Goal: Task Accomplishment & Management: Manage account settings

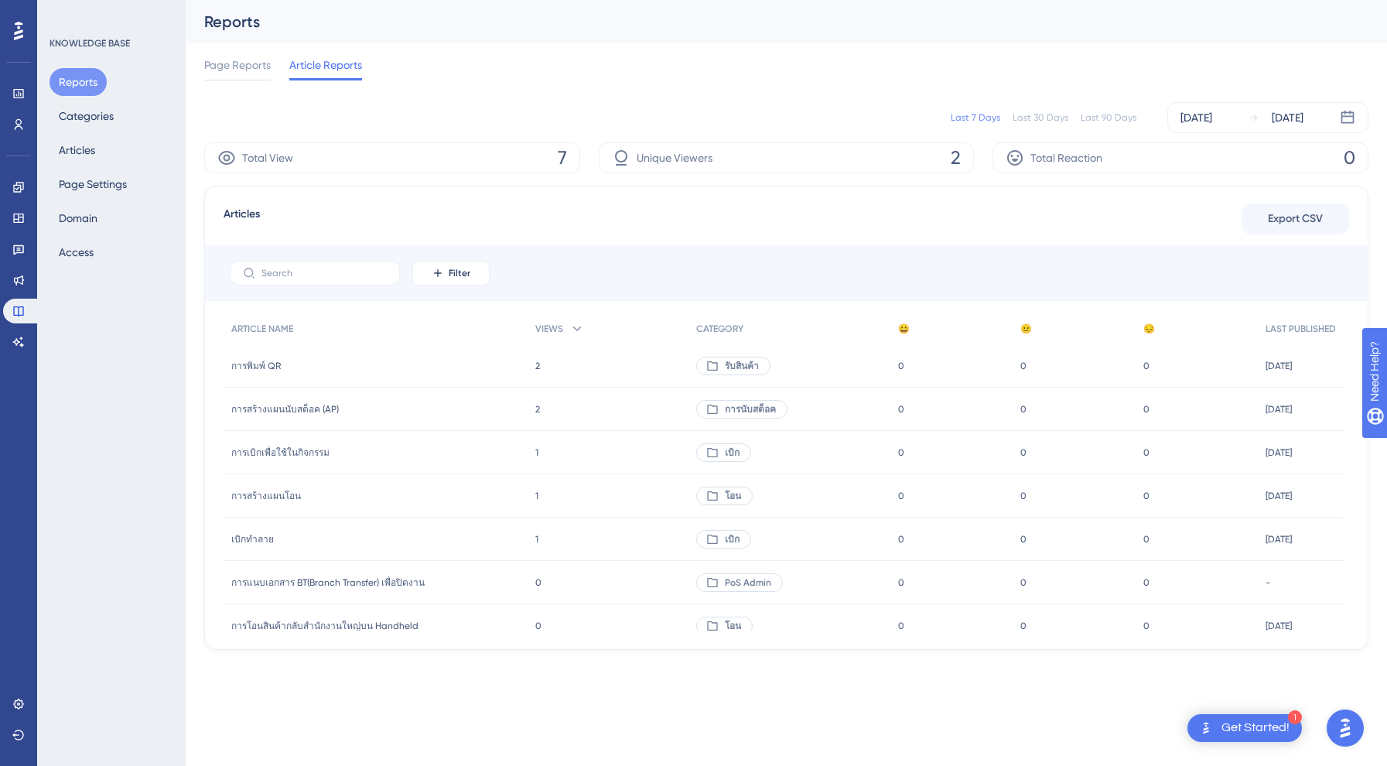
click at [530, 373] on div "2 2" at bounding box center [607, 365] width 160 height 43
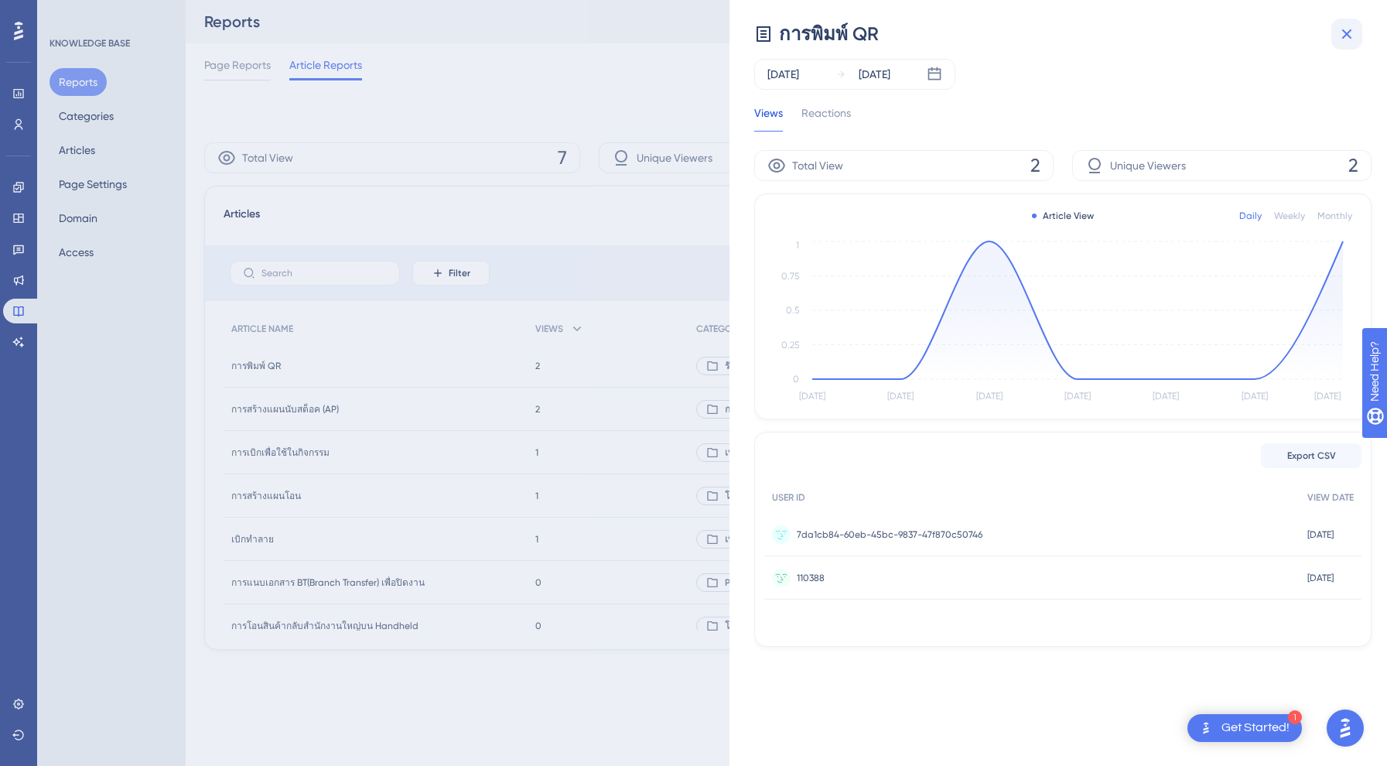
click at [1349, 30] on icon at bounding box center [1346, 34] width 19 height 19
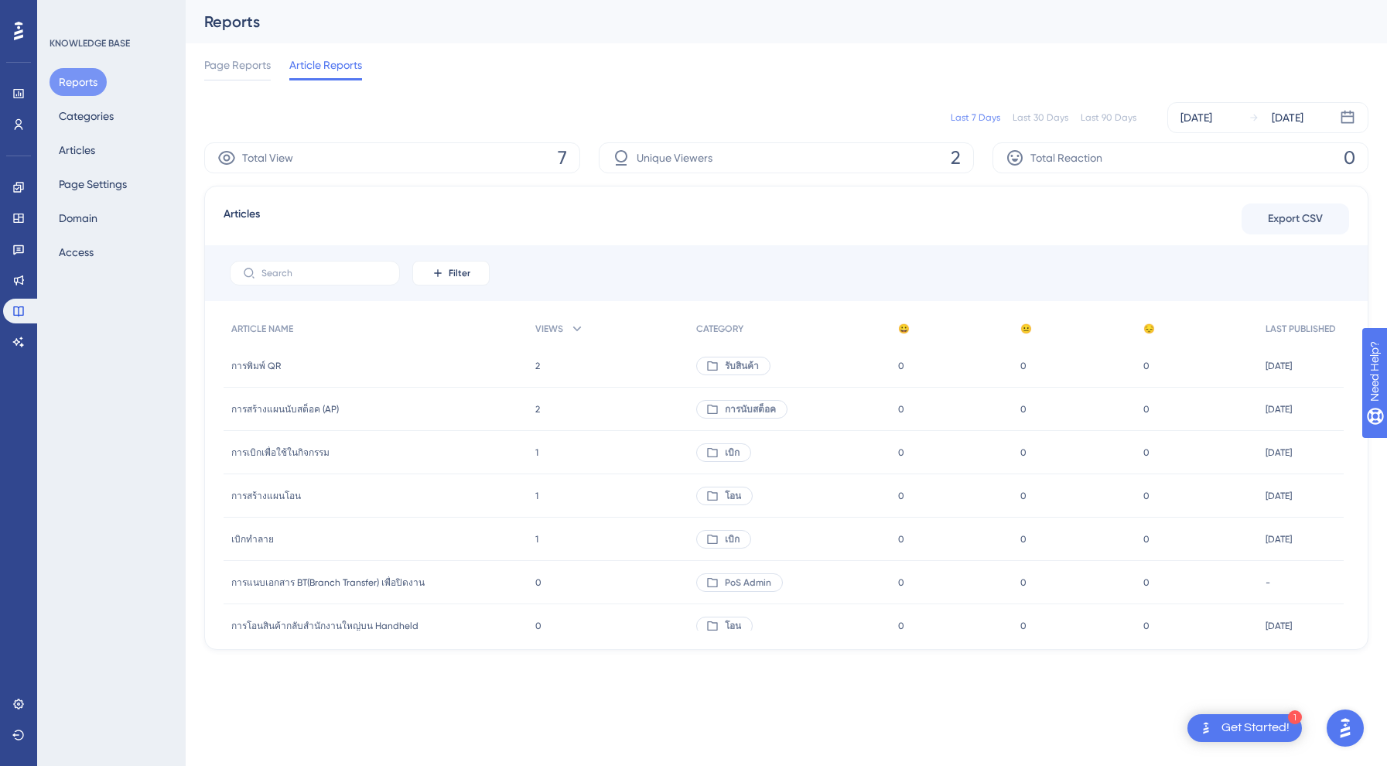
click at [262, 364] on span "การพิมพ์ QR" at bounding box center [256, 366] width 50 height 12
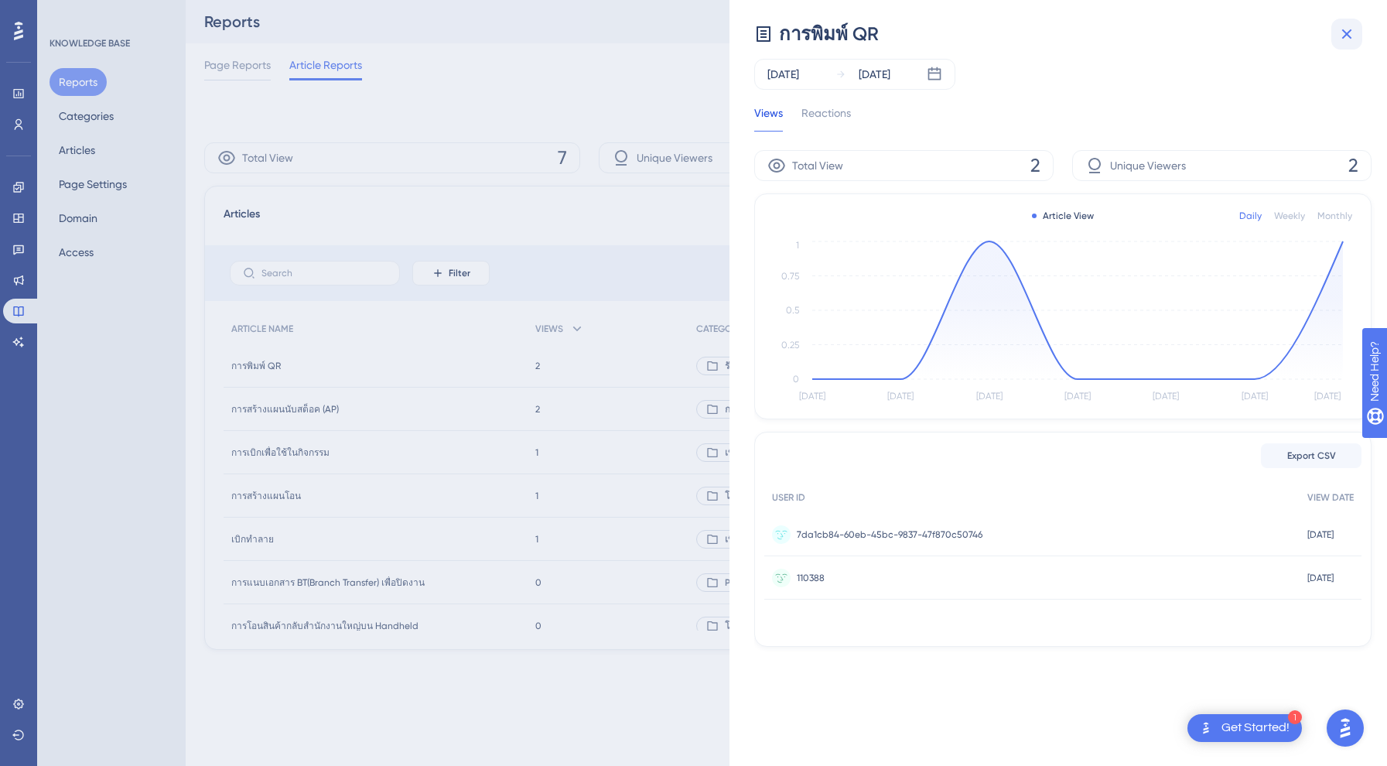
click at [1346, 36] on icon at bounding box center [1346, 34] width 19 height 19
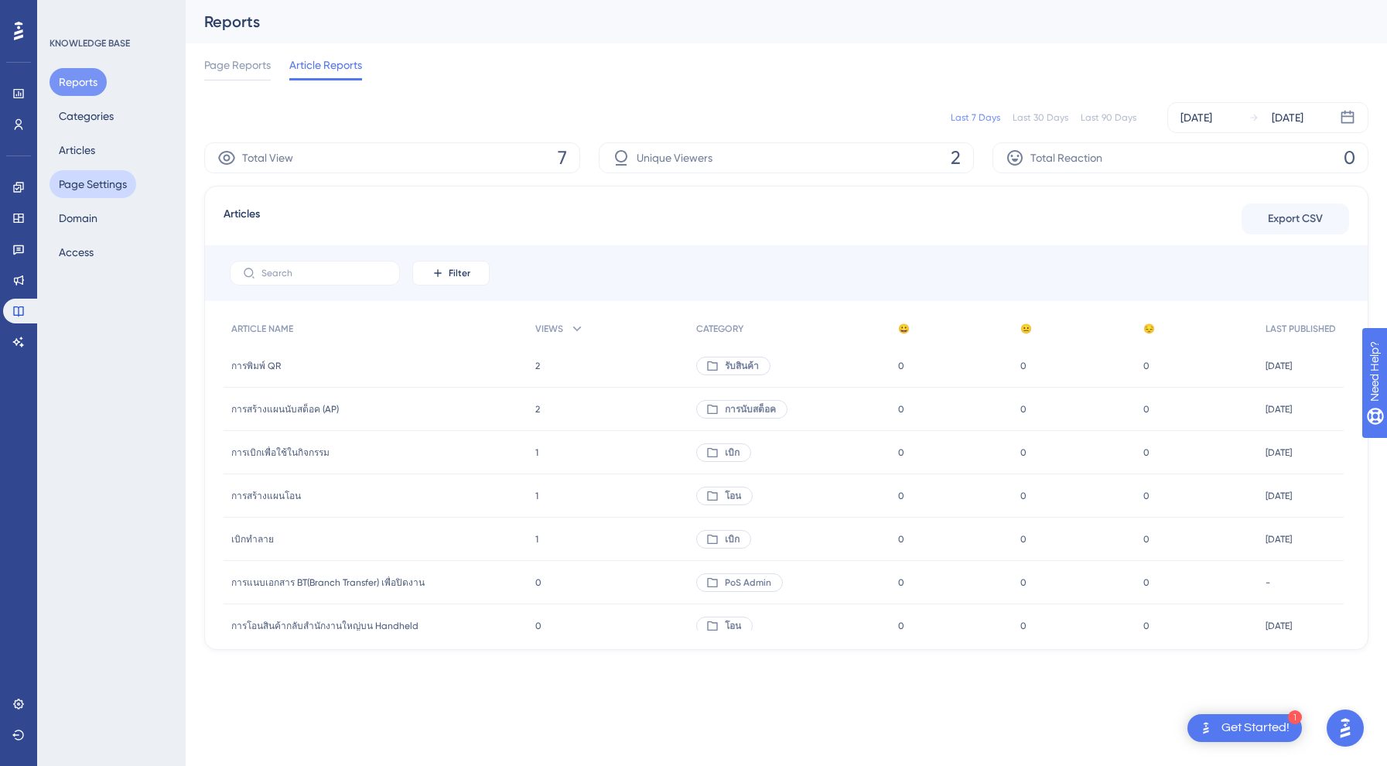
click at [74, 196] on button "Page Settings" at bounding box center [93, 184] width 87 height 28
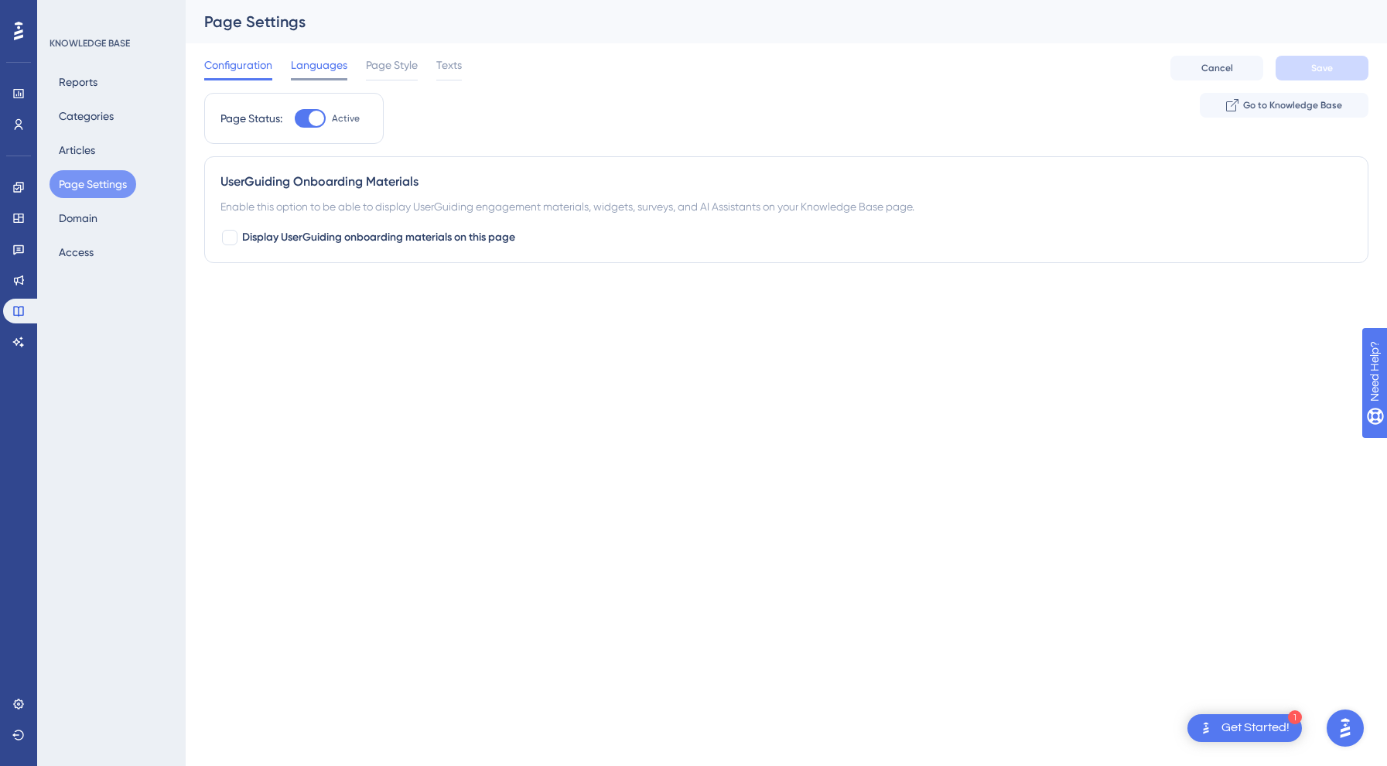
click at [302, 74] on div "Languages" at bounding box center [319, 68] width 56 height 25
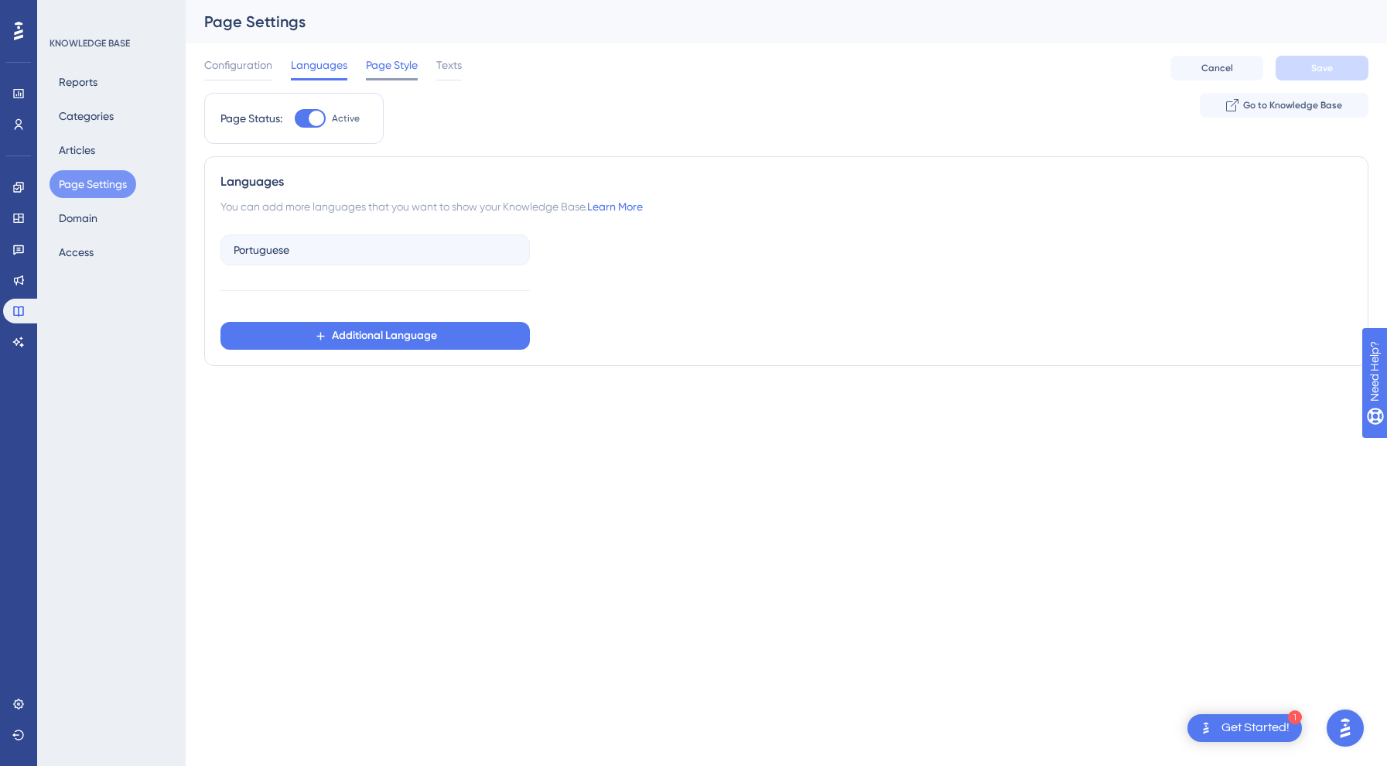
click at [373, 64] on span "Page Style" at bounding box center [392, 65] width 52 height 19
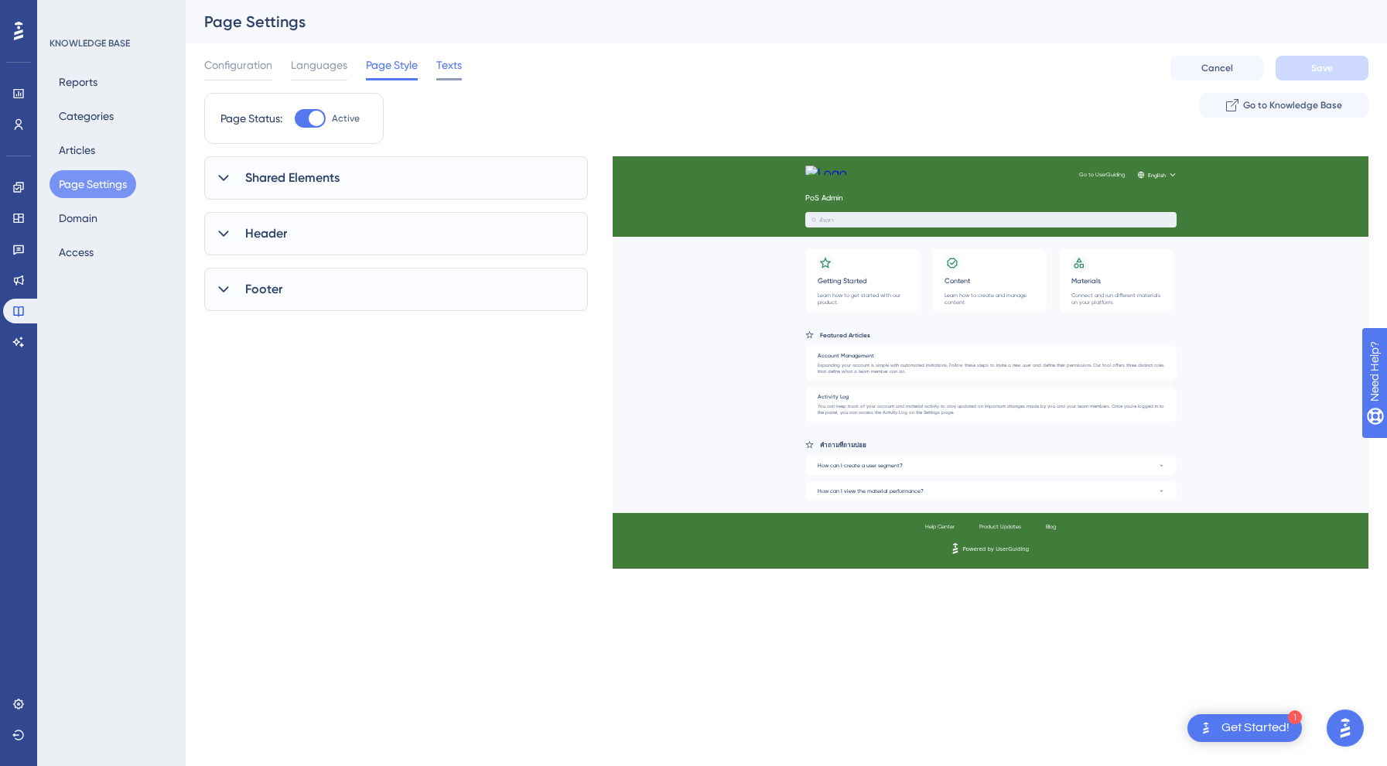
click at [444, 73] on span "Texts" at bounding box center [449, 65] width 26 height 19
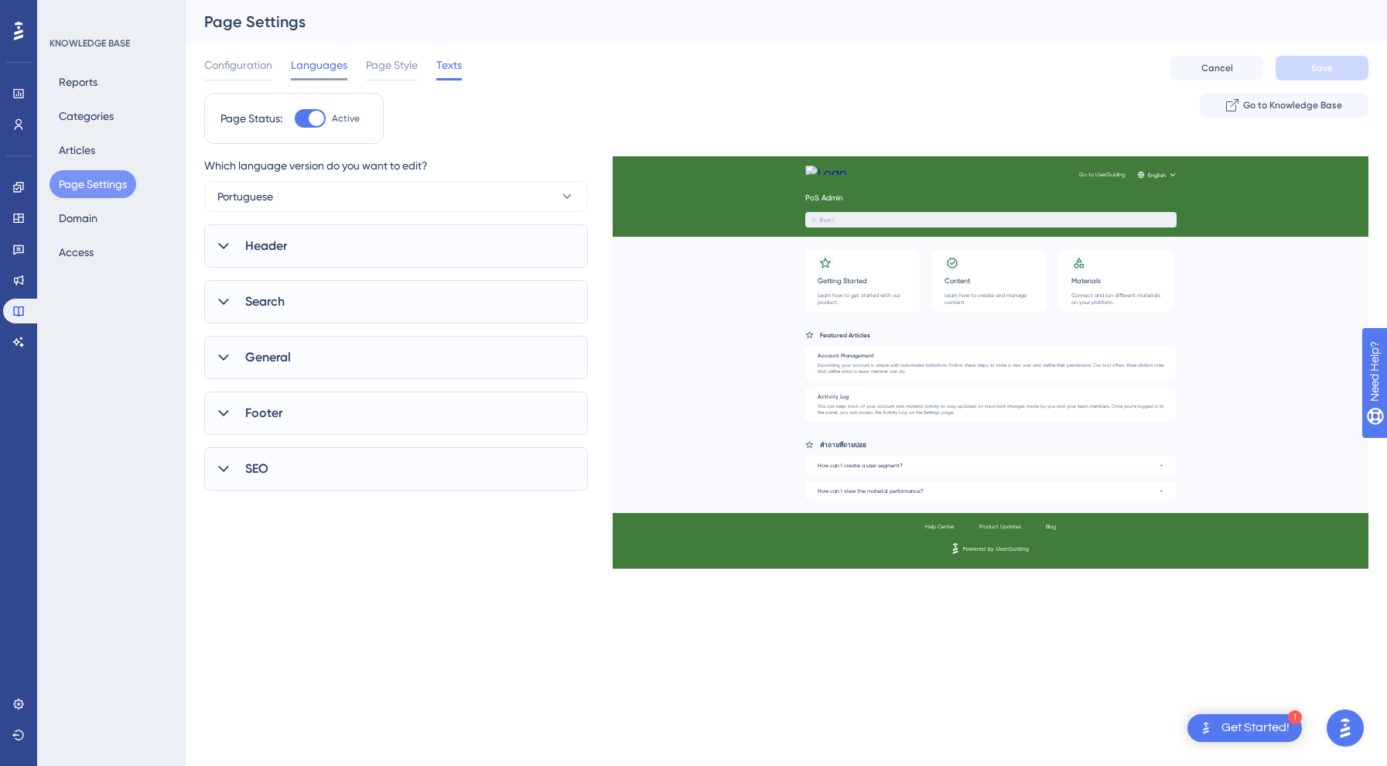
click at [345, 70] on span "Languages" at bounding box center [319, 65] width 56 height 19
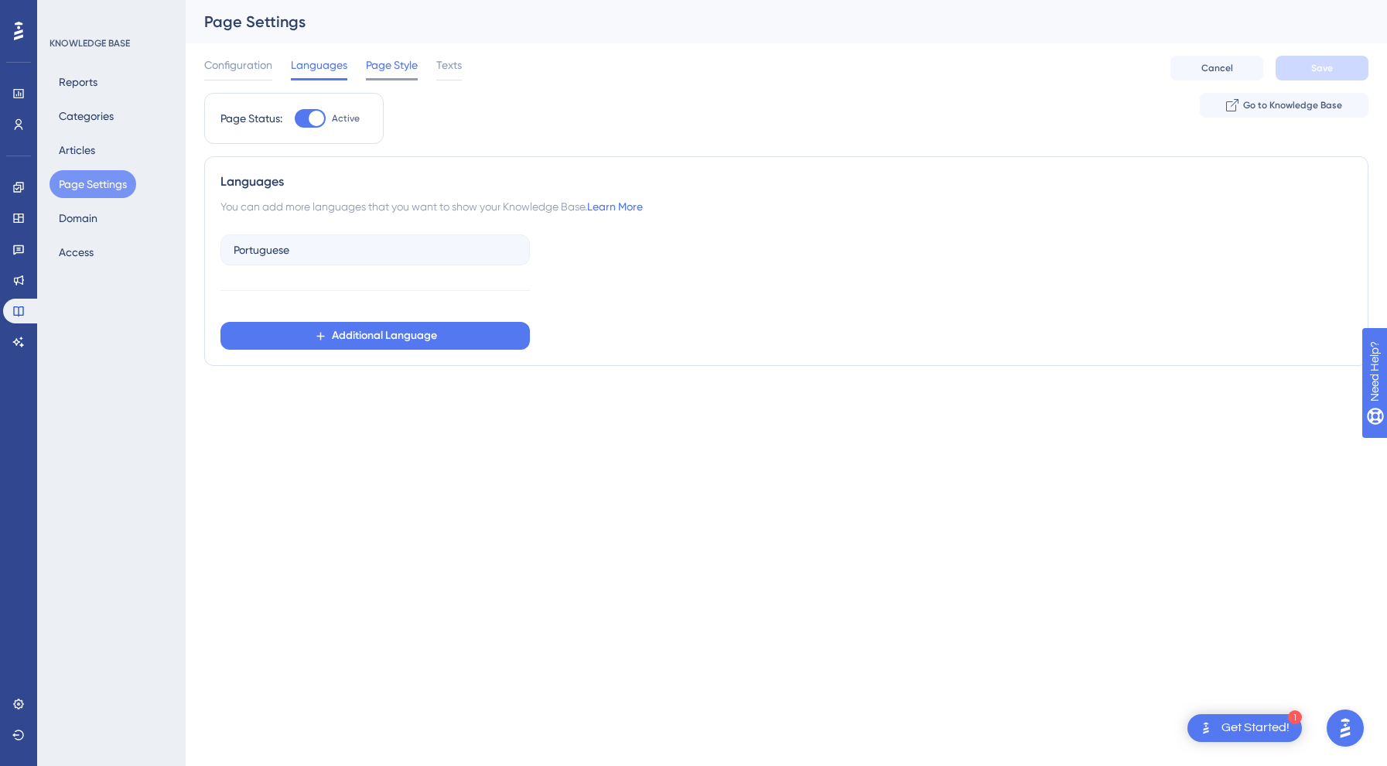
click at [379, 76] on div "Page Style" at bounding box center [392, 68] width 52 height 25
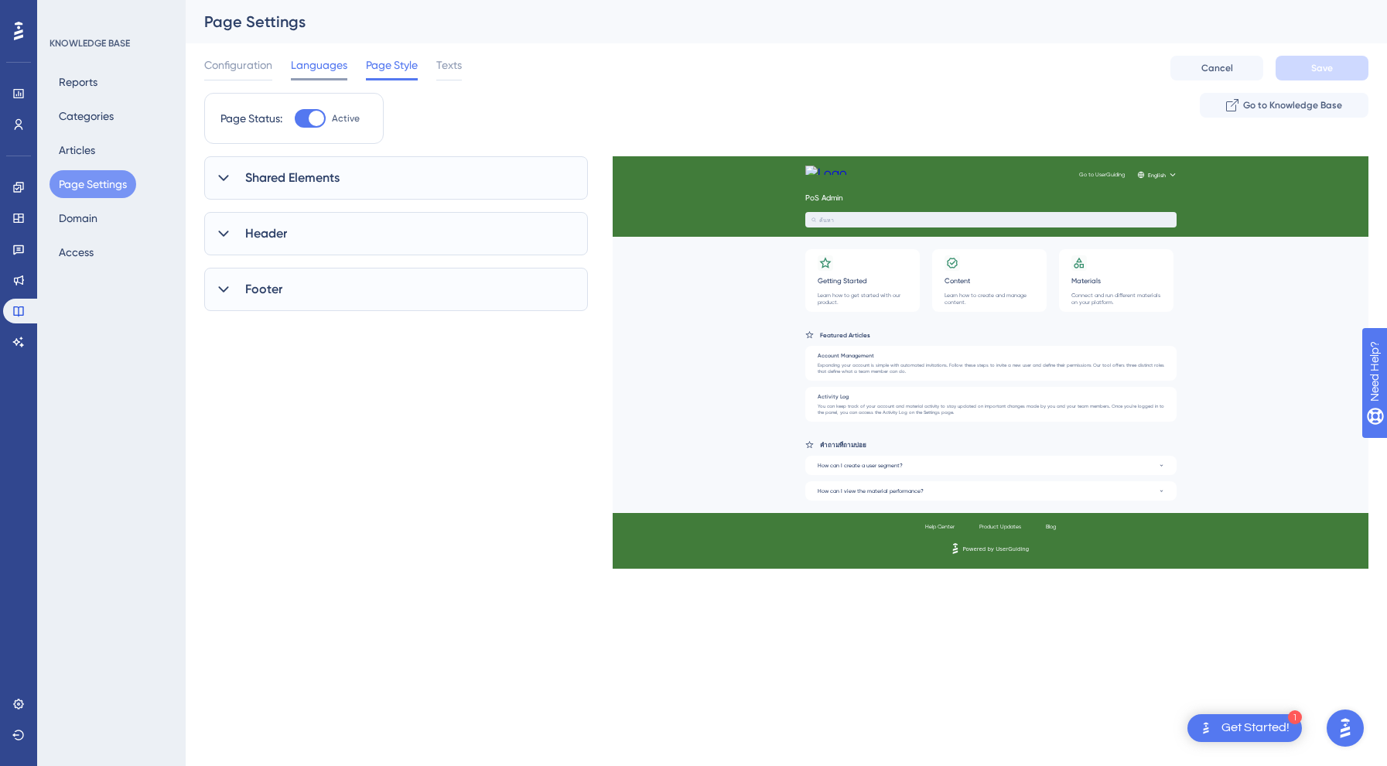
click at [315, 69] on span "Languages" at bounding box center [319, 65] width 56 height 19
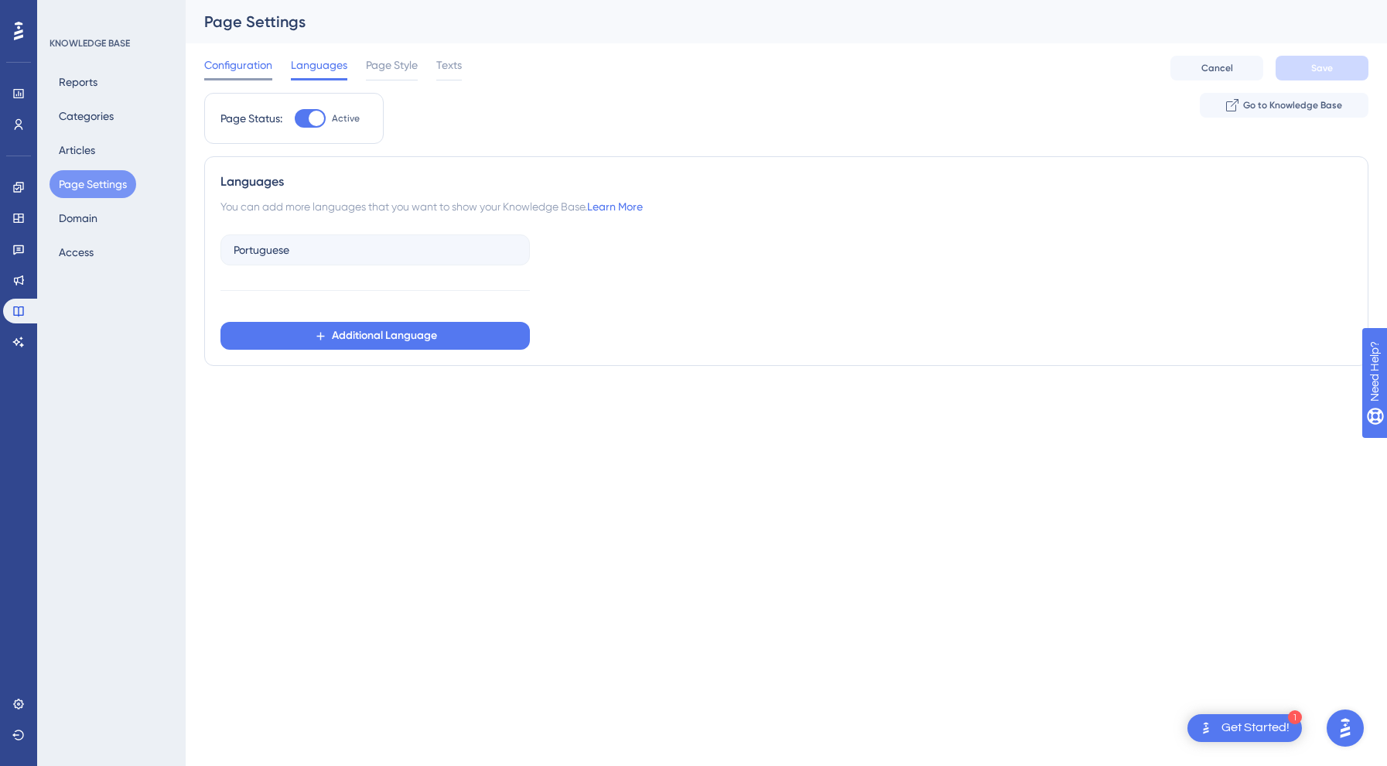
click at [238, 64] on span "Configuration" at bounding box center [238, 65] width 68 height 19
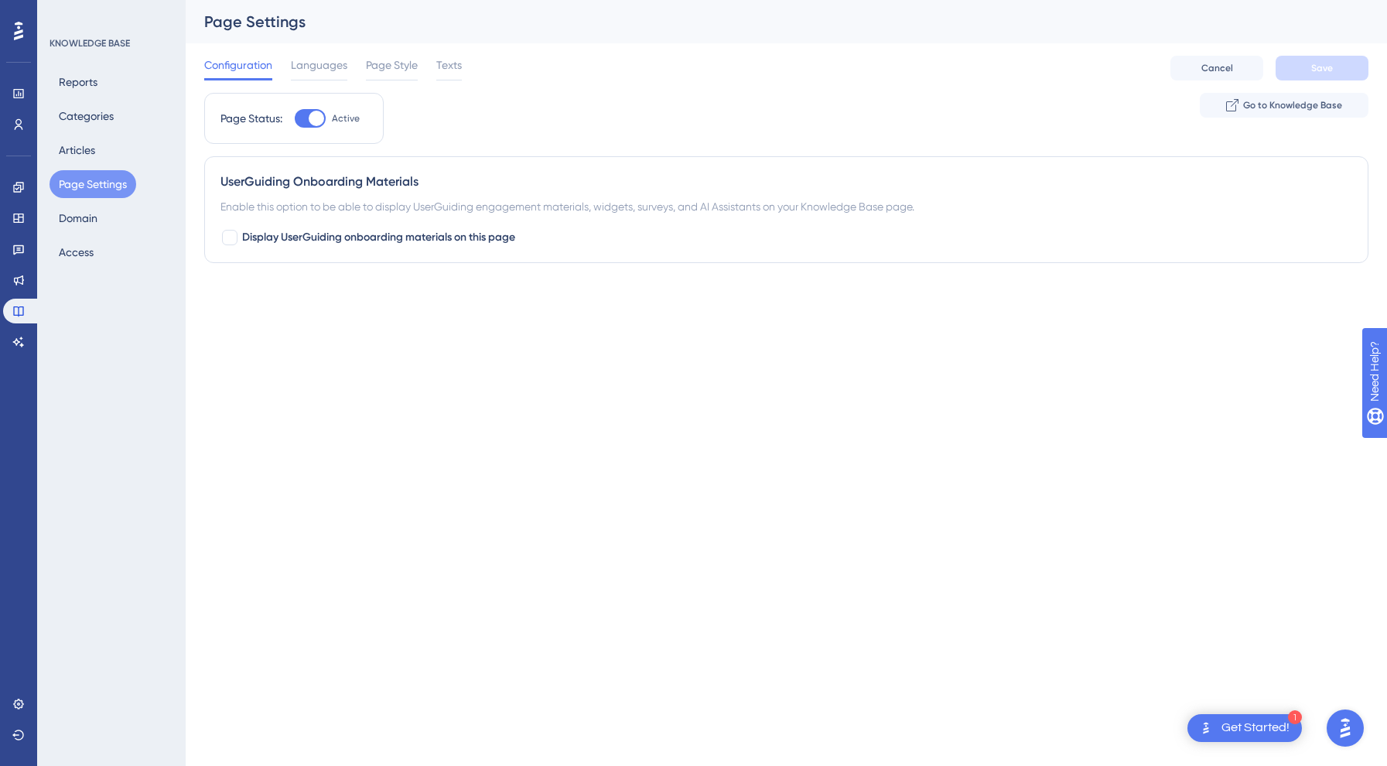
click at [360, 82] on div "Configuration Languages Page Style Texts Cancel Save" at bounding box center [786, 68] width 1164 height 50
click at [414, 73] on span "Page Style" at bounding box center [392, 65] width 52 height 19
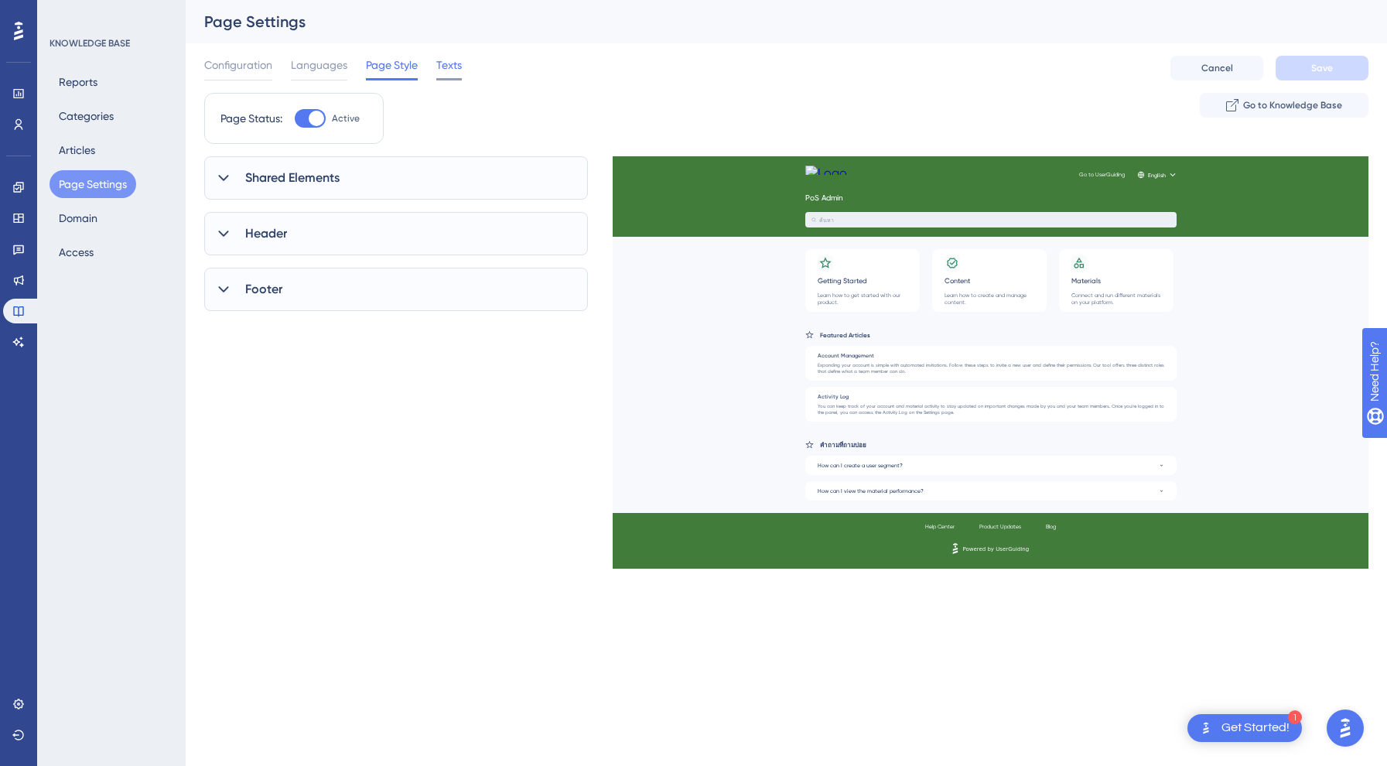
click at [452, 75] on div "Texts" at bounding box center [449, 68] width 26 height 25
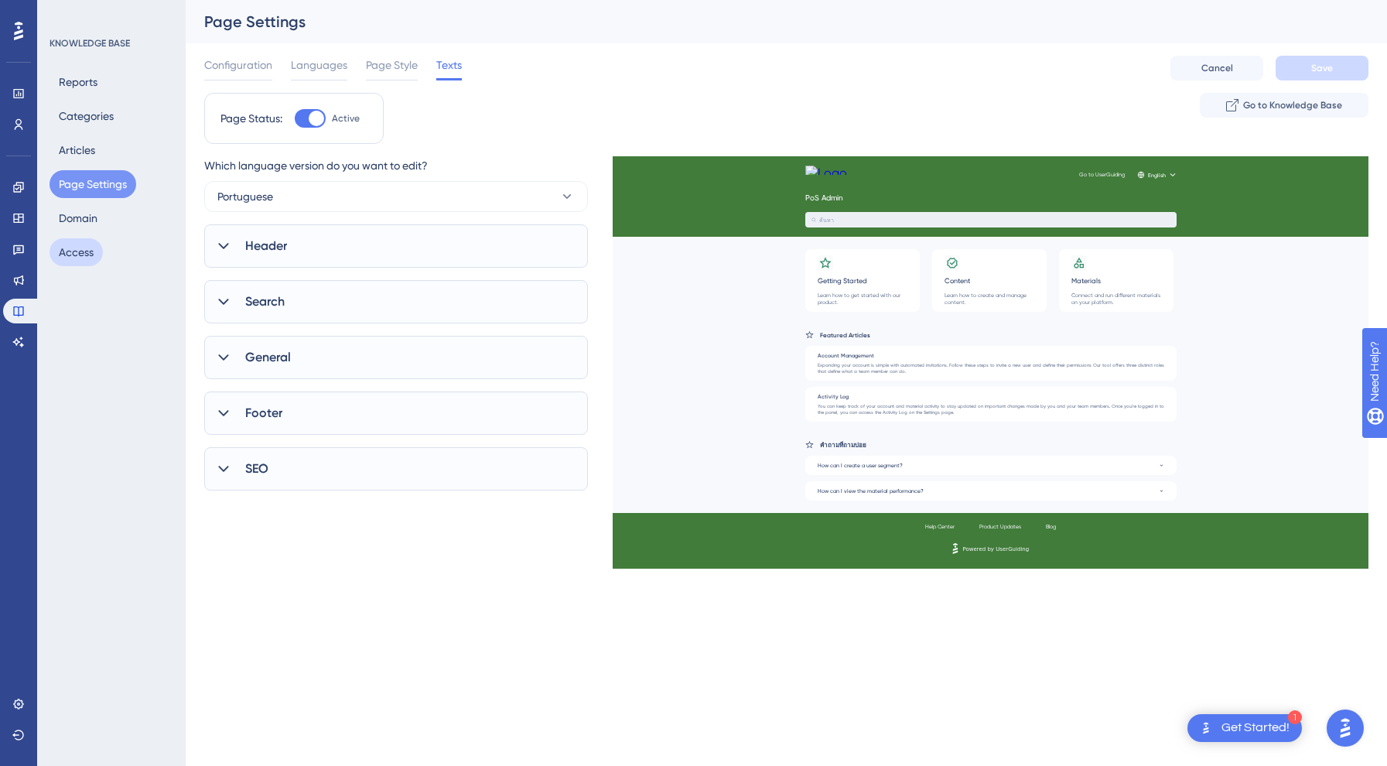
click at [84, 240] on button "Access" at bounding box center [76, 252] width 53 height 28
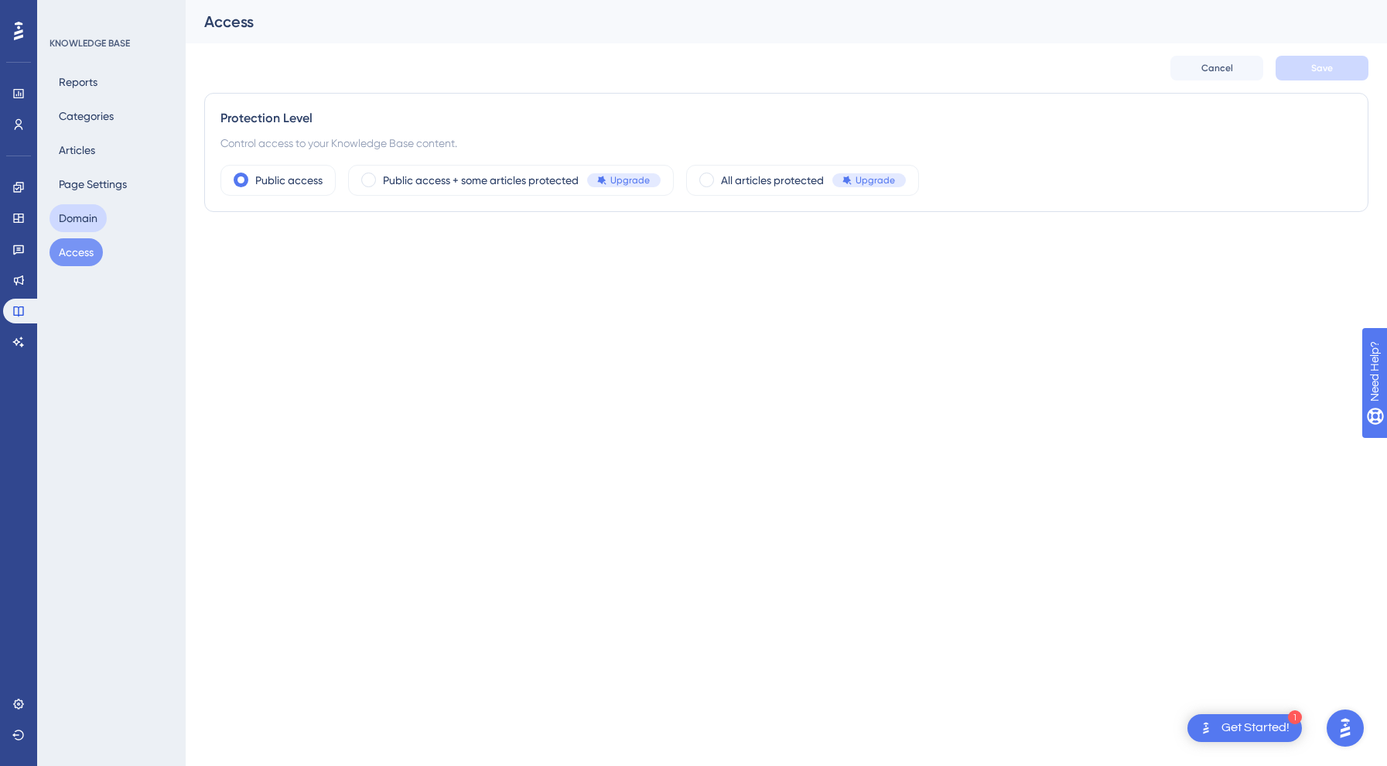
click at [89, 218] on button "Domain" at bounding box center [78, 218] width 57 height 28
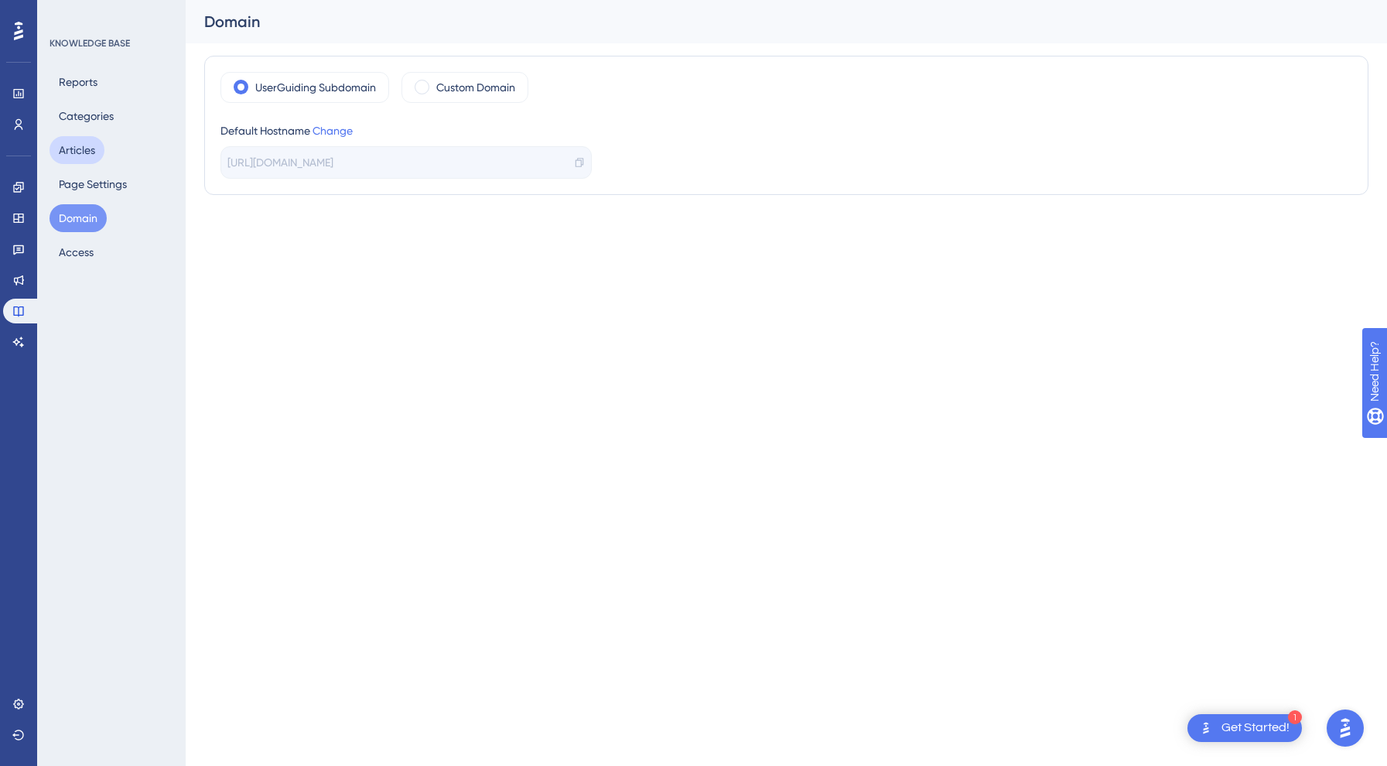
click at [97, 152] on button "Articles" at bounding box center [77, 150] width 55 height 28
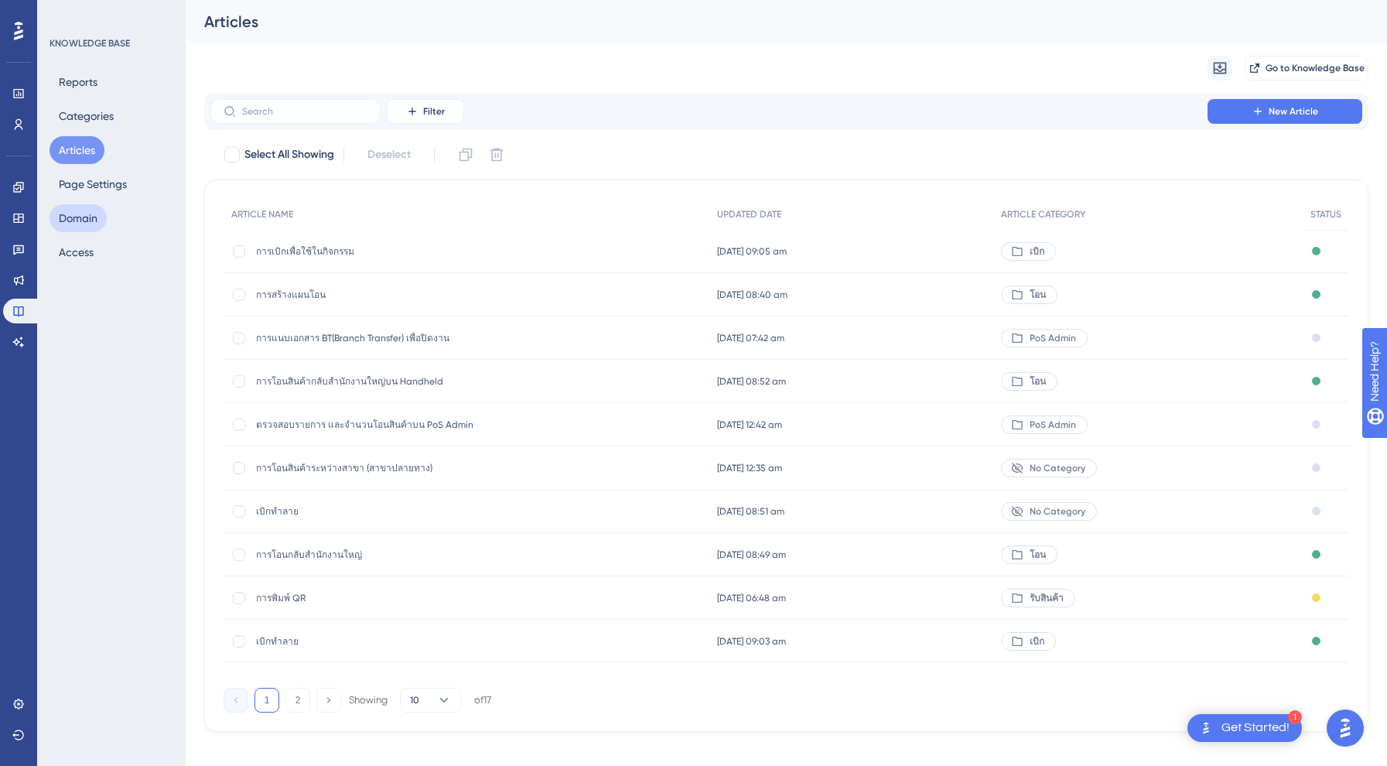
click at [86, 204] on button "Domain" at bounding box center [78, 218] width 57 height 28
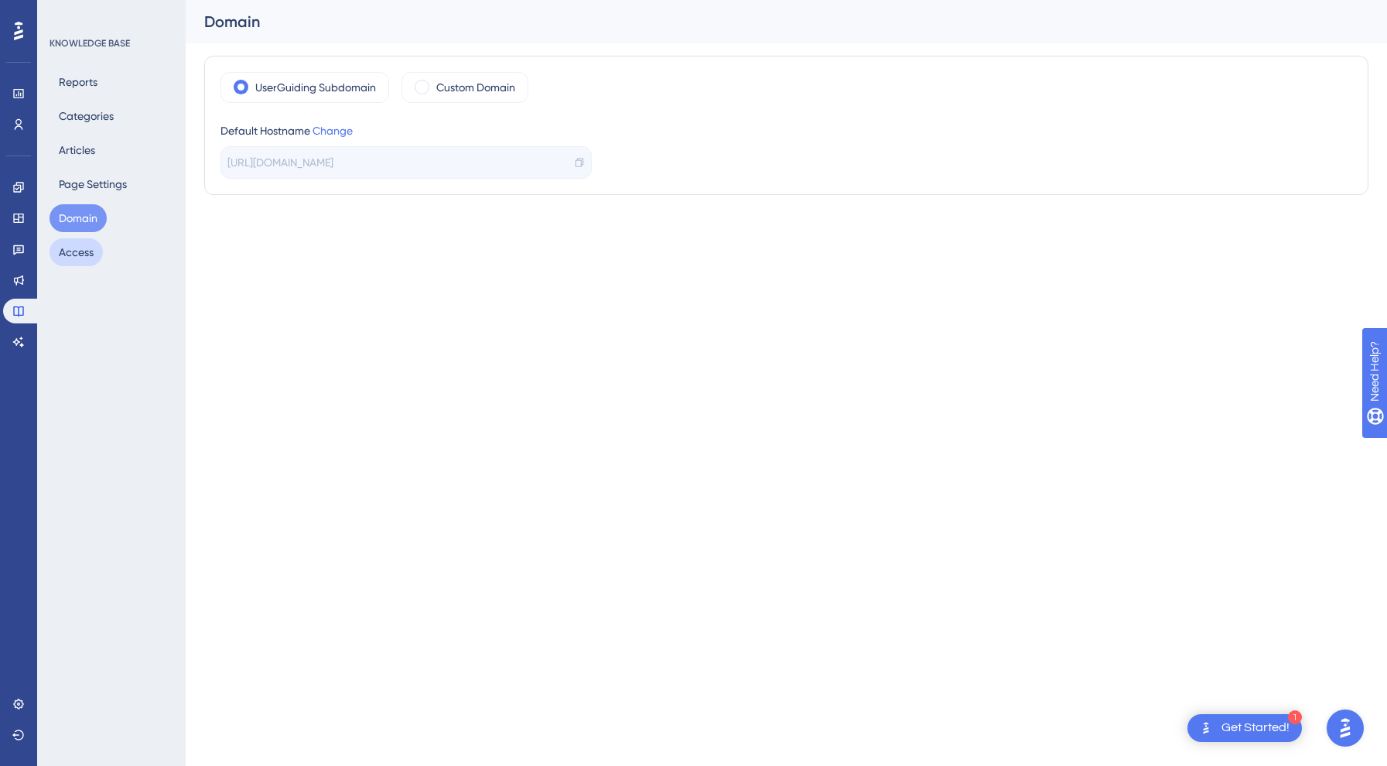
click at [83, 243] on button "Access" at bounding box center [76, 252] width 53 height 28
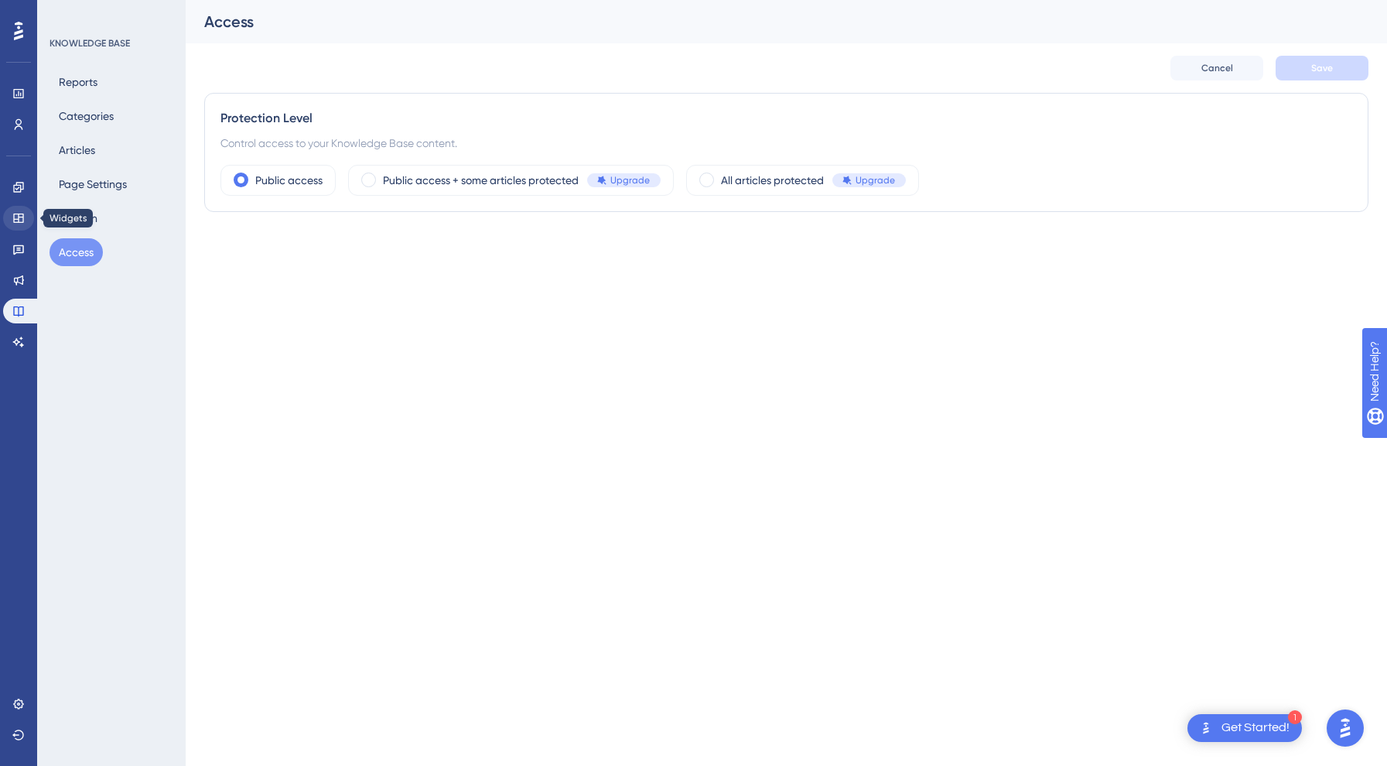
click at [27, 227] on link at bounding box center [18, 218] width 31 height 25
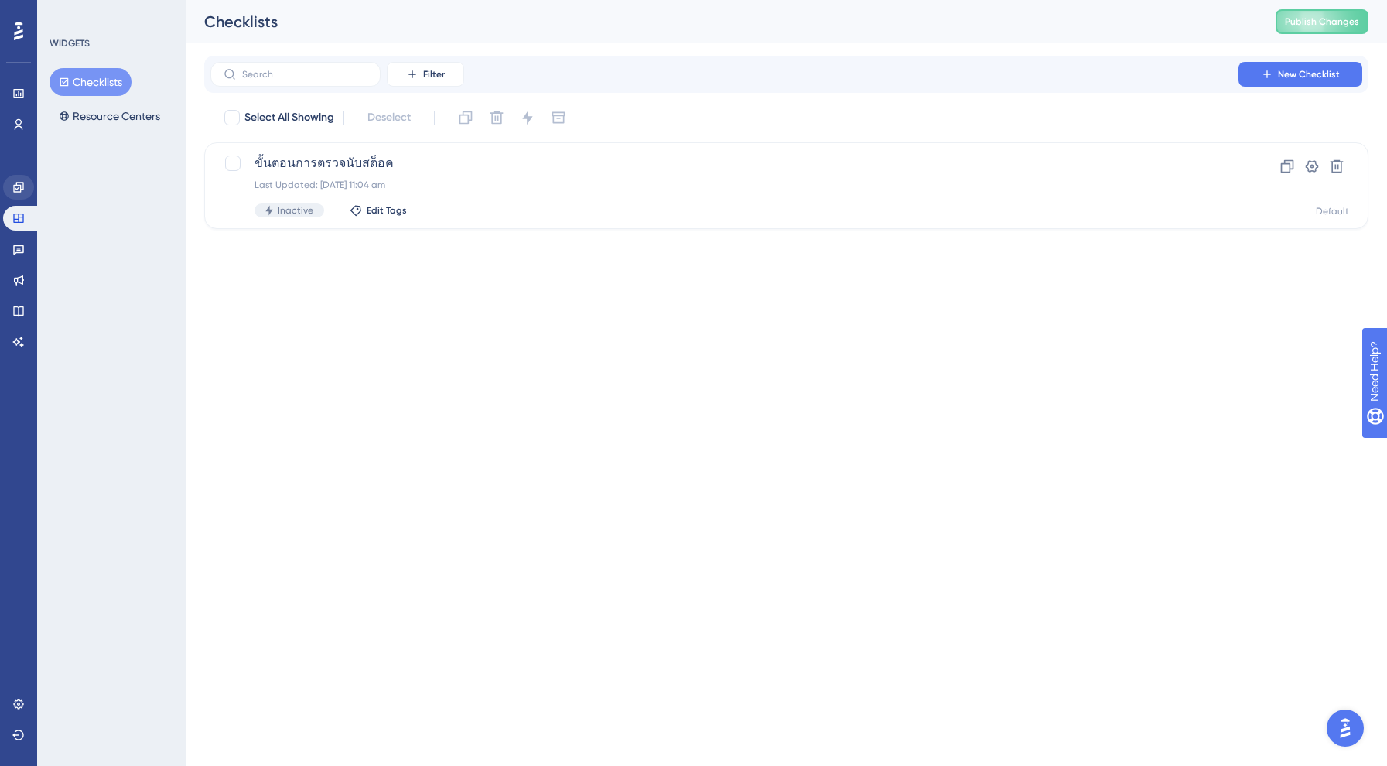
click at [19, 189] on icon at bounding box center [18, 187] width 12 height 12
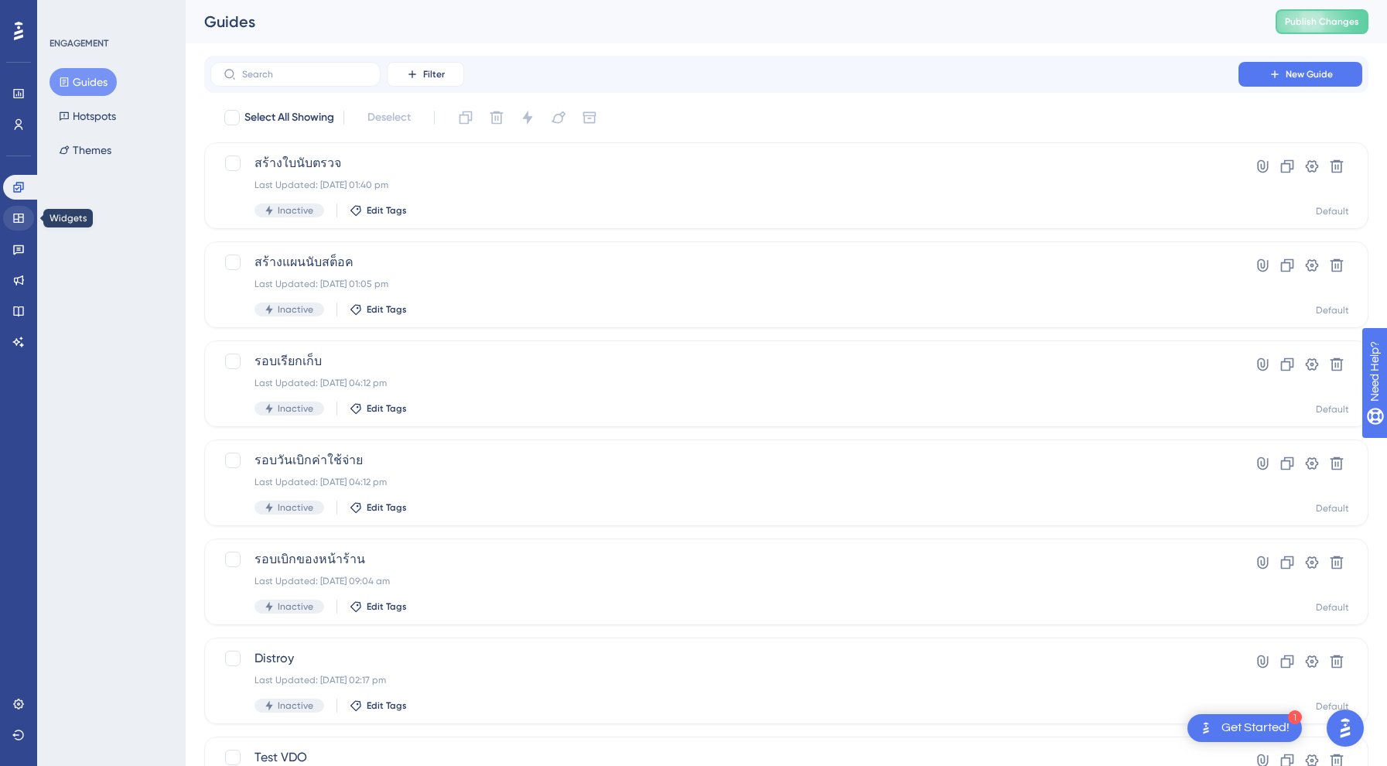
click at [15, 217] on icon at bounding box center [18, 218] width 12 height 12
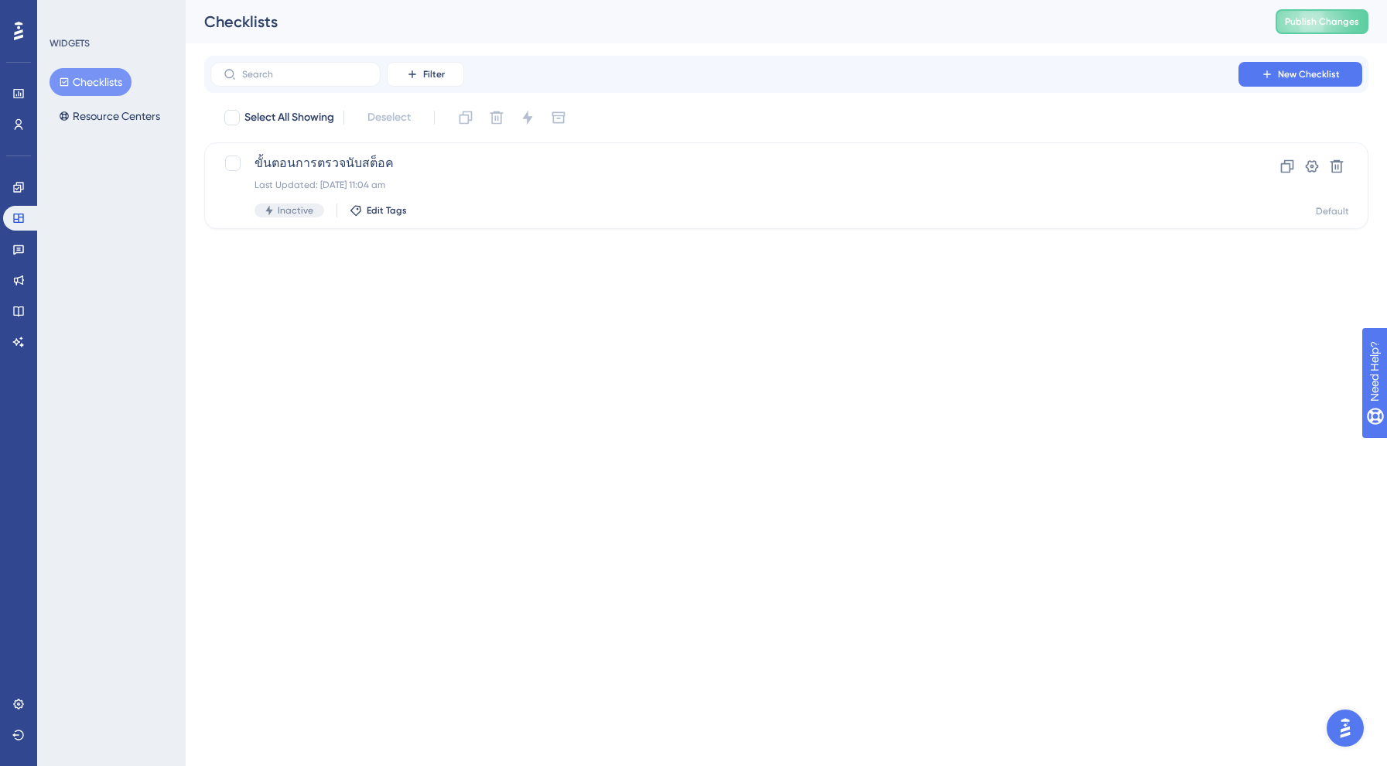
click at [544, 0] on html "Performance Users Engagement Widgets Feedback Product Updates Knowledge Base AI…" at bounding box center [693, 0] width 1387 height 0
click at [104, 120] on button "Resource Centers" at bounding box center [110, 116] width 120 height 28
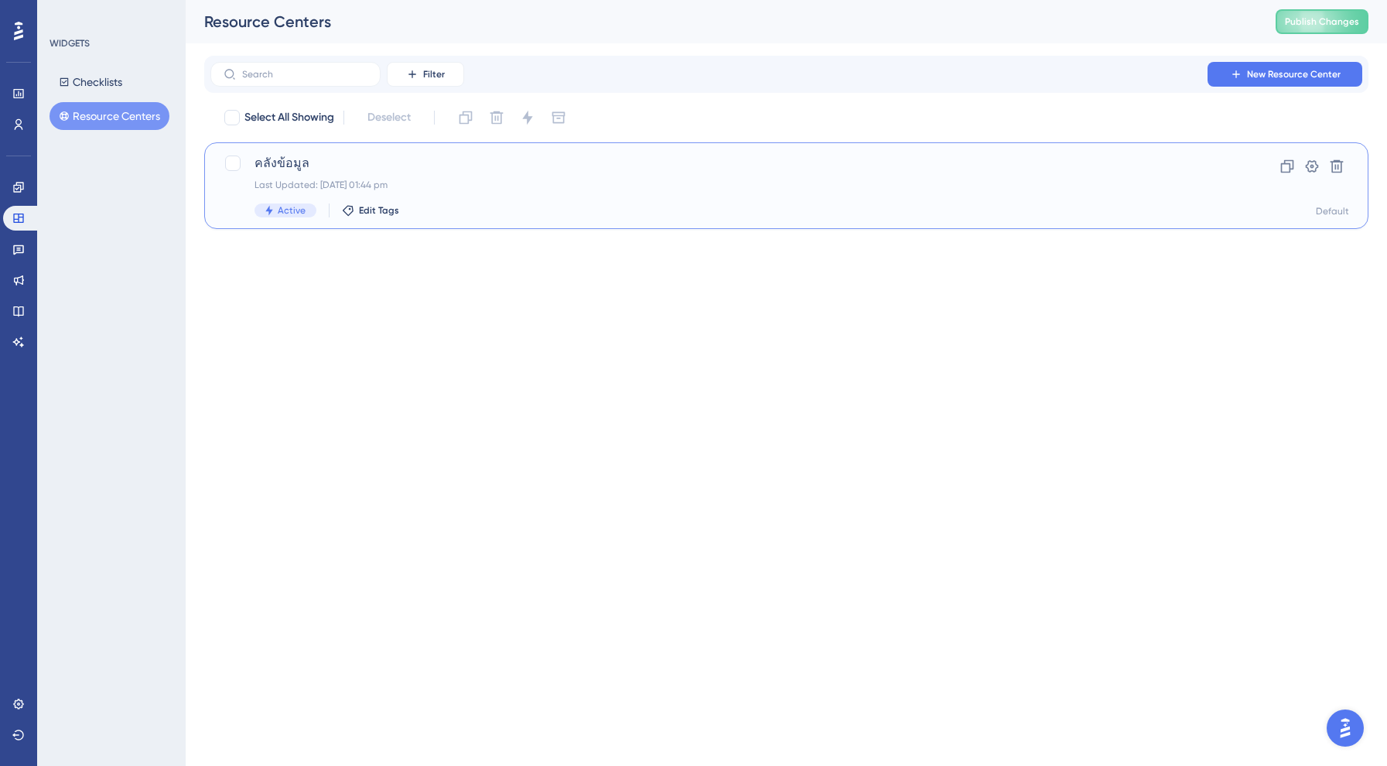
click at [335, 180] on div "Last Updated: 25 Aug 2025 at 01:44 pm" at bounding box center [724, 185] width 940 height 12
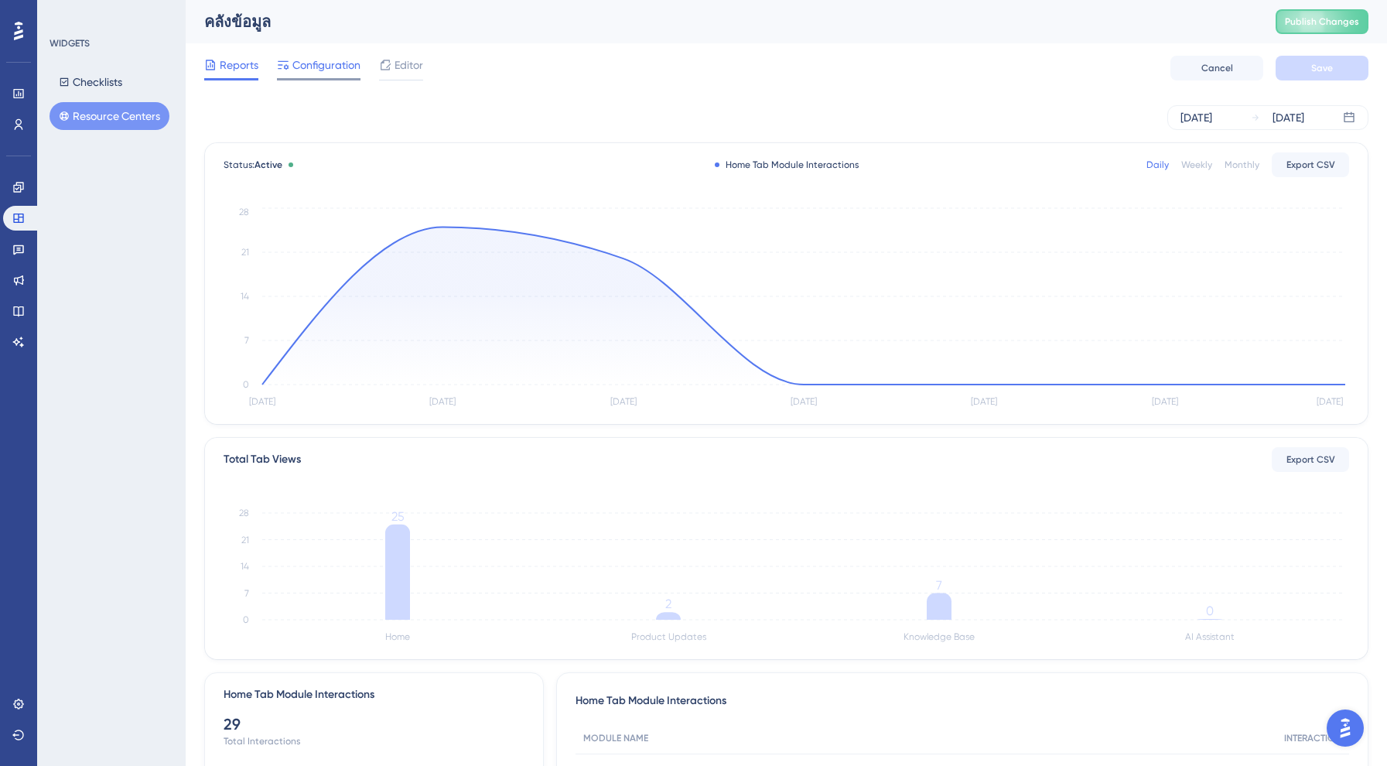
click at [327, 69] on span "Configuration" at bounding box center [326, 65] width 68 height 19
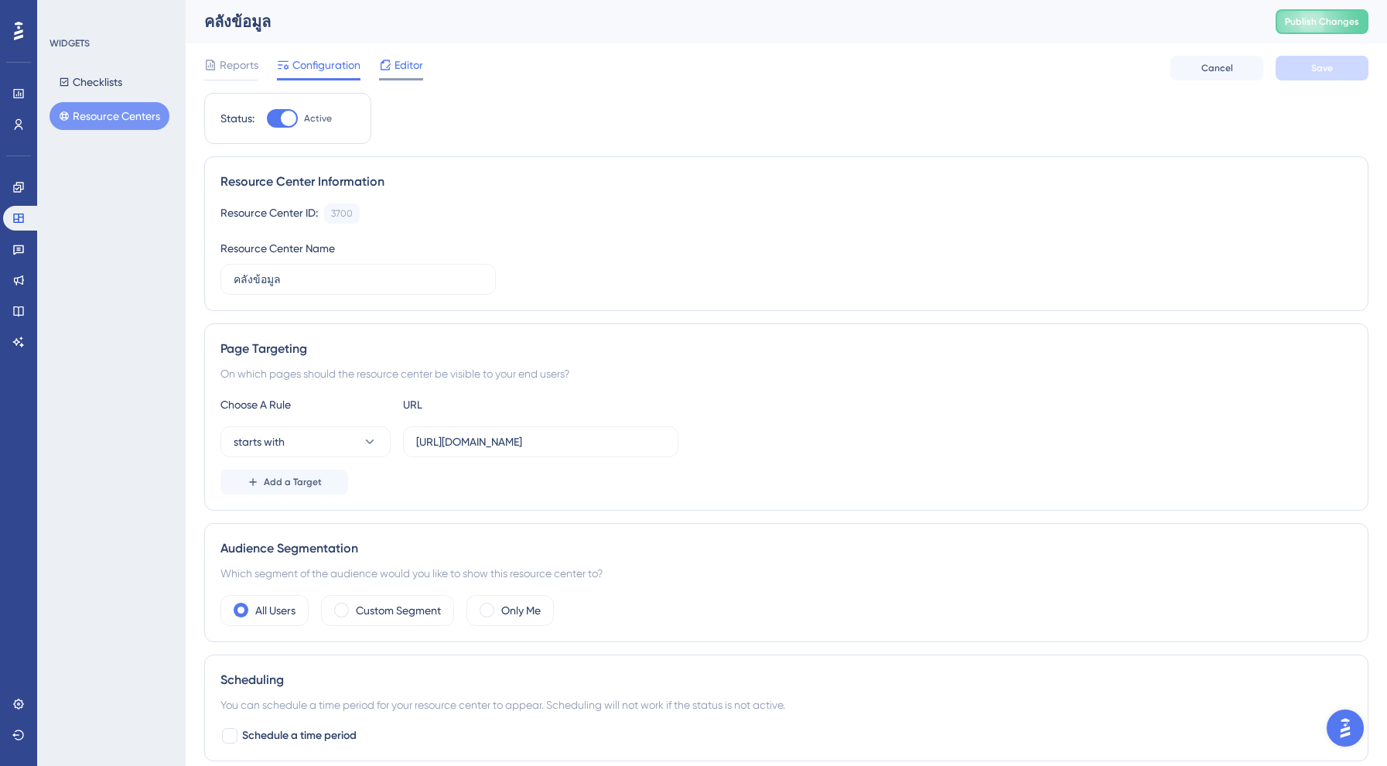
click at [417, 67] on span "Editor" at bounding box center [408, 65] width 29 height 19
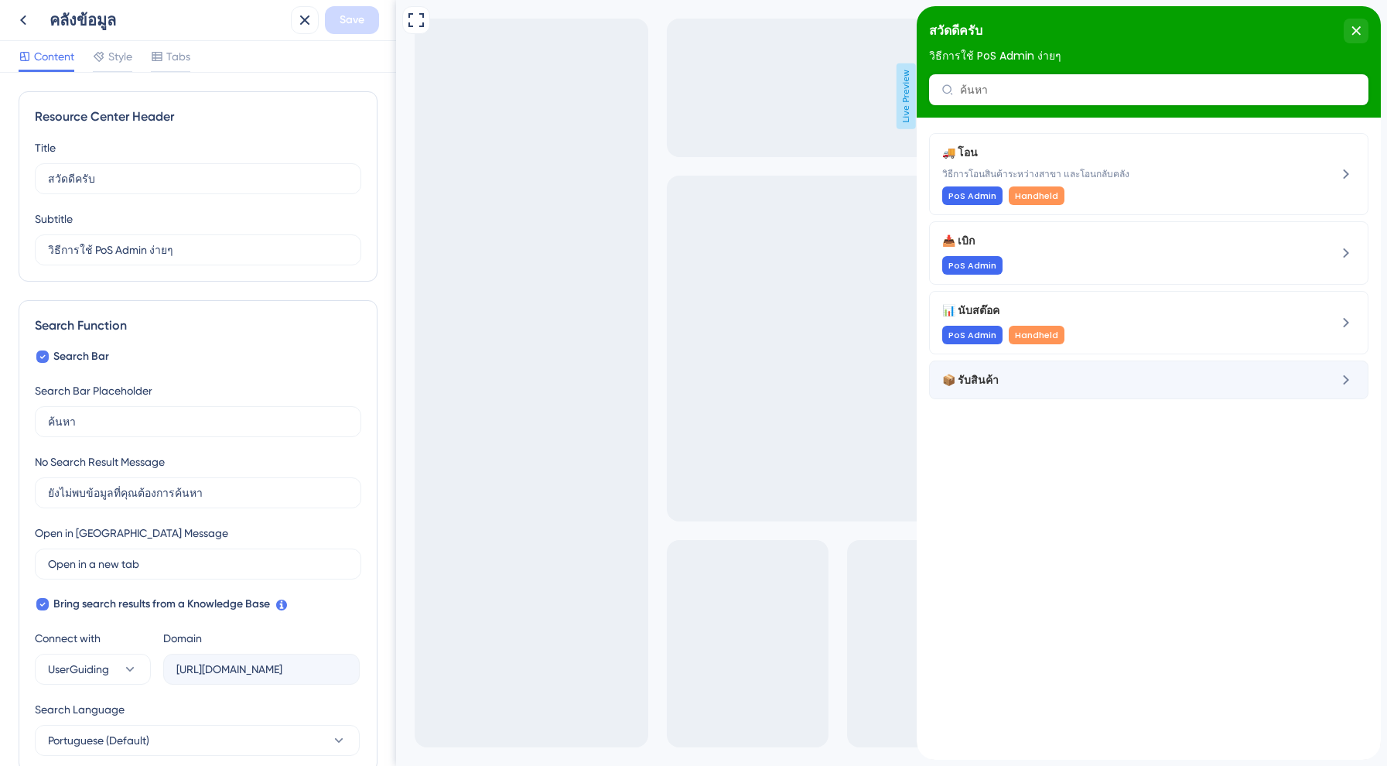
click at [1081, 387] on span "📦 รับสินค้า" at bounding box center [1095, 379] width 306 height 19
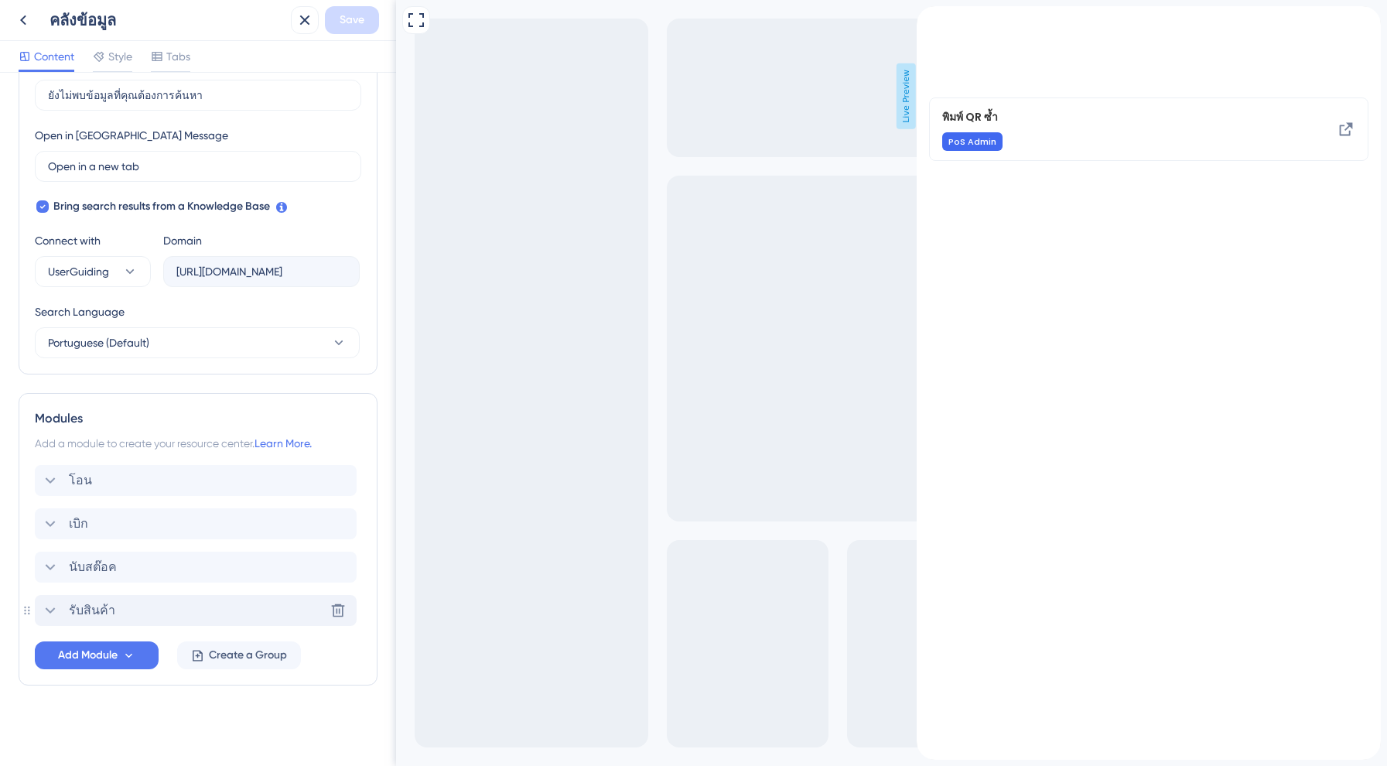
click at [113, 597] on div "รับสินค้า Delete" at bounding box center [196, 610] width 322 height 31
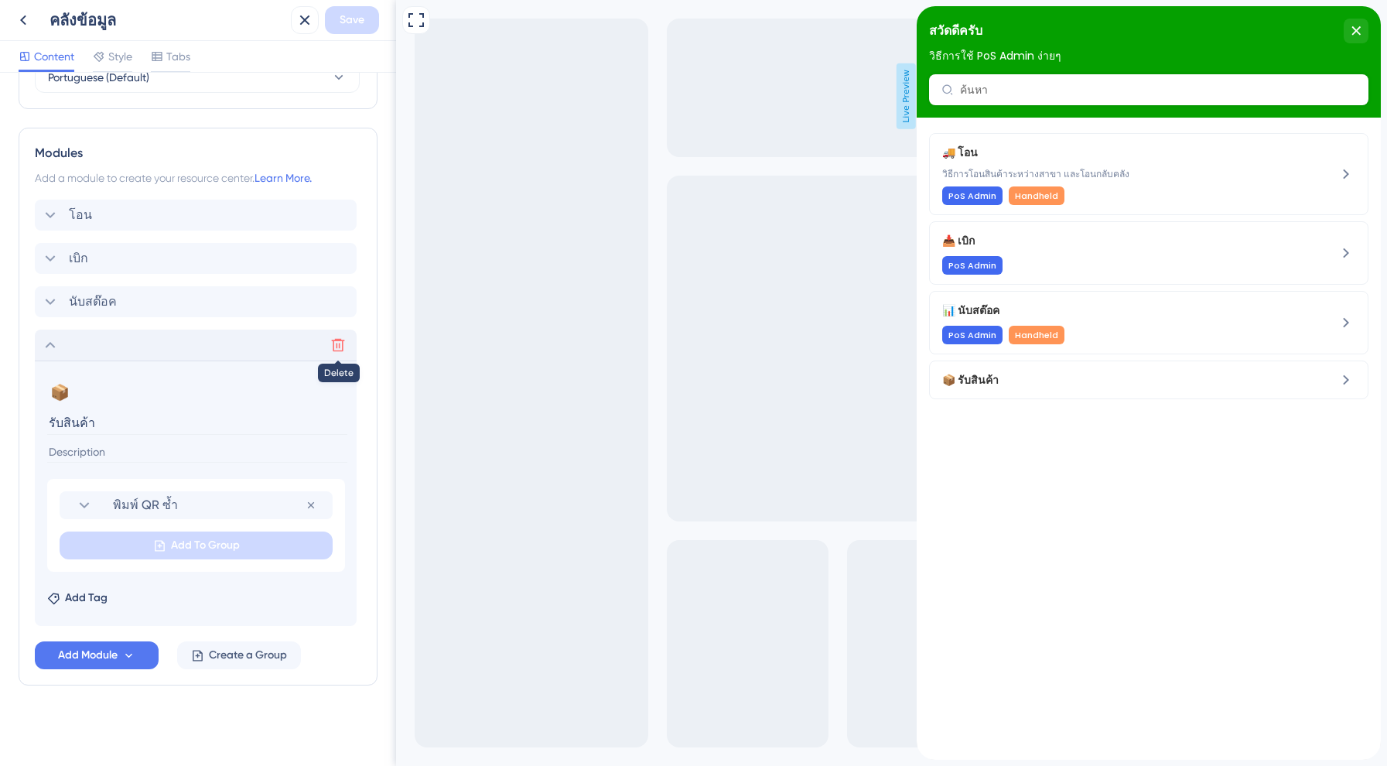
click at [340, 340] on icon at bounding box center [338, 345] width 13 height 13
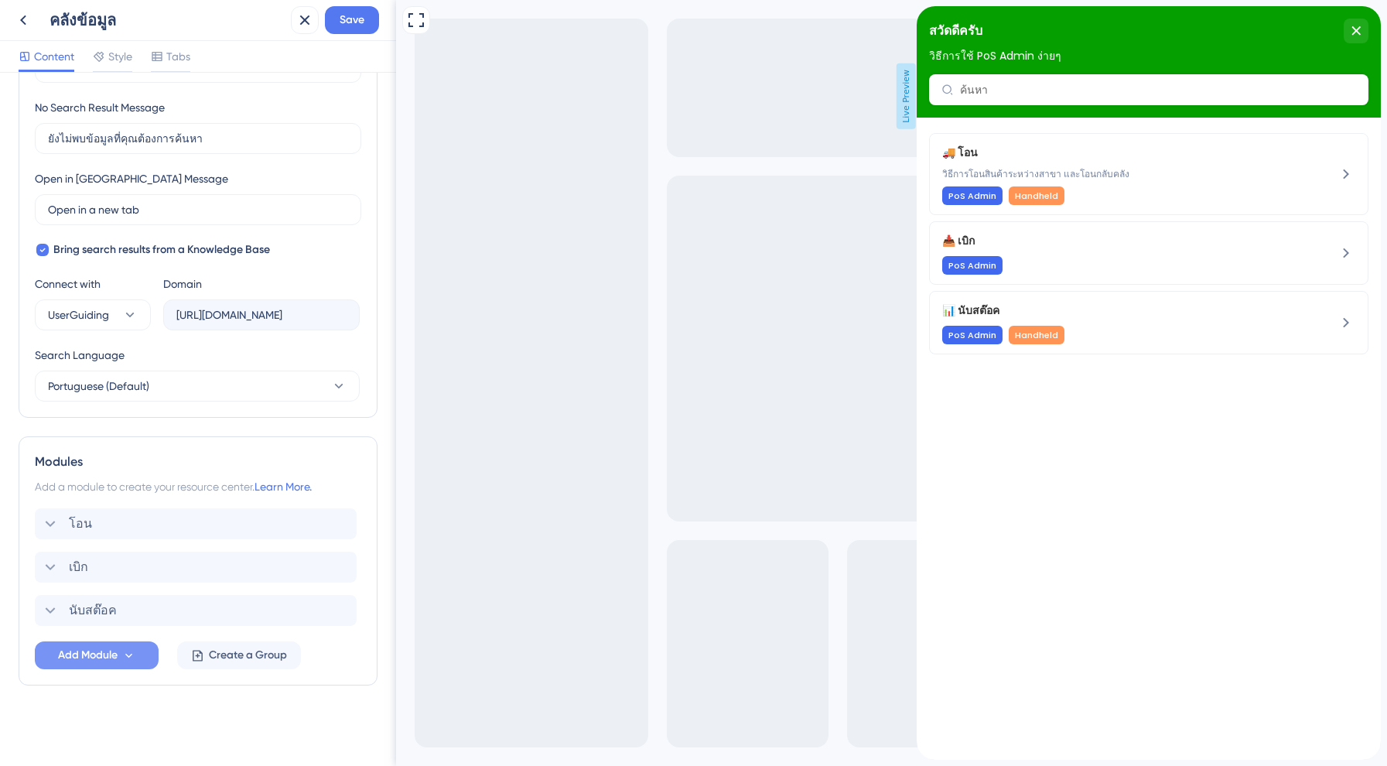
click at [114, 641] on button "Add Module" at bounding box center [97, 655] width 124 height 28
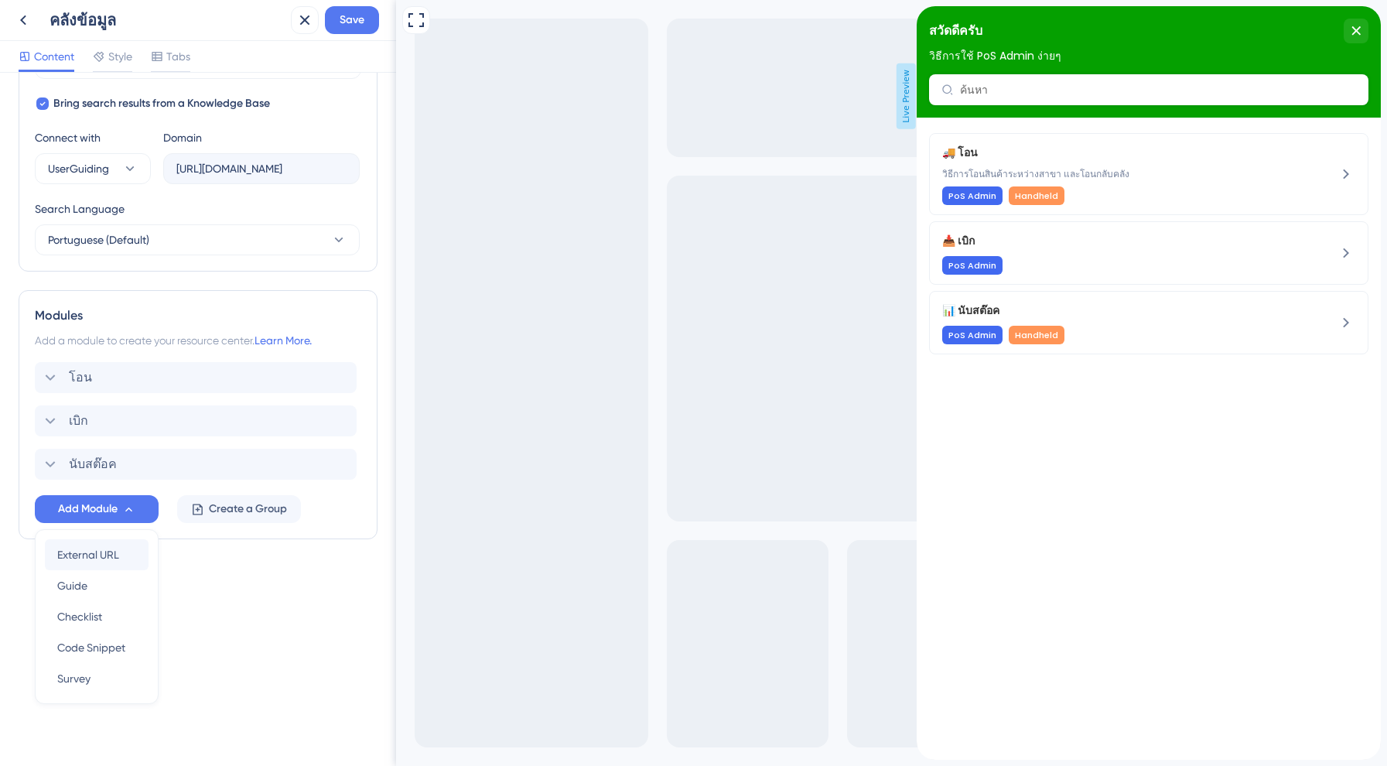
click at [87, 545] on span "External URL" at bounding box center [88, 554] width 62 height 19
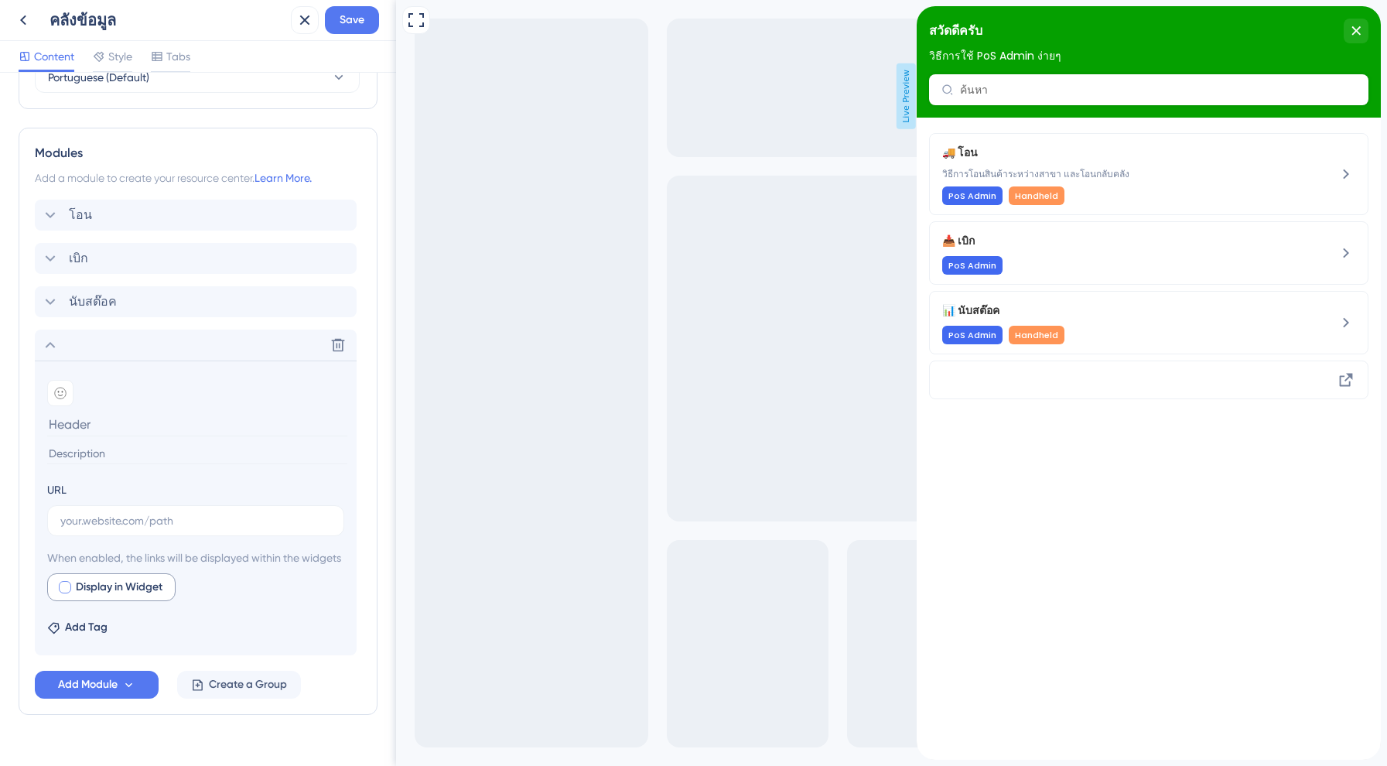
click at [89, 596] on span "Display in Widget" at bounding box center [119, 587] width 87 height 19
click at [115, 529] on label at bounding box center [195, 520] width 297 height 31
click at [115, 529] on input "text" at bounding box center [195, 520] width 271 height 17
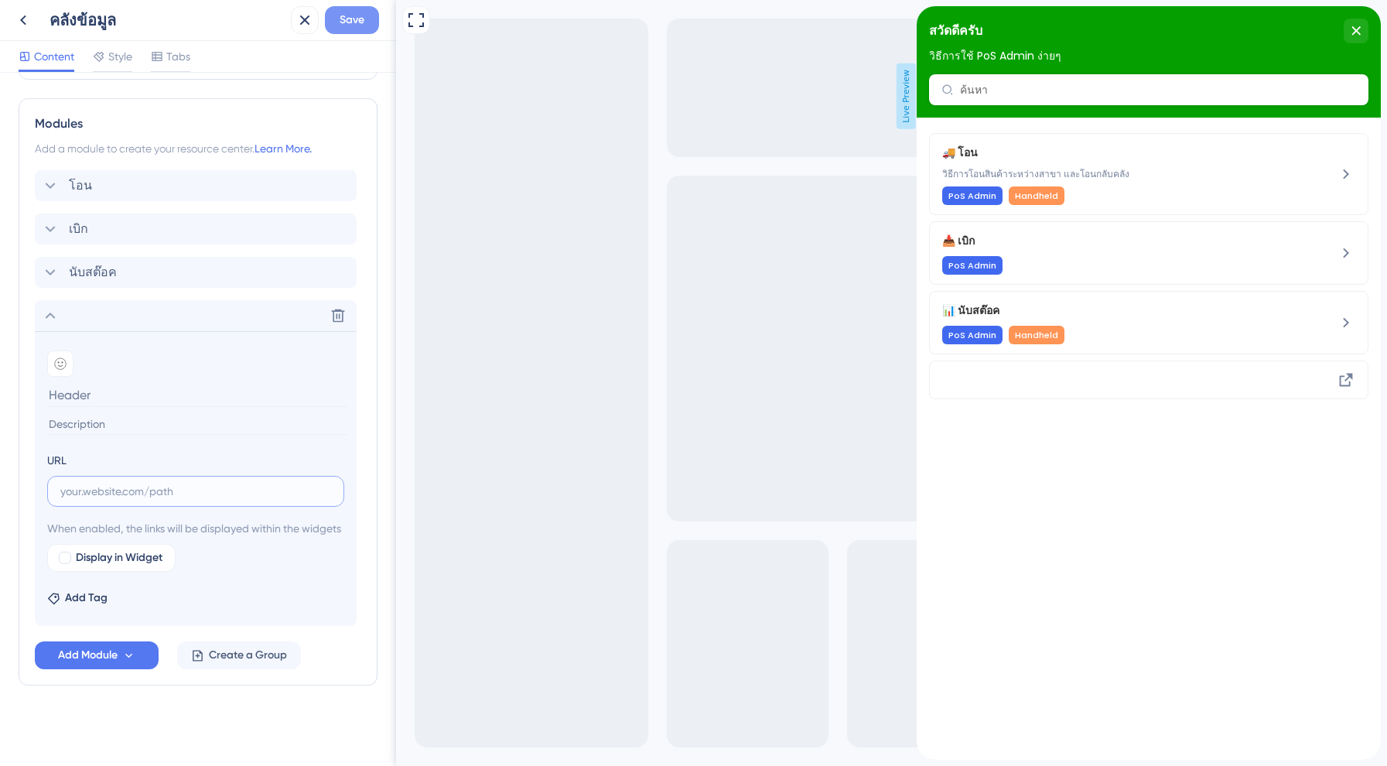
scroll to position [711, 0]
click at [348, 22] on span "Save" at bounding box center [352, 20] width 25 height 19
click at [296, 25] on icon at bounding box center [293, 28] width 15 height 15
click at [343, 309] on icon at bounding box center [338, 315] width 13 height 13
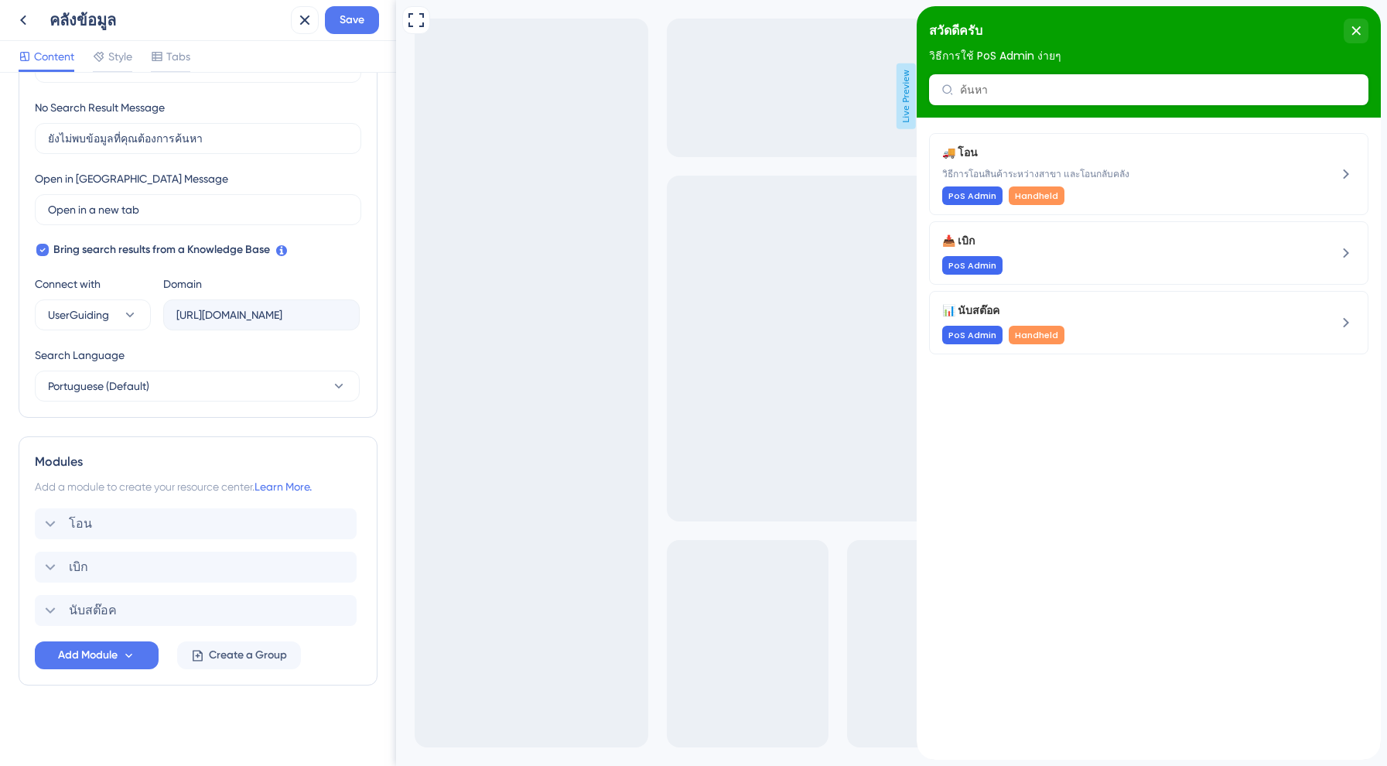
scroll to position [354, 0]
click at [23, 17] on icon at bounding box center [23, 20] width 19 height 19
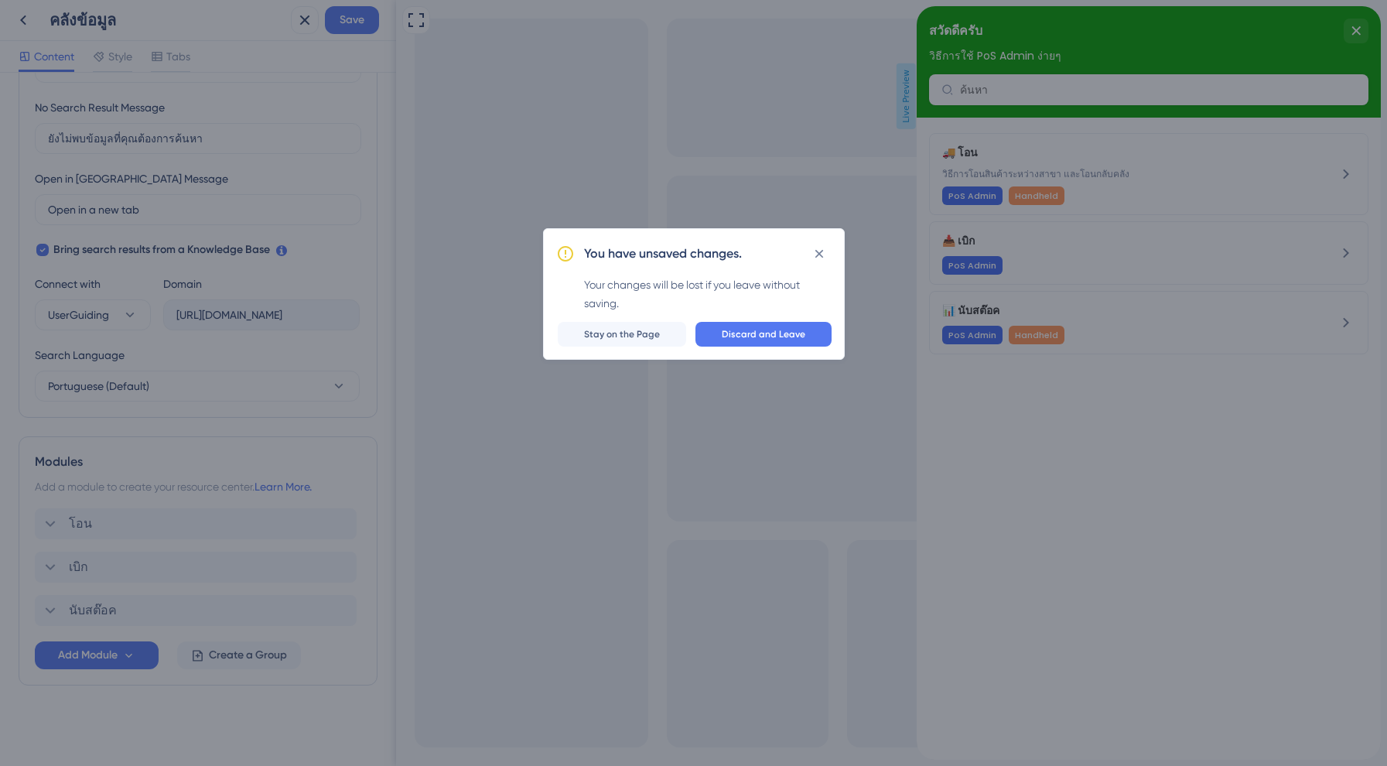
click at [746, 347] on div "You have unsaved changes. Your changes will be lost if you leave without saving…" at bounding box center [694, 293] width 302 height 131
click at [746, 340] on span "Discard and Leave" at bounding box center [764, 334] width 84 height 12
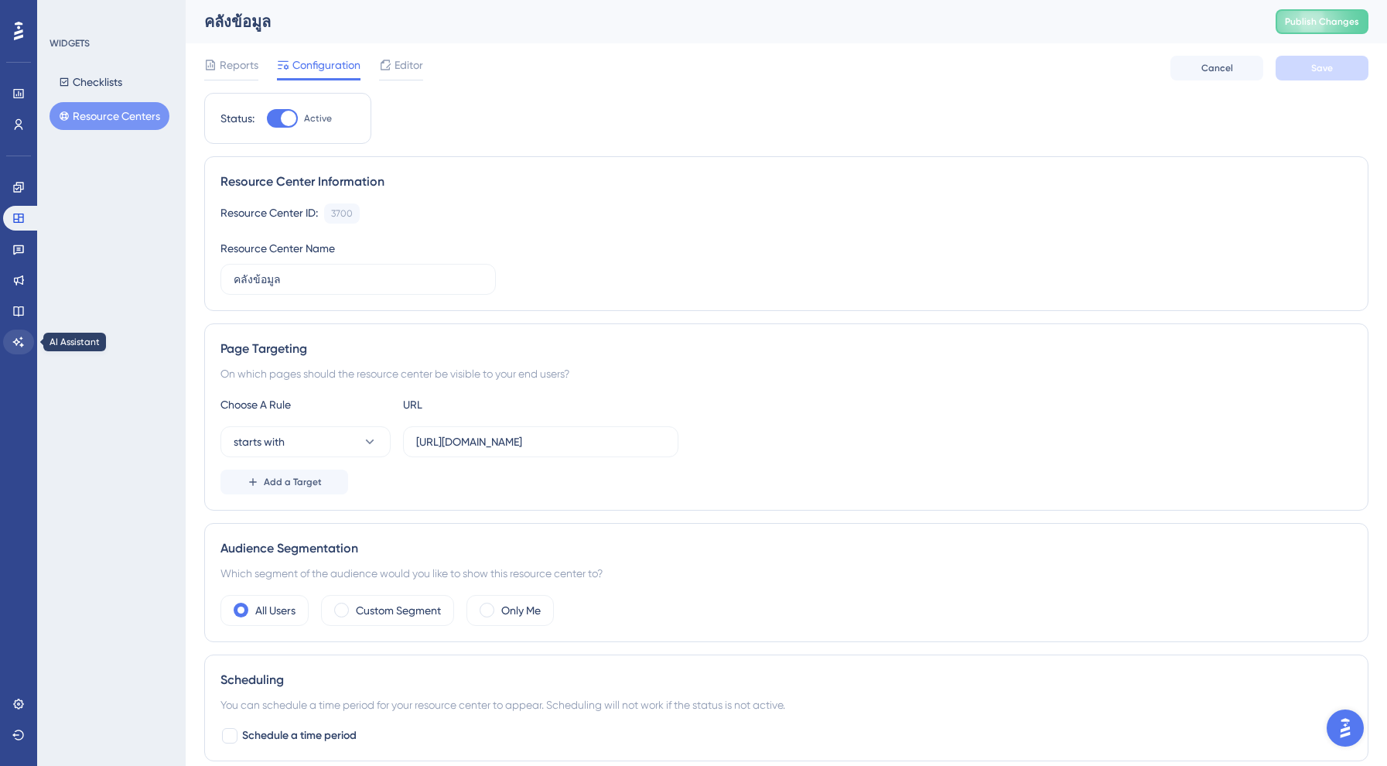
click at [13, 339] on icon at bounding box center [18, 342] width 12 height 12
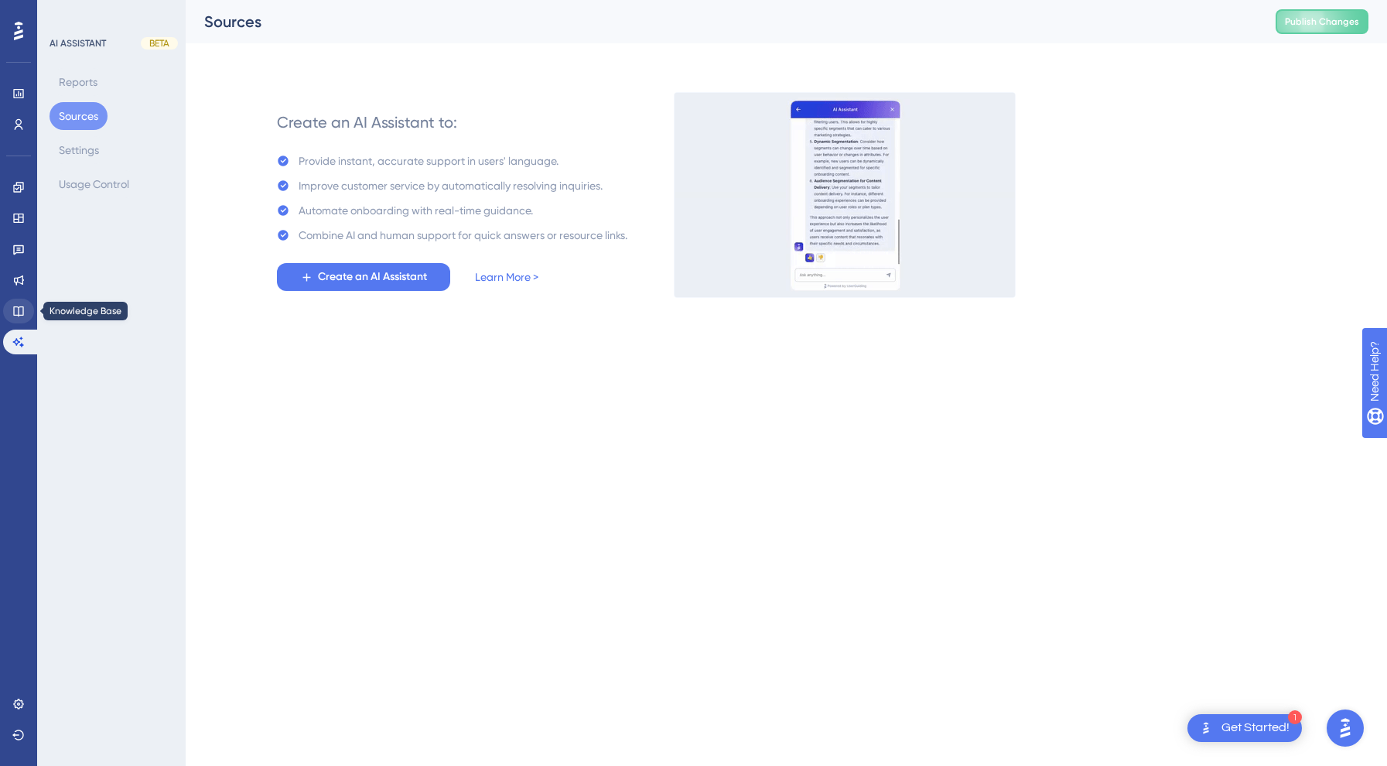
click at [21, 313] on icon at bounding box center [18, 311] width 12 height 12
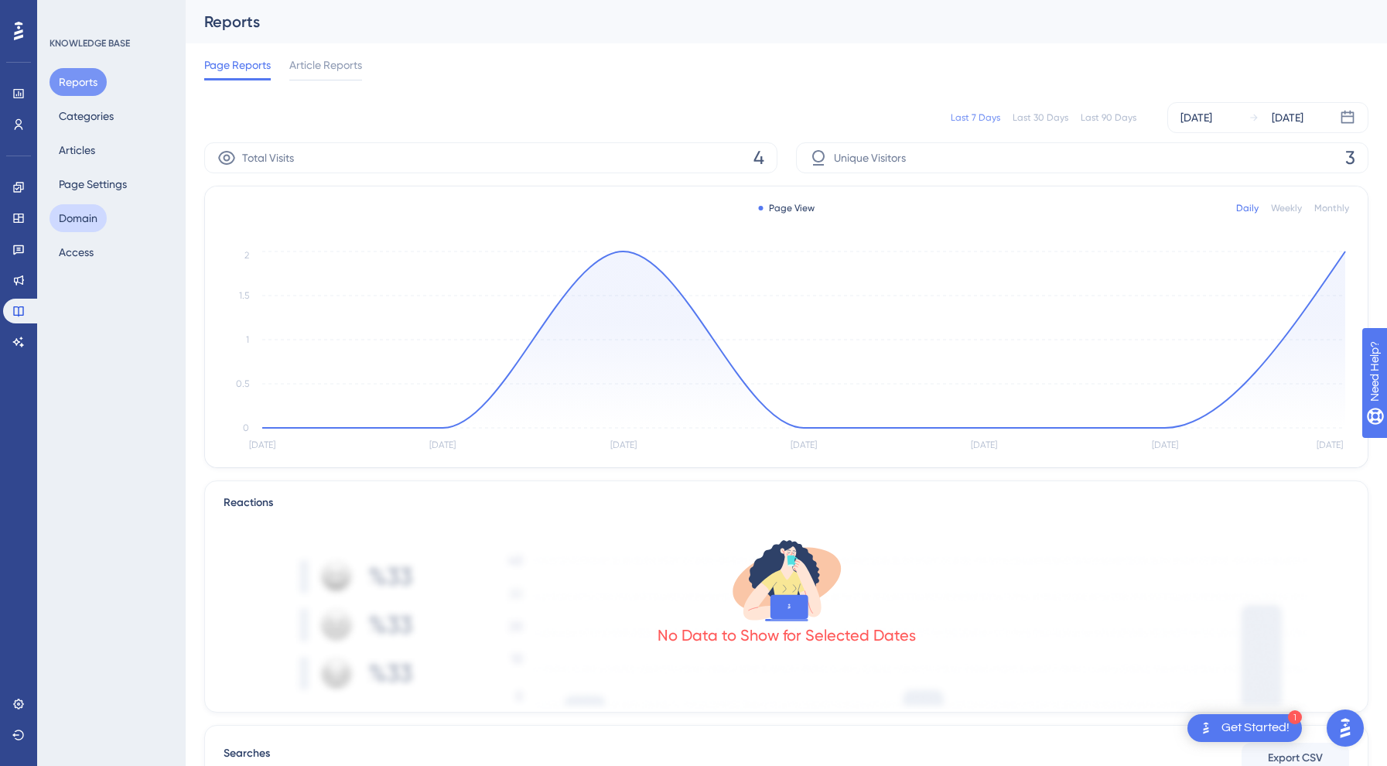
click at [83, 212] on button "Domain" at bounding box center [78, 218] width 57 height 28
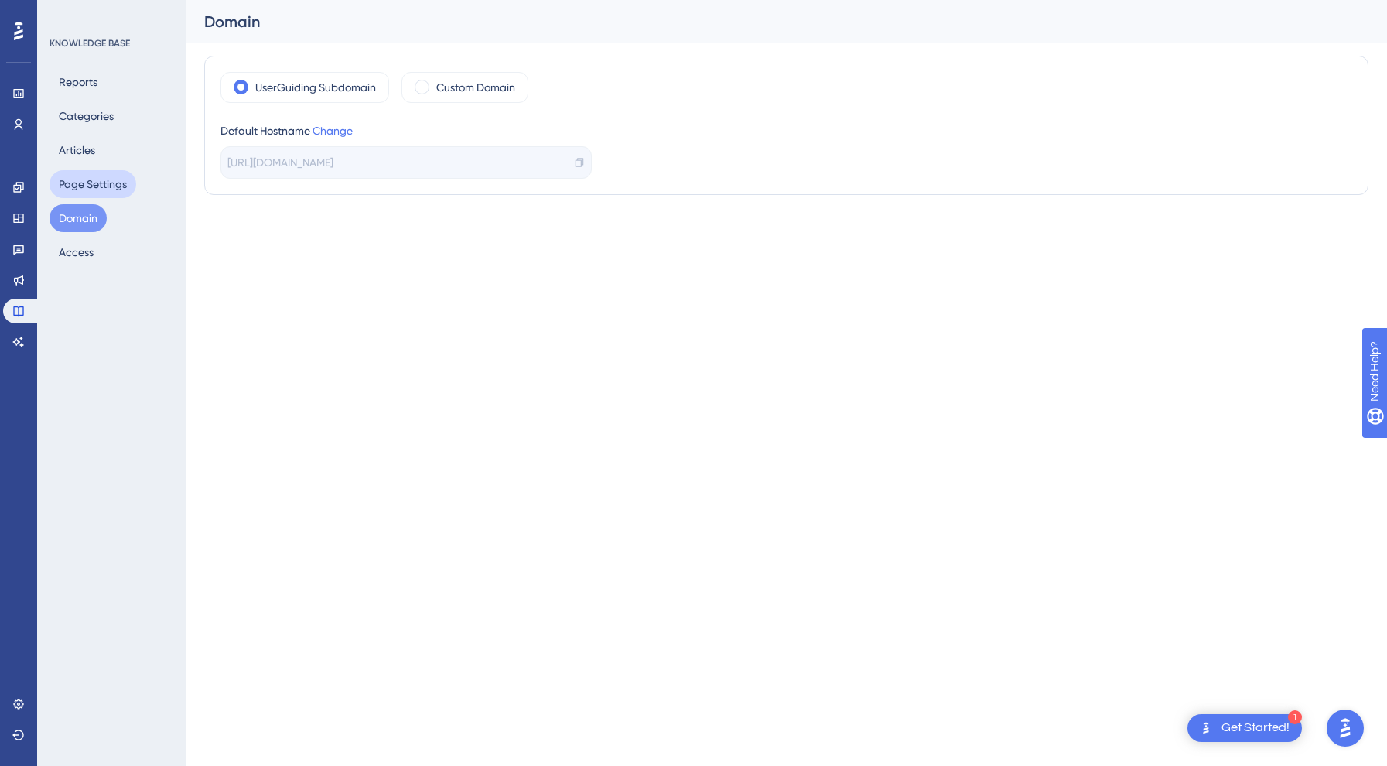
click at [118, 182] on button "Page Settings" at bounding box center [93, 184] width 87 height 28
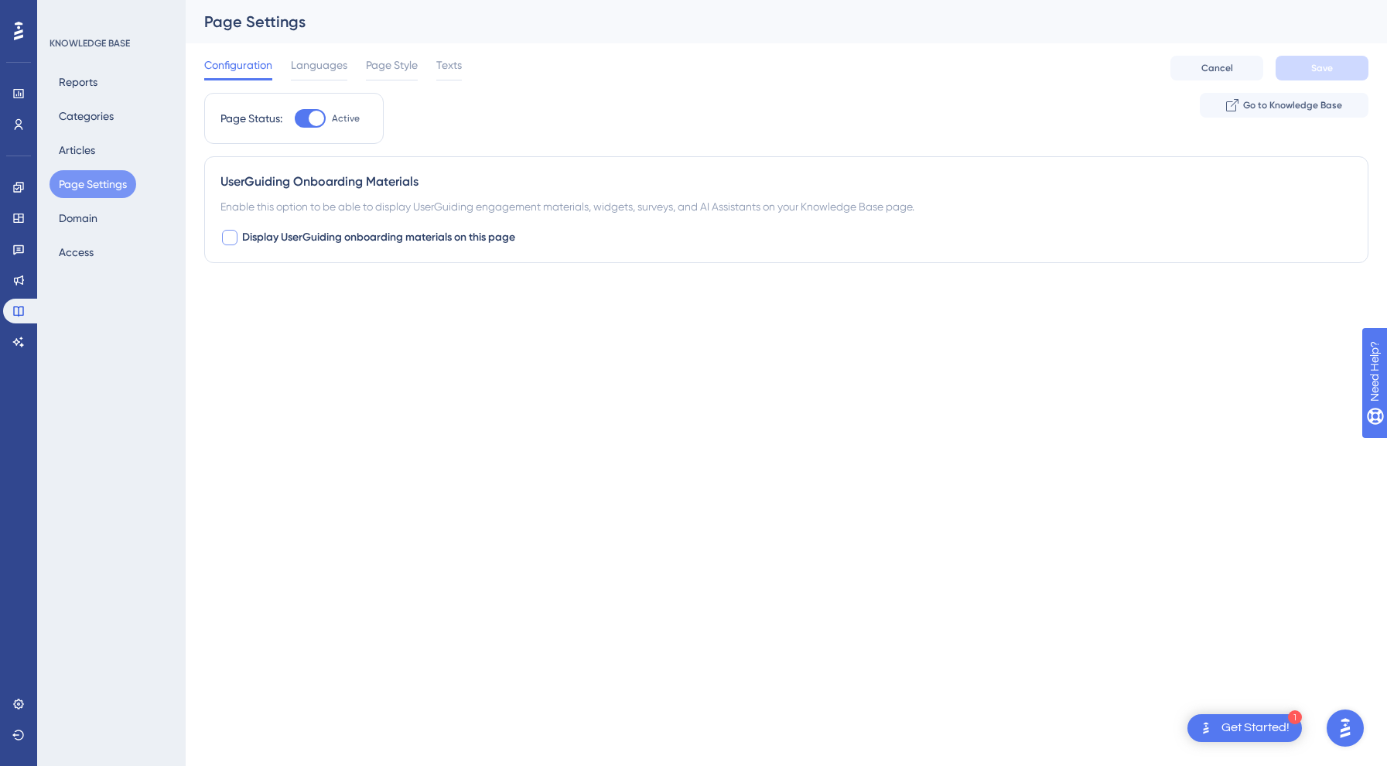
click at [370, 243] on span "Display UserGuiding onboarding materials on this page" at bounding box center [378, 237] width 273 height 19
checkbox input "true"
click at [76, 152] on button "Articles" at bounding box center [77, 150] width 55 height 28
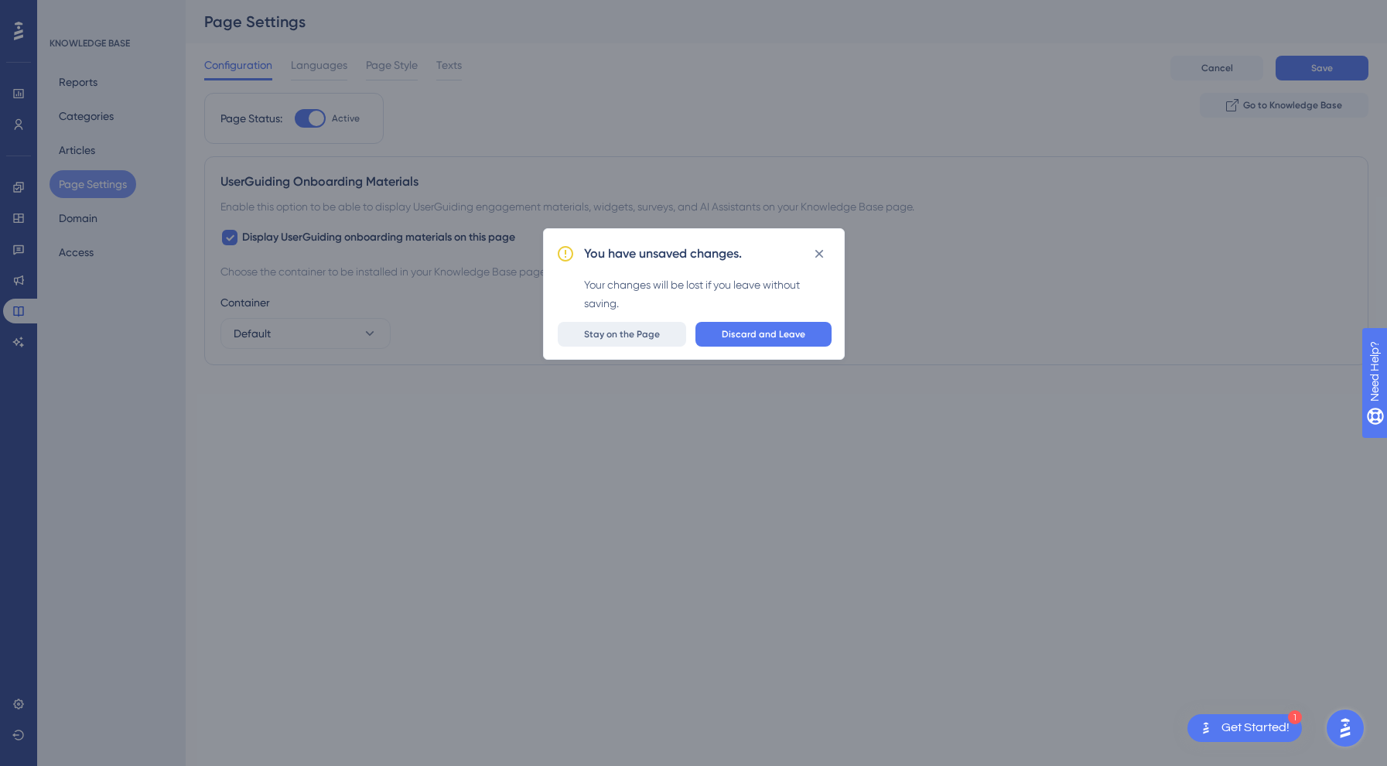
click at [646, 334] on span "Stay on the Page" at bounding box center [622, 334] width 76 height 12
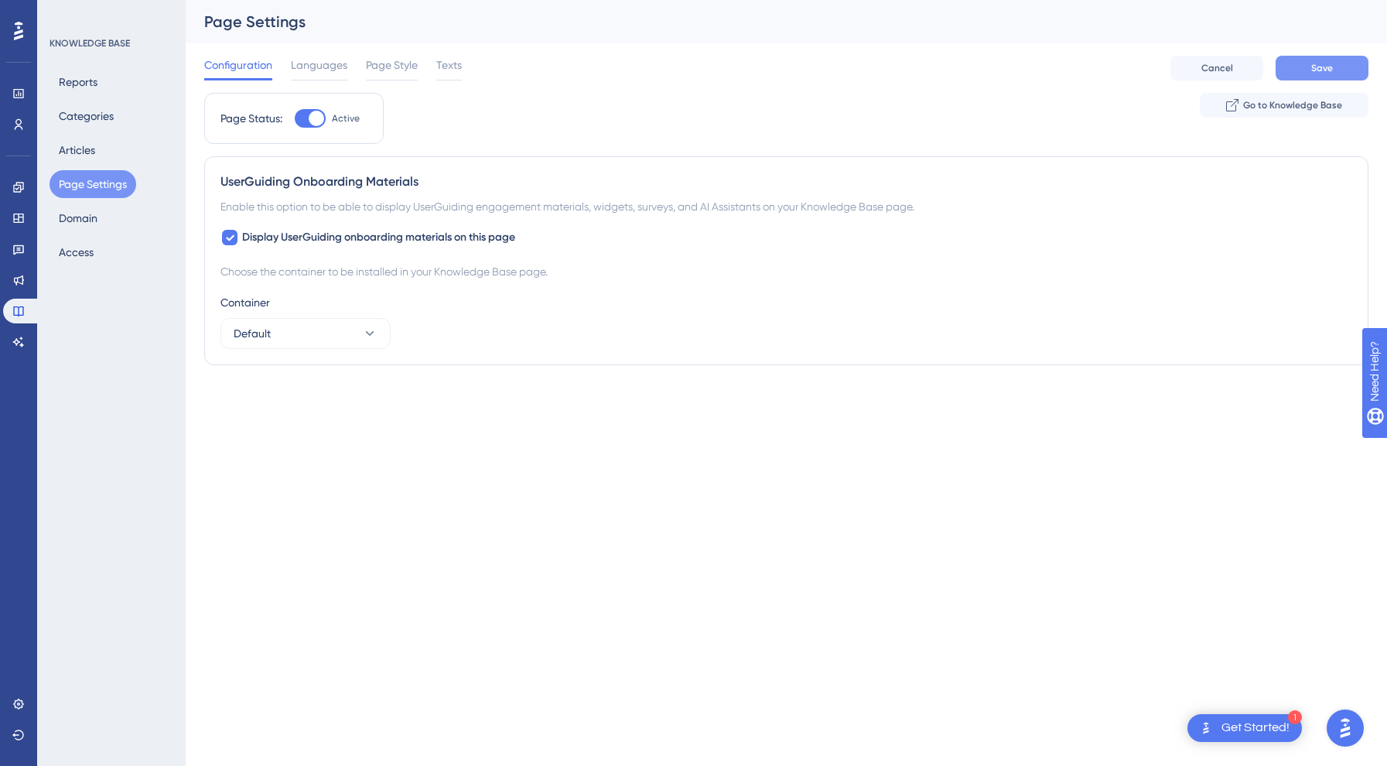
click at [1348, 60] on button "Save" at bounding box center [1321, 68] width 93 height 25
click at [69, 153] on button "Articles" at bounding box center [77, 150] width 55 height 28
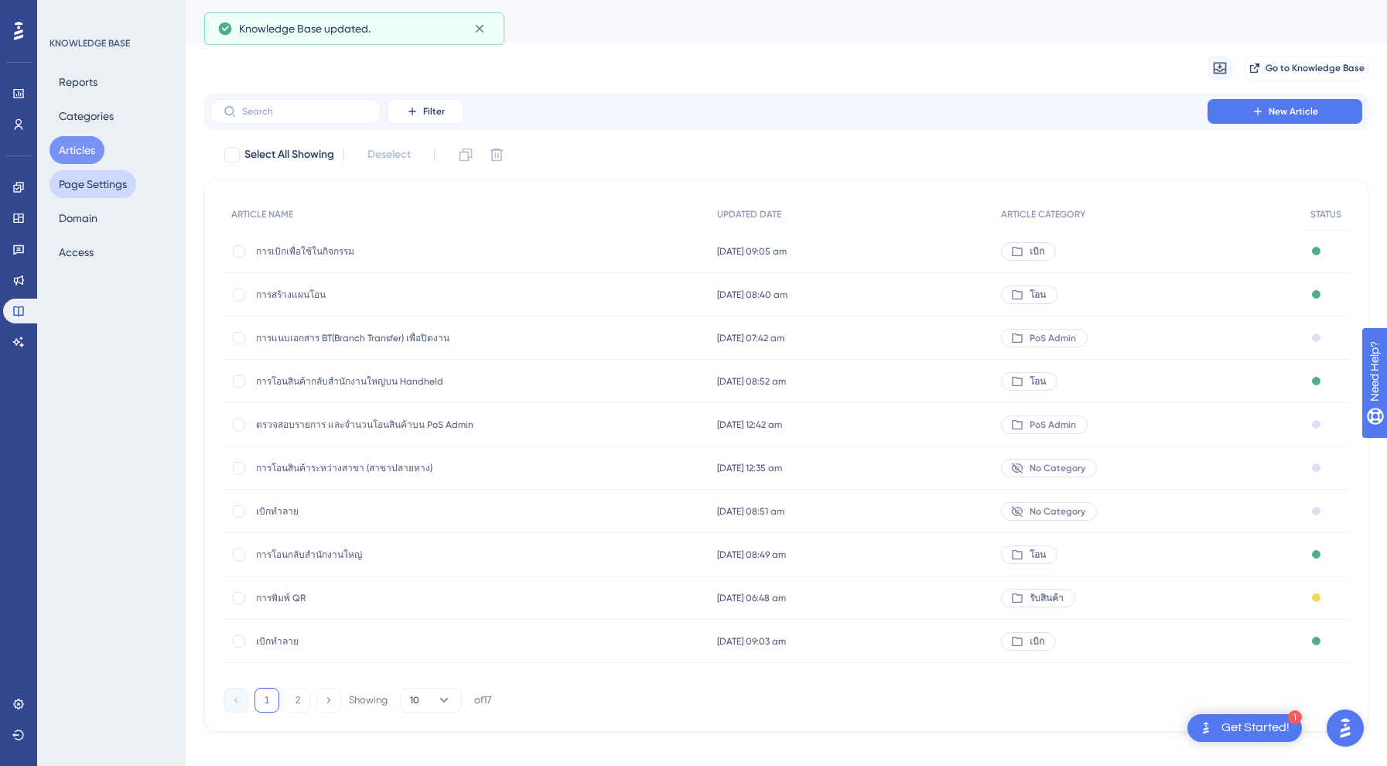
click at [88, 177] on button "Page Settings" at bounding box center [93, 184] width 87 height 28
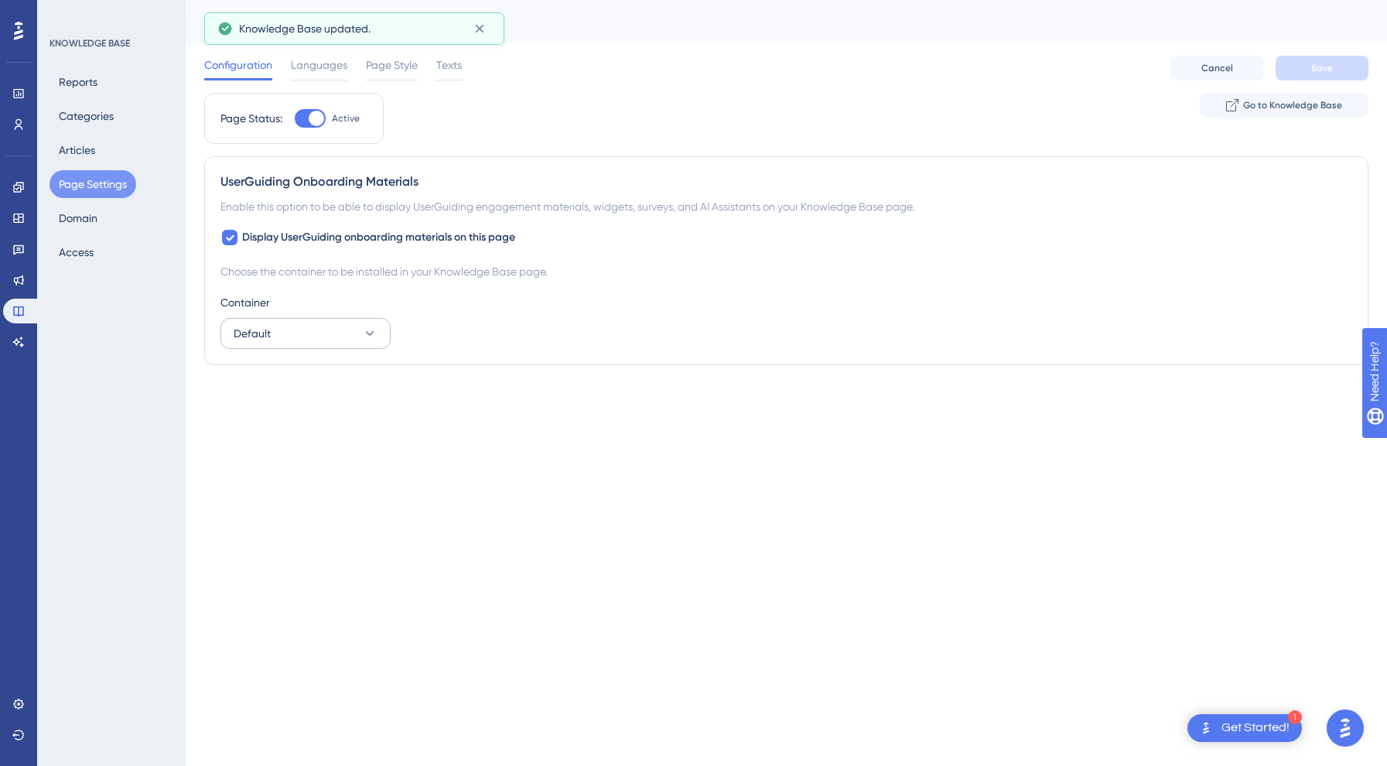
click at [360, 336] on button "Default" at bounding box center [305, 333] width 170 height 31
click at [315, 385] on span "POSAdmin_UAT" at bounding box center [281, 380] width 77 height 19
click at [1303, 63] on button "Save" at bounding box center [1321, 68] width 93 height 25
click at [58, 123] on button "Categories" at bounding box center [86, 116] width 73 height 28
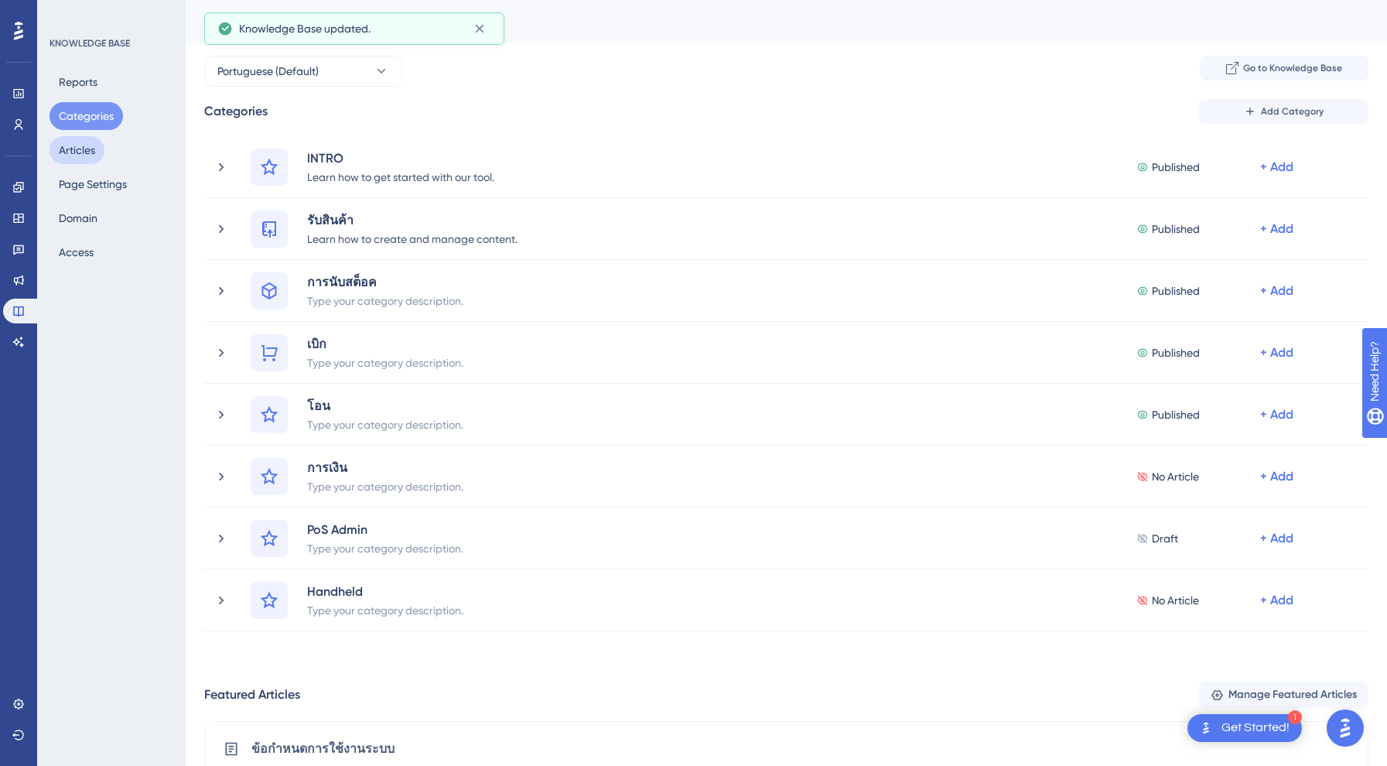
click at [73, 147] on button "Articles" at bounding box center [77, 150] width 55 height 28
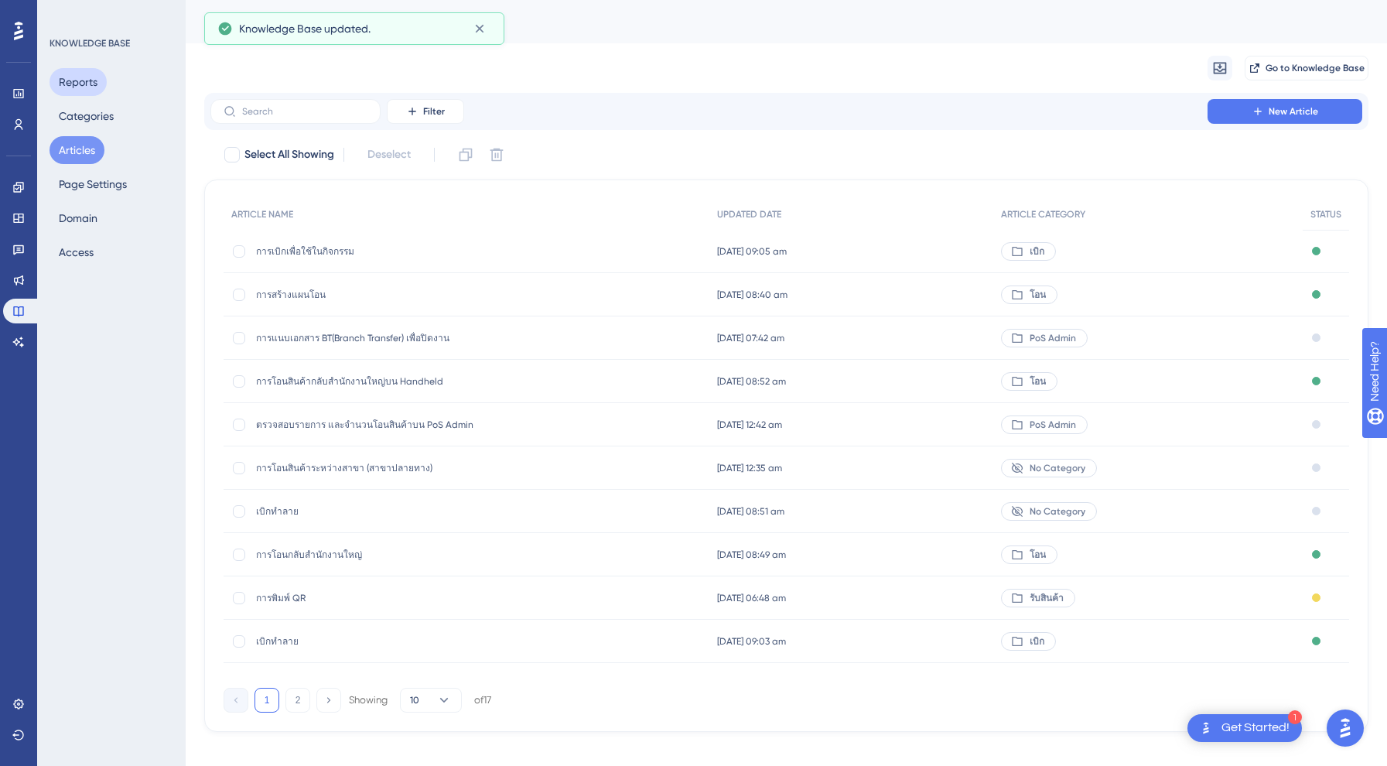
click at [82, 80] on button "Reports" at bounding box center [78, 82] width 57 height 28
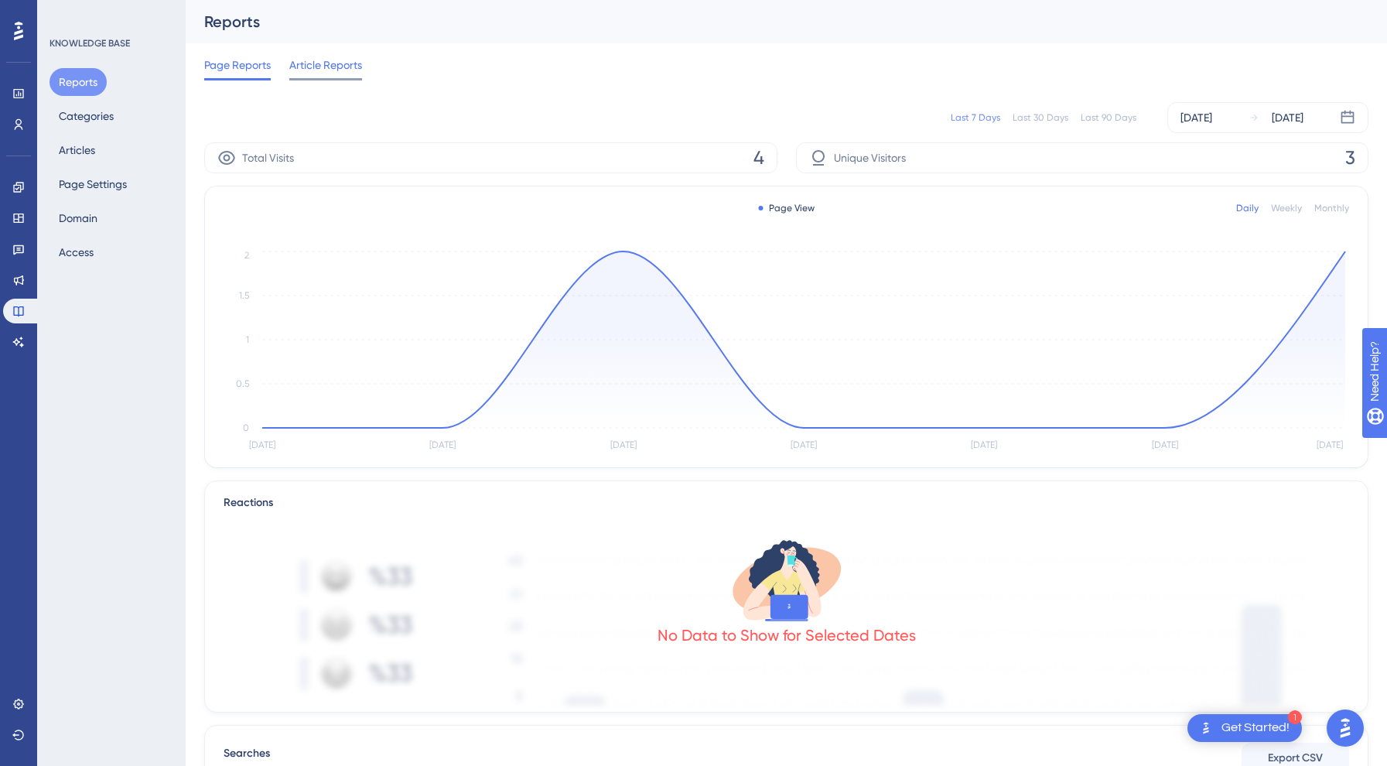
click at [305, 68] on span "Article Reports" at bounding box center [325, 65] width 73 height 19
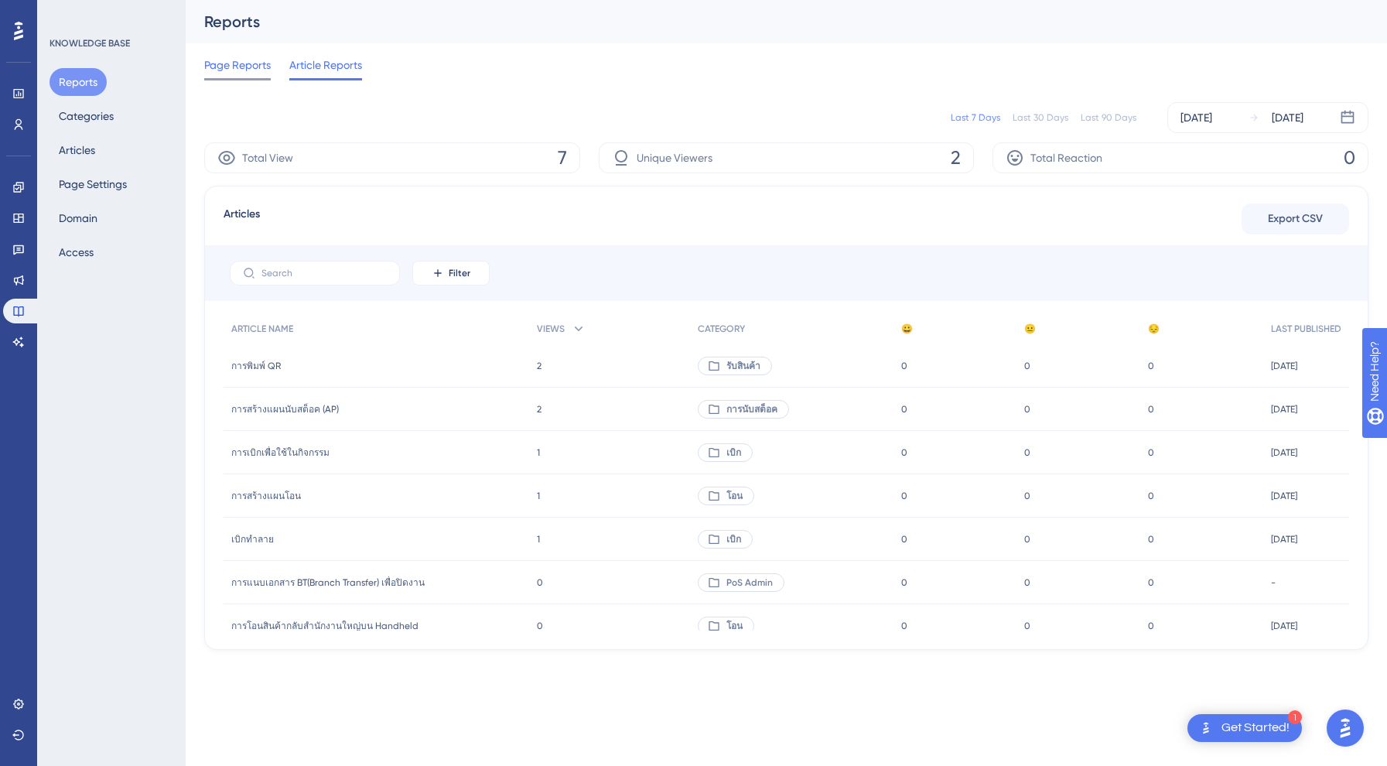
click at [251, 67] on span "Page Reports" at bounding box center [237, 65] width 67 height 19
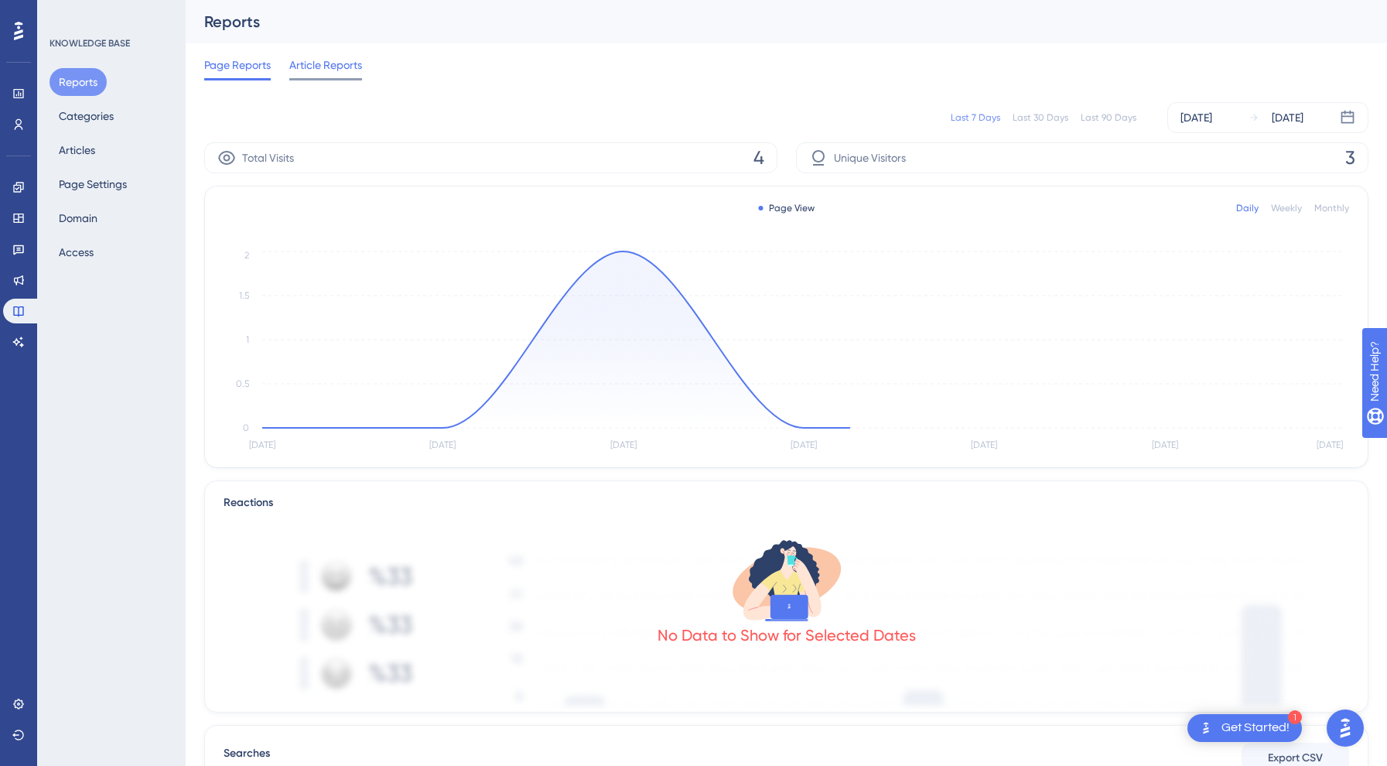
click at [318, 70] on span "Article Reports" at bounding box center [325, 65] width 73 height 19
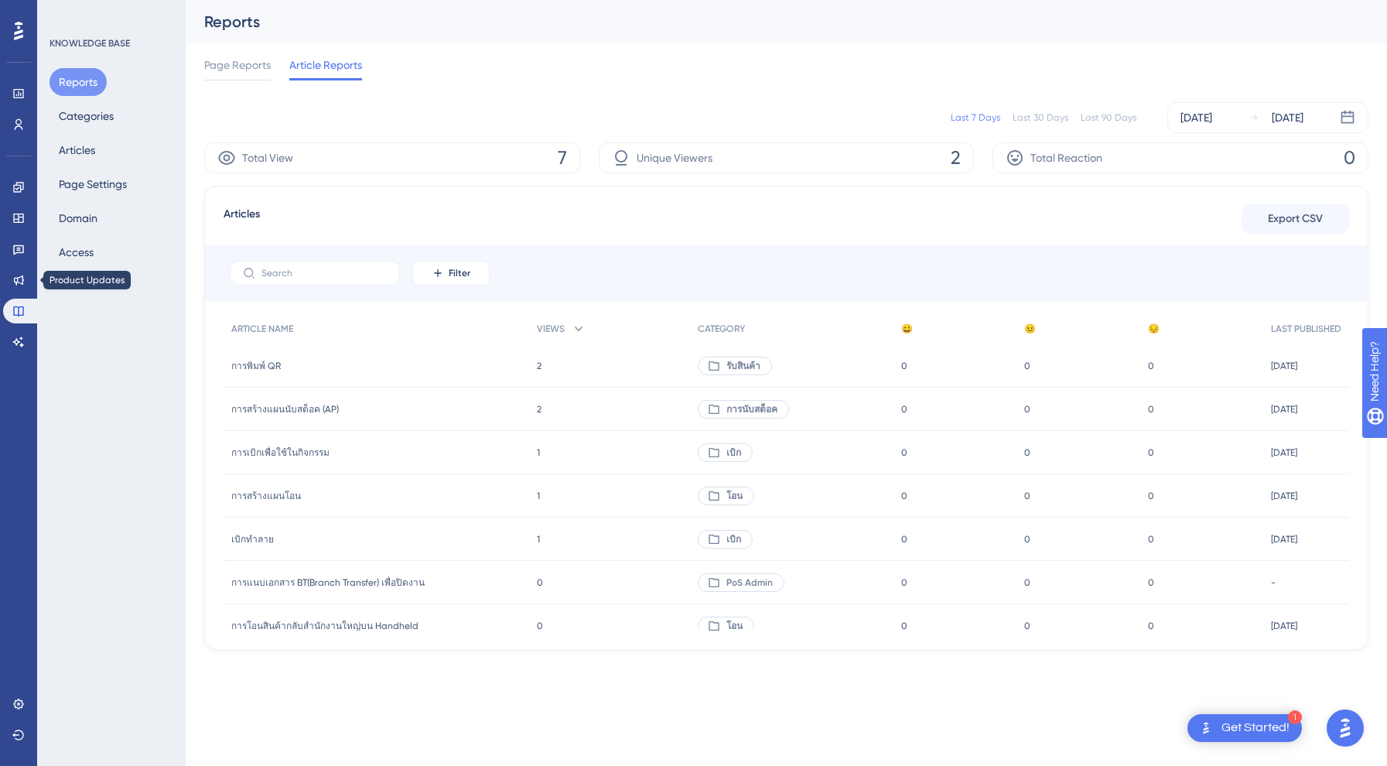
click at [19, 265] on div "Engagement Widgets Feedback Product Updates Knowledge Base AI Assistant" at bounding box center [18, 264] width 31 height 179
click at [19, 295] on div "Engagement Widgets Feedback Product Updates Knowledge Base AI Assistant" at bounding box center [18, 264] width 31 height 179
click at [20, 275] on icon at bounding box center [18, 280] width 12 height 12
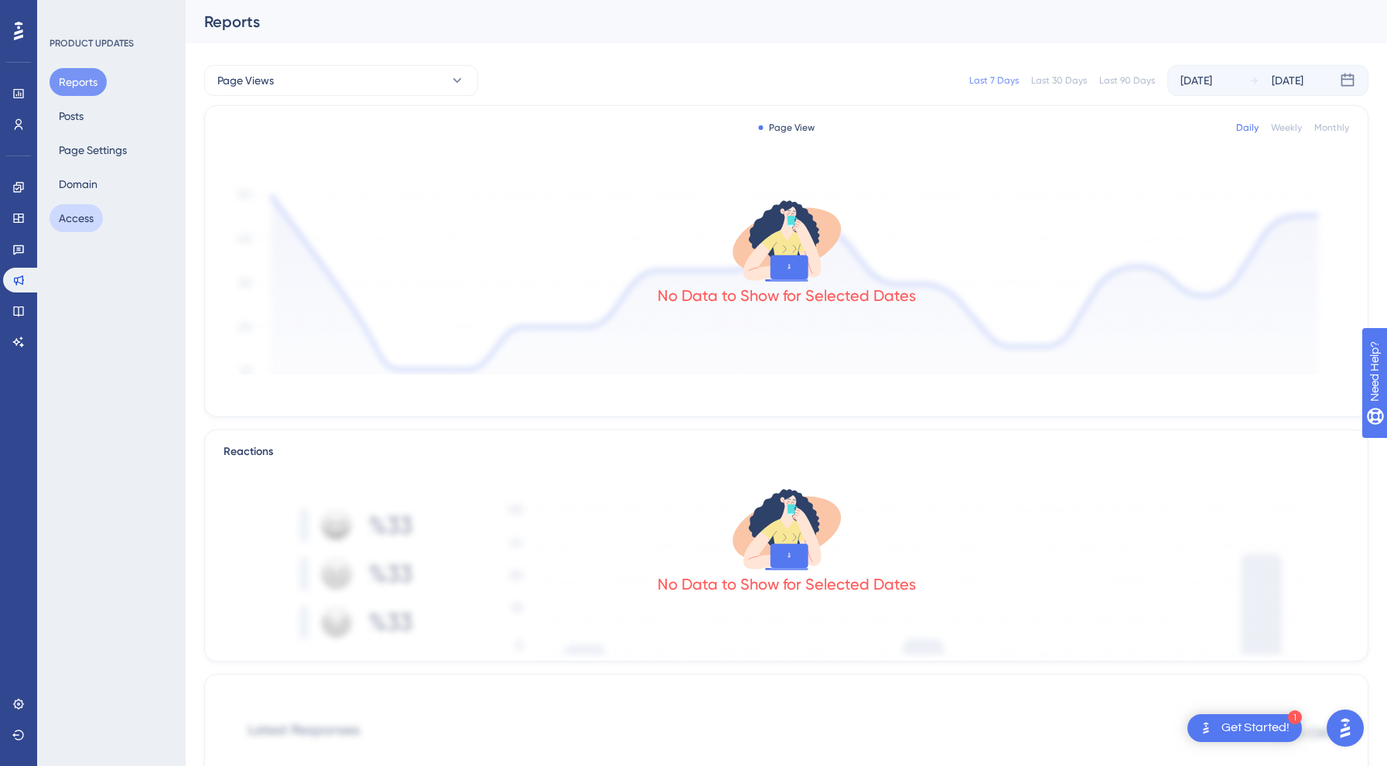
click at [93, 227] on button "Access" at bounding box center [76, 218] width 53 height 28
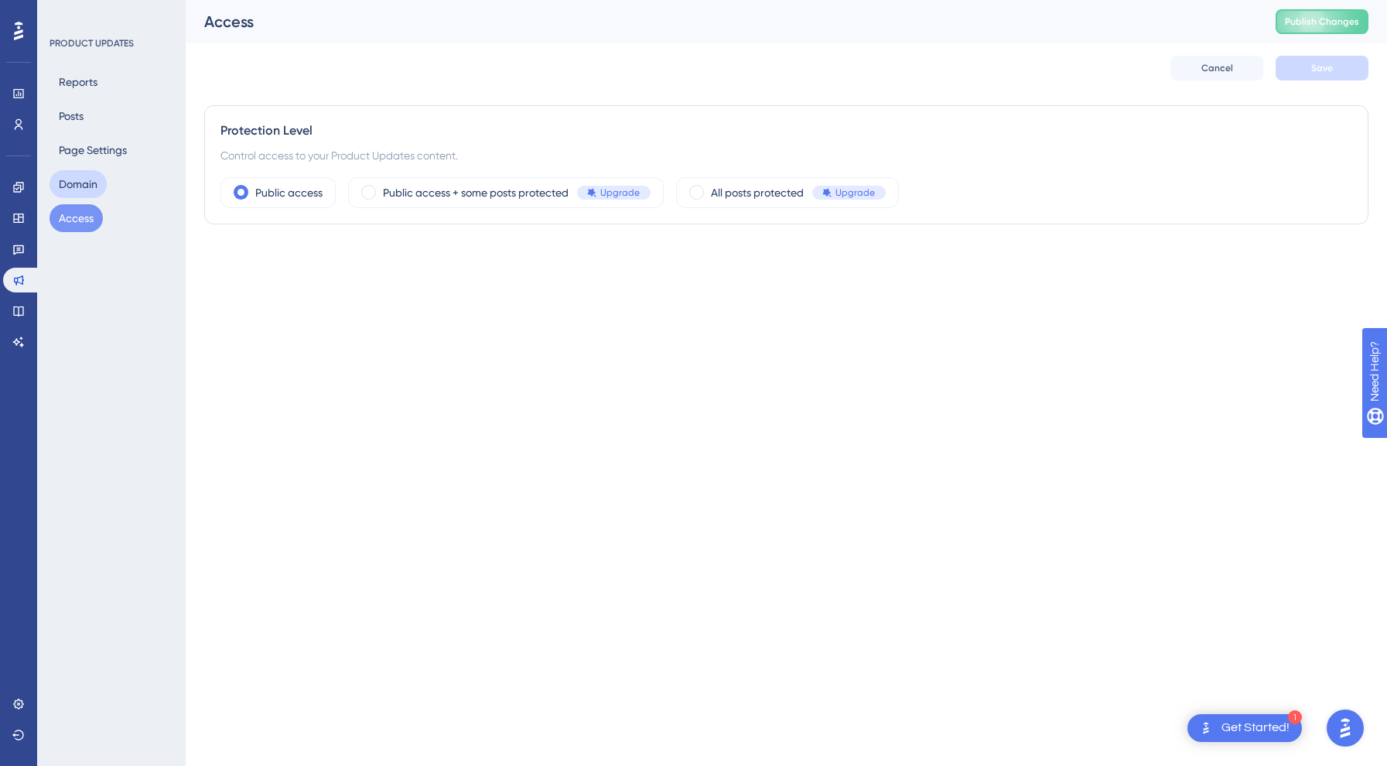
click at [78, 173] on button "Domain" at bounding box center [78, 184] width 57 height 28
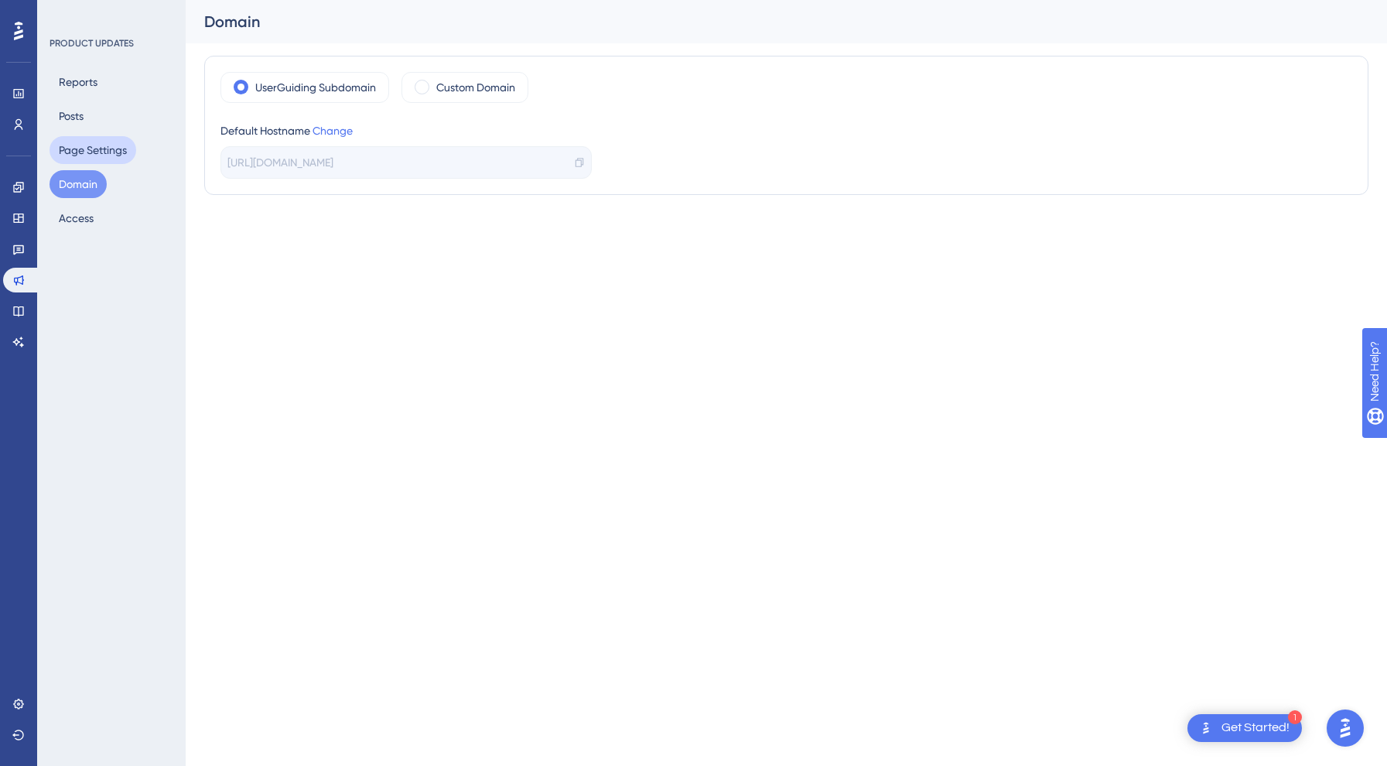
click at [90, 142] on button "Page Settings" at bounding box center [93, 150] width 87 height 28
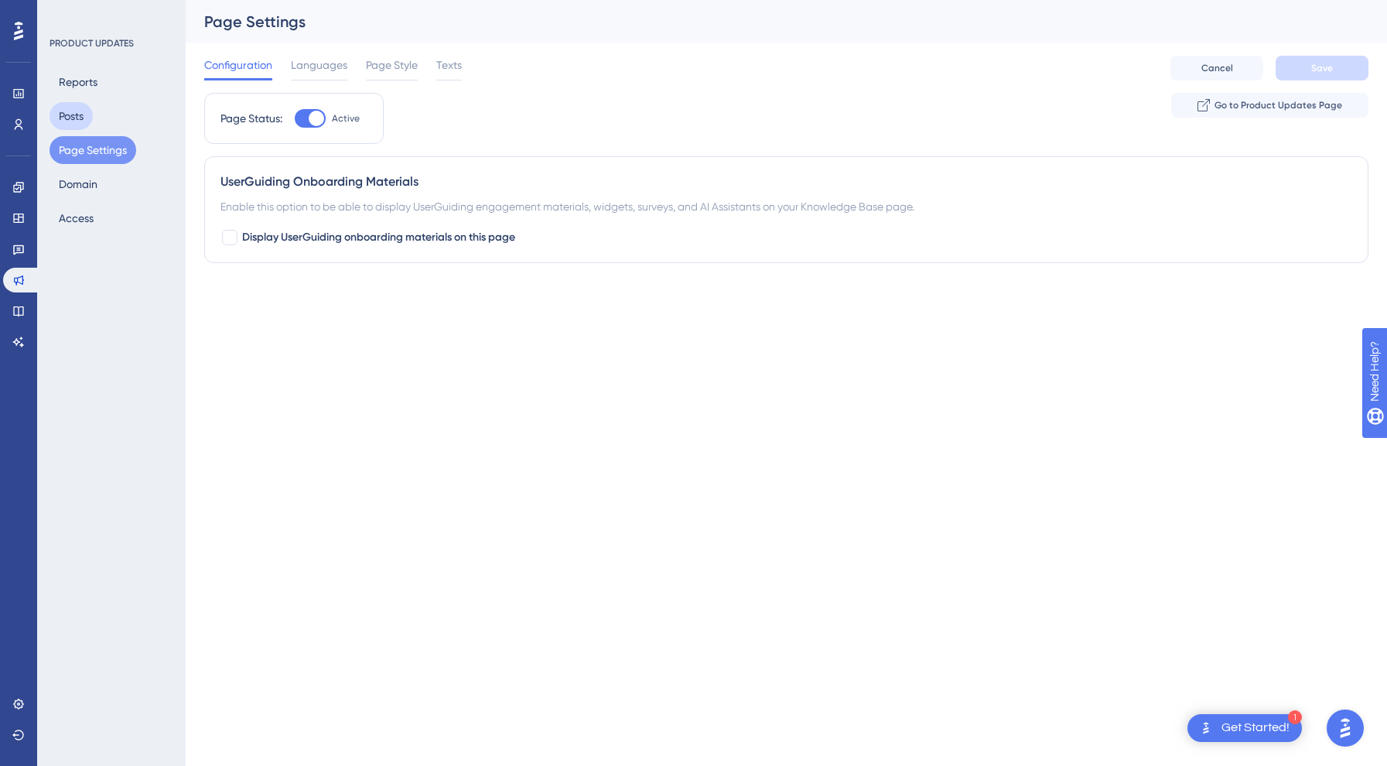
click at [81, 112] on button "Posts" at bounding box center [71, 116] width 43 height 28
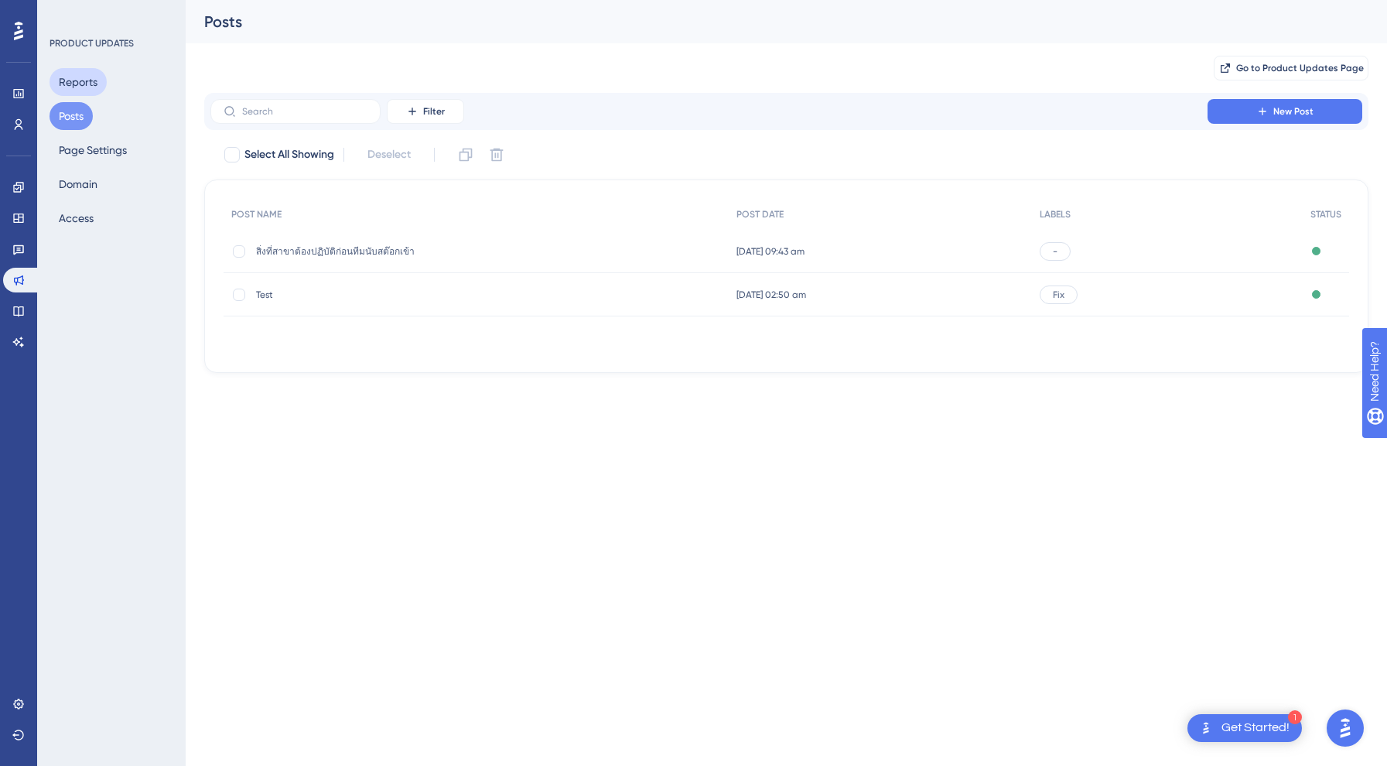
click at [75, 79] on button "Reports" at bounding box center [78, 82] width 57 height 28
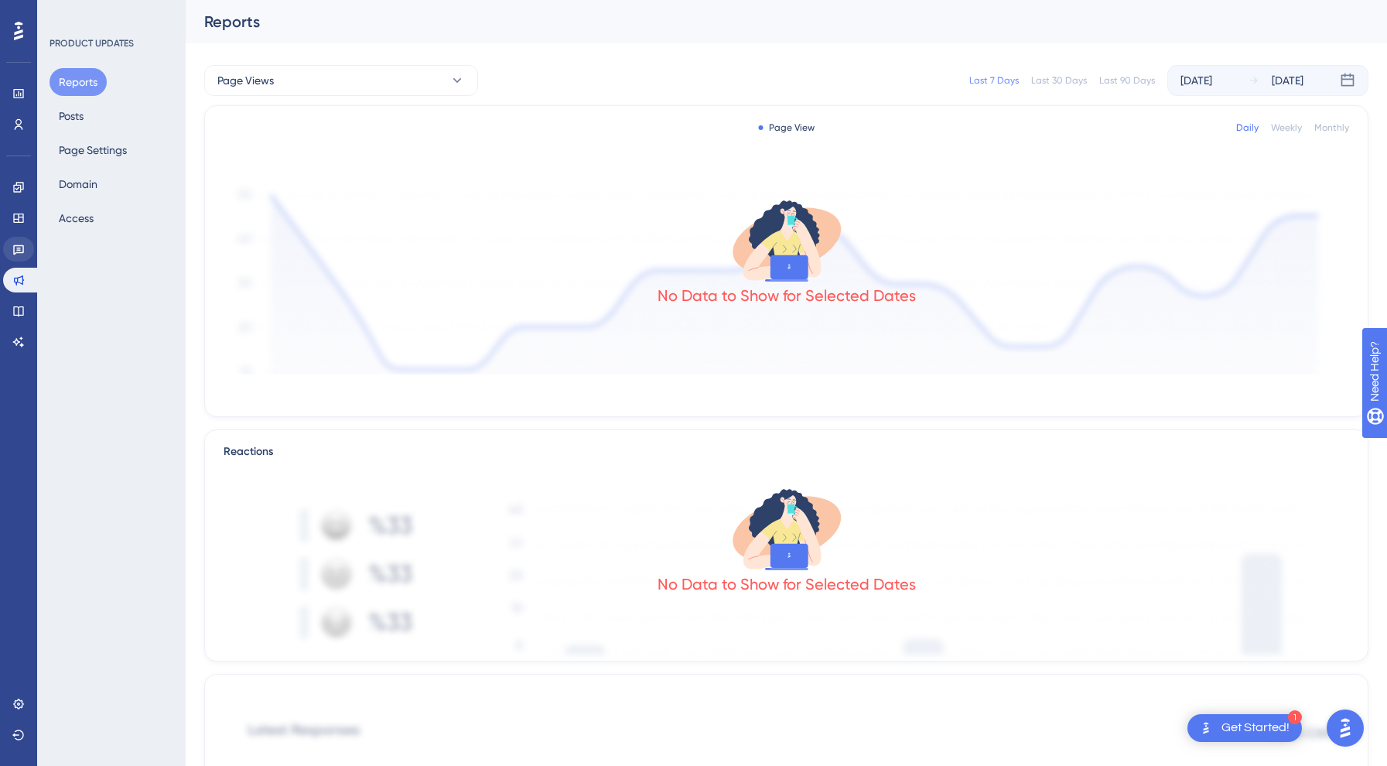
click at [15, 261] on link at bounding box center [18, 249] width 31 height 25
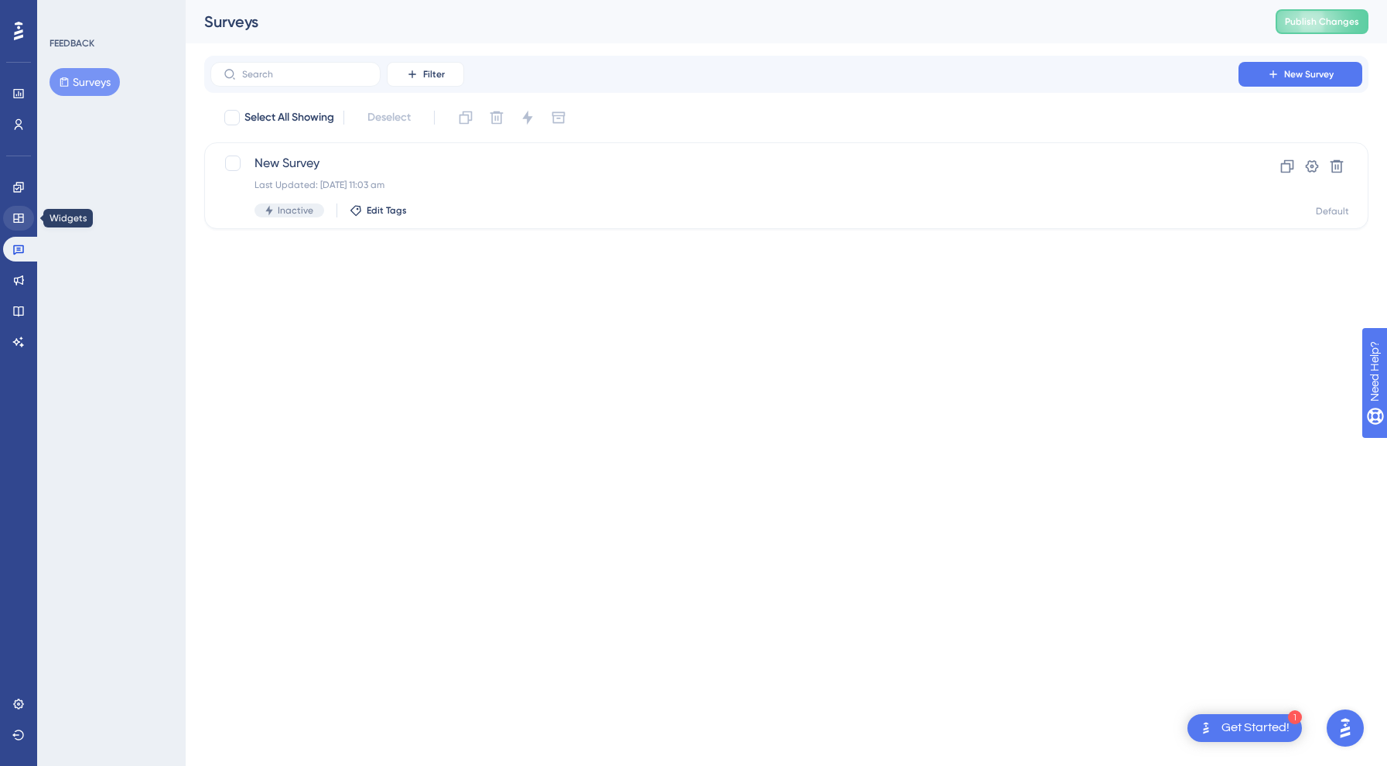
click at [9, 217] on link at bounding box center [18, 218] width 31 height 25
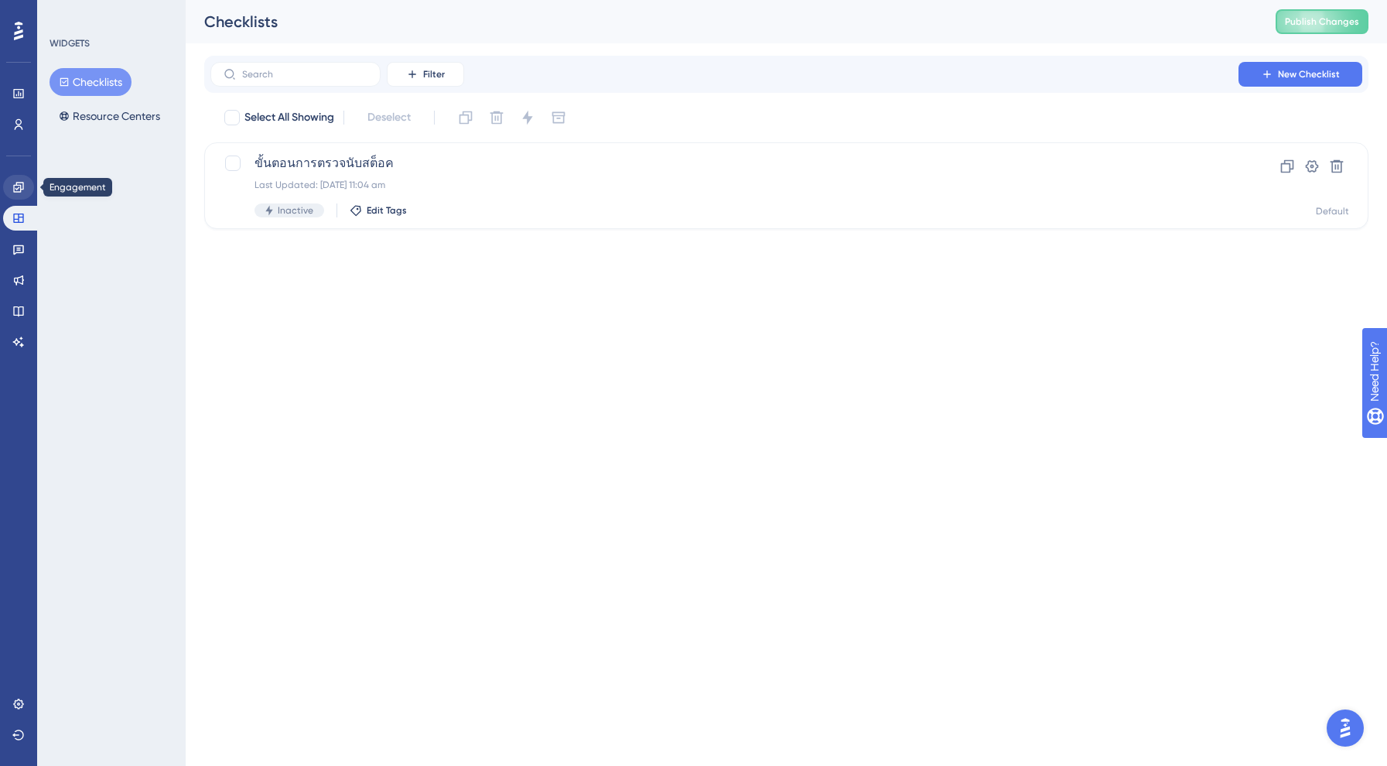
click at [12, 187] on link at bounding box center [18, 187] width 31 height 25
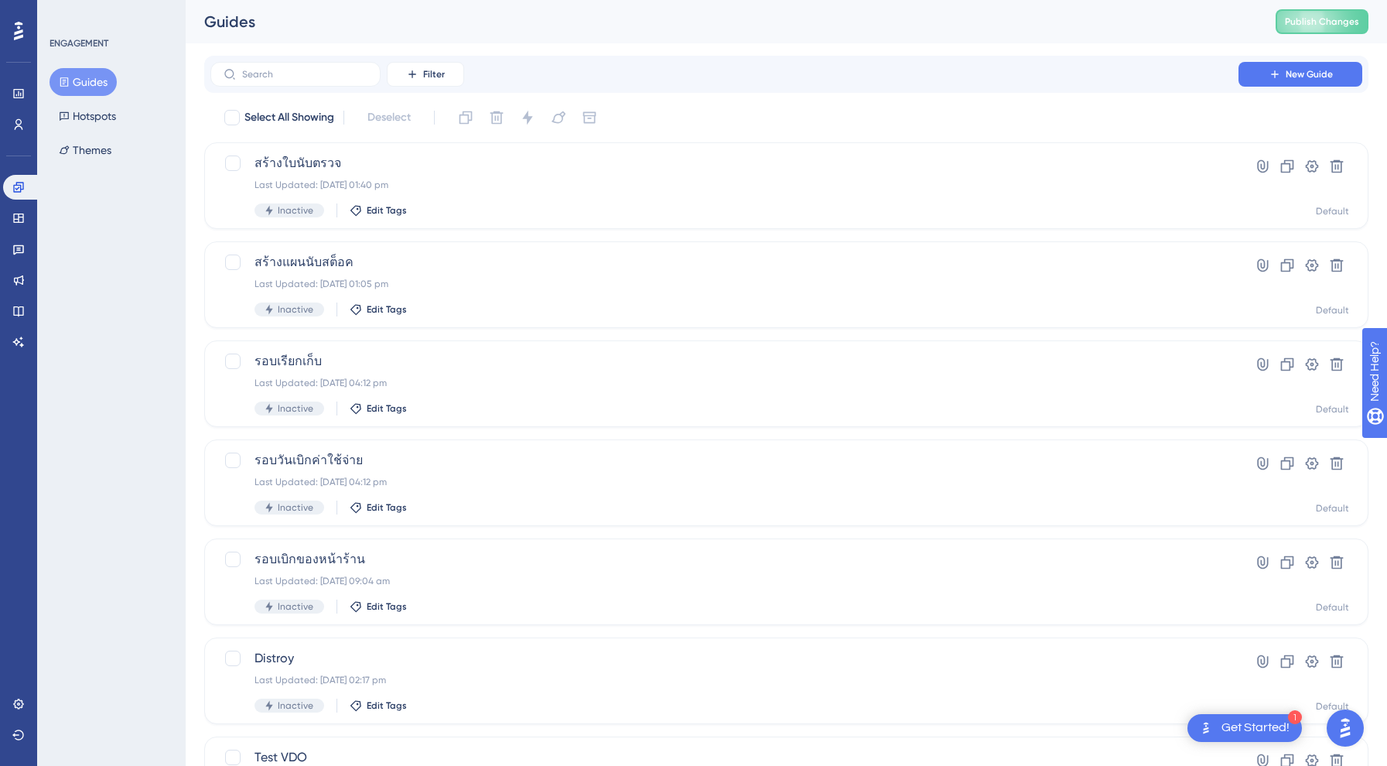
click at [1331, 5] on div "Guides Publish Changes" at bounding box center [786, 21] width 1201 height 43
click at [1331, 10] on button "Publish Changes" at bounding box center [1321, 21] width 93 height 25
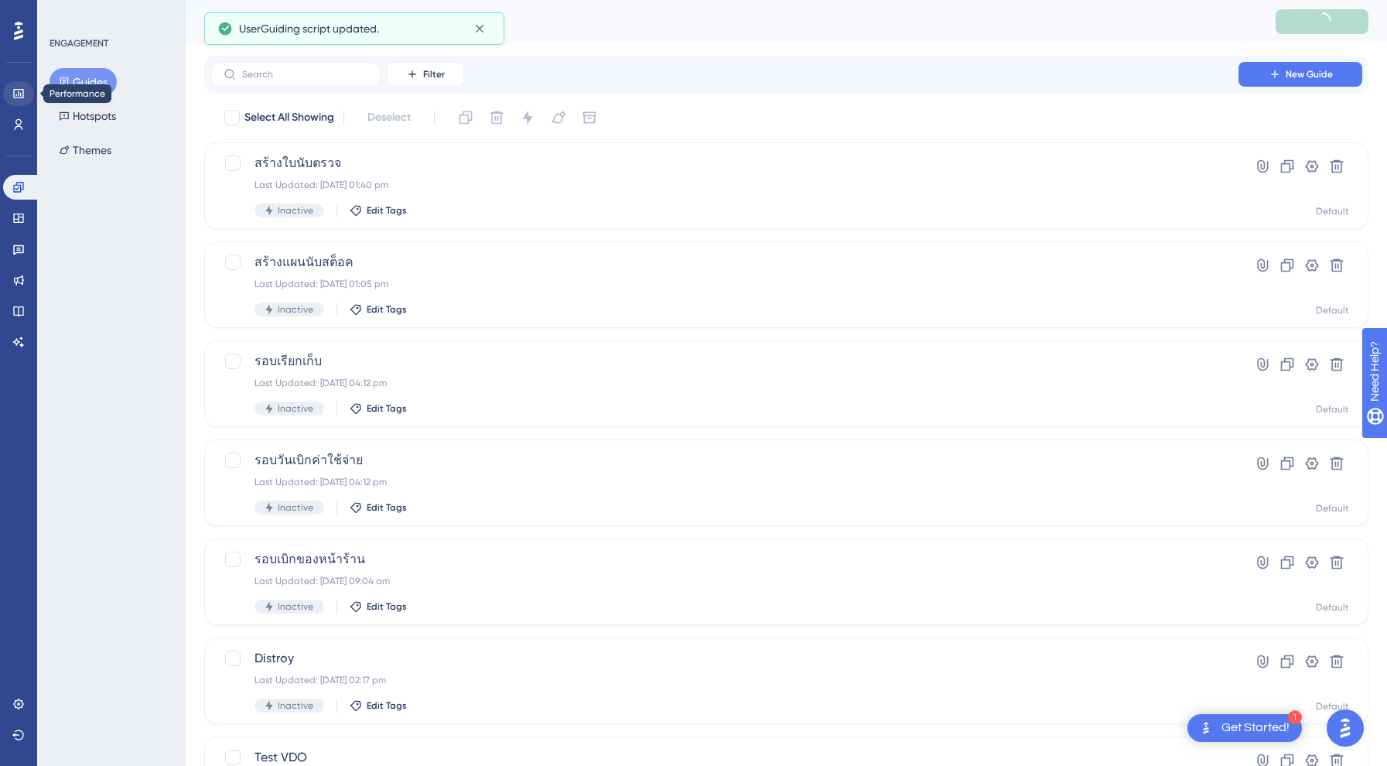
click at [5, 86] on link at bounding box center [18, 93] width 31 height 25
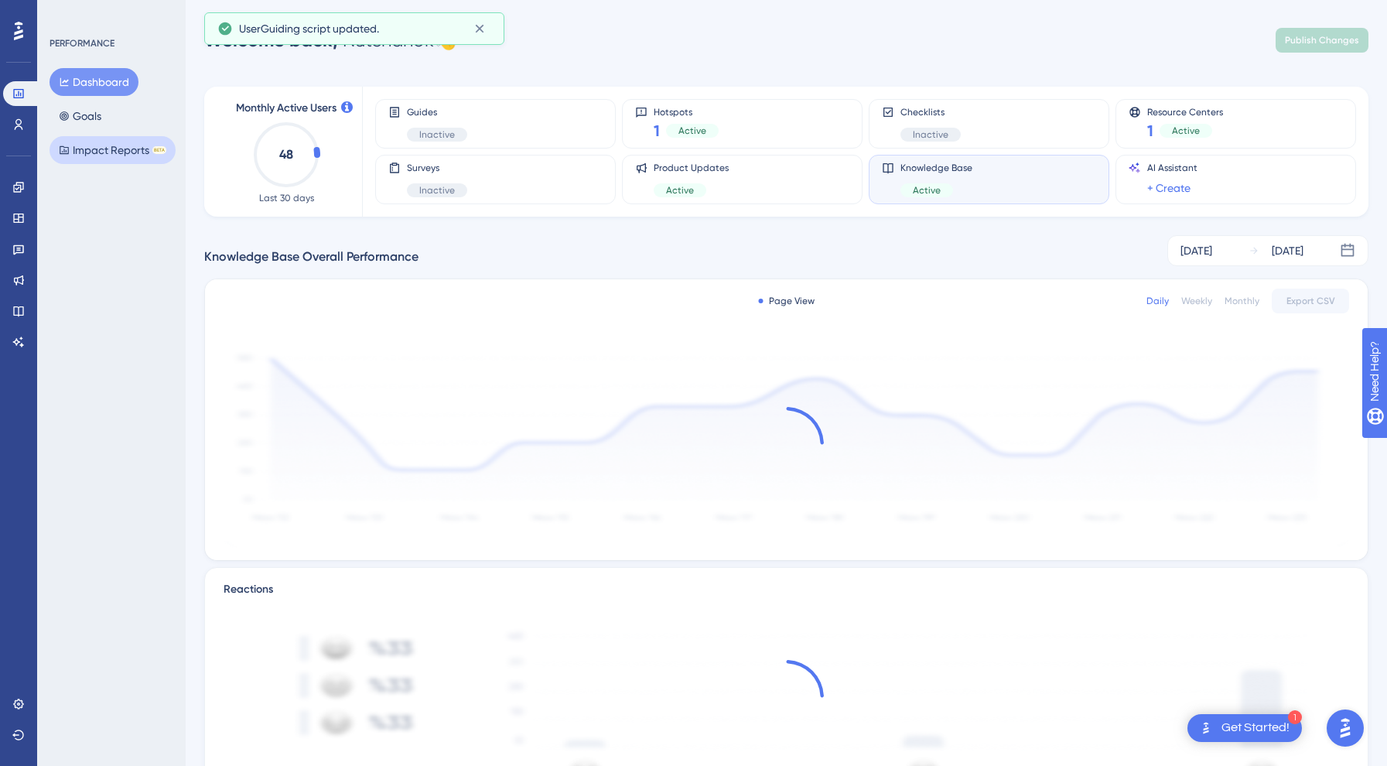
click at [97, 149] on button "Impact Reports BETA" at bounding box center [113, 150] width 126 height 28
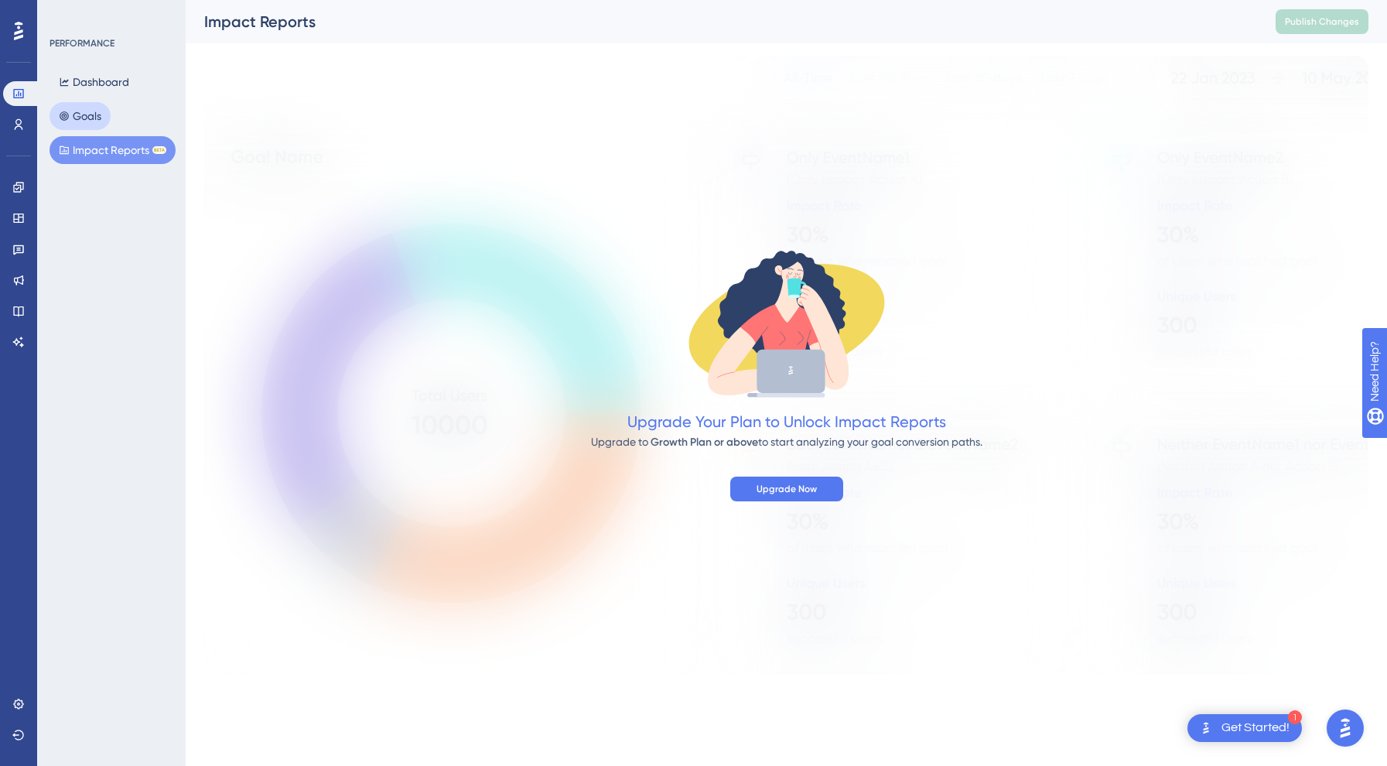
click at [104, 119] on button "Goals" at bounding box center [80, 116] width 61 height 28
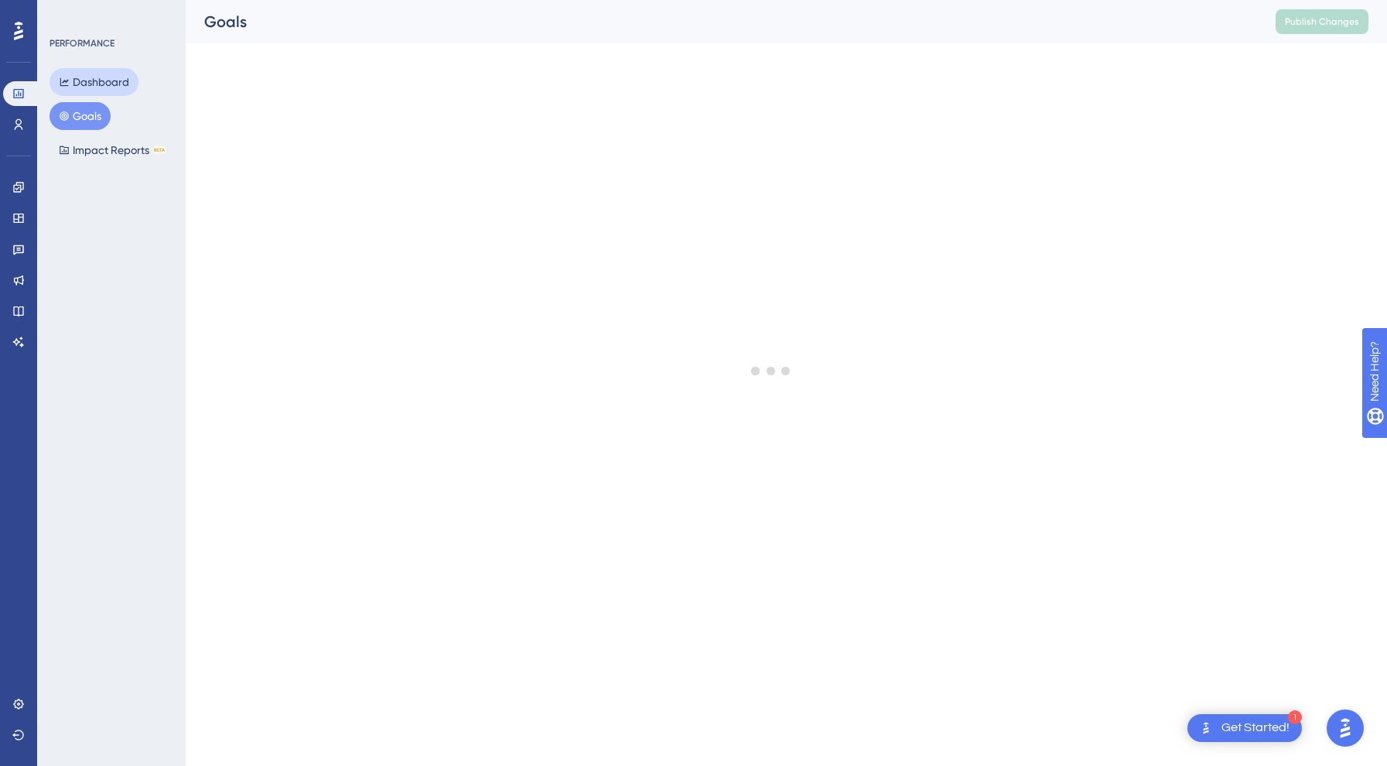
click at [120, 77] on button "Dashboard" at bounding box center [94, 82] width 89 height 28
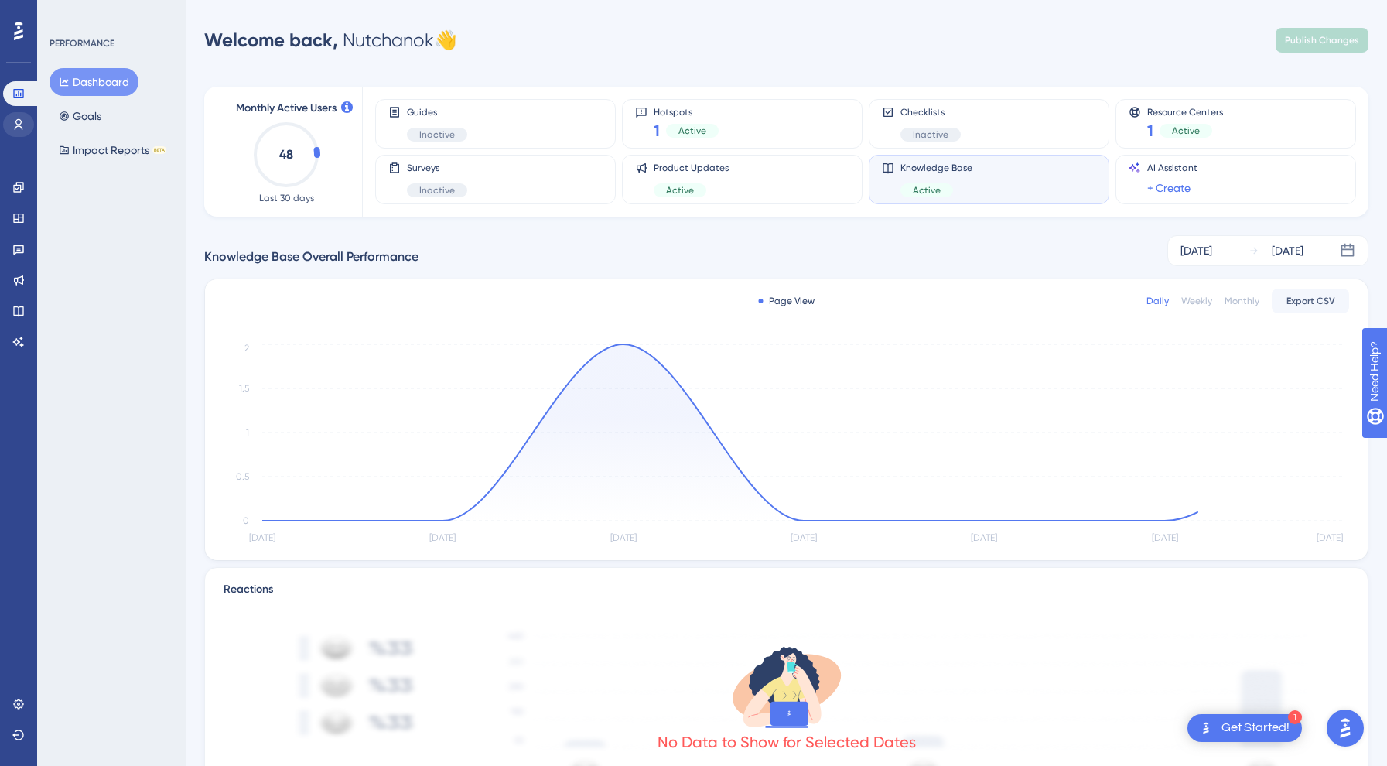
click at [16, 129] on icon at bounding box center [18, 124] width 12 height 12
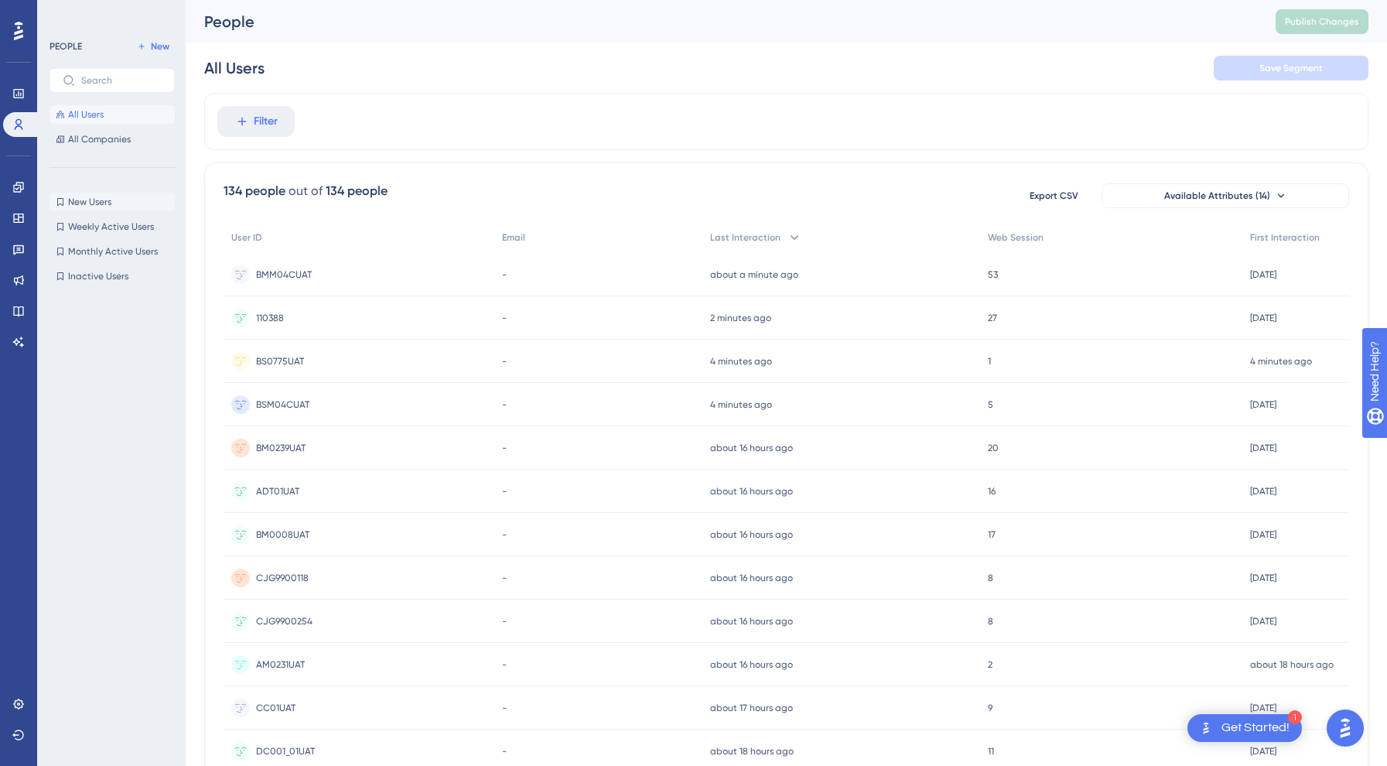
click at [90, 196] on span "New Users" at bounding box center [89, 202] width 43 height 12
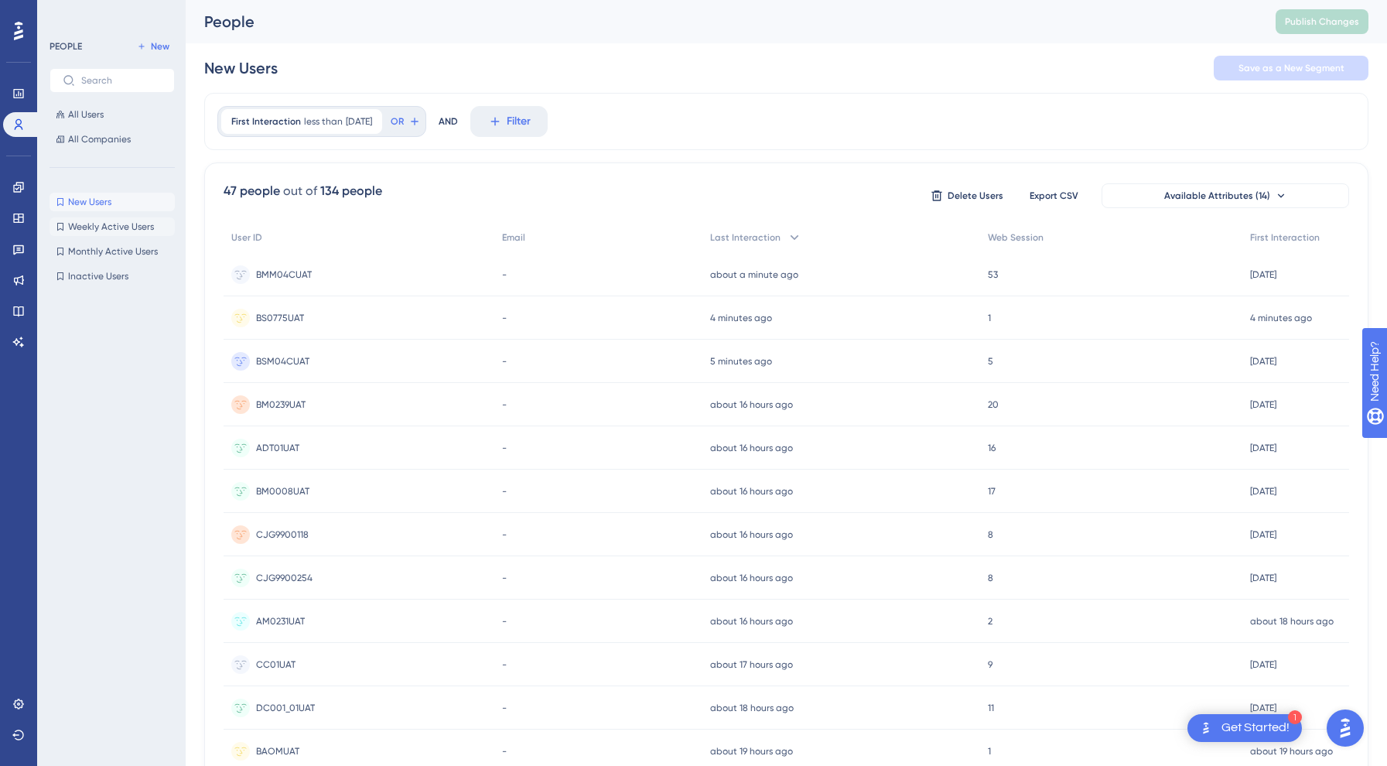
click at [121, 223] on span "Weekly Active Users" at bounding box center [111, 226] width 86 height 12
click at [140, 254] on span "Monthly Active Users" at bounding box center [113, 251] width 90 height 12
click at [130, 276] on button "Inactive Users Inactive Users" at bounding box center [112, 276] width 125 height 19
click at [107, 205] on span "New Users" at bounding box center [89, 202] width 43 height 12
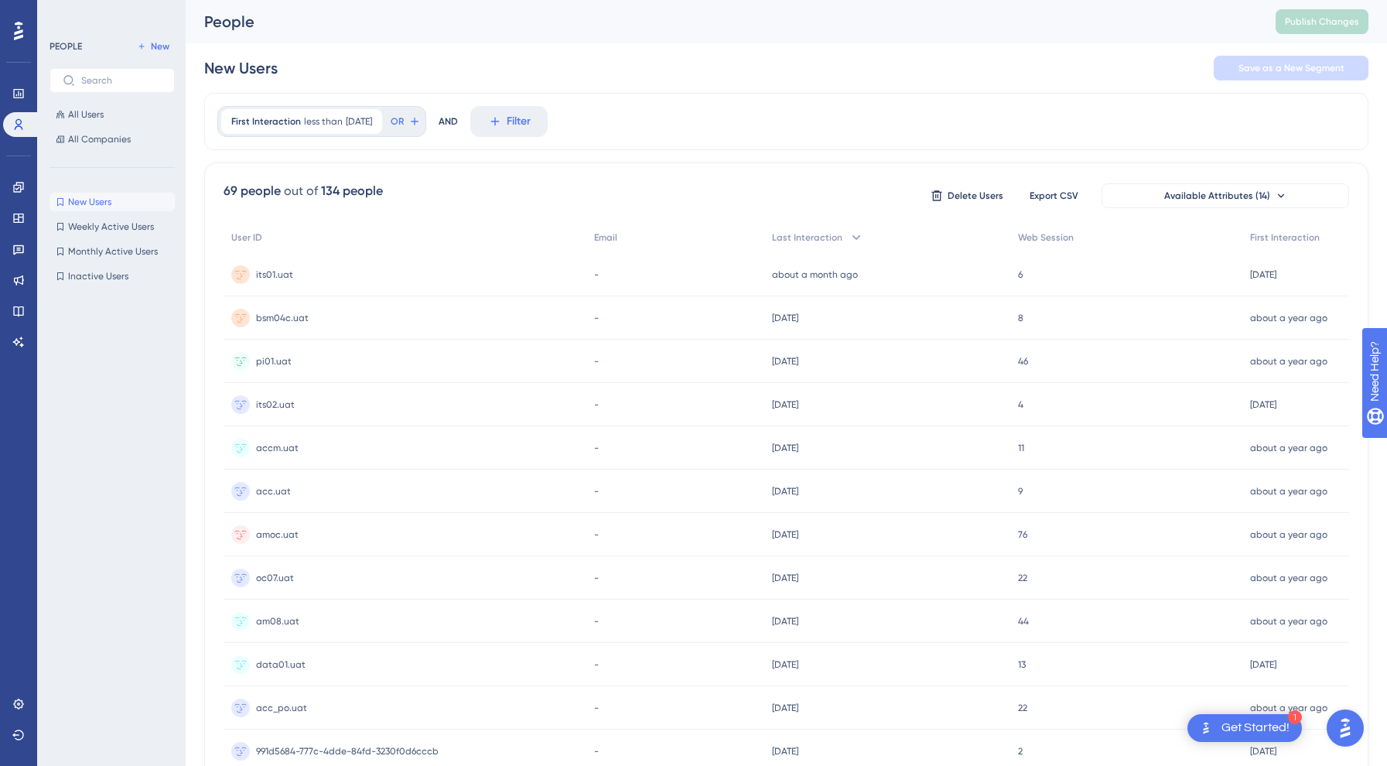
click at [659, 112] on div "First Interaction less than 10 days ago 10 days ago Remove OR AND Filter" at bounding box center [786, 121] width 1164 height 57
click at [131, 136] on button "All Companies" at bounding box center [112, 139] width 125 height 19
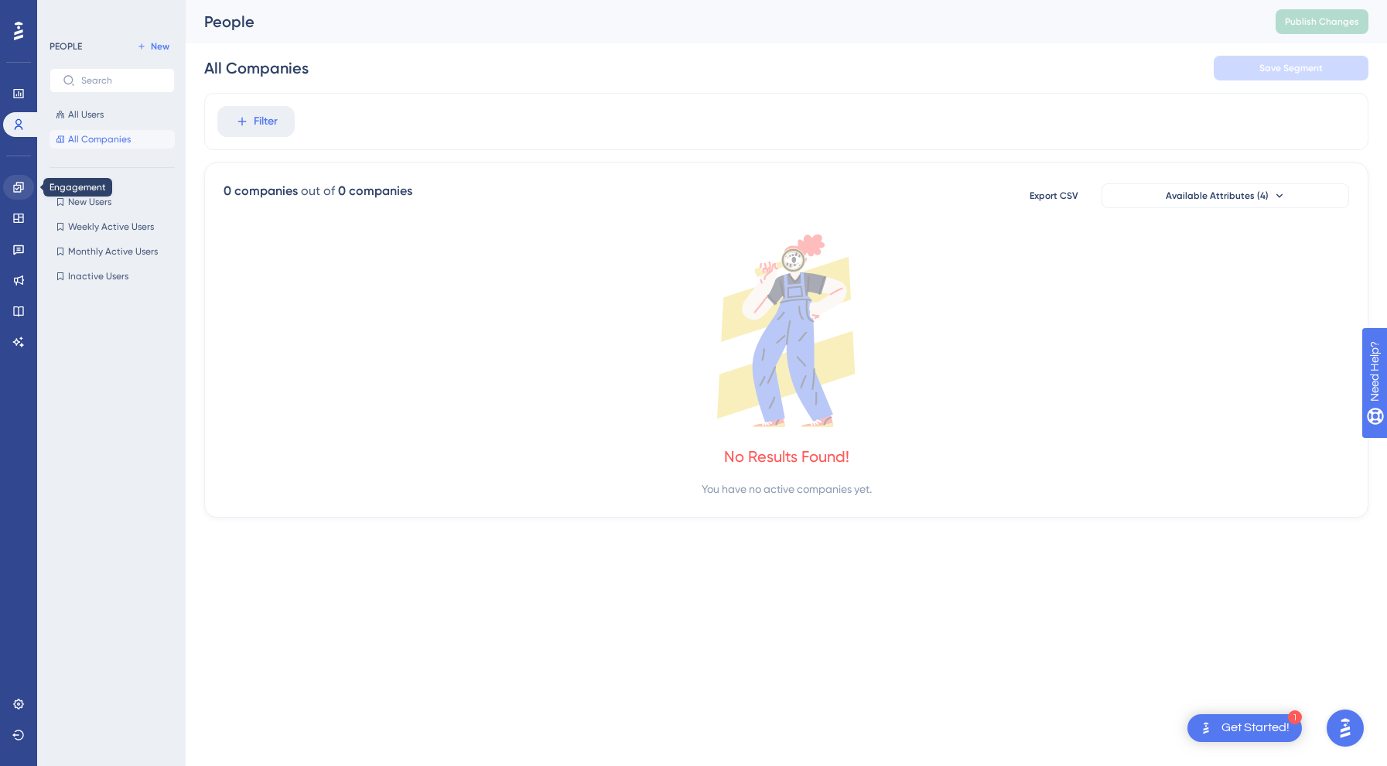
click at [15, 191] on icon at bounding box center [18, 187] width 12 height 12
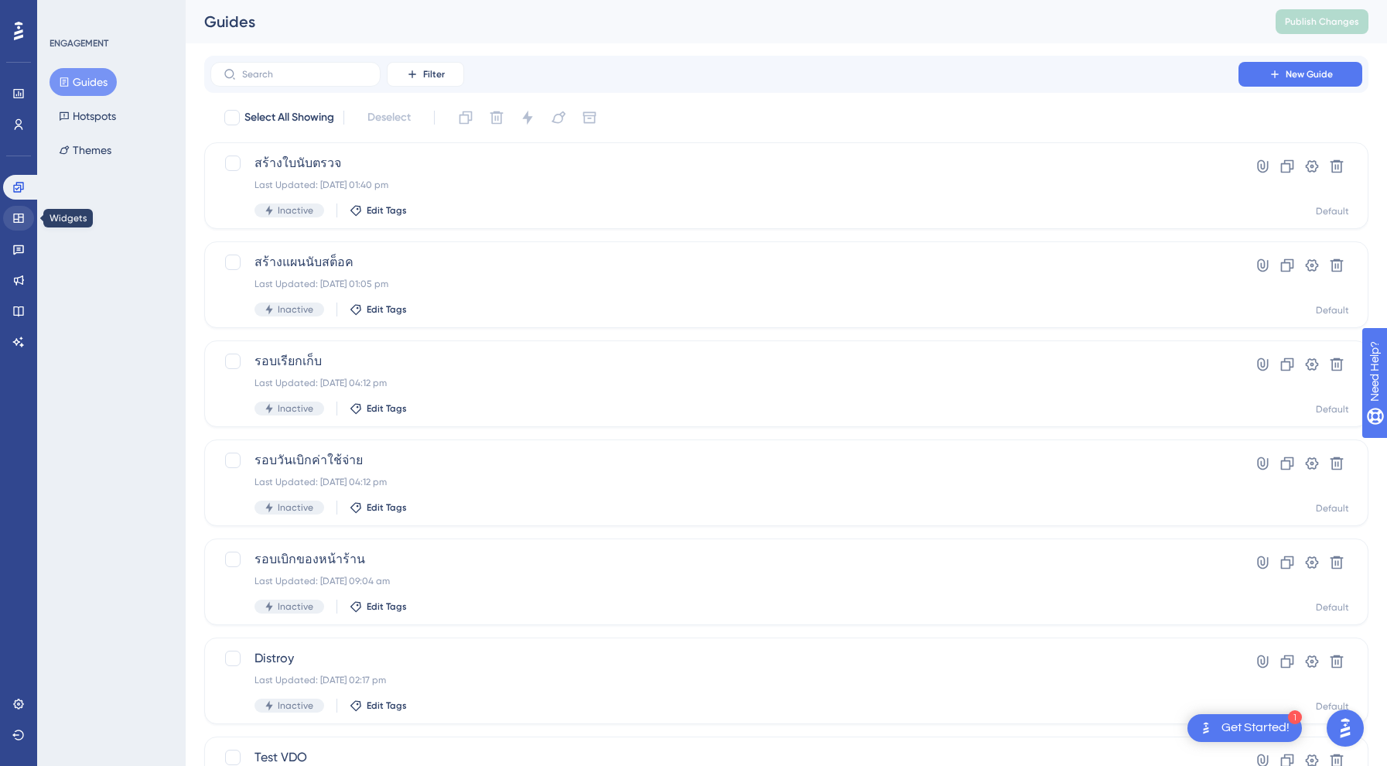
click at [15, 220] on icon at bounding box center [18, 217] width 10 height 9
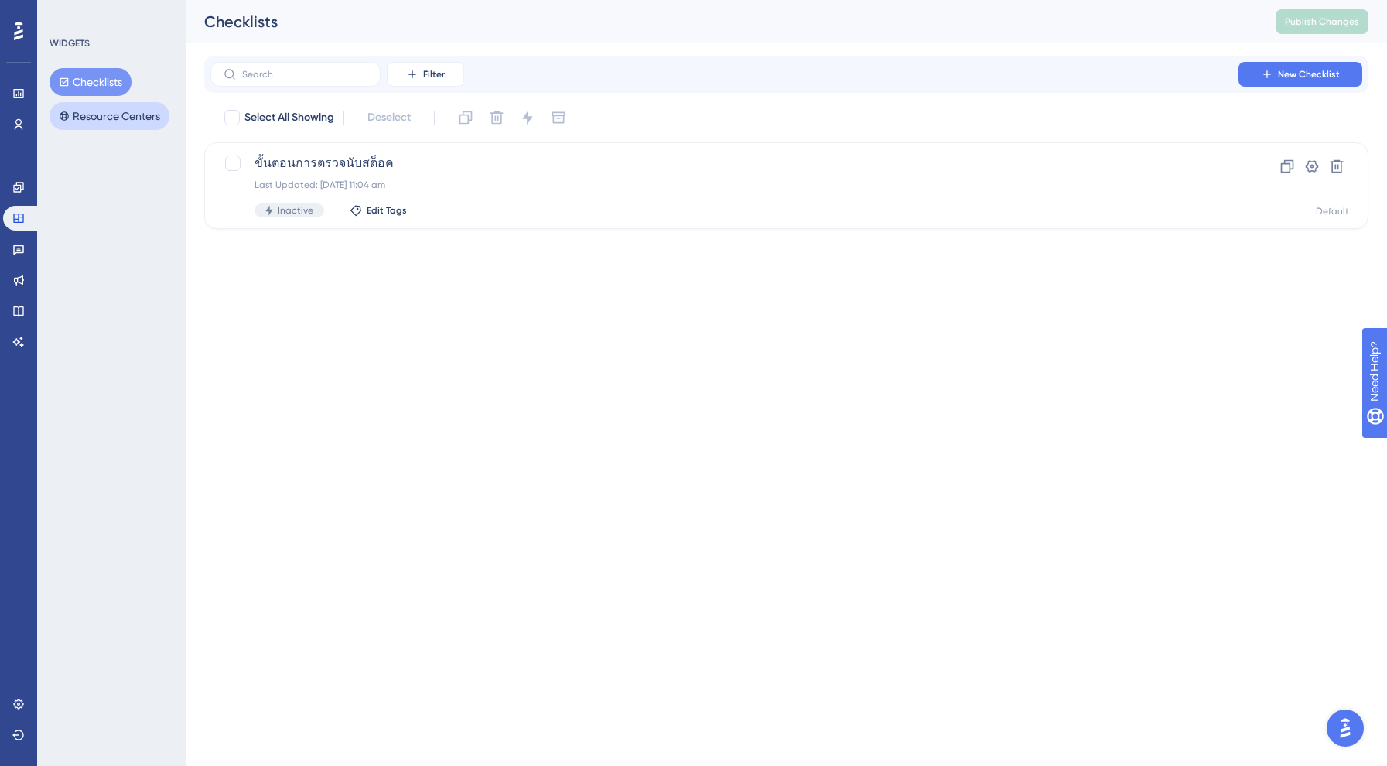
click at [114, 110] on button "Resource Centers" at bounding box center [110, 116] width 120 height 28
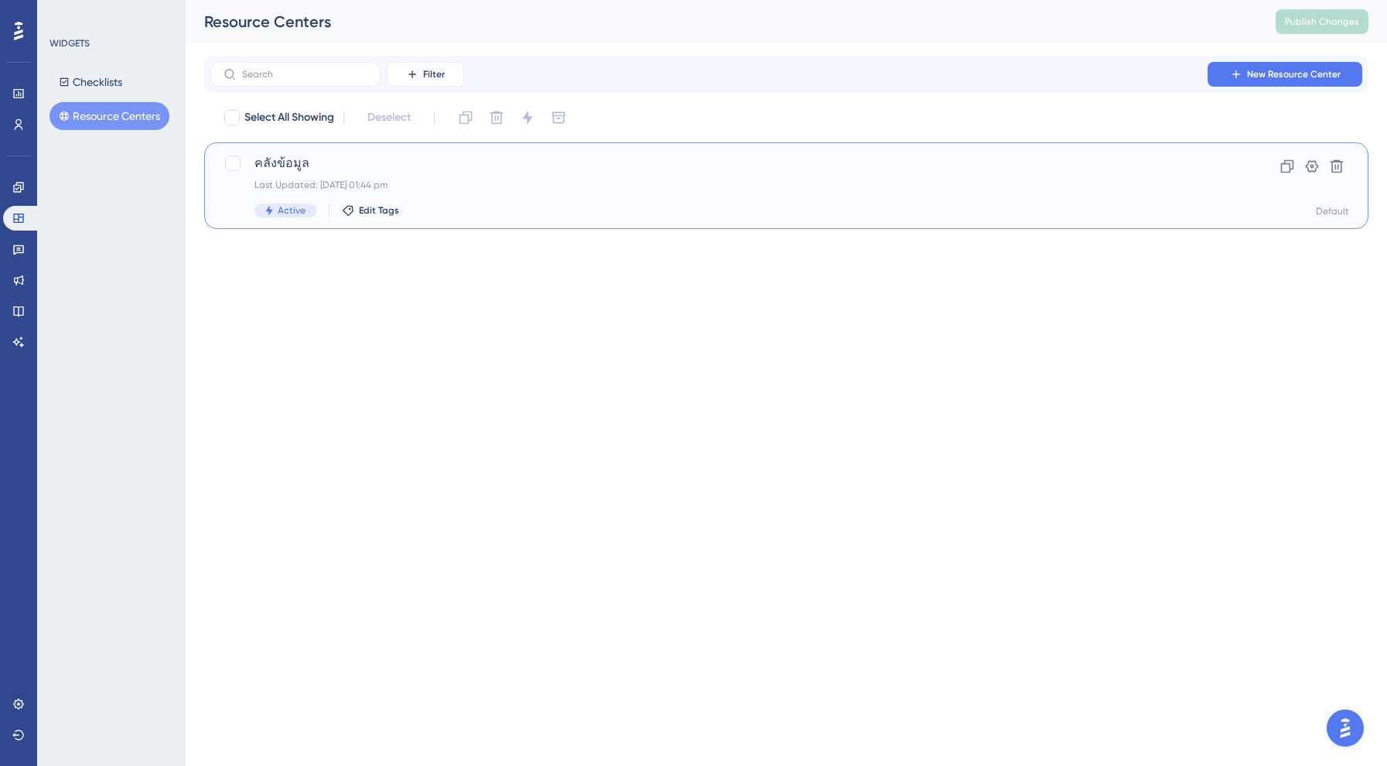
click at [297, 189] on div "Last Updated: 25 Aug 2025 at 01:44 pm" at bounding box center [724, 185] width 940 height 12
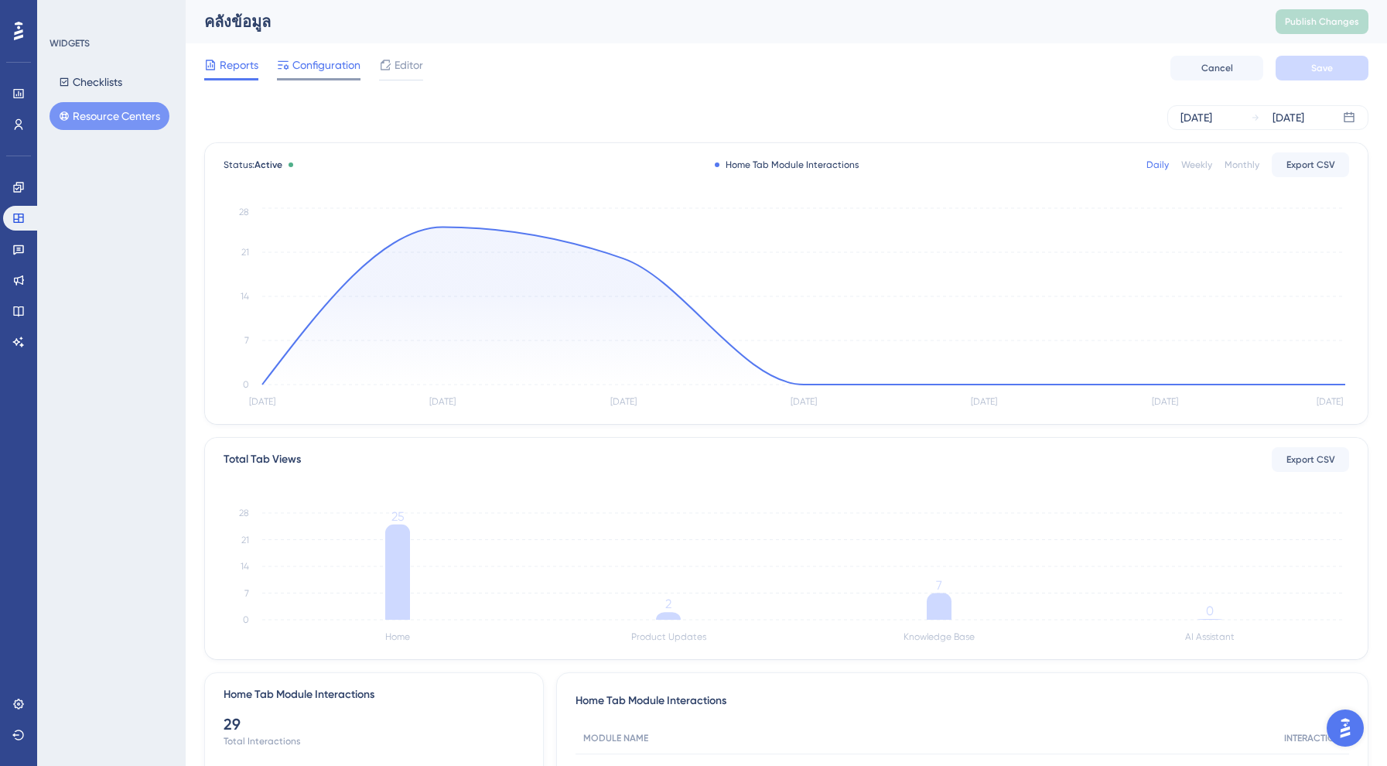
click at [310, 80] on div "Reports Configuration Editor Cancel Save" at bounding box center [786, 68] width 1164 height 50
click at [306, 75] on div "Configuration" at bounding box center [319, 68] width 84 height 25
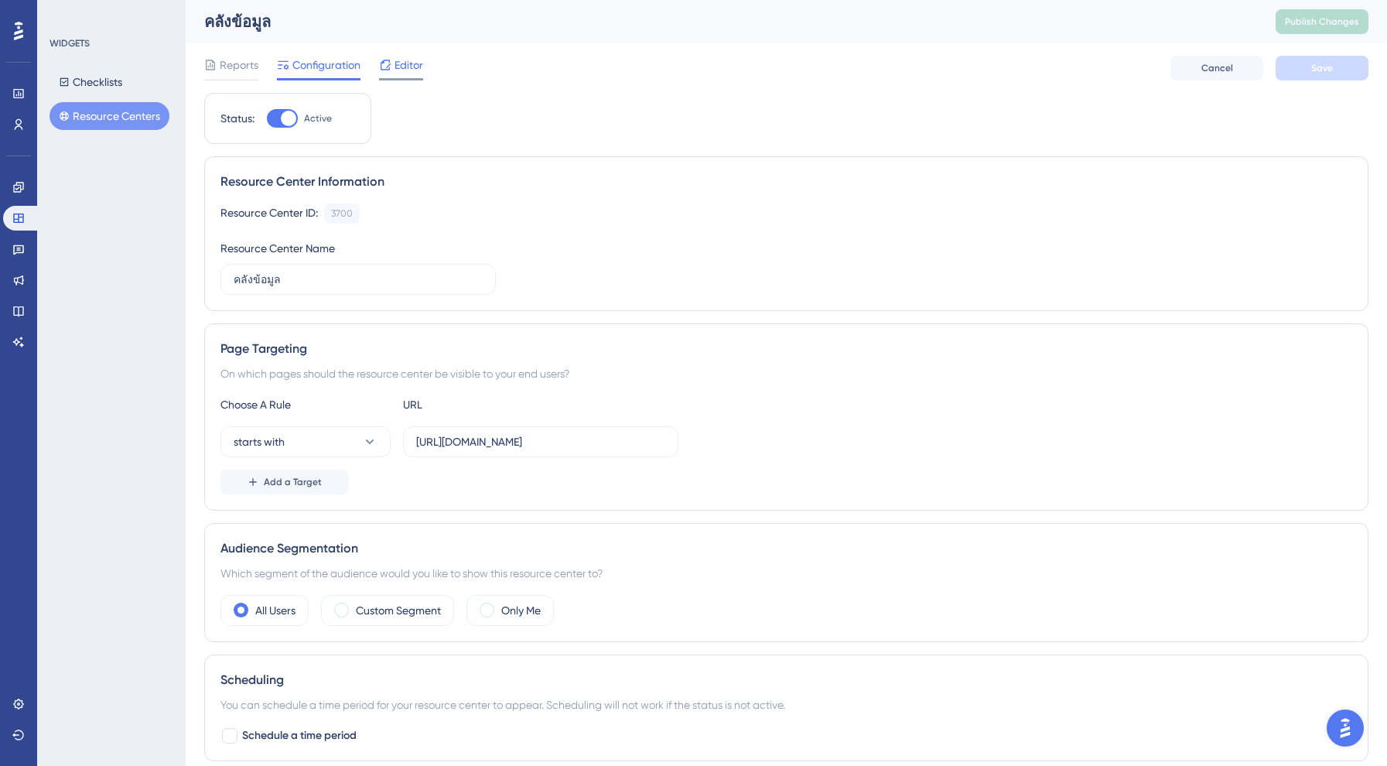
click at [417, 64] on span "Editor" at bounding box center [408, 65] width 29 height 19
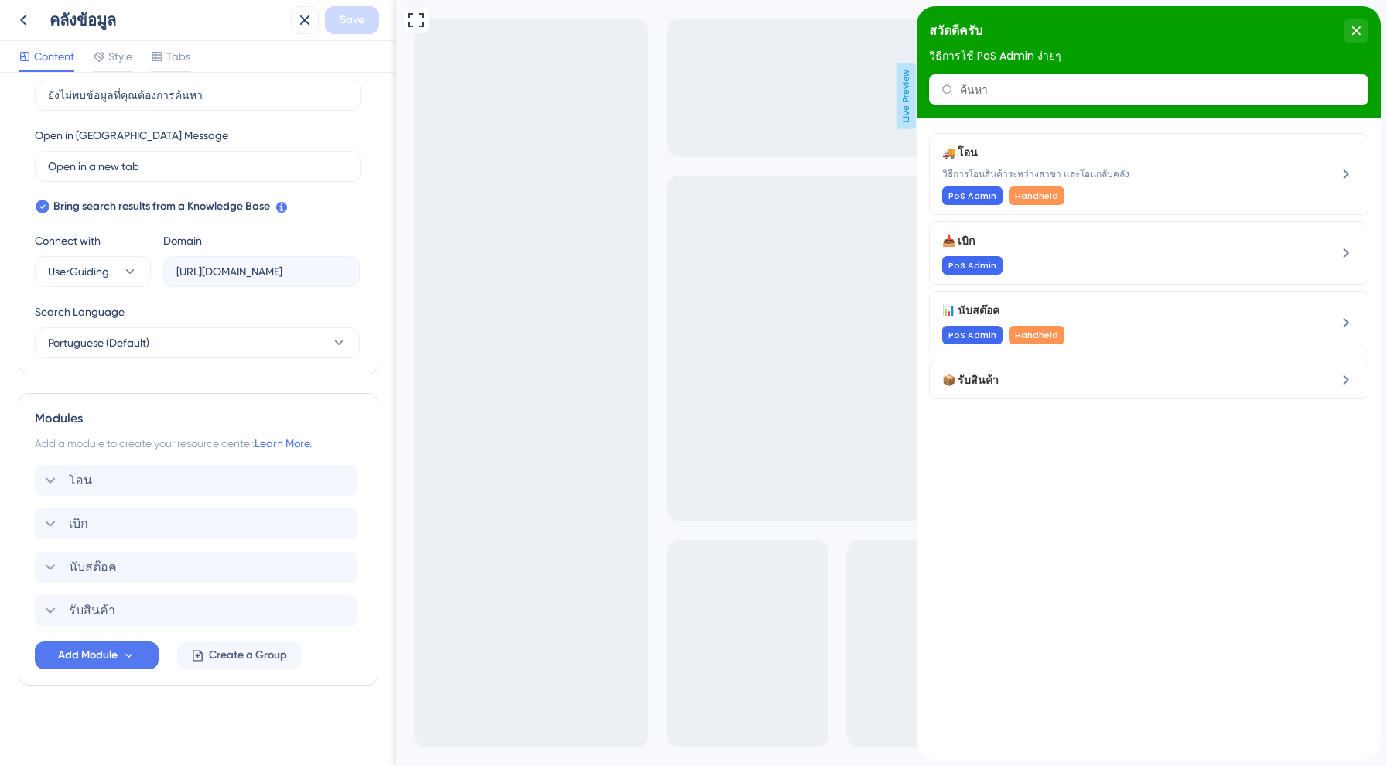
scroll to position [398, 0]
click at [96, 655] on span "Add Module" at bounding box center [88, 655] width 60 height 19
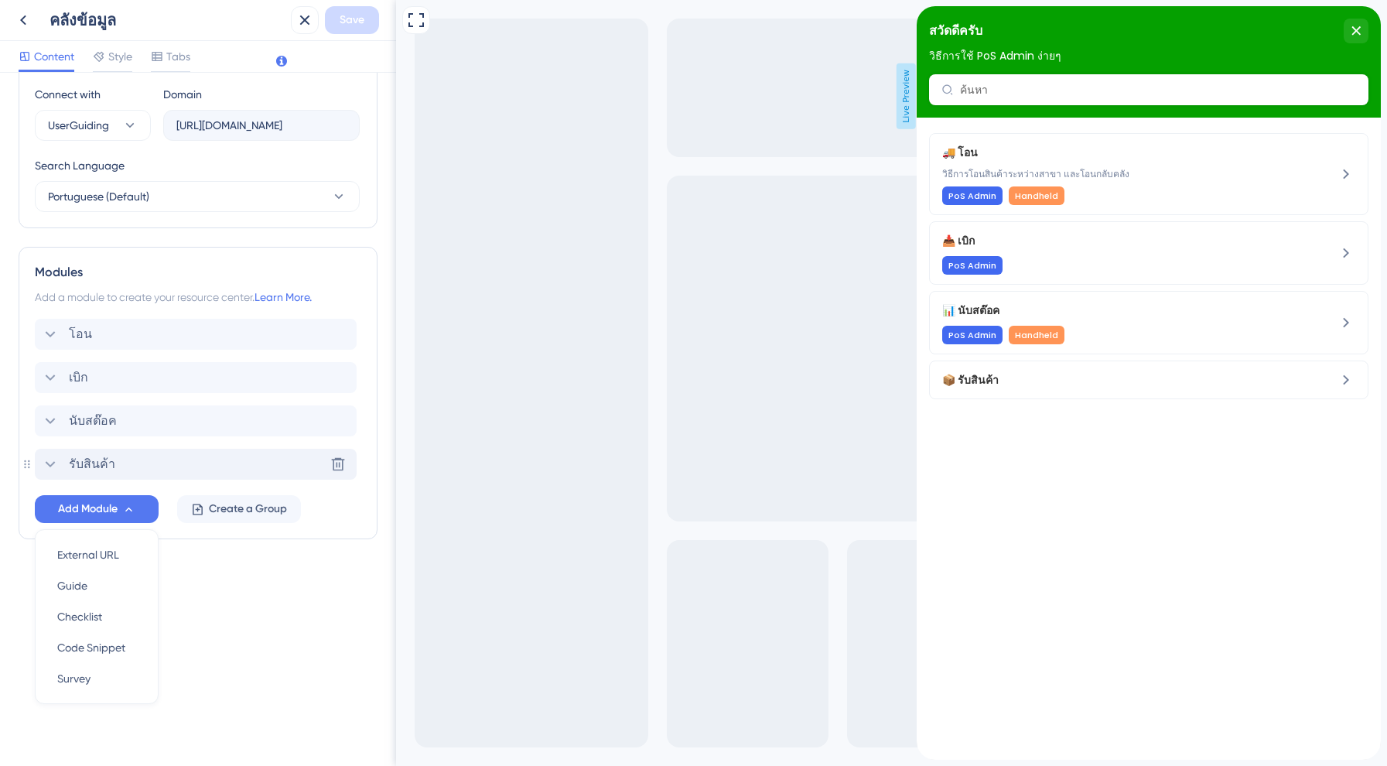
click at [151, 456] on div "รับสินค้า Delete" at bounding box center [196, 464] width 322 height 31
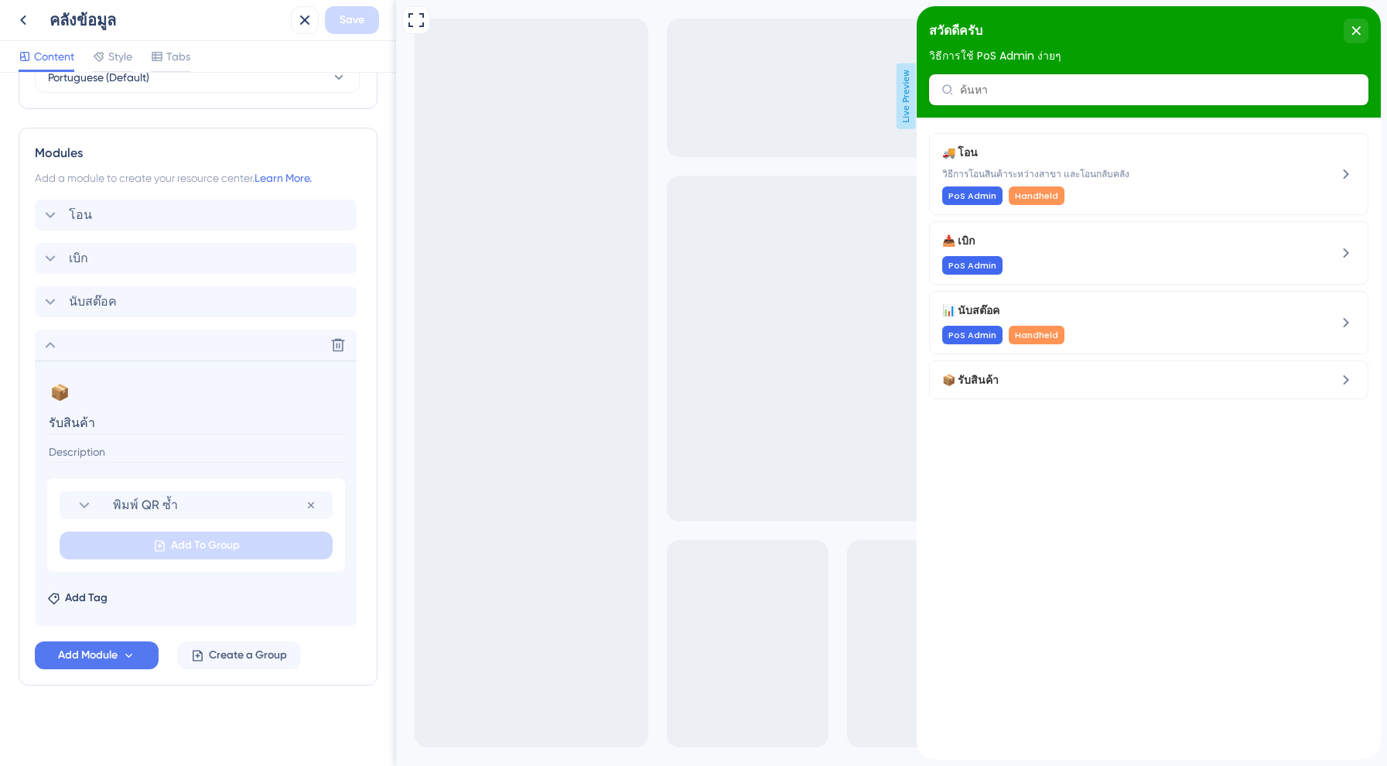
scroll to position [663, 0]
click at [215, 510] on span "พิมพ์ QR ซ้ำ" at bounding box center [209, 505] width 193 height 19
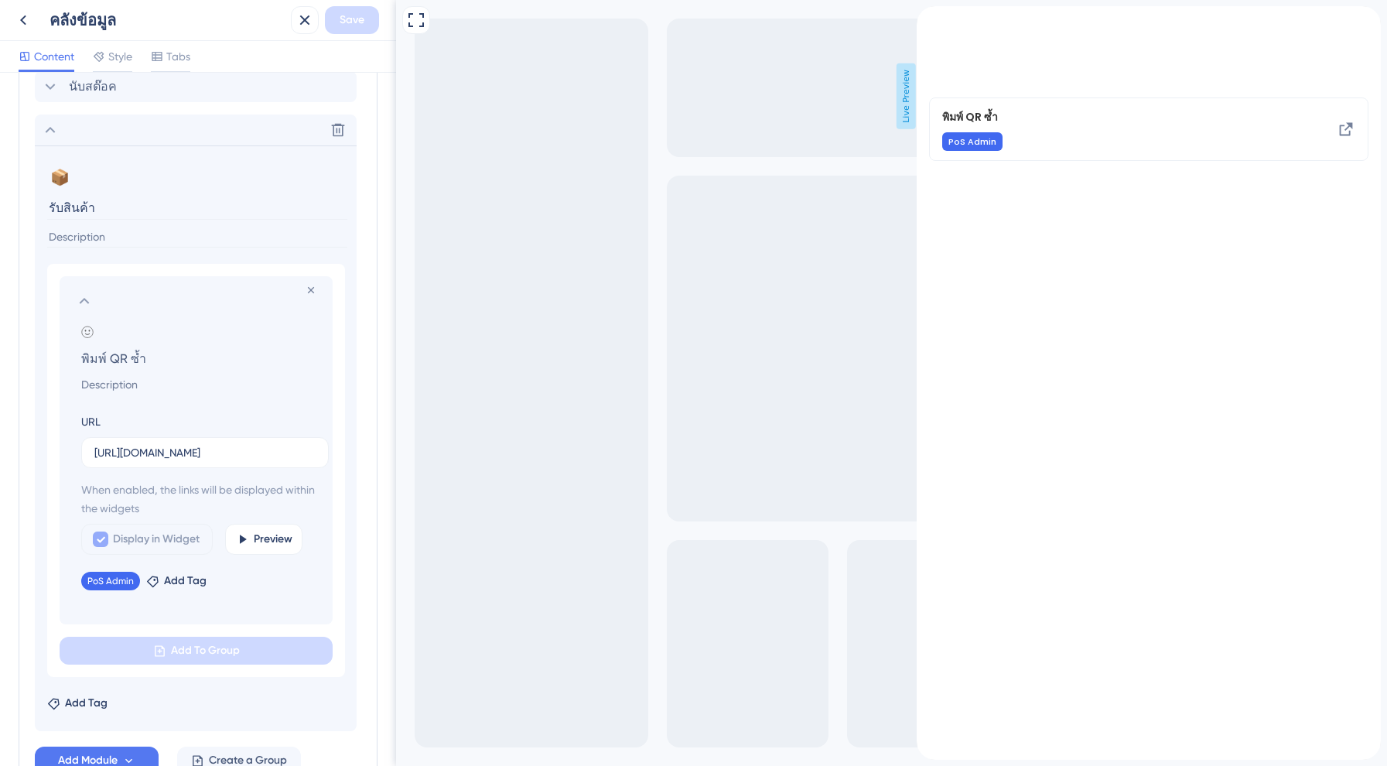
scroll to position [881, 0]
click at [169, 536] on span "Display in Widget" at bounding box center [156, 536] width 87 height 19
click at [157, 530] on span "Display in Widget" at bounding box center [156, 536] width 87 height 19
checkbox input "true"
click at [203, 688] on div "Add Tag" at bounding box center [195, 697] width 297 height 25
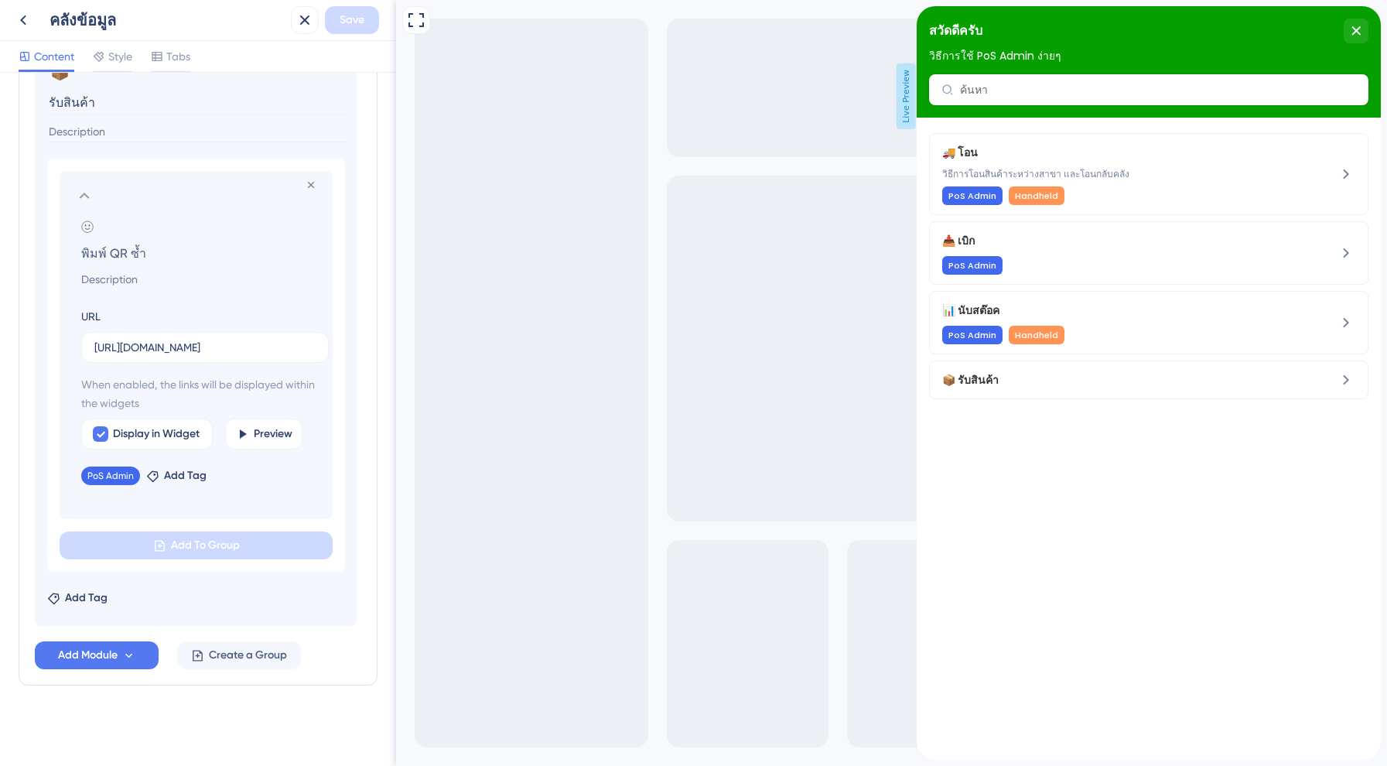
scroll to position [983, 0]
click at [310, 16] on icon at bounding box center [304, 20] width 19 height 19
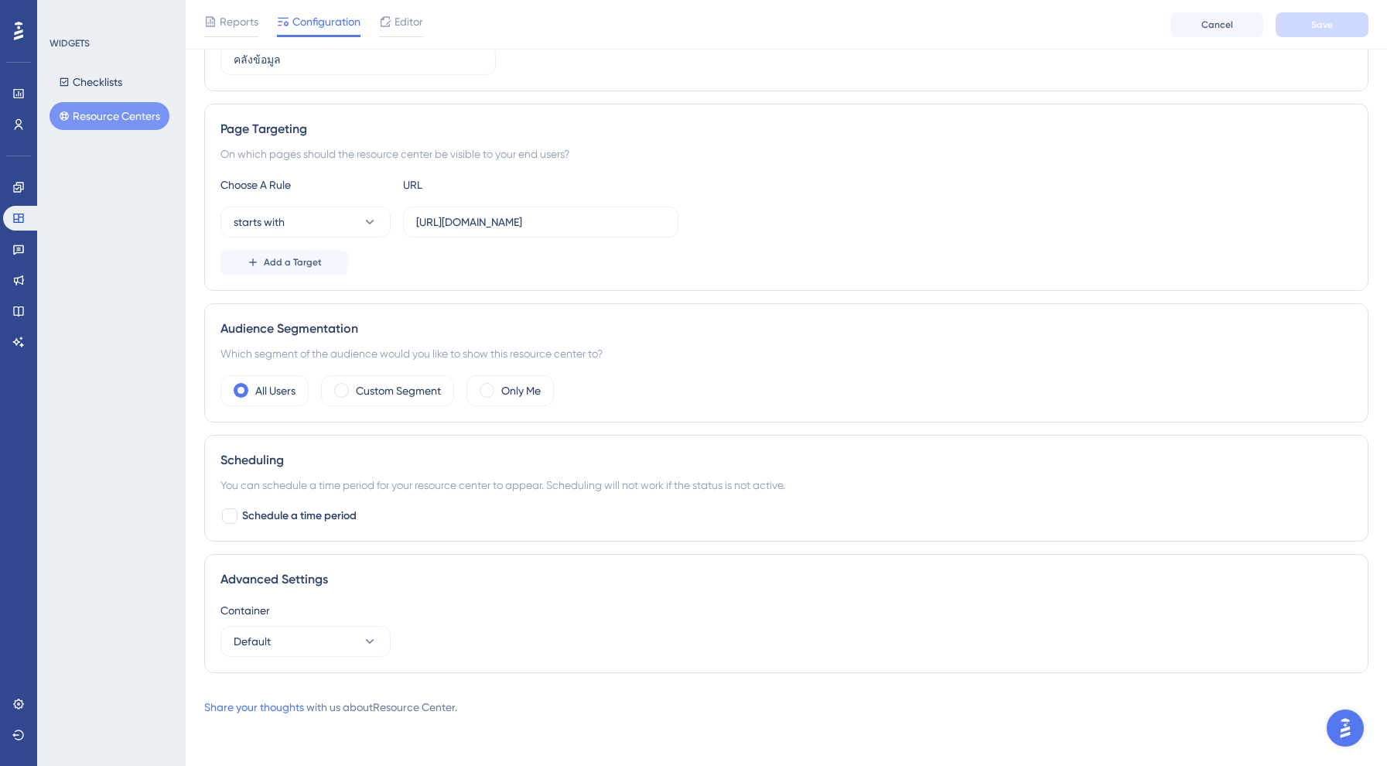
scroll to position [226, 0]
click at [443, 398] on div "Custom Segment" at bounding box center [387, 390] width 133 height 31
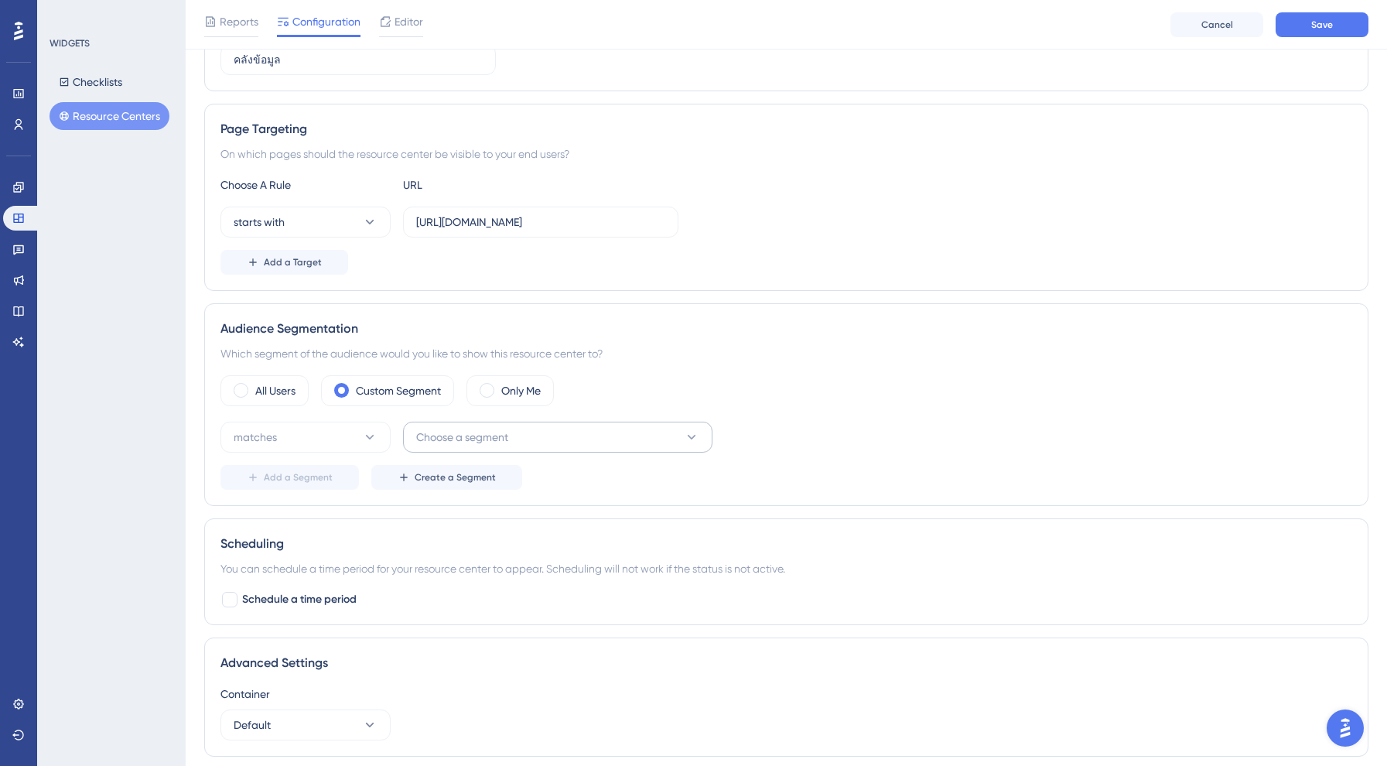
click at [437, 432] on span "Choose a segment" at bounding box center [462, 437] width 92 height 19
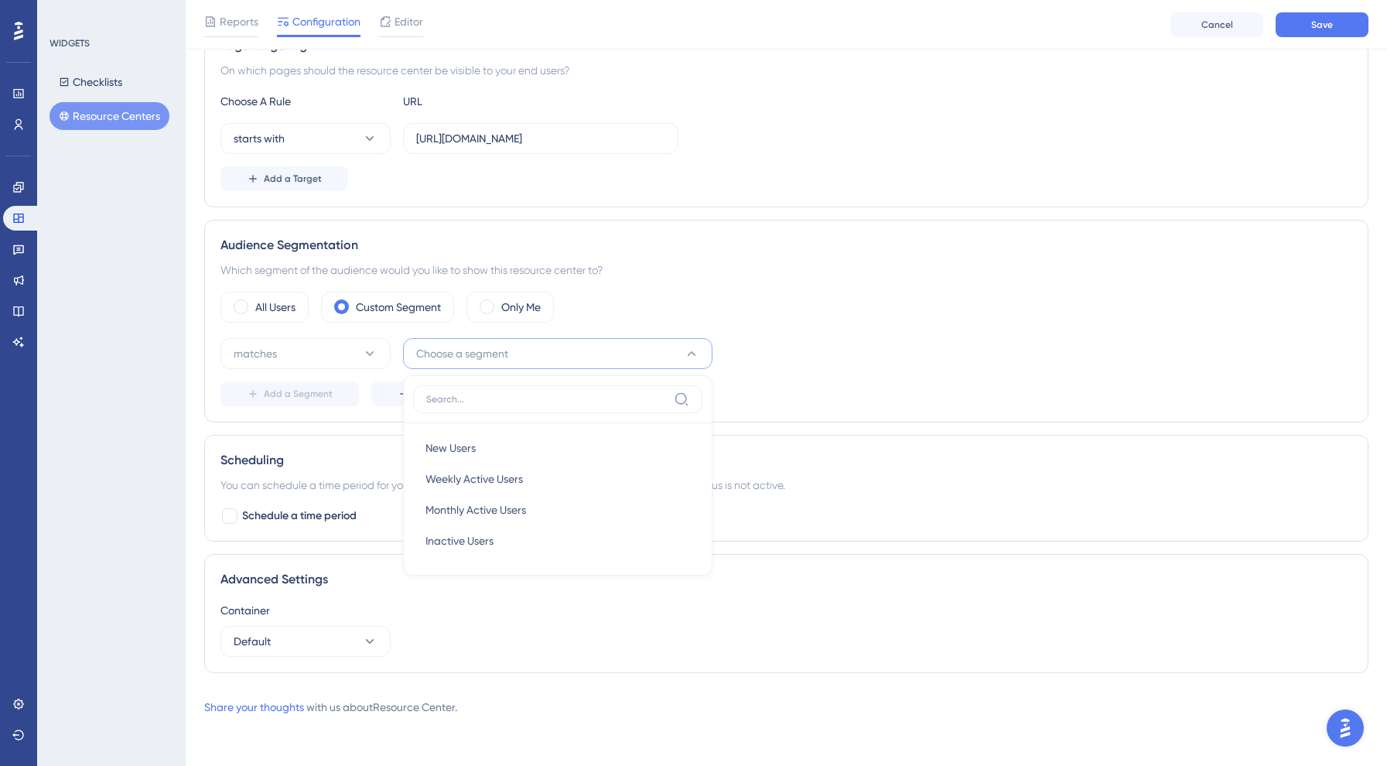
click at [387, 585] on div "Advanced Settings" at bounding box center [786, 579] width 1132 height 19
click at [308, 352] on button "matches" at bounding box center [305, 353] width 170 height 31
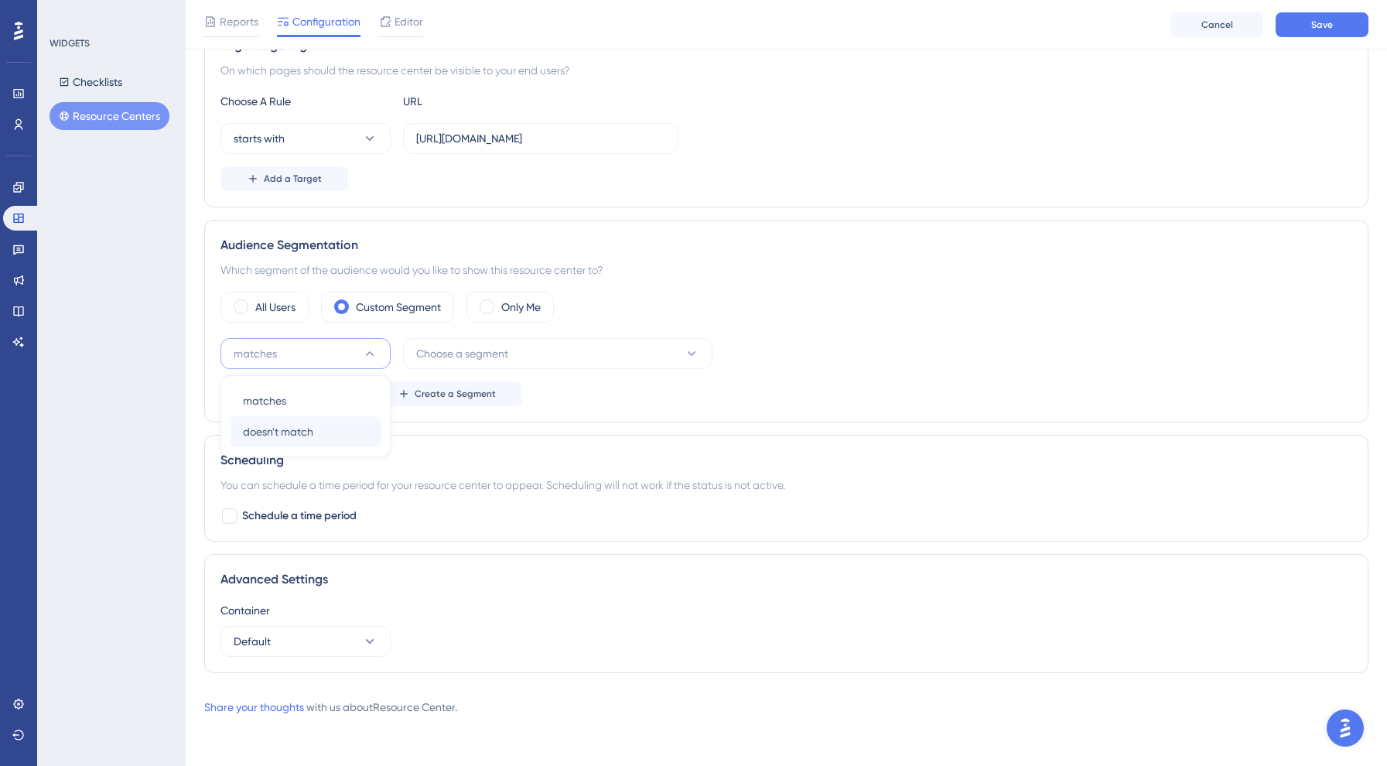
click at [290, 435] on span "doesn't match" at bounding box center [278, 431] width 70 height 19
click at [468, 358] on span "Choose a segment" at bounding box center [462, 353] width 92 height 19
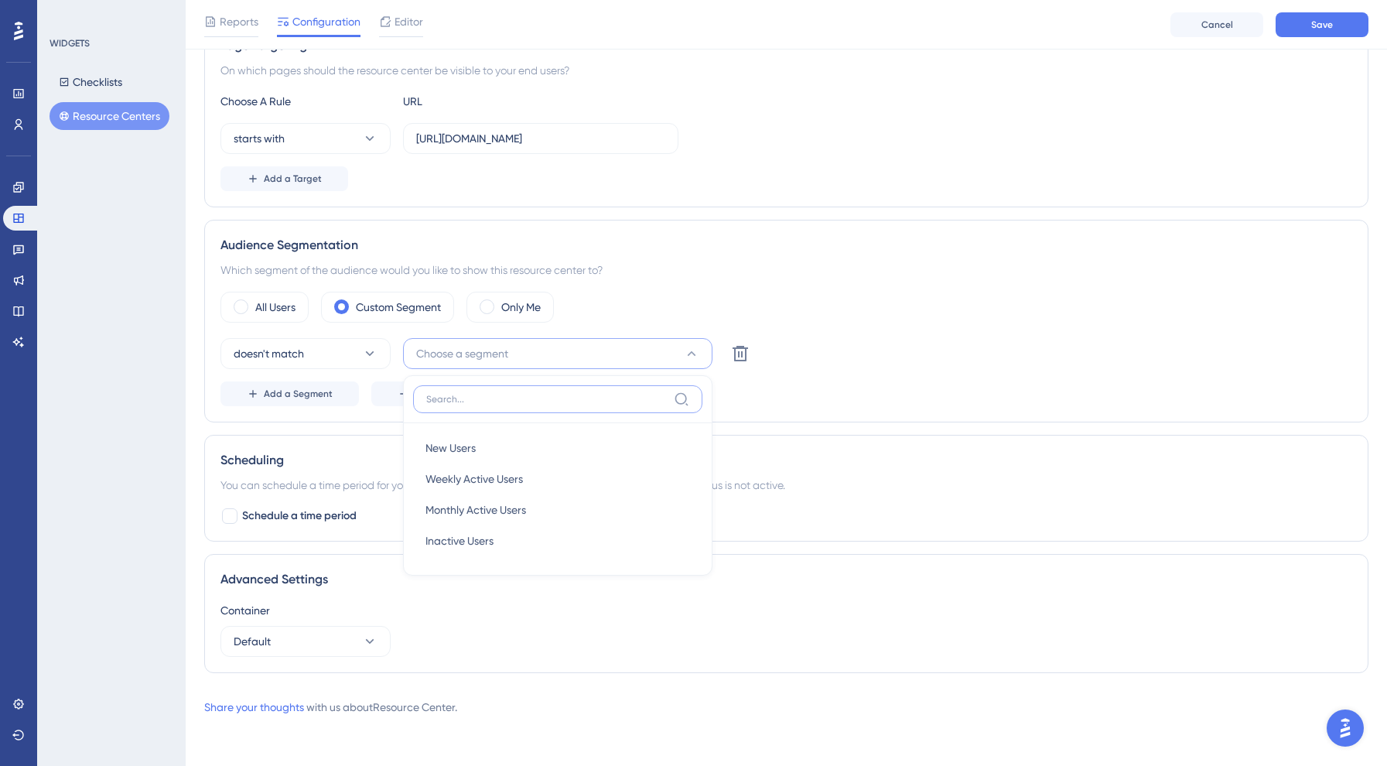
click at [475, 405] on input at bounding box center [546, 399] width 241 height 12
click at [476, 483] on span "Weekly Active Users" at bounding box center [473, 478] width 97 height 19
click at [511, 367] on button "Weekly Active Users" at bounding box center [557, 353] width 309 height 31
click at [347, 411] on div "Audience Segmentation Which segment of the audience would you like to show this…" at bounding box center [786, 321] width 1164 height 203
click at [373, 398] on button "Create a Segment" at bounding box center [446, 393] width 151 height 25
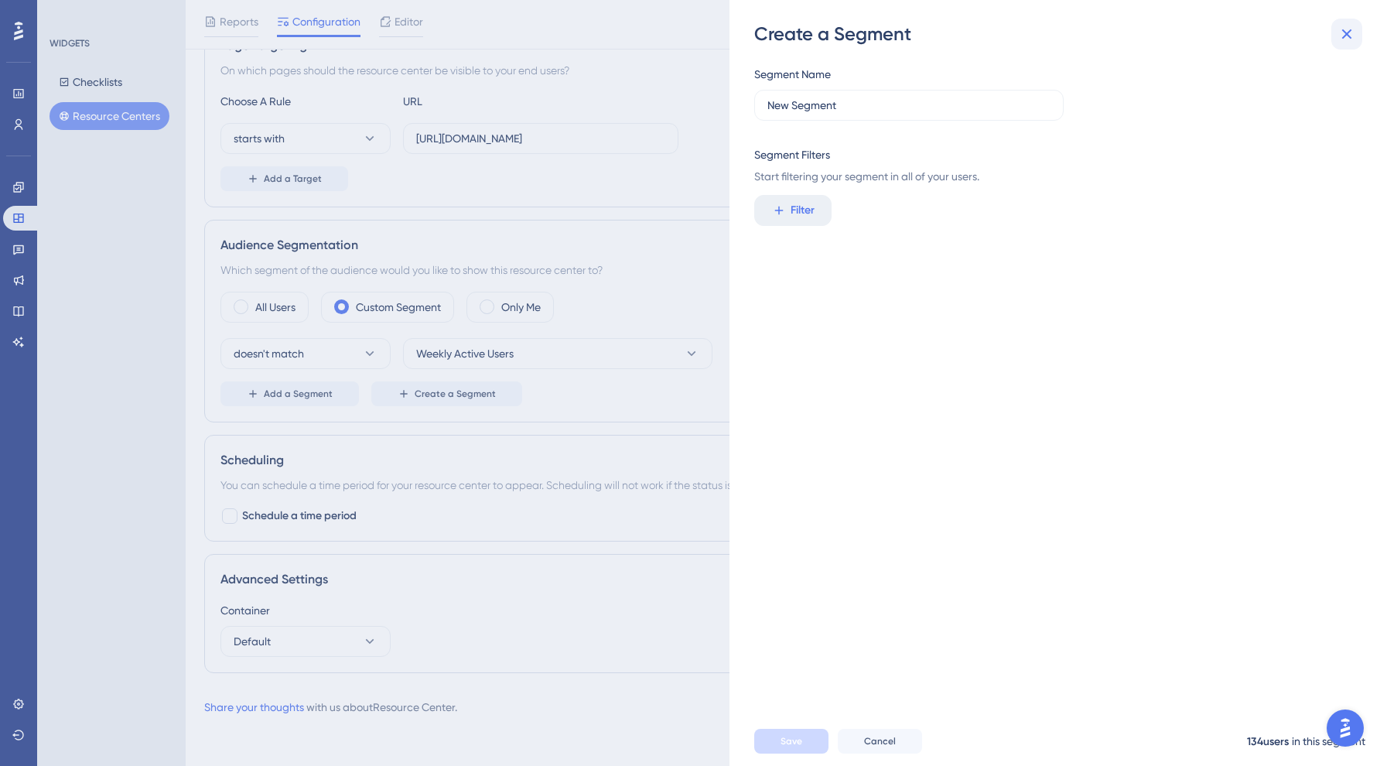
click at [1355, 32] on icon at bounding box center [1346, 34] width 19 height 19
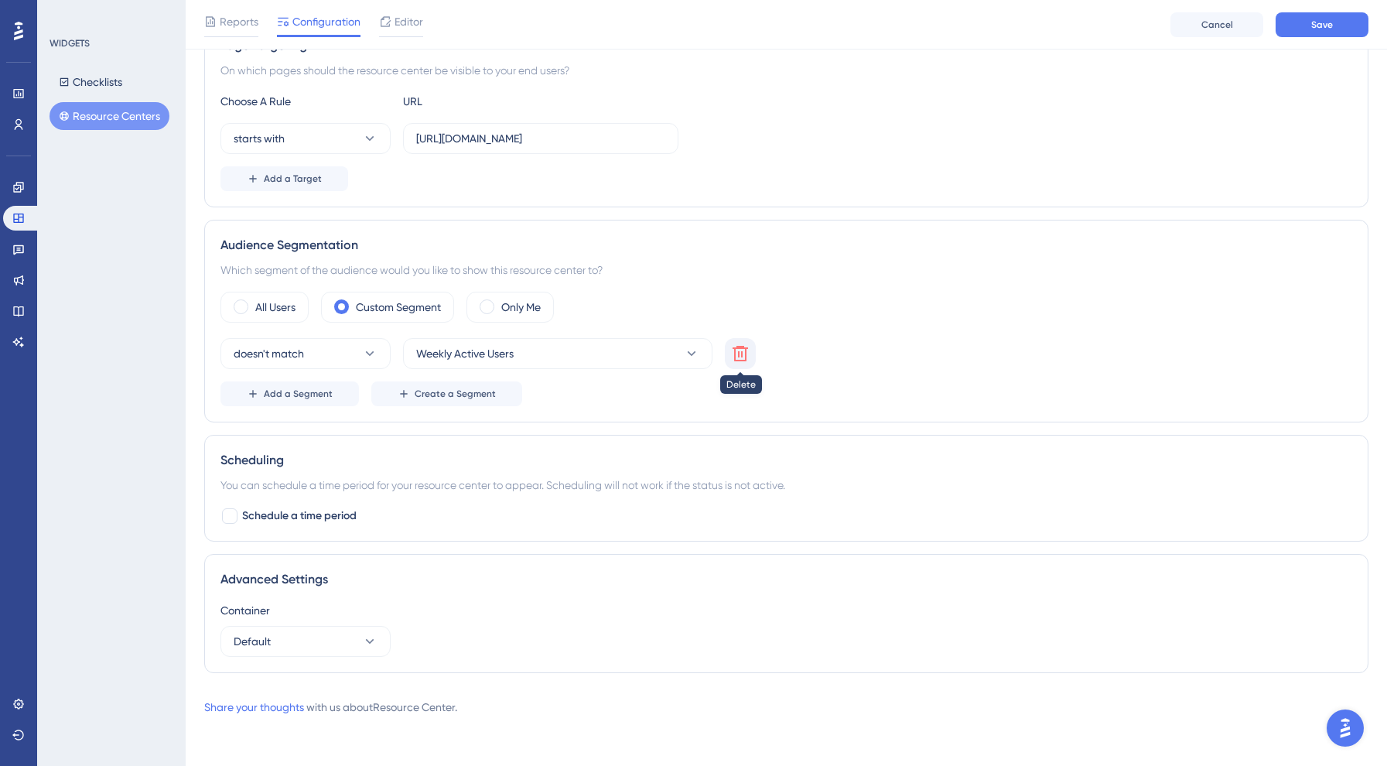
click at [733, 338] on button at bounding box center [740, 353] width 31 height 31
click at [380, 499] on div "Scheduling You can schedule a time period for your resource center to appear. S…" at bounding box center [786, 488] width 1164 height 107
click at [292, 520] on span "Schedule a time period" at bounding box center [299, 516] width 114 height 19
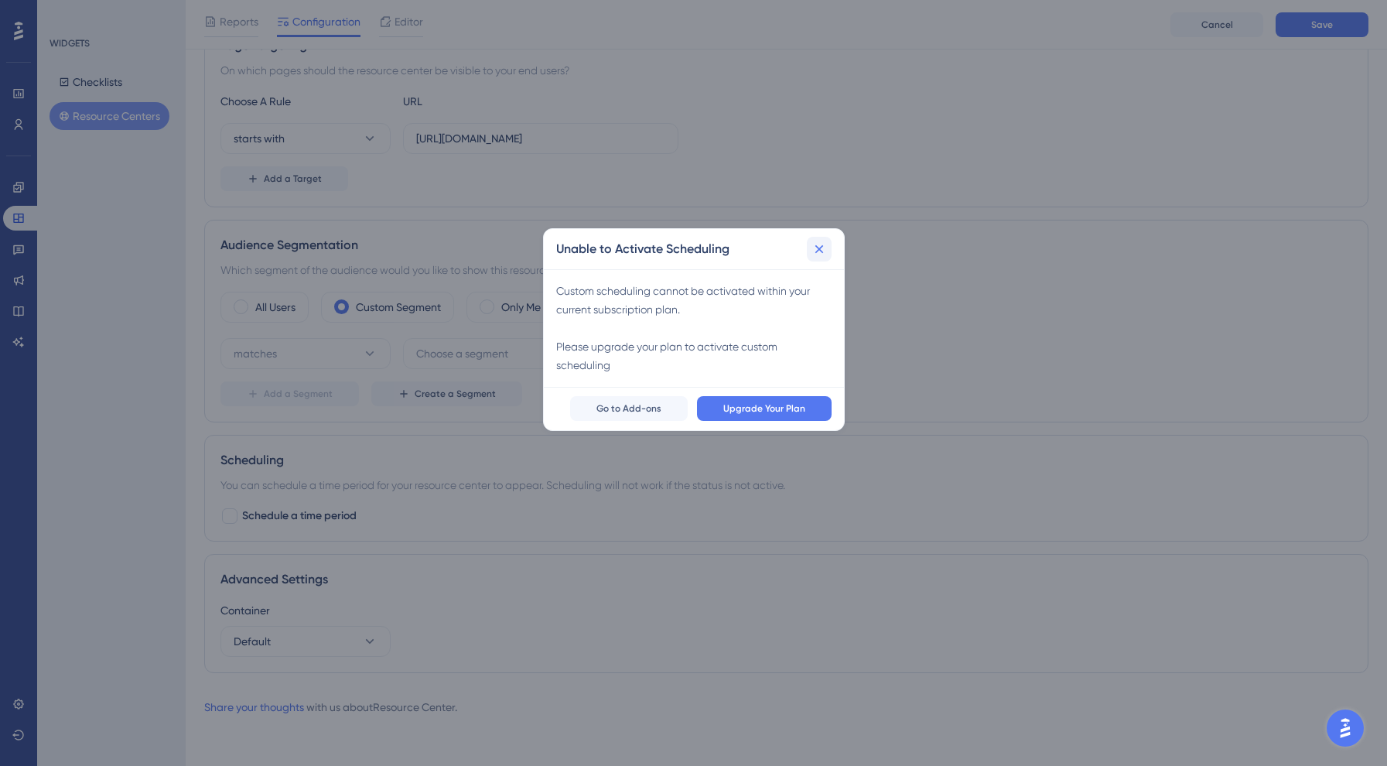
click at [818, 253] on icon at bounding box center [818, 248] width 15 height 15
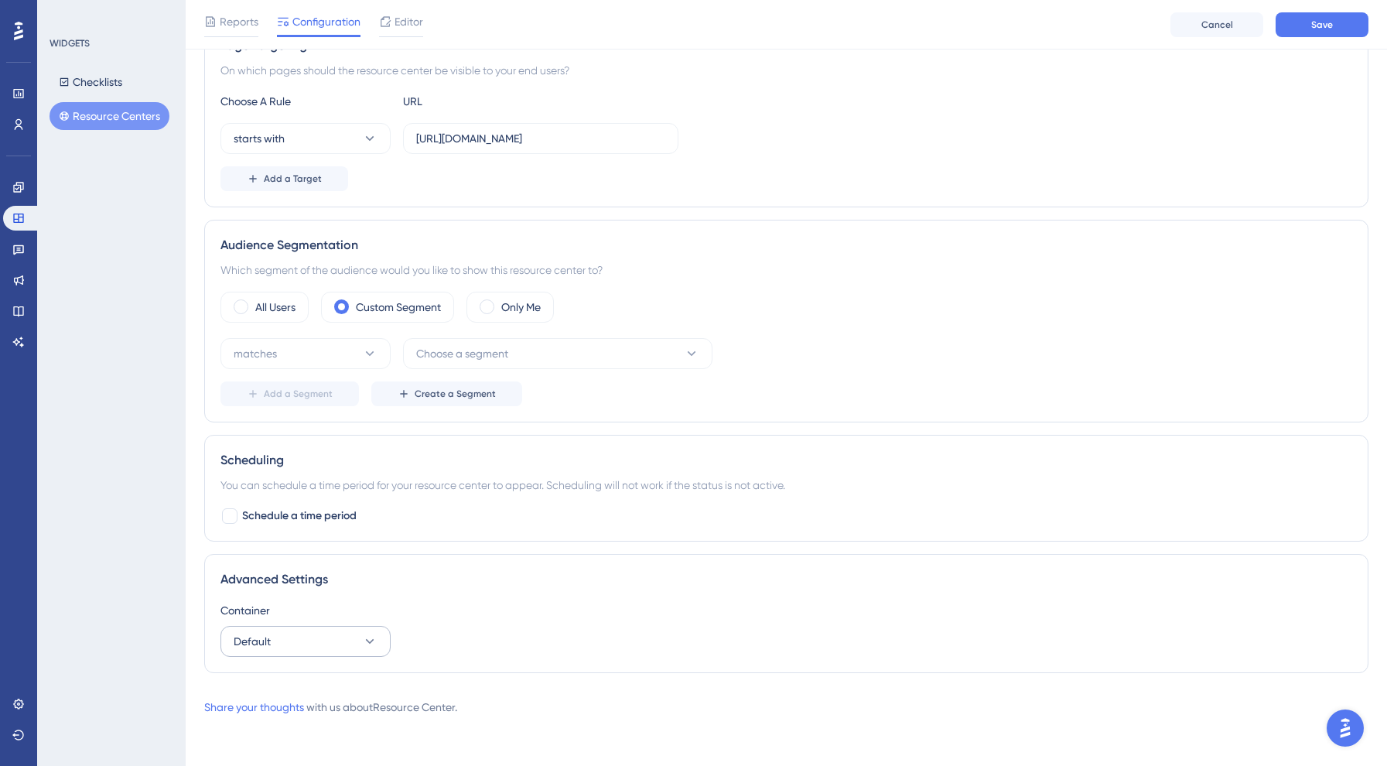
click at [309, 650] on button "Default" at bounding box center [305, 641] width 170 height 31
click at [304, 675] on div "POSAdmin_UAT POSAdmin_UAT" at bounding box center [305, 688] width 125 height 31
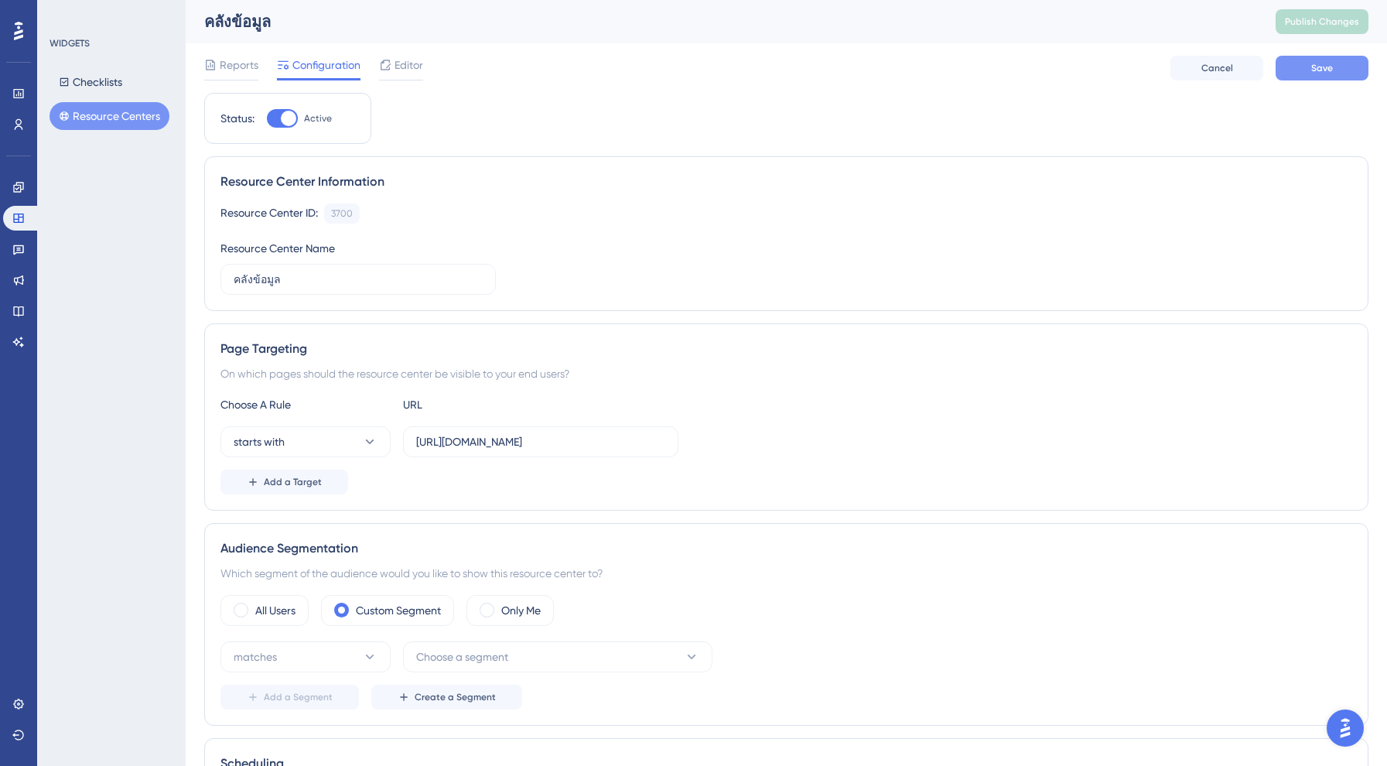
scroll to position [0, 0]
click at [1333, 56] on button "Save" at bounding box center [1321, 68] width 93 height 25
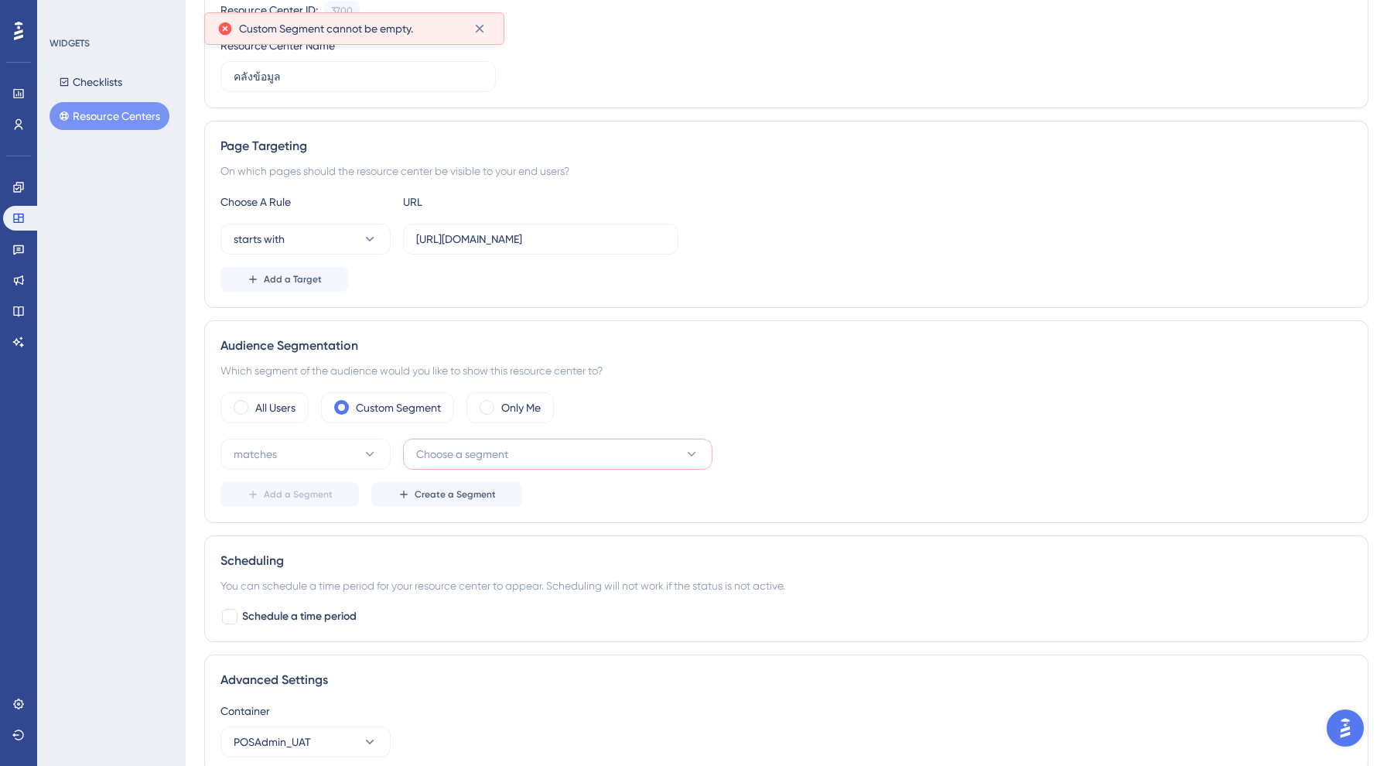
scroll to position [274, 0]
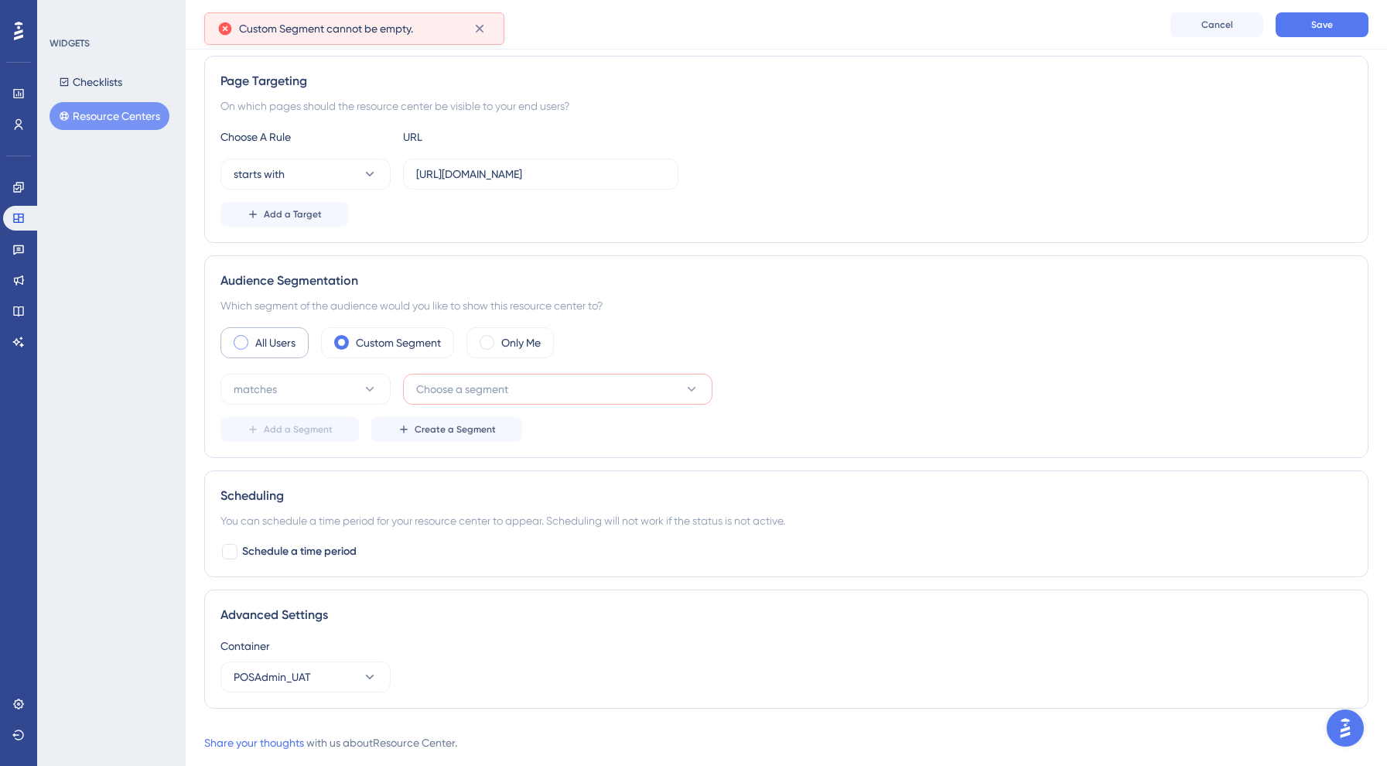
click at [243, 329] on div "All Users" at bounding box center [264, 342] width 88 height 31
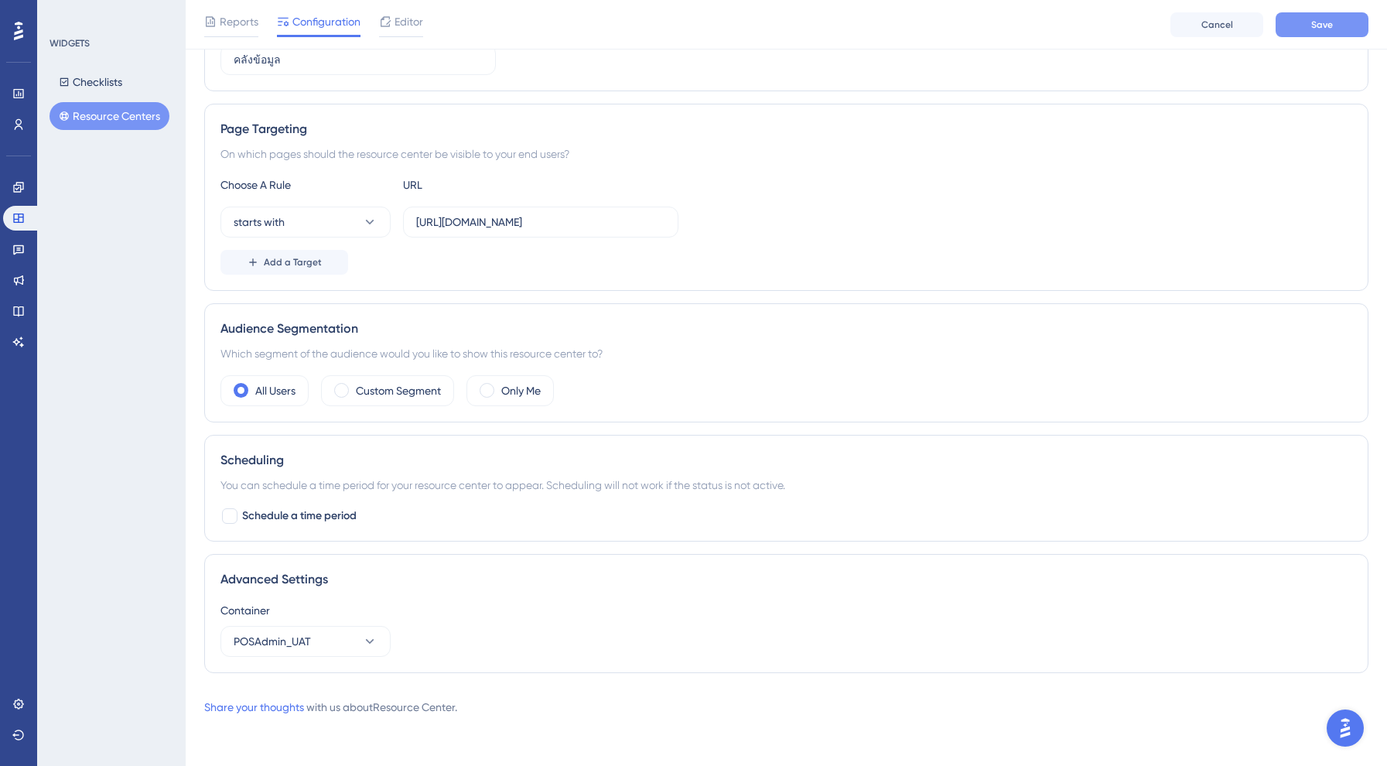
click at [1305, 25] on button "Save" at bounding box center [1321, 24] width 93 height 25
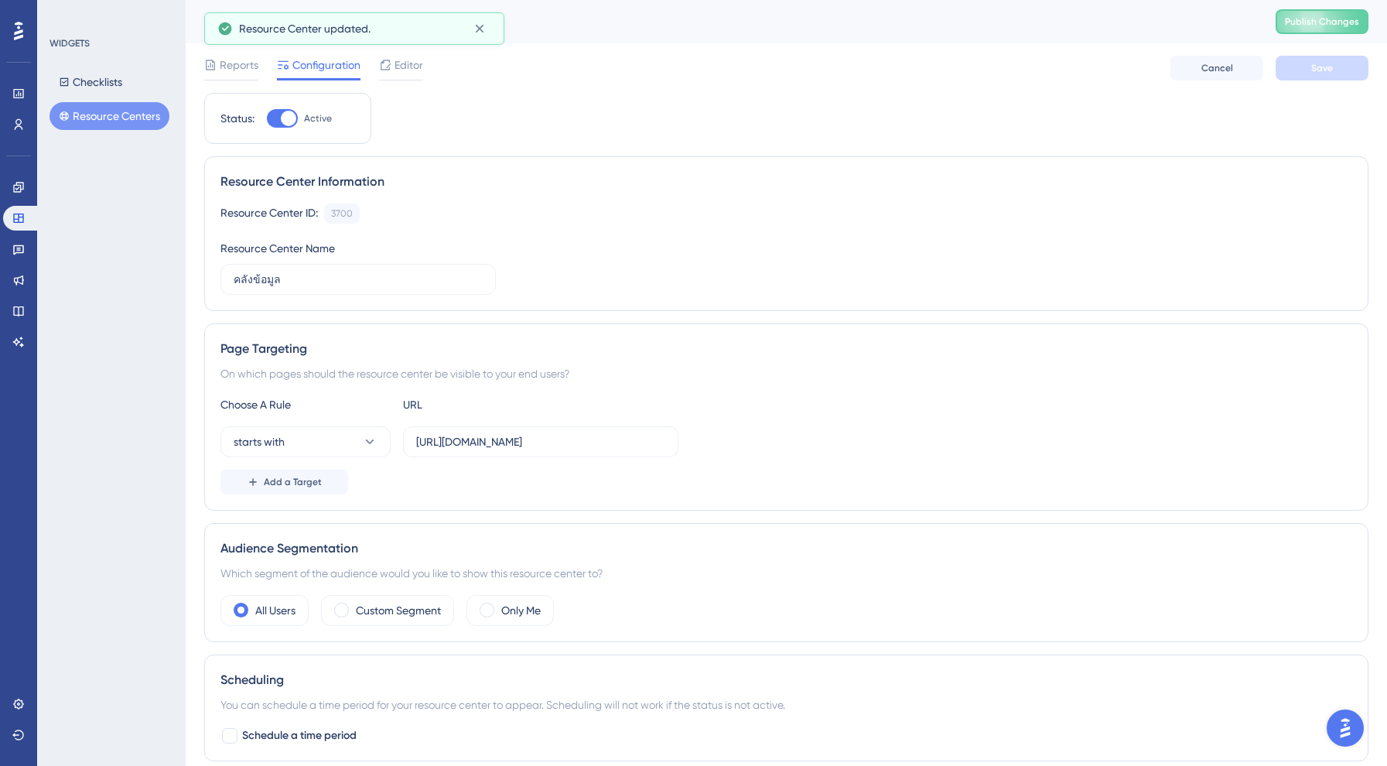
scroll to position [0, 0]
click at [236, 76] on div "Reports" at bounding box center [231, 68] width 54 height 25
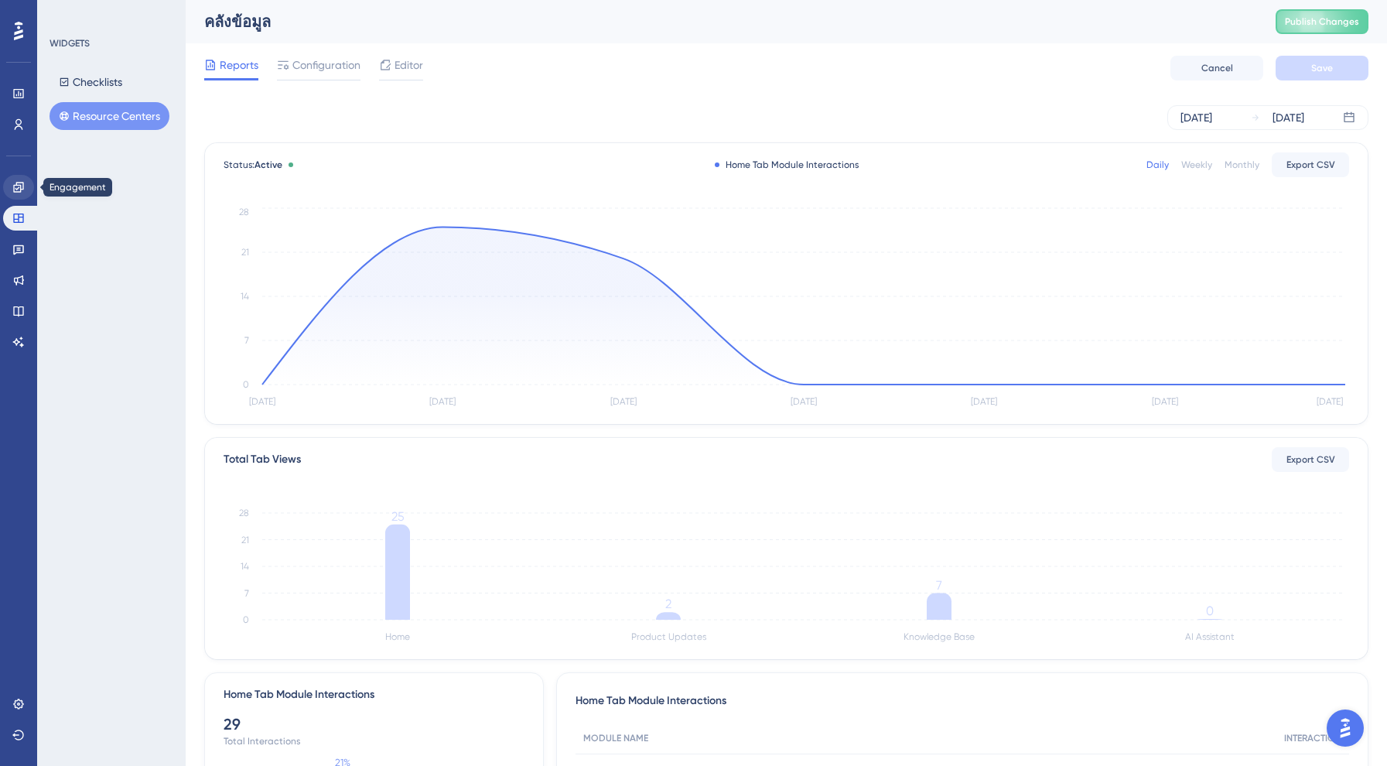
click at [29, 179] on link at bounding box center [18, 187] width 31 height 25
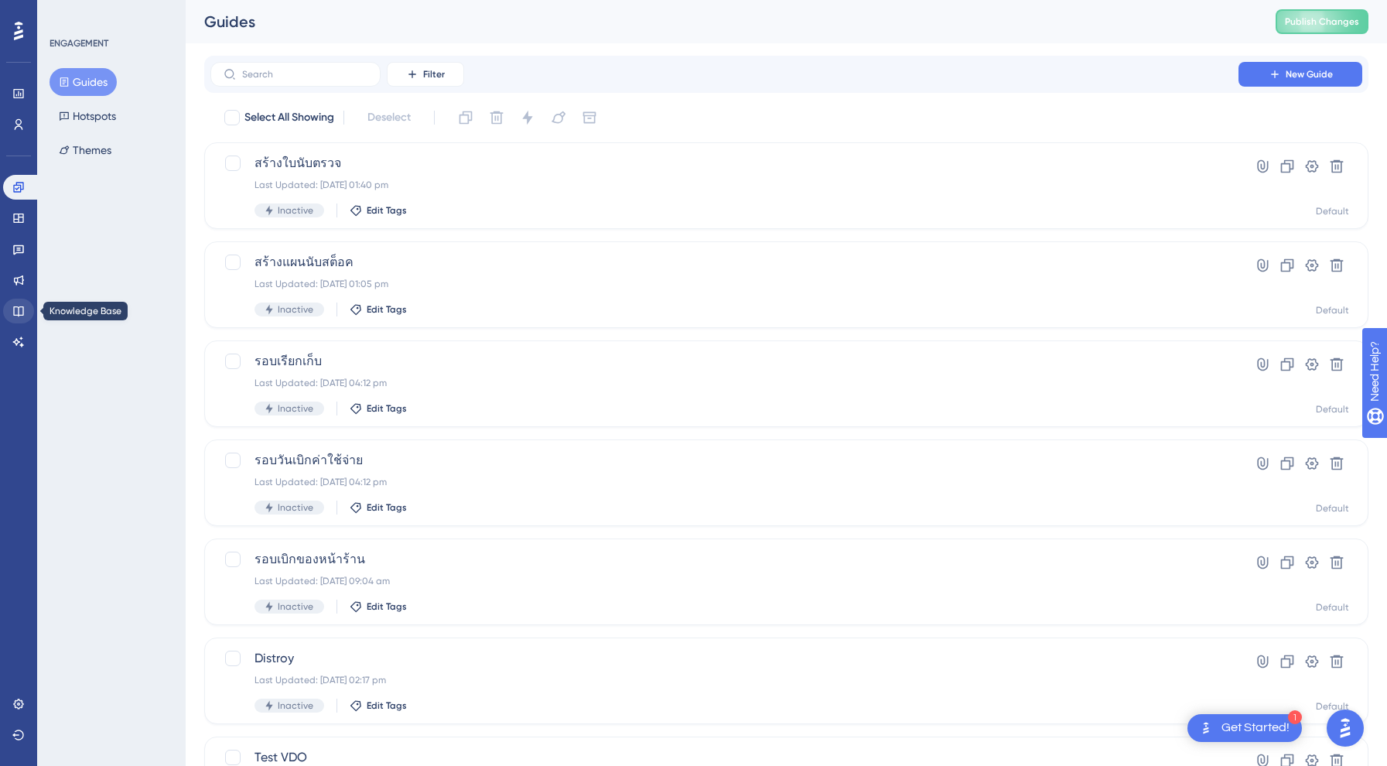
click at [21, 311] on icon at bounding box center [18, 311] width 12 height 12
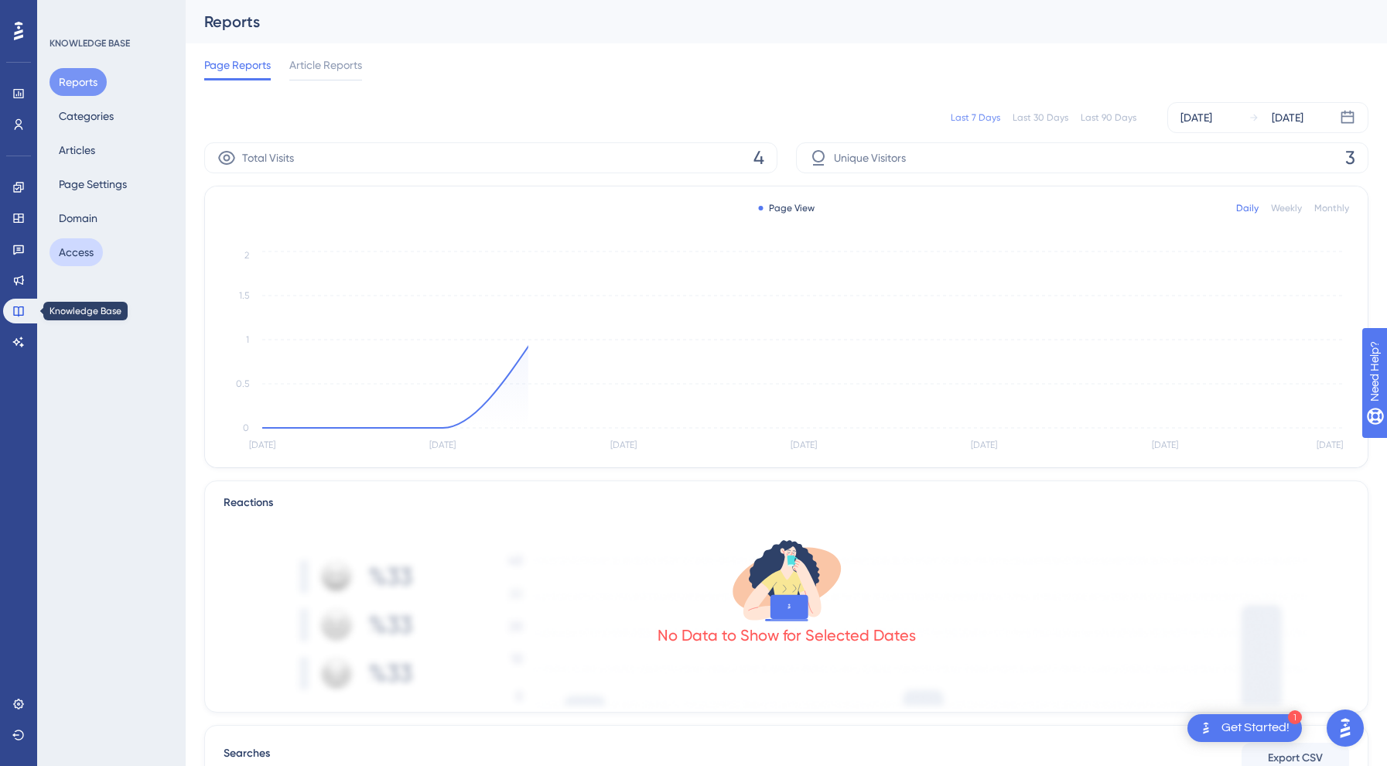
click at [97, 247] on button "Access" at bounding box center [76, 252] width 53 height 28
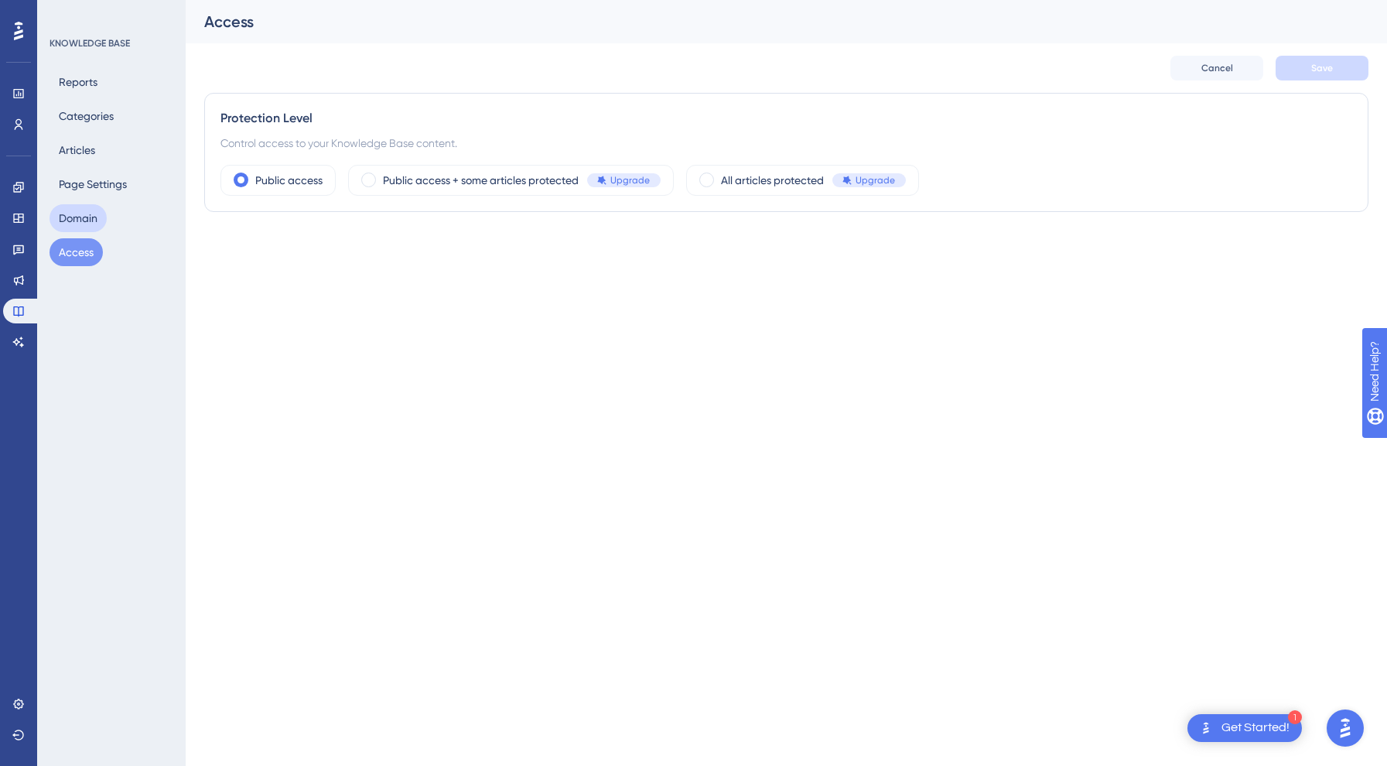
click at [79, 218] on button "Domain" at bounding box center [78, 218] width 57 height 28
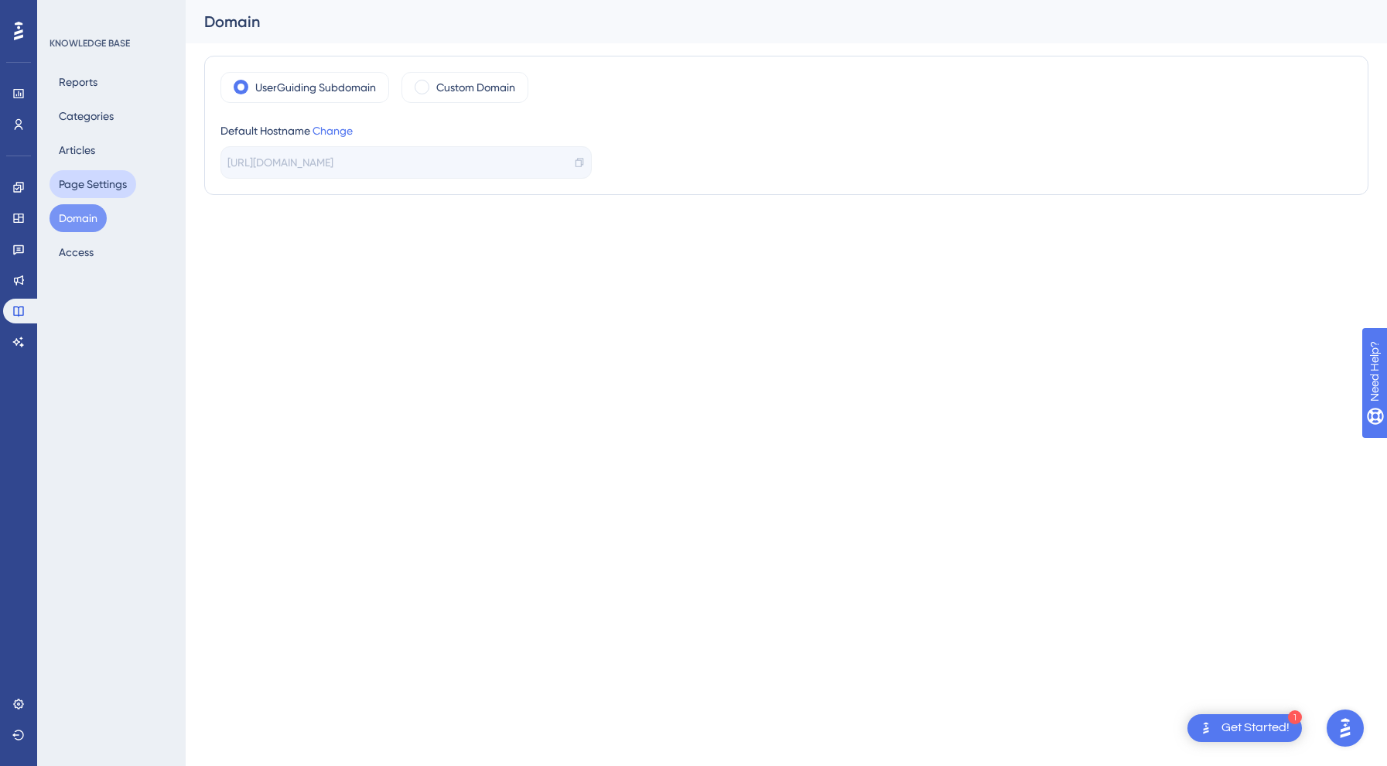
click at [79, 189] on button "Page Settings" at bounding box center [93, 184] width 87 height 28
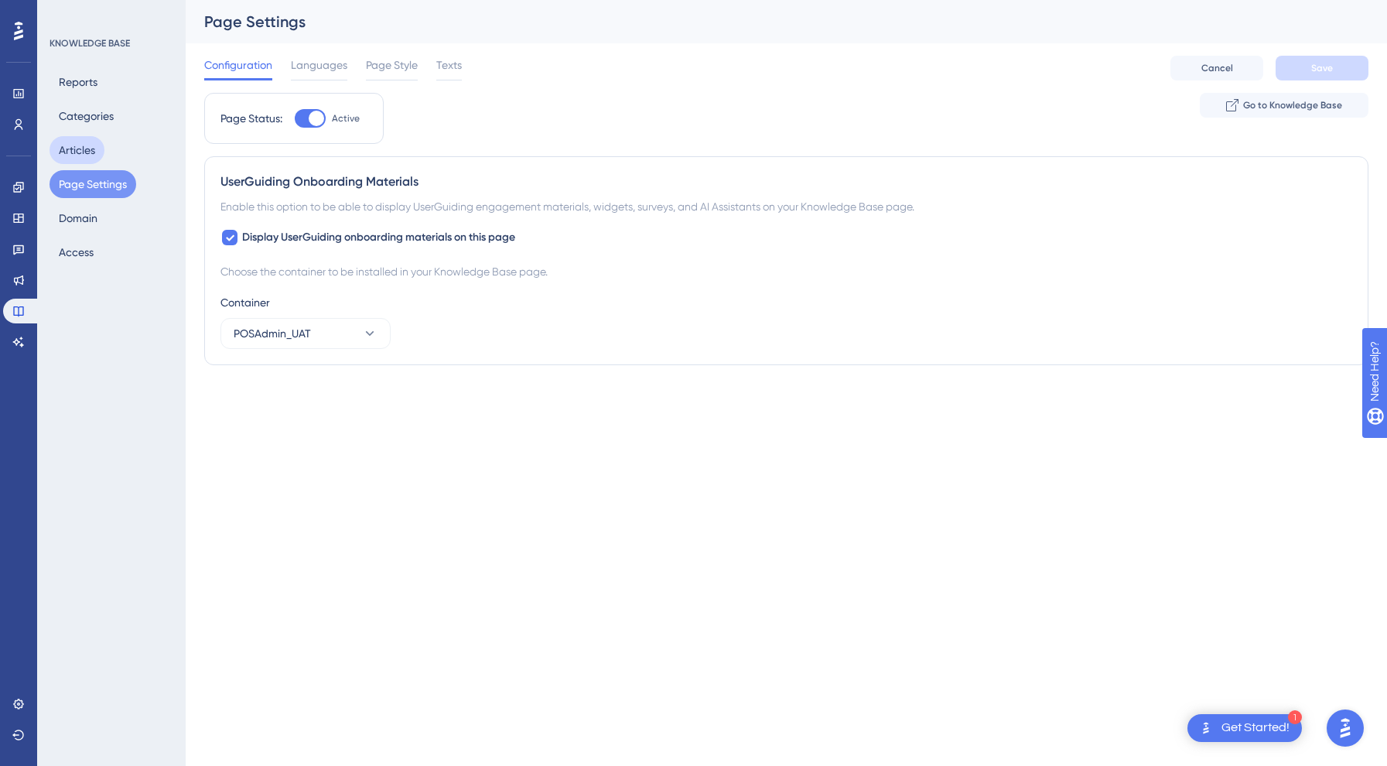
click at [86, 144] on button "Articles" at bounding box center [77, 150] width 55 height 28
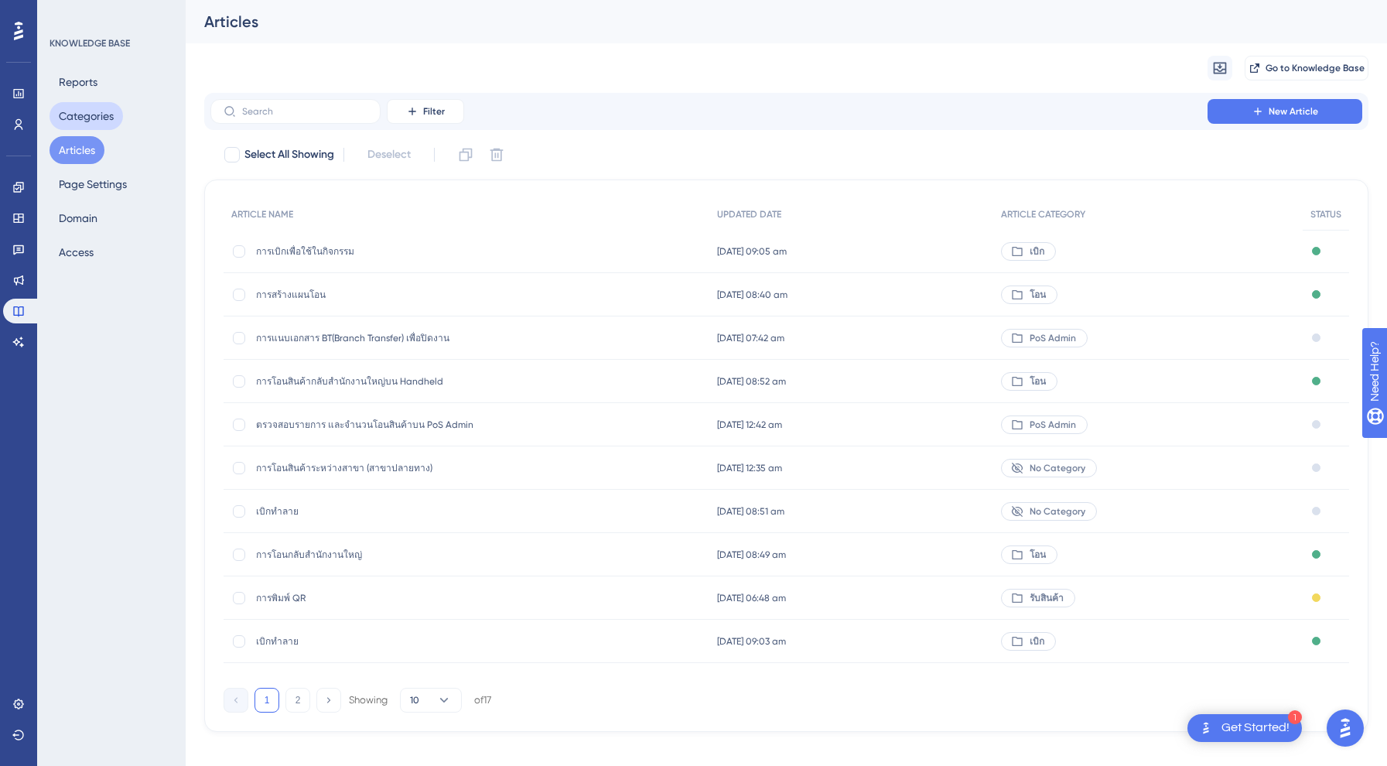
click at [94, 109] on button "Categories" at bounding box center [86, 116] width 73 height 28
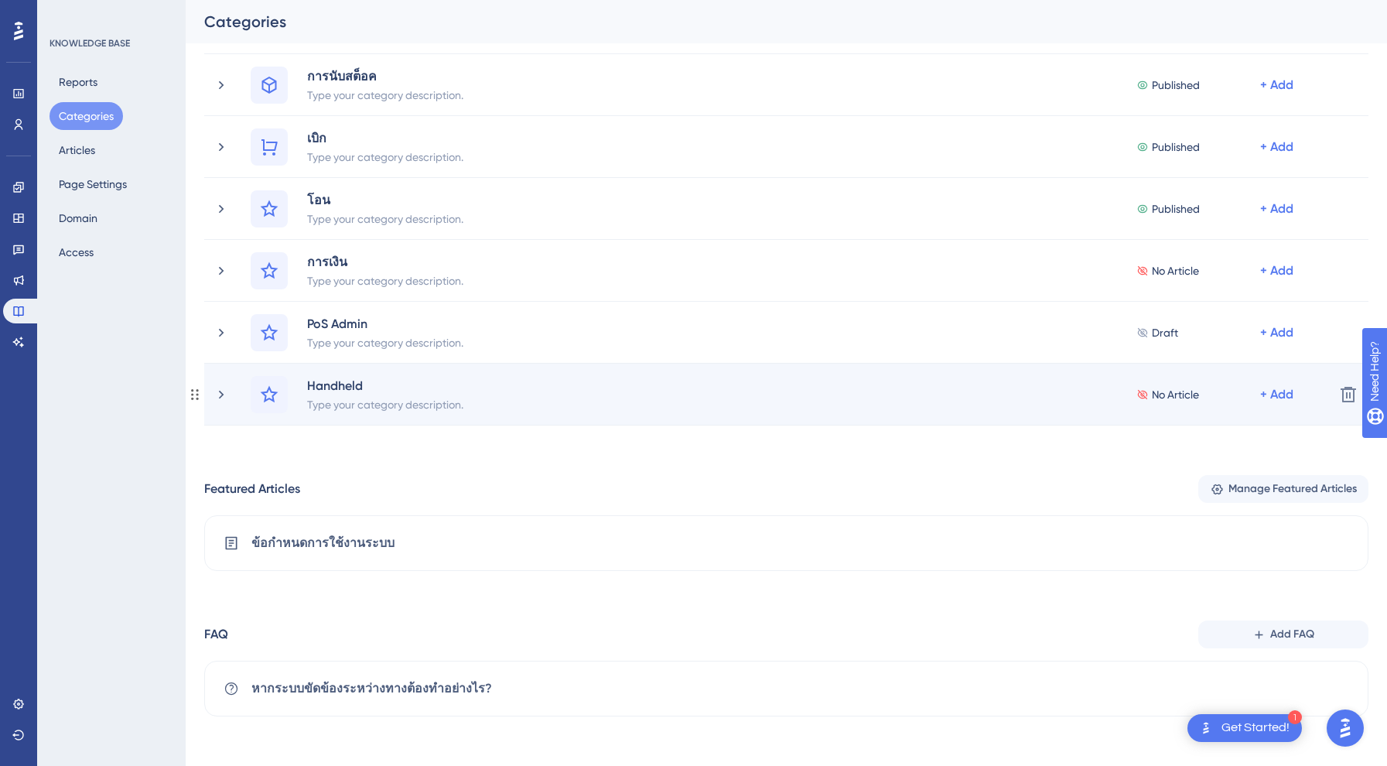
scroll to position [206, 0]
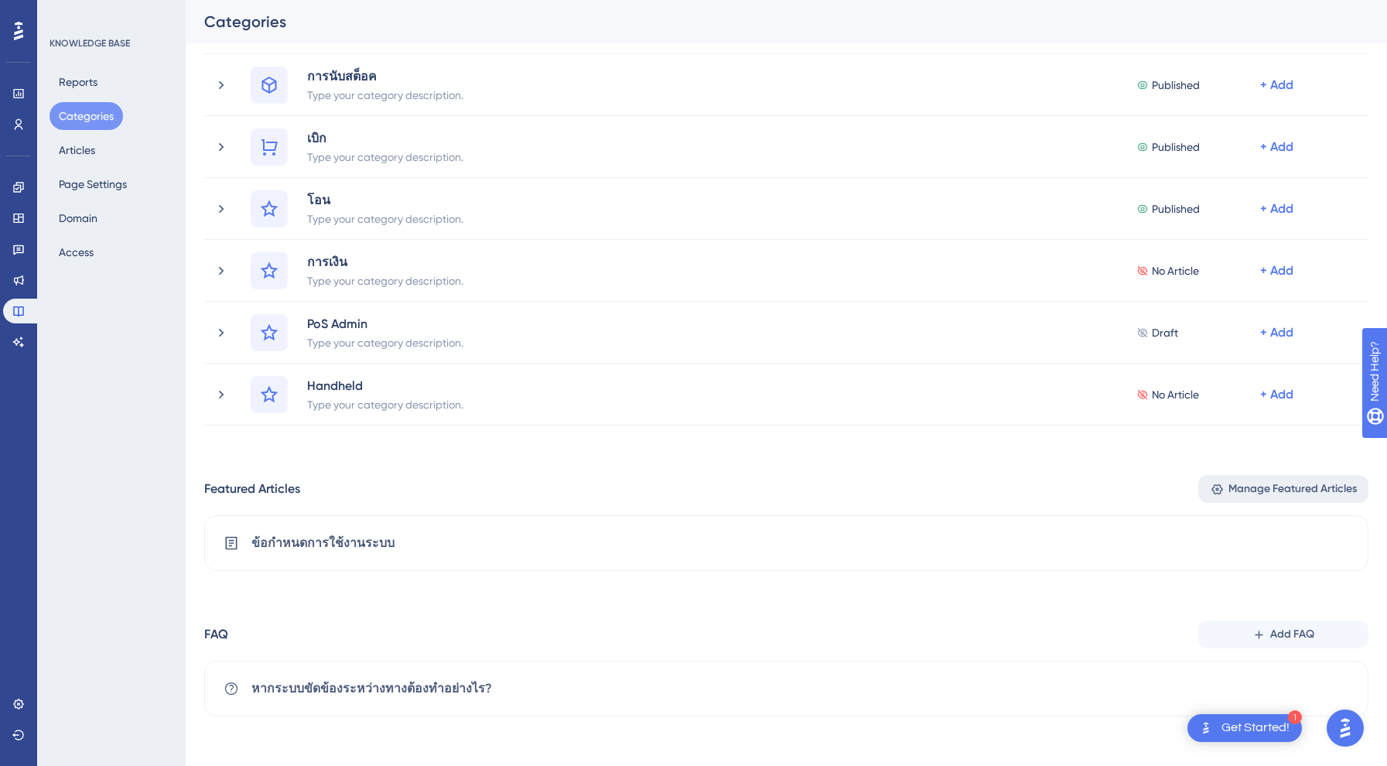
click at [1251, 494] on span "Manage Featured Articles" at bounding box center [1292, 489] width 128 height 19
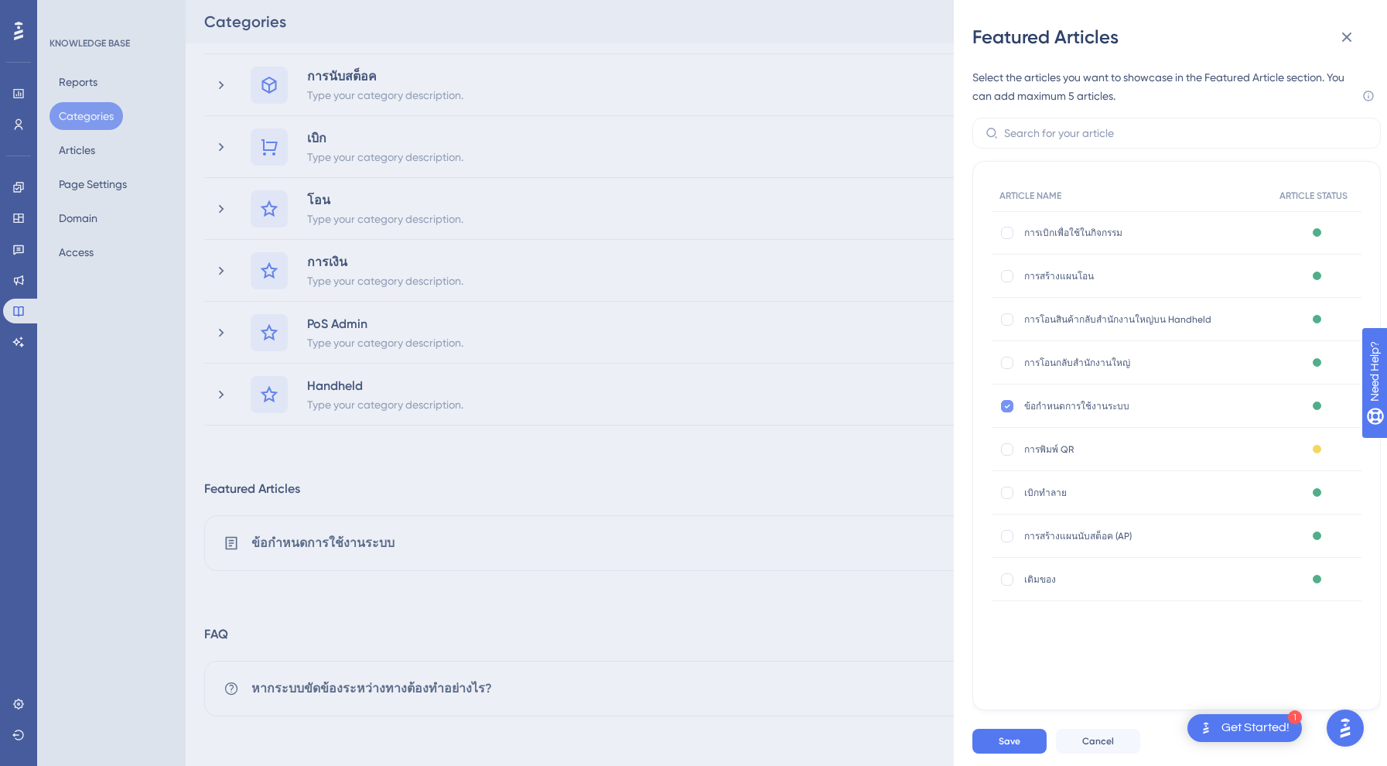
click at [1005, 412] on div at bounding box center [1006, 405] width 15 height 15
click at [1007, 408] on div at bounding box center [1007, 406] width 12 height 12
checkbox input "true"
click at [1077, 745] on button "Cancel" at bounding box center [1098, 741] width 84 height 25
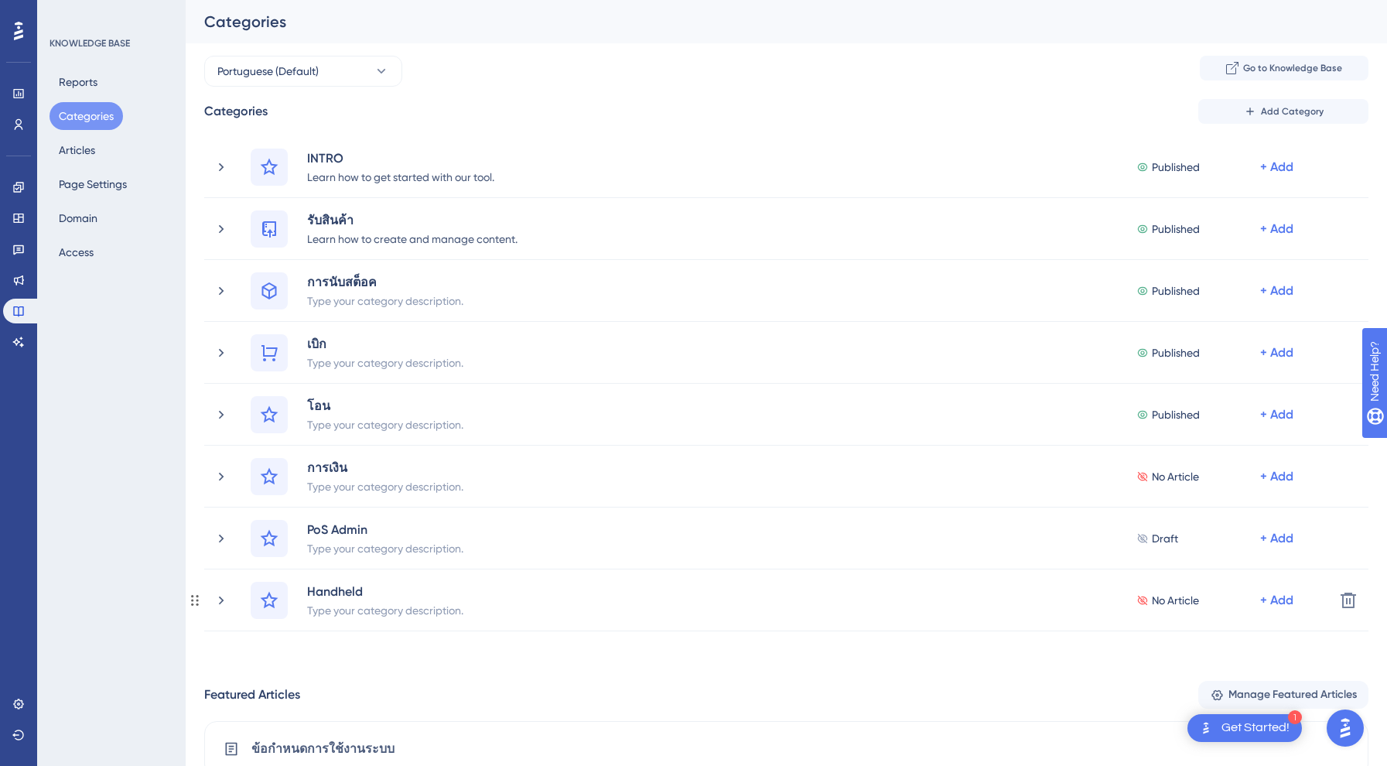
scroll to position [0, 0]
click at [1250, 75] on button "Go to Knowledge Base" at bounding box center [1284, 68] width 169 height 25
click at [68, 266] on div "KNOWLEDGE BASE Reports Categories Articles Page Settings Domain Access" at bounding box center [111, 383] width 149 height 766
click at [78, 222] on button "Domain" at bounding box center [78, 218] width 57 height 28
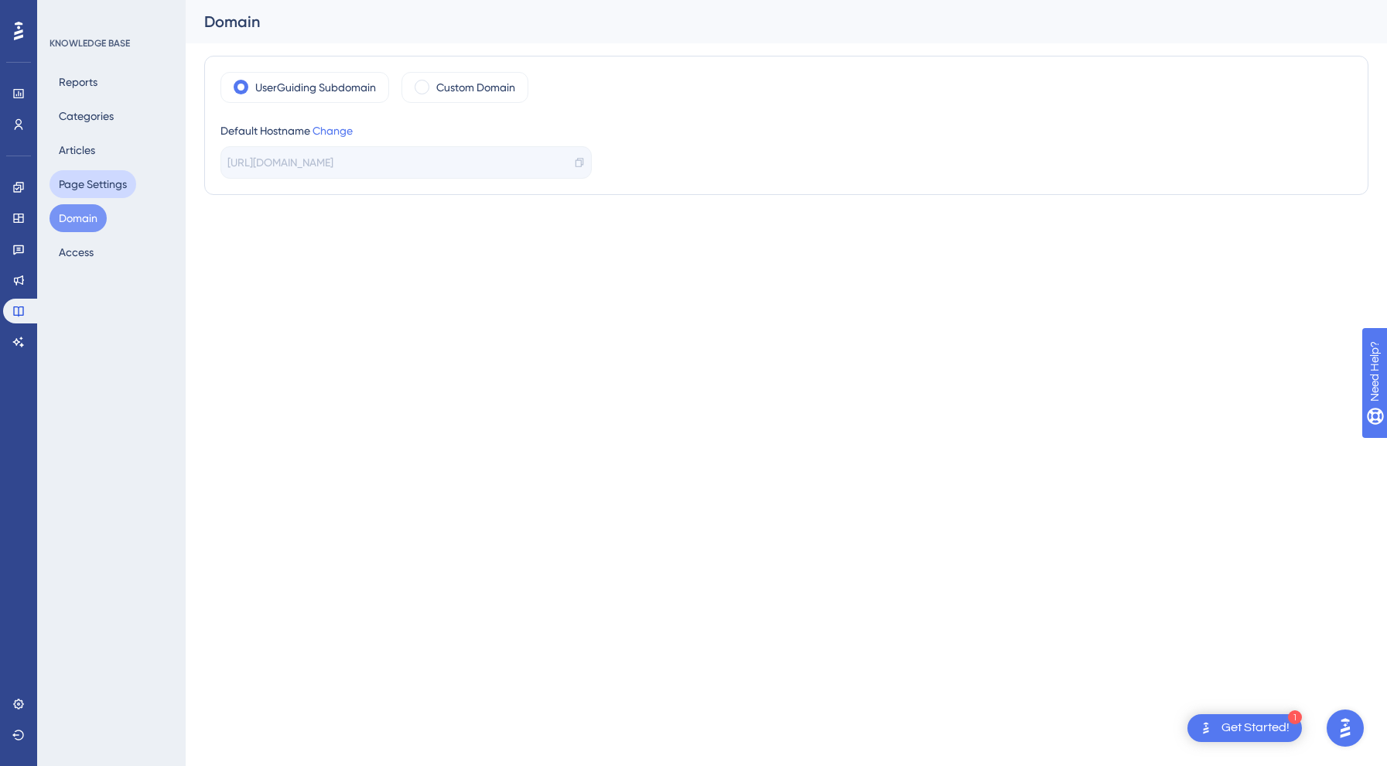
click at [96, 189] on button "Page Settings" at bounding box center [93, 184] width 87 height 28
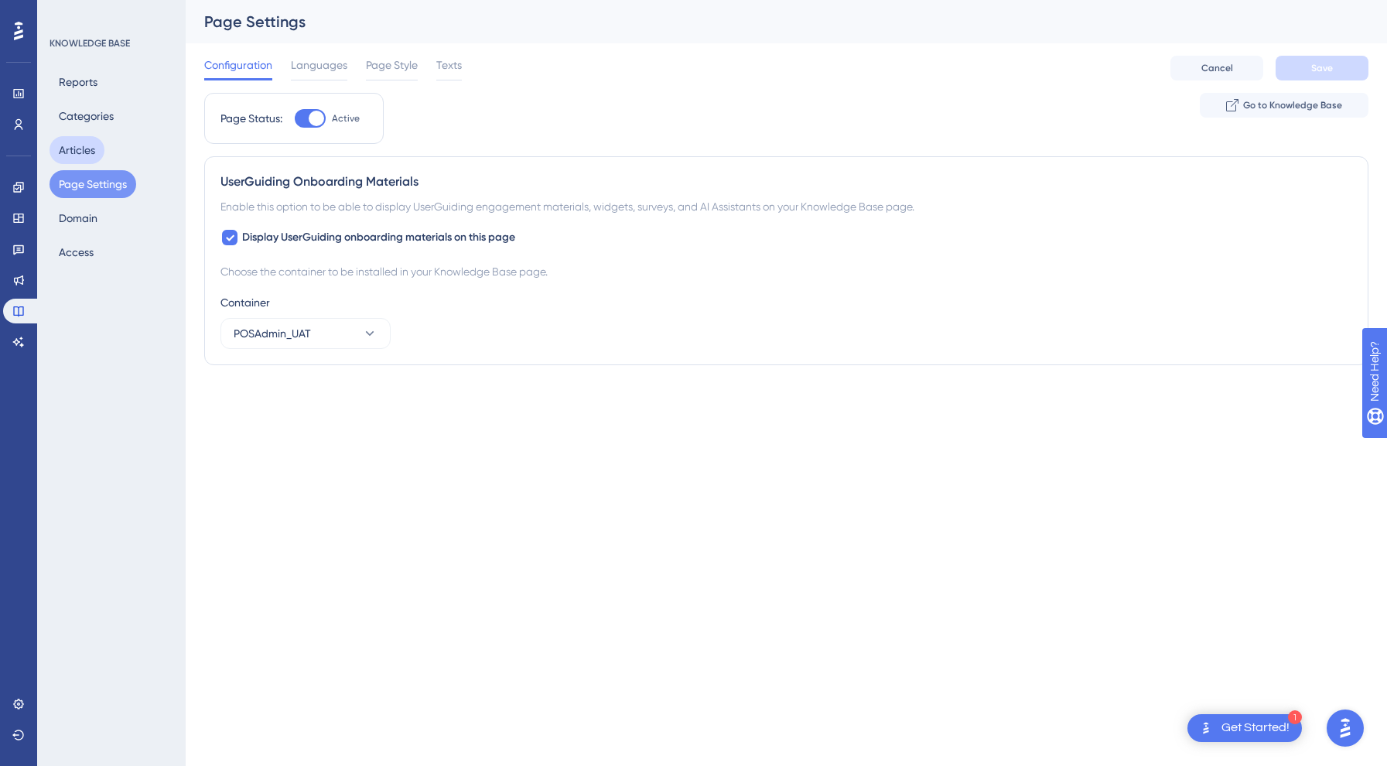
click at [90, 143] on button "Articles" at bounding box center [77, 150] width 55 height 28
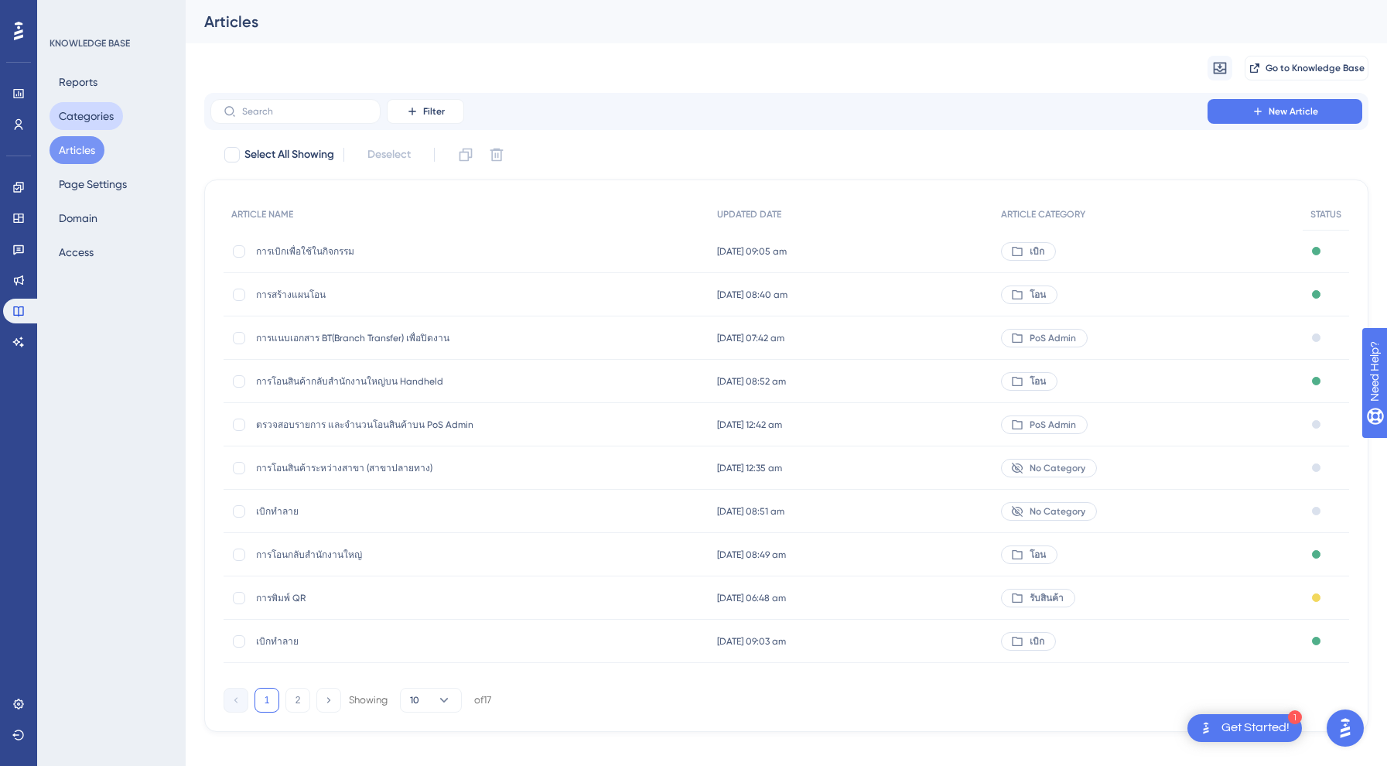
click at [87, 115] on button "Categories" at bounding box center [86, 116] width 73 height 28
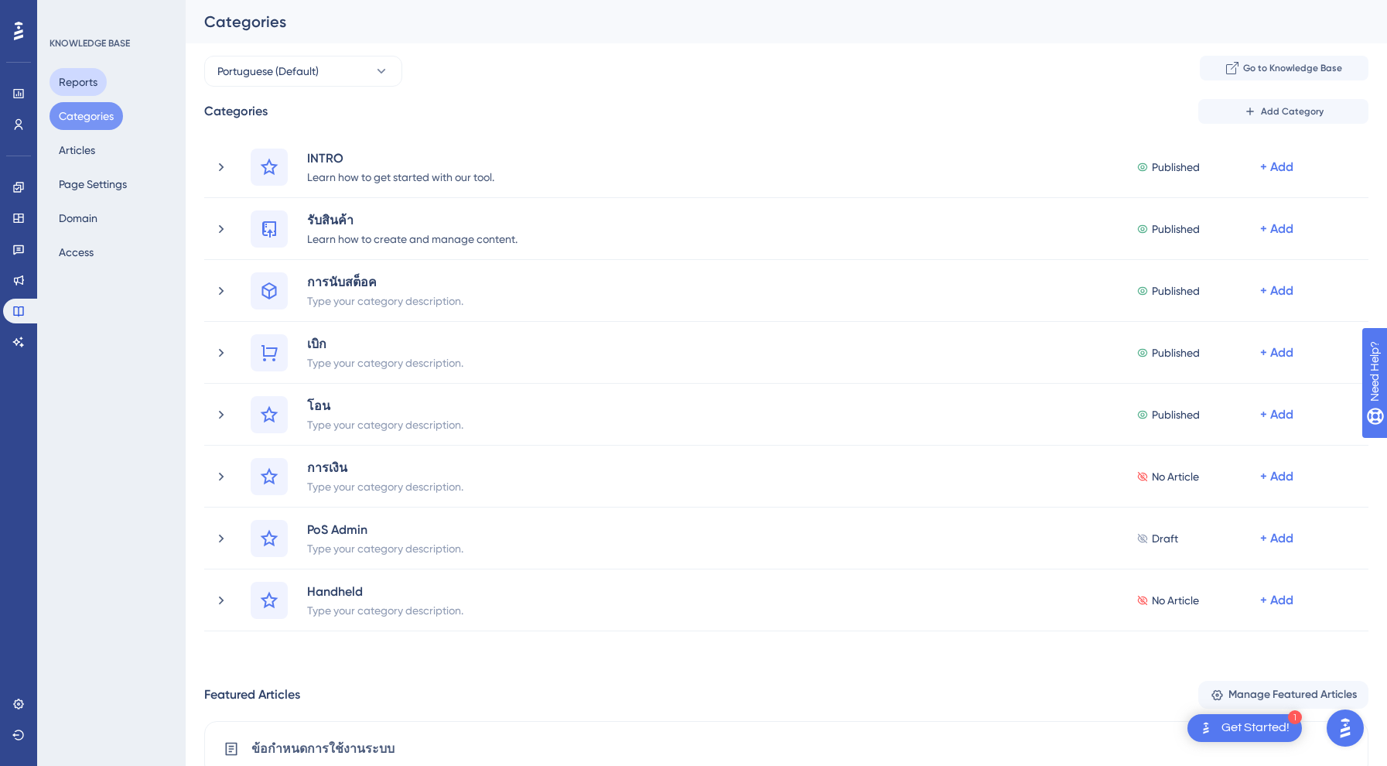
click at [88, 75] on button "Reports" at bounding box center [78, 82] width 57 height 28
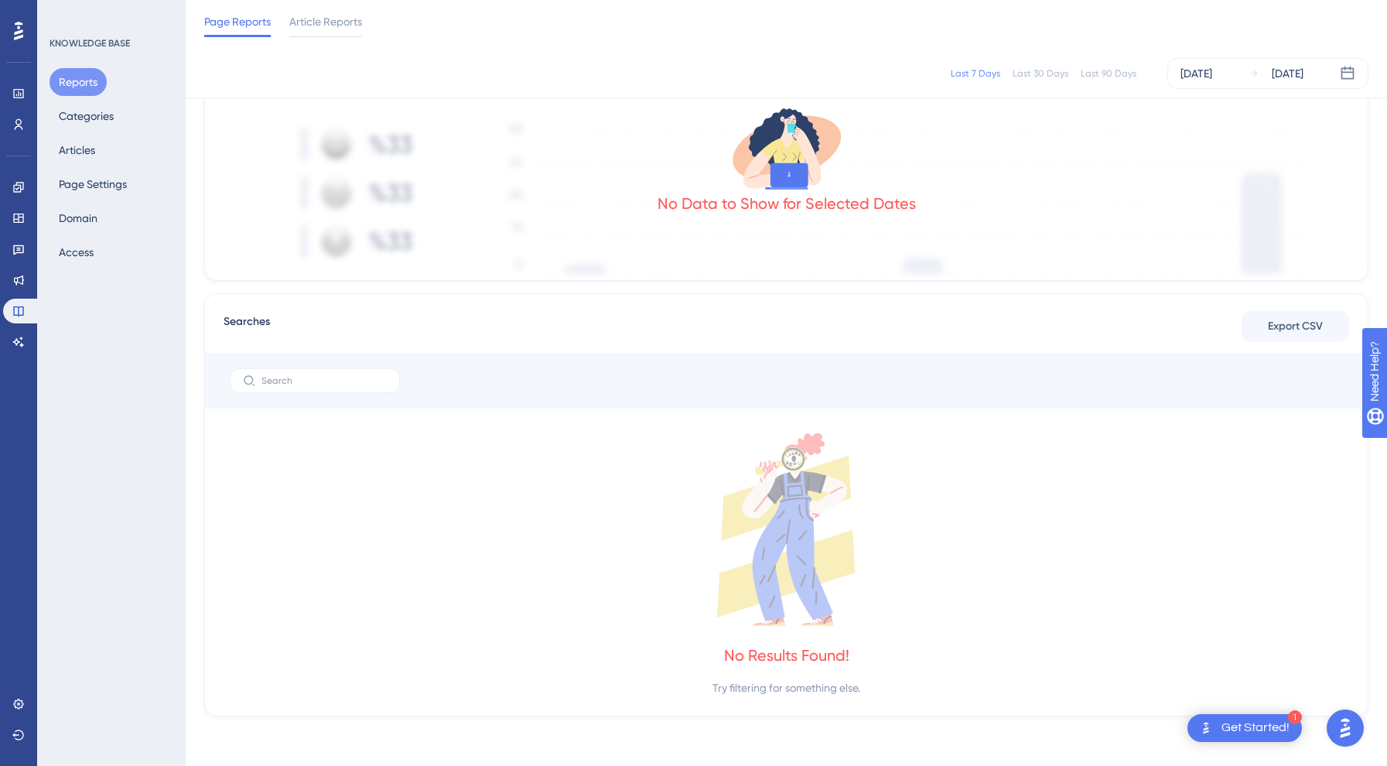
scroll to position [-1, 0]
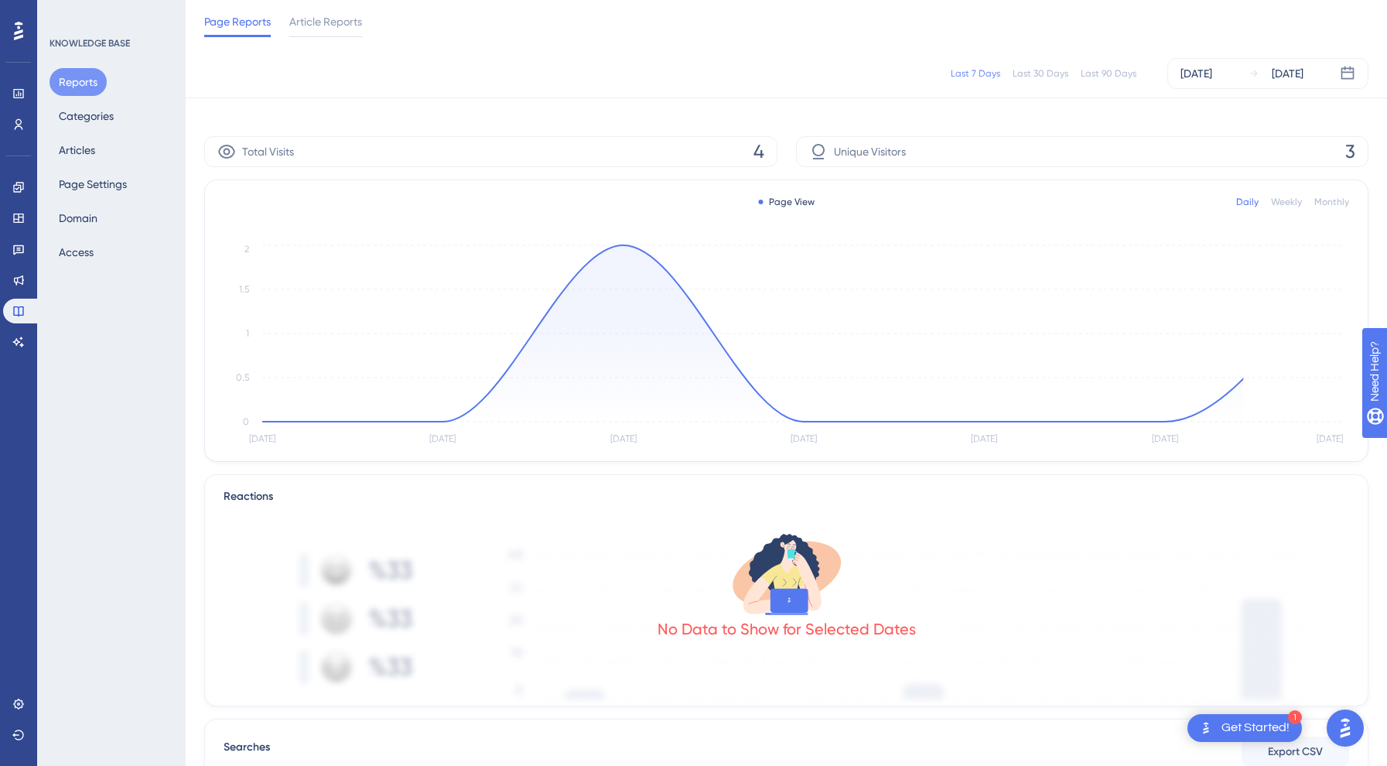
click at [326, 34] on div "Reports" at bounding box center [786, 21] width 1201 height 43
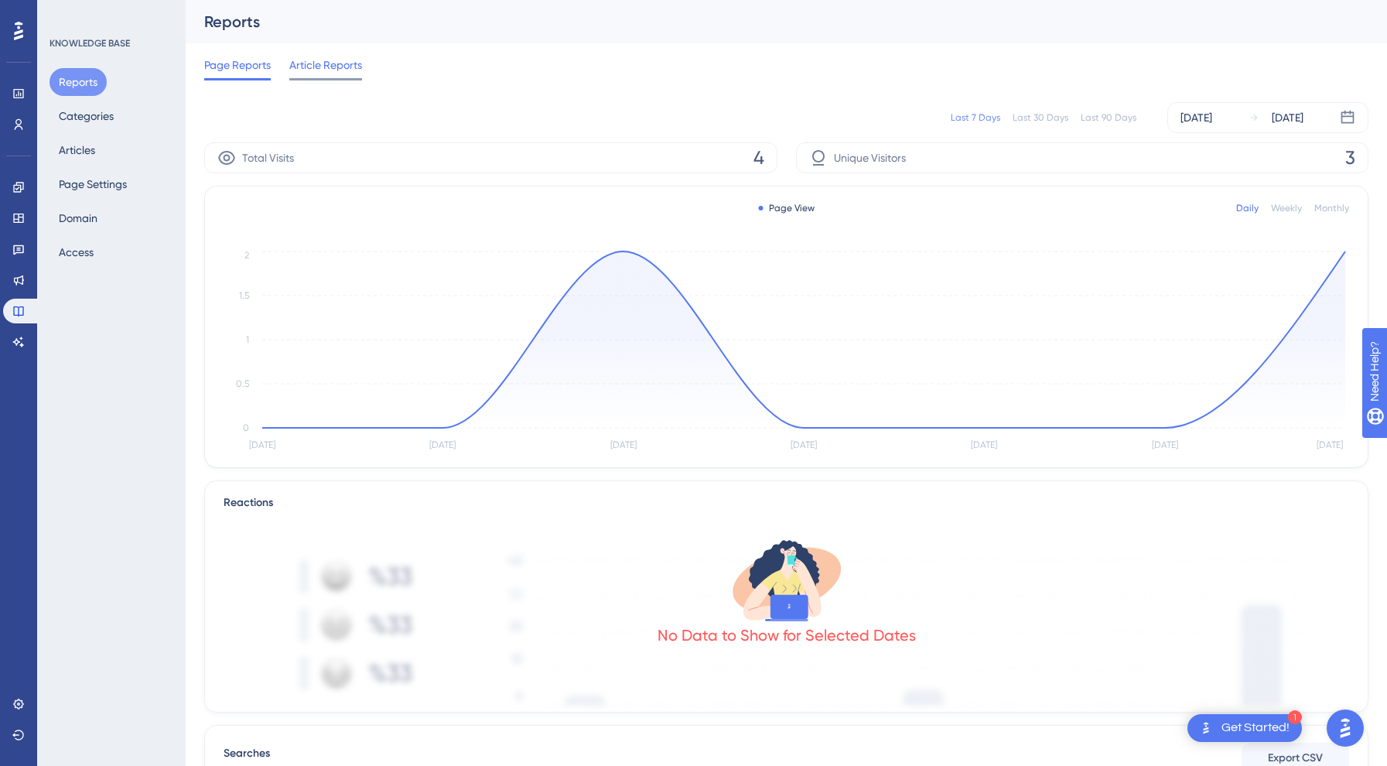
click at [315, 79] on div at bounding box center [325, 79] width 73 height 2
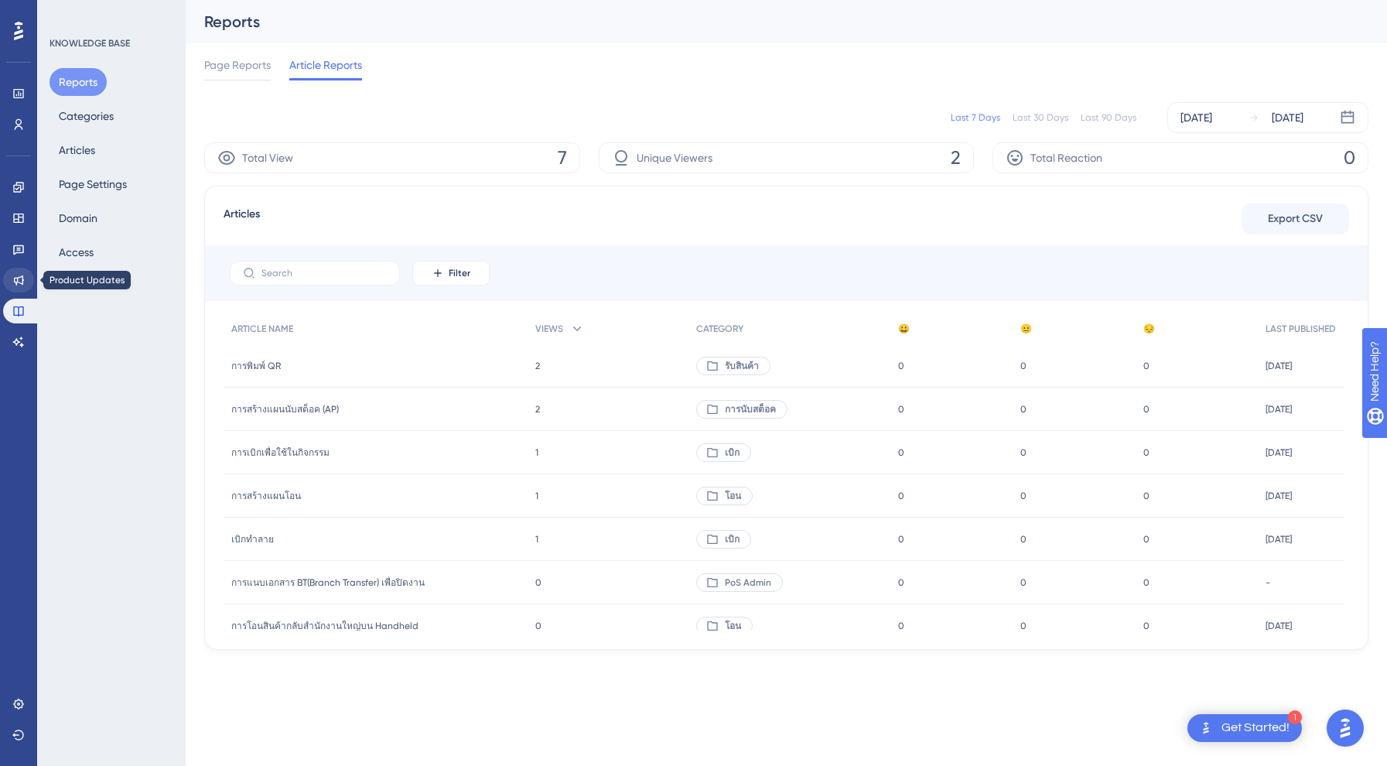
click at [21, 279] on icon at bounding box center [18, 280] width 12 height 12
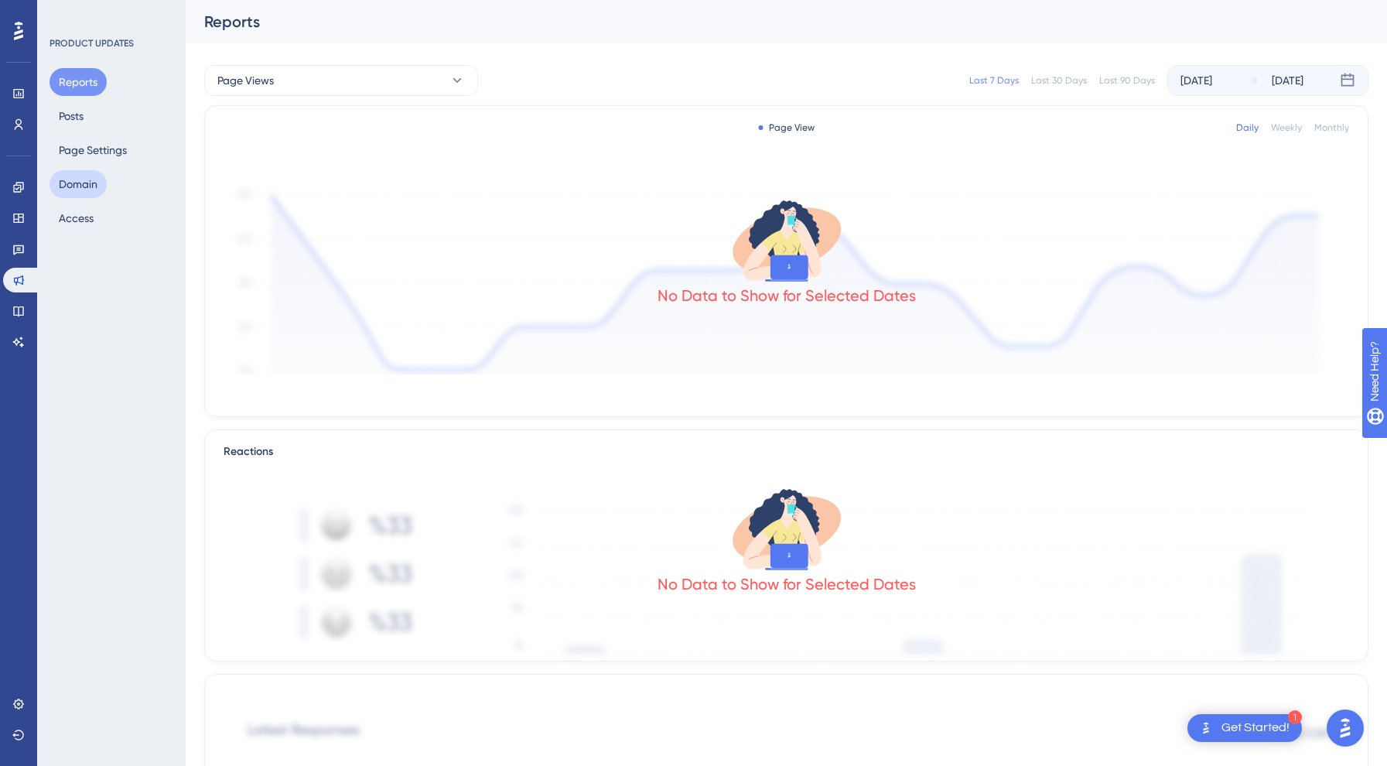
click at [91, 177] on button "Domain" at bounding box center [78, 184] width 57 height 28
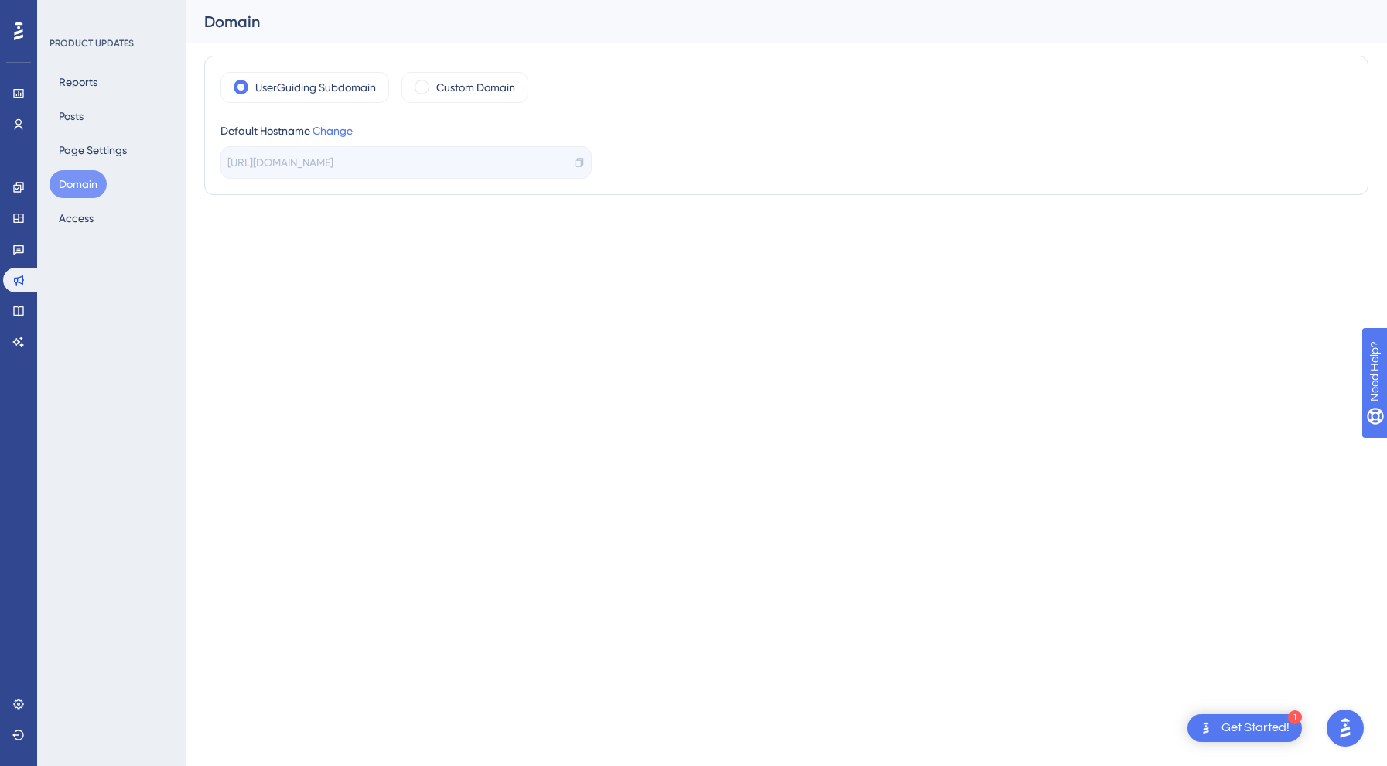
click at [87, 202] on div "Reports Posts Page Settings Domain Access" at bounding box center [112, 150] width 125 height 164
click at [90, 218] on button "Access" at bounding box center [76, 218] width 53 height 28
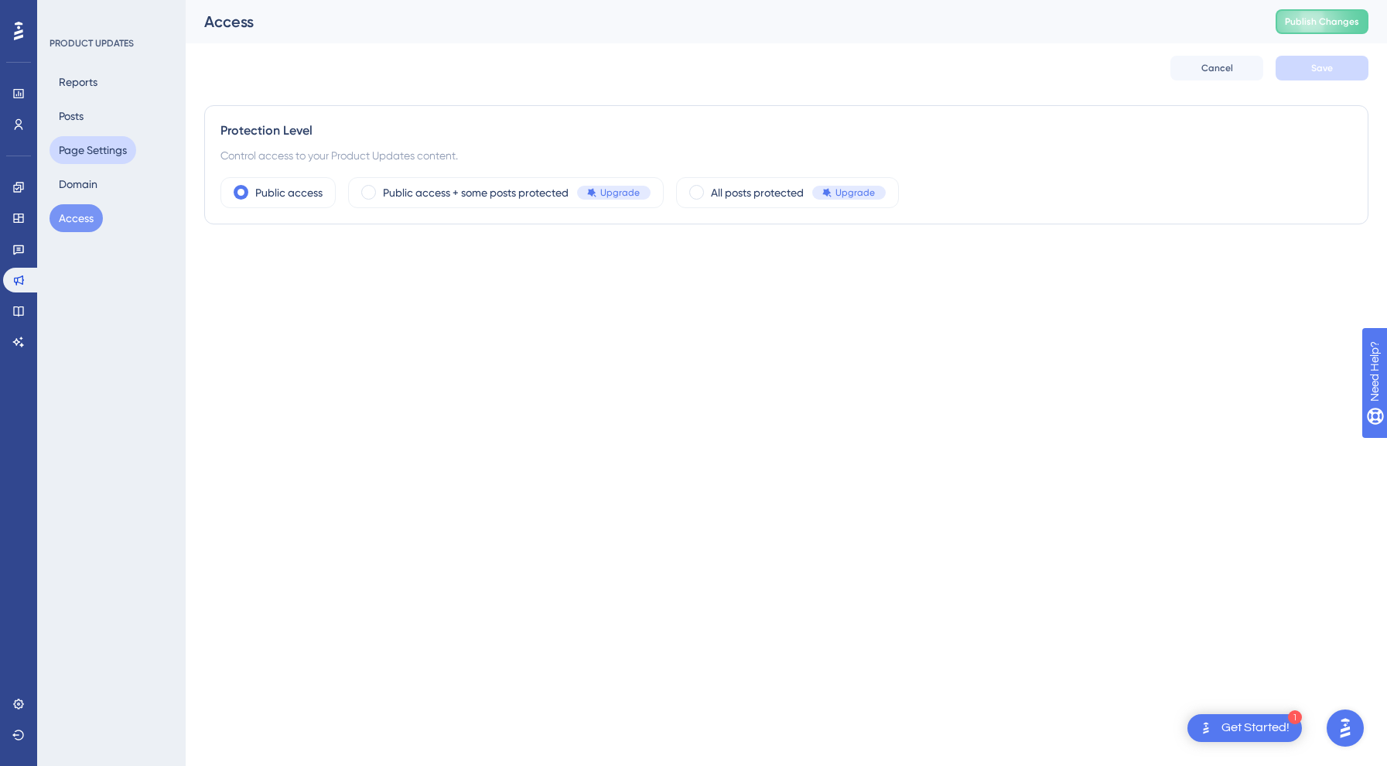
click at [97, 144] on button "Page Settings" at bounding box center [93, 150] width 87 height 28
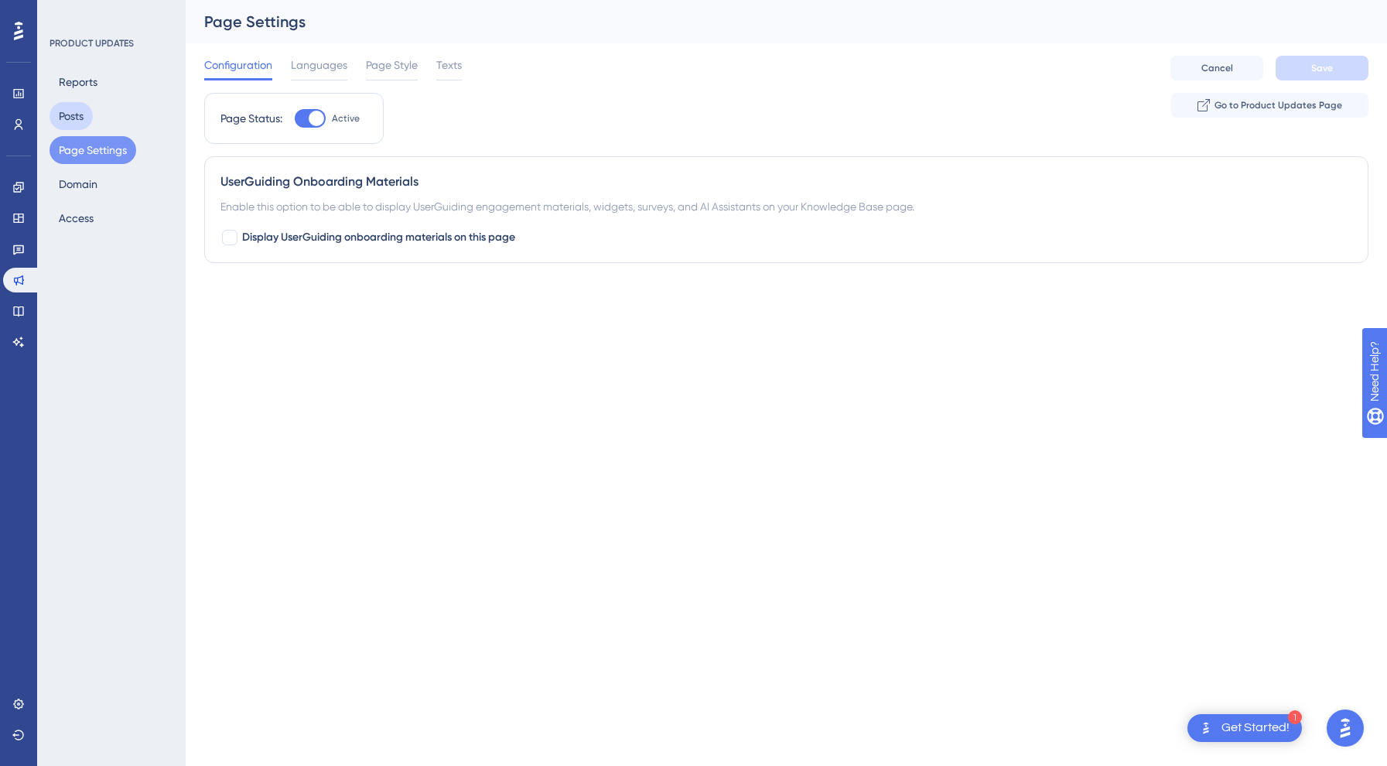
click at [77, 108] on button "Posts" at bounding box center [71, 116] width 43 height 28
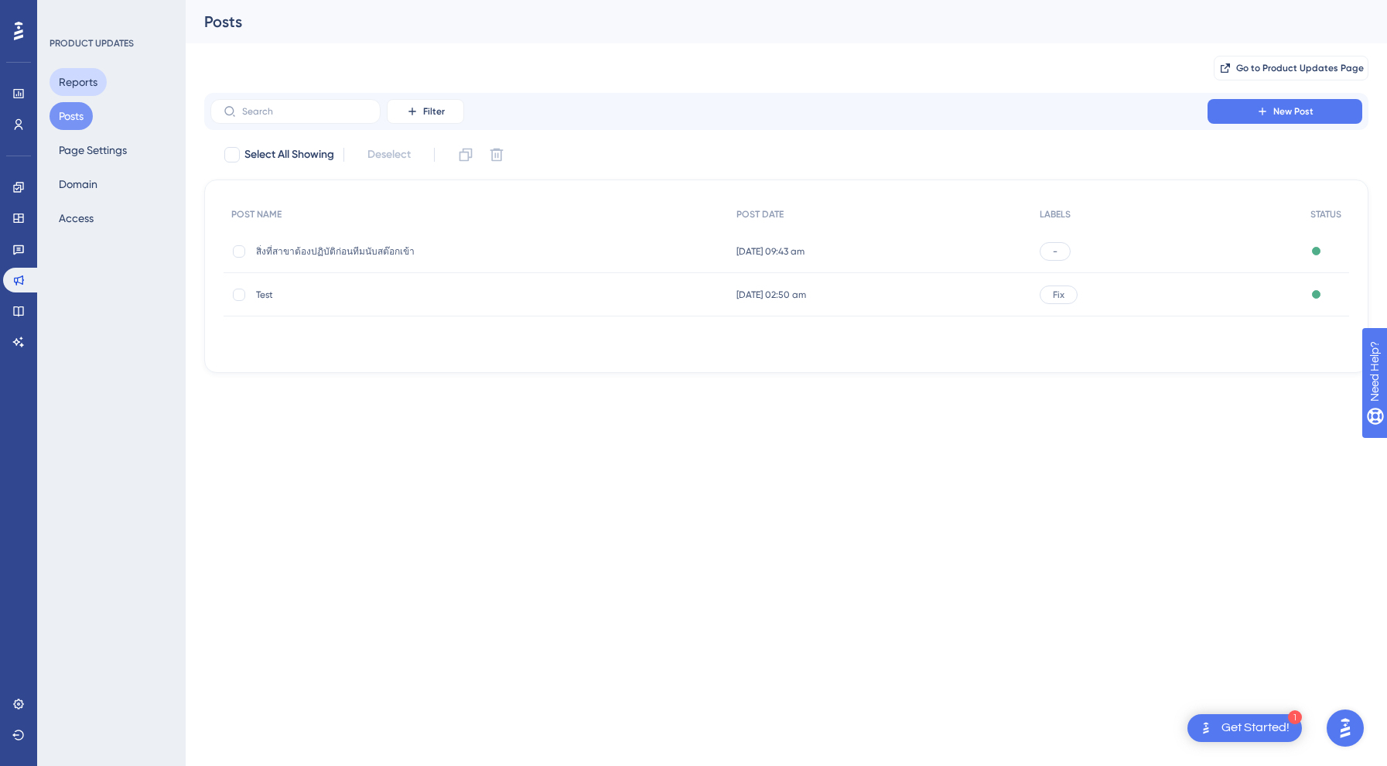
click at [87, 89] on button "Reports" at bounding box center [78, 82] width 57 height 28
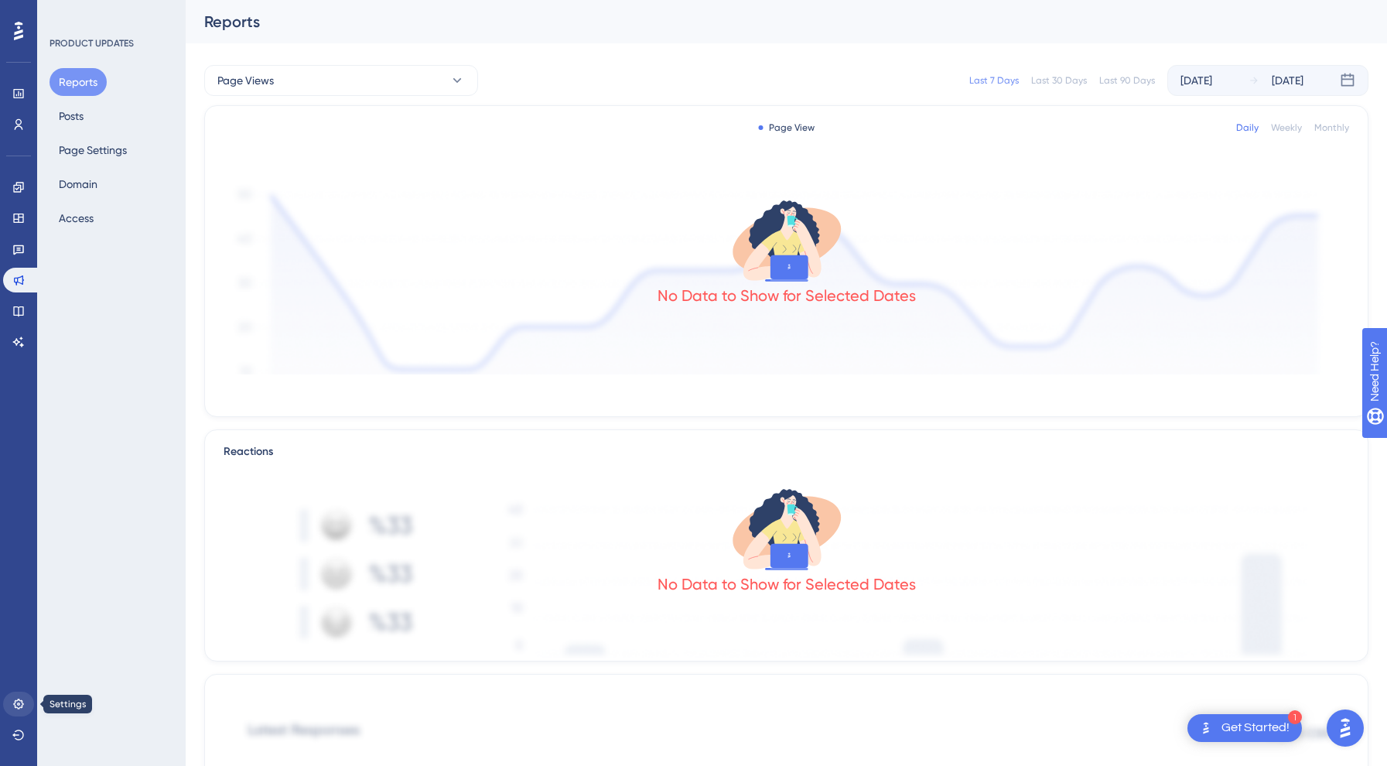
click at [22, 713] on link at bounding box center [18, 703] width 31 height 25
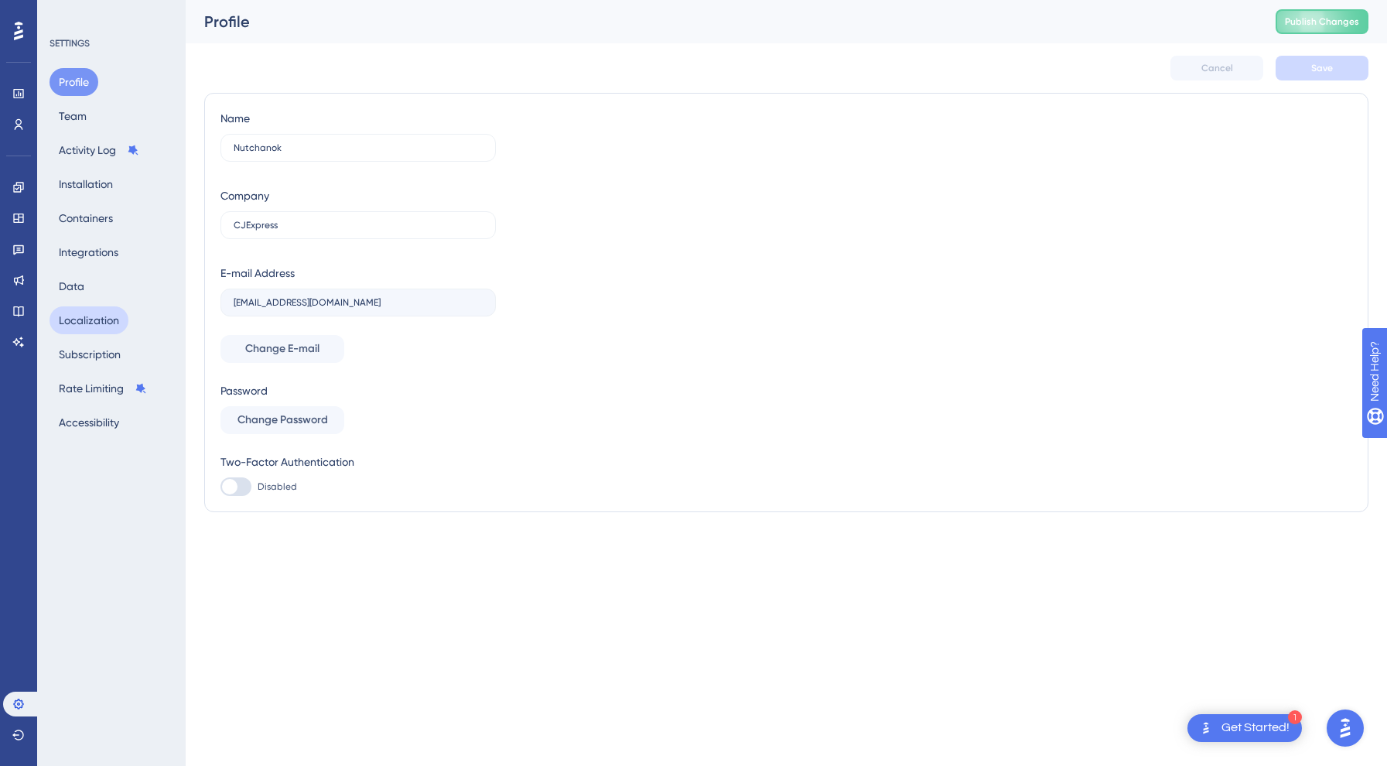
click at [101, 319] on button "Localization" at bounding box center [89, 320] width 79 height 28
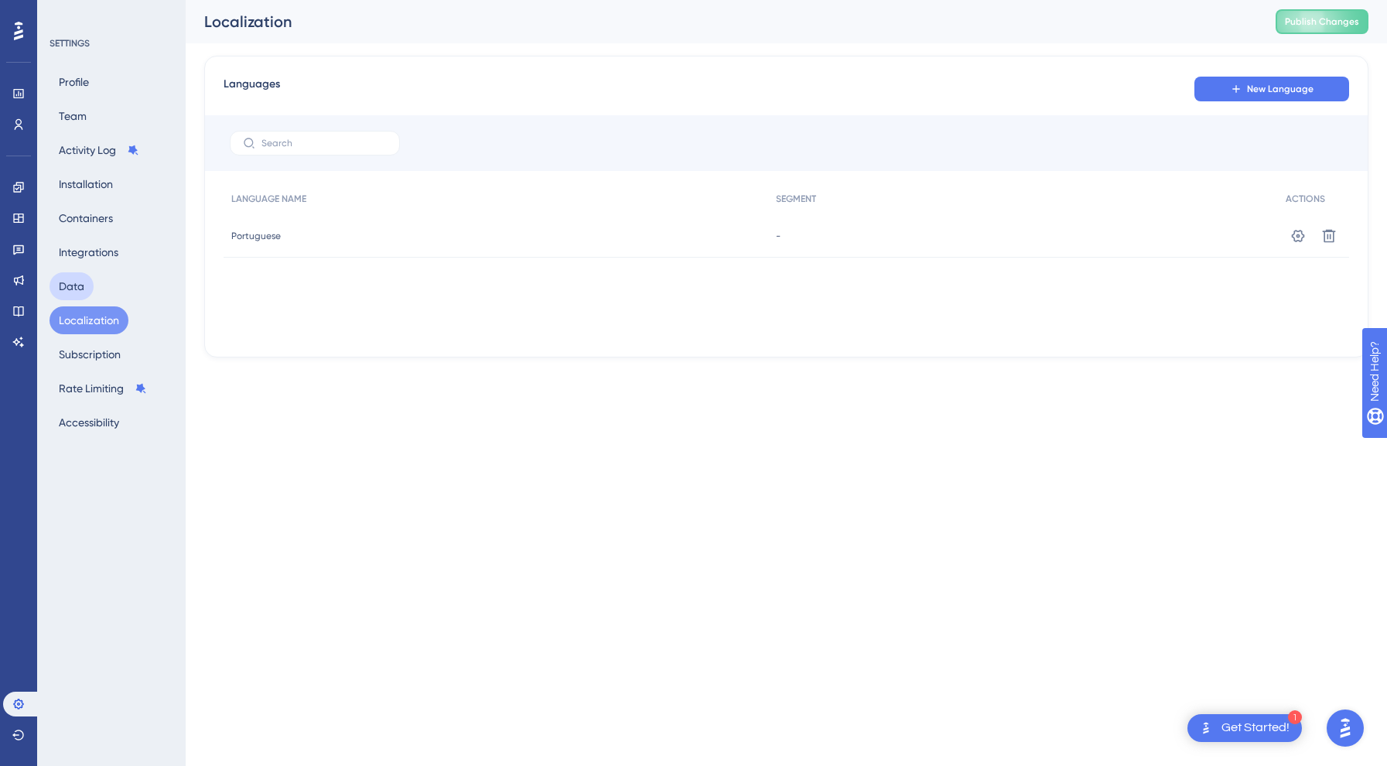
click at [87, 294] on button "Data" at bounding box center [72, 286] width 44 height 28
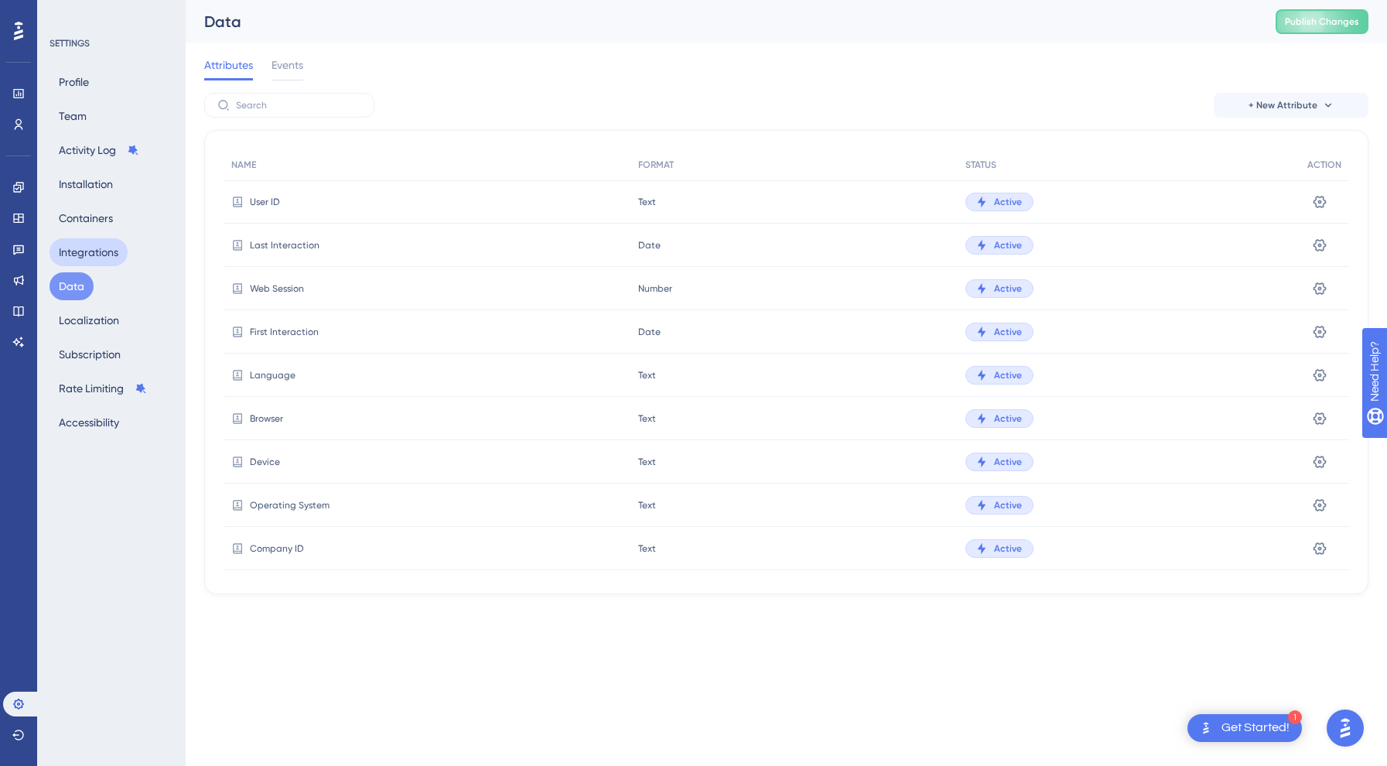
click at [89, 255] on button "Integrations" at bounding box center [89, 252] width 78 height 28
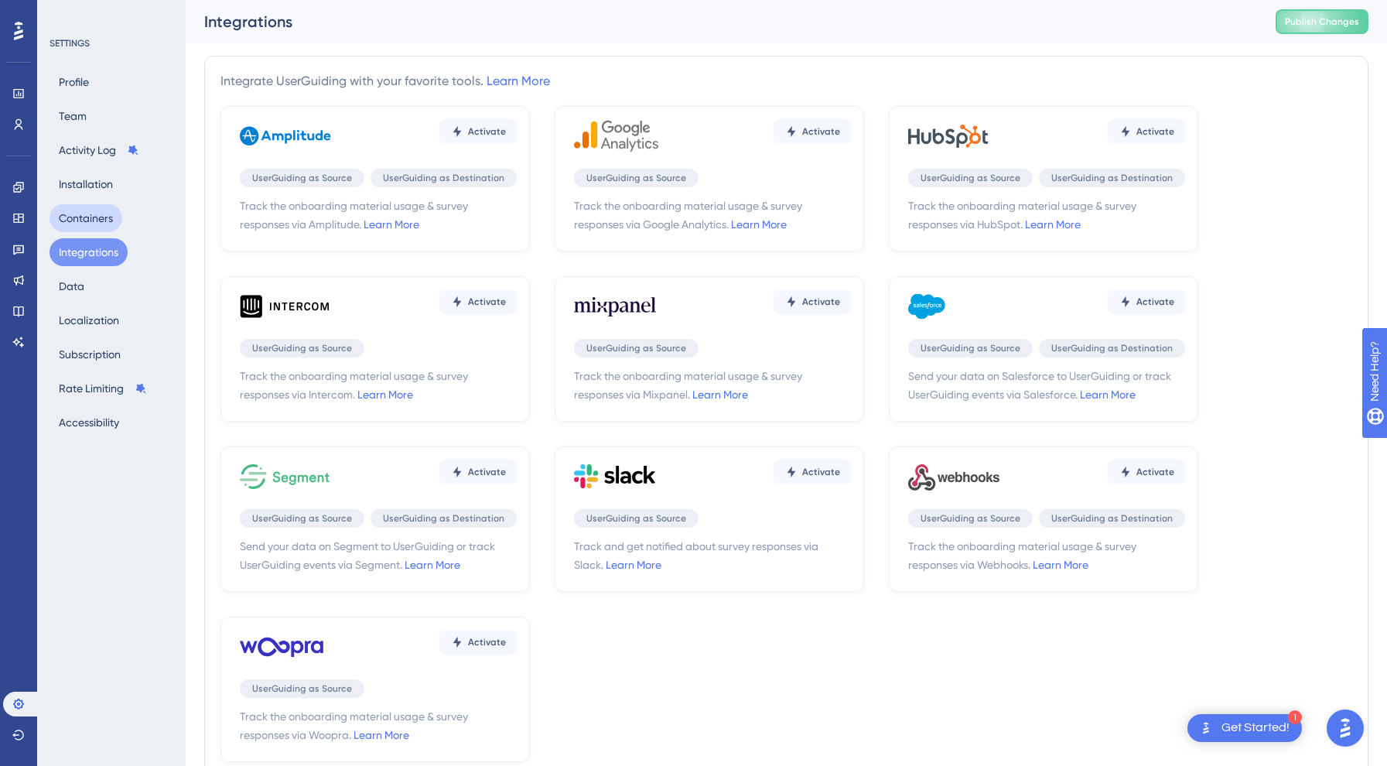
click at [87, 220] on button "Containers" at bounding box center [86, 218] width 73 height 28
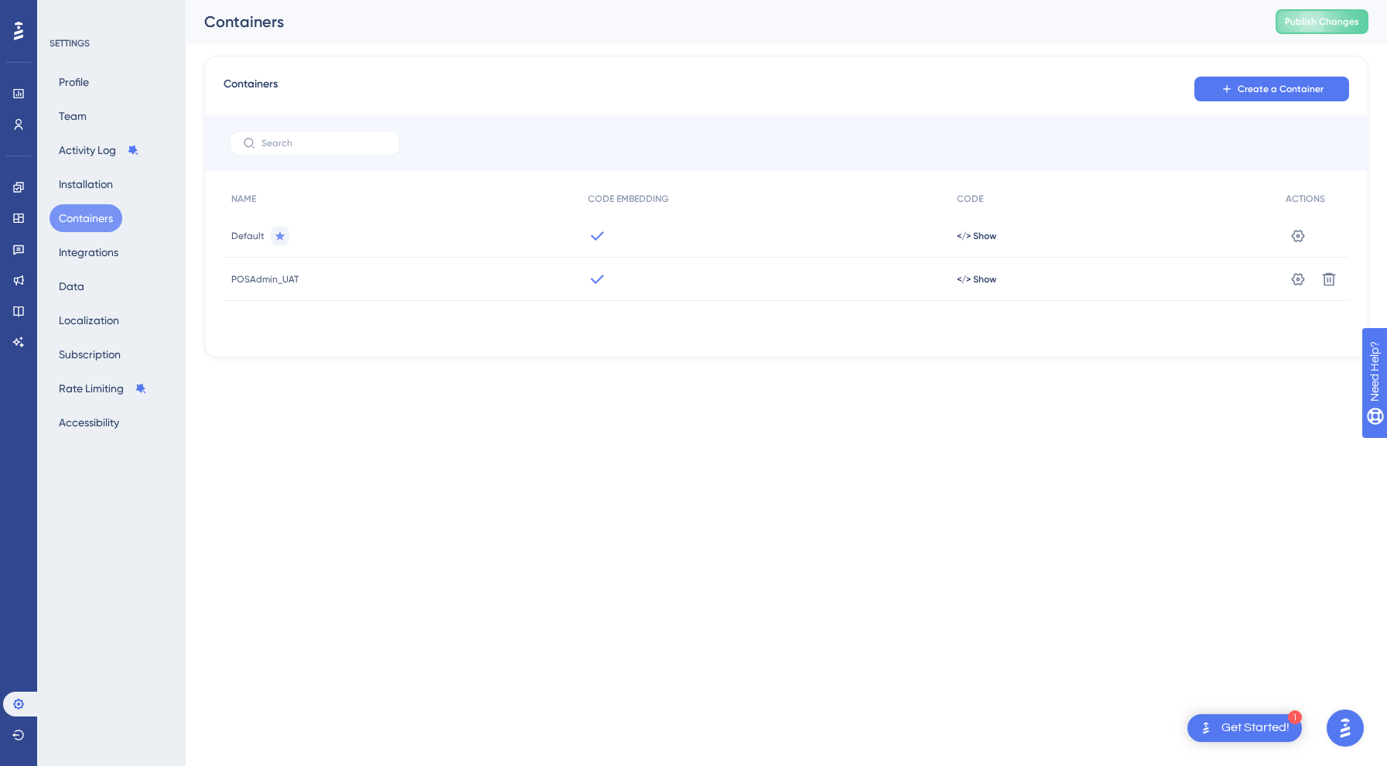
click at [466, 272] on div "POSAdmin_UAT" at bounding box center [402, 279] width 357 height 43
click at [976, 280] on span "</> Show" at bounding box center [976, 279] width 39 height 12
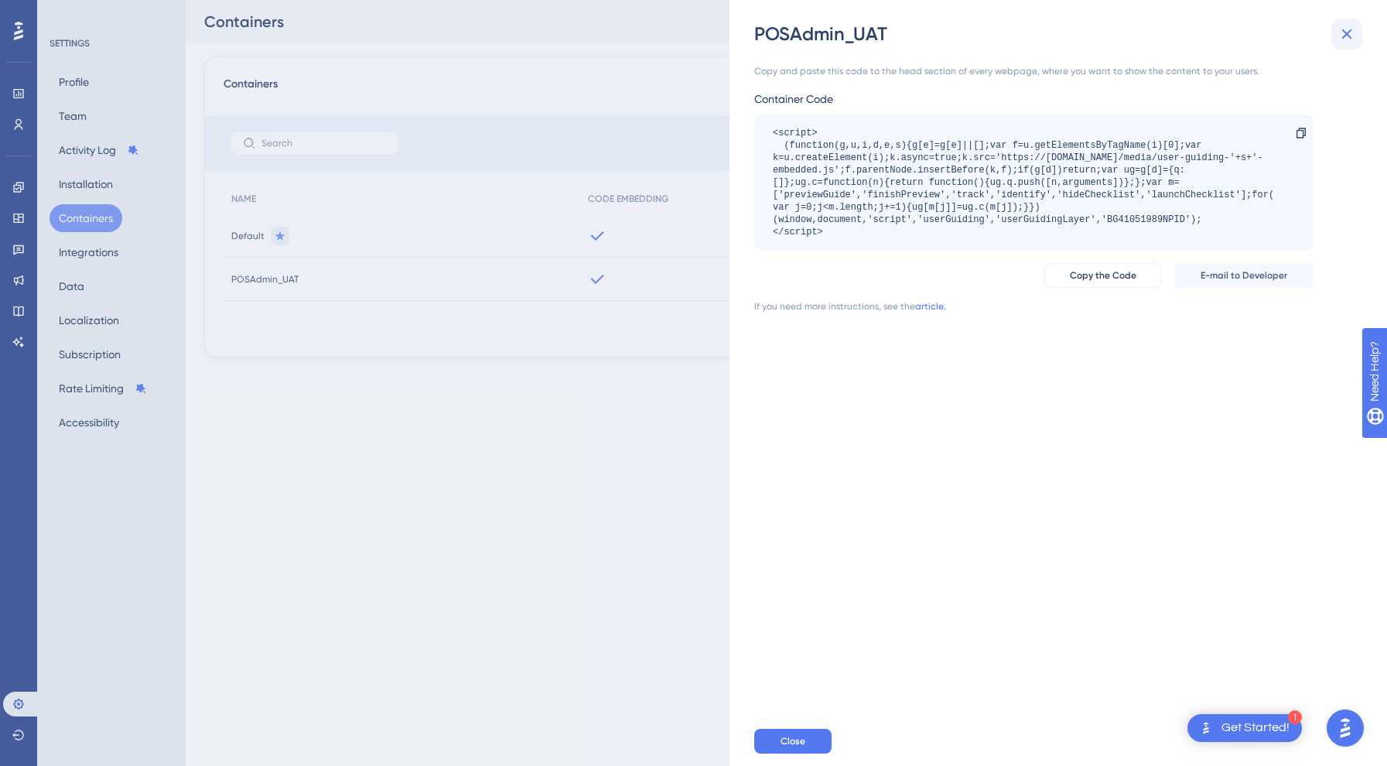
click at [1354, 33] on icon at bounding box center [1346, 34] width 19 height 19
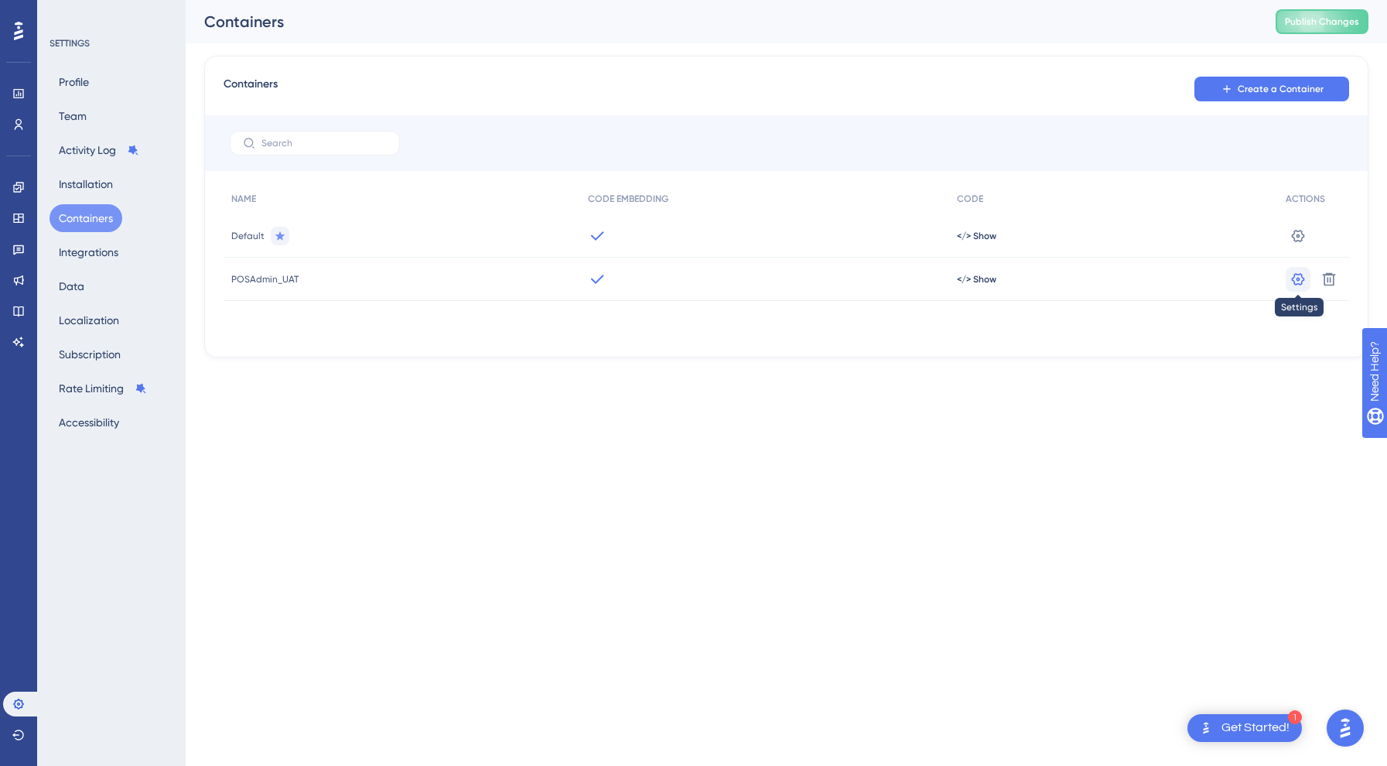
click at [1299, 278] on icon at bounding box center [1298, 278] width 13 height 12
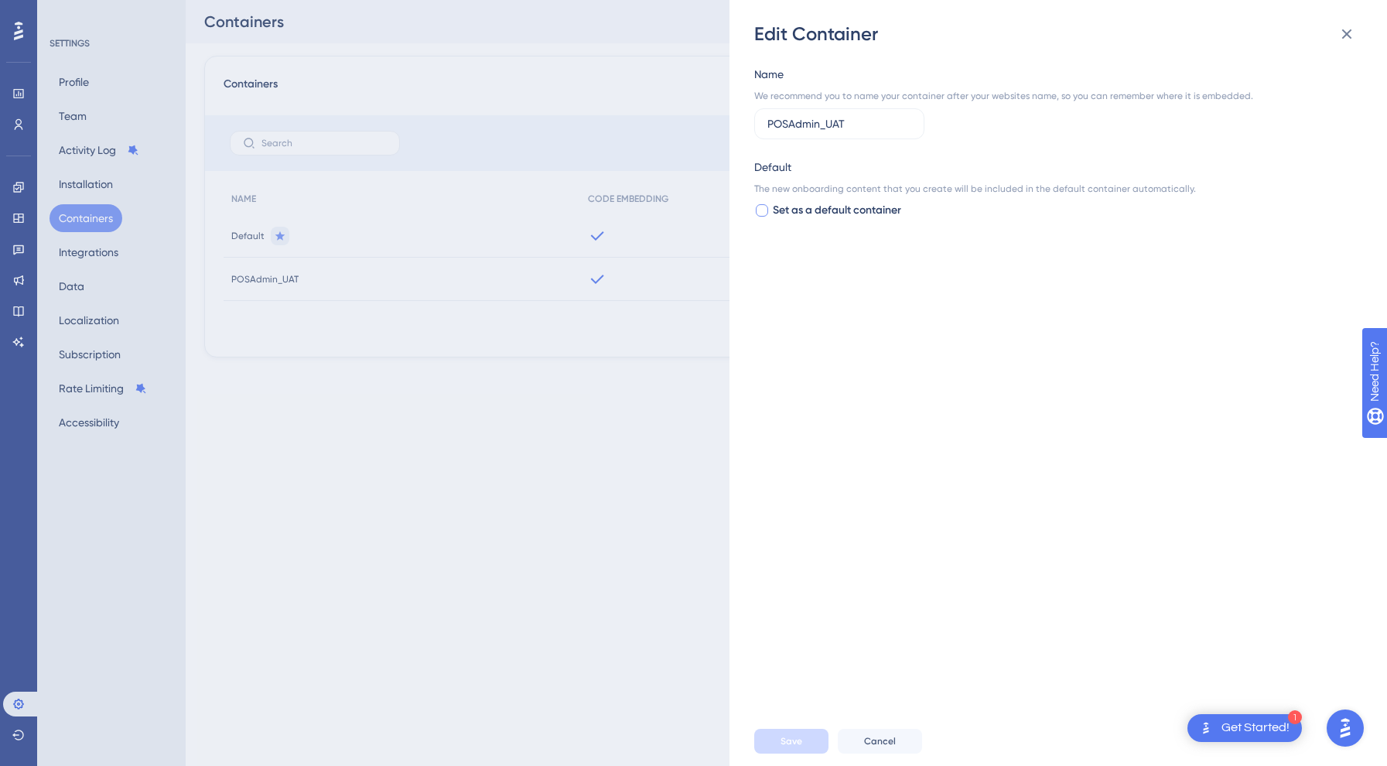
click at [859, 213] on span "Set as a default container" at bounding box center [837, 210] width 128 height 19
checkbox input "true"
click at [795, 737] on span "Save" at bounding box center [791, 741] width 22 height 12
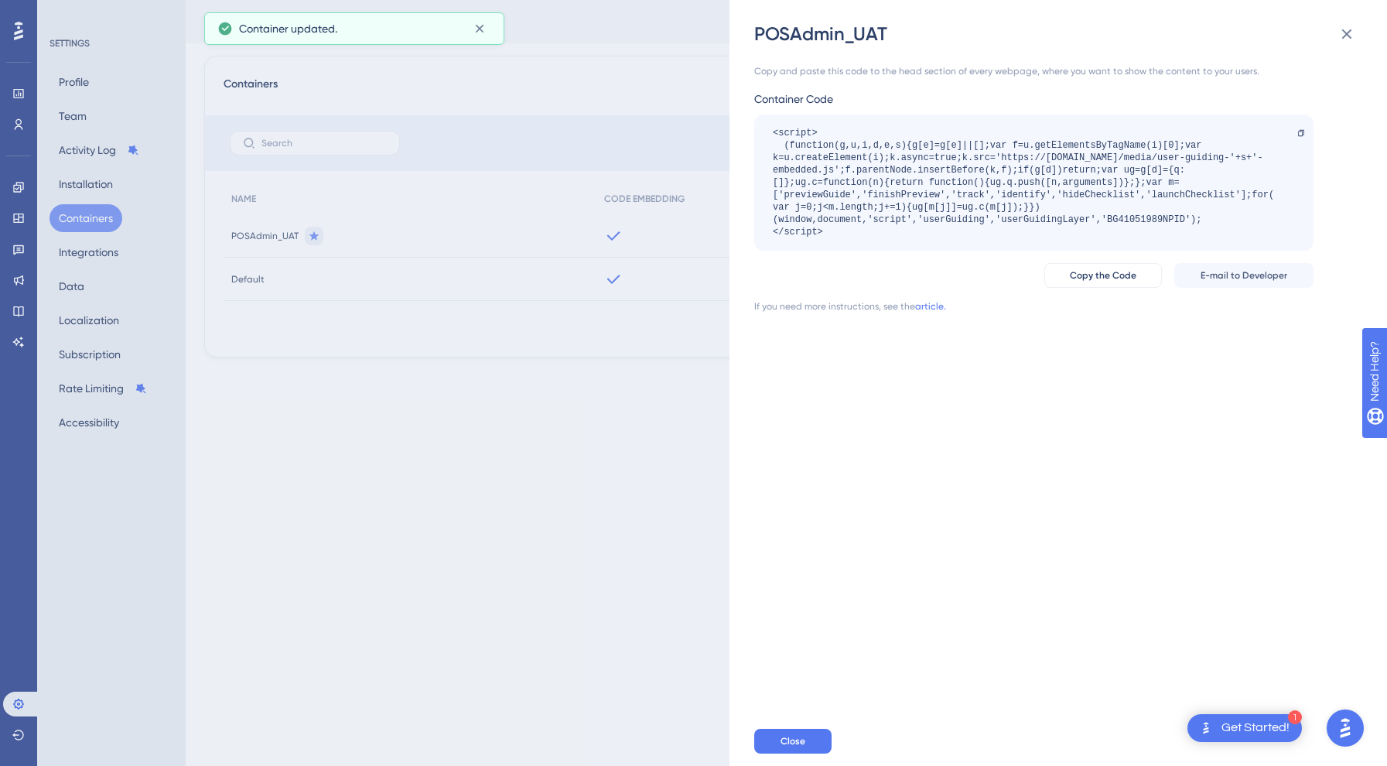
click at [576, 510] on div "POSAdmin_UAT Copy and paste this code to the head section of every webpage, whe…" at bounding box center [693, 383] width 1387 height 766
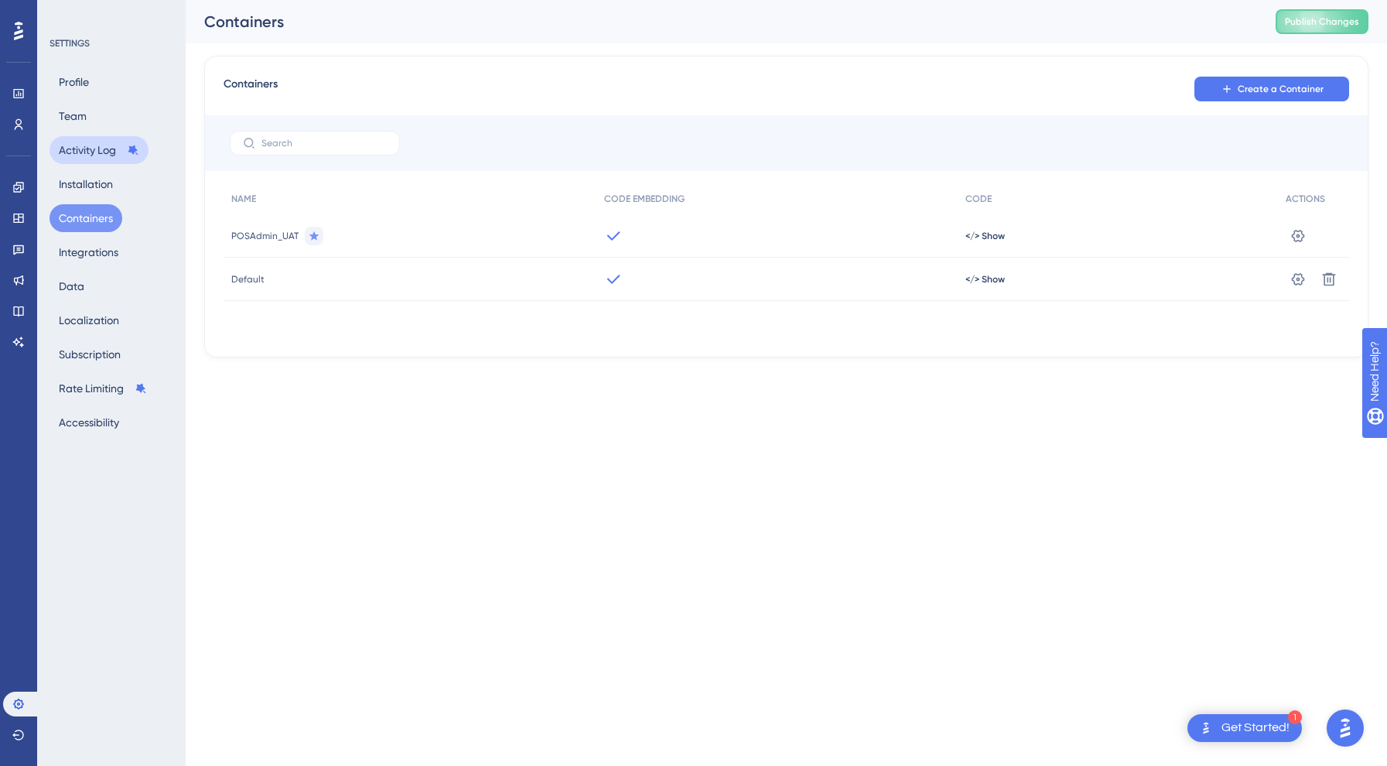
click at [93, 143] on button "Activity Log" at bounding box center [99, 150] width 99 height 28
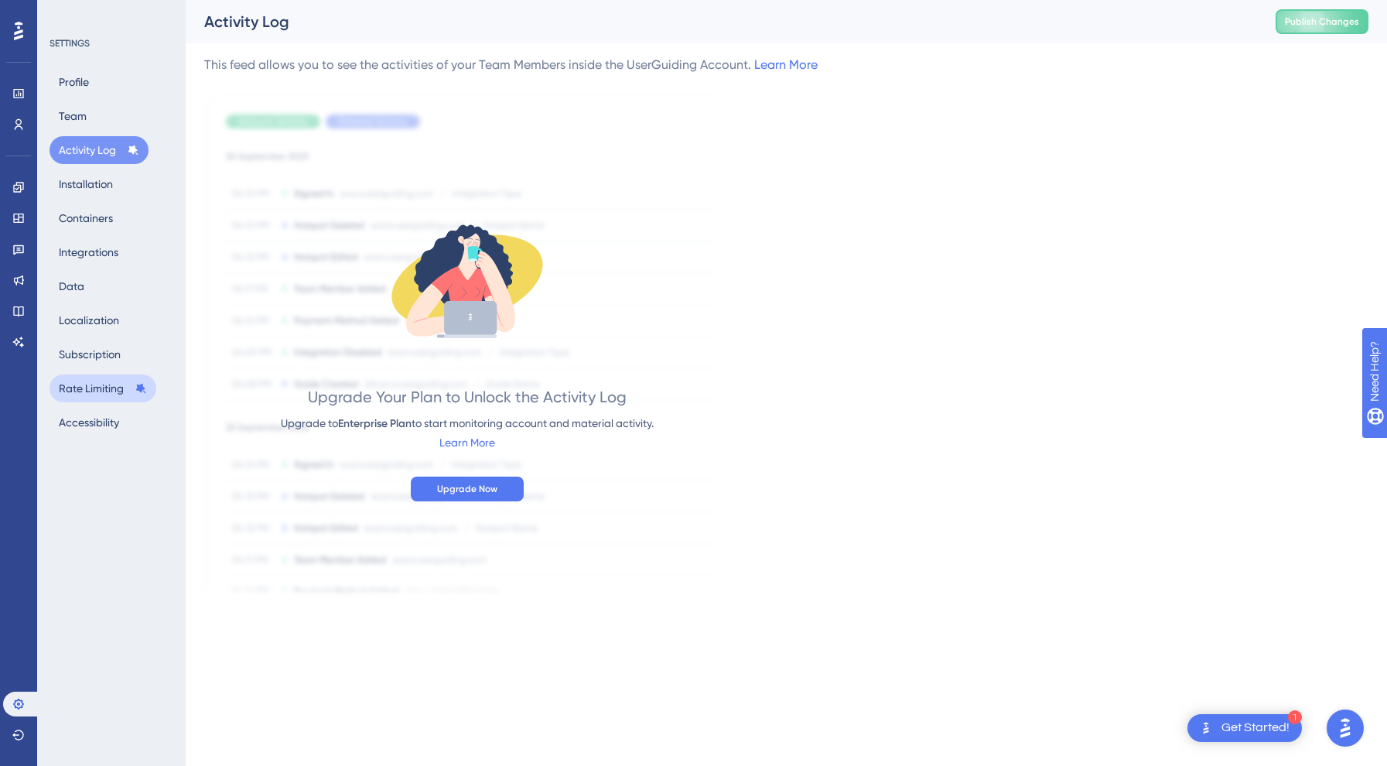
click at [129, 378] on button "Rate Limiting" at bounding box center [103, 388] width 107 height 28
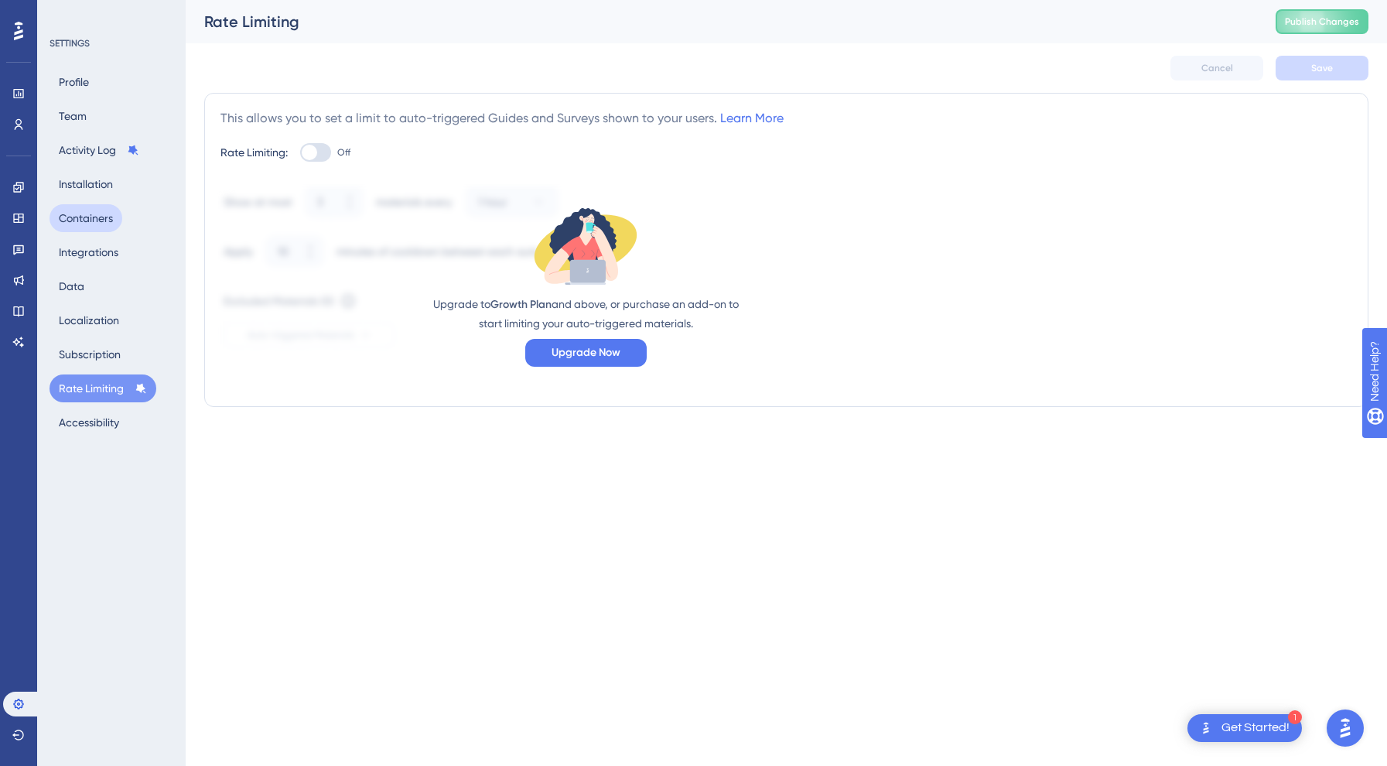
click at [114, 205] on button "Containers" at bounding box center [86, 218] width 73 height 28
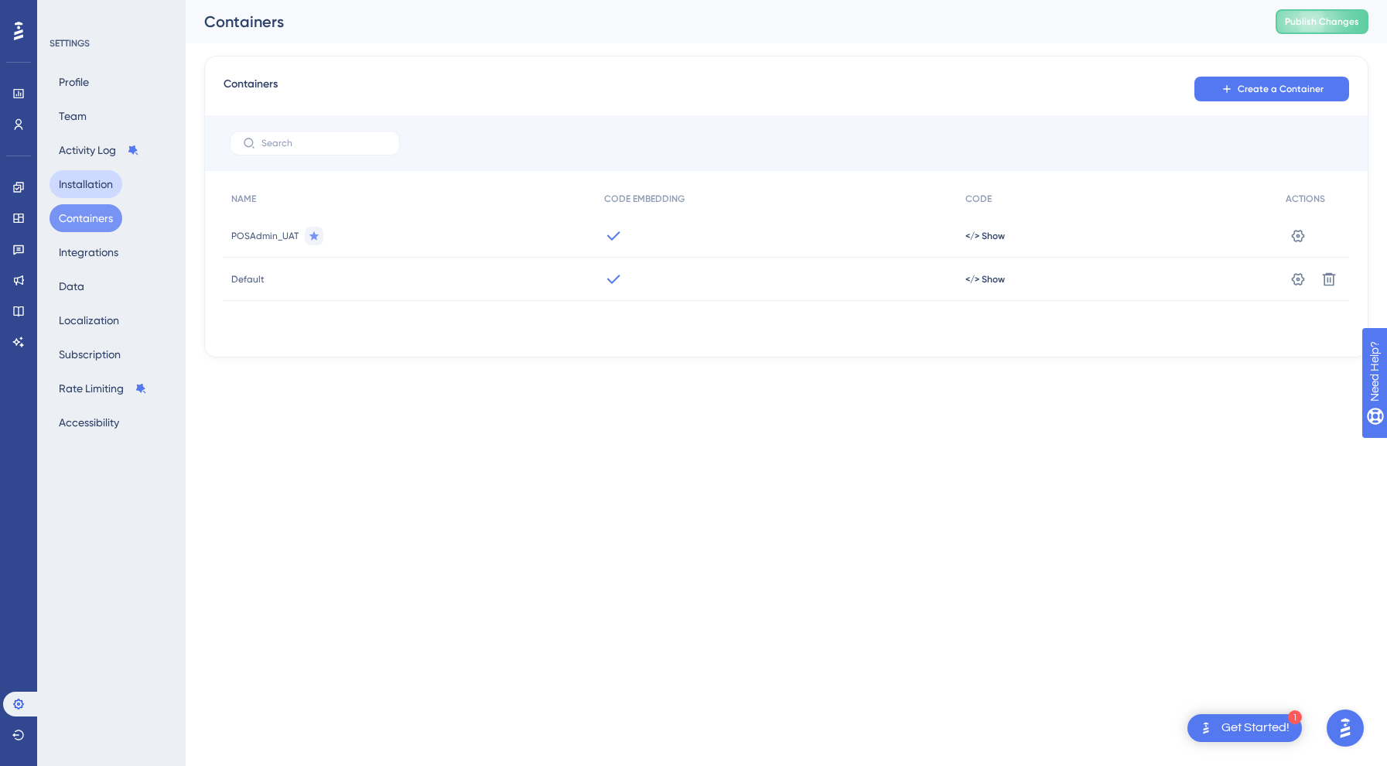
click at [108, 177] on button "Installation" at bounding box center [86, 184] width 73 height 28
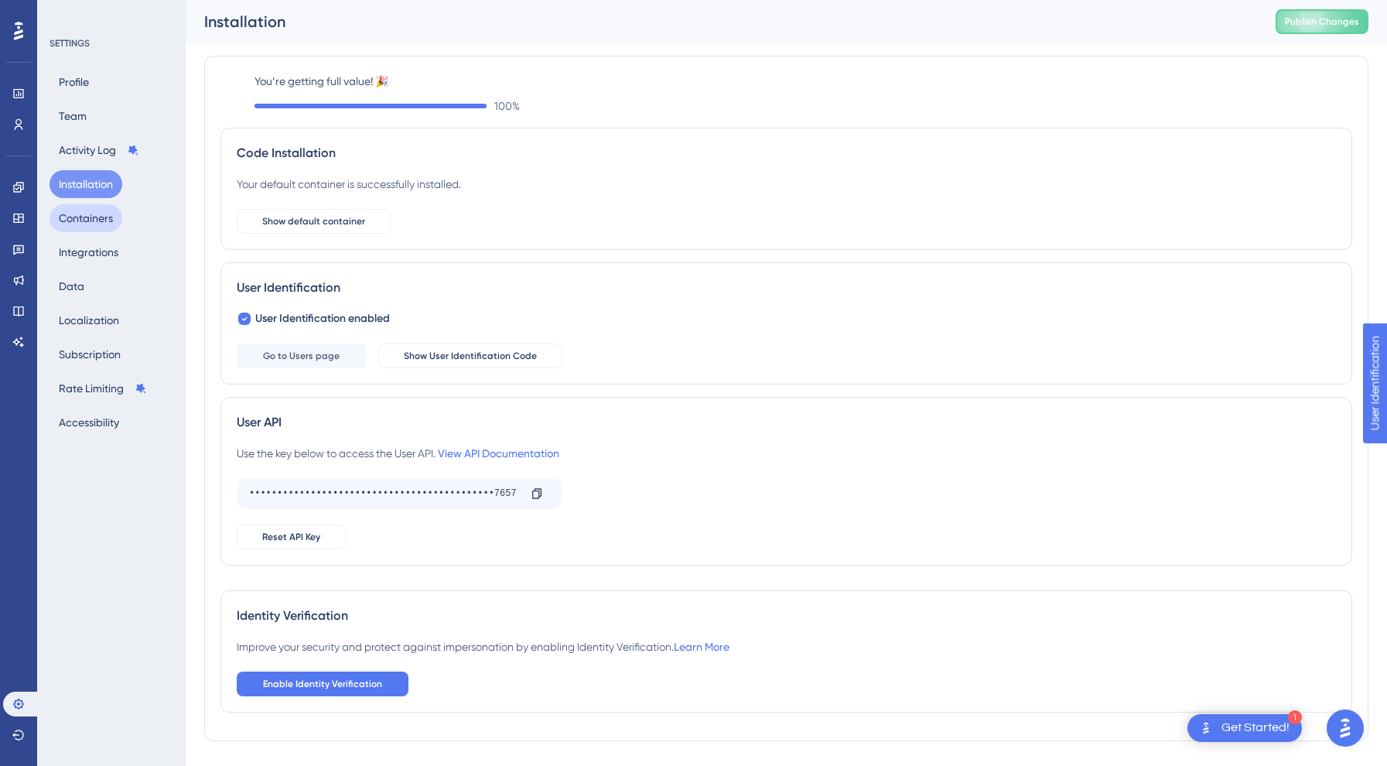
click at [104, 217] on button "Containers" at bounding box center [86, 218] width 73 height 28
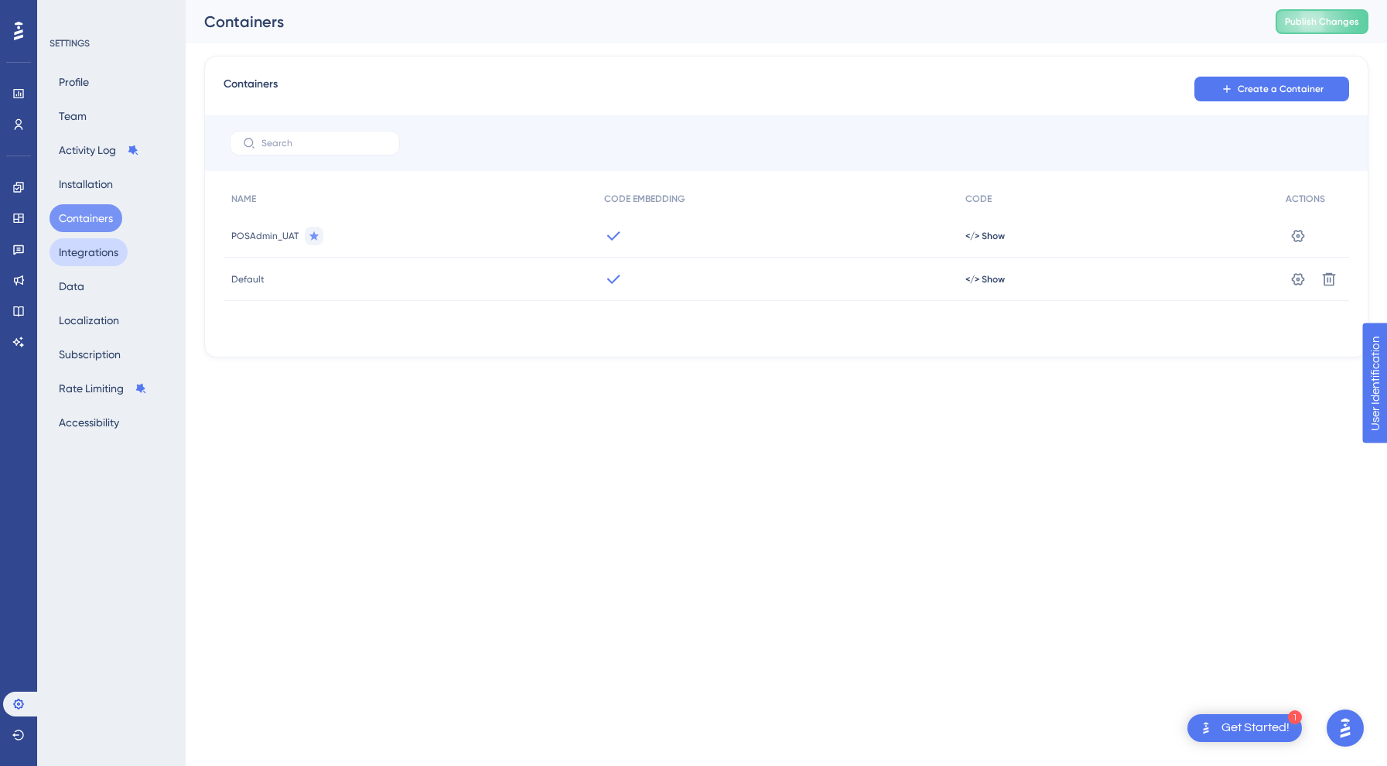
click at [106, 248] on button "Integrations" at bounding box center [89, 252] width 78 height 28
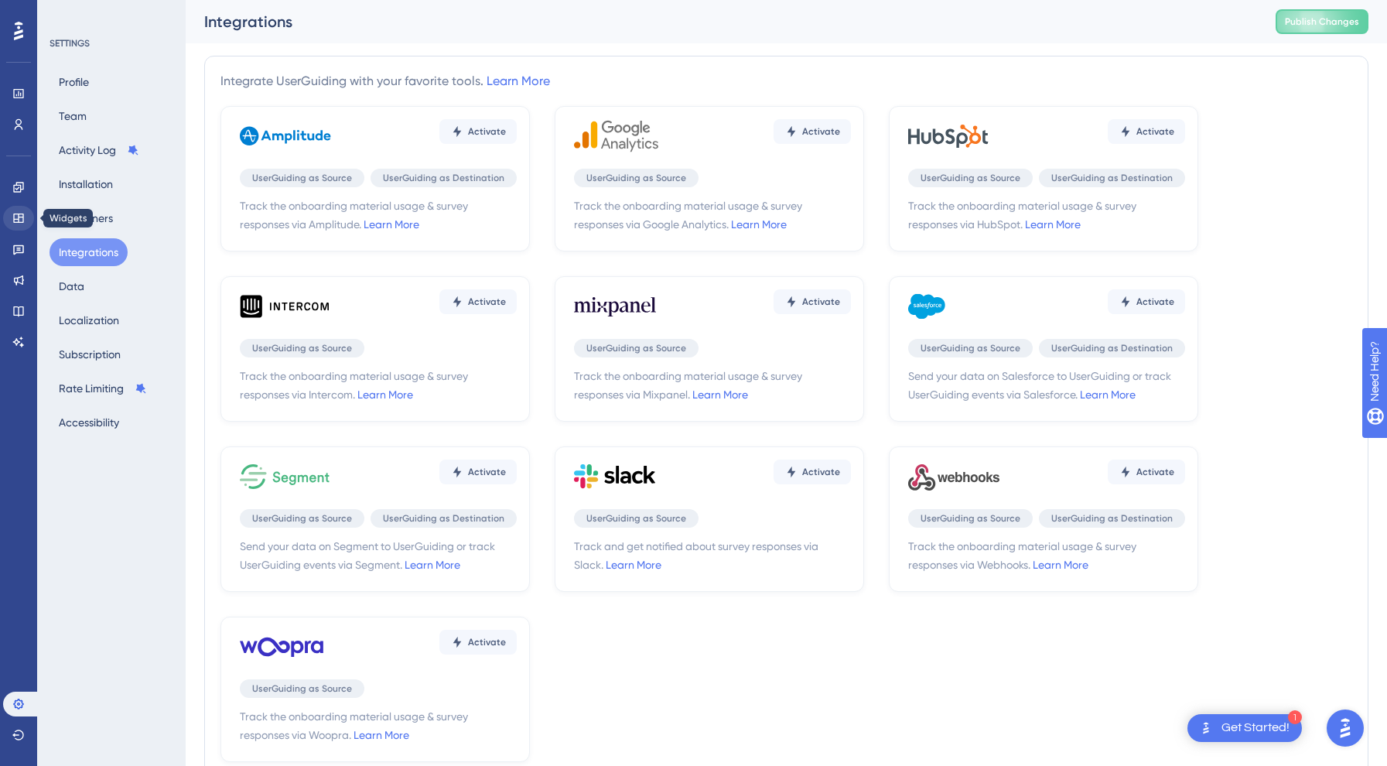
click at [18, 212] on icon at bounding box center [18, 218] width 12 height 12
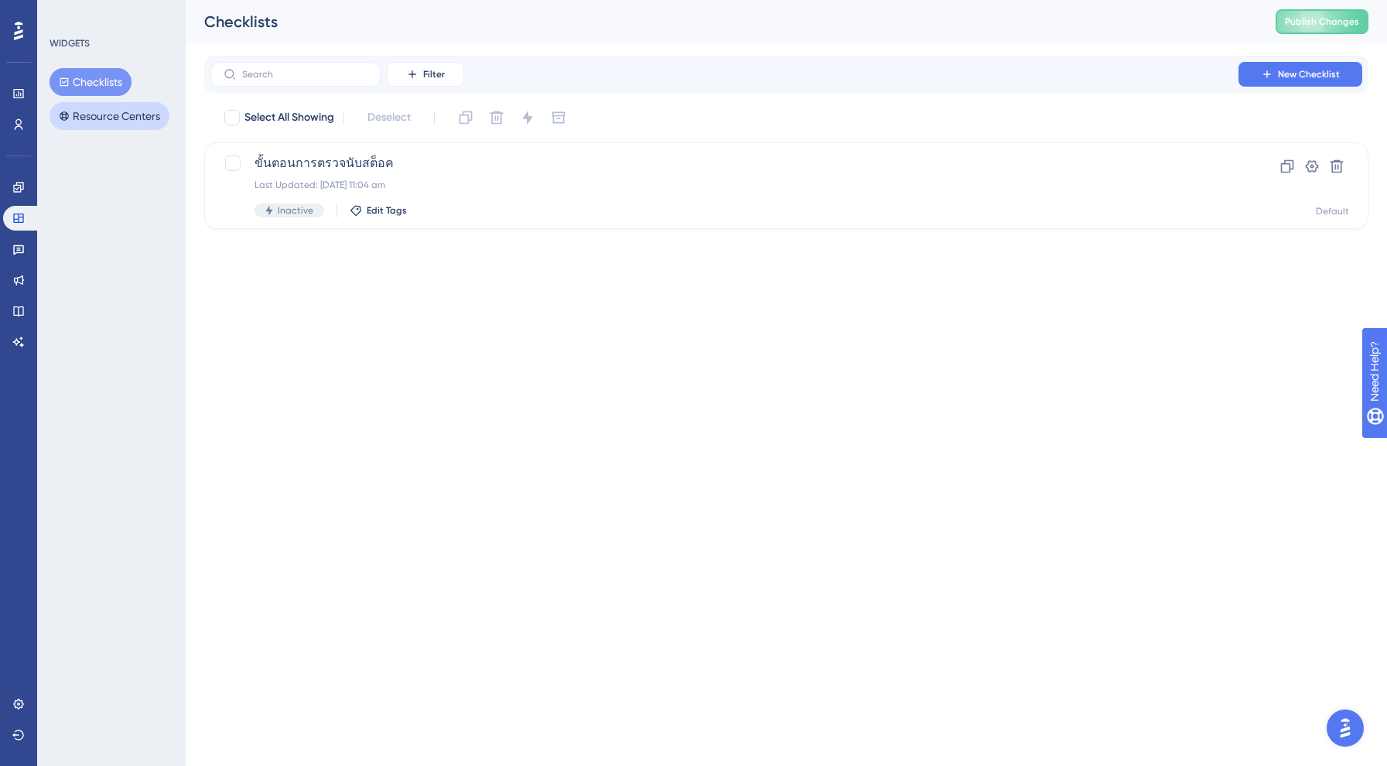
click at [73, 119] on button "Resource Centers" at bounding box center [110, 116] width 120 height 28
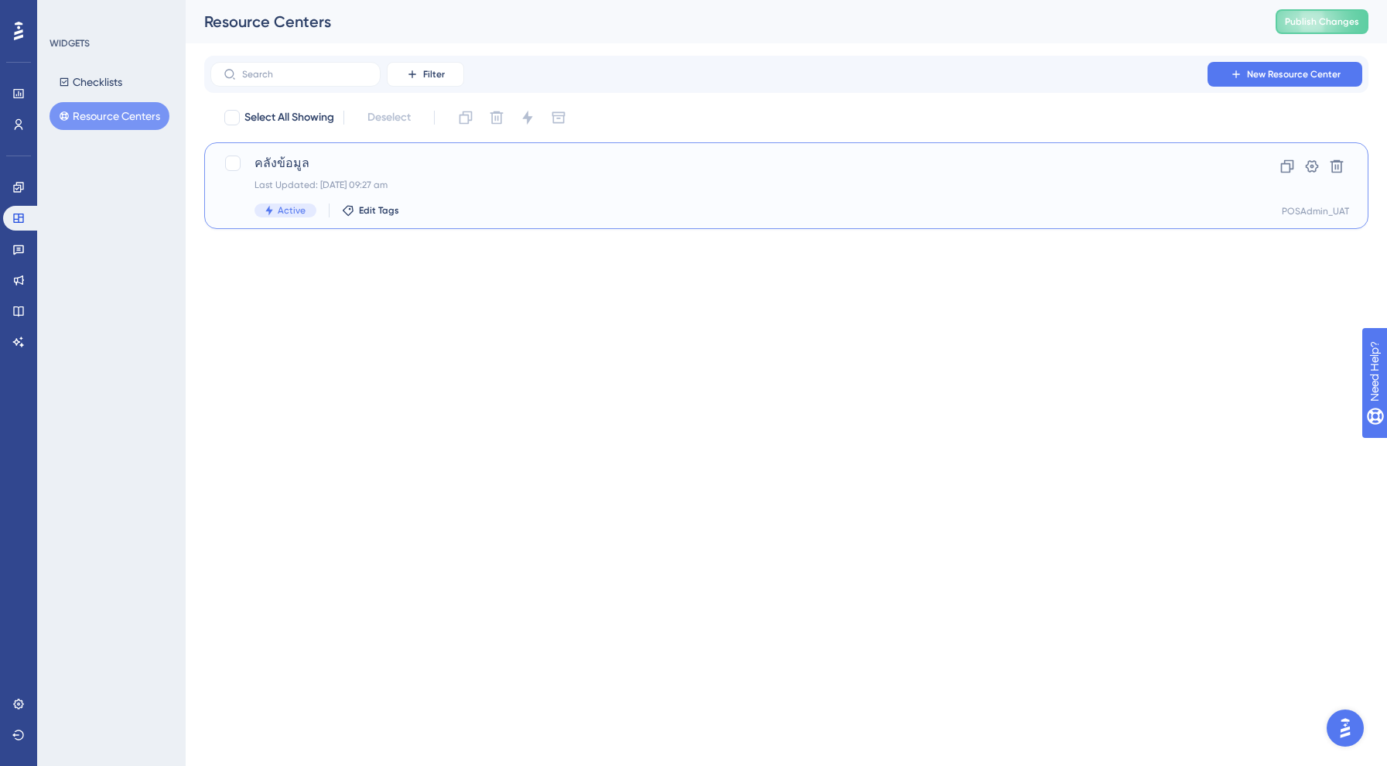
click at [249, 163] on div "คลังข้อมูล Last Updated: 26 Aug 2025 at 09:27 am Active Edit Tags" at bounding box center [709, 185] width 971 height 63
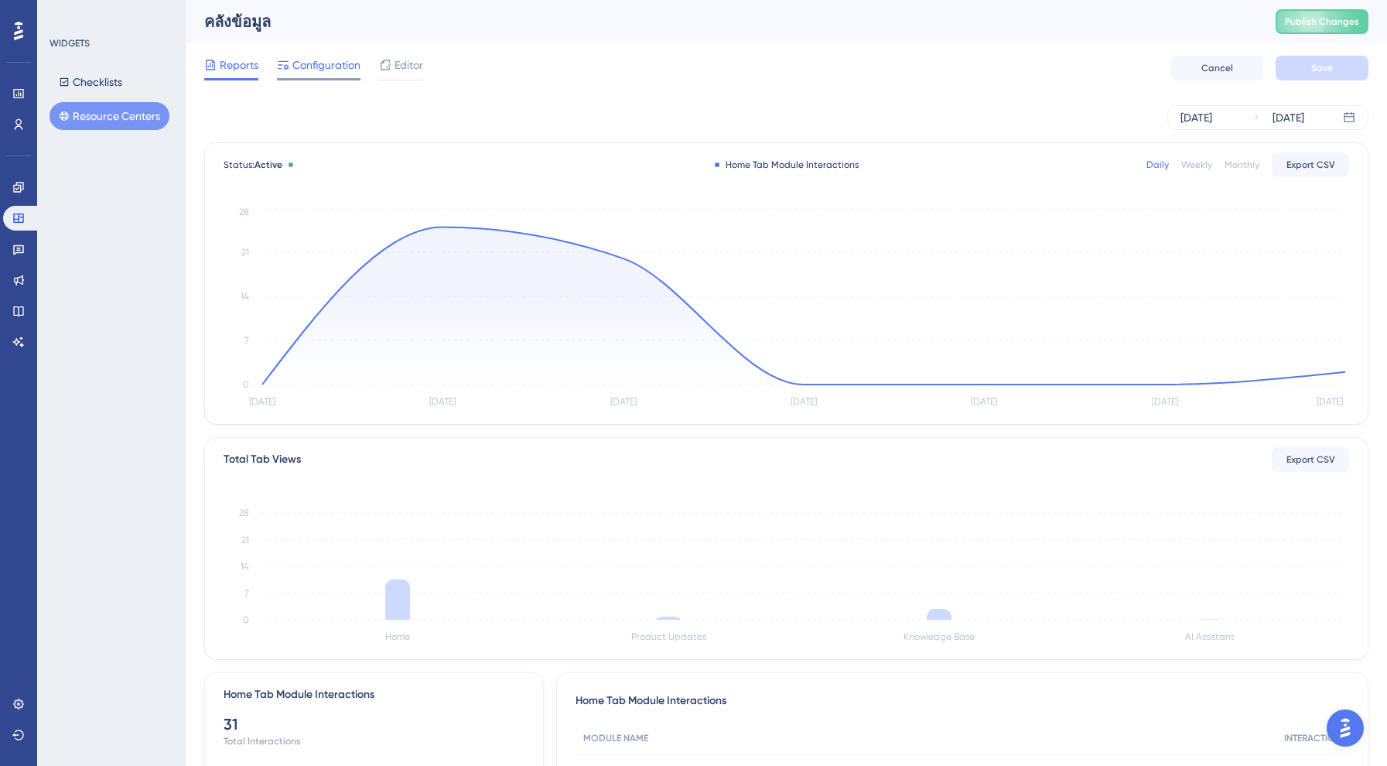
click at [320, 60] on span "Configuration" at bounding box center [326, 65] width 68 height 19
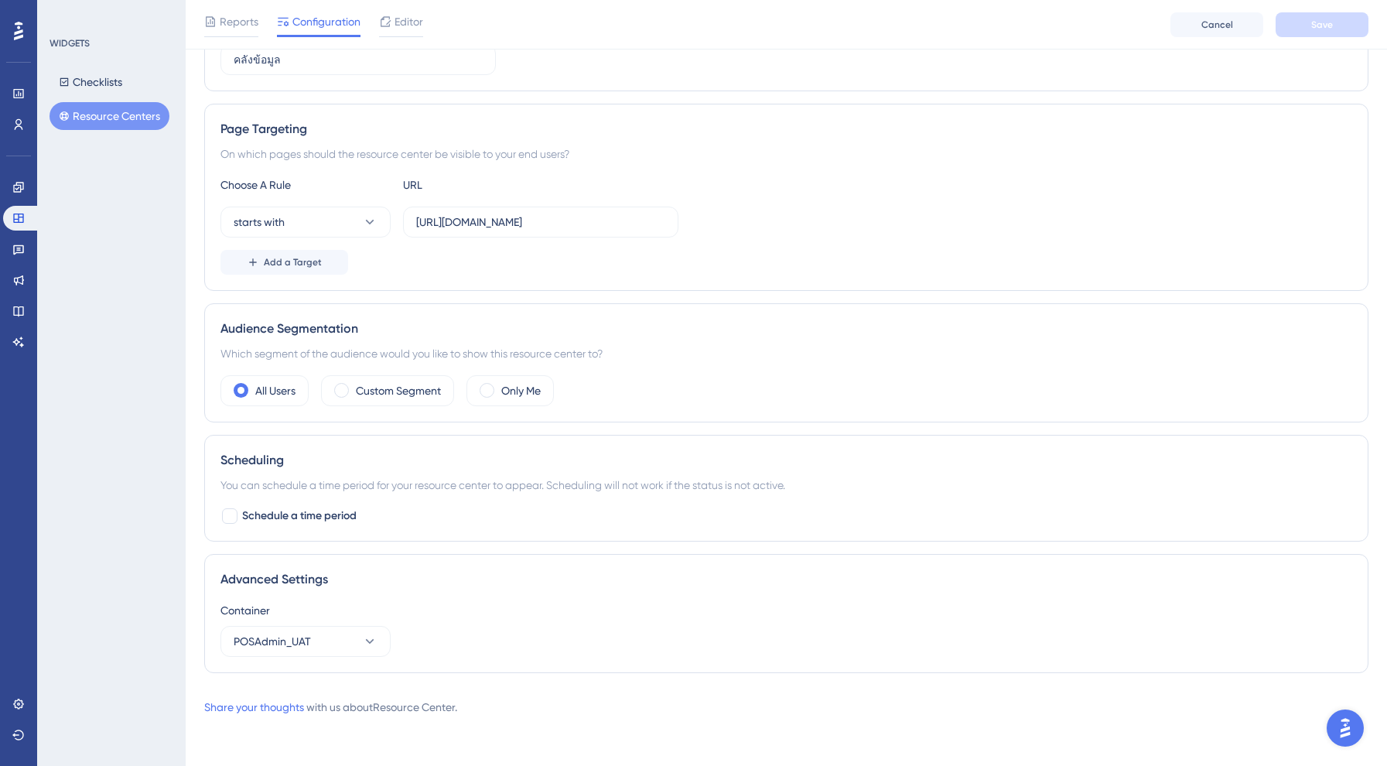
scroll to position [226, 0]
click at [287, 633] on span "POSAdmin_UAT" at bounding box center [272, 641] width 77 height 19
click at [283, 726] on div "Default Default" at bounding box center [305, 719] width 125 height 31
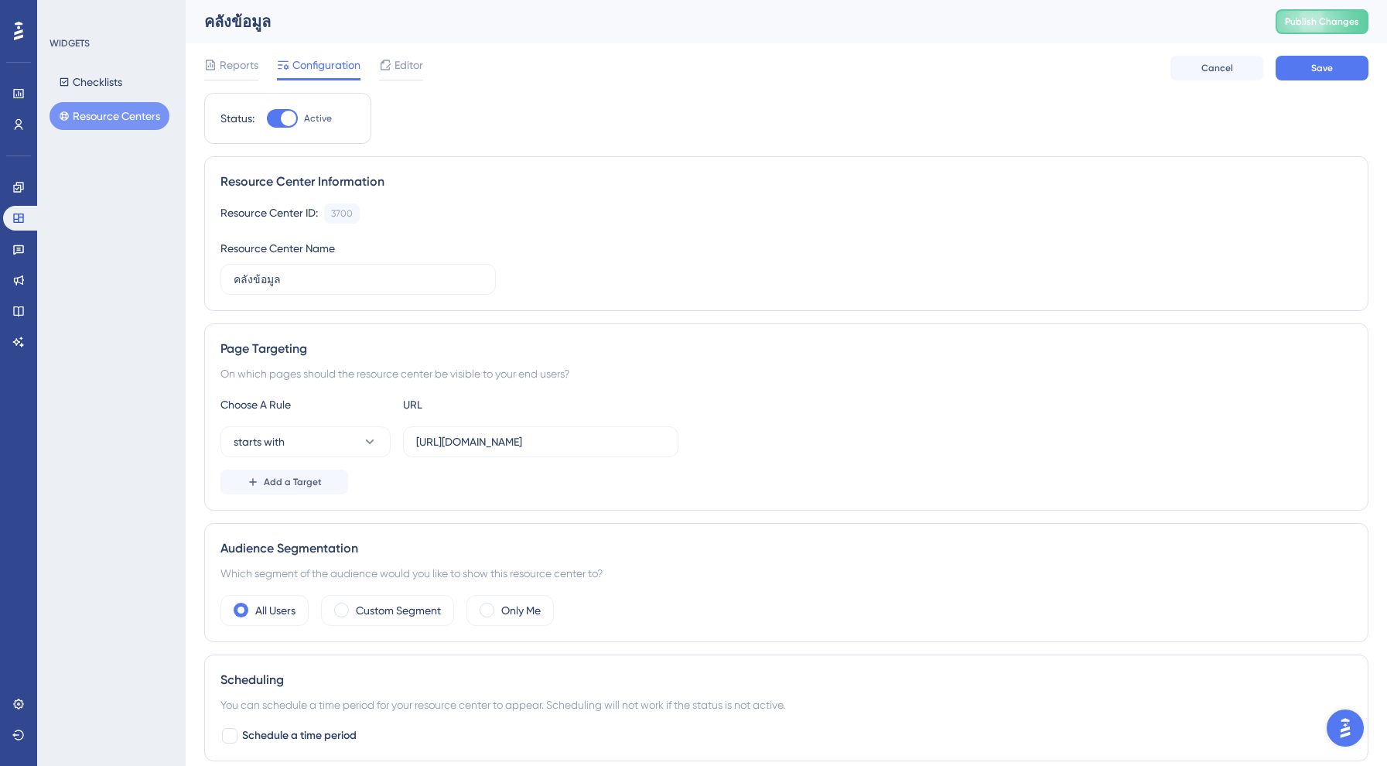
scroll to position [0, 0]
click at [1324, 64] on span "Save" at bounding box center [1322, 68] width 22 height 12
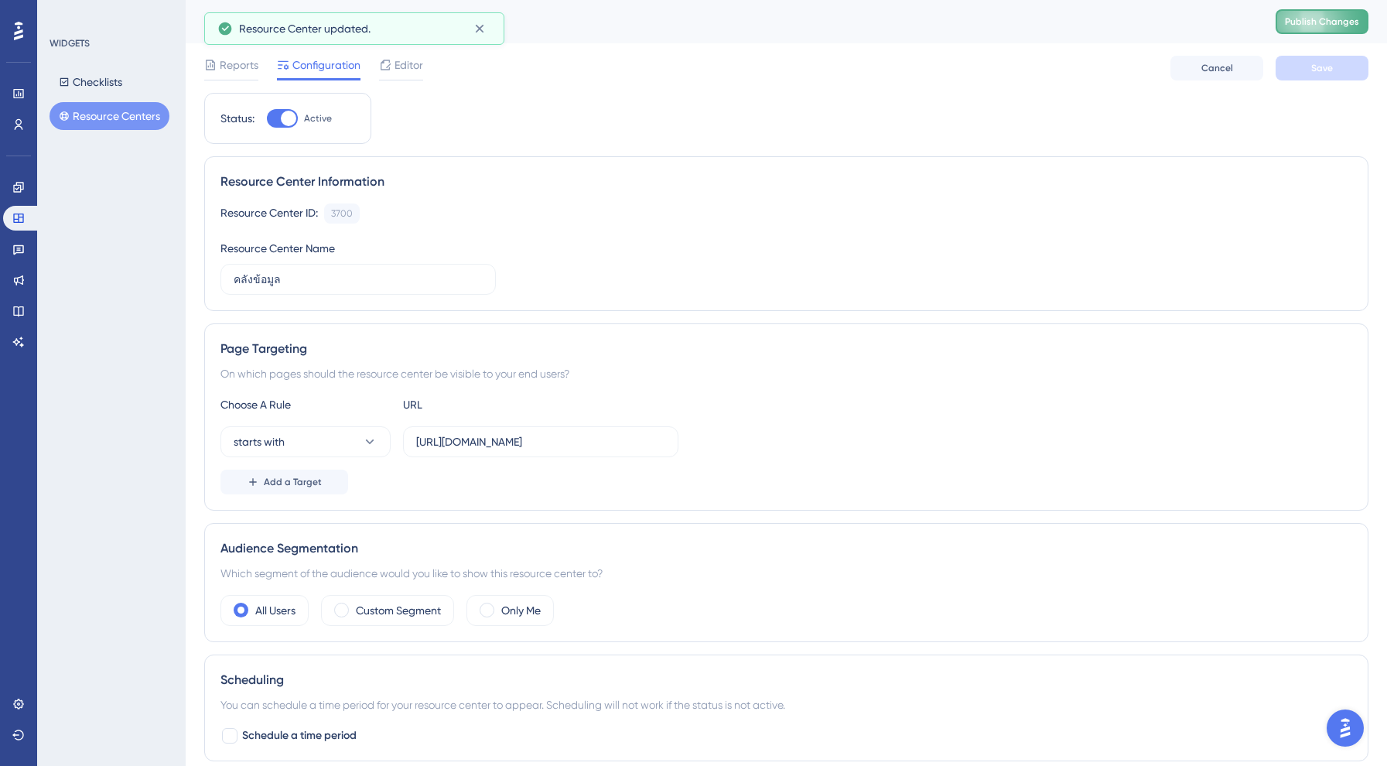
click at [1311, 18] on span "Publish Changes" at bounding box center [1322, 21] width 74 height 12
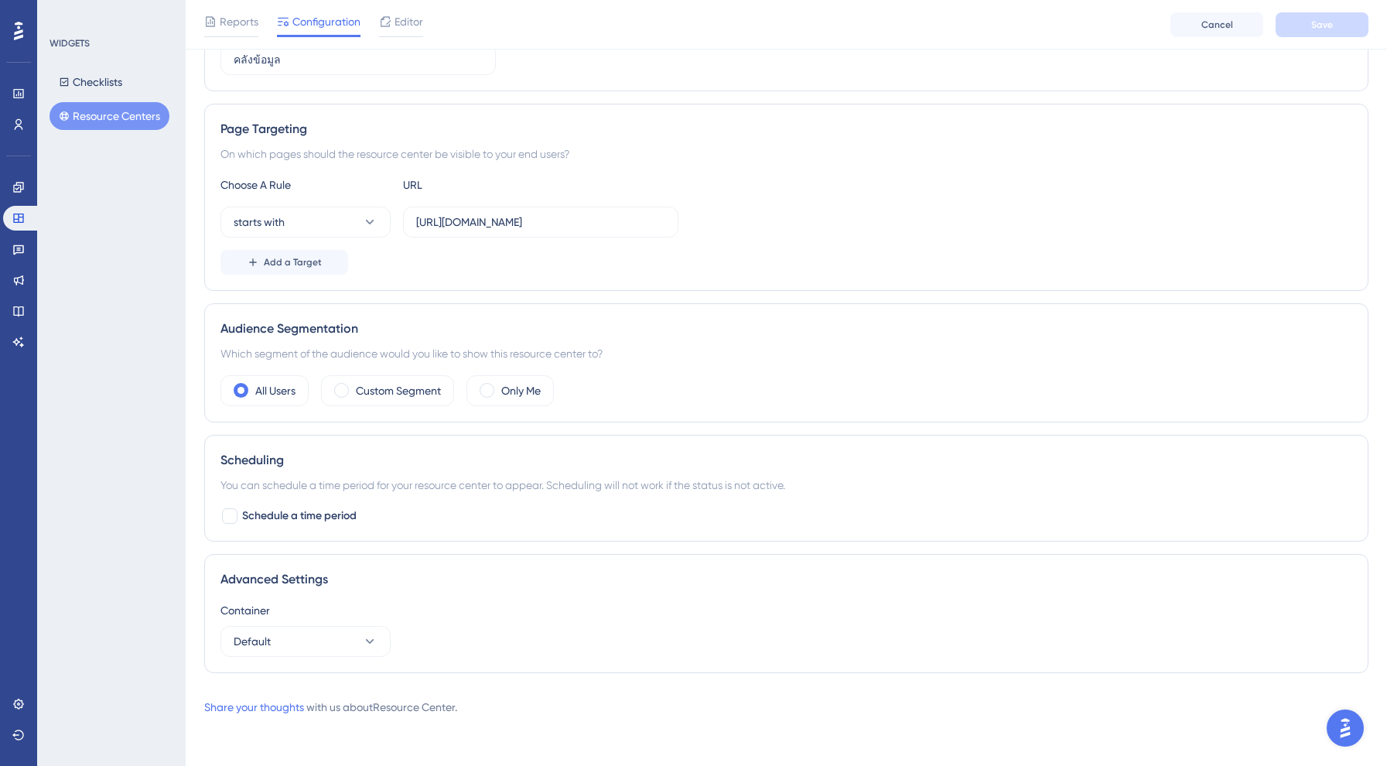
scroll to position [226, 0]
click at [293, 633] on button "Default" at bounding box center [305, 641] width 170 height 31
click at [405, 590] on div "Advanced Settings Container Default POSAdmin_UAT POSAdmin_UAT Default Default" at bounding box center [786, 613] width 1164 height 119
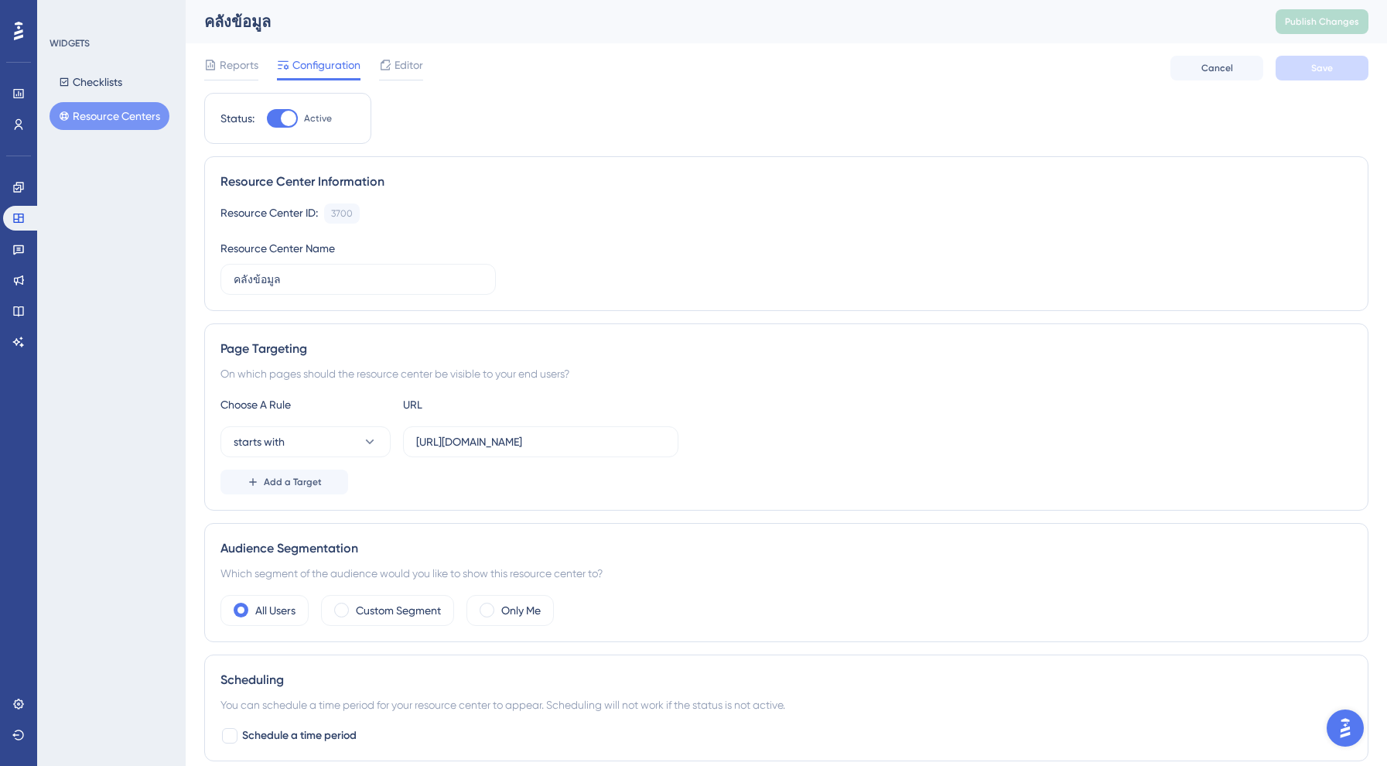
scroll to position [0, 0]
click at [125, 77] on button "Checklists" at bounding box center [91, 82] width 82 height 28
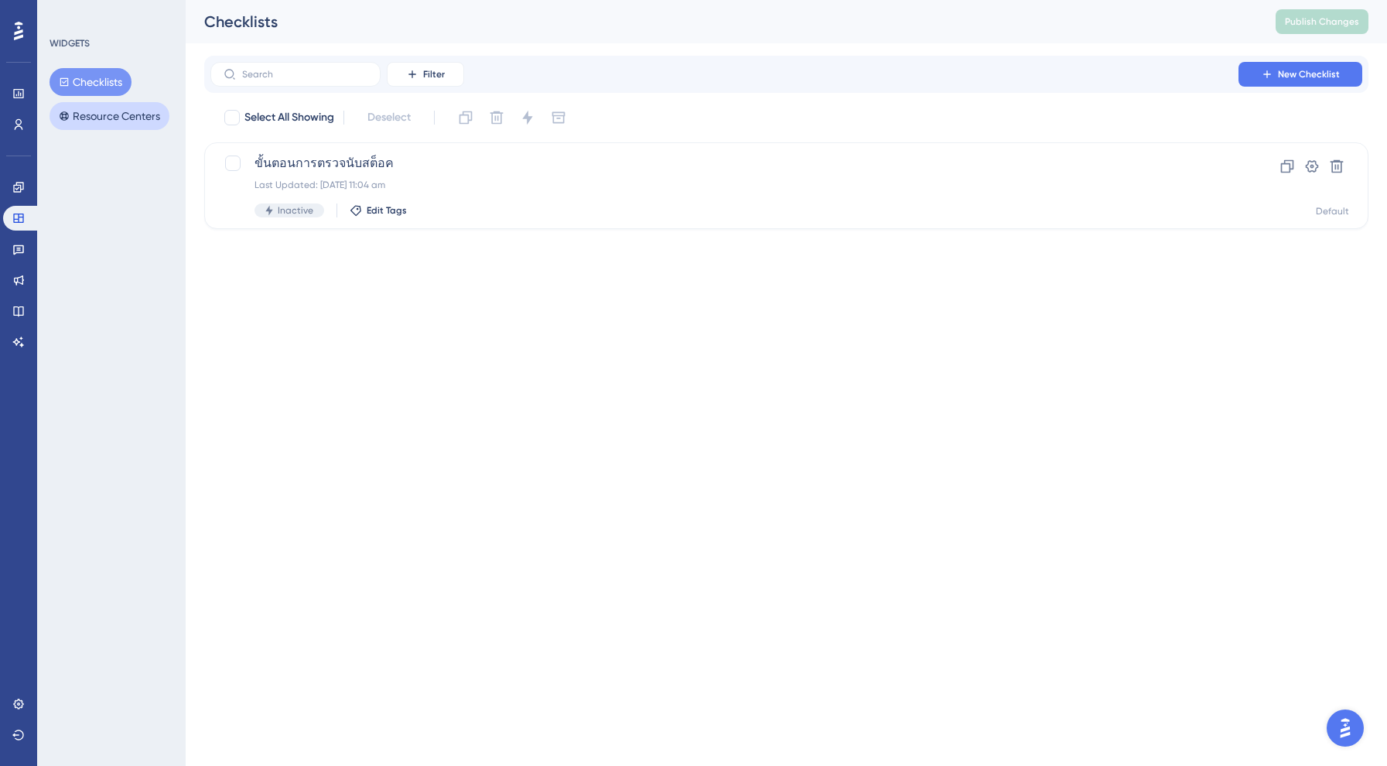
click at [119, 114] on button "Resource Centers" at bounding box center [110, 116] width 120 height 28
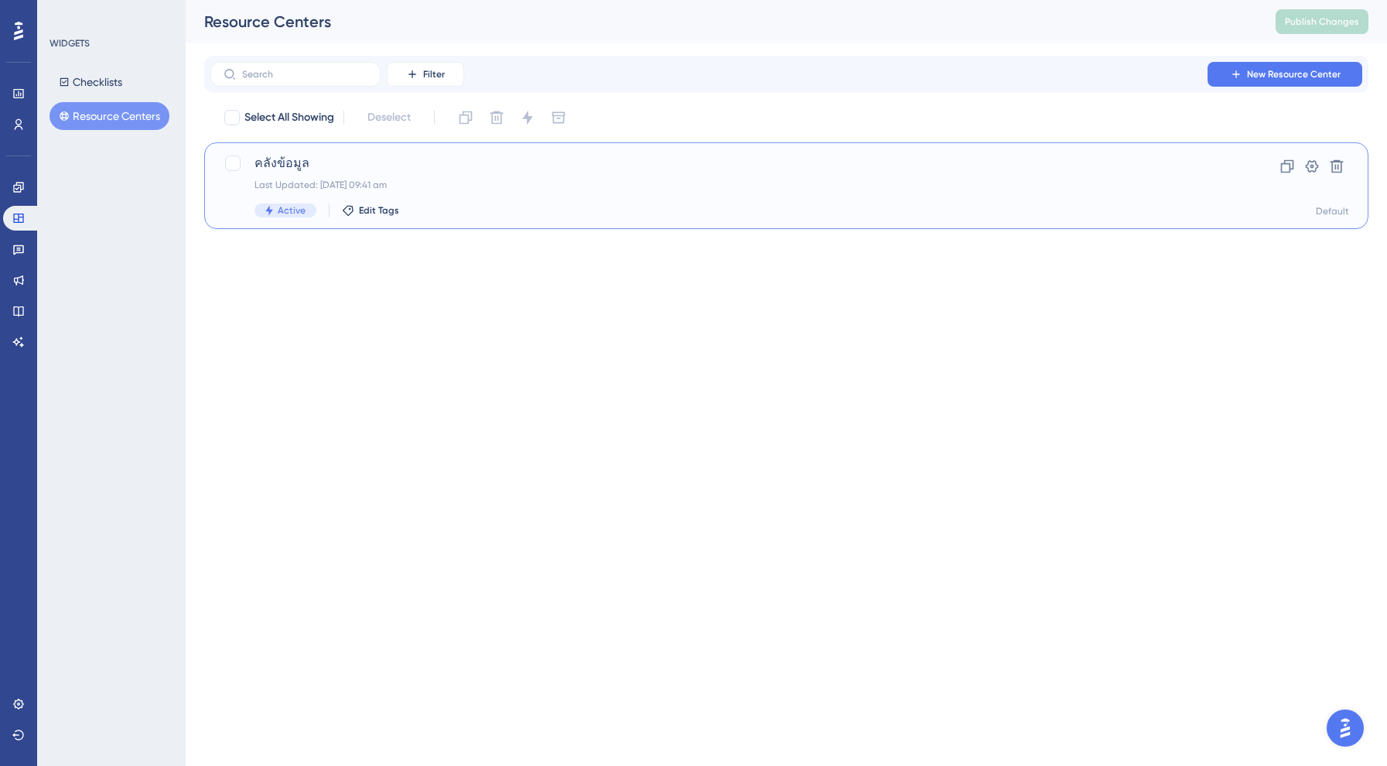
click at [323, 174] on div "คลังข้อมูล Last Updated: 26 Aug 2025 at 09:41 am Active Edit Tags" at bounding box center [724, 185] width 940 height 63
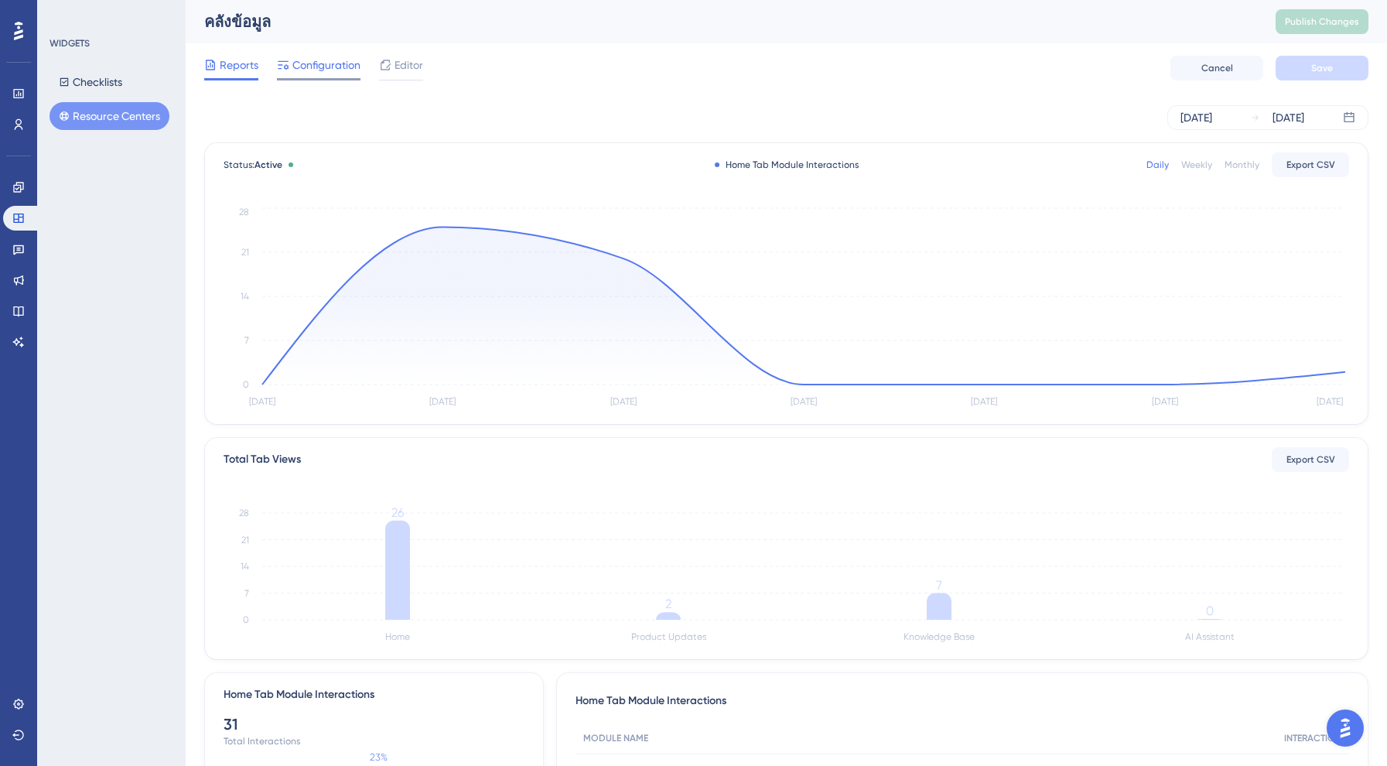
click at [316, 58] on span "Configuration" at bounding box center [326, 65] width 68 height 19
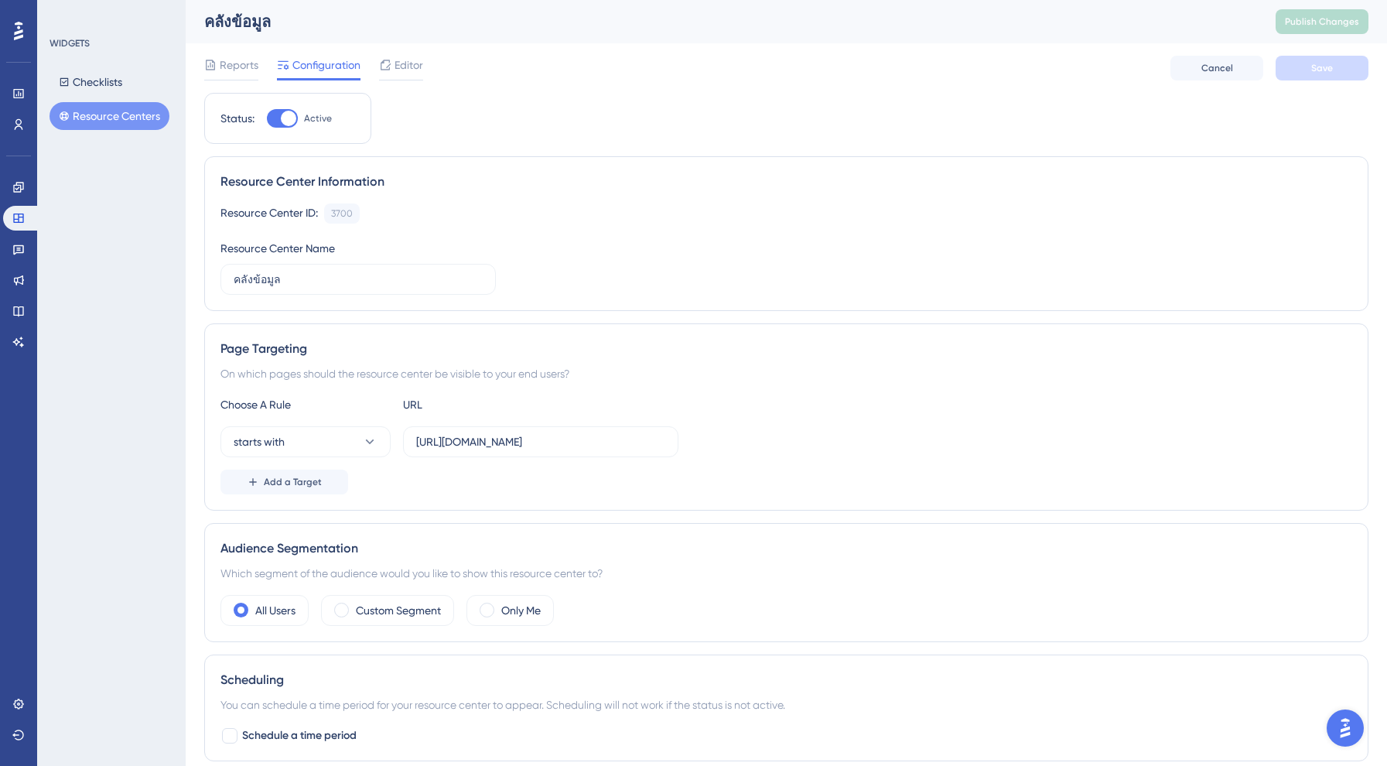
click at [285, 118] on div at bounding box center [288, 118] width 15 height 15
click at [267, 118] on input "Active" at bounding box center [266, 118] width 1 height 1
click at [282, 116] on div at bounding box center [275, 118] width 15 height 15
click at [267, 118] on input "Inactive" at bounding box center [266, 118] width 1 height 1
checkbox input "true"
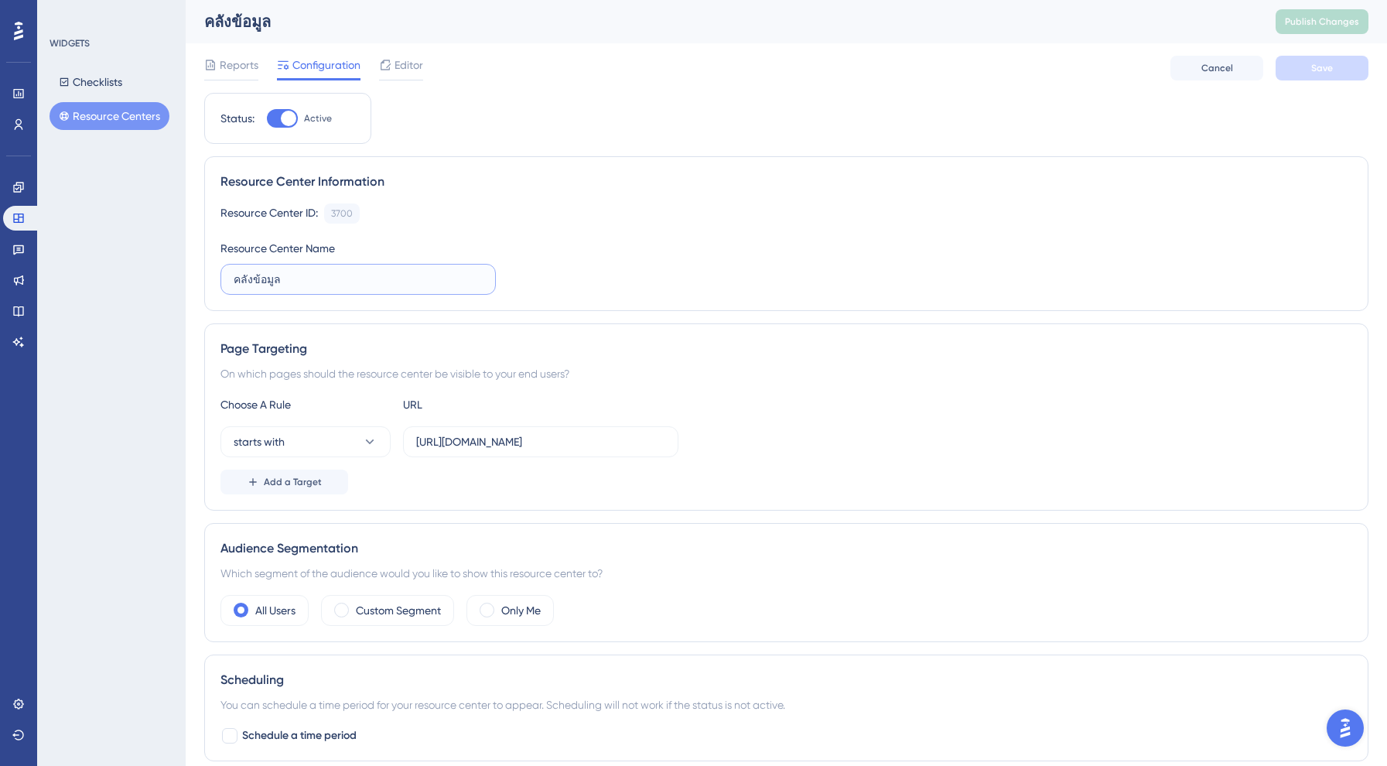
click at [353, 277] on input "คลังข้อมูล" at bounding box center [358, 279] width 249 height 17
click at [520, 233] on div "Resource Center ID: 3700 Copy Resource Center Name คลังข้อมูล" at bounding box center [786, 248] width 1132 height 91
click at [408, 70] on span "Editor" at bounding box center [408, 65] width 29 height 19
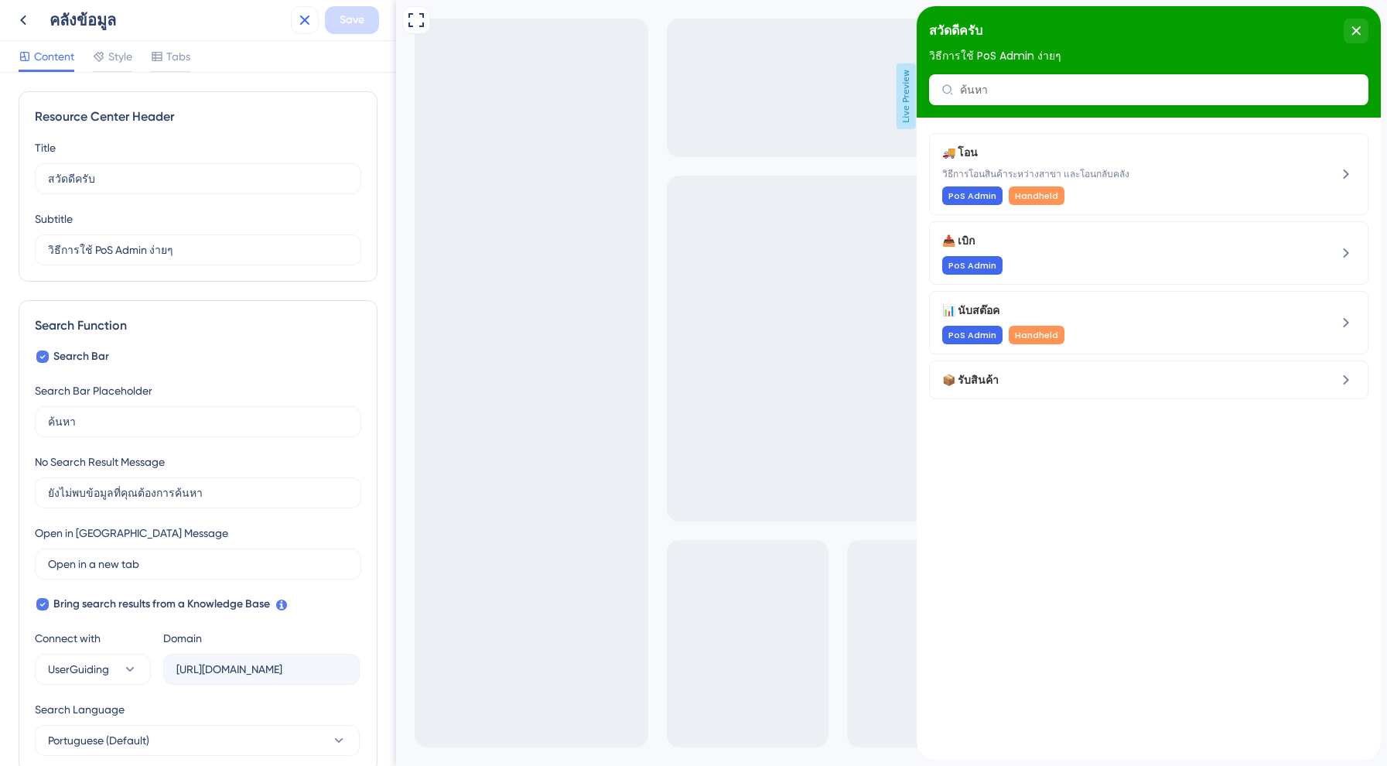
click at [301, 21] on icon at bounding box center [304, 20] width 19 height 19
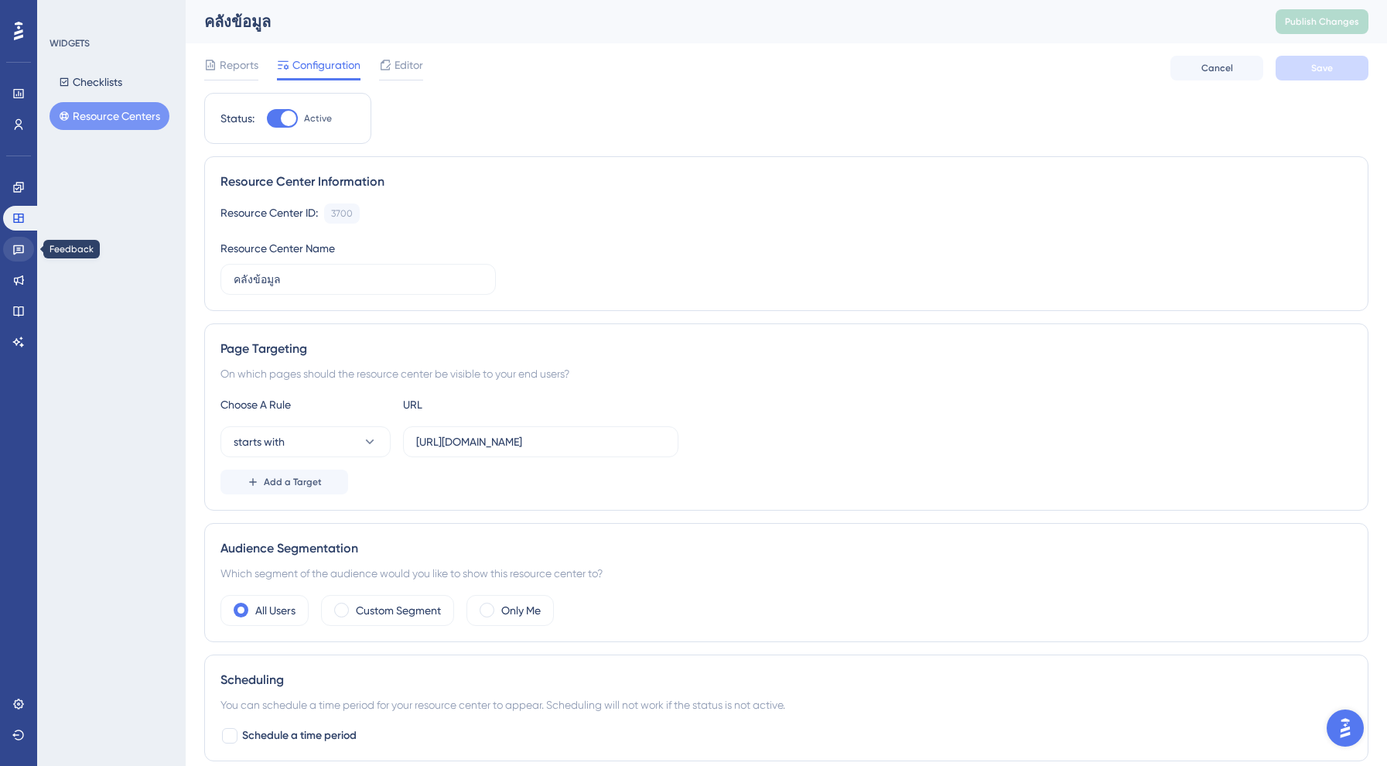
click at [15, 256] on link at bounding box center [18, 249] width 31 height 25
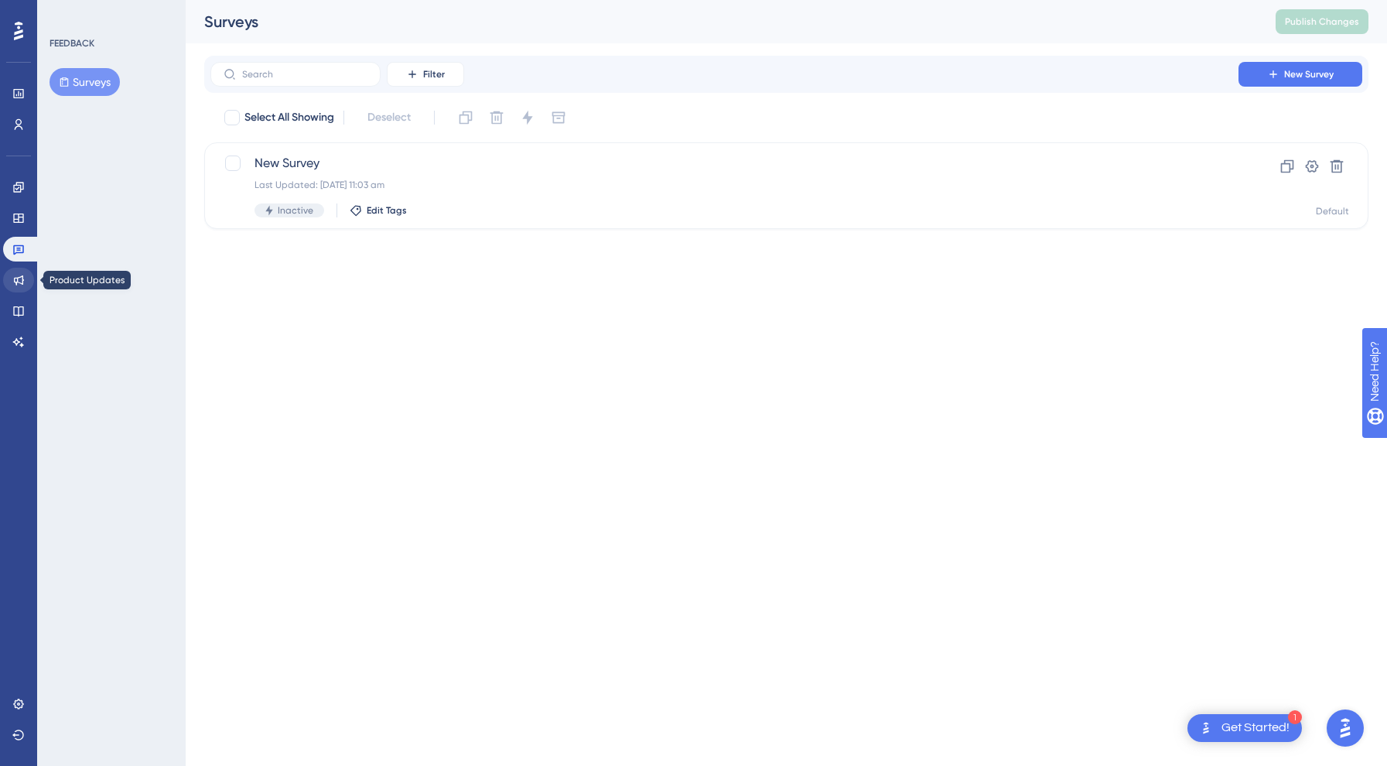
click at [19, 275] on icon at bounding box center [18, 280] width 12 height 12
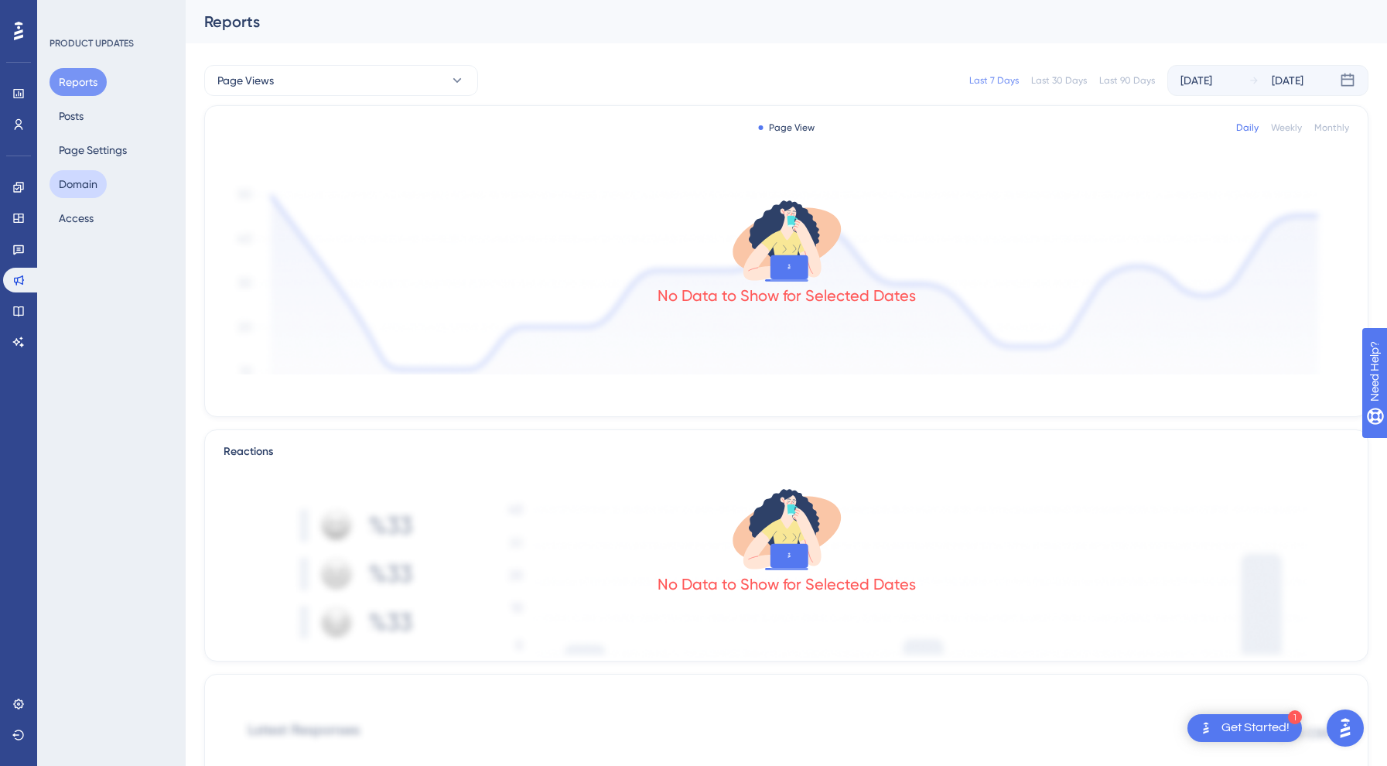
click at [71, 186] on button "Domain" at bounding box center [78, 184] width 57 height 28
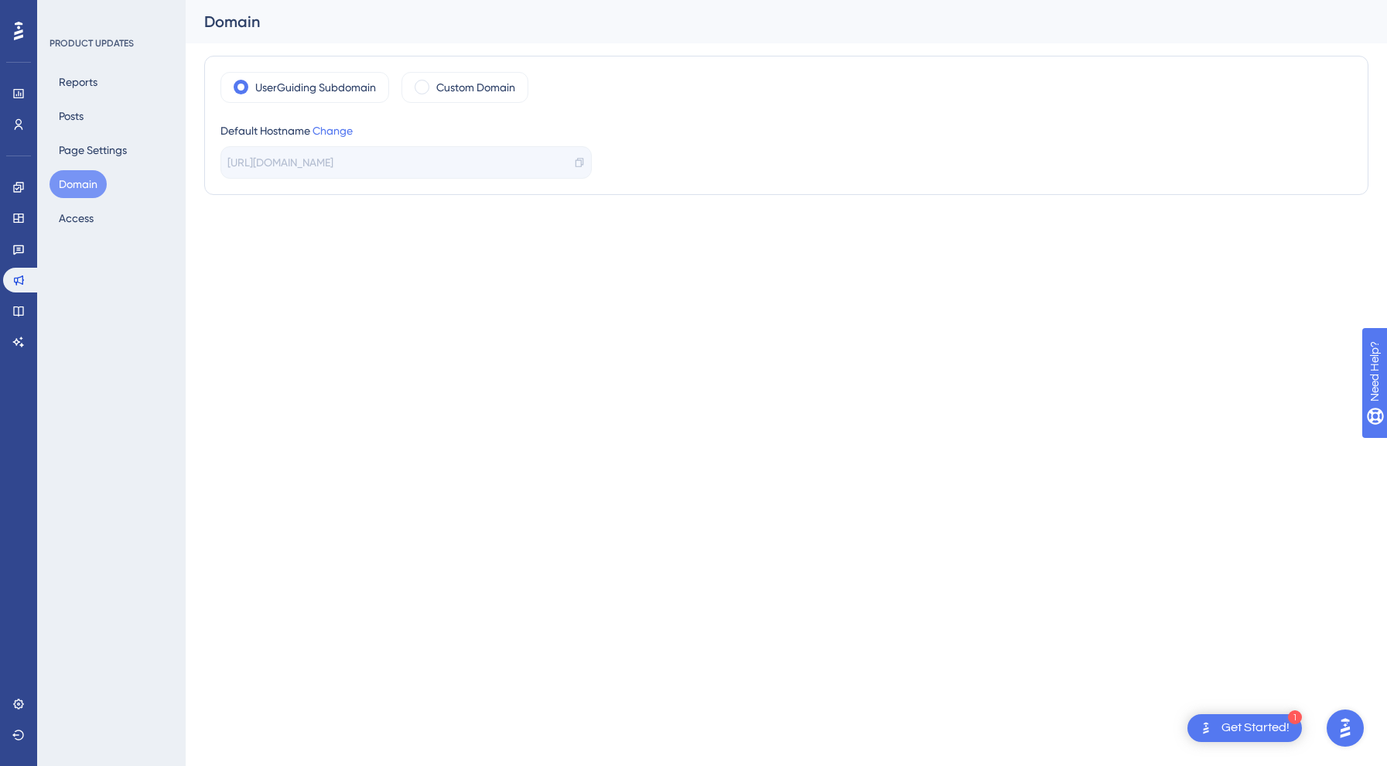
click at [90, 169] on div "Reports Posts Page Settings Domain Access" at bounding box center [112, 150] width 125 height 164
click at [91, 149] on button "Page Settings" at bounding box center [93, 150] width 87 height 28
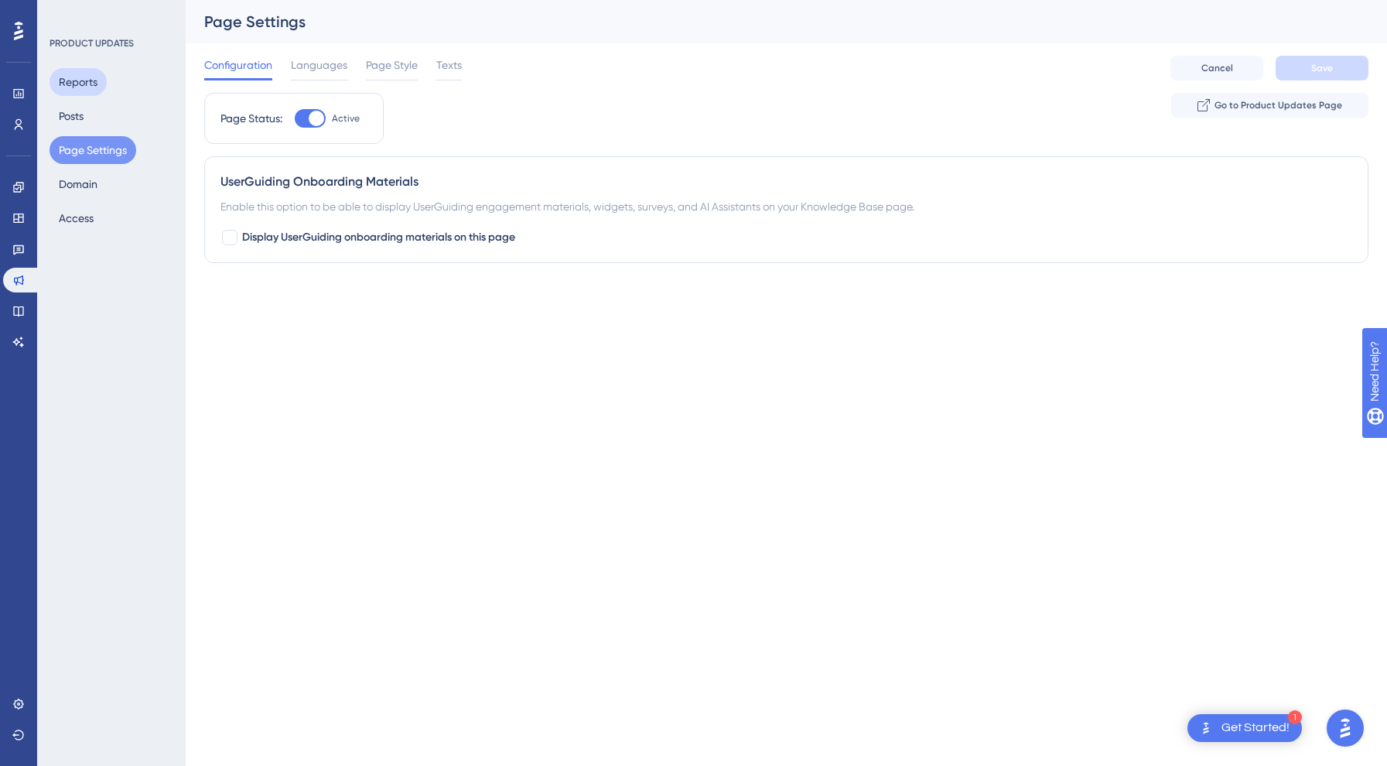
click at [71, 94] on button "Reports" at bounding box center [78, 82] width 57 height 28
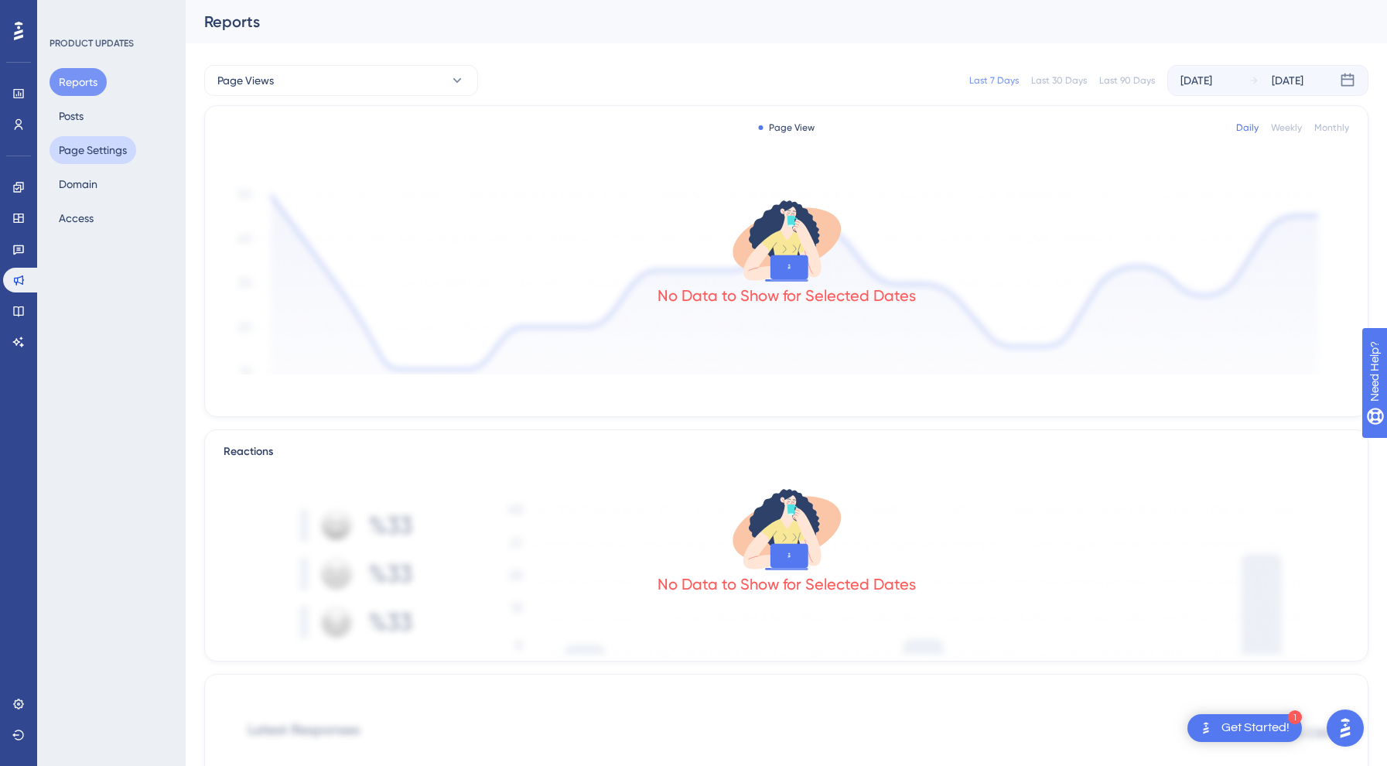
click at [85, 140] on button "Page Settings" at bounding box center [93, 150] width 87 height 28
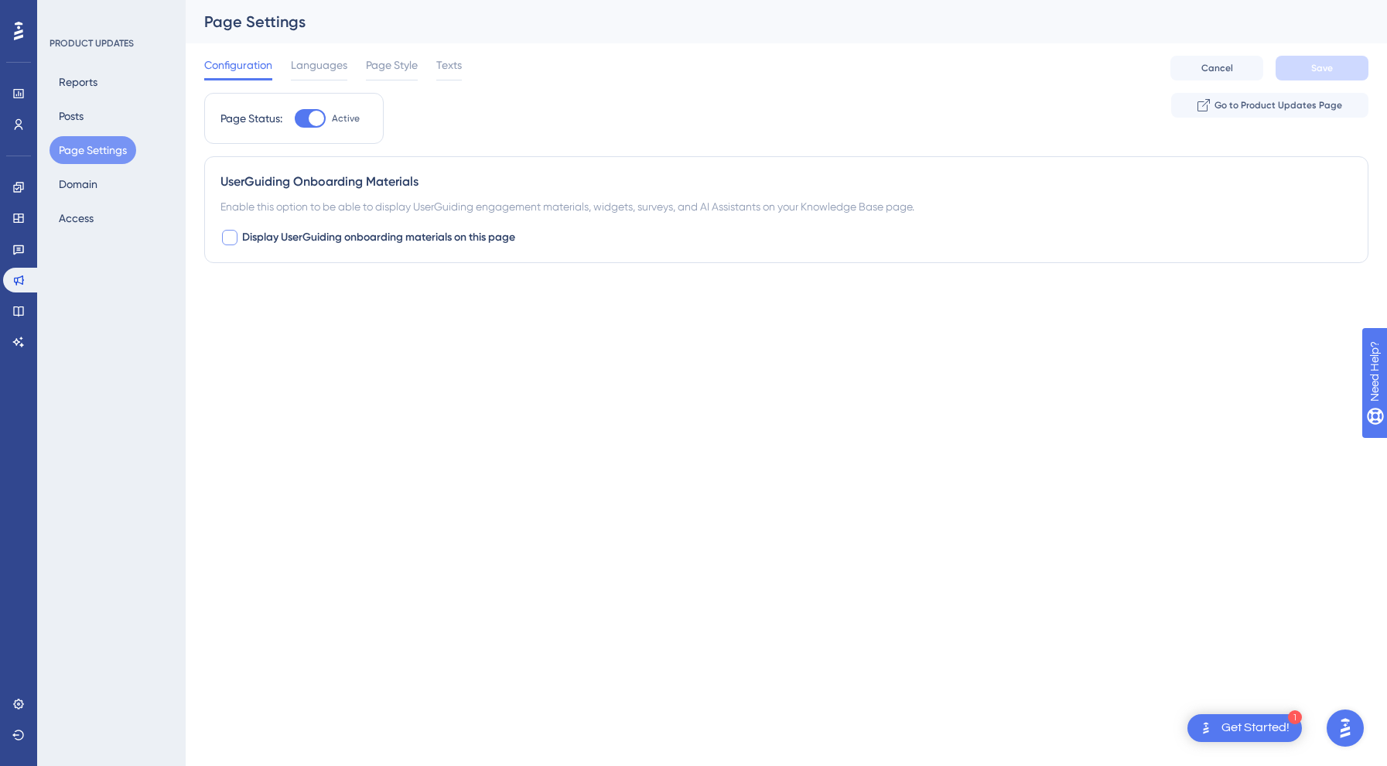
click at [336, 237] on span "Display UserGuiding onboarding materials on this page" at bounding box center [378, 237] width 273 height 19
checkbox input "true"
click at [1305, 60] on button "Save" at bounding box center [1321, 68] width 93 height 25
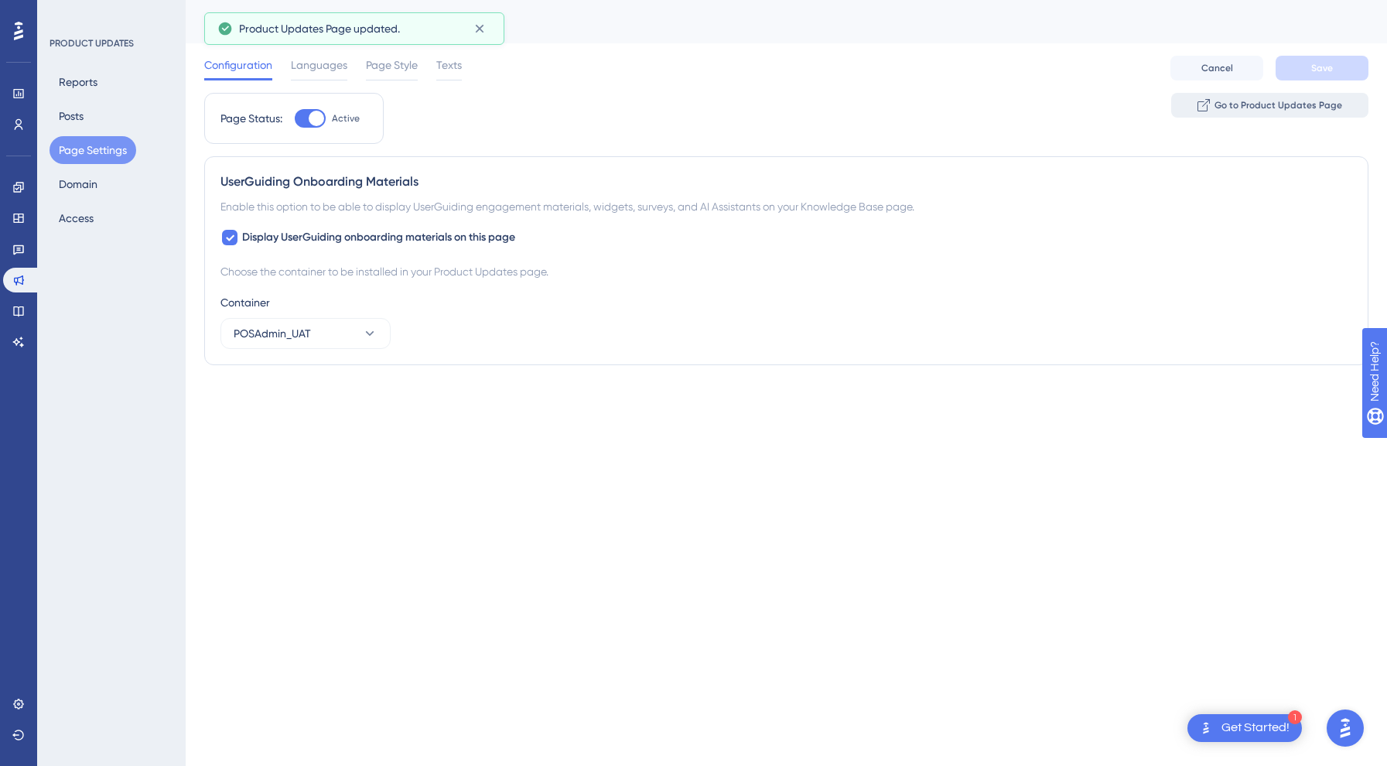
click at [1238, 110] on span "Go to Product Updates Page" at bounding box center [1278, 105] width 128 height 12
click at [444, 313] on div "Container POSAdmin_UAT" at bounding box center [786, 321] width 1132 height 56
click at [84, 185] on button "Domain" at bounding box center [78, 184] width 57 height 28
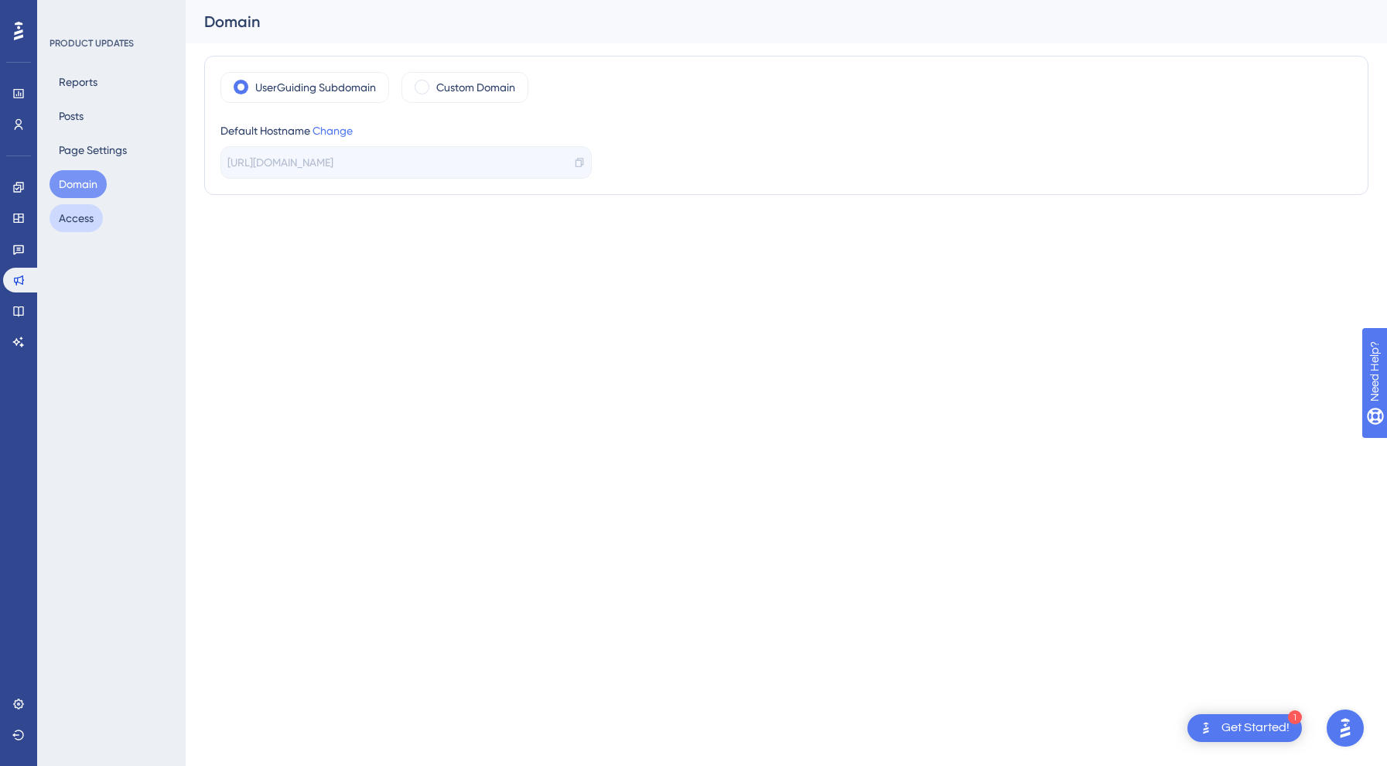
click at [92, 207] on button "Access" at bounding box center [76, 218] width 53 height 28
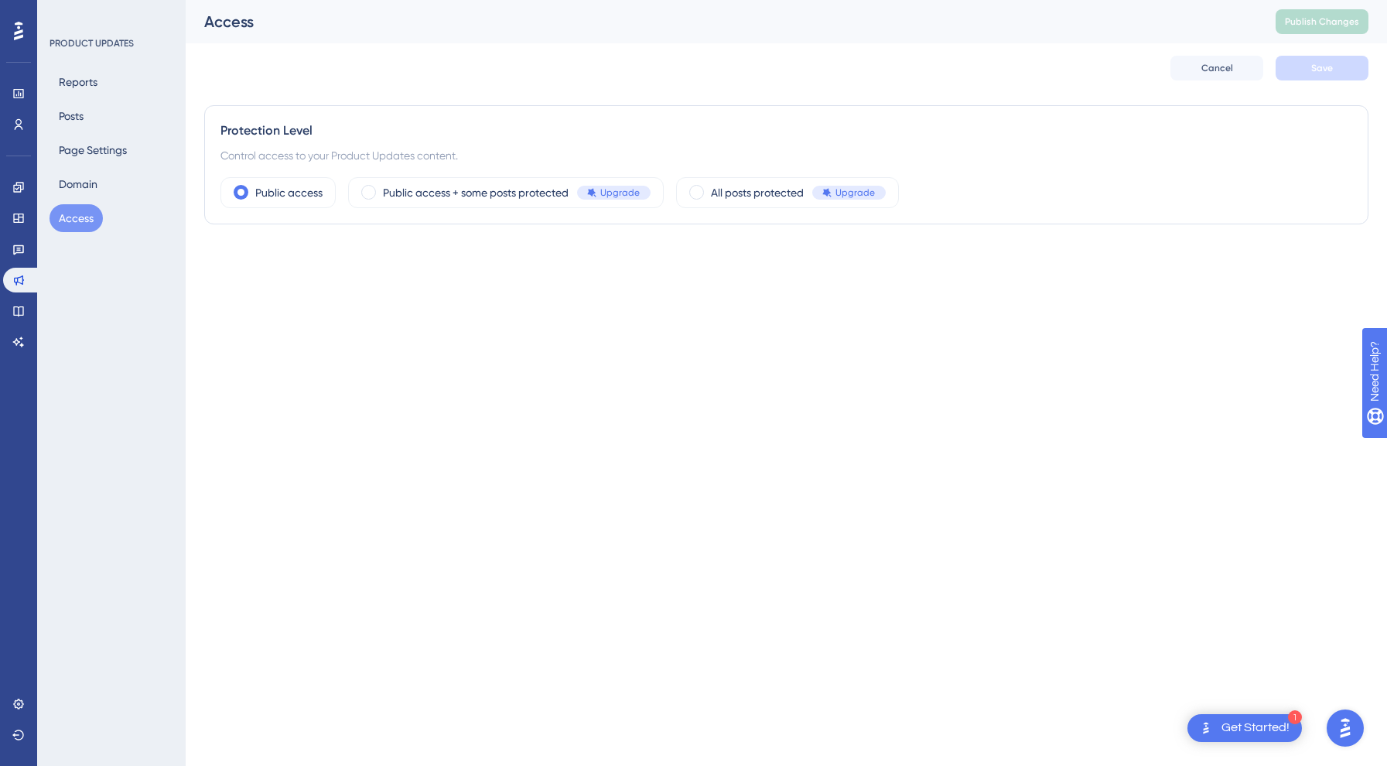
click at [107, 121] on div "Reports Posts Page Settings Domain Access" at bounding box center [112, 150] width 125 height 164
click at [72, 122] on button "Posts" at bounding box center [71, 116] width 43 height 28
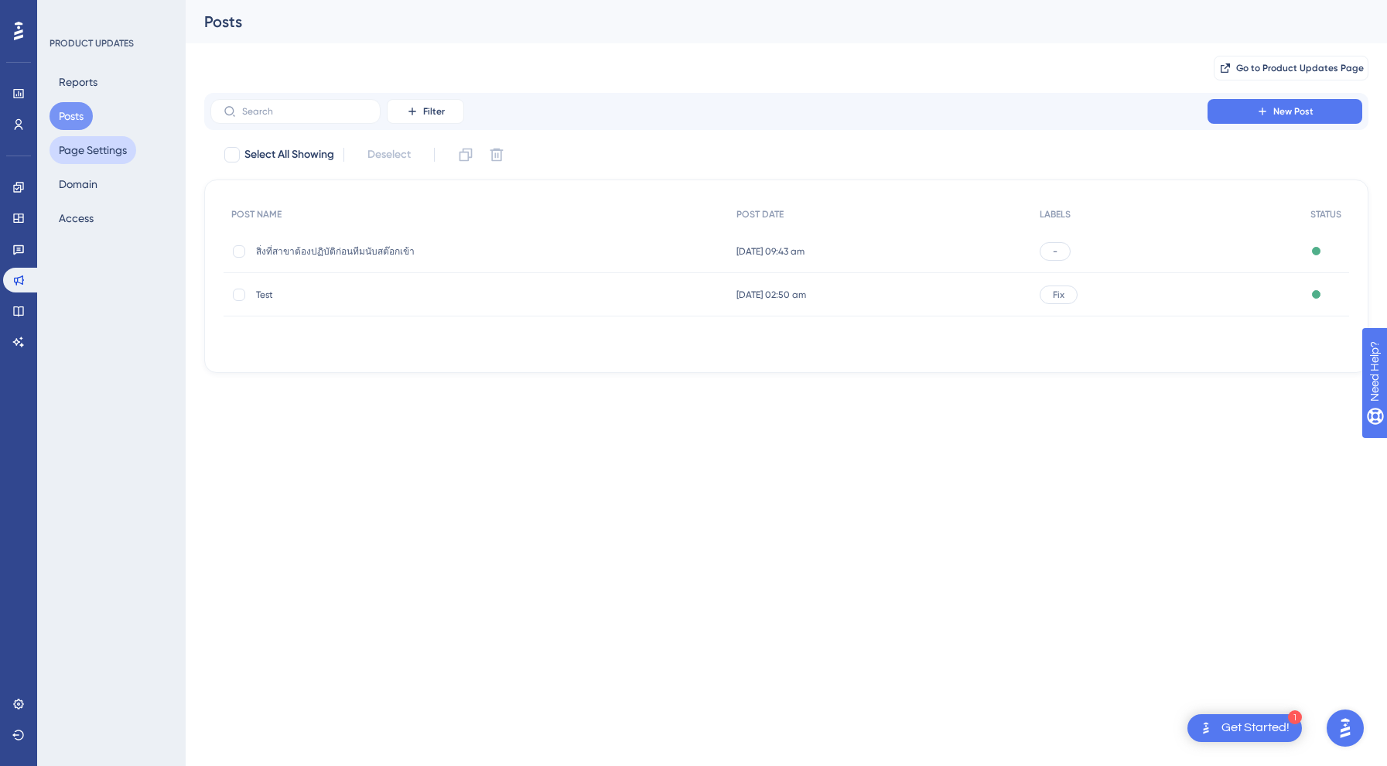
click at [88, 143] on button "Page Settings" at bounding box center [93, 150] width 87 height 28
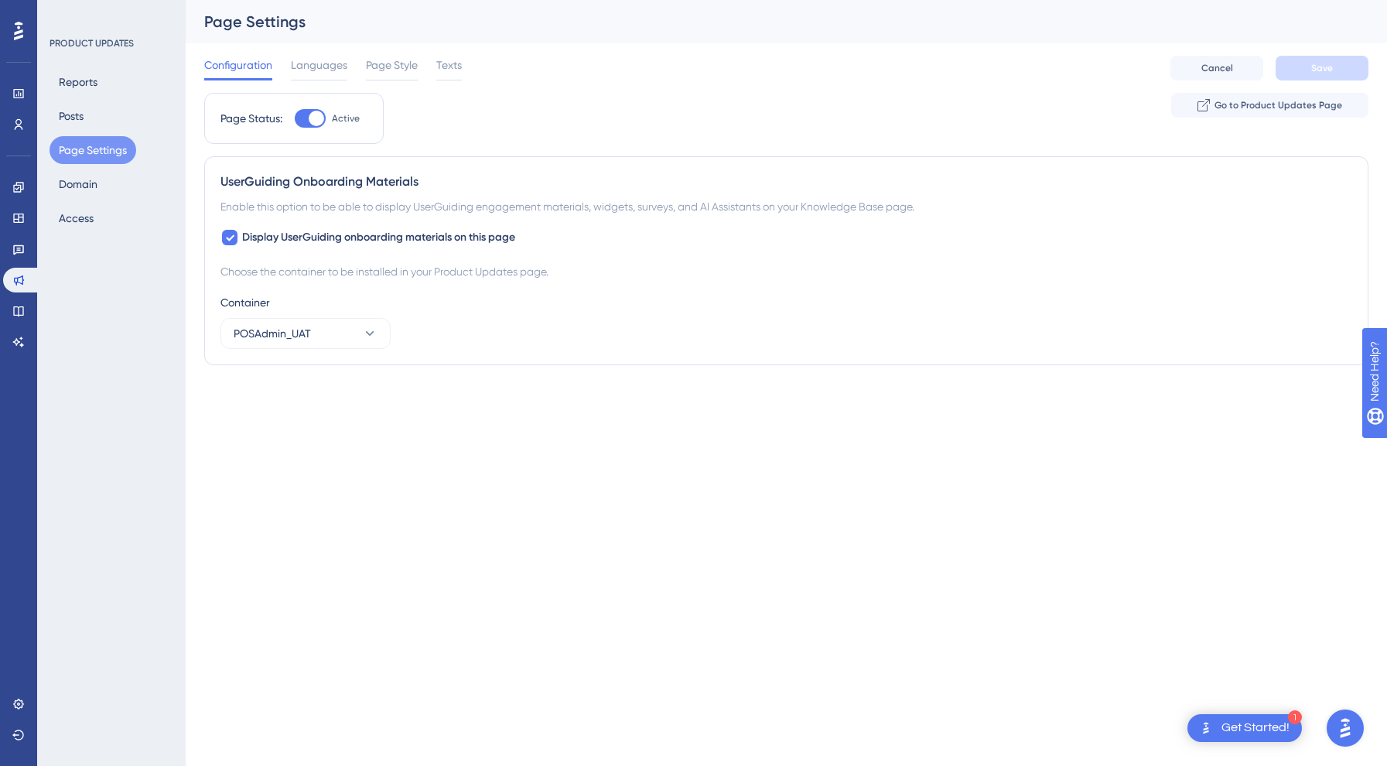
click at [410, 426] on div "Performance Users Engagement Widgets Feedback Product Updates Knowledge Base AI…" at bounding box center [693, 213] width 1387 height 427
click at [323, 75] on div "Languages" at bounding box center [319, 68] width 56 height 25
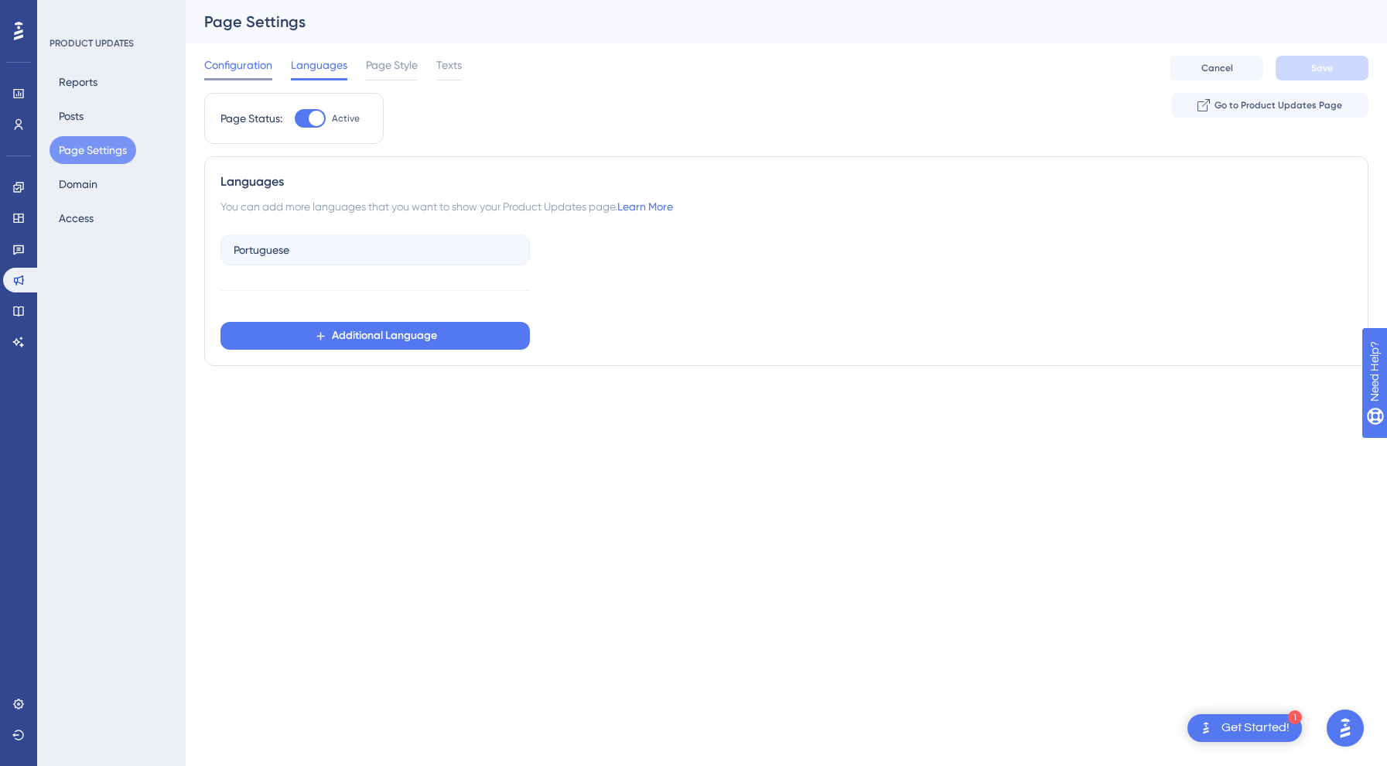
click at [249, 56] on span "Configuration" at bounding box center [238, 65] width 68 height 19
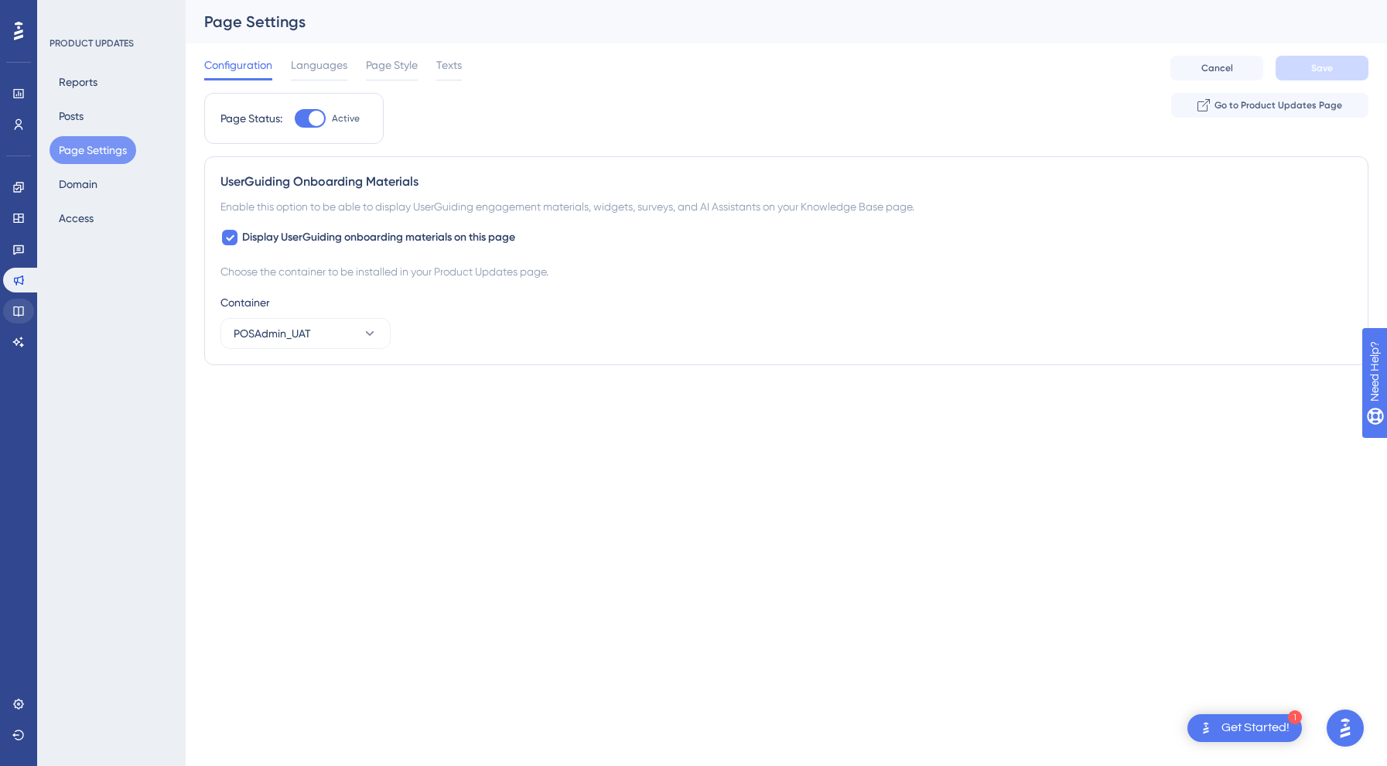
click at [19, 316] on icon at bounding box center [18, 311] width 10 height 10
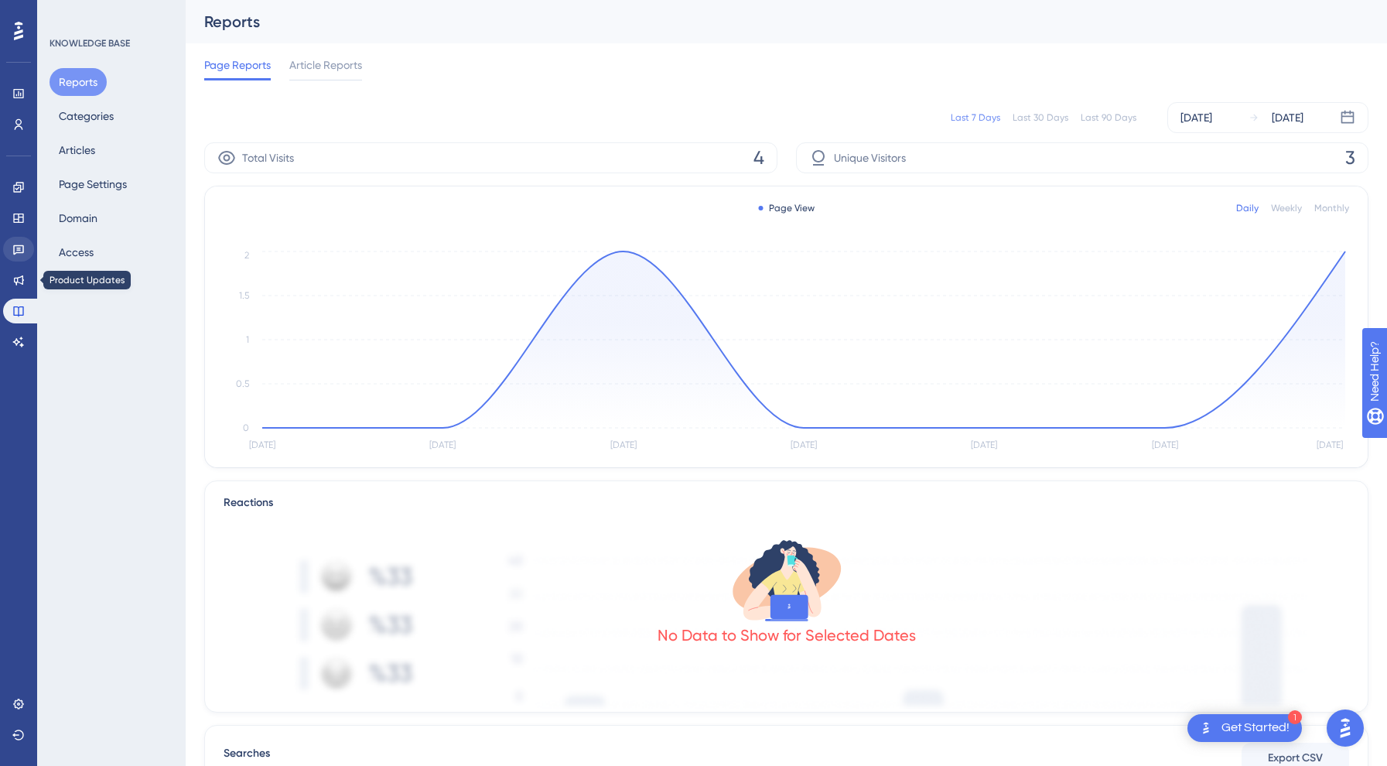
click at [4, 248] on link at bounding box center [18, 249] width 31 height 25
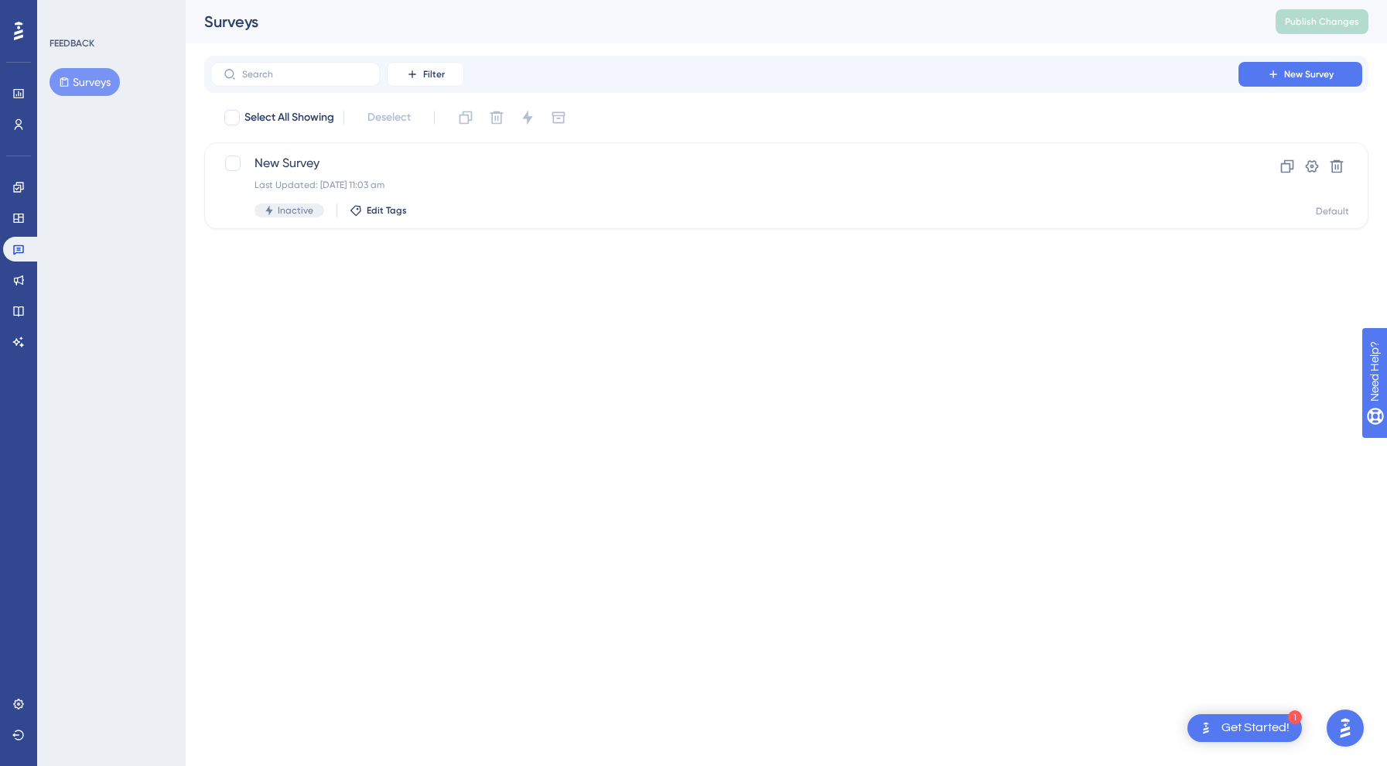
click at [17, 205] on div "Engagement Widgets Feedback Product Updates Knowledge Base AI Assistant" at bounding box center [18, 264] width 31 height 179
click at [19, 220] on icon at bounding box center [18, 217] width 10 height 9
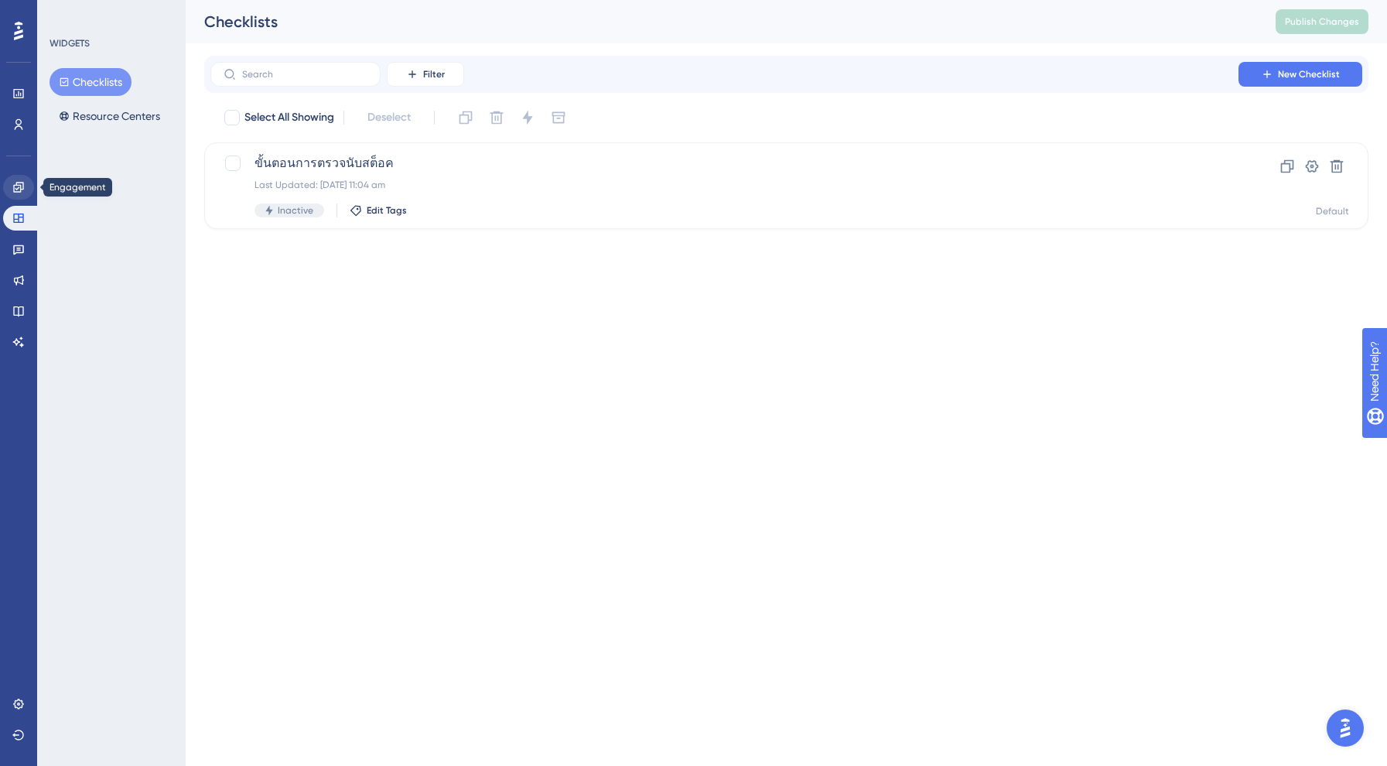
click at [24, 186] on icon at bounding box center [18, 187] width 12 height 12
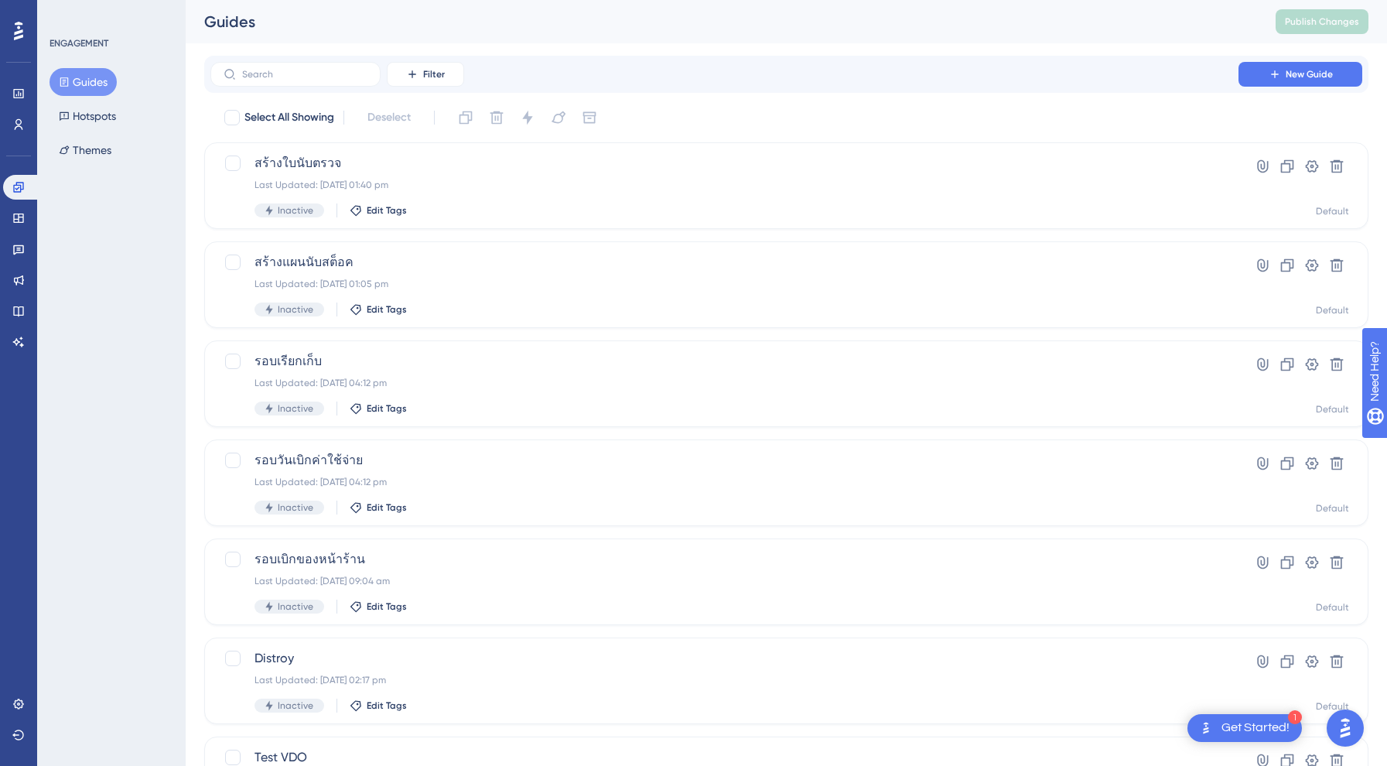
click at [122, 368] on div "ENGAGEMENT Guides Hotspots Themes" at bounding box center [111, 383] width 149 height 766
click at [17, 225] on link at bounding box center [18, 218] width 31 height 25
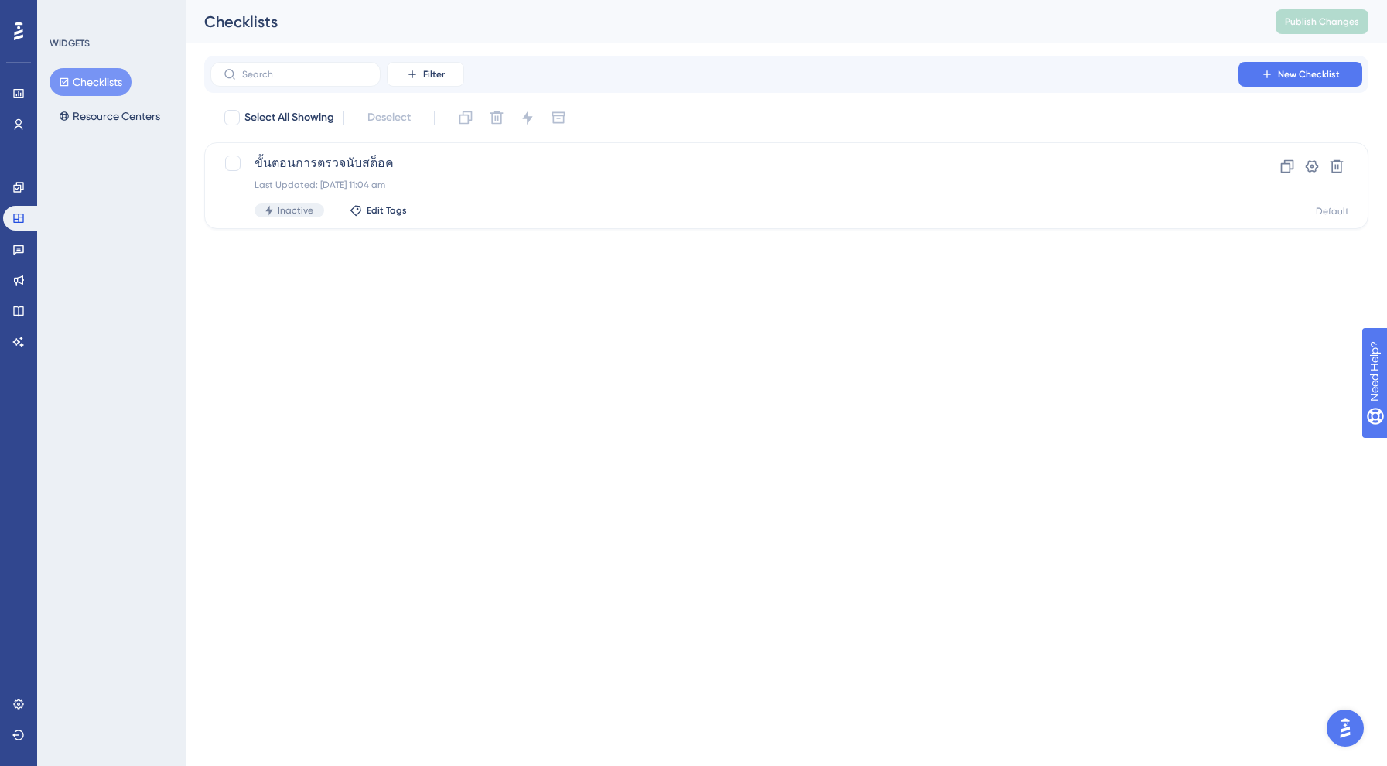
click at [29, 260] on div "Feedback" at bounding box center [18, 249] width 31 height 25
click at [19, 252] on icon at bounding box center [18, 250] width 11 height 10
click at [24, 263] on div "Engagement Widgets Feedback Product Updates Knowledge Base AI Assistant" at bounding box center [18, 264] width 31 height 179
click at [22, 277] on icon at bounding box center [19, 280] width 10 height 10
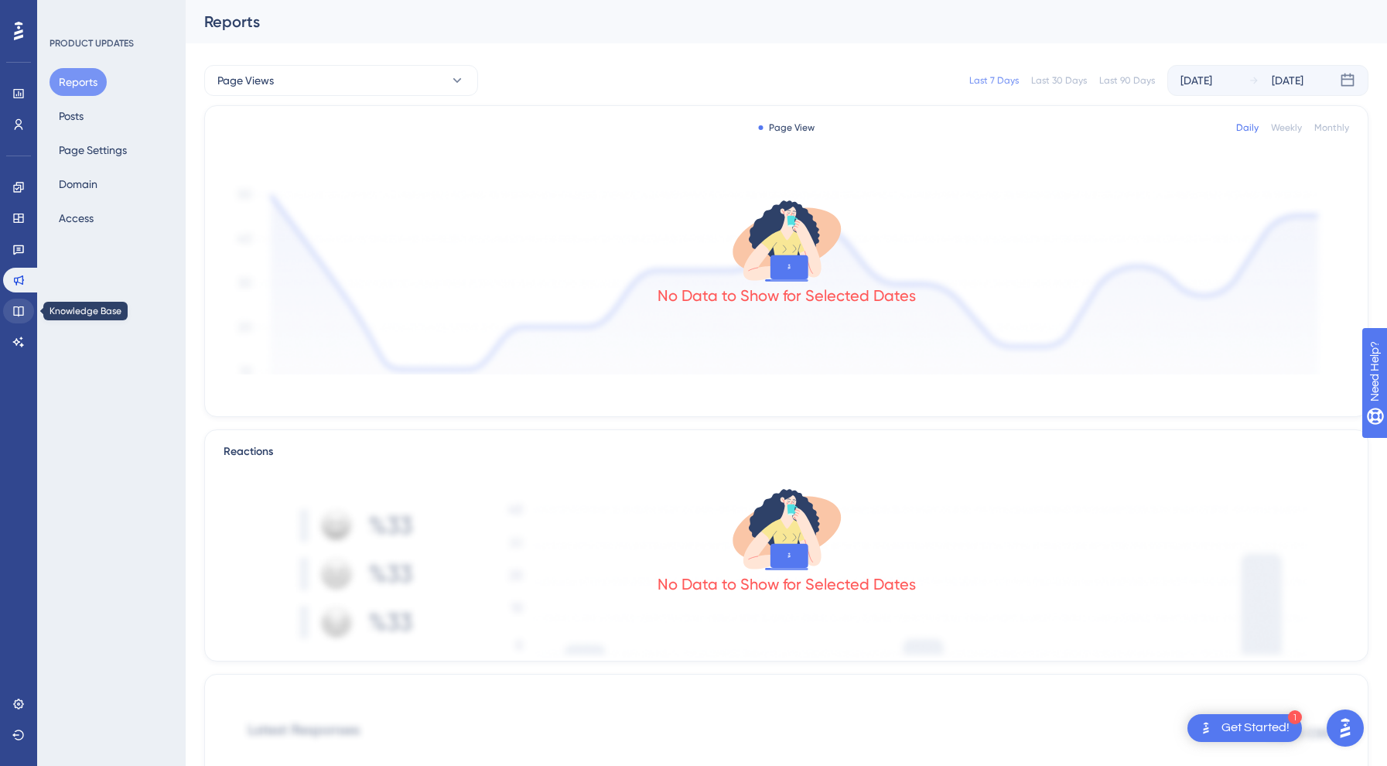
click at [25, 317] on link at bounding box center [18, 311] width 31 height 25
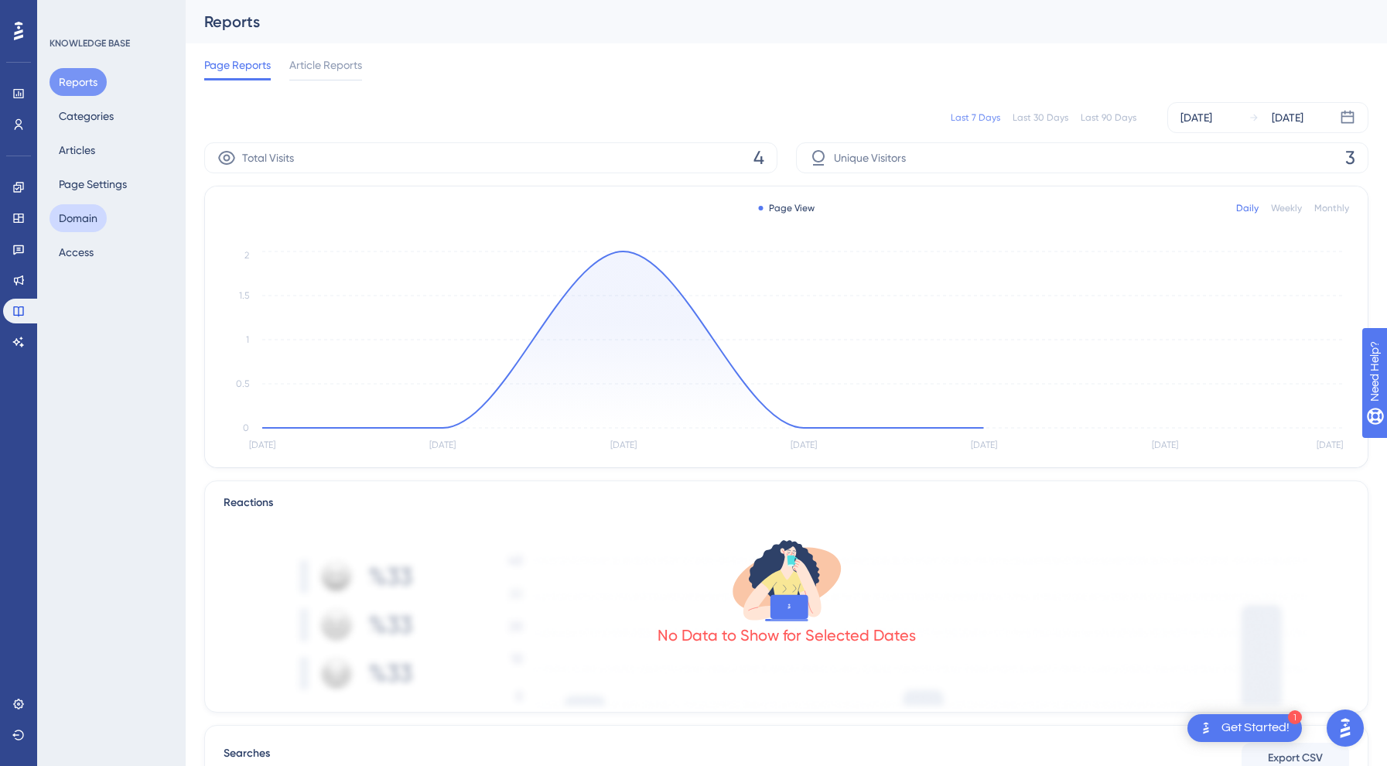
click at [80, 217] on button "Domain" at bounding box center [78, 218] width 57 height 28
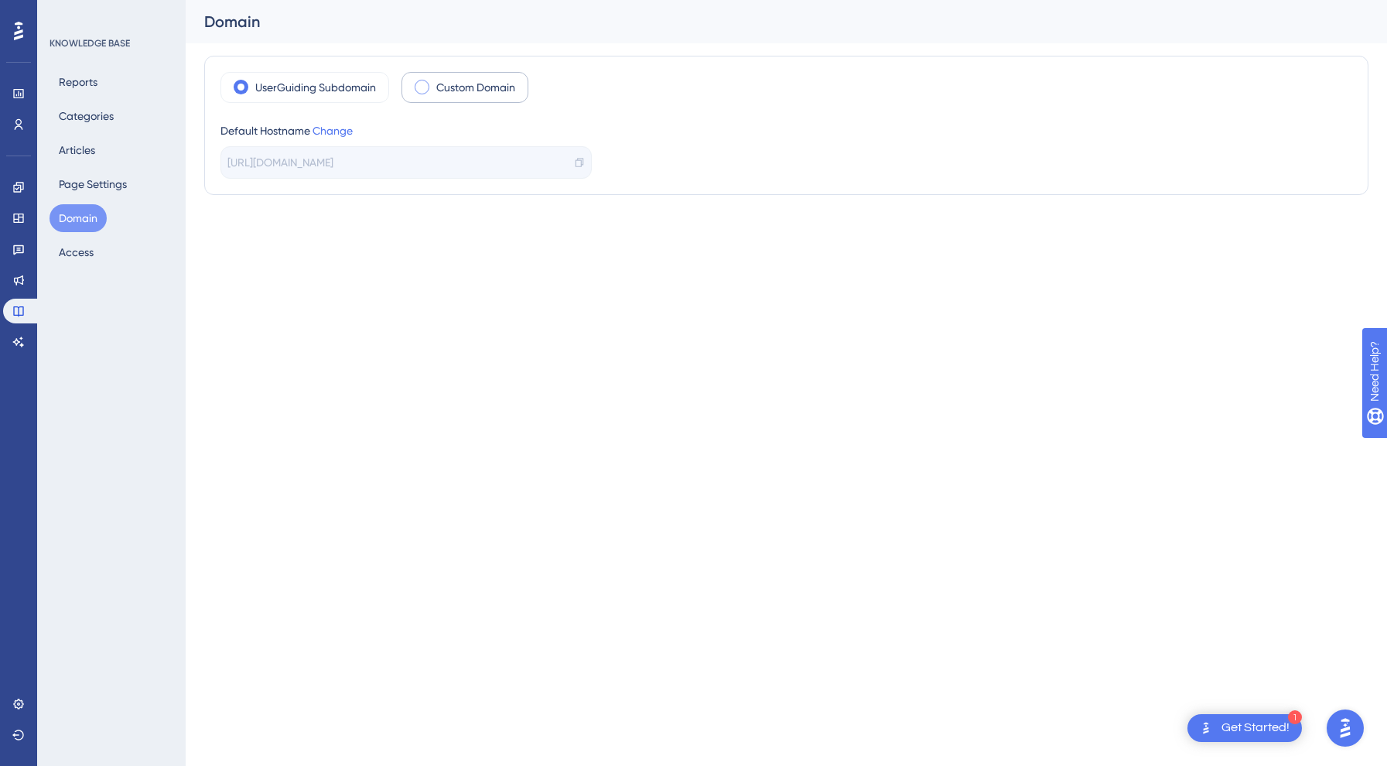
click at [447, 89] on label "Custom Domain" at bounding box center [475, 87] width 79 height 19
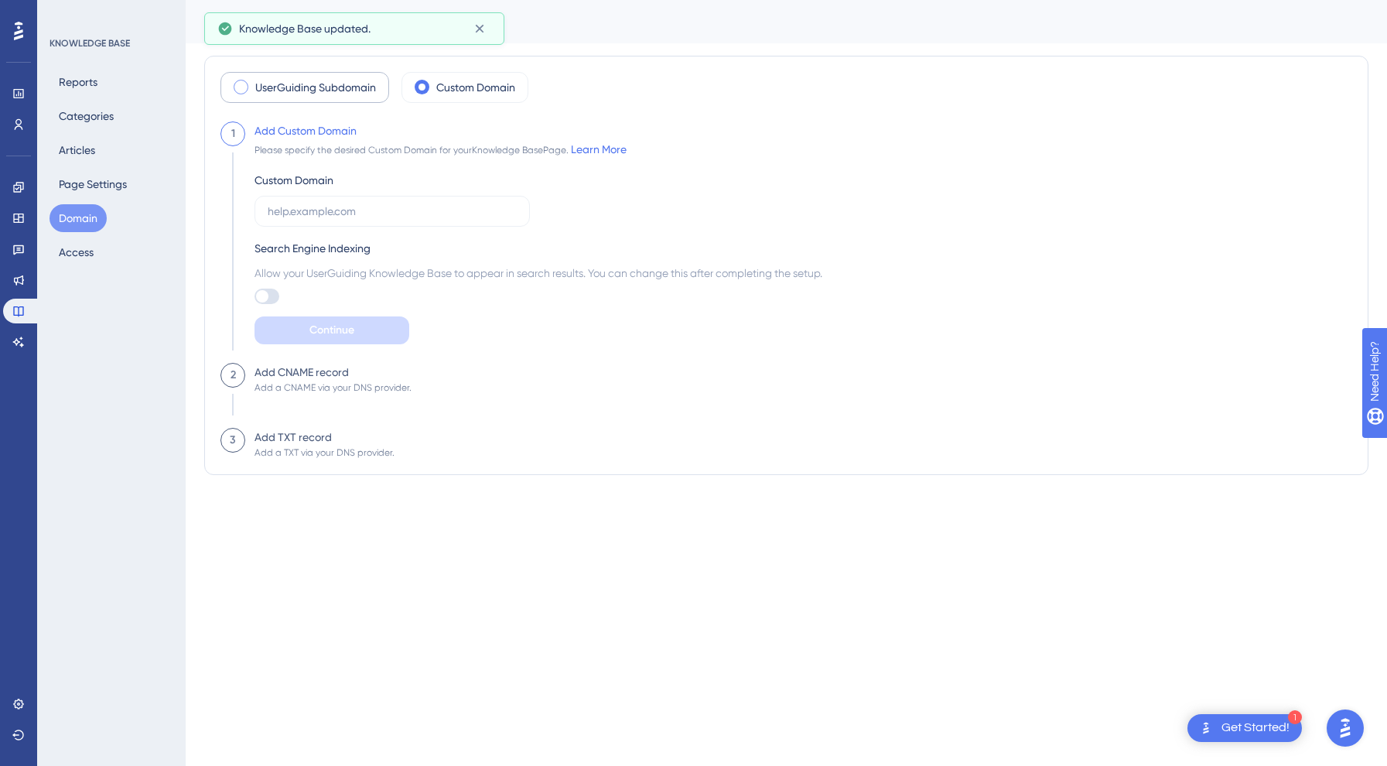
click at [357, 91] on label "UserGuiding Subdomain" at bounding box center [315, 87] width 121 height 19
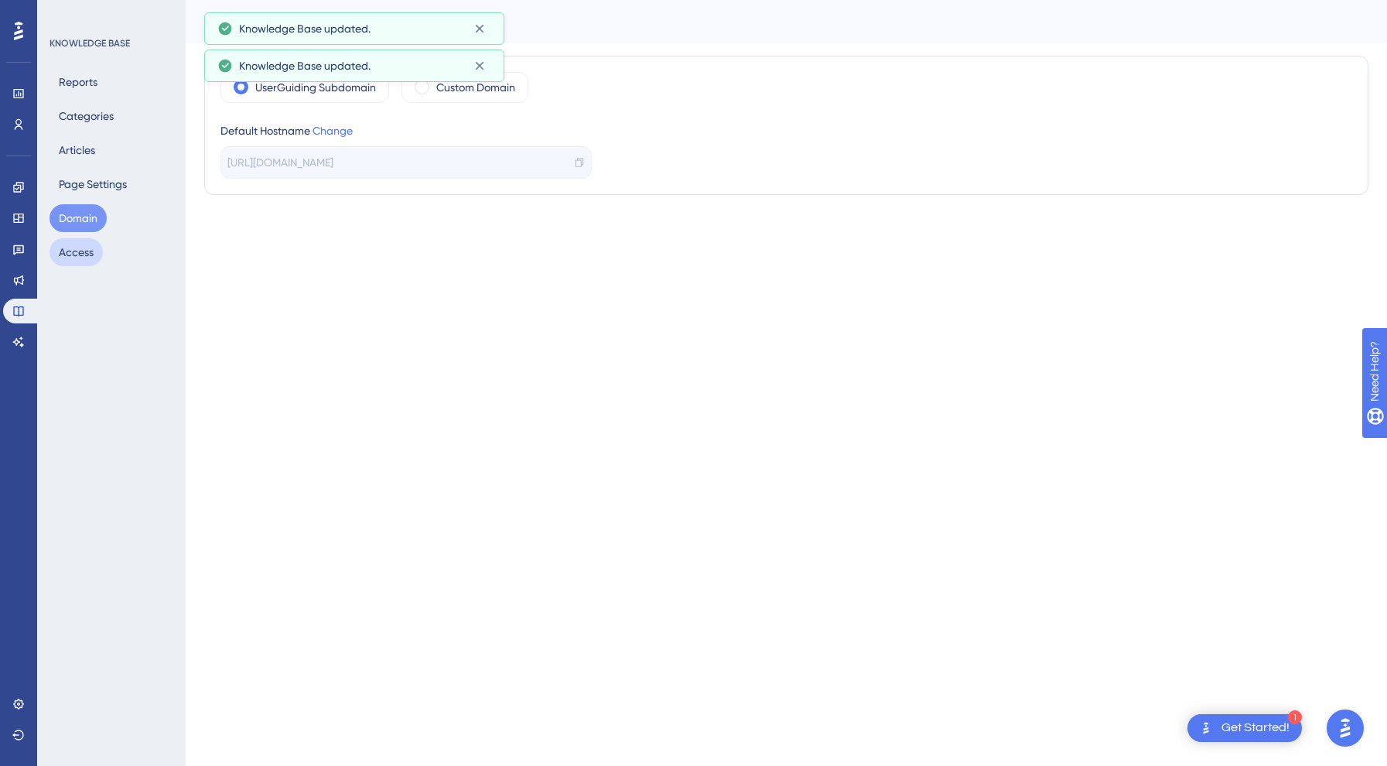
click at [78, 249] on button "Access" at bounding box center [76, 252] width 53 height 28
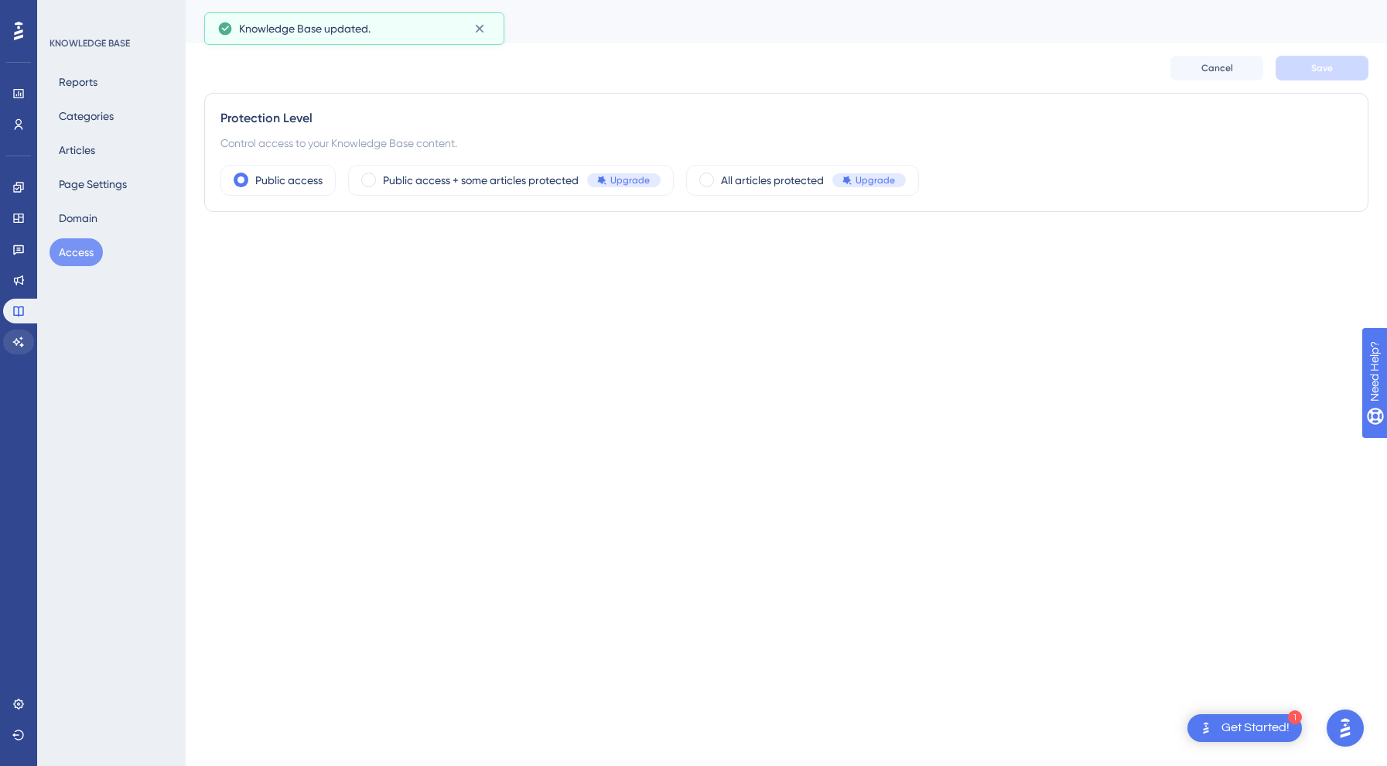
click at [15, 342] on icon at bounding box center [18, 342] width 12 height 12
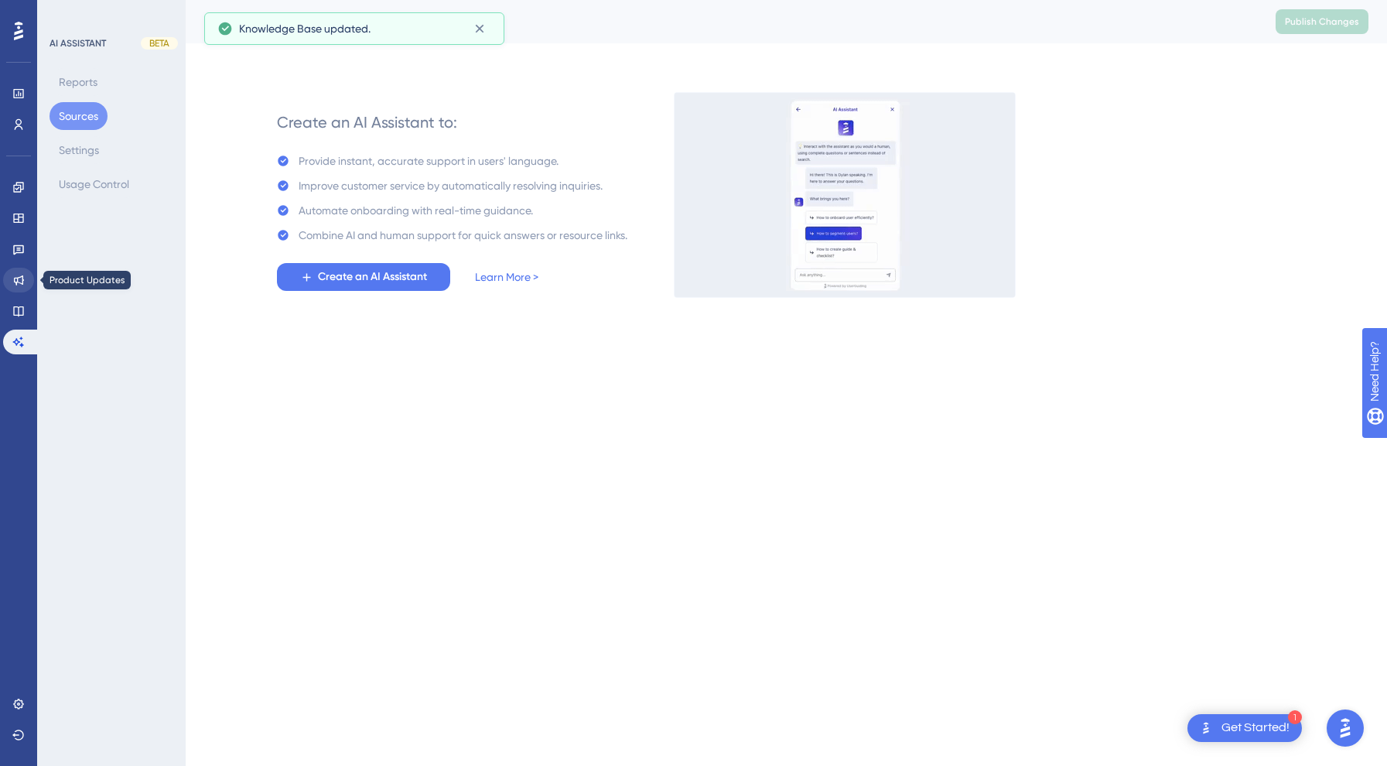
click at [16, 272] on link at bounding box center [18, 280] width 31 height 25
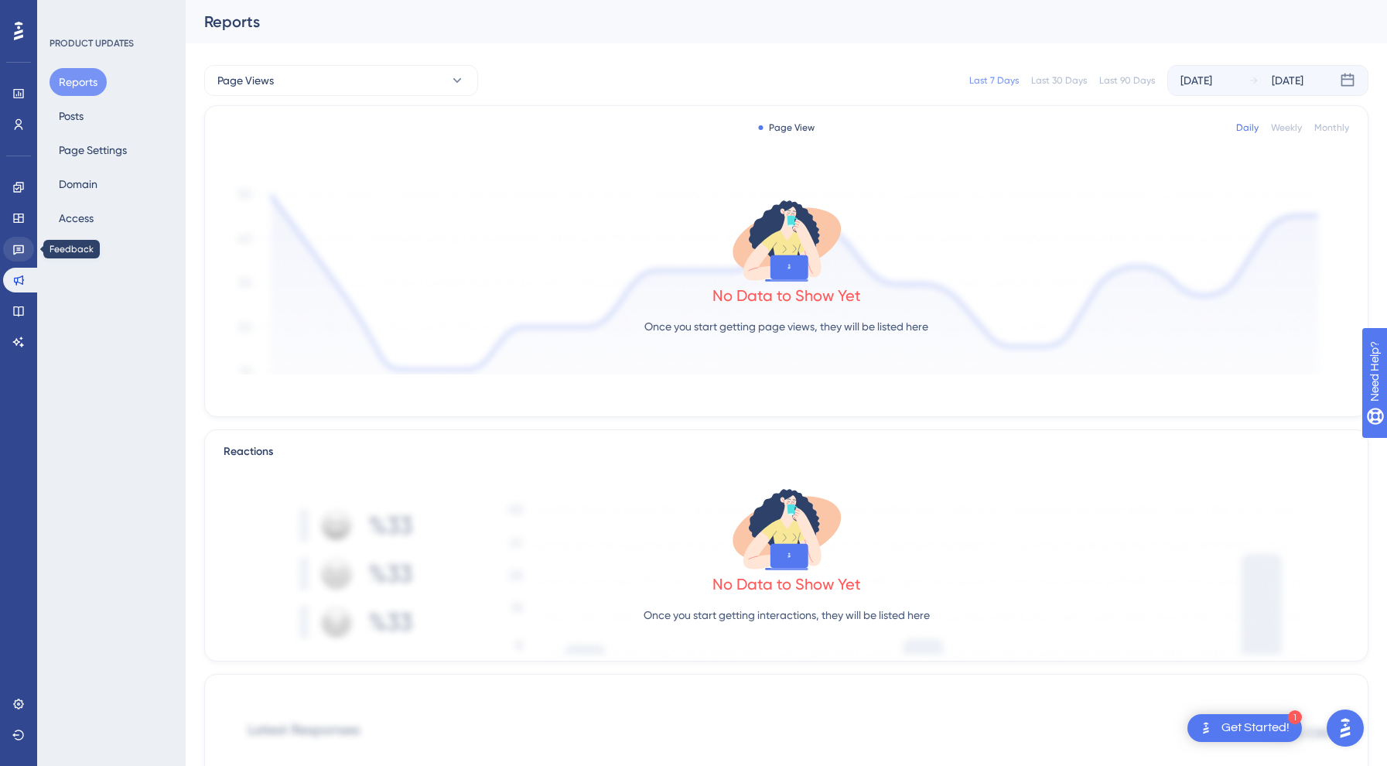
click at [24, 243] on icon at bounding box center [18, 249] width 12 height 12
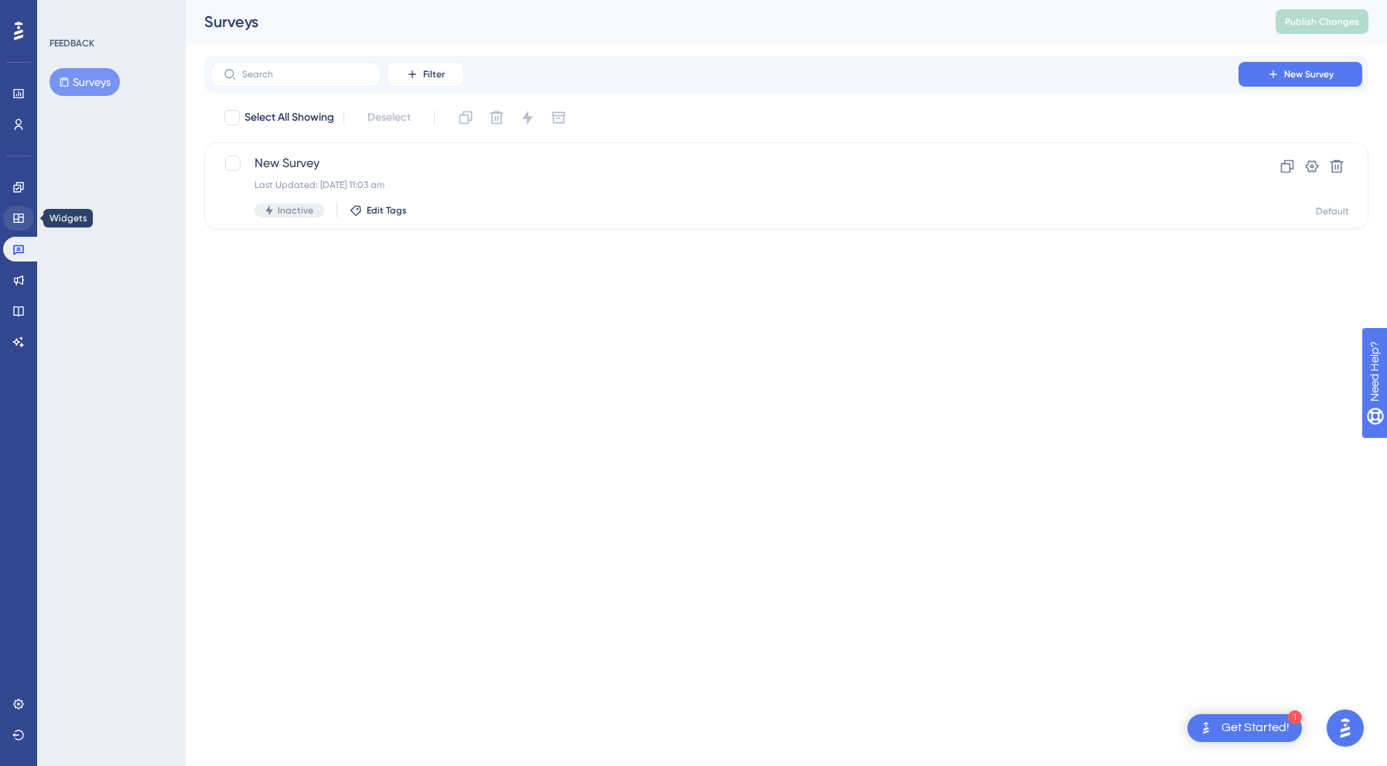
click at [19, 217] on icon at bounding box center [18, 217] width 10 height 9
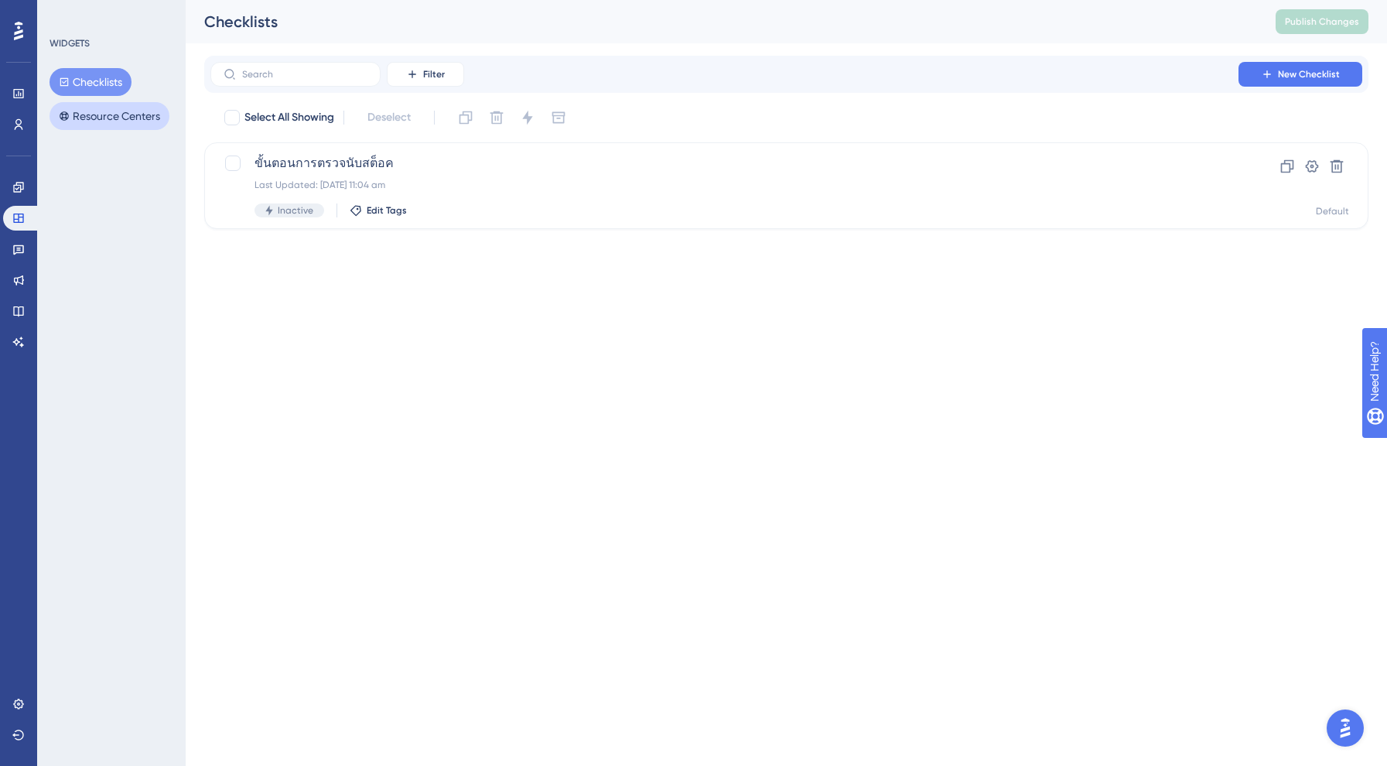
click at [116, 121] on button "Resource Centers" at bounding box center [110, 116] width 120 height 28
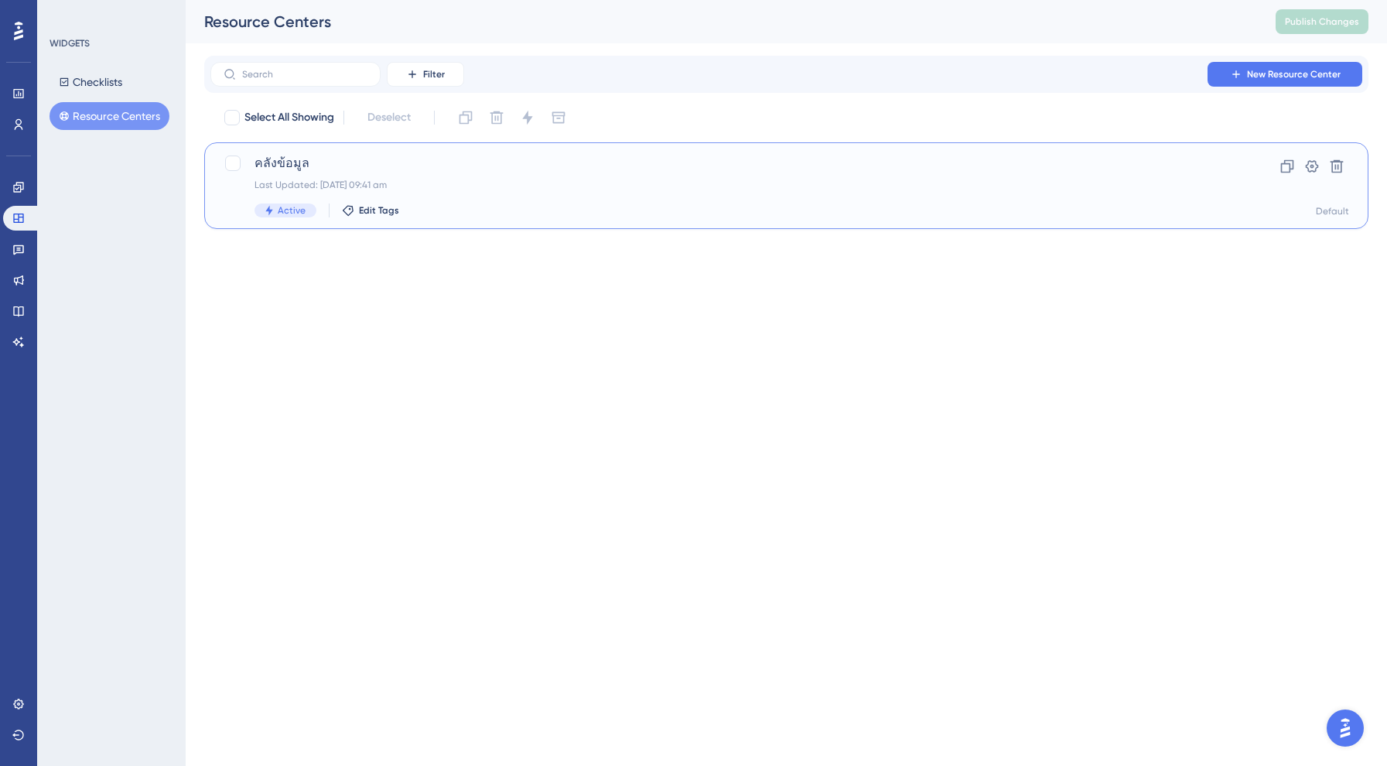
click at [336, 181] on div "Last Updated: 26 Aug 2025 at 09:41 am" at bounding box center [724, 185] width 940 height 12
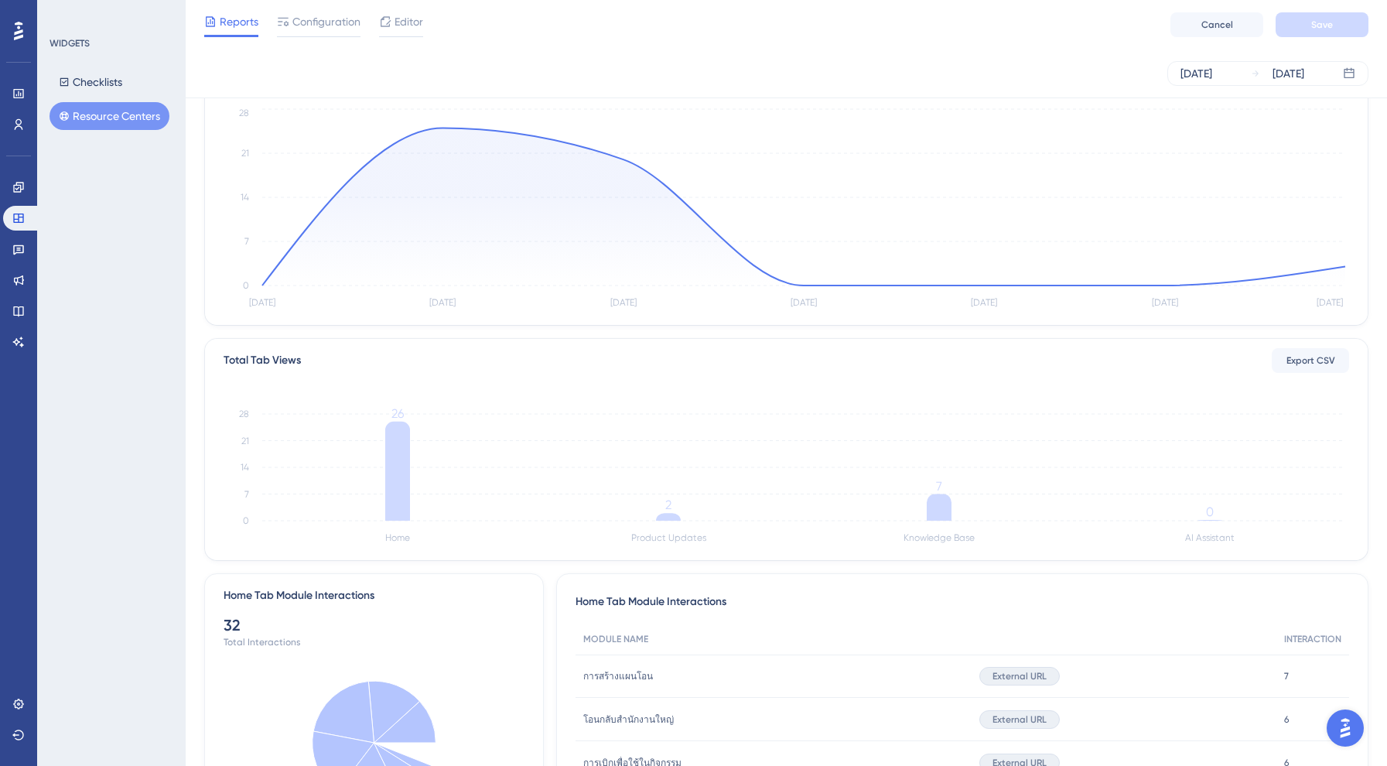
scroll to position [82, 0]
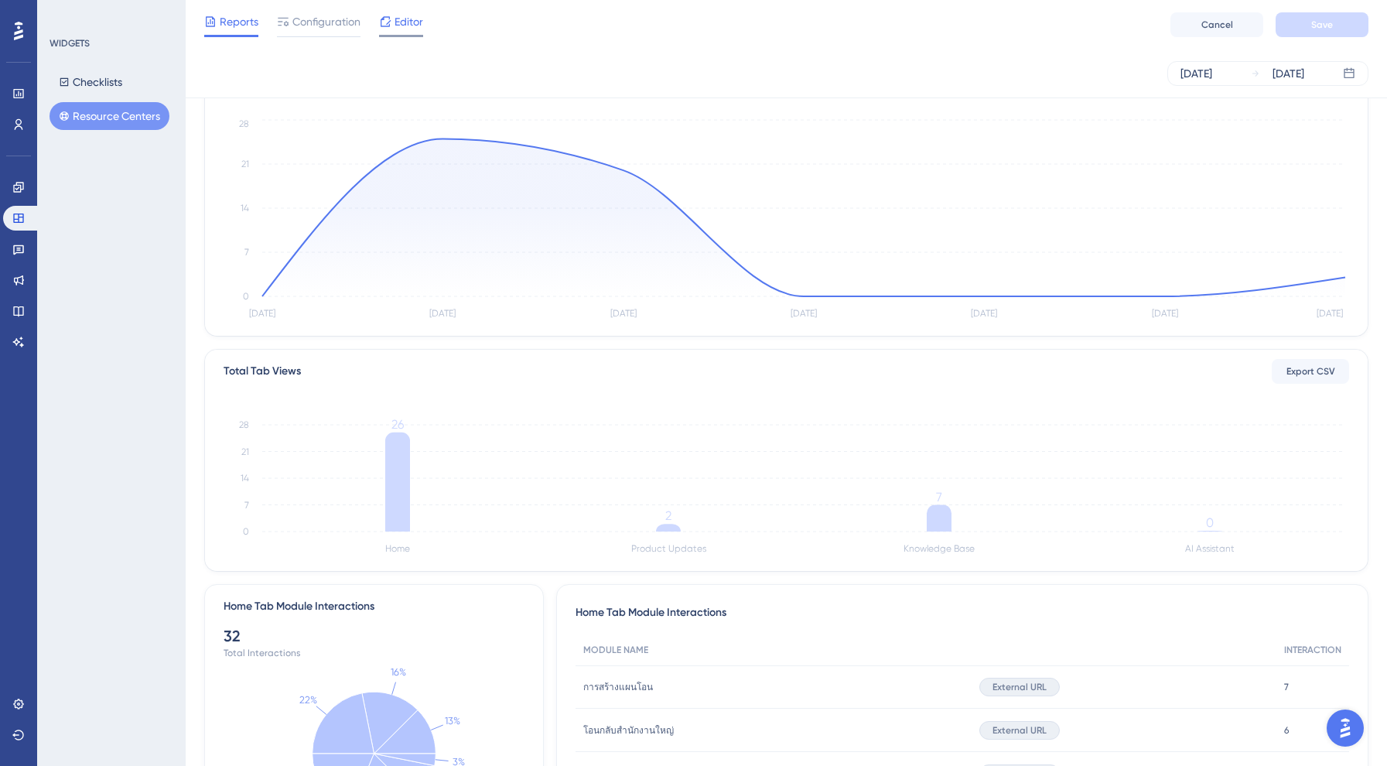
click at [415, 26] on span "Editor" at bounding box center [408, 21] width 29 height 19
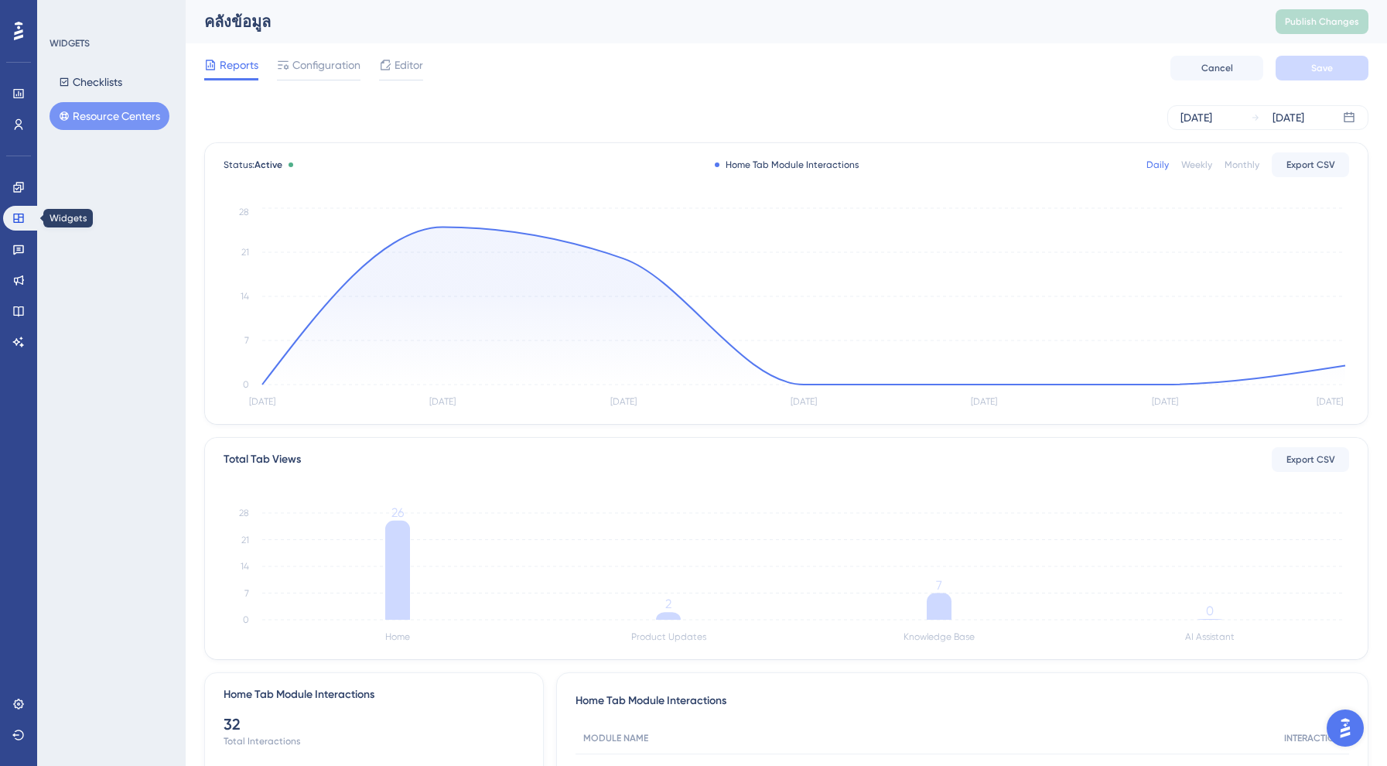
click at [26, 200] on div "Engagement Widgets Feedback Product Updates Knowledge Base AI Assistant" at bounding box center [18, 264] width 31 height 179
click at [26, 189] on link at bounding box center [18, 187] width 31 height 25
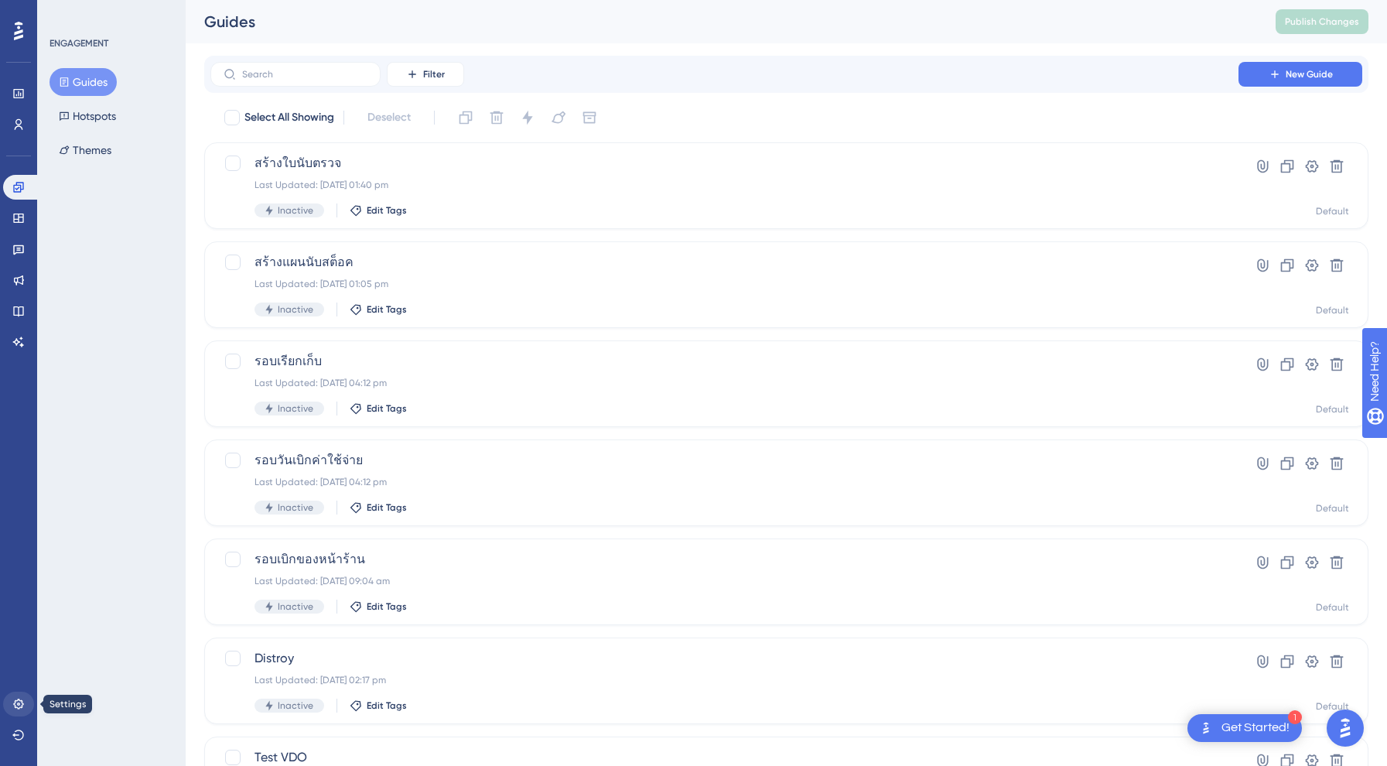
click at [18, 712] on link at bounding box center [18, 703] width 31 height 25
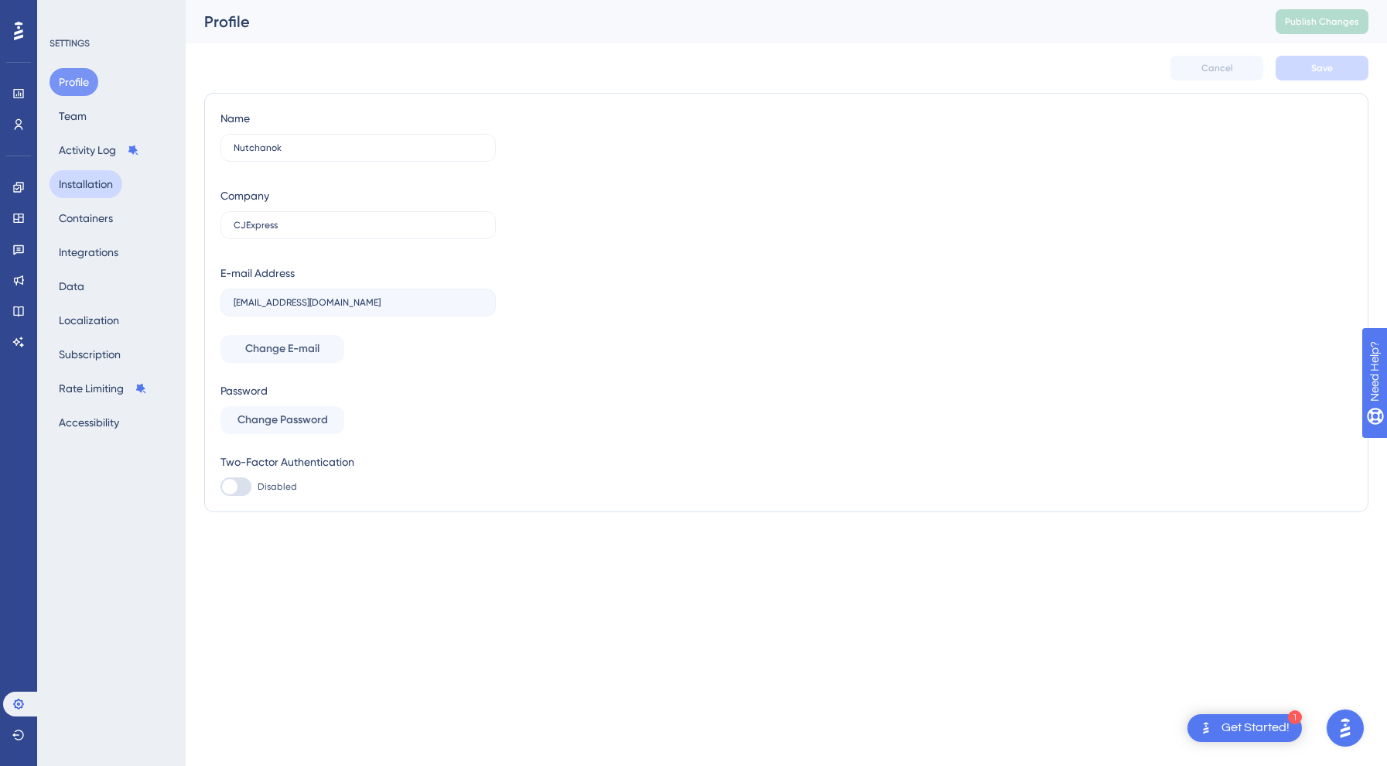
click at [112, 171] on button "Installation" at bounding box center [86, 184] width 73 height 28
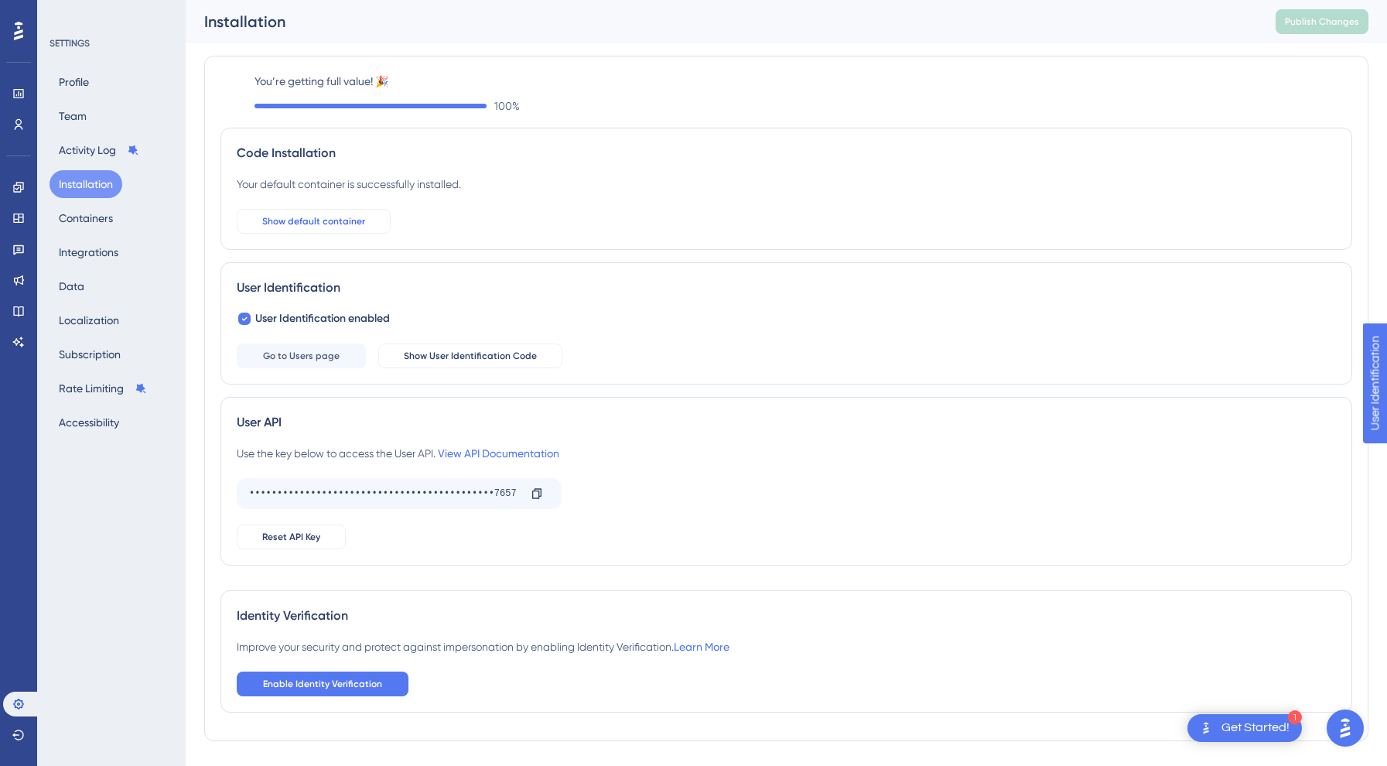
click at [323, 233] on button "Show default container" at bounding box center [314, 221] width 154 height 25
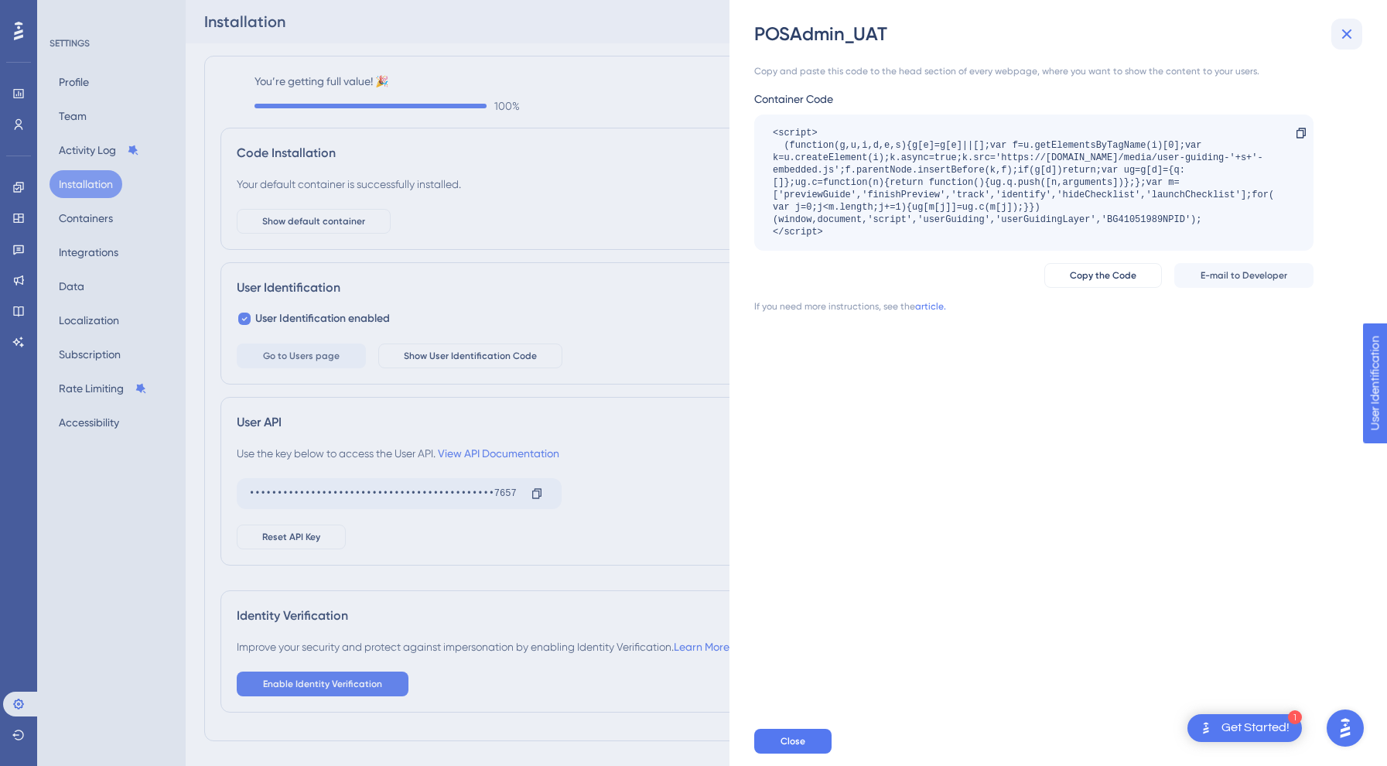
click at [1340, 36] on icon at bounding box center [1346, 34] width 19 height 19
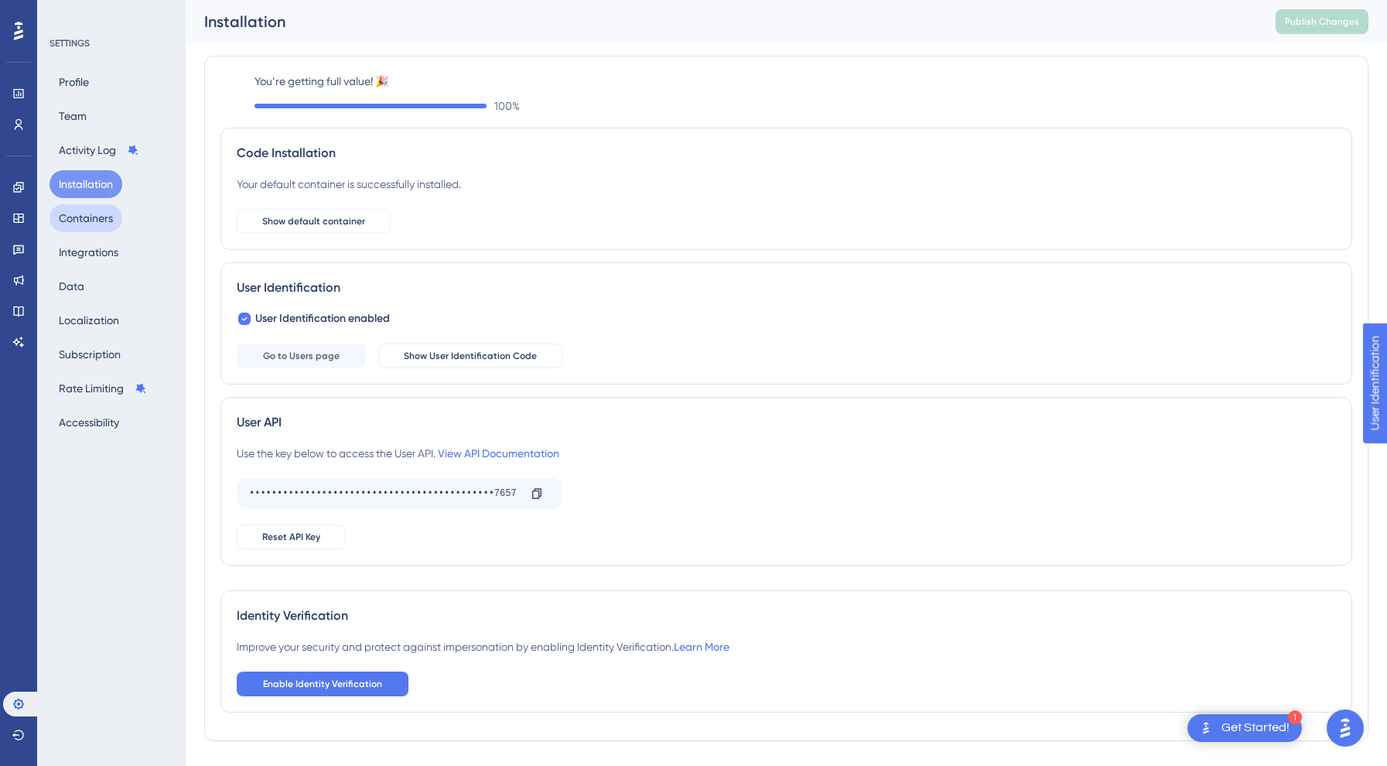
click at [96, 220] on button "Containers" at bounding box center [86, 218] width 73 height 28
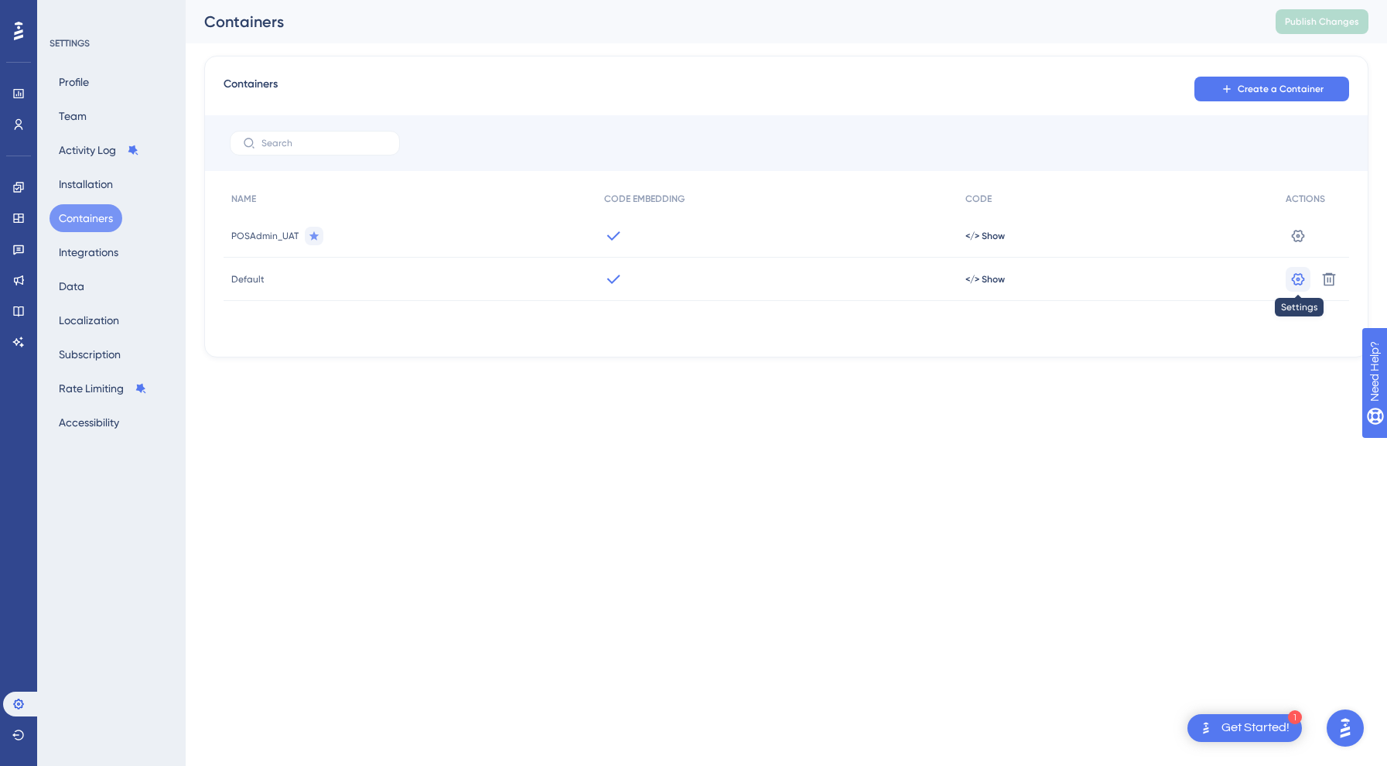
click at [1298, 275] on icon at bounding box center [1297, 278] width 15 height 15
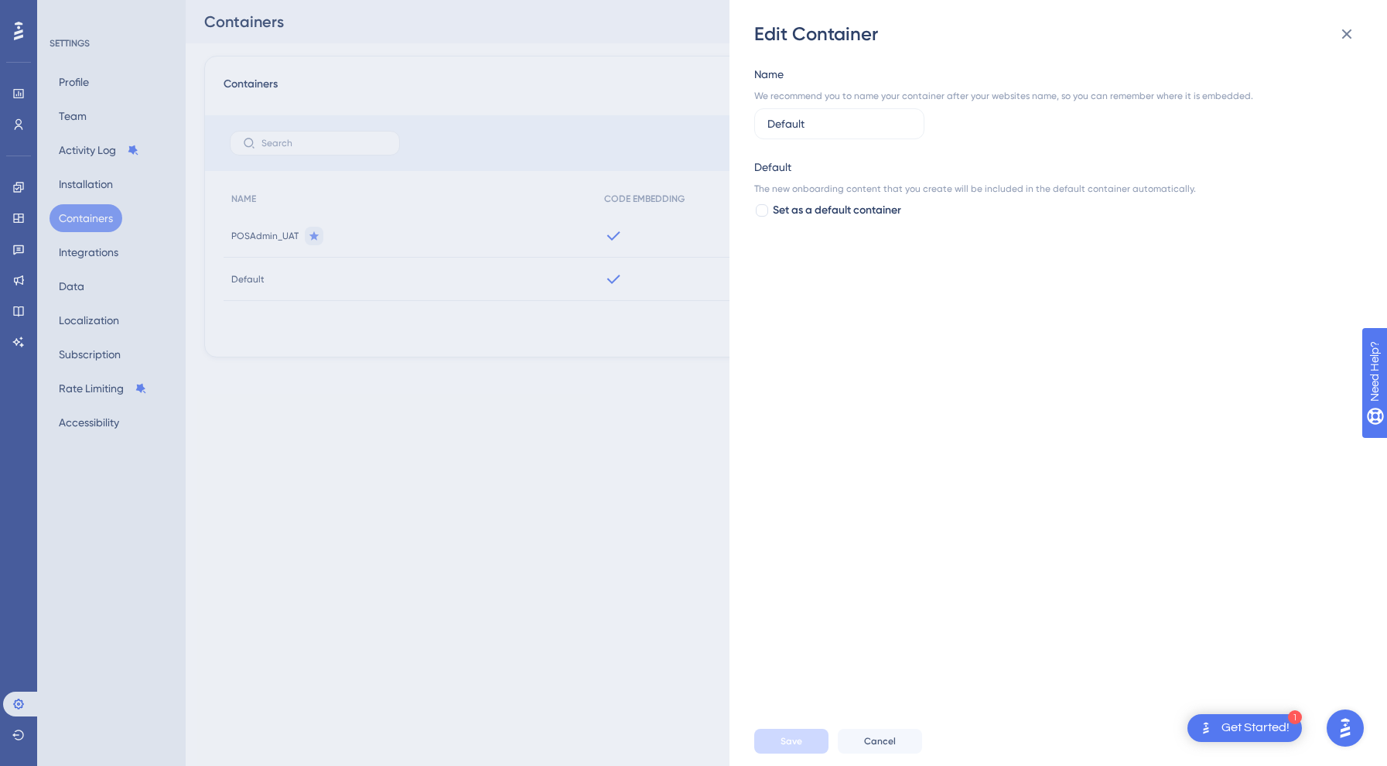
click at [835, 231] on div "Name We recommend you to name your container after your websites name, so you c…" at bounding box center [1065, 381] width 623 height 670
click at [1347, 29] on icon at bounding box center [1346, 34] width 19 height 19
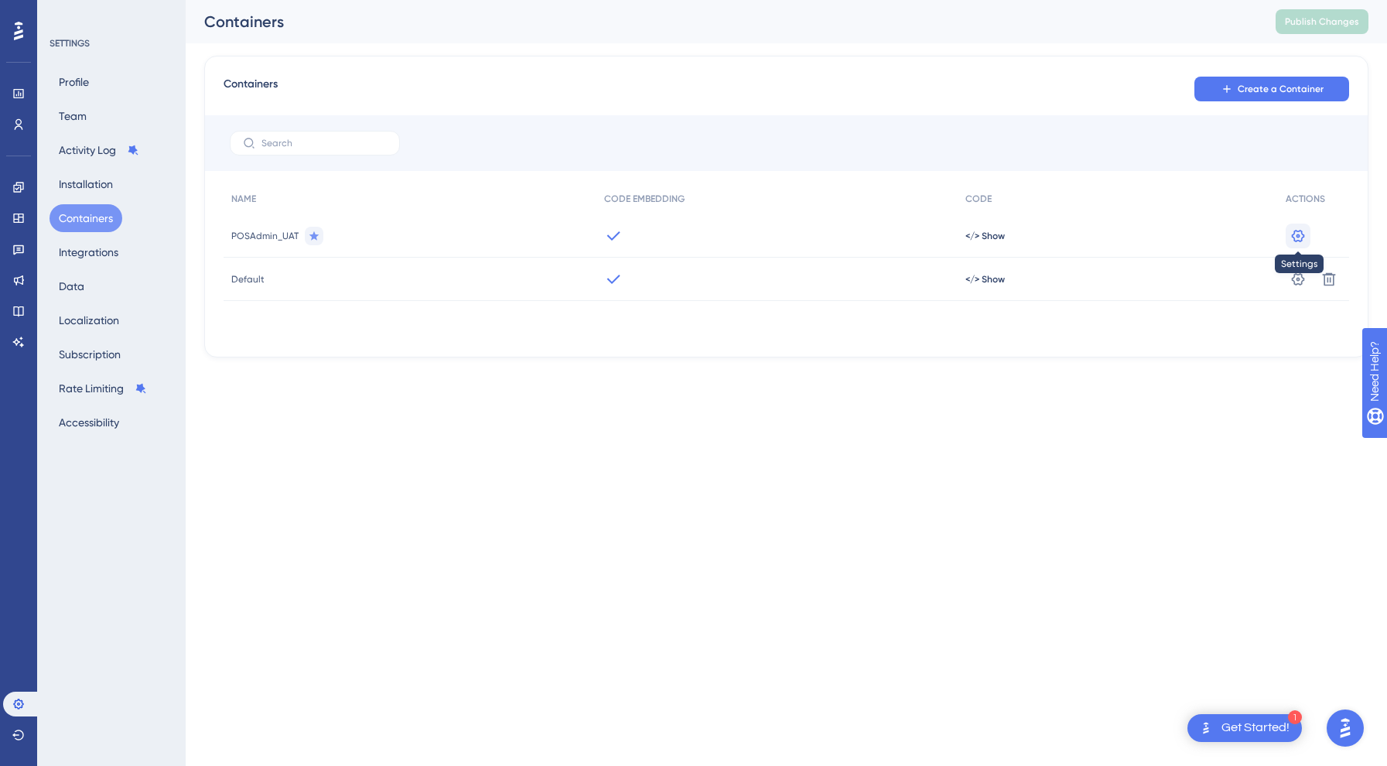
click at [1300, 234] on icon at bounding box center [1297, 235] width 15 height 15
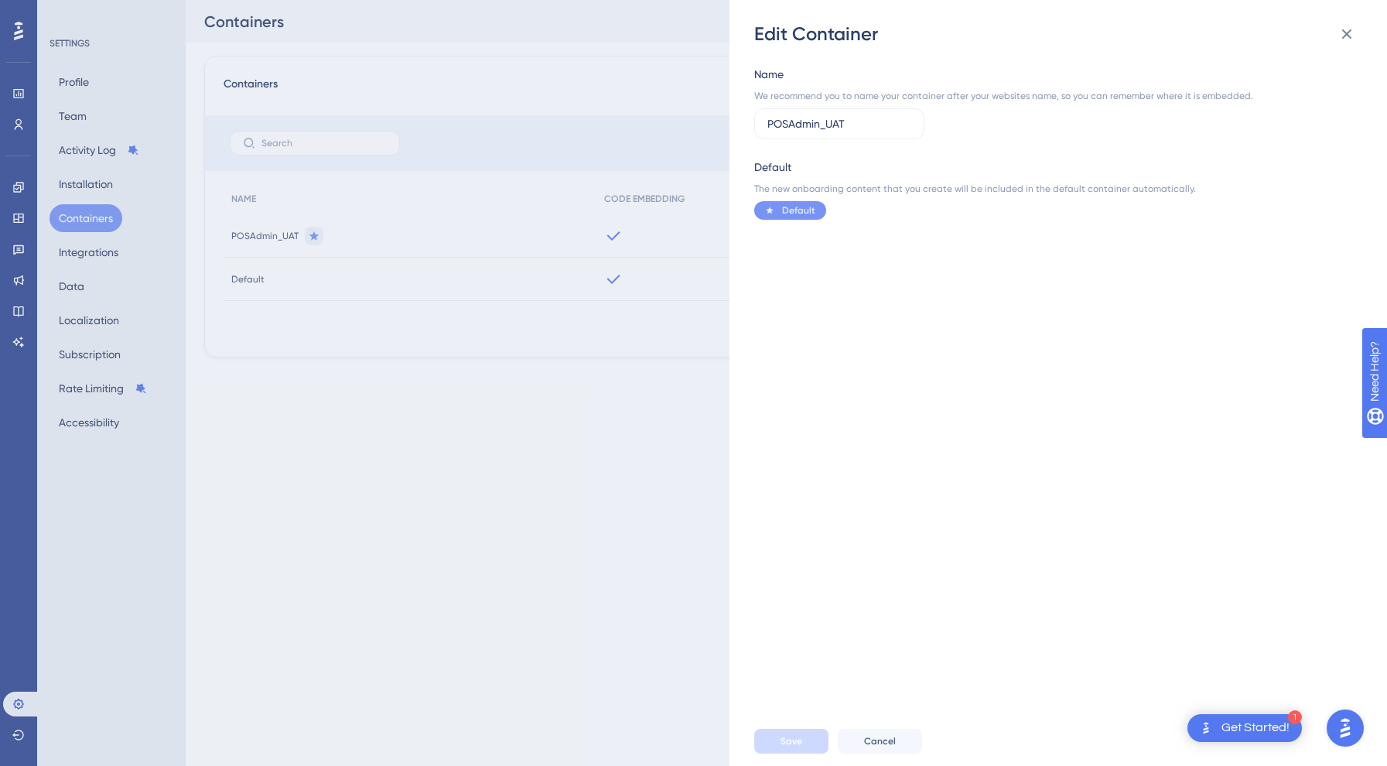
click at [906, 229] on div "Name We recommend you to name your container after your websites name, so you c…" at bounding box center [1065, 381] width 623 height 670
click at [1354, 35] on icon at bounding box center [1346, 34] width 19 height 19
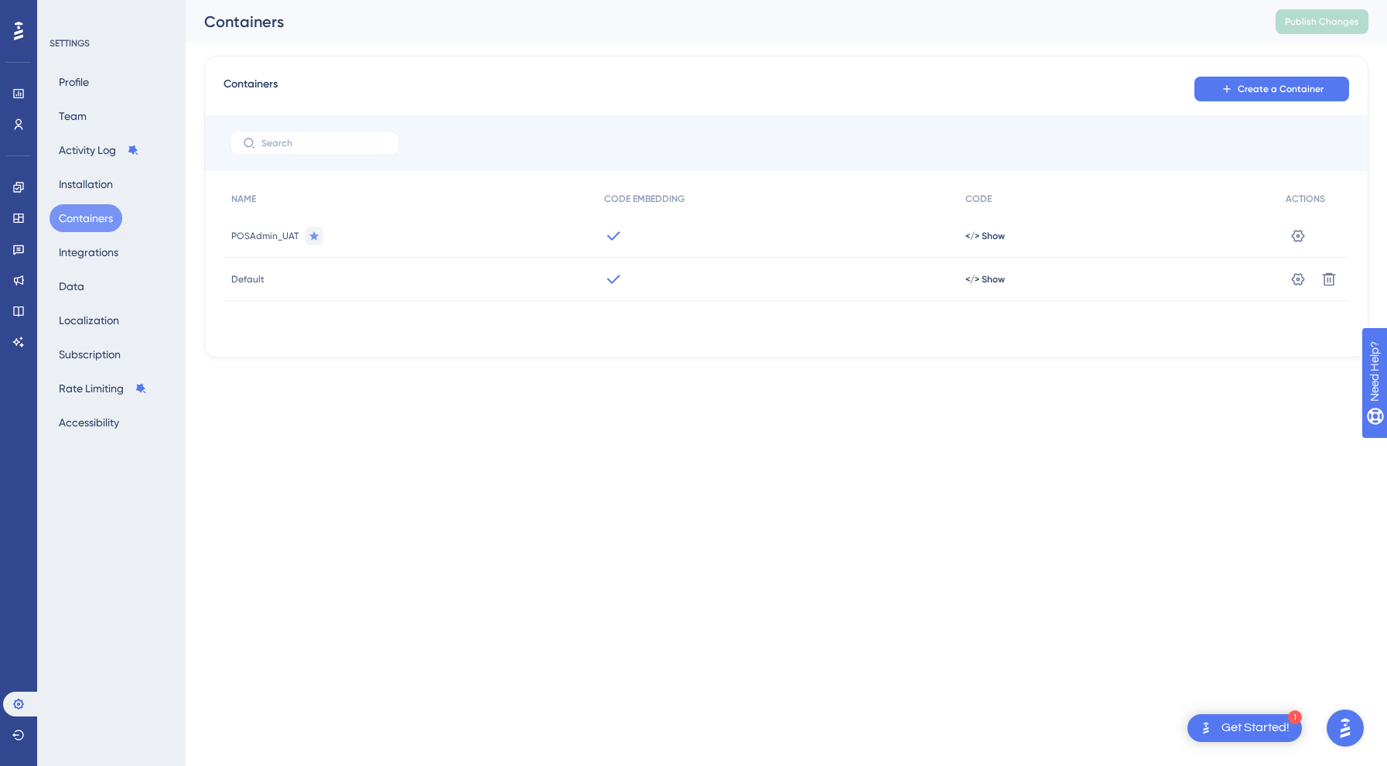
click at [985, 268] on div "</> Show" at bounding box center [1118, 279] width 320 height 43
click at [985, 278] on span "</> Show" at bounding box center [984, 279] width 39 height 12
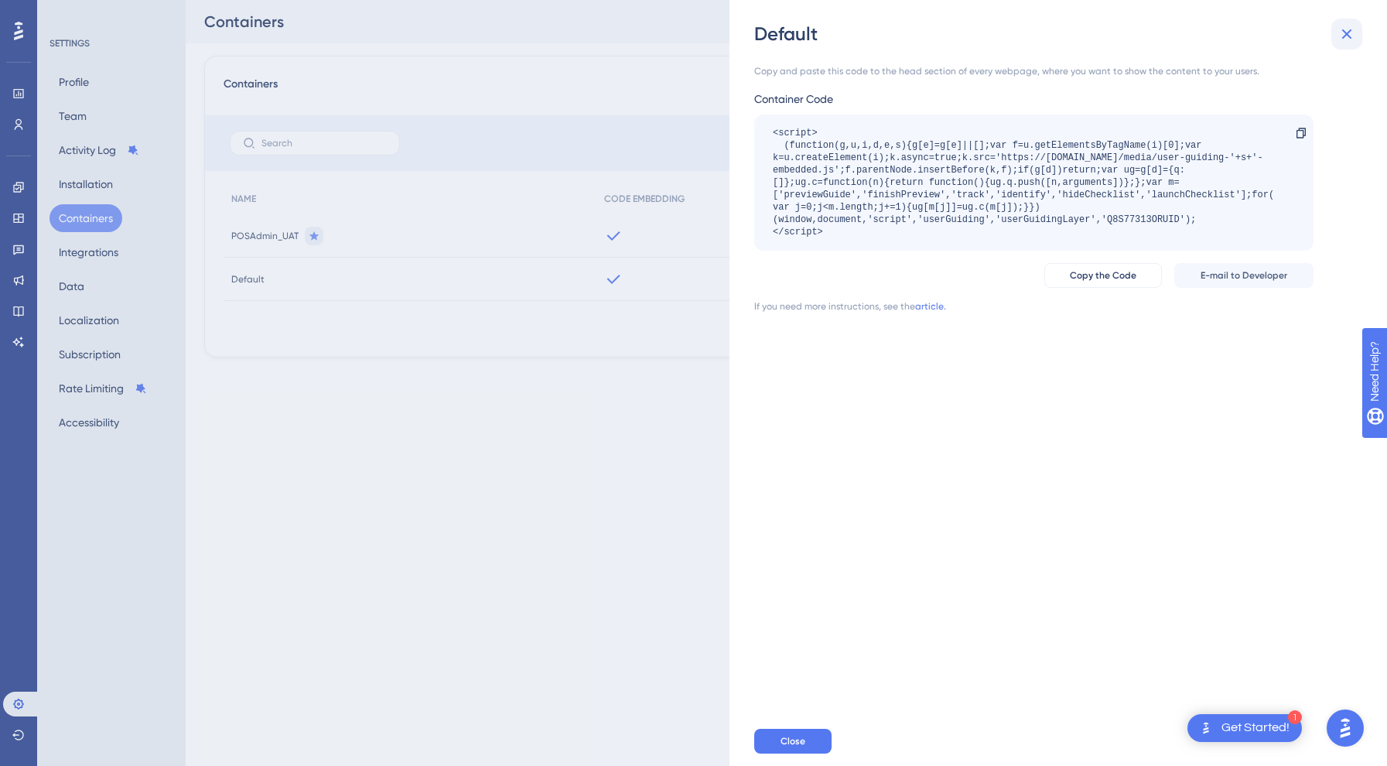
click at [1353, 25] on icon at bounding box center [1346, 34] width 19 height 19
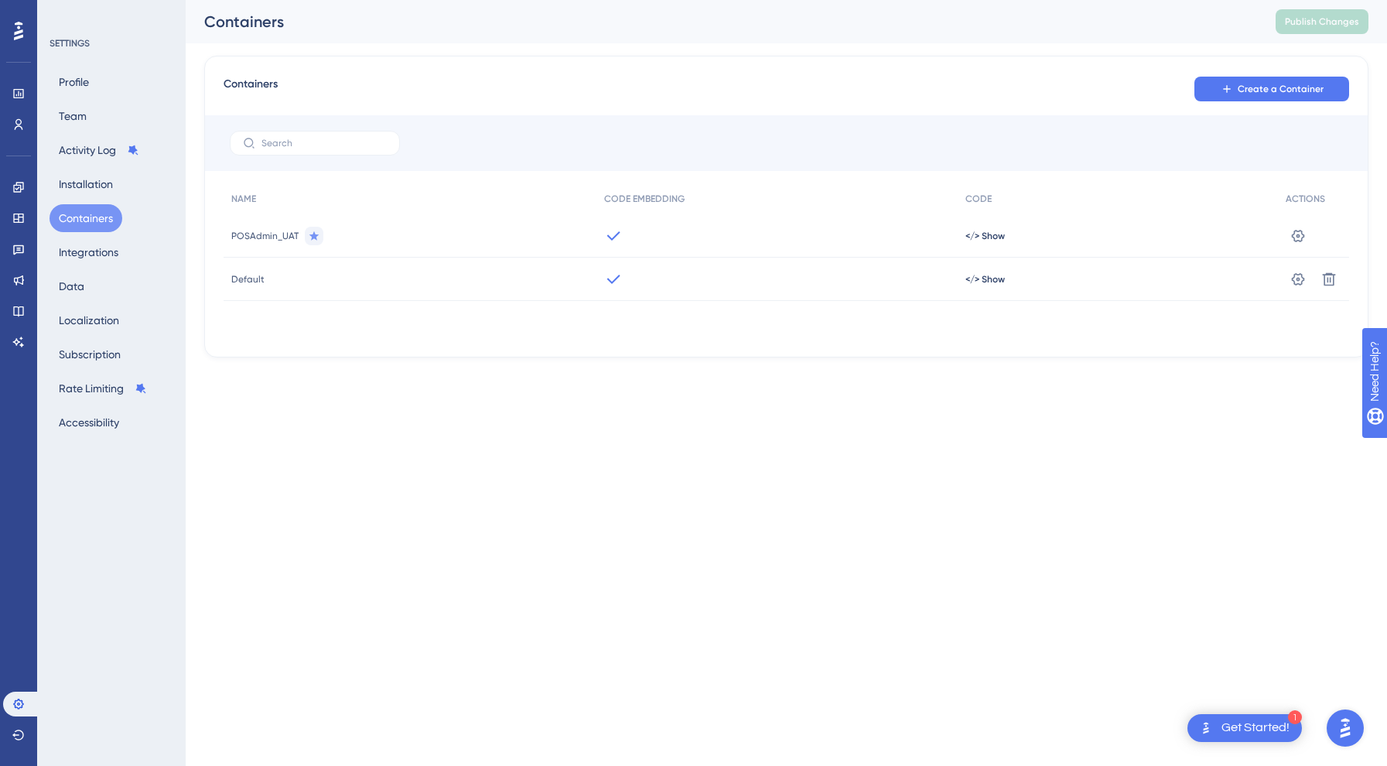
click at [659, 0] on html "1 Get Started! Performance Users Engagement Widgets Feedback Product Updates Kn…" at bounding box center [693, 0] width 1387 height 0
click at [981, 235] on span "</> Show" at bounding box center [984, 236] width 39 height 12
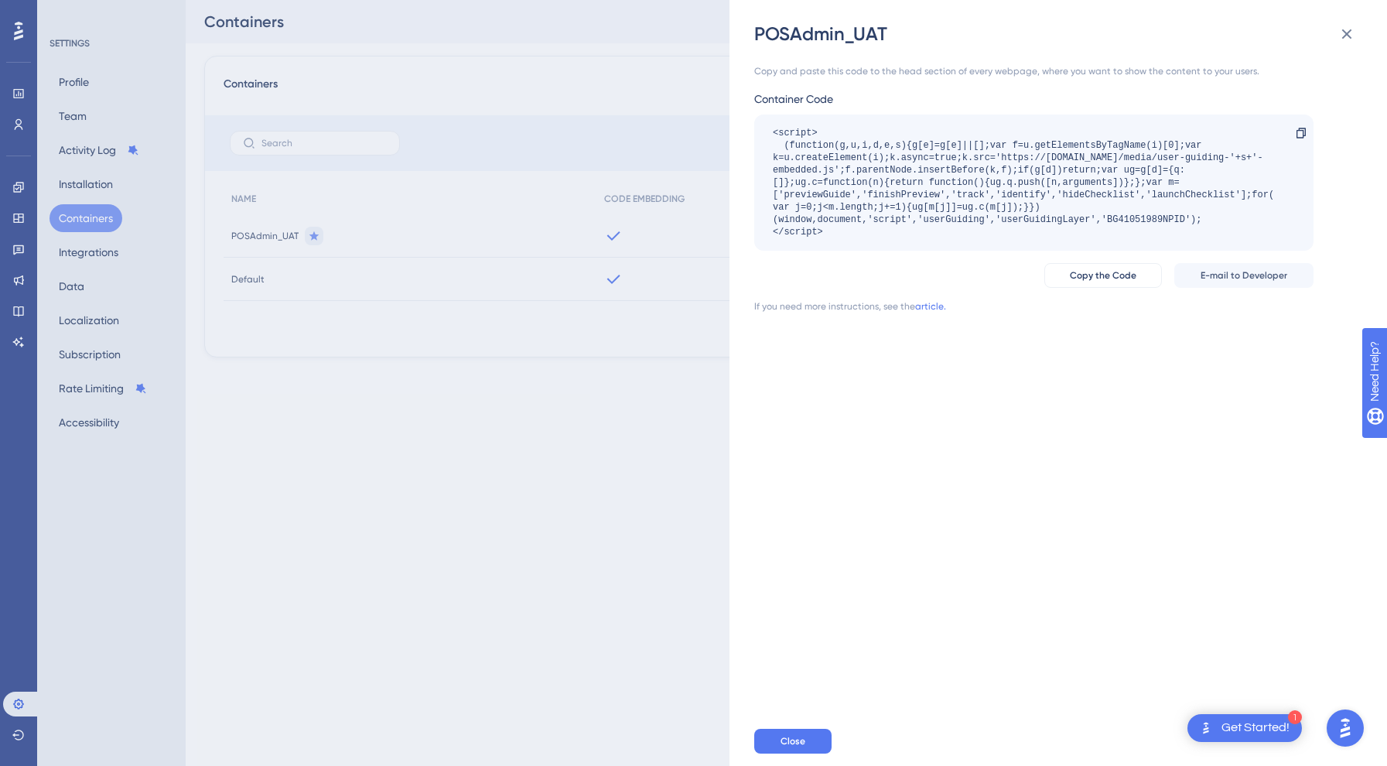
drag, startPoint x: 830, startPoint y: 228, endPoint x: 756, endPoint y: 137, distance: 117.7
click at [756, 137] on div "<script> (function(g,u,i,d,e,s){g[e]=g[e]||[];var f=u.getElementsByTagName(i)[0…" at bounding box center [1033, 182] width 559 height 136
copy div "<script> (function(g,u,i,d,e,s){g[e]=g[e]||[];var f=u.getElementsByTagName(i)[0…"
click at [1007, 498] on div "Copy and paste this code to the head section of every webpage, where you want t…" at bounding box center [1065, 381] width 623 height 670
click at [623, 510] on div "POSAdmin_UAT Copy and paste this code to the head section of every webpage, whe…" at bounding box center [693, 383] width 1387 height 766
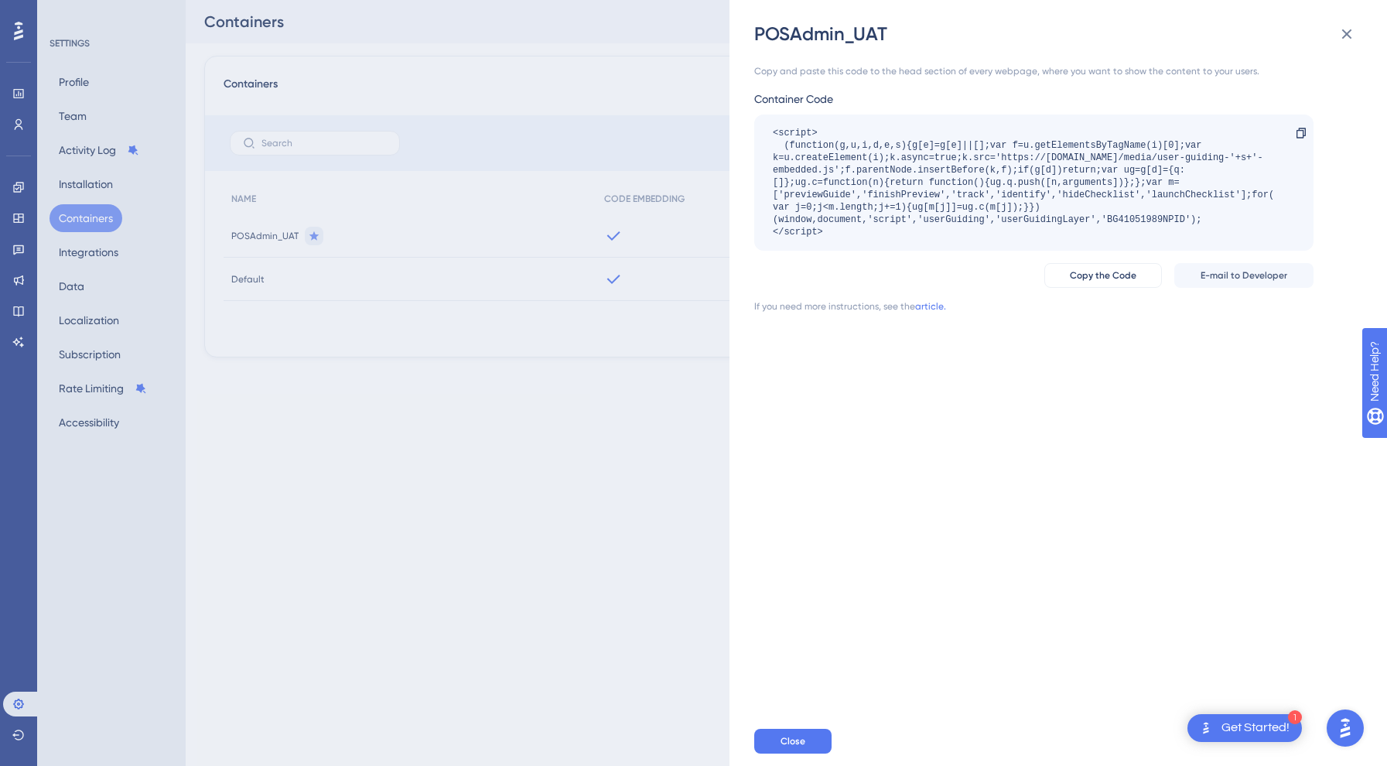
click at [1050, 213] on div "CODE" at bounding box center [1118, 199] width 320 height 32
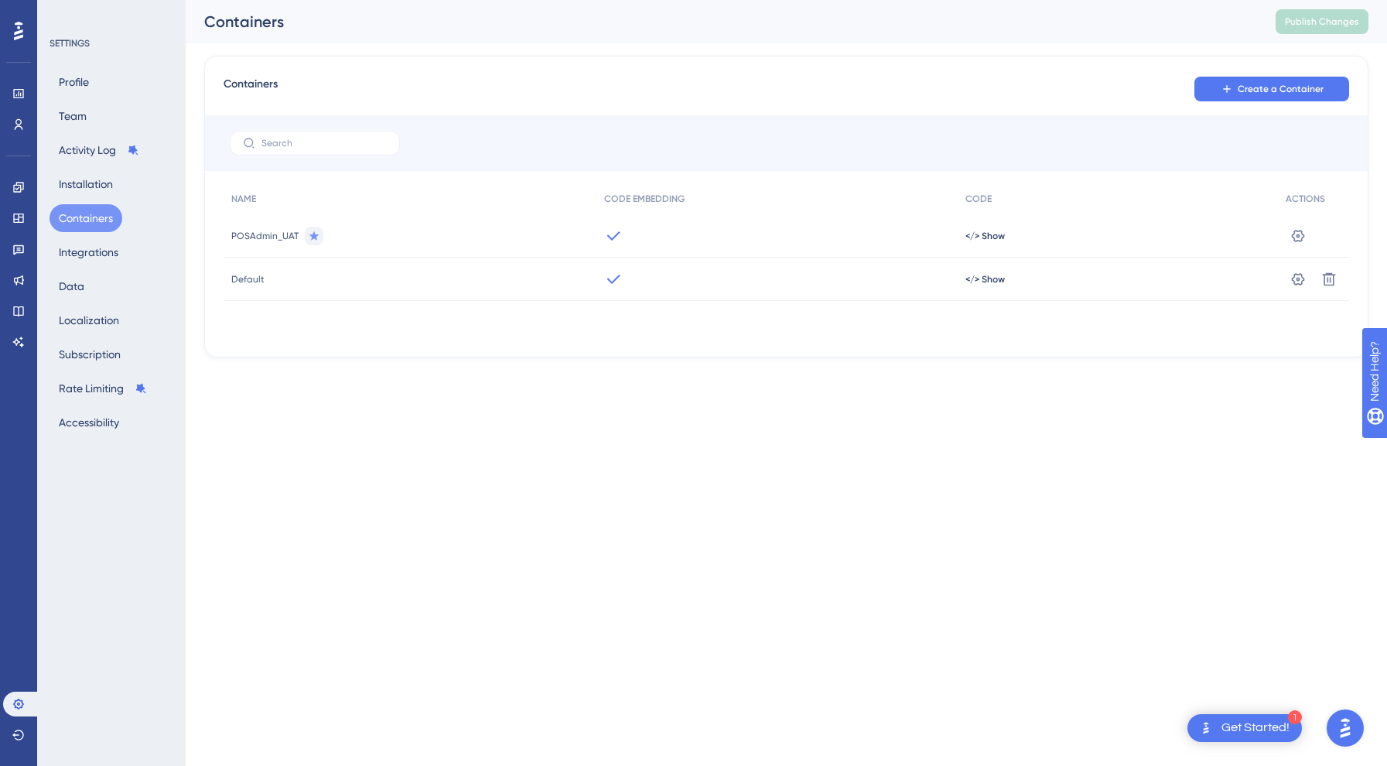
drag, startPoint x: 1055, startPoint y: 252, endPoint x: 790, endPoint y: 723, distance: 540.6
click at [1056, 252] on div "</> Show" at bounding box center [1118, 235] width 320 height 43
click at [1347, 36] on div "Containers Publish Changes" at bounding box center [786, 21] width 1201 height 43
click at [785, 0] on html "1 Get Started! Performance Users Engagement Widgets Feedback Product Updates Kn…" at bounding box center [693, 0] width 1387 height 0
click at [244, 250] on div "POSAdmin_UAT" at bounding box center [410, 235] width 373 height 43
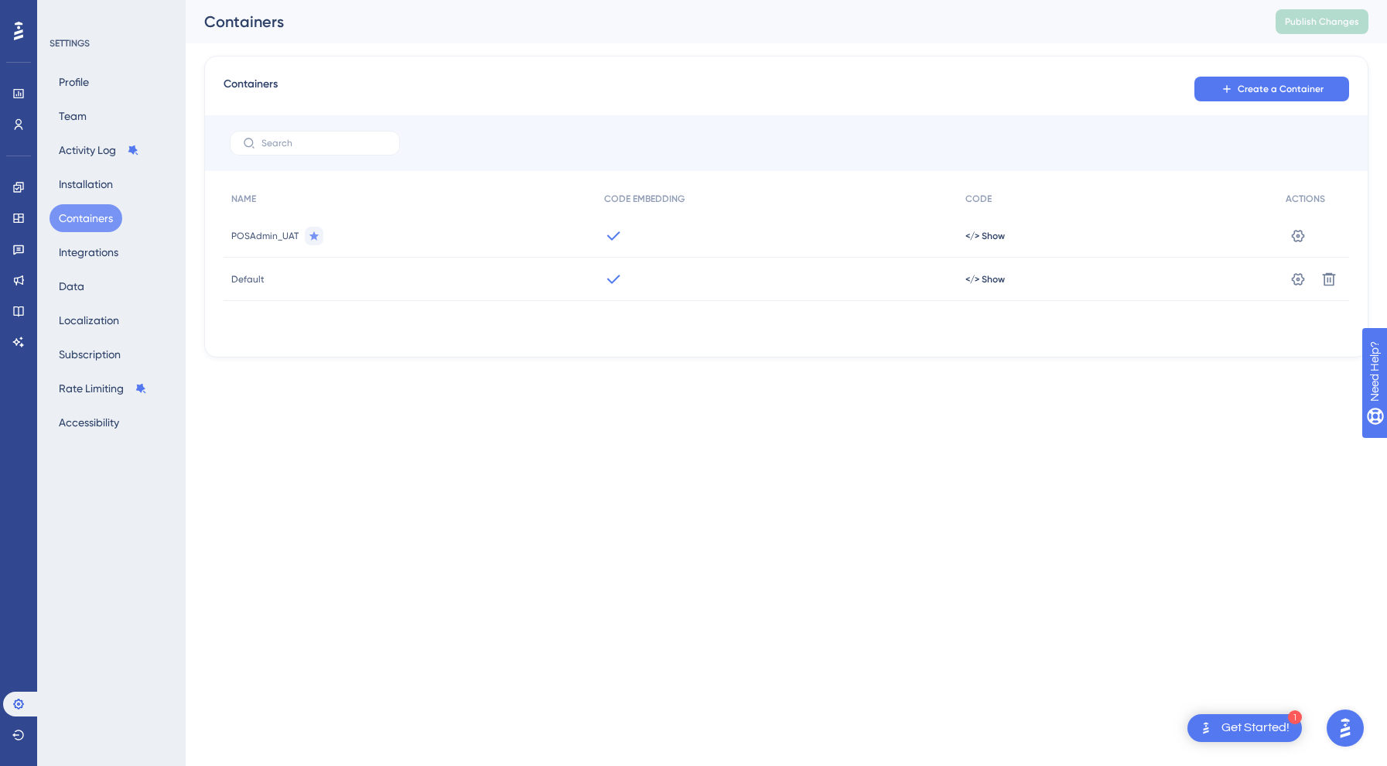
click at [258, 238] on span "POSAdmin_UAT" at bounding box center [264, 236] width 67 height 12
click at [971, 231] on span "</> Show" at bounding box center [984, 236] width 39 height 12
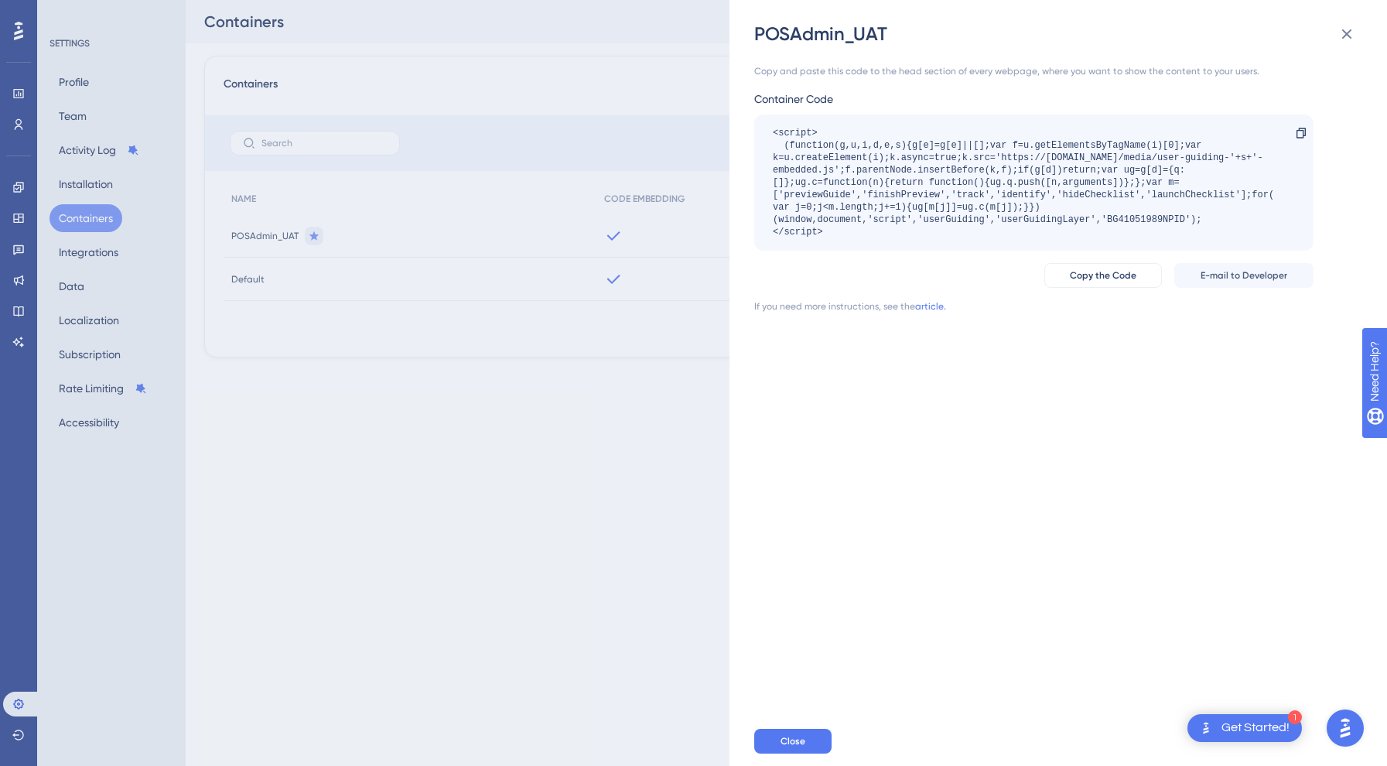
click at [647, 398] on div "POSAdmin_UAT Copy and paste this code to the head section of every webpage, whe…" at bounding box center [693, 383] width 1387 height 766
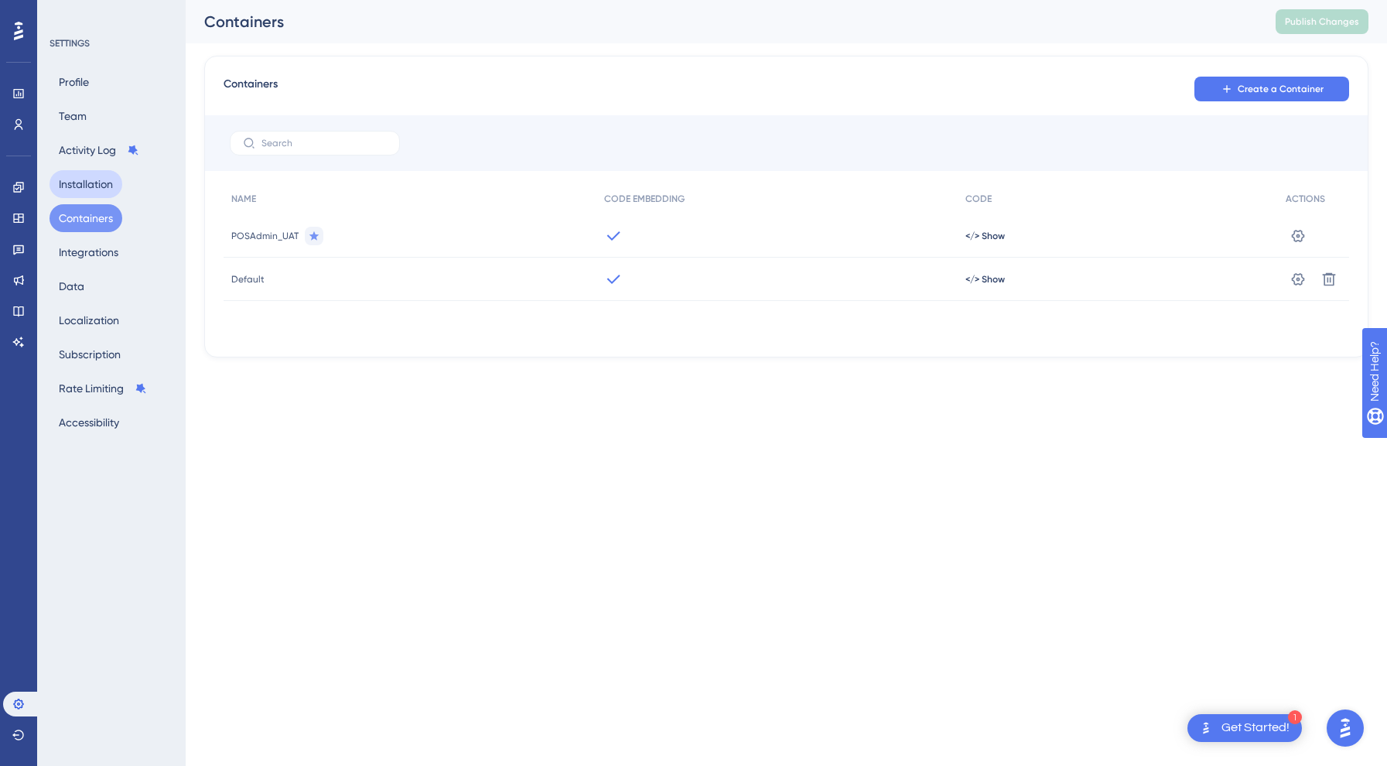
click at [80, 193] on button "Installation" at bounding box center [86, 184] width 73 height 28
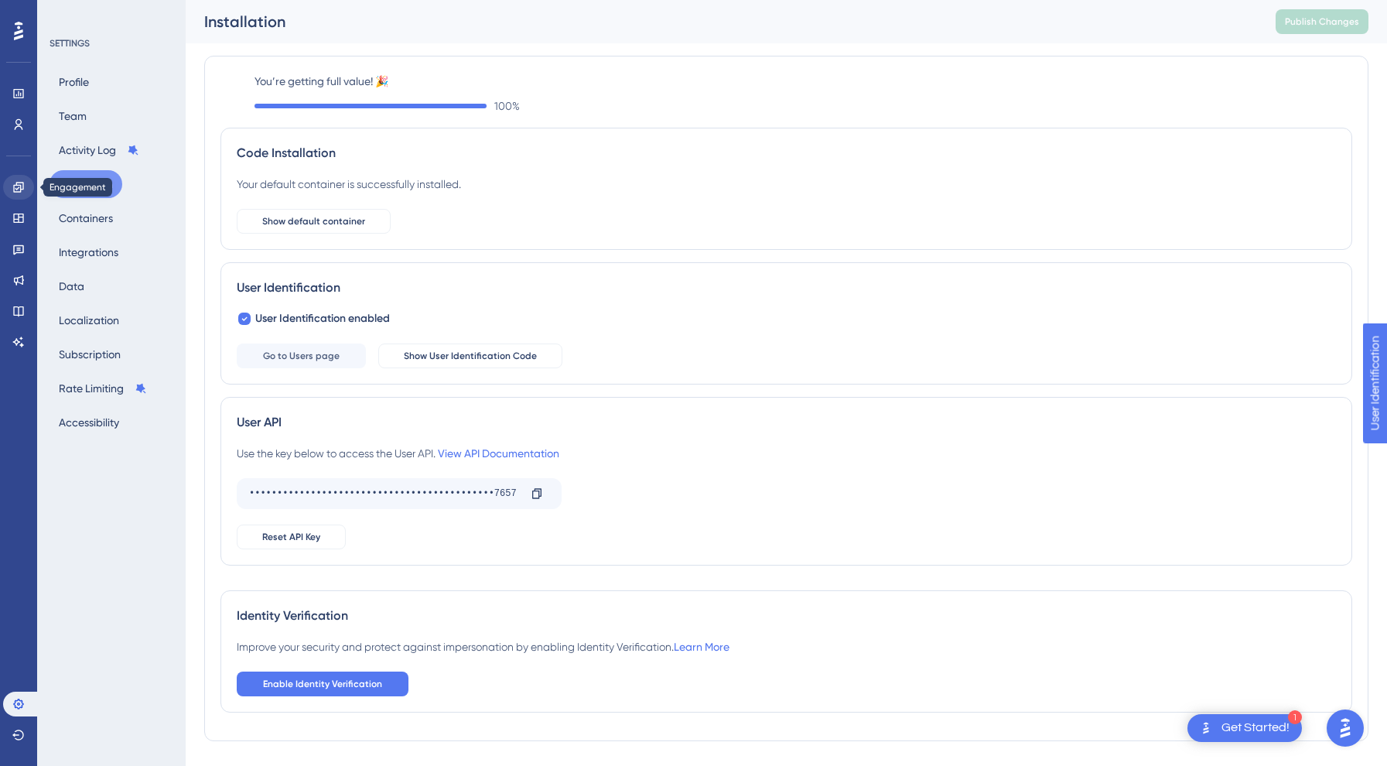
click at [11, 192] on link at bounding box center [18, 187] width 31 height 25
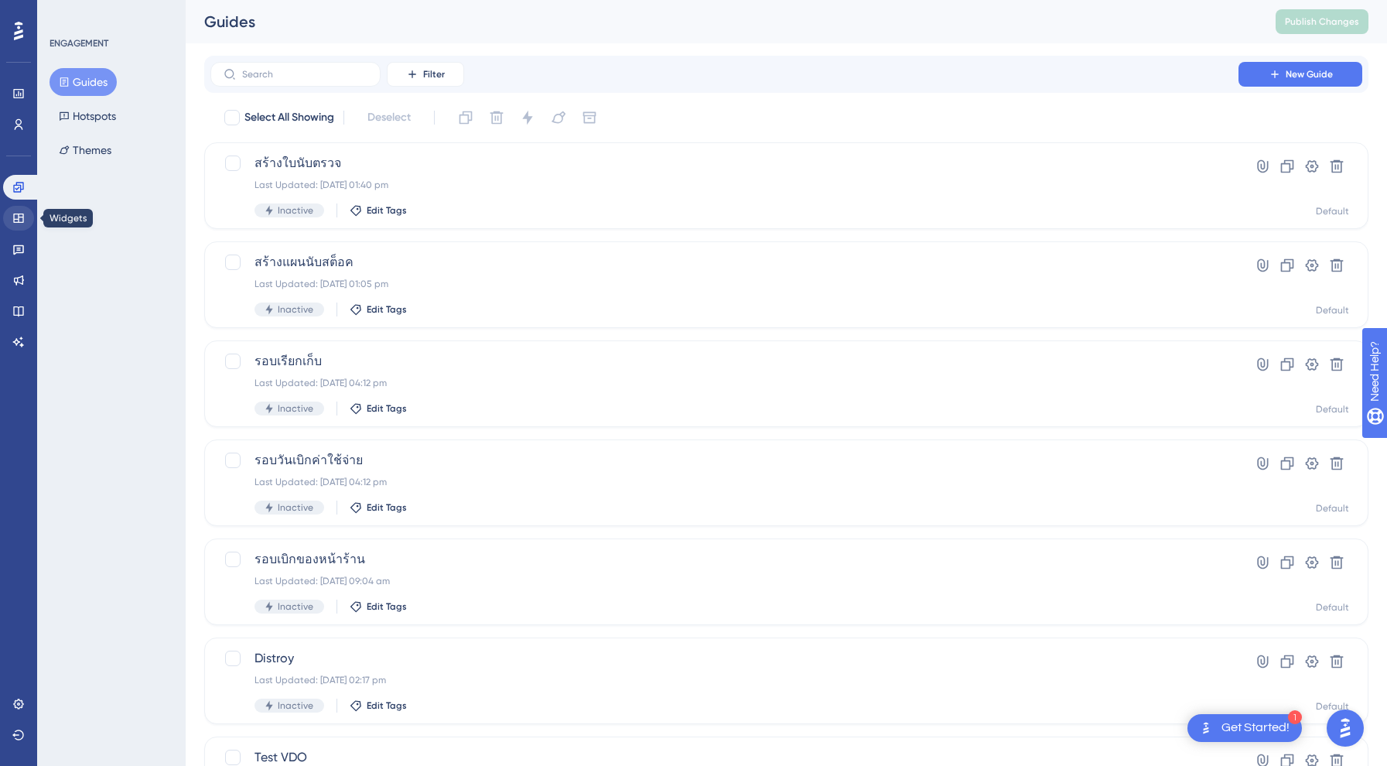
click at [19, 220] on icon at bounding box center [18, 217] width 10 height 9
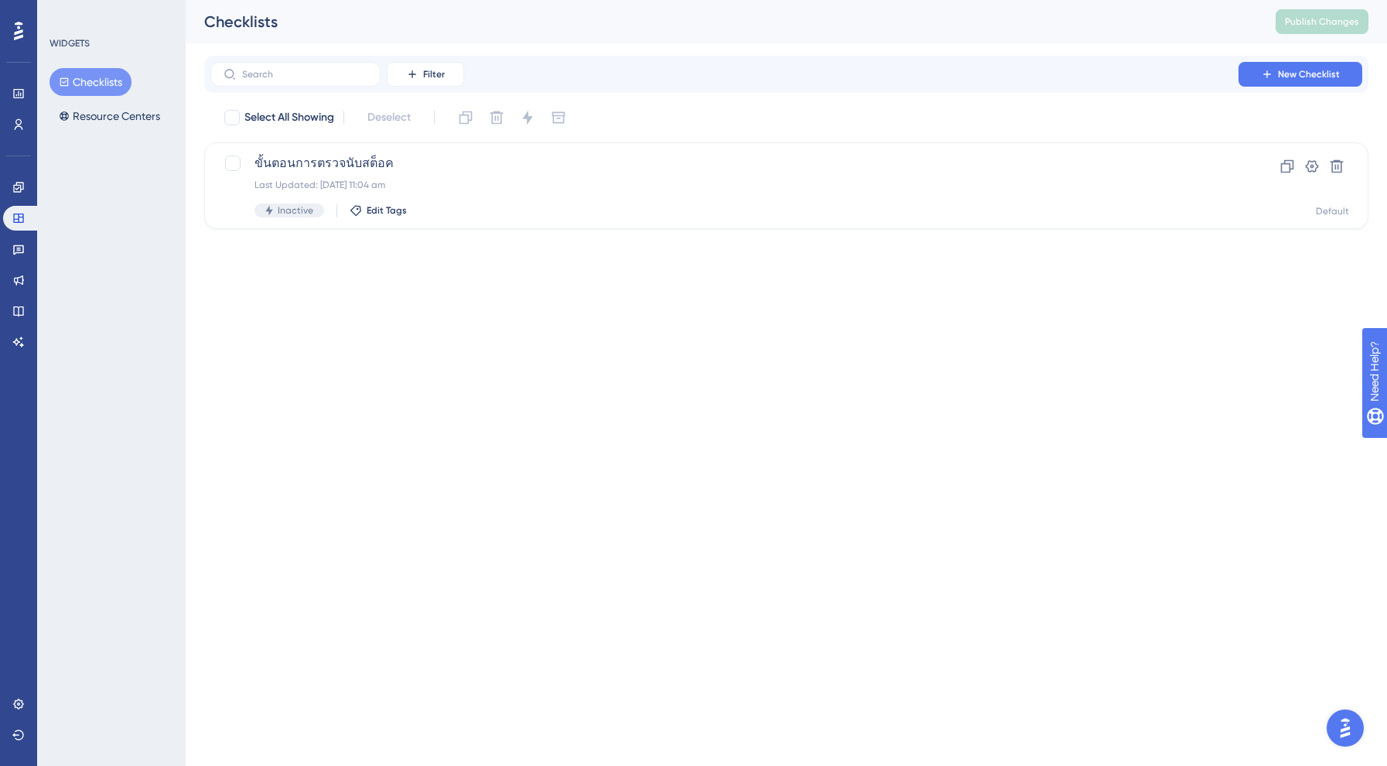
click at [144, 92] on div "Checklists Resource Centers" at bounding box center [112, 99] width 125 height 62
click at [139, 107] on button "Resource Centers" at bounding box center [110, 116] width 120 height 28
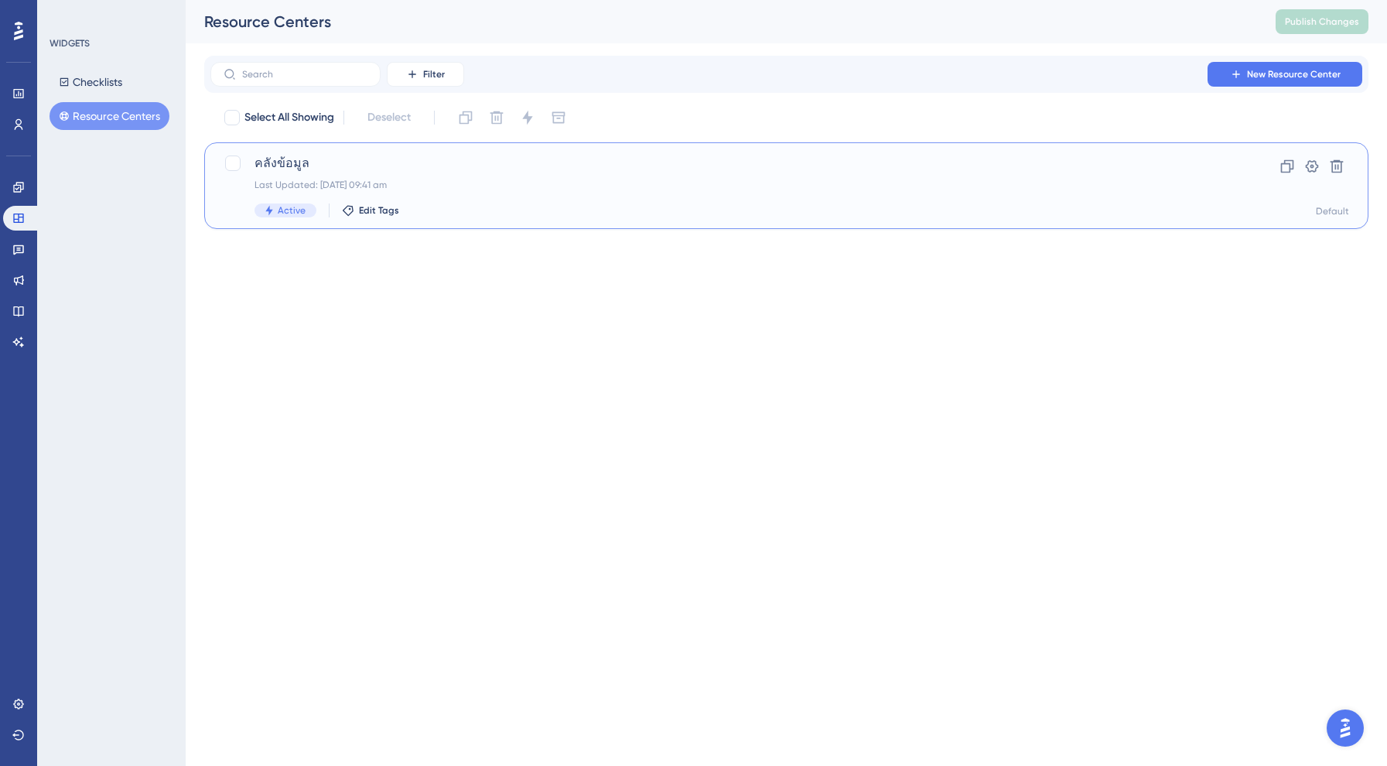
click at [381, 179] on div "Last Updated: 26 Aug 2025 at 09:41 am" at bounding box center [724, 185] width 940 height 12
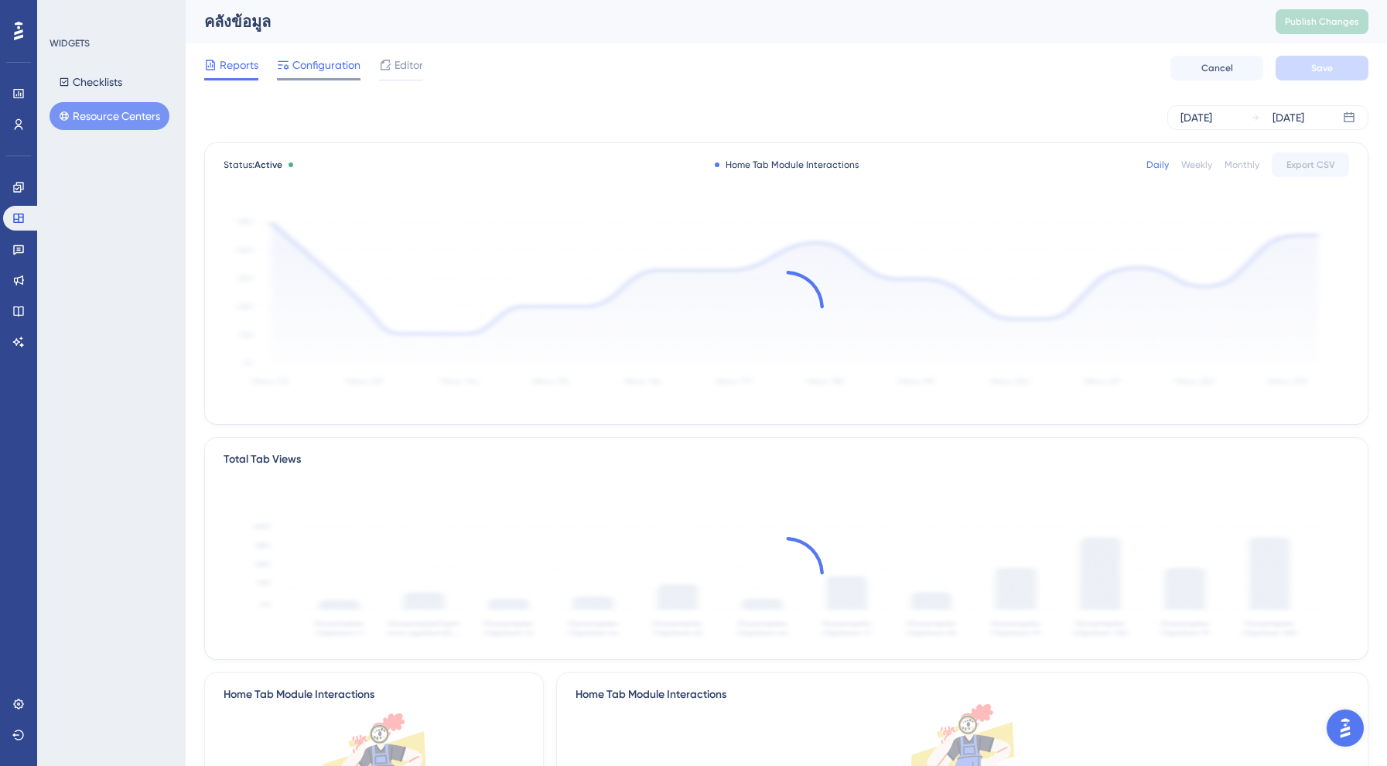
click at [325, 73] on span "Configuration" at bounding box center [326, 65] width 68 height 19
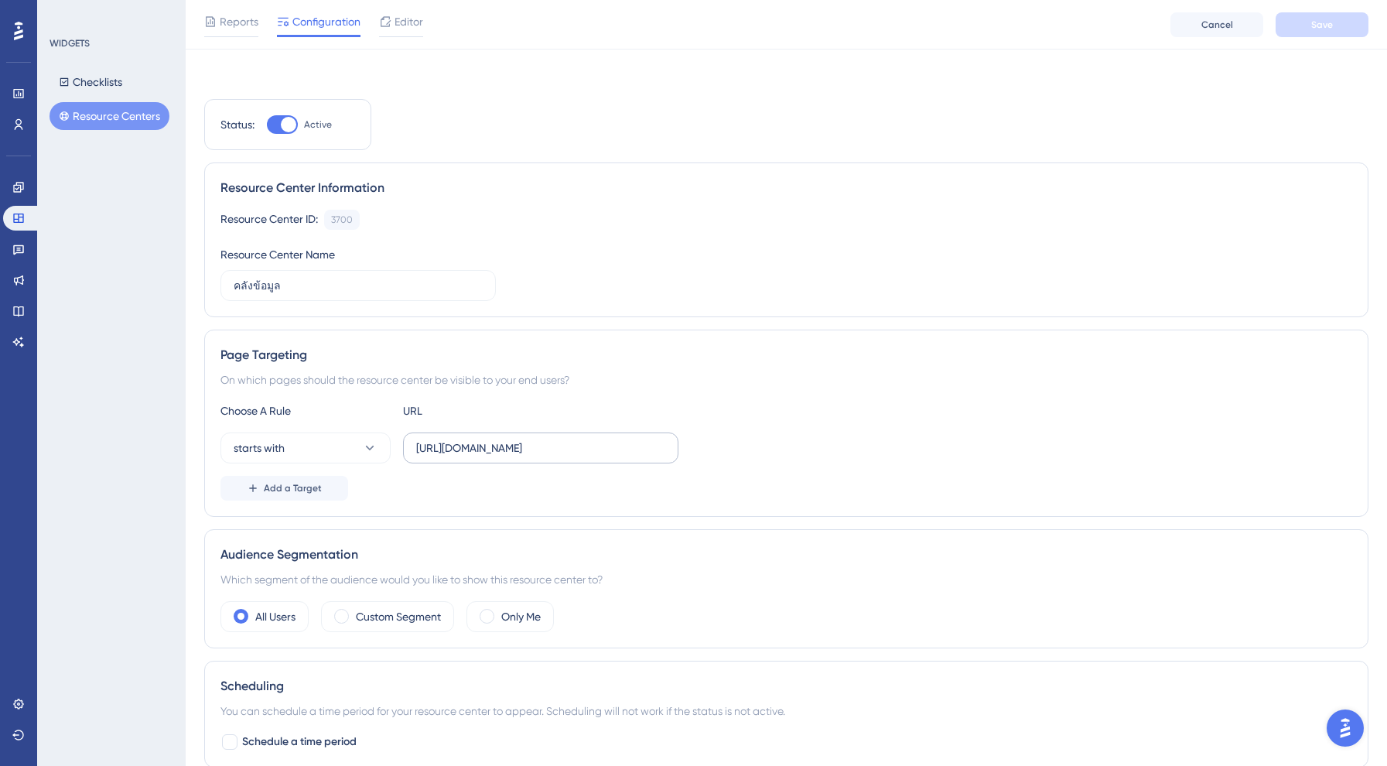
scroll to position [110, 0]
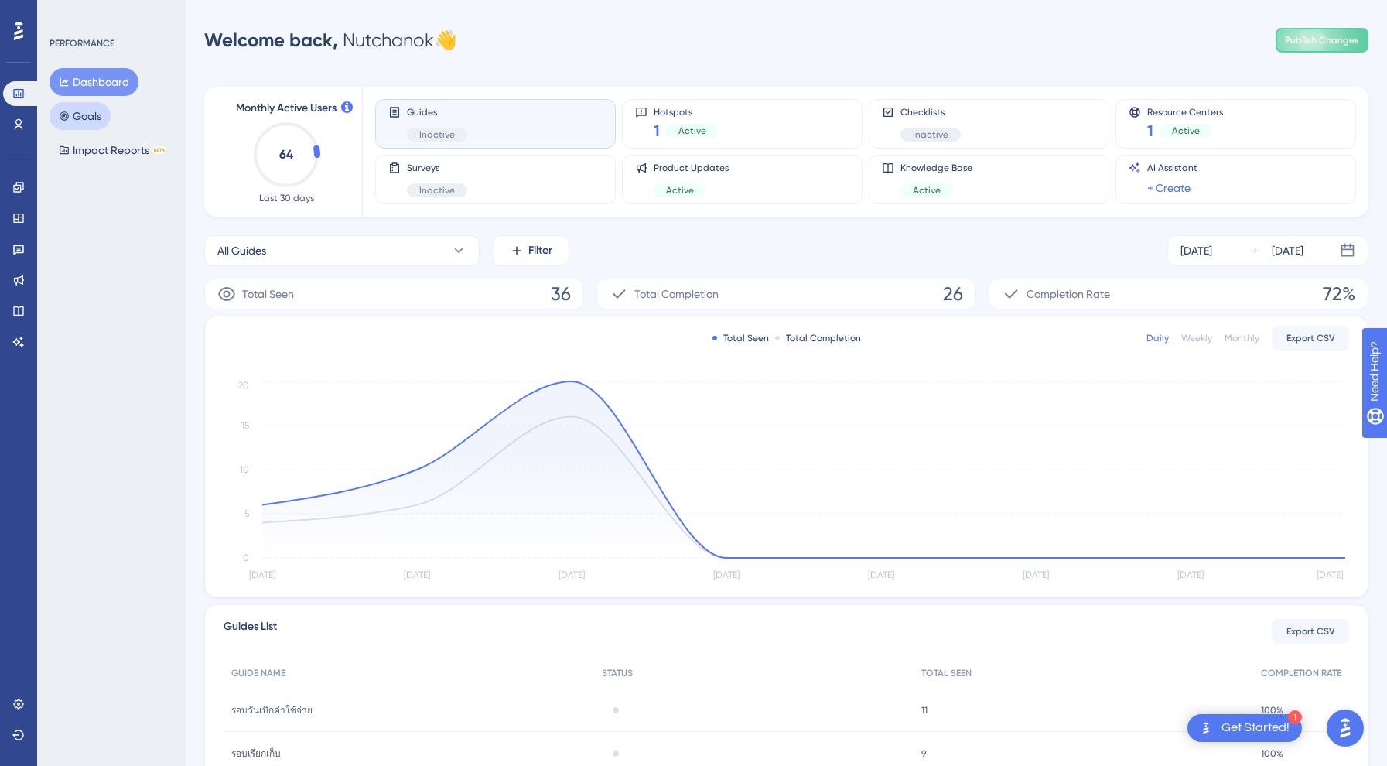
click at [89, 115] on button "Goals" at bounding box center [80, 116] width 61 height 28
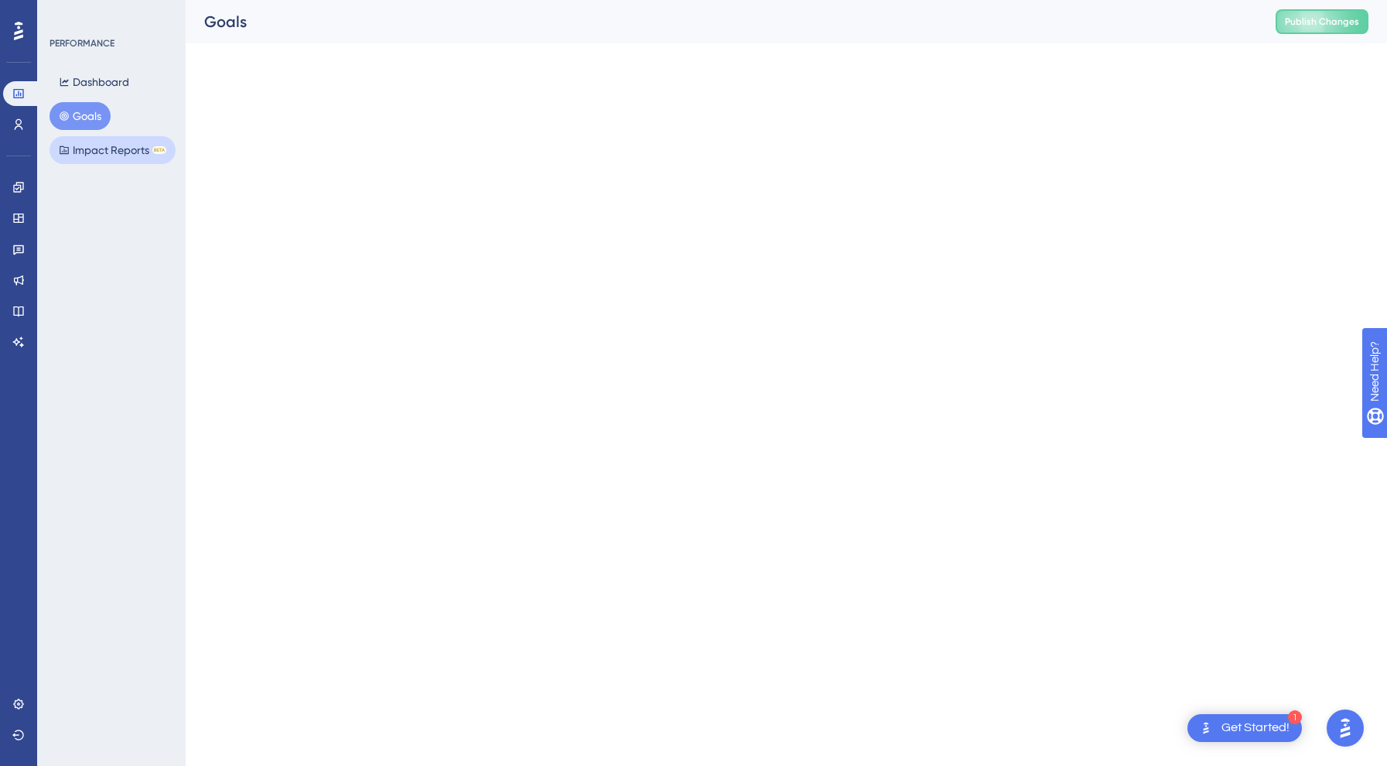
click at [89, 154] on button "Impact Reports BETA" at bounding box center [113, 150] width 126 height 28
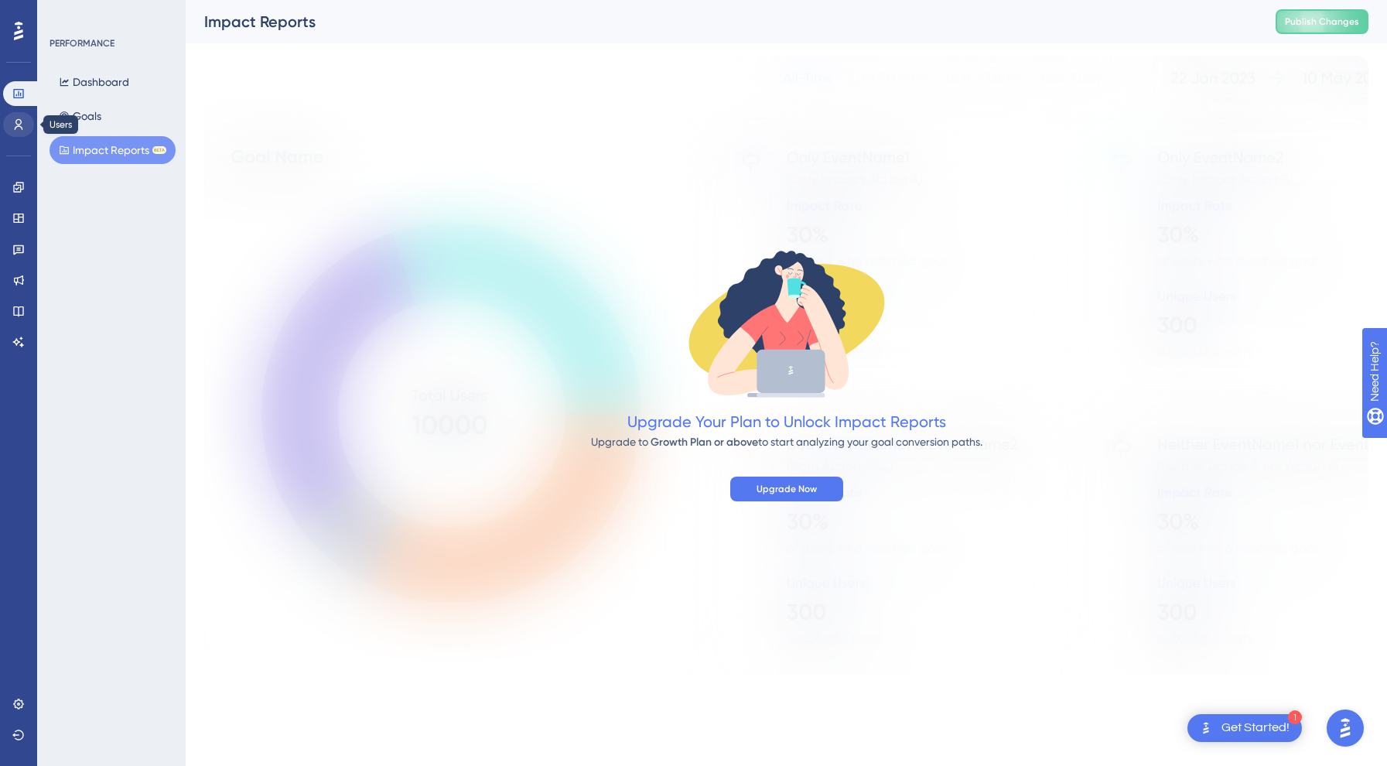
click at [19, 127] on icon at bounding box center [18, 124] width 12 height 12
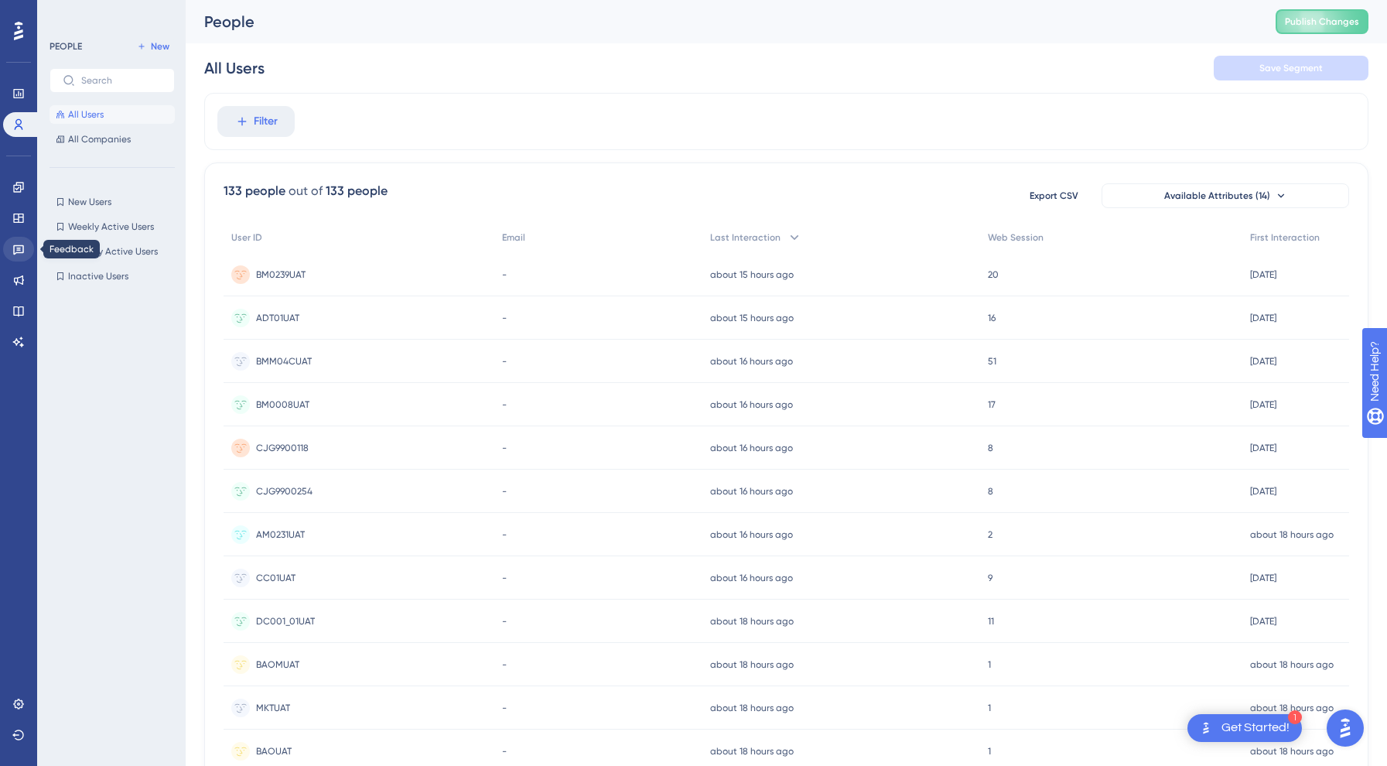
click at [15, 248] on icon at bounding box center [18, 249] width 12 height 12
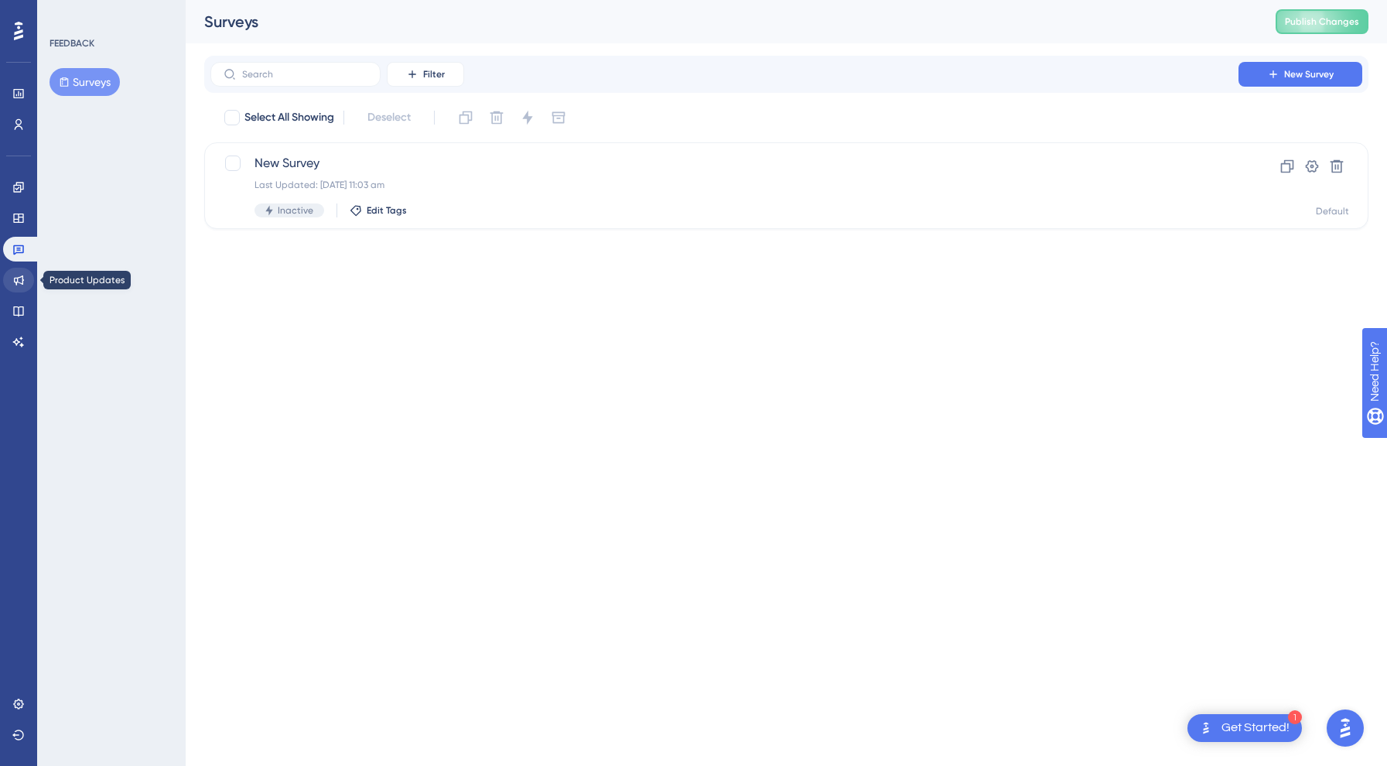
click at [16, 281] on icon at bounding box center [18, 280] width 12 height 12
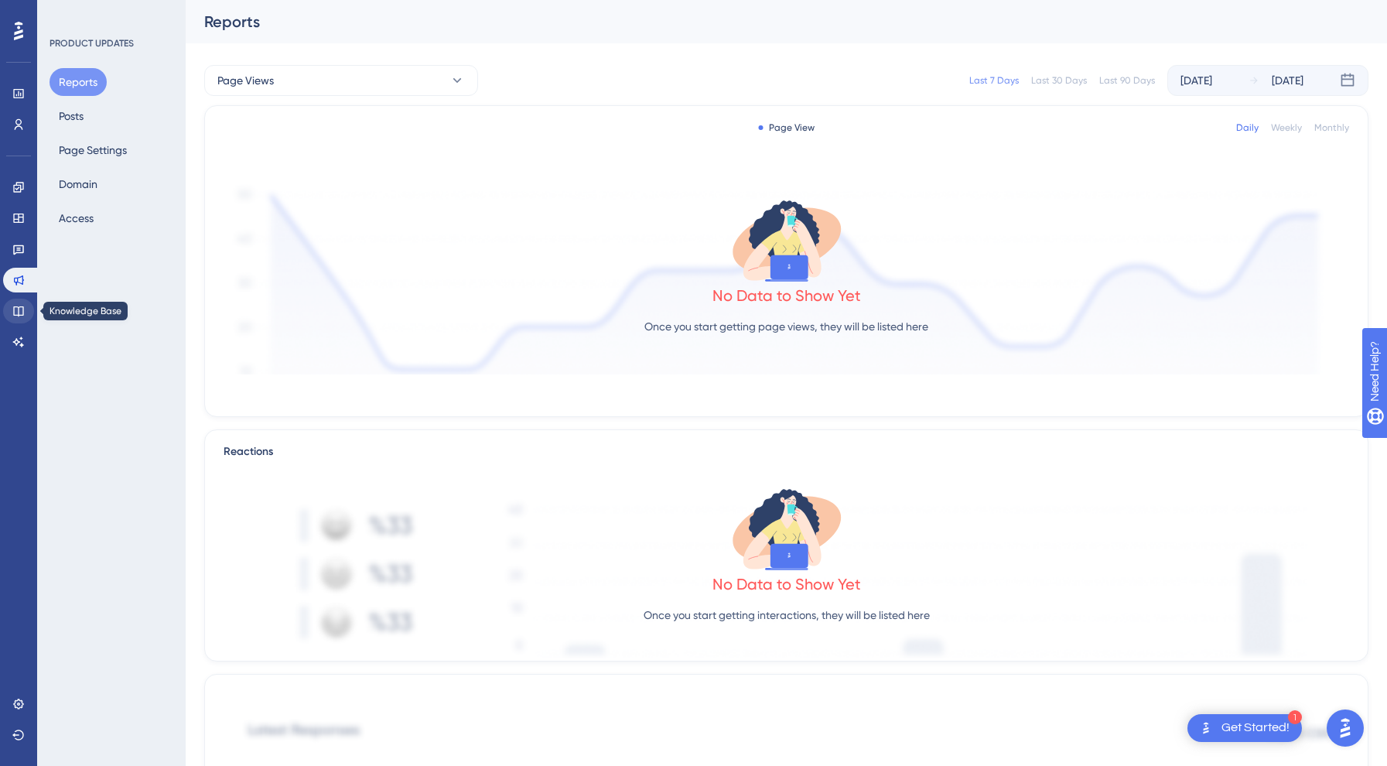
click at [25, 310] on link at bounding box center [18, 311] width 31 height 25
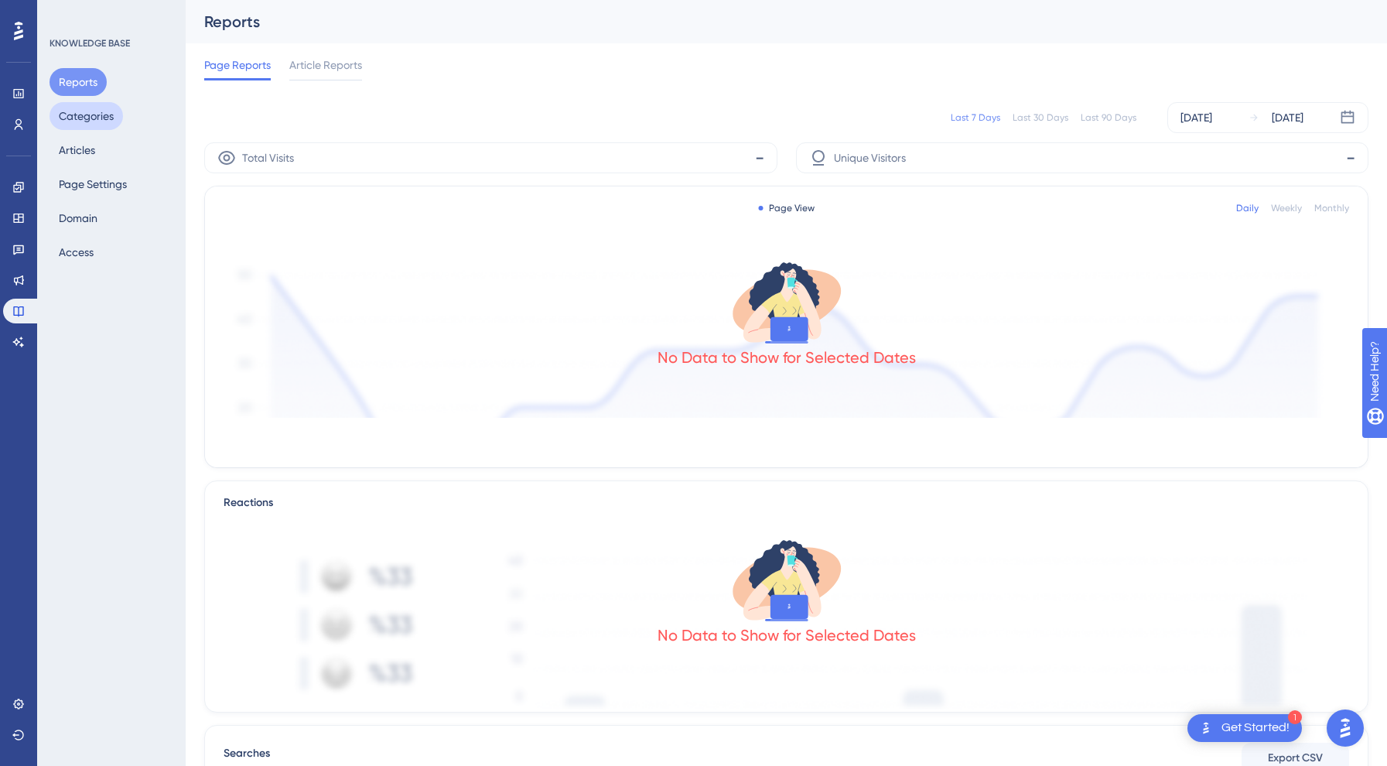
click at [93, 116] on button "Categories" at bounding box center [86, 116] width 73 height 28
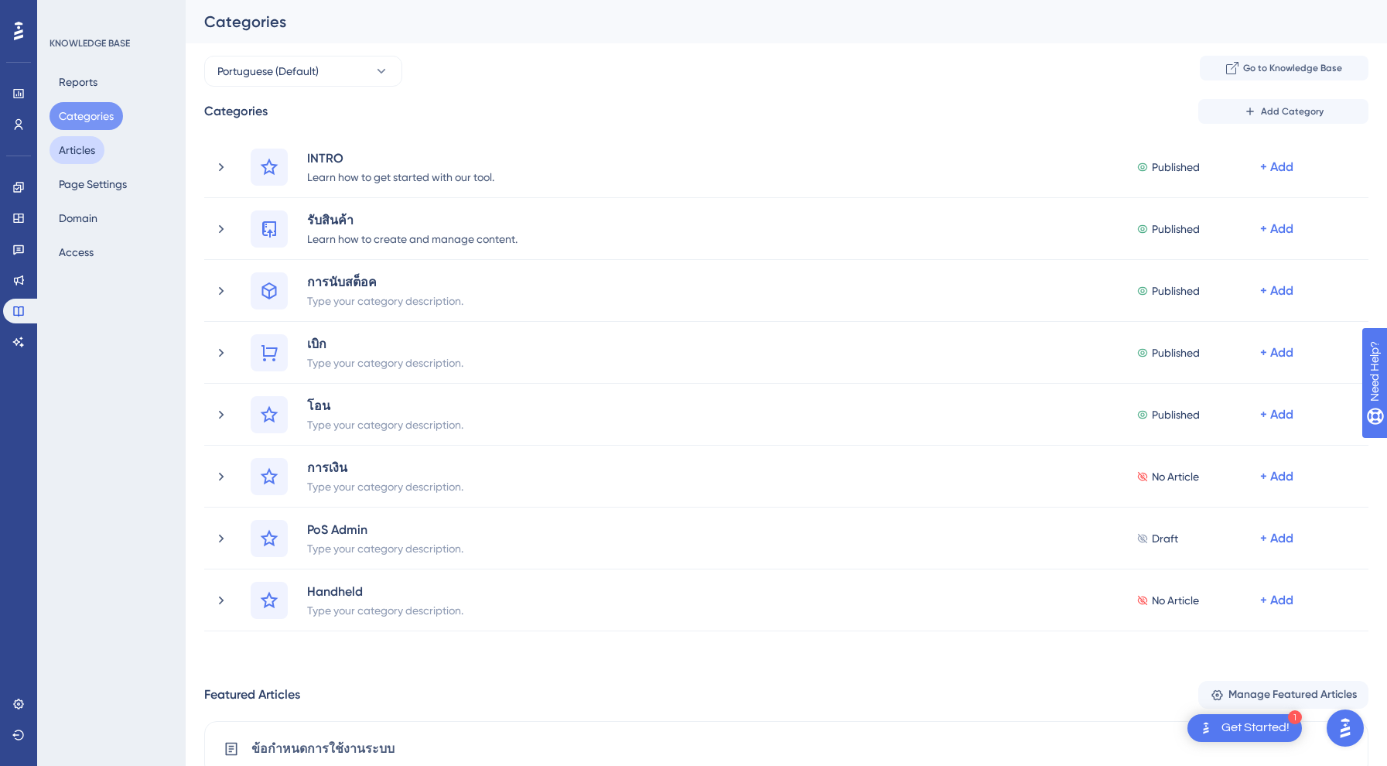
click at [88, 144] on button "Articles" at bounding box center [77, 150] width 55 height 28
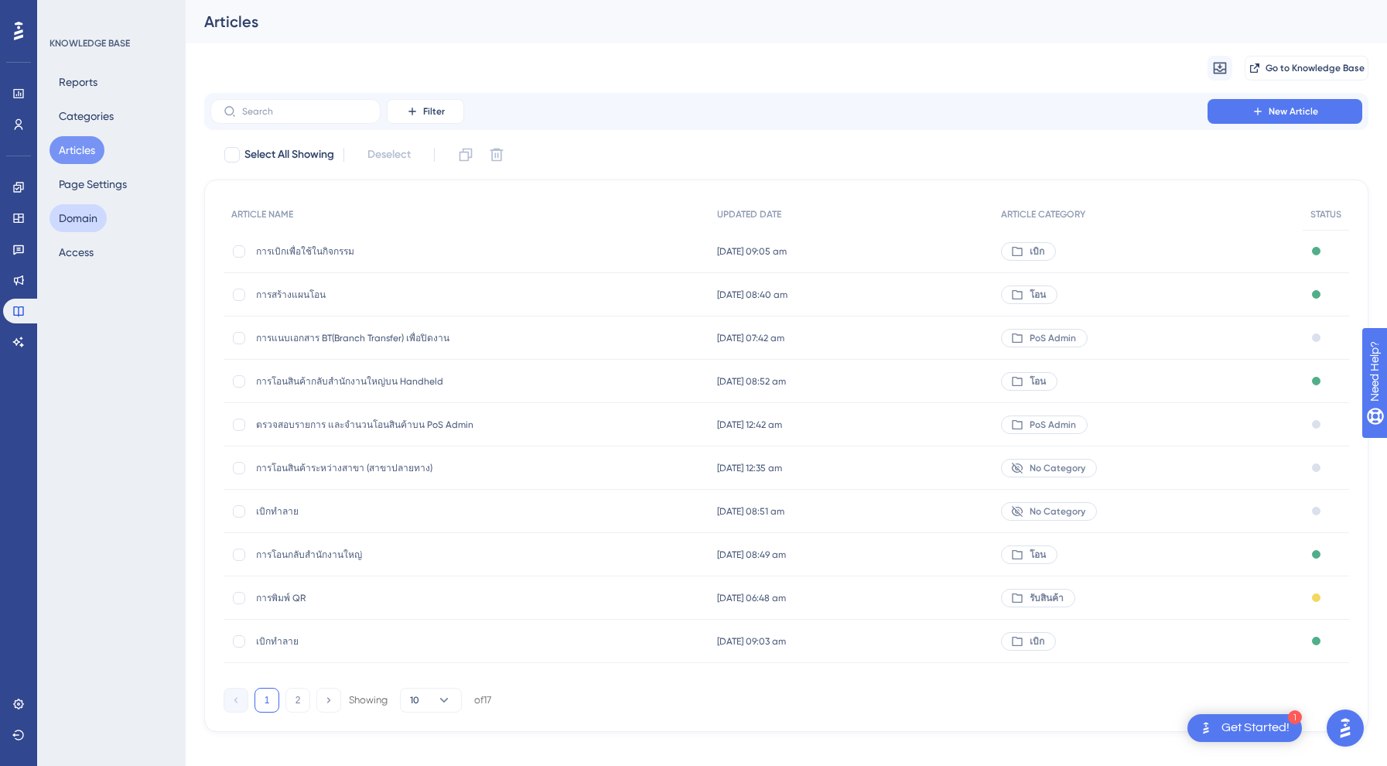
click at [87, 208] on button "Domain" at bounding box center [78, 218] width 57 height 28
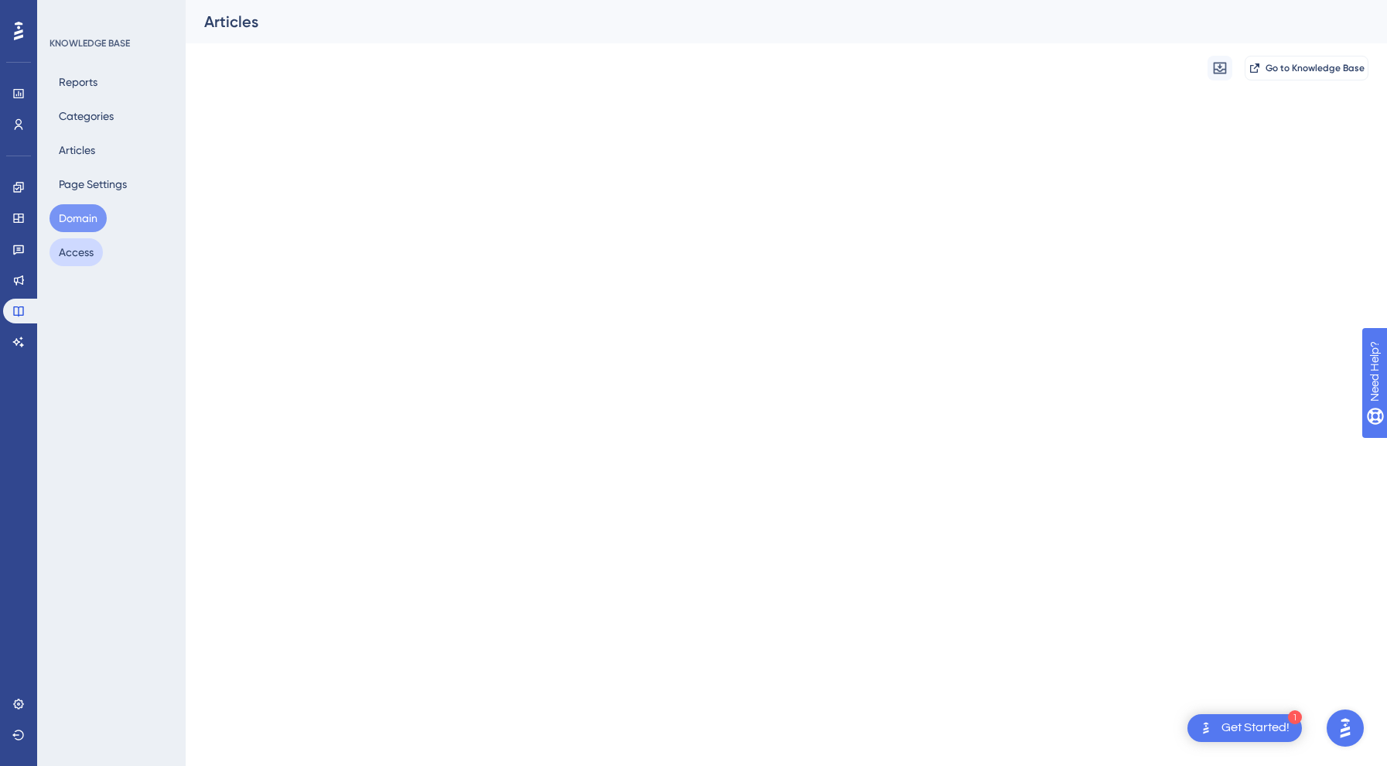
click at [84, 251] on button "Access" at bounding box center [76, 252] width 53 height 28
click at [84, 220] on button "Domain" at bounding box center [78, 218] width 57 height 28
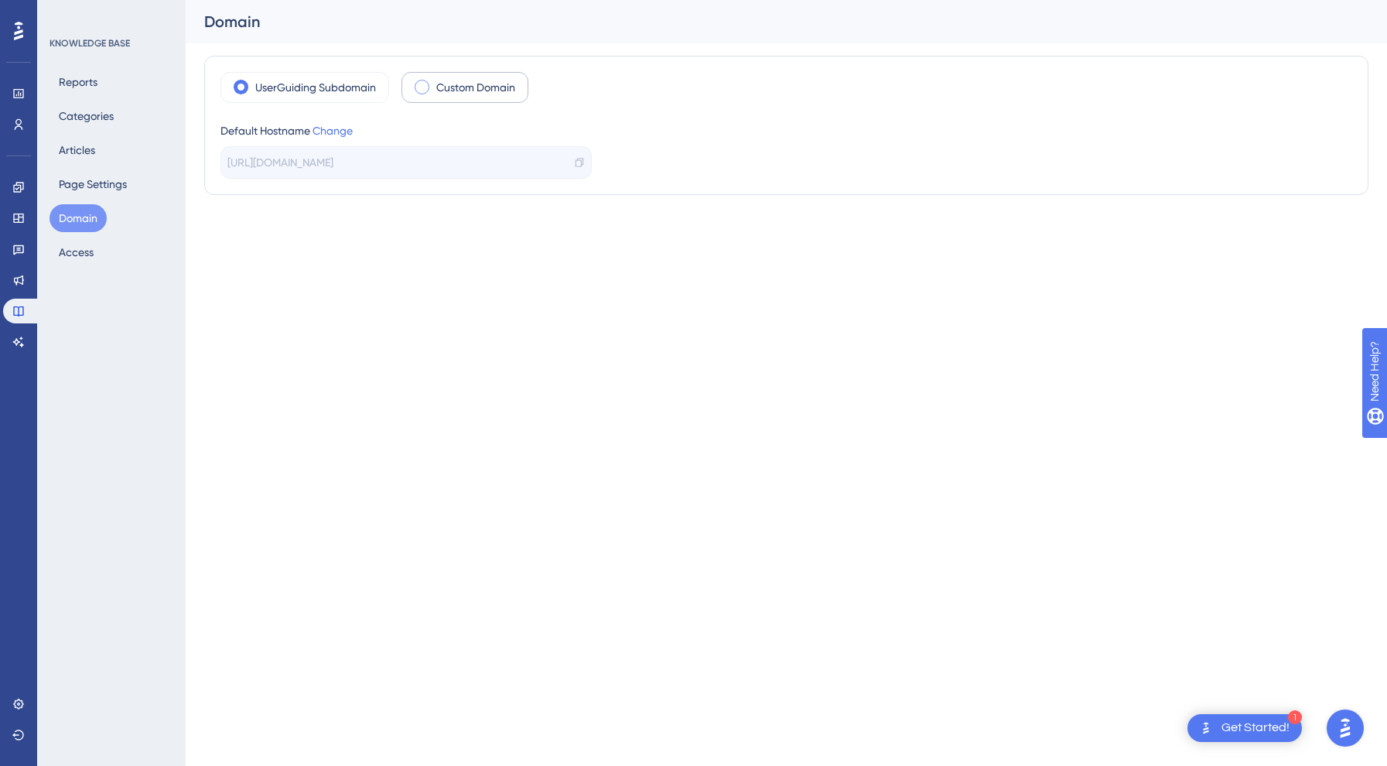
click at [424, 84] on span at bounding box center [422, 87] width 15 height 15
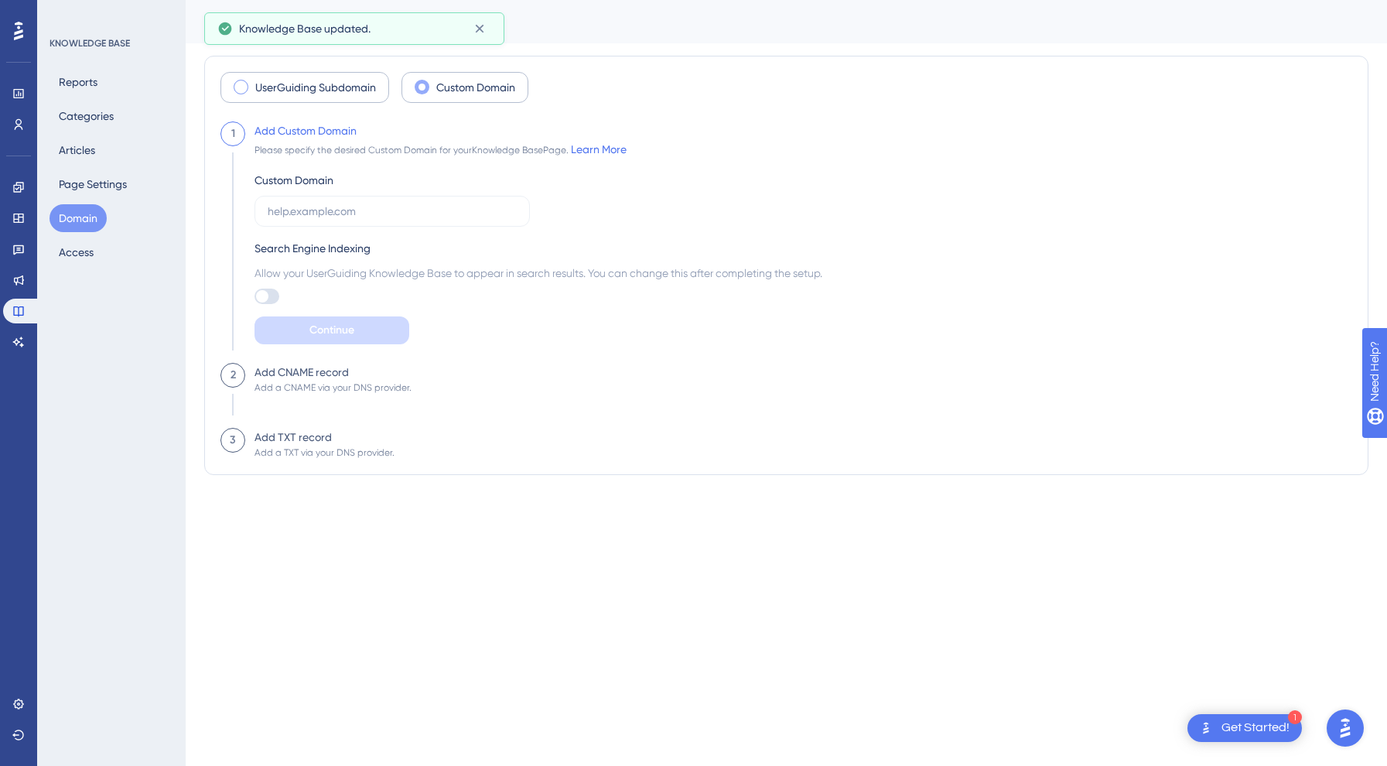
click at [294, 79] on label "UserGuiding Subdomain" at bounding box center [315, 87] width 121 height 19
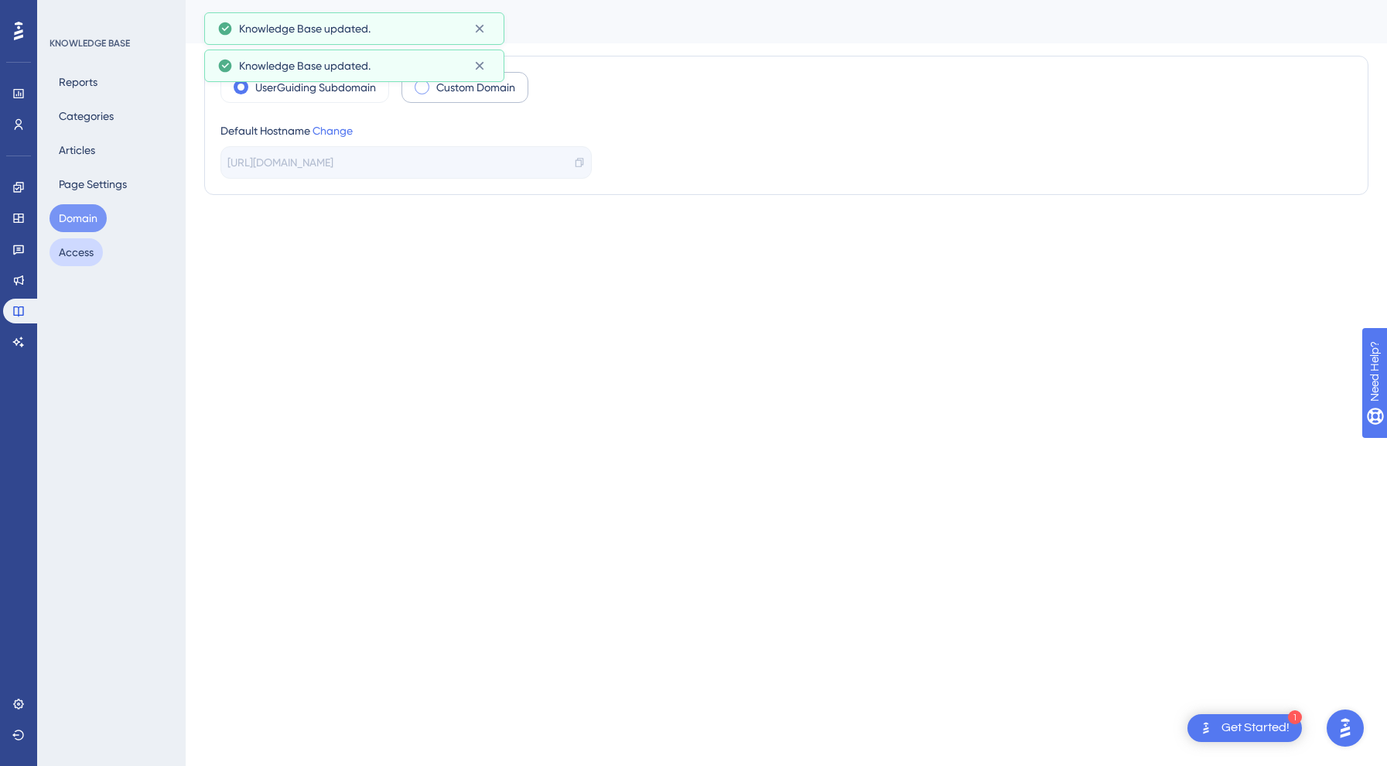
click at [88, 251] on button "Access" at bounding box center [76, 252] width 53 height 28
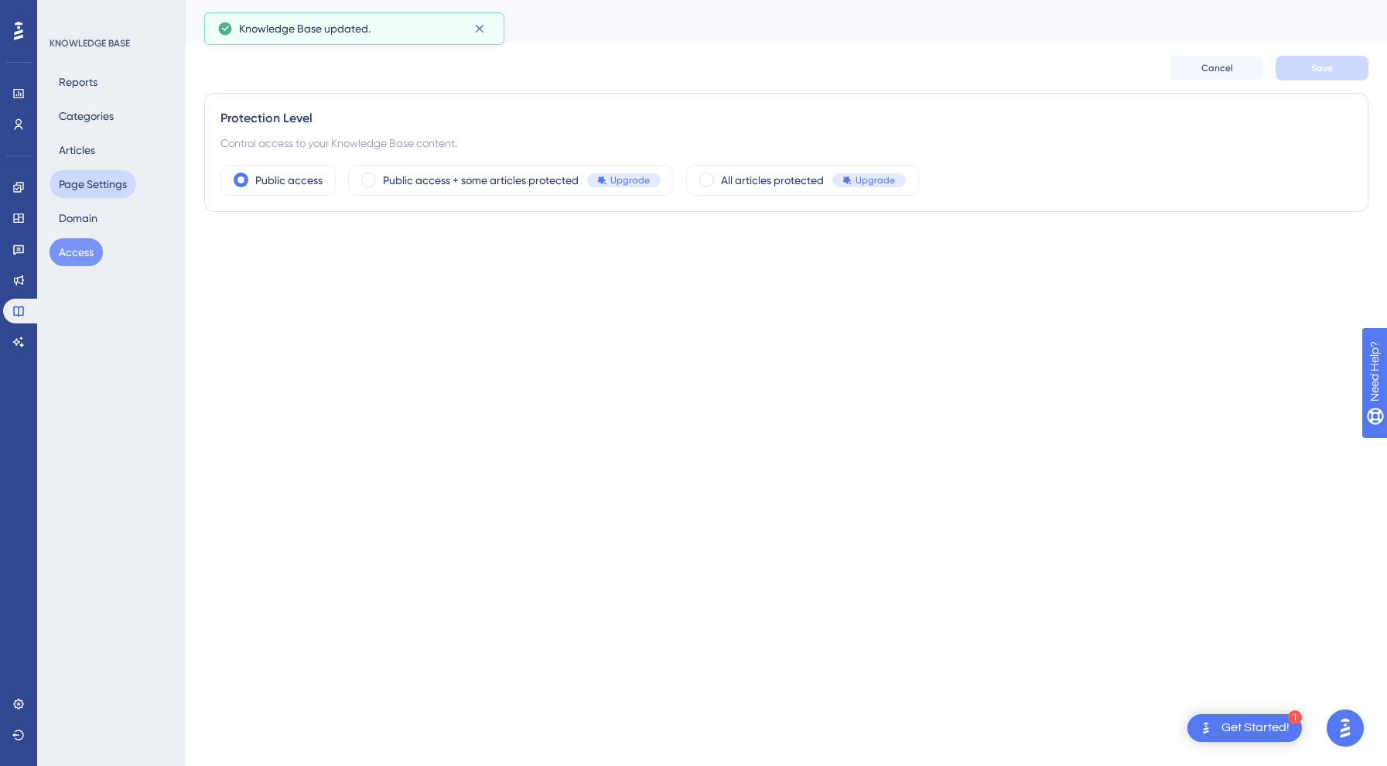
click at [94, 185] on button "Page Settings" at bounding box center [93, 184] width 87 height 28
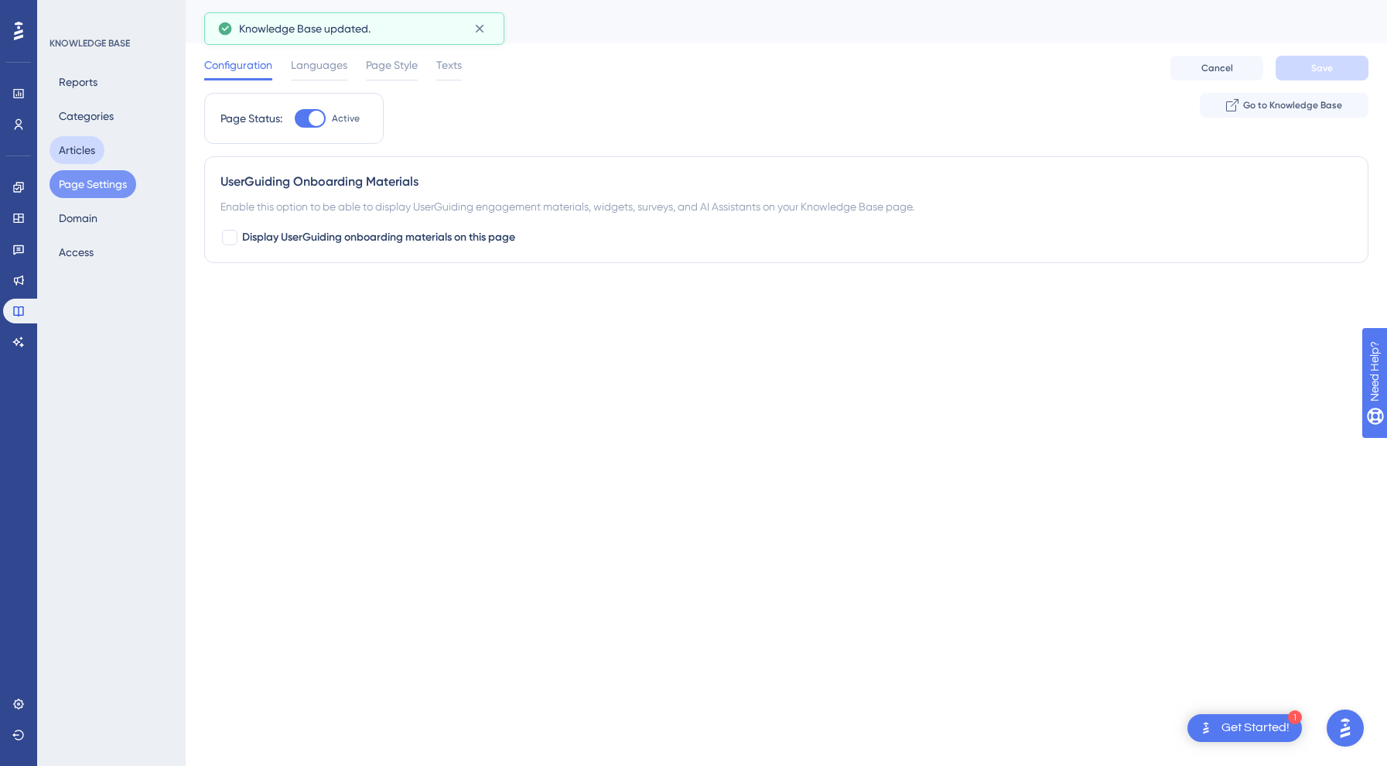
click at [87, 151] on button "Articles" at bounding box center [77, 150] width 55 height 28
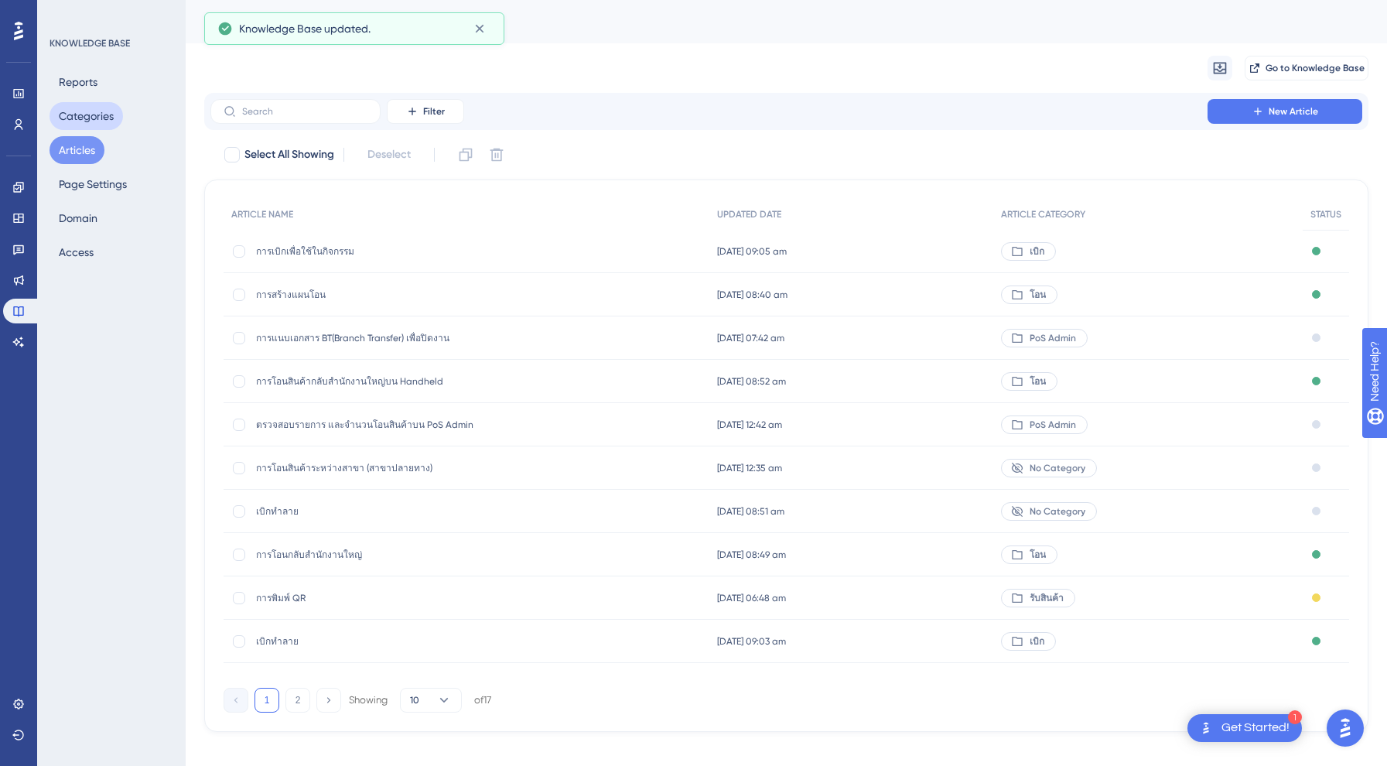
click at [93, 119] on button "Categories" at bounding box center [86, 116] width 73 height 28
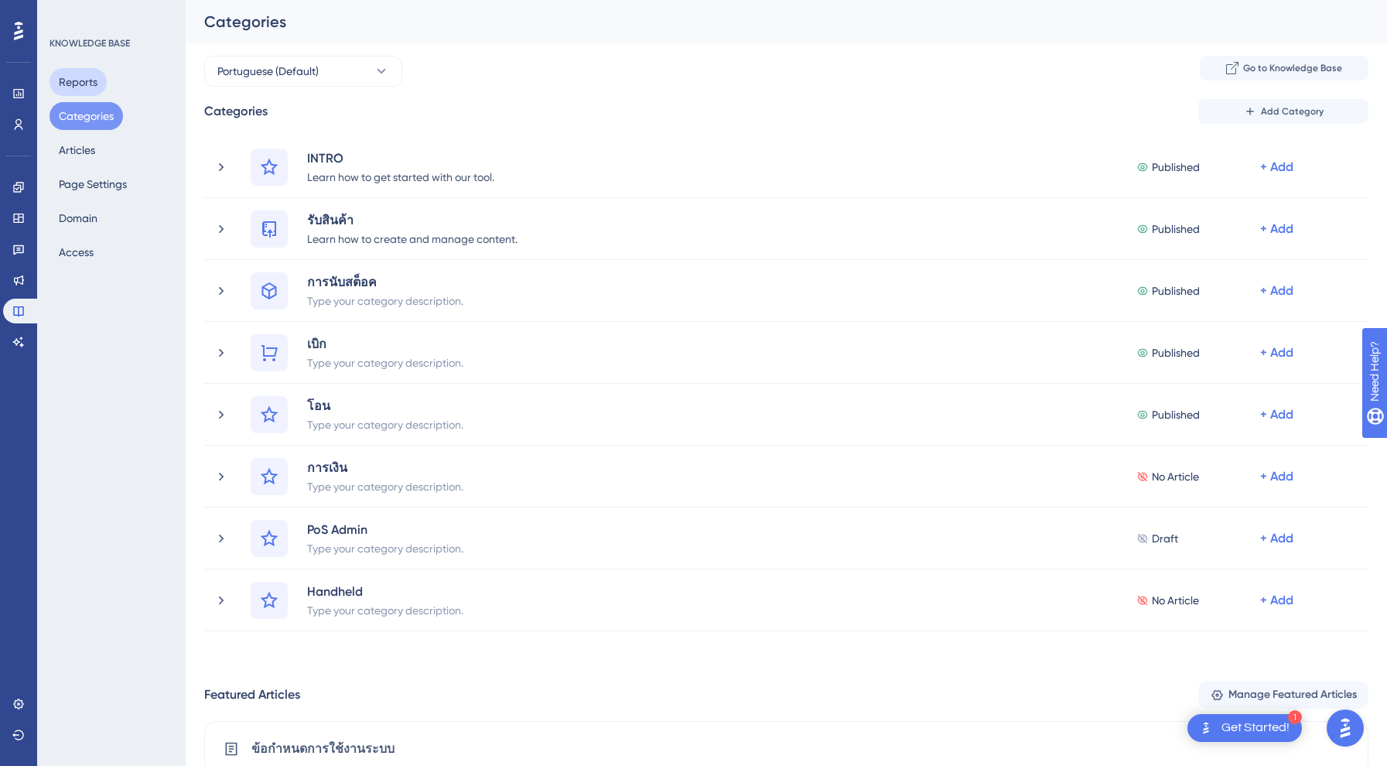
click at [105, 85] on button "Reports" at bounding box center [78, 82] width 57 height 28
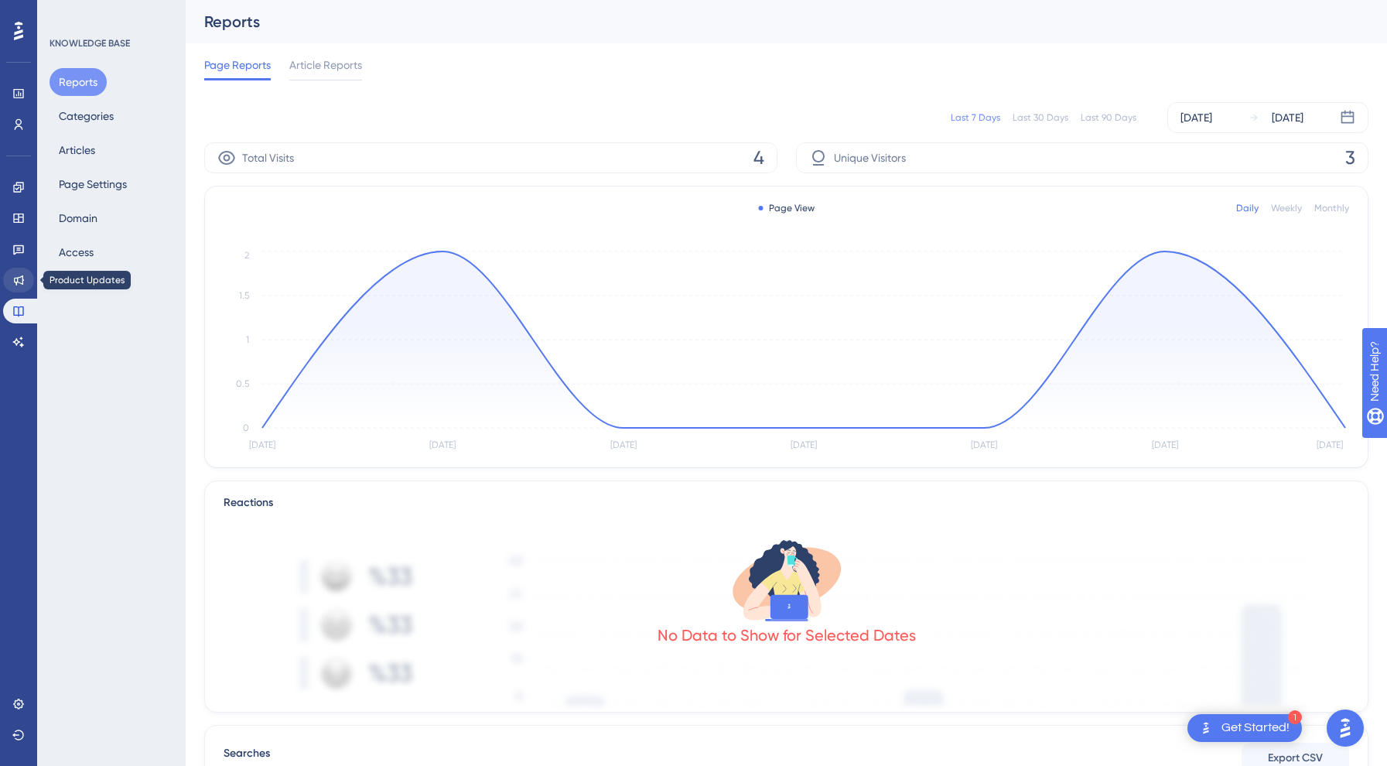
scroll to position [-1, 0]
click at [19, 280] on icon at bounding box center [18, 280] width 12 height 12
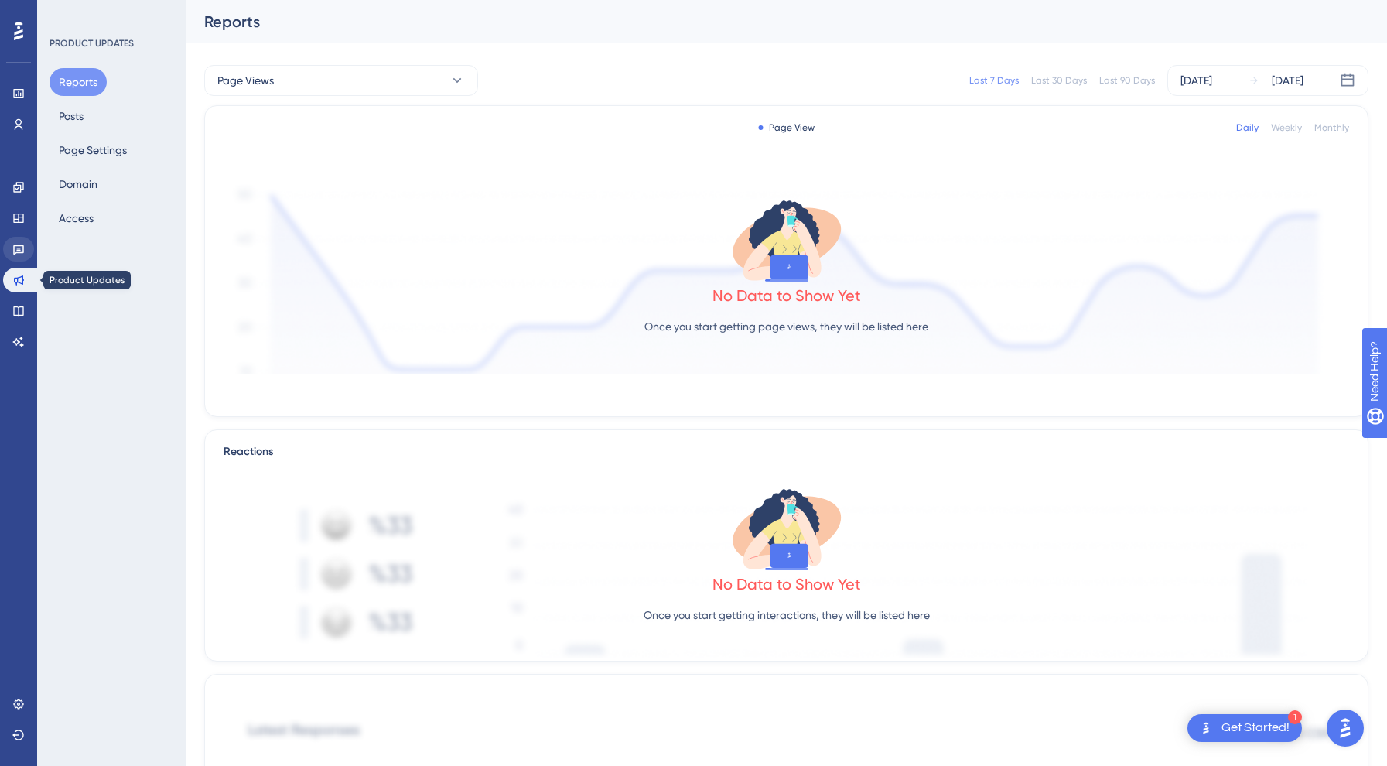
click at [19, 238] on link at bounding box center [18, 249] width 31 height 25
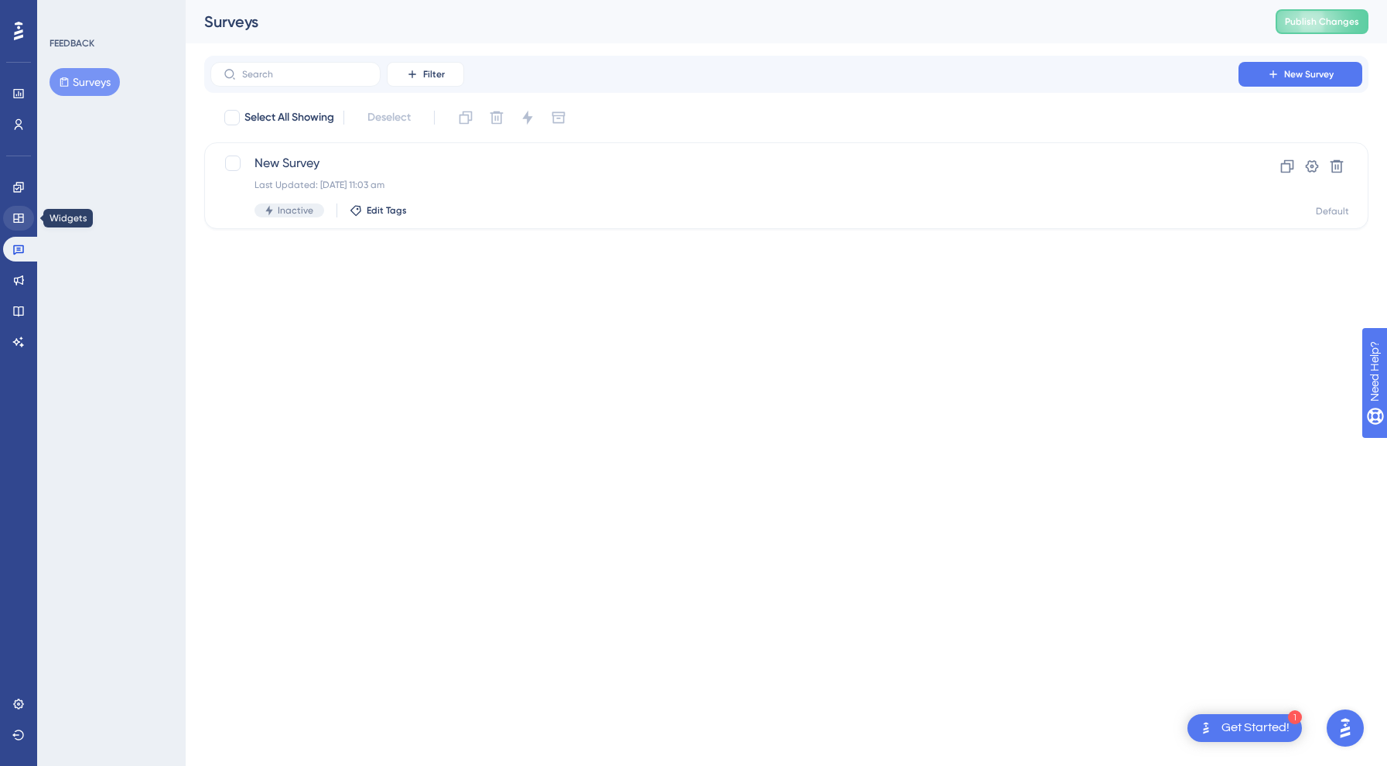
click at [28, 221] on link at bounding box center [18, 218] width 31 height 25
click at [27, 176] on link at bounding box center [18, 187] width 31 height 25
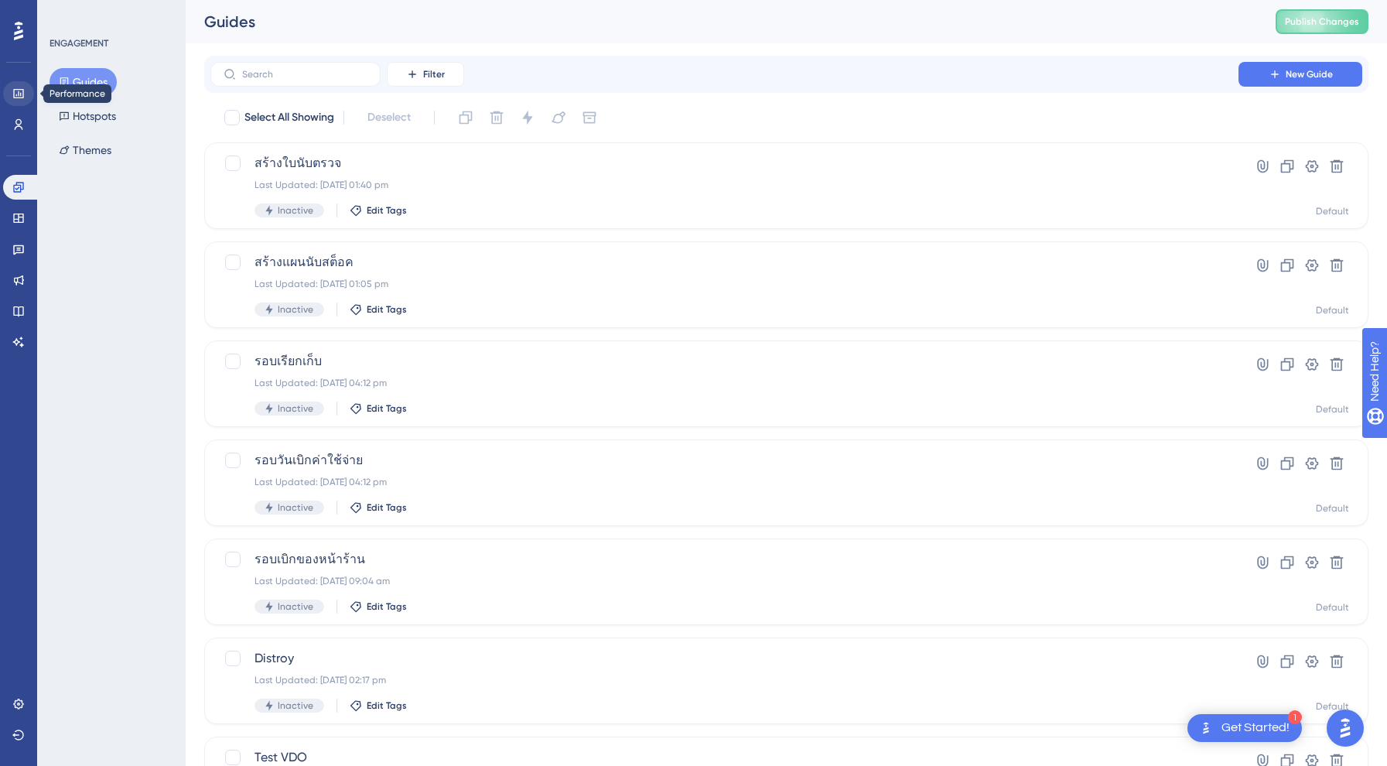
click at [22, 100] on link at bounding box center [18, 93] width 31 height 25
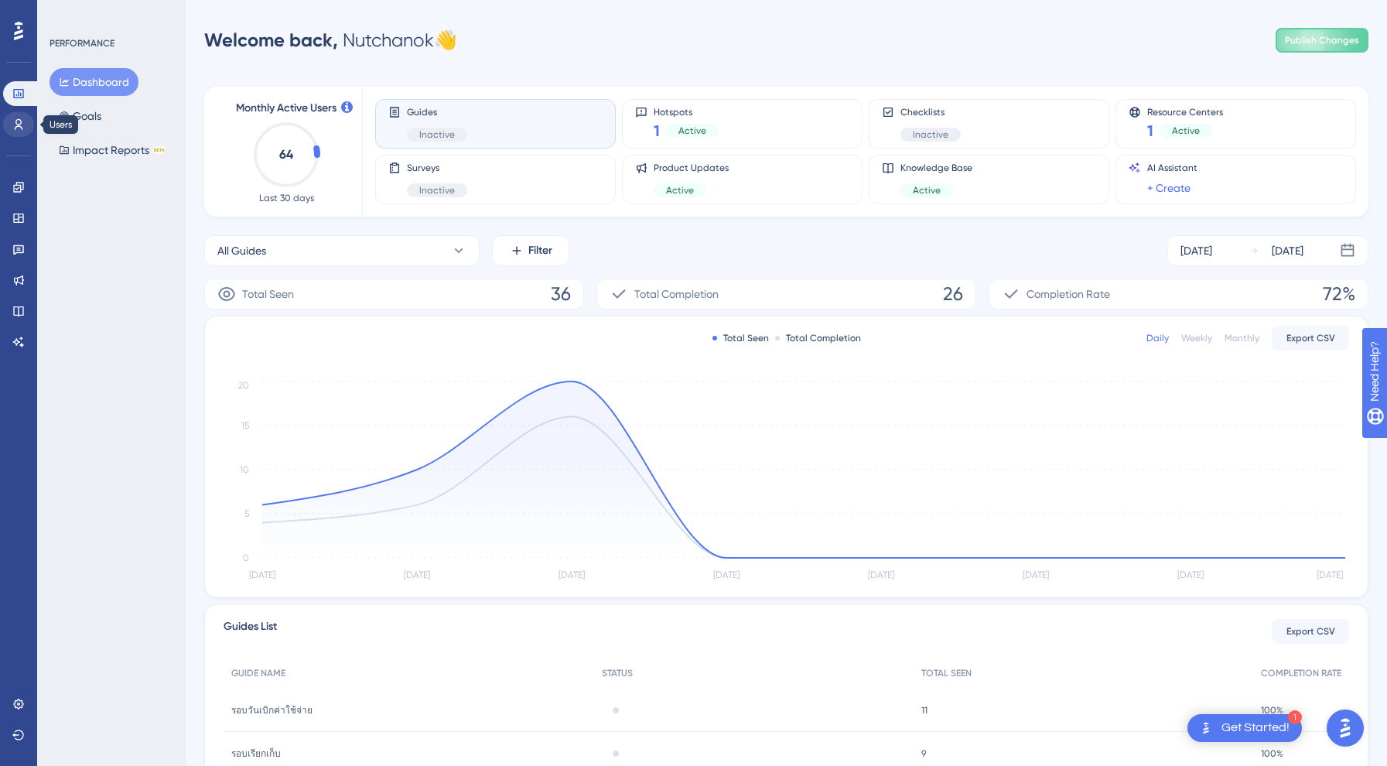
click at [13, 131] on link at bounding box center [18, 124] width 31 height 25
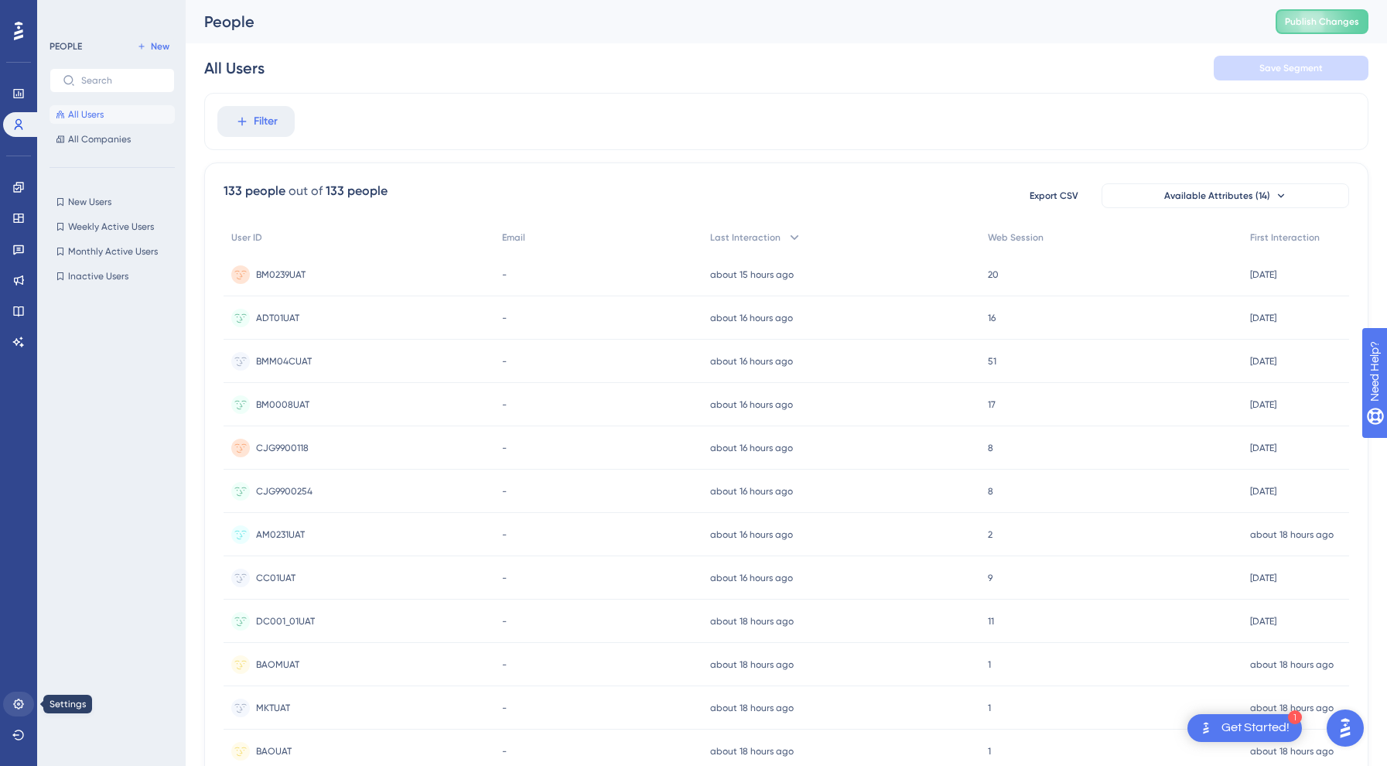
click at [17, 708] on icon at bounding box center [18, 704] width 12 height 12
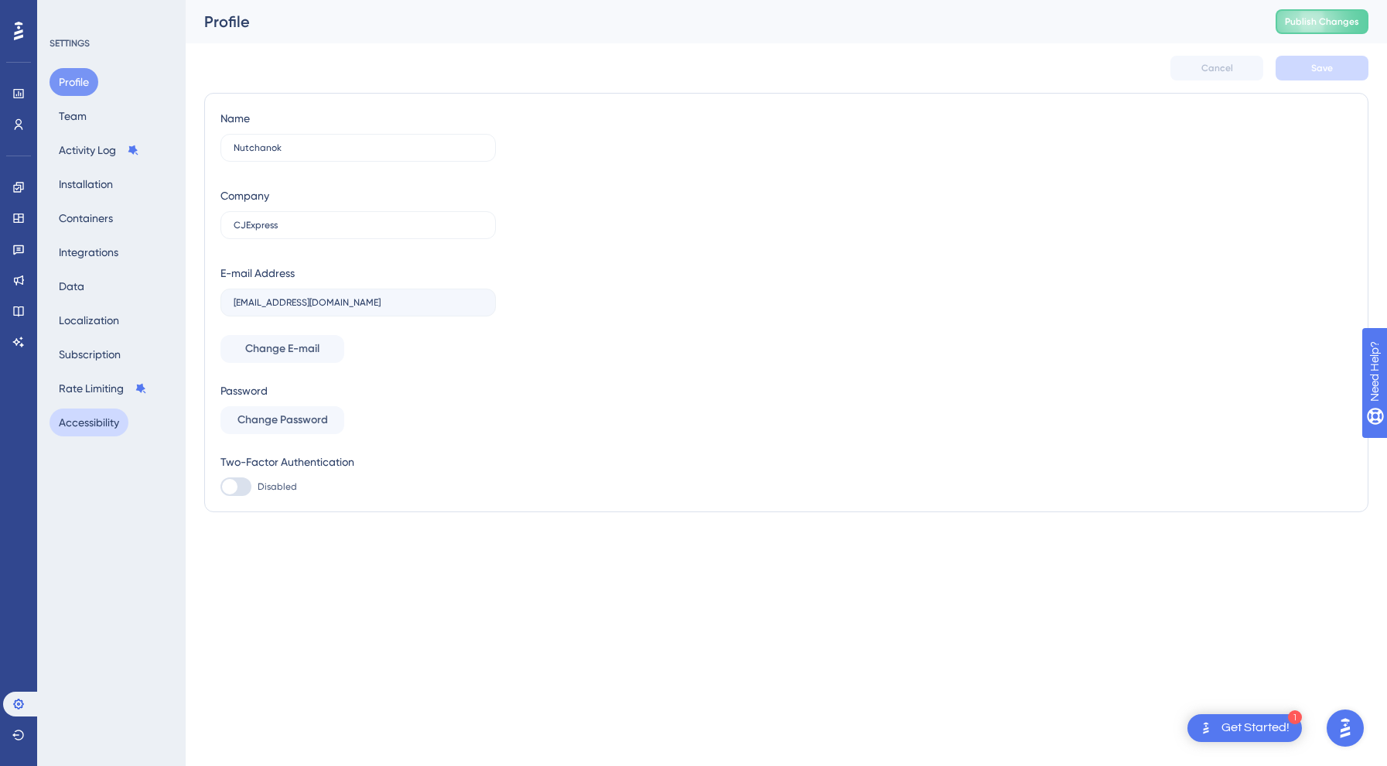
click at [111, 412] on button "Accessibility" at bounding box center [89, 422] width 79 height 28
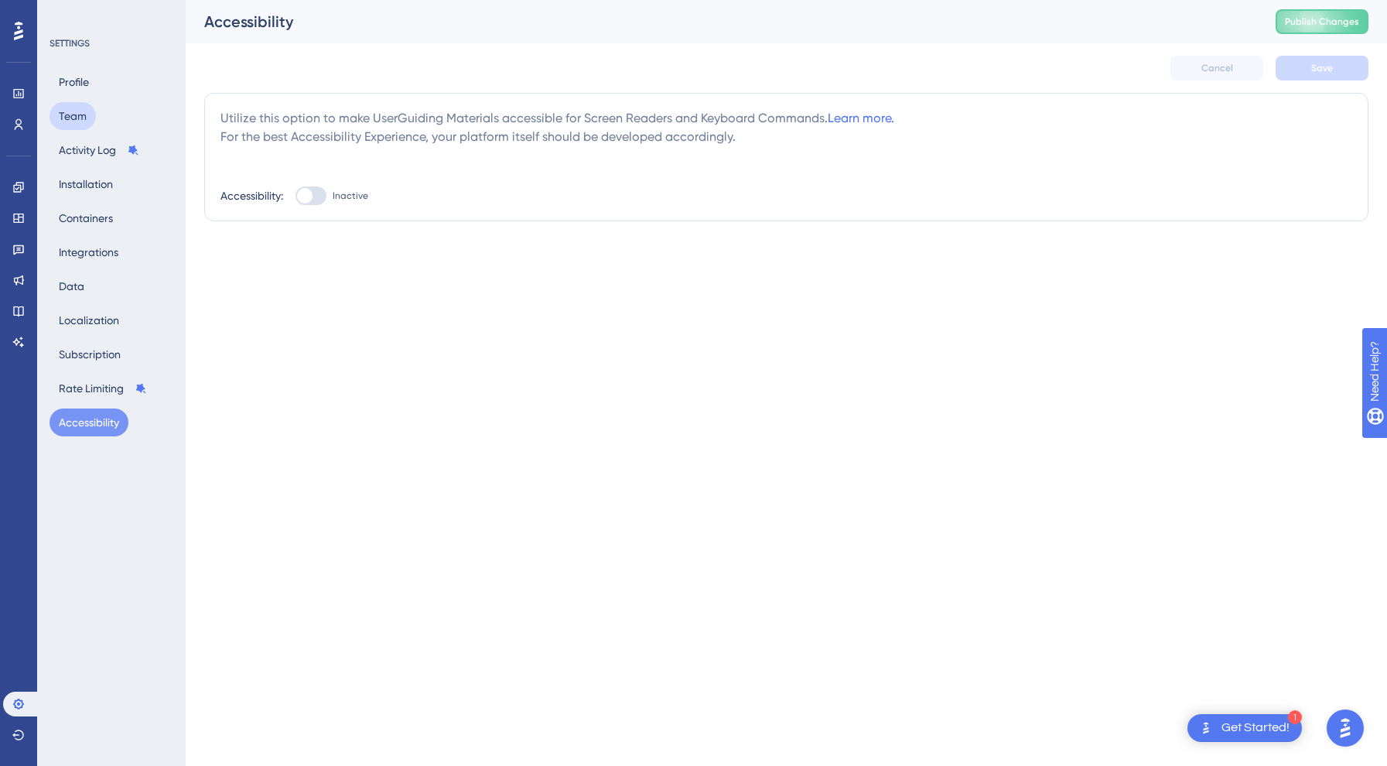
click at [86, 114] on button "Team" at bounding box center [73, 116] width 46 height 28
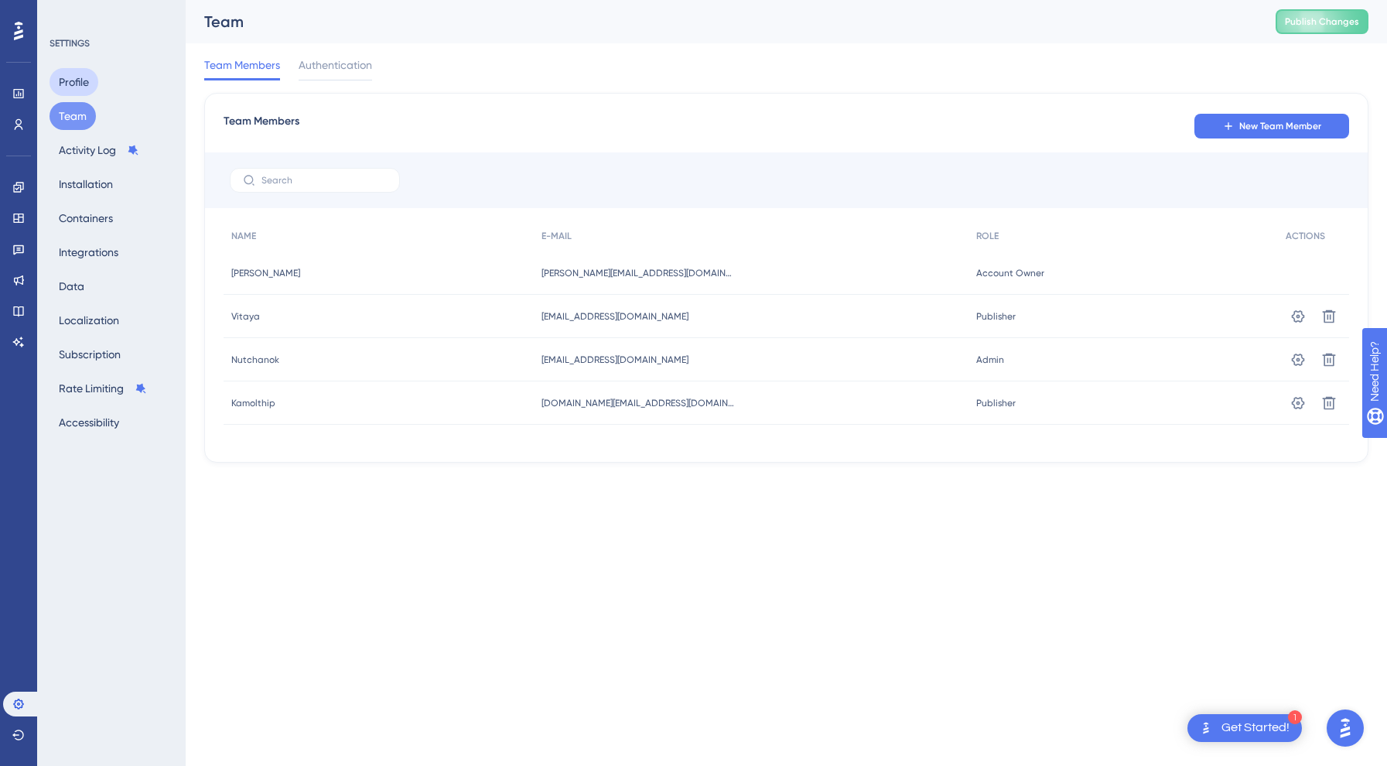
click at [84, 72] on button "Profile" at bounding box center [74, 82] width 49 height 28
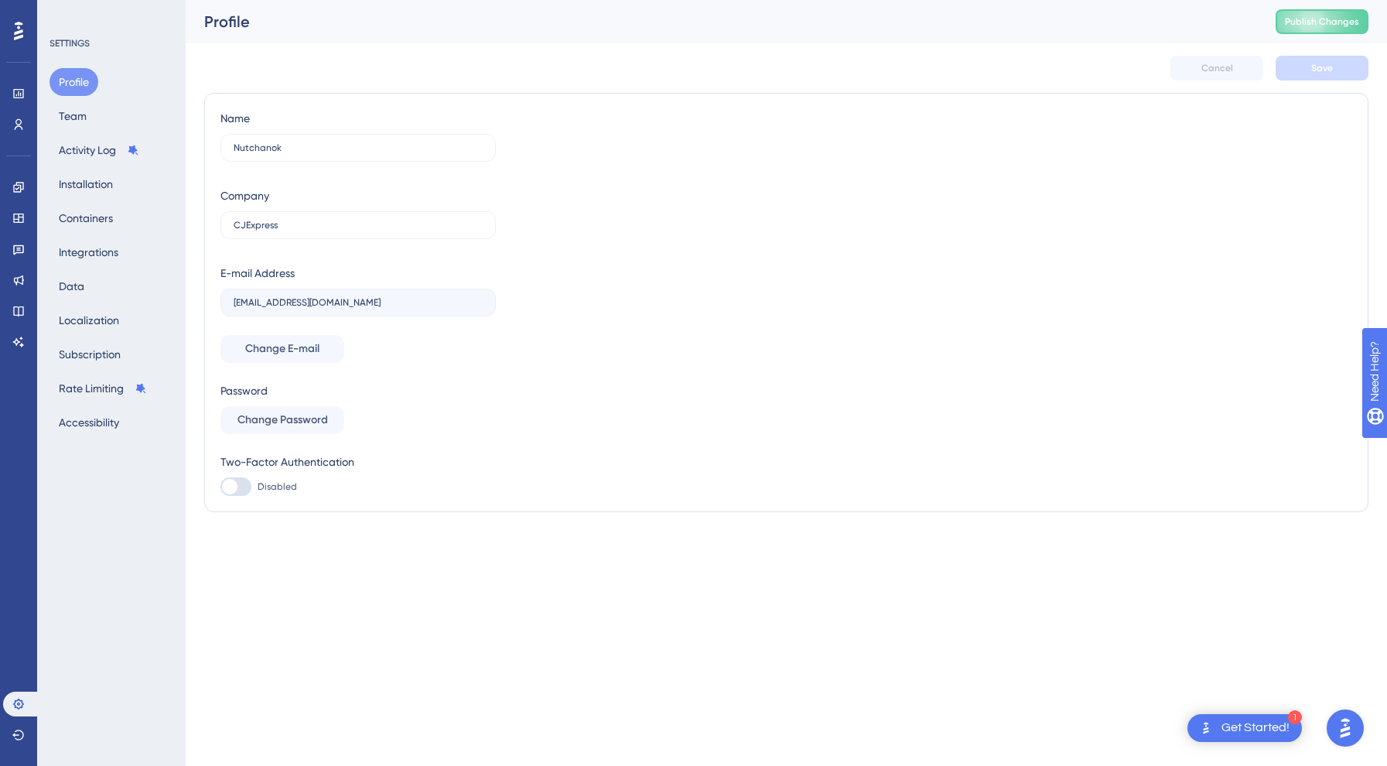
click at [84, 99] on div "Profile Team Activity Log Installation Containers Integrations Data Localizatio…" at bounding box center [112, 252] width 125 height 368
click at [81, 129] on button "Team" at bounding box center [73, 116] width 46 height 28
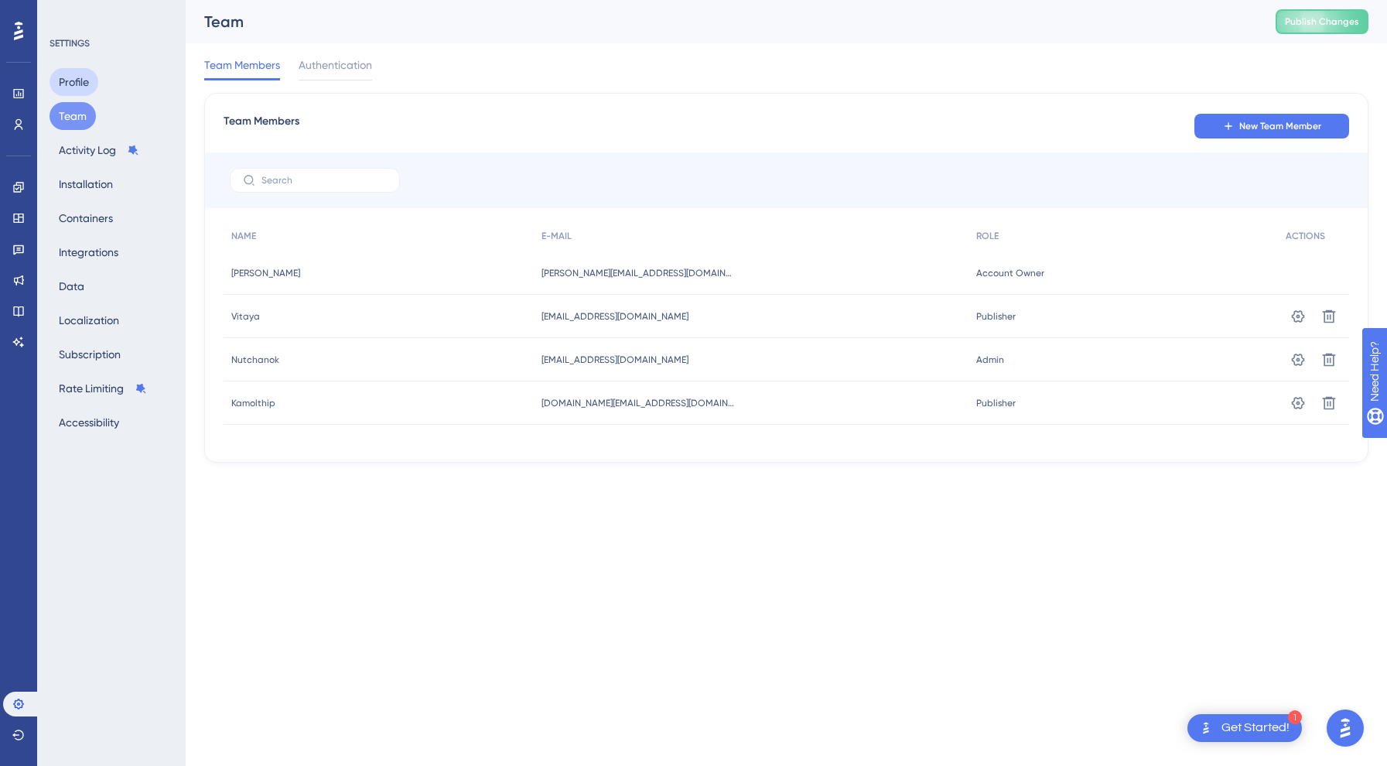
click at [74, 91] on button "Profile" at bounding box center [74, 82] width 49 height 28
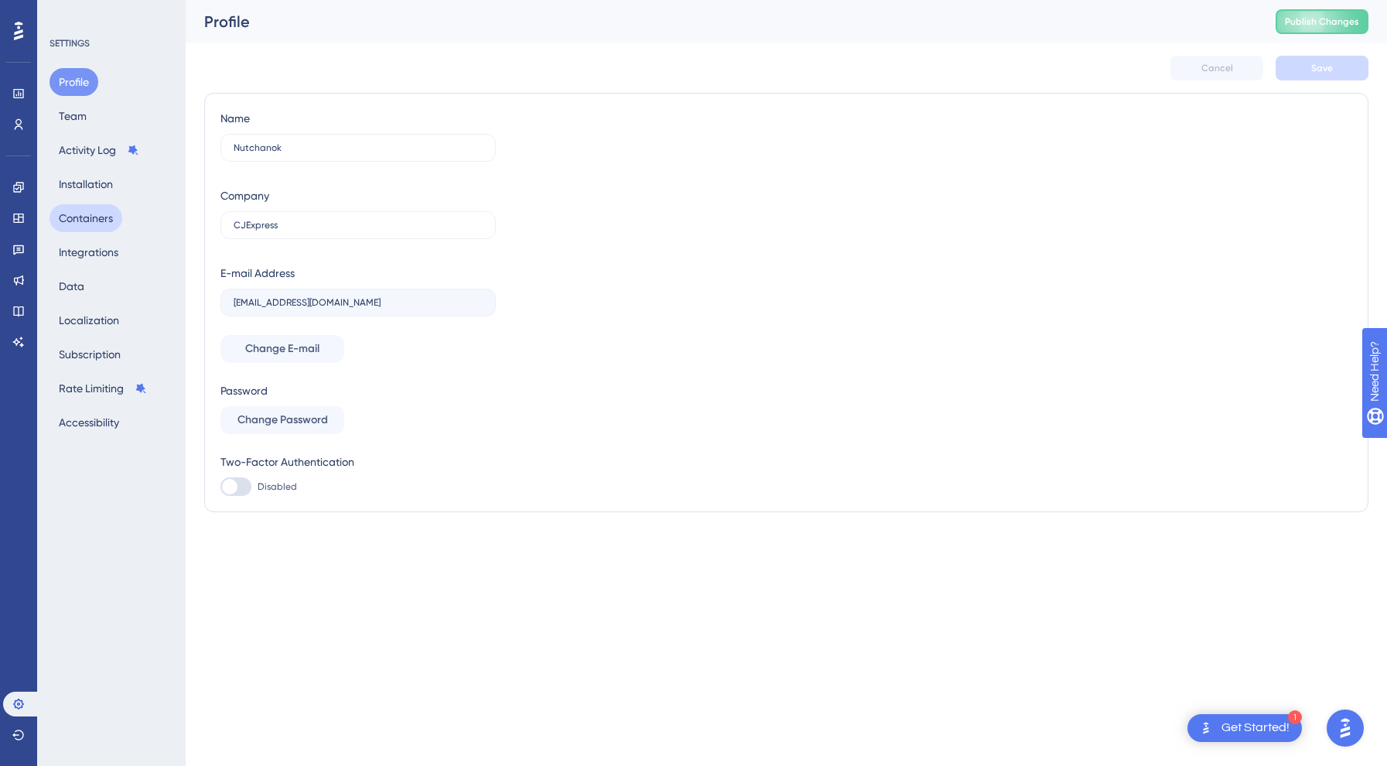
click at [74, 227] on button "Containers" at bounding box center [86, 218] width 73 height 28
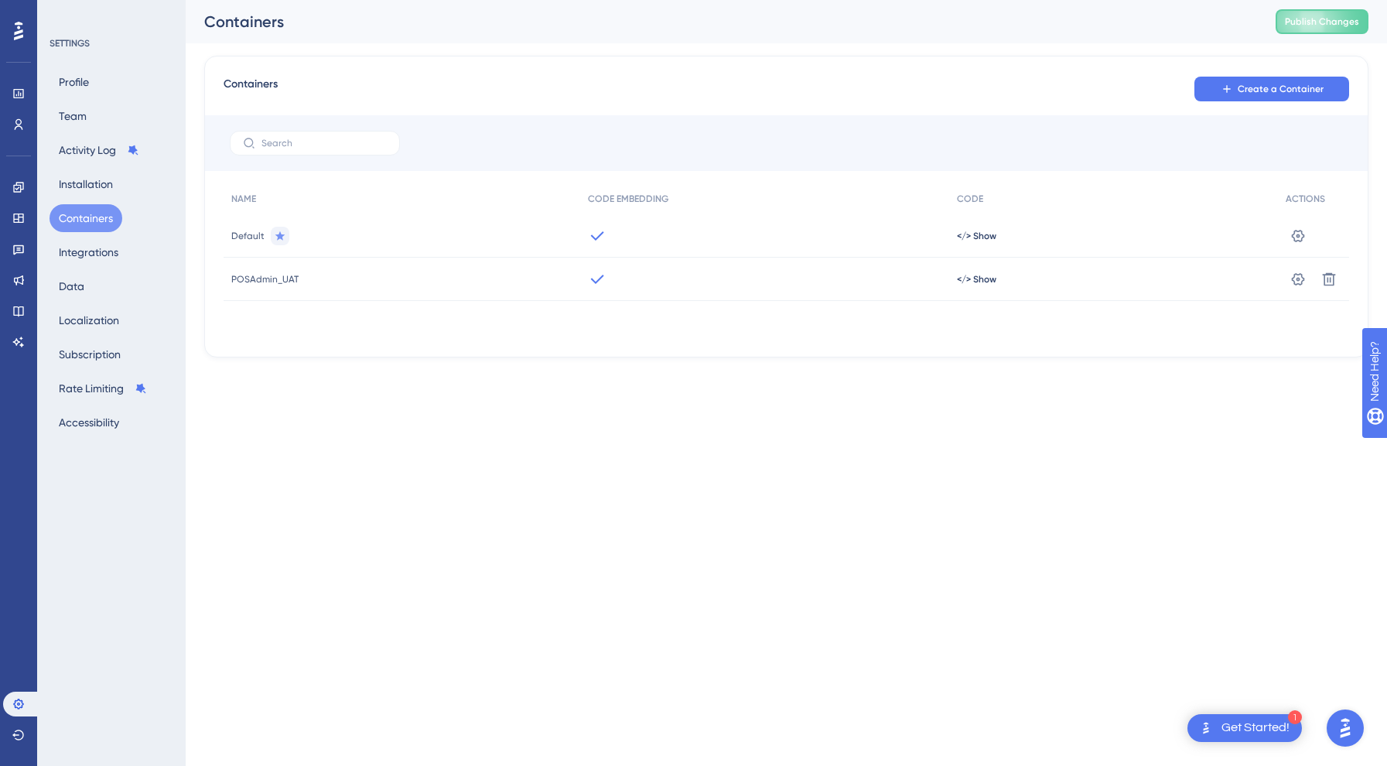
click at [85, 269] on div "Profile Team Activity Log Installation Containers Integrations Data Localizatio…" at bounding box center [112, 252] width 125 height 368
click at [1297, 277] on icon at bounding box center [1297, 278] width 15 height 15
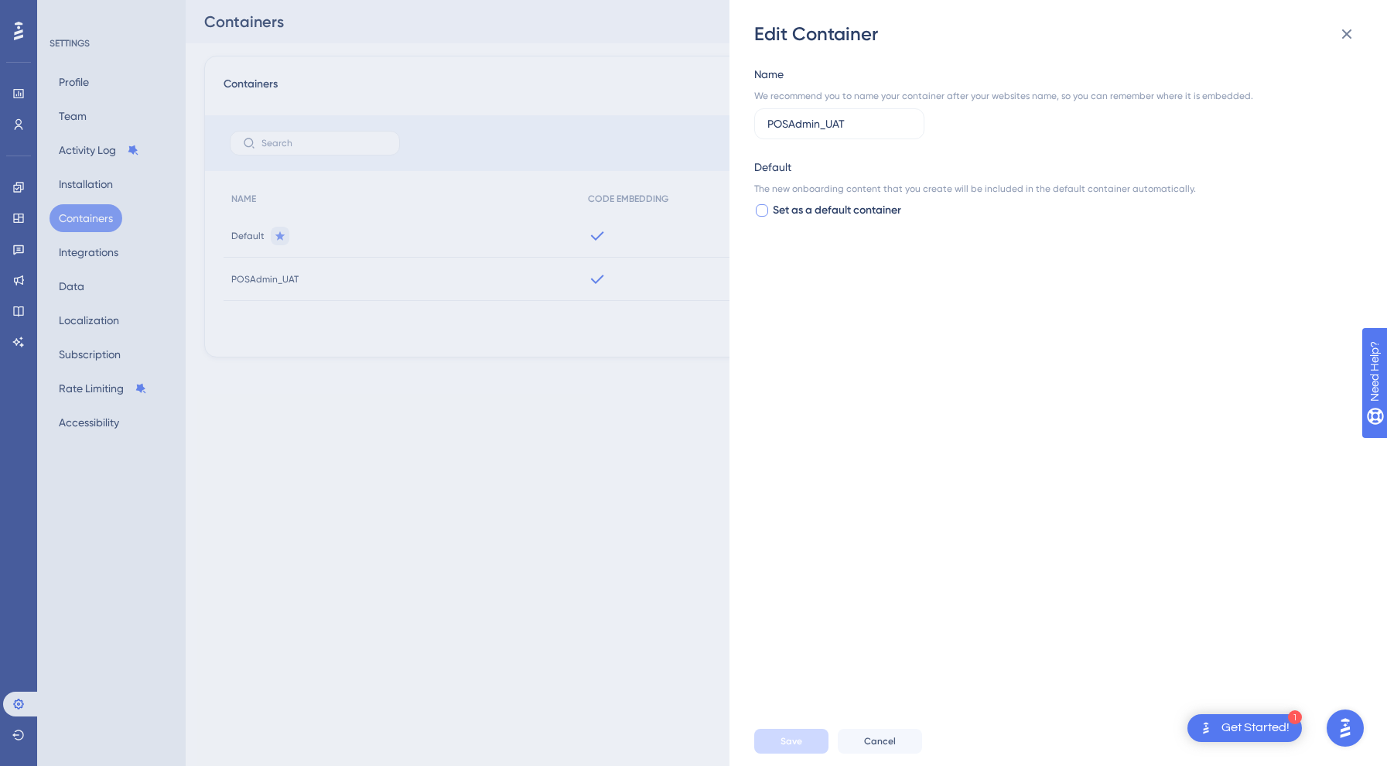
click at [862, 211] on span "Set as a default container" at bounding box center [837, 210] width 128 height 19
checkbox input "true"
click at [803, 743] on button "Save" at bounding box center [791, 741] width 74 height 25
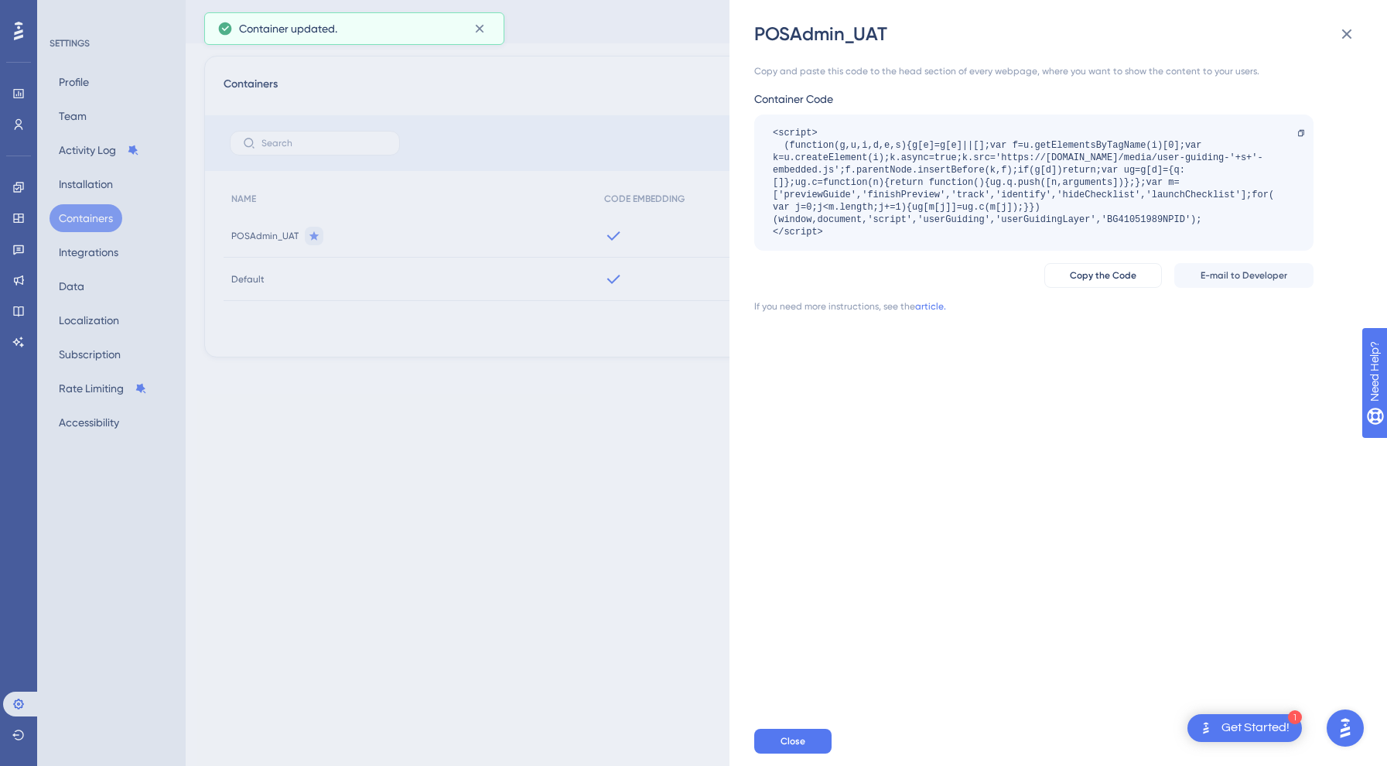
click at [528, 575] on div "POSAdmin_UAT Copy and paste this code to the head section of every webpage, whe…" at bounding box center [693, 383] width 1387 height 766
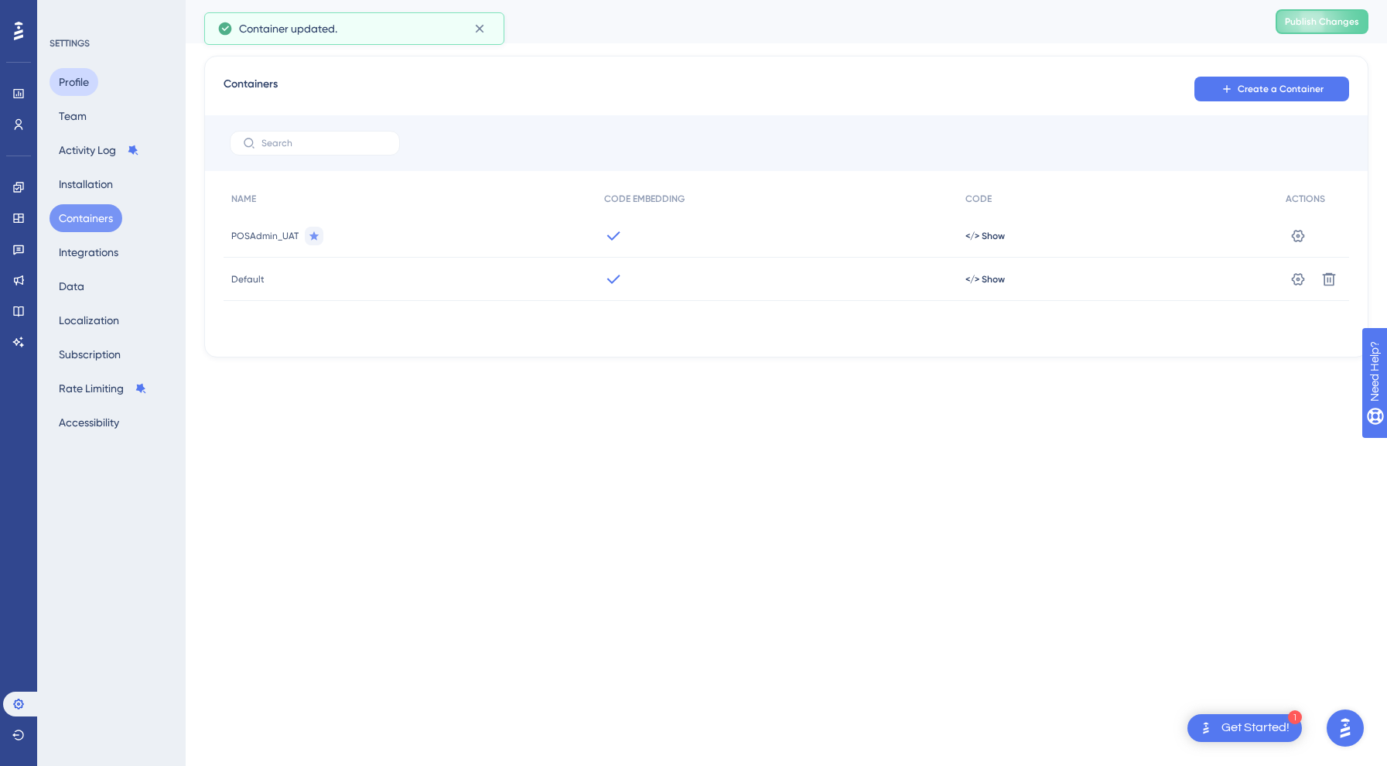
click at [69, 84] on button "Profile" at bounding box center [74, 82] width 49 height 28
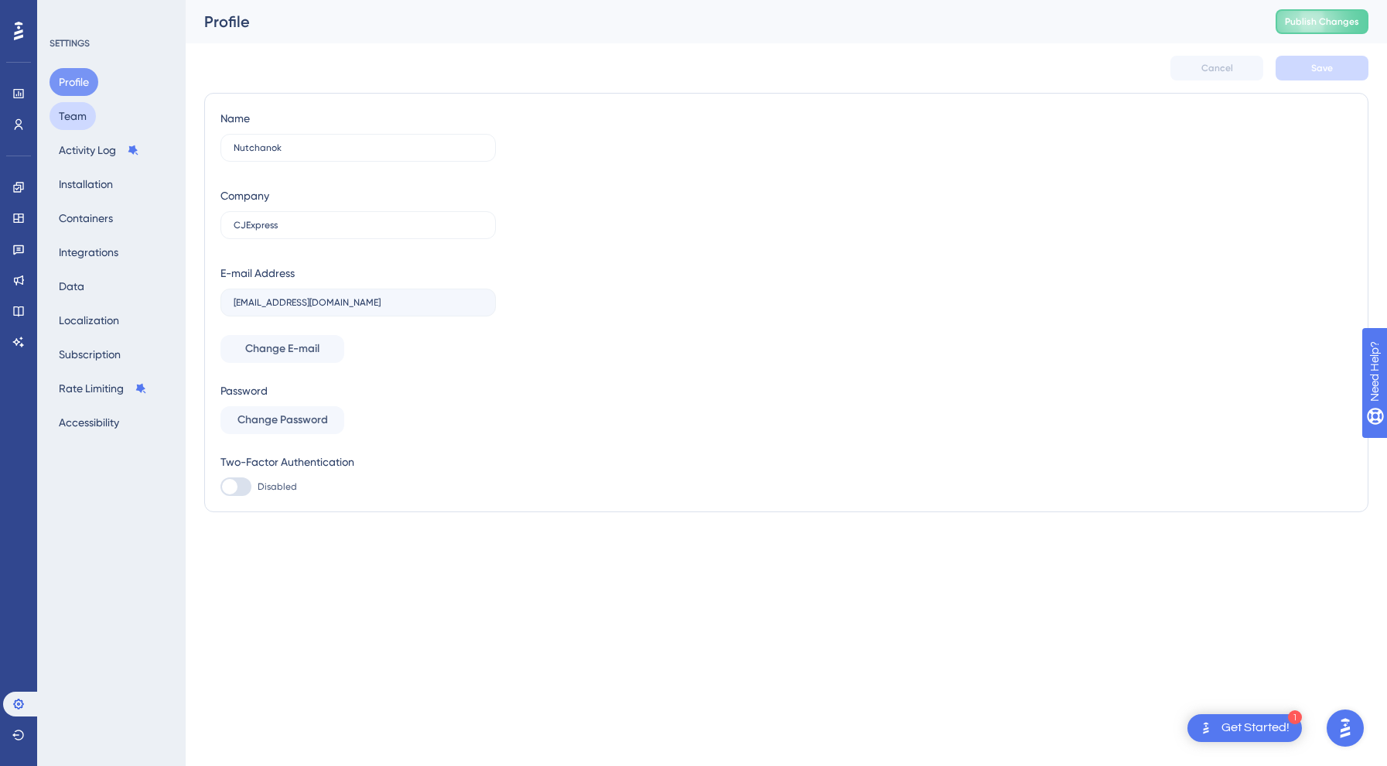
click at [70, 103] on button "Team" at bounding box center [73, 116] width 46 height 28
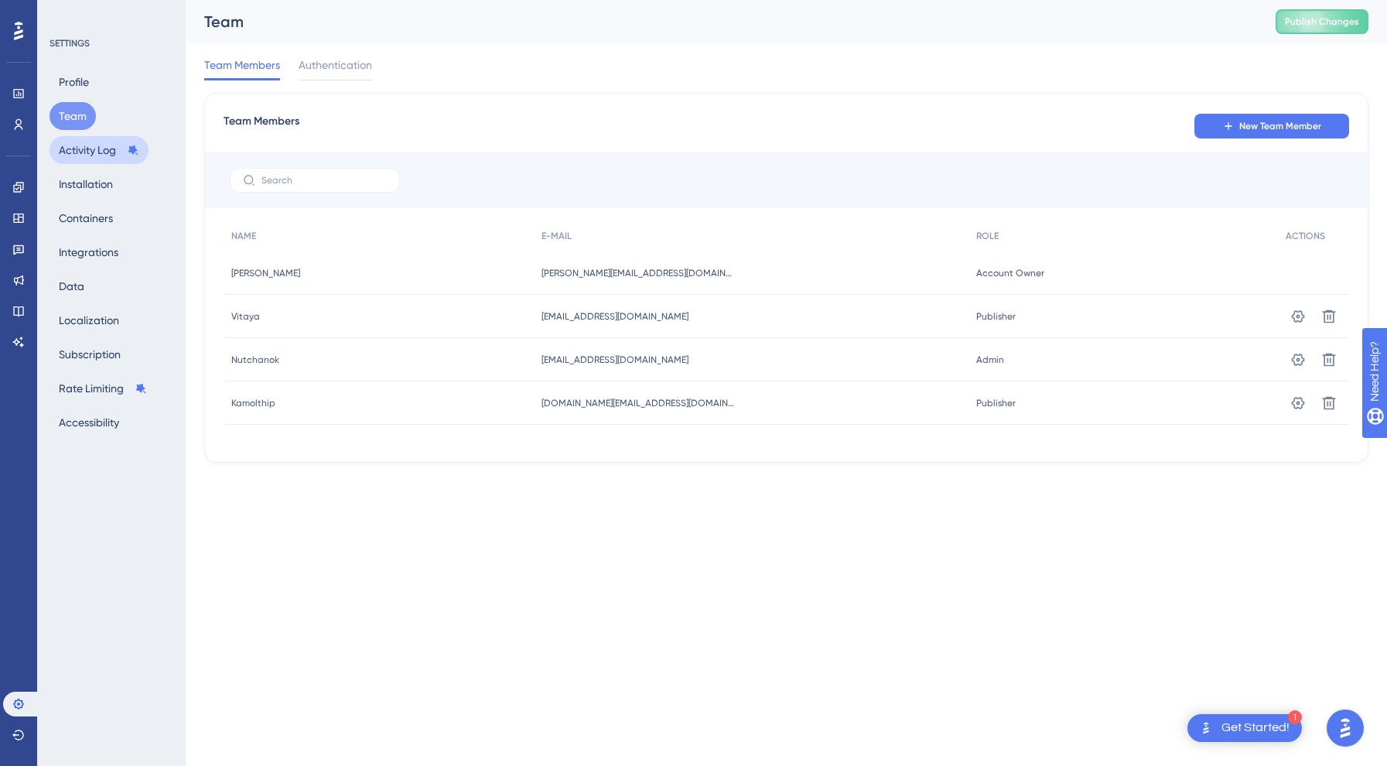
click at [78, 148] on button "Activity Log" at bounding box center [99, 150] width 99 height 28
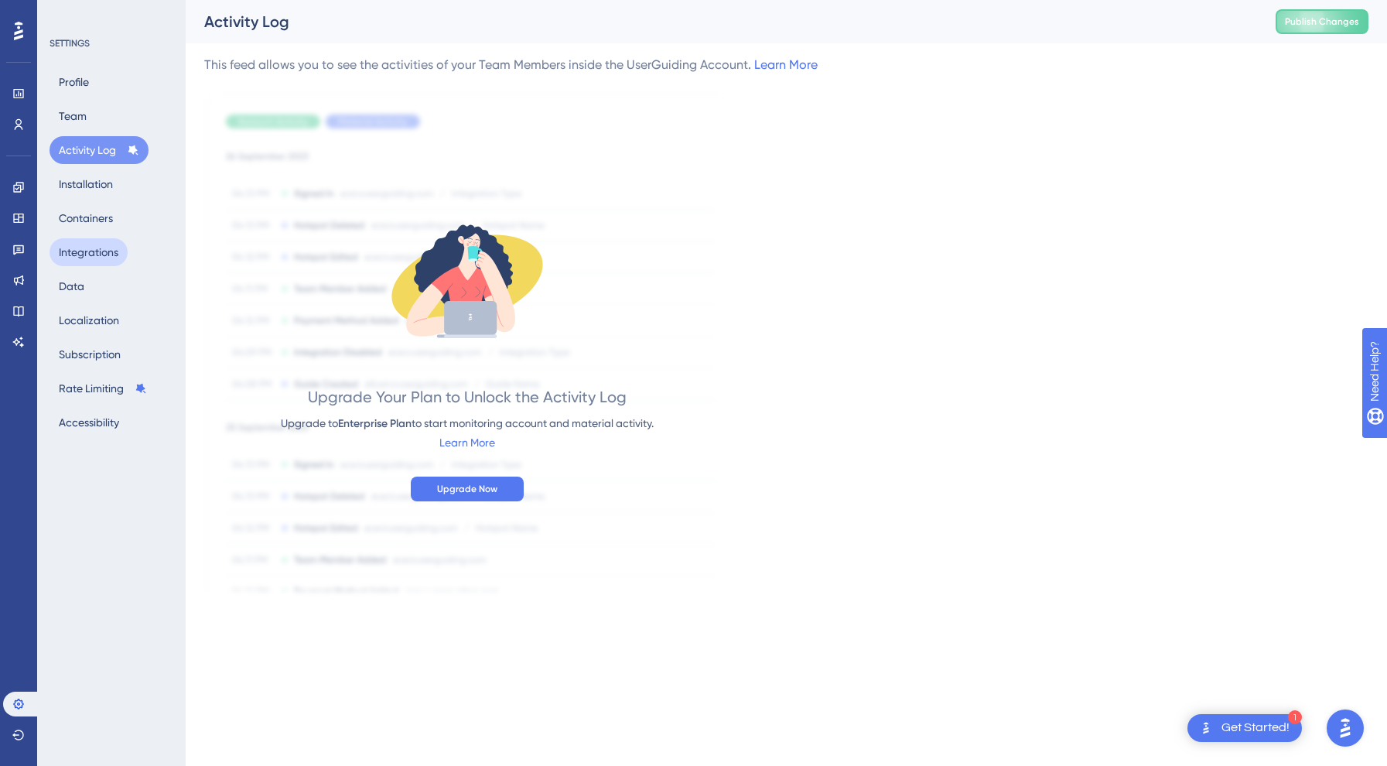
click at [83, 242] on button "Integrations" at bounding box center [89, 252] width 78 height 28
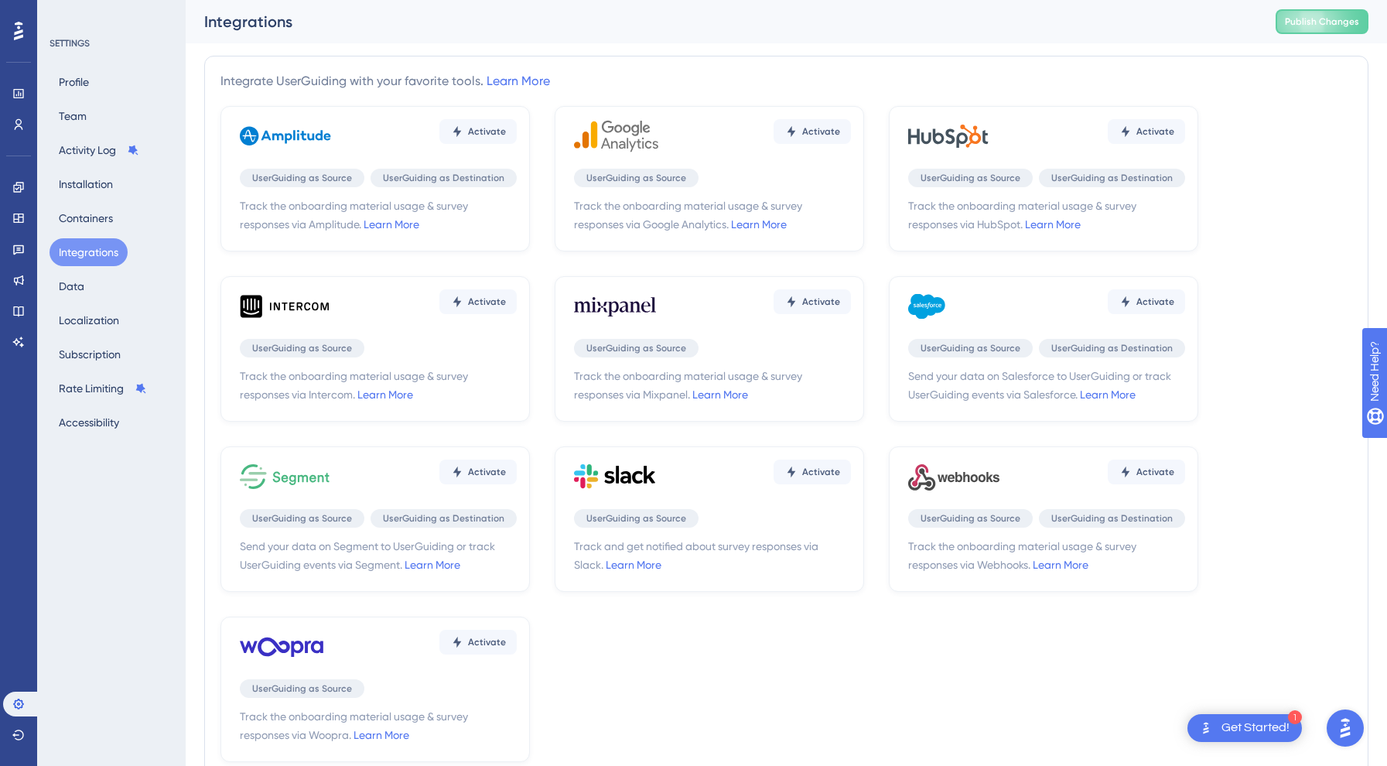
click at [82, 200] on div "Profile Team Activity Log Installation Containers Integrations Data Localizatio…" at bounding box center [112, 252] width 125 height 368
click at [100, 218] on button "Containers" at bounding box center [86, 218] width 73 height 28
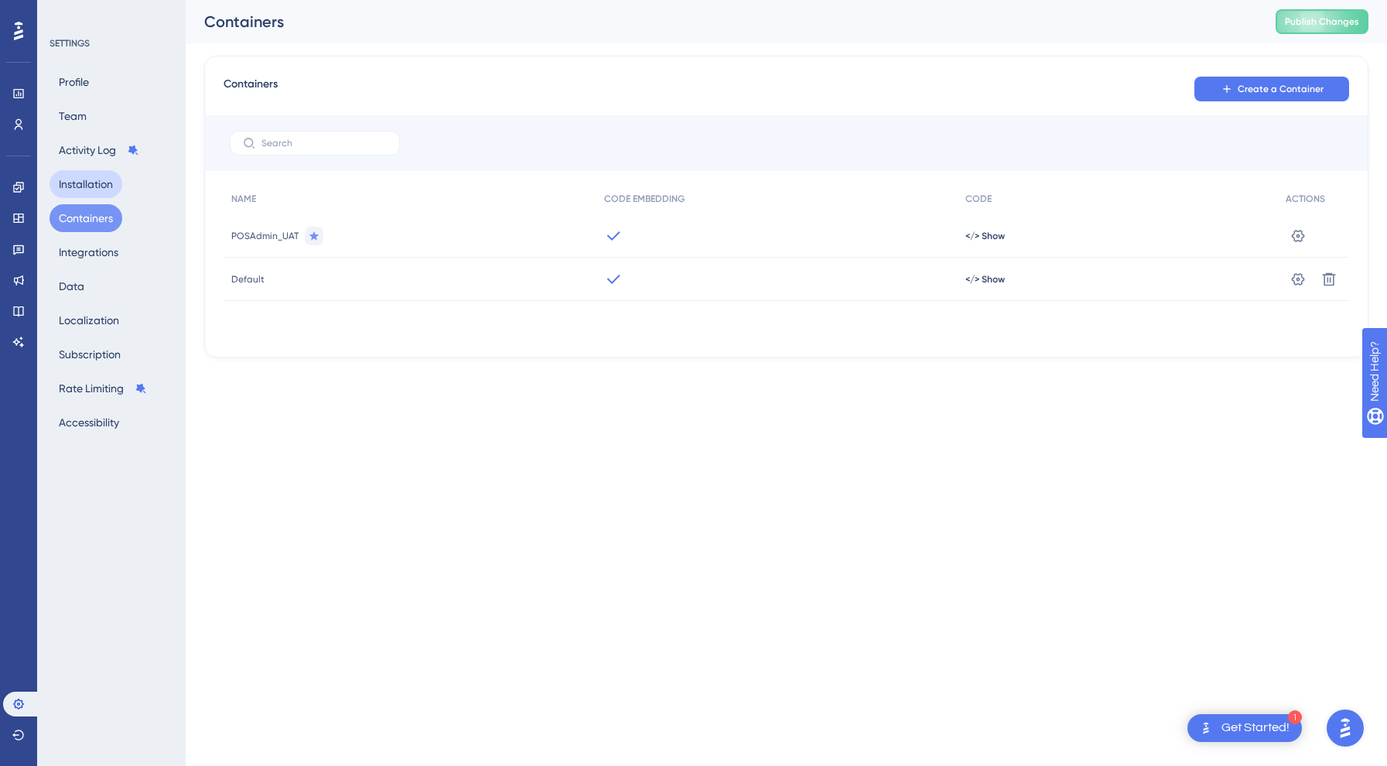
click at [97, 182] on button "Installation" at bounding box center [86, 184] width 73 height 28
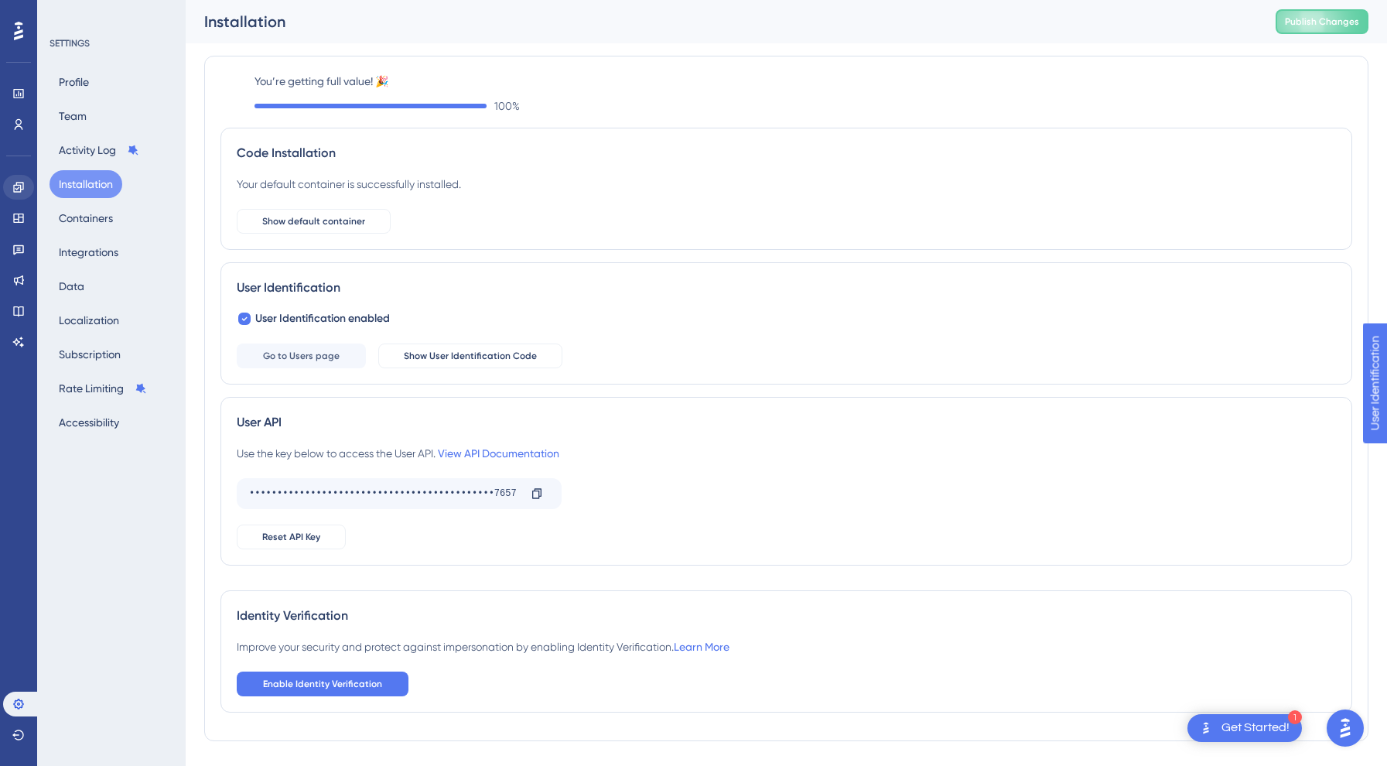
click at [20, 194] on link at bounding box center [18, 187] width 31 height 25
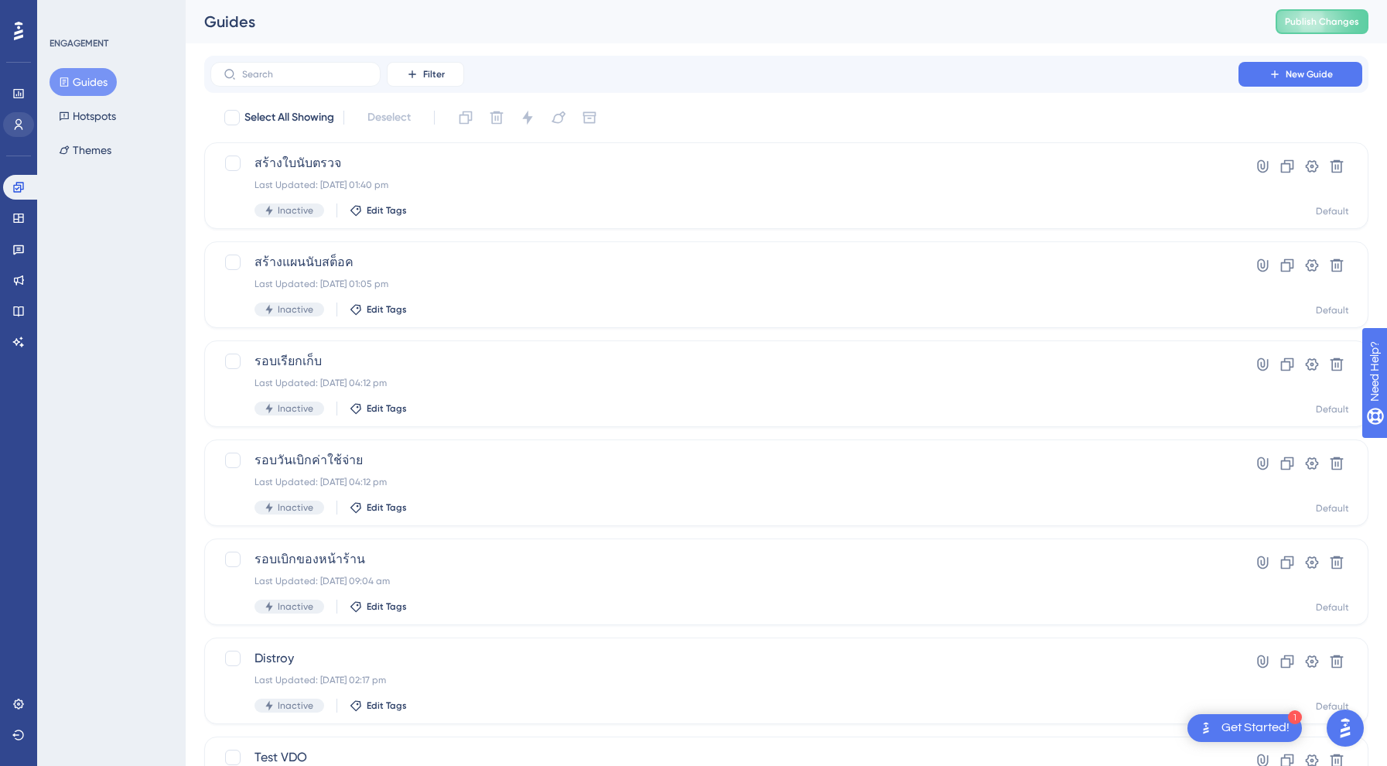
click at [19, 127] on icon at bounding box center [18, 124] width 12 height 12
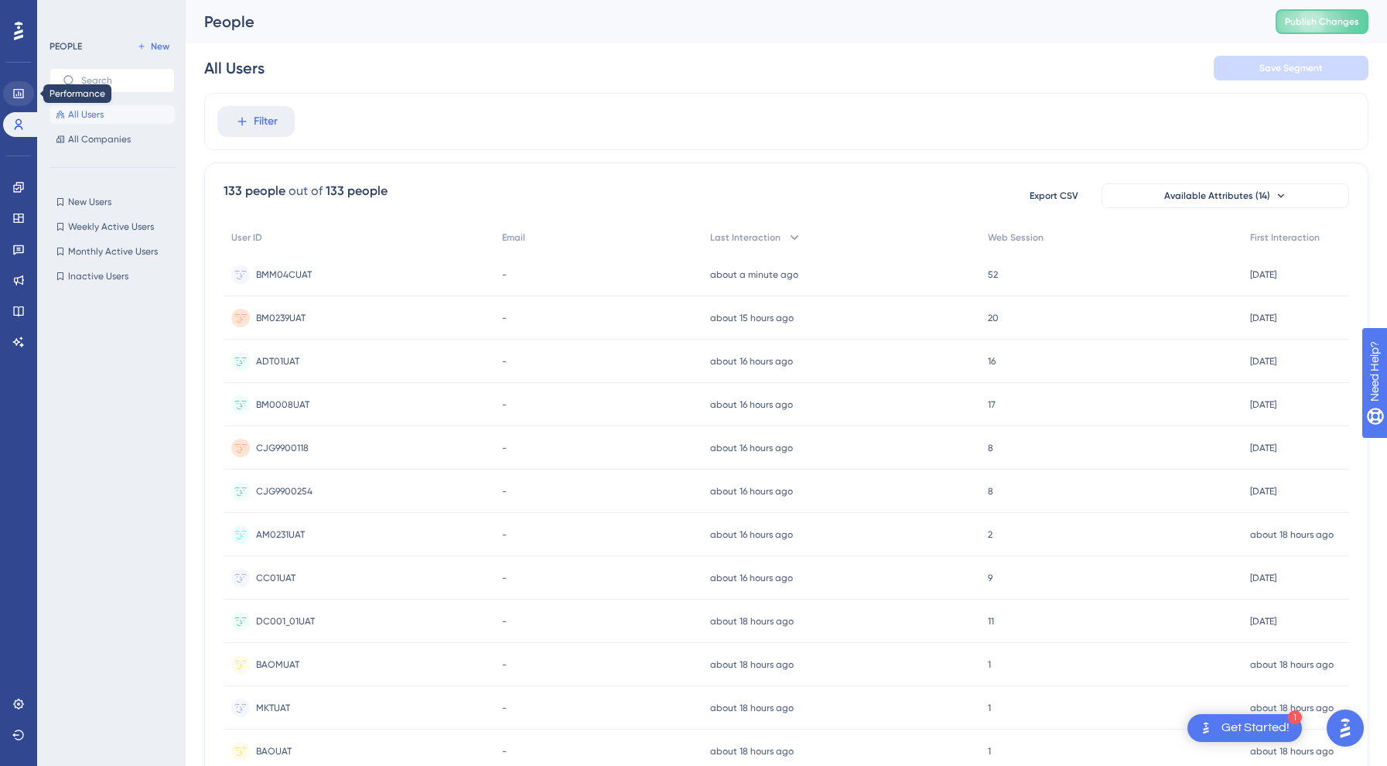
click at [19, 96] on icon at bounding box center [18, 93] width 12 height 12
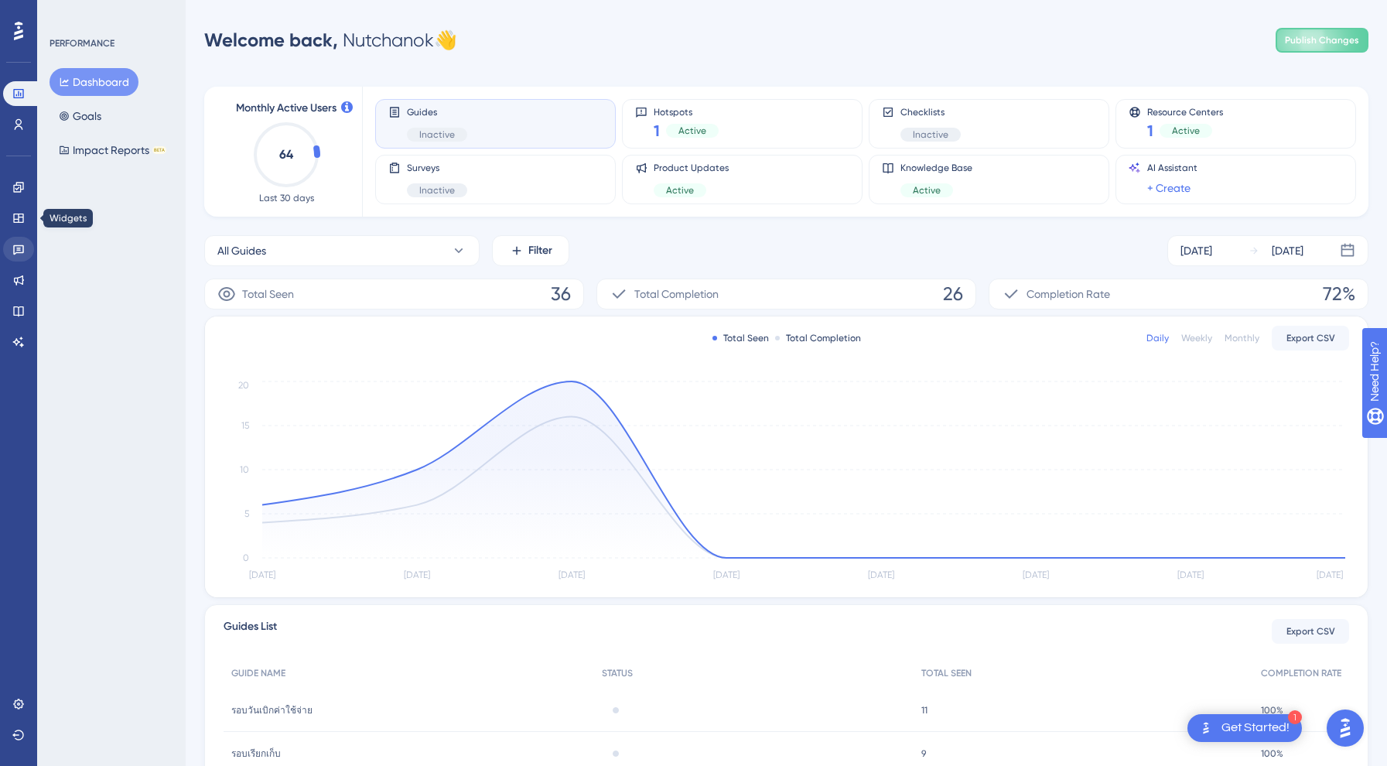
click at [22, 244] on icon at bounding box center [18, 249] width 12 height 12
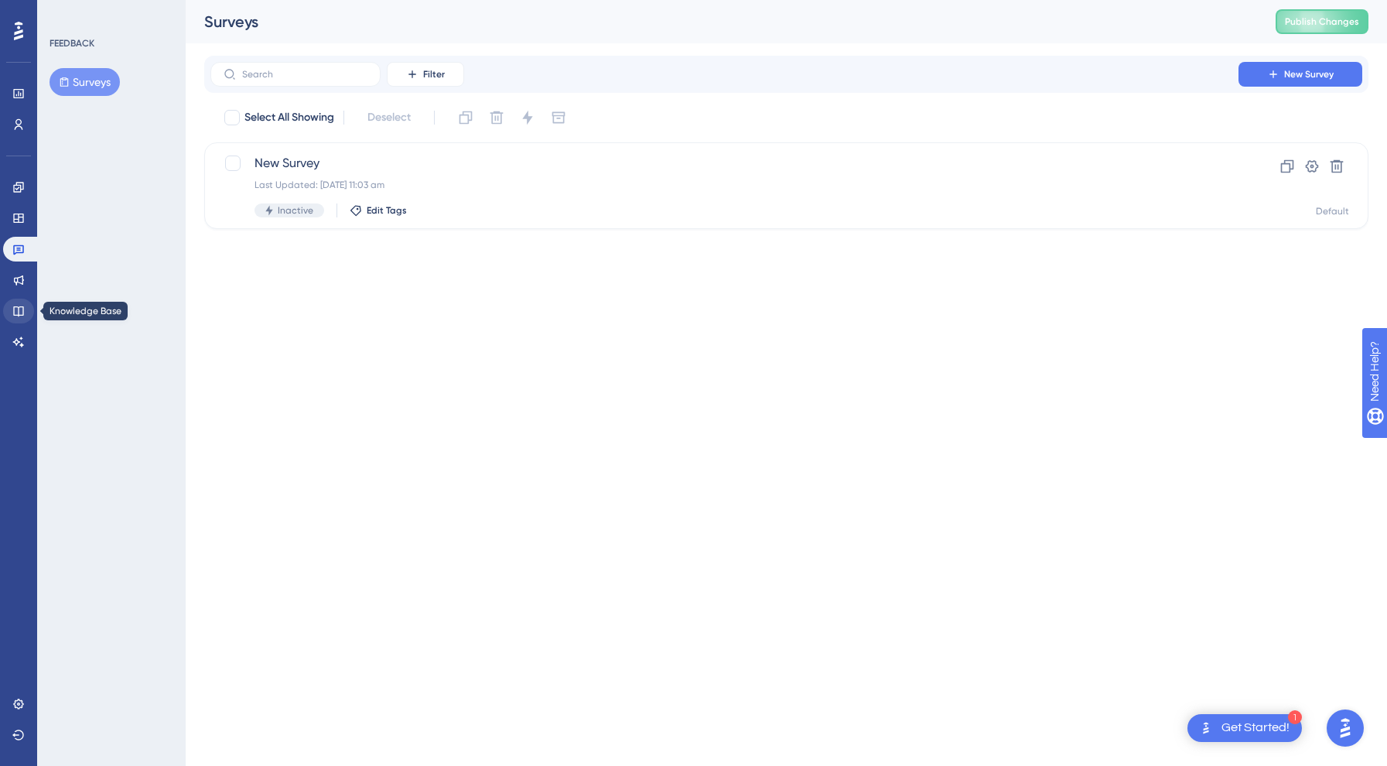
click at [16, 302] on link at bounding box center [18, 311] width 31 height 25
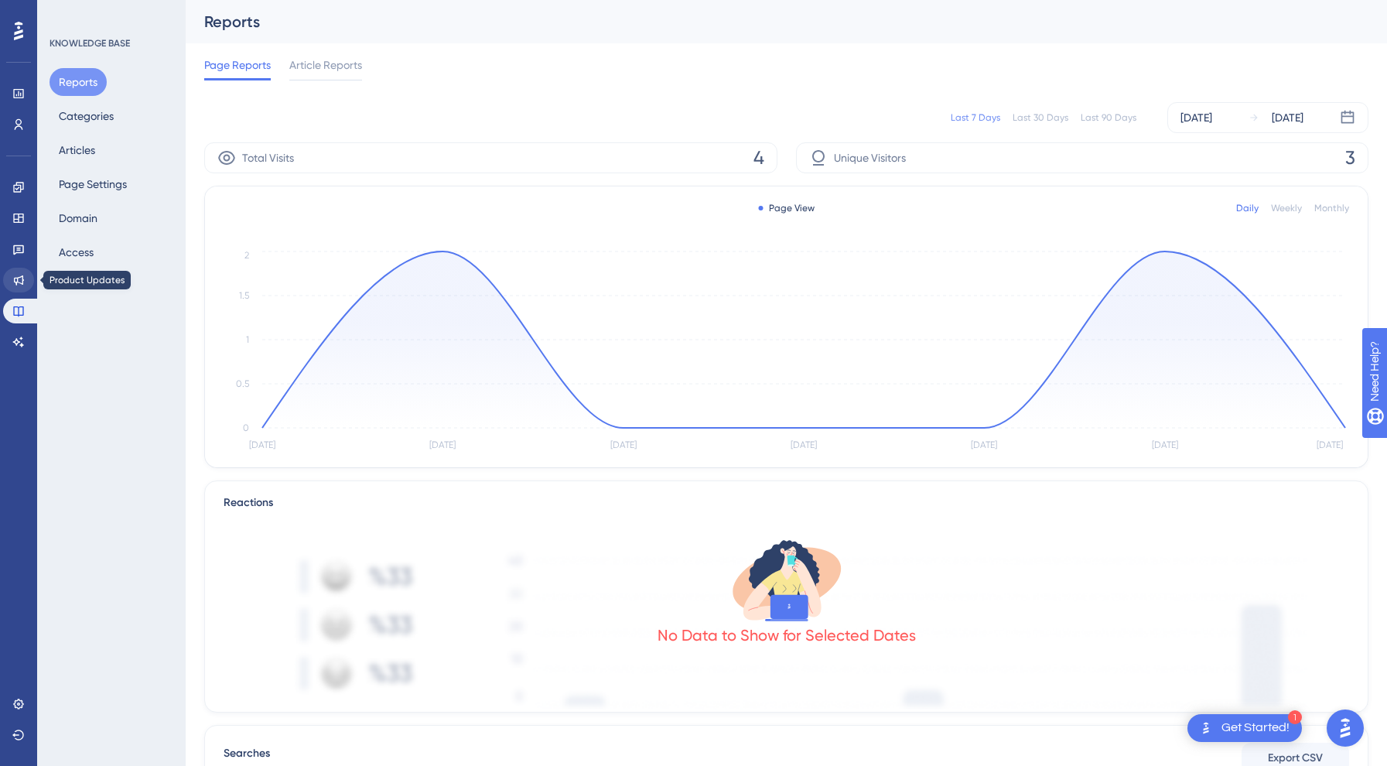
click at [13, 282] on icon at bounding box center [18, 280] width 12 height 12
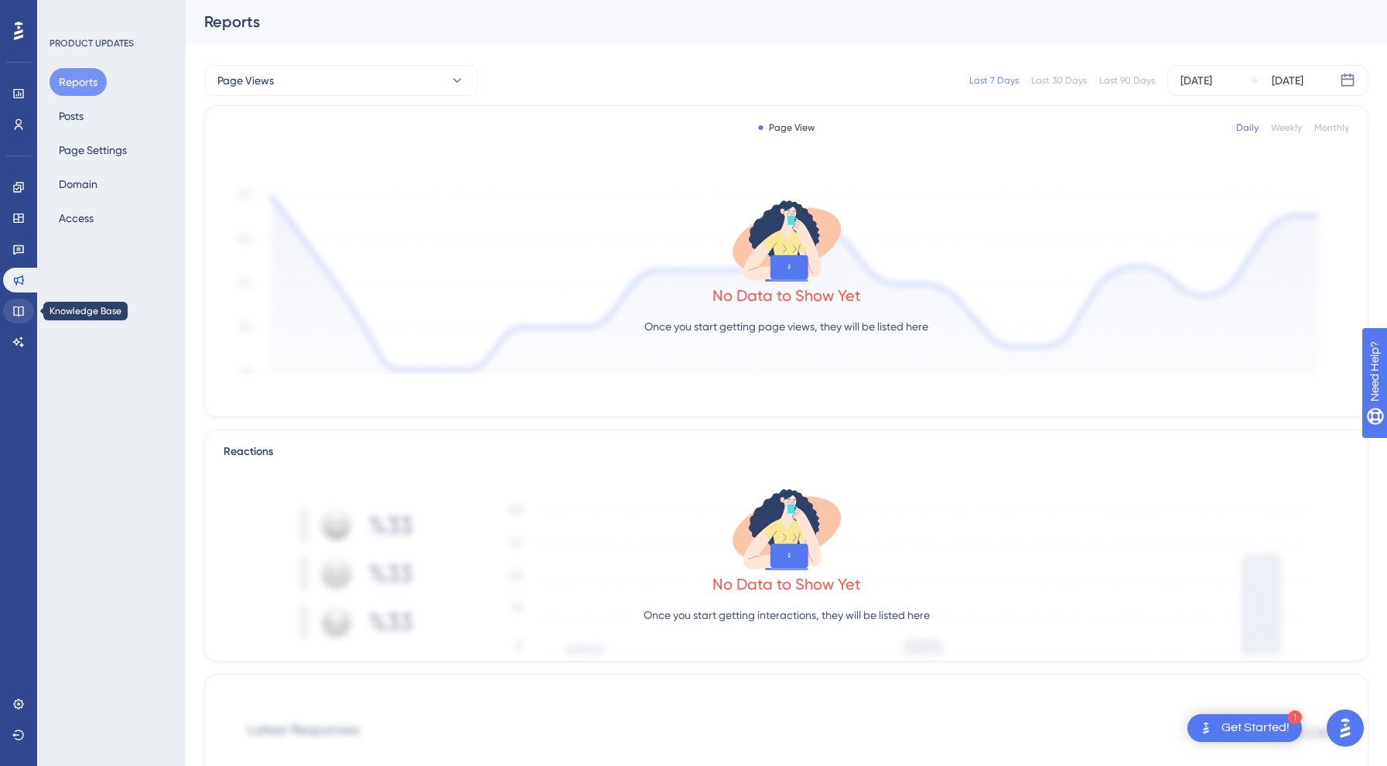
click at [22, 302] on link at bounding box center [18, 311] width 31 height 25
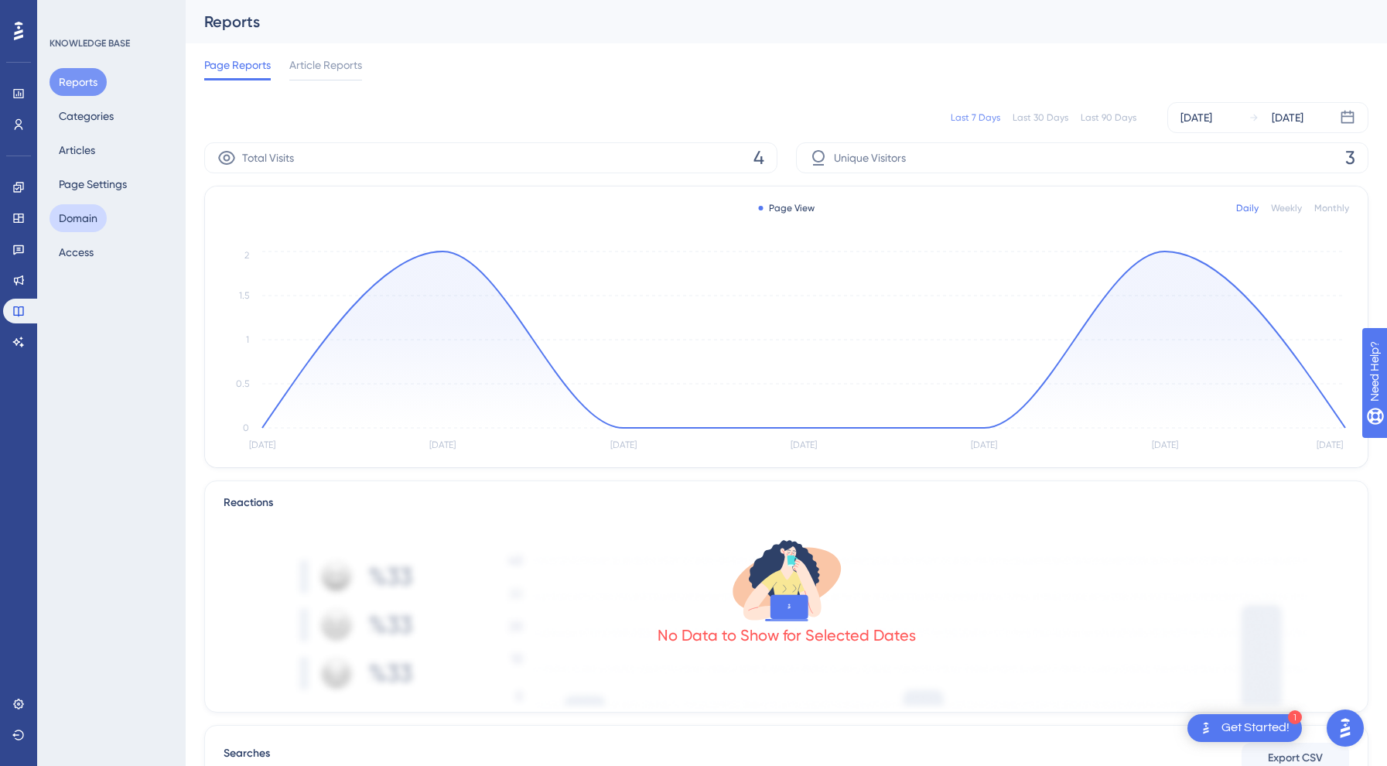
click at [87, 224] on button "Domain" at bounding box center [78, 218] width 57 height 28
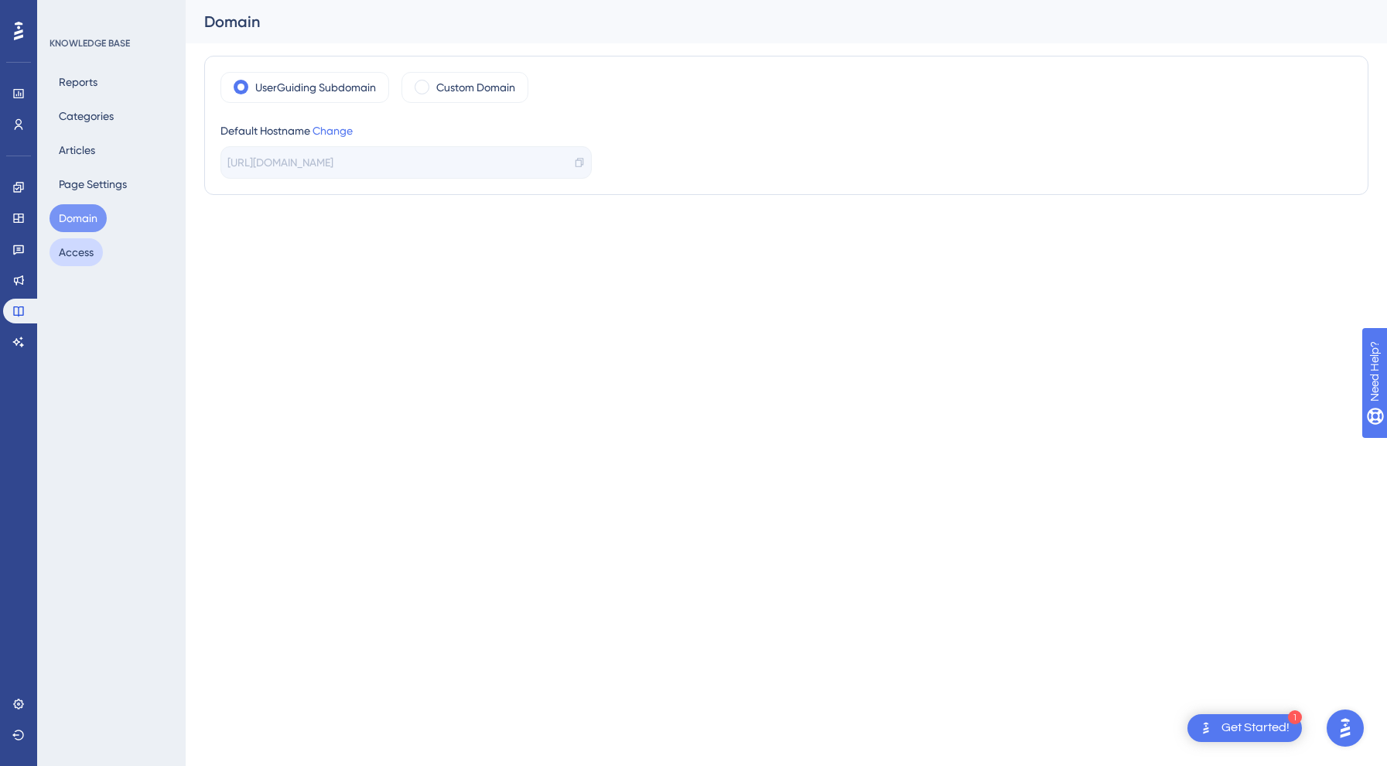
click at [85, 254] on button "Access" at bounding box center [76, 252] width 53 height 28
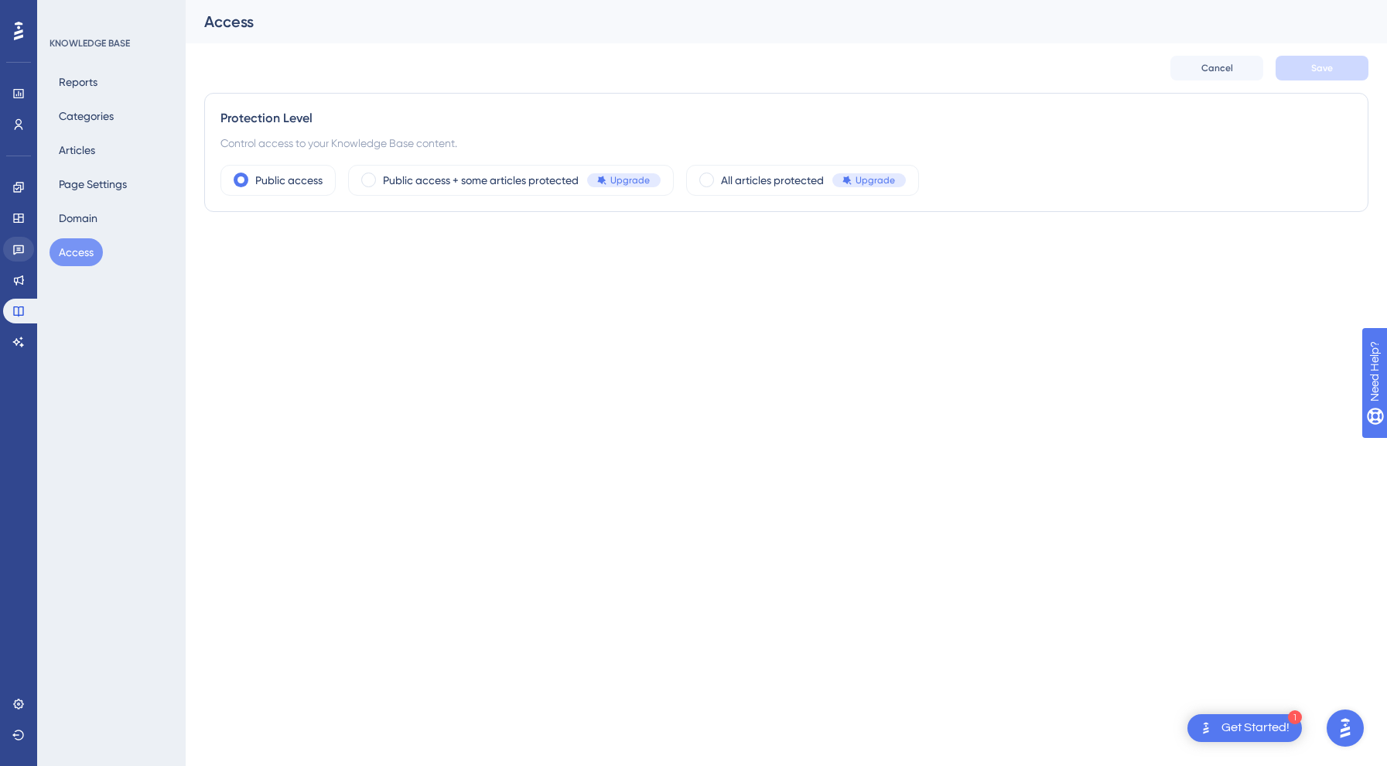
click at [27, 240] on link at bounding box center [18, 249] width 31 height 25
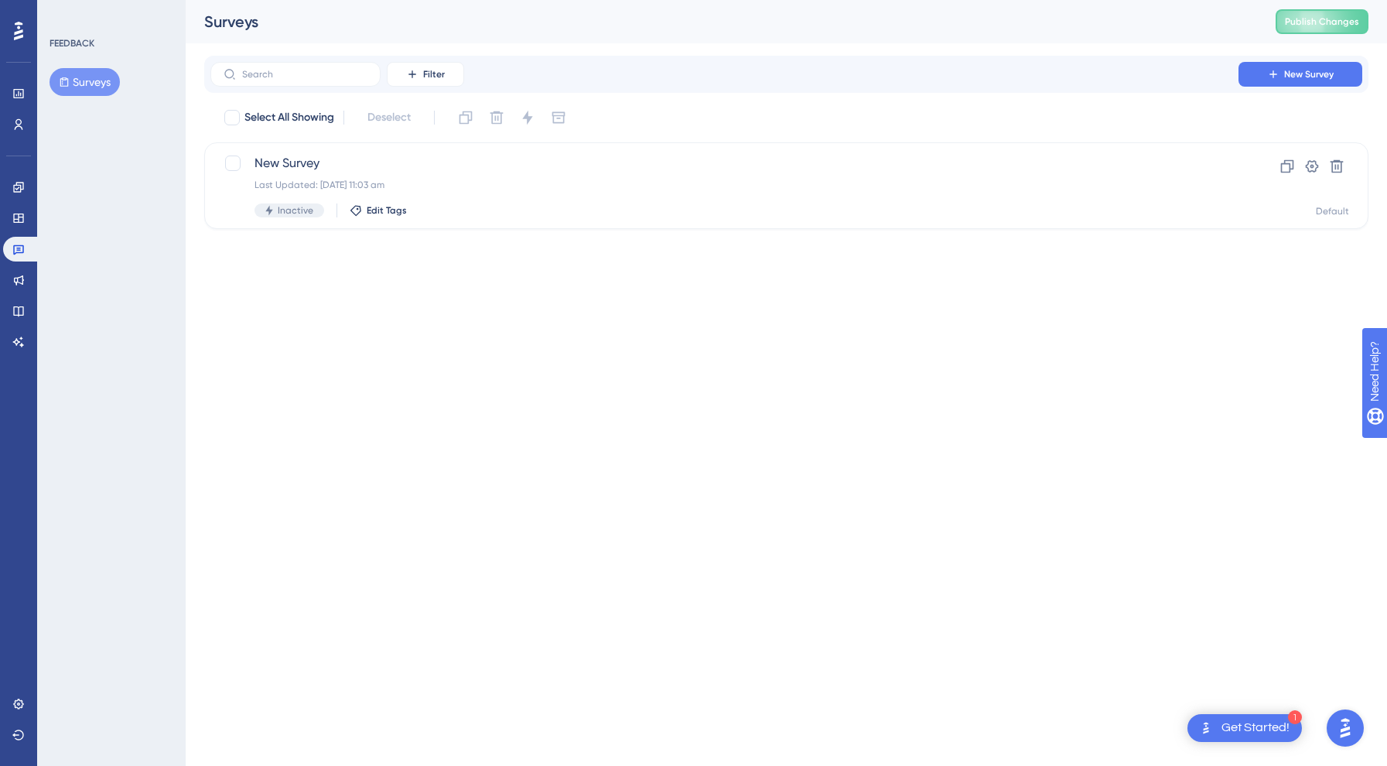
click at [3, 299] on base "Knowledge Base" at bounding box center [18, 311] width 31 height 25
click at [19, 288] on link at bounding box center [18, 280] width 31 height 25
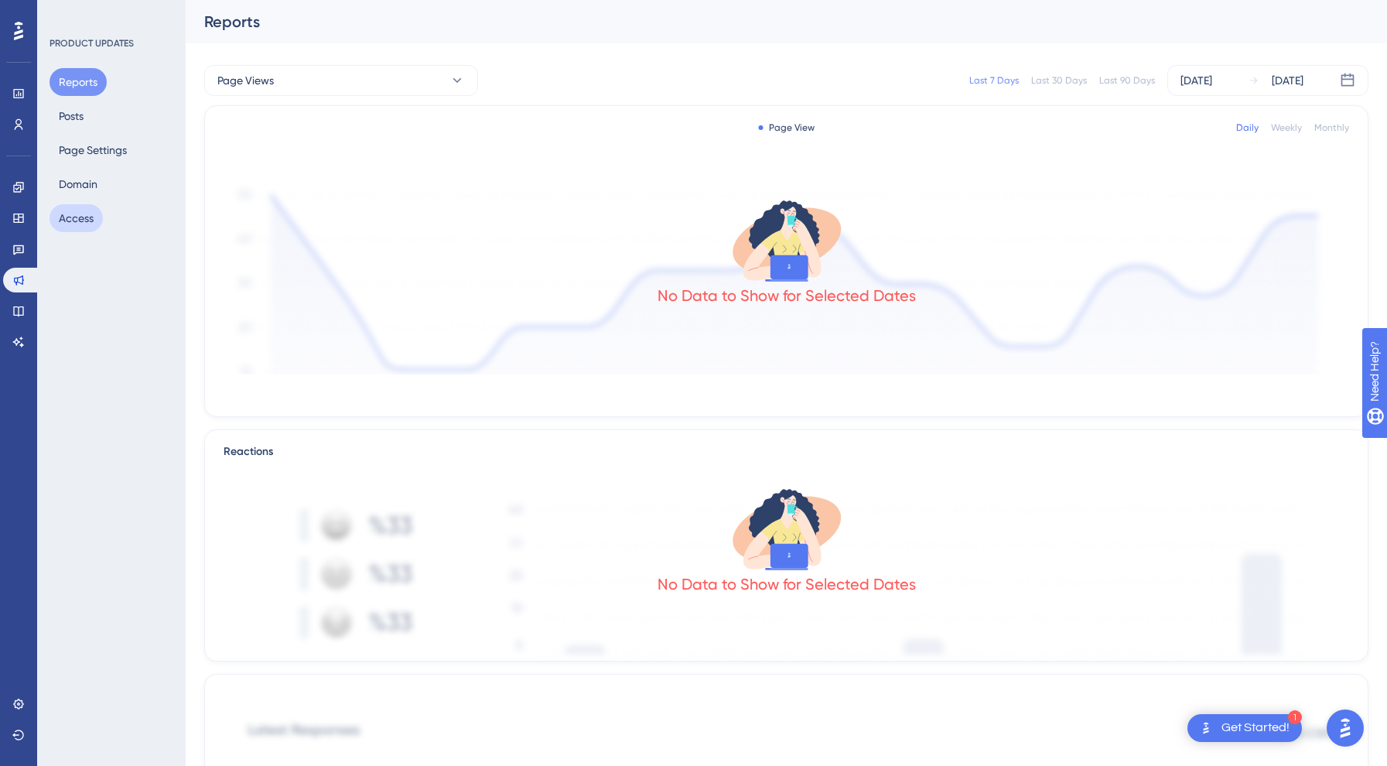
click at [76, 229] on button "Access" at bounding box center [76, 218] width 53 height 28
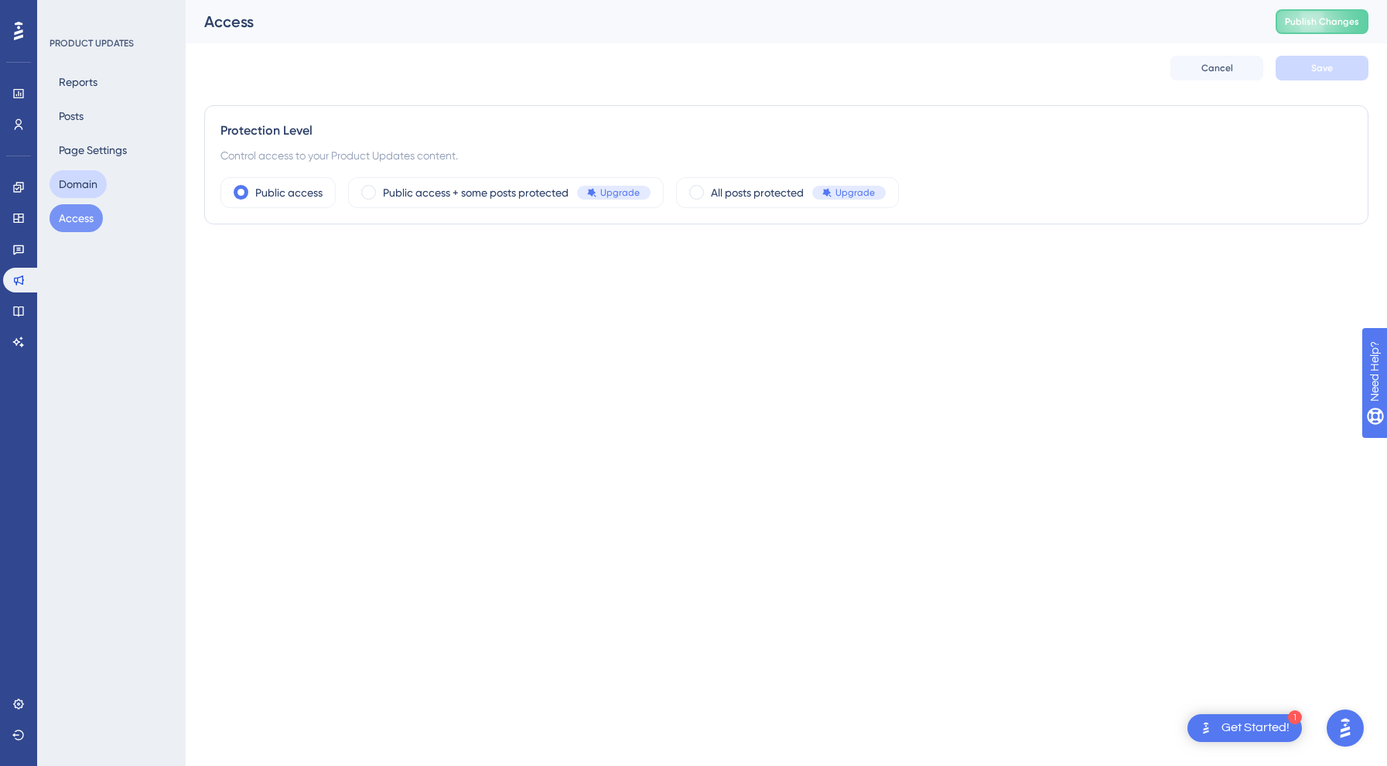
click at [87, 179] on button "Domain" at bounding box center [78, 184] width 57 height 28
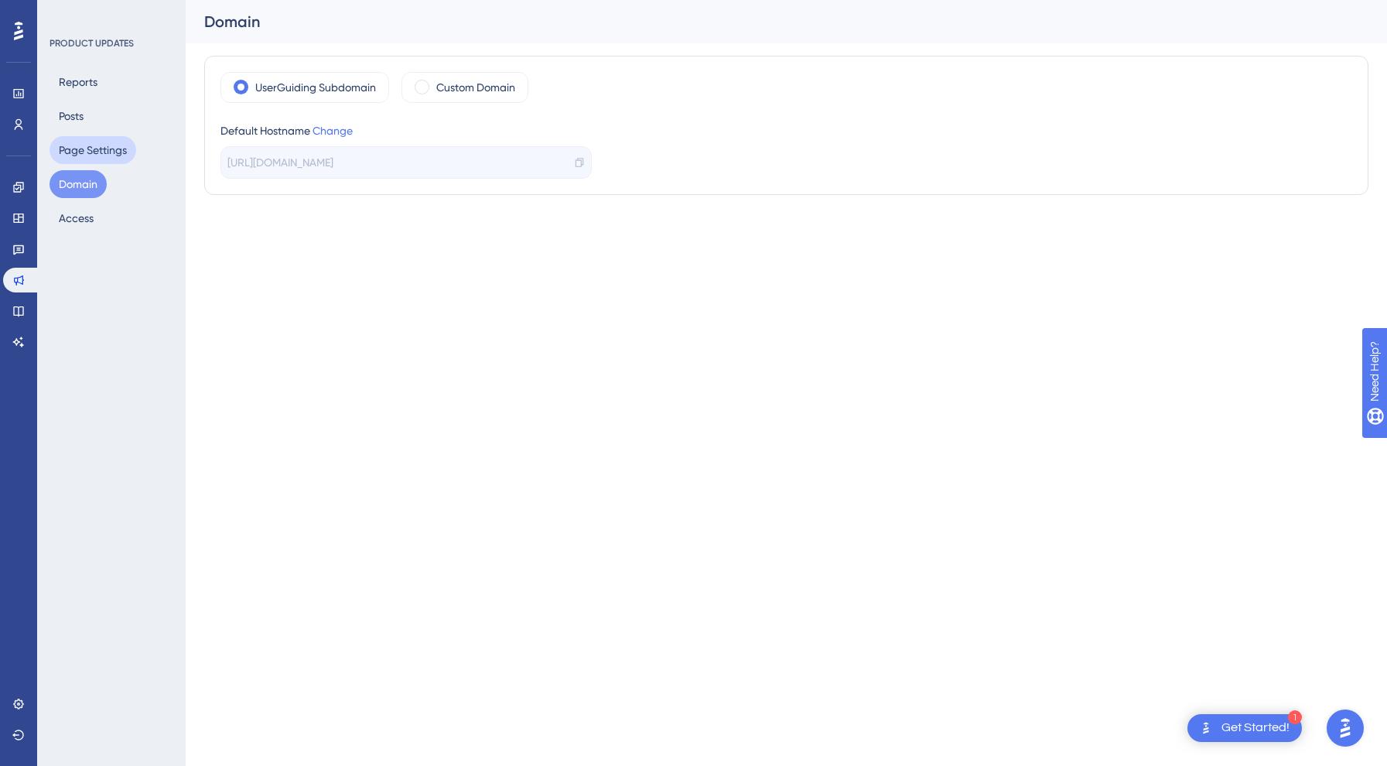
click at [100, 143] on button "Page Settings" at bounding box center [93, 150] width 87 height 28
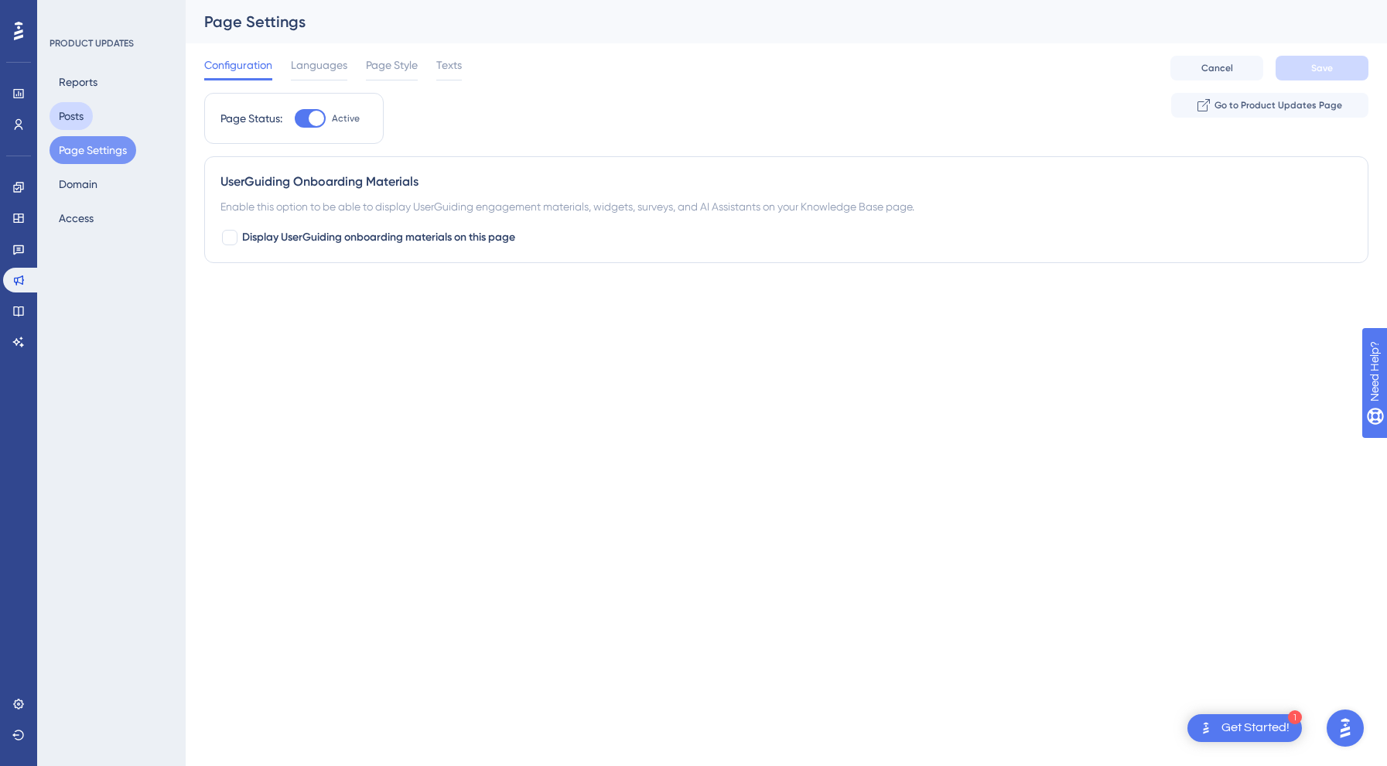
click at [87, 114] on button "Posts" at bounding box center [71, 116] width 43 height 28
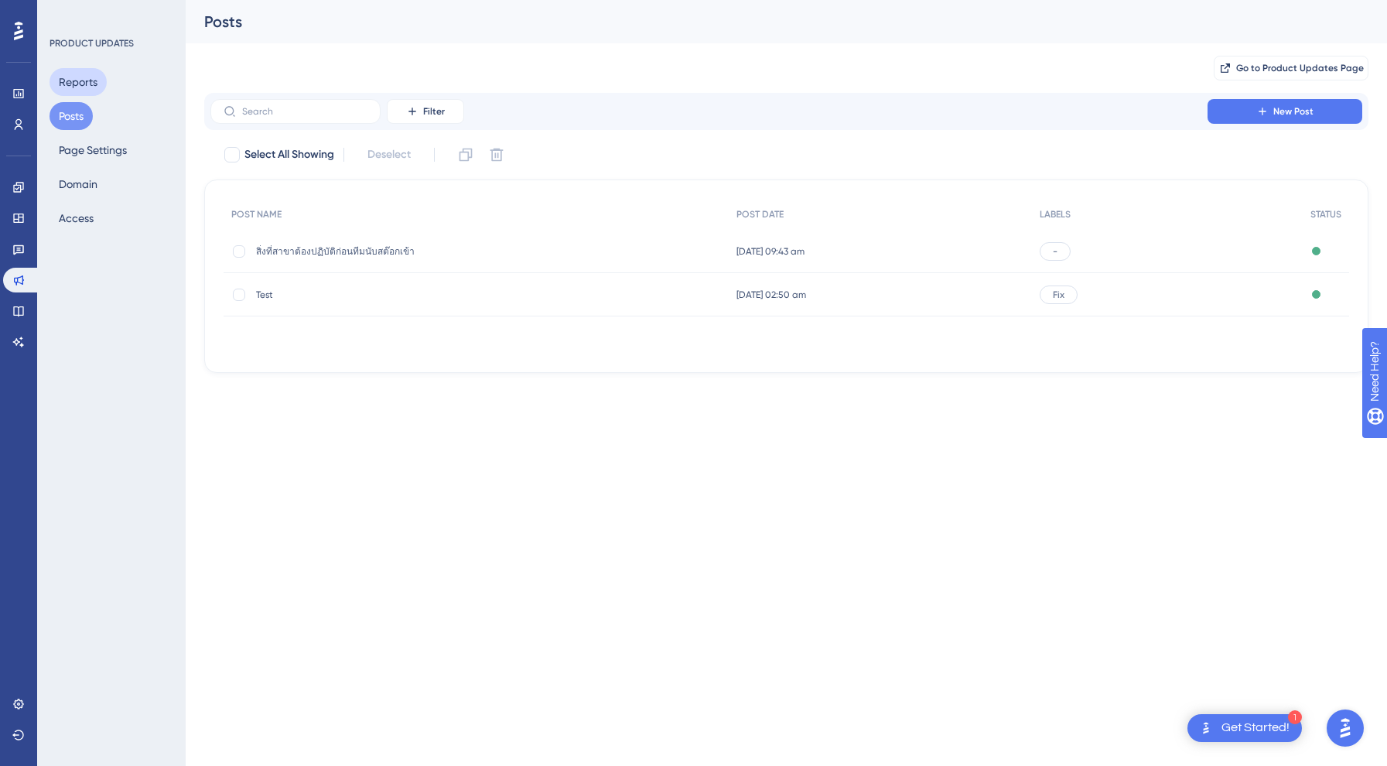
click at [78, 80] on button "Reports" at bounding box center [78, 82] width 57 height 28
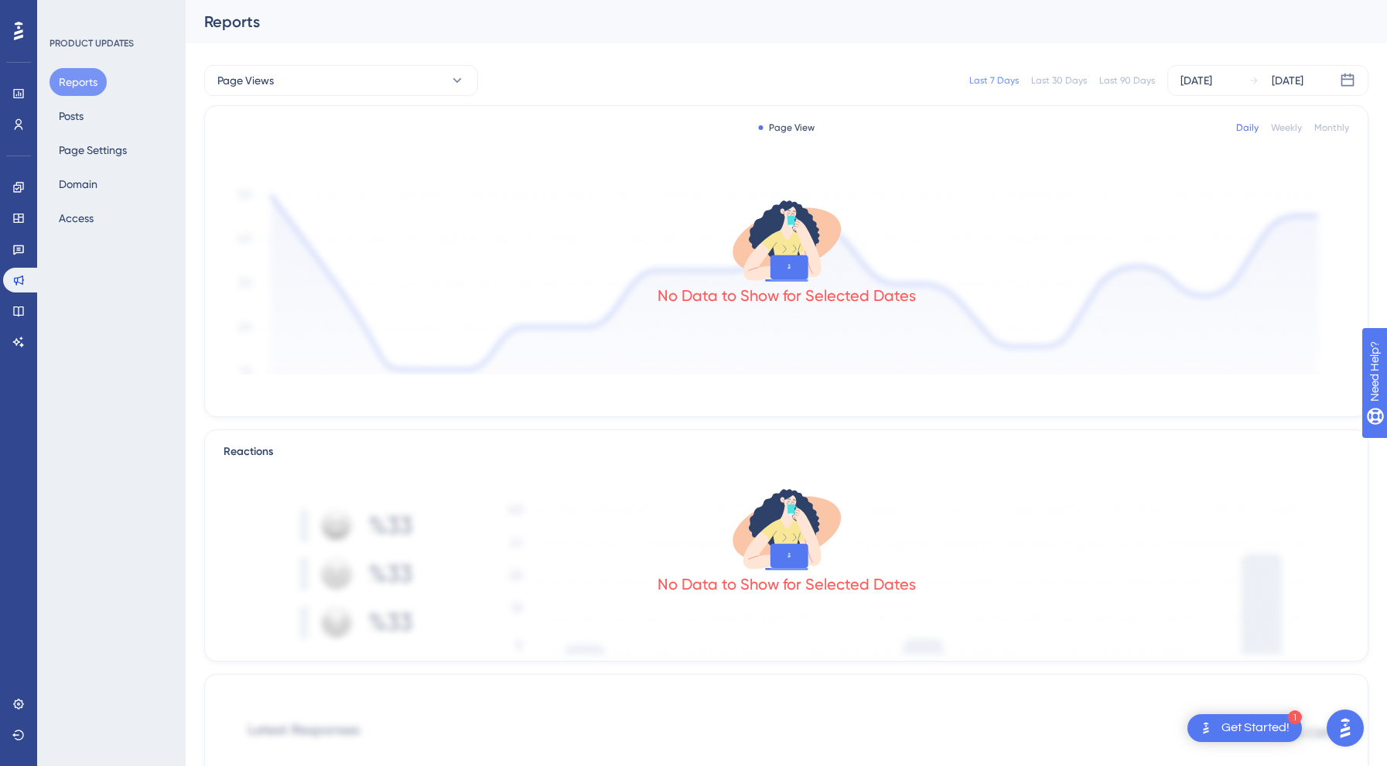
click at [67, 101] on div "Reports Posts Page Settings Domain Access" at bounding box center [112, 150] width 125 height 164
click at [66, 121] on button "Posts" at bounding box center [71, 116] width 43 height 28
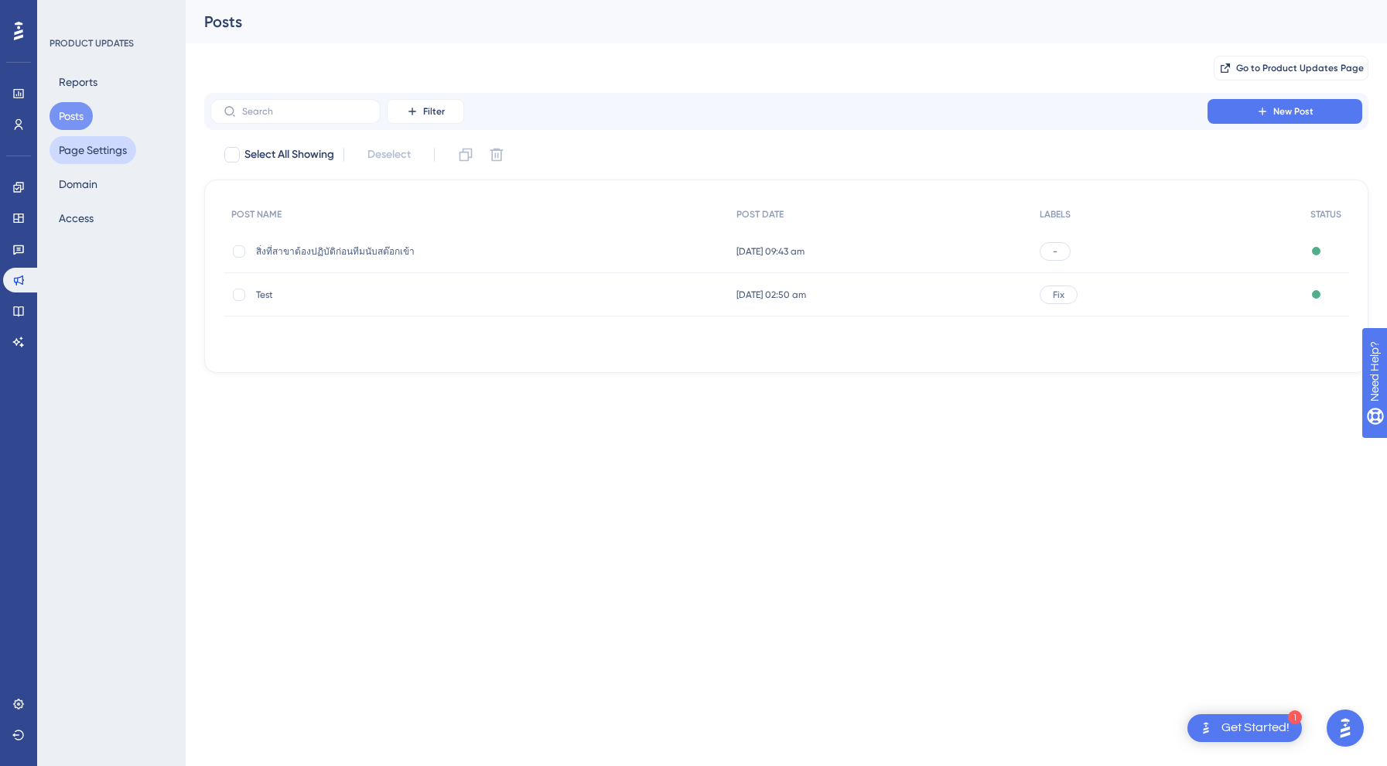
click at [100, 147] on button "Page Settings" at bounding box center [93, 150] width 87 height 28
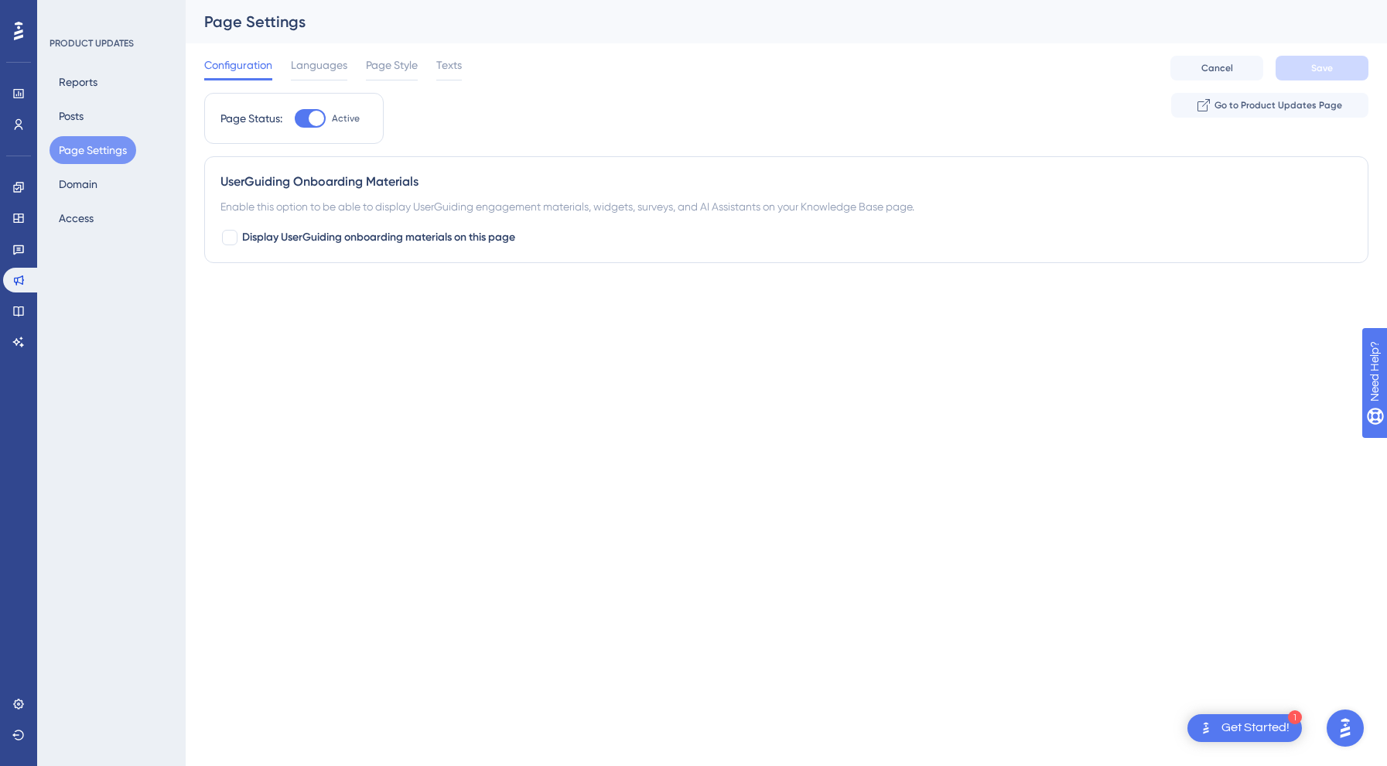
click at [329, 52] on div "Configuration Languages Page Style Texts Cancel Save" at bounding box center [786, 68] width 1164 height 50
click at [329, 62] on span "Languages" at bounding box center [319, 65] width 56 height 19
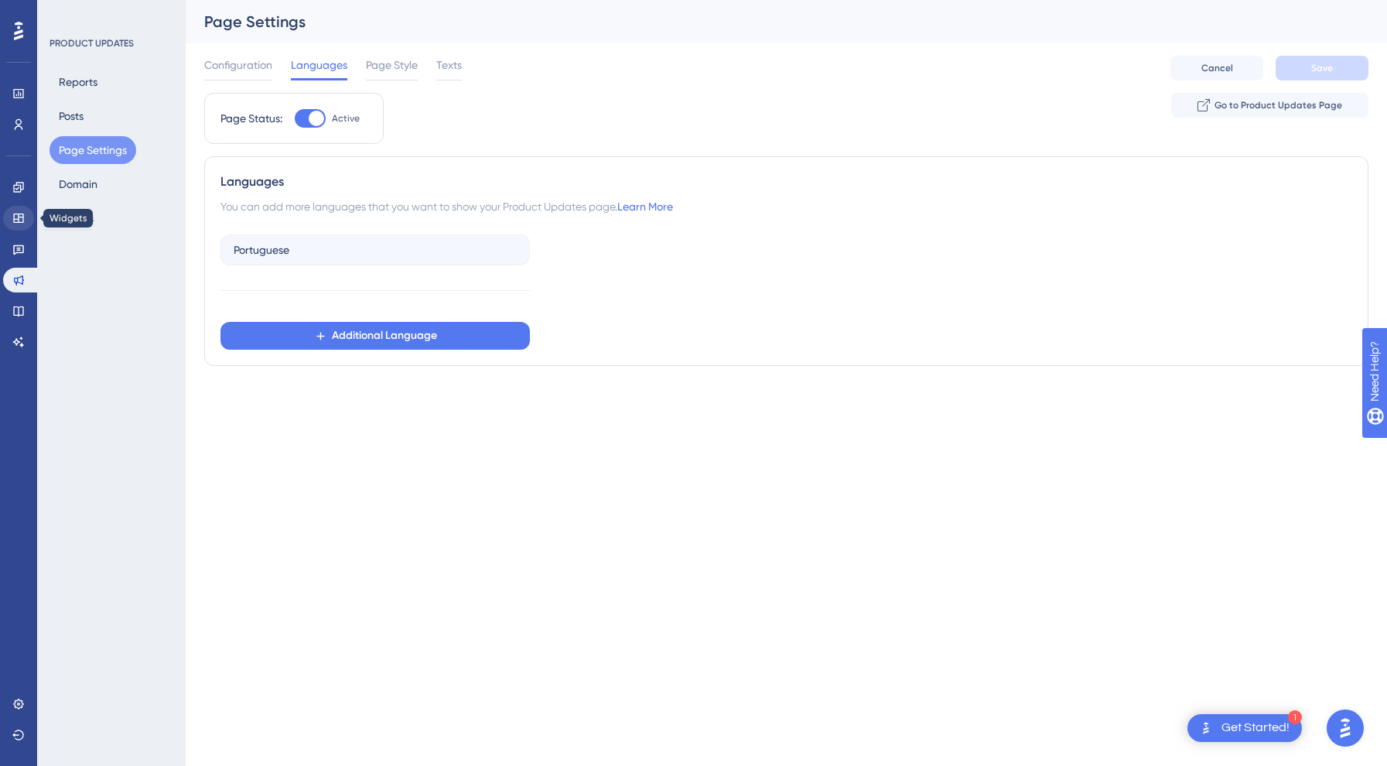
click at [19, 212] on icon at bounding box center [18, 218] width 12 height 12
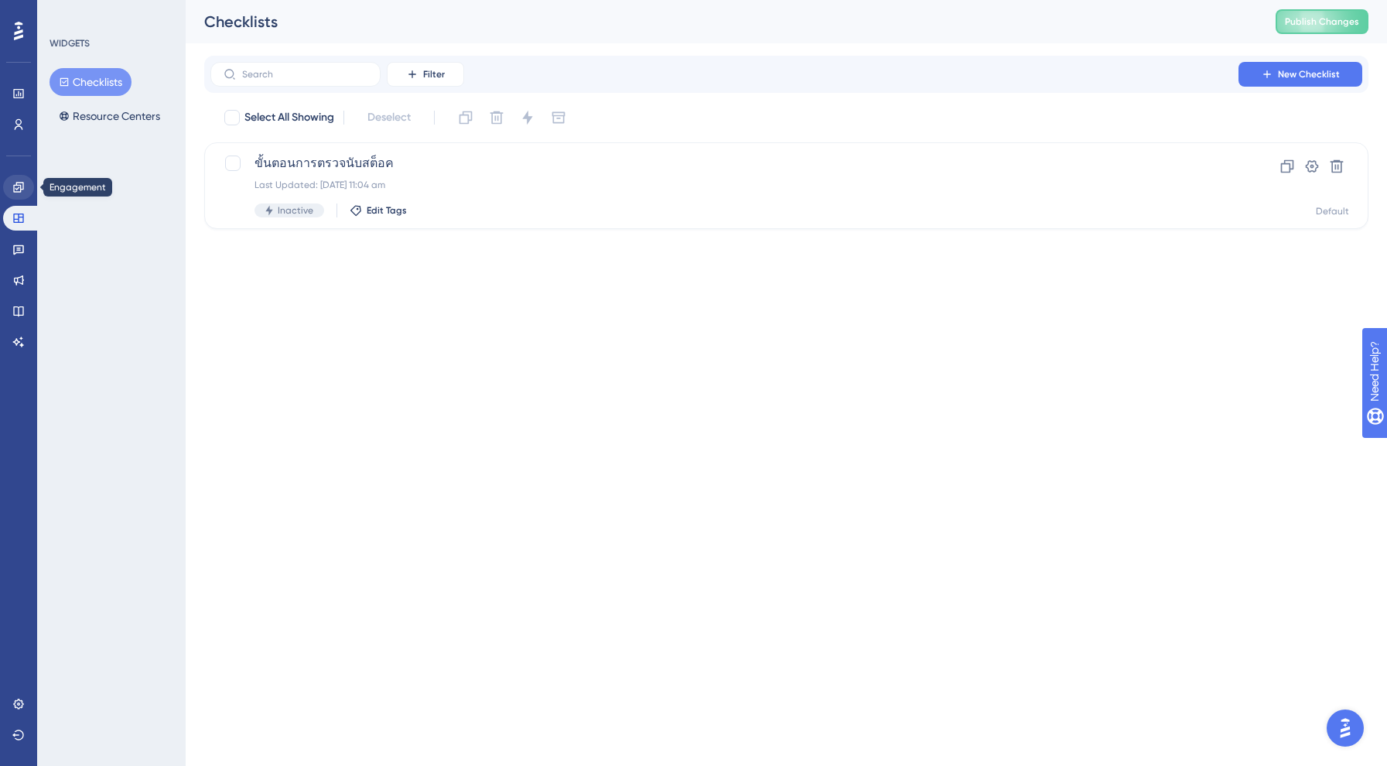
click at [19, 188] on icon at bounding box center [18, 187] width 10 height 10
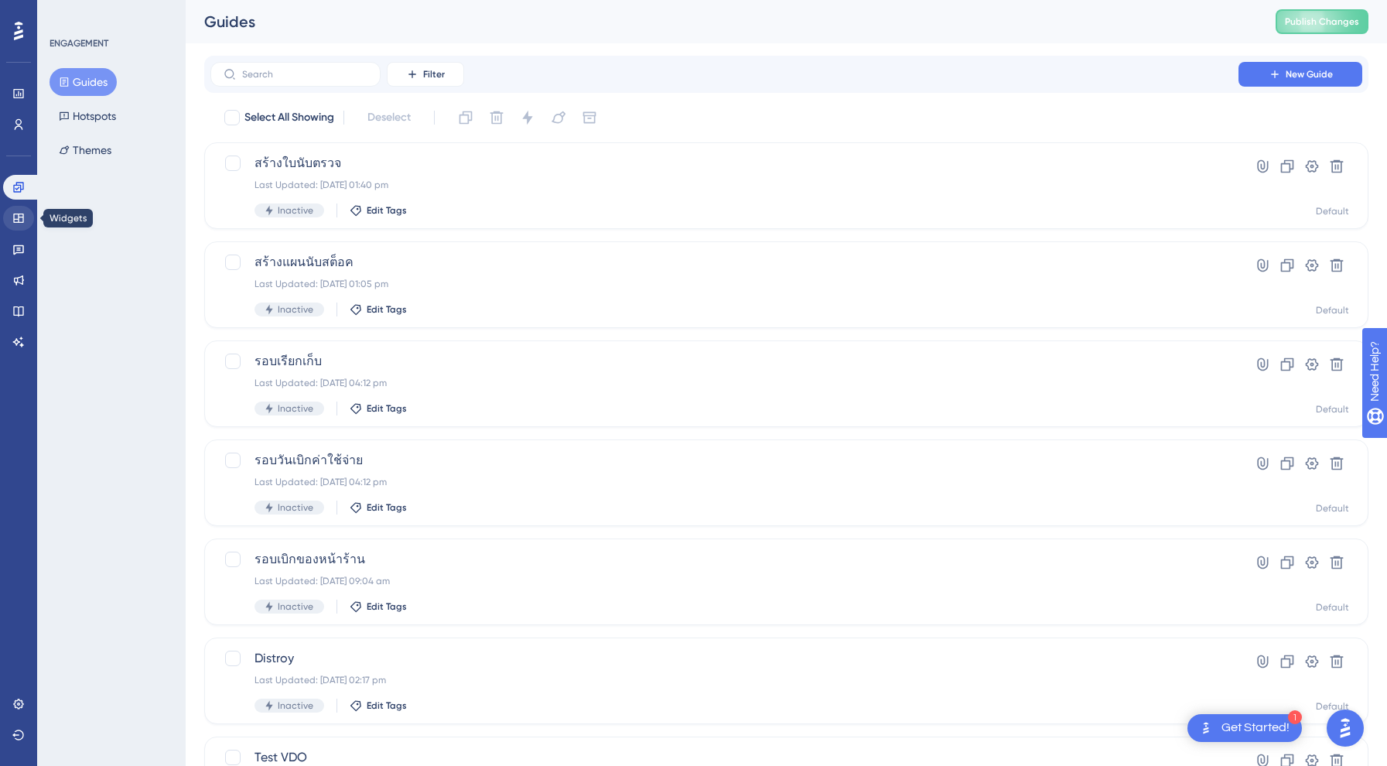
click at [19, 227] on link at bounding box center [18, 218] width 31 height 25
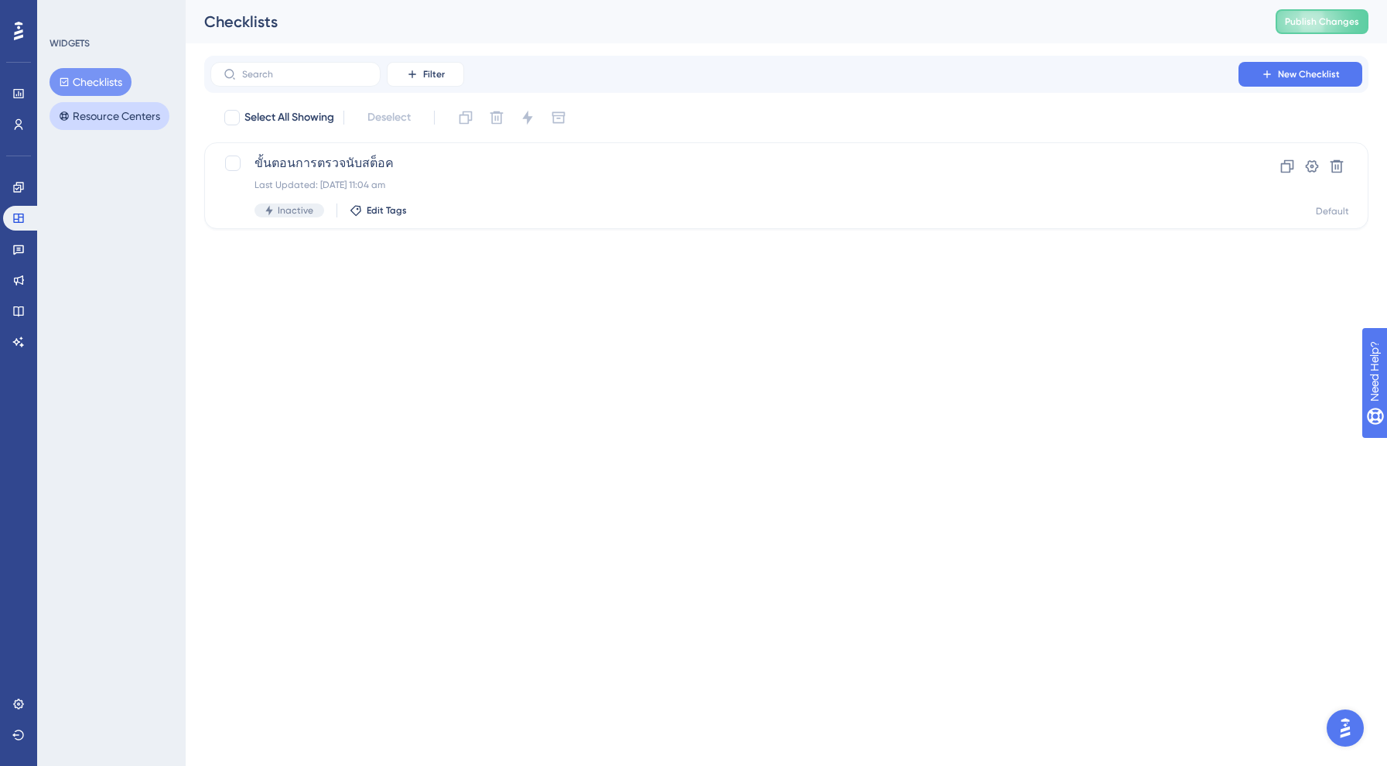
click at [98, 116] on button "Resource Centers" at bounding box center [110, 116] width 120 height 28
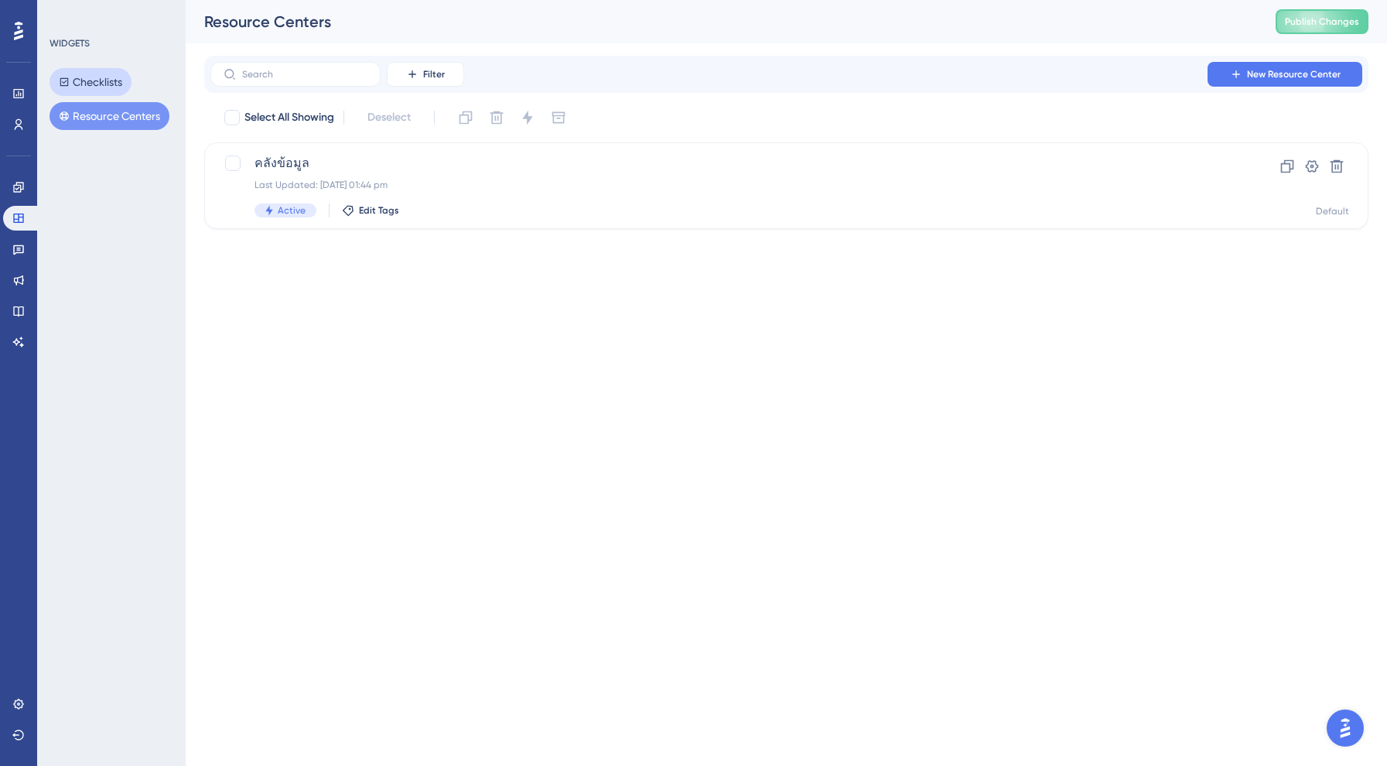
click at [87, 77] on button "Checklists" at bounding box center [91, 82] width 82 height 28
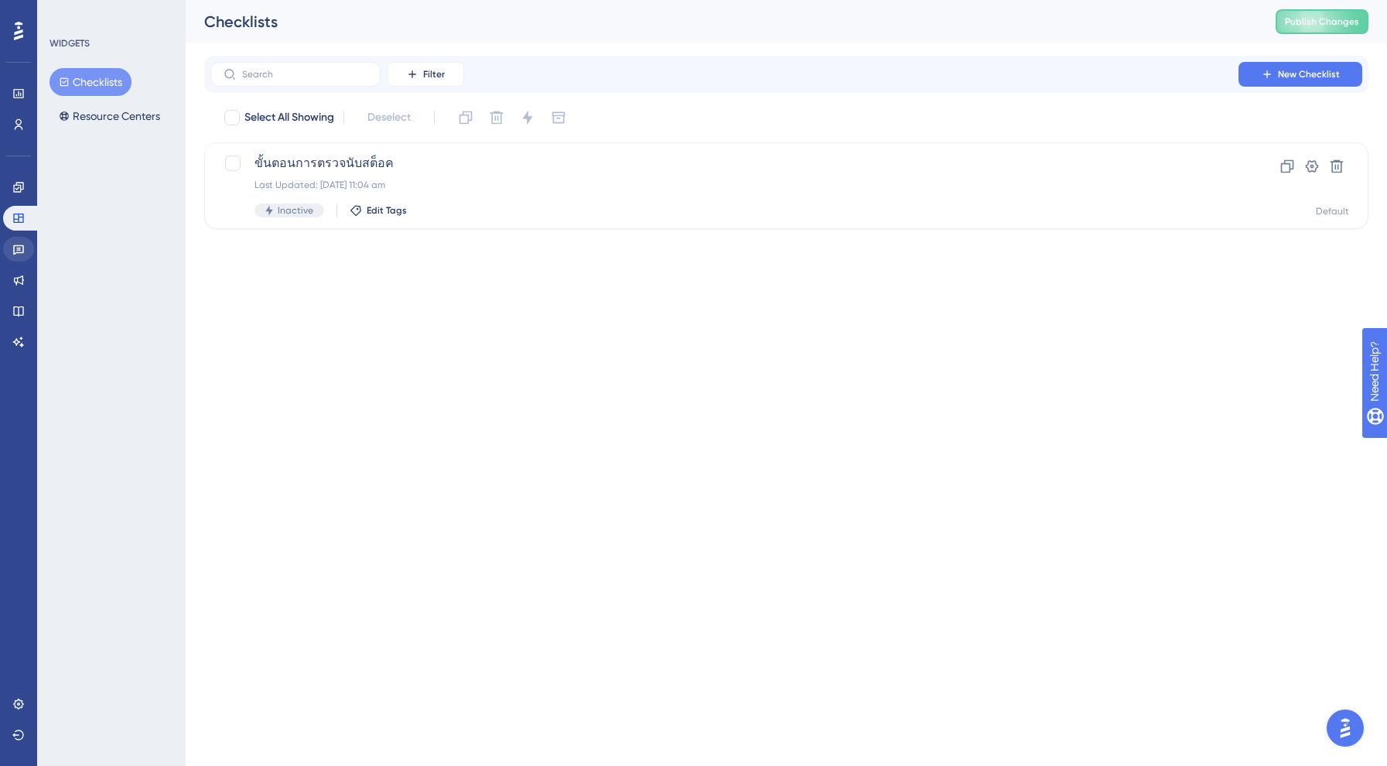
click at [19, 254] on icon at bounding box center [18, 249] width 12 height 12
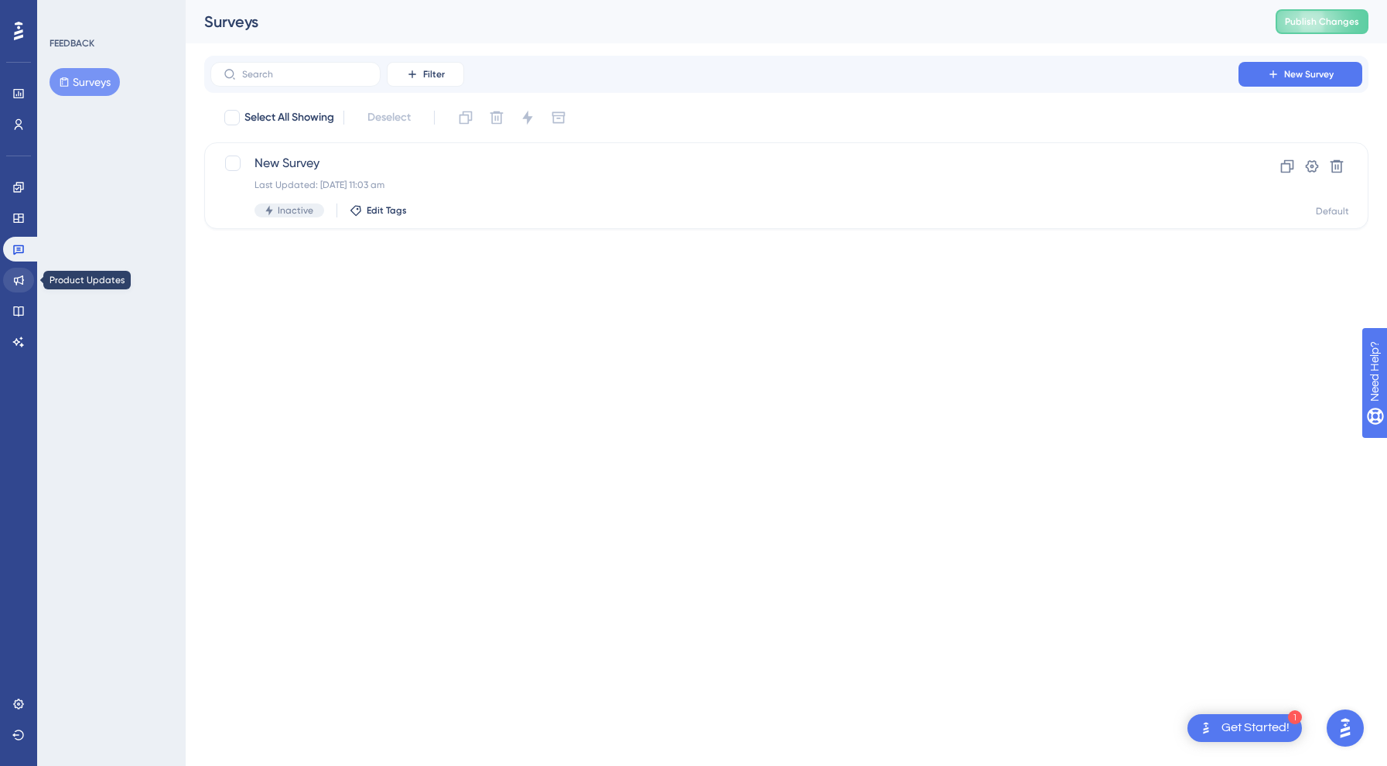
click at [26, 283] on link at bounding box center [18, 280] width 31 height 25
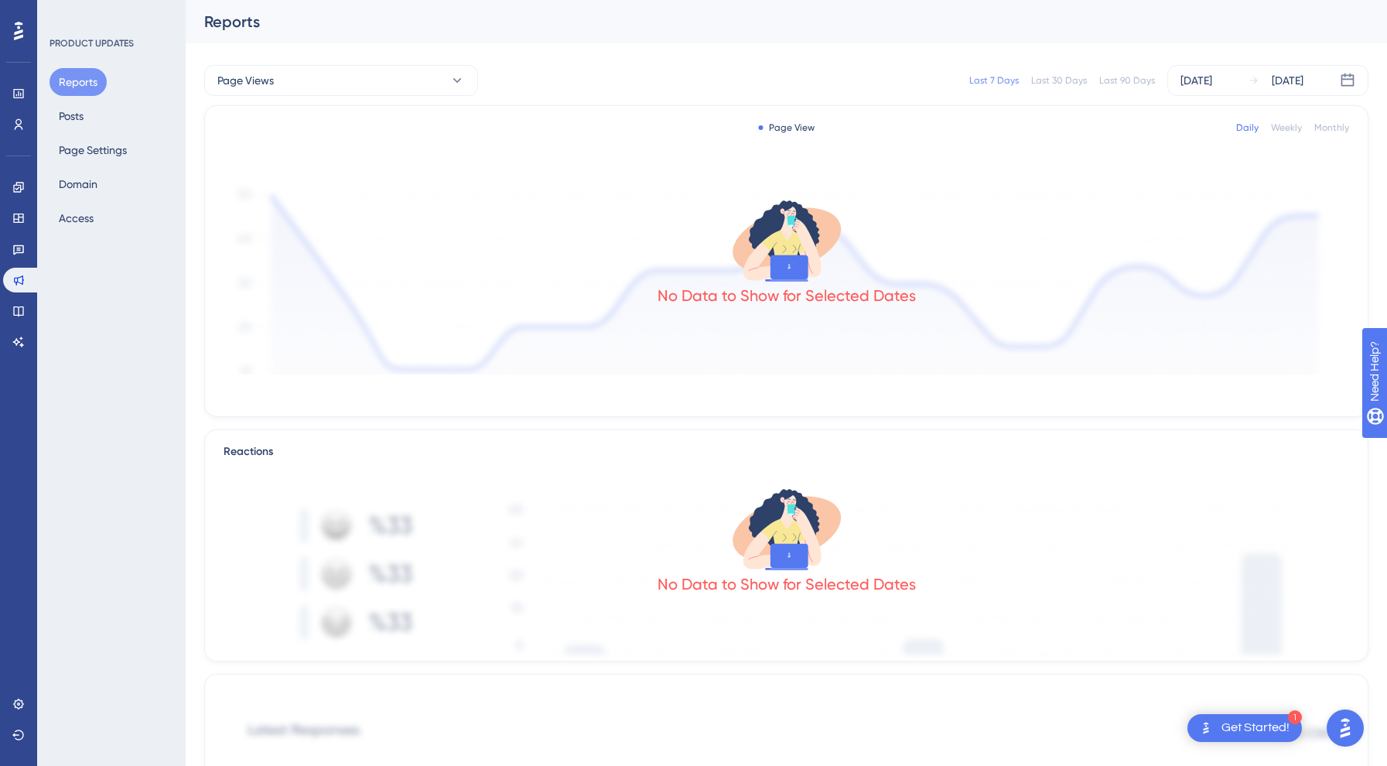
click at [27, 170] on div "Engagement Widgets Feedback Product Updates Knowledge Base AI Assistant" at bounding box center [18, 245] width 31 height 217
click at [19, 186] on icon at bounding box center [18, 187] width 10 height 10
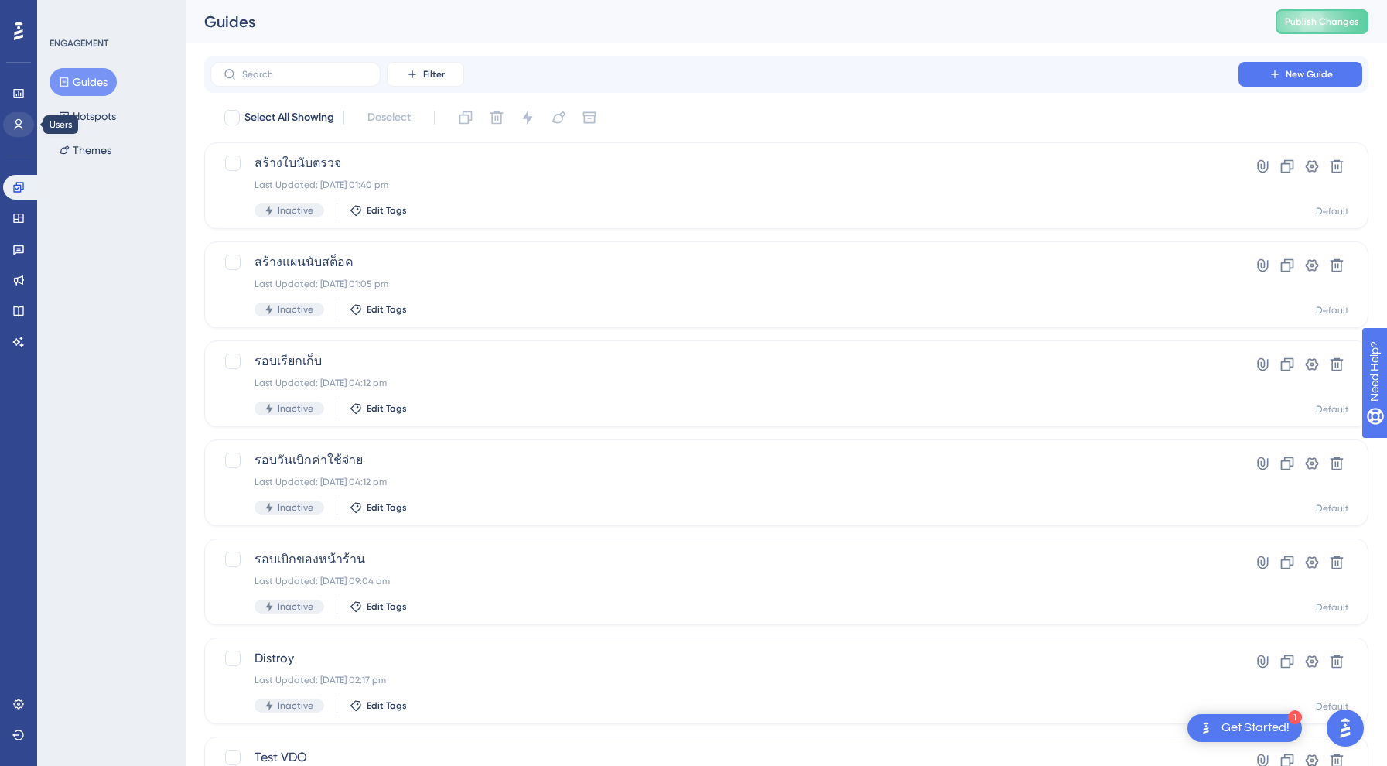
click at [16, 121] on icon at bounding box center [19, 124] width 9 height 11
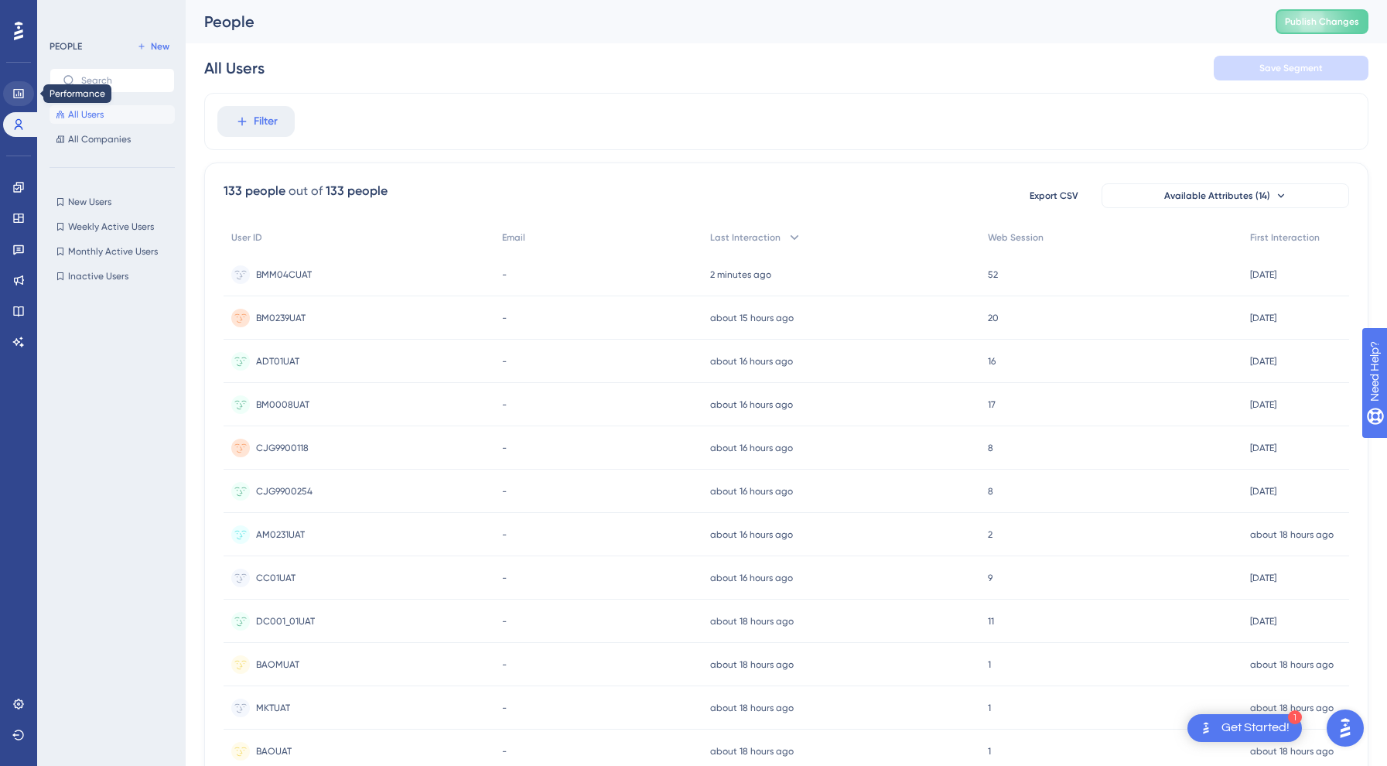
click at [15, 91] on icon at bounding box center [18, 93] width 12 height 12
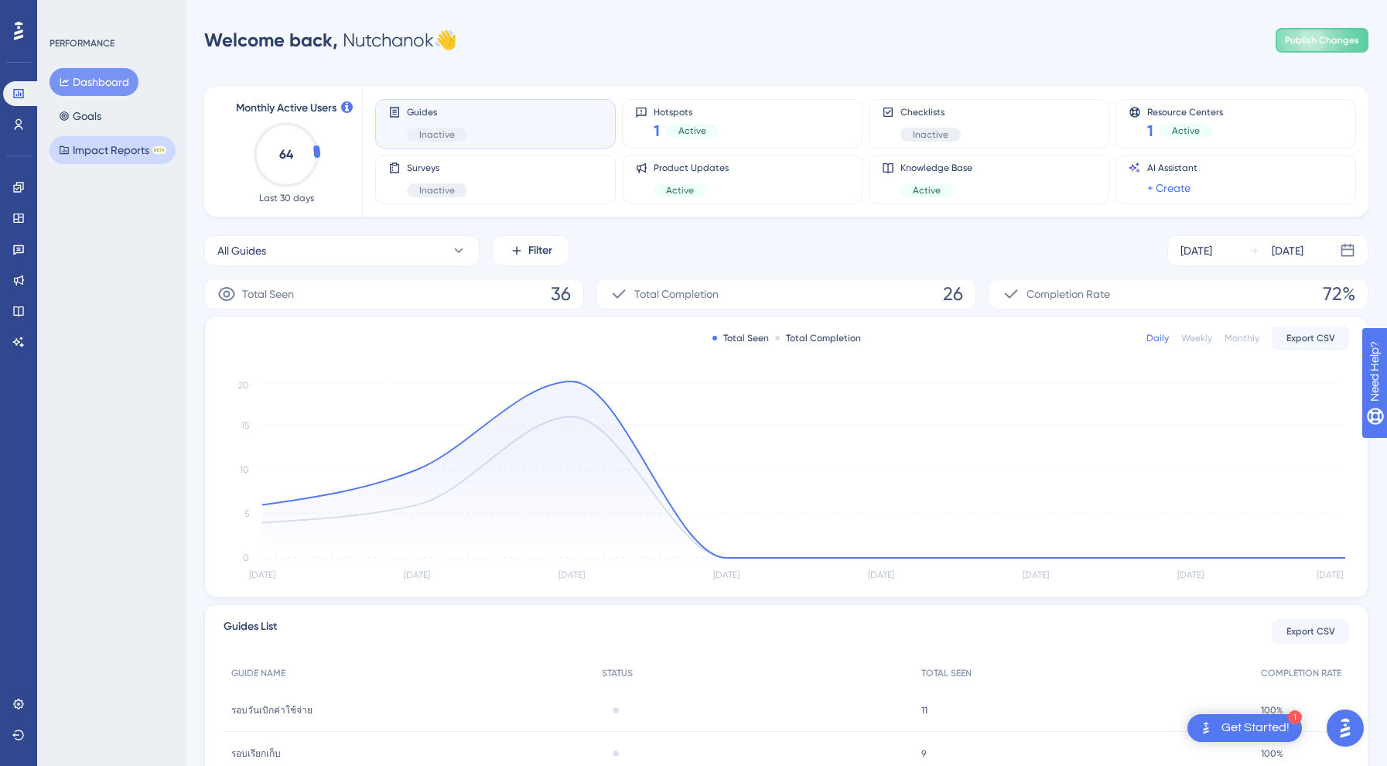
click at [65, 156] on button "Impact Reports BETA" at bounding box center [113, 150] width 126 height 28
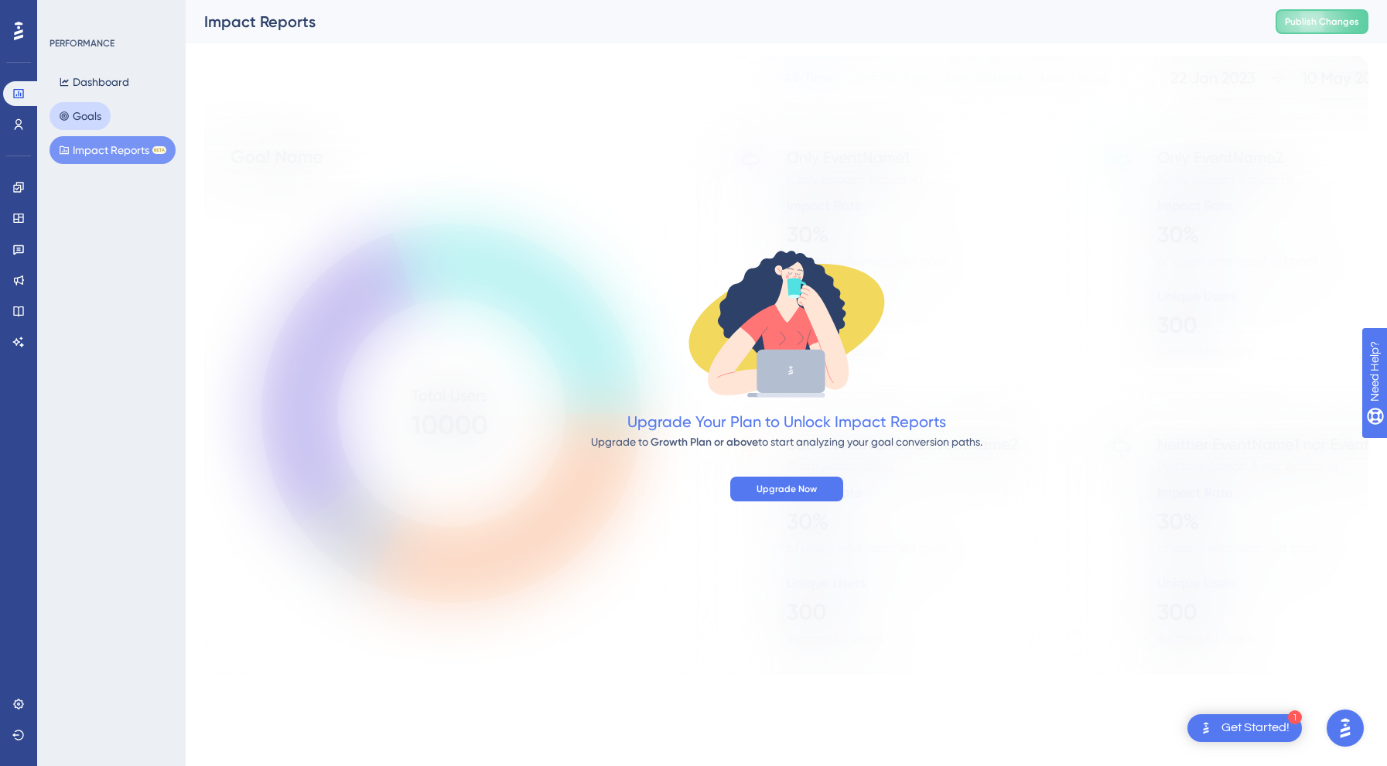
click at [82, 107] on button "Goals" at bounding box center [80, 116] width 61 height 28
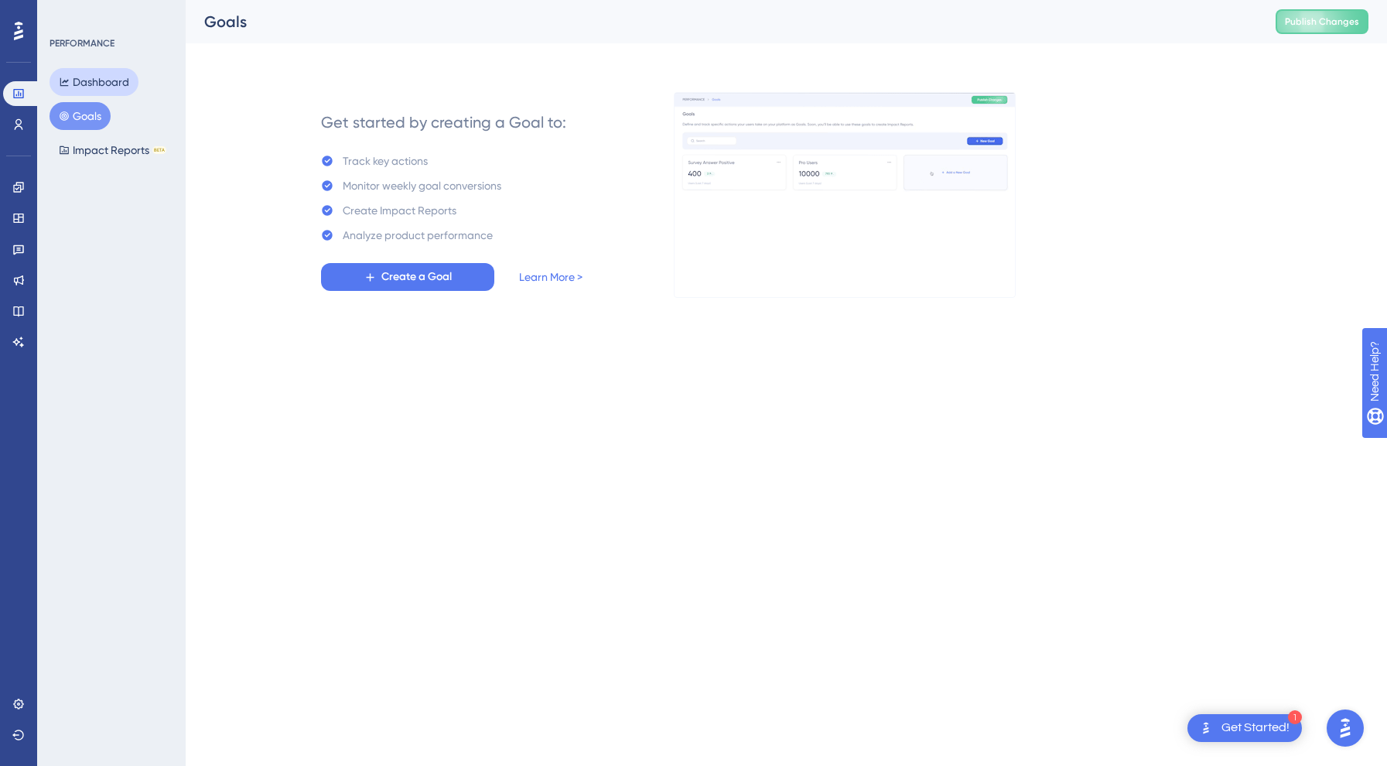
click at [99, 77] on button "Dashboard" at bounding box center [94, 82] width 89 height 28
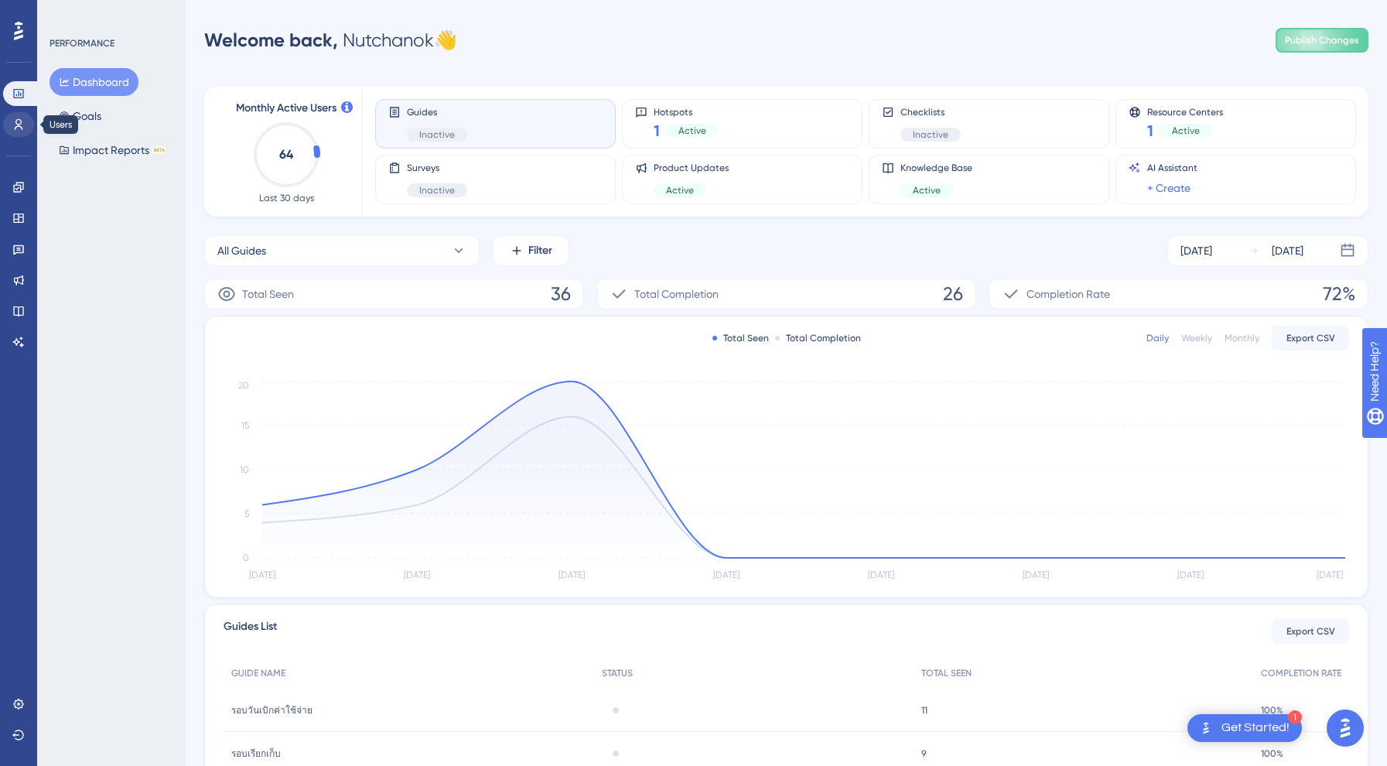
click at [9, 130] on link at bounding box center [18, 124] width 31 height 25
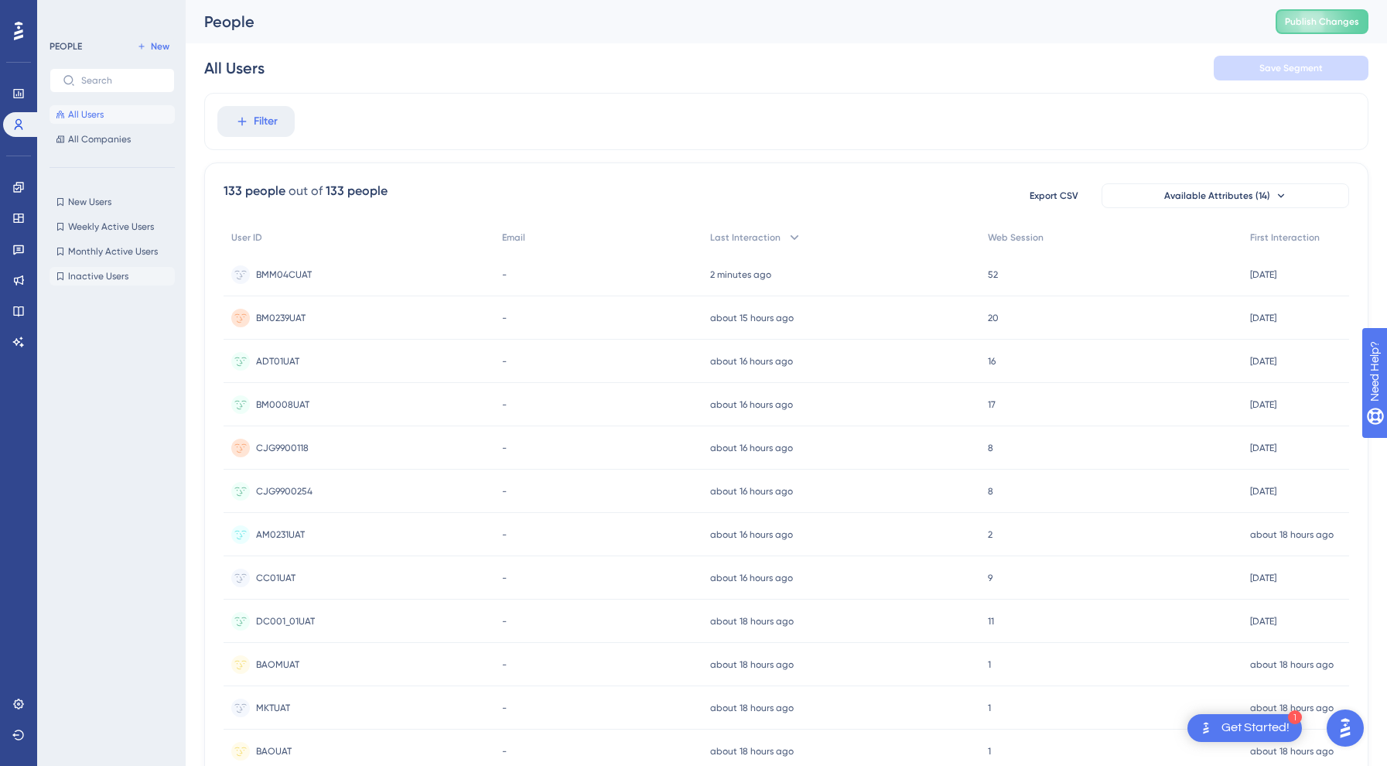
click at [105, 276] on span "Inactive Users" at bounding box center [98, 276] width 60 height 12
click at [83, 199] on span "New Users" at bounding box center [89, 202] width 43 height 12
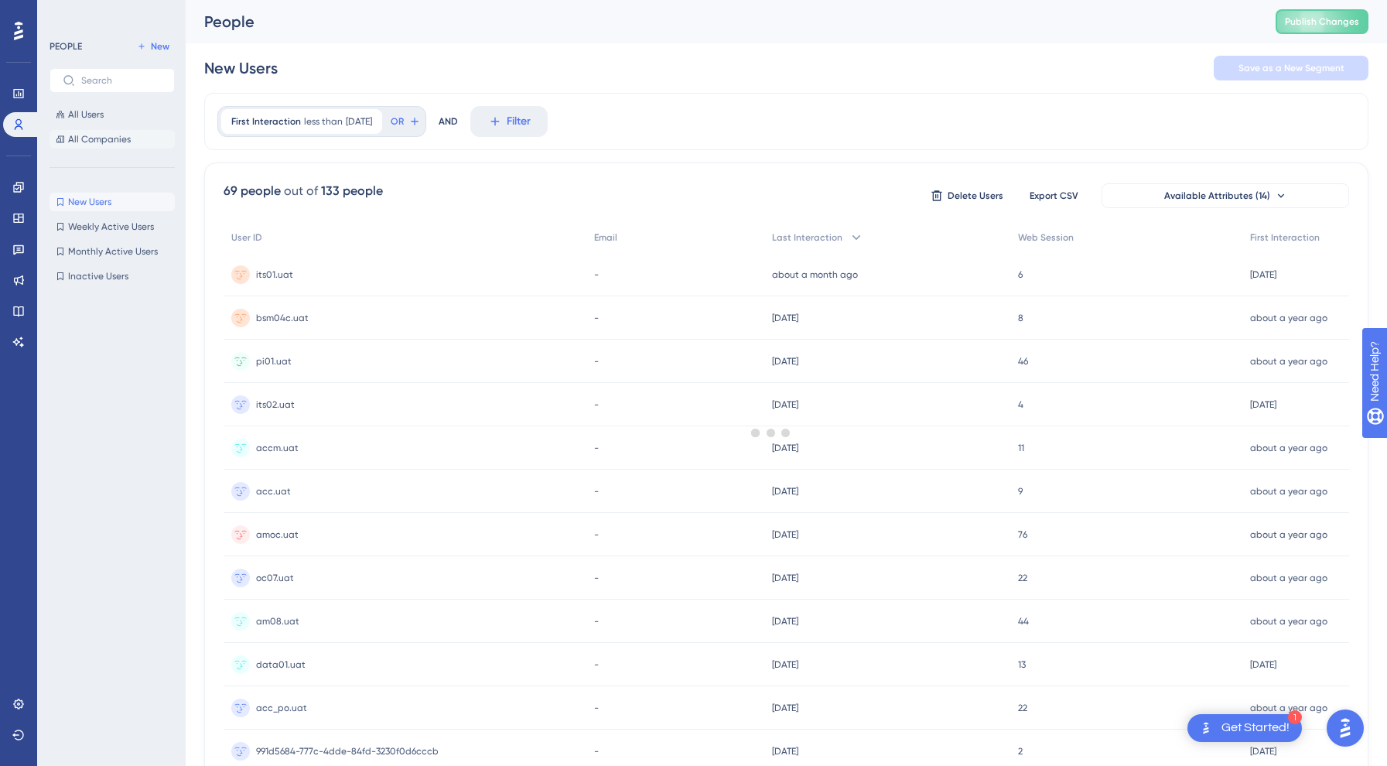
click at [80, 133] on span "All Companies" at bounding box center [99, 139] width 63 height 12
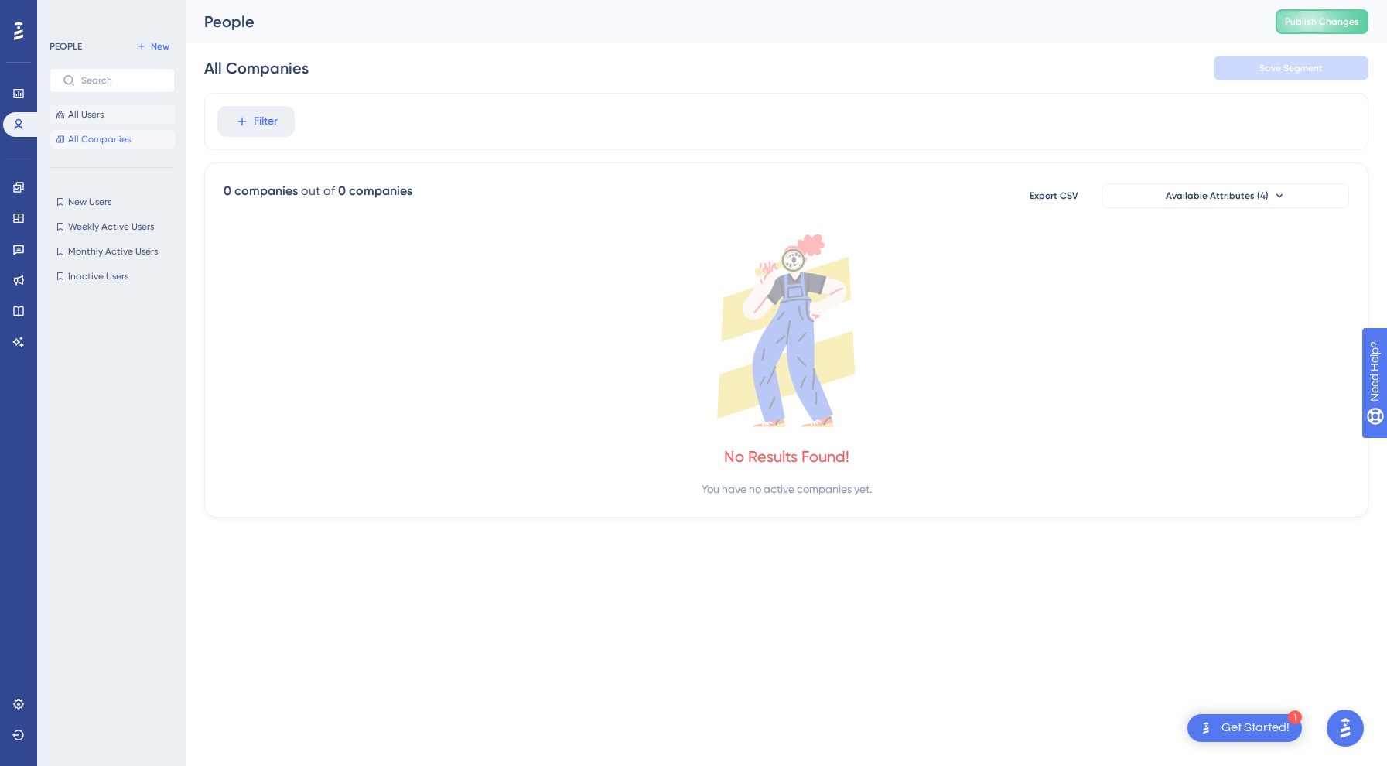
click at [98, 113] on span "All Users" at bounding box center [86, 114] width 36 height 12
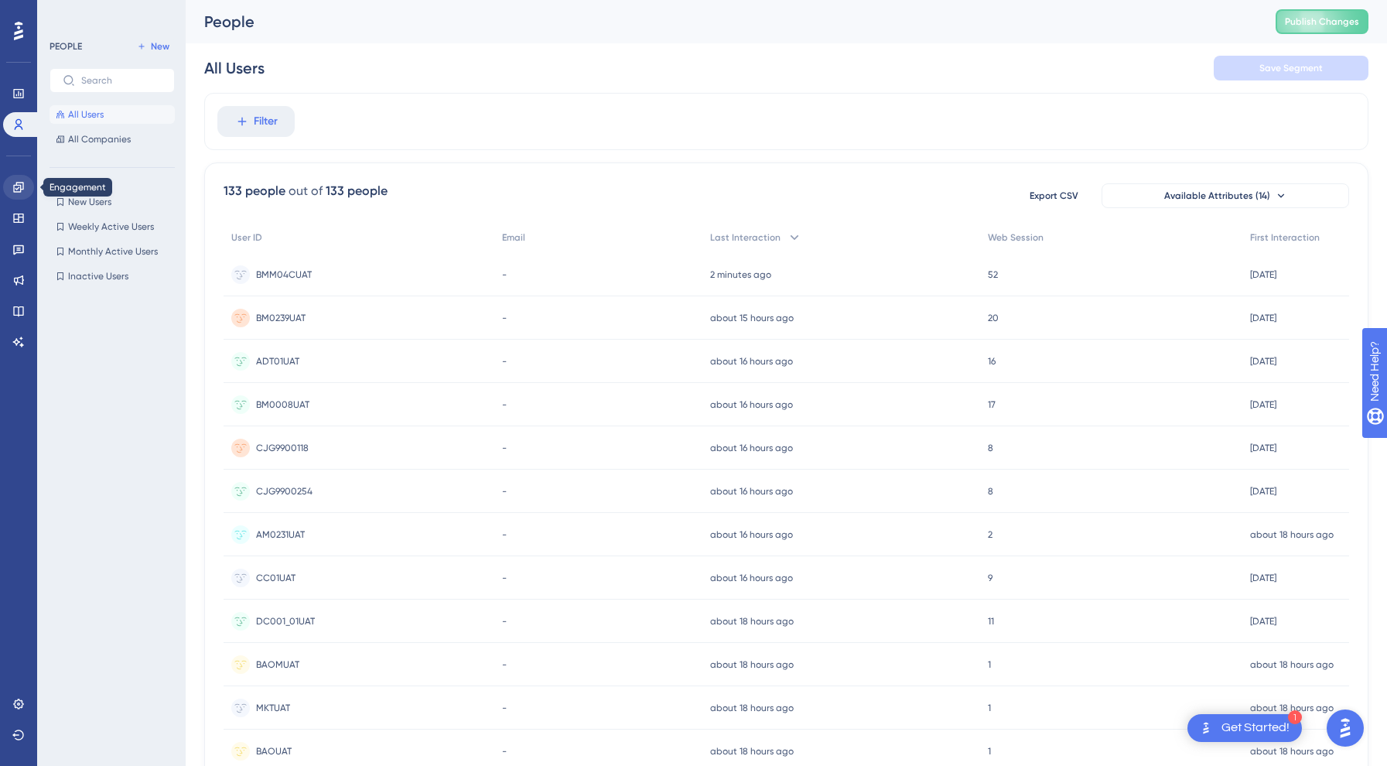
click at [23, 183] on icon at bounding box center [18, 187] width 10 height 10
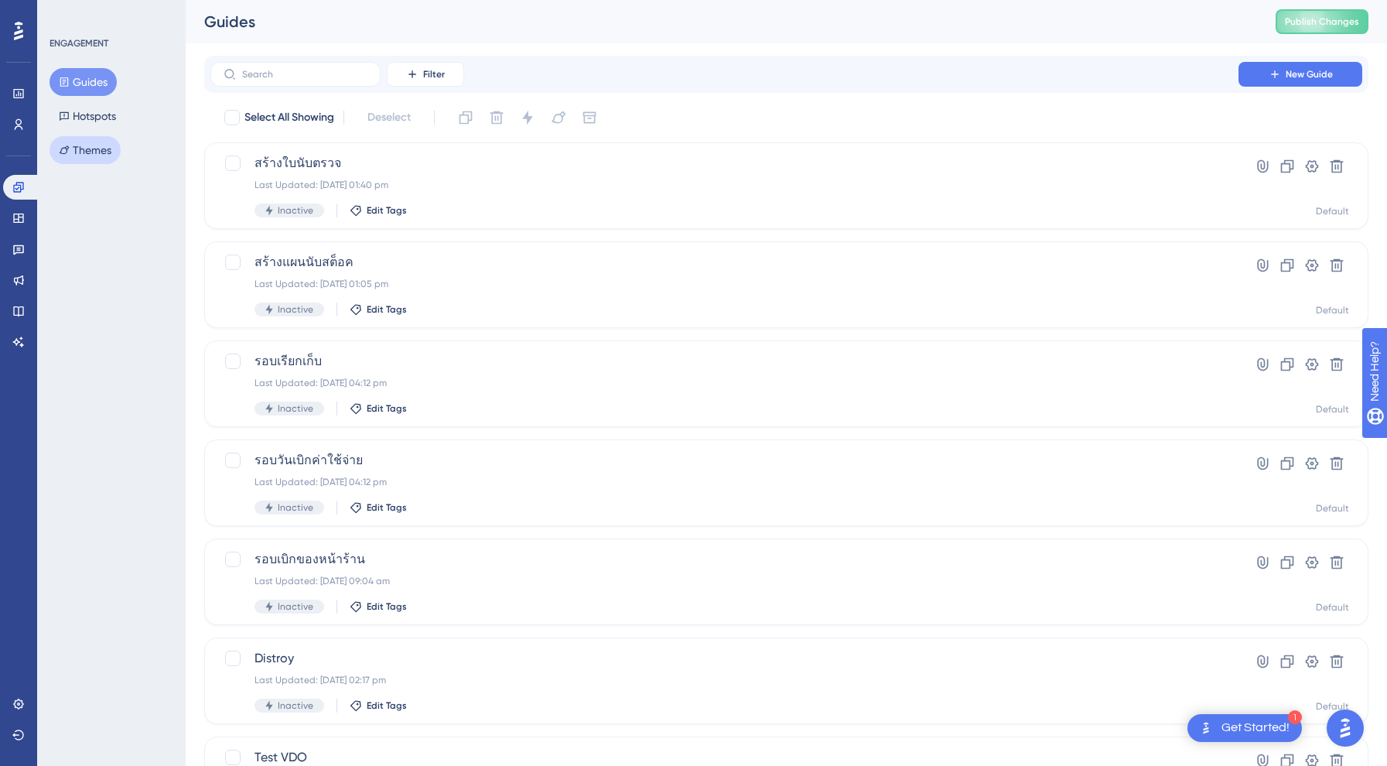
click at [80, 158] on button "Themes" at bounding box center [85, 150] width 71 height 28
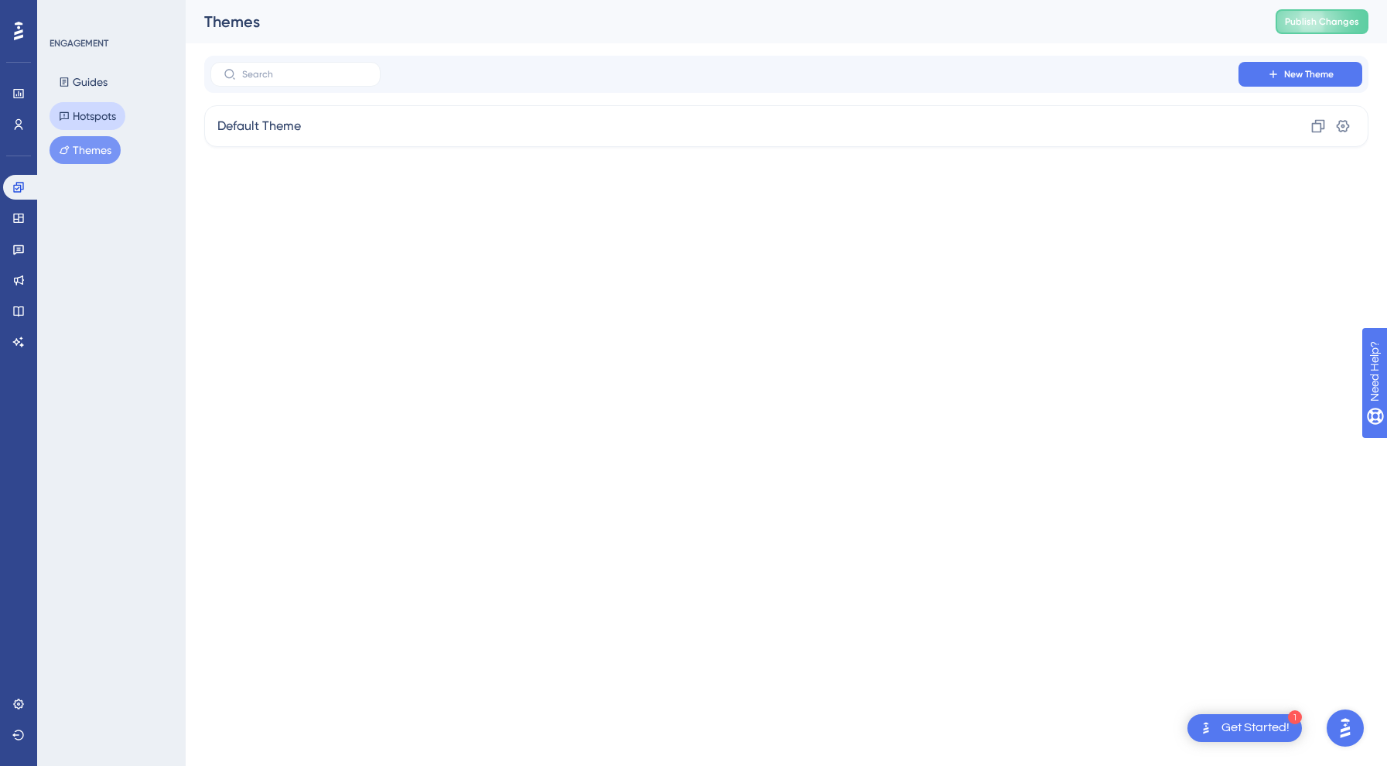
click at [113, 112] on button "Hotspots" at bounding box center [88, 116] width 76 height 28
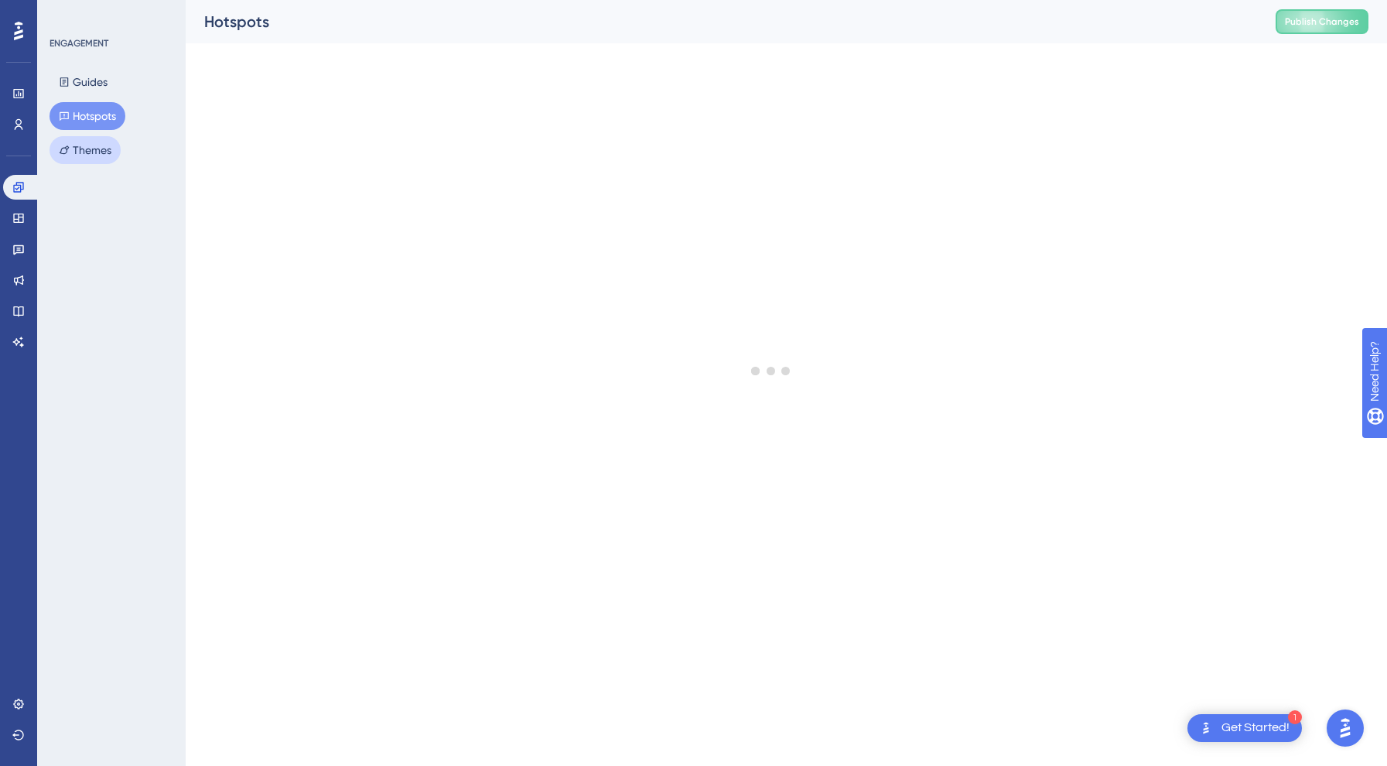
click at [112, 154] on button "Themes" at bounding box center [85, 150] width 71 height 28
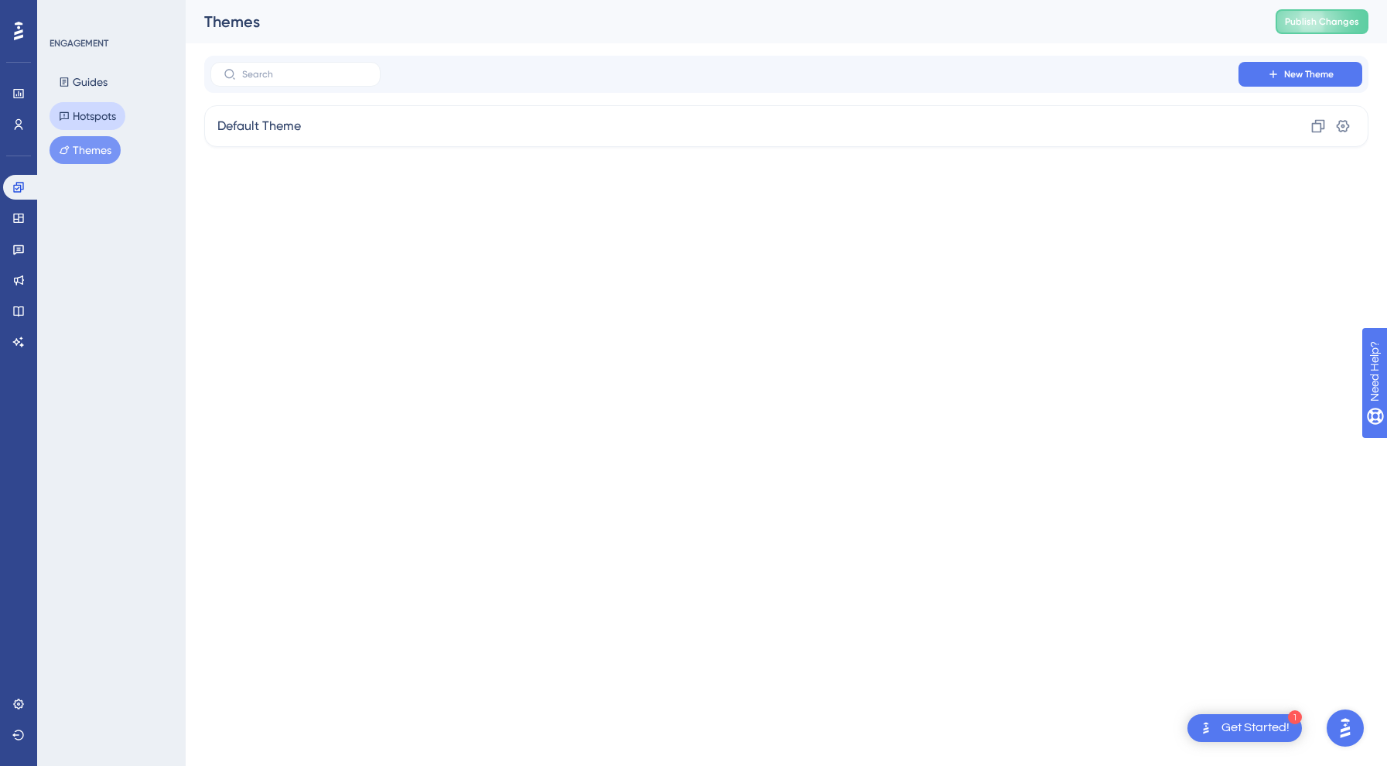
click at [108, 118] on button "Hotspots" at bounding box center [88, 116] width 76 height 28
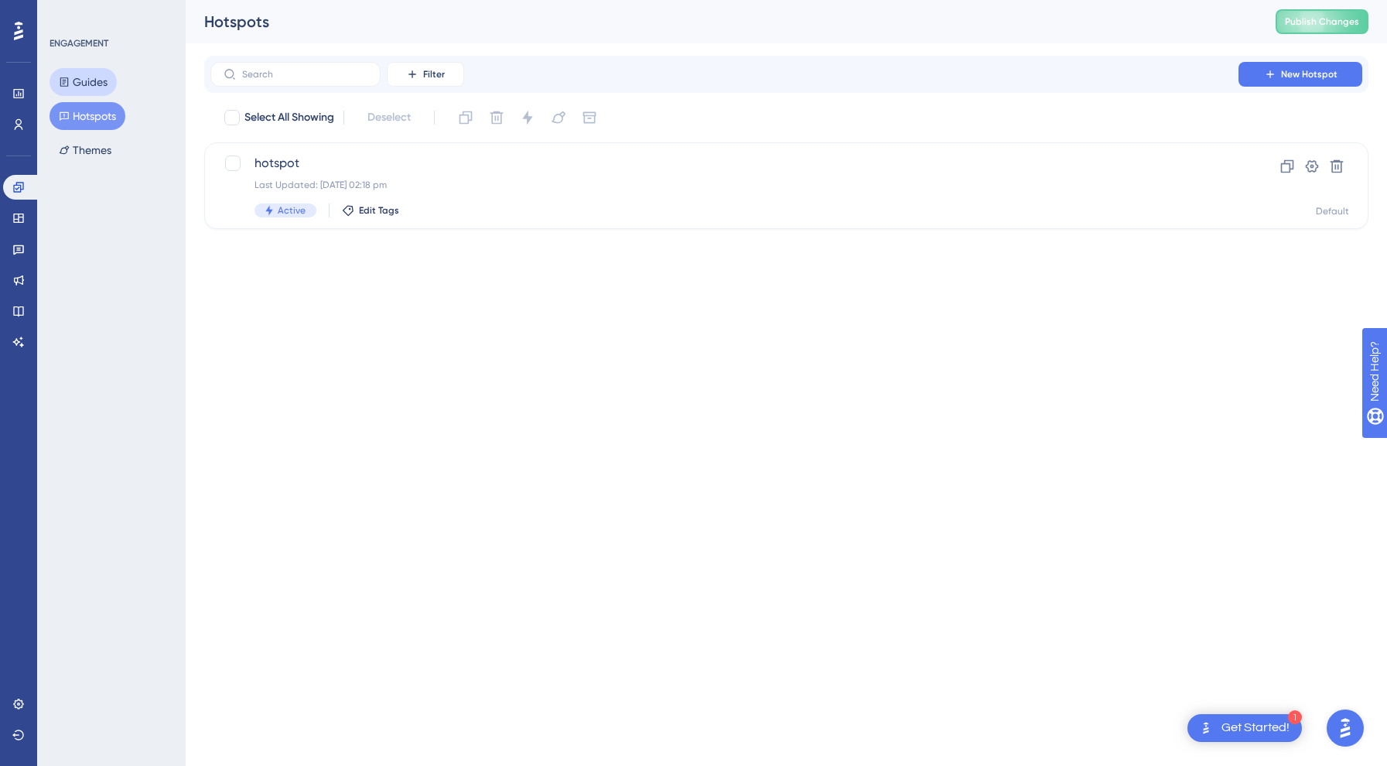
click at [93, 80] on button "Guides" at bounding box center [83, 82] width 67 height 28
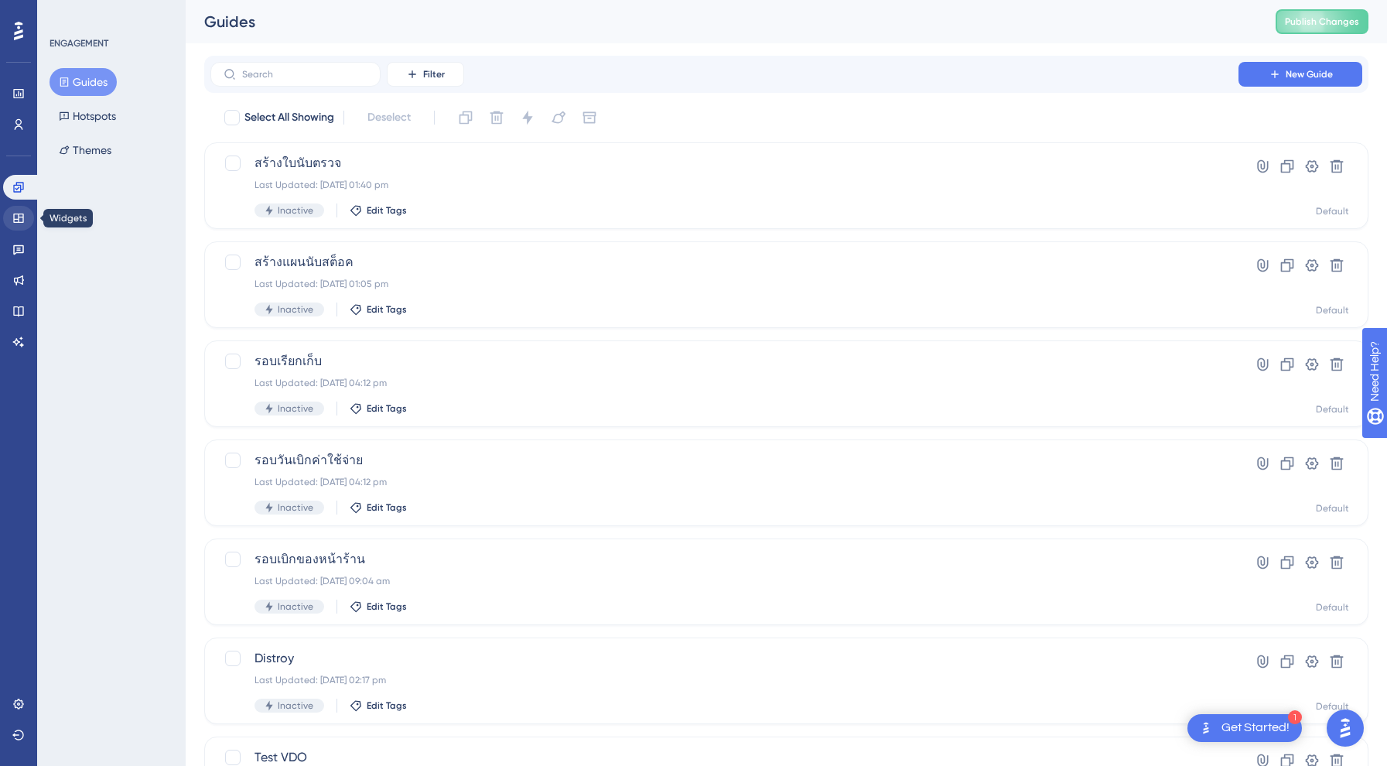
click at [14, 225] on link at bounding box center [18, 218] width 31 height 25
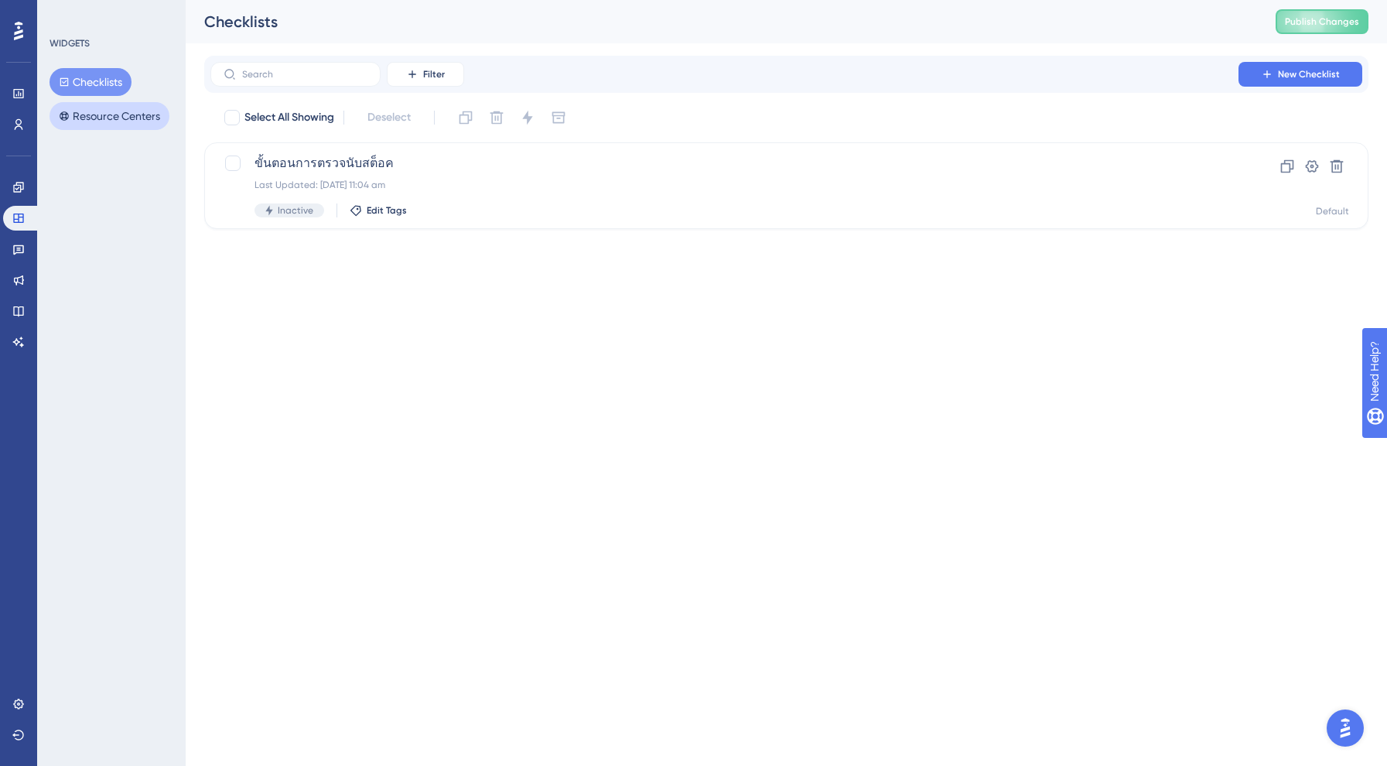
click at [89, 115] on button "Resource Centers" at bounding box center [110, 116] width 120 height 28
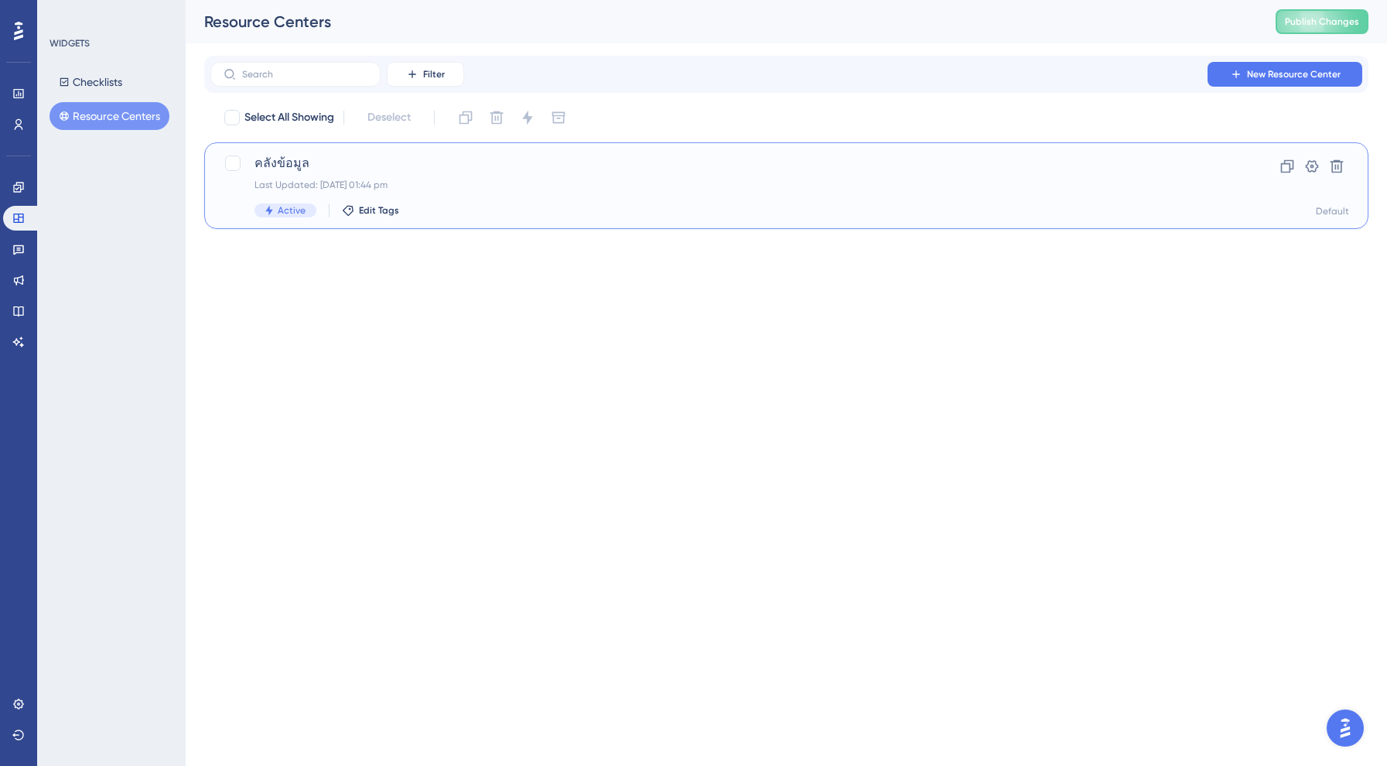
click at [234, 183] on div "คลังข้อมูล Last Updated: 25 Aug 2025 at 01:44 pm Active Edit Tags" at bounding box center [709, 185] width 971 height 63
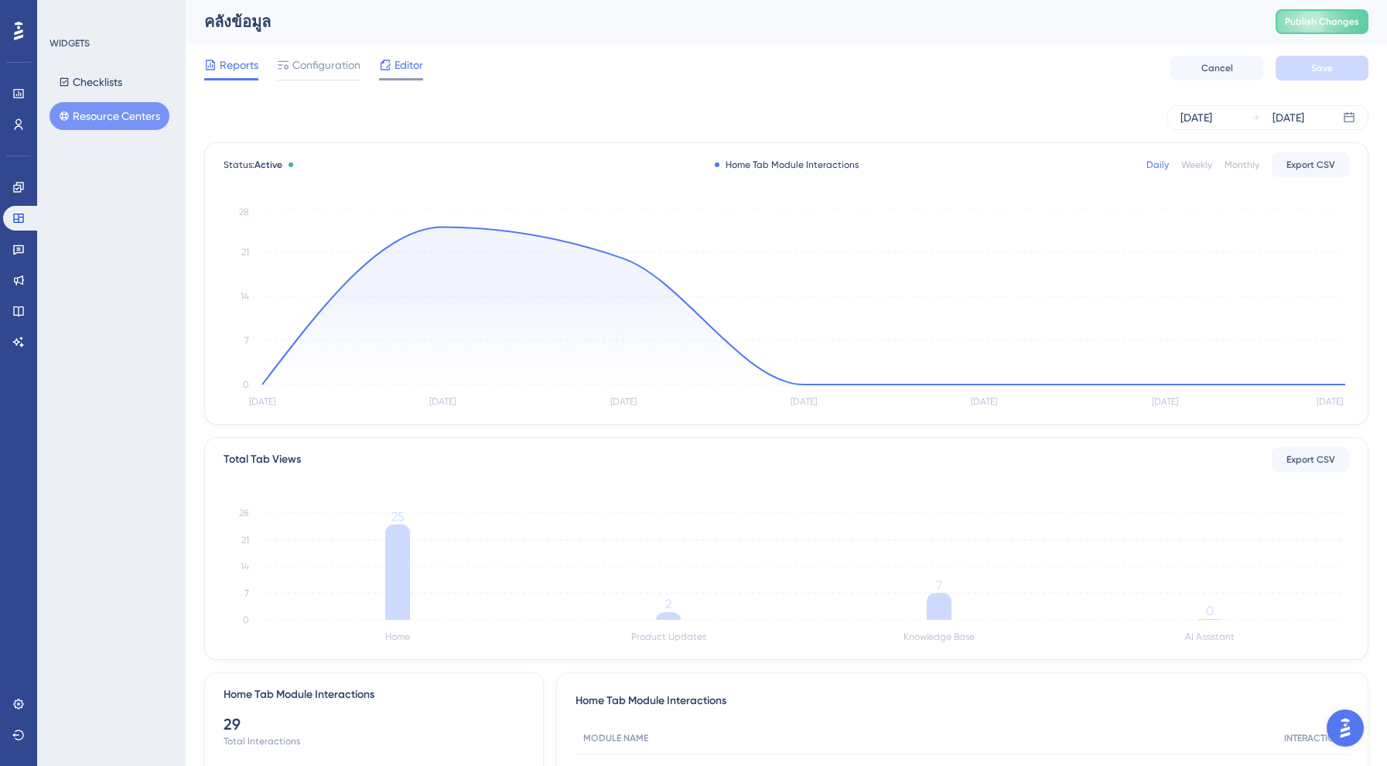
click at [404, 70] on span "Editor" at bounding box center [408, 65] width 29 height 19
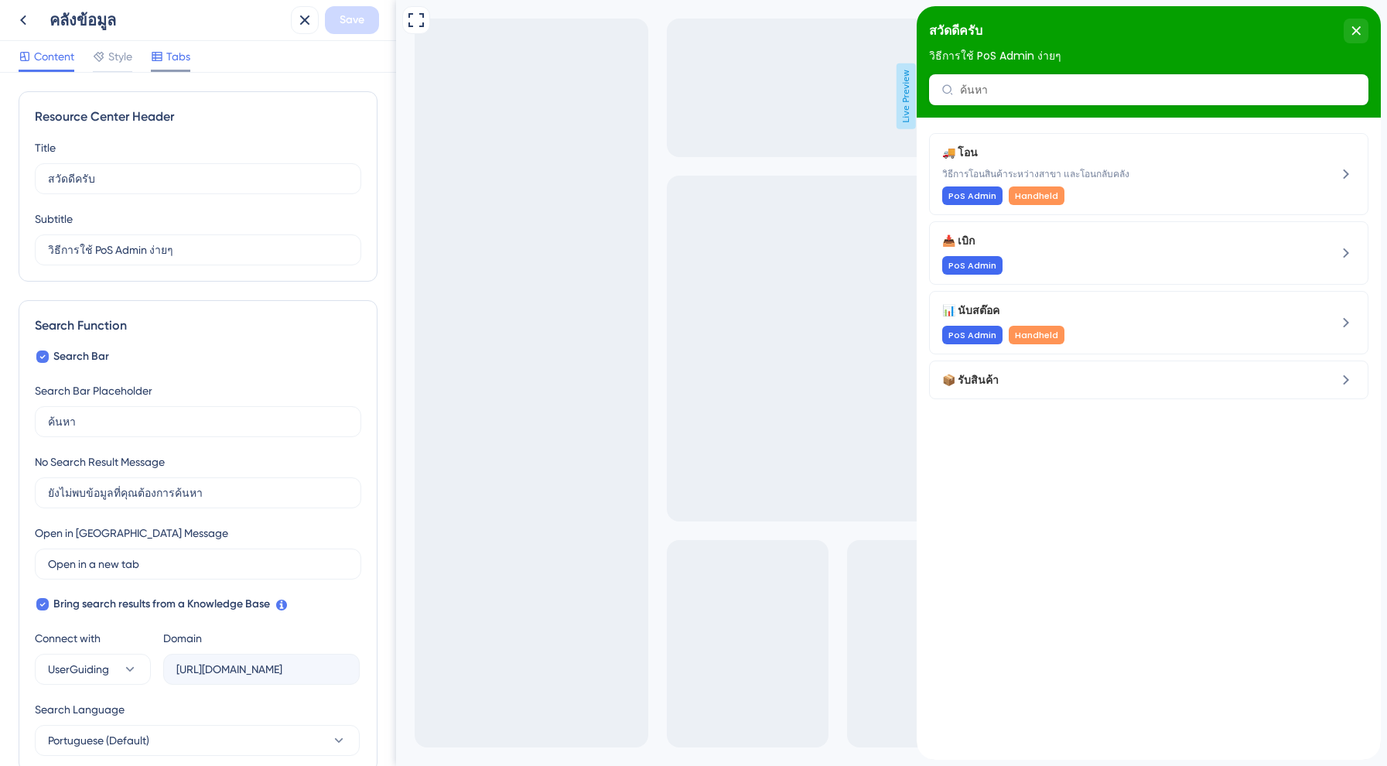
click at [159, 56] on icon at bounding box center [157, 56] width 12 height 12
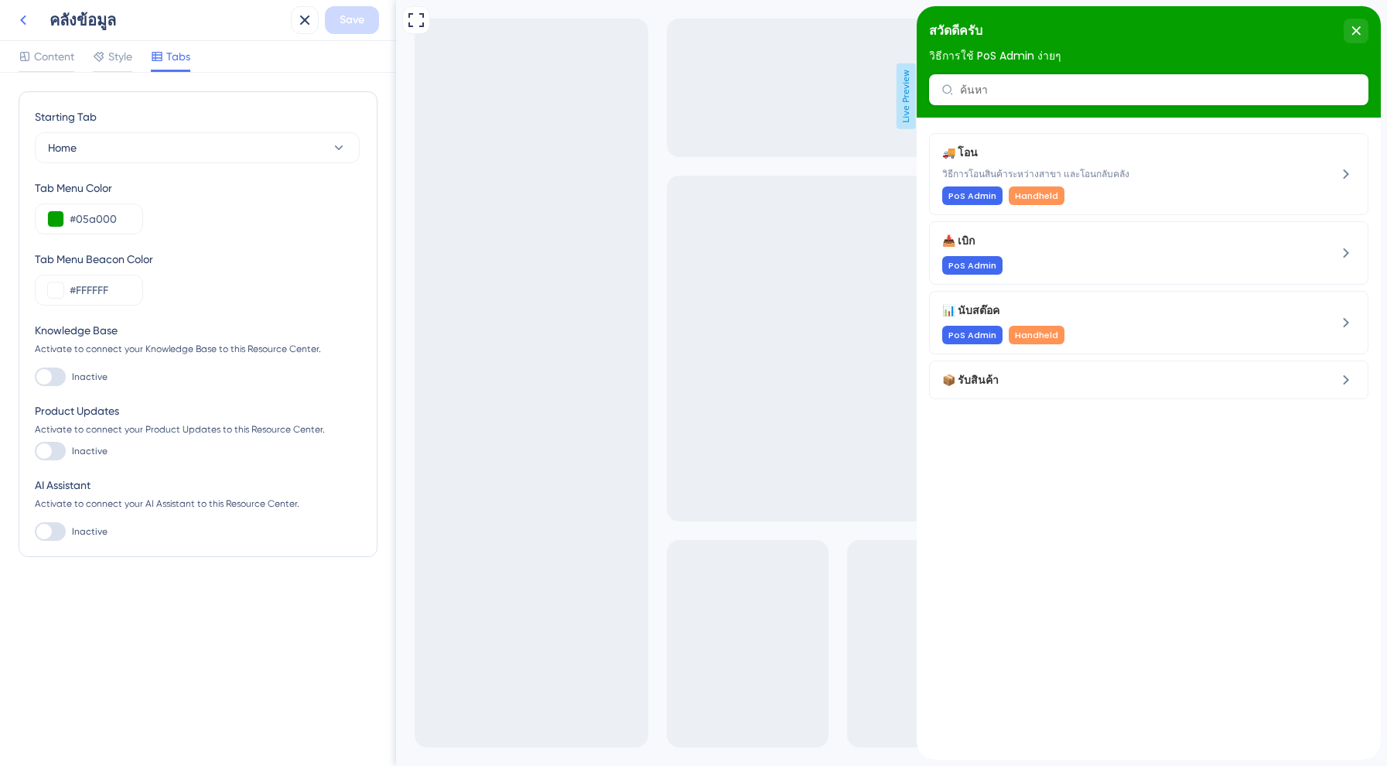
click at [22, 10] on button at bounding box center [23, 20] width 28 height 28
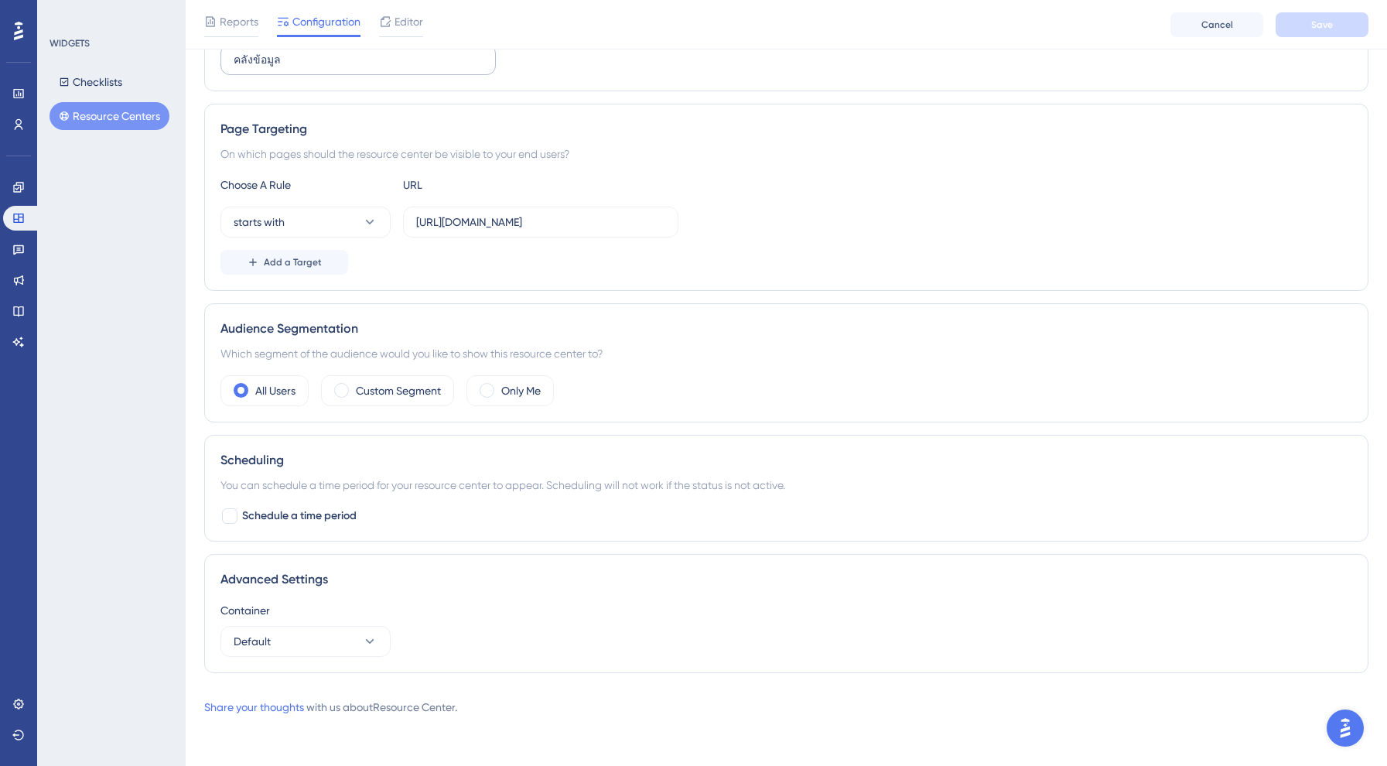
scroll to position [226, 0]
click at [247, 640] on span "Default" at bounding box center [252, 641] width 37 height 19
click at [256, 690] on span "POSAdmin_UAT" at bounding box center [281, 688] width 77 height 19
click at [1356, 16] on button "Save" at bounding box center [1321, 24] width 93 height 25
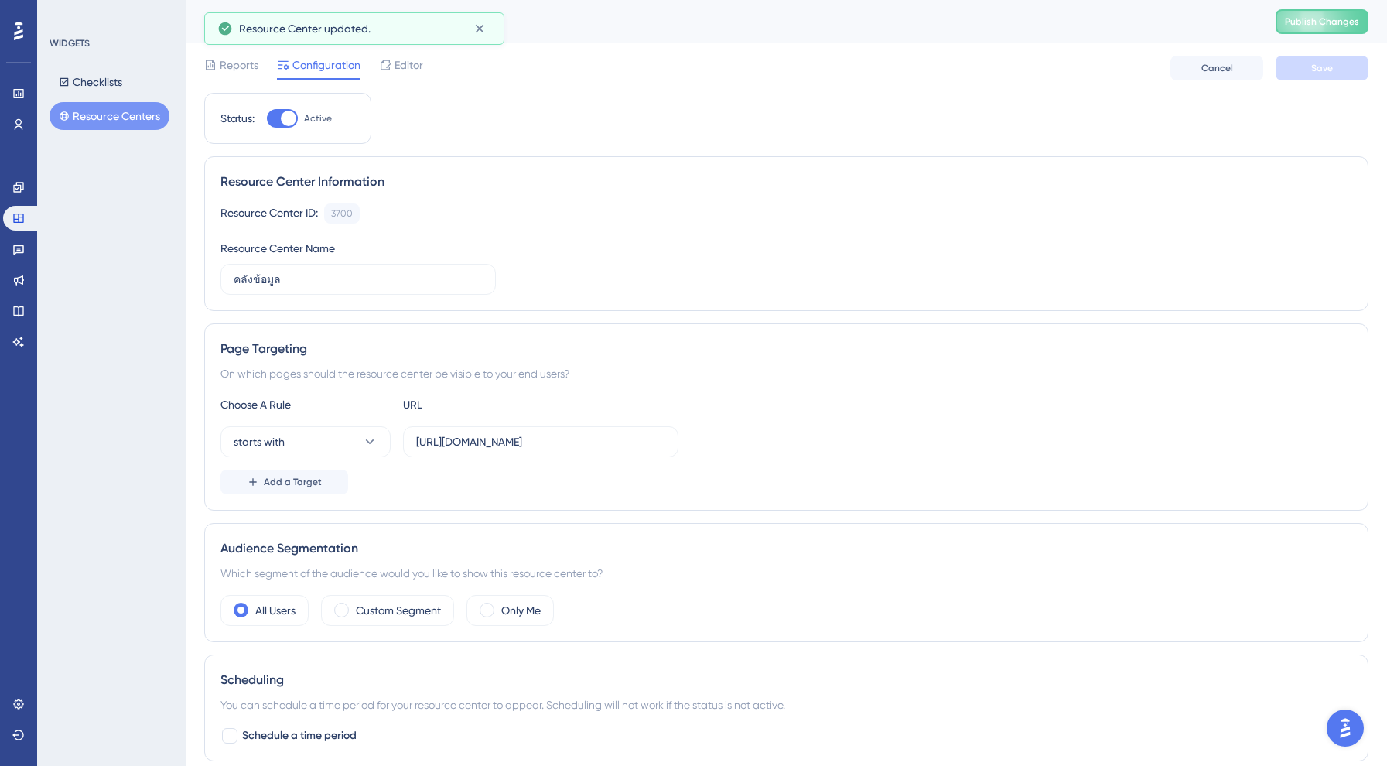
scroll to position [0, 0]
click at [1314, 16] on span "Publish Changes" at bounding box center [1322, 21] width 74 height 12
click at [468, 442] on input "[URL][DOMAIN_NAME]" at bounding box center [540, 441] width 249 height 17
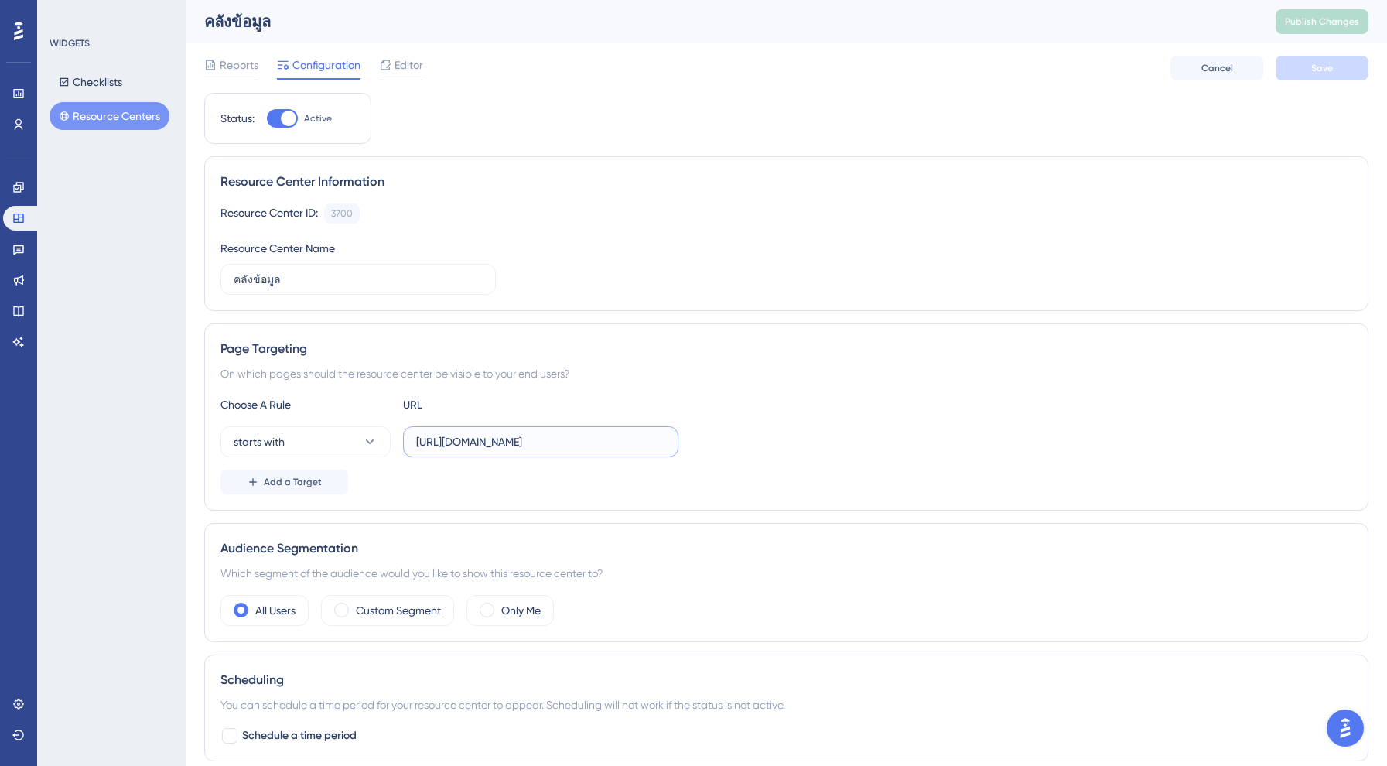
paste input "text"
type input "[URL][DOMAIN_NAME]"
click at [618, 512] on div "Status: Active Resource Center Information Resource Center ID: 3700 Copy Resour…" at bounding box center [786, 499] width 1164 height 812
click at [1328, 60] on button "Save" at bounding box center [1321, 68] width 93 height 25
click at [1295, 14] on button "Publish Changes" at bounding box center [1321, 21] width 93 height 25
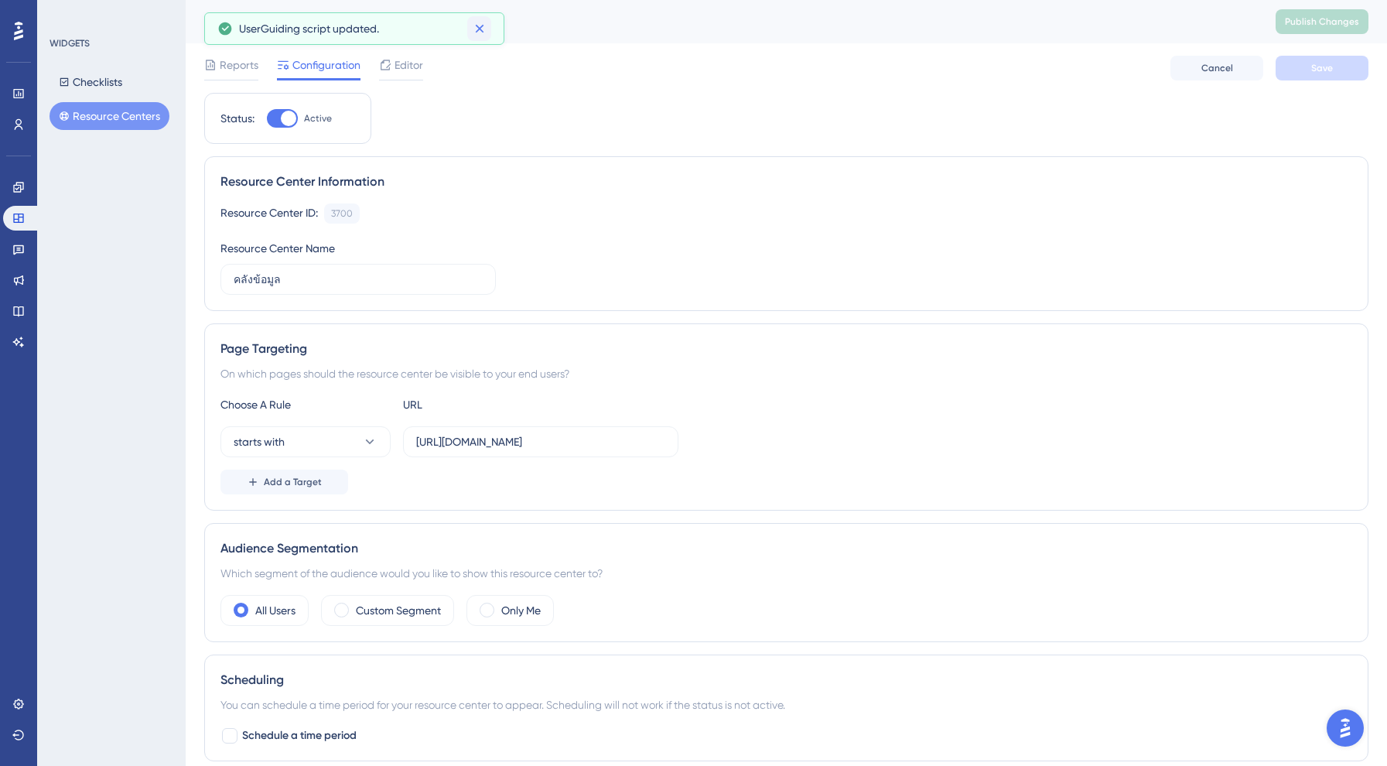
click at [486, 28] on icon at bounding box center [479, 28] width 15 height 15
click at [425, 63] on div "Reports Configuration Editor Cancel Save" at bounding box center [786, 68] width 1164 height 50
click at [406, 67] on span "Editor" at bounding box center [408, 65] width 29 height 19
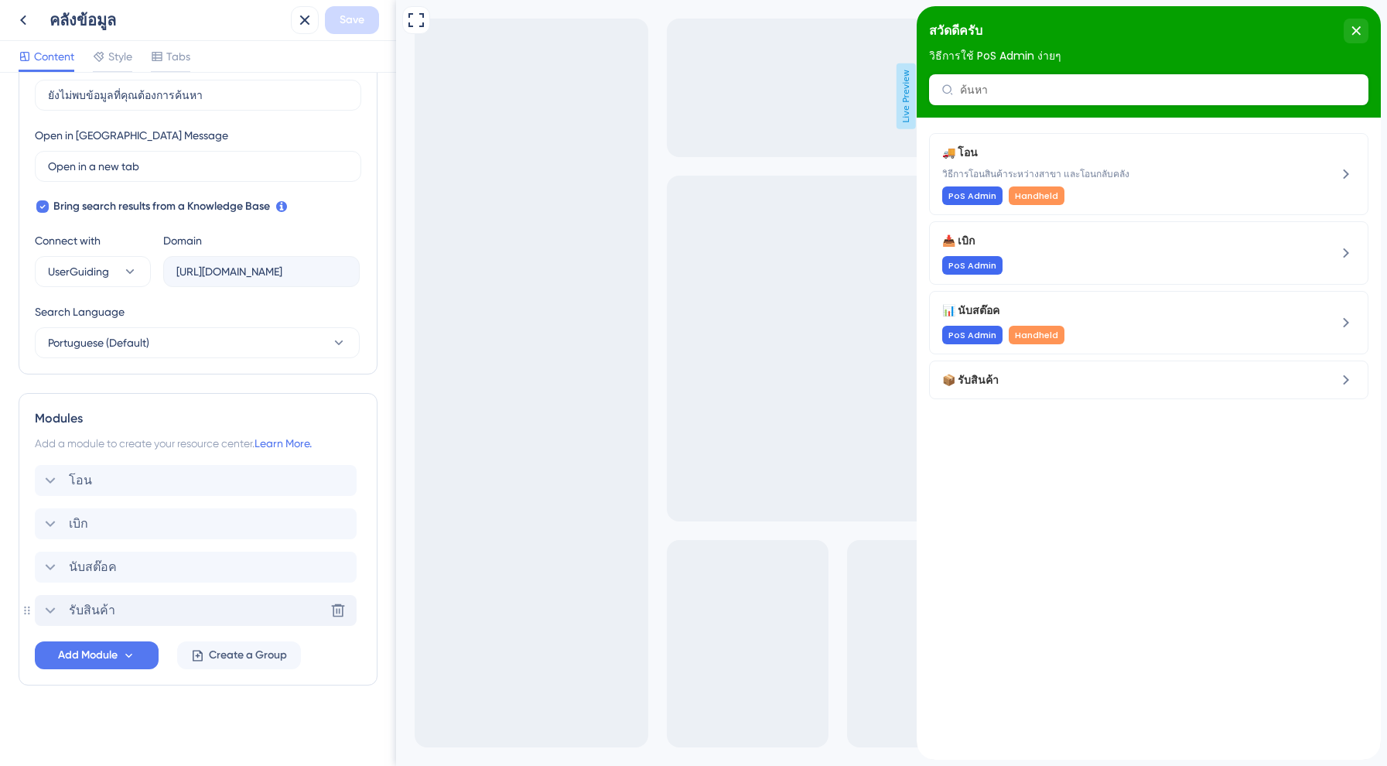
click at [110, 606] on span "รับสินค้า" at bounding box center [92, 610] width 46 height 19
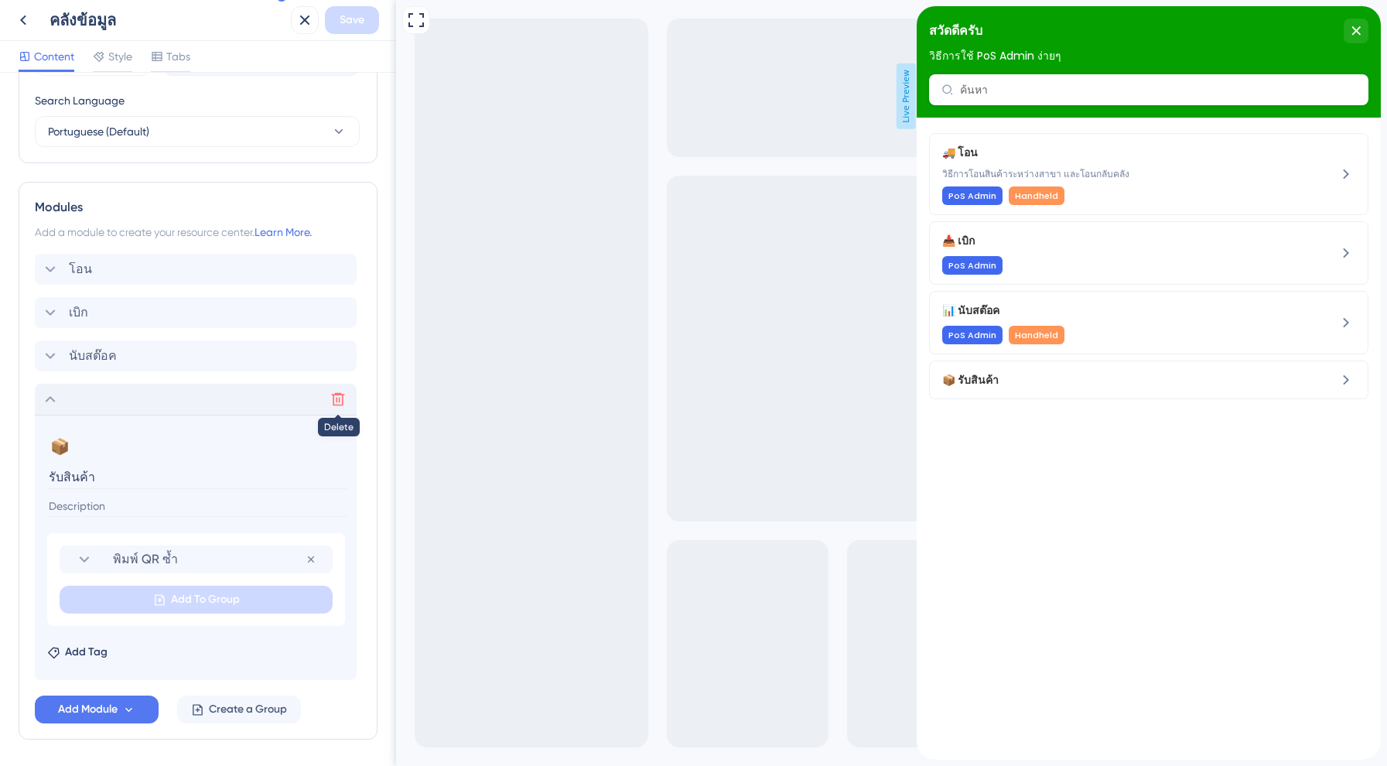
click at [336, 392] on icon at bounding box center [337, 398] width 15 height 15
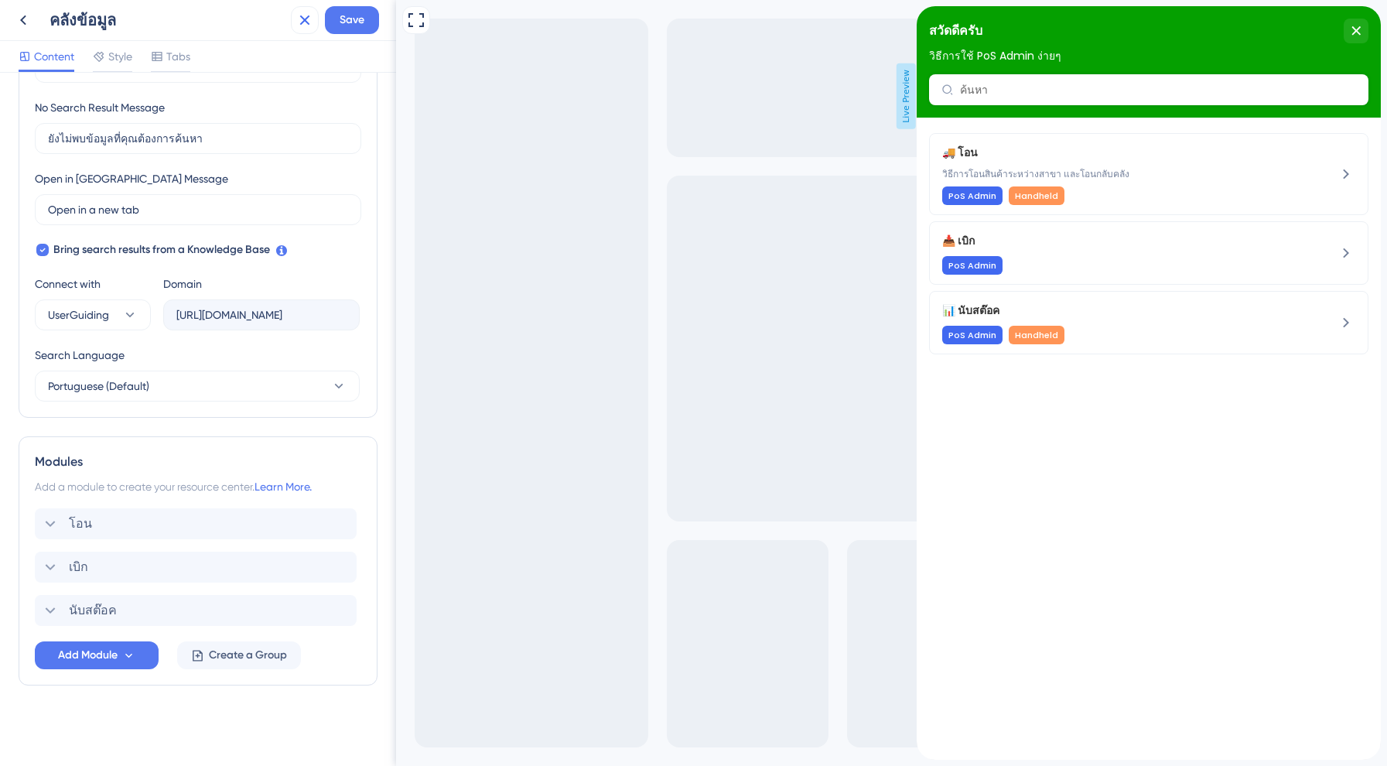
click at [306, 12] on icon at bounding box center [304, 20] width 19 height 19
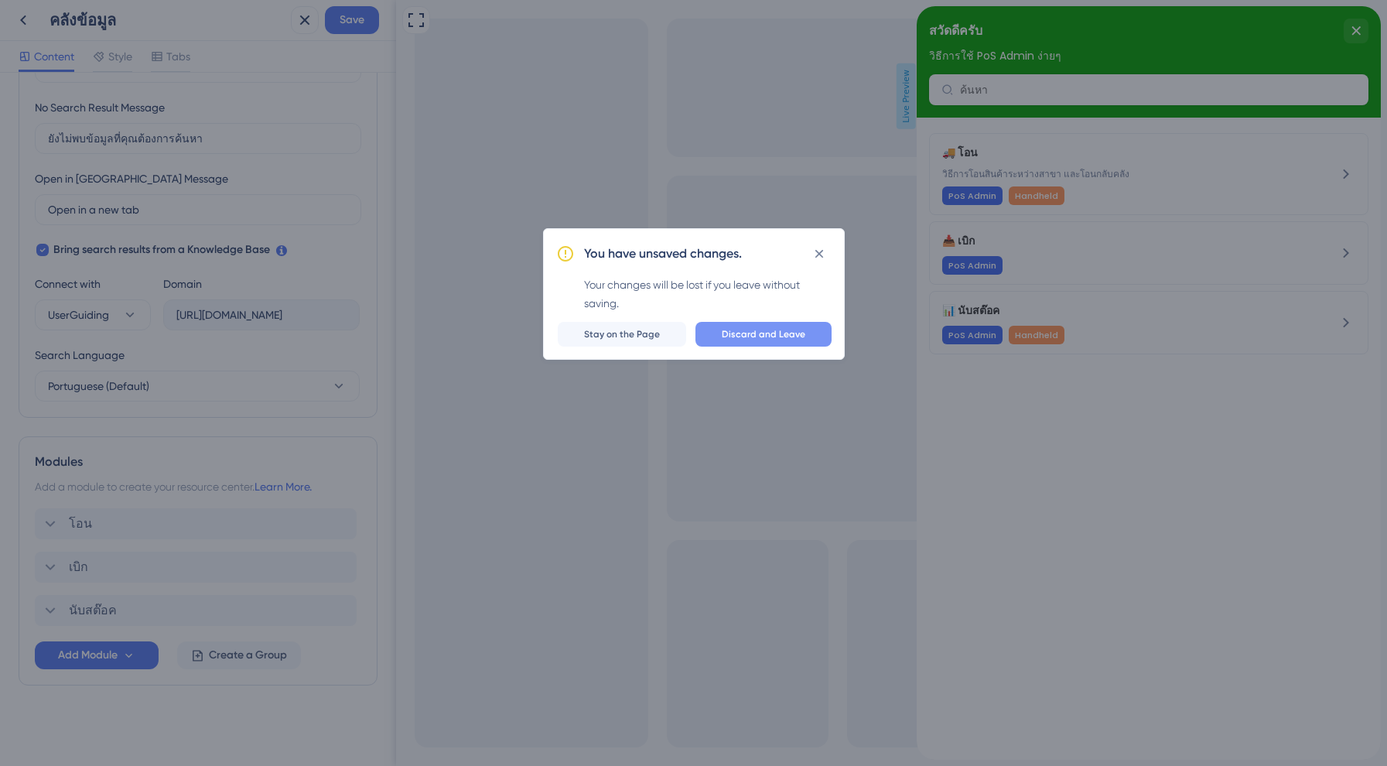
click at [766, 343] on button "Discard and Leave" at bounding box center [763, 334] width 136 height 25
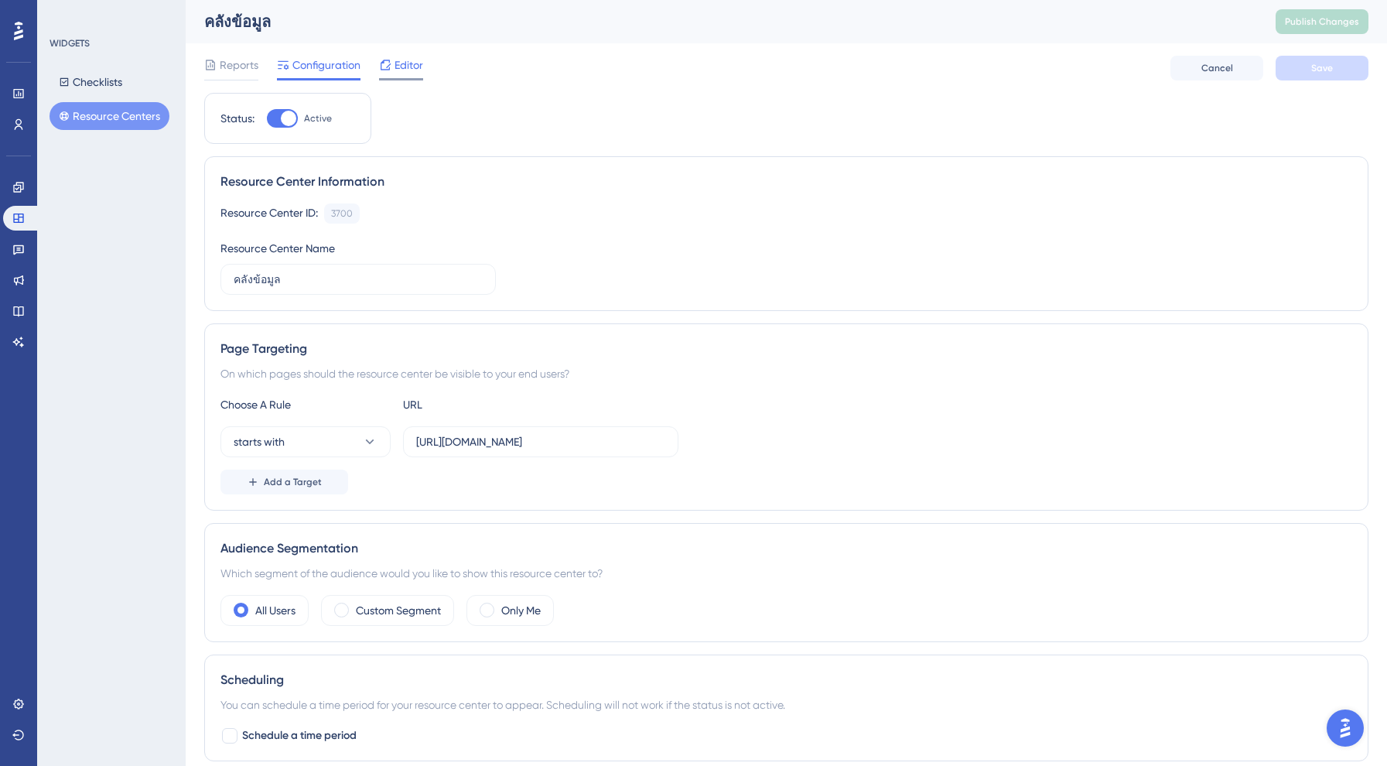
click at [396, 62] on span "Editor" at bounding box center [408, 65] width 29 height 19
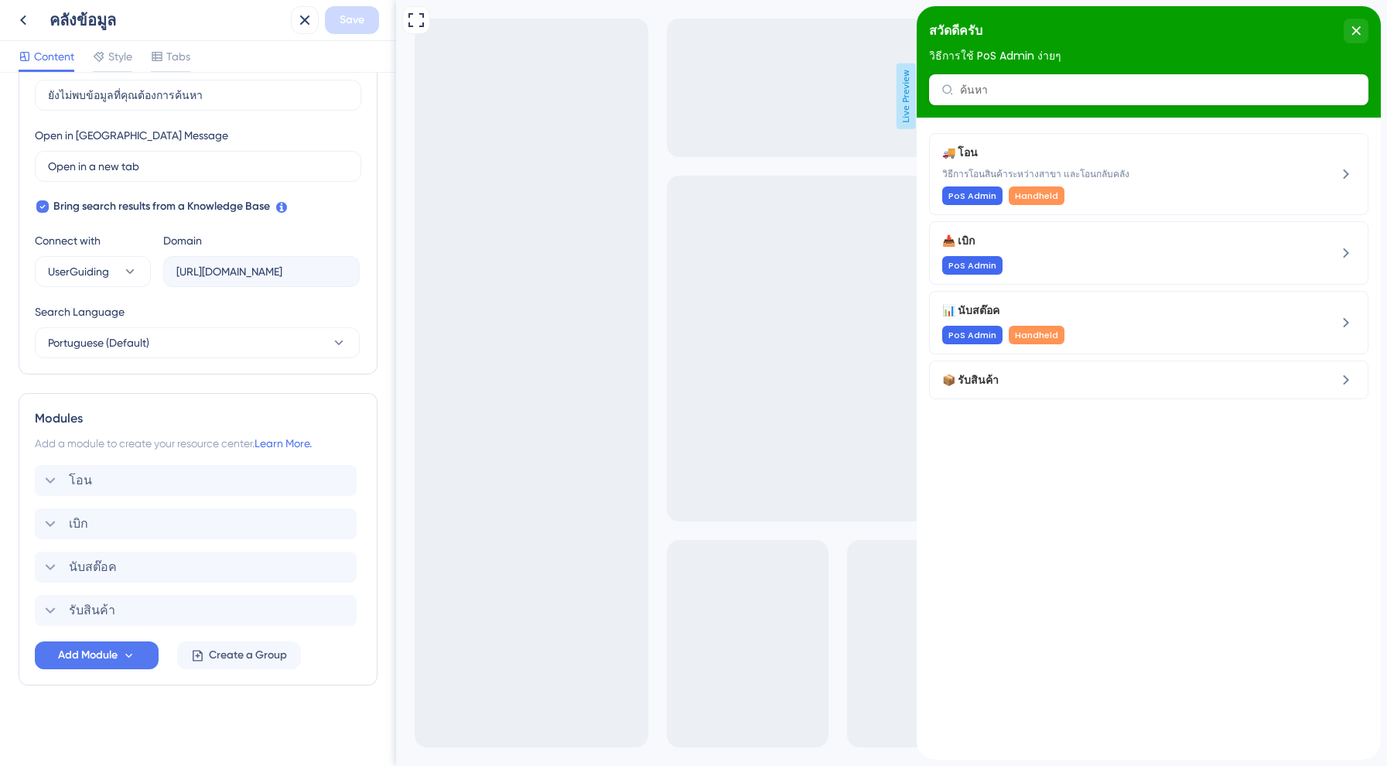
click at [111, 593] on div "โอน เบิก นับสต๊อค รับสินค้า" at bounding box center [198, 545] width 326 height 161
click at [108, 616] on span "รับสินค้า" at bounding box center [92, 610] width 46 height 19
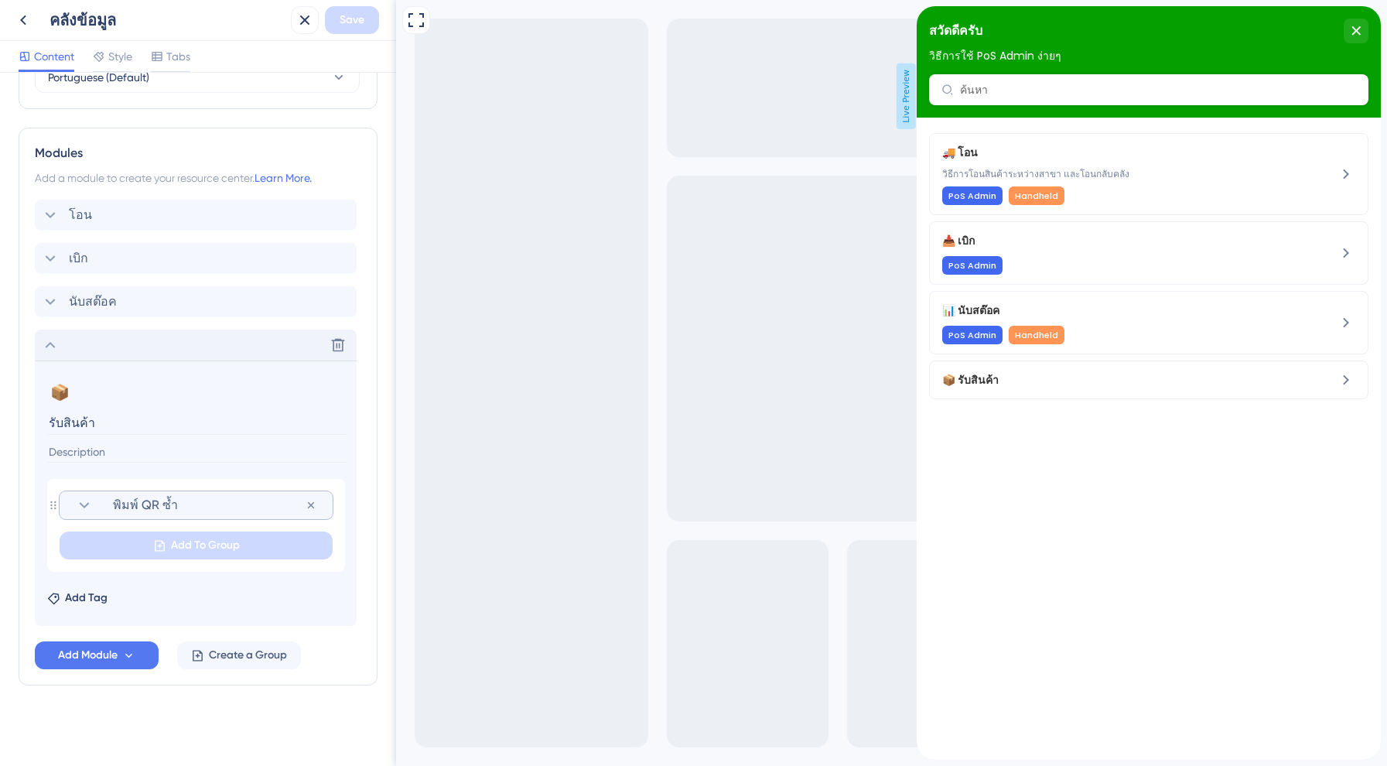
scroll to position [663, 0]
click at [172, 504] on span "พิมพ์ QR ซ้ำ" at bounding box center [209, 505] width 193 height 19
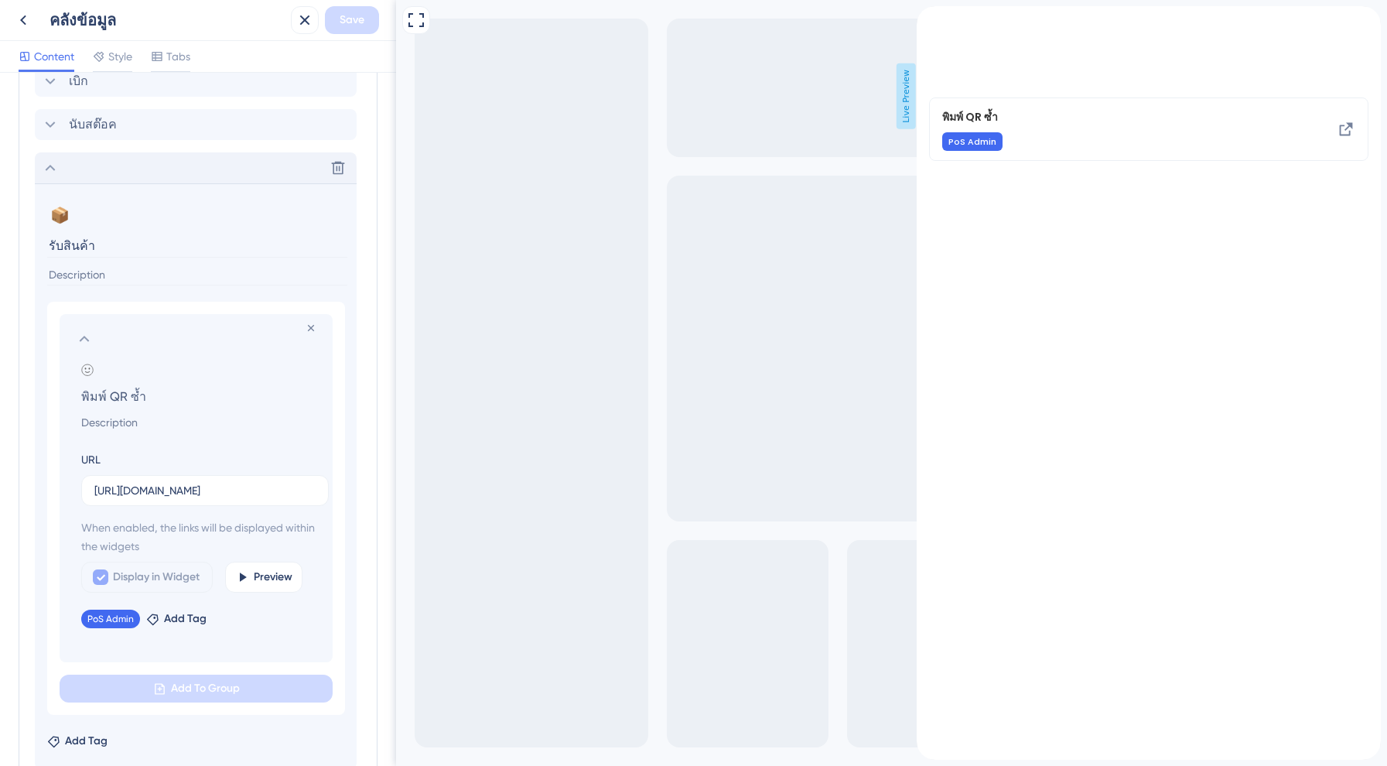
scroll to position [838, 0]
click at [213, 491] on input "https://cjexpress-8d2m.help.userguiding.com/pt/articles/12359--qr" at bounding box center [204, 492] width 221 height 17
click at [314, 329] on icon at bounding box center [311, 330] width 12 height 12
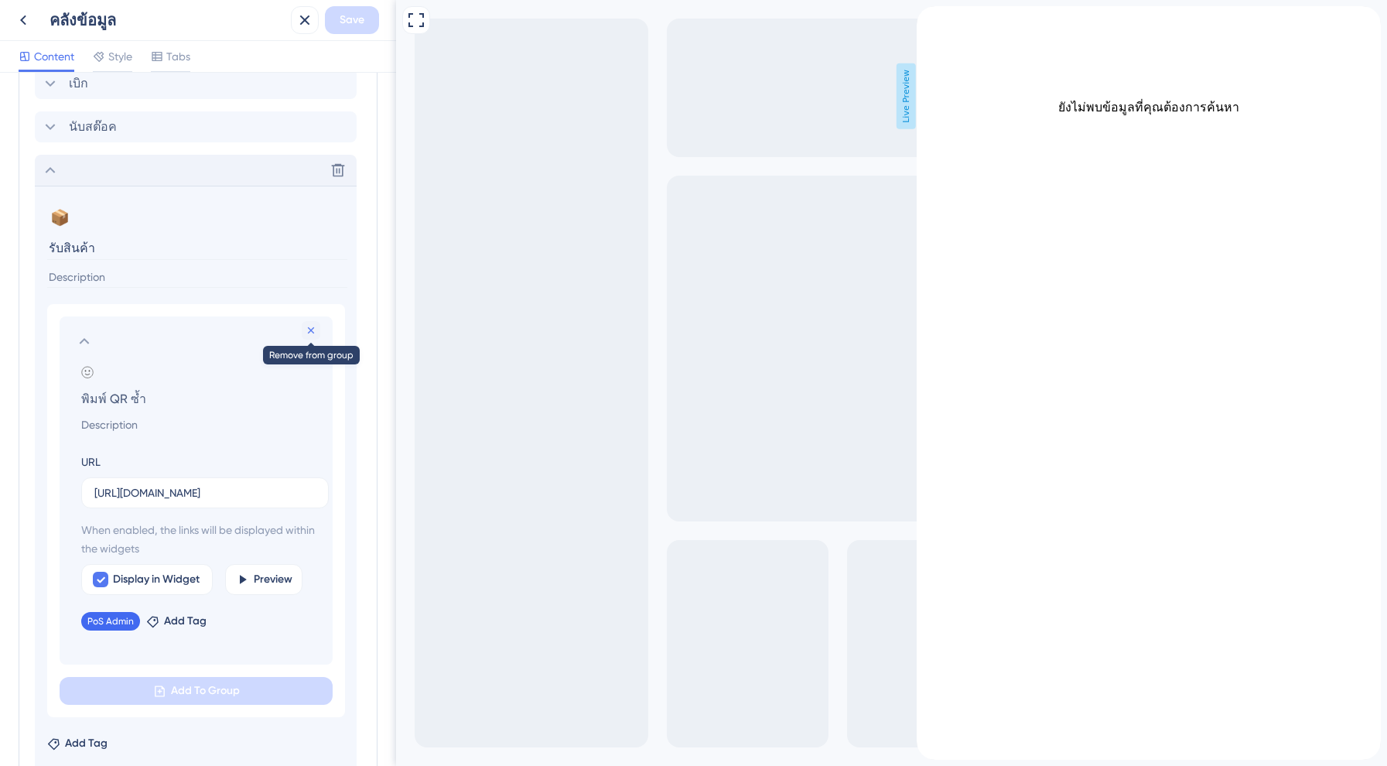
scroll to position [623, 0]
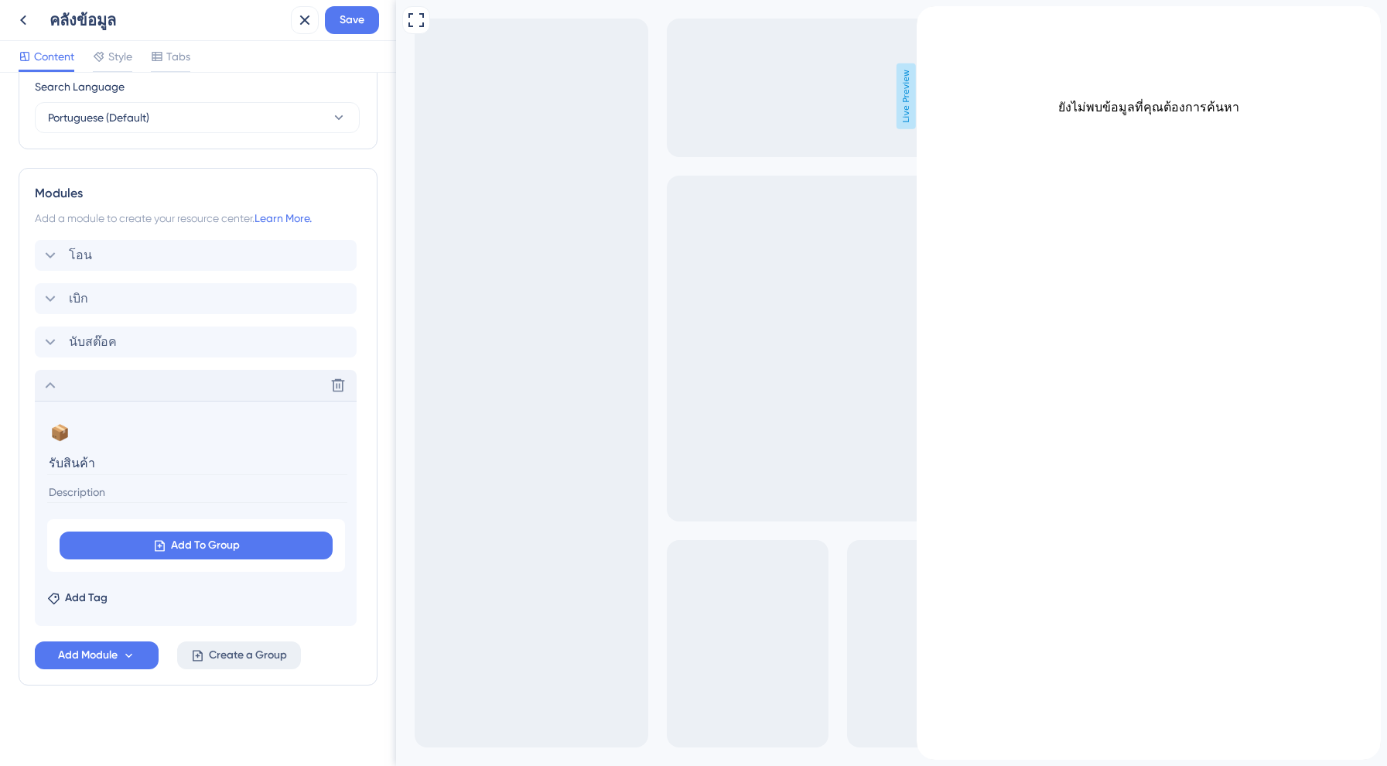
click at [223, 650] on span "Create a Group" at bounding box center [248, 655] width 78 height 19
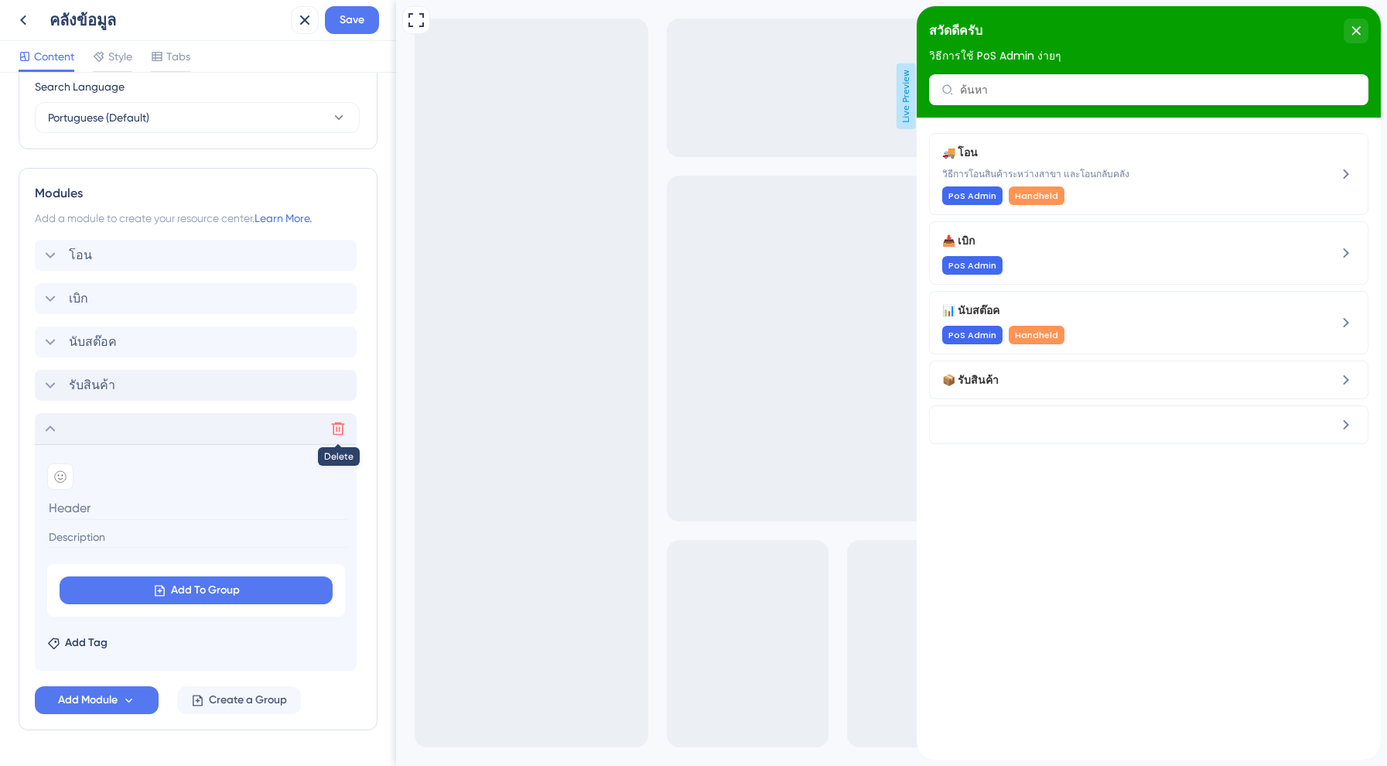
click at [340, 425] on icon at bounding box center [337, 428] width 15 height 15
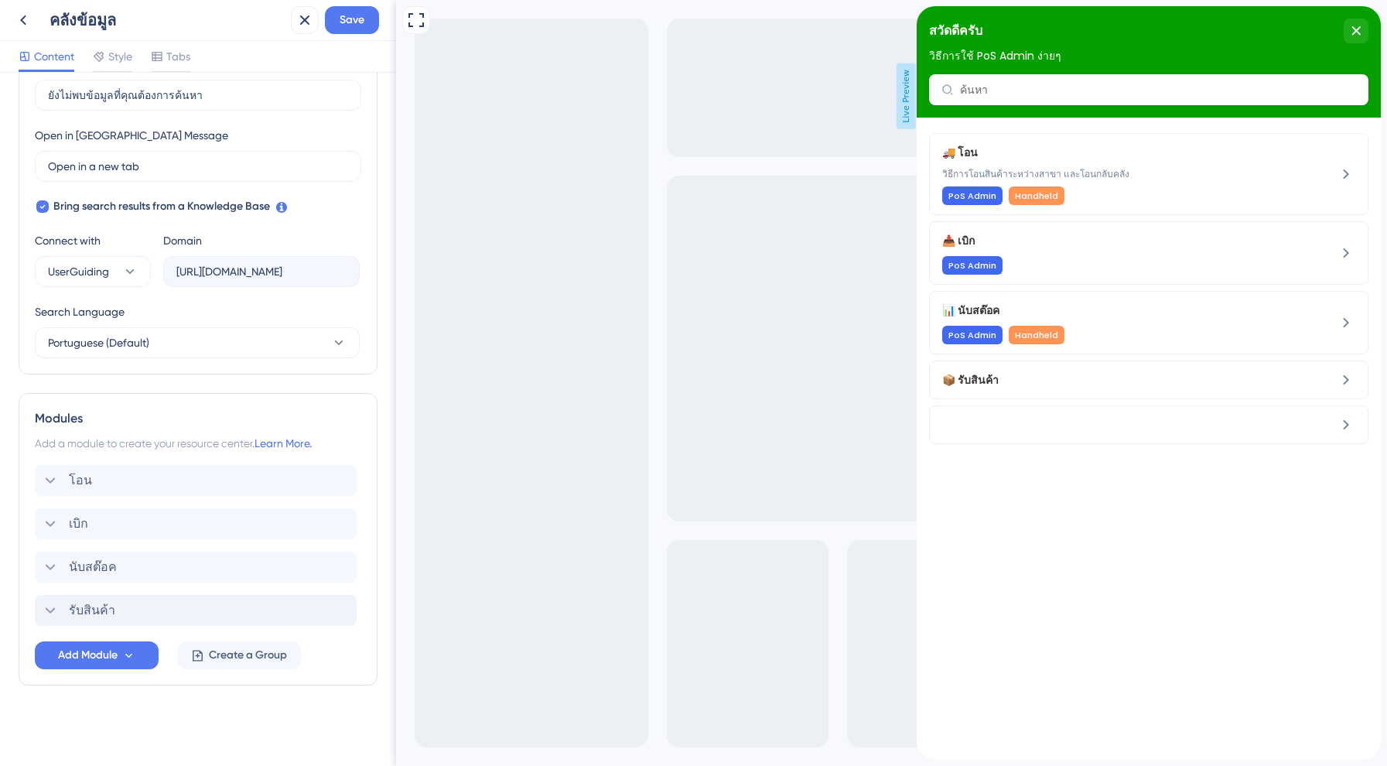
scroll to position [398, 0]
click at [93, 671] on div "Modules Add a module to create your resource center. Learn More. โอน เบิก นับสต…" at bounding box center [198, 539] width 359 height 292
click at [97, 663] on span "Add Module" at bounding box center [88, 655] width 60 height 19
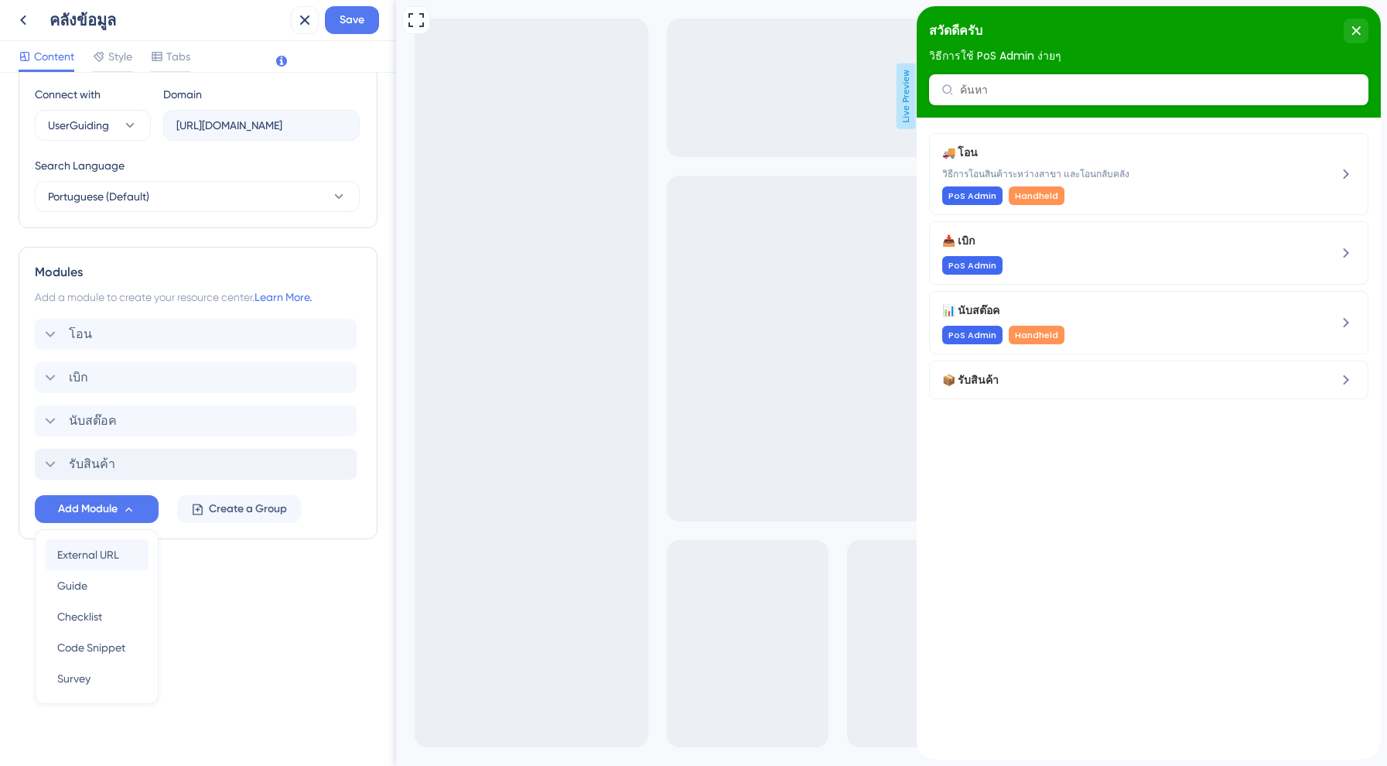
click at [90, 553] on span "External URL" at bounding box center [88, 554] width 62 height 19
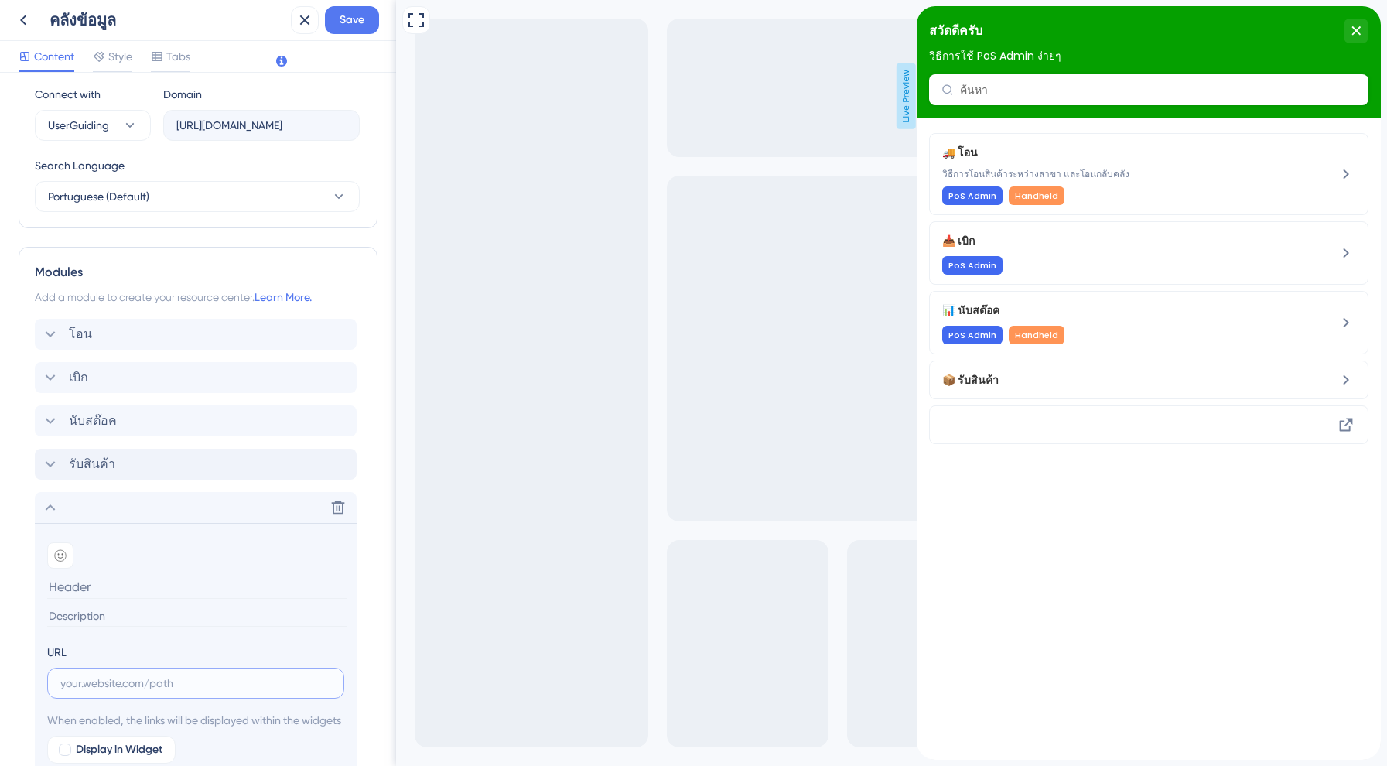
click at [90, 679] on input "text" at bounding box center [195, 682] width 271 height 17
paste input "https://cjexpress-8d2m.help.userguiding.com/pt/articles/12359--qr"
type input "https://cjexpress-8d2m.help.userguiding.com/pt/articles/12359--qr"
click at [91, 584] on input at bounding box center [197, 587] width 300 height 24
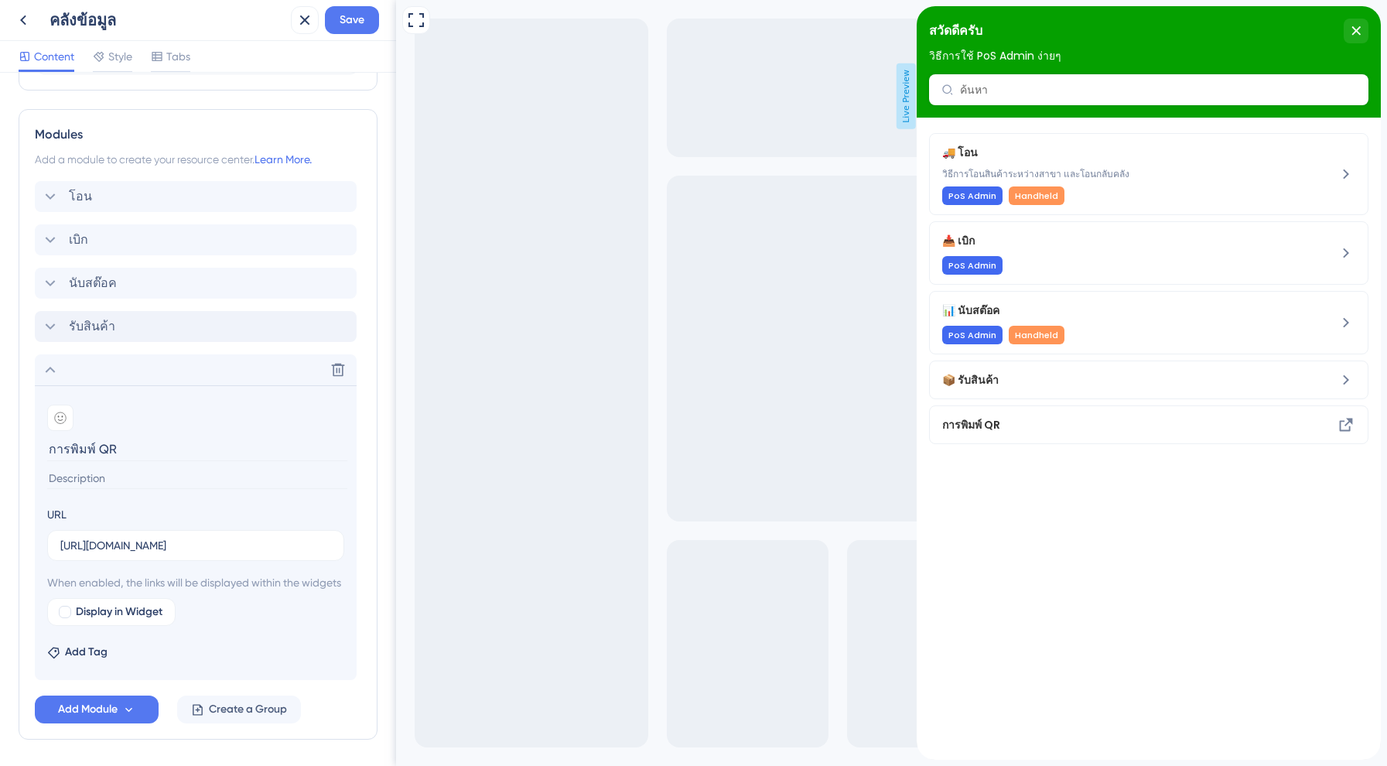
scroll to position [686, 0]
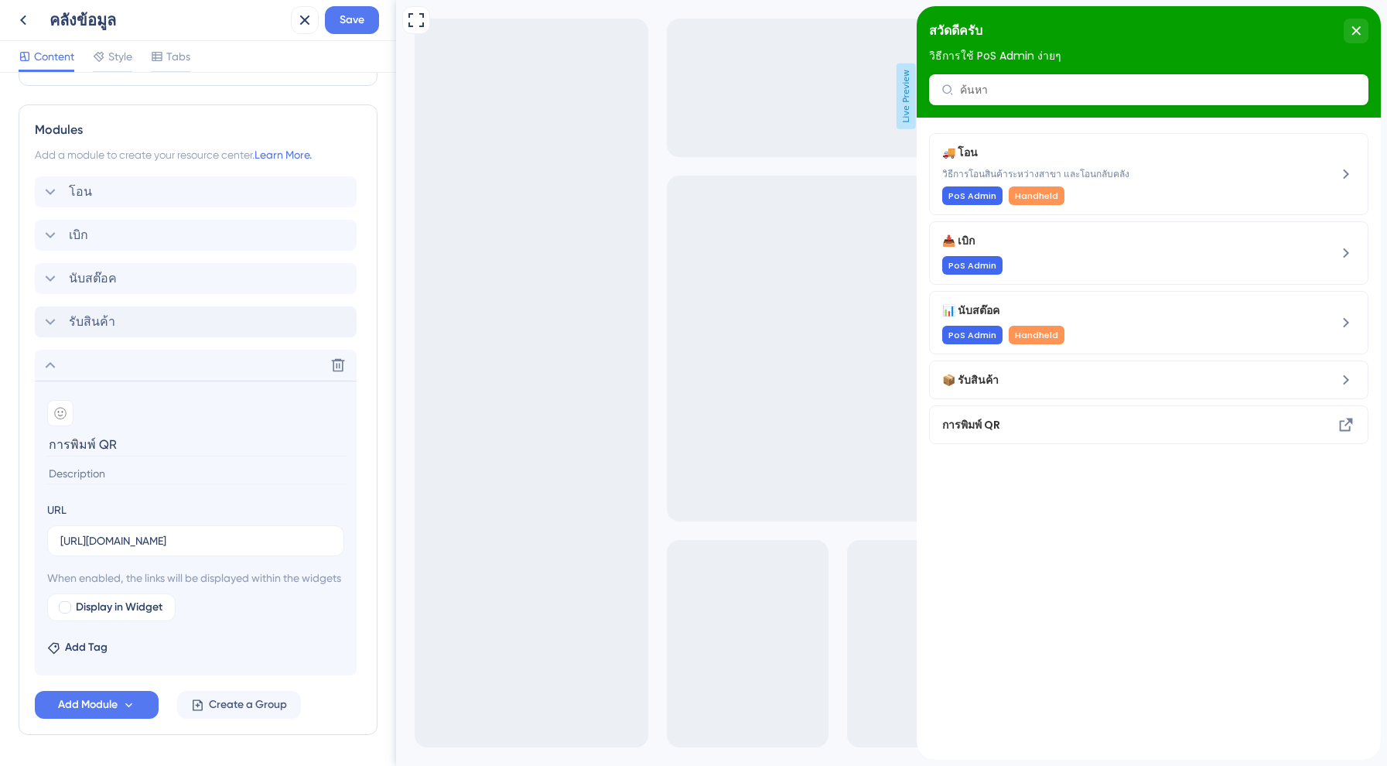
type input "การพิมพ์ QR"
click at [175, 657] on div "Add Tag" at bounding box center [195, 644] width 297 height 25
click at [142, 616] on span "Display in Widget" at bounding box center [119, 607] width 87 height 19
checkbox input "true"
click at [47, 446] on input "การพิมพ์ QR" at bounding box center [197, 444] width 300 height 24
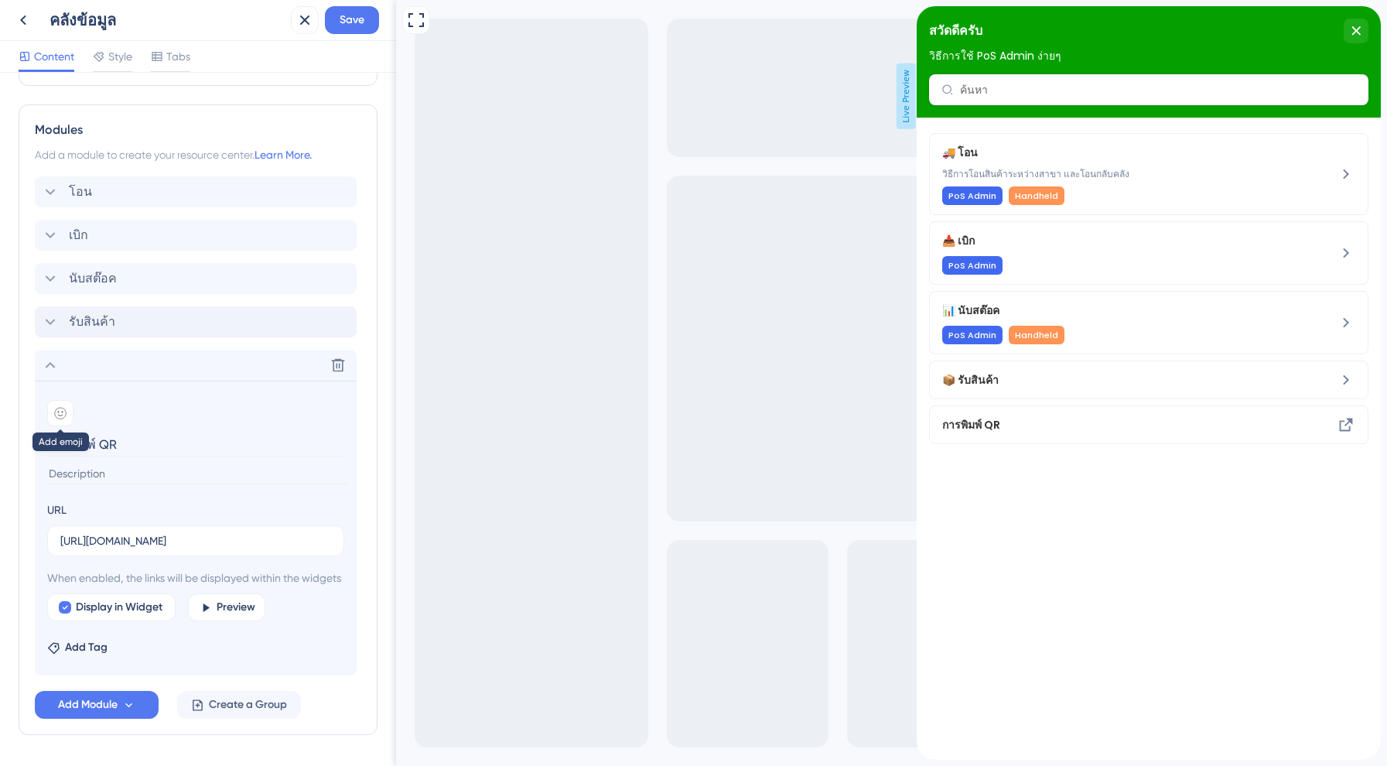
click at [56, 417] on icon at bounding box center [60, 413] width 12 height 12
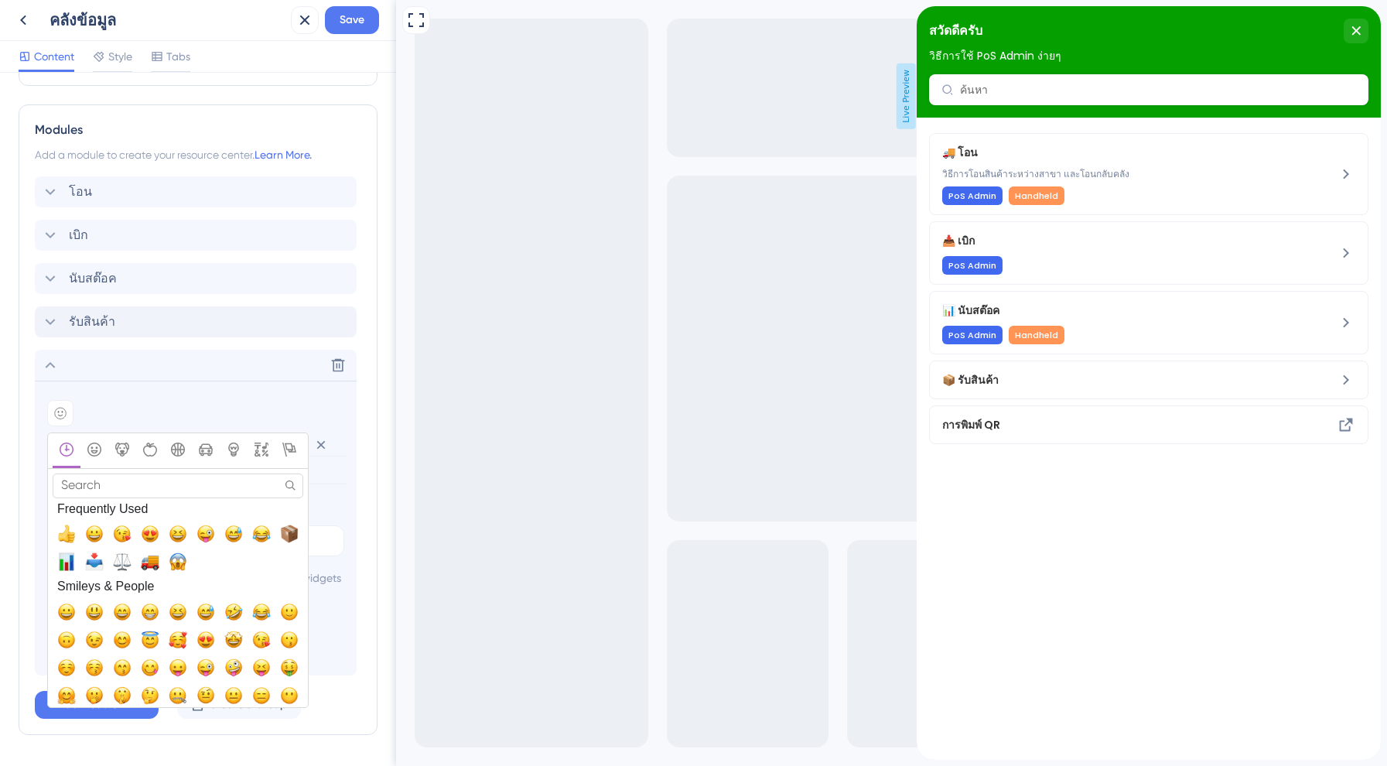
click at [127, 489] on input "Search" at bounding box center [178, 485] width 251 height 24
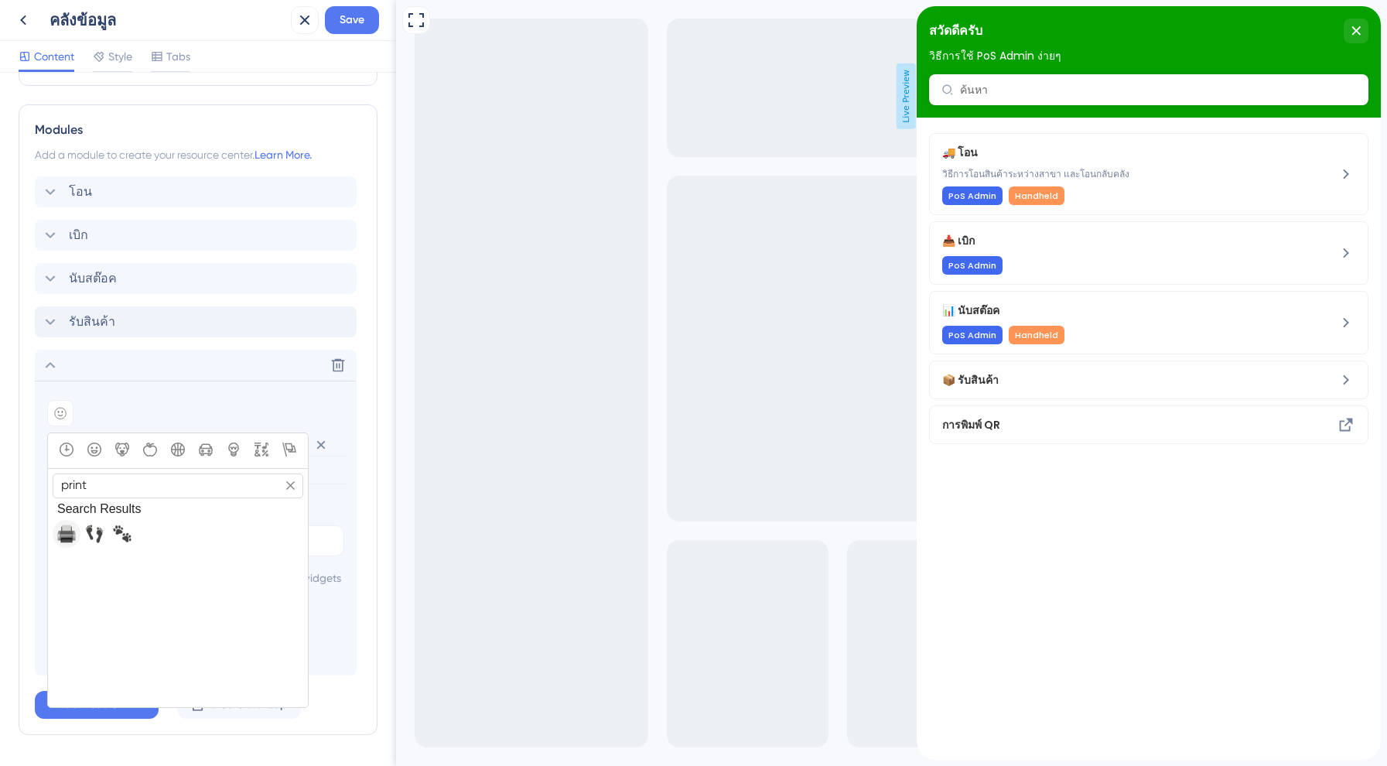
type input "print"
click at [77, 522] on button "🖨️, printer" at bounding box center [67, 534] width 28 height 28
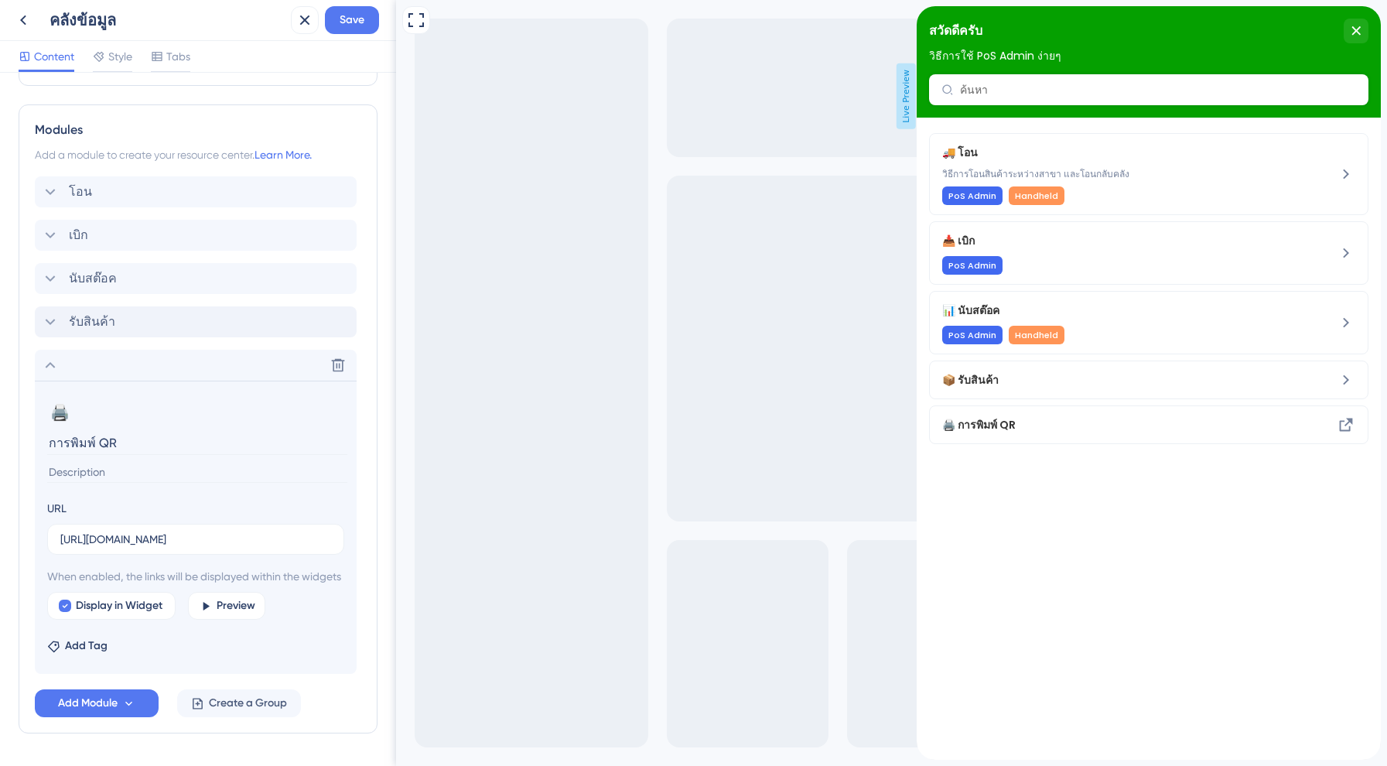
click at [53, 438] on input "การพิมพ์ QR" at bounding box center [197, 443] width 300 height 24
click at [50, 439] on input "การพิมพ์ QR" at bounding box center [197, 443] width 300 height 24
type input "การพิมพ์ QR"
click at [96, 655] on span "Add Tag" at bounding box center [86, 646] width 43 height 19
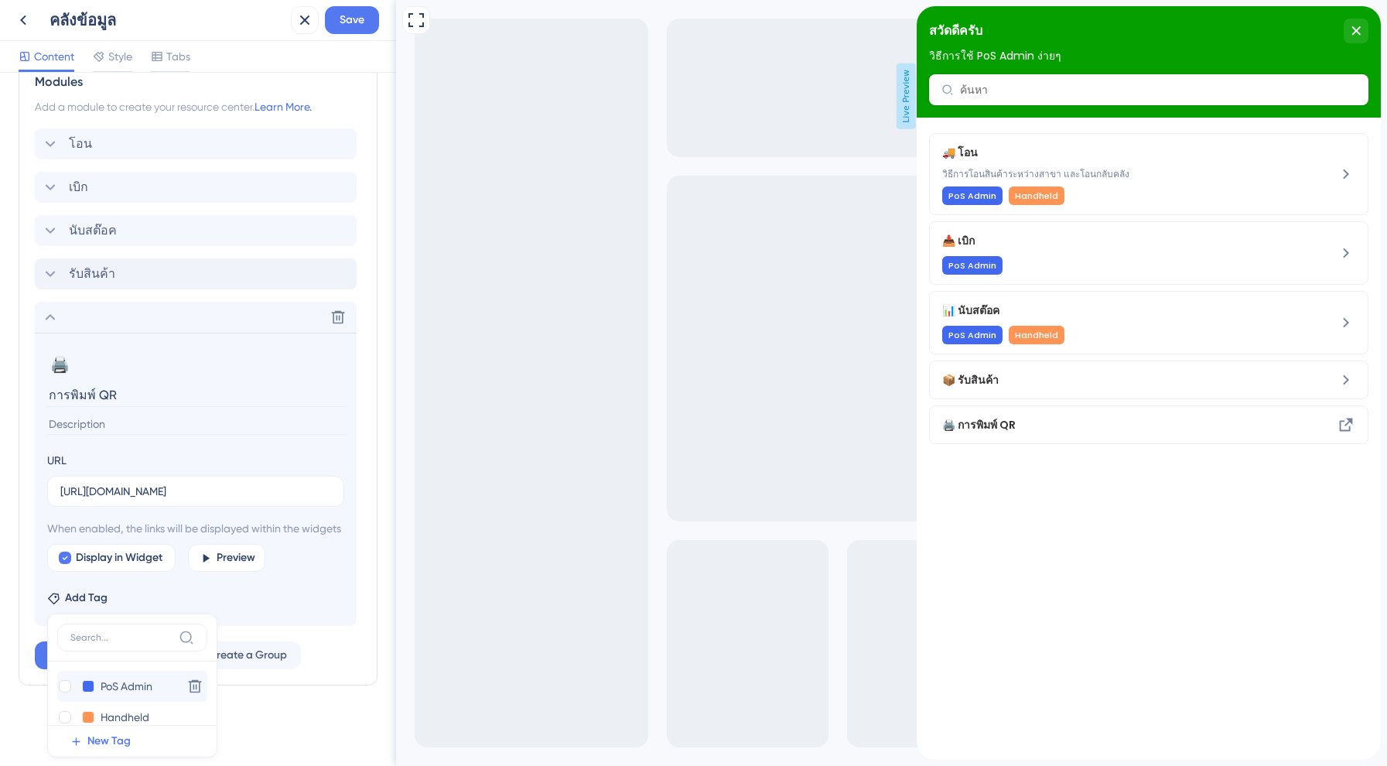
click at [119, 675] on div "PoS Admin PoS Admin Delete" at bounding box center [132, 686] width 150 height 31
click at [133, 683] on input "PoS Admin" at bounding box center [132, 686] width 62 height 19
click at [70, 688] on div at bounding box center [65, 686] width 12 height 12
checkbox input "true"
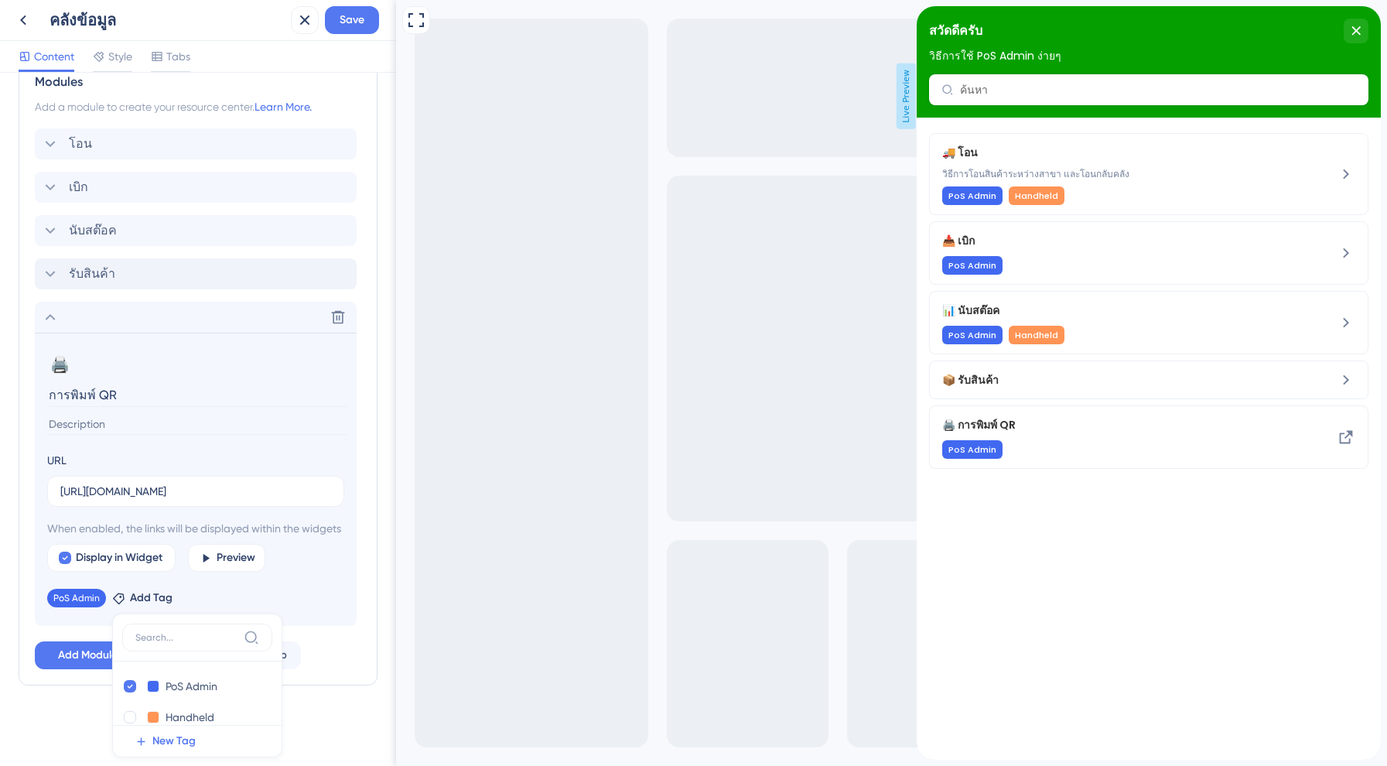
click at [73, 700] on div "Resource Center Header Title สวัดดีครับ 18 สวัดดีครับ Subtitle วิธีการใช้ PoS A…" at bounding box center [198, 52] width 359 height 1390
click at [356, 27] on span "Save" at bounding box center [352, 20] width 25 height 19
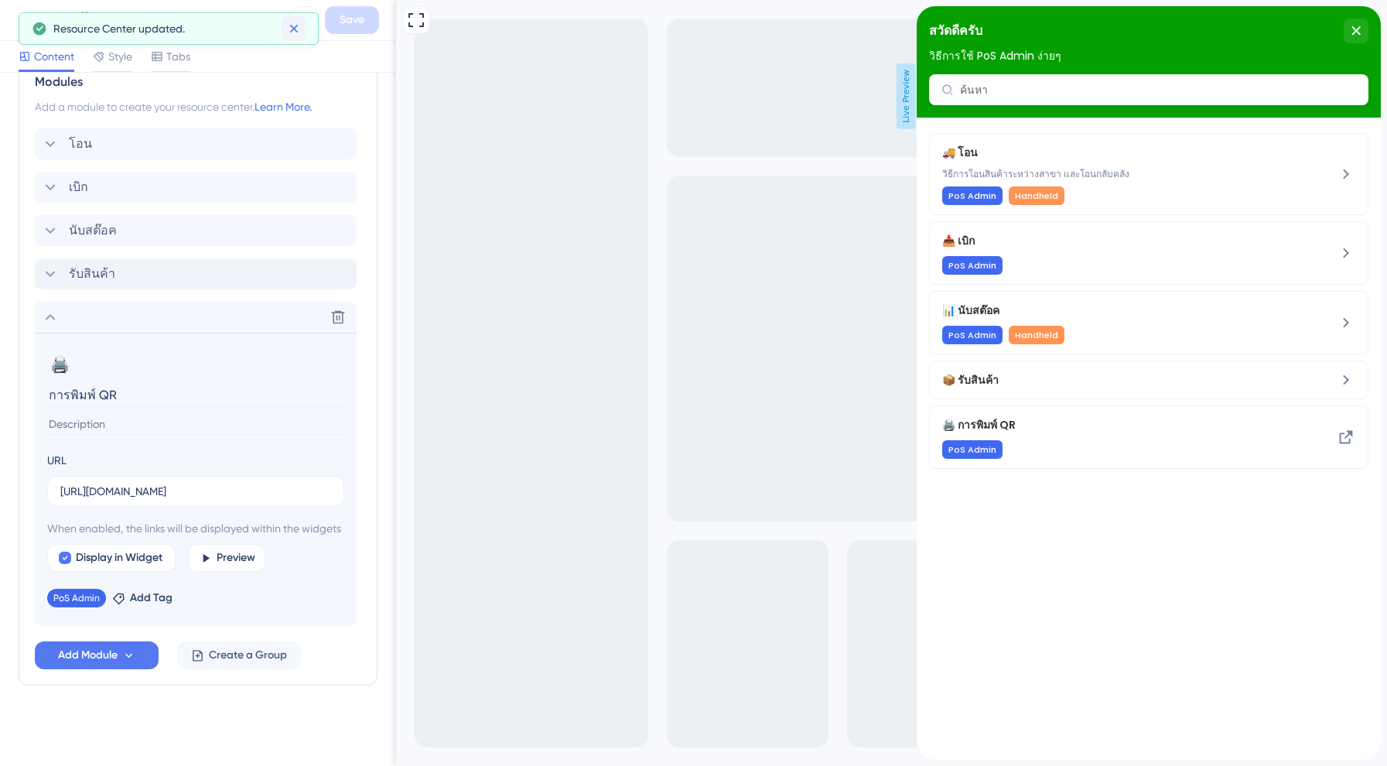
click at [300, 29] on icon at bounding box center [293, 28] width 15 height 15
click at [22, 22] on icon at bounding box center [23, 20] width 6 height 10
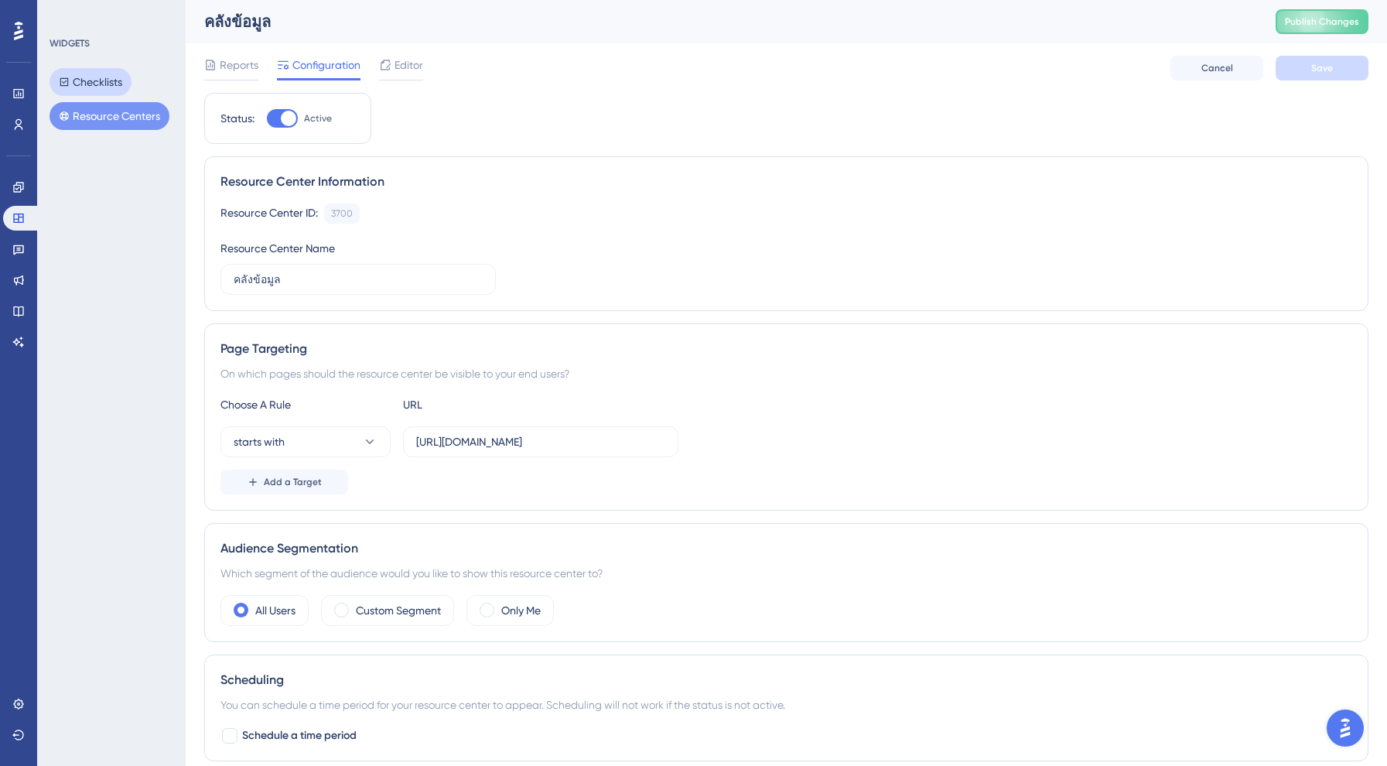
click at [96, 87] on button "Checklists" at bounding box center [91, 82] width 82 height 28
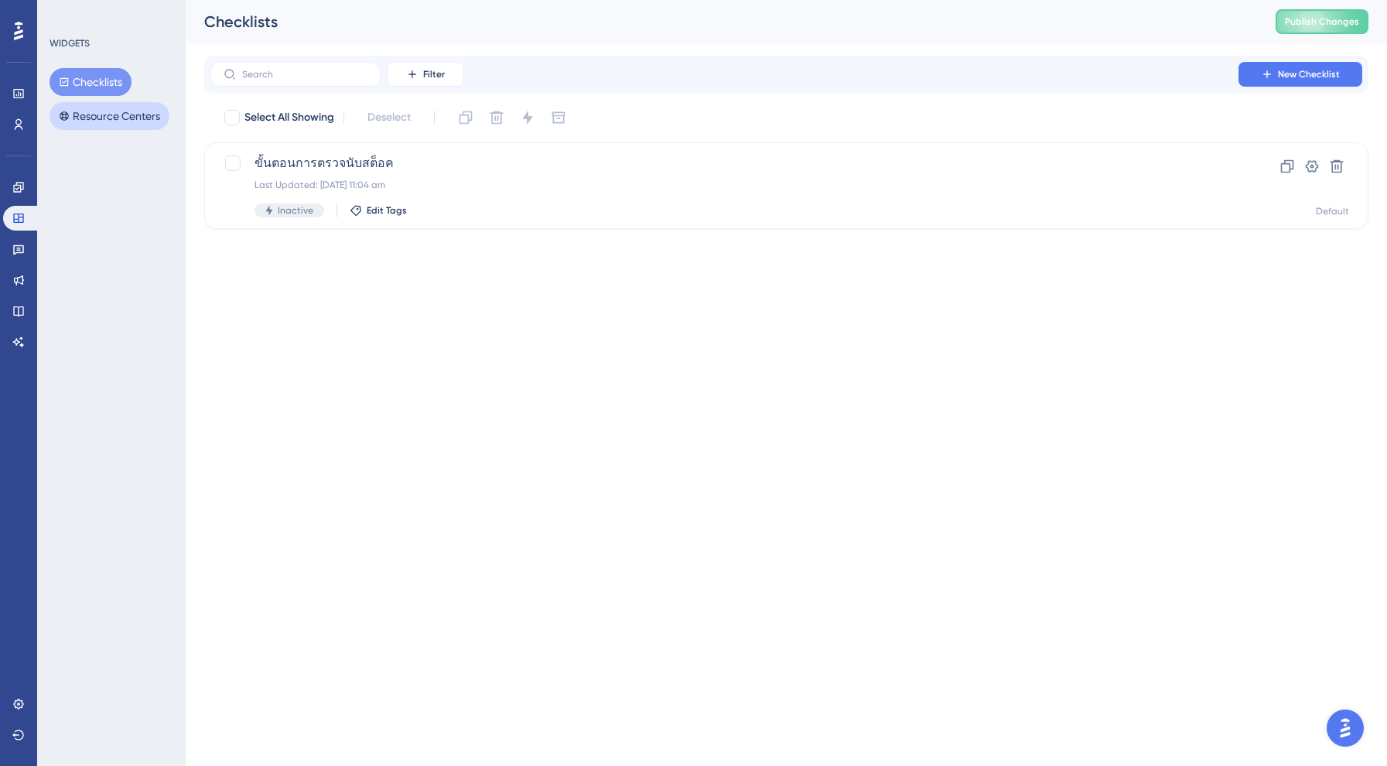
click at [102, 104] on button "Resource Centers" at bounding box center [110, 116] width 120 height 28
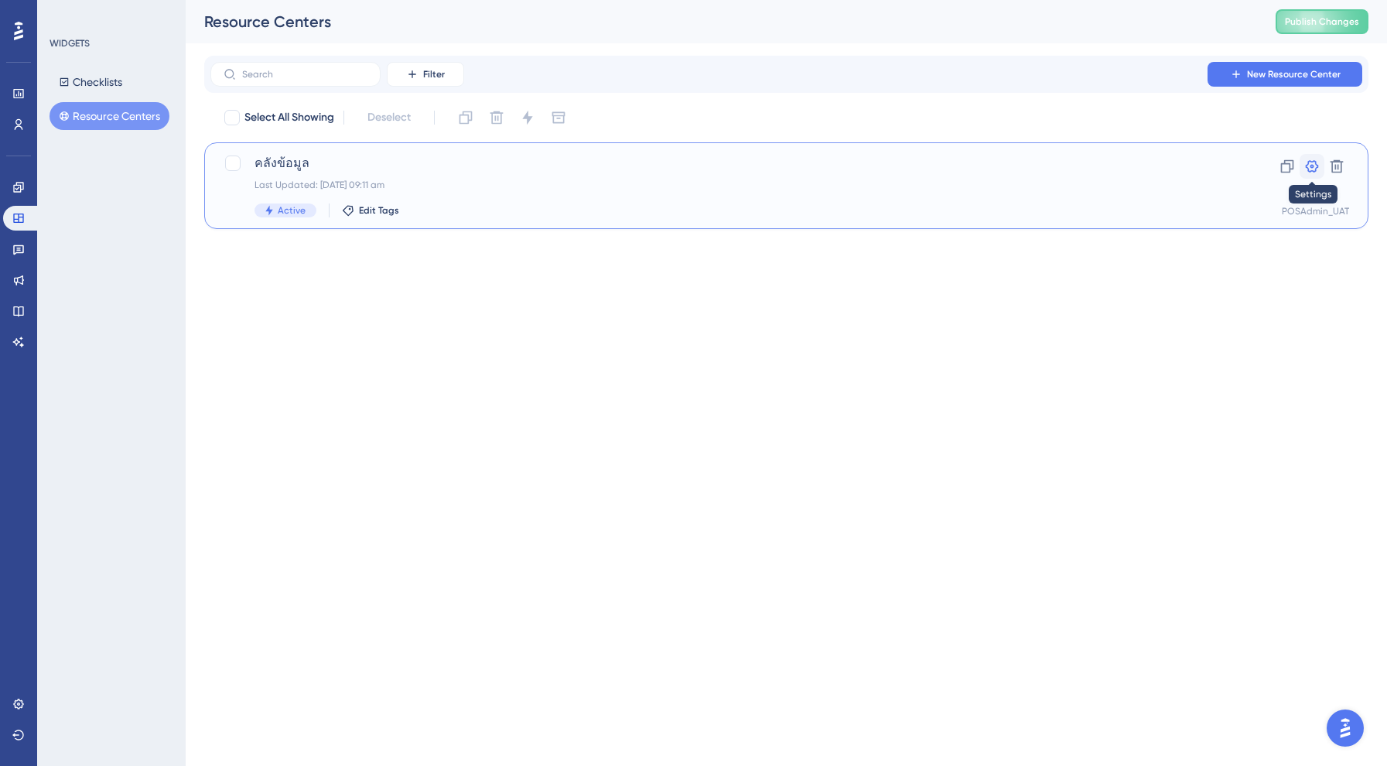
click at [1309, 160] on icon at bounding box center [1311, 166] width 15 height 15
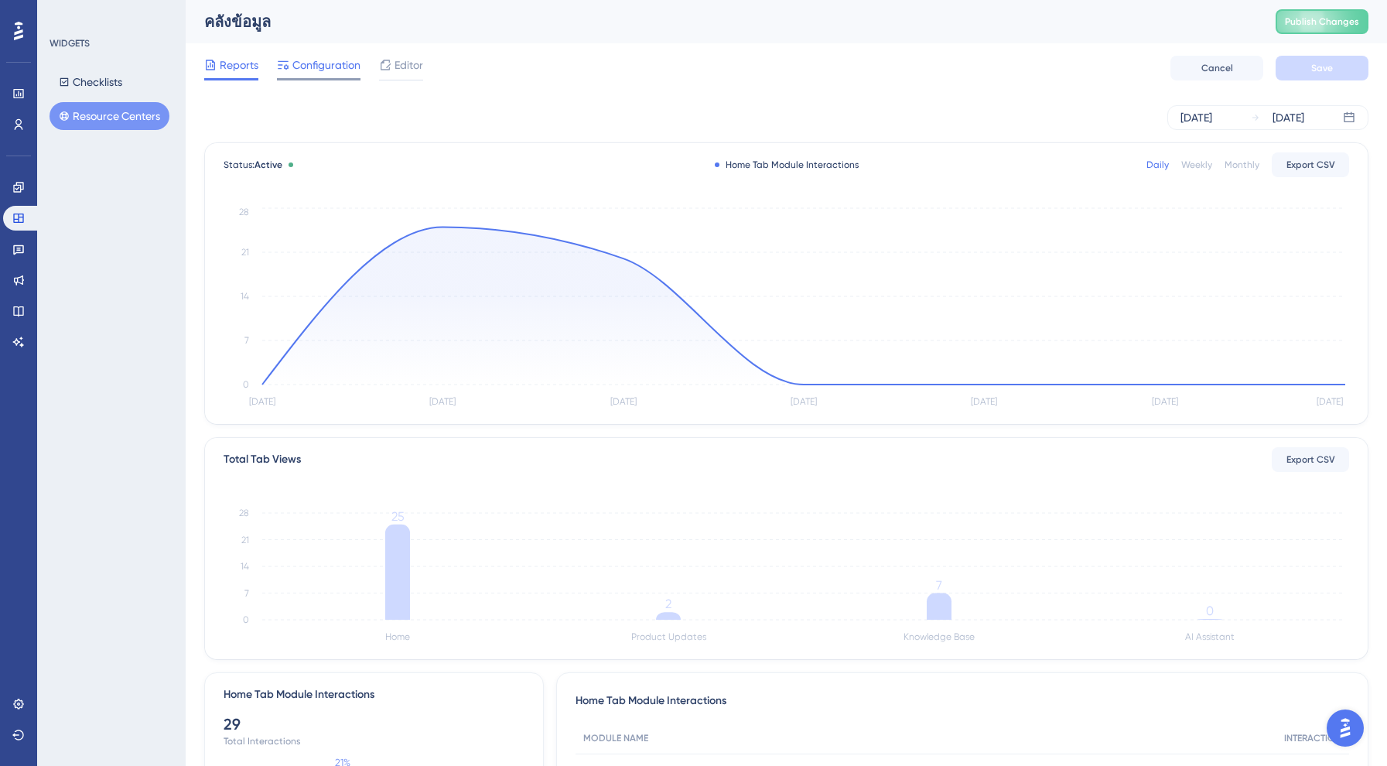
click at [318, 73] on span "Configuration" at bounding box center [326, 65] width 68 height 19
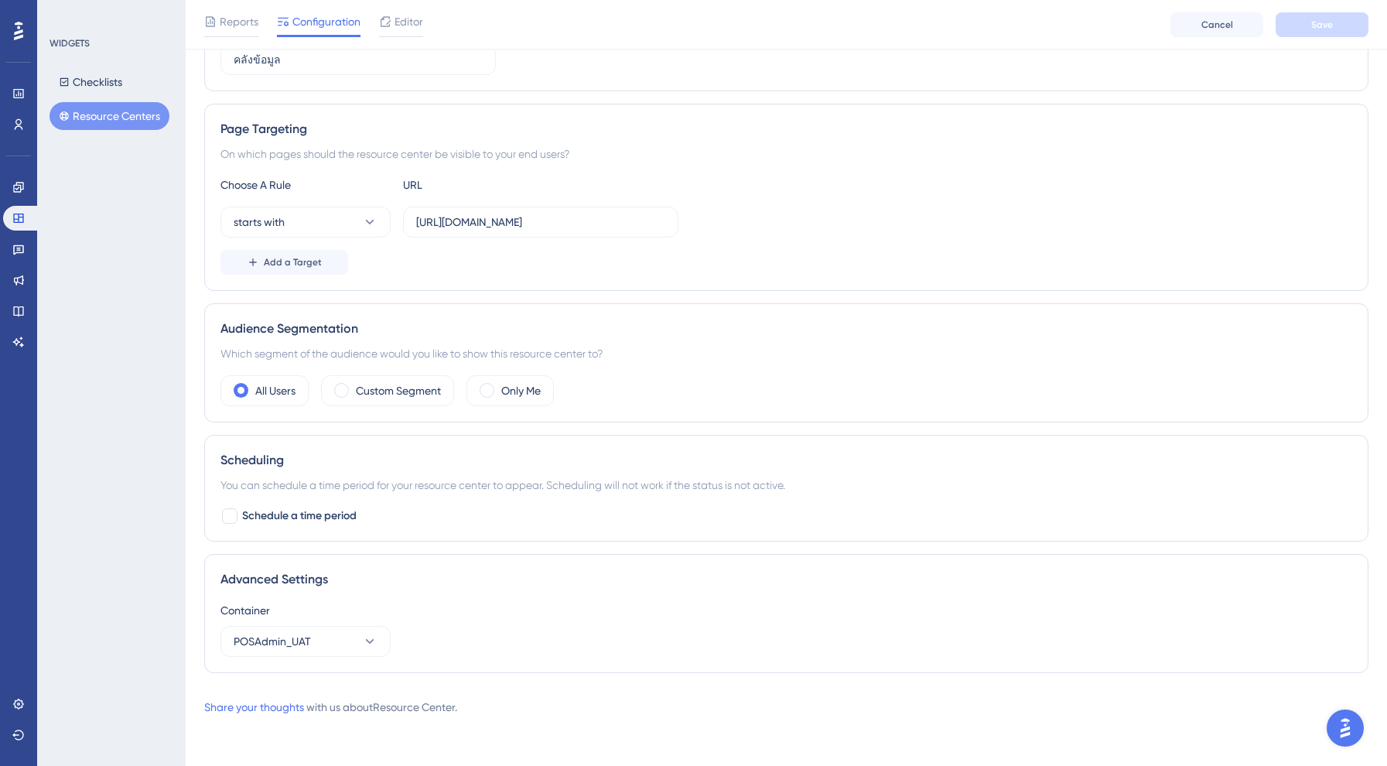
scroll to position [226, 0]
click at [417, 390] on label "Custom Segment" at bounding box center [398, 390] width 85 height 19
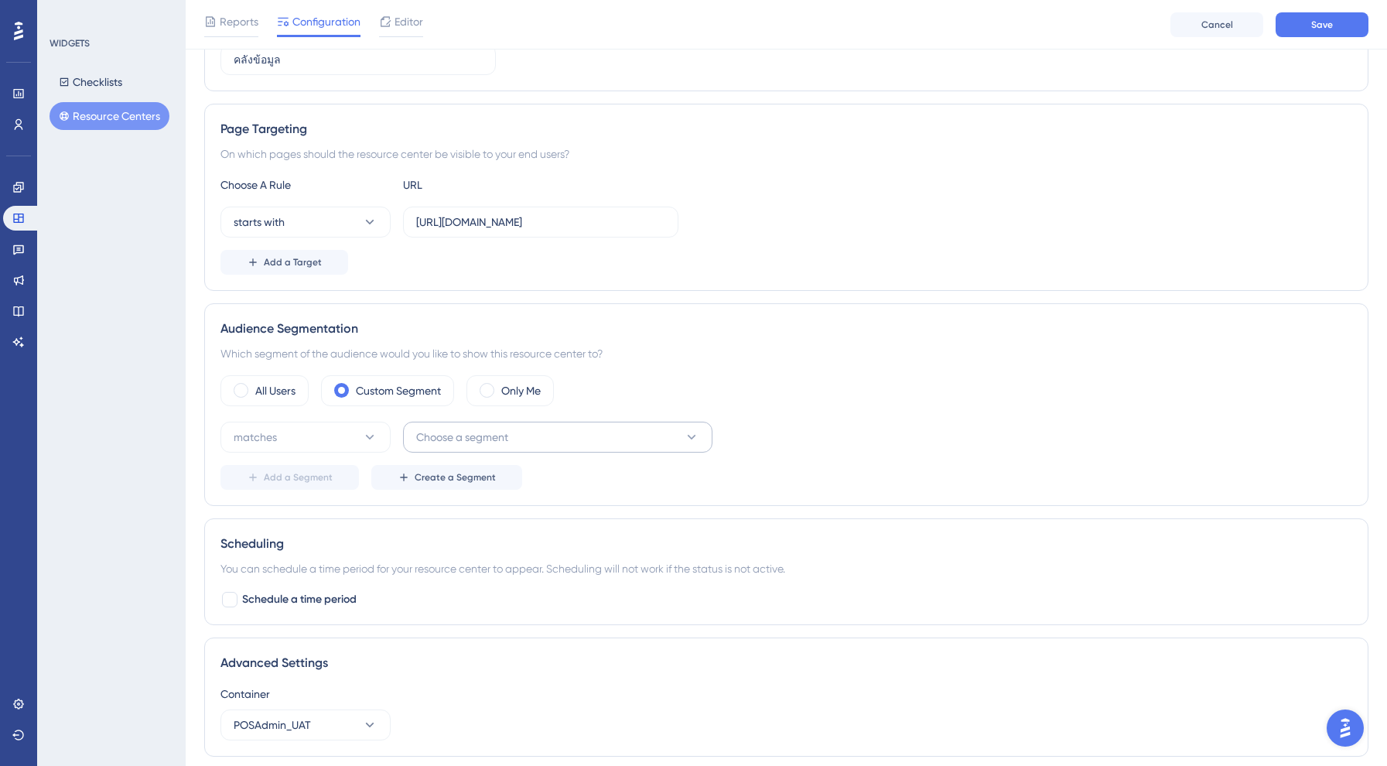
click at [460, 436] on span "Choose a segment" at bounding box center [462, 437] width 92 height 19
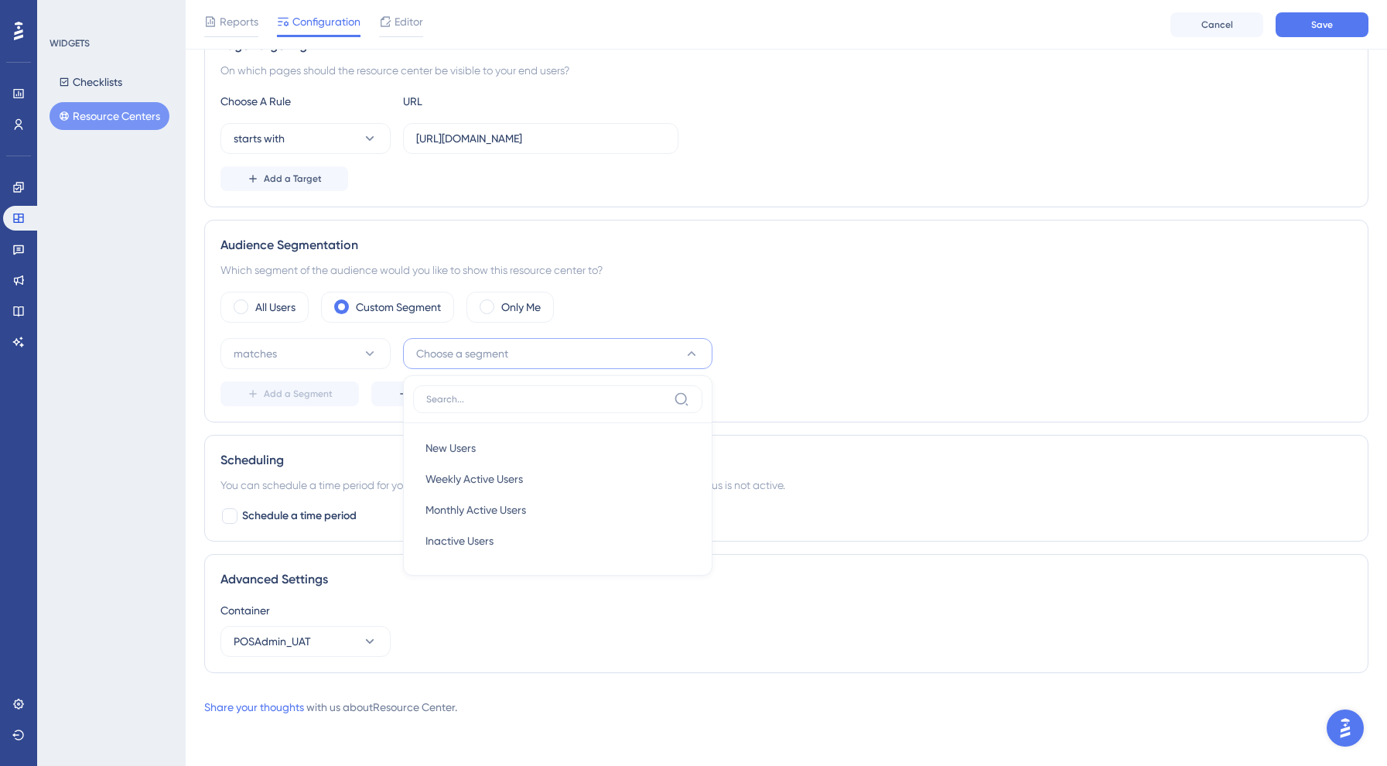
click at [135, 490] on div "WIDGETS Checklists Resource Centers" at bounding box center [111, 383] width 149 height 766
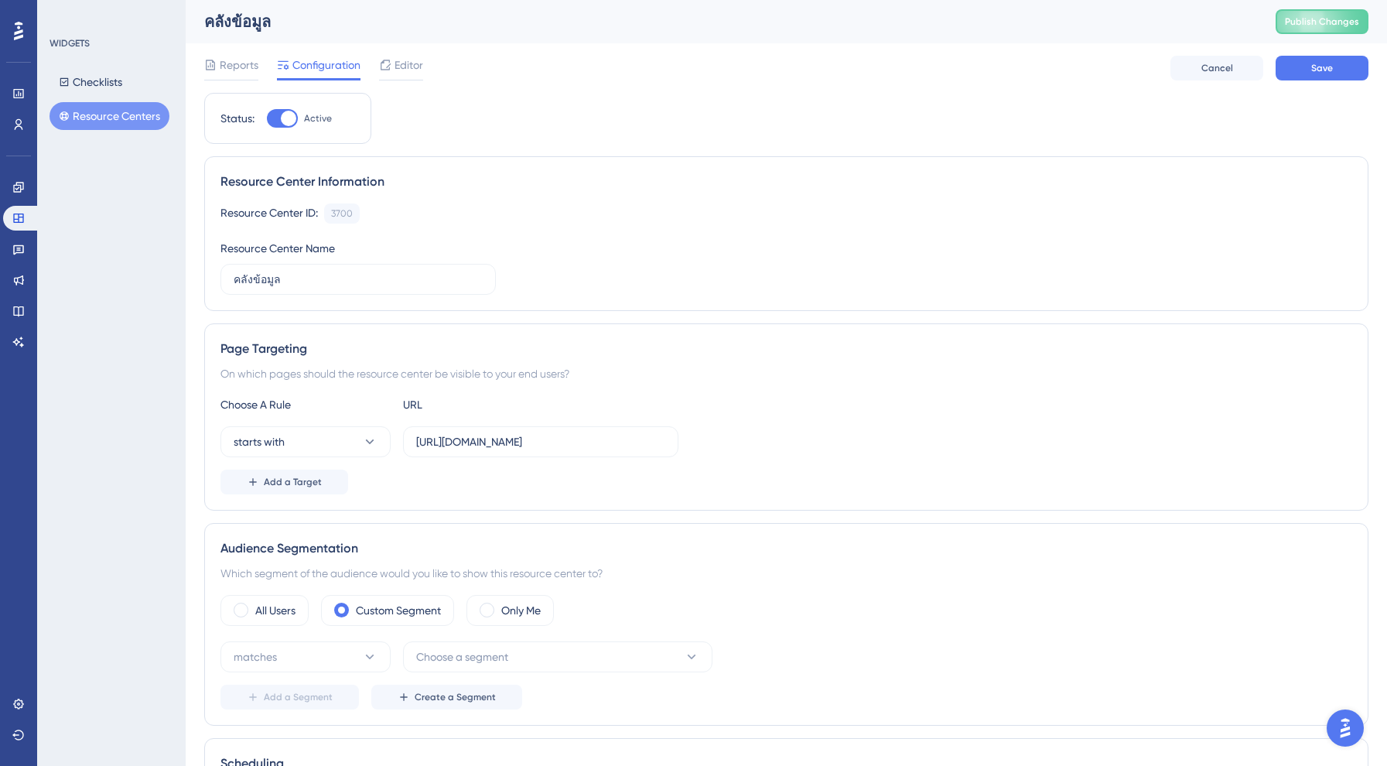
scroll to position [0, 0]
click at [19, 191] on icon at bounding box center [18, 187] width 12 height 12
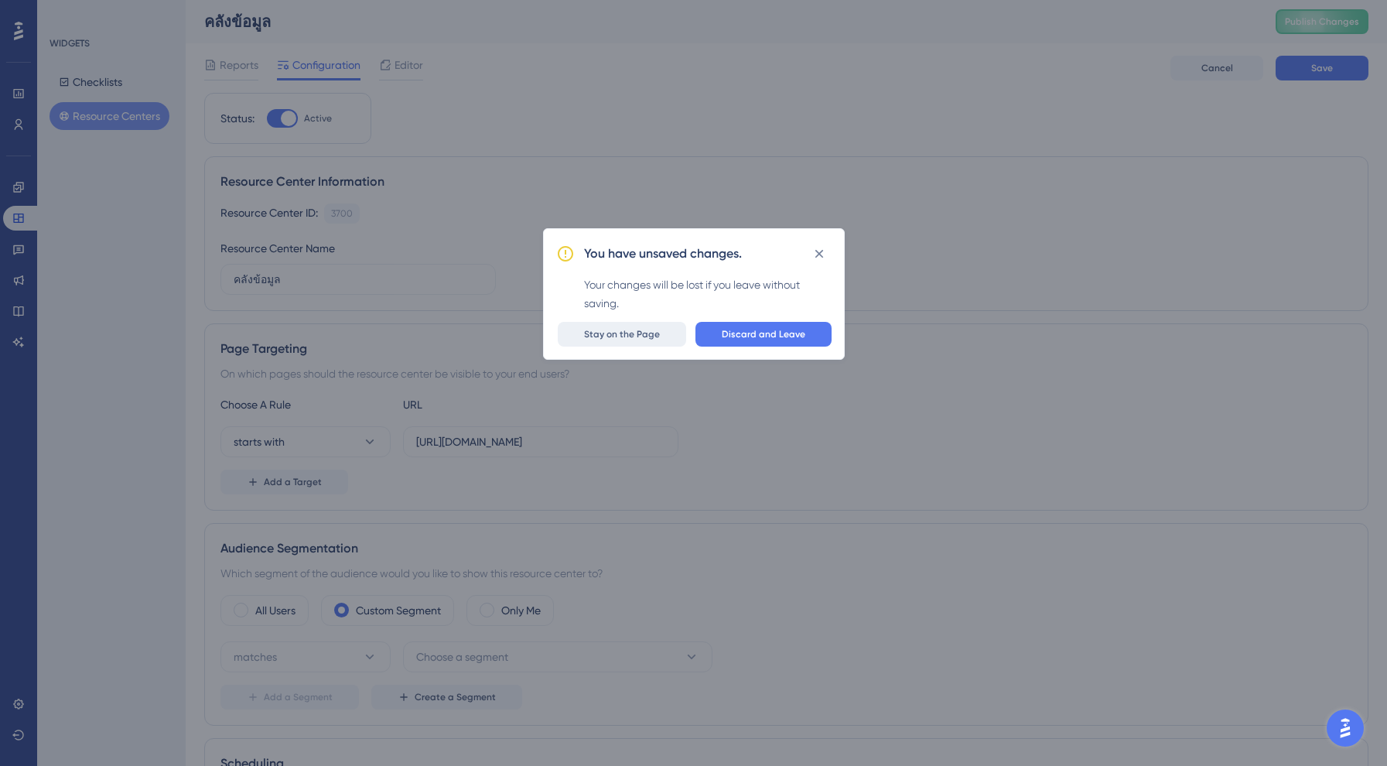
click at [644, 343] on button "Stay on the Page" at bounding box center [622, 334] width 128 height 25
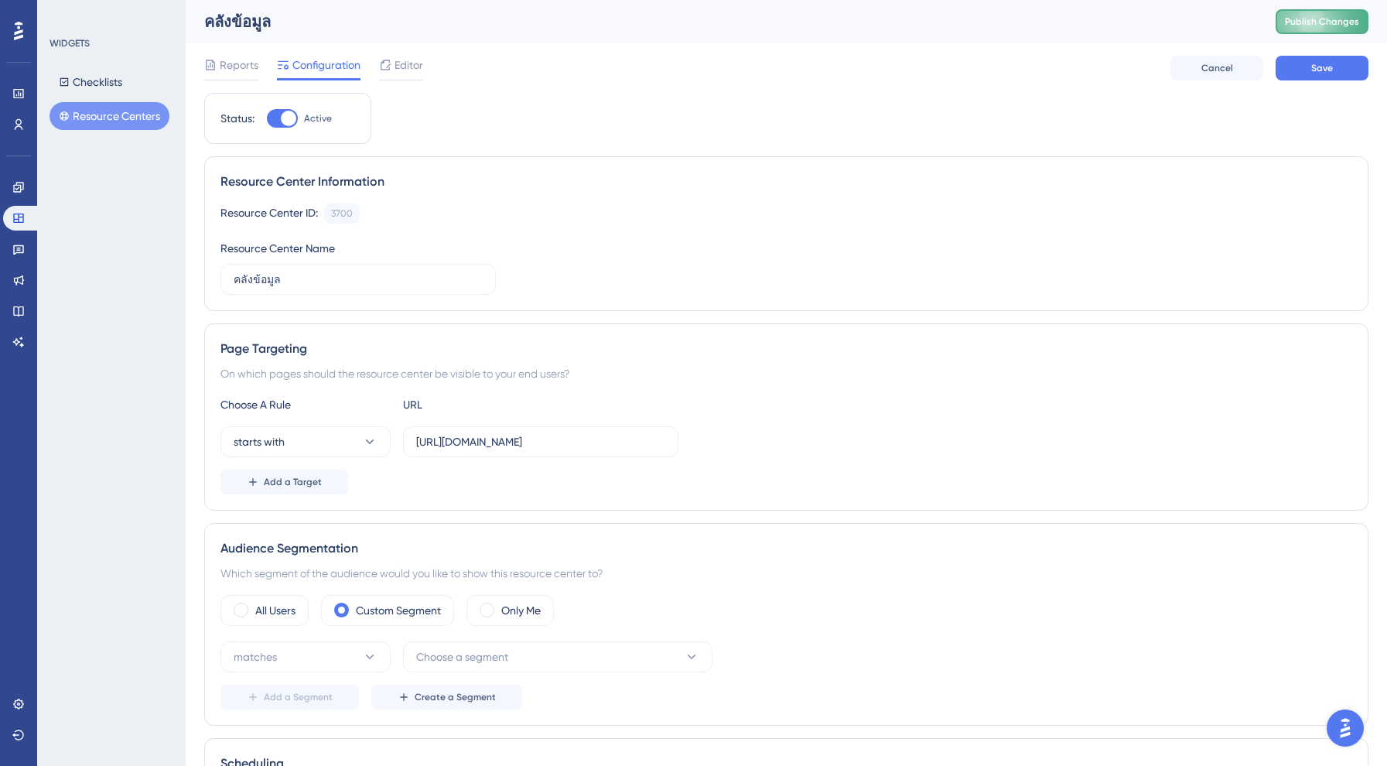
click at [1337, 19] on span "Publish Changes" at bounding box center [1322, 21] width 74 height 12
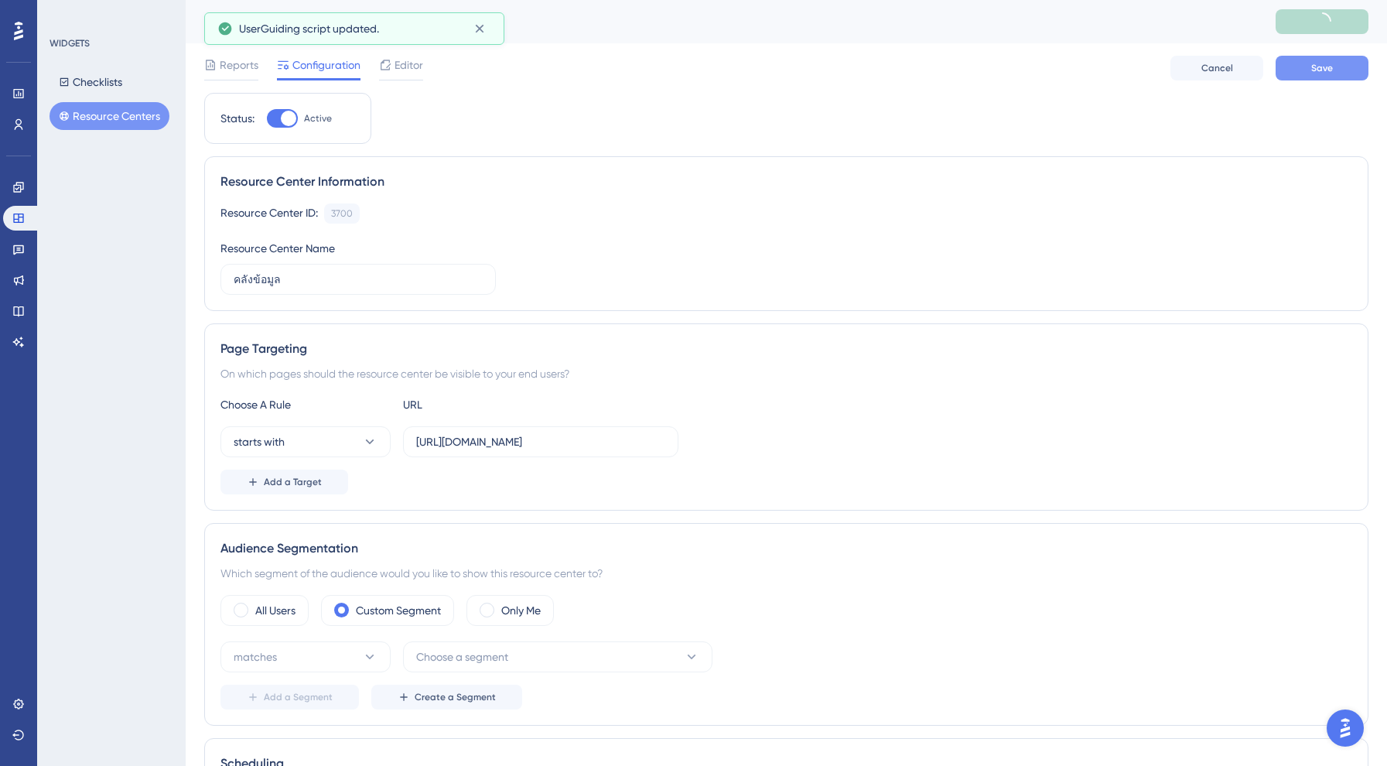
click at [1326, 56] on button "Save" at bounding box center [1321, 68] width 93 height 25
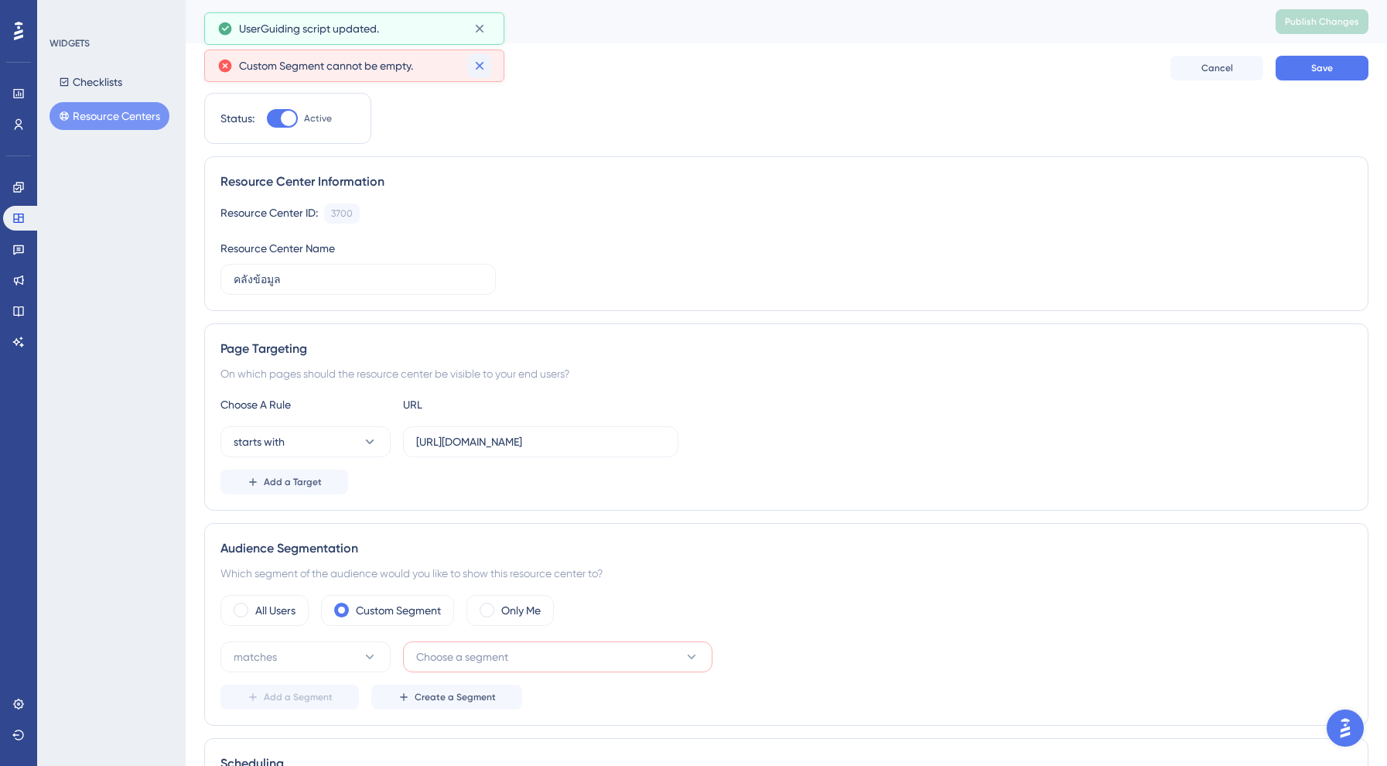
click at [474, 65] on icon at bounding box center [479, 65] width 15 height 15
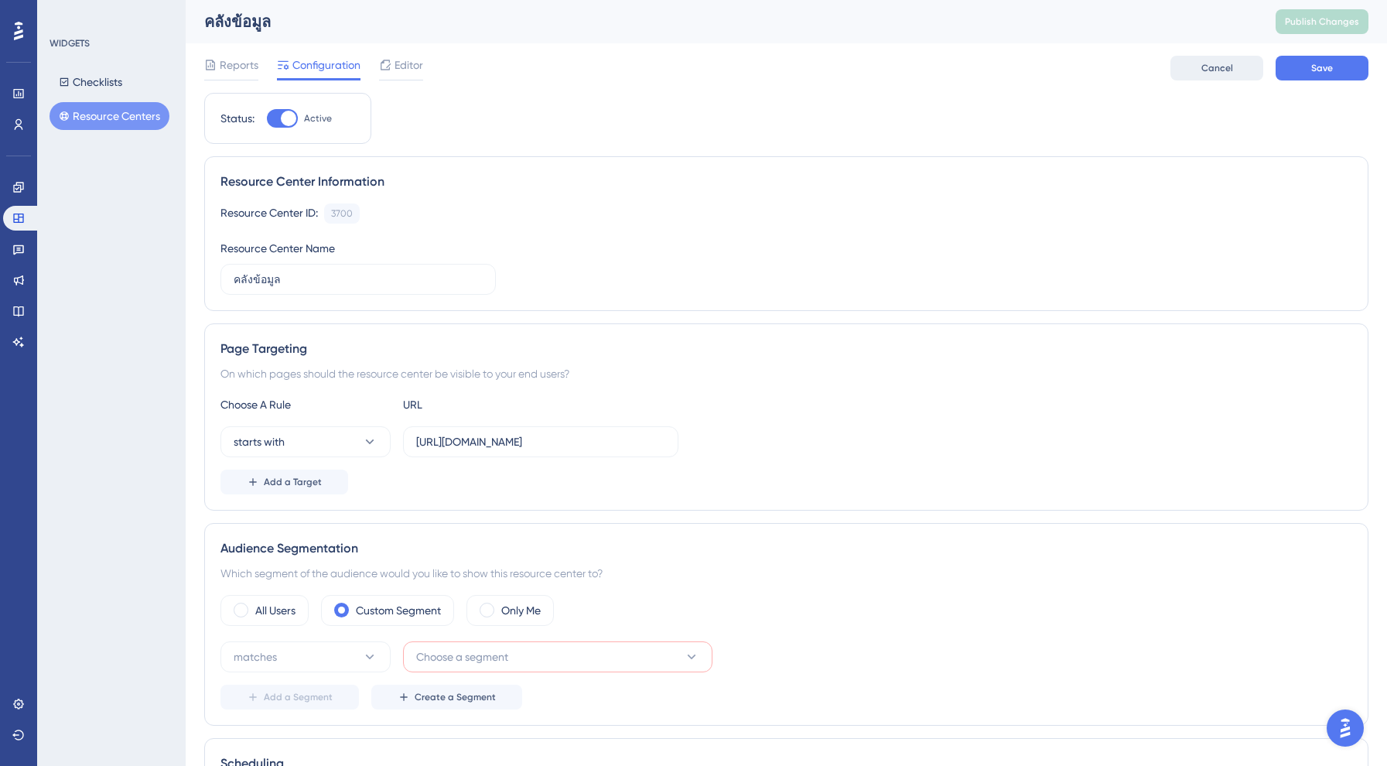
click at [1222, 63] on span "Cancel" at bounding box center [1217, 68] width 32 height 12
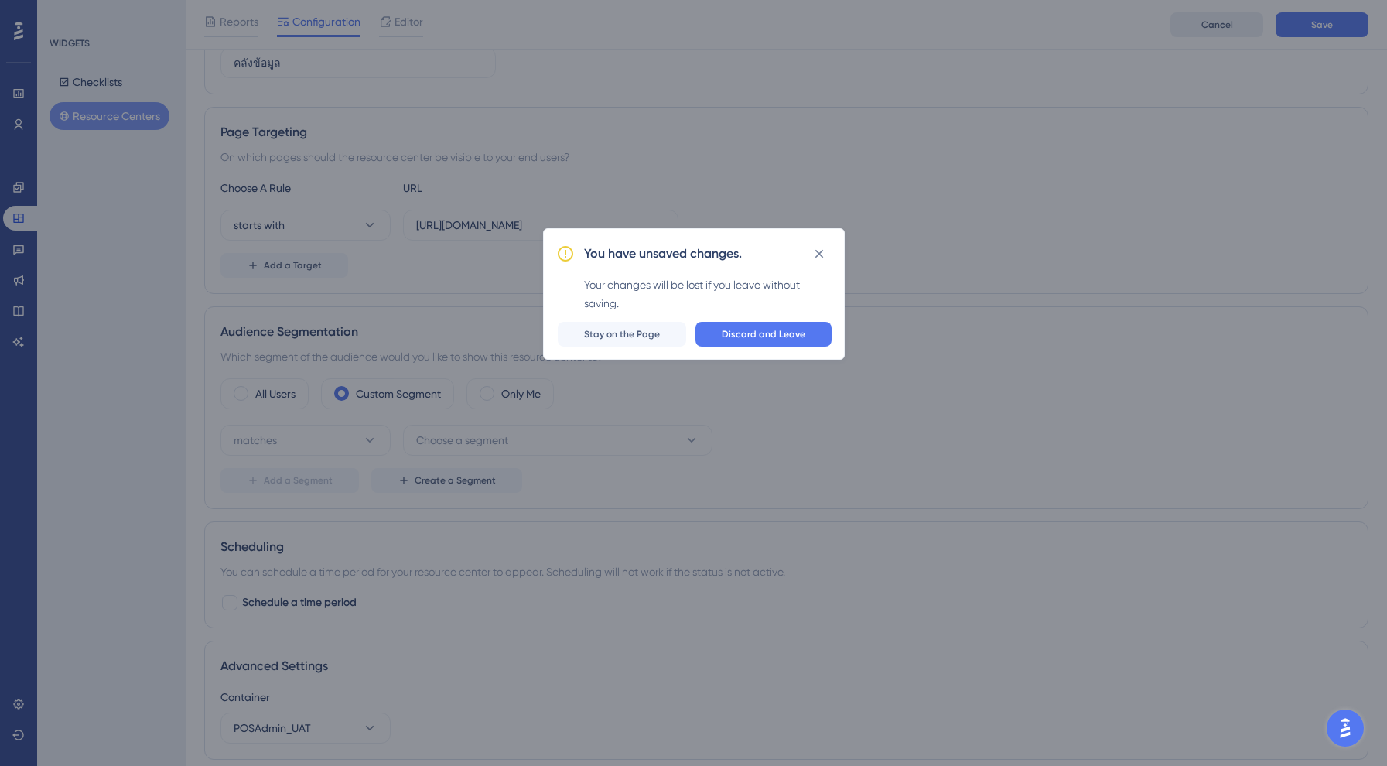
scroll to position [274, 0]
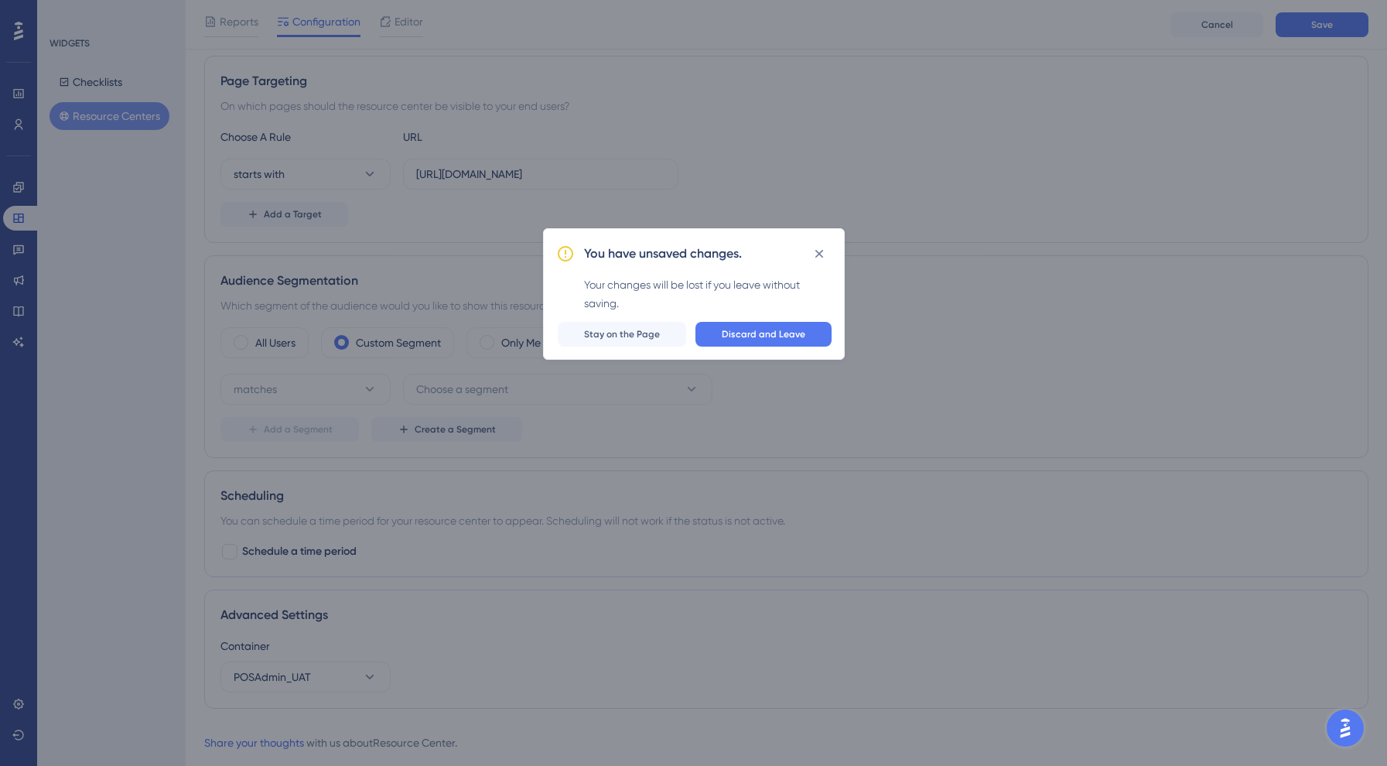
click at [826, 247] on icon at bounding box center [818, 253] width 15 height 15
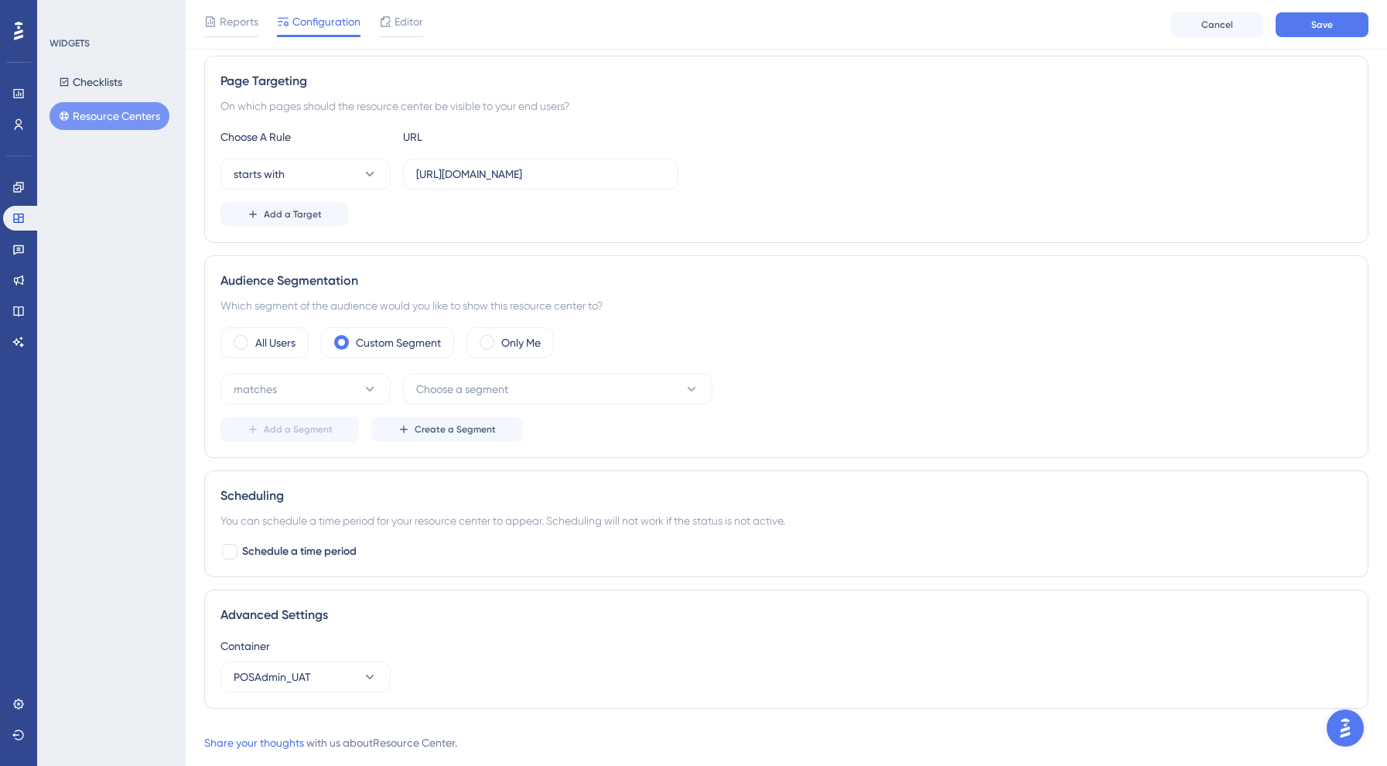
scroll to position [0, 0]
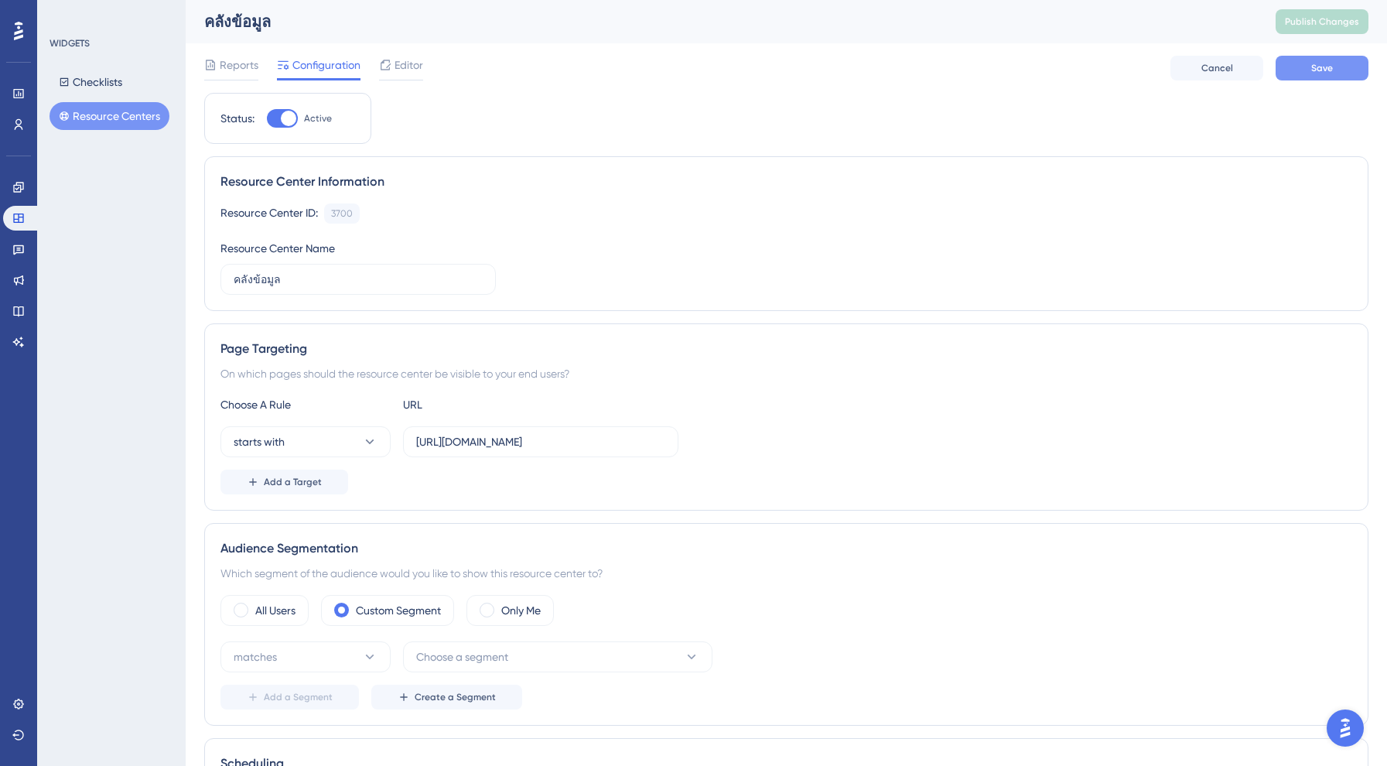
click at [1320, 76] on button "Save" at bounding box center [1321, 68] width 93 height 25
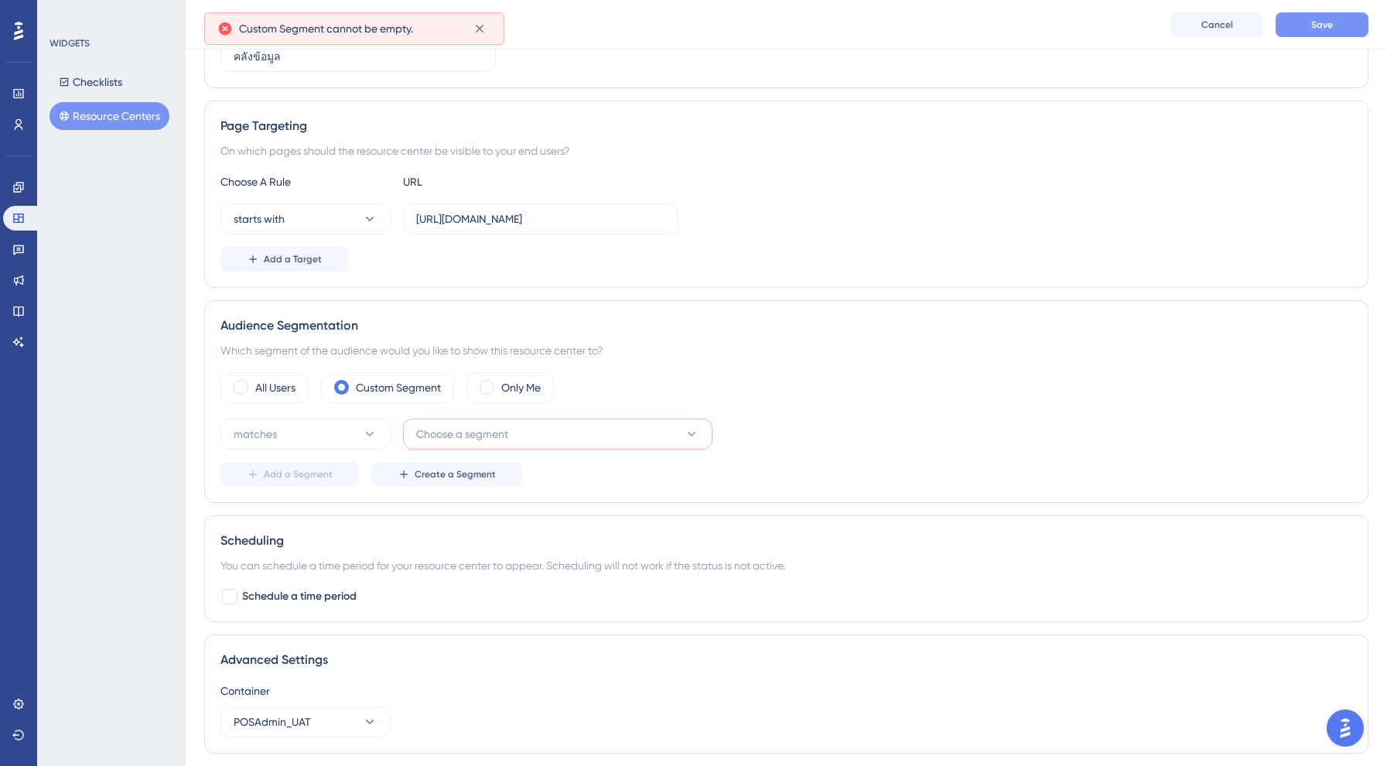
scroll to position [274, 0]
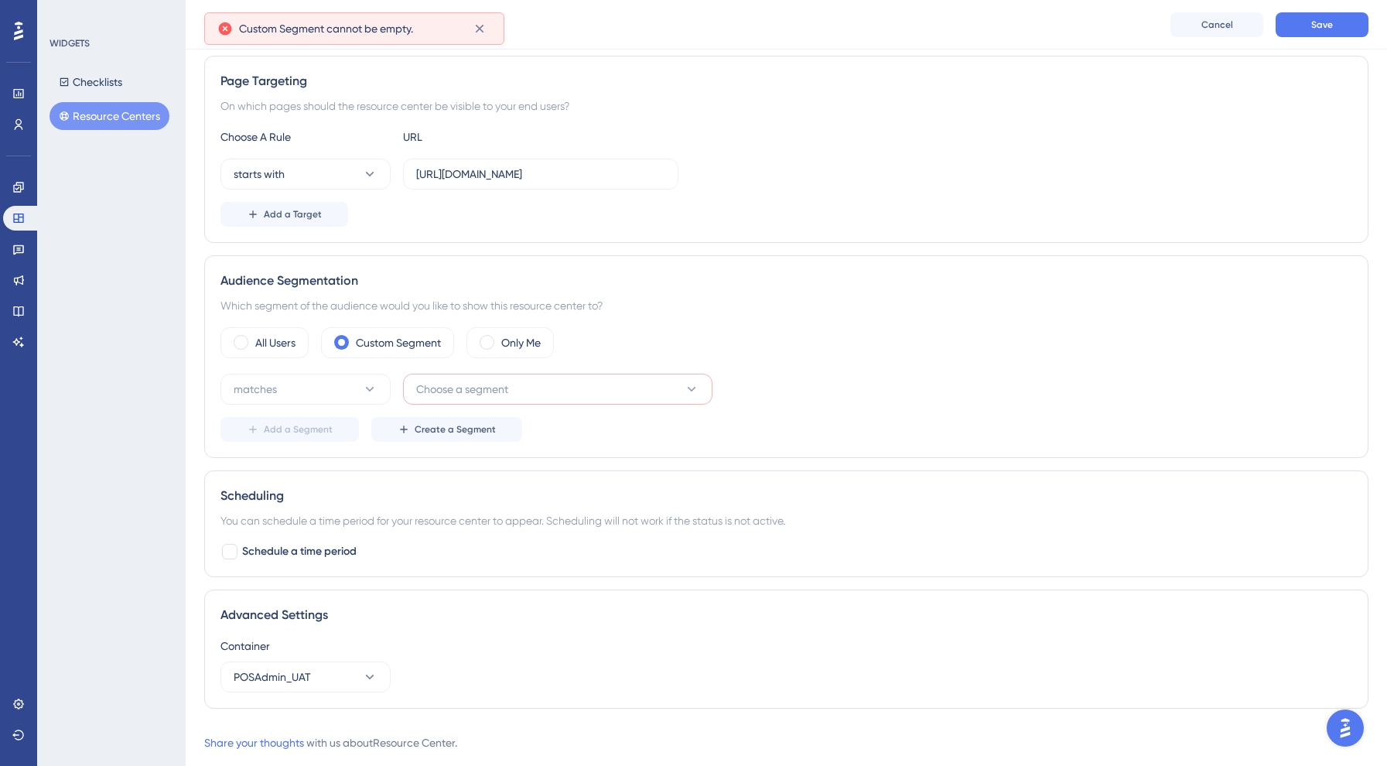
click at [563, 391] on button "Choose a segment" at bounding box center [557, 389] width 309 height 31
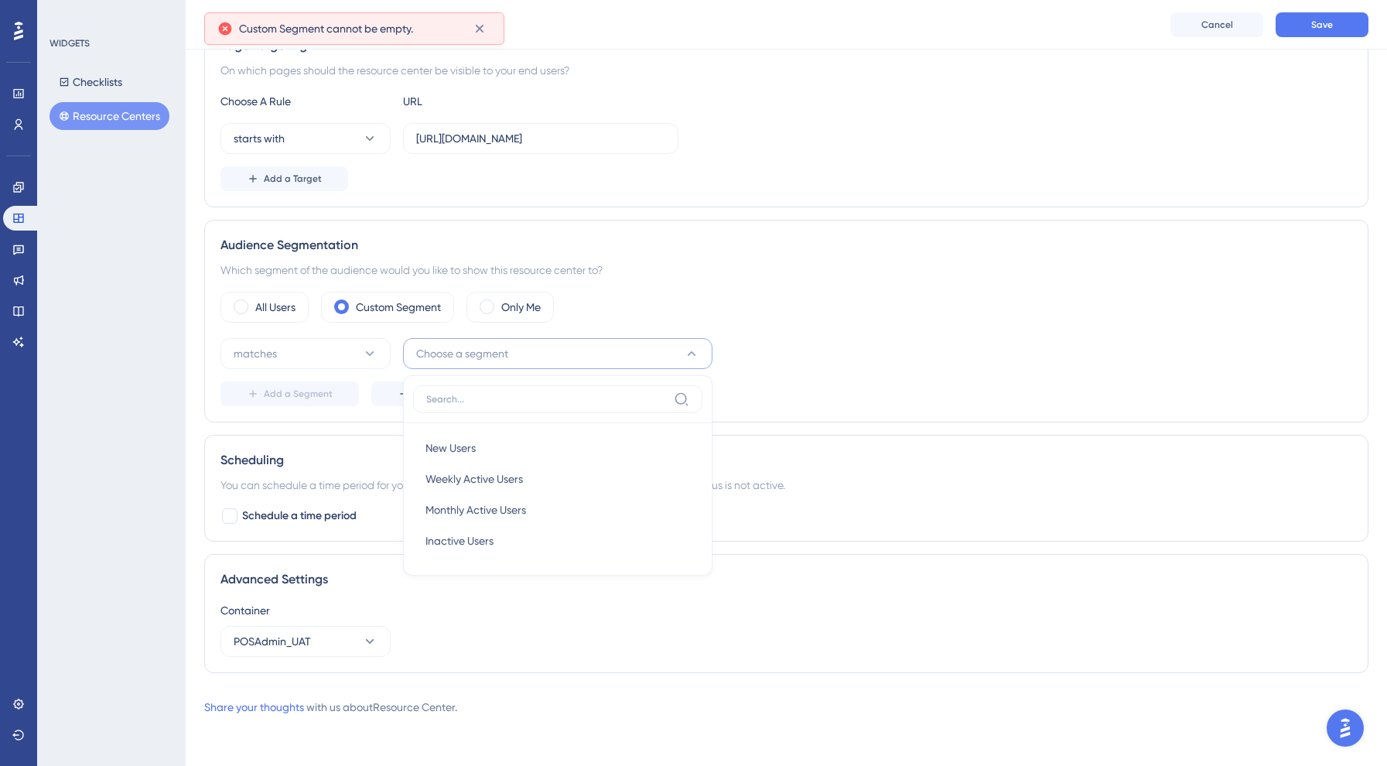
click at [831, 322] on div "All Users Custom Segment Only Me" at bounding box center [786, 307] width 1132 height 31
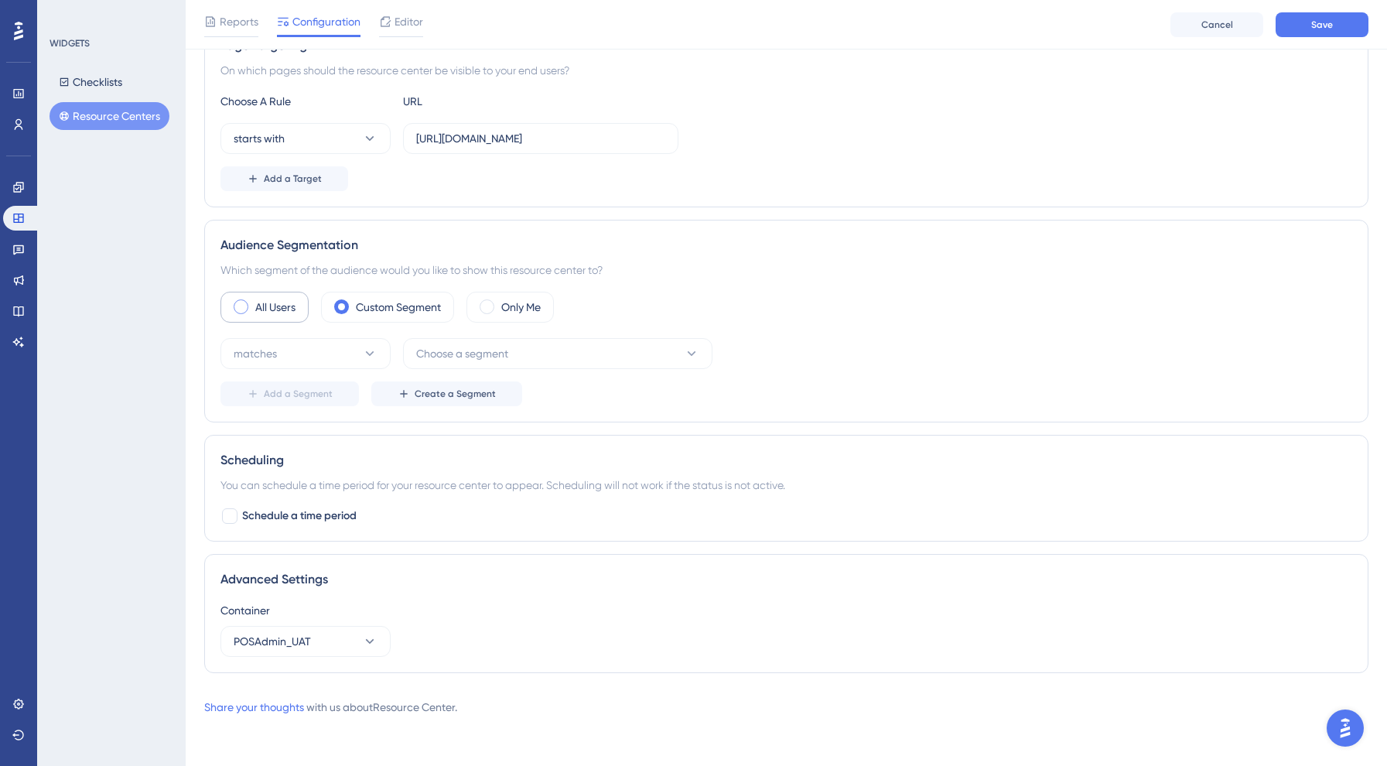
click at [257, 293] on div "All Users" at bounding box center [264, 307] width 88 height 31
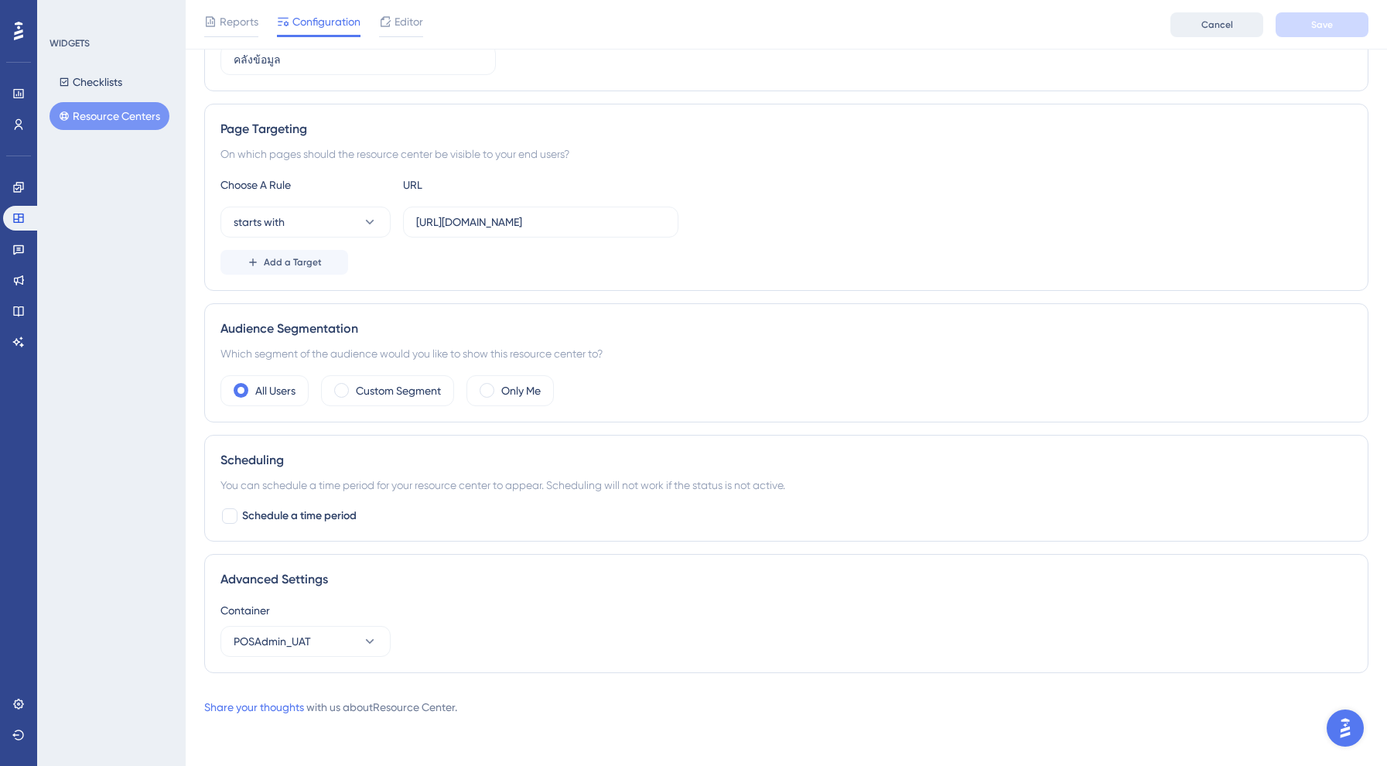
click at [1221, 20] on span "Cancel" at bounding box center [1217, 25] width 32 height 12
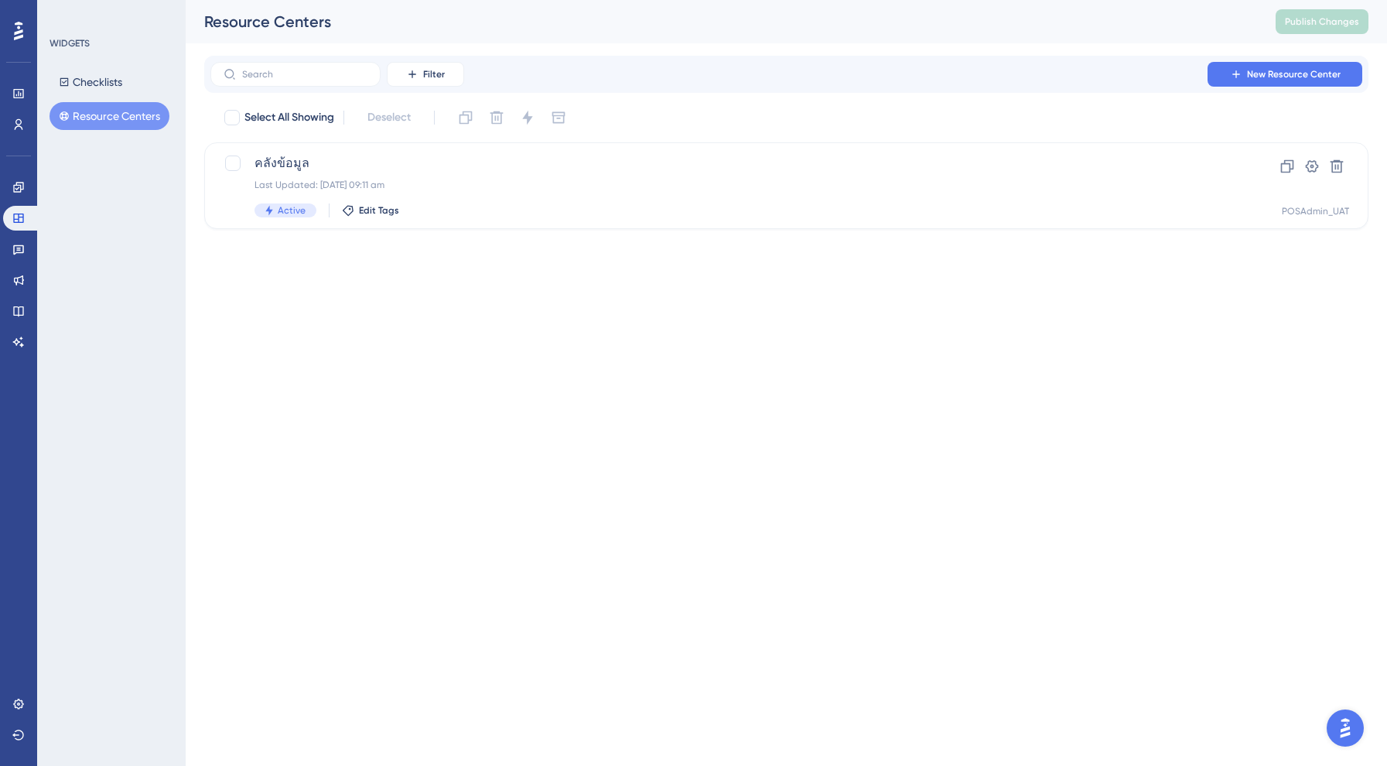
click at [125, 118] on button "Resource Centers" at bounding box center [110, 116] width 120 height 28
click at [356, 166] on span "คลังข้อมูล" at bounding box center [724, 163] width 940 height 19
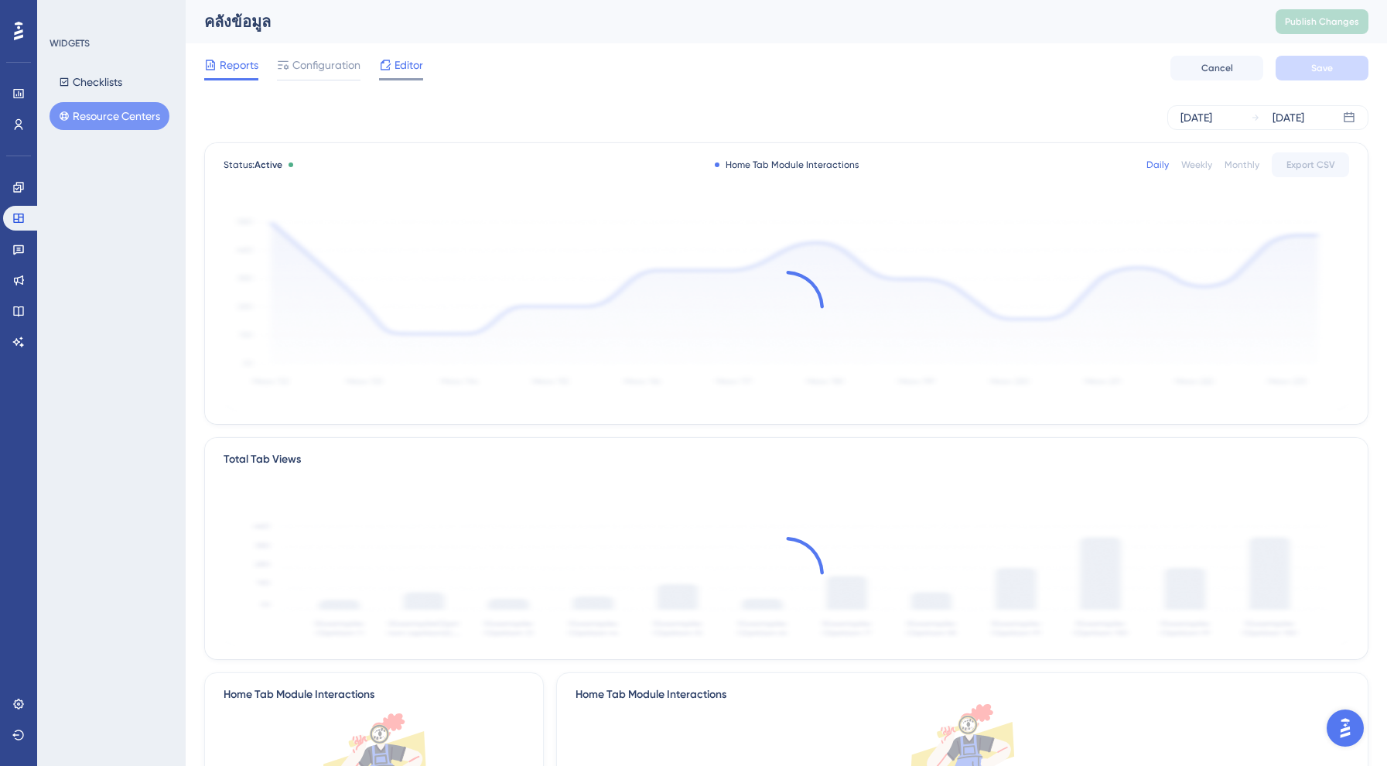
click at [394, 62] on div "Editor" at bounding box center [401, 65] width 44 height 19
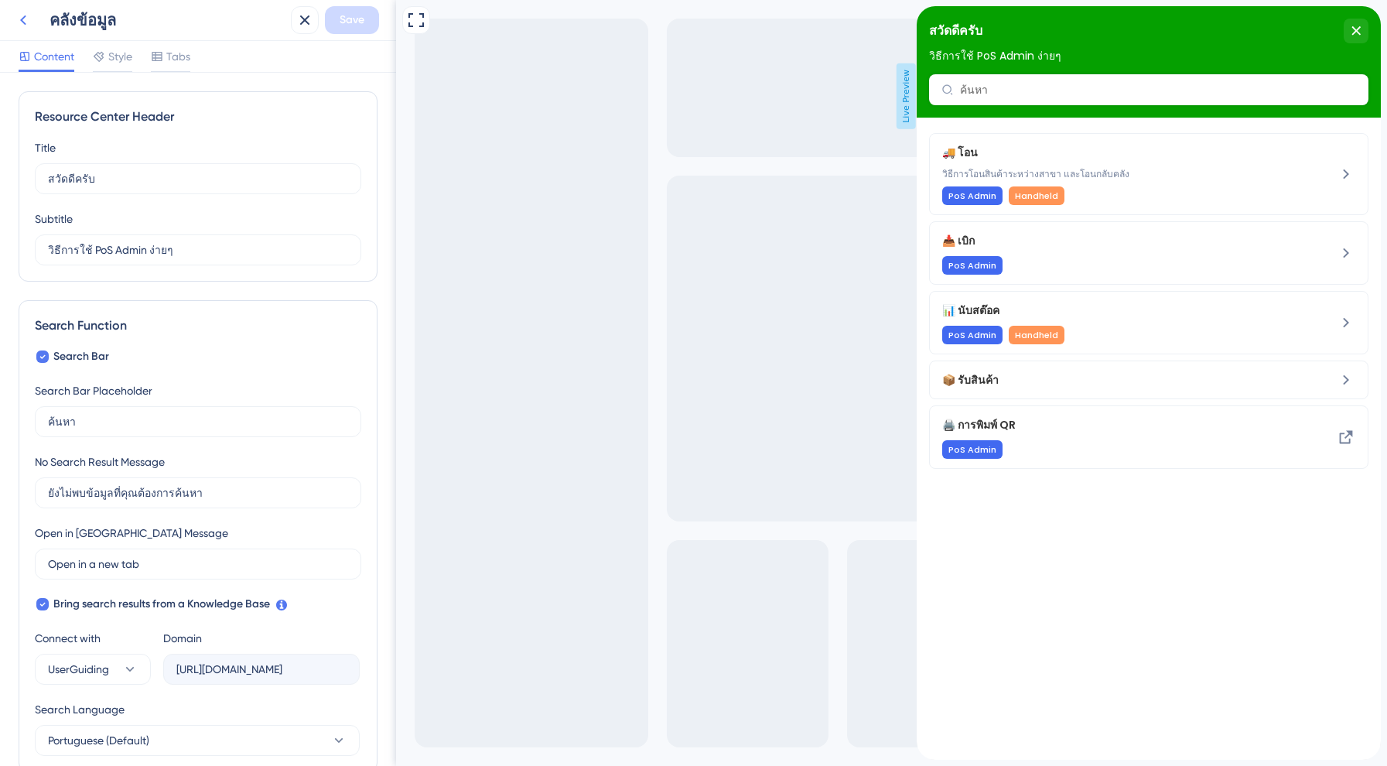
click at [29, 14] on icon at bounding box center [23, 20] width 19 height 19
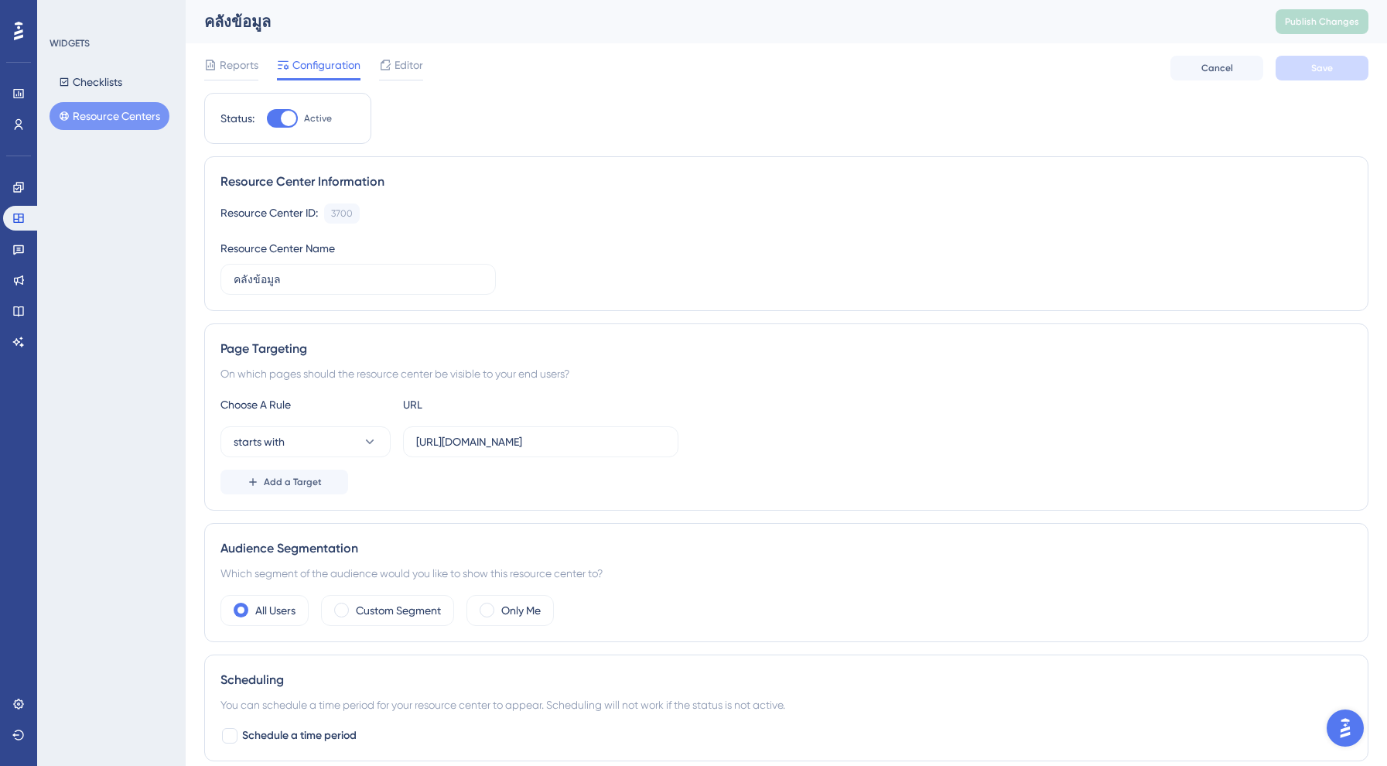
scroll to position [1, 0]
click at [19, 222] on icon at bounding box center [18, 217] width 10 height 9
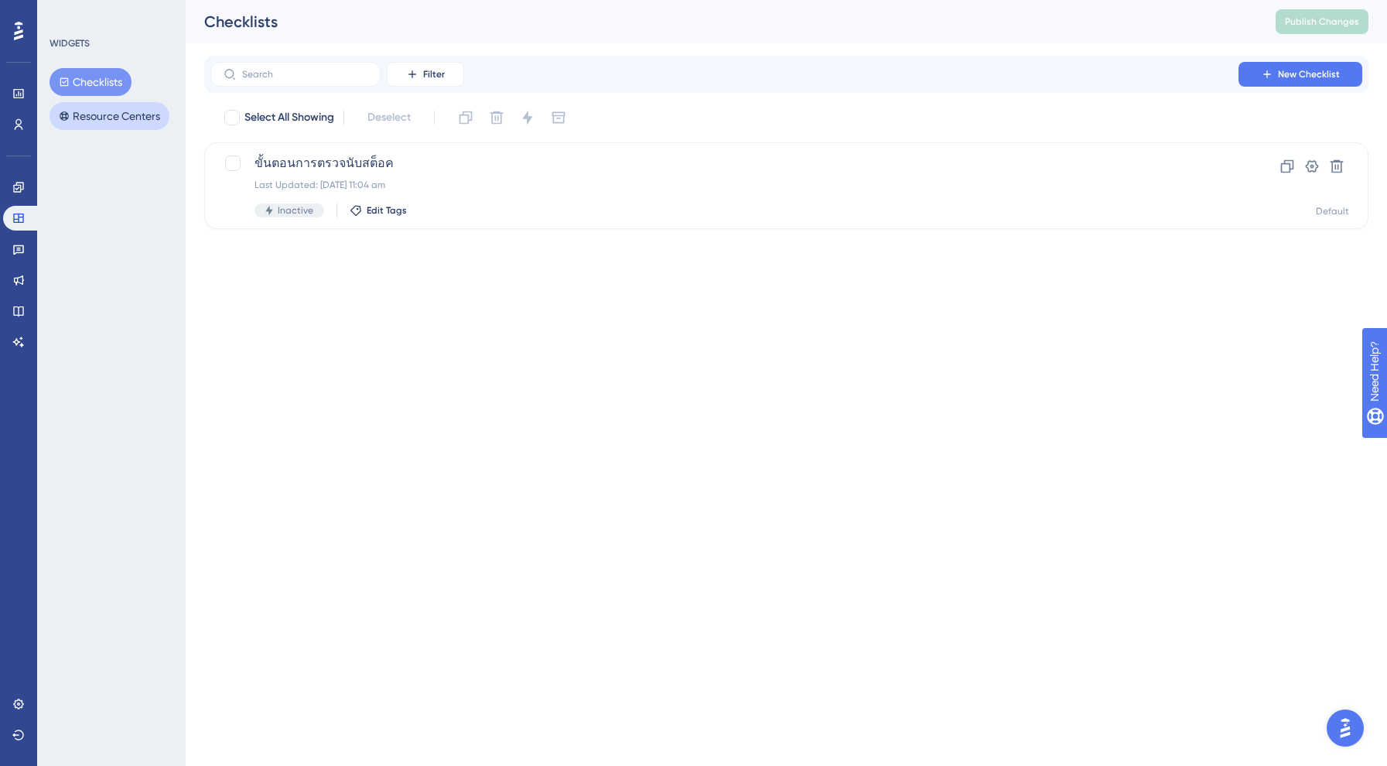
click at [146, 106] on button "Resource Centers" at bounding box center [110, 116] width 120 height 28
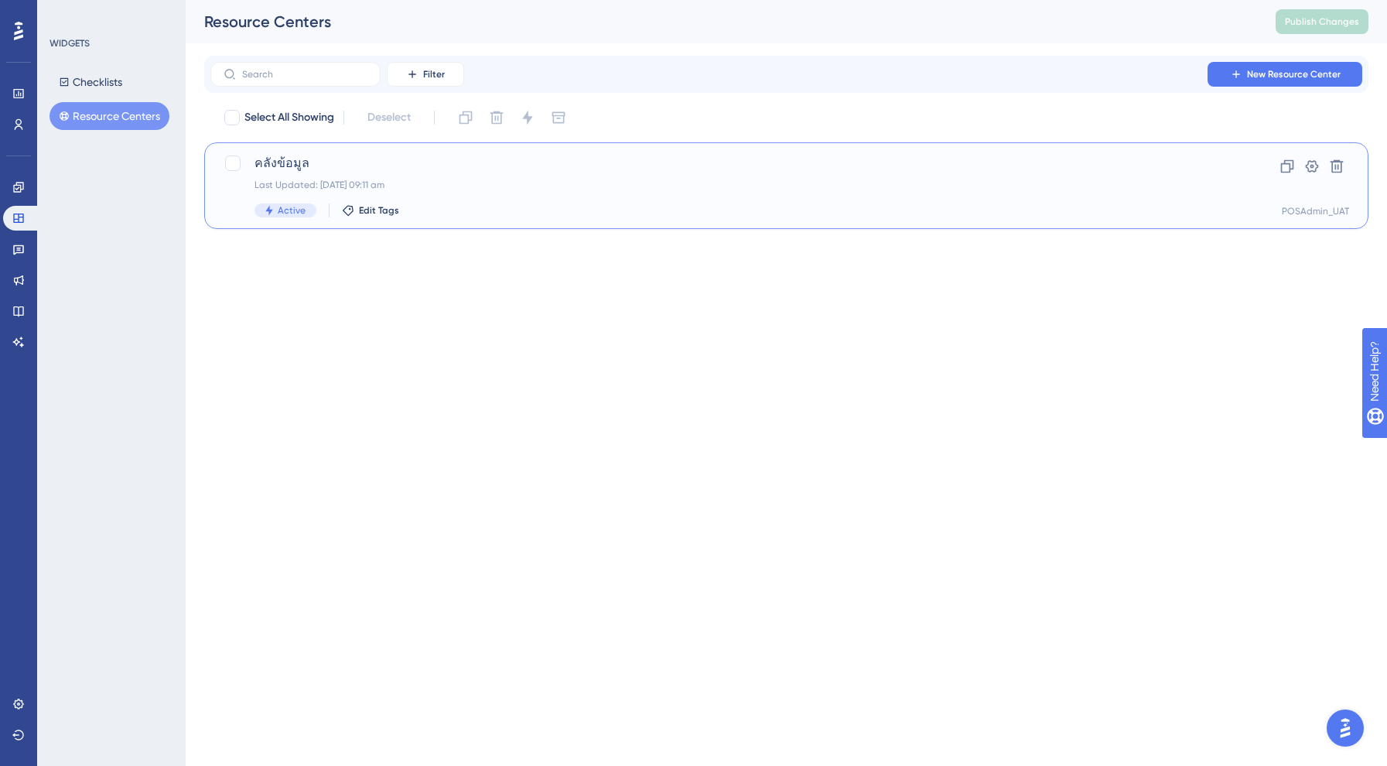
click at [452, 213] on div "Active Edit Tags" at bounding box center [724, 210] width 940 height 14
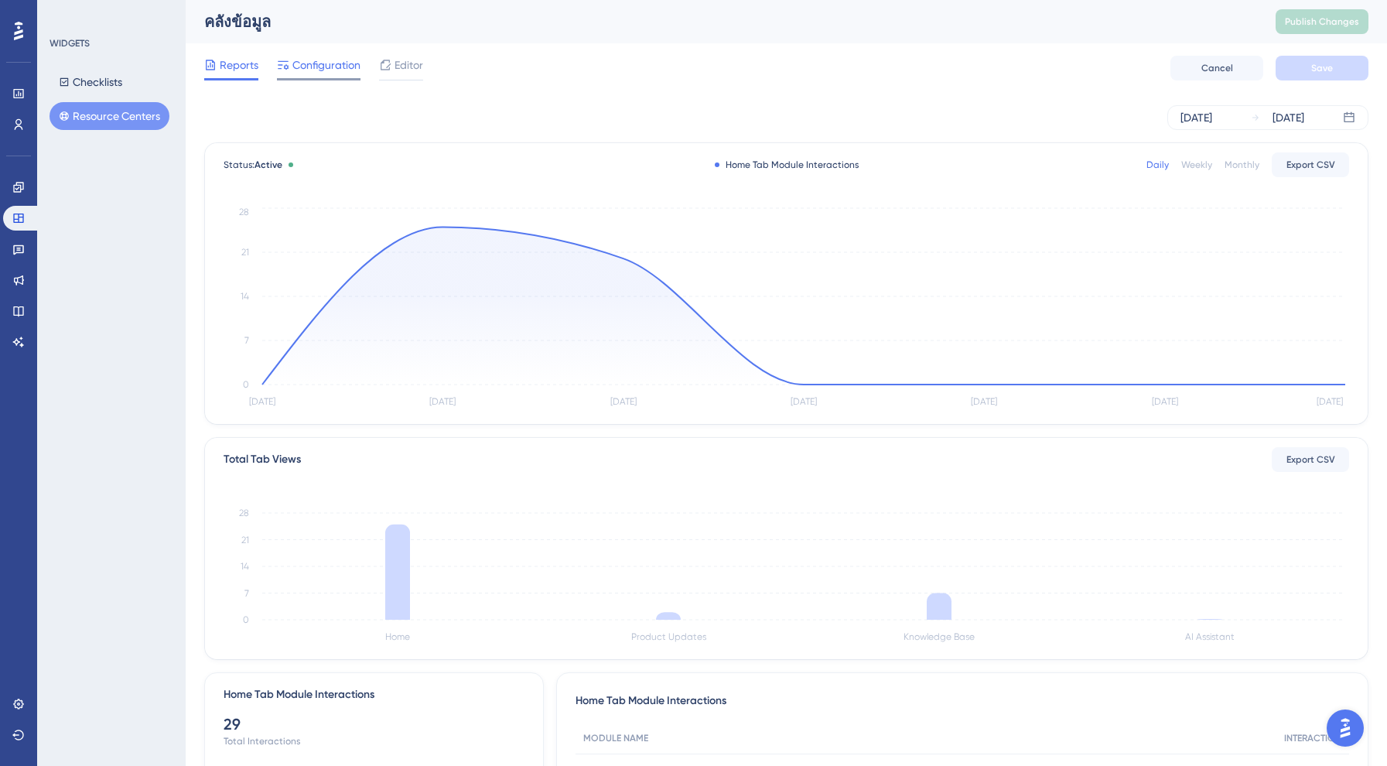
click at [312, 68] on span "Configuration" at bounding box center [326, 65] width 68 height 19
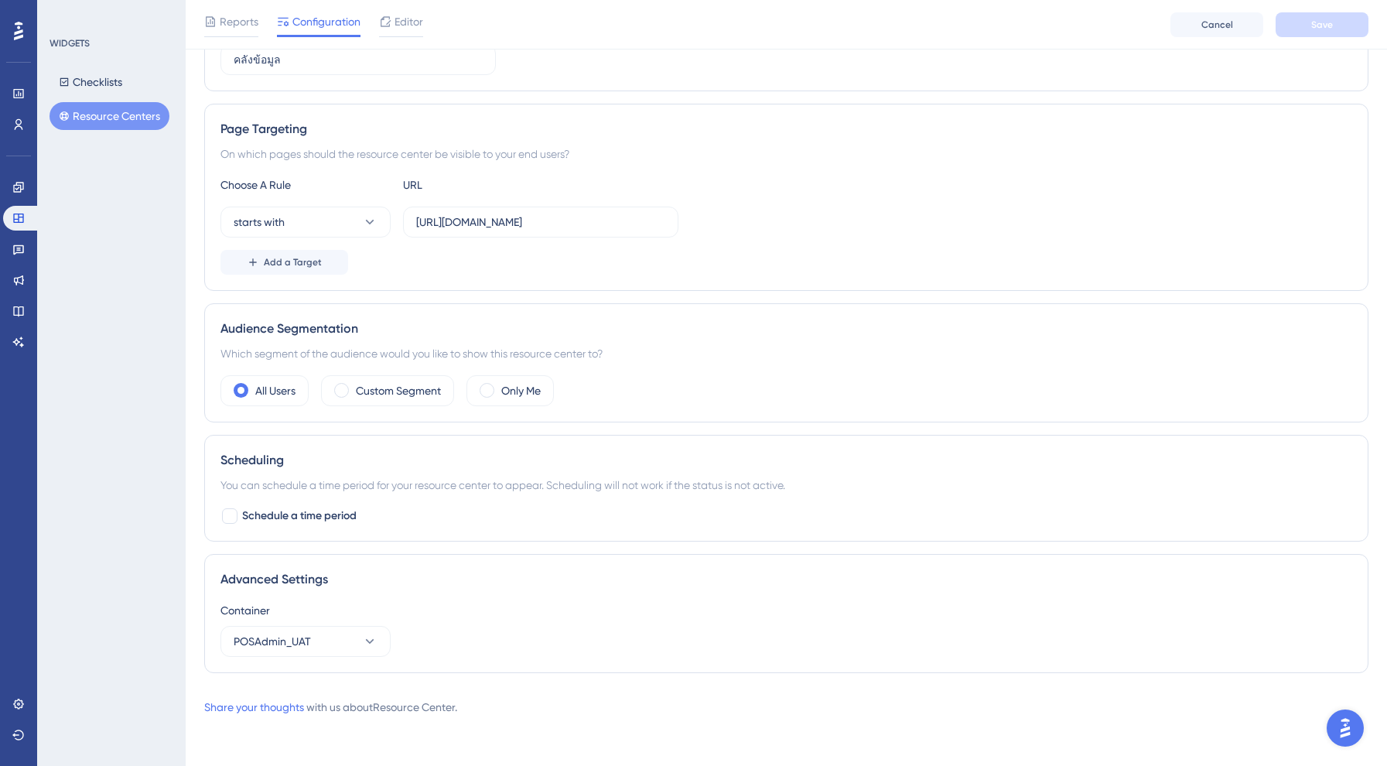
scroll to position [226, 0]
click at [298, 635] on span "POSAdmin_UAT" at bounding box center [272, 641] width 77 height 19
click at [305, 717] on div "Default Default" at bounding box center [305, 719] width 125 height 31
click at [1320, 22] on span "Save" at bounding box center [1322, 25] width 22 height 12
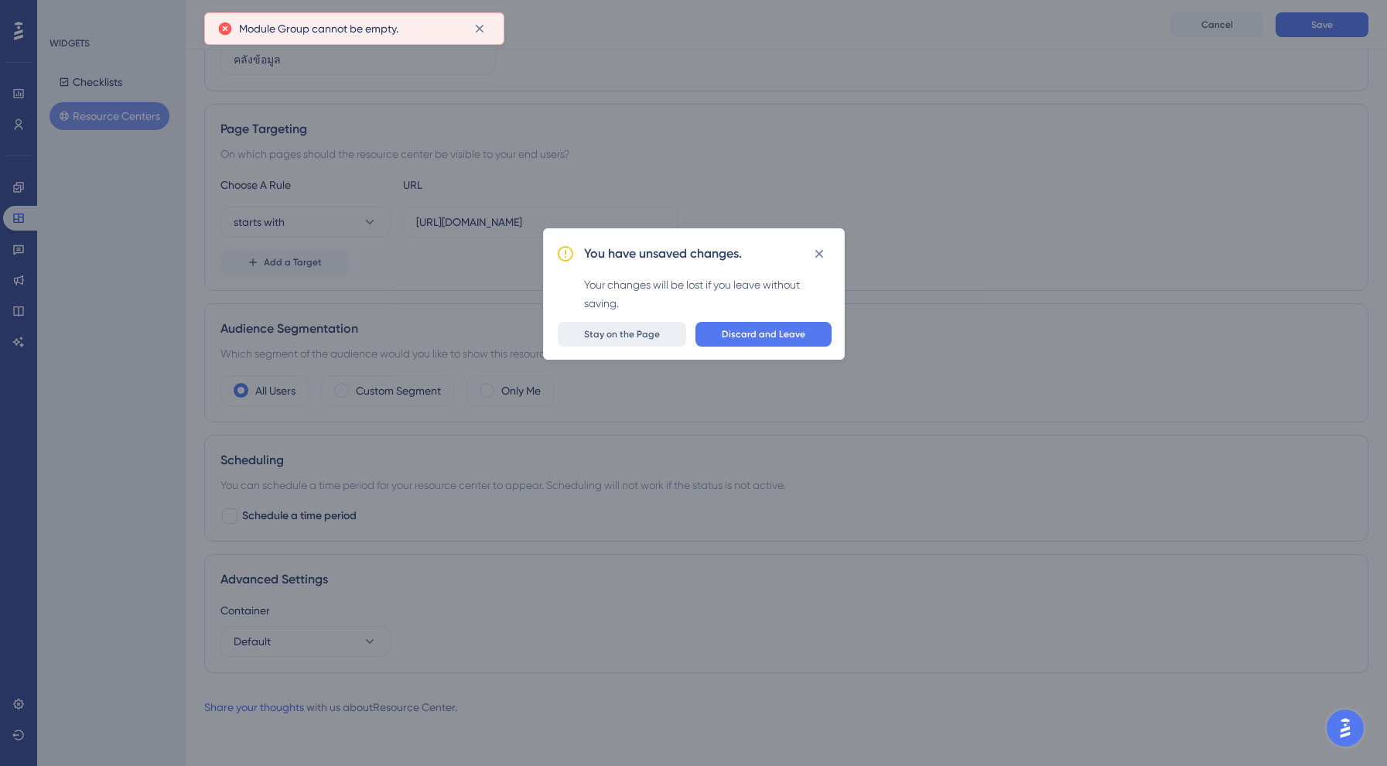
click at [642, 336] on span "Stay on the Page" at bounding box center [622, 334] width 76 height 12
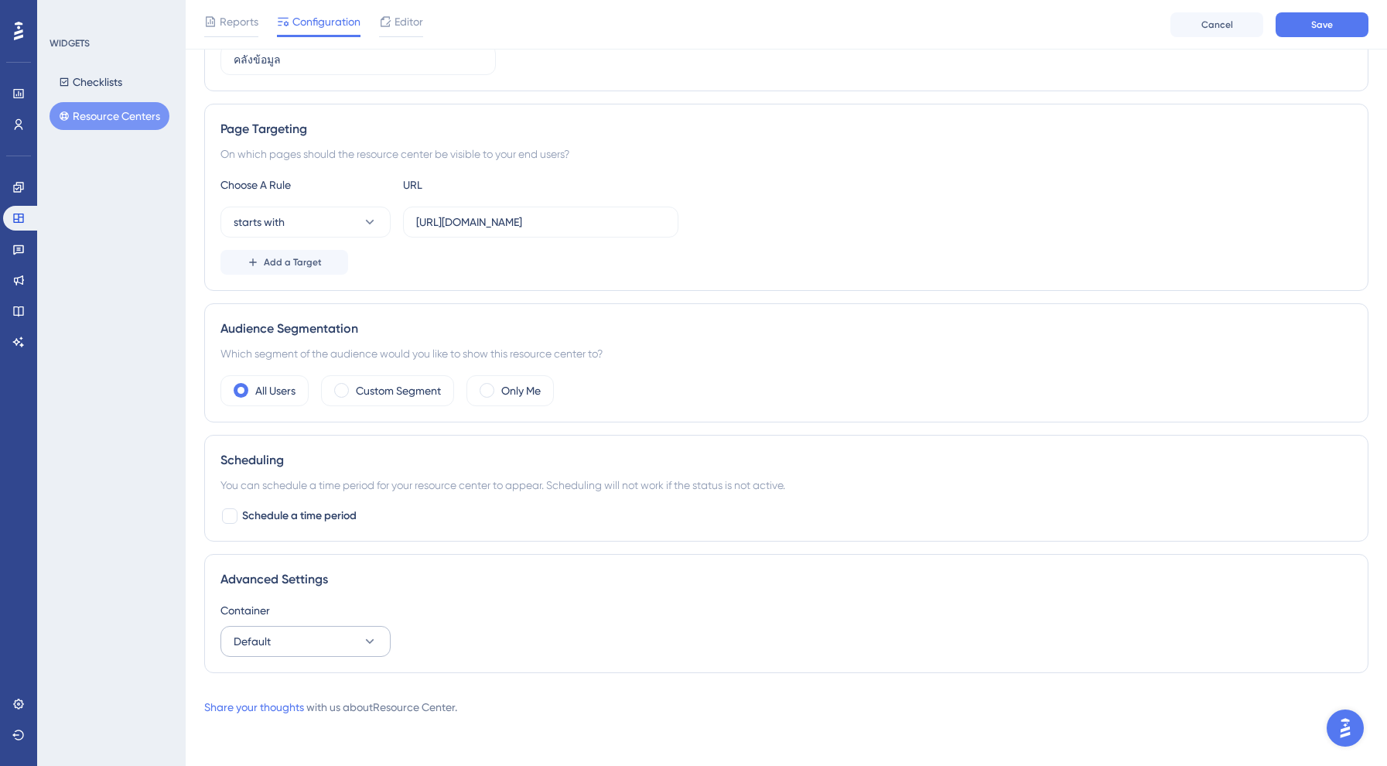
click at [307, 645] on button "Default" at bounding box center [305, 641] width 170 height 31
click at [326, 689] on div "POSAdmin_UAT POSAdmin_UAT" at bounding box center [305, 688] width 125 height 31
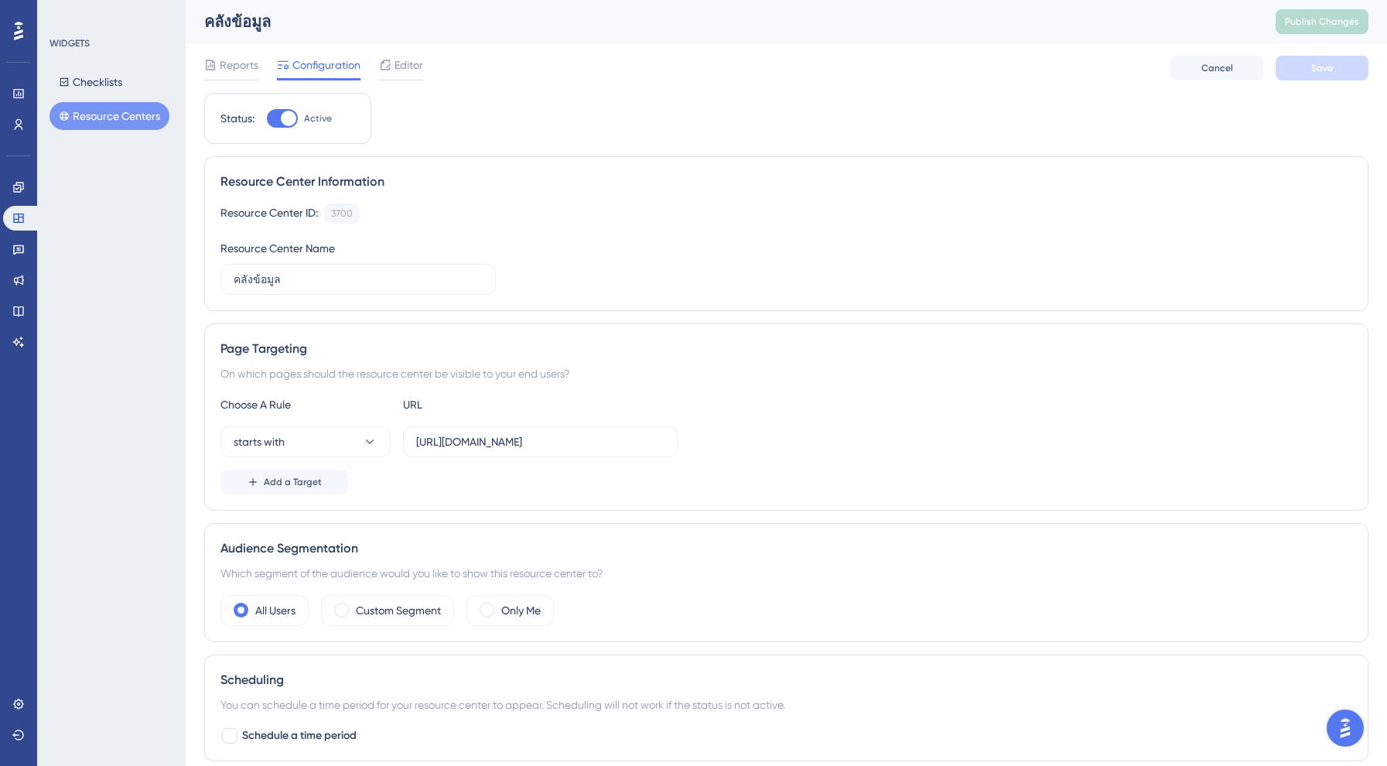
scroll to position [0, 0]
click at [248, 68] on span "Reports" at bounding box center [239, 65] width 39 height 19
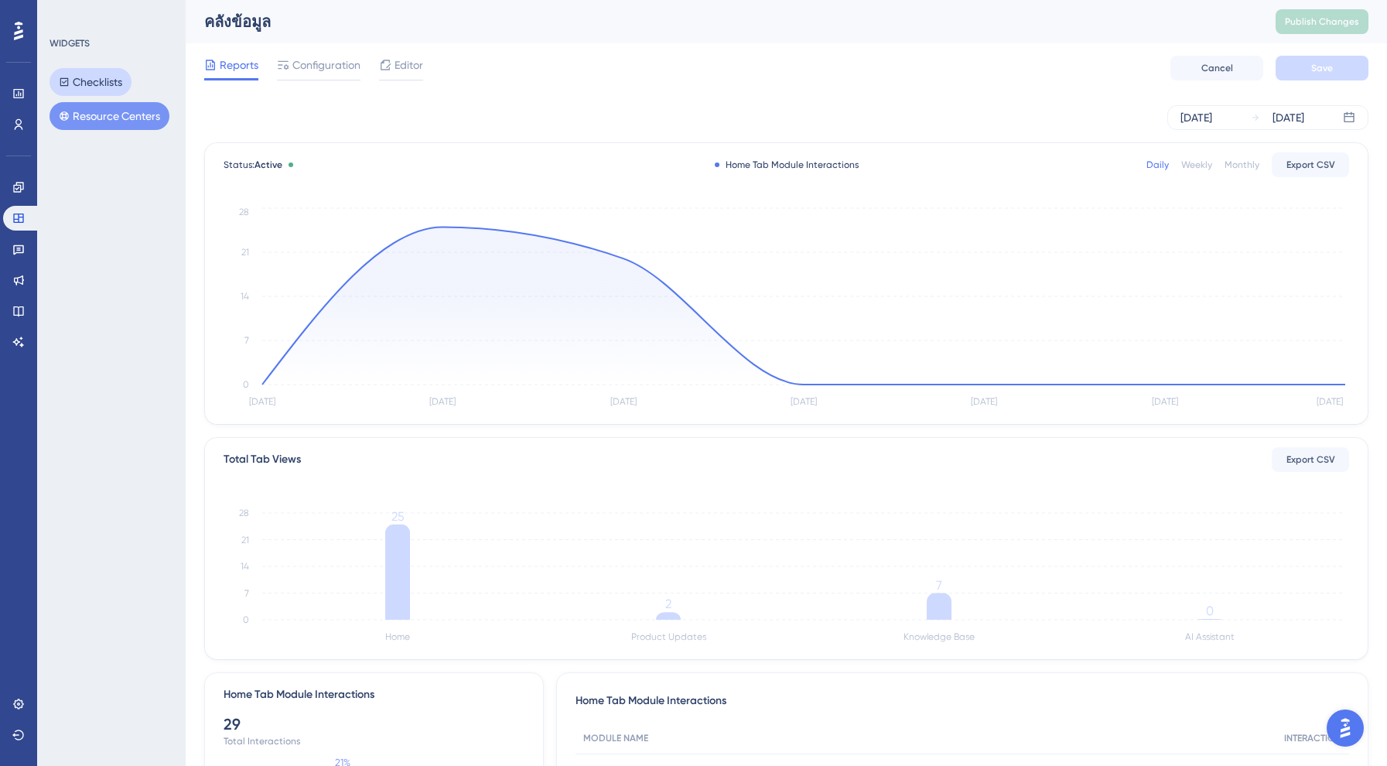
click at [91, 69] on button "Checklists" at bounding box center [91, 82] width 82 height 28
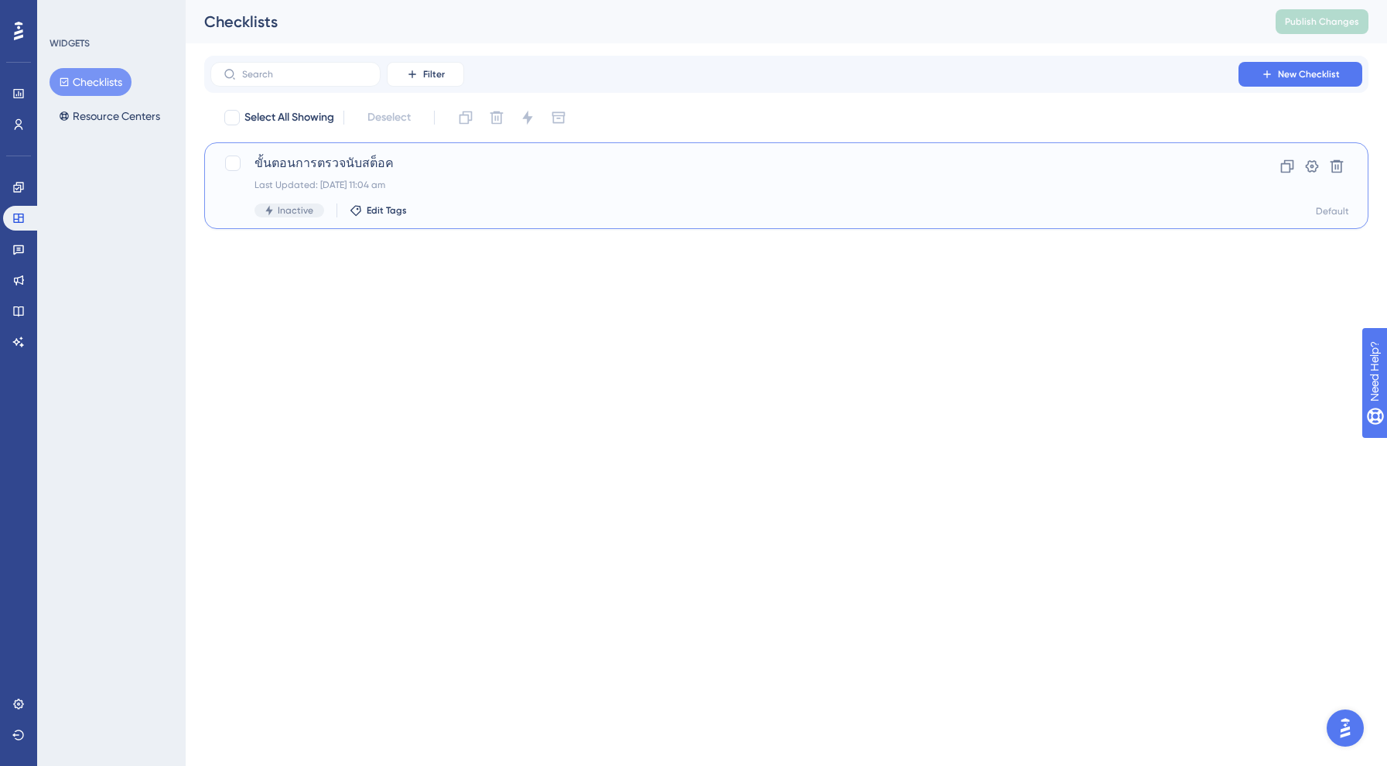
click at [386, 182] on div "Last Updated: 21 Aug 2025 at 11:04 am" at bounding box center [724, 185] width 940 height 12
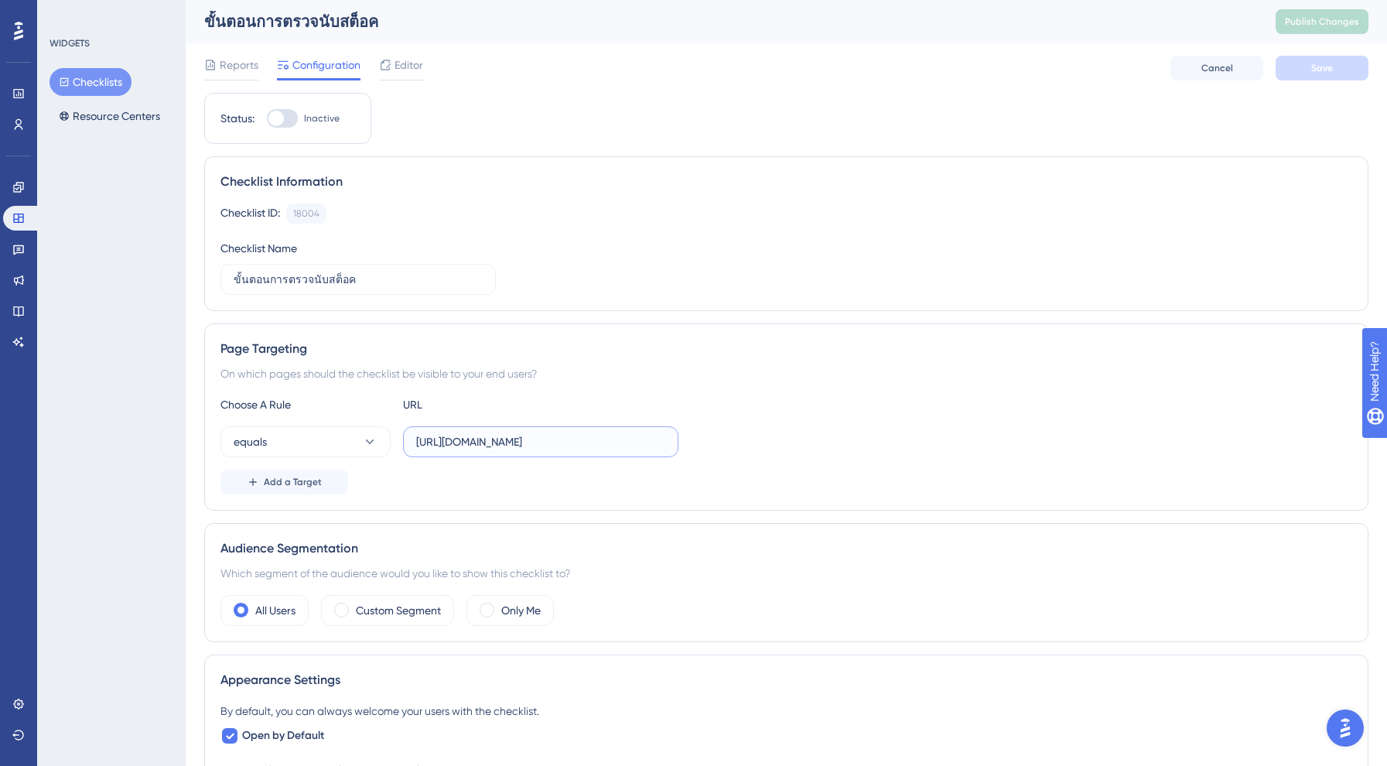
click at [536, 440] on input "[URL][DOMAIN_NAME]" at bounding box center [540, 441] width 249 height 17
click at [529, 442] on input "[URL][DOMAIN_NAME]" at bounding box center [540, 441] width 249 height 17
type input "[URL][DOMAIN_NAME]"
click at [1314, 65] on span "Save" at bounding box center [1322, 68] width 22 height 12
click at [232, 60] on span "Reports" at bounding box center [239, 65] width 39 height 19
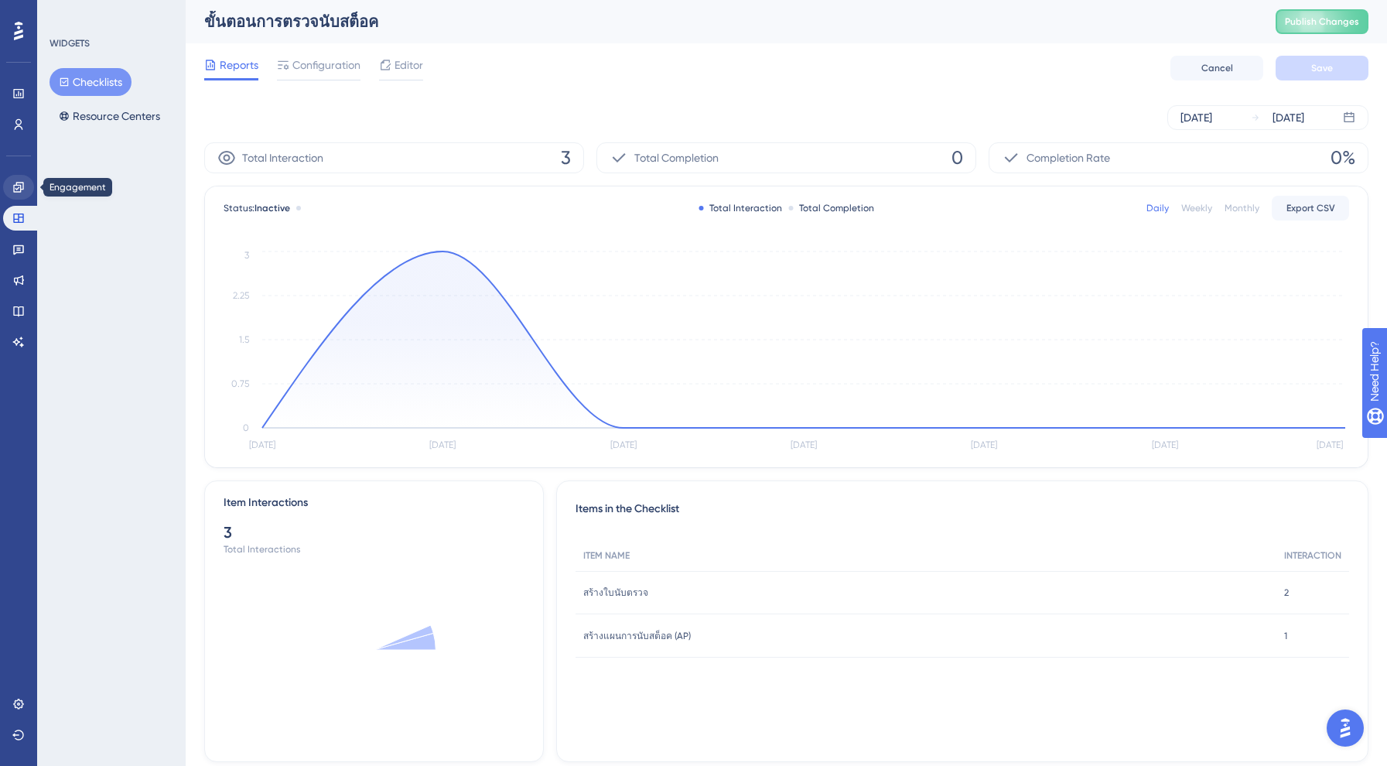
click at [23, 182] on icon at bounding box center [18, 187] width 12 height 12
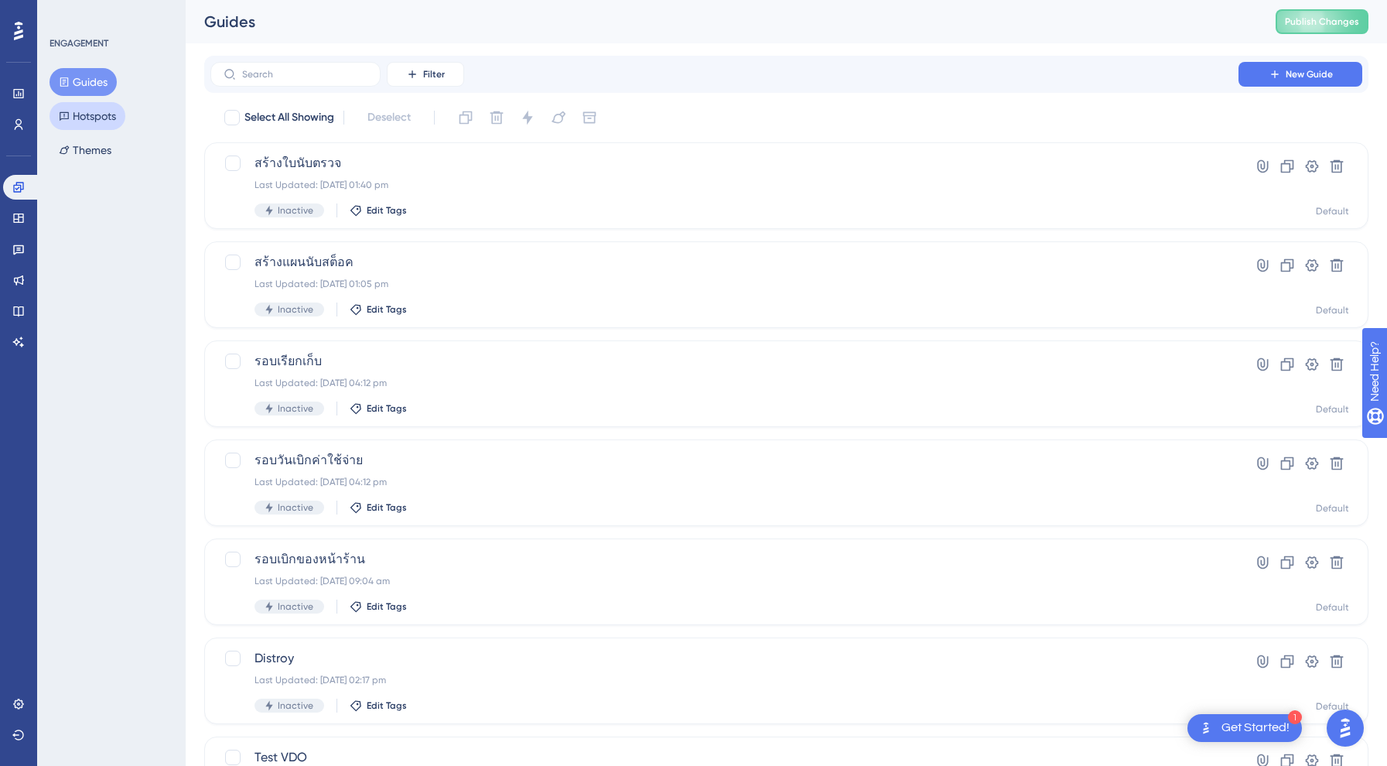
click at [95, 114] on button "Hotspots" at bounding box center [88, 116] width 76 height 28
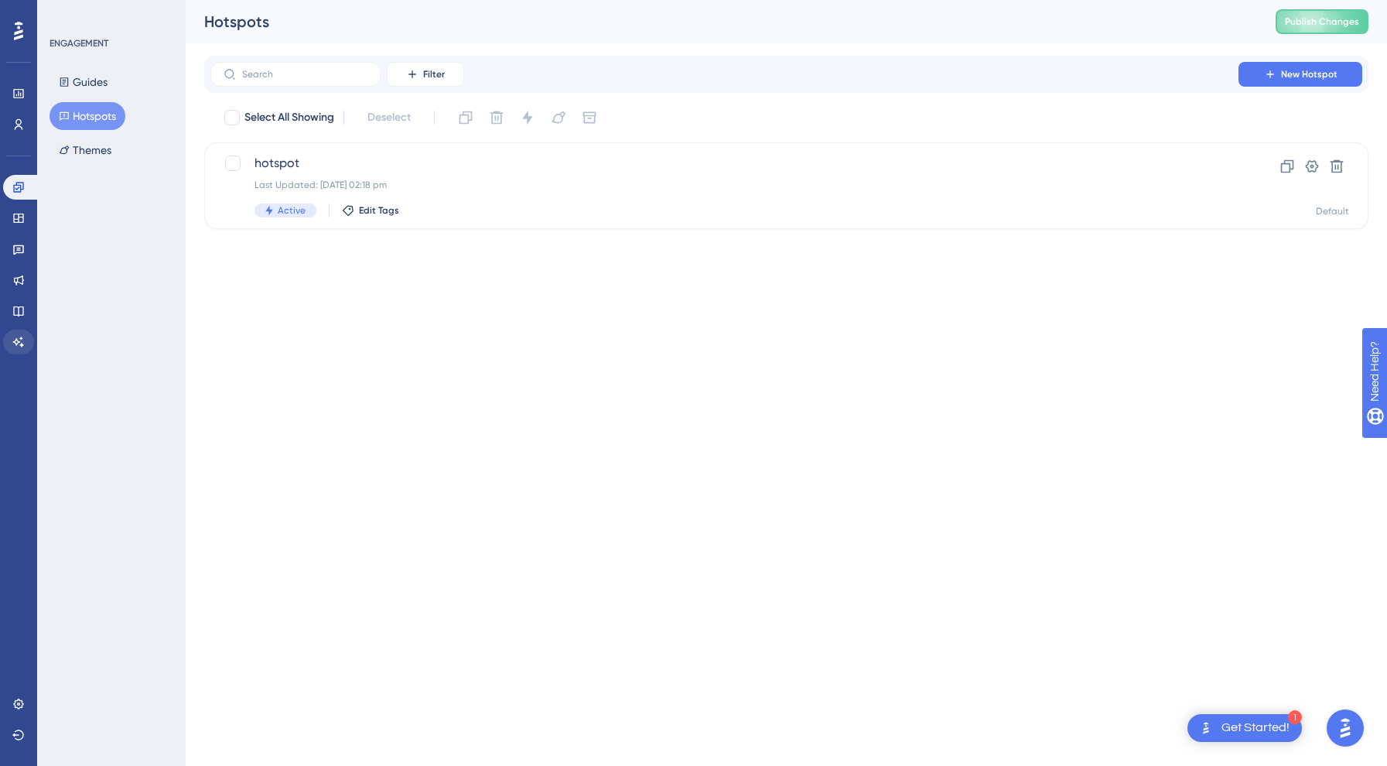
click at [19, 338] on icon at bounding box center [18, 342] width 12 height 12
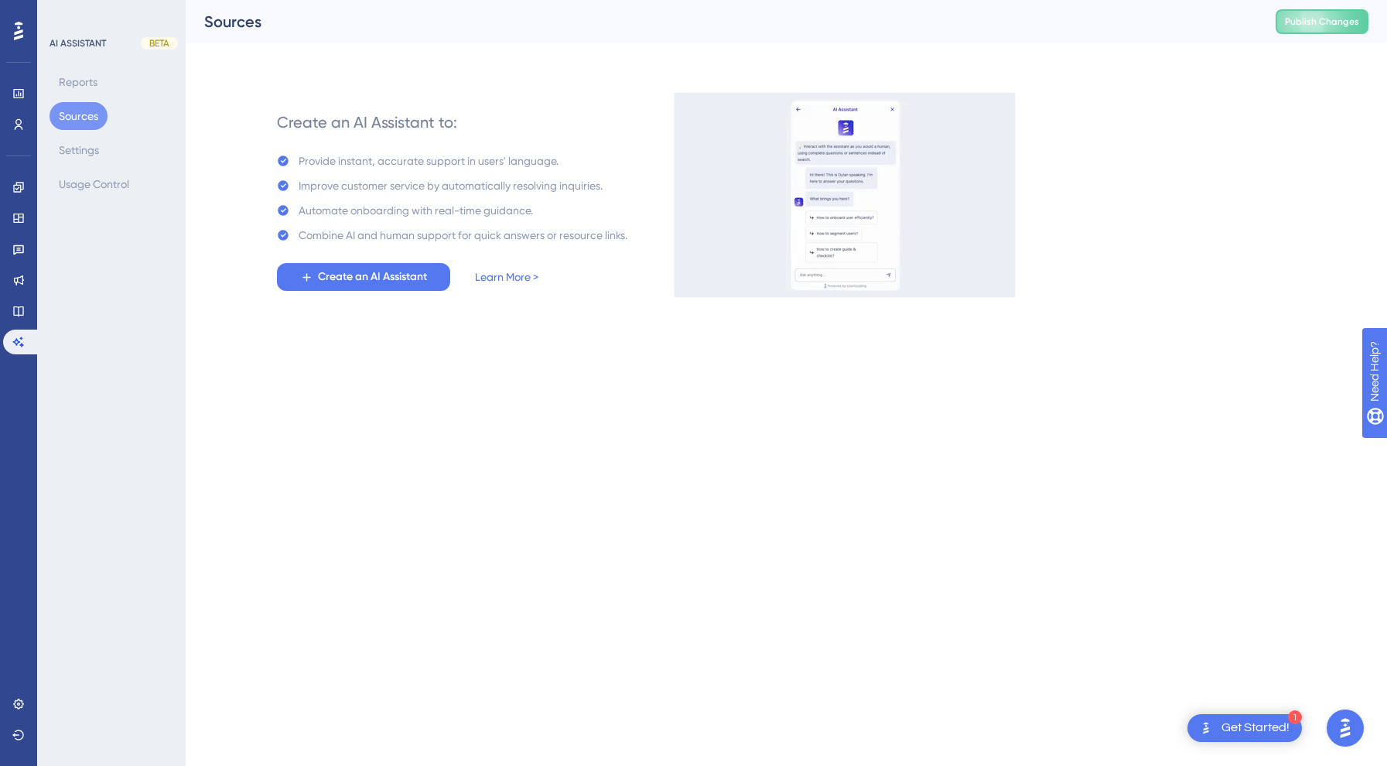
click at [12, 73] on div "Performance Users" at bounding box center [18, 90] width 31 height 94
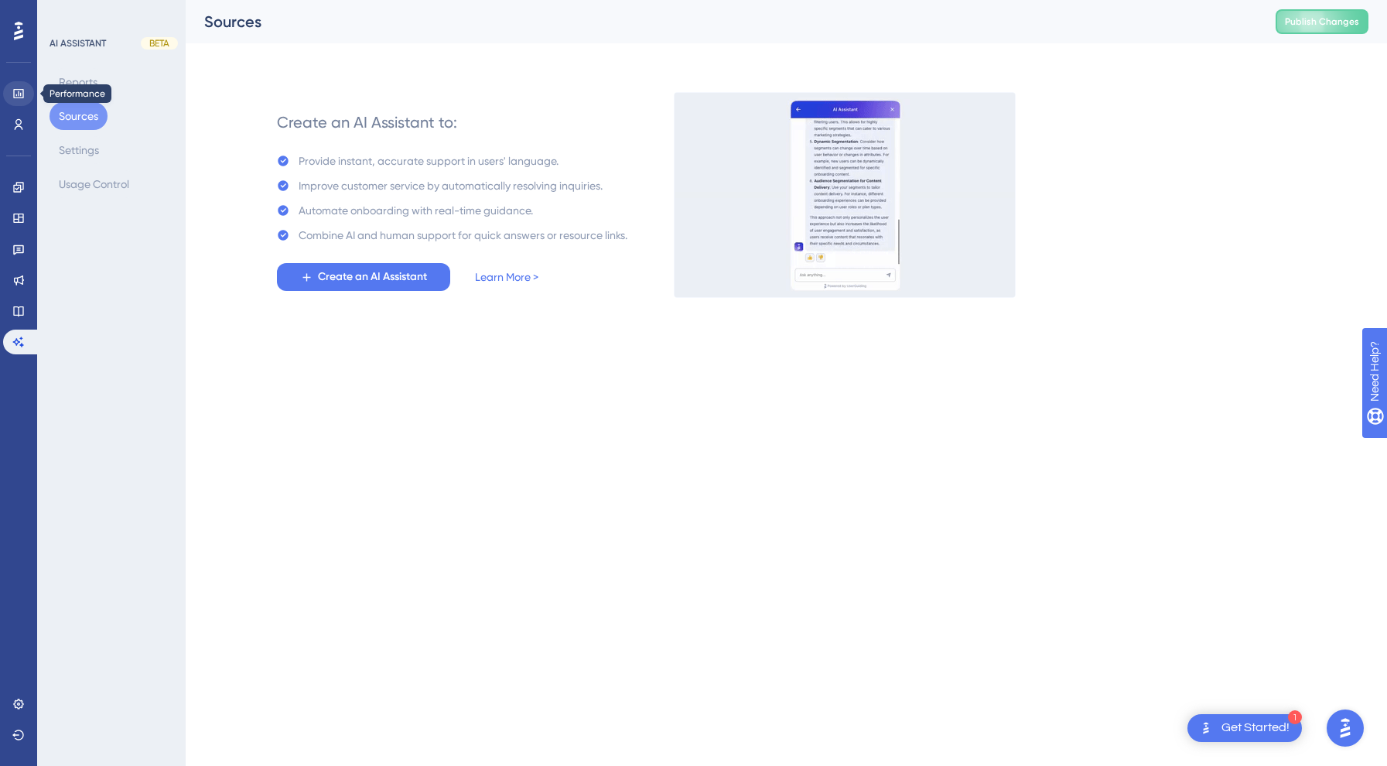
click at [26, 97] on link at bounding box center [18, 93] width 31 height 25
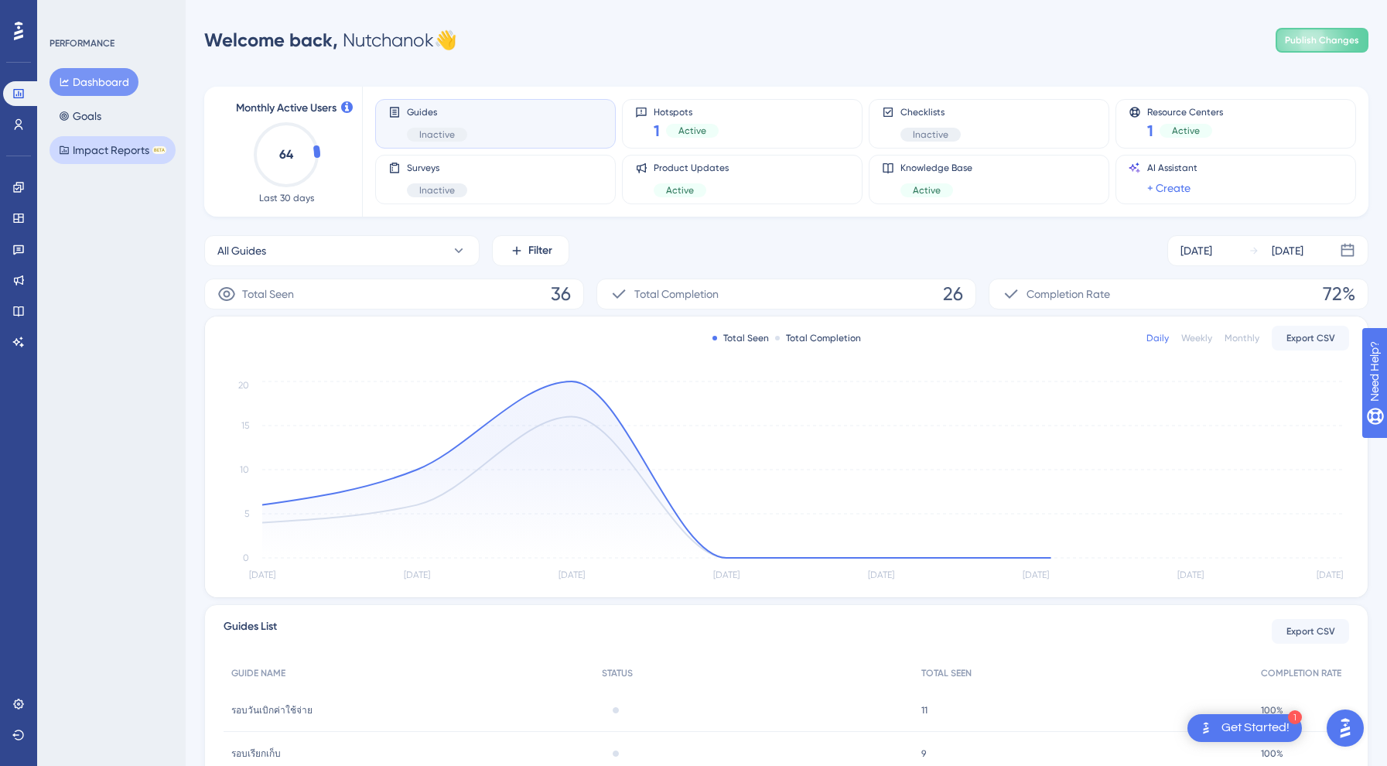
click at [99, 155] on button "Impact Reports BETA" at bounding box center [113, 150] width 126 height 28
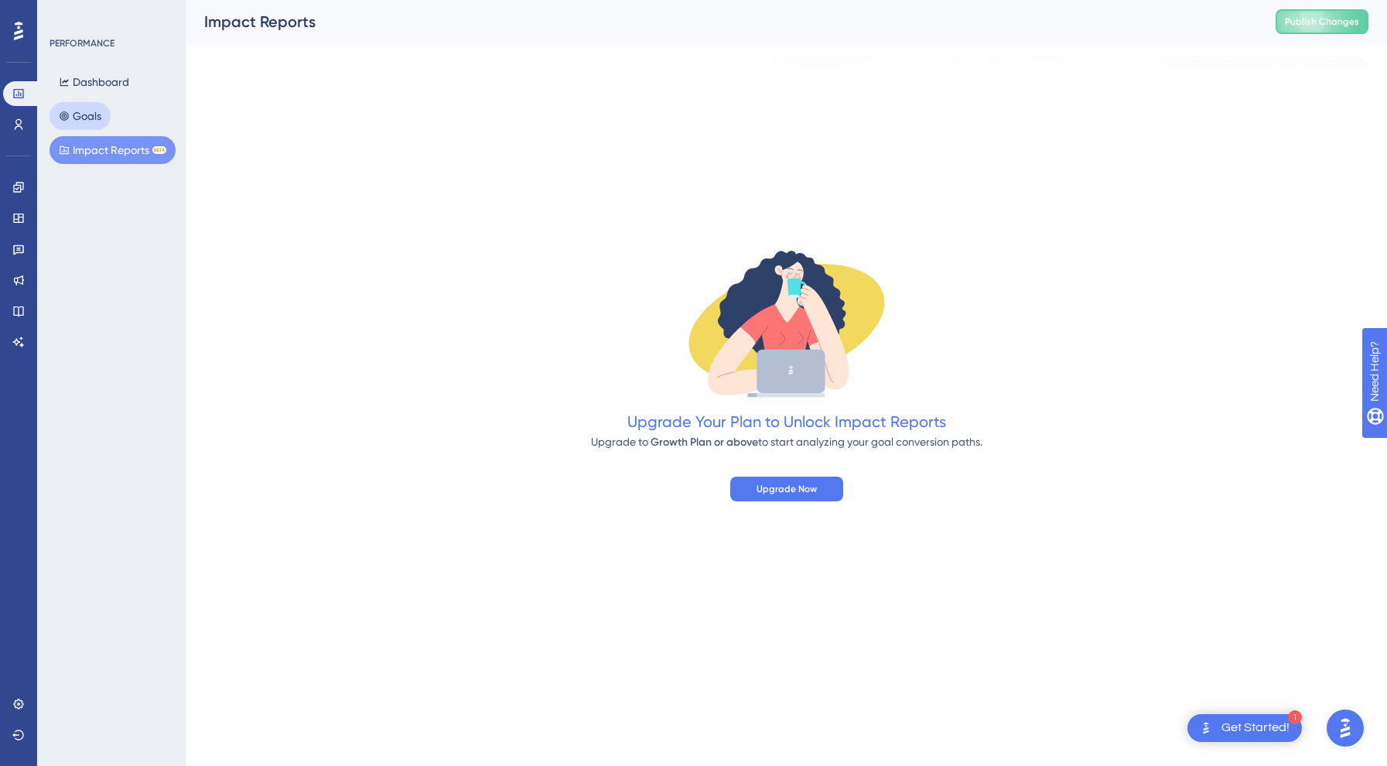
click at [92, 108] on button "Goals" at bounding box center [80, 116] width 61 height 28
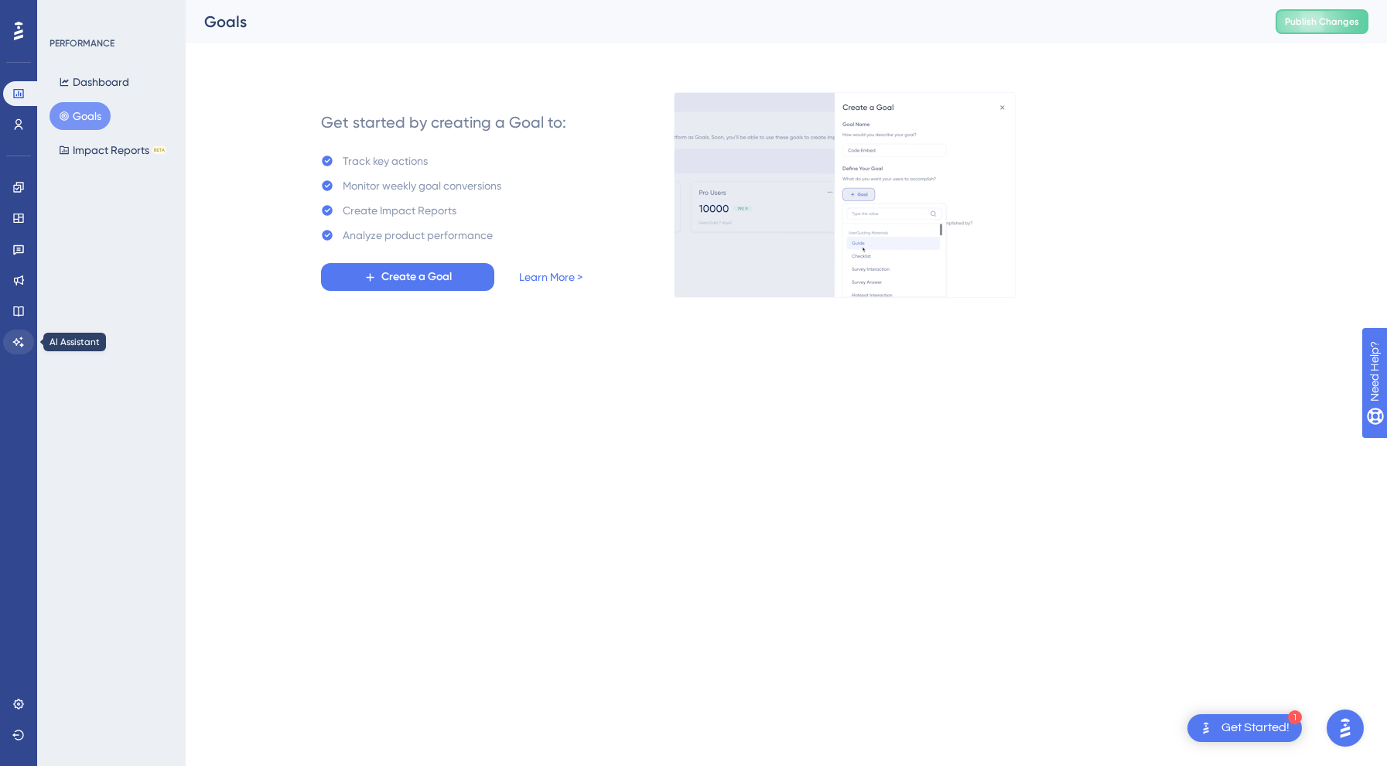
click at [15, 338] on icon at bounding box center [18, 342] width 12 height 12
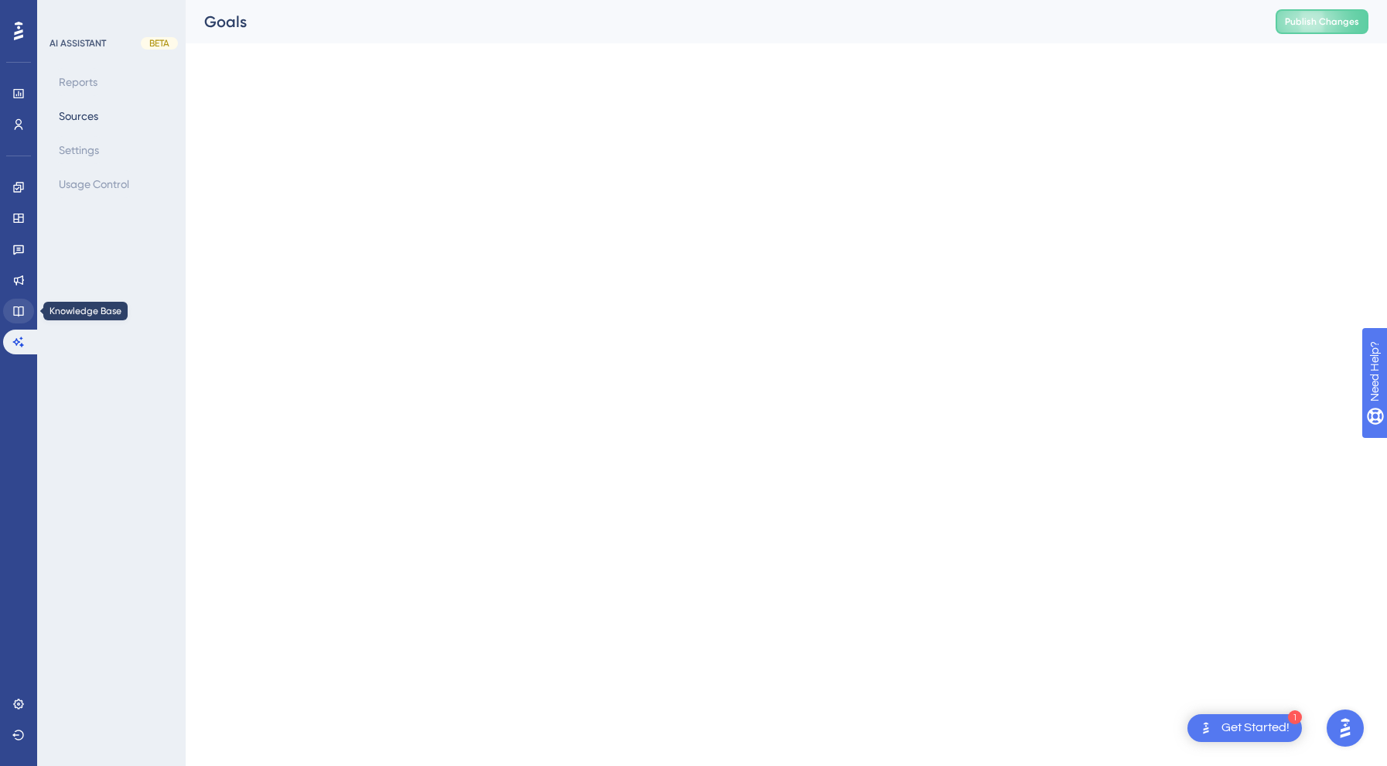
click at [28, 312] on link at bounding box center [18, 311] width 31 height 25
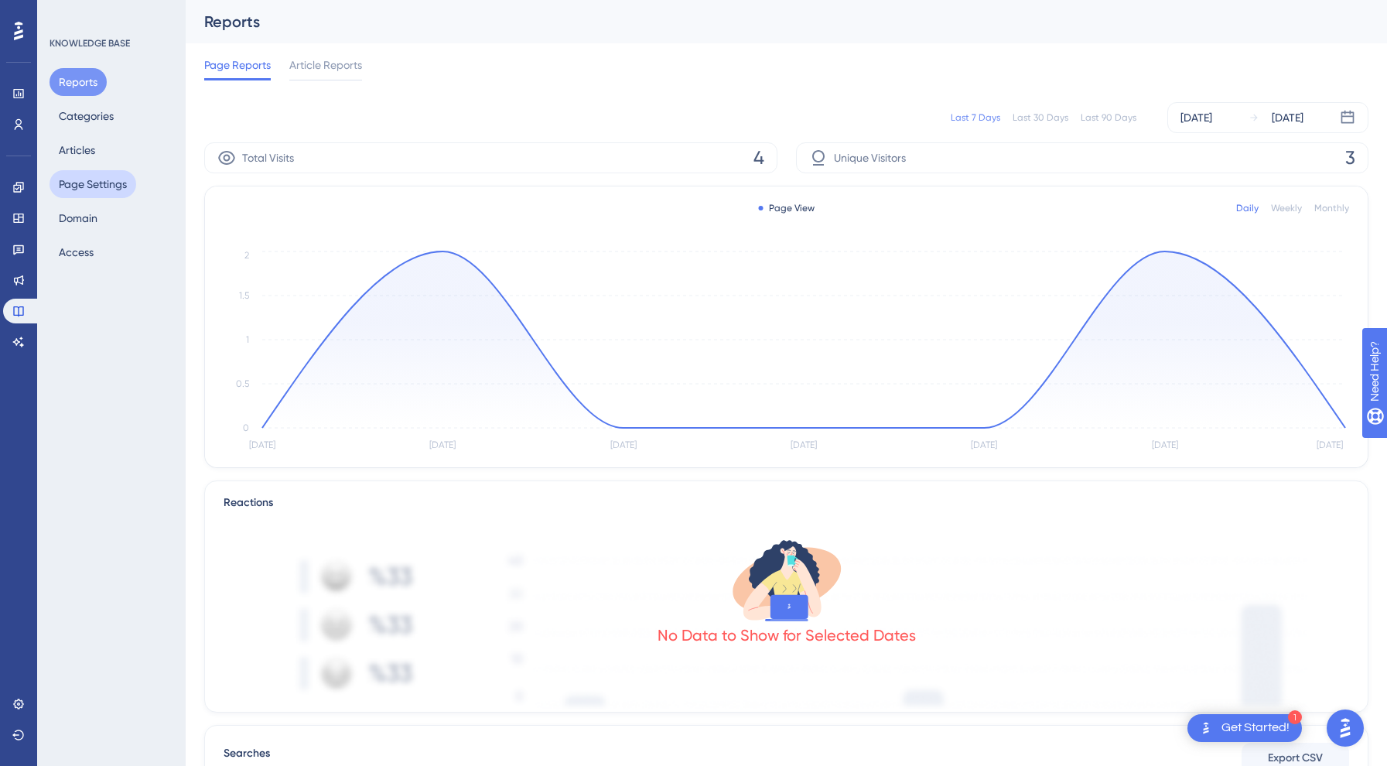
click at [83, 176] on button "Page Settings" at bounding box center [93, 184] width 87 height 28
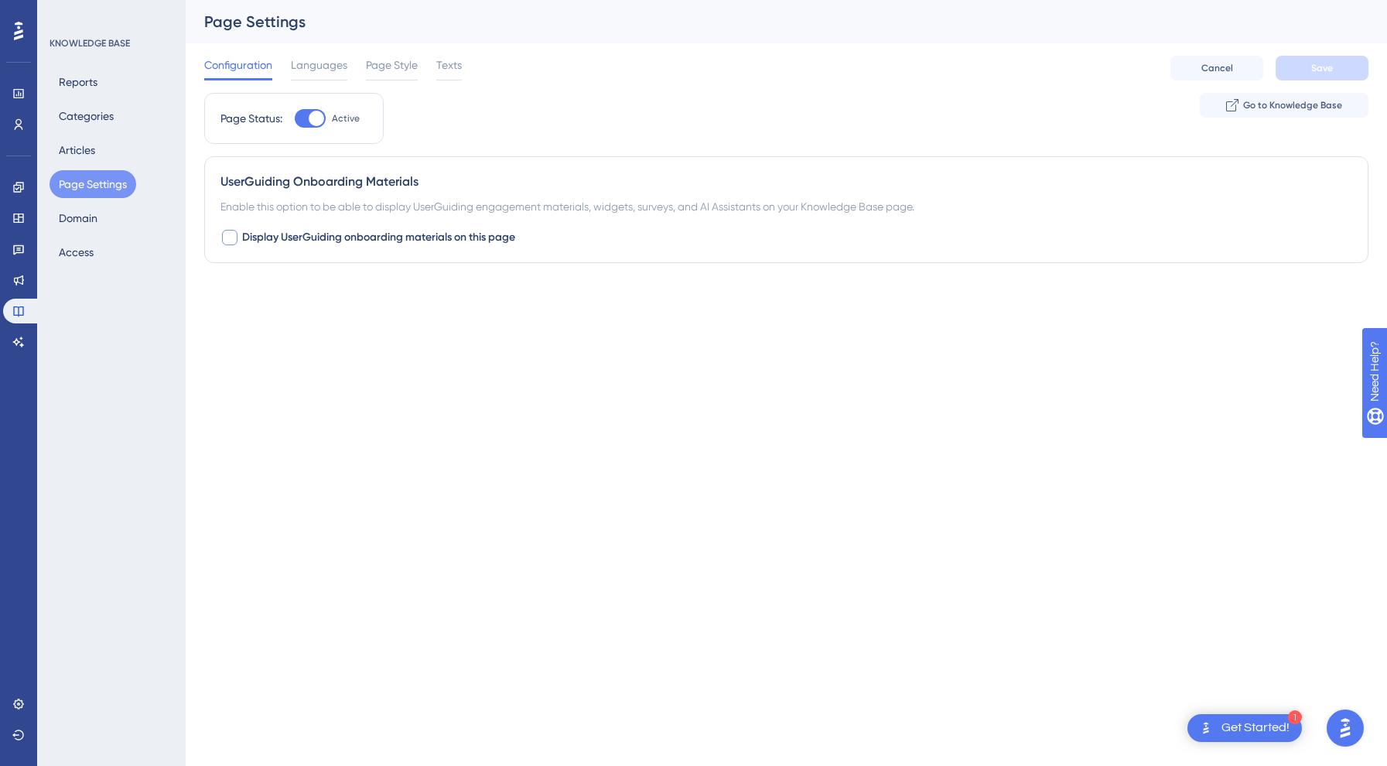
click at [254, 237] on span "Display UserGuiding onboarding materials on this page" at bounding box center [378, 237] width 273 height 19
checkbox input "true"
click at [285, 329] on button "Default" at bounding box center [305, 333] width 170 height 31
click at [290, 379] on span "POSAdmin_UAT" at bounding box center [281, 380] width 77 height 19
click at [589, 399] on div "Performance Users Engagement Widgets Feedback Product Updates Knowledge Base AI…" at bounding box center [786, 201] width 1201 height 402
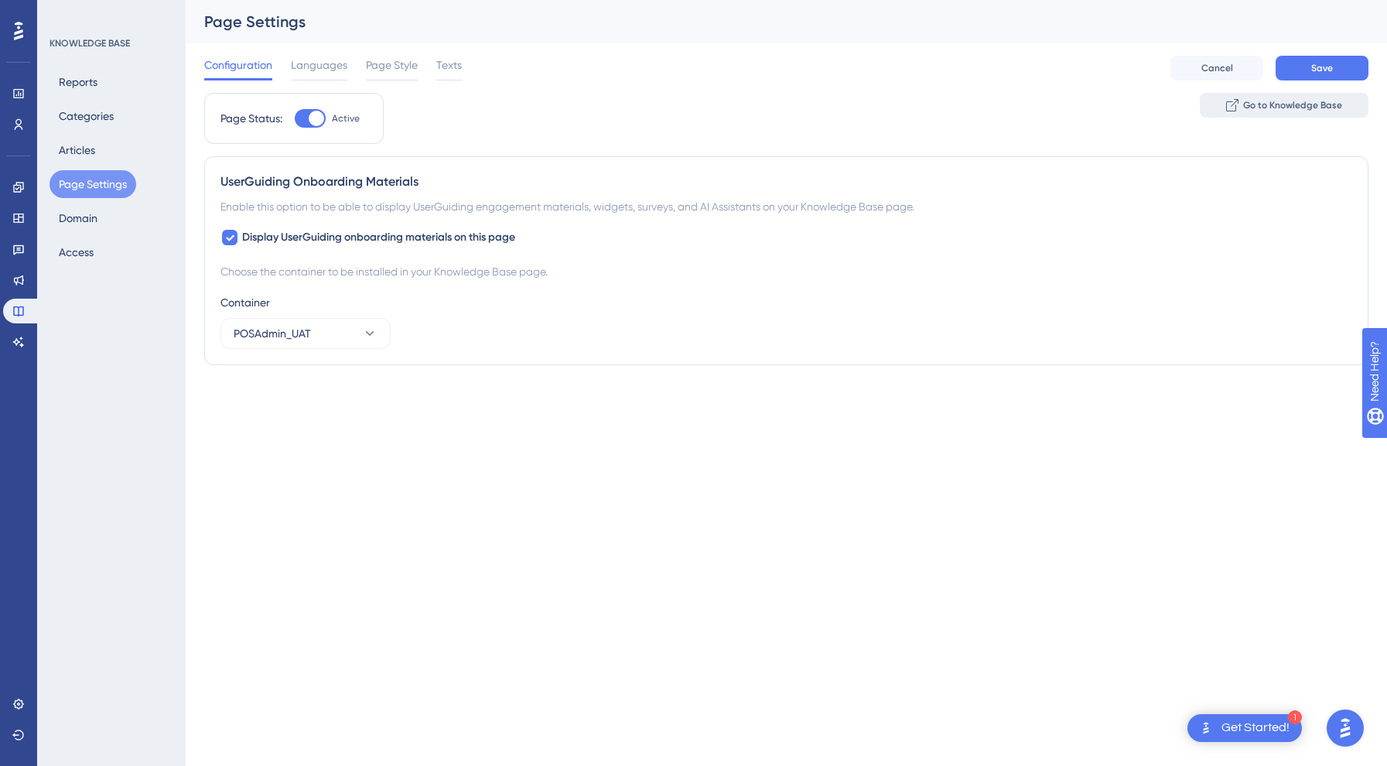
click at [1265, 103] on span "Go to Knowledge Base" at bounding box center [1292, 105] width 99 height 12
click at [1340, 60] on button "Save" at bounding box center [1321, 68] width 93 height 25
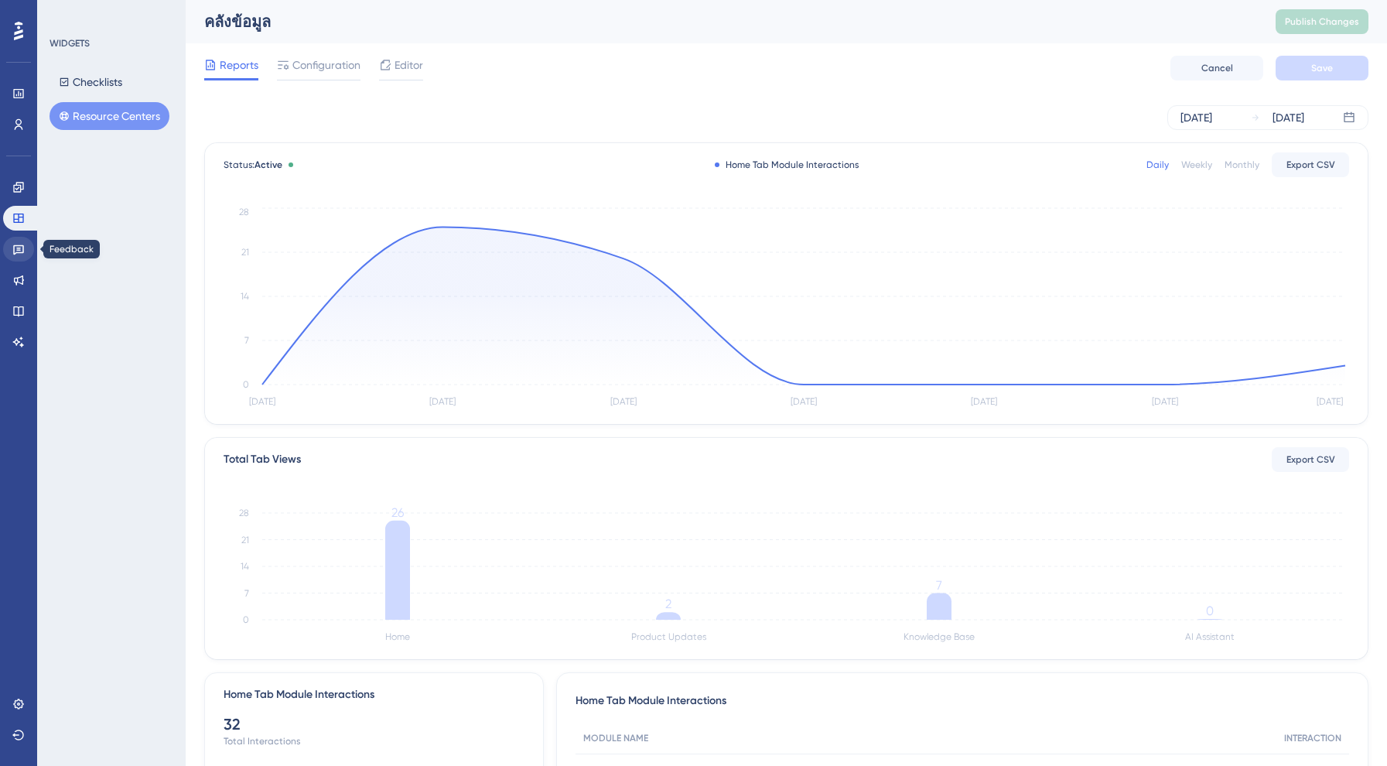
click at [12, 251] on icon at bounding box center [18, 249] width 12 height 12
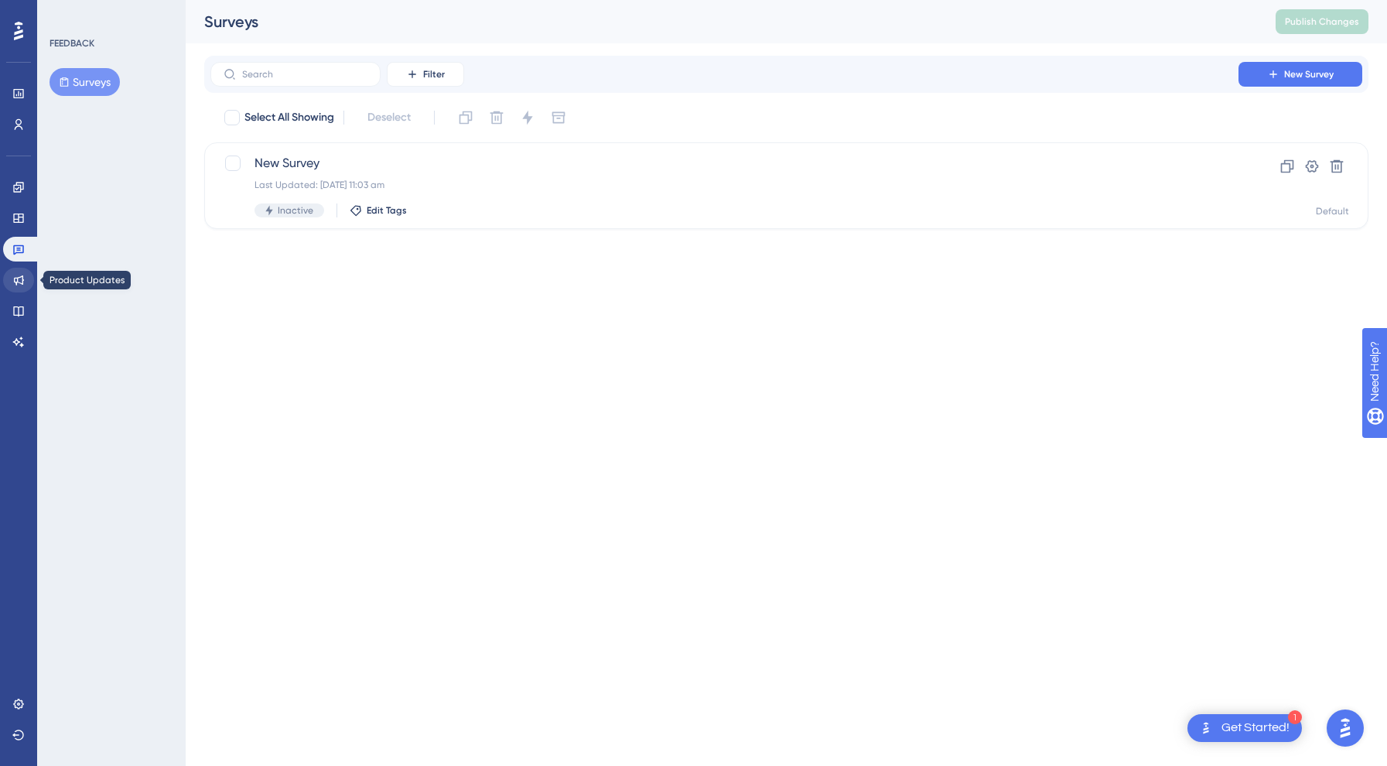
click at [17, 283] on icon at bounding box center [19, 280] width 10 height 10
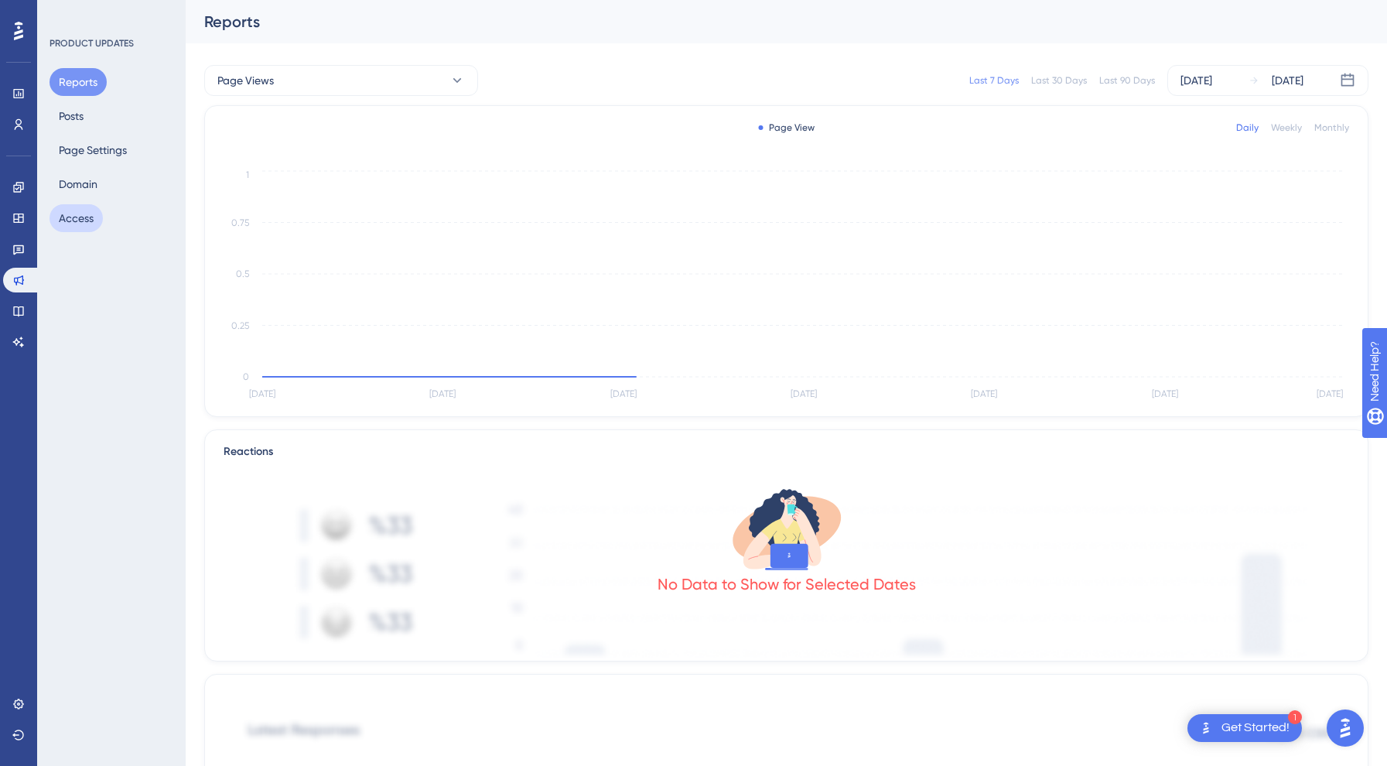
click at [67, 220] on button "Access" at bounding box center [76, 218] width 53 height 28
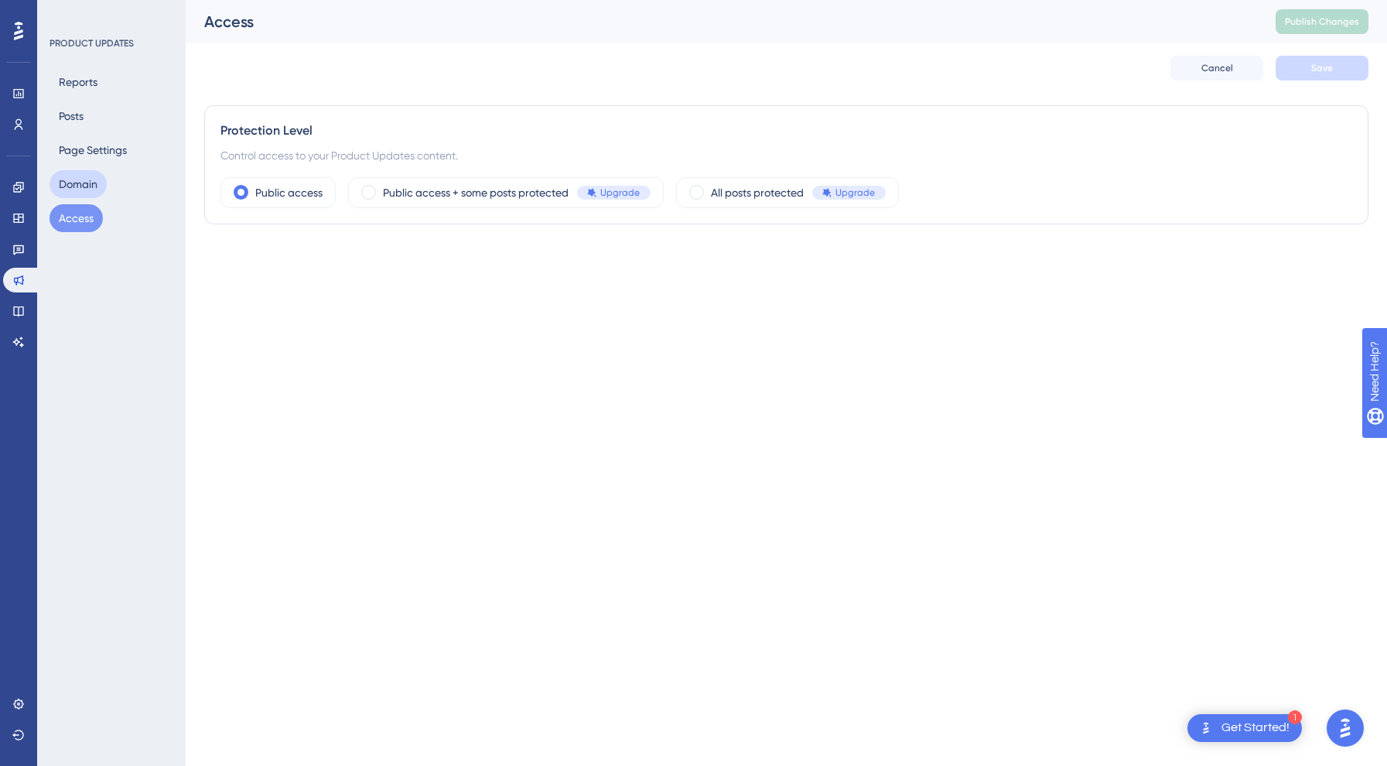
click at [85, 183] on button "Domain" at bounding box center [78, 184] width 57 height 28
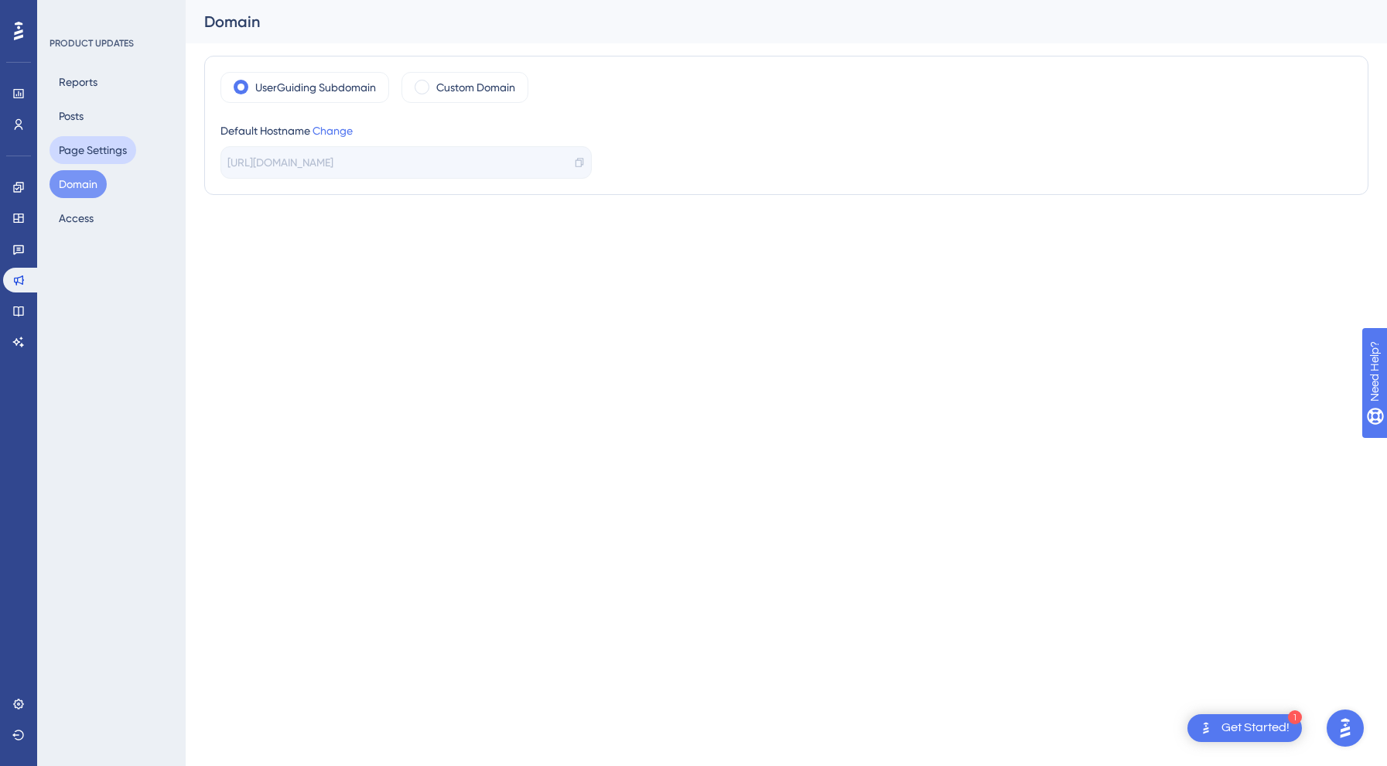
click at [94, 149] on button "Page Settings" at bounding box center [93, 150] width 87 height 28
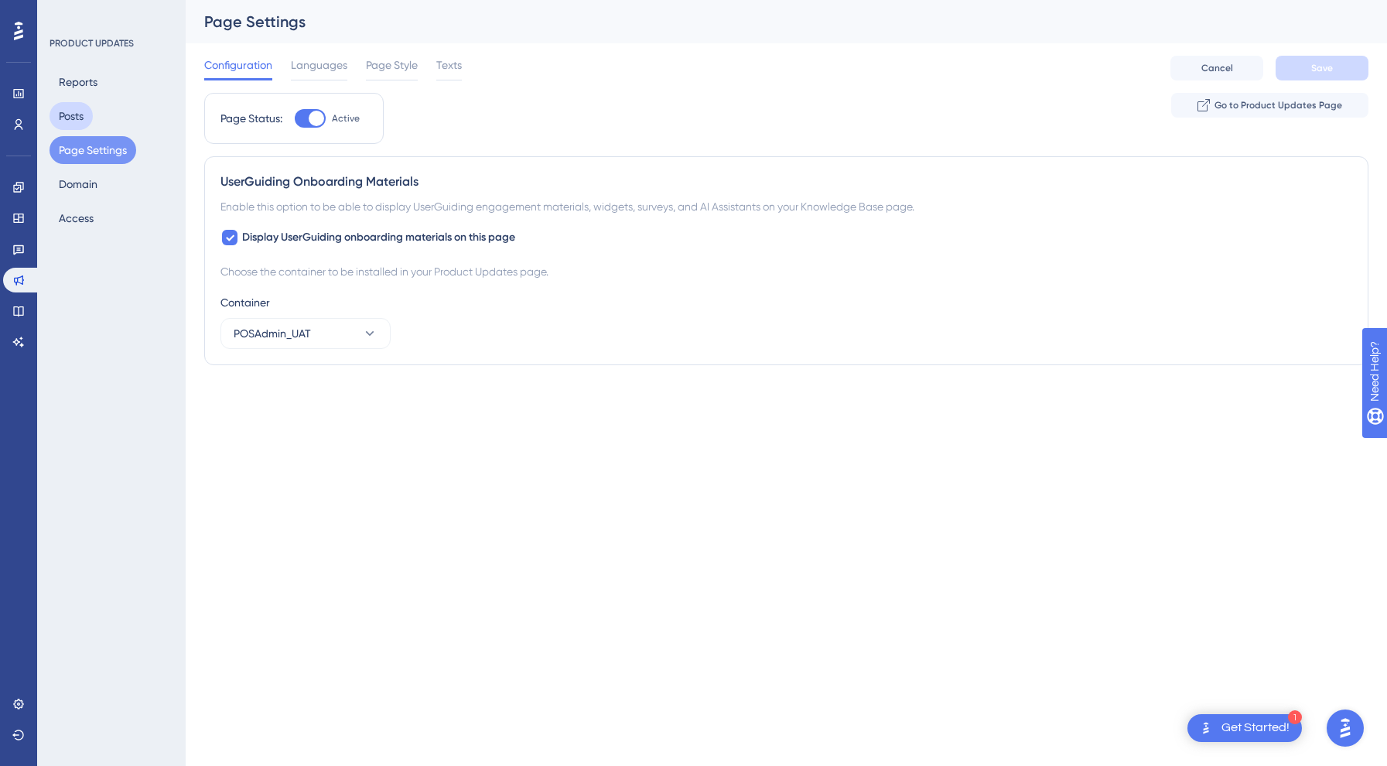
click at [80, 120] on button "Posts" at bounding box center [71, 116] width 43 height 28
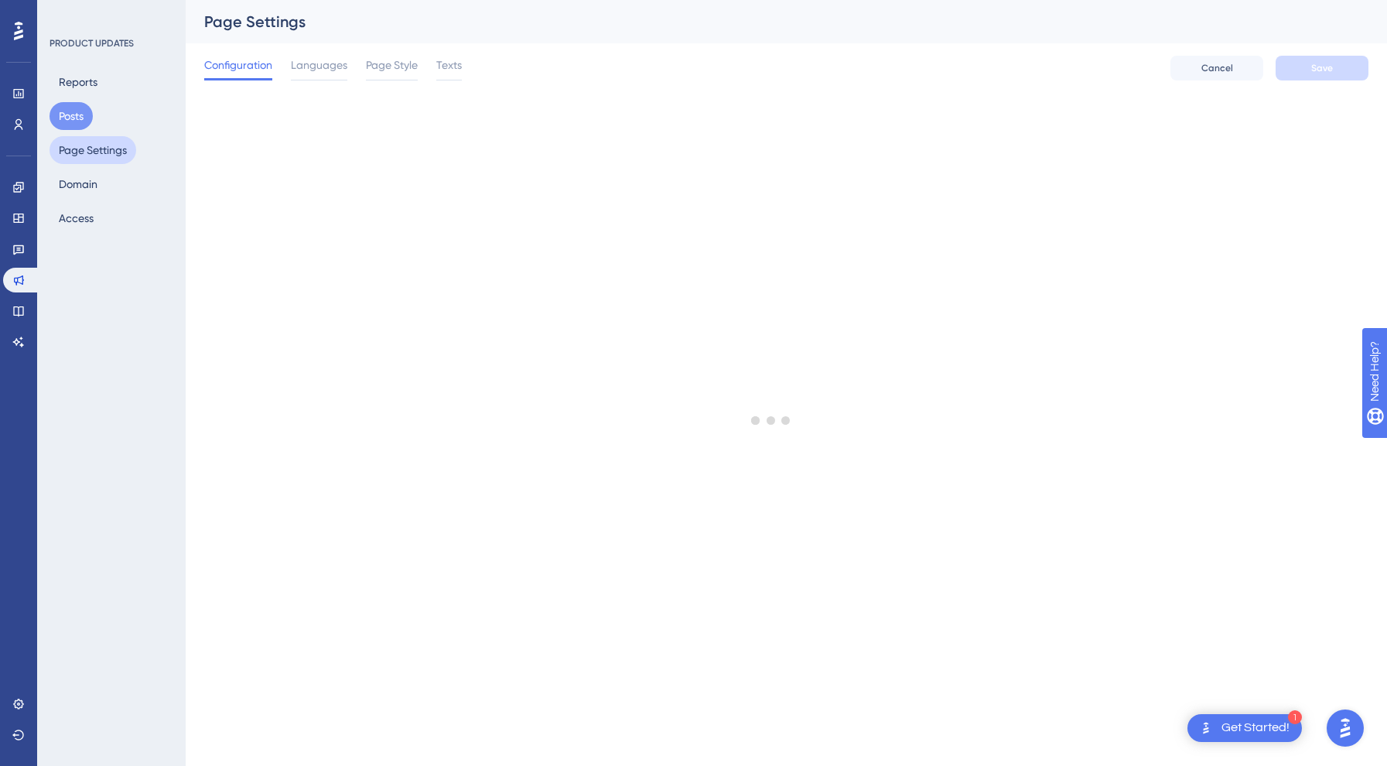
click at [92, 145] on button "Page Settings" at bounding box center [93, 150] width 87 height 28
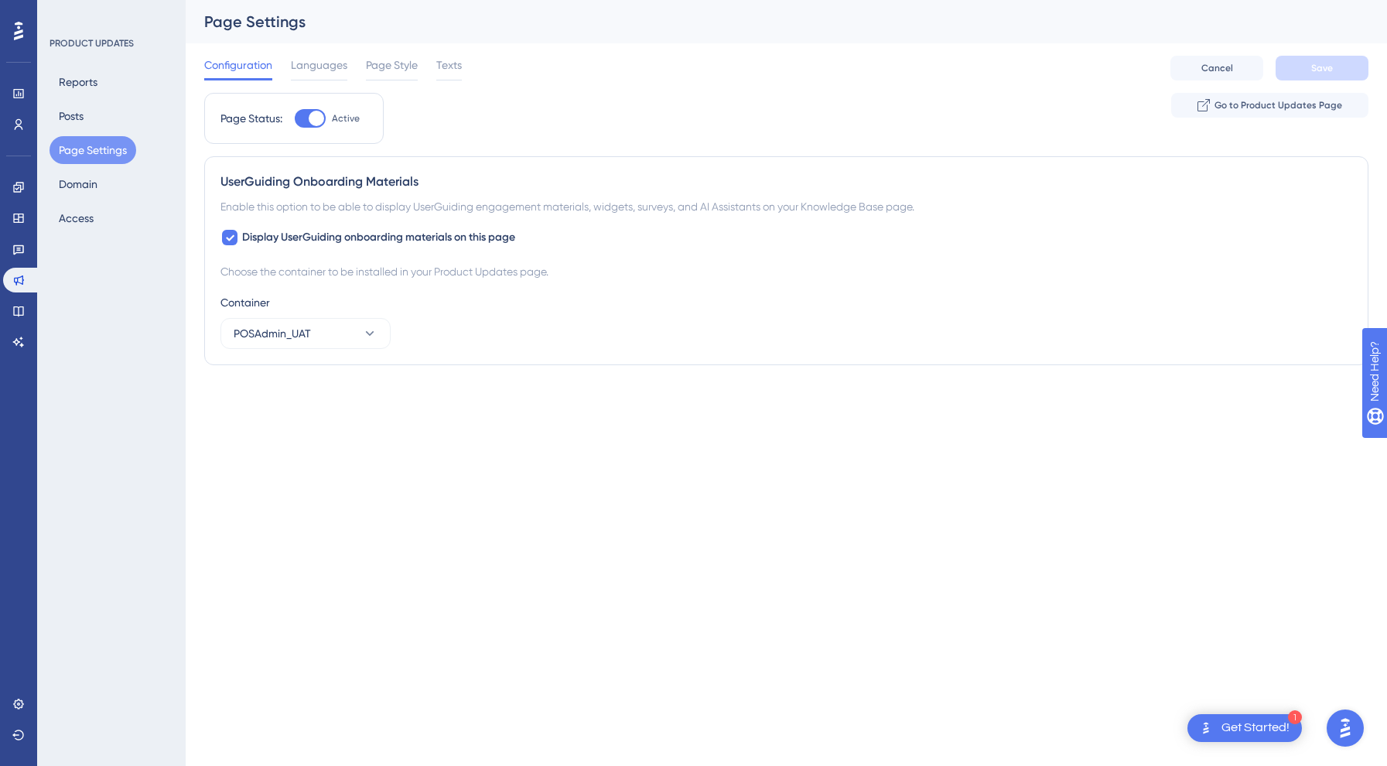
click at [36, 253] on div "Performance Users Engagement Widgets Feedback Product Updates Knowledge Base AI…" at bounding box center [18, 383] width 37 height 766
click at [10, 248] on link at bounding box center [18, 249] width 31 height 25
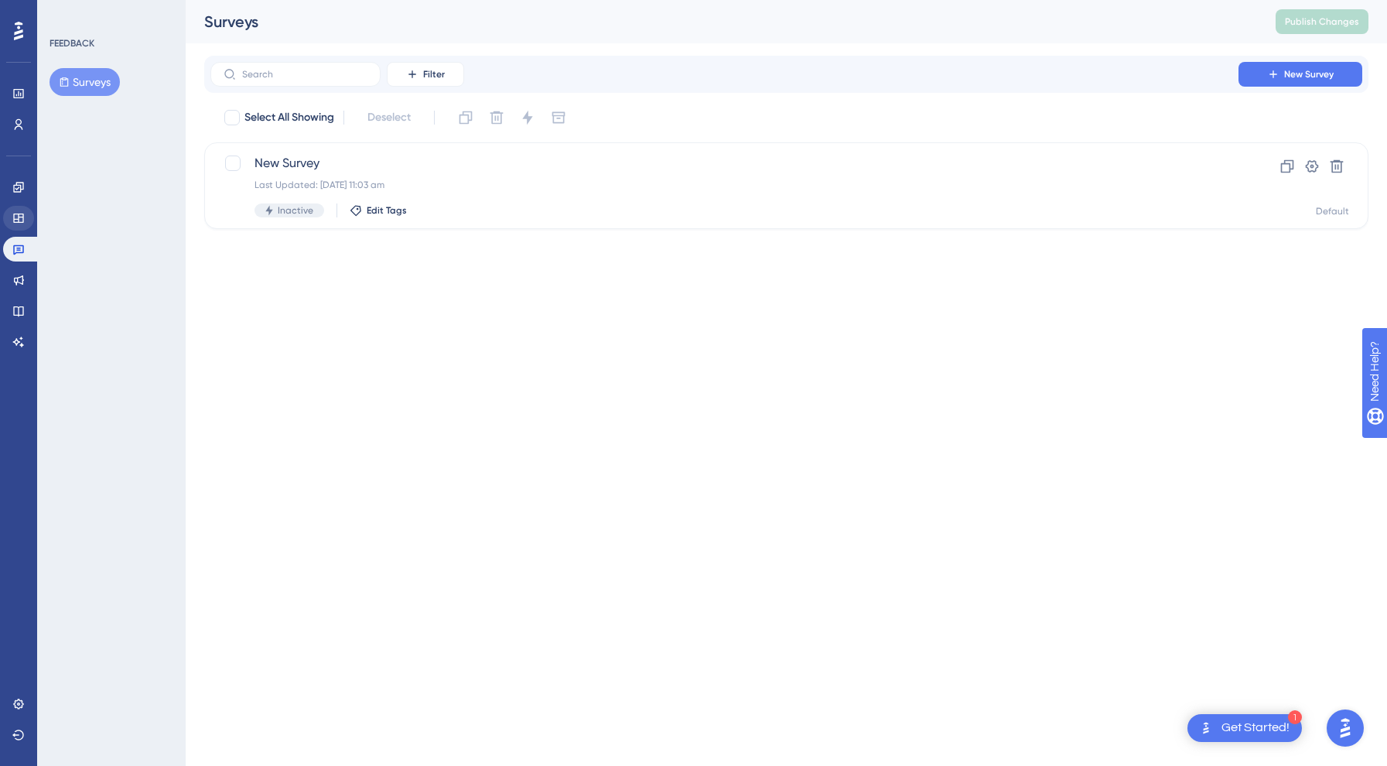
click at [19, 217] on icon at bounding box center [18, 217] width 10 height 9
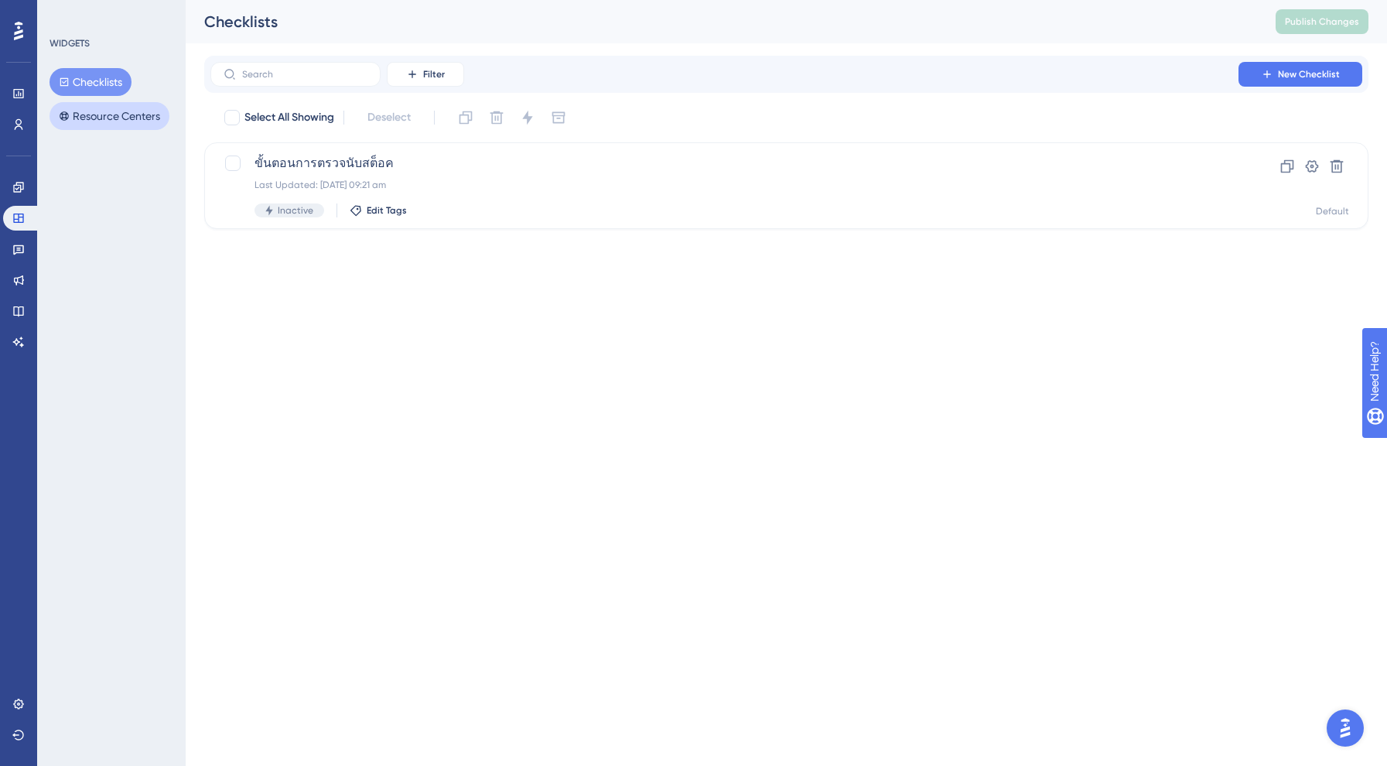
click at [98, 118] on button "Resource Centers" at bounding box center [110, 116] width 120 height 28
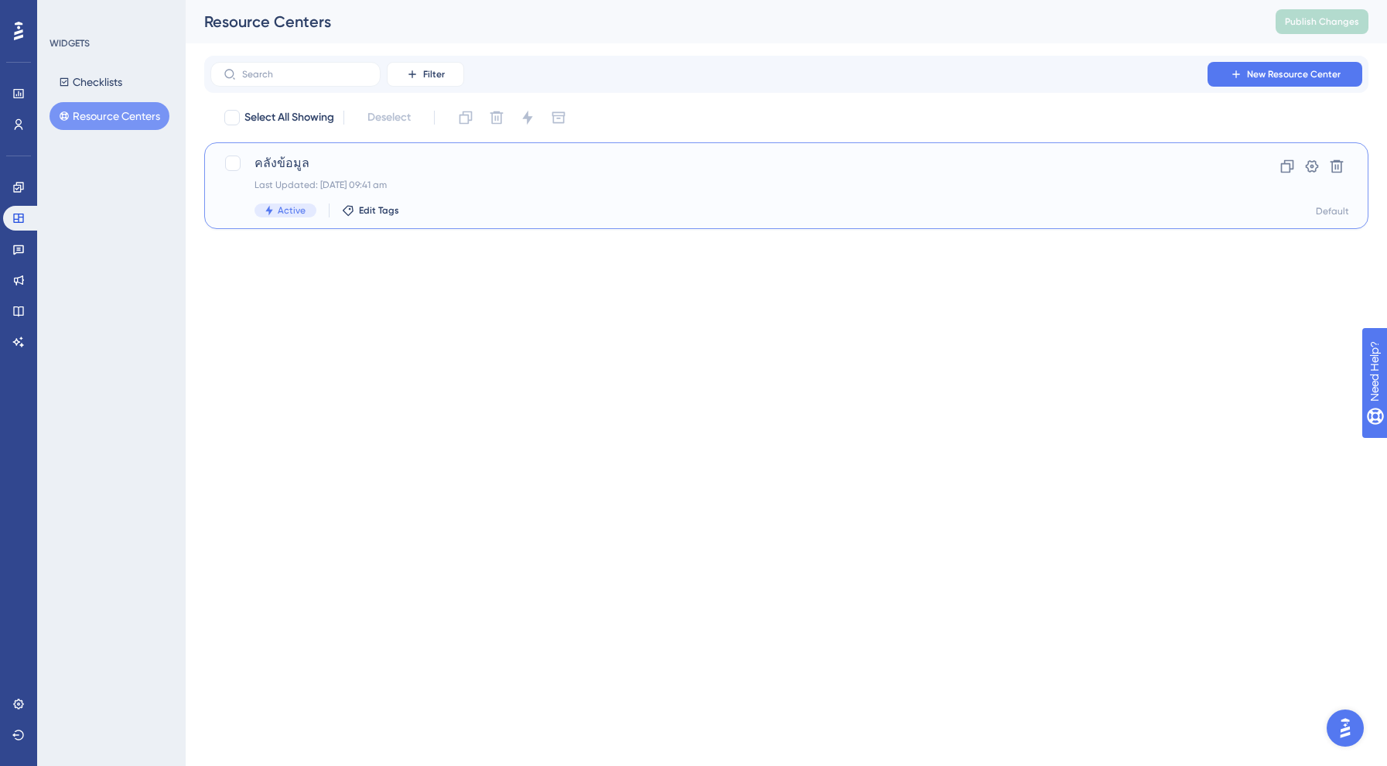
click at [309, 183] on div "Last Updated: 26 Aug 2025 at 09:41 am" at bounding box center [724, 185] width 940 height 12
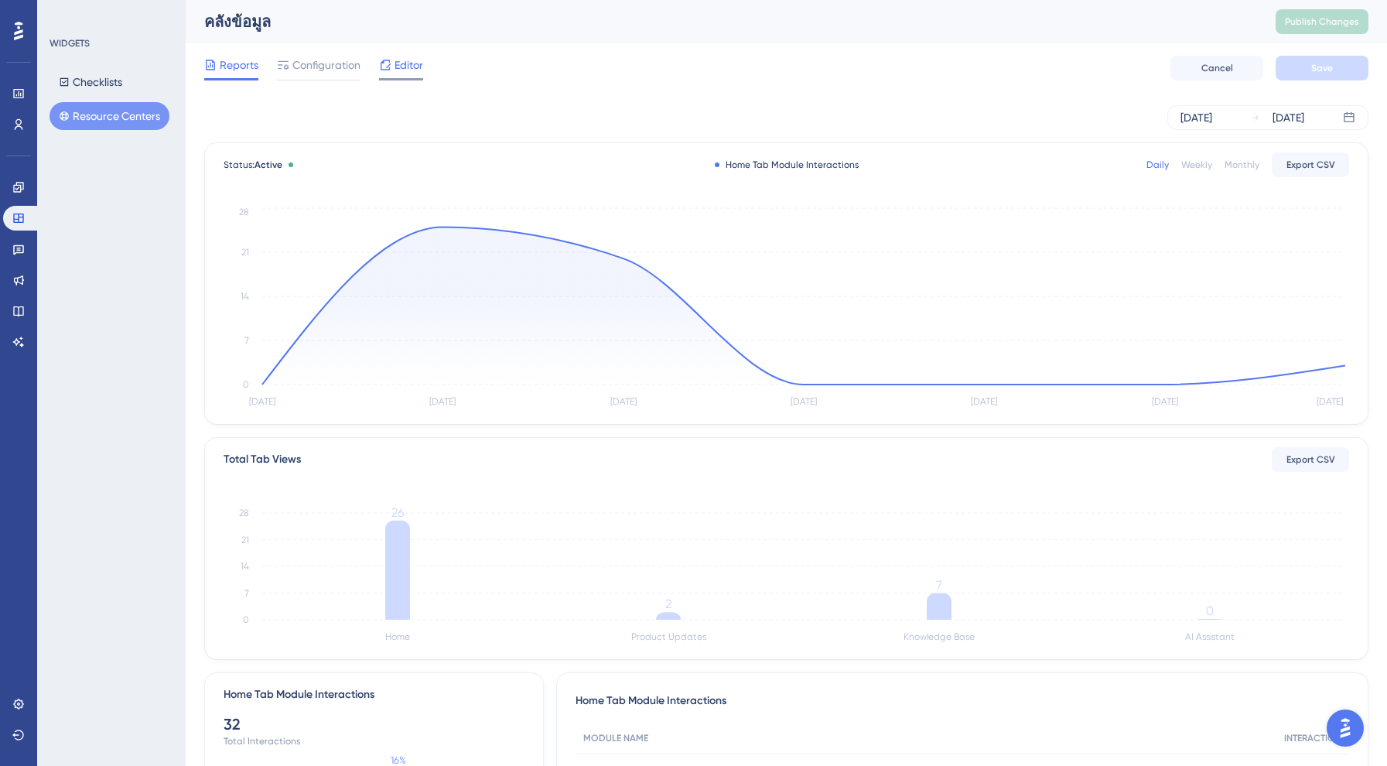
click at [405, 63] on span "Editor" at bounding box center [408, 65] width 29 height 19
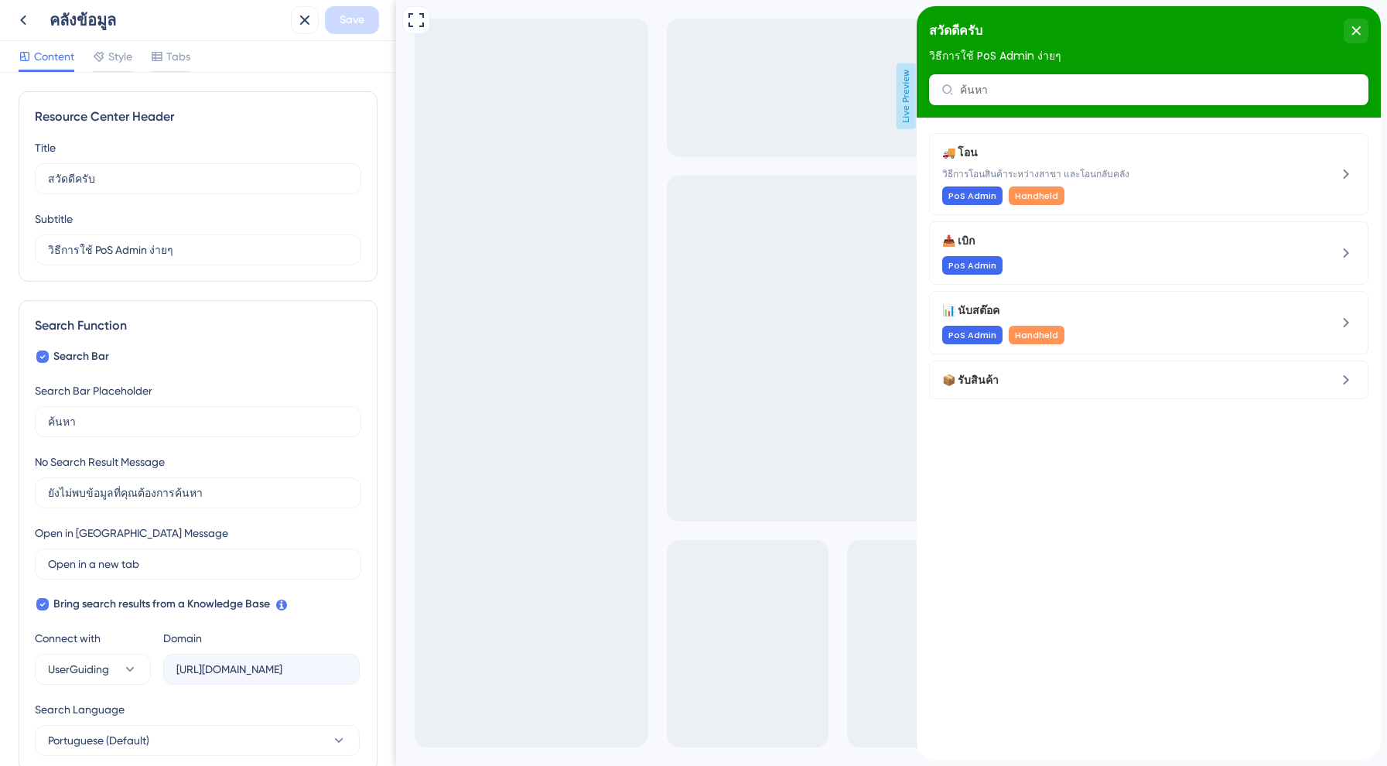
click at [527, 90] on div "Full Screen Preview Live Preview" at bounding box center [891, 383] width 991 height 766
click at [22, 20] on icon at bounding box center [23, 20] width 19 height 19
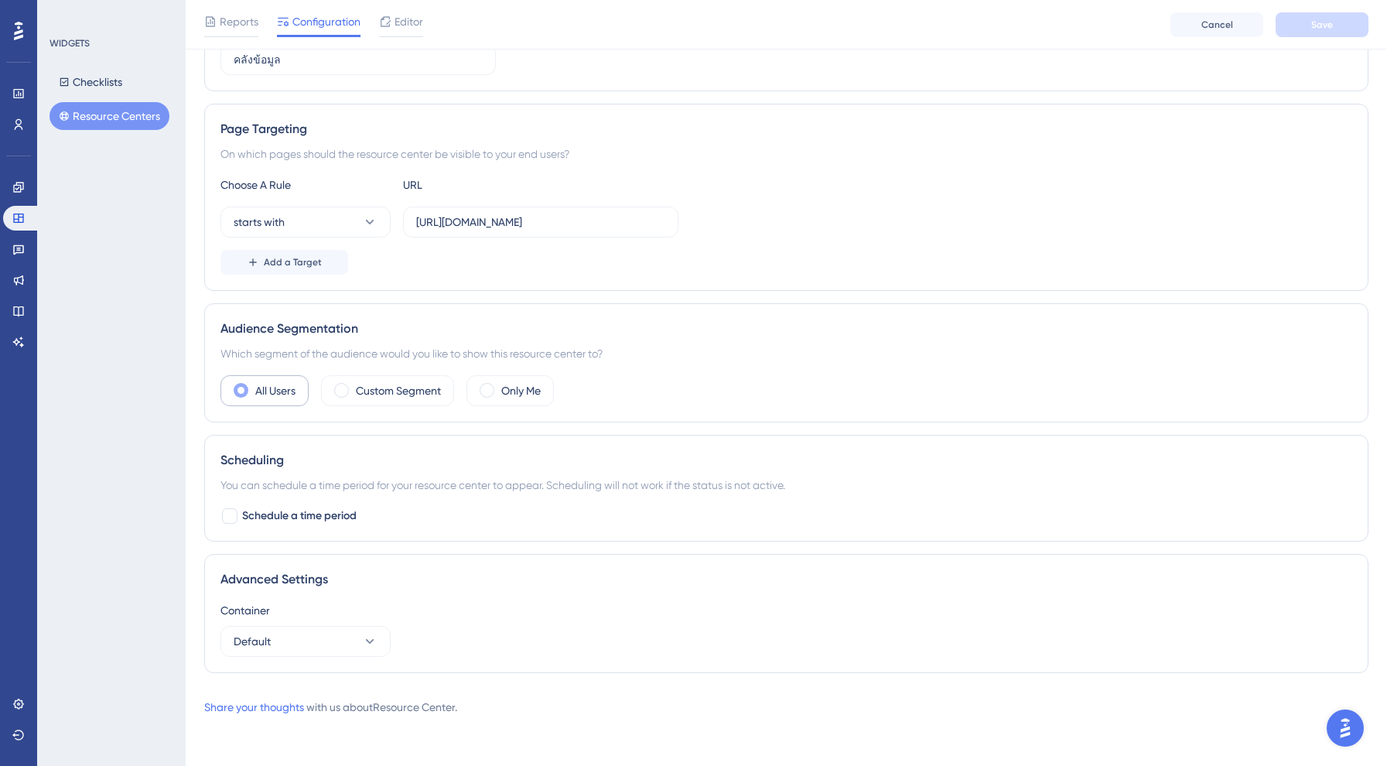
scroll to position [226, 0]
click at [270, 388] on label "All Users" at bounding box center [275, 390] width 40 height 19
click at [305, 444] on div "Scheduling You can schedule a time period for your resource center to appear. S…" at bounding box center [786, 488] width 1164 height 107
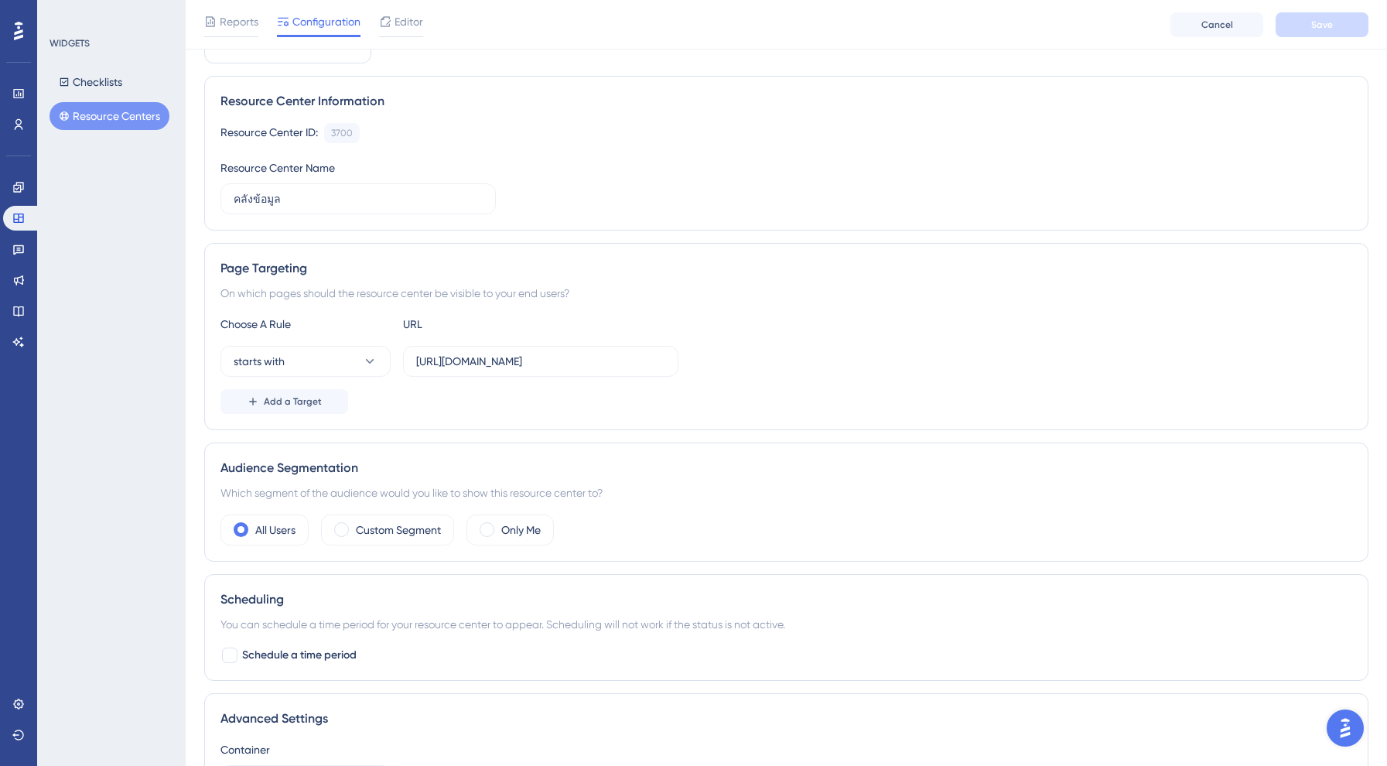
scroll to position [90, 0]
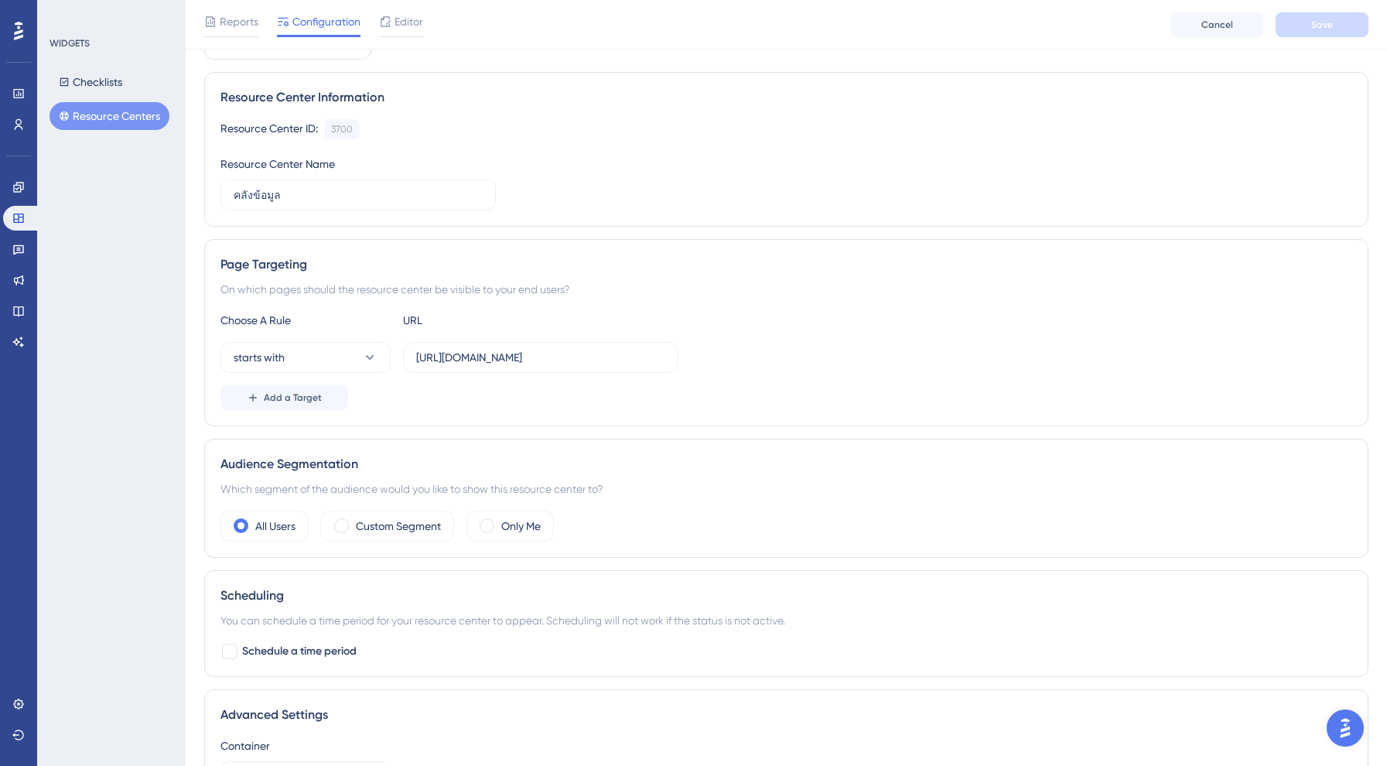
click at [121, 299] on div "WIDGETS Checklists Resource Centers" at bounding box center [111, 383] width 149 height 766
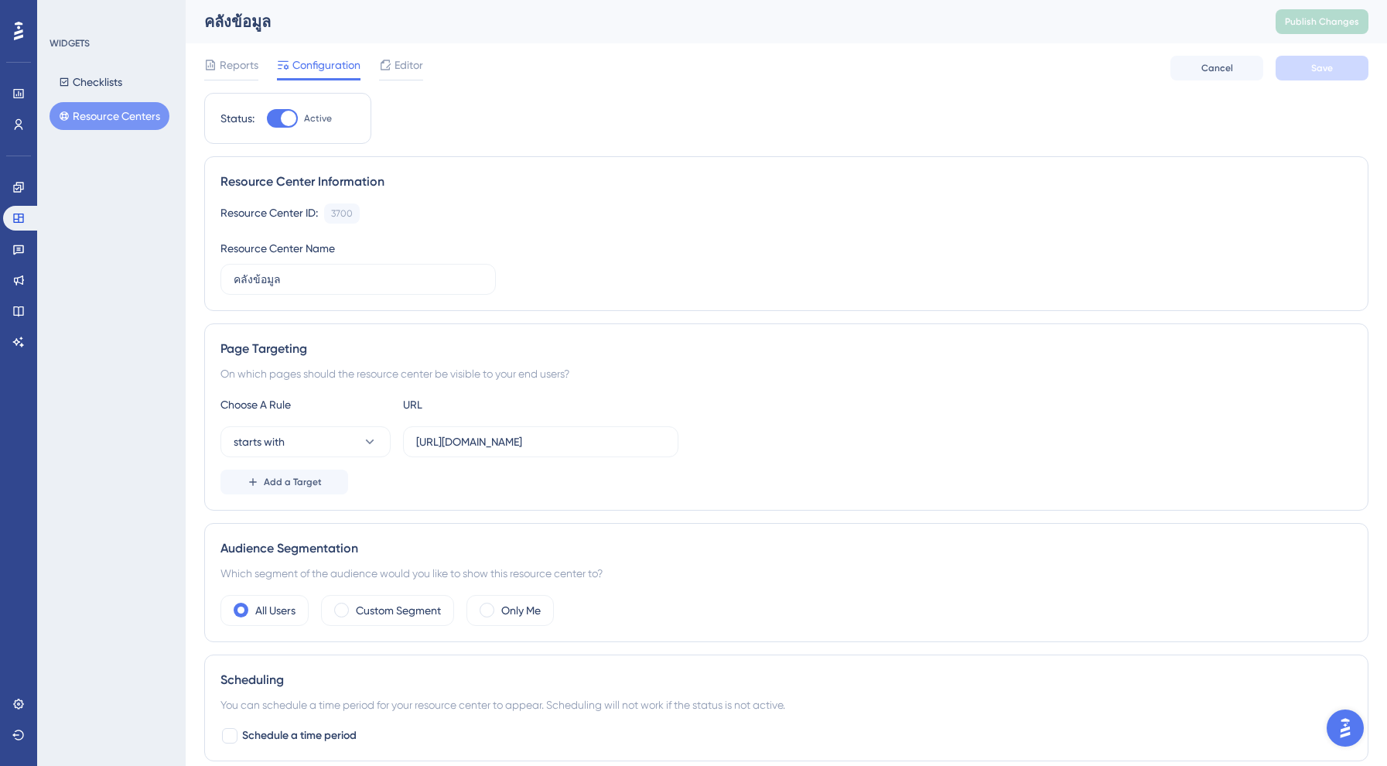
scroll to position [0, 0]
click at [388, 26] on div "คลังข้อมูล" at bounding box center [720, 22] width 1033 height 22
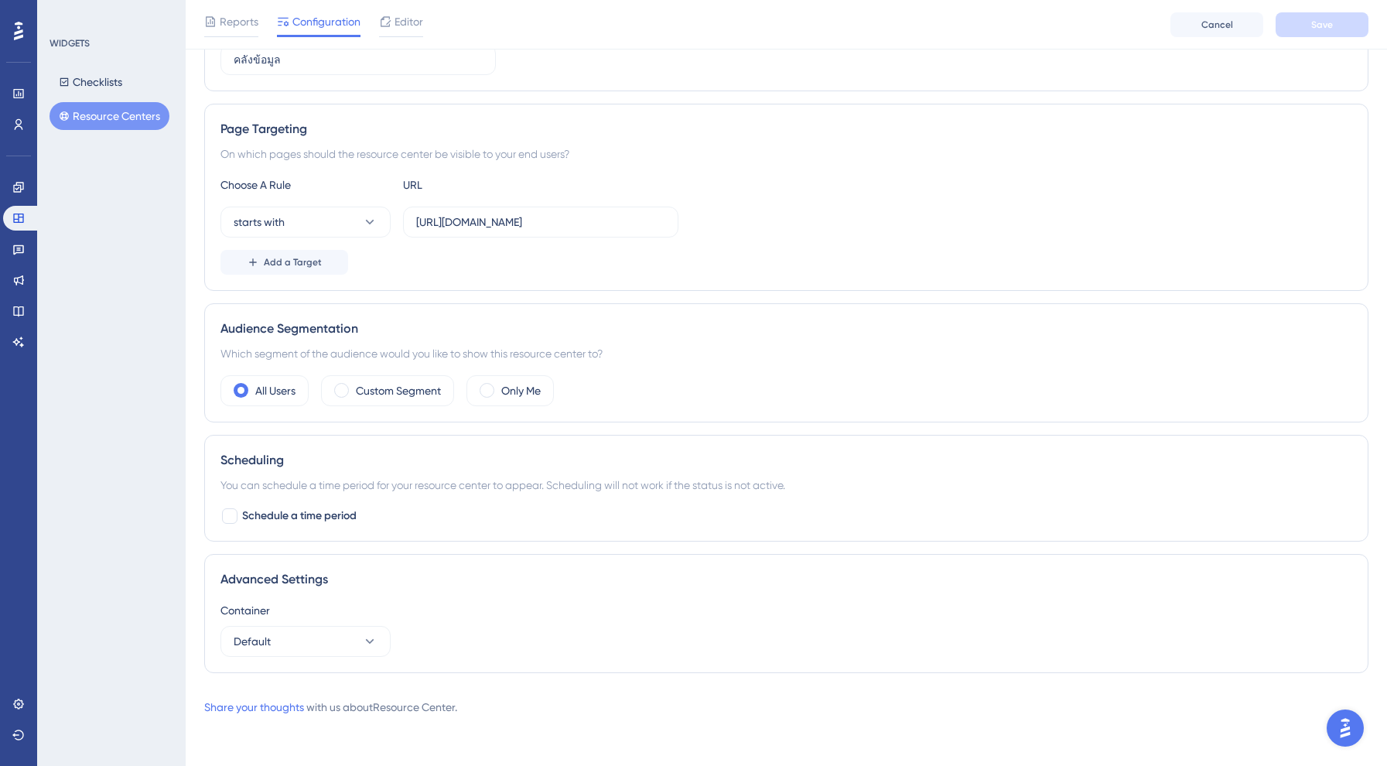
scroll to position [226, 0]
click at [253, 639] on span "Default" at bounding box center [252, 641] width 37 height 19
click at [276, 687] on span "POSAdmin_UAT" at bounding box center [281, 688] width 77 height 19
click at [1331, 15] on button "Save" at bounding box center [1321, 24] width 93 height 25
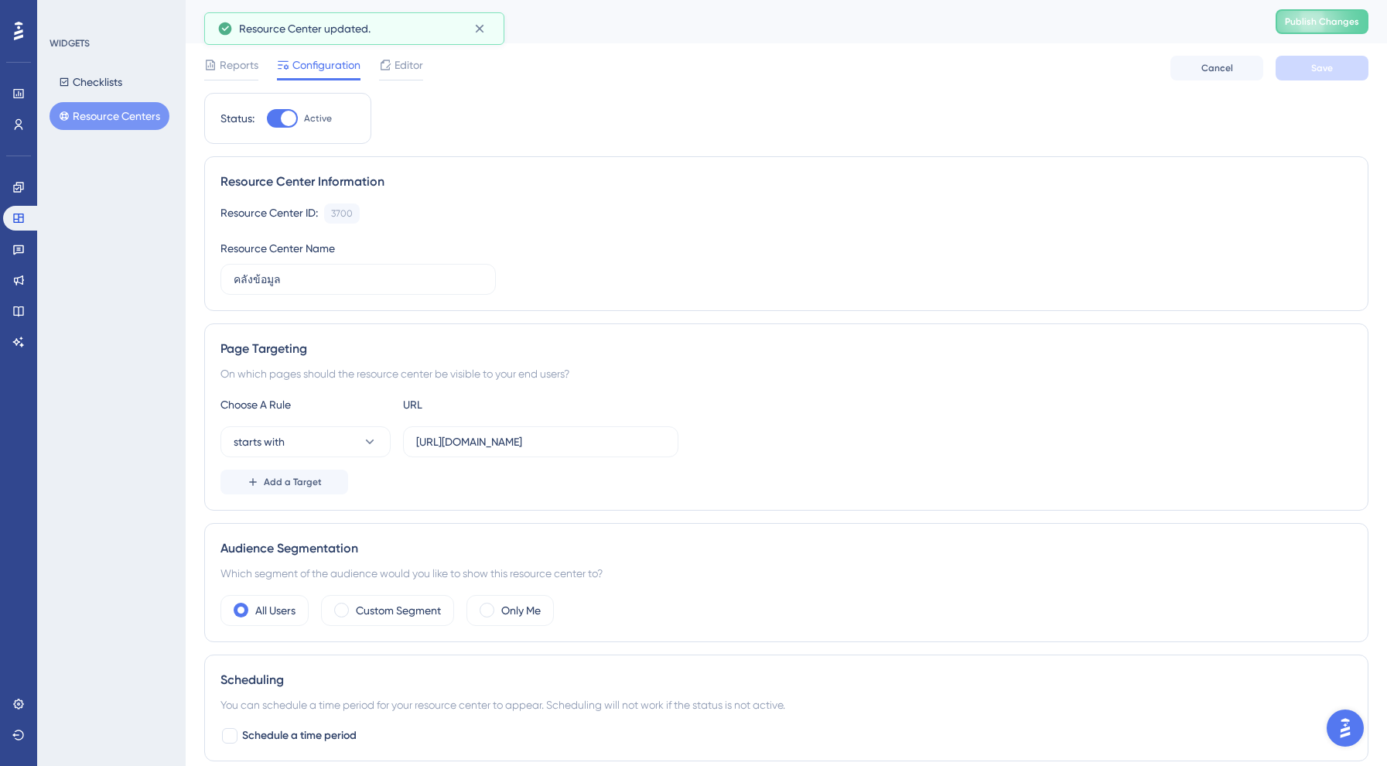
scroll to position [0, 0]
click at [24, 245] on icon at bounding box center [18, 249] width 12 height 12
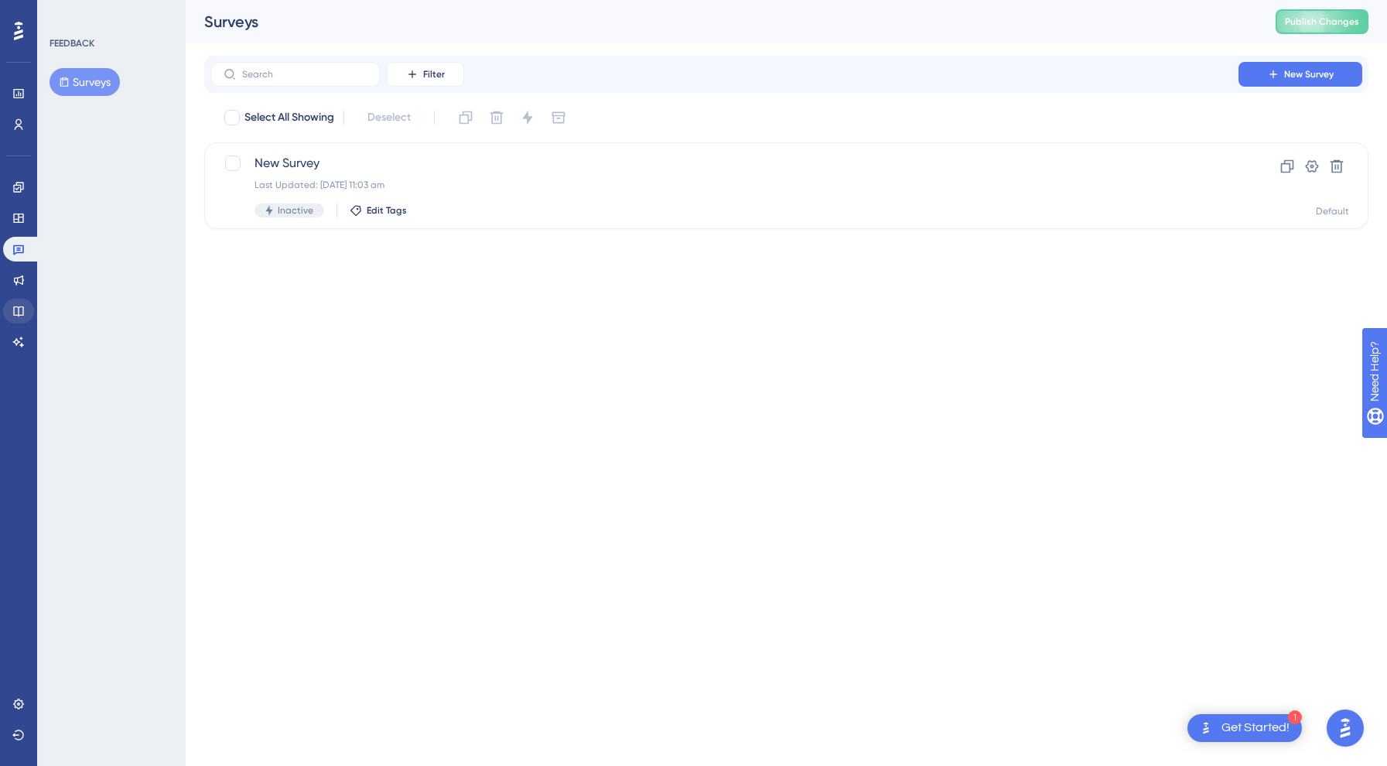
click at [22, 315] on icon at bounding box center [18, 311] width 10 height 10
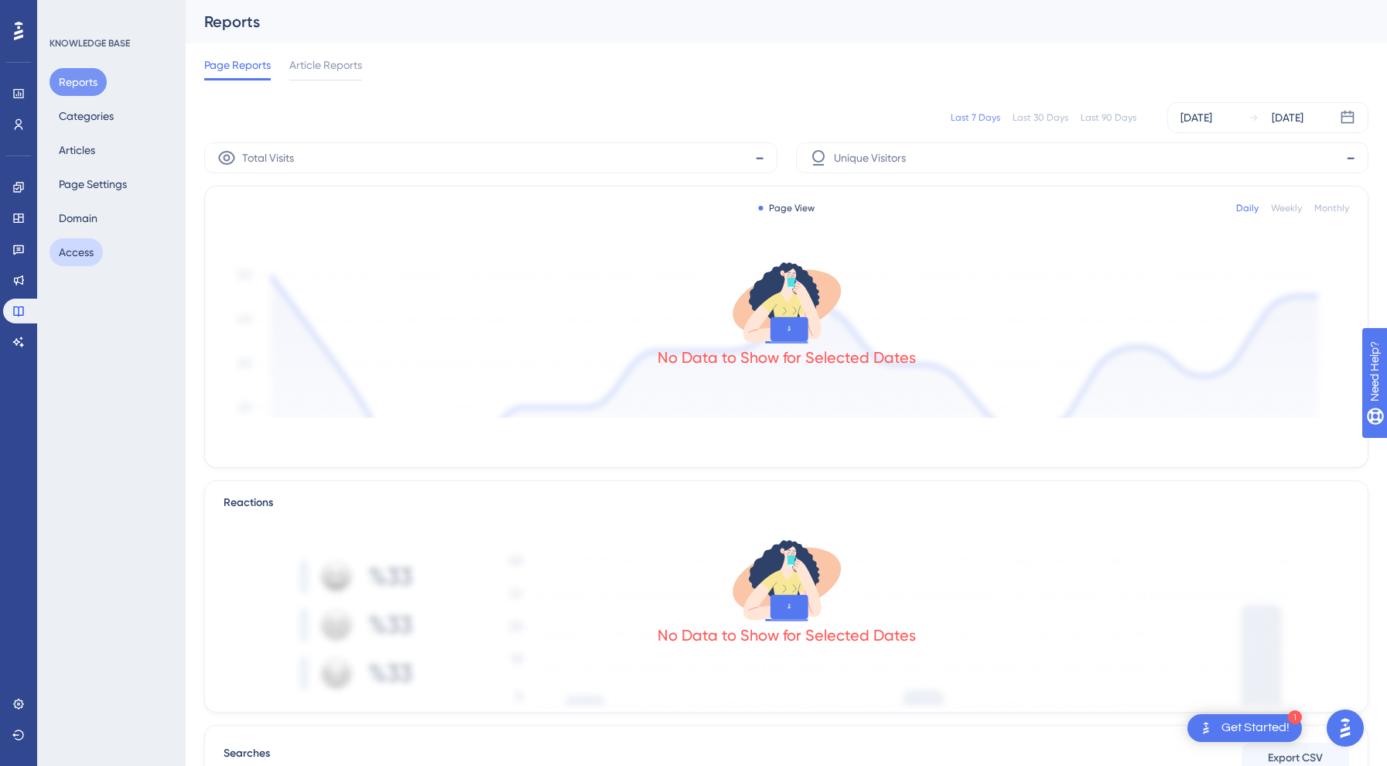
click at [92, 241] on button "Access" at bounding box center [76, 252] width 53 height 28
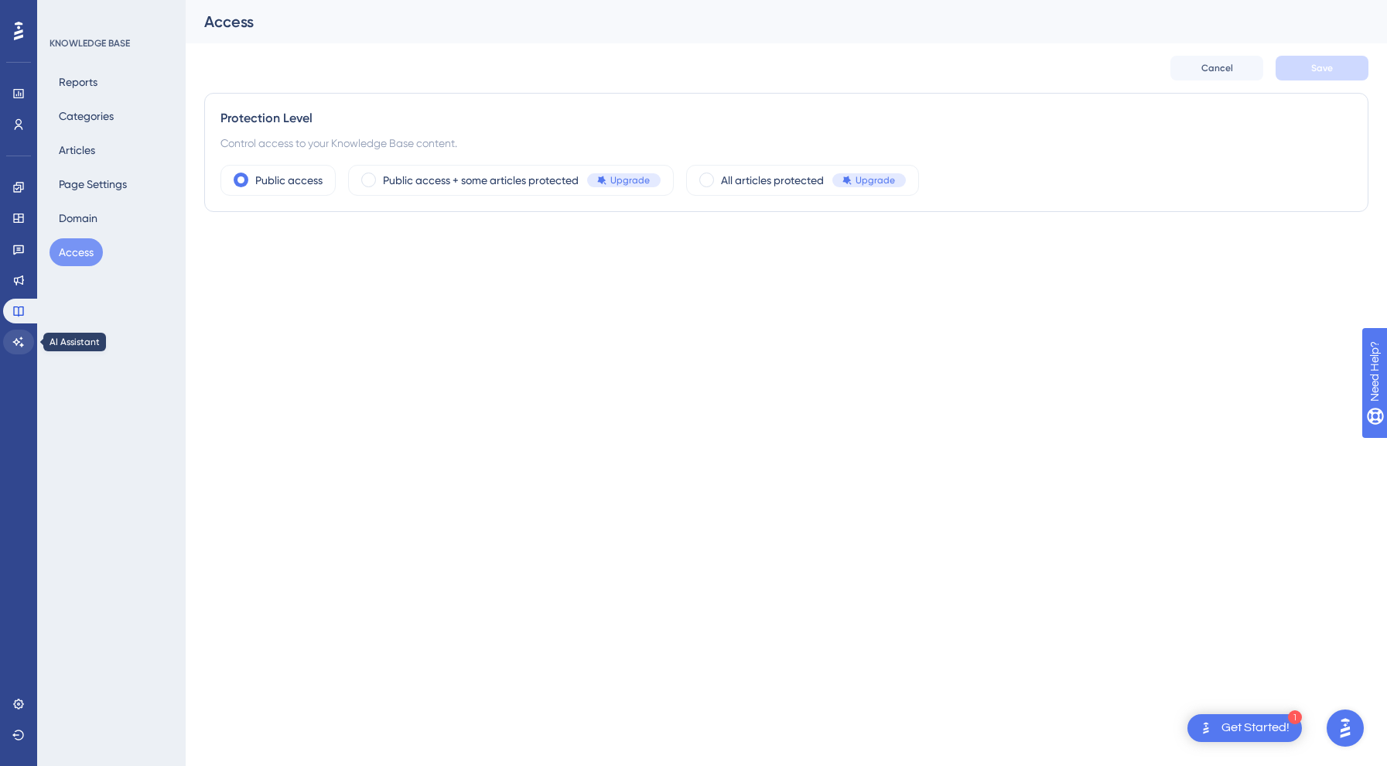
click at [22, 336] on icon at bounding box center [18, 342] width 12 height 12
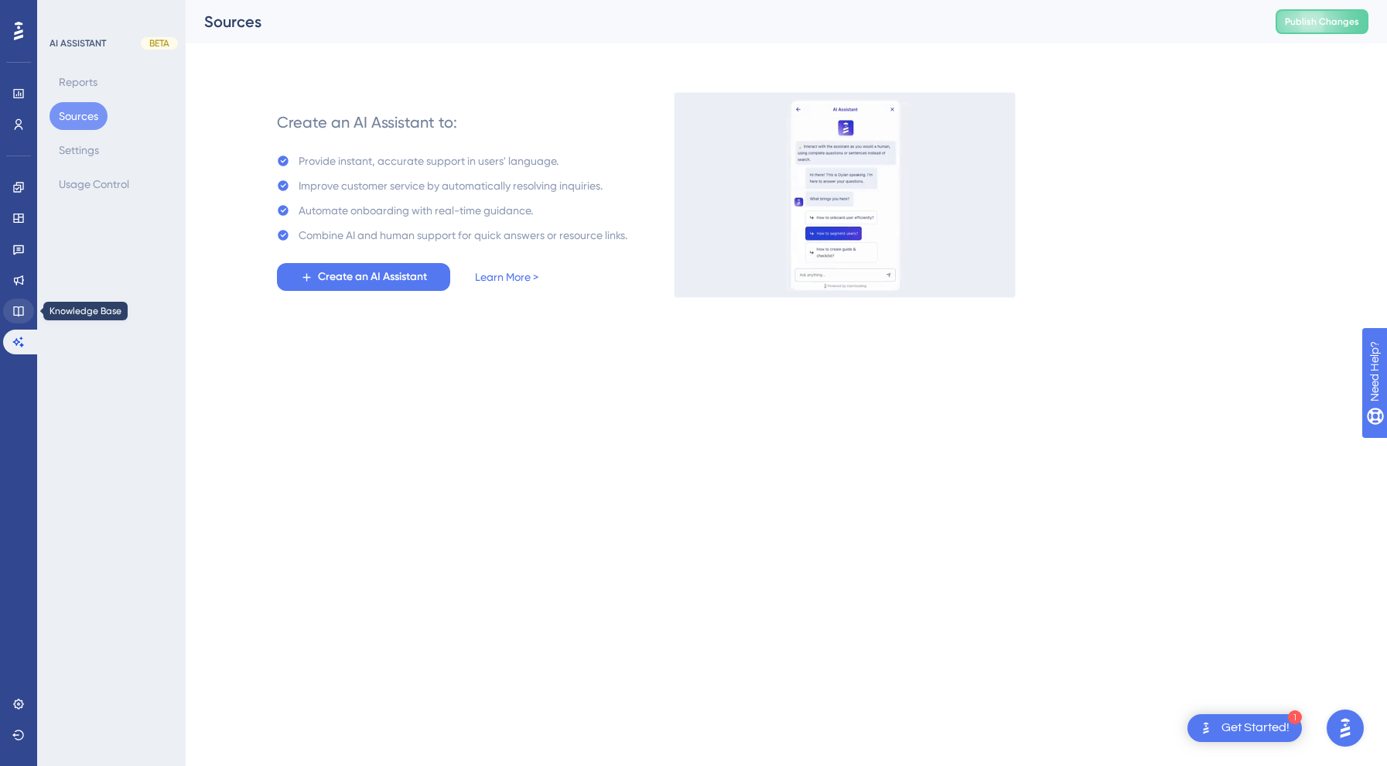
click at [5, 312] on link at bounding box center [18, 311] width 31 height 25
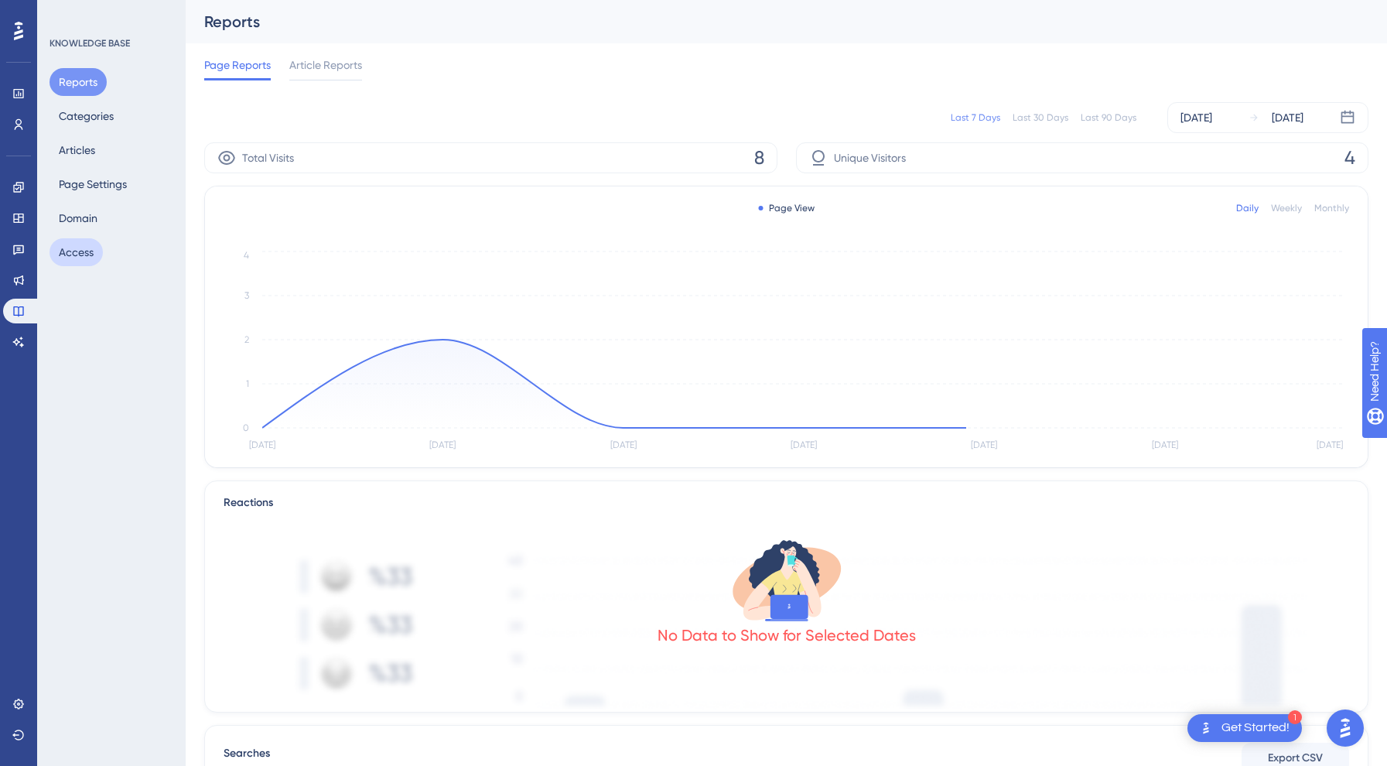
click at [84, 243] on button "Access" at bounding box center [76, 252] width 53 height 28
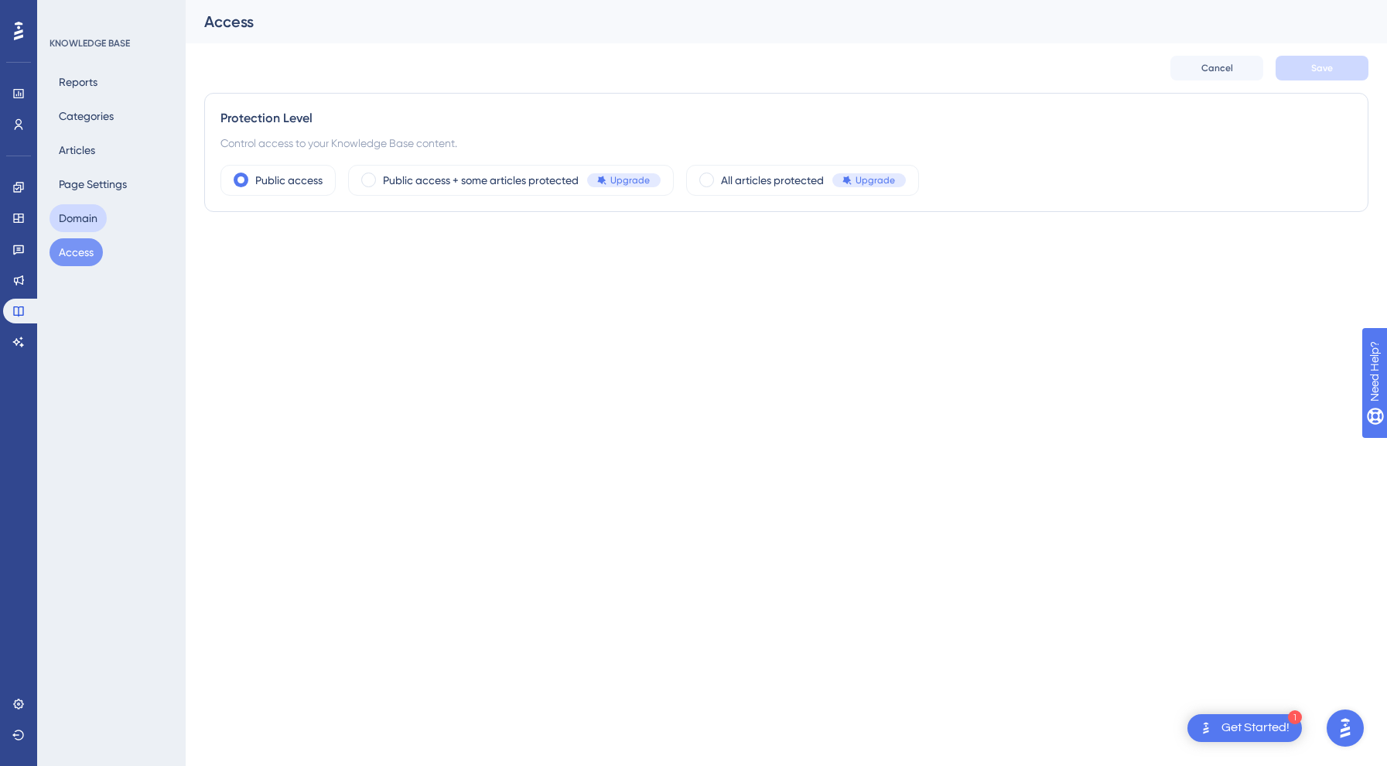
click at [90, 206] on button "Domain" at bounding box center [78, 218] width 57 height 28
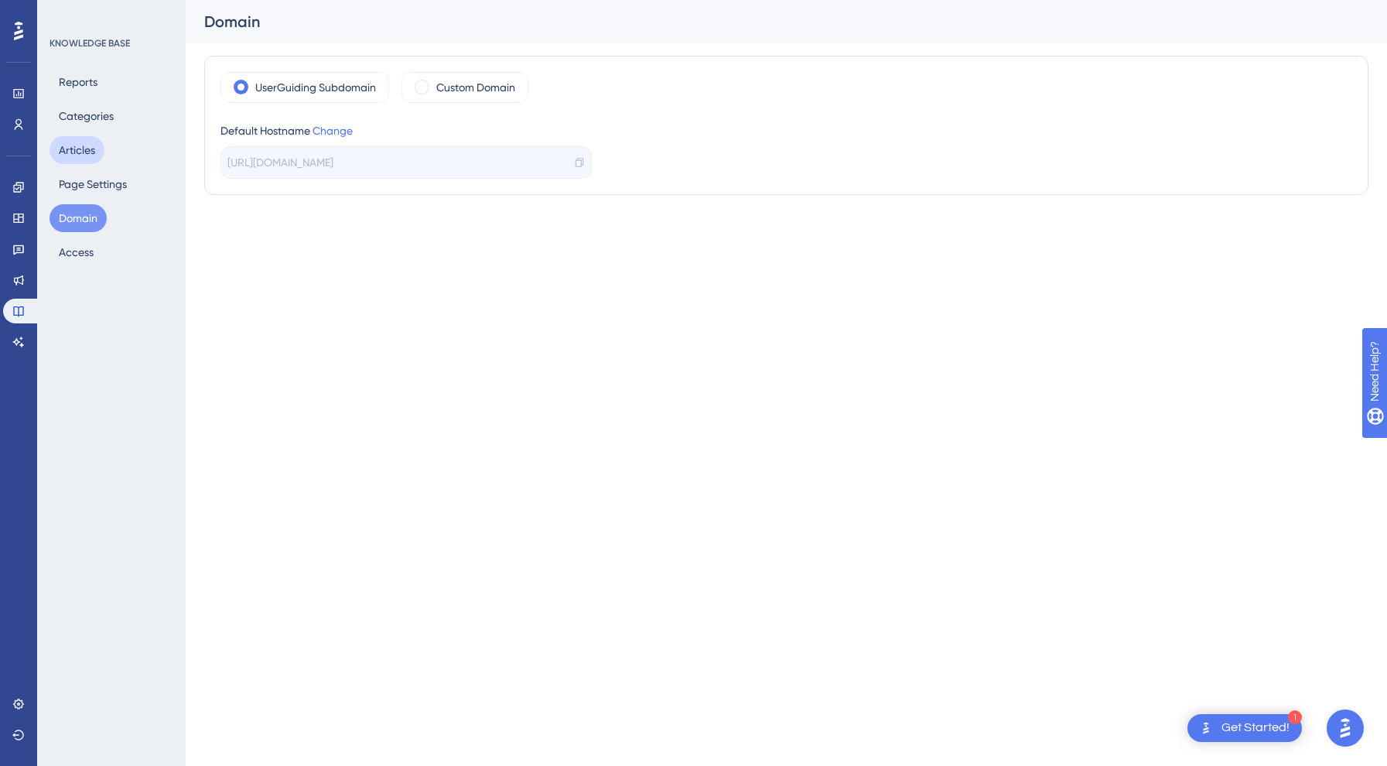
click at [101, 153] on button "Articles" at bounding box center [77, 150] width 55 height 28
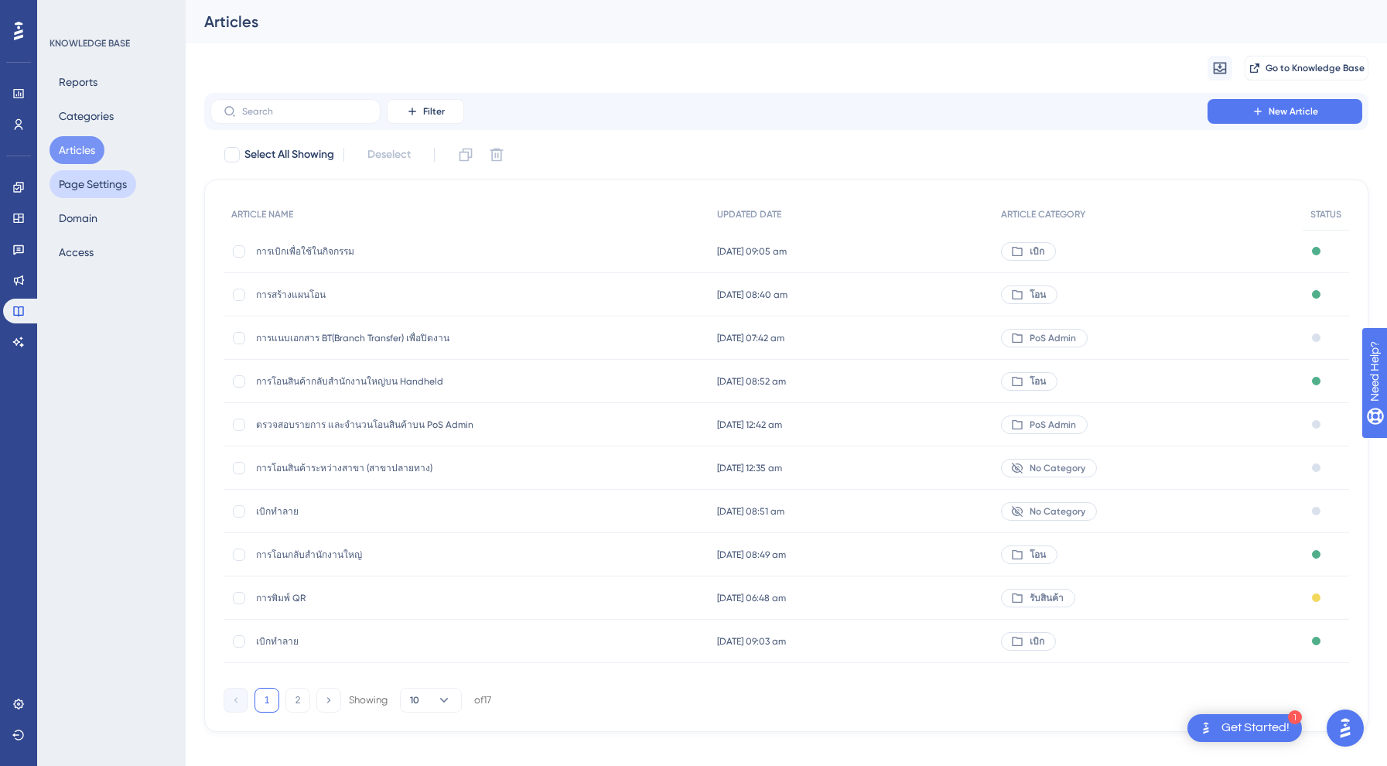
click at [92, 179] on button "Page Settings" at bounding box center [93, 184] width 87 height 28
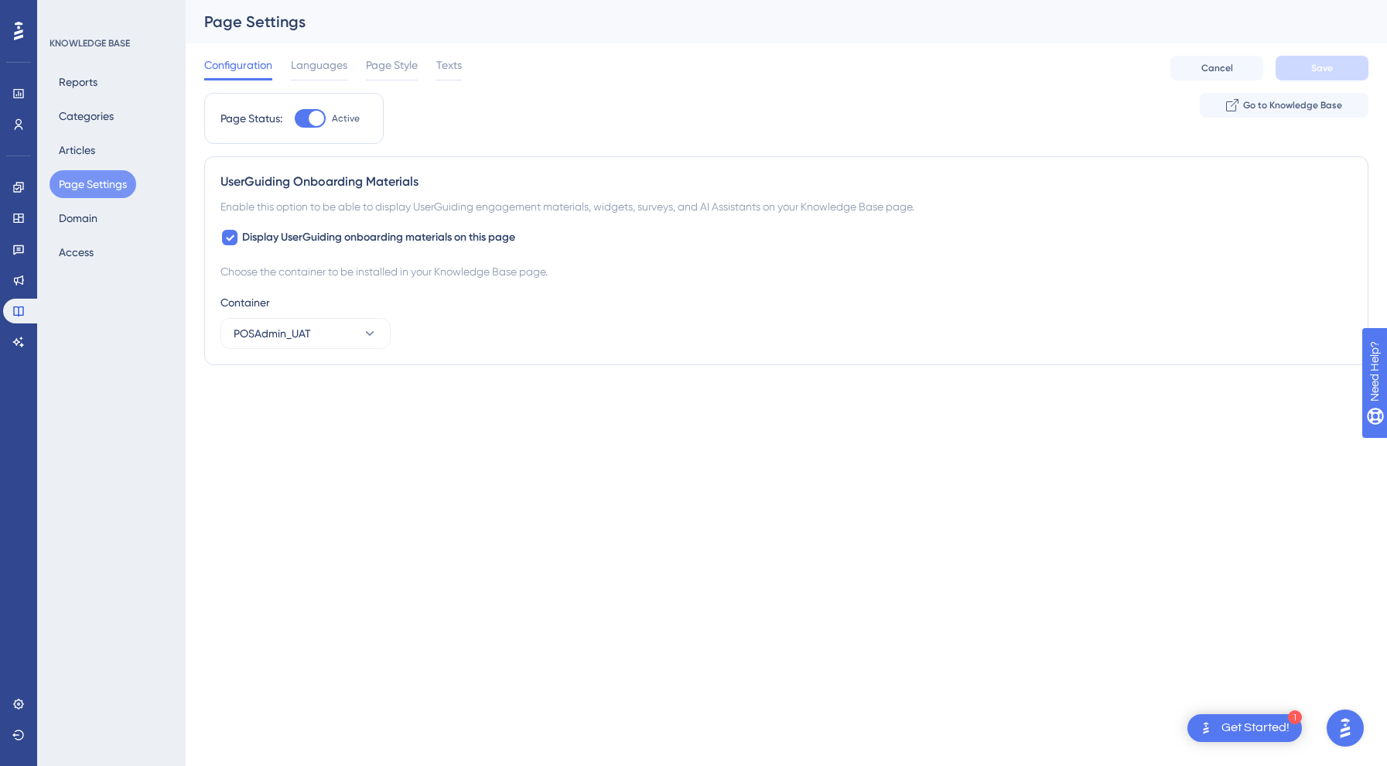
click at [82, 133] on div "Reports Categories Articles Page Settings Domain Access" at bounding box center [112, 167] width 125 height 198
click at [90, 105] on button "Categories" at bounding box center [86, 116] width 73 height 28
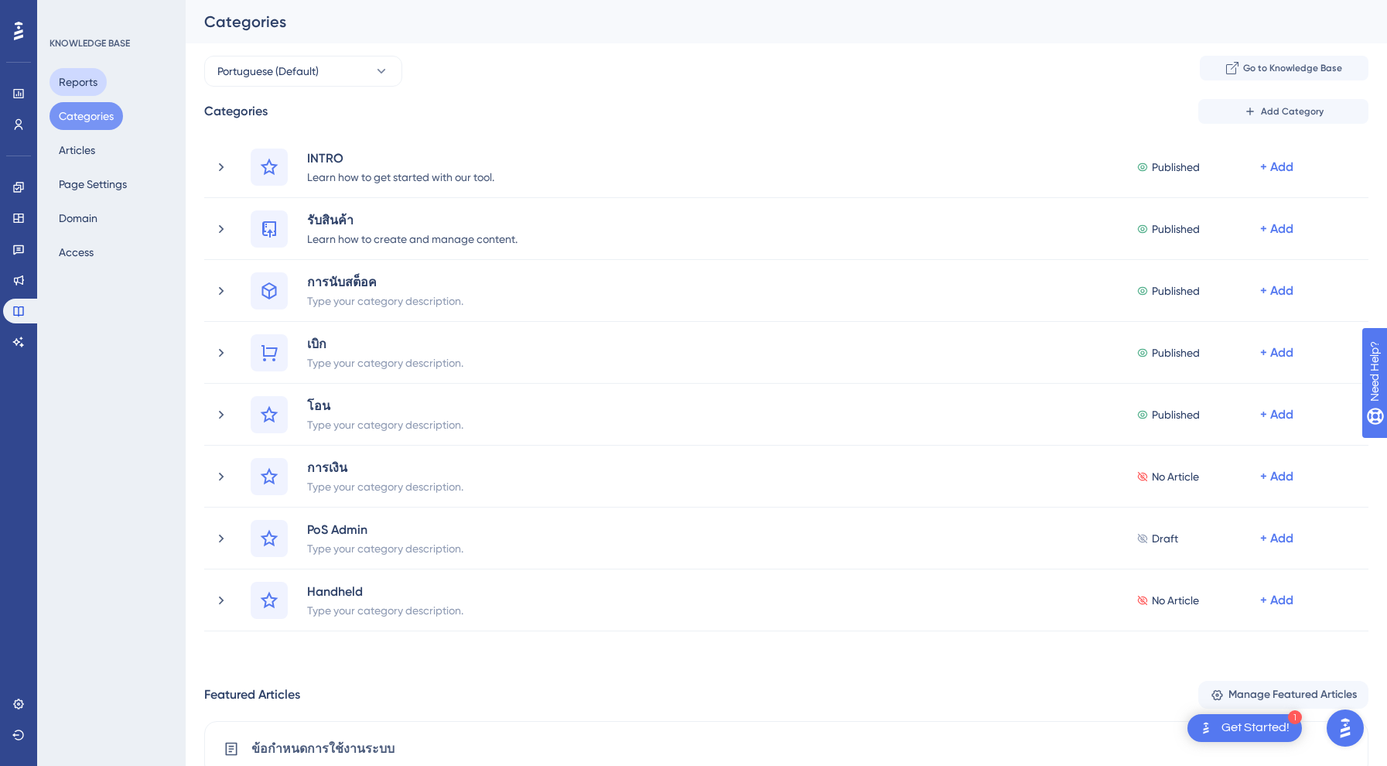
click at [85, 87] on button "Reports" at bounding box center [78, 82] width 57 height 28
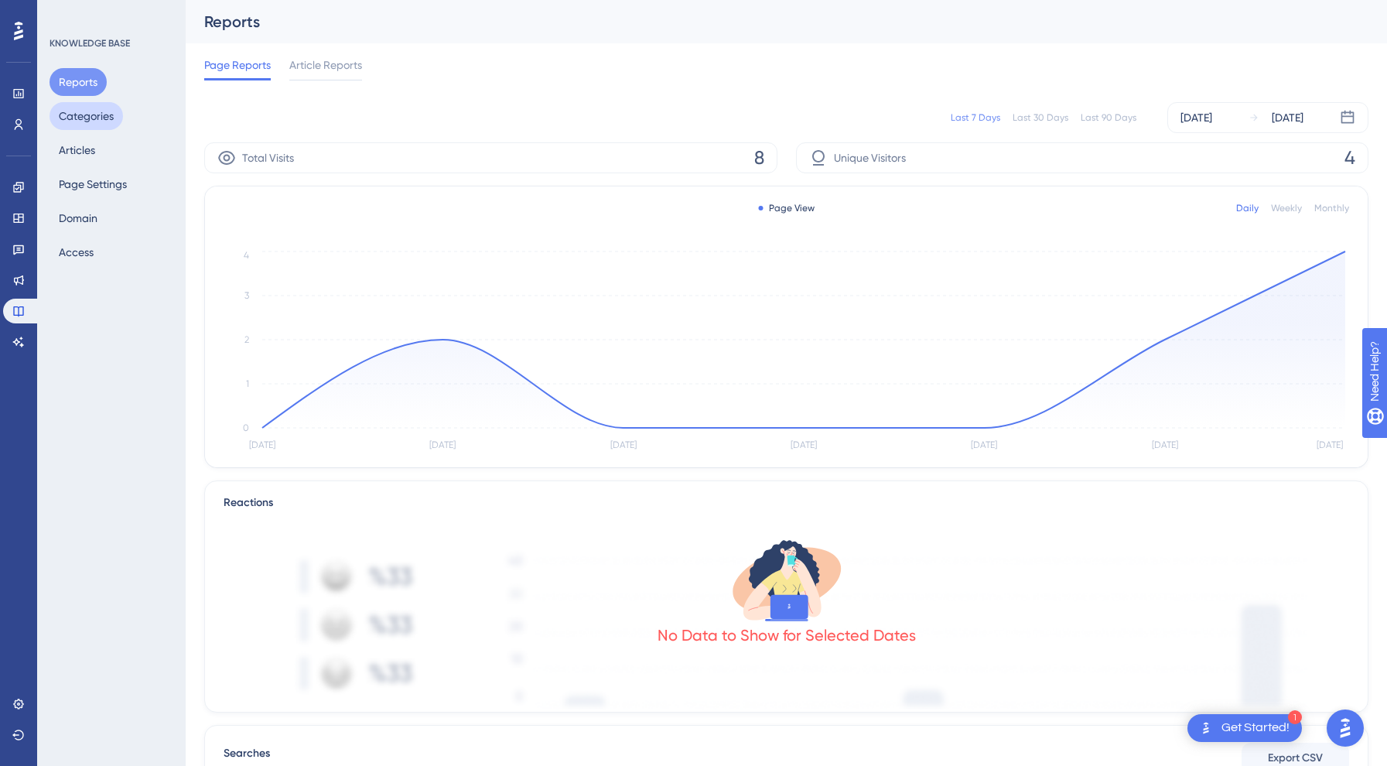
click at [74, 125] on button "Categories" at bounding box center [86, 116] width 73 height 28
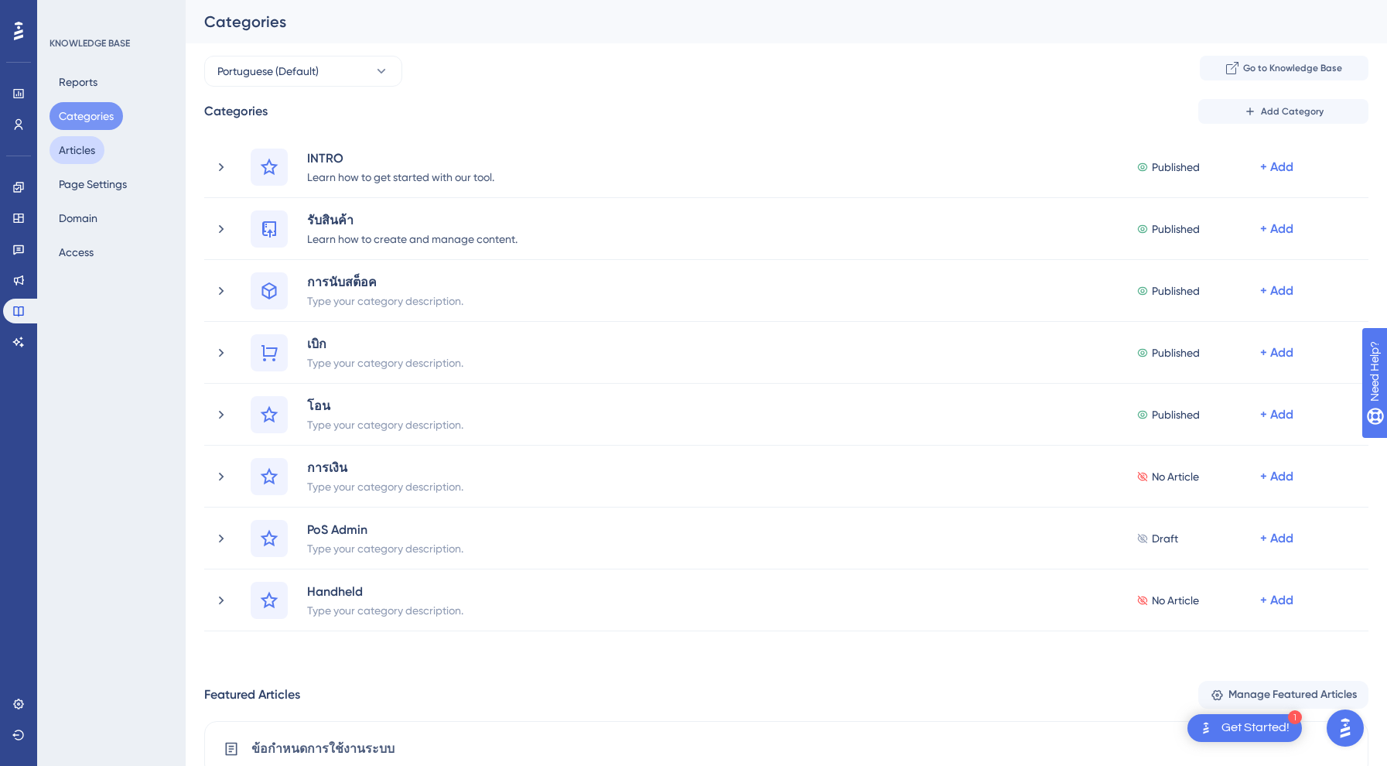
click at [79, 162] on button "Articles" at bounding box center [77, 150] width 55 height 28
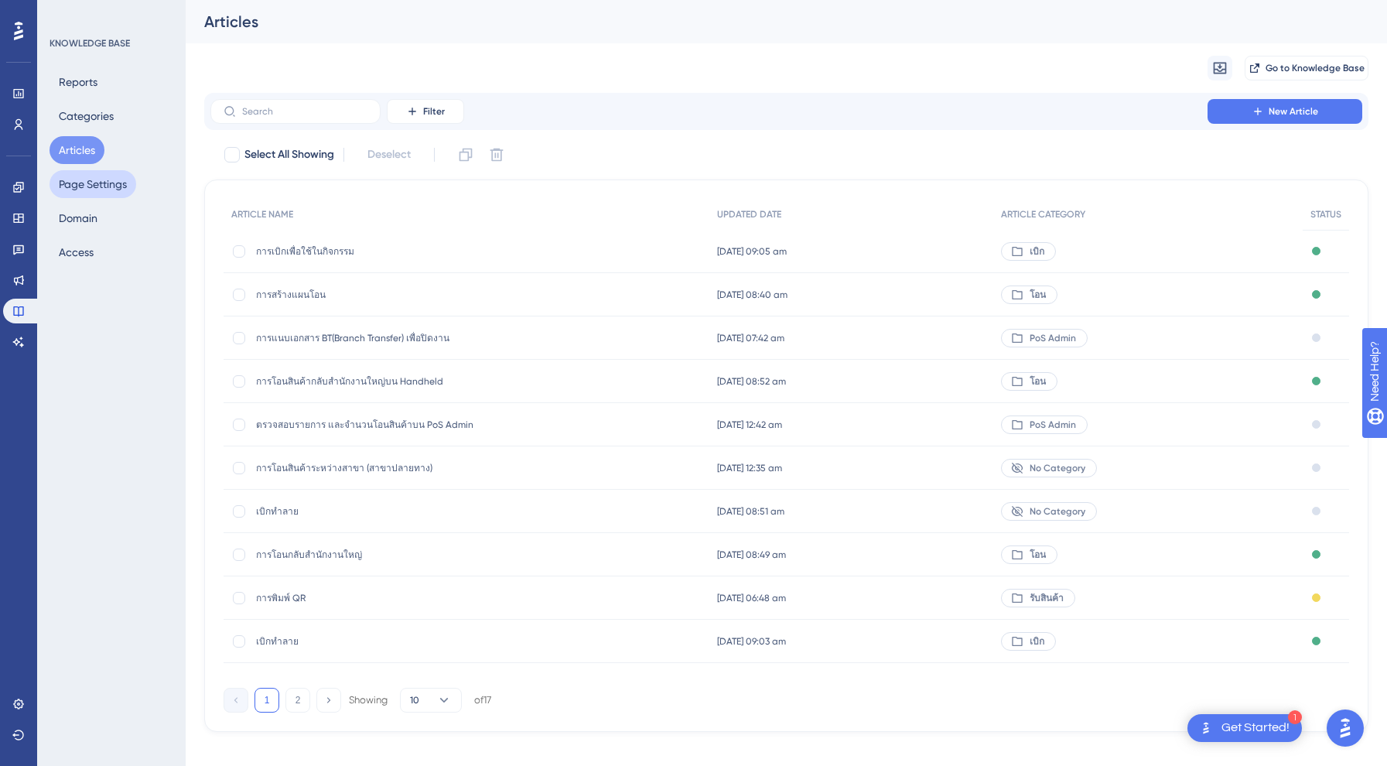
click at [94, 182] on button "Page Settings" at bounding box center [93, 184] width 87 height 28
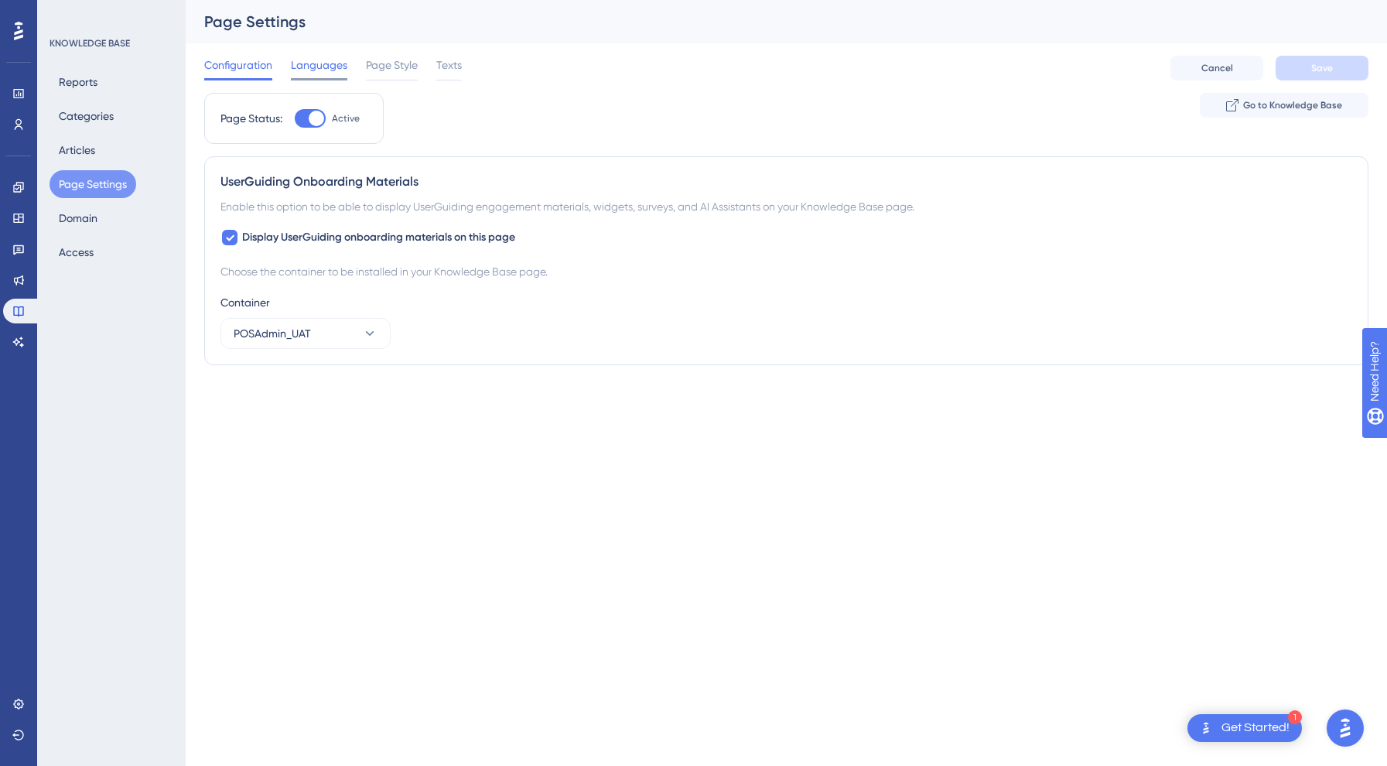
click at [319, 62] on span "Languages" at bounding box center [319, 65] width 56 height 19
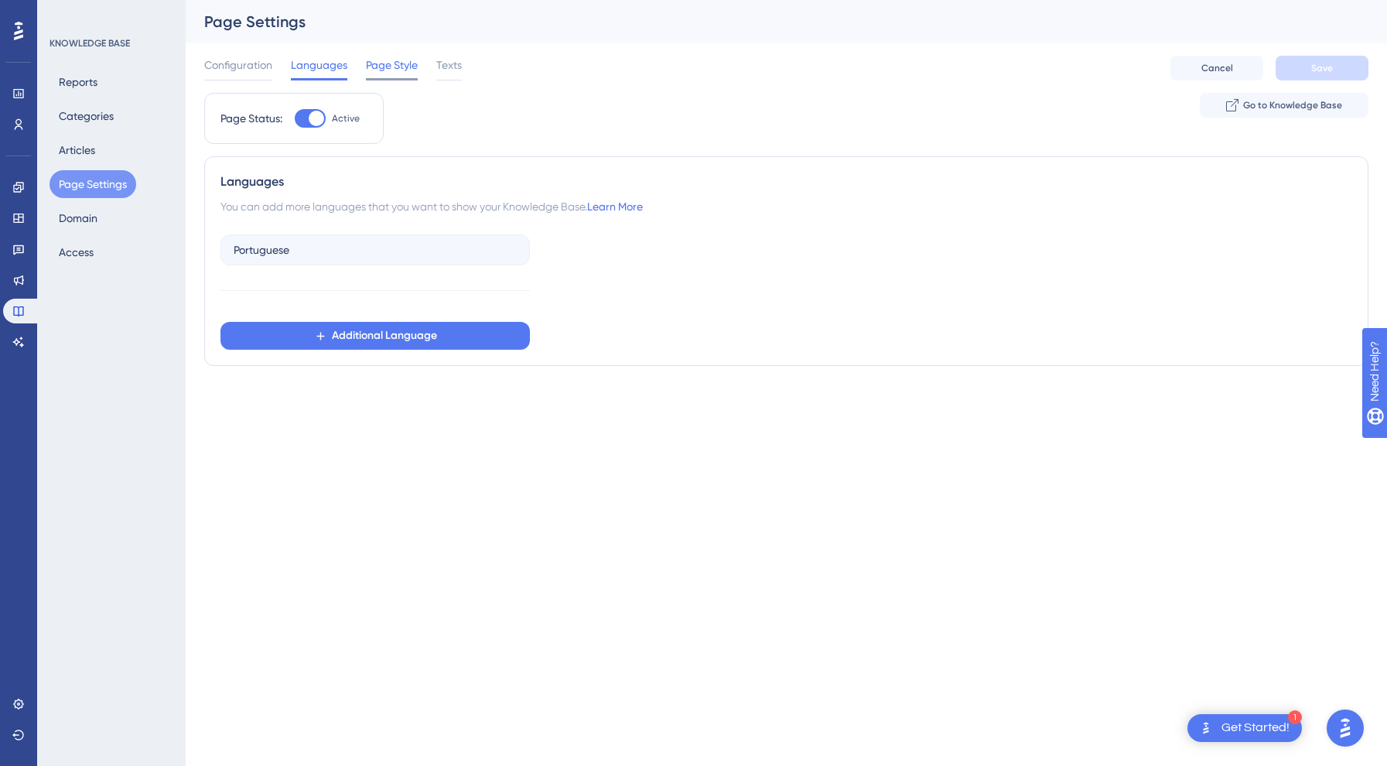
click at [391, 71] on span "Page Style" at bounding box center [392, 65] width 52 height 19
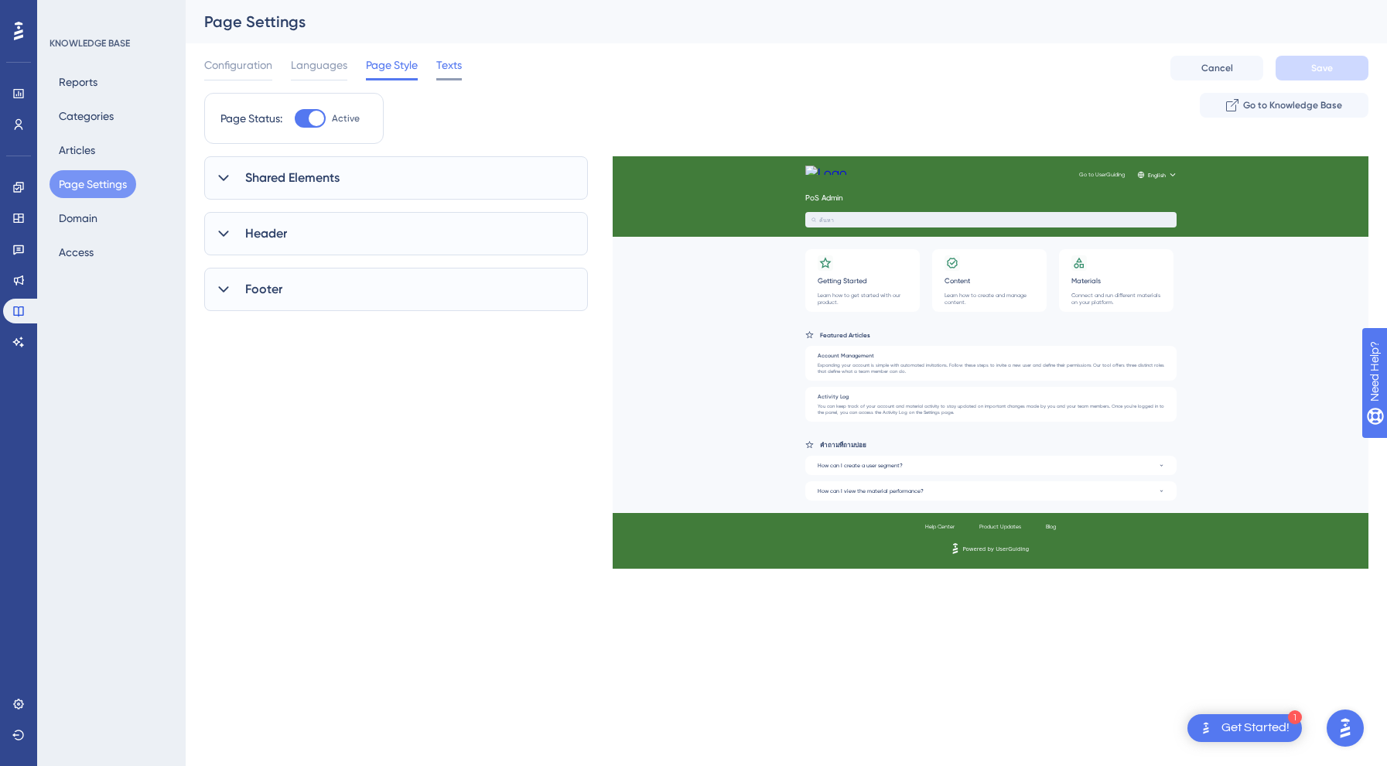
click at [437, 67] on span "Texts" at bounding box center [449, 65] width 26 height 19
click at [19, 276] on icon at bounding box center [18, 280] width 12 height 12
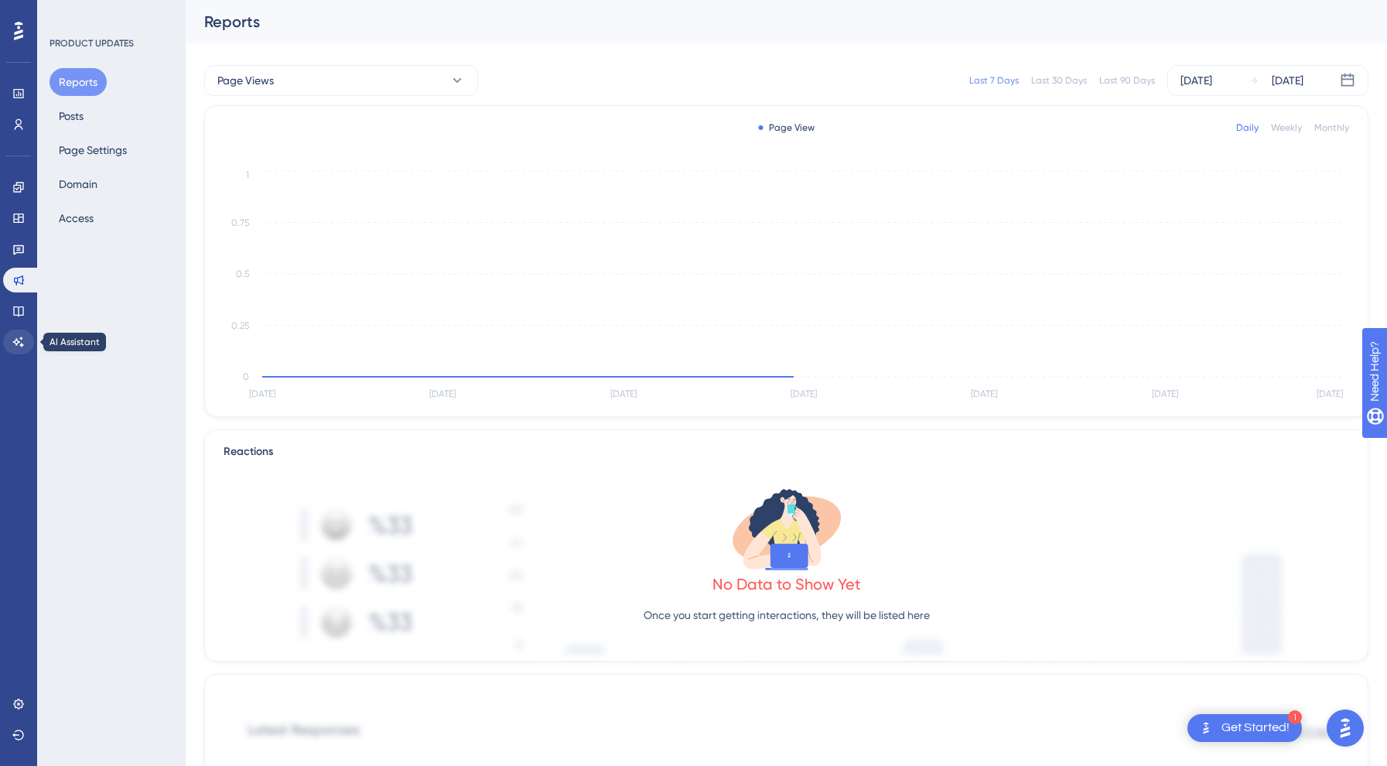
click at [19, 340] on icon at bounding box center [18, 342] width 12 height 12
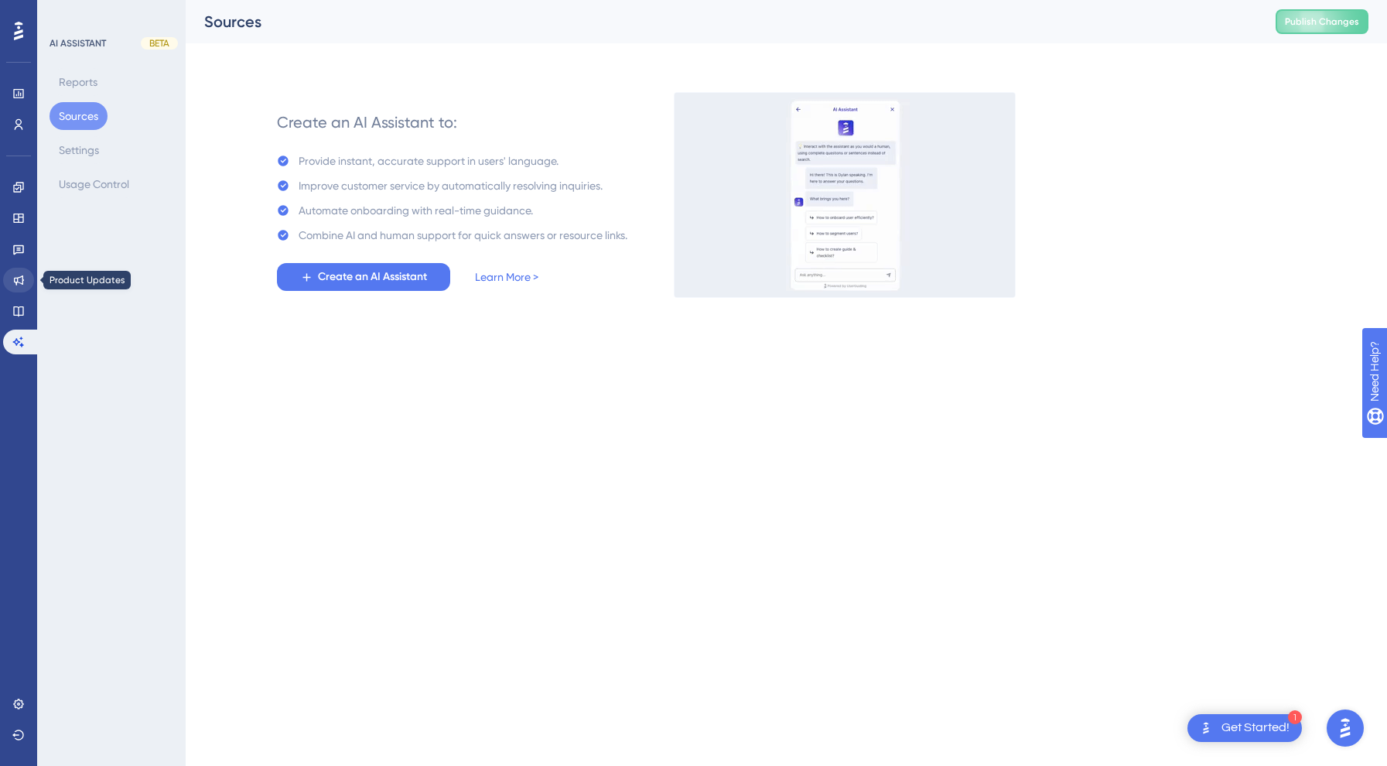
click at [17, 276] on icon at bounding box center [18, 280] width 12 height 12
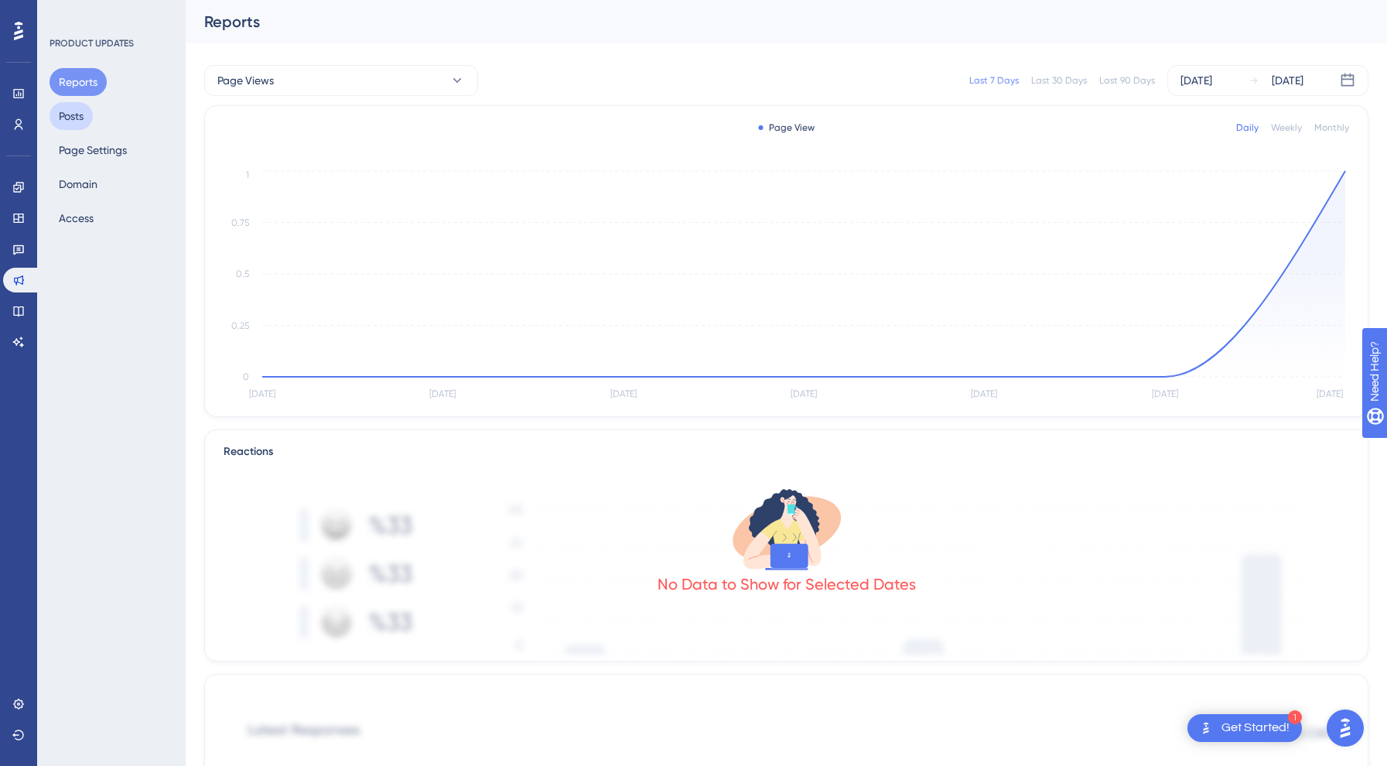
click at [79, 124] on button "Posts" at bounding box center [71, 116] width 43 height 28
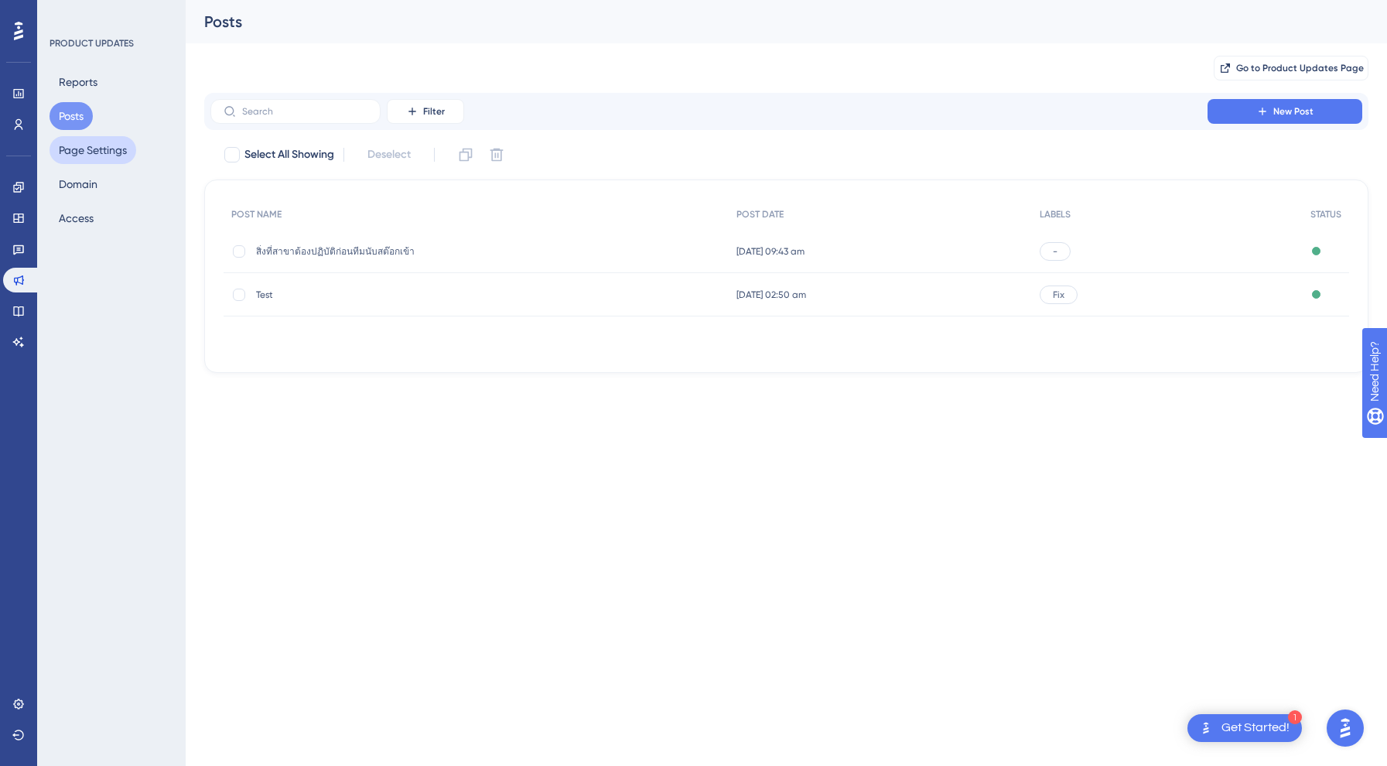
click at [101, 149] on button "Page Settings" at bounding box center [93, 150] width 87 height 28
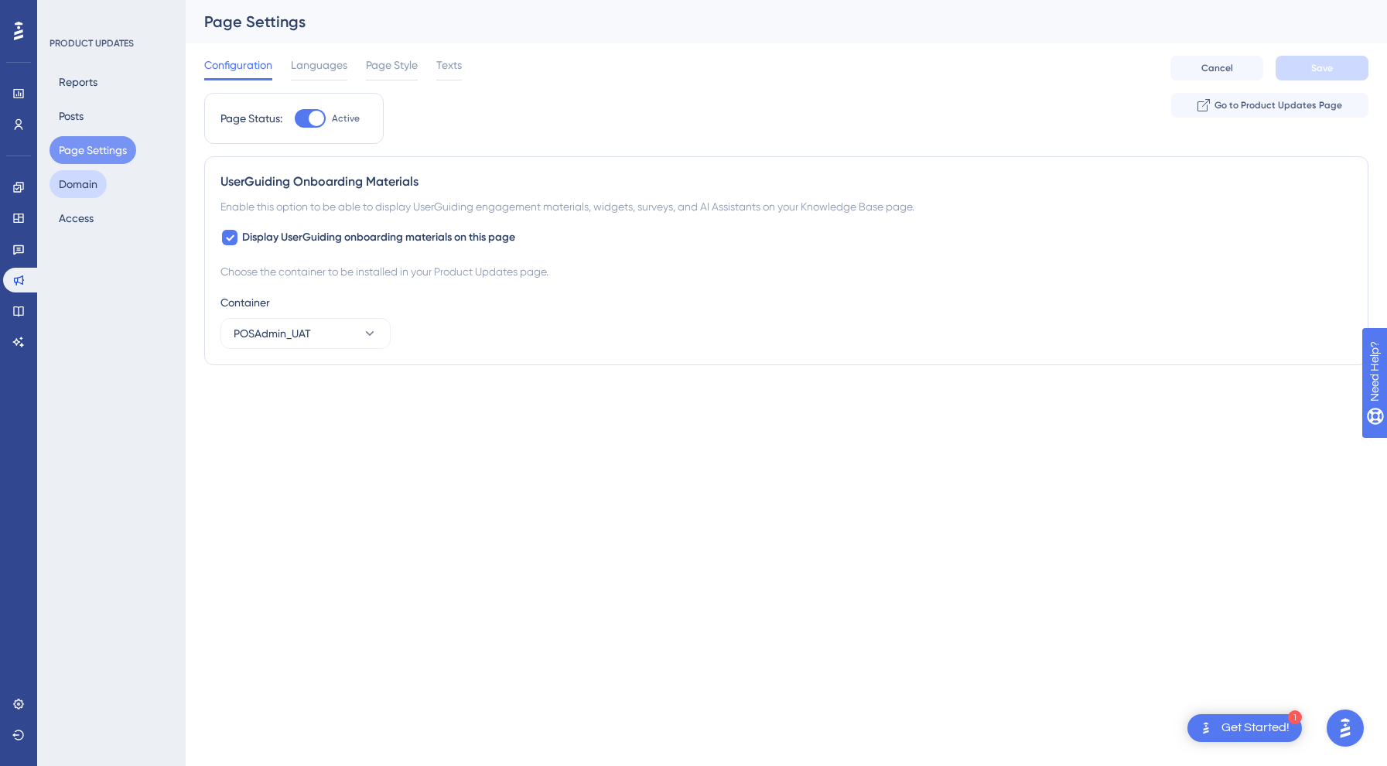
click at [90, 187] on button "Domain" at bounding box center [78, 184] width 57 height 28
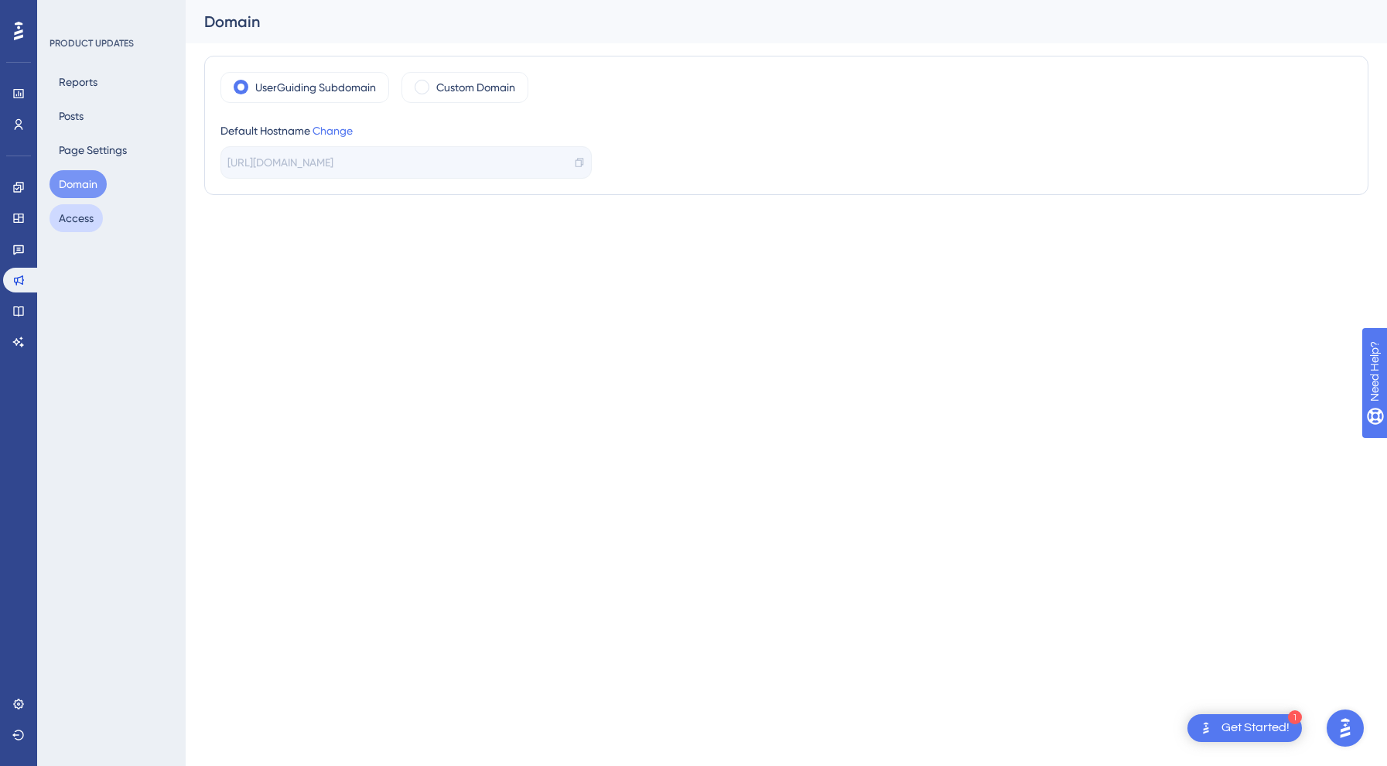
click at [86, 215] on button "Access" at bounding box center [76, 218] width 53 height 28
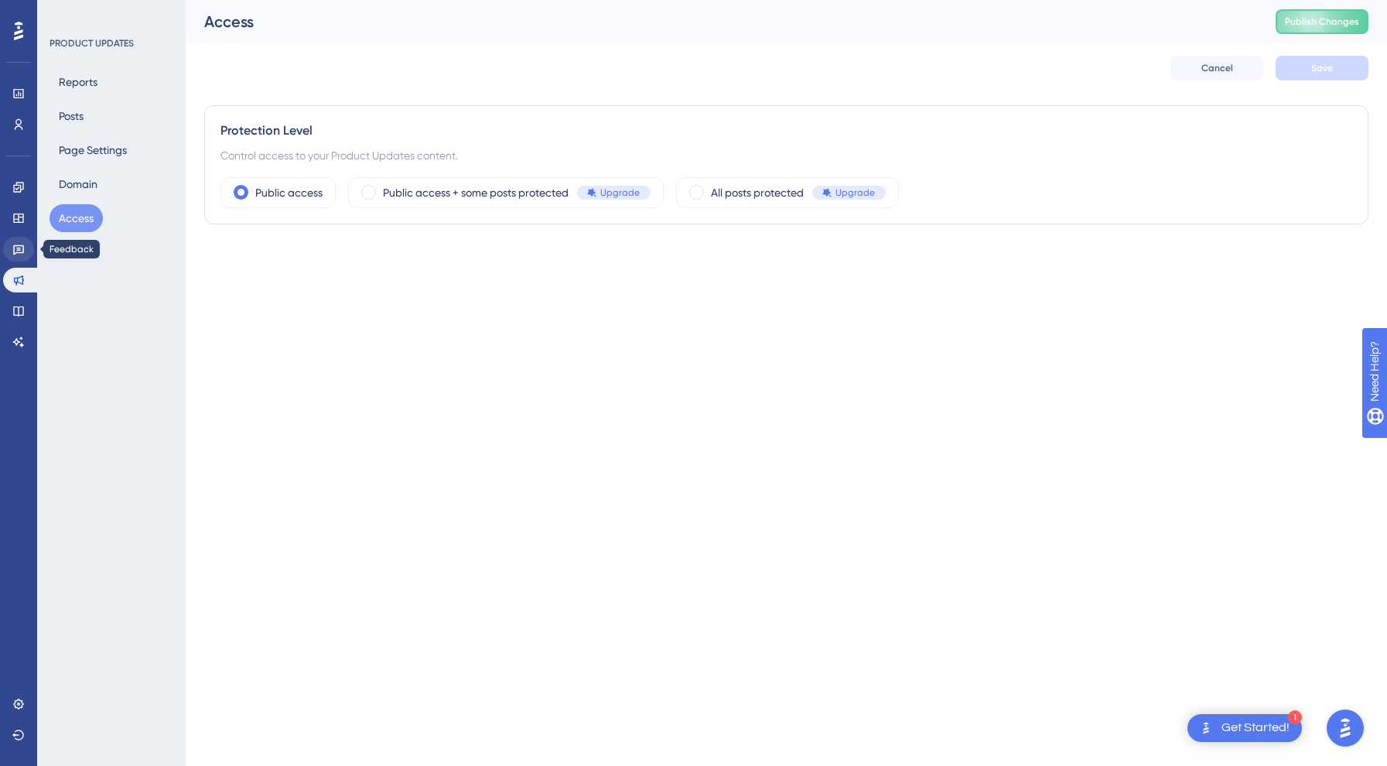
click at [19, 254] on icon at bounding box center [18, 249] width 12 height 12
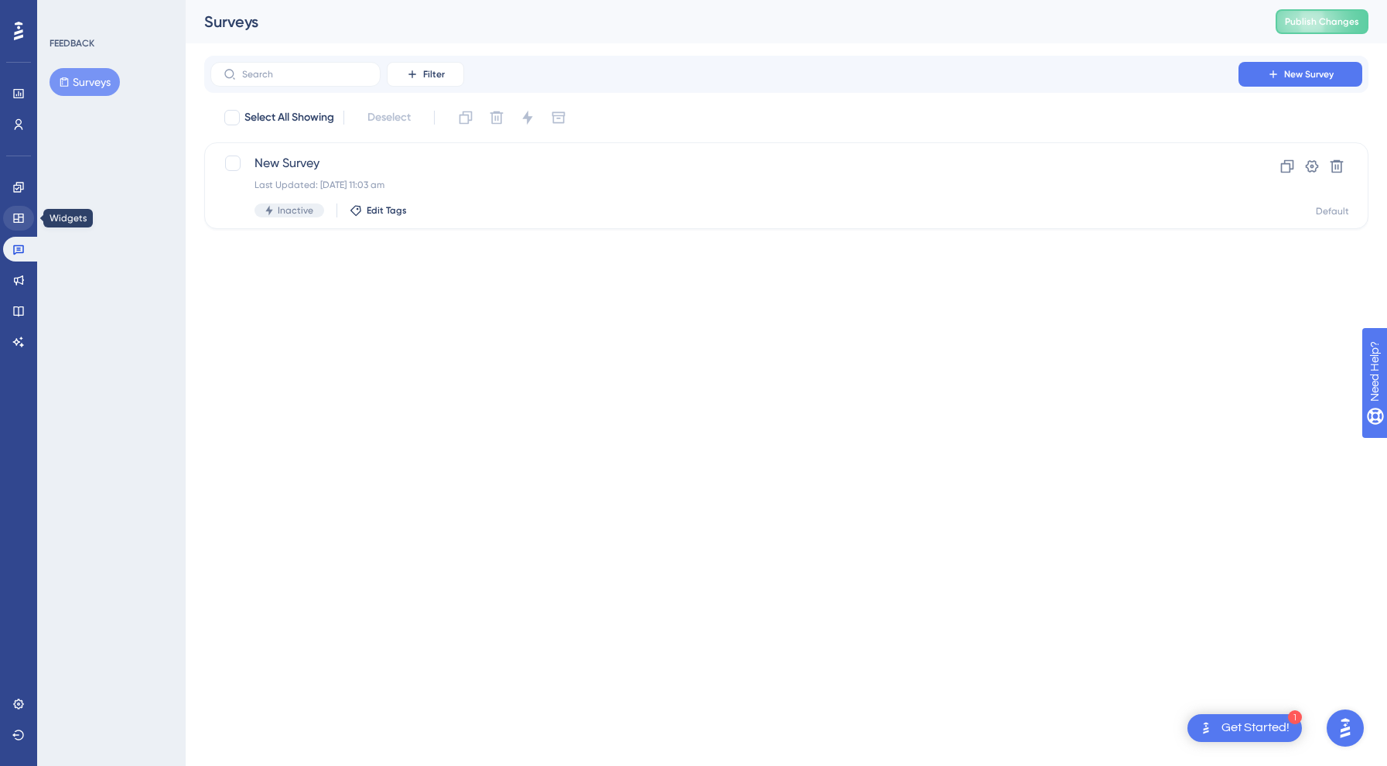
click at [14, 215] on icon at bounding box center [18, 217] width 10 height 9
click at [24, 186] on icon at bounding box center [18, 187] width 12 height 12
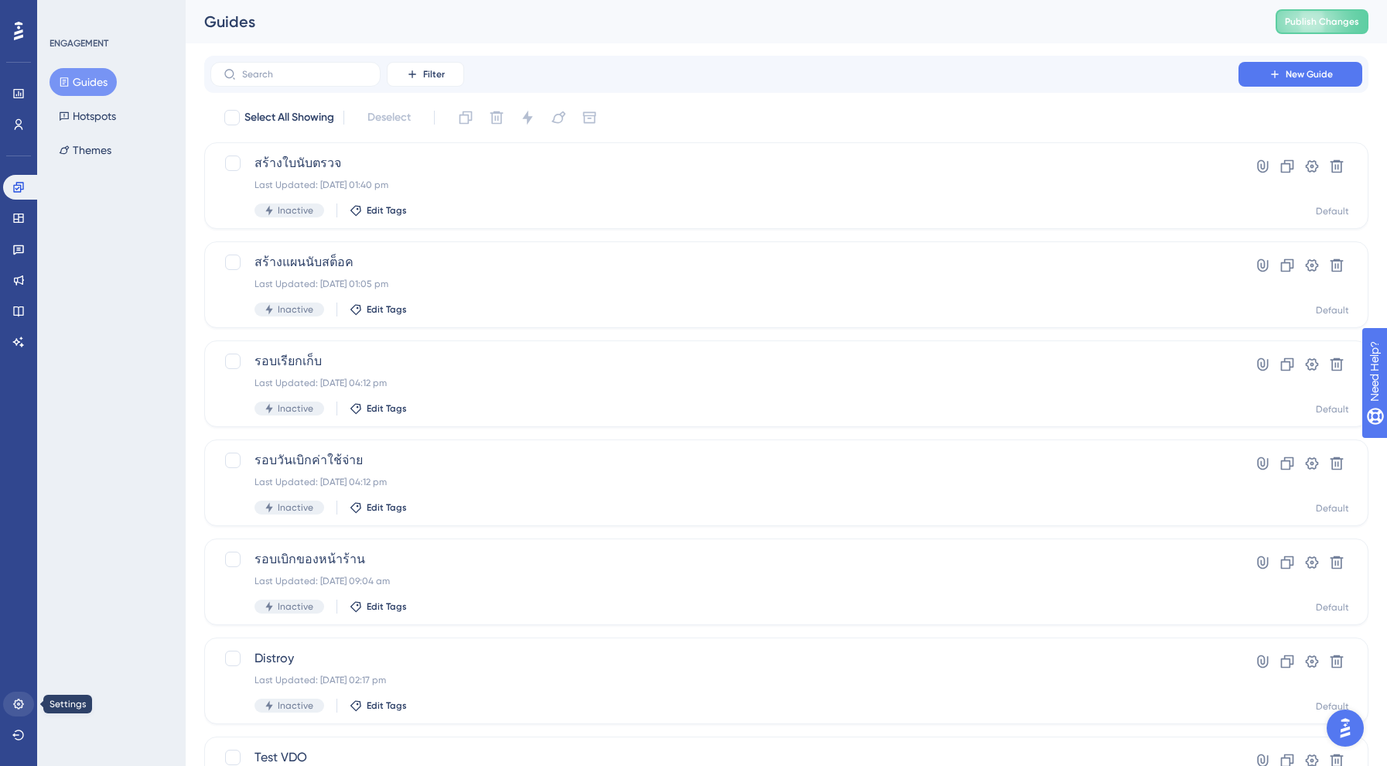
click at [11, 702] on link at bounding box center [18, 703] width 31 height 25
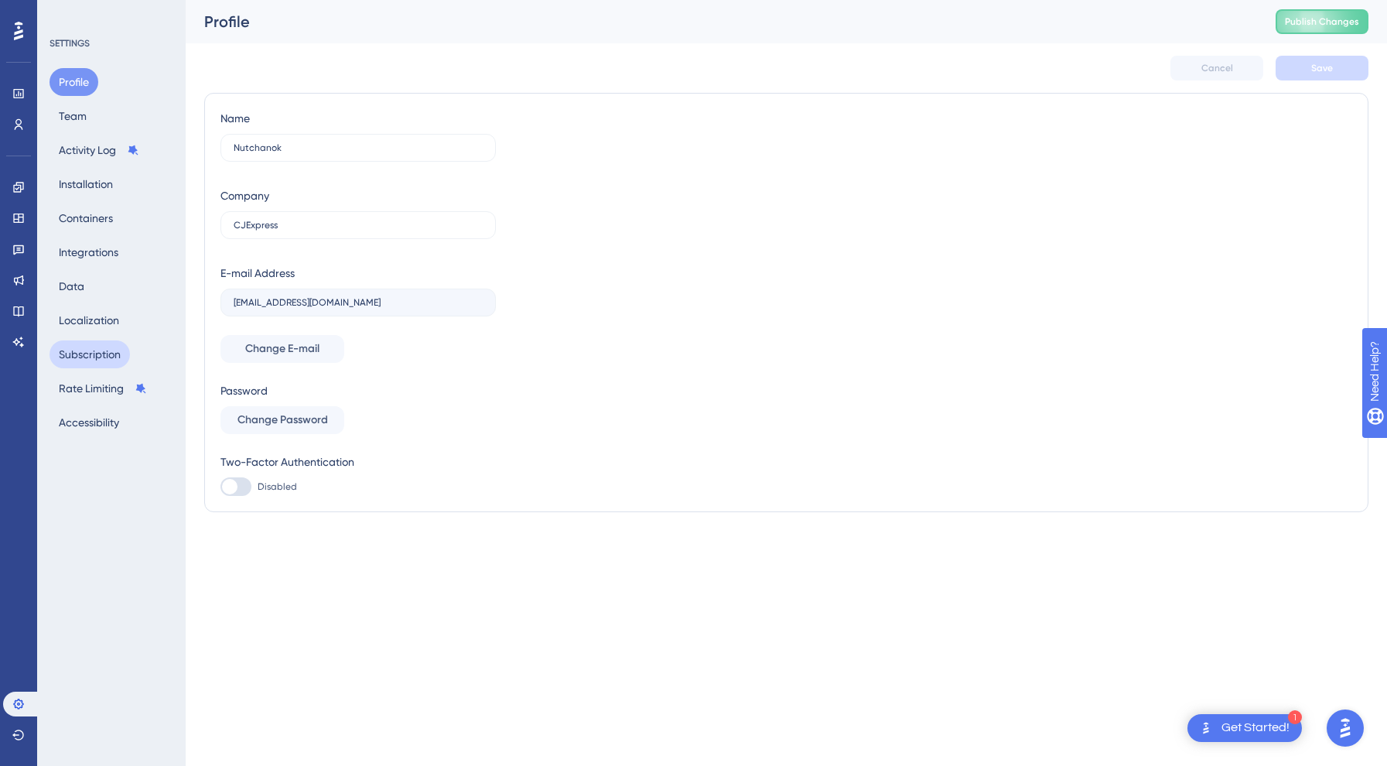
click at [86, 355] on button "Subscription" at bounding box center [90, 354] width 80 height 28
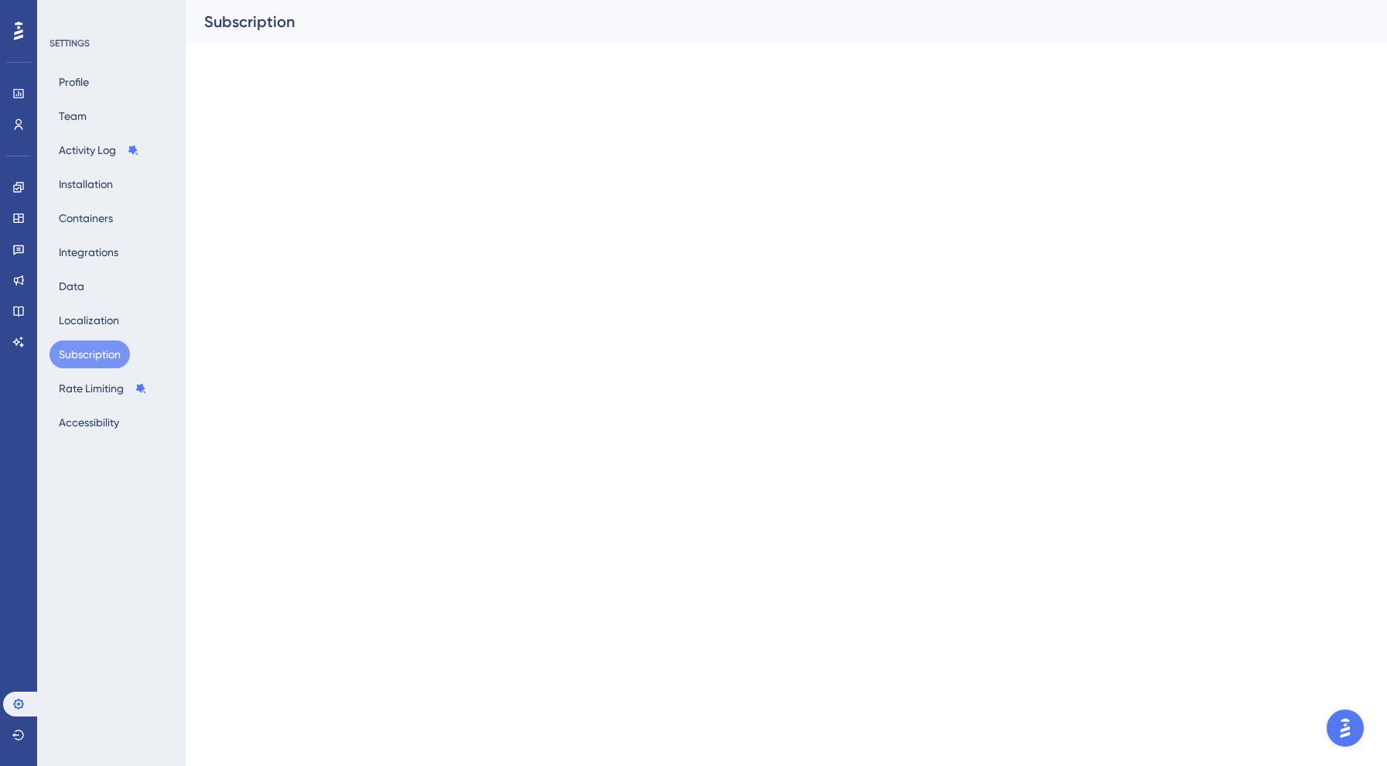
click at [94, 301] on div "Profile Team Activity Log Installation Containers Integrations Data Localizatio…" at bounding box center [112, 252] width 125 height 368
click at [73, 287] on button "Data" at bounding box center [72, 286] width 44 height 28
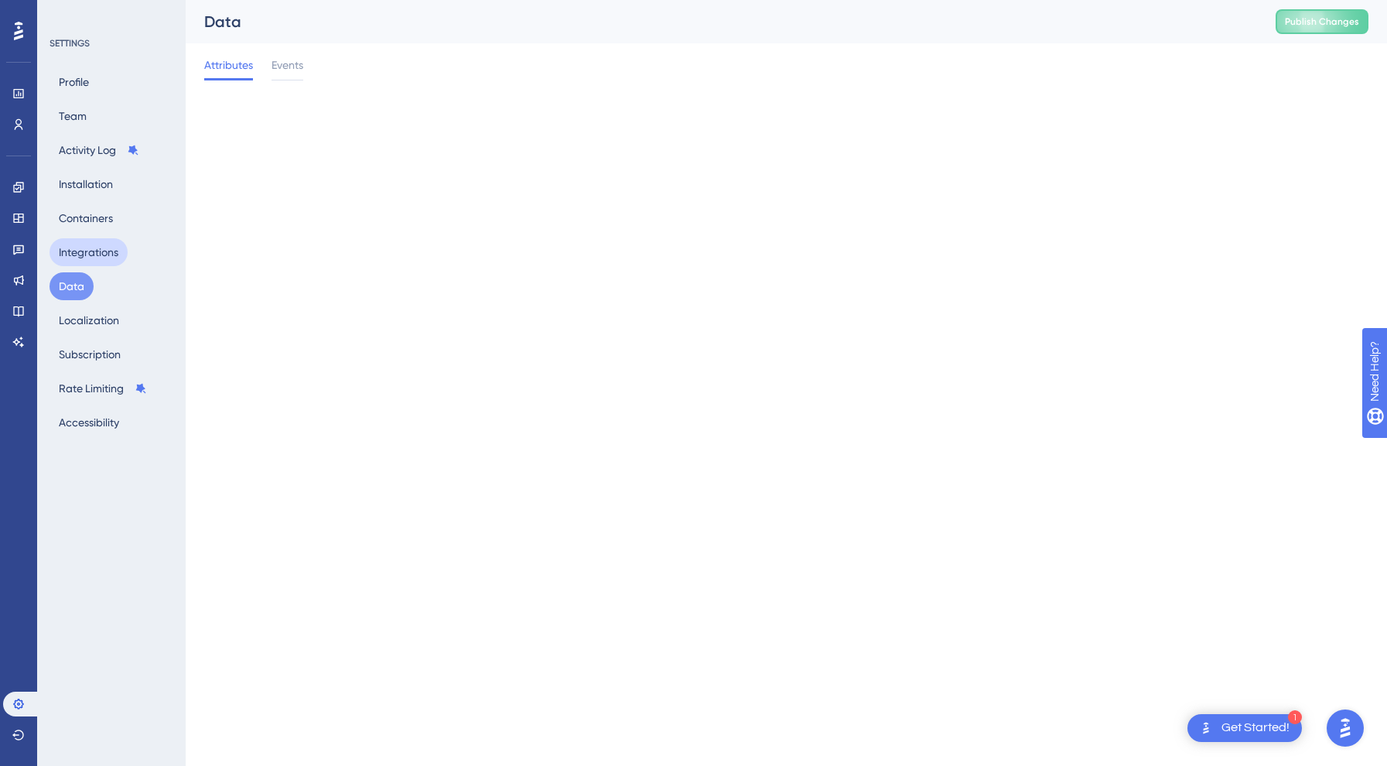
click at [90, 254] on button "Integrations" at bounding box center [89, 252] width 78 height 28
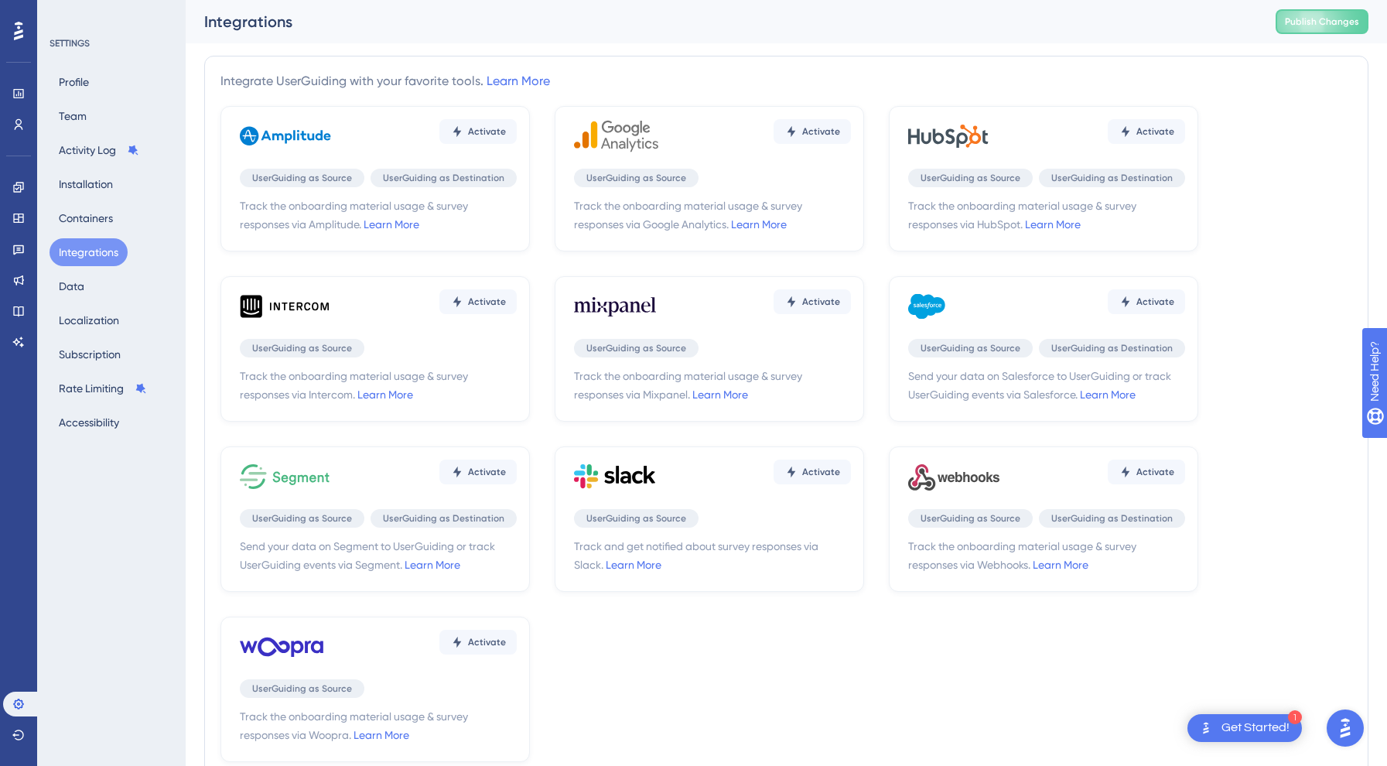
click at [84, 201] on div "Profile Team Activity Log Installation Containers Integrations Data Localizatio…" at bounding box center [112, 252] width 125 height 368
click at [80, 214] on button "Containers" at bounding box center [86, 218] width 73 height 28
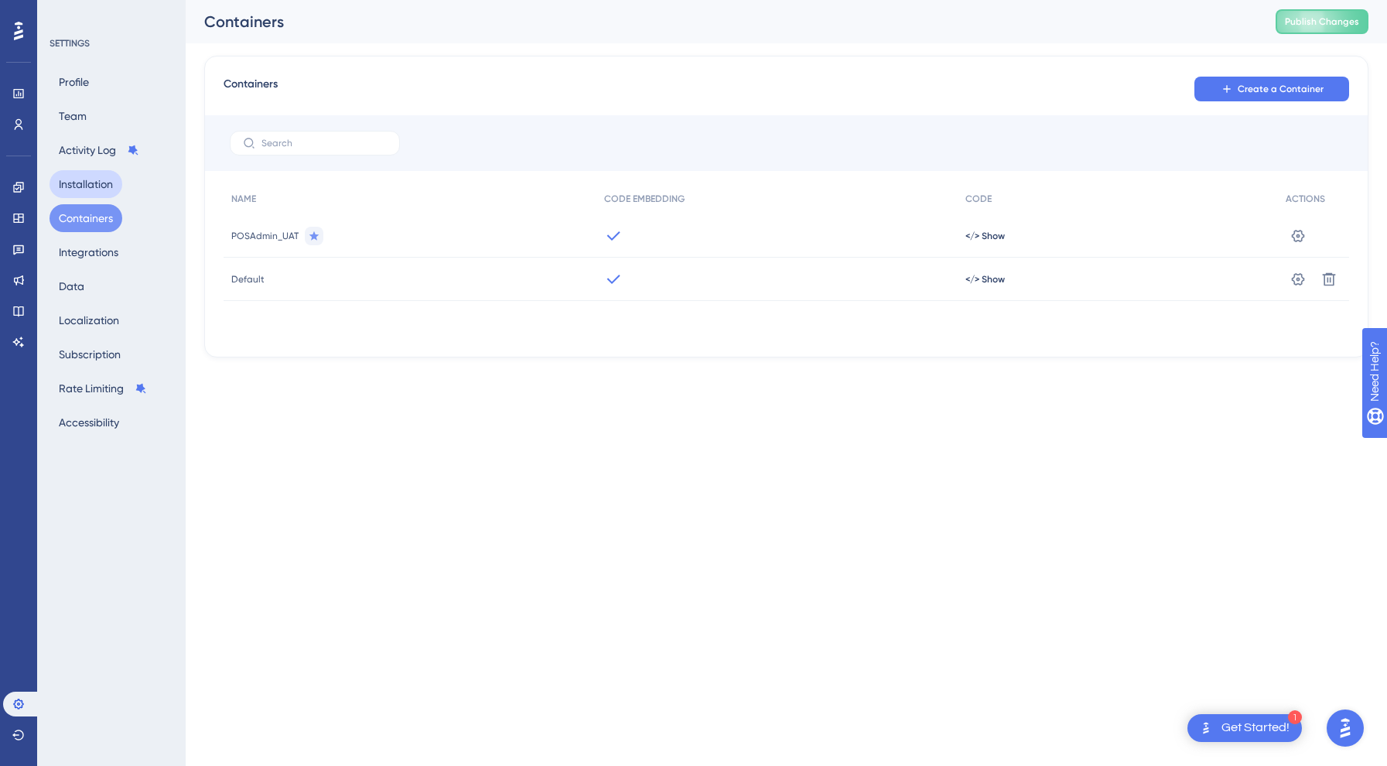
click at [77, 171] on button "Installation" at bounding box center [86, 184] width 73 height 28
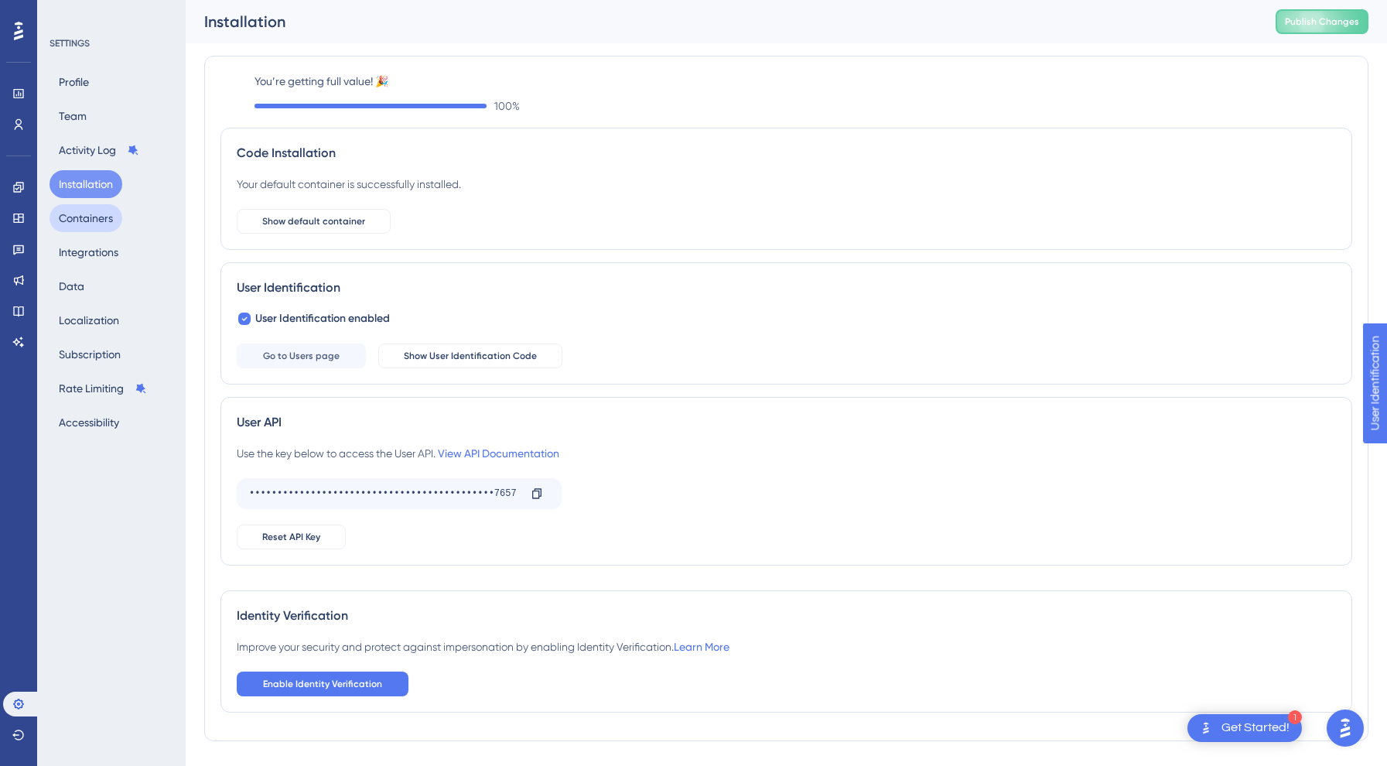
click at [84, 209] on button "Containers" at bounding box center [86, 218] width 73 height 28
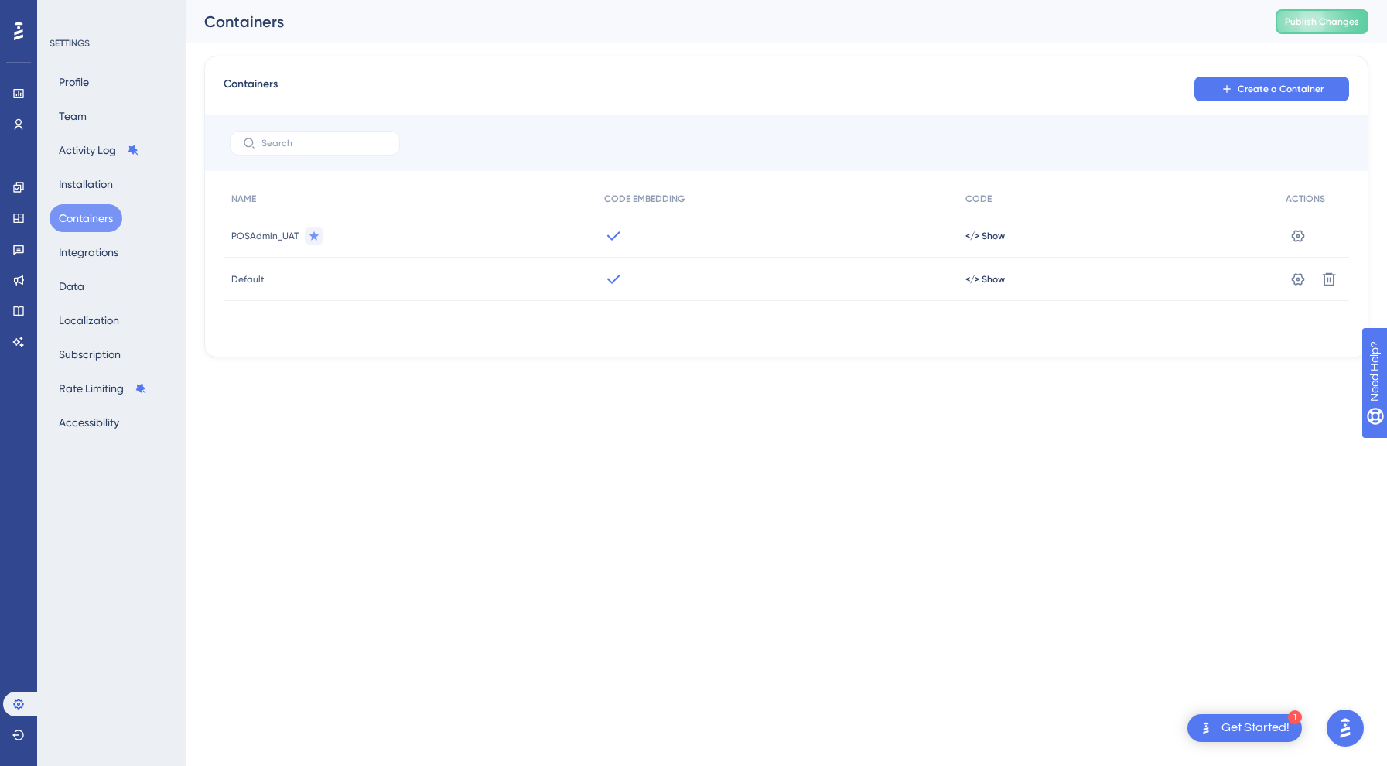
click at [449, 258] on div "Default" at bounding box center [410, 279] width 373 height 43
click at [990, 236] on span "</> Show" at bounding box center [984, 236] width 39 height 12
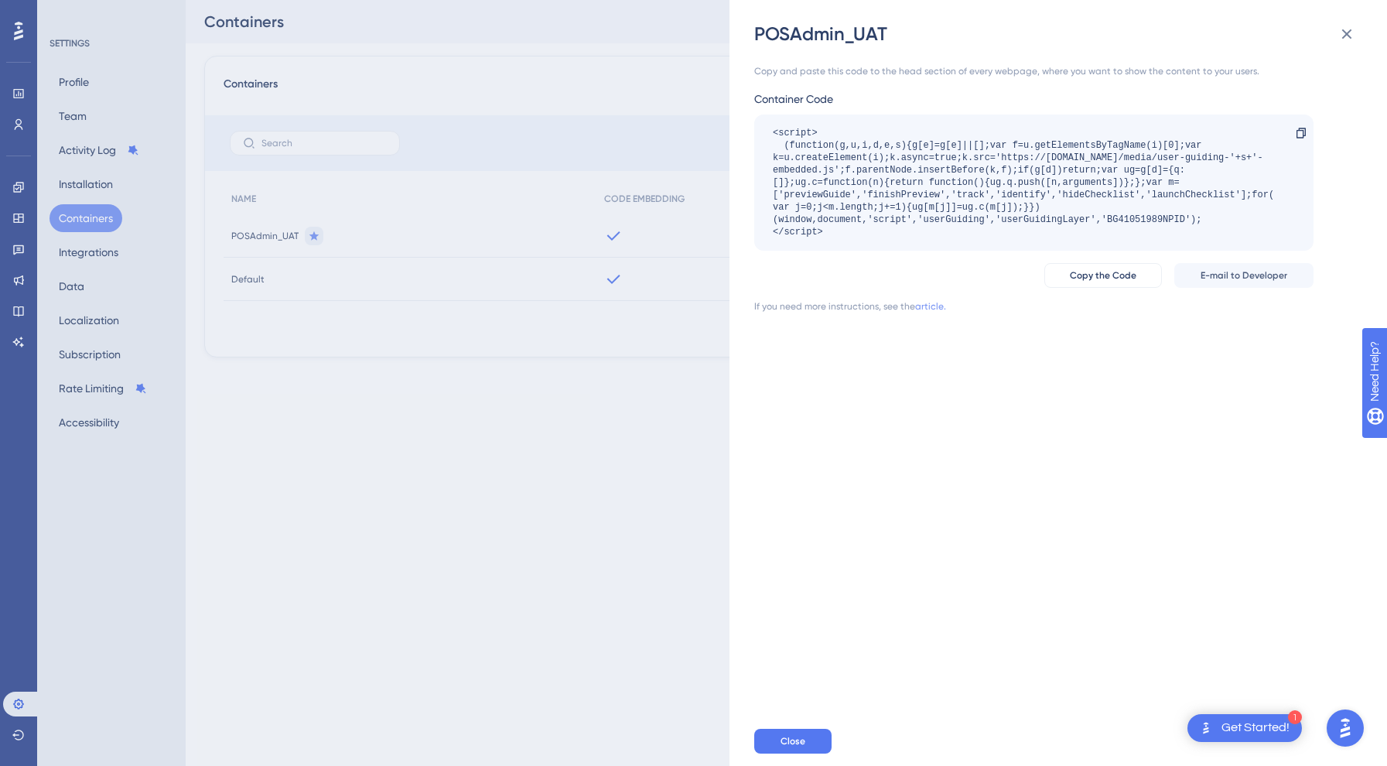
click at [922, 303] on link "article." at bounding box center [930, 306] width 31 height 12
click at [1347, 36] on icon at bounding box center [1346, 34] width 19 height 19
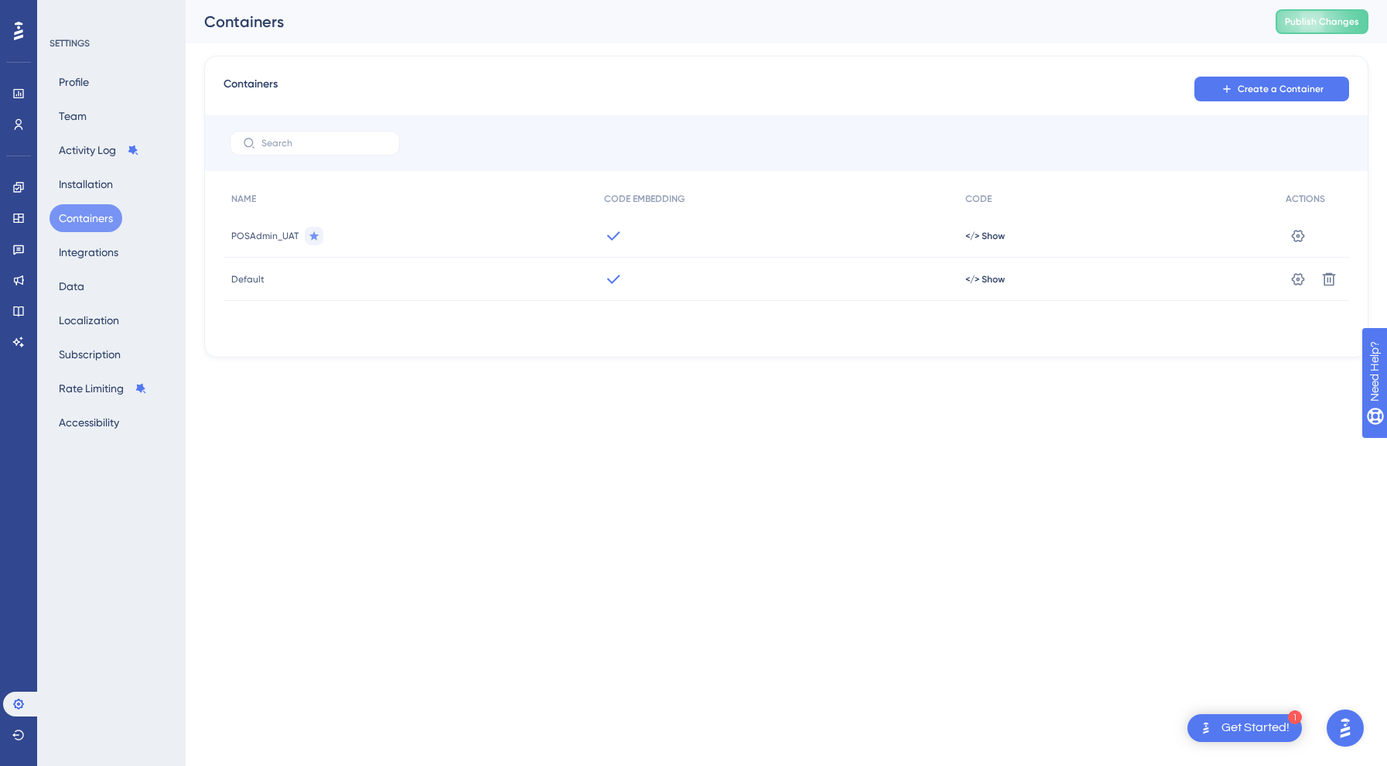
click at [1099, 389] on div "Performance Users Engagement Widgets Feedback Product Updates Knowledge Base AI…" at bounding box center [693, 203] width 1387 height 407
click at [94, 187] on button "Installation" at bounding box center [86, 184] width 73 height 28
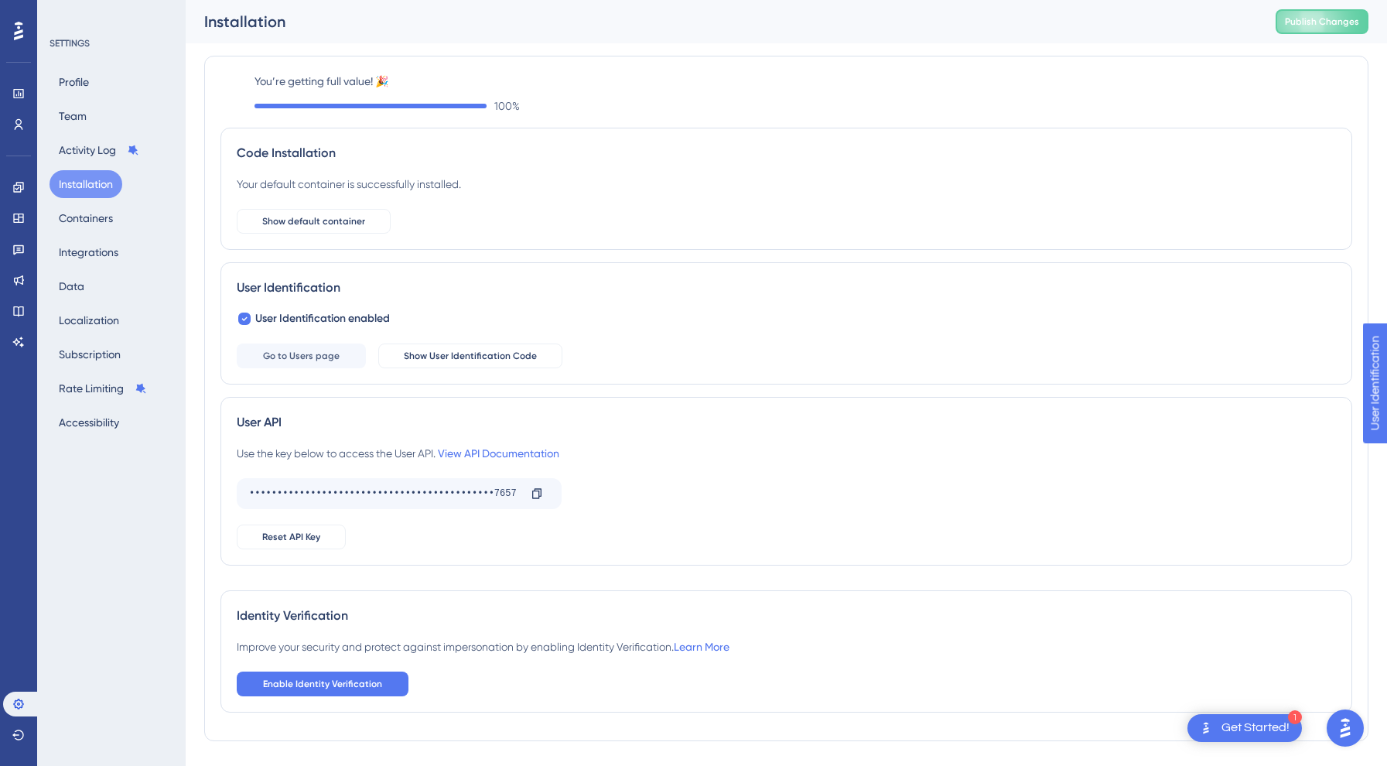
click at [306, 234] on div "Code Installation Your default container is successfully installed. Show defaul…" at bounding box center [786, 189] width 1132 height 122
click at [304, 223] on span "Show default container" at bounding box center [313, 221] width 103 height 12
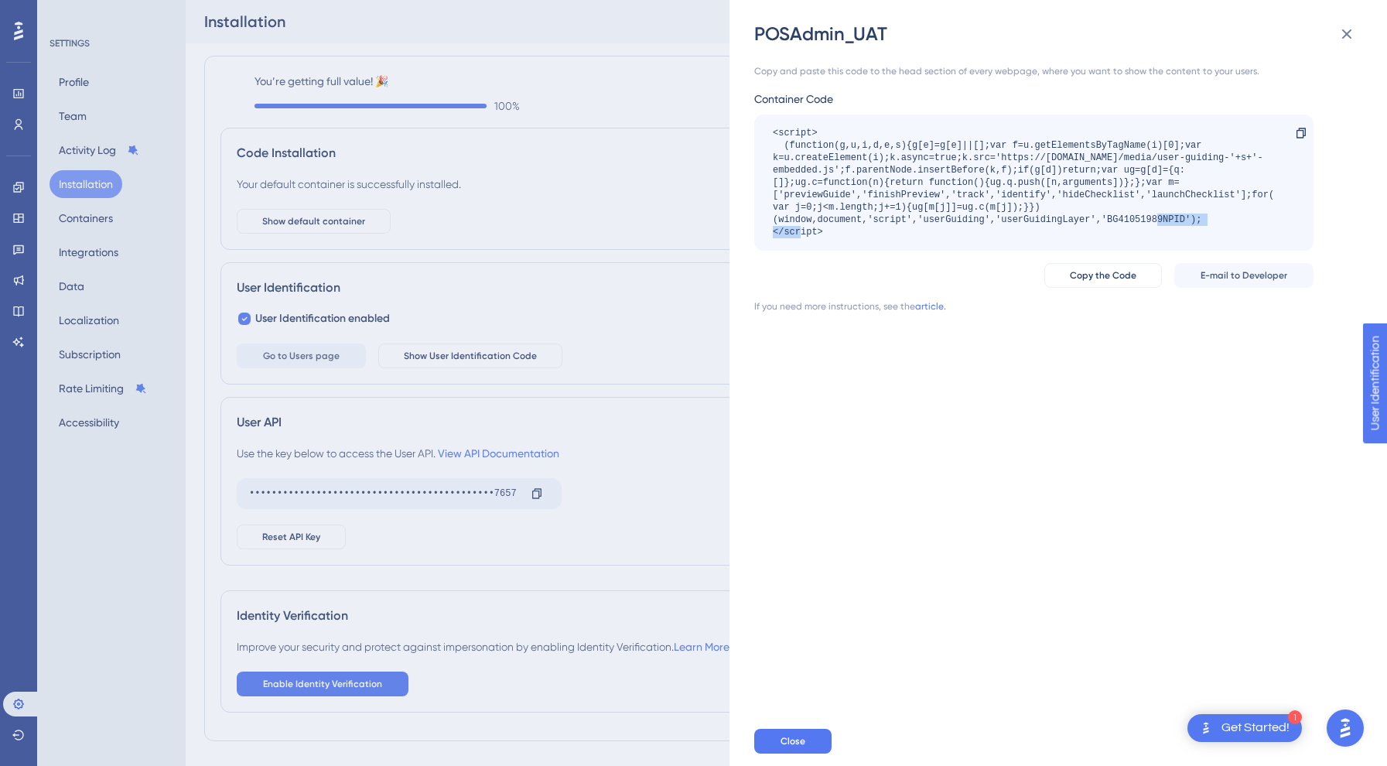
drag, startPoint x: 1109, startPoint y: 221, endPoint x: 1184, endPoint y: 224, distance: 75.1
click at [1184, 224] on div "<script> (function(g,u,i,d,e,s){g[e]=g[e]||[];var f=u.getElementsByTagName(i)[0…" at bounding box center [1026, 182] width 507 height 111
click at [1350, 31] on icon at bounding box center [1347, 34] width 10 height 10
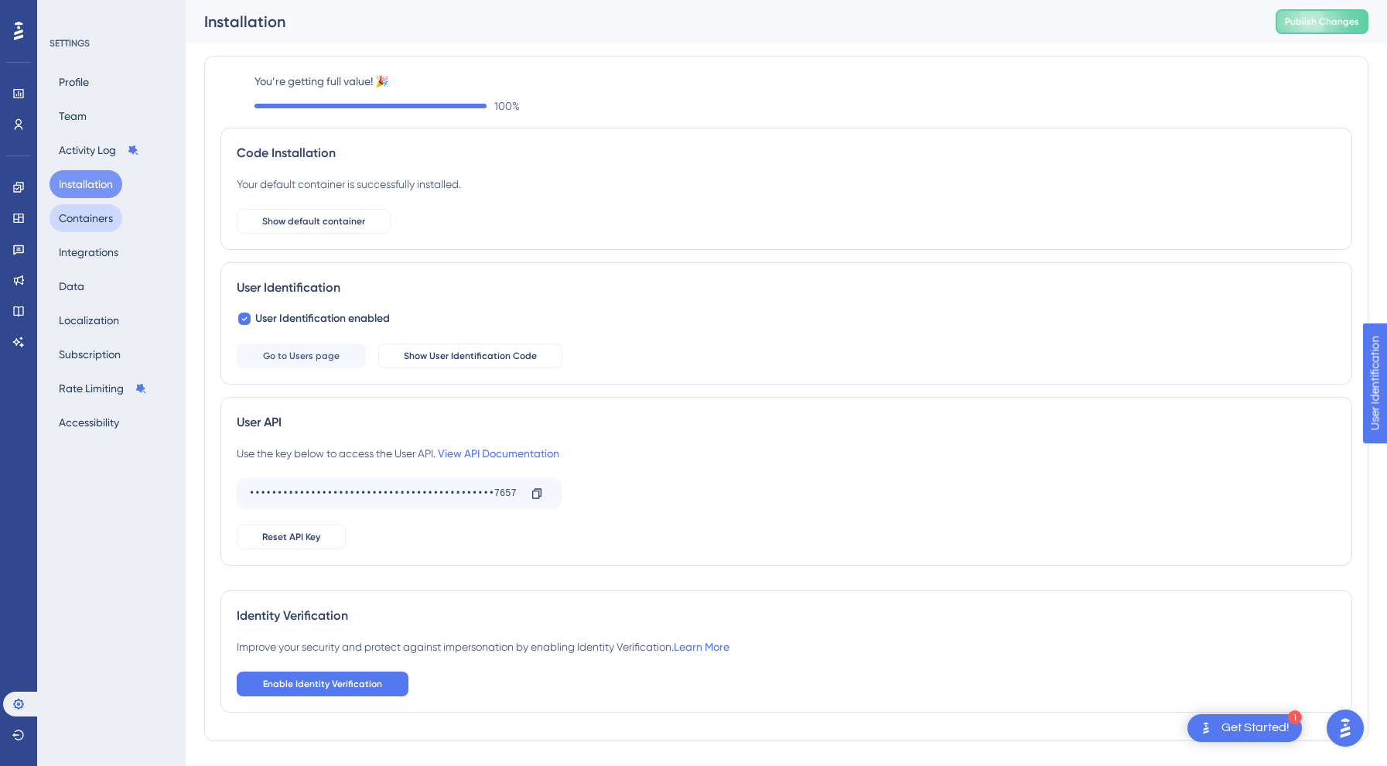
click at [97, 221] on button "Containers" at bounding box center [86, 218] width 73 height 28
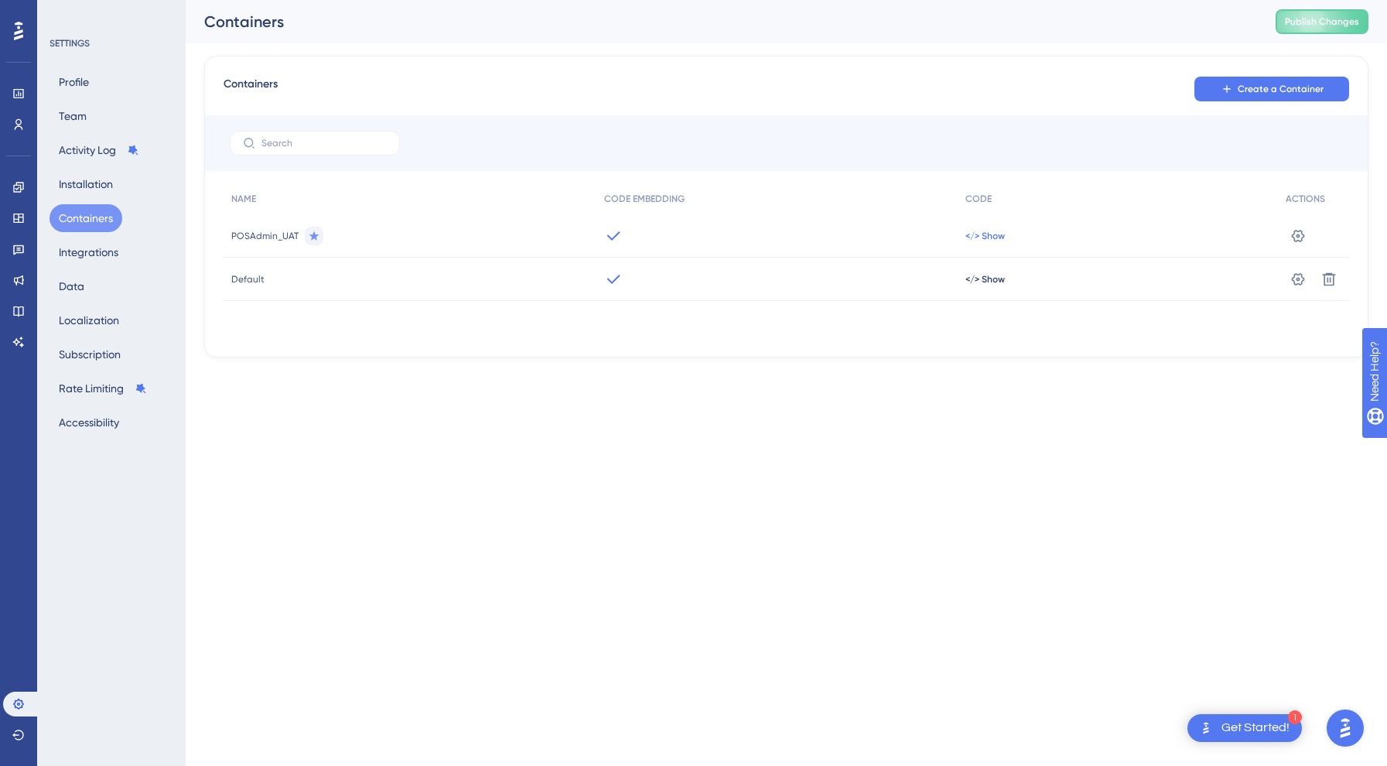
click at [987, 233] on span "</> Show" at bounding box center [984, 236] width 39 height 12
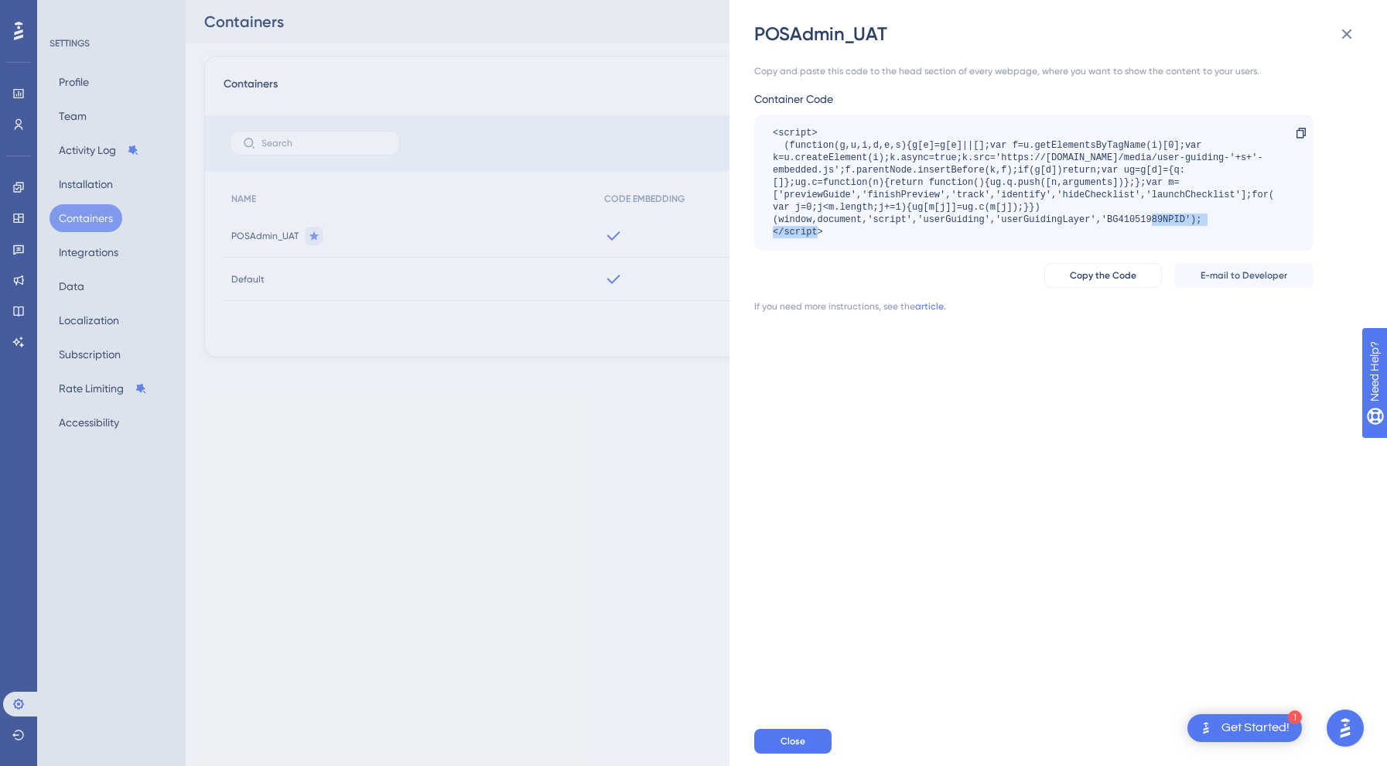
drag, startPoint x: 1102, startPoint y: 224, endPoint x: 1207, endPoint y: 224, distance: 104.4
click at [1207, 224] on div "<script> (function(g,u,i,d,e,s){g[e]=g[e]||[];var f=u.getElementsByTagName(i)[0…" at bounding box center [1026, 182] width 507 height 111
click at [1340, 40] on icon at bounding box center [1346, 34] width 19 height 19
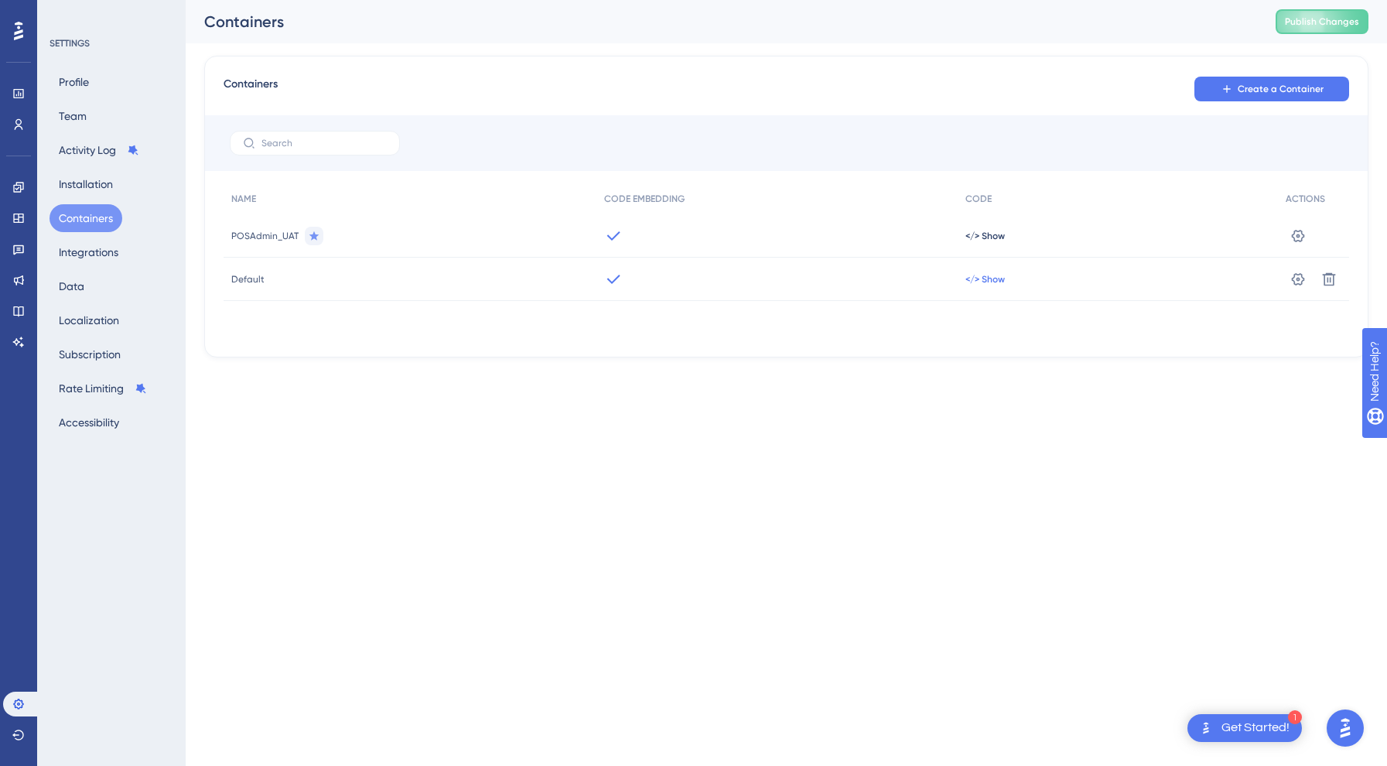
click at [986, 280] on span "</> Show" at bounding box center [984, 279] width 39 height 12
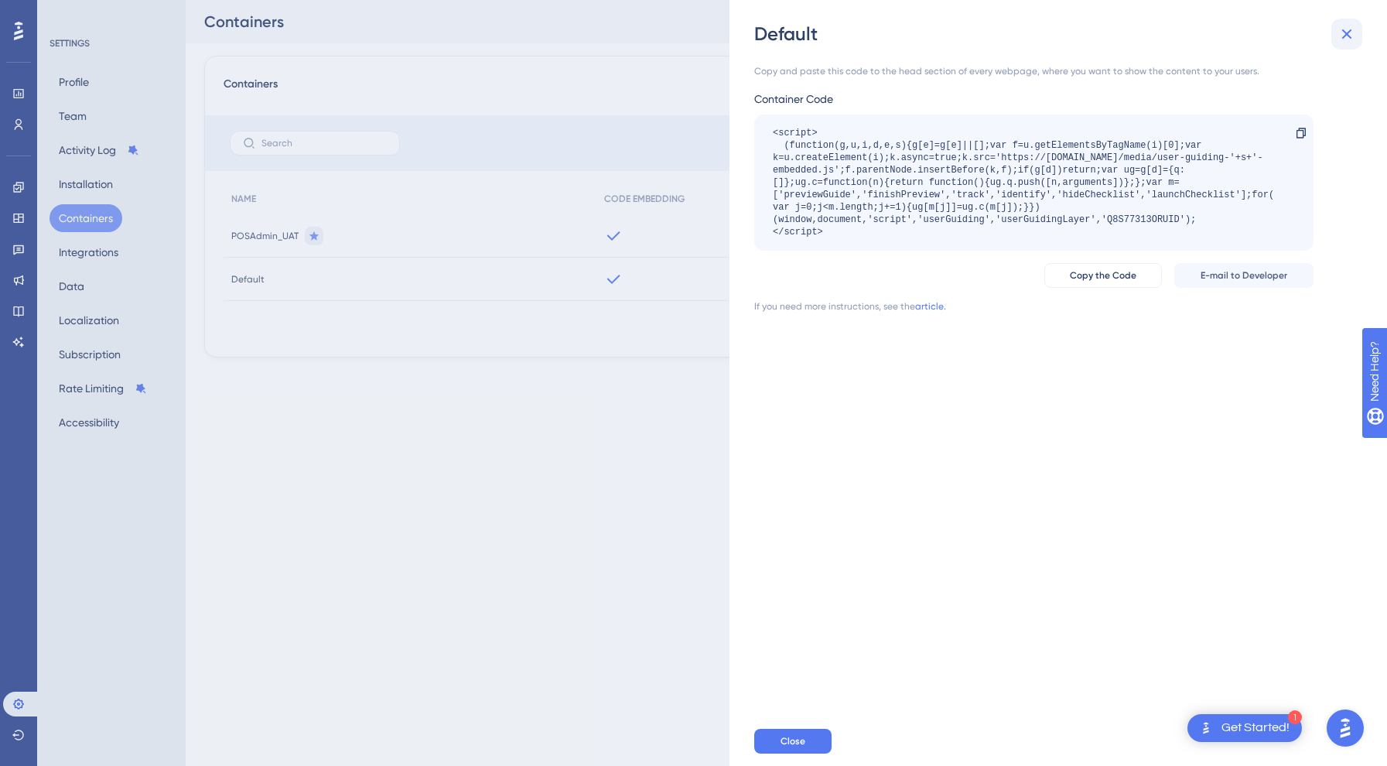
click at [1345, 33] on icon at bounding box center [1347, 34] width 10 height 10
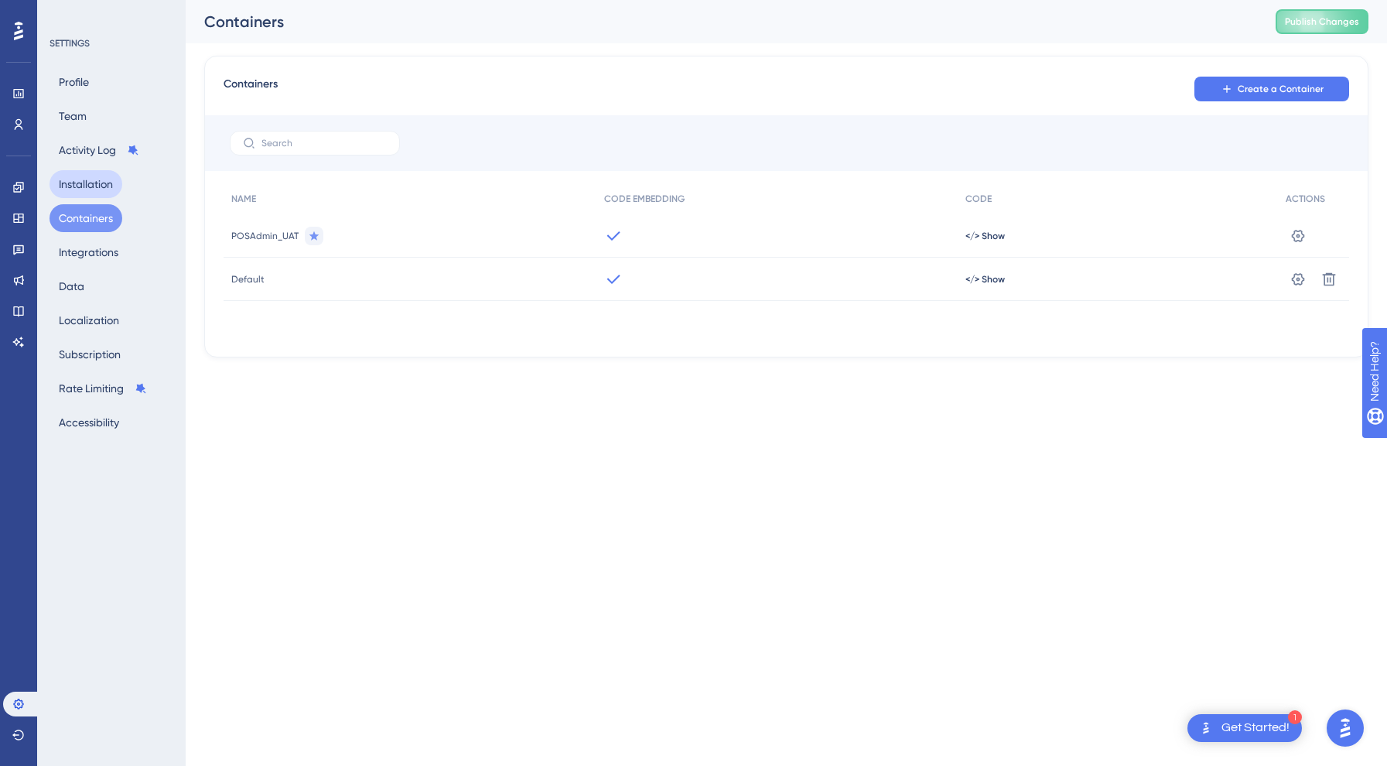
click at [68, 195] on button "Installation" at bounding box center [86, 184] width 73 height 28
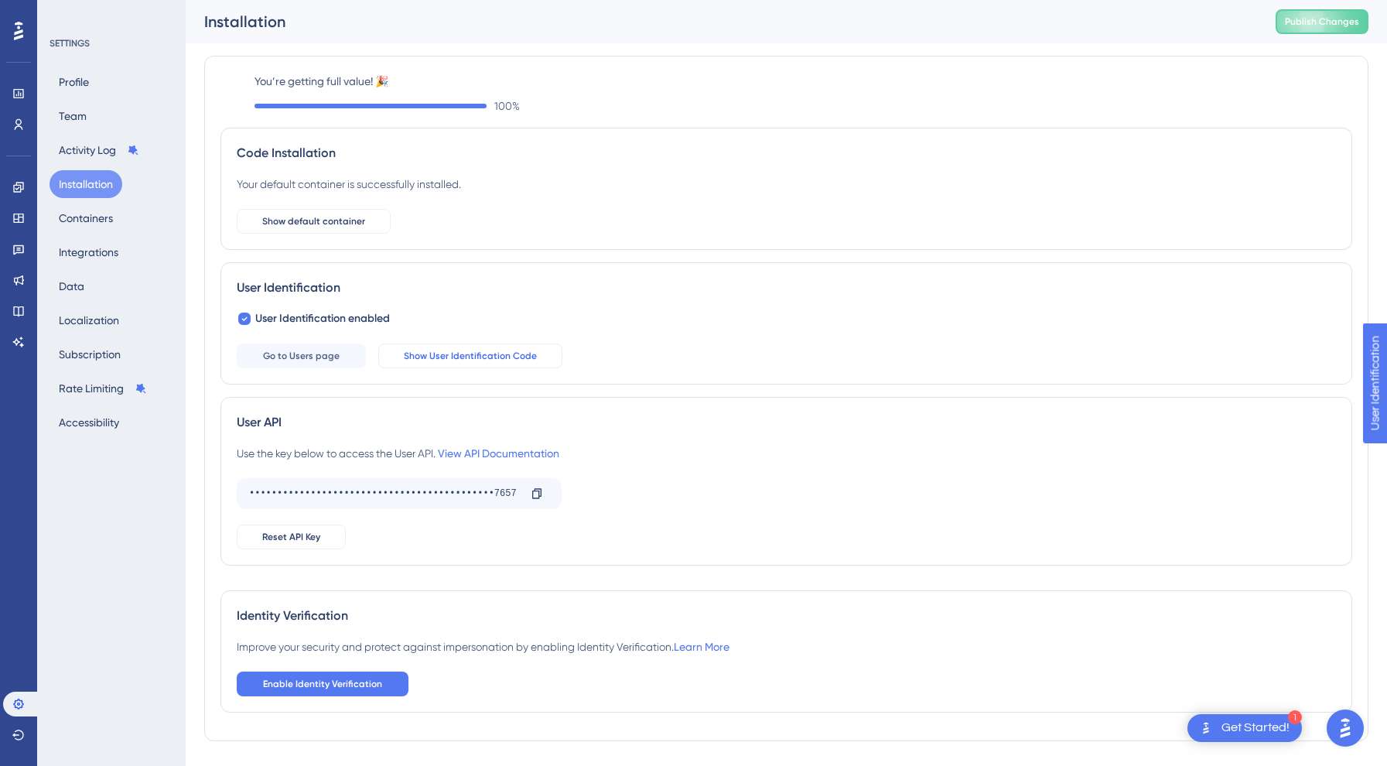
click at [474, 350] on span "Show User Identification Code" at bounding box center [470, 356] width 133 height 12
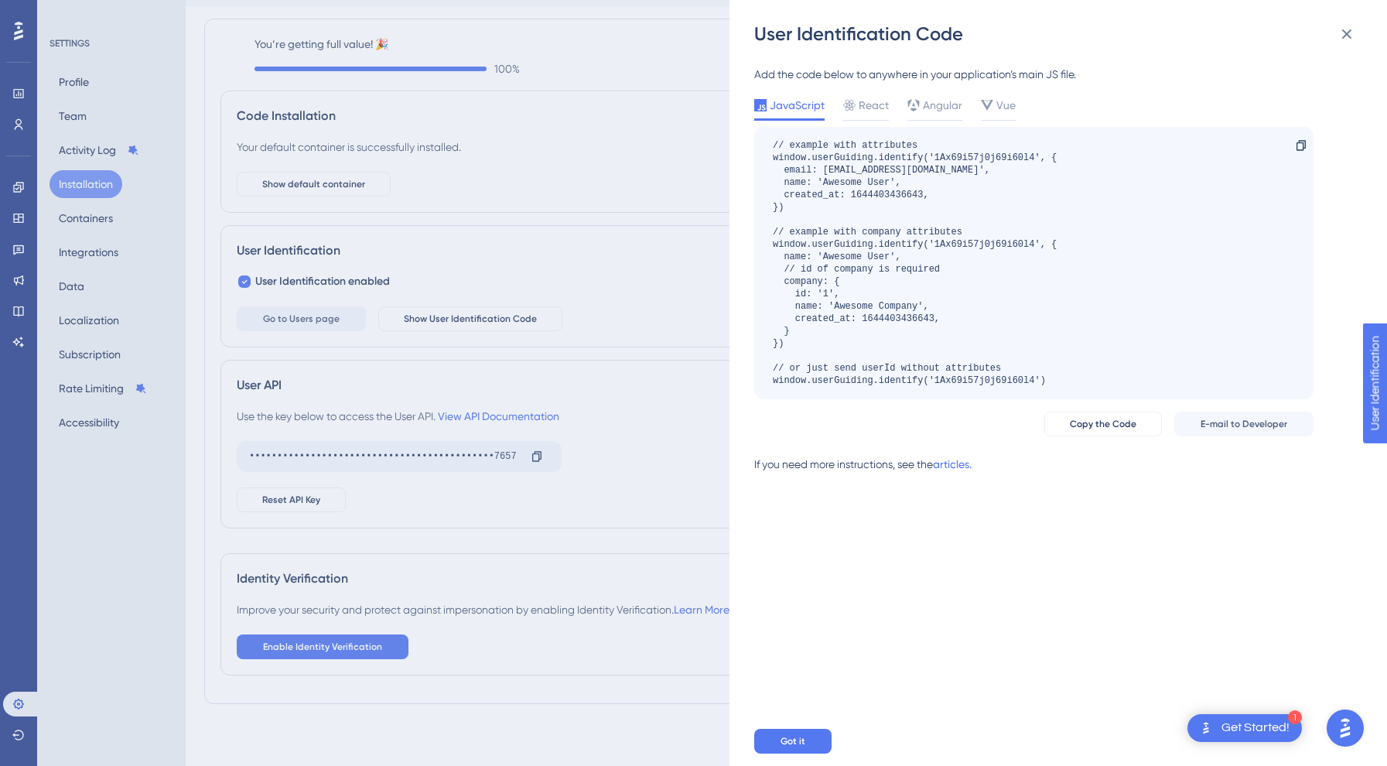
scroll to position [37, 0]
click at [1353, 23] on button at bounding box center [1346, 34] width 31 height 31
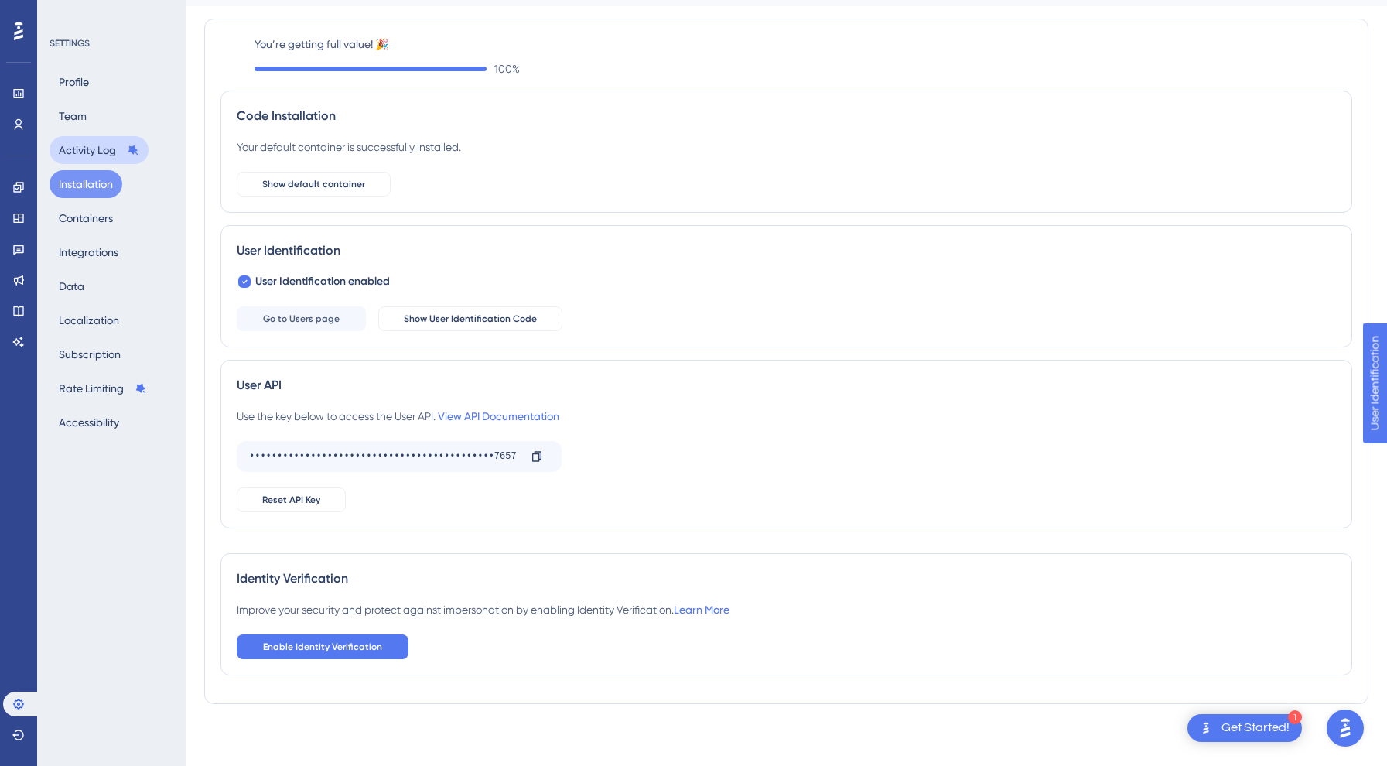
click at [81, 149] on button "Activity Log" at bounding box center [99, 150] width 99 height 28
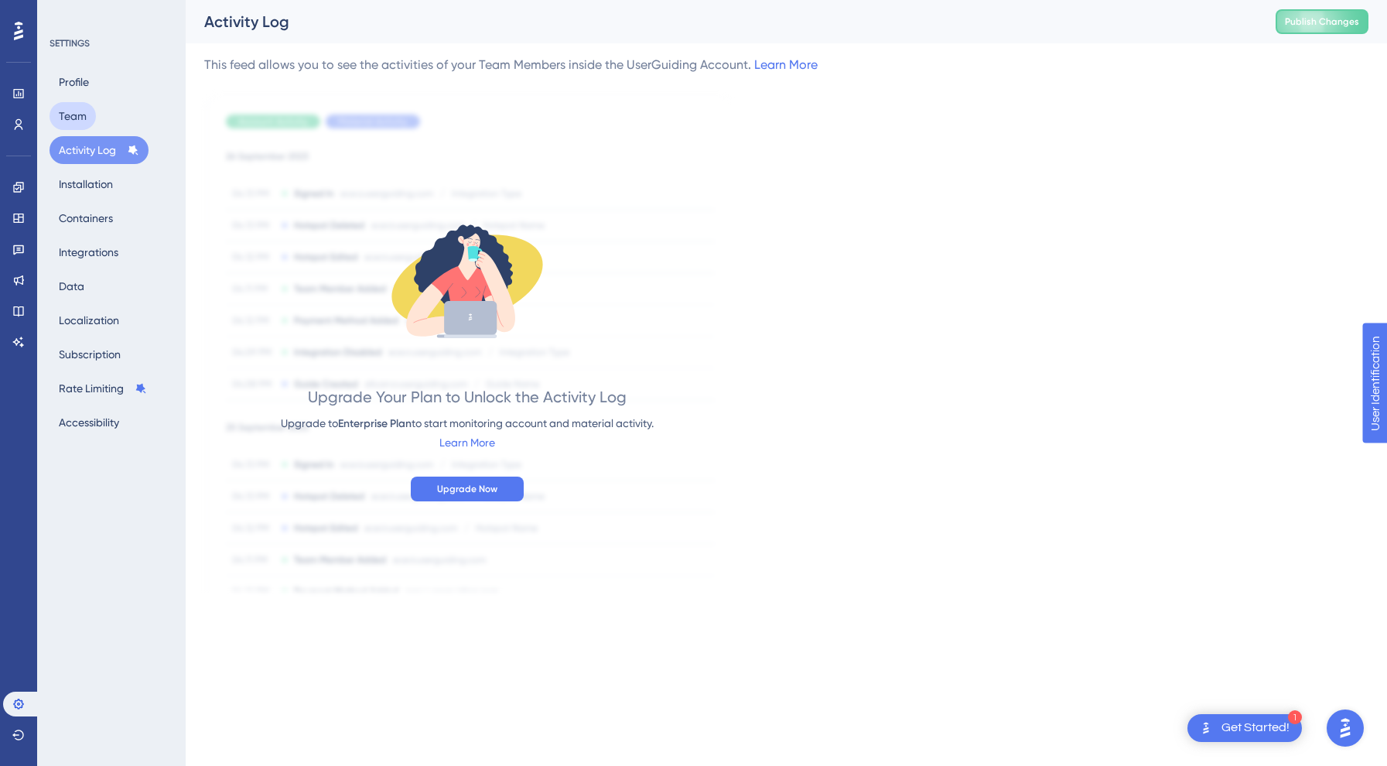
click at [74, 120] on button "Team" at bounding box center [73, 116] width 46 height 28
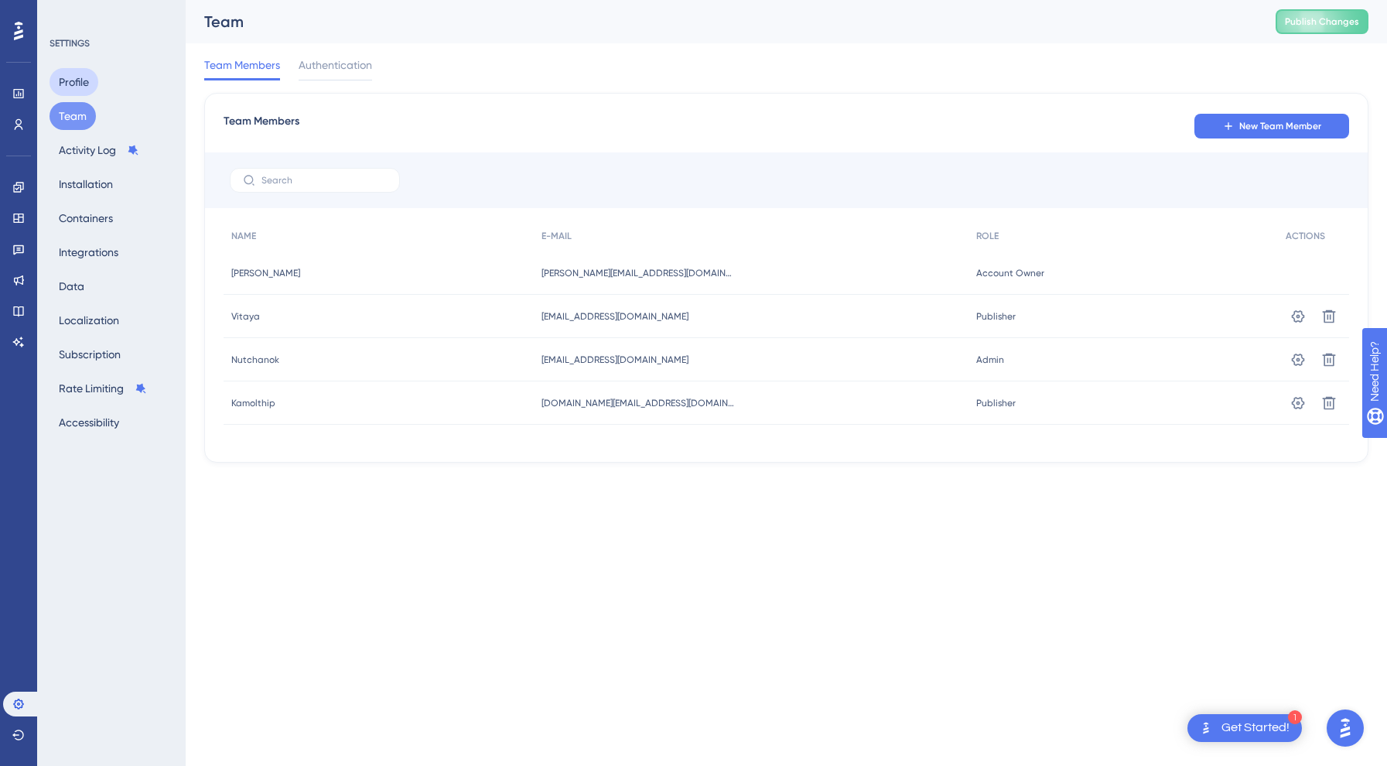
click at [77, 80] on button "Profile" at bounding box center [74, 82] width 49 height 28
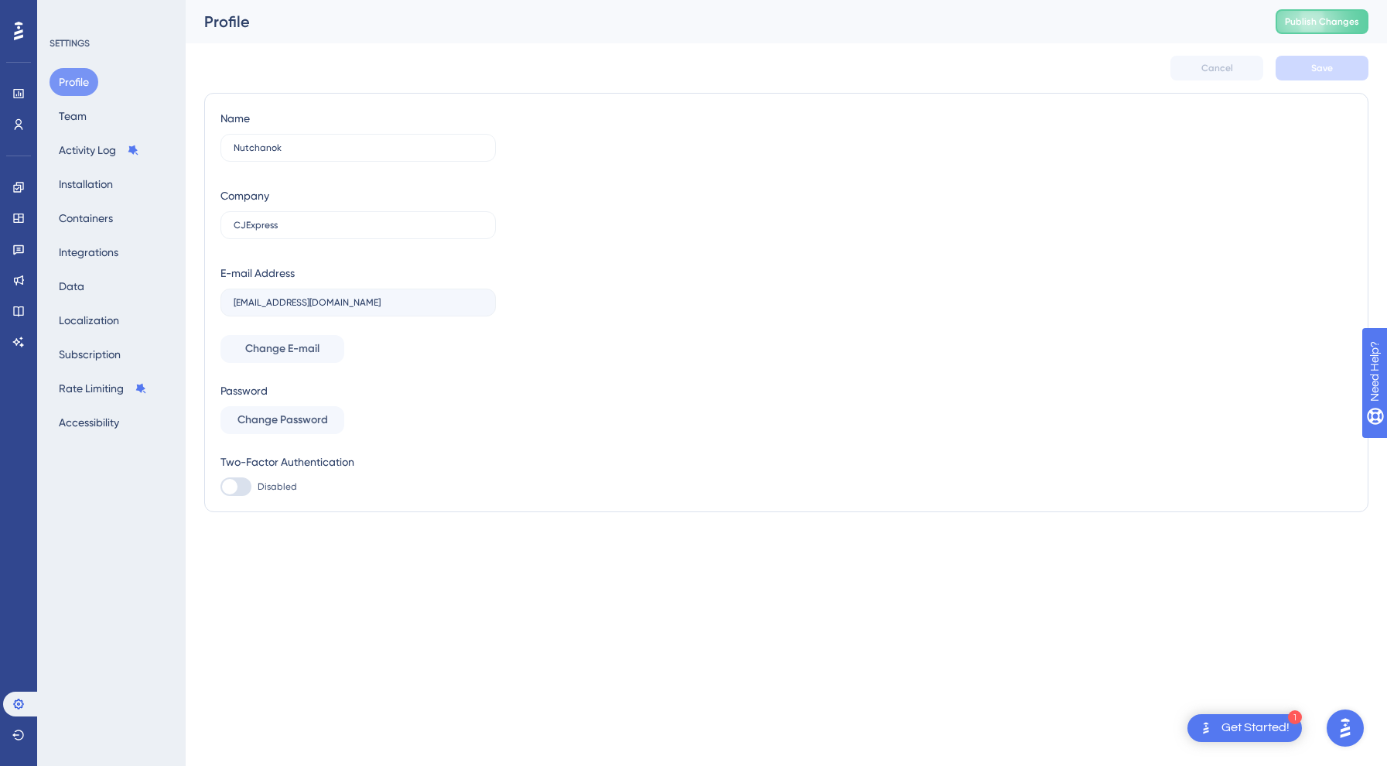
click at [20, 292] on div "Engagement Widgets Feedback Product Updates Knowledge Base AI Assistant" at bounding box center [18, 264] width 31 height 179
click at [20, 272] on link at bounding box center [18, 280] width 31 height 25
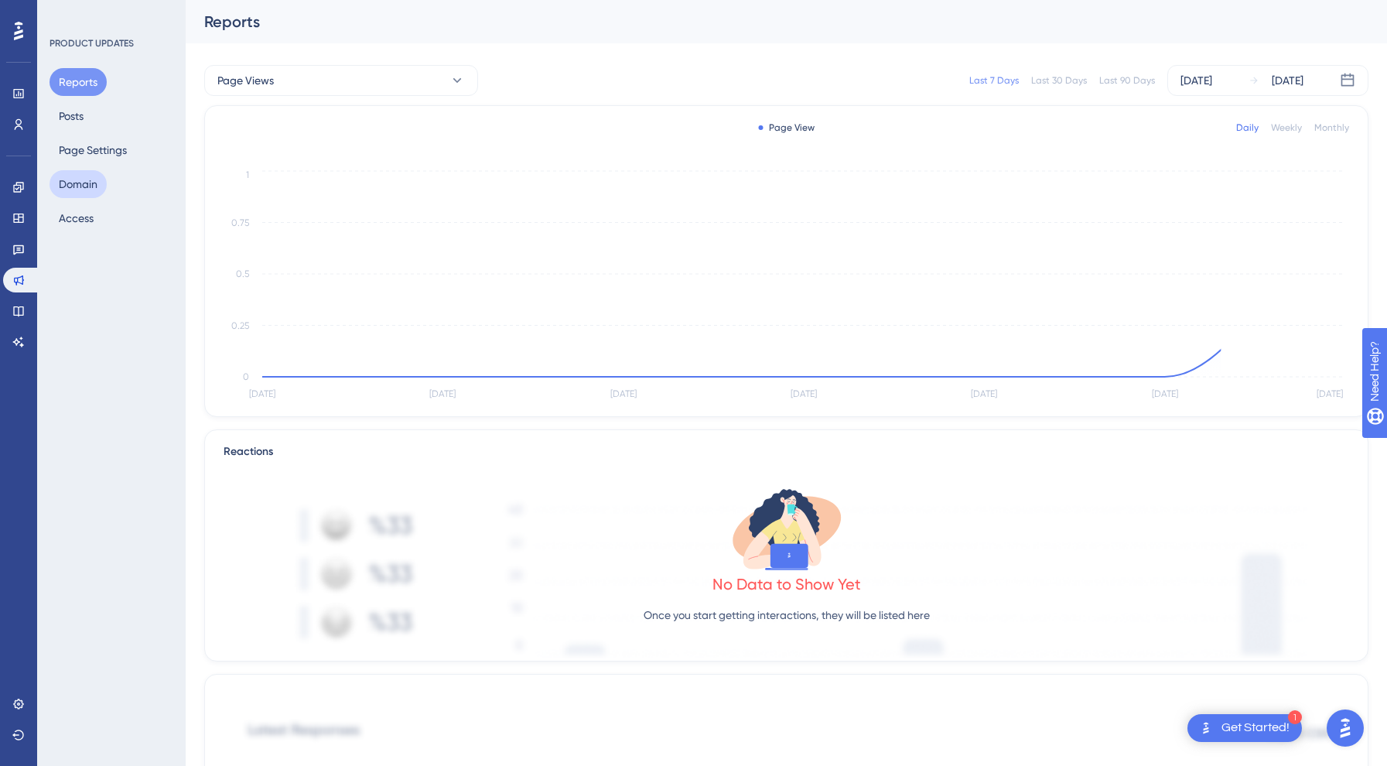
click at [73, 182] on button "Domain" at bounding box center [78, 184] width 57 height 28
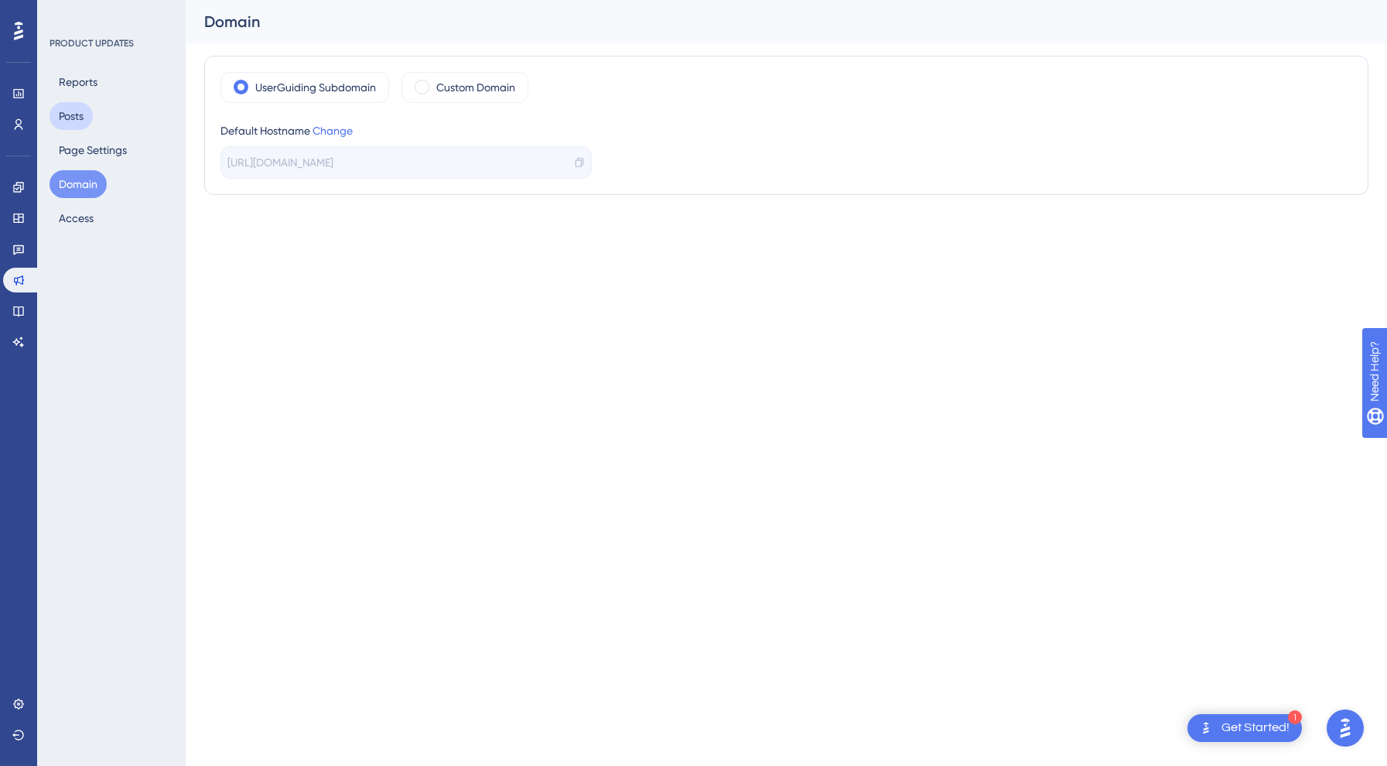
click at [76, 121] on button "Posts" at bounding box center [71, 116] width 43 height 28
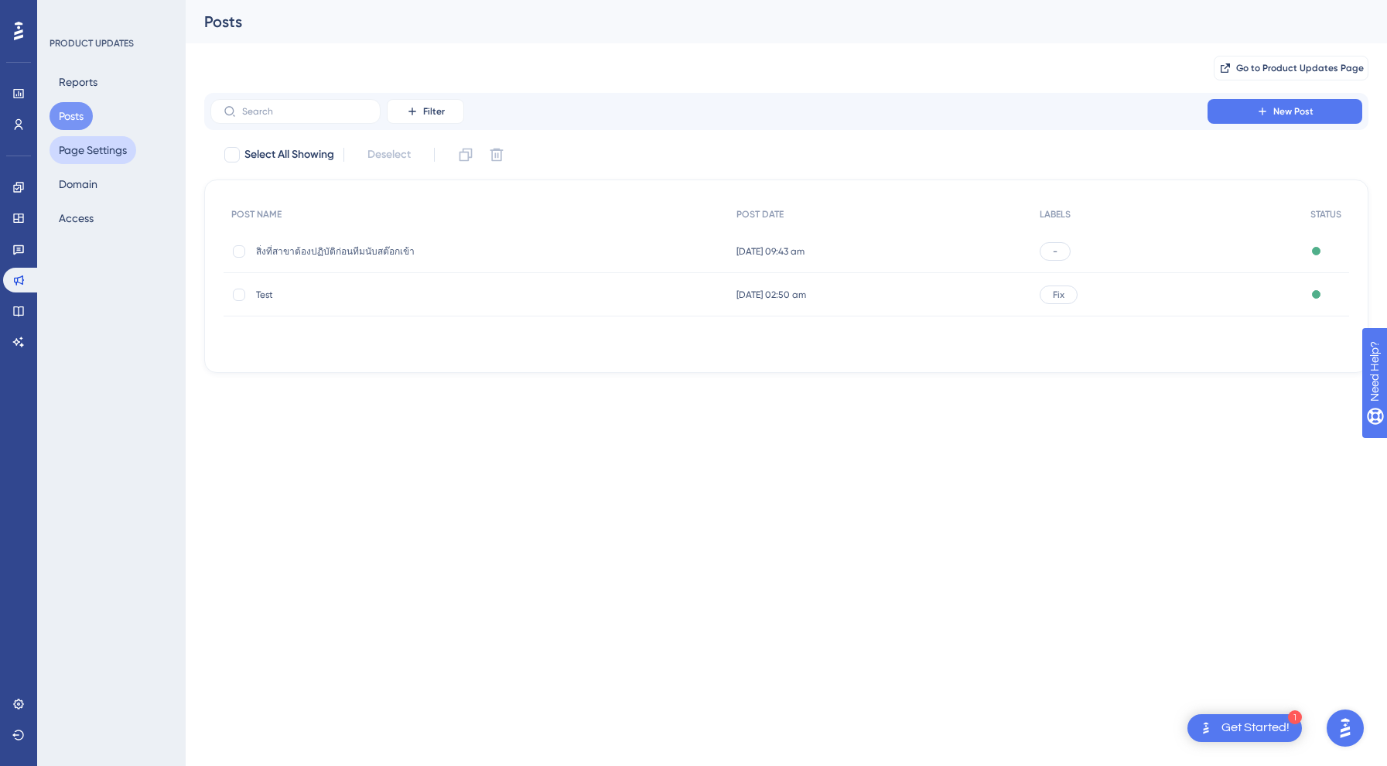
click at [90, 145] on button "Page Settings" at bounding box center [93, 150] width 87 height 28
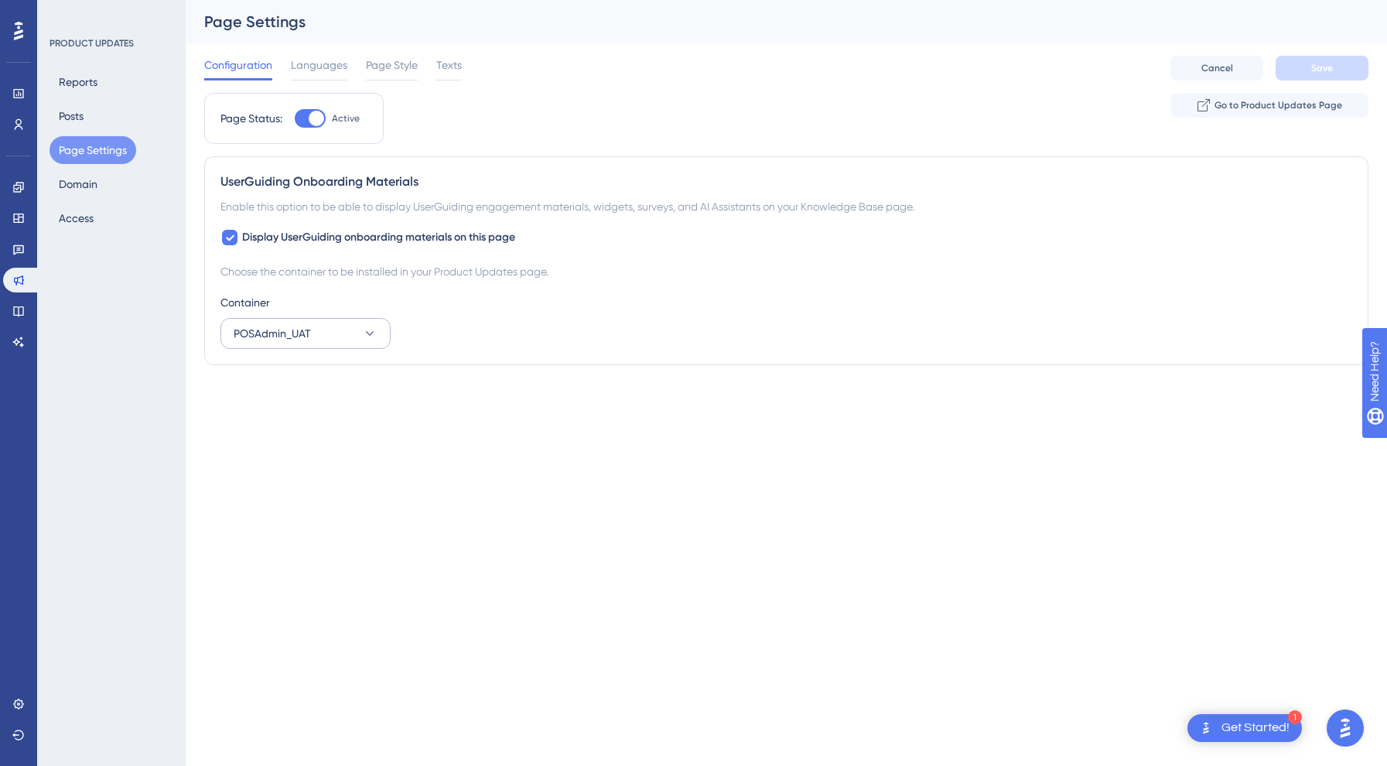
click at [343, 339] on button "POSAdmin_UAT" at bounding box center [305, 333] width 170 height 31
click at [292, 410] on div "Default Default" at bounding box center [305, 411] width 125 height 31
click at [1347, 53] on div "Configuration Languages Page Style Texts Cancel Save" at bounding box center [786, 68] width 1164 height 50
click at [1332, 63] on span "Save" at bounding box center [1322, 68] width 22 height 12
drag, startPoint x: 480, startPoint y: 207, endPoint x: 732, endPoint y: 197, distance: 252.3
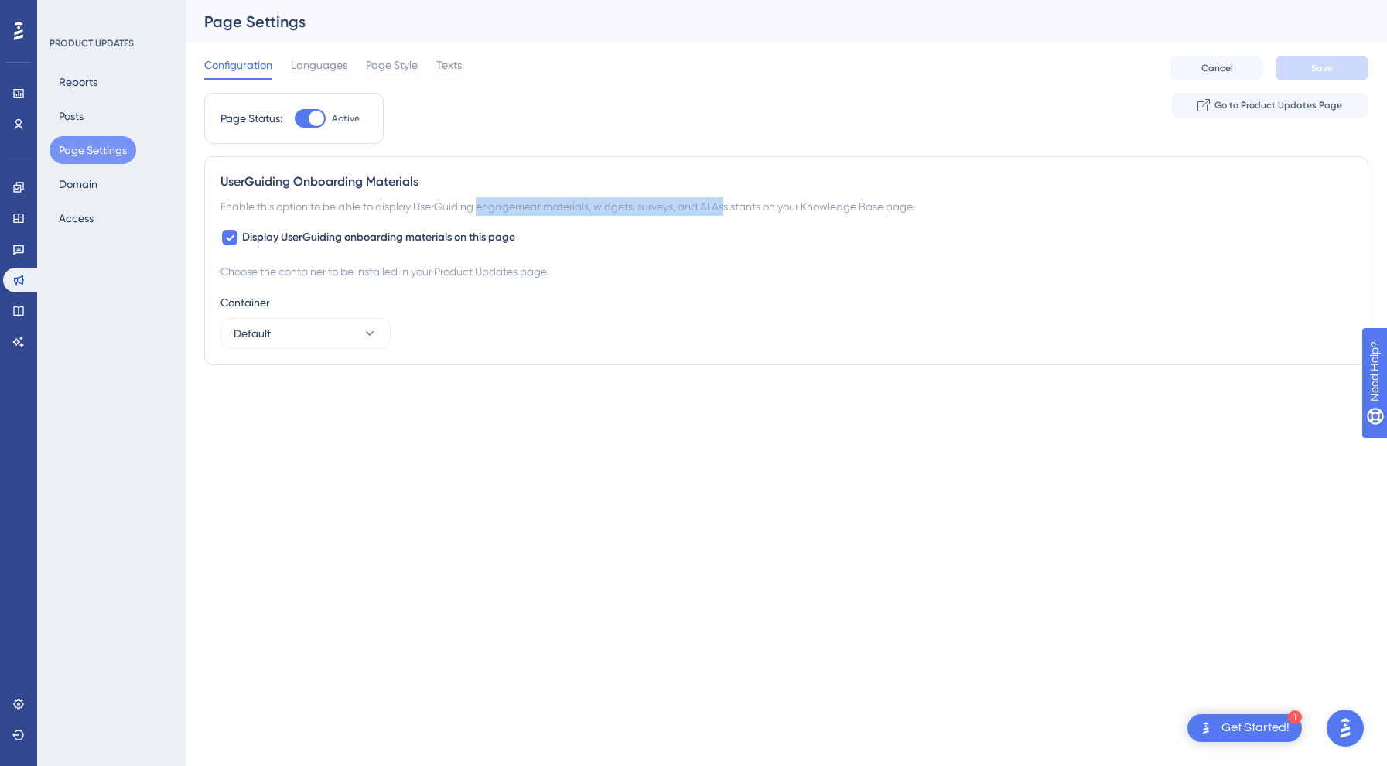
click at [732, 197] on div "Enable this option to be able to display UserGuiding engagement materials, widg…" at bounding box center [786, 206] width 1132 height 19
drag, startPoint x: 447, startPoint y: 277, endPoint x: 261, endPoint y: 275, distance: 185.6
click at [261, 275] on div "Choose the container to be installed in your Product Updates page." at bounding box center [786, 271] width 1132 height 19
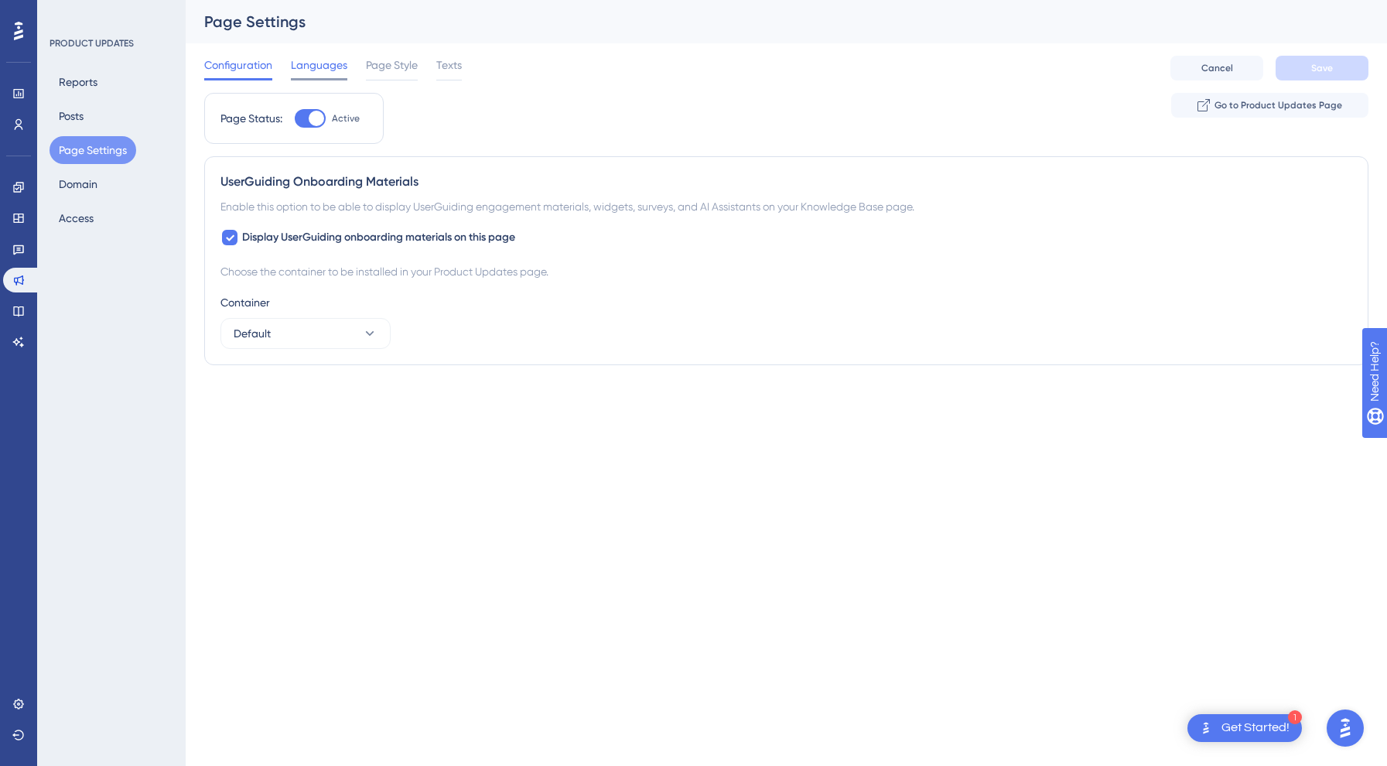
click at [311, 61] on span "Languages" at bounding box center [319, 65] width 56 height 19
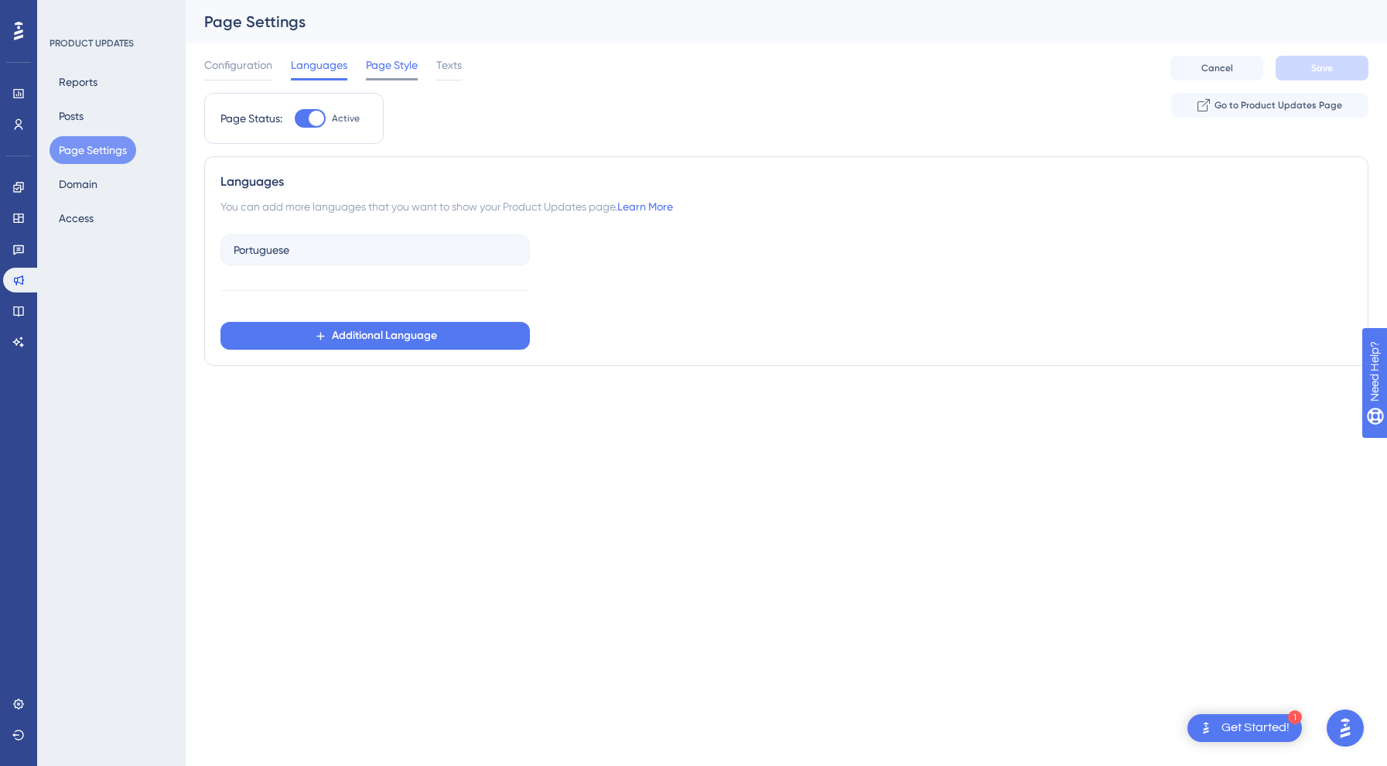
click at [394, 64] on span "Page Style" at bounding box center [392, 65] width 52 height 19
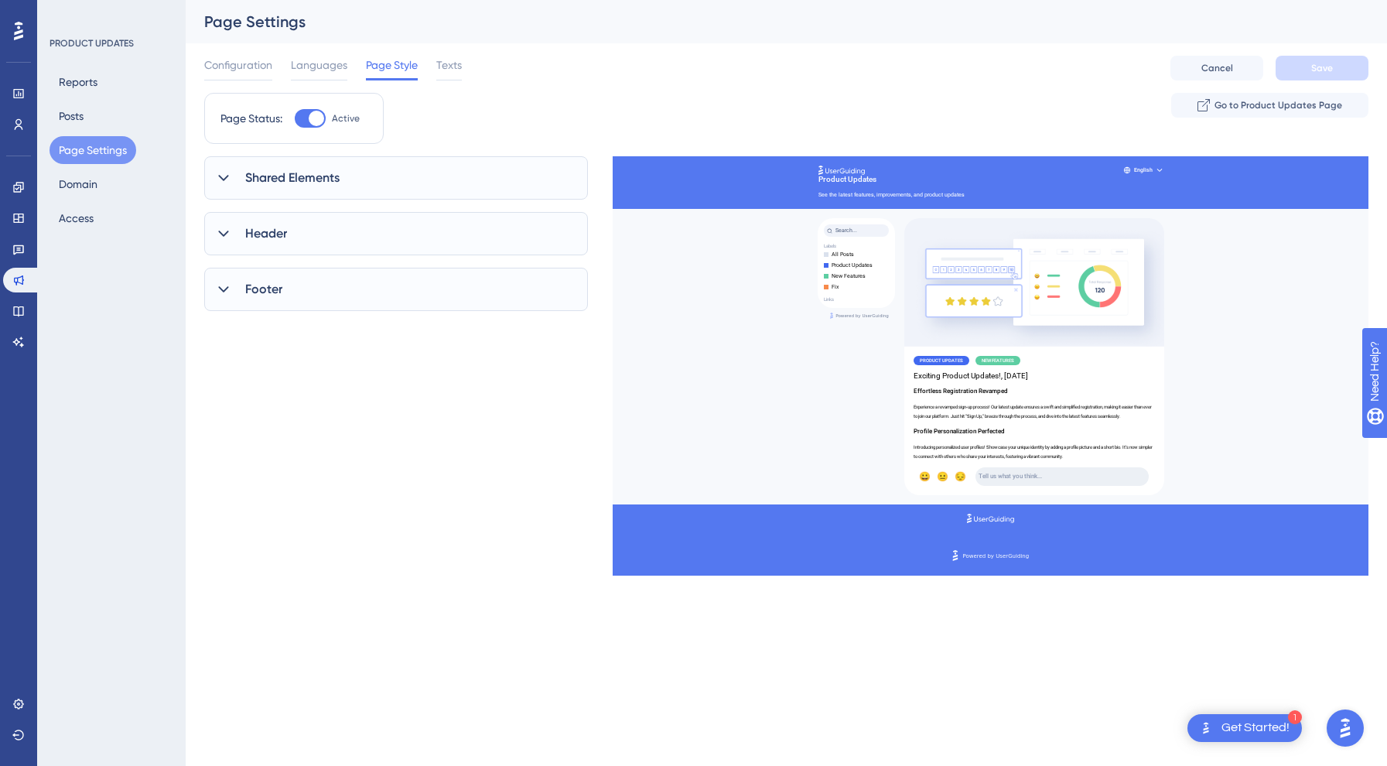
click at [364, 183] on div "Shared Elements" at bounding box center [396, 177] width 384 height 43
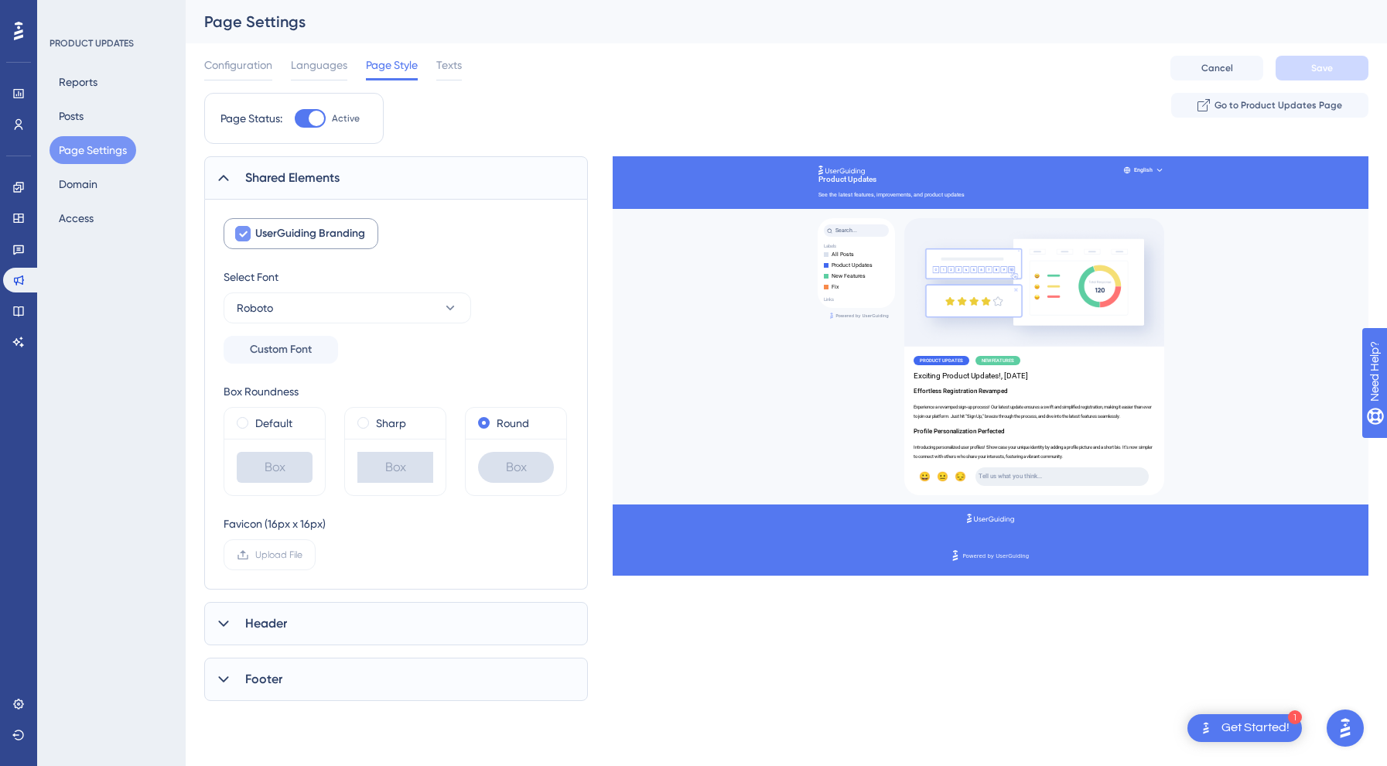
click at [328, 226] on span "UserGuiding Branding" at bounding box center [310, 233] width 110 height 19
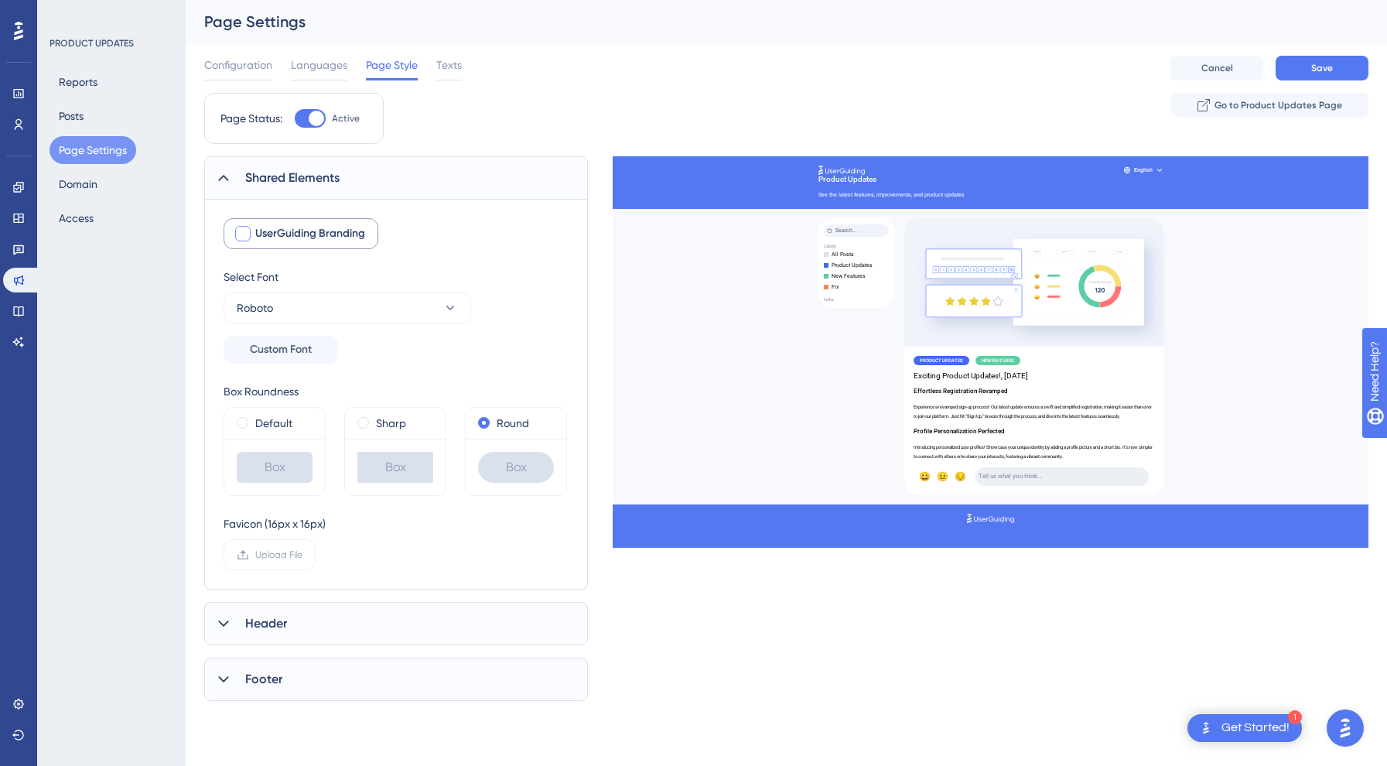
click at [334, 231] on span "UserGuiding Branding" at bounding box center [310, 233] width 110 height 19
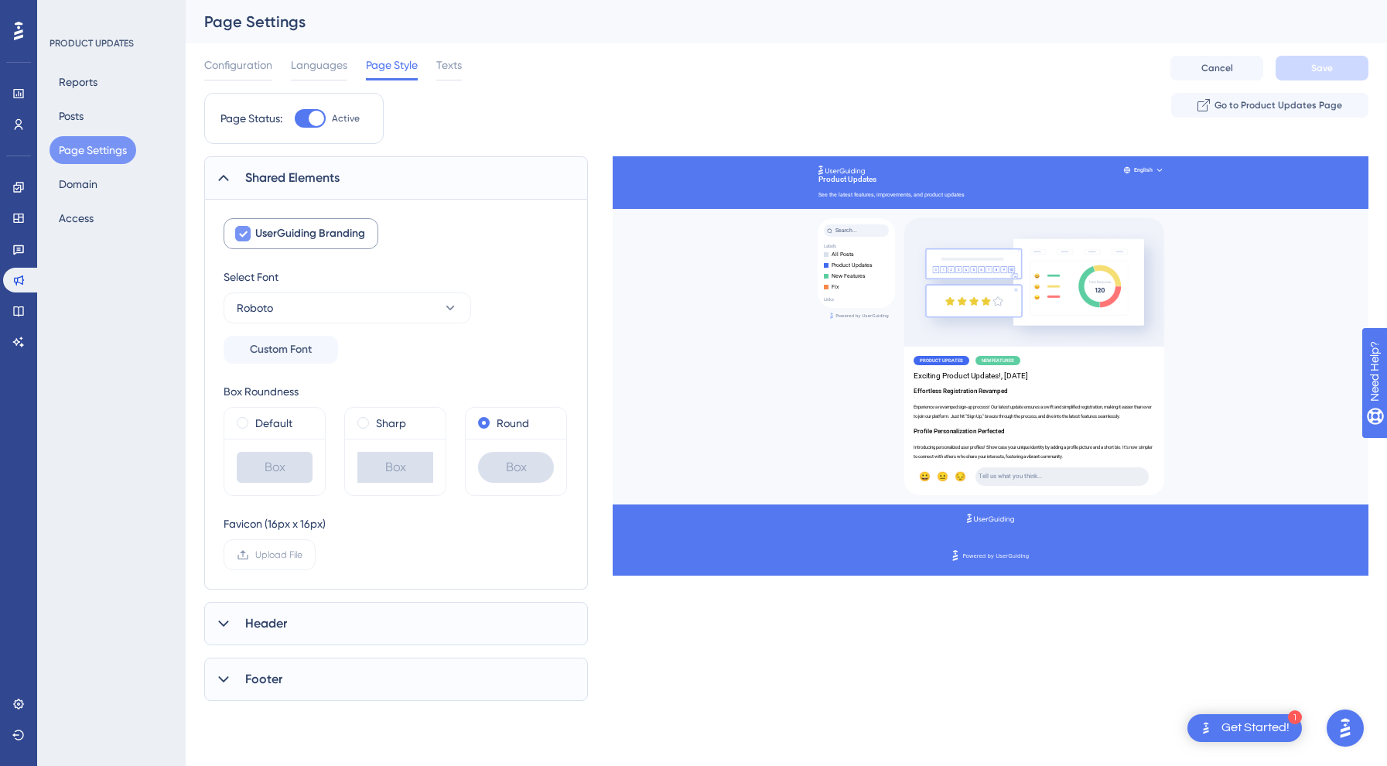
click at [334, 231] on span "UserGuiding Branding" at bounding box center [310, 233] width 110 height 19
checkbox input "false"
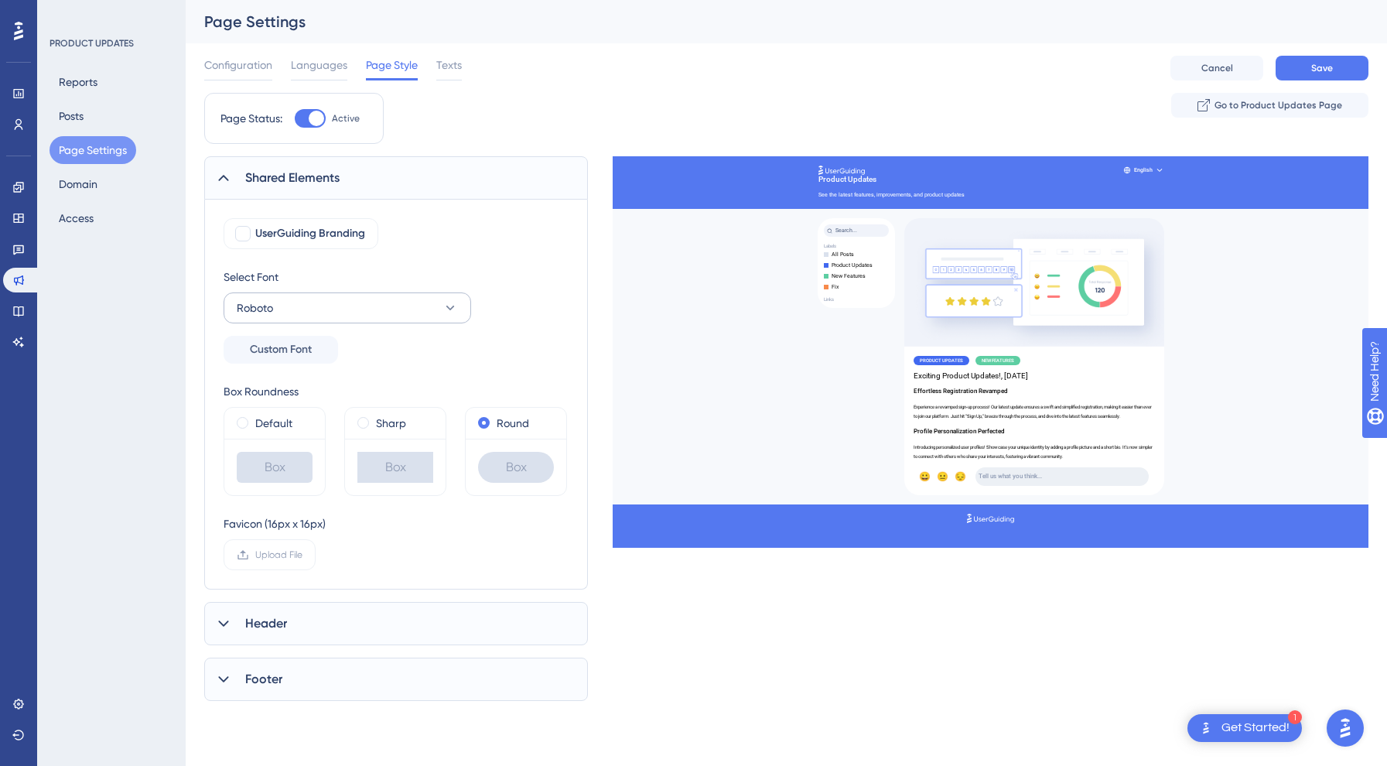
click at [292, 311] on button "Roboto" at bounding box center [348, 307] width 248 height 31
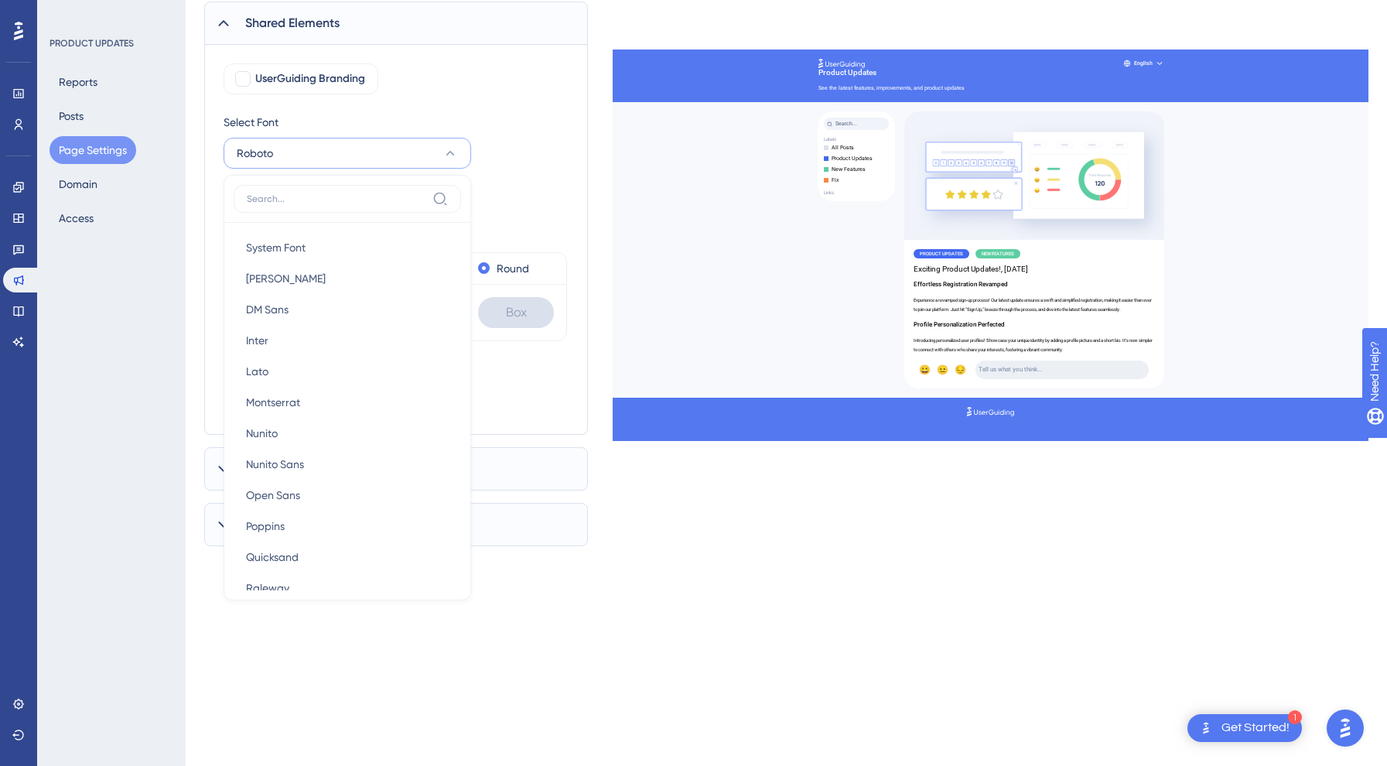
click at [292, 311] on button "DM Sans DM Sans" at bounding box center [347, 309] width 227 height 31
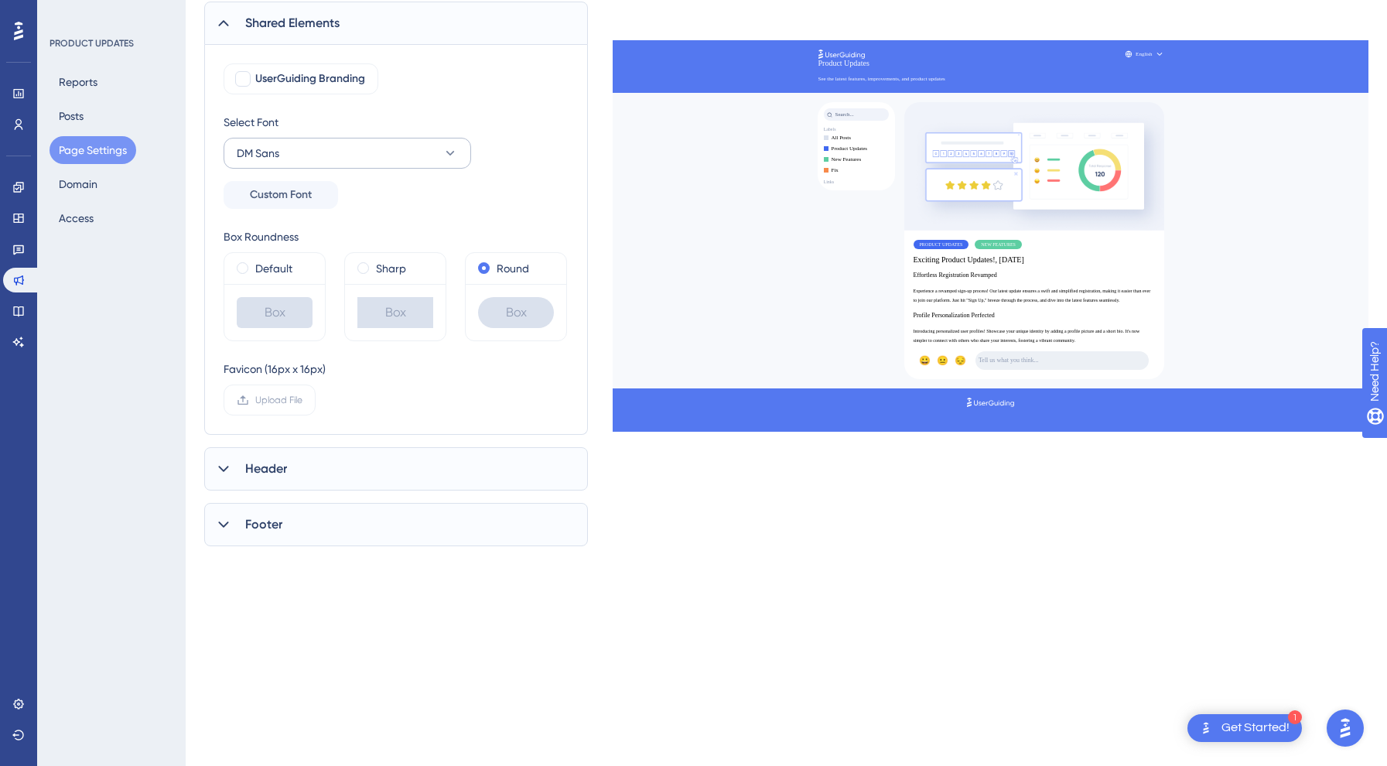
click at [333, 152] on button "DM Sans" at bounding box center [348, 153] width 248 height 31
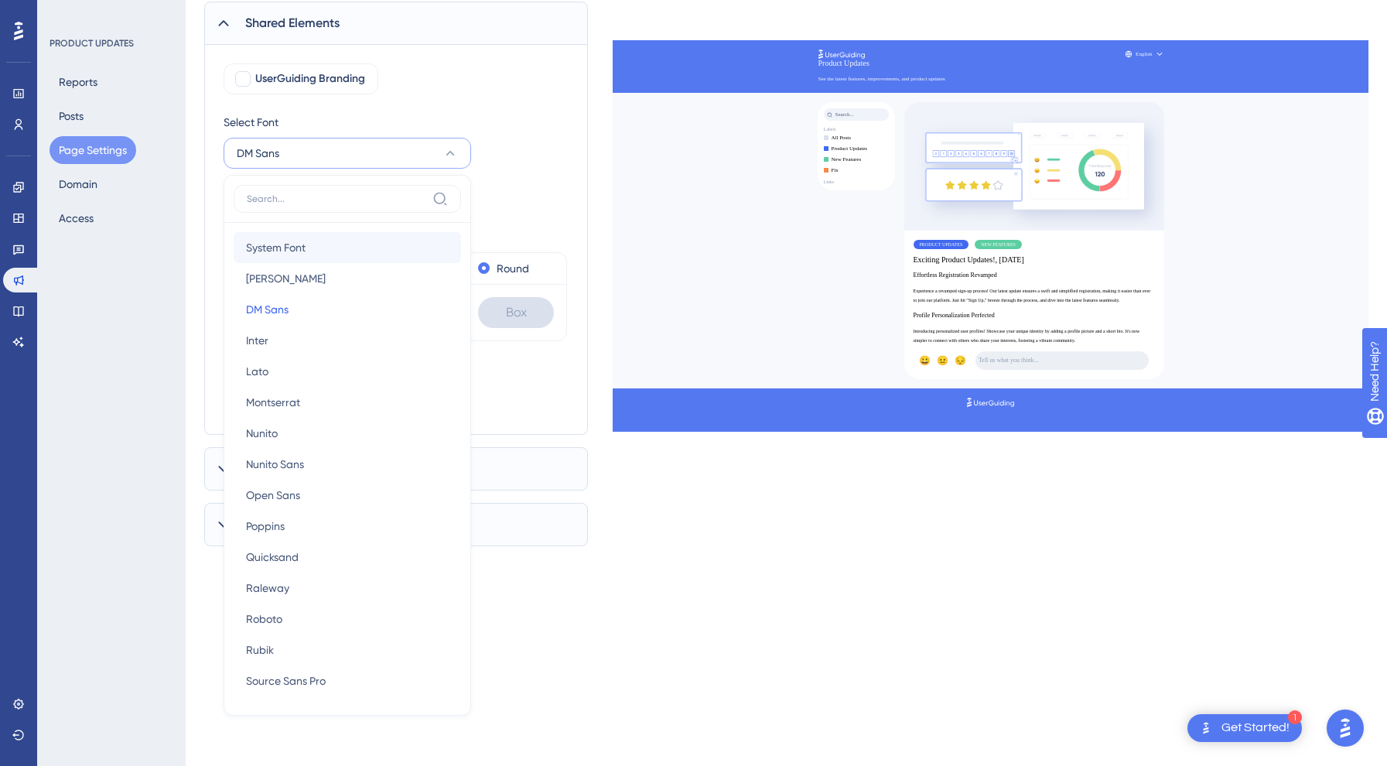
click at [287, 247] on span "System Font" at bounding box center [276, 247] width 60 height 19
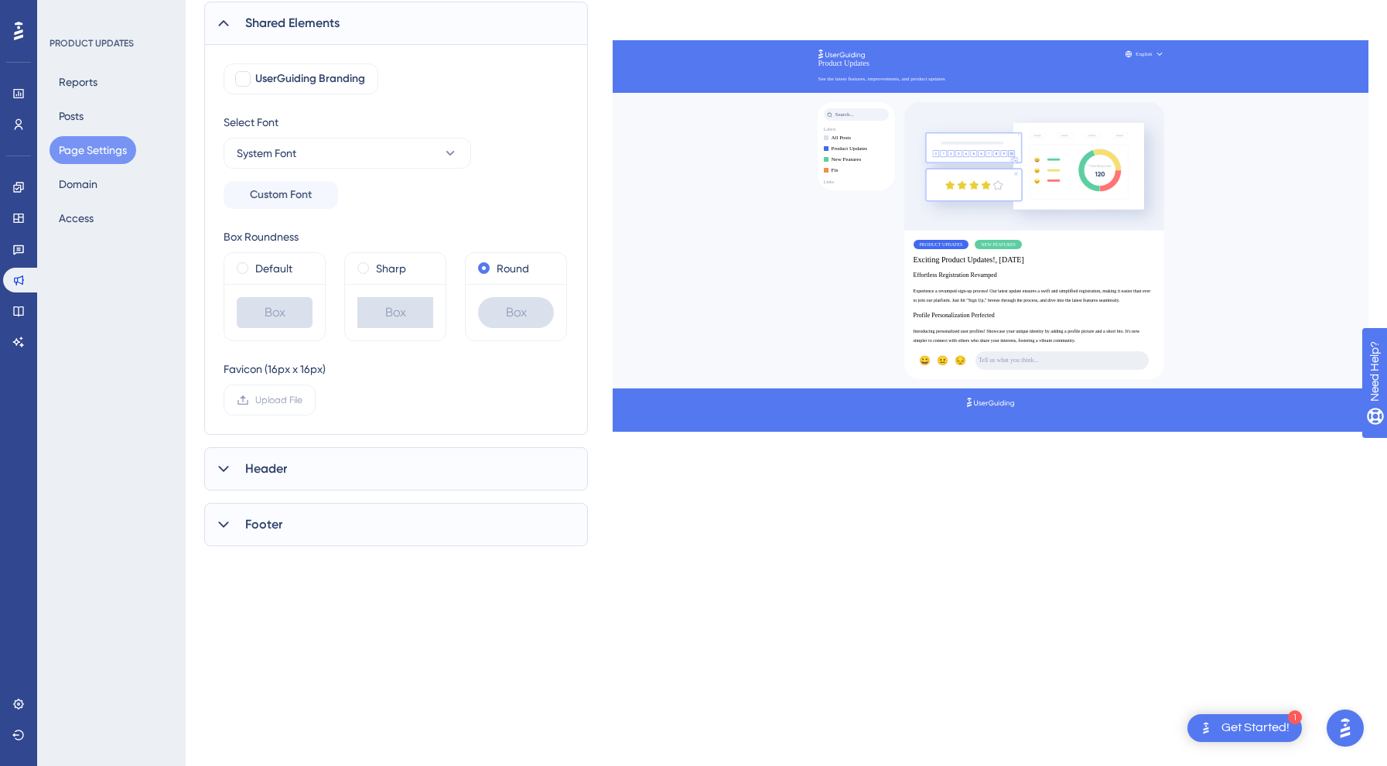
click at [449, 193] on div "Select Font System Font Custom Font" at bounding box center [348, 161] width 248 height 96
click at [255, 267] on div "Default" at bounding box center [275, 268] width 76 height 19
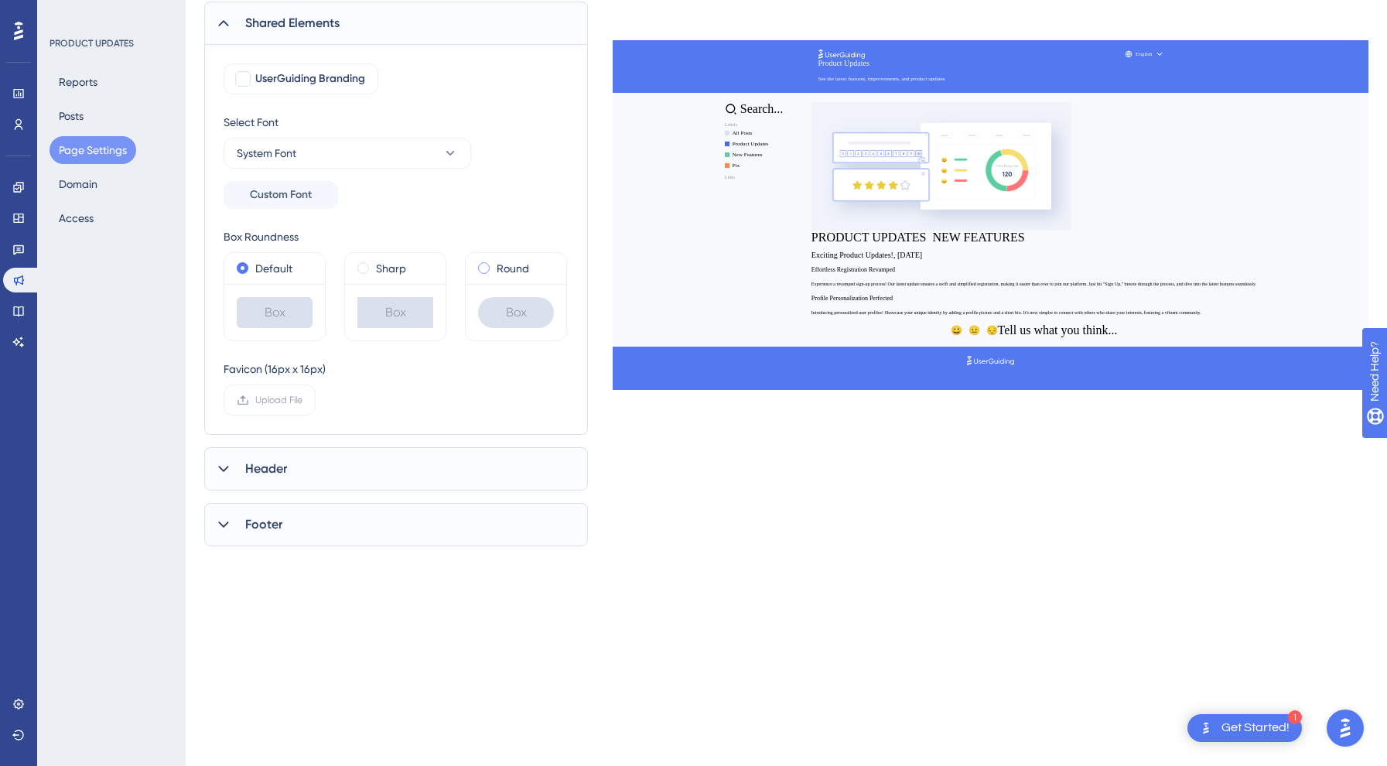
click at [495, 266] on div "Round" at bounding box center [516, 268] width 76 height 19
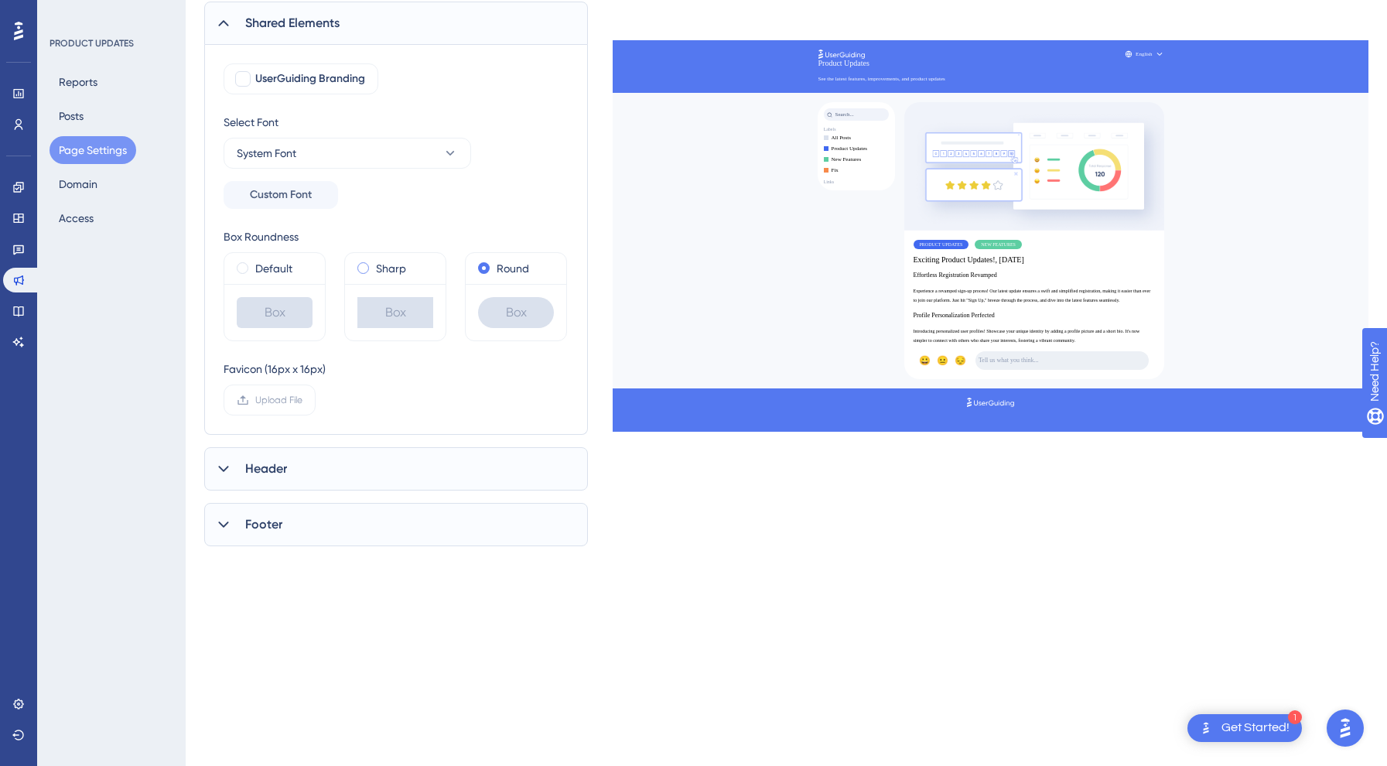
click at [394, 272] on label "Sharp" at bounding box center [391, 268] width 30 height 19
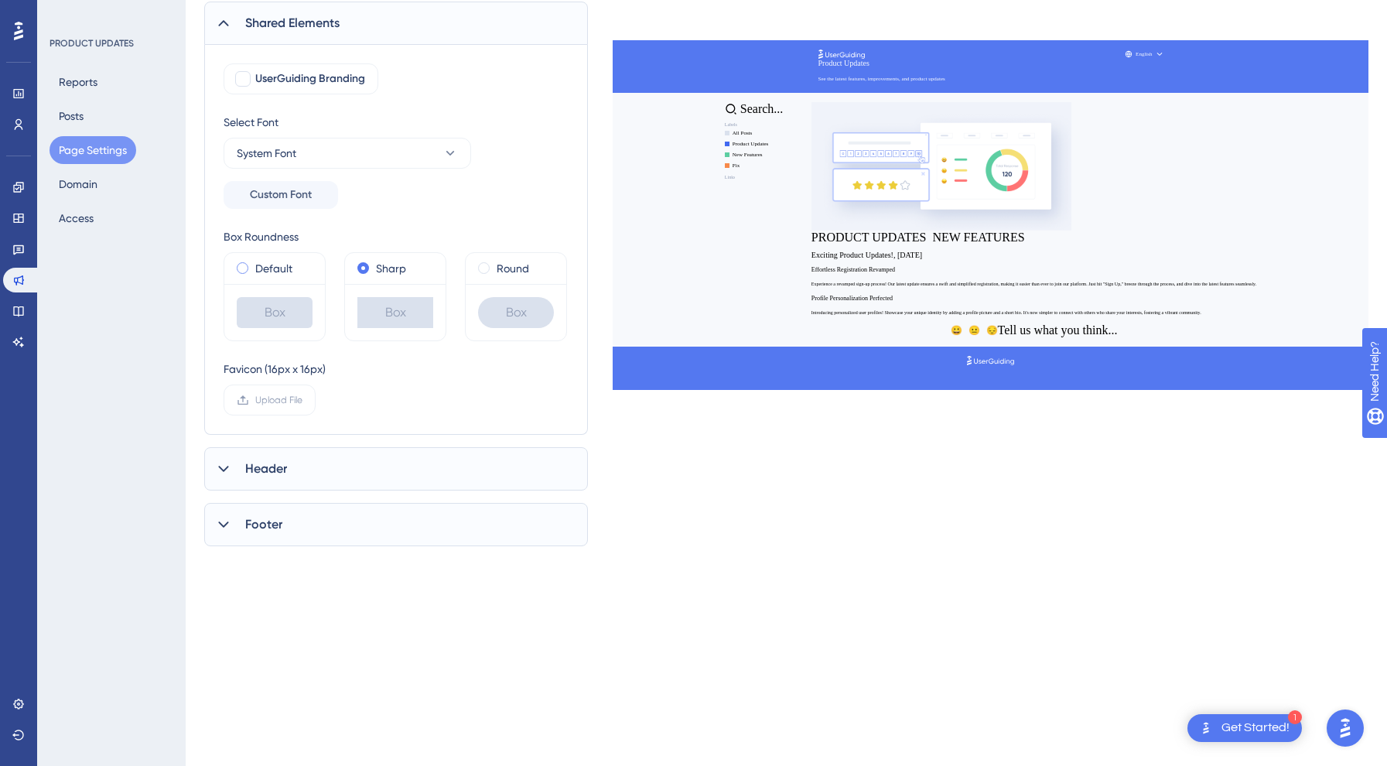
click at [285, 271] on label "Default" at bounding box center [273, 268] width 37 height 19
click at [285, 480] on div "Header" at bounding box center [396, 468] width 384 height 43
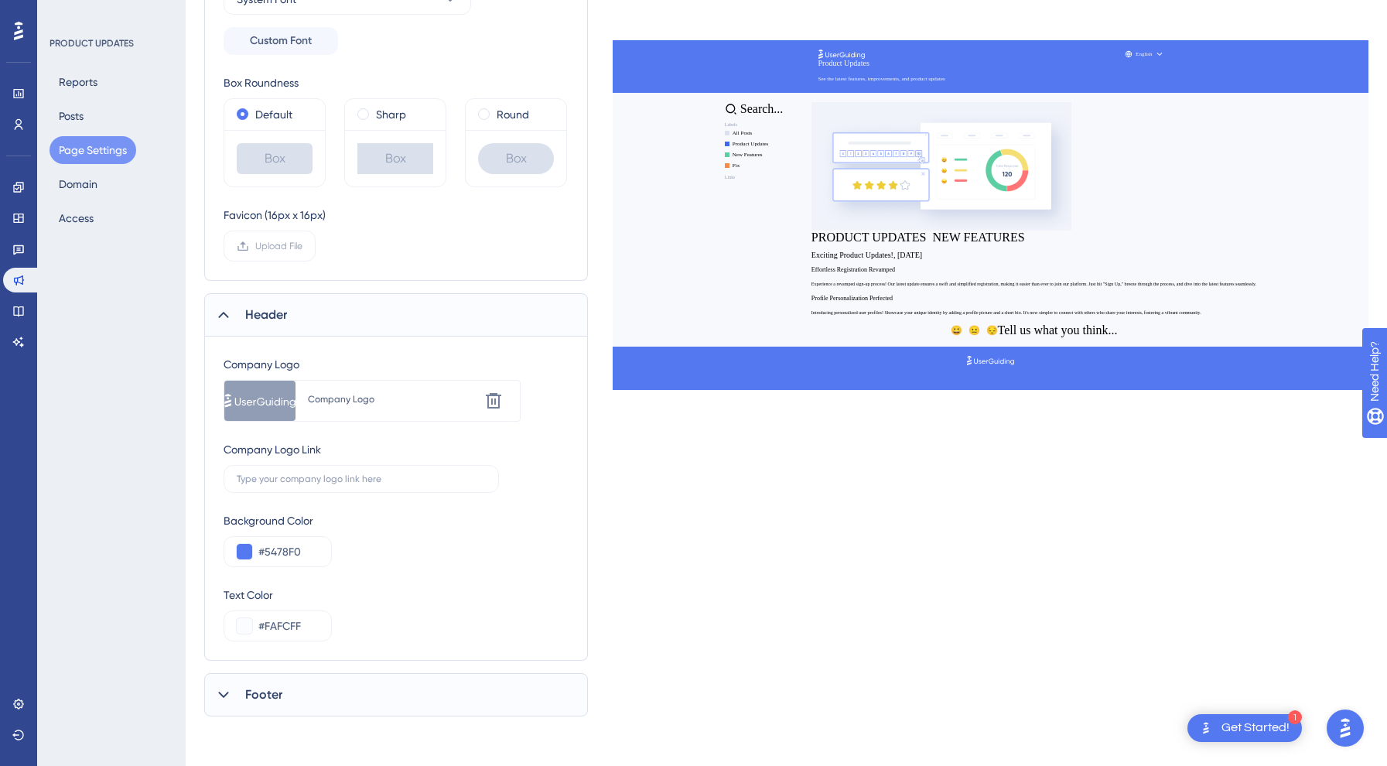
scroll to position [309, 0]
click at [487, 401] on icon at bounding box center [493, 400] width 15 height 15
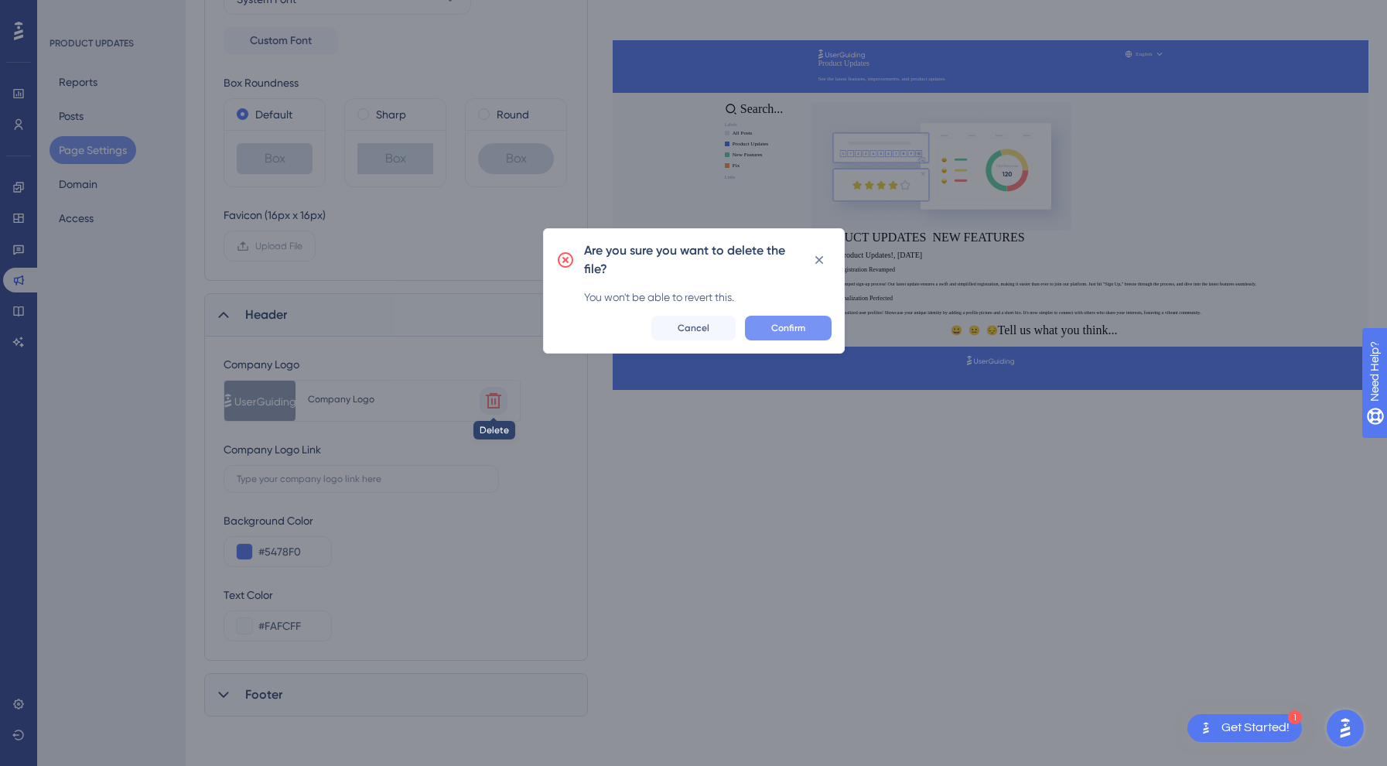
click at [783, 326] on span "Confirm" at bounding box center [788, 328] width 34 height 12
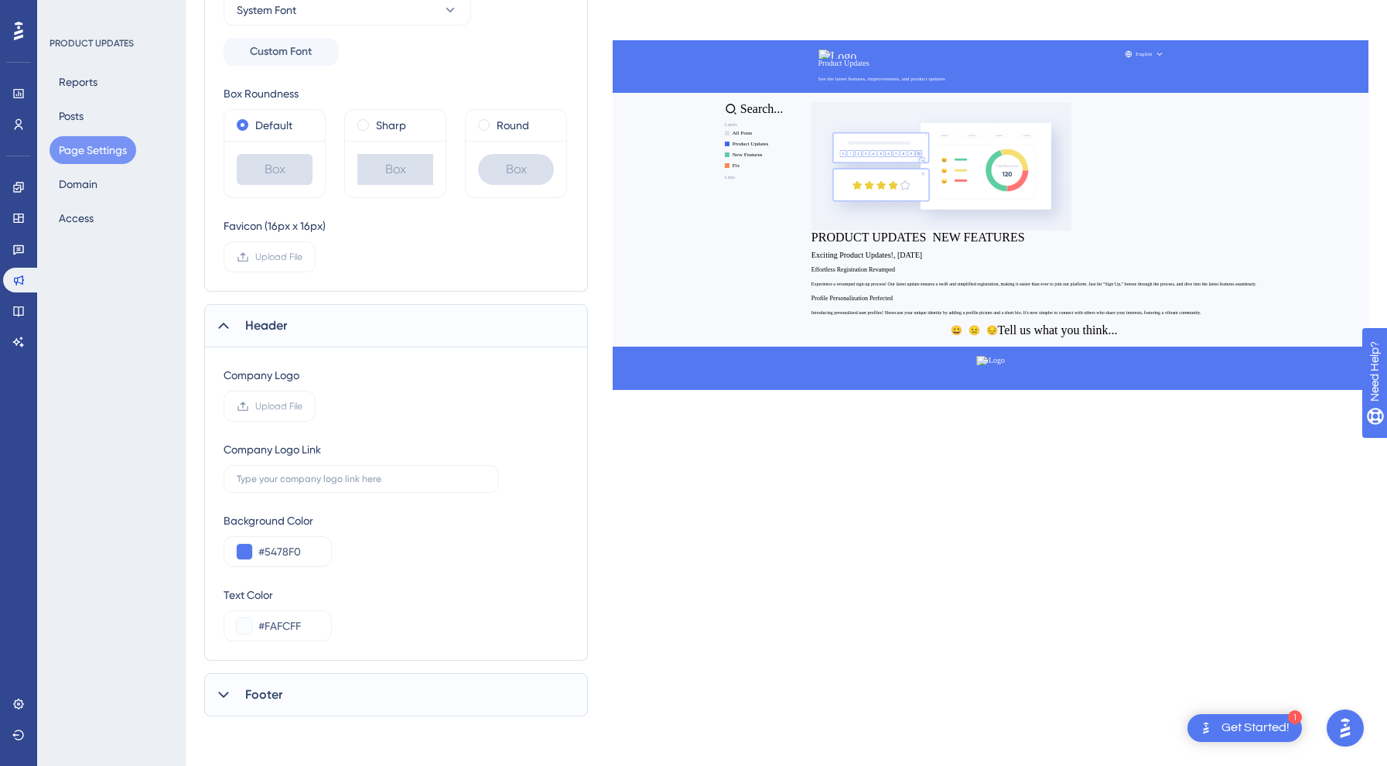
scroll to position [298, 0]
click at [241, 554] on button at bounding box center [244, 551] width 15 height 15
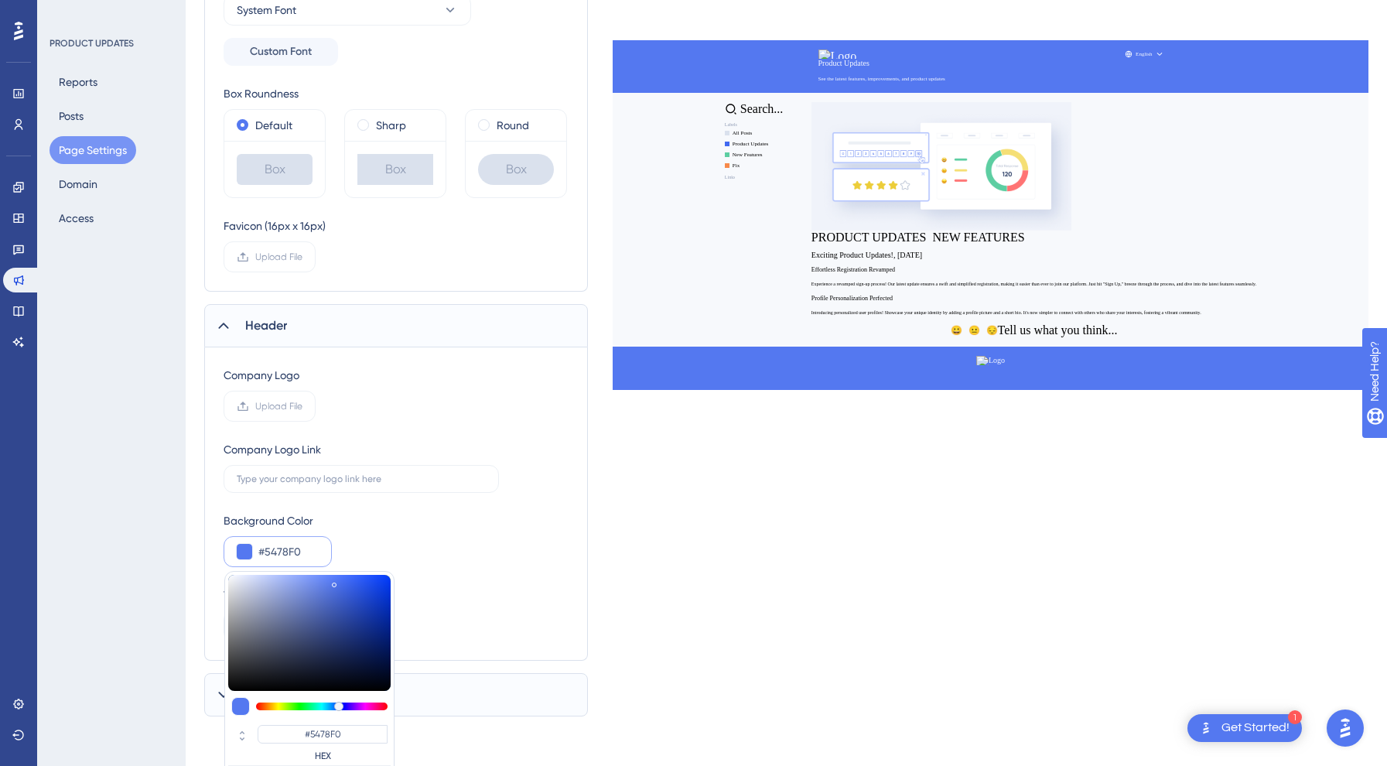
type input "#54f08d"
type input "#54F08D"
click at [308, 707] on div at bounding box center [321, 706] width 131 height 8
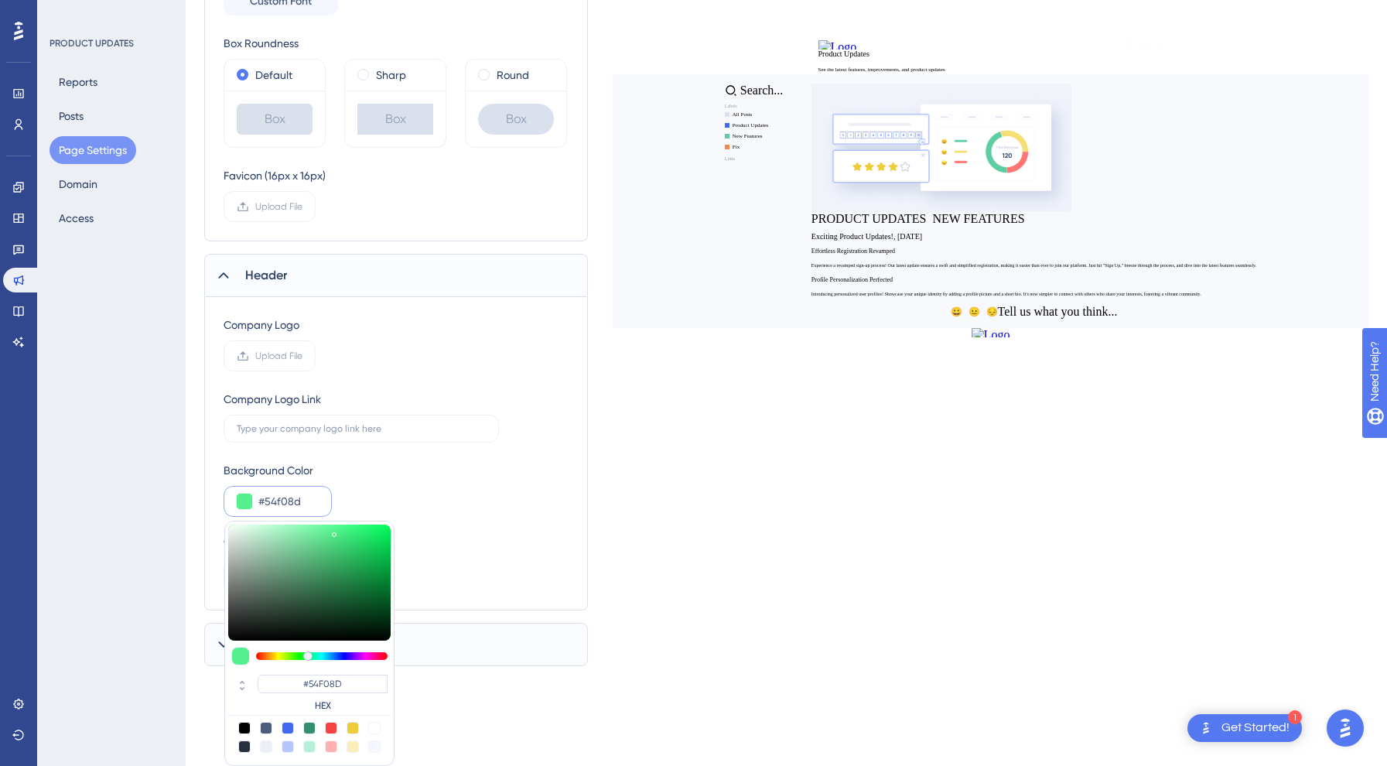
scroll to position [348, 0]
click at [304, 732] on div at bounding box center [309, 728] width 12 height 12
type input "#358e6c"
type input "#358E6C"
click at [525, 613] on div "Shared Elements UserGuiding Branding Select Font System Font Custom Font Box Ro…" at bounding box center [396, 237] width 384 height 858
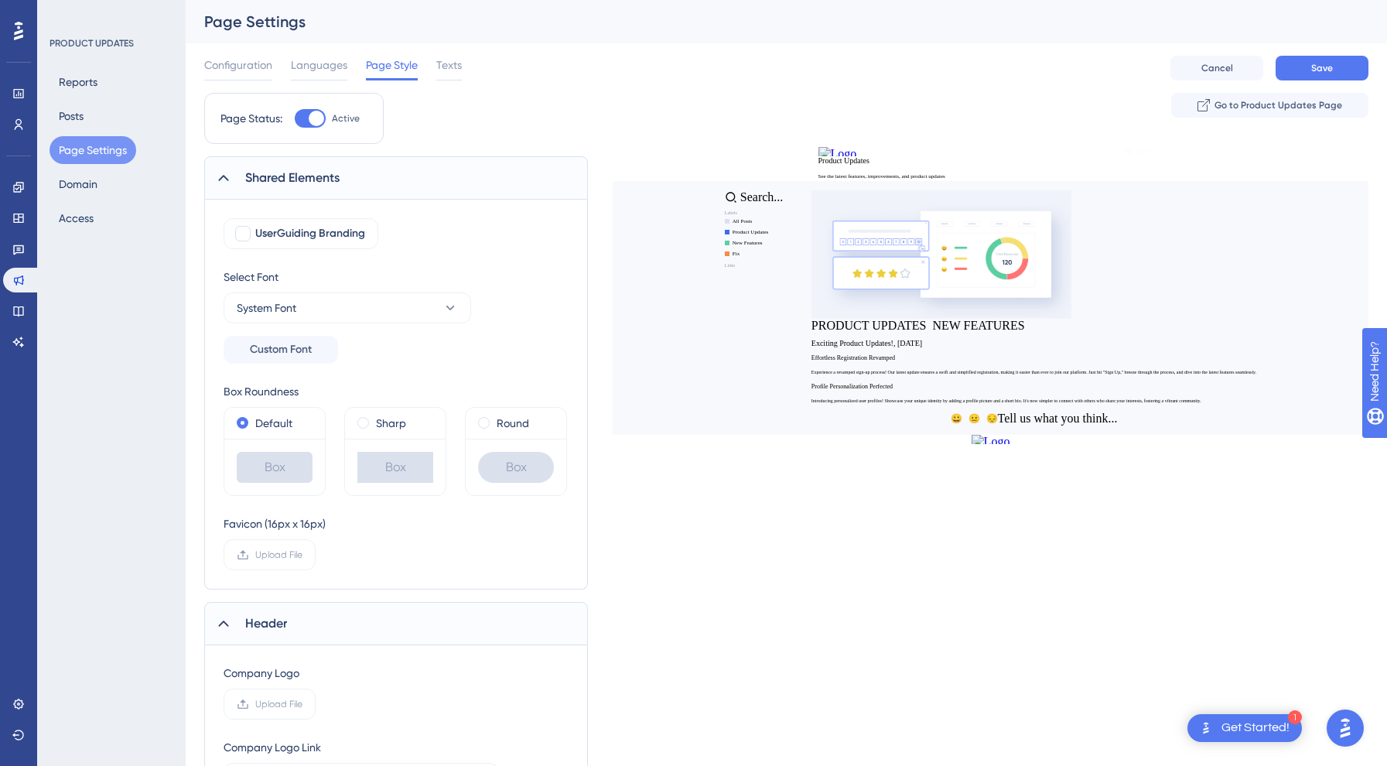
scroll to position [0, 0]
click at [258, 236] on span "UserGuiding Branding" at bounding box center [310, 233] width 110 height 19
click at [273, 233] on span "UserGuiding Branding" at bounding box center [310, 233] width 110 height 19
checkbox input "false"
click at [241, 180] on div "Shared Elements" at bounding box center [396, 177] width 384 height 43
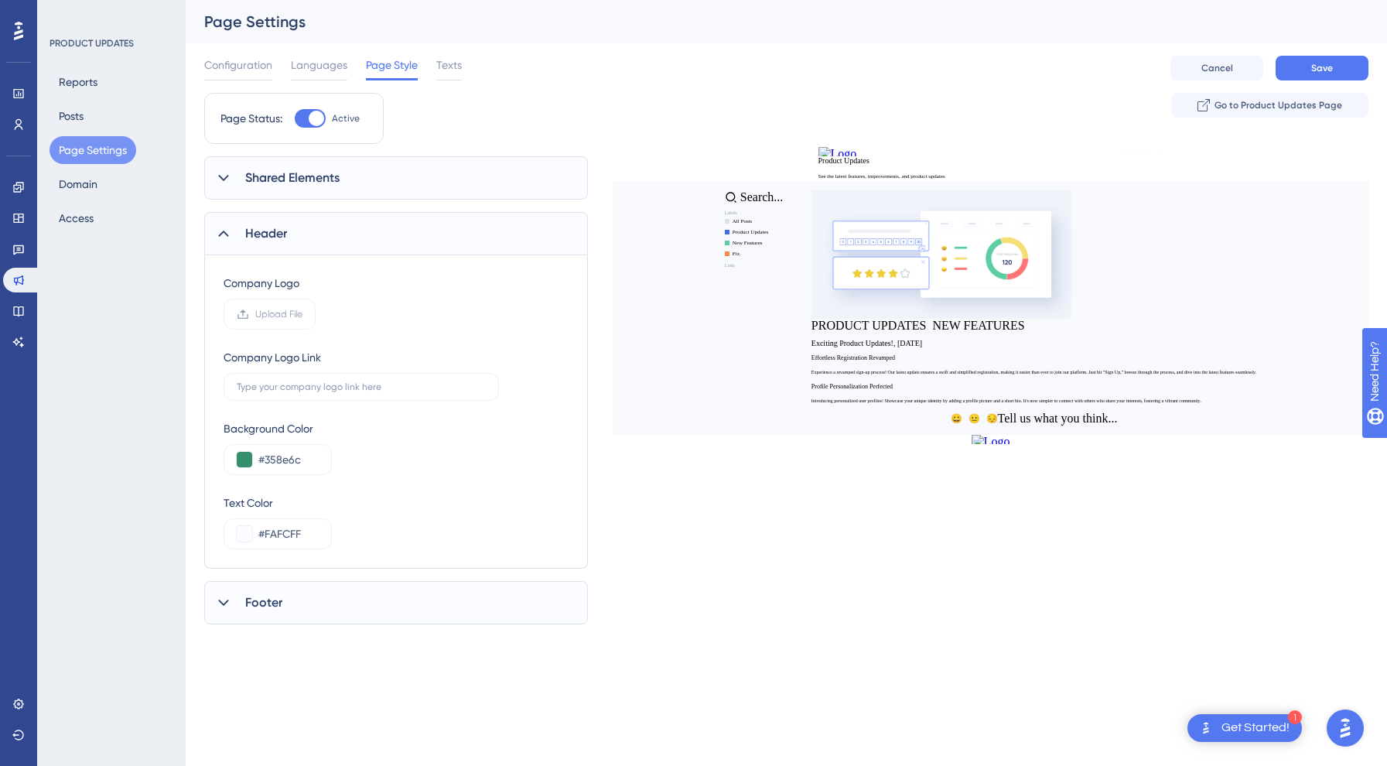
click at [313, 234] on div "Header" at bounding box center [396, 233] width 384 height 43
click at [298, 287] on div "Footer" at bounding box center [396, 289] width 384 height 43
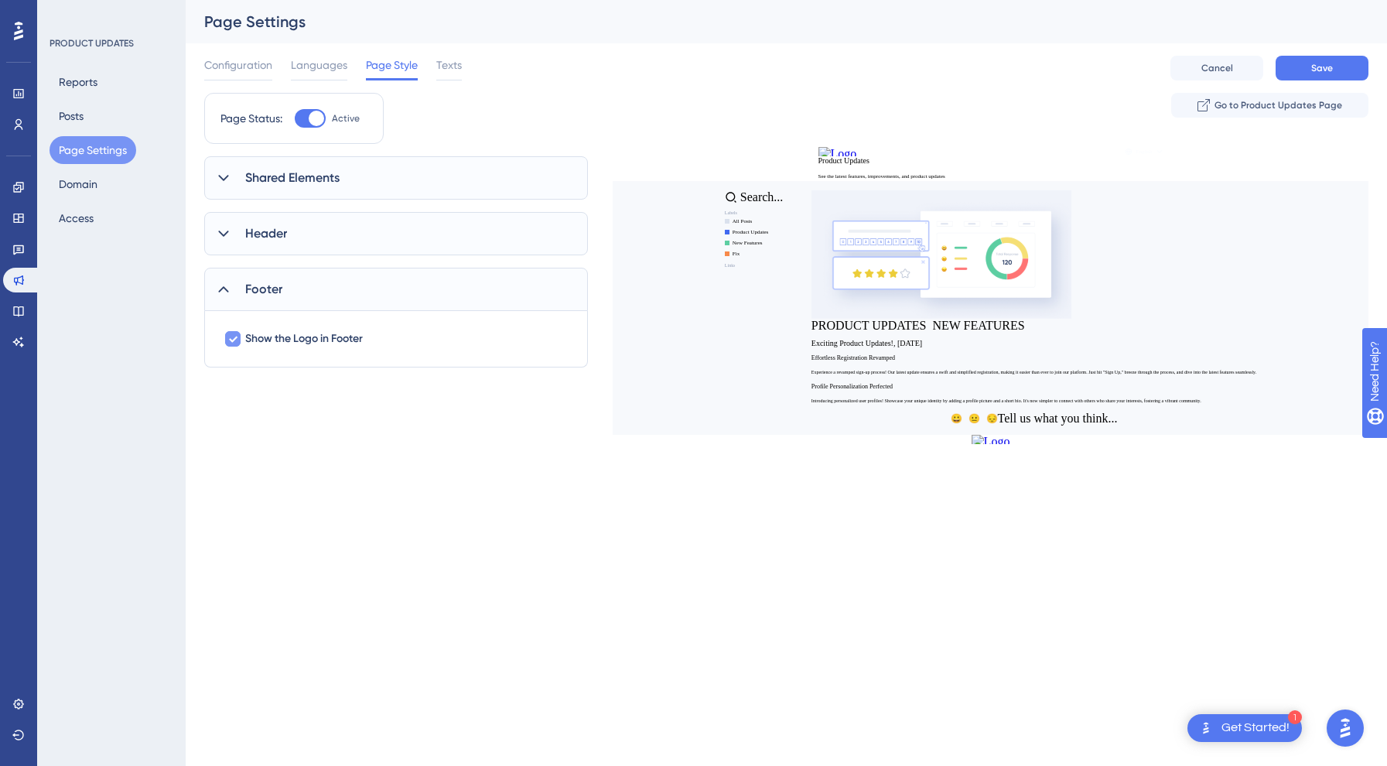
click at [310, 335] on span "Show the Logo in Footer" at bounding box center [304, 338] width 118 height 19
checkbox input "false"
click at [440, 73] on span "Texts" at bounding box center [449, 65] width 26 height 19
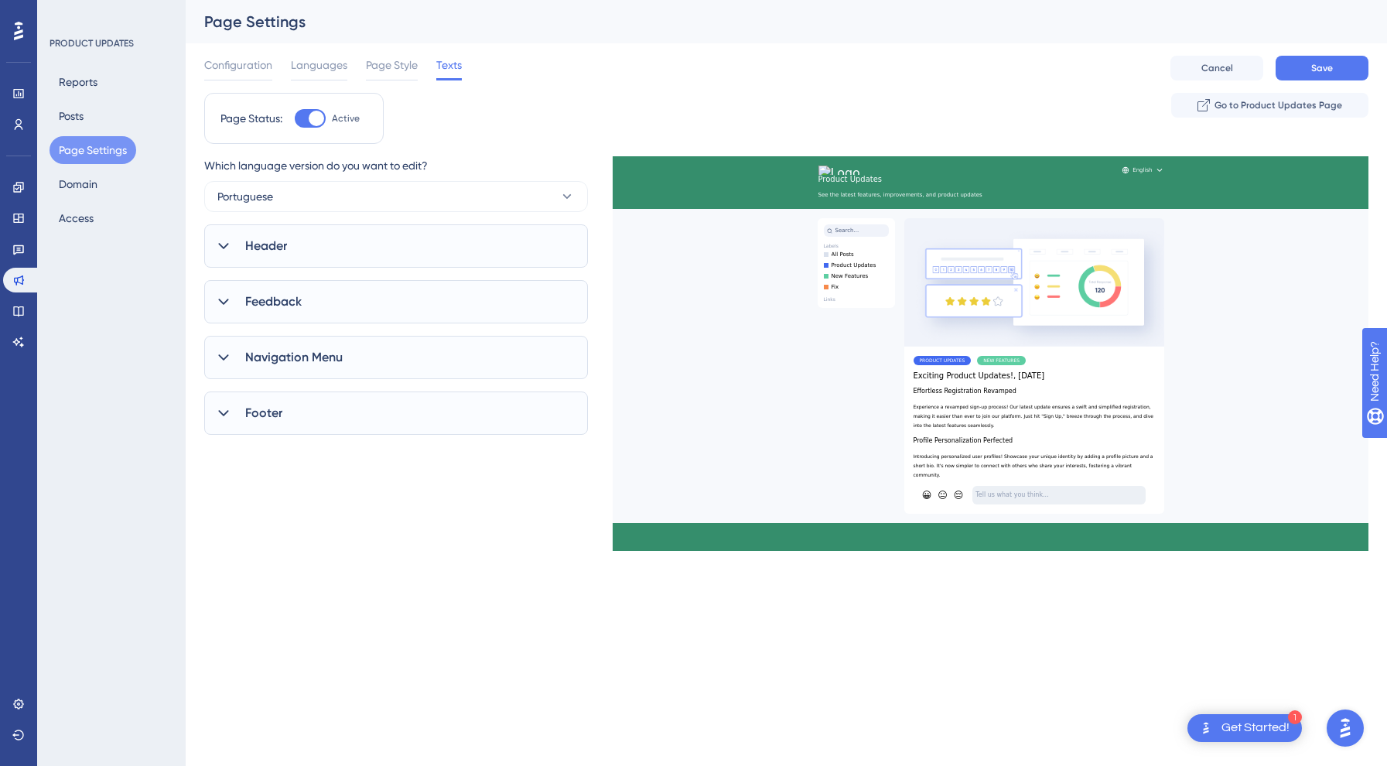
click at [343, 242] on div "Header" at bounding box center [396, 245] width 384 height 43
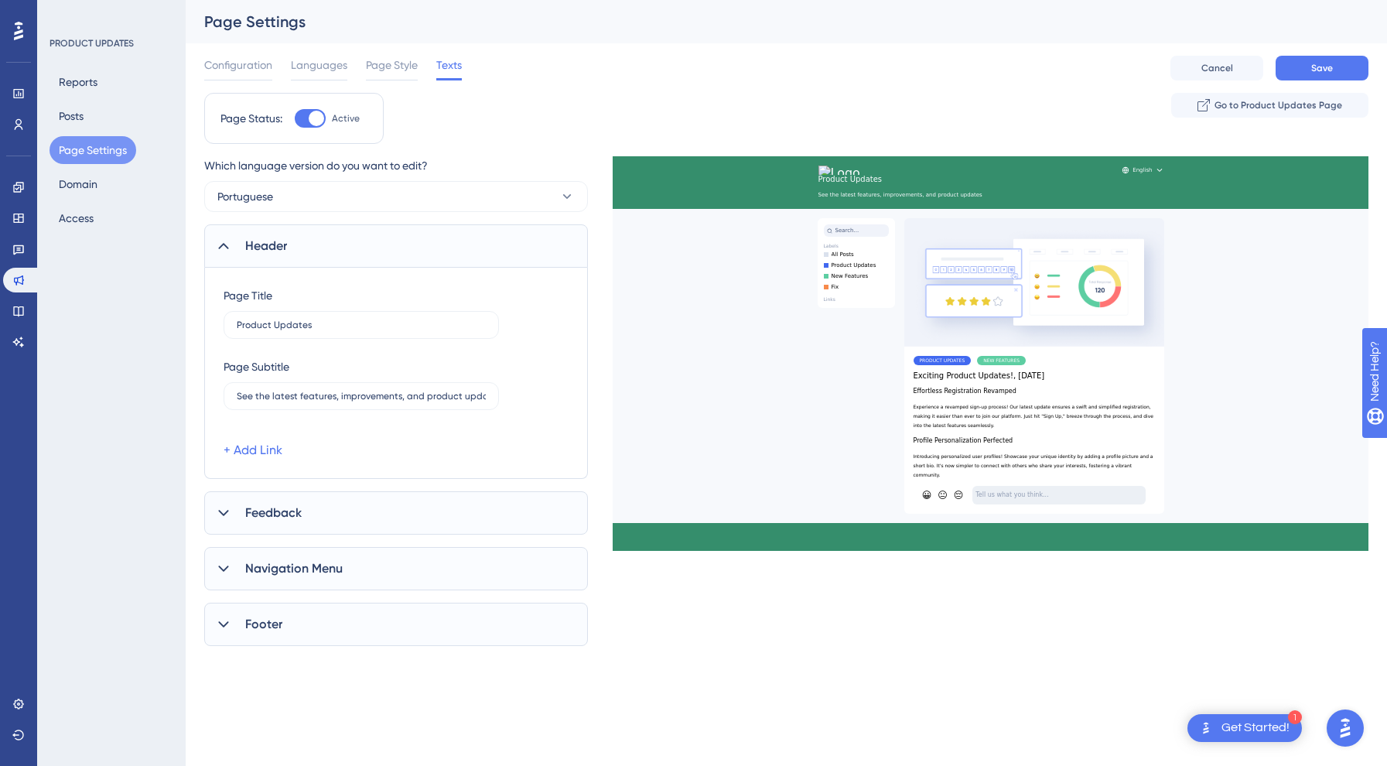
click at [343, 242] on div "Header" at bounding box center [396, 245] width 384 height 43
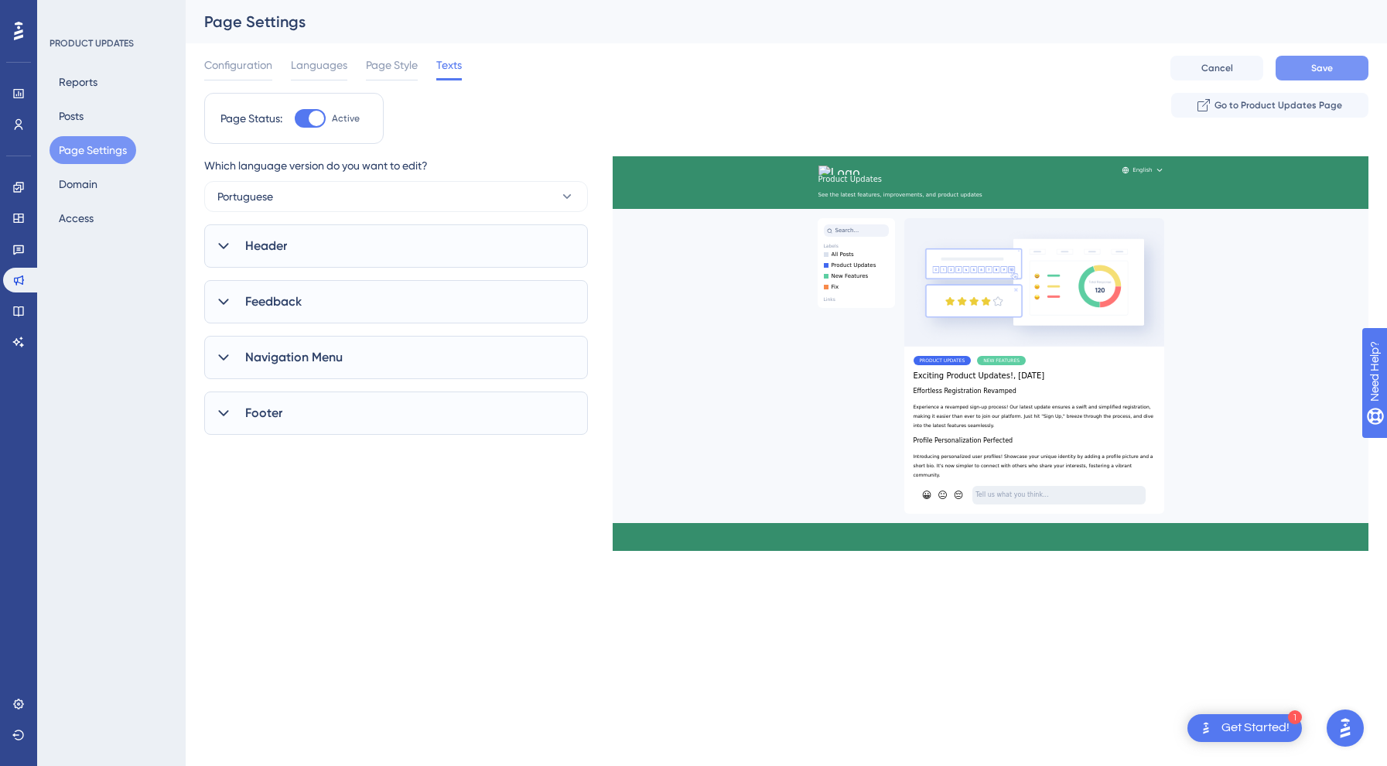
click at [1323, 69] on span "Save" at bounding box center [1322, 68] width 22 height 12
click at [60, 183] on button "Domain" at bounding box center [78, 184] width 57 height 28
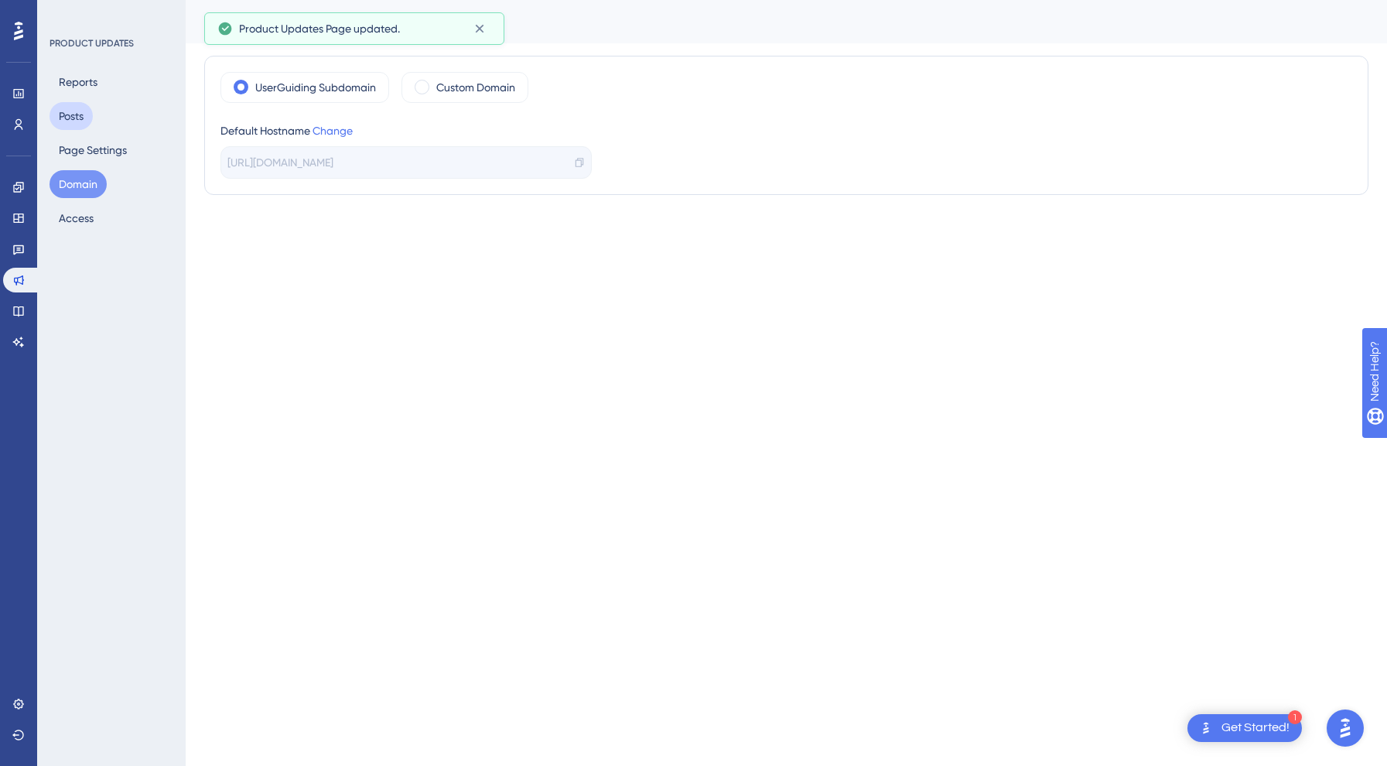
click at [60, 114] on button "Posts" at bounding box center [71, 116] width 43 height 28
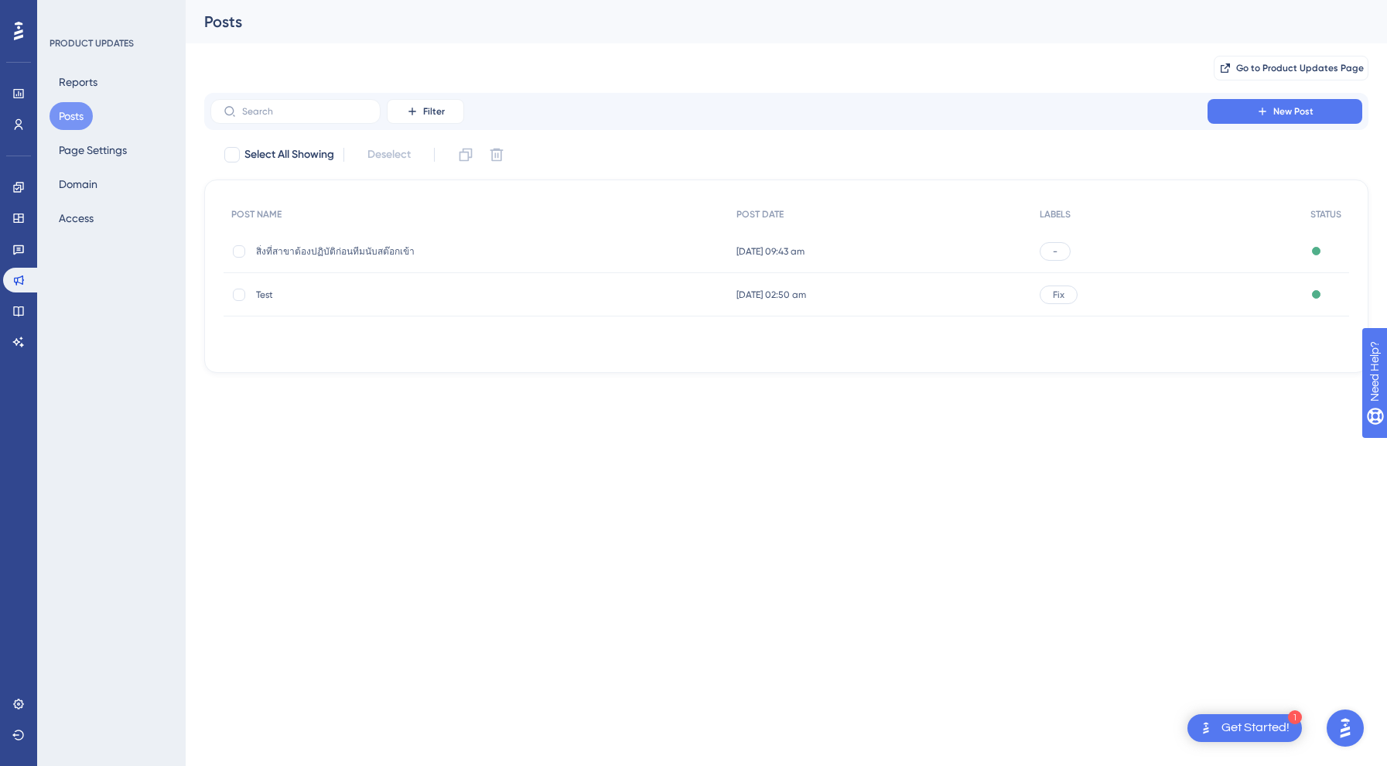
click at [412, 252] on span "สิ่งที่สาขาต้องปฏิบัติก่อนทีมนับสต๊อกเข้า" at bounding box center [380, 251] width 248 height 12
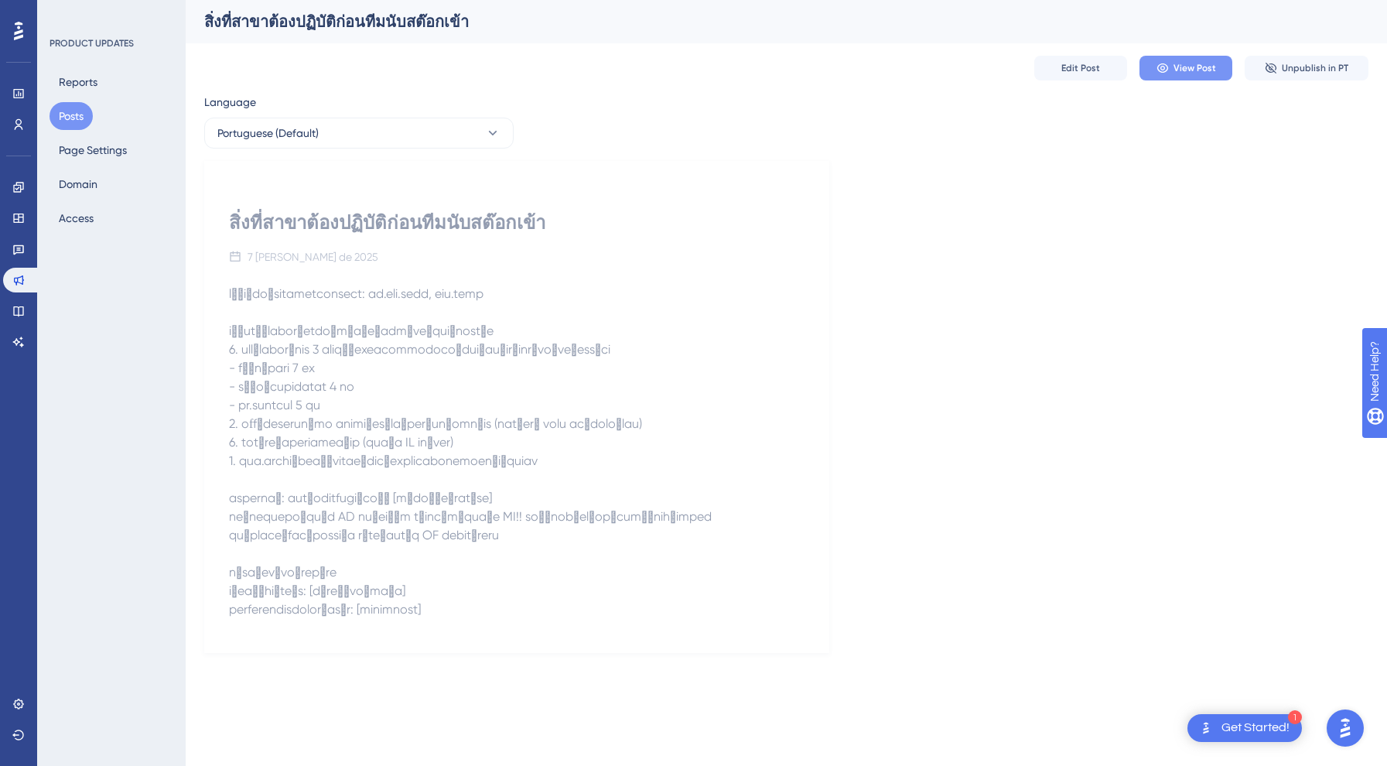
click at [1162, 69] on icon at bounding box center [1161, 67] width 11 height 9
click at [87, 64] on div "PRODUCT UPDATES Reports Posts Page Settings Domain Access" at bounding box center [112, 134] width 125 height 195
click at [78, 77] on button "Reports" at bounding box center [78, 82] width 57 height 28
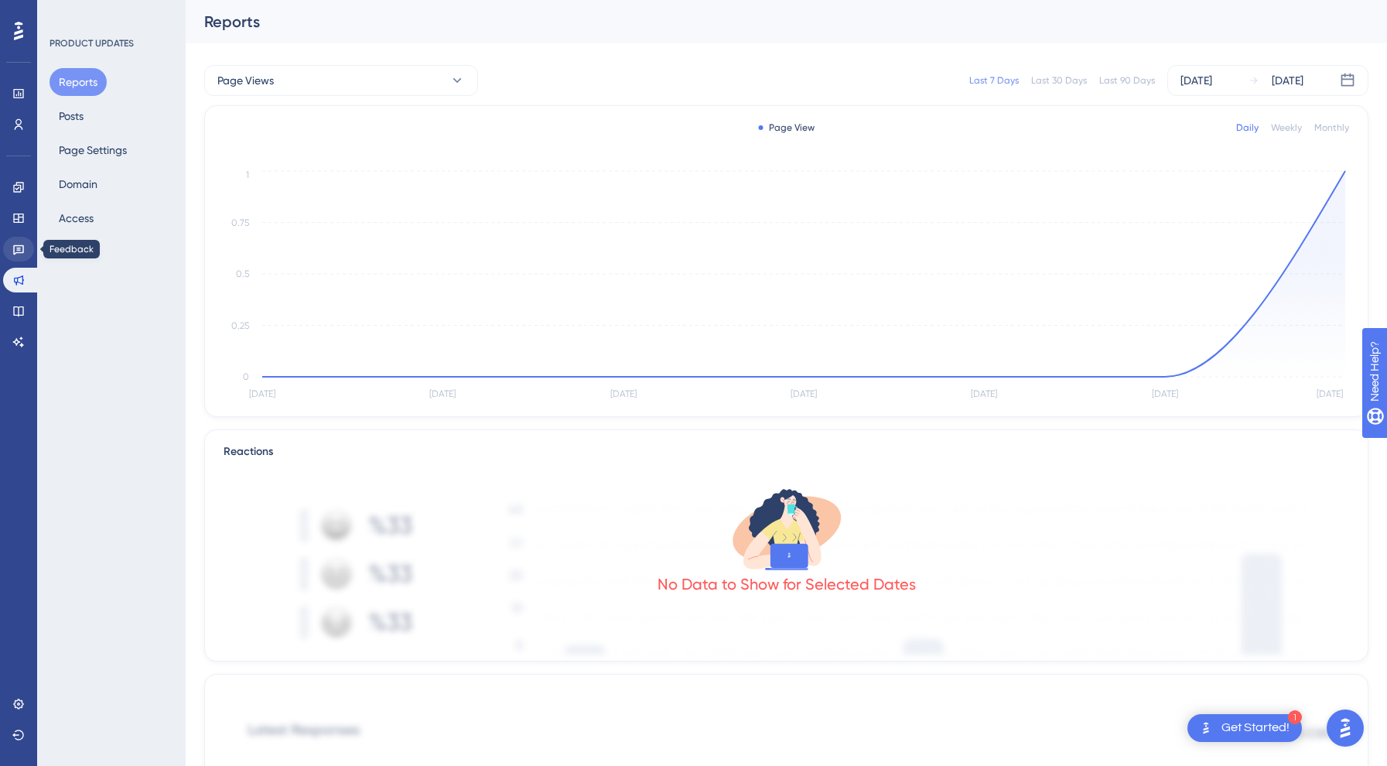
click at [11, 244] on link at bounding box center [18, 249] width 31 height 25
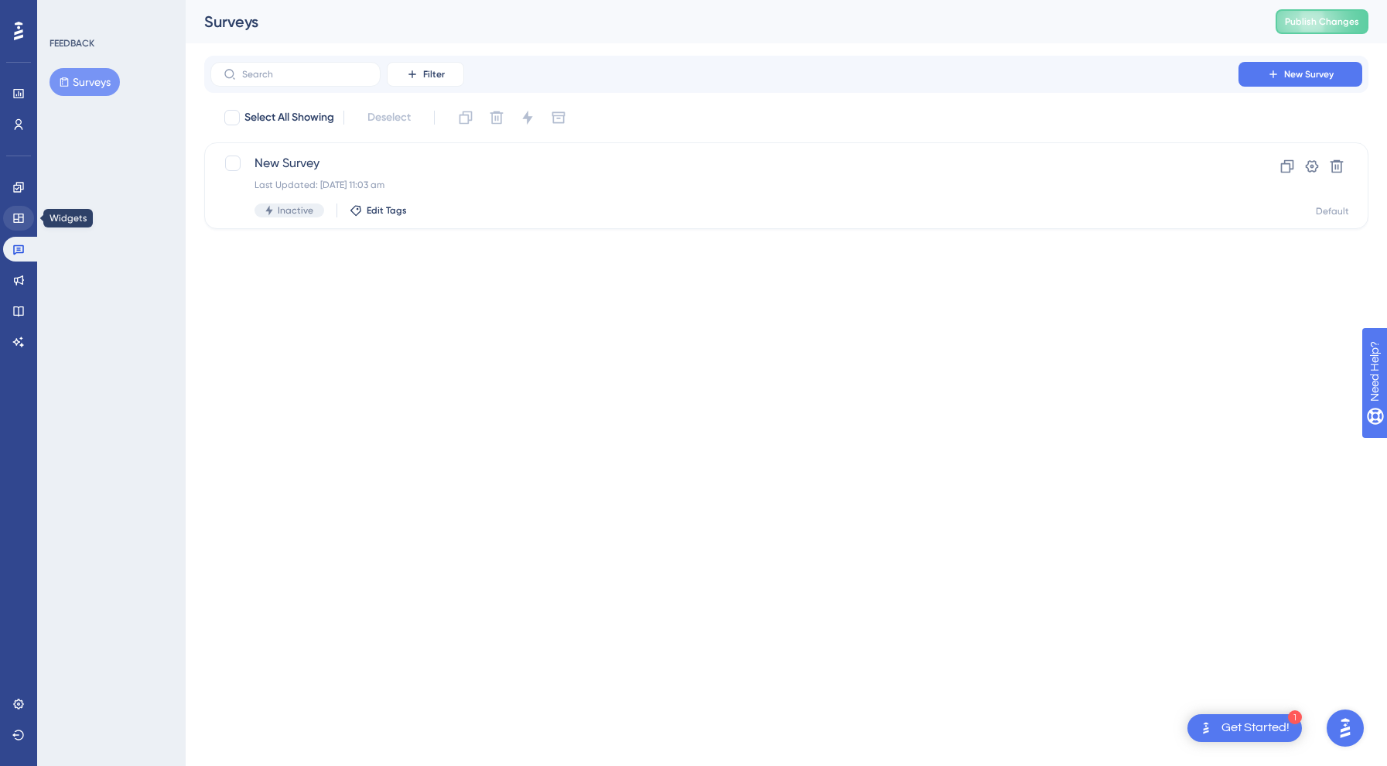
click at [19, 212] on icon at bounding box center [18, 218] width 12 height 12
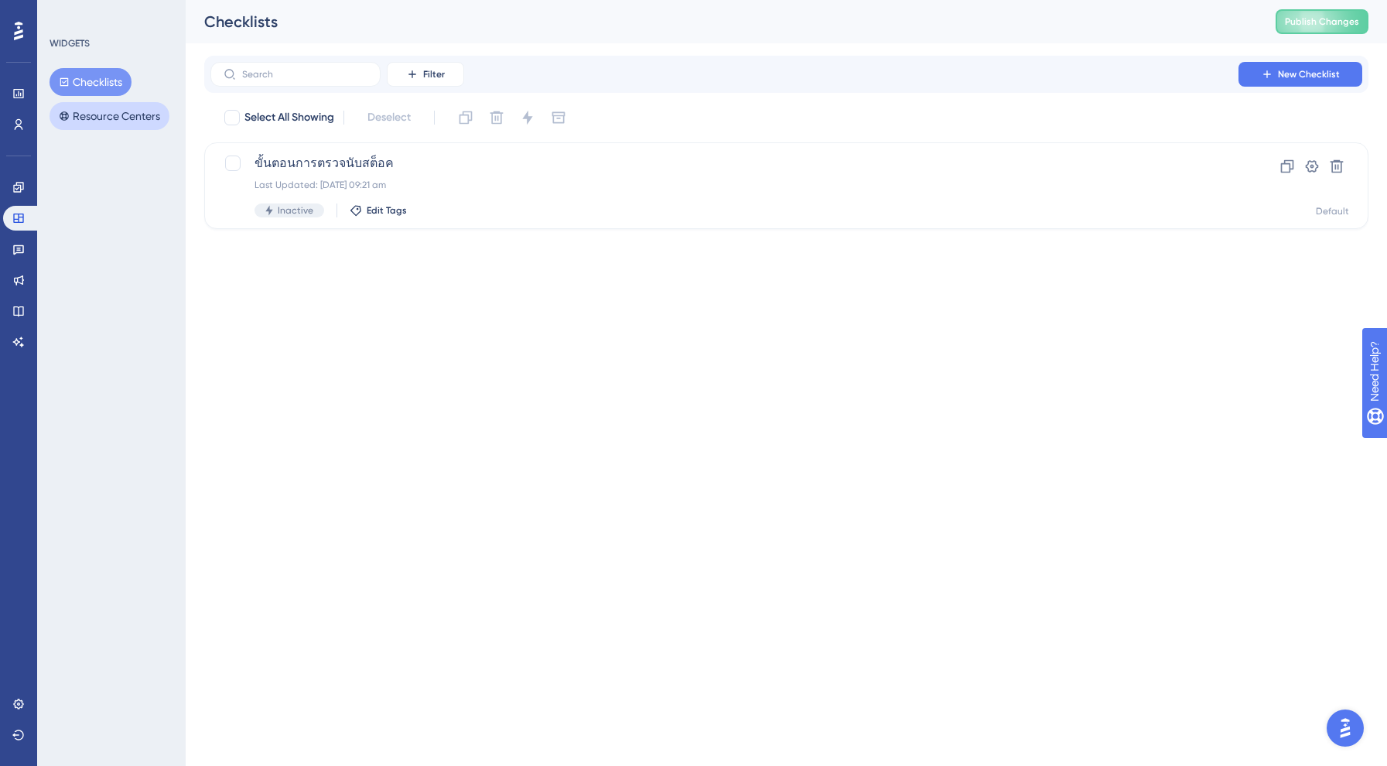
click at [126, 120] on button "Resource Centers" at bounding box center [110, 116] width 120 height 28
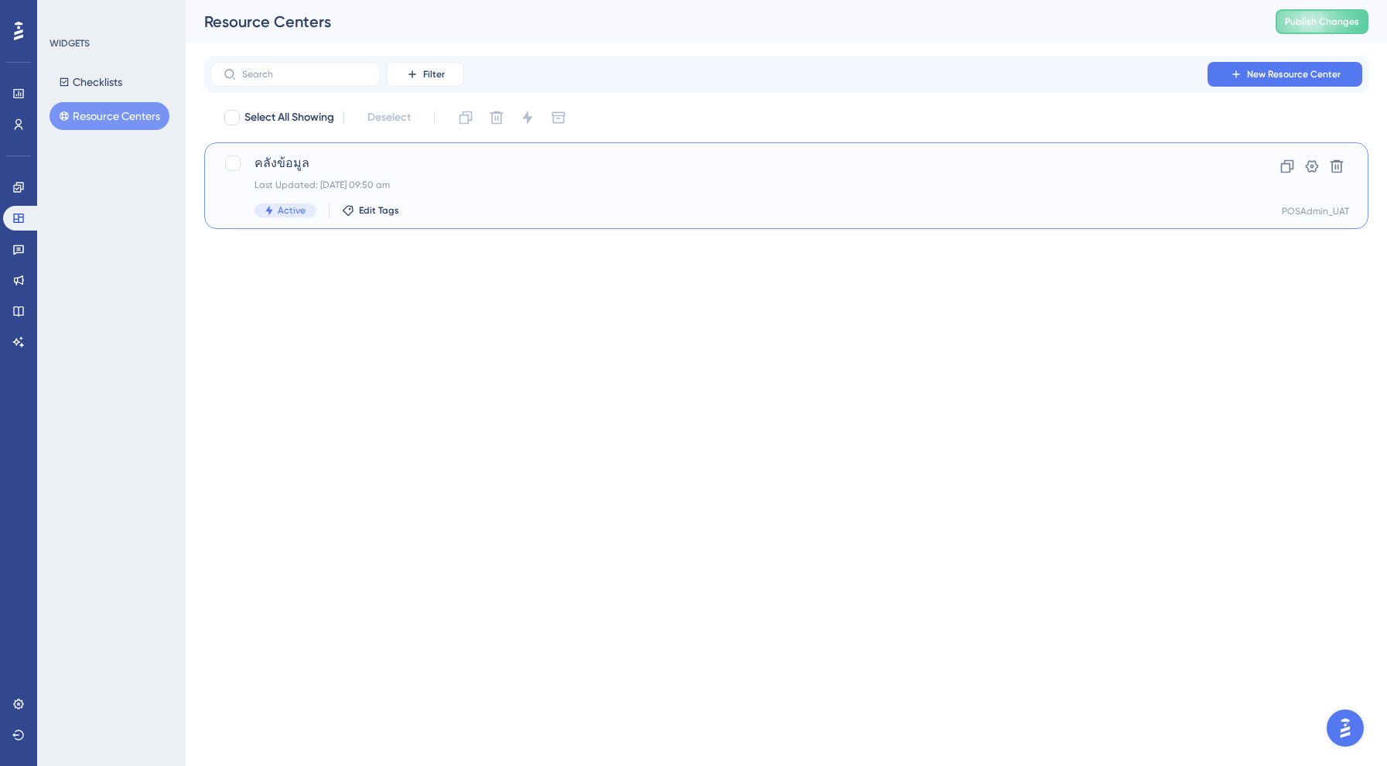
click at [650, 186] on div "Last Updated: [DATE] 09:50 am" at bounding box center [724, 185] width 940 height 12
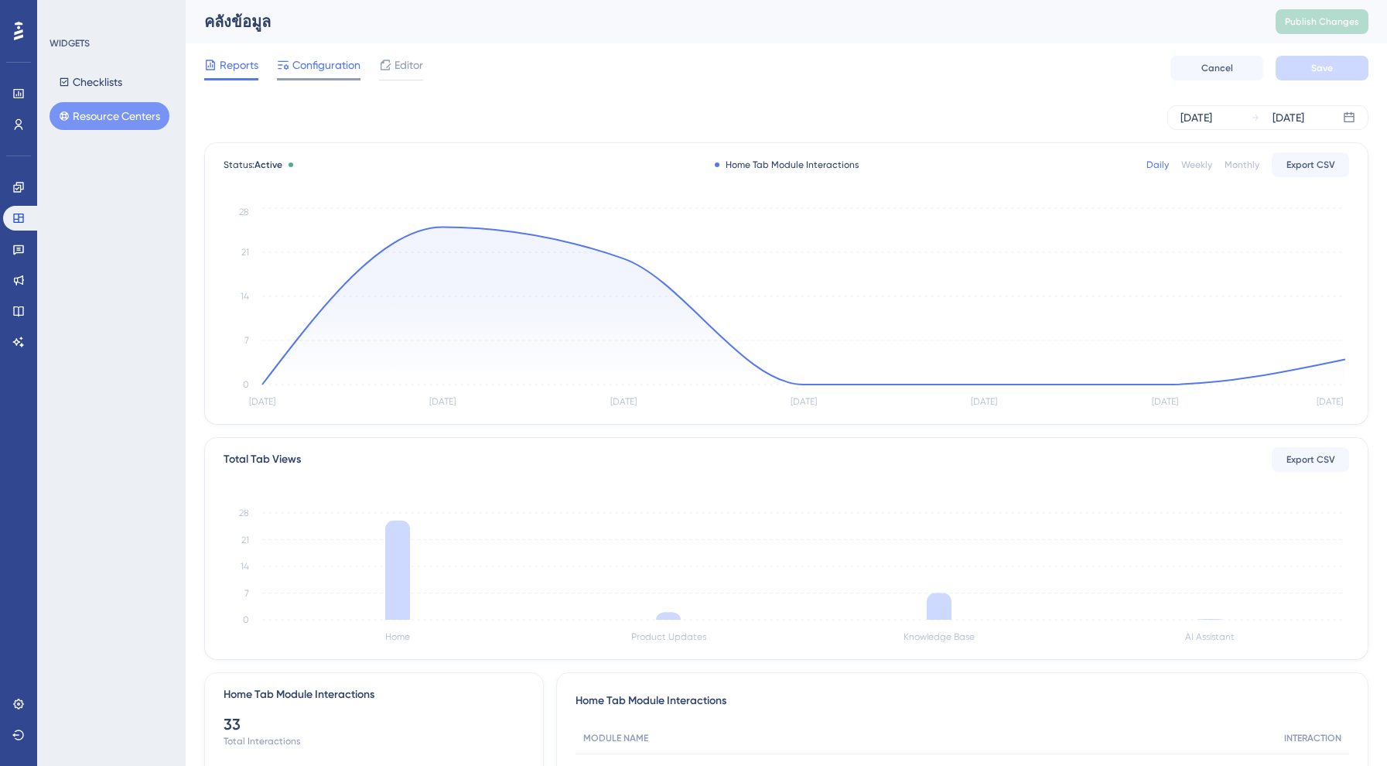
click at [327, 67] on span "Configuration" at bounding box center [326, 65] width 68 height 19
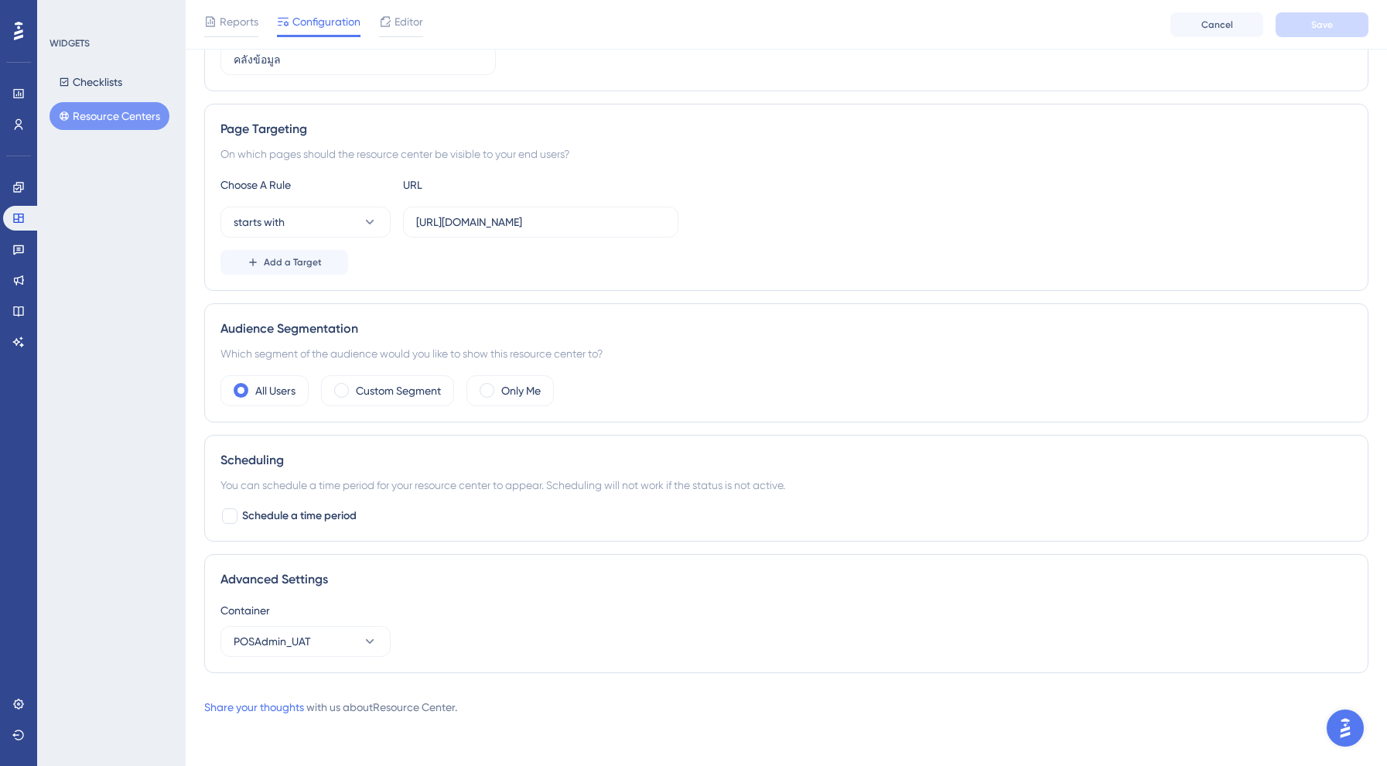
scroll to position [226, 0]
click at [15, 340] on icon at bounding box center [18, 342] width 12 height 12
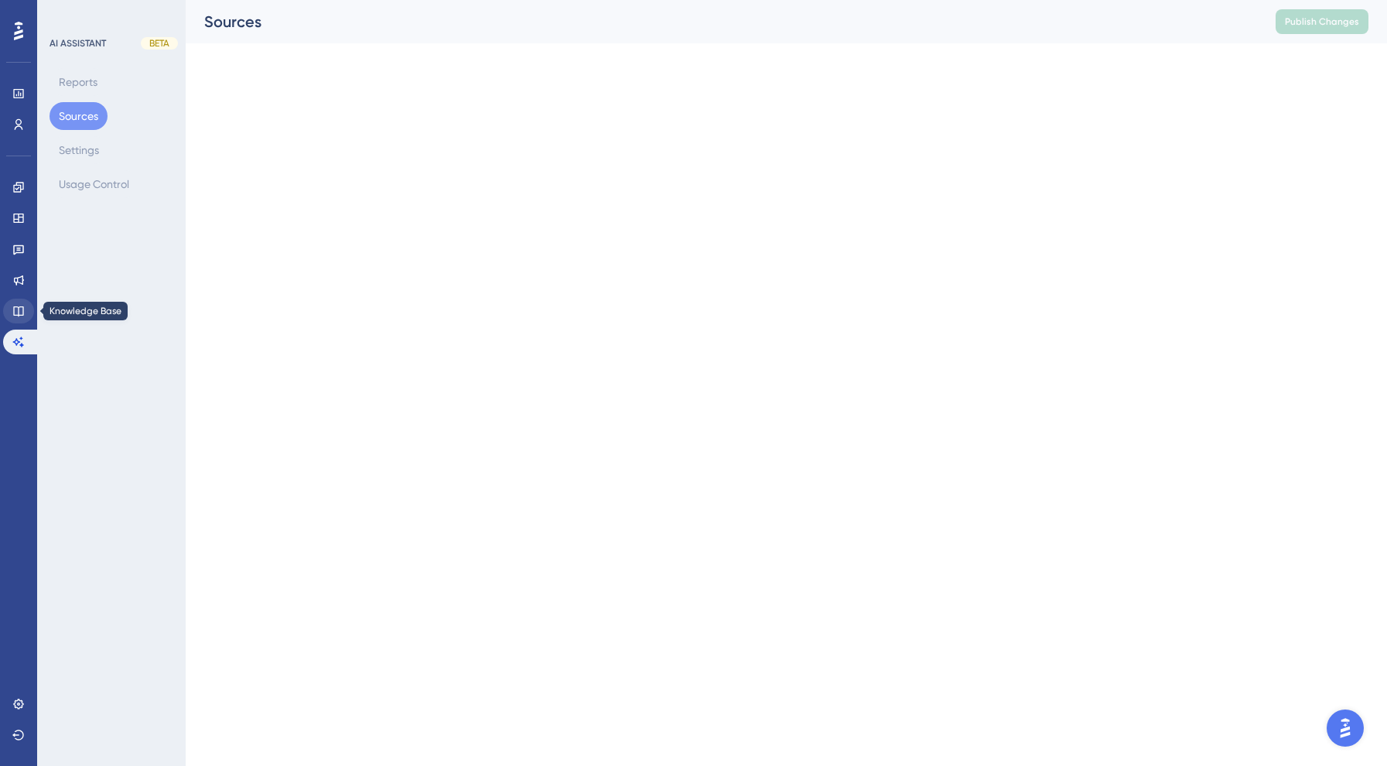
click at [13, 320] on link at bounding box center [18, 311] width 31 height 25
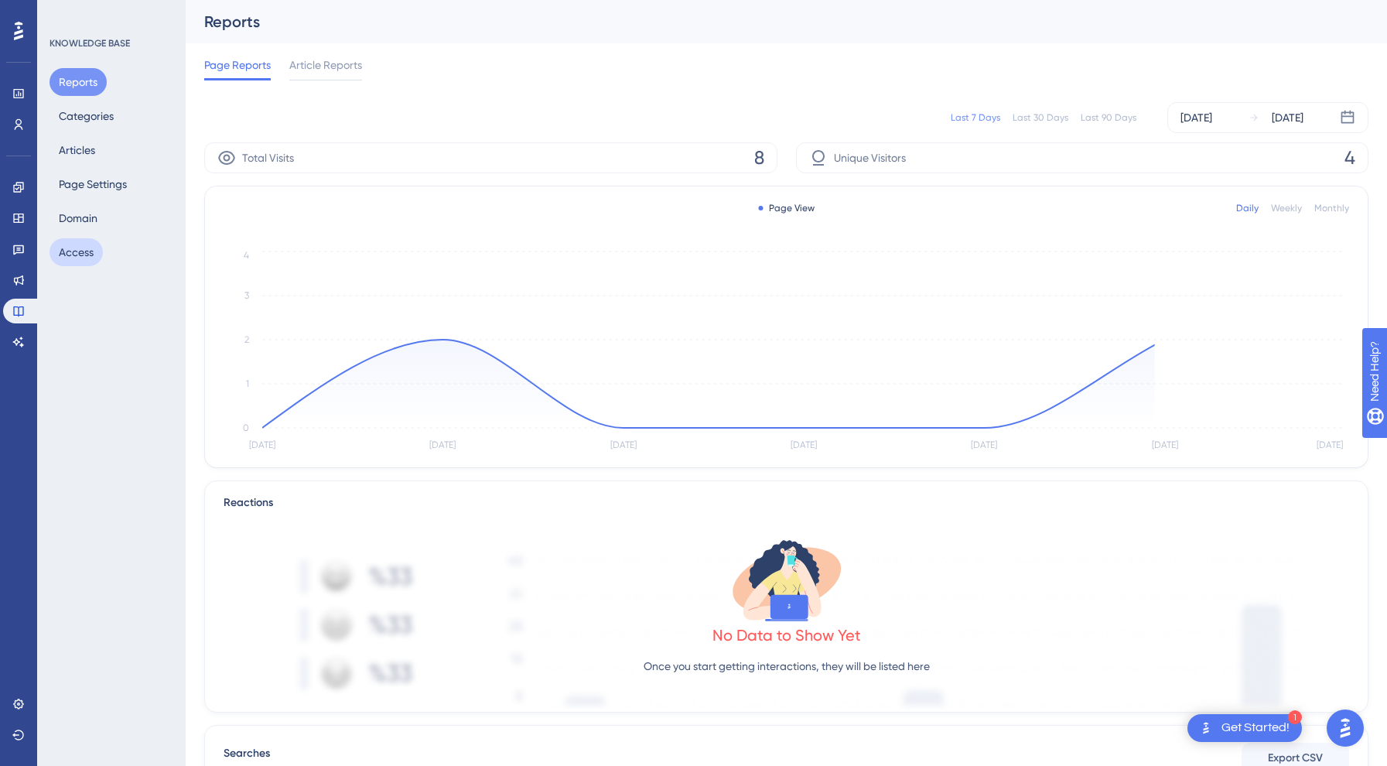
click at [77, 260] on button "Access" at bounding box center [76, 252] width 53 height 28
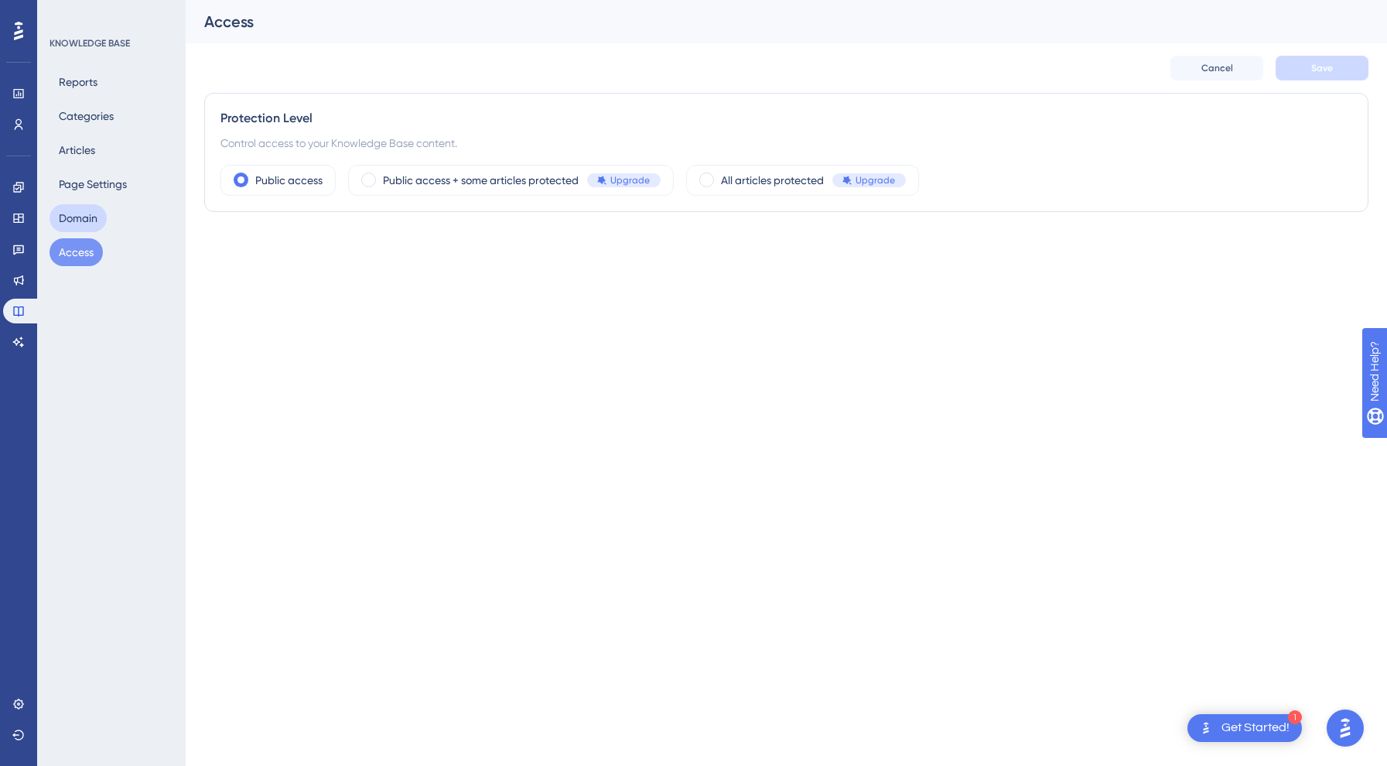
click at [72, 224] on button "Domain" at bounding box center [78, 218] width 57 height 28
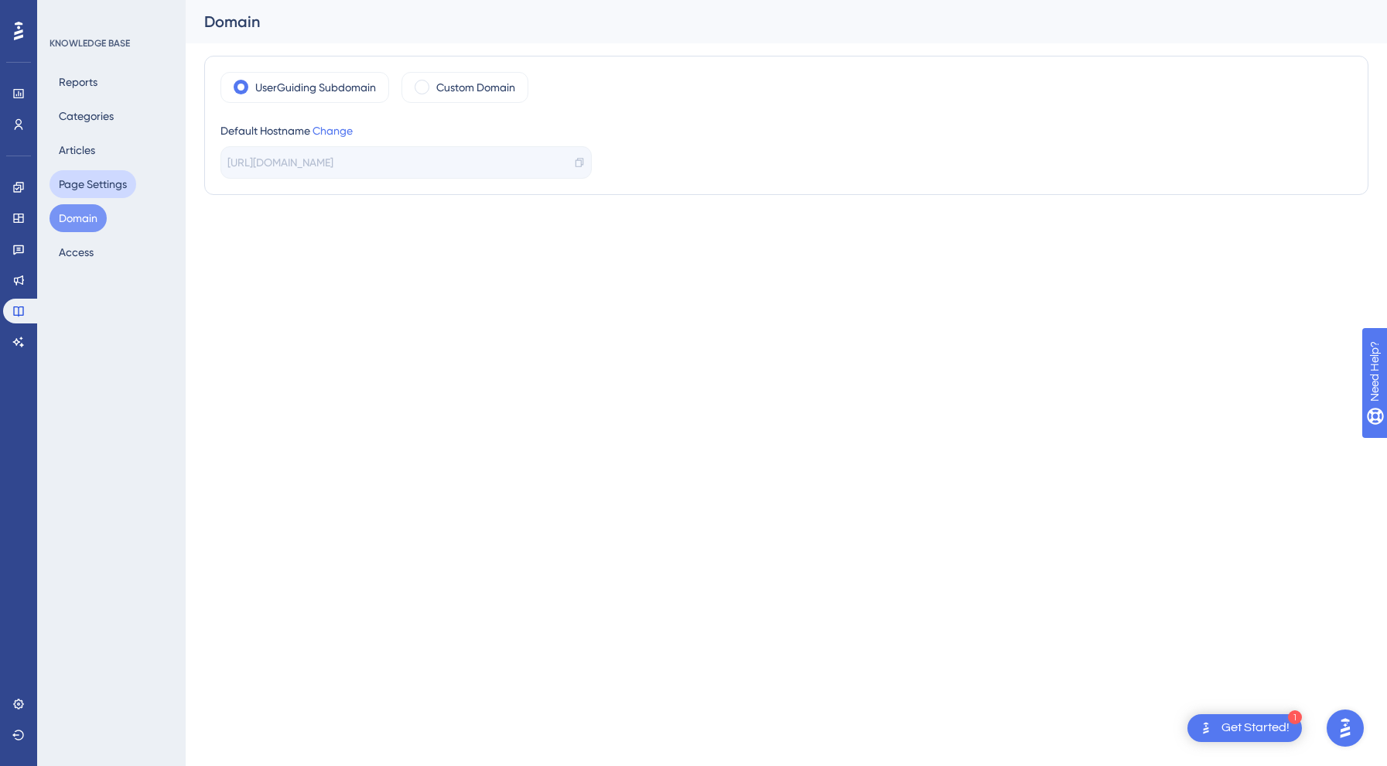
click at [79, 188] on button "Page Settings" at bounding box center [93, 184] width 87 height 28
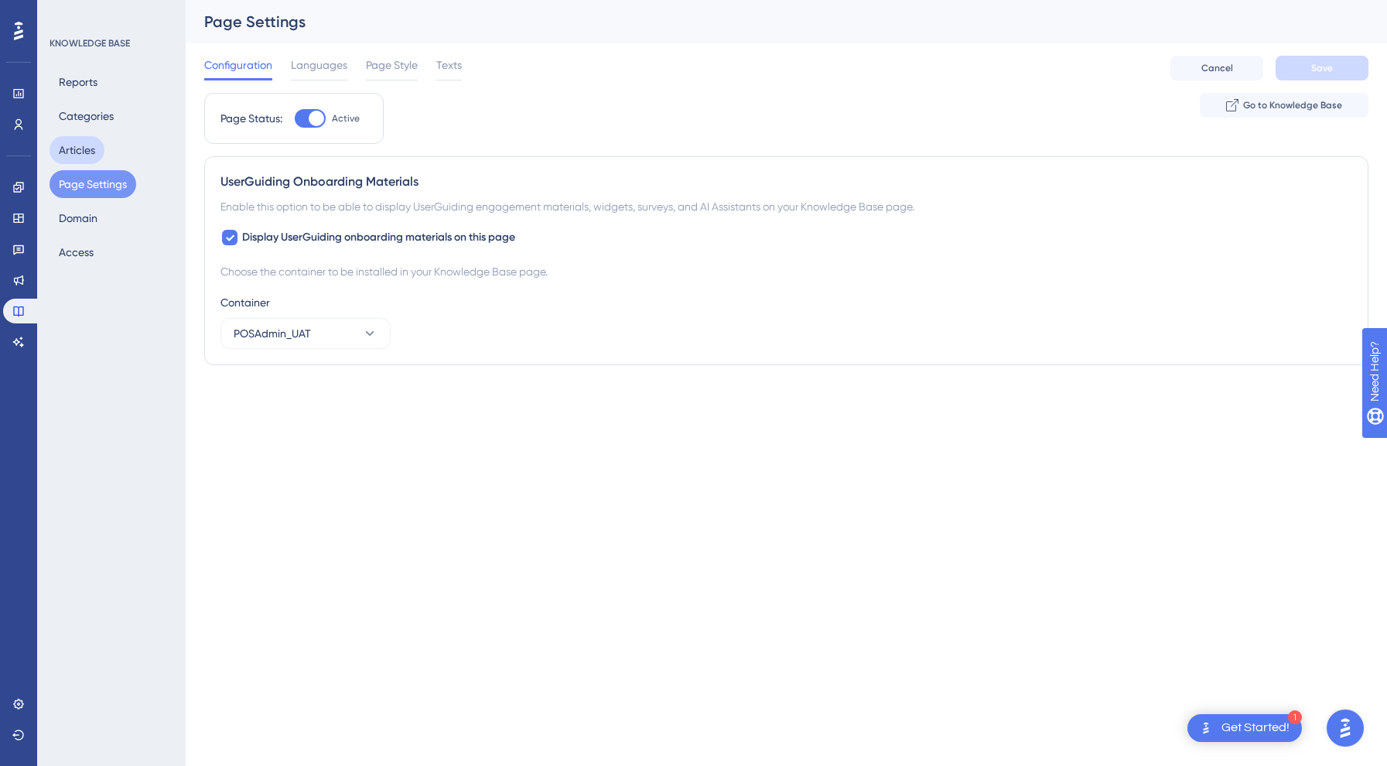
click at [84, 140] on button "Articles" at bounding box center [77, 150] width 55 height 28
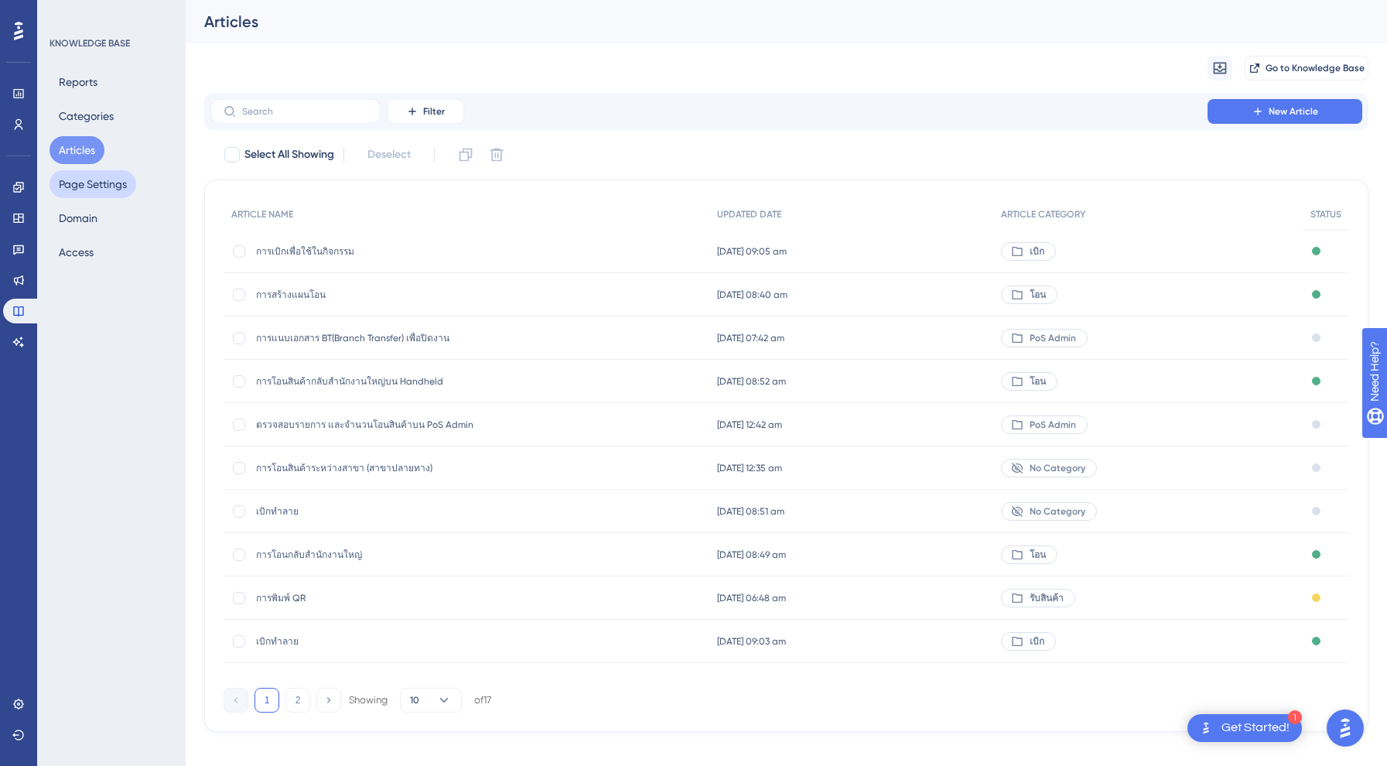
click at [84, 176] on button "Page Settings" at bounding box center [93, 184] width 87 height 28
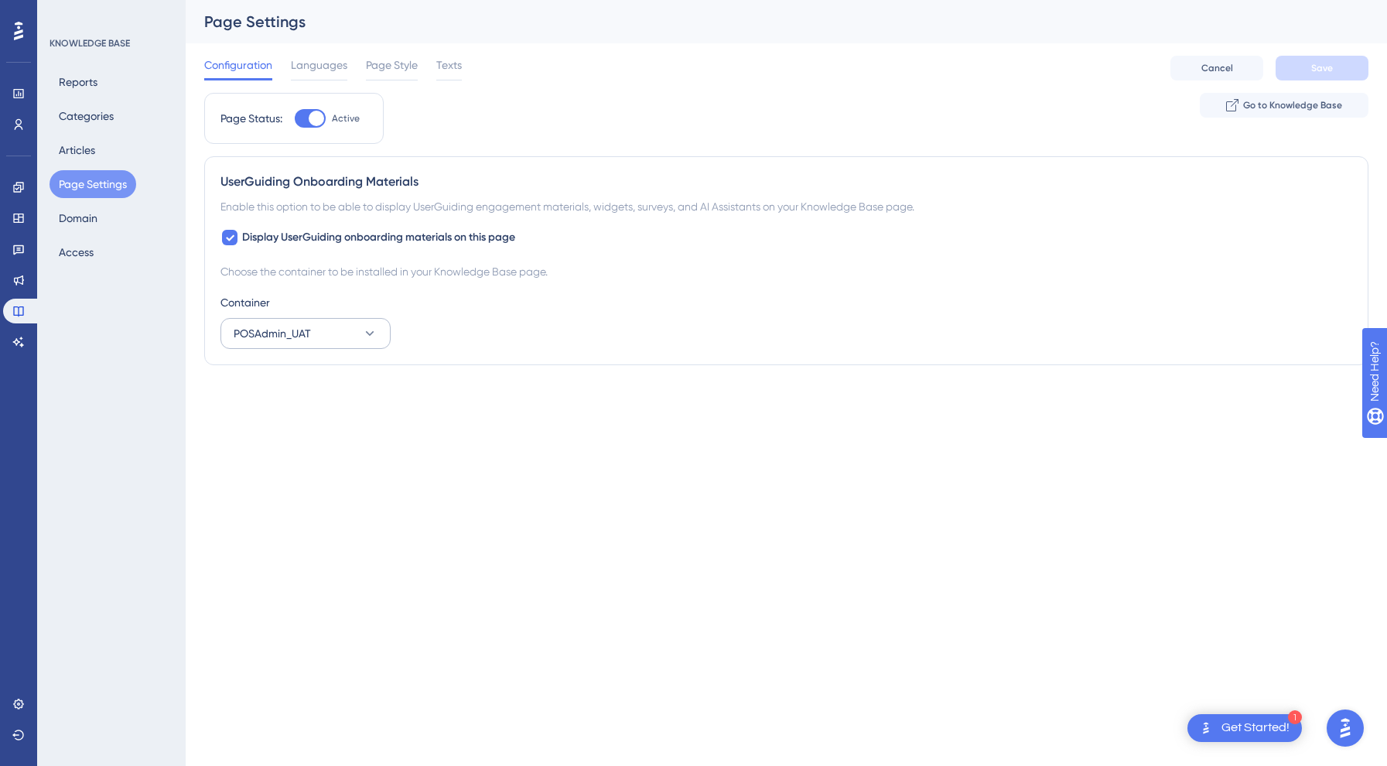
click at [299, 330] on span "POSAdmin_UAT" at bounding box center [272, 333] width 77 height 19
click at [285, 429] on div "POSAdmin_UAT POSAdmin_UAT Default Default" at bounding box center [305, 396] width 170 height 82
click at [284, 417] on div "Default Default" at bounding box center [305, 411] width 125 height 31
click at [1286, 63] on button "Save" at bounding box center [1321, 68] width 93 height 25
click at [14, 271] on link at bounding box center [18, 280] width 31 height 25
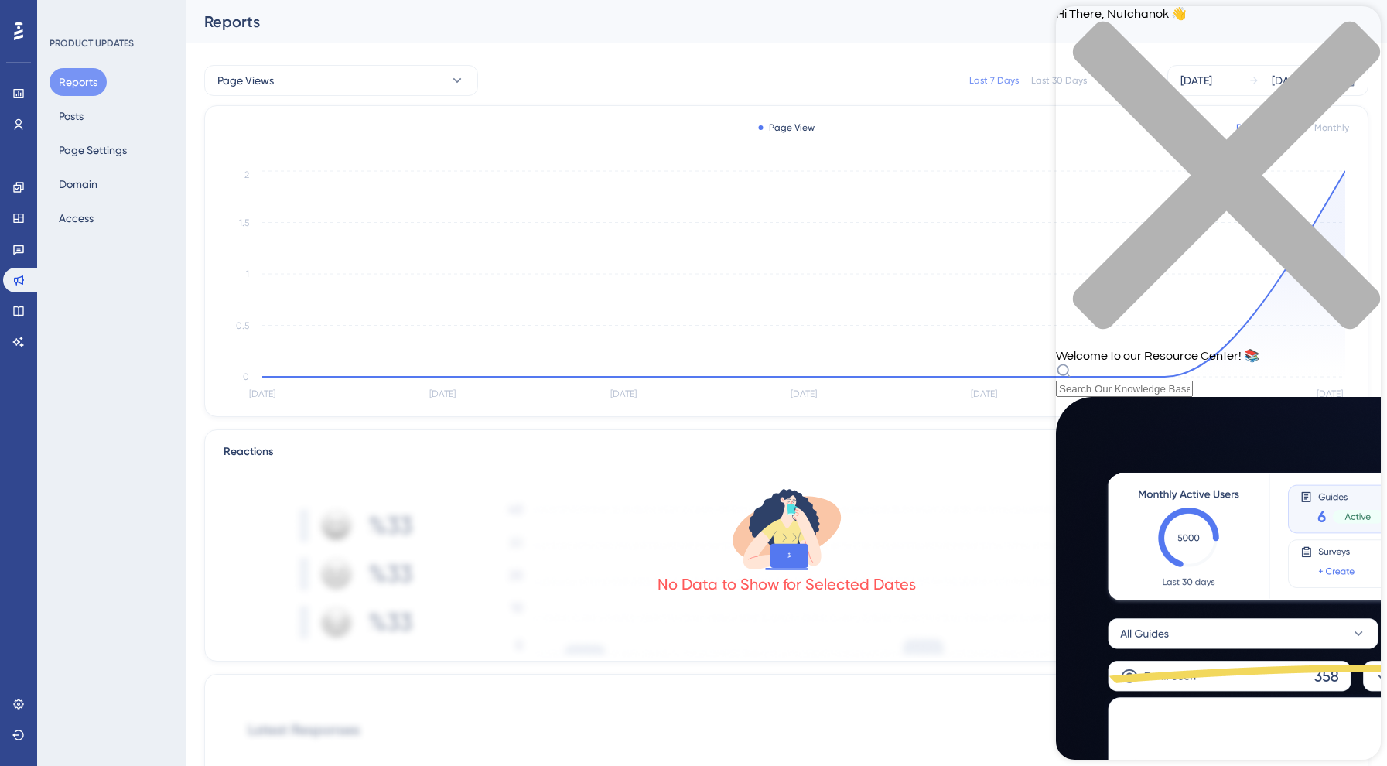
scroll to position [388, 0]
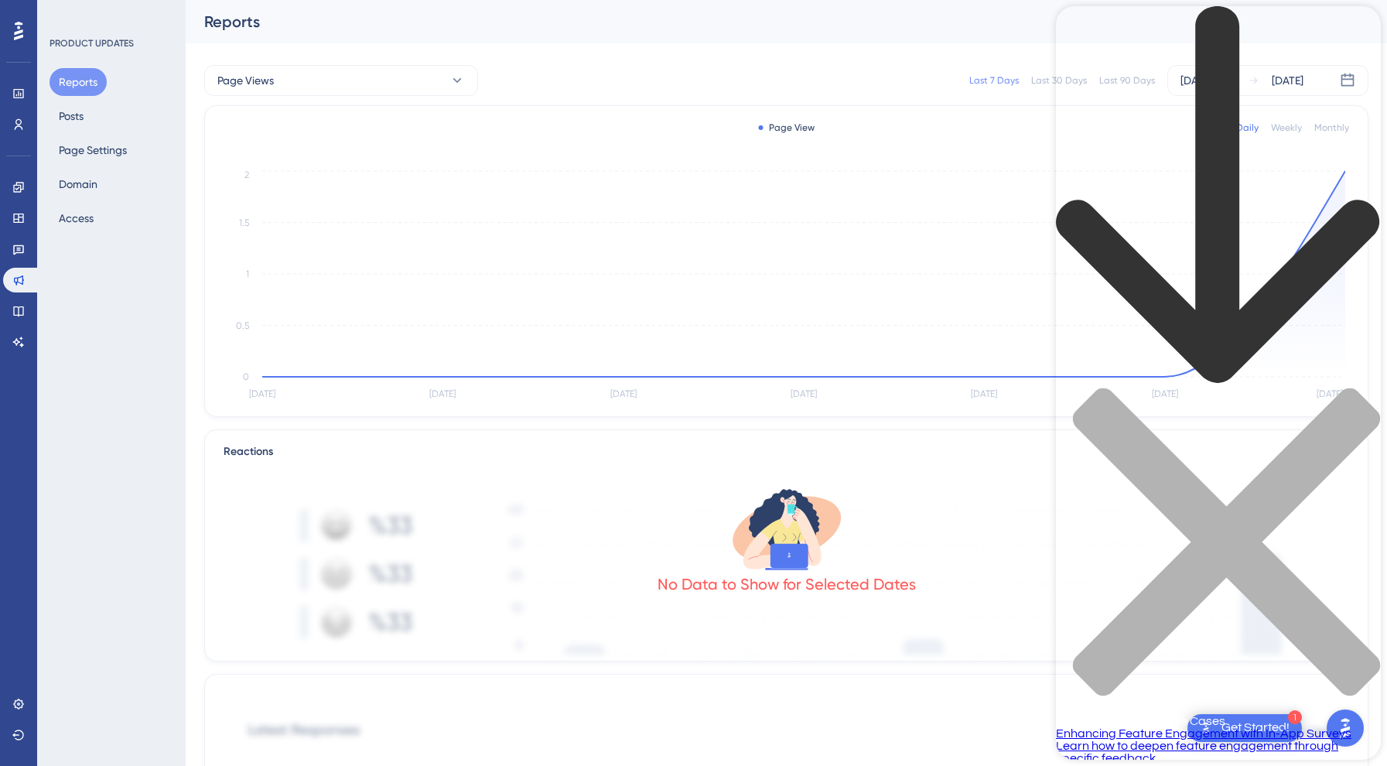
click at [1231, 727] on span "Enhancing Feature Engagement with In-App Surveys" at bounding box center [1203, 733] width 295 height 12
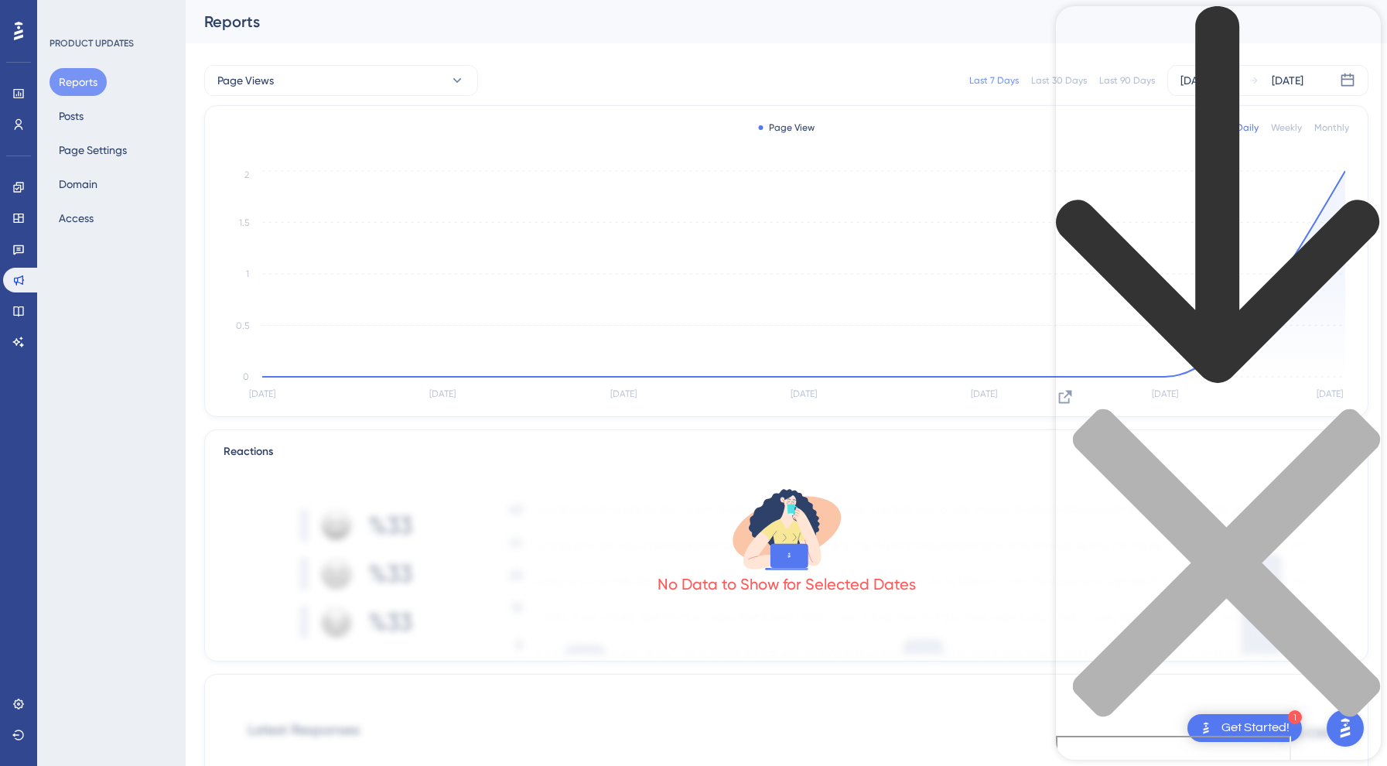
click at [1357, 408] on div "close resource center" at bounding box center [1218, 571] width 325 height 327
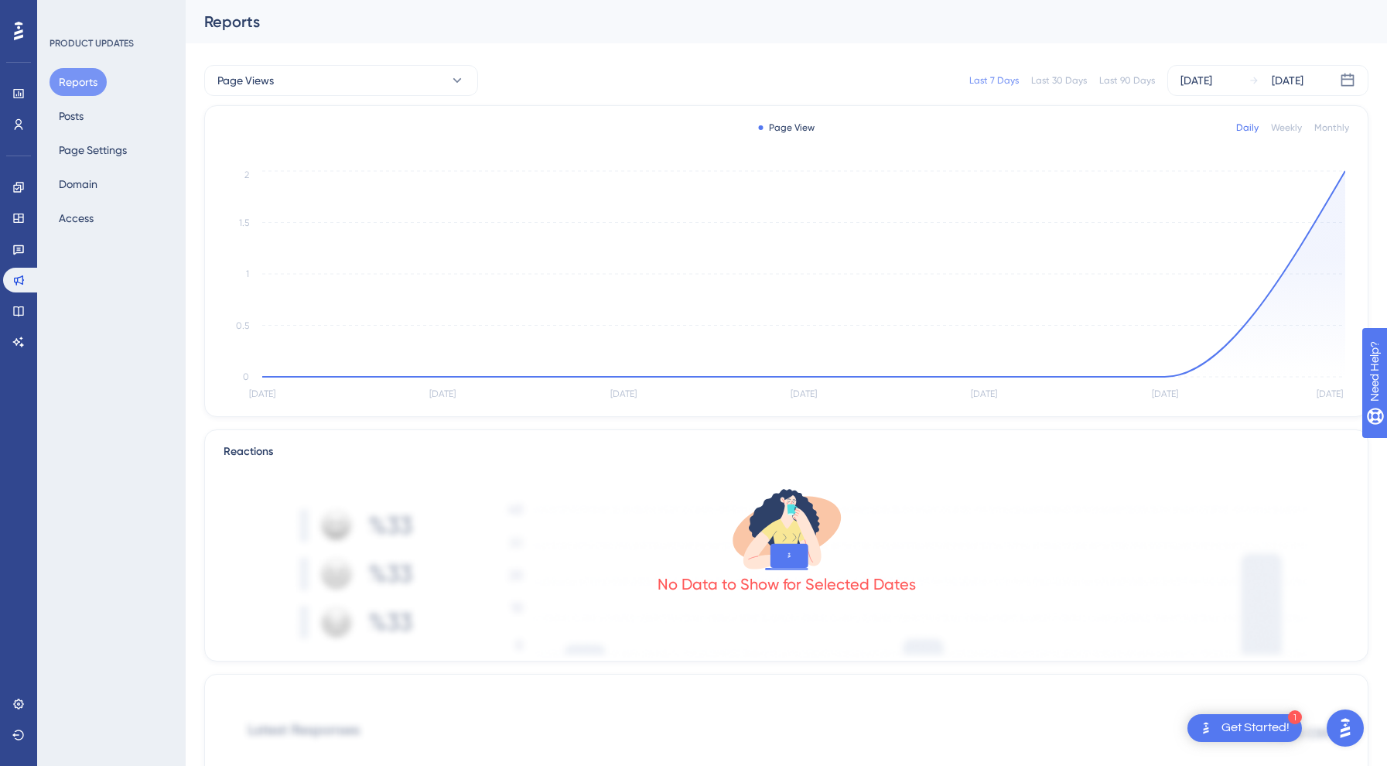
click at [1225, 727] on div "Get Started!" at bounding box center [1255, 727] width 68 height 17
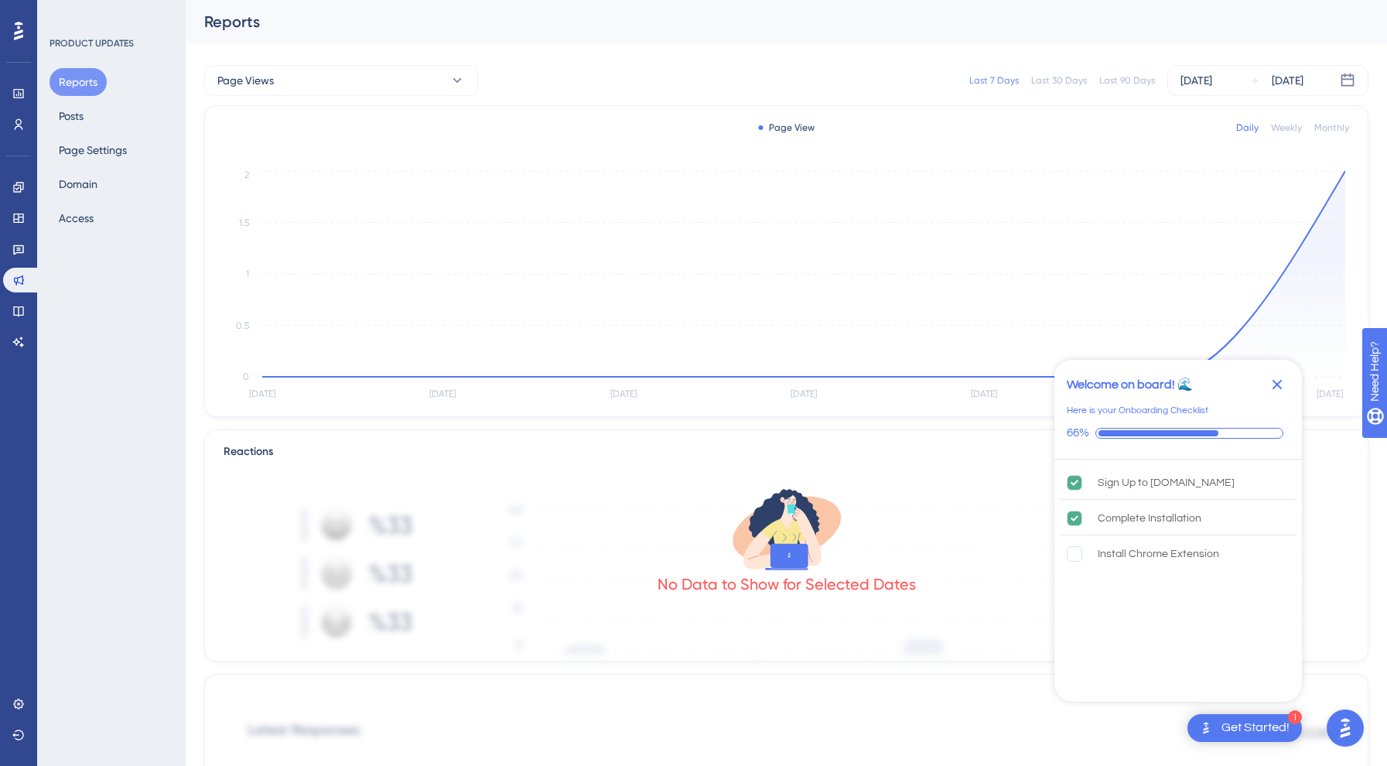
click at [1225, 727] on div "Get Started!" at bounding box center [1255, 727] width 68 height 17
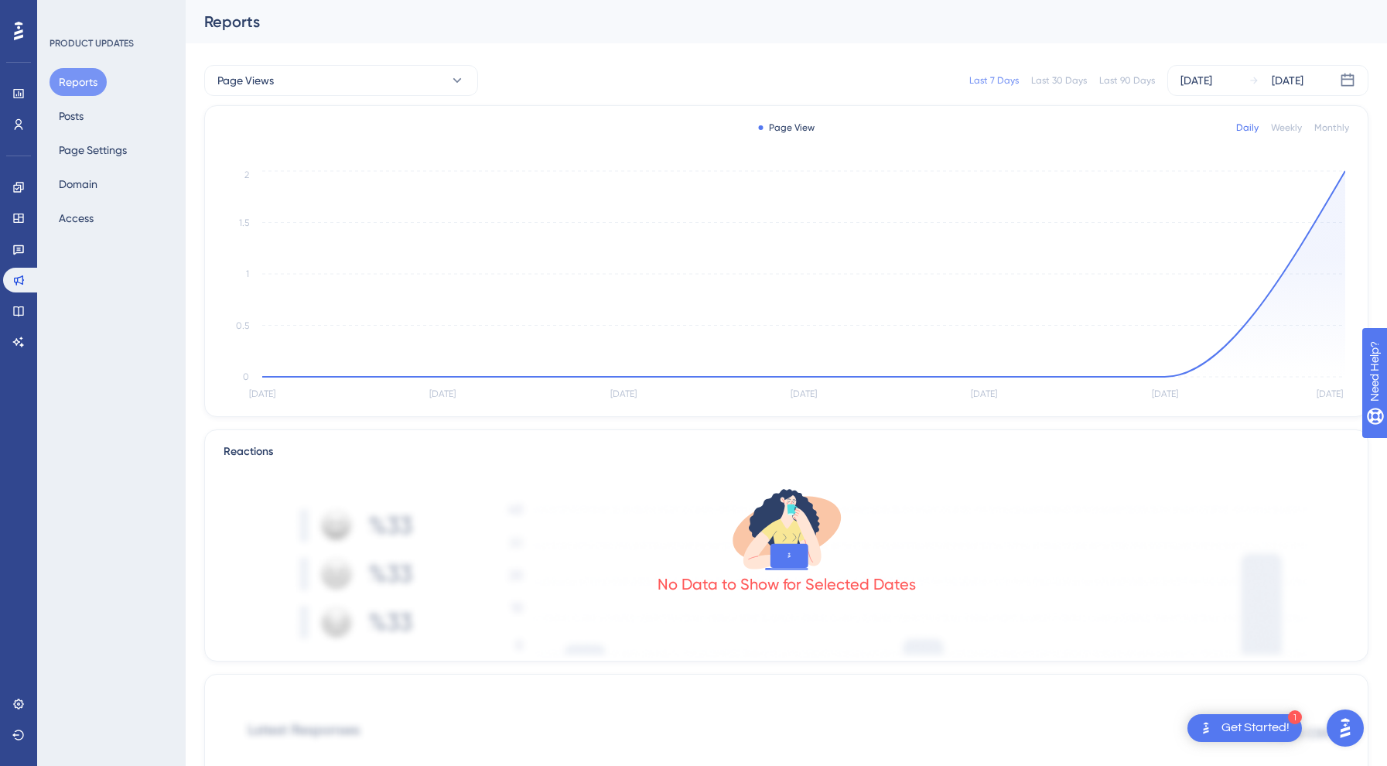
click at [1225, 732] on div "Get Started!" at bounding box center [1255, 727] width 68 height 17
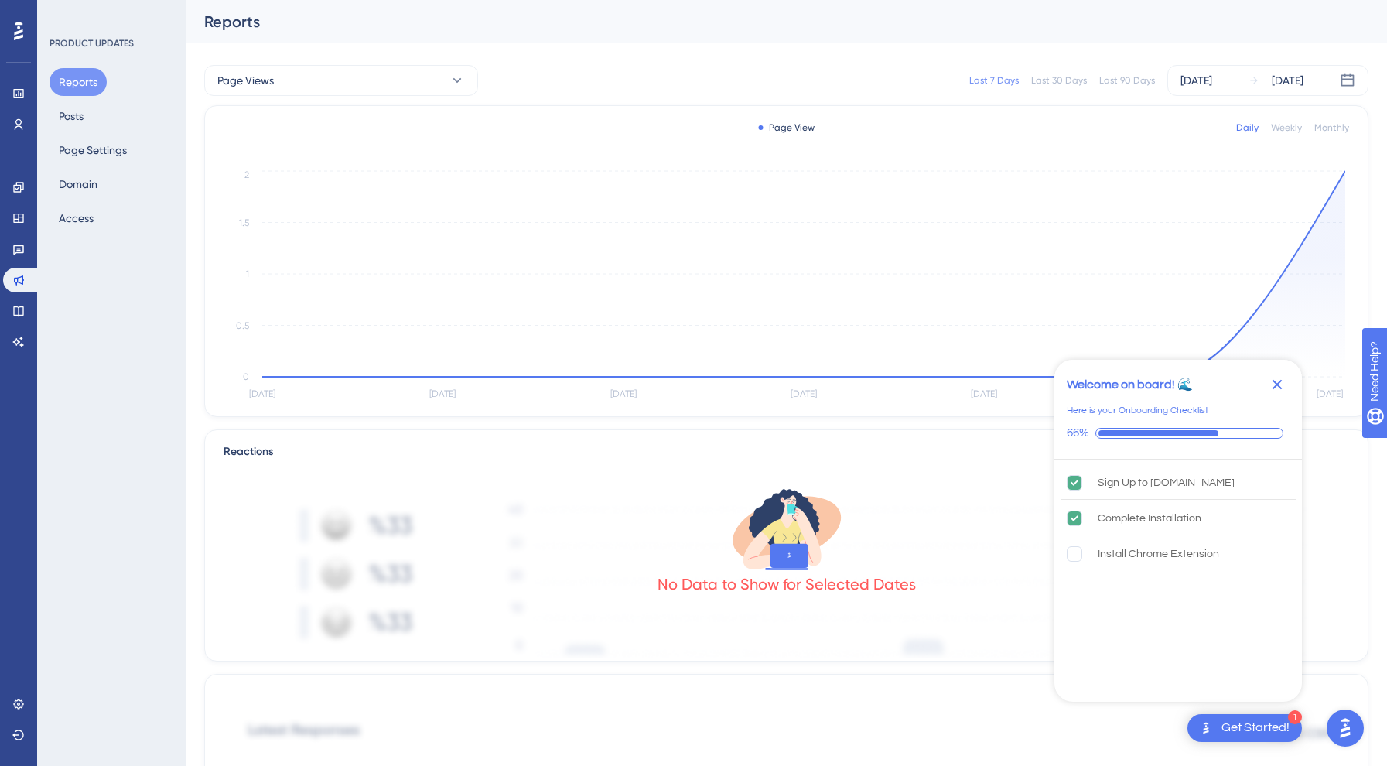
click at [1225, 732] on div "Get Started!" at bounding box center [1255, 727] width 68 height 17
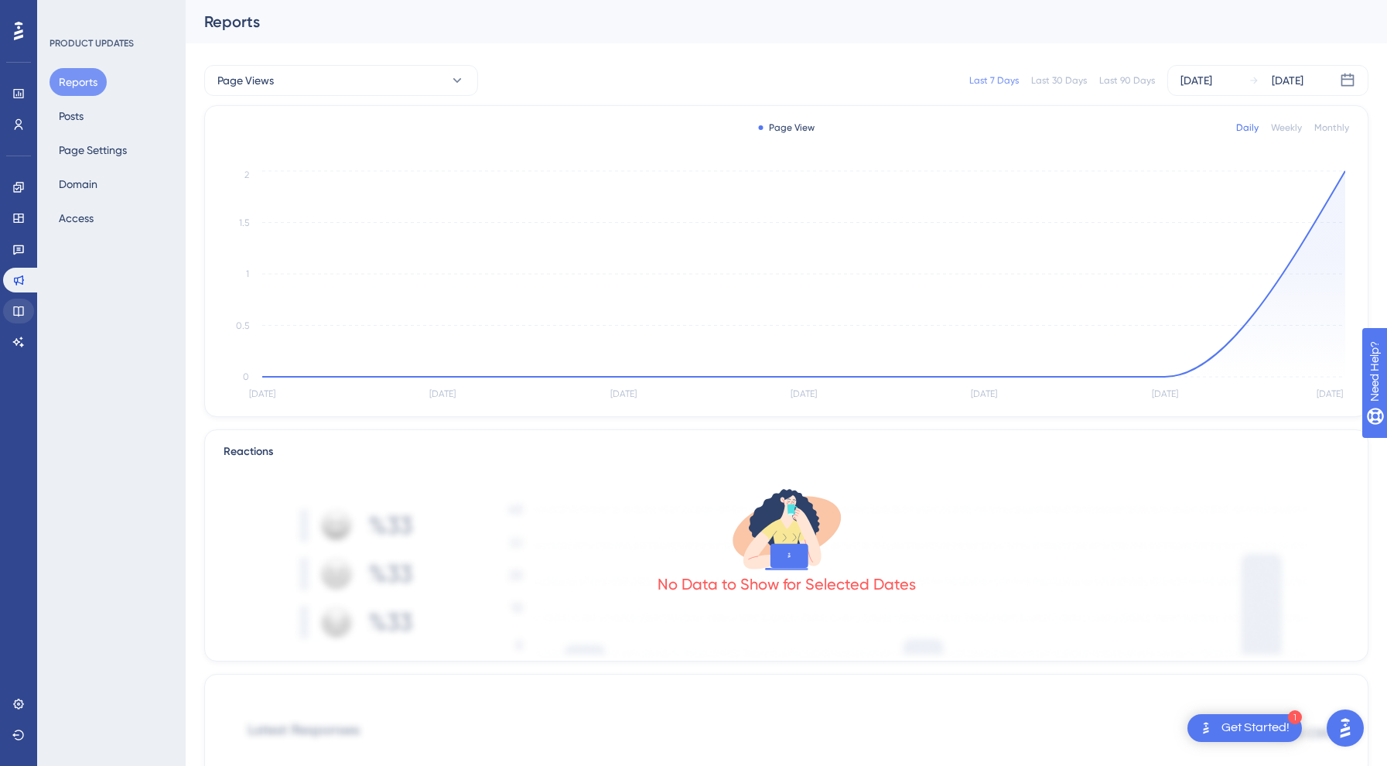
click at [10, 308] on link at bounding box center [18, 311] width 31 height 25
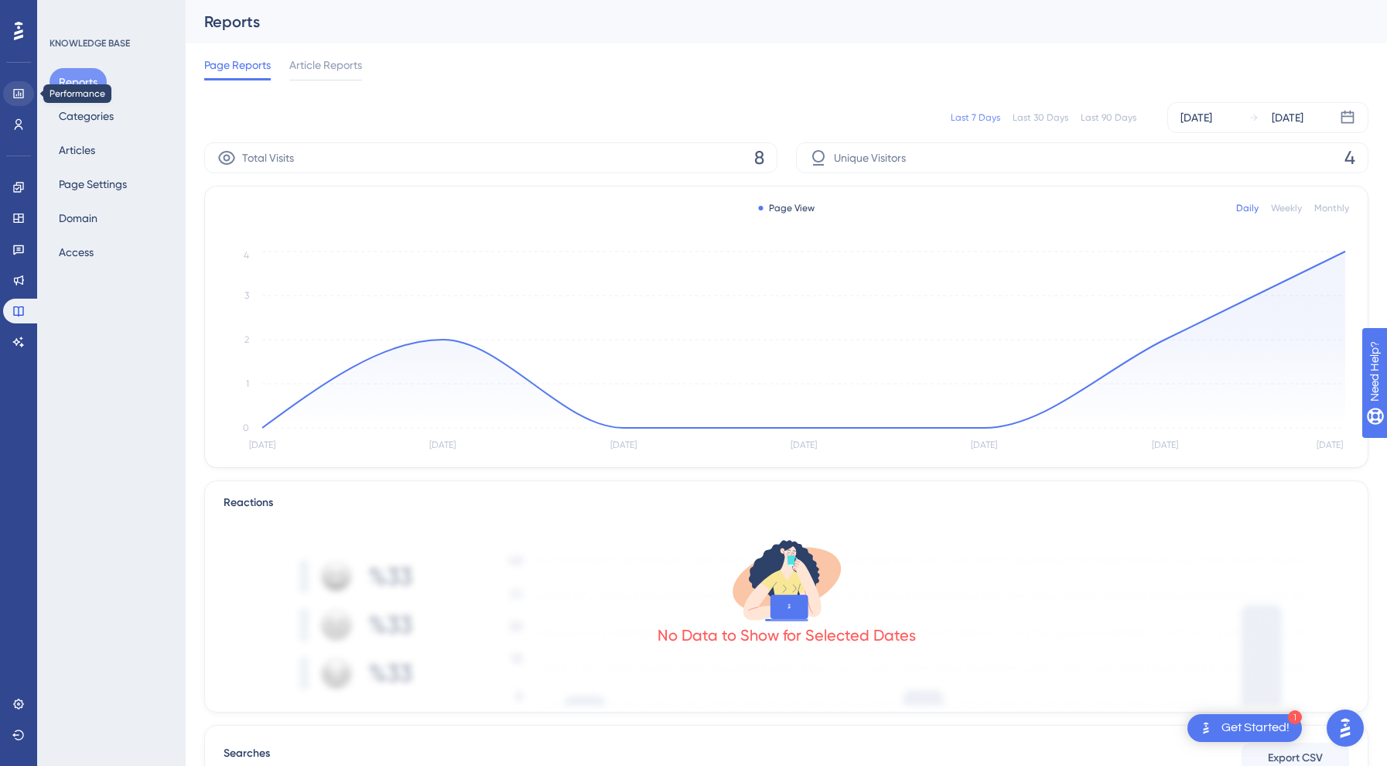
click at [19, 85] on link at bounding box center [18, 93] width 31 height 25
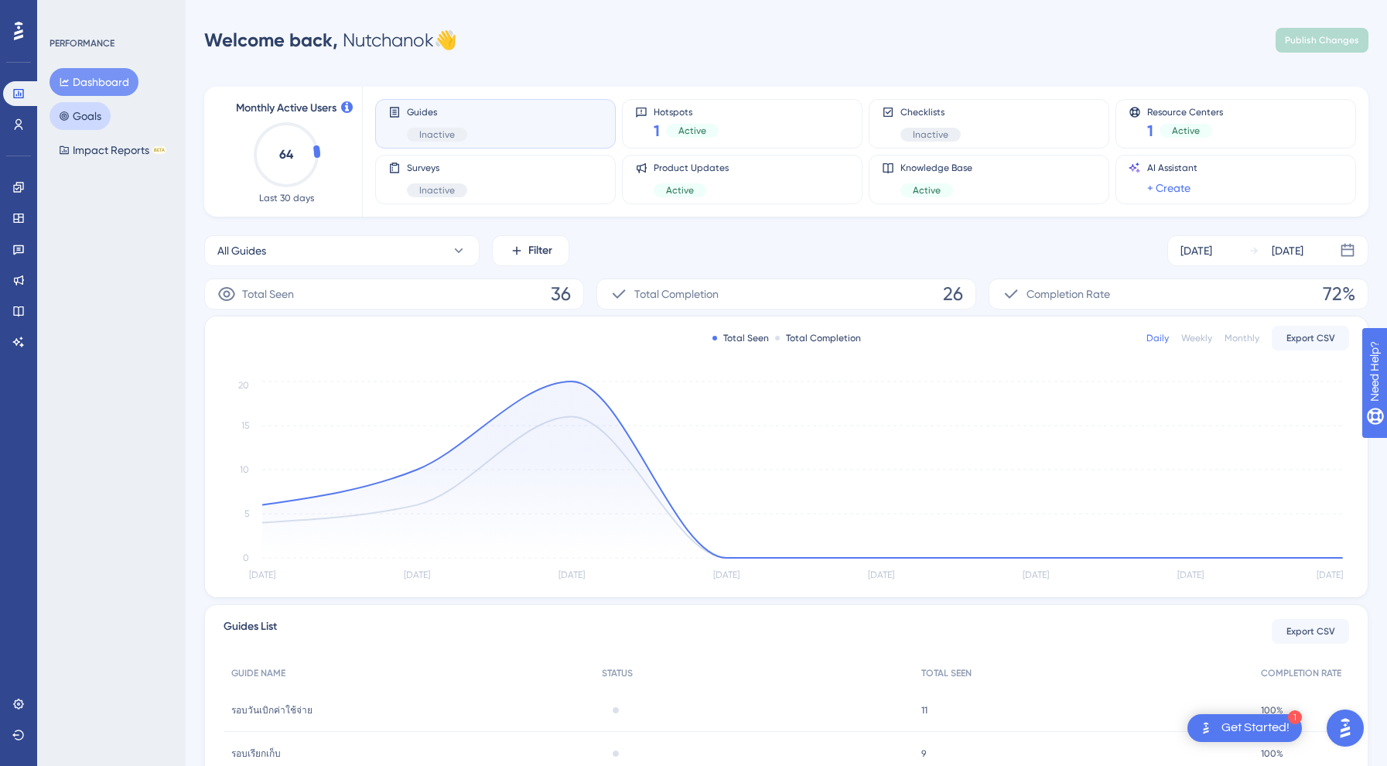
click at [94, 118] on button "Goals" at bounding box center [80, 116] width 61 height 28
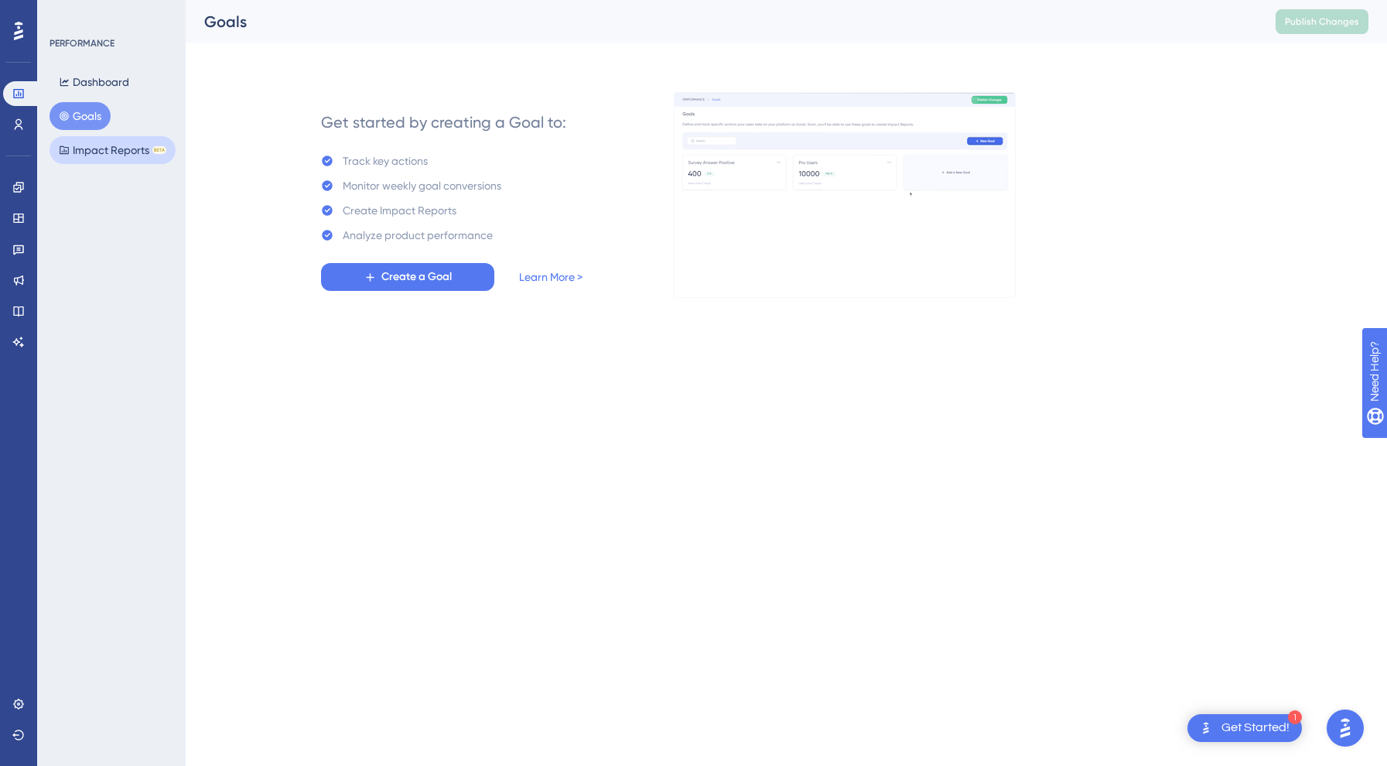
click at [94, 158] on button "Impact Reports BETA" at bounding box center [113, 150] width 126 height 28
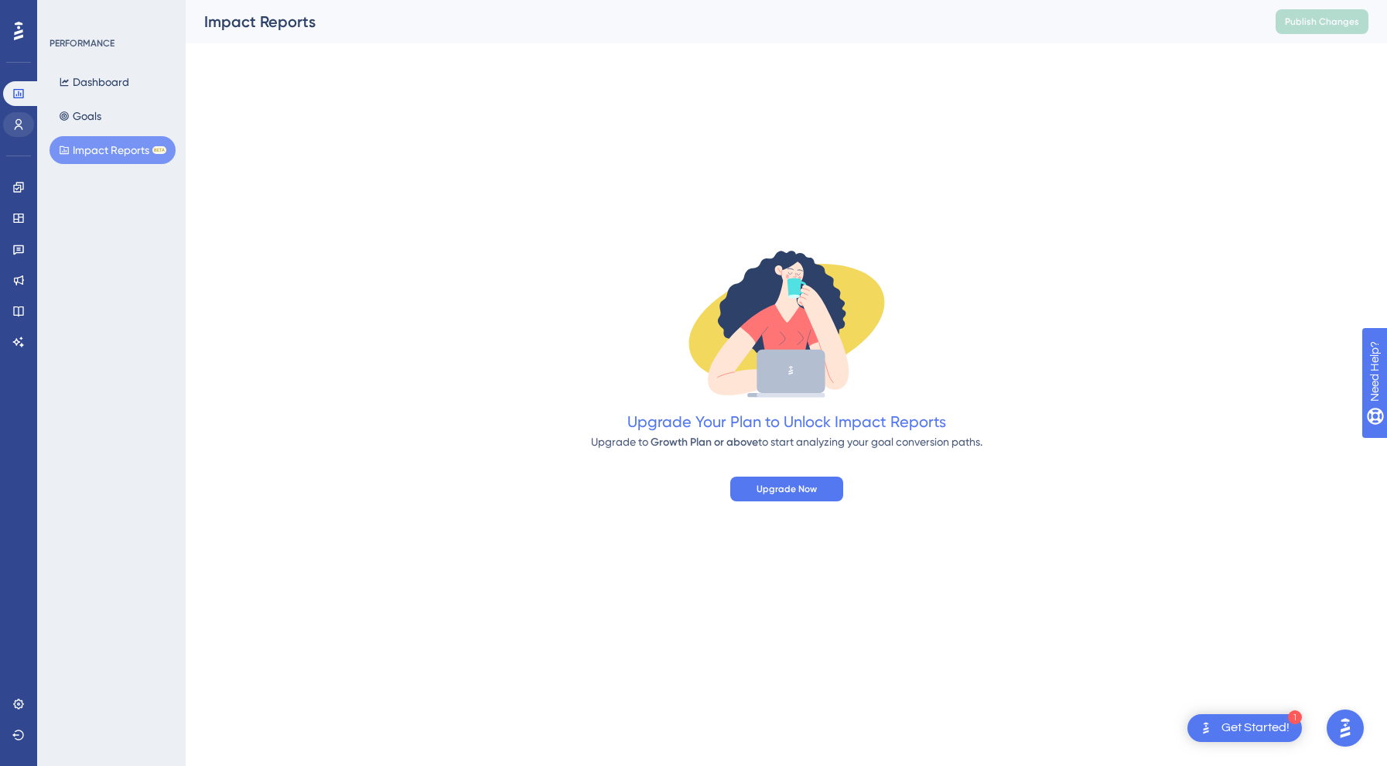
click at [3, 123] on div "Performance Users Engagement Widgets Feedback Product Updates Knowledge Base AI…" at bounding box center [18, 383] width 37 height 766
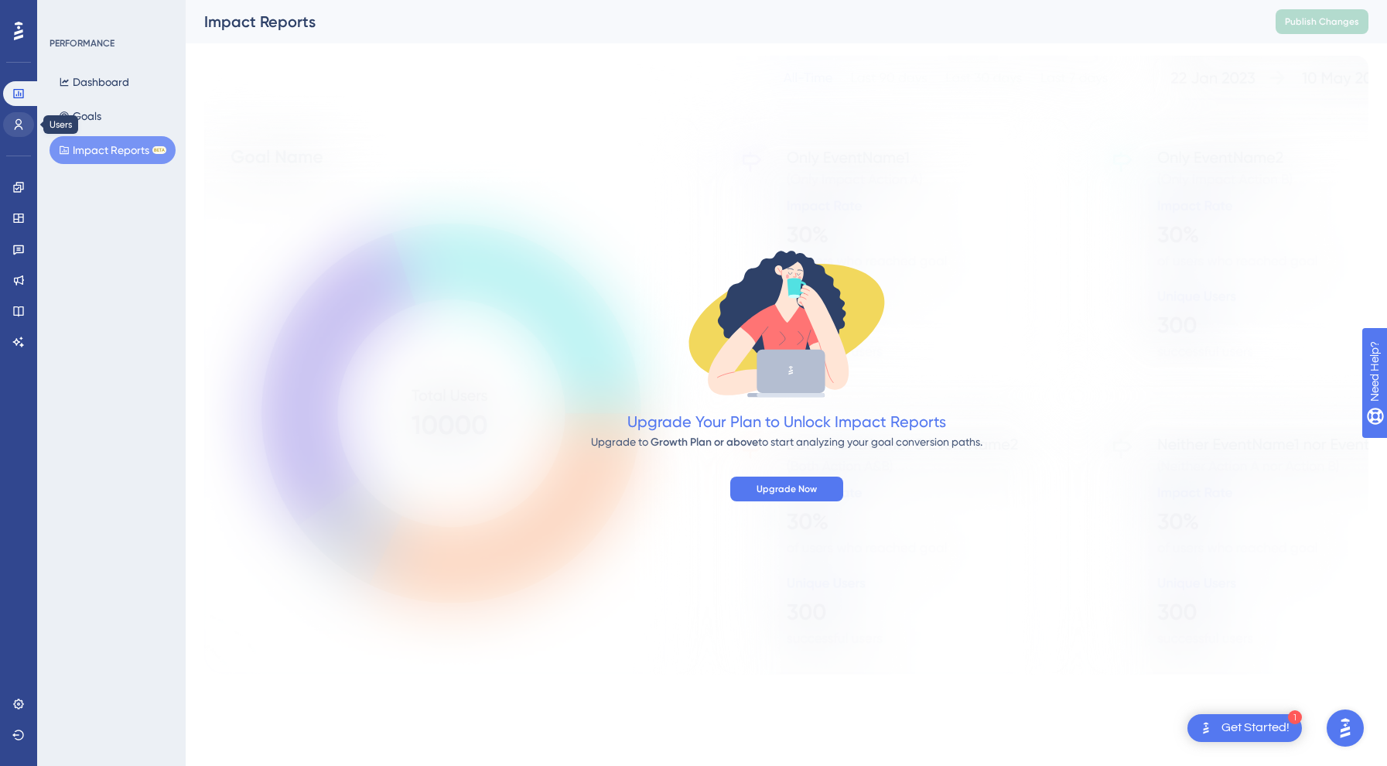
click at [9, 123] on link at bounding box center [18, 124] width 31 height 25
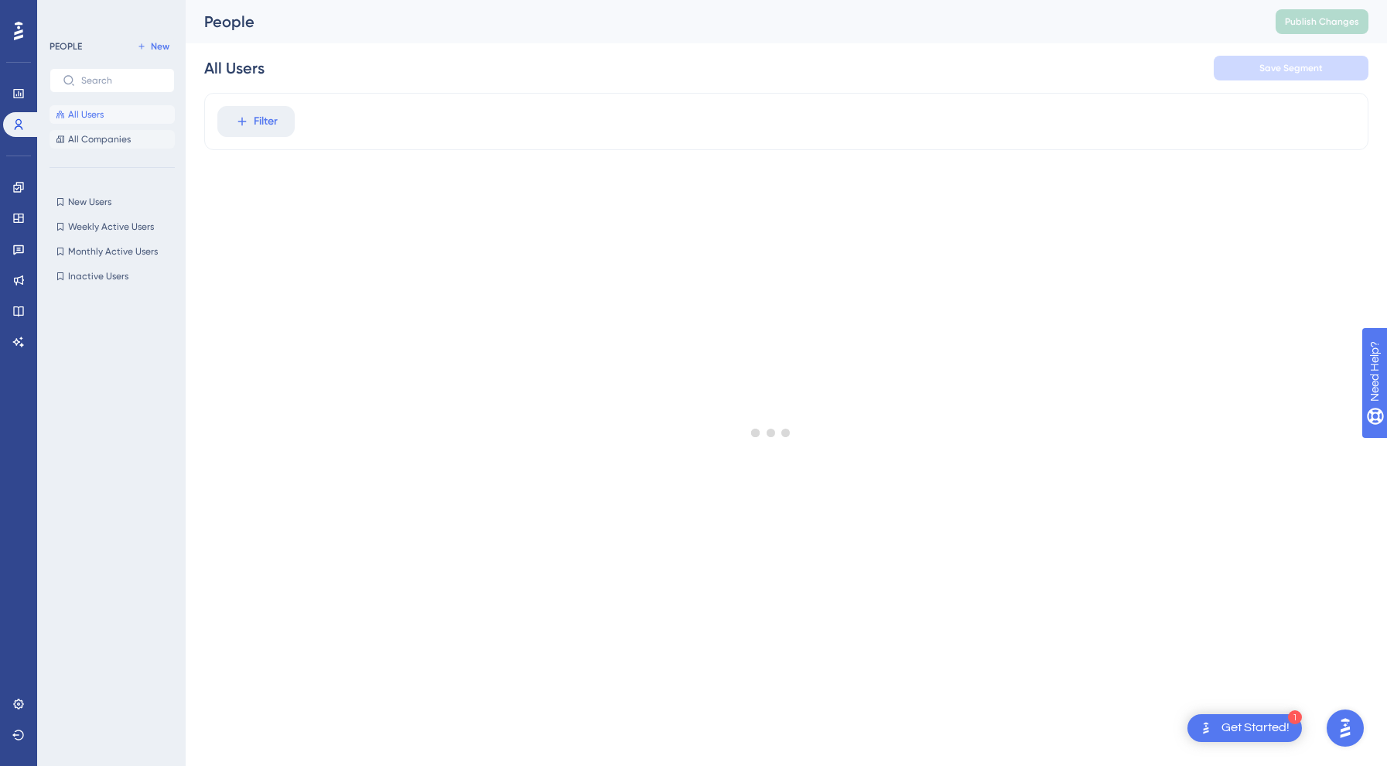
click at [86, 138] on span "All Companies" at bounding box center [99, 139] width 63 height 12
click at [92, 196] on span "New Users" at bounding box center [89, 202] width 43 height 12
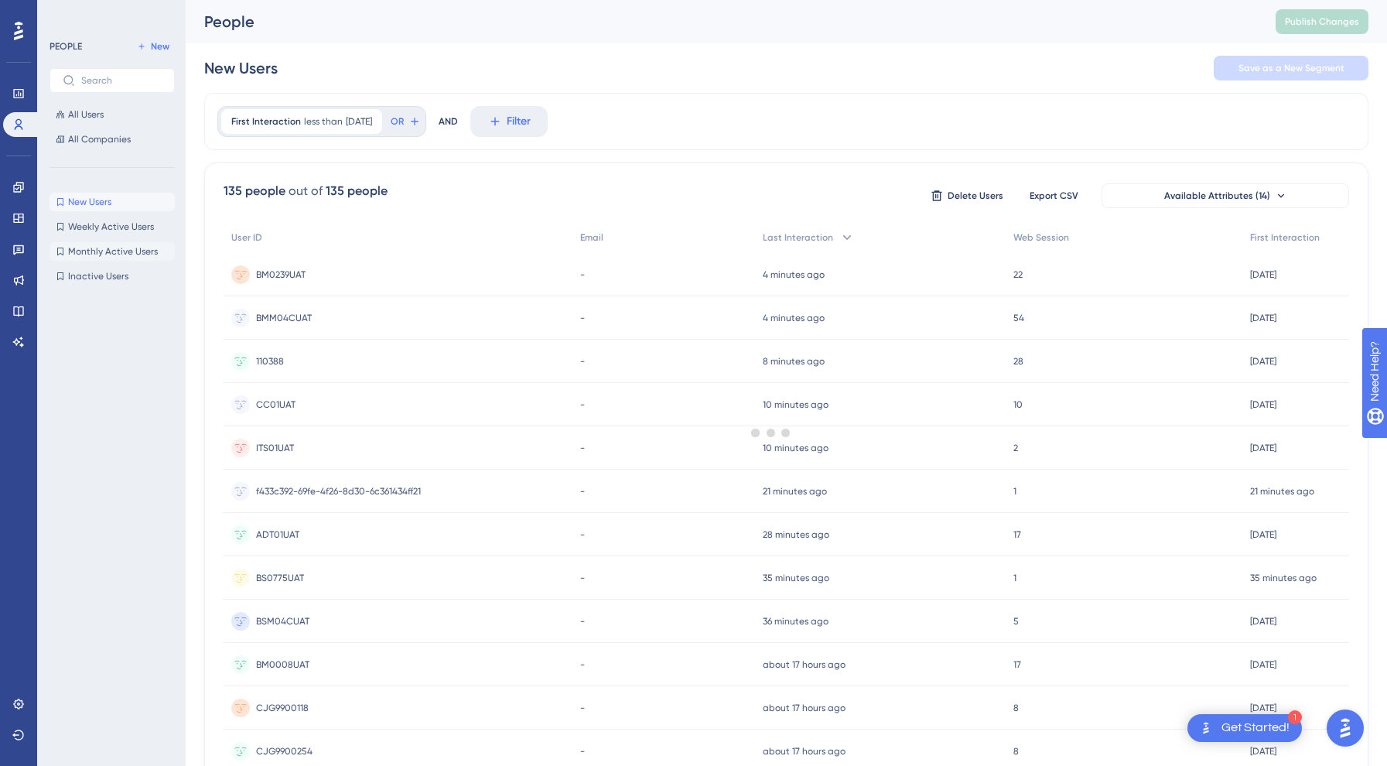
click at [87, 245] on span "Monthly Active Users" at bounding box center [113, 251] width 90 height 12
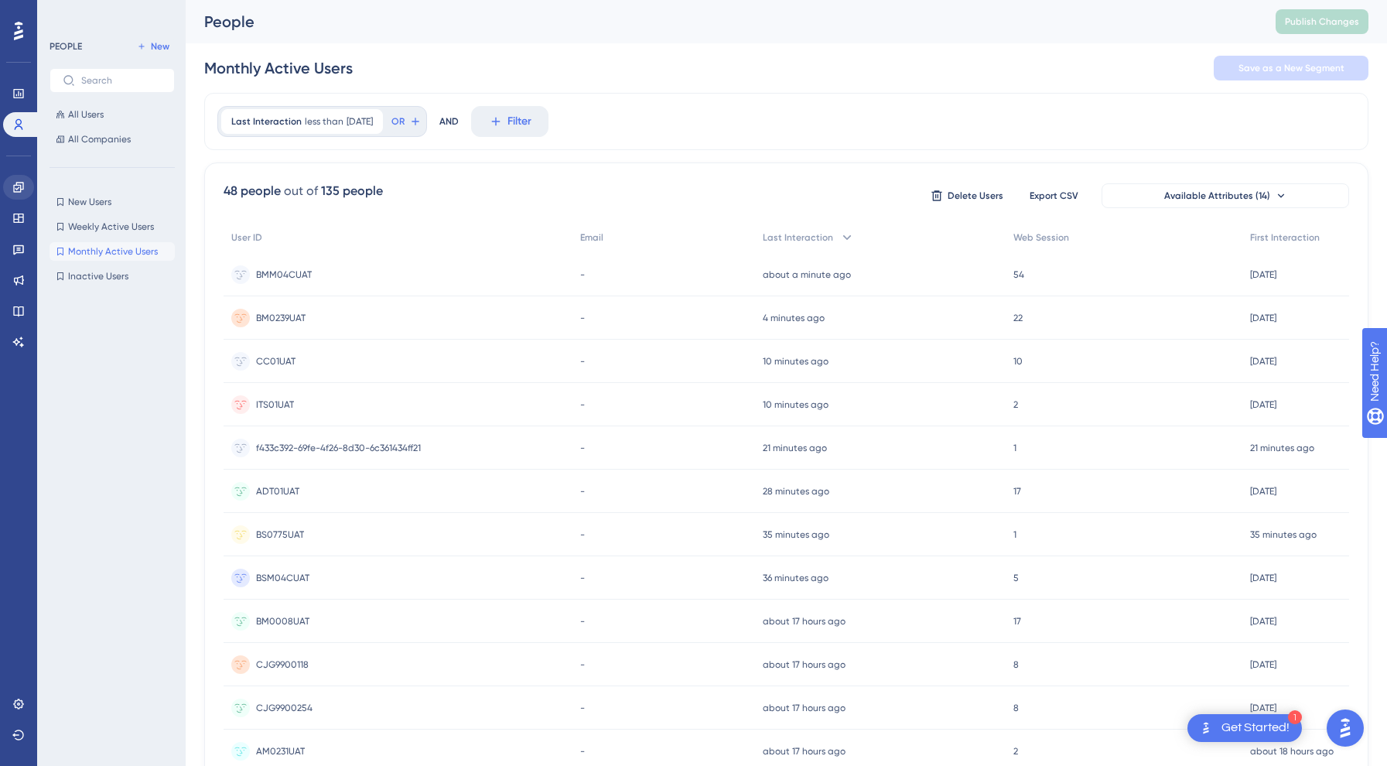
click at [17, 185] on icon at bounding box center [18, 187] width 10 height 10
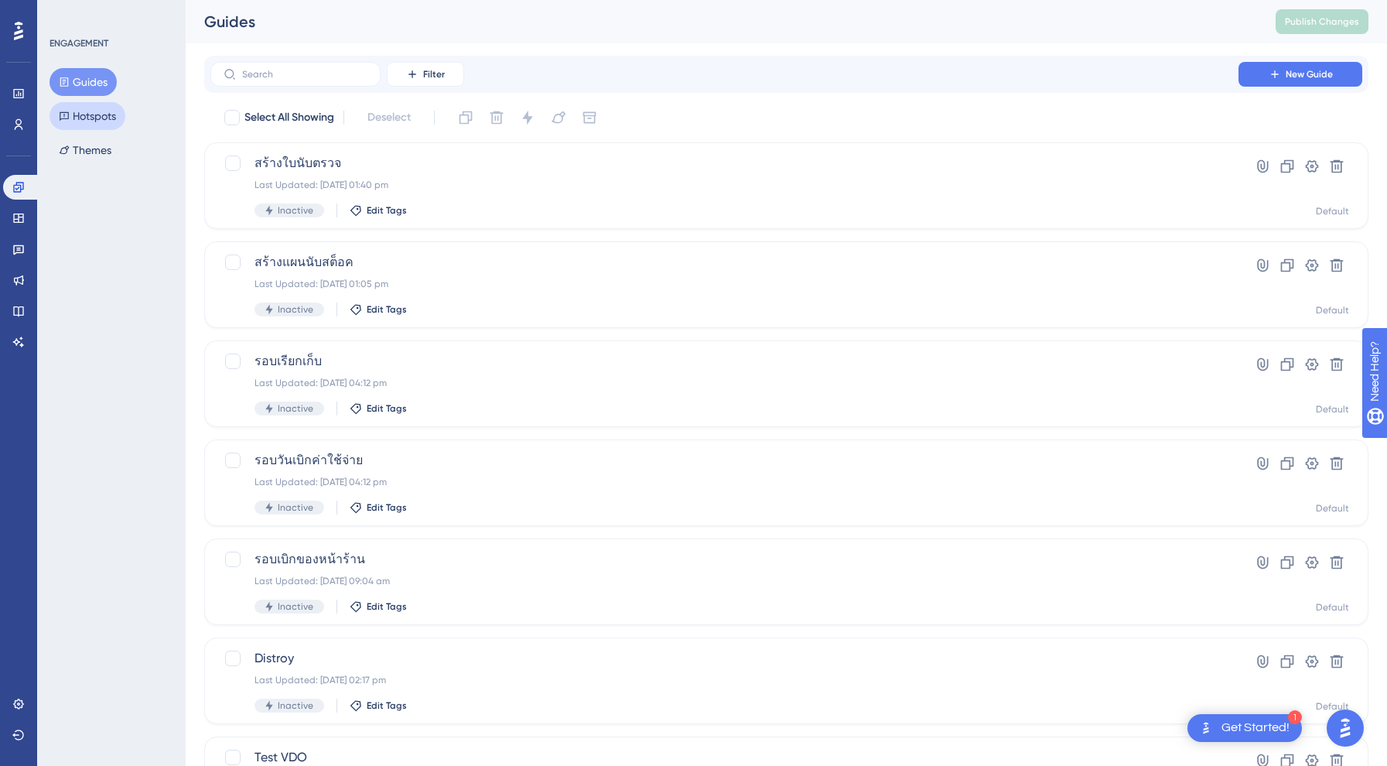
click at [105, 114] on button "Hotspots" at bounding box center [88, 116] width 76 height 28
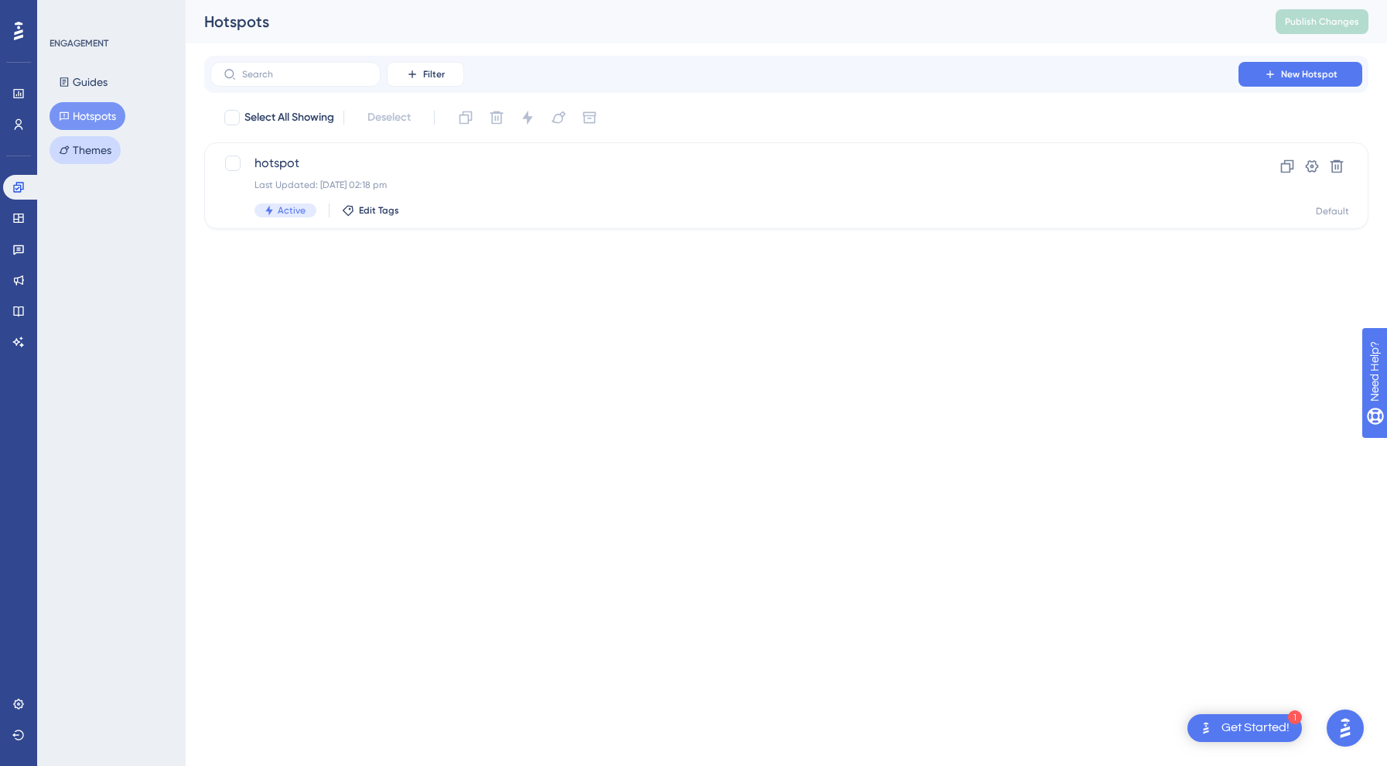
click at [94, 151] on button "Themes" at bounding box center [85, 150] width 71 height 28
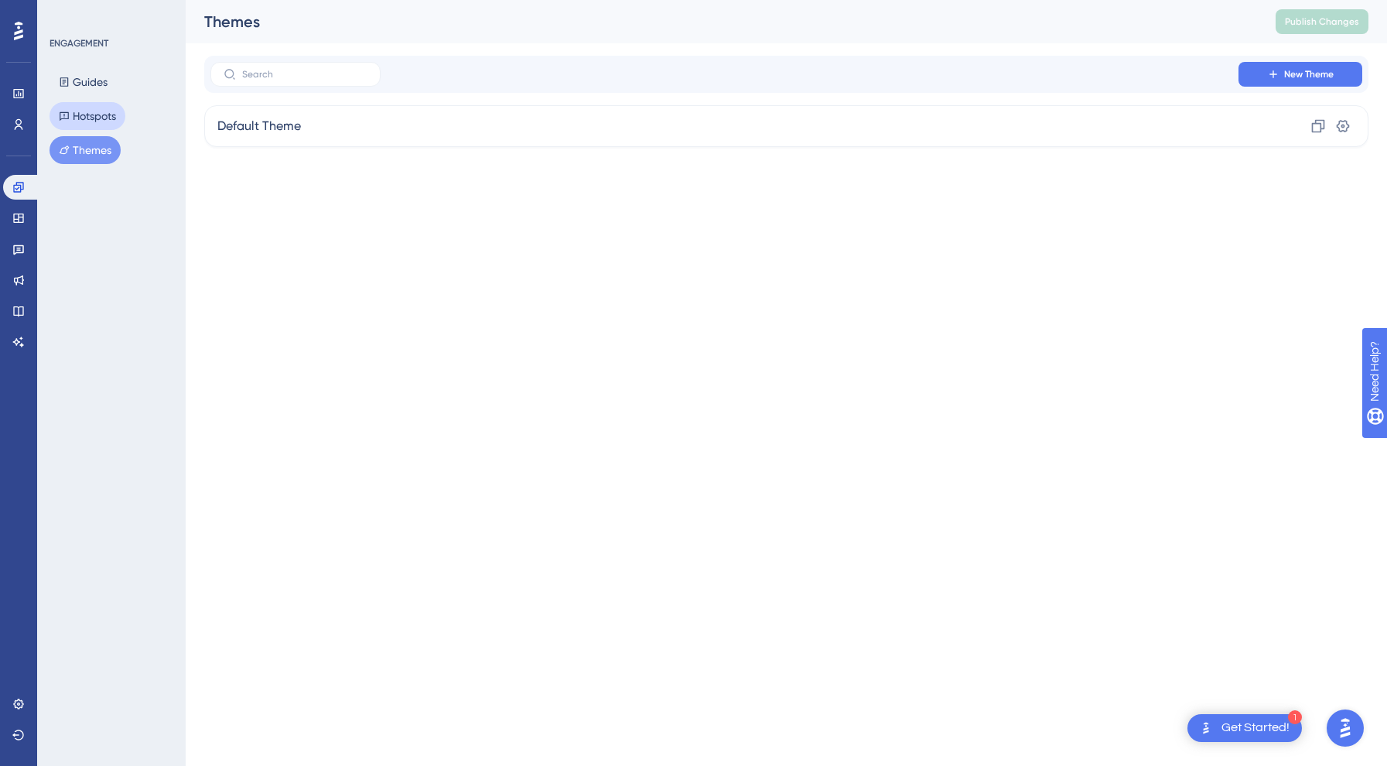
click at [87, 116] on button "Hotspots" at bounding box center [88, 116] width 76 height 28
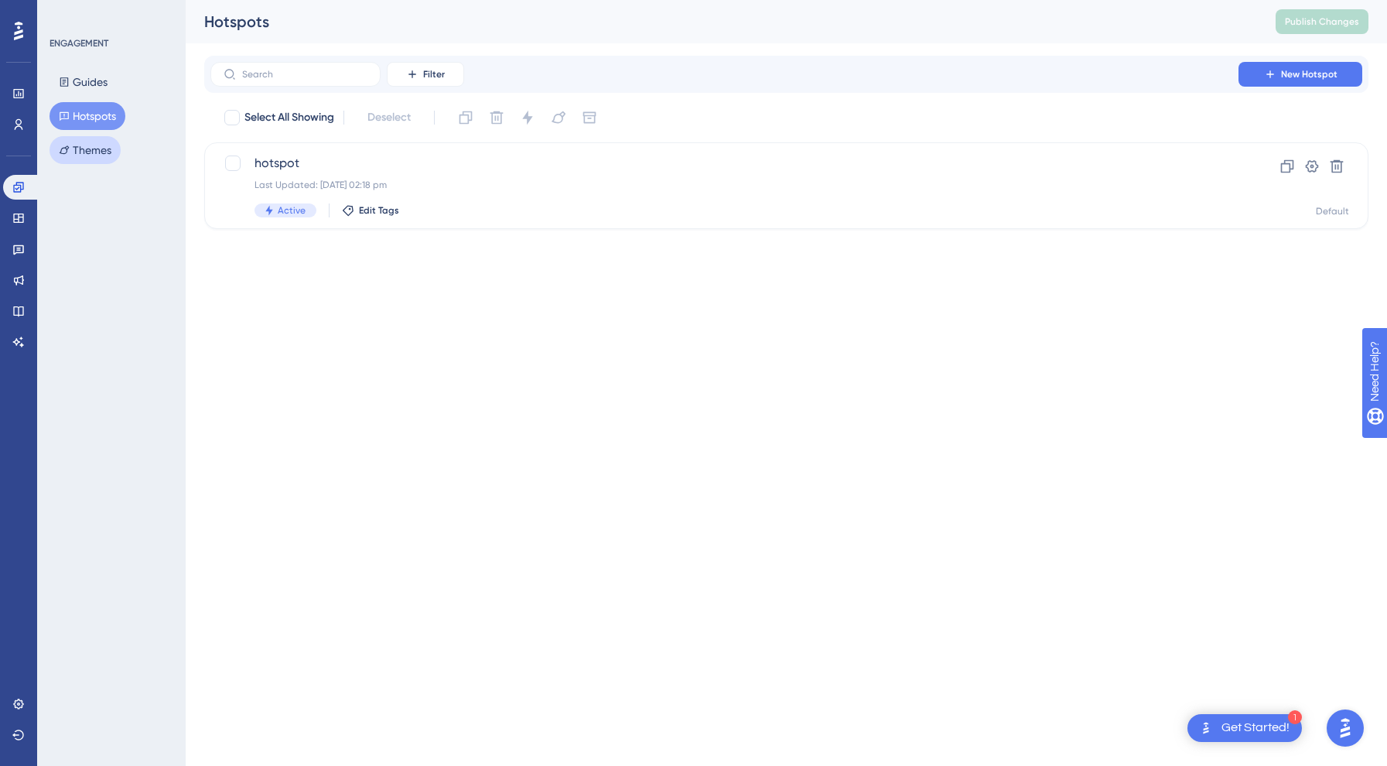
click at [106, 145] on button "Themes" at bounding box center [85, 150] width 71 height 28
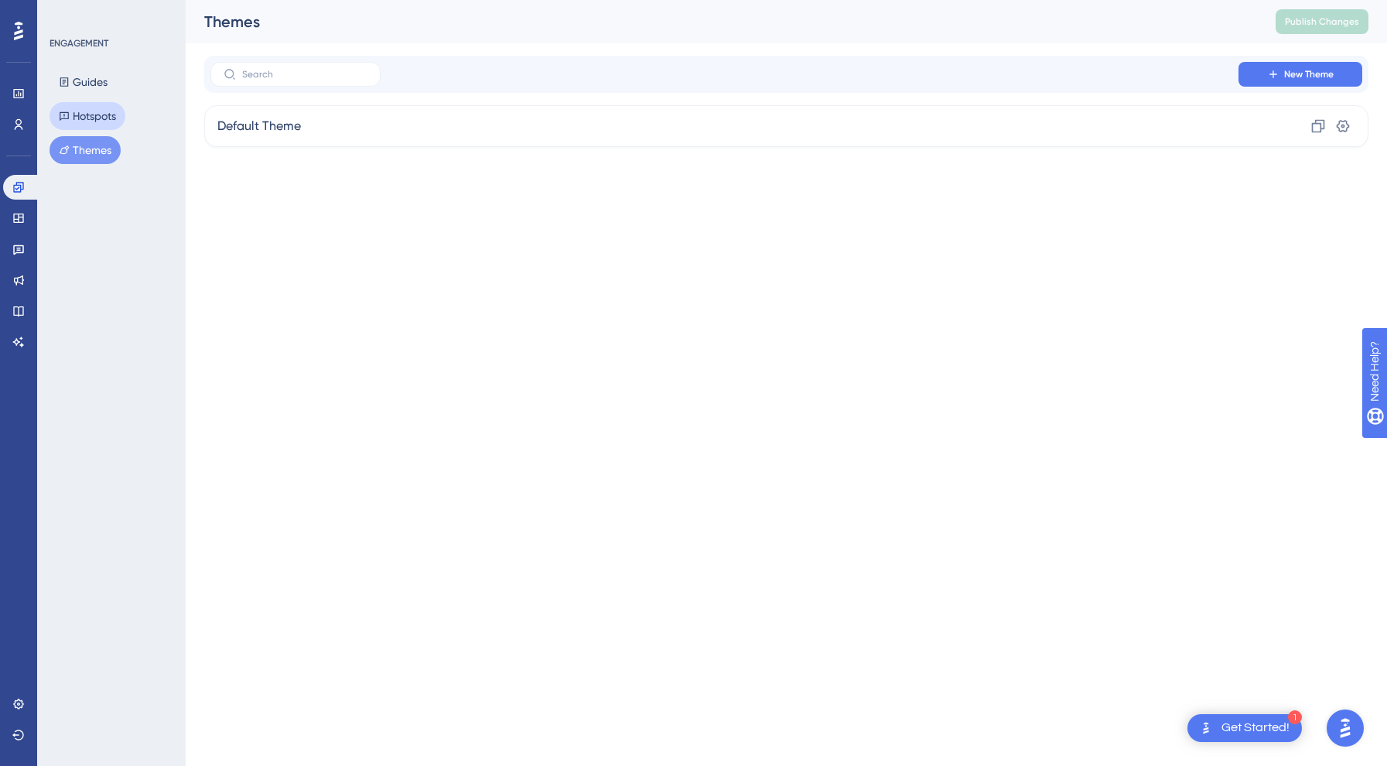
click at [122, 106] on button "Hotspots" at bounding box center [88, 116] width 76 height 28
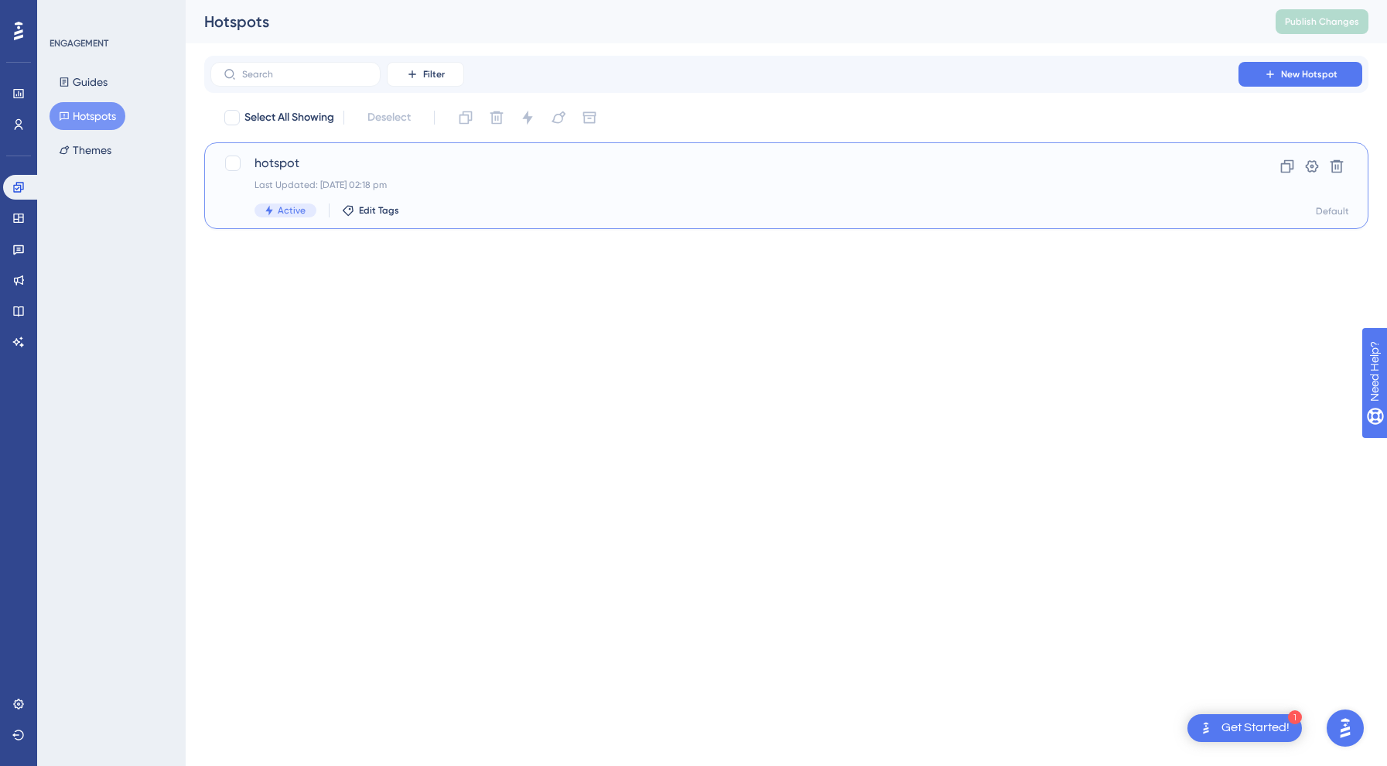
click at [470, 166] on span "hotspot" at bounding box center [724, 163] width 940 height 19
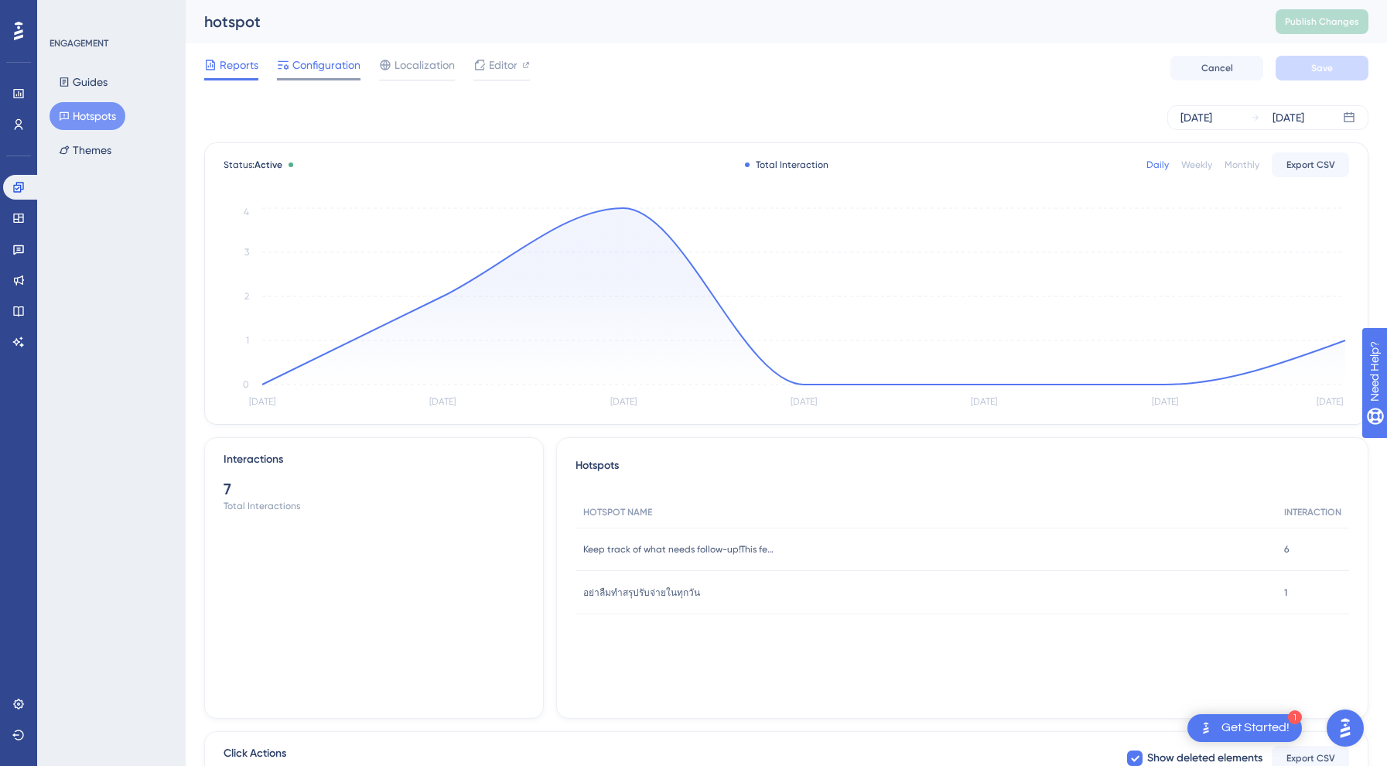
click at [339, 73] on span "Configuration" at bounding box center [326, 65] width 68 height 19
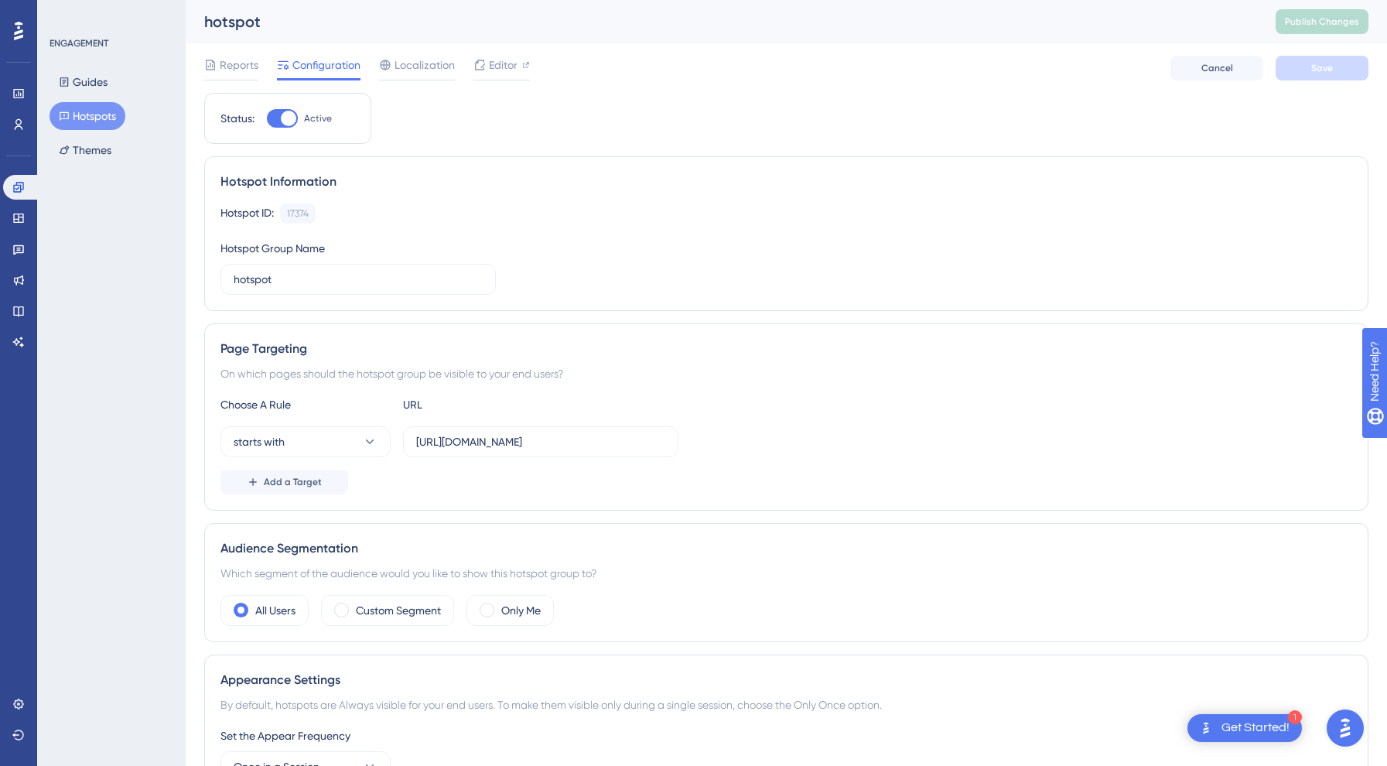
click at [339, 73] on span "Configuration" at bounding box center [326, 65] width 68 height 19
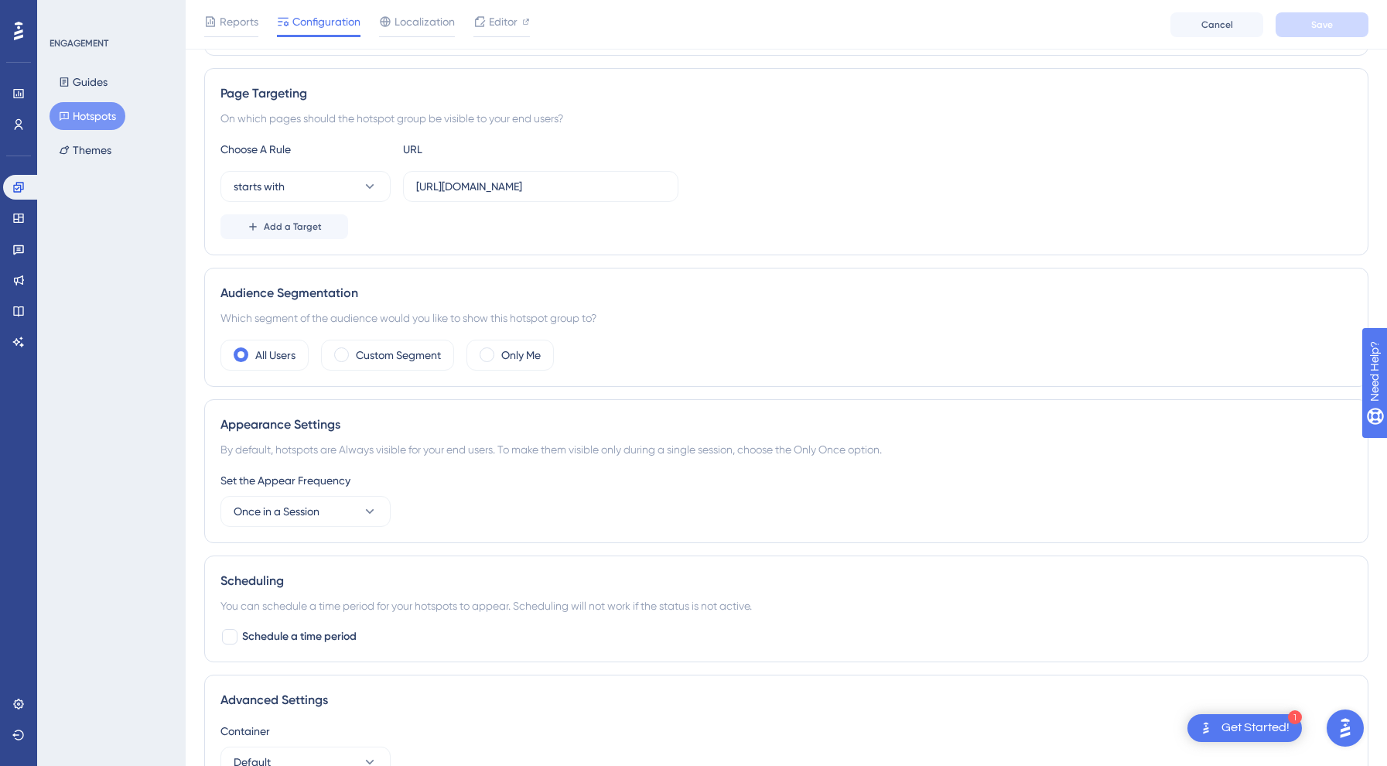
scroll to position [5, 0]
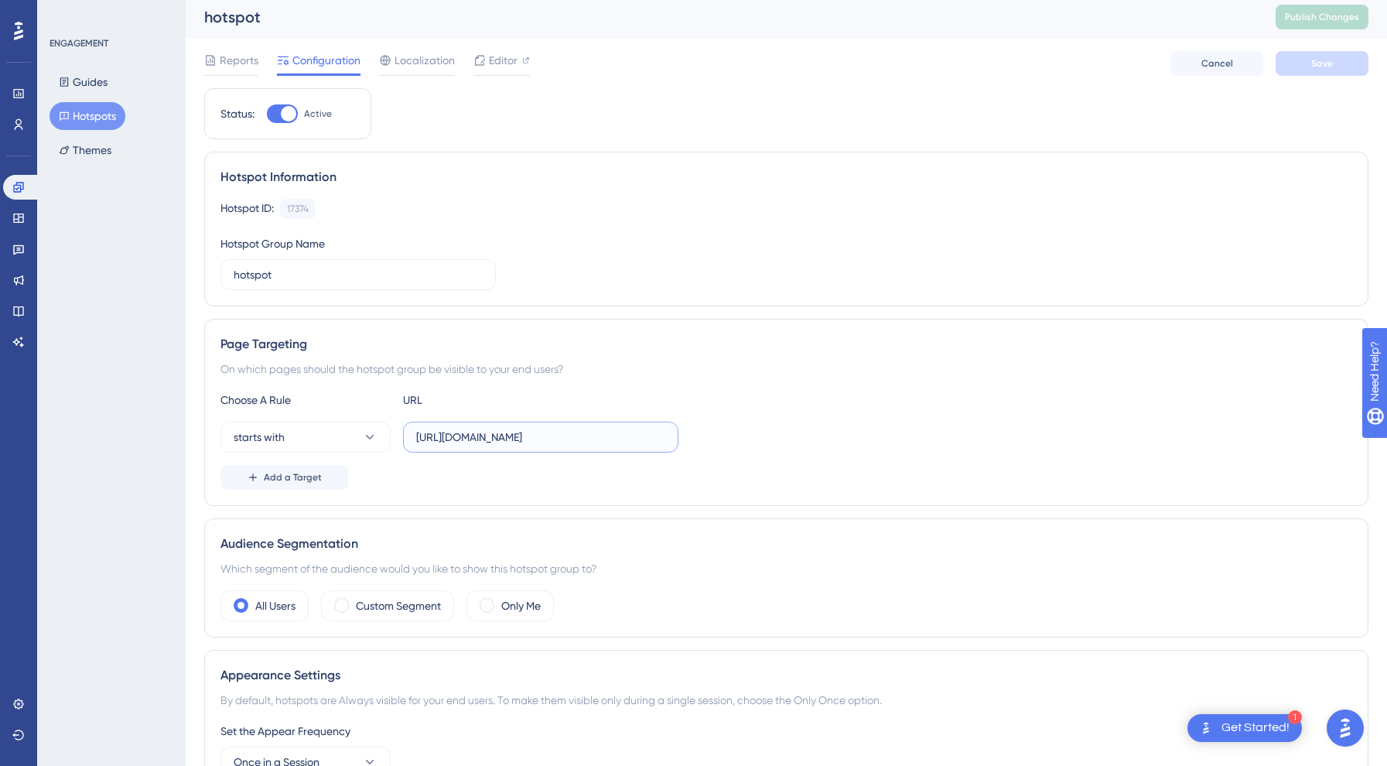
click at [507, 435] on input "[URL][DOMAIN_NAME]" at bounding box center [540, 436] width 249 height 17
click at [527, 438] on input "[URL][DOMAIN_NAME]" at bounding box center [540, 436] width 249 height 17
type input "[URL][DOMAIN_NAME]"
click at [603, 513] on div "Status: Active Hotspot Information Hotspot ID: 17374 Copy Hotspot Group Name ho…" at bounding box center [786, 608] width 1164 height 1040
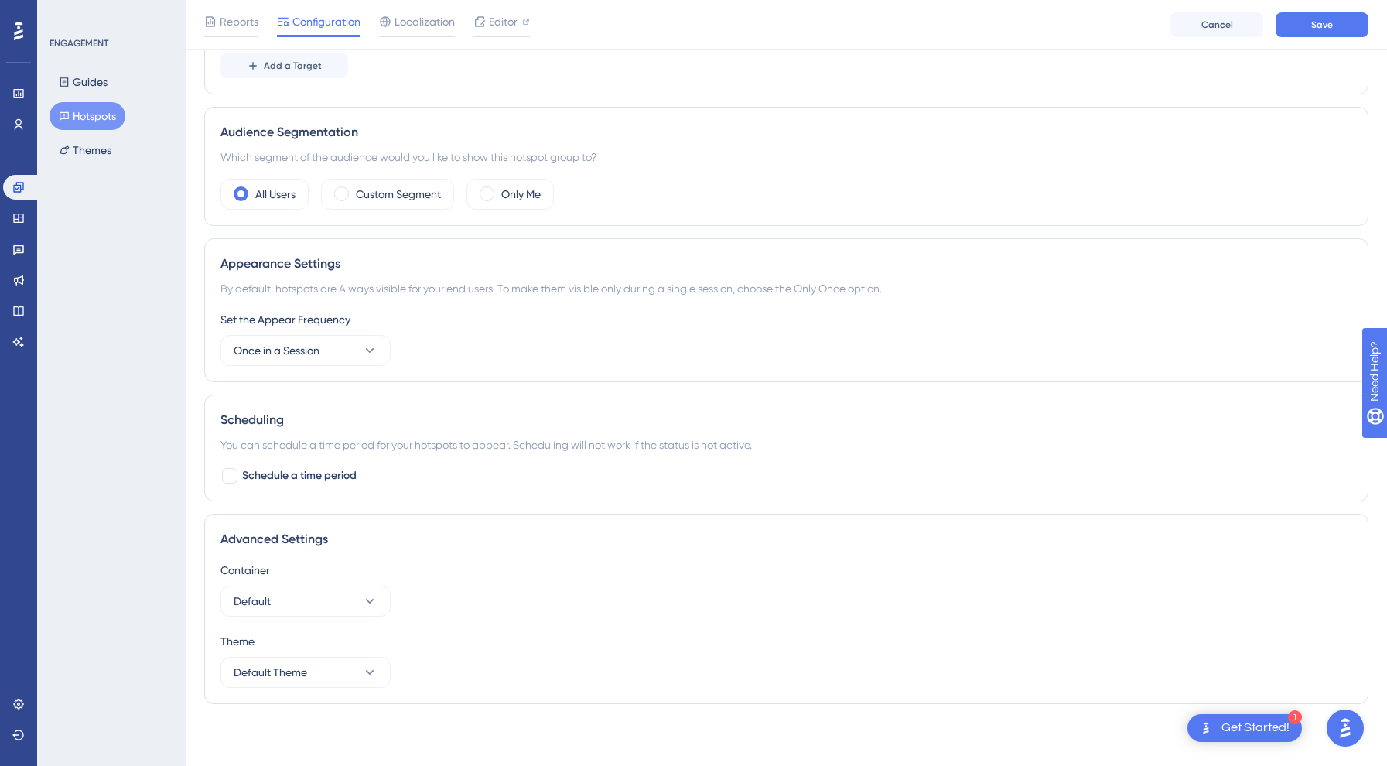
scroll to position [422, 0]
click at [349, 347] on button "Once in a Session" at bounding box center [305, 350] width 170 height 31
click at [1322, 28] on span "Save" at bounding box center [1322, 25] width 22 height 12
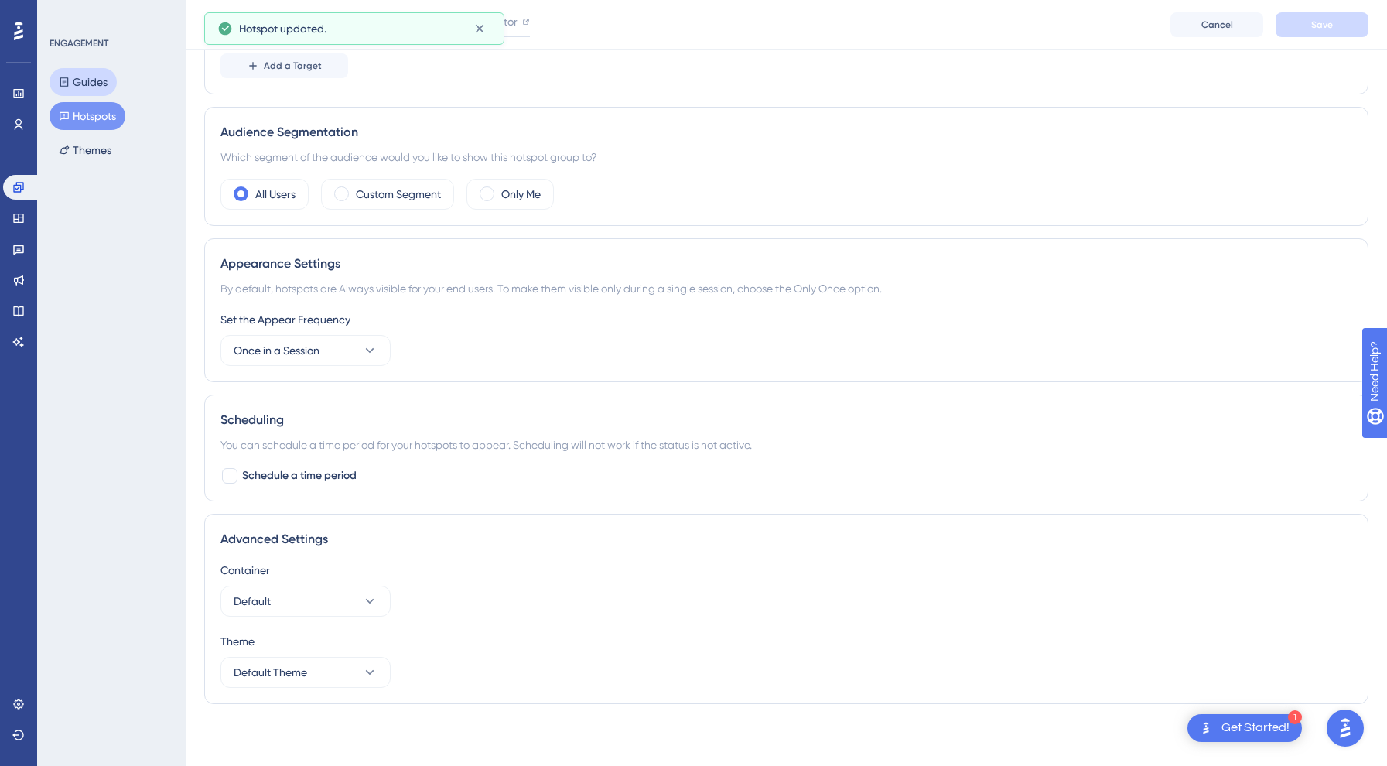
click at [70, 86] on button "Guides" at bounding box center [83, 82] width 67 height 28
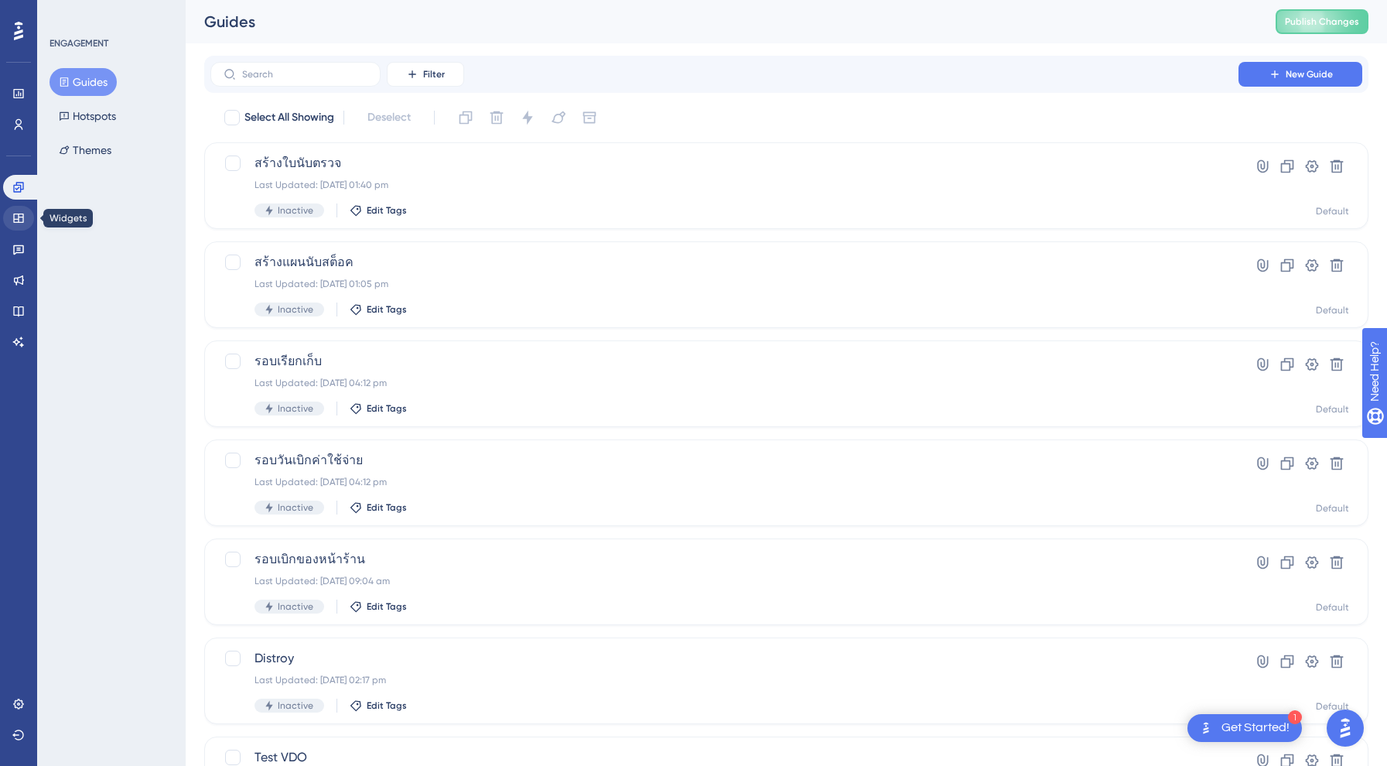
click at [19, 217] on icon at bounding box center [18, 217] width 10 height 9
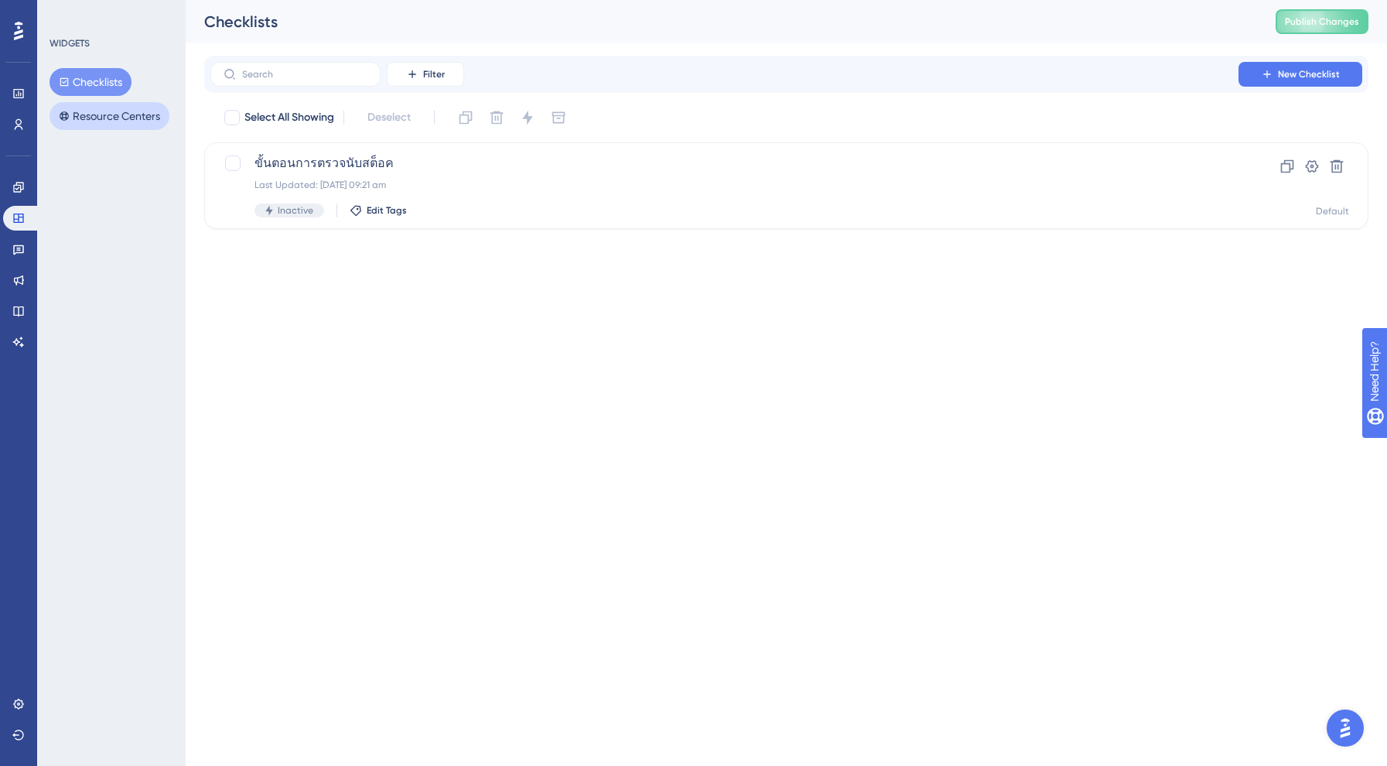
click at [139, 115] on button "Resource Centers" at bounding box center [110, 116] width 120 height 28
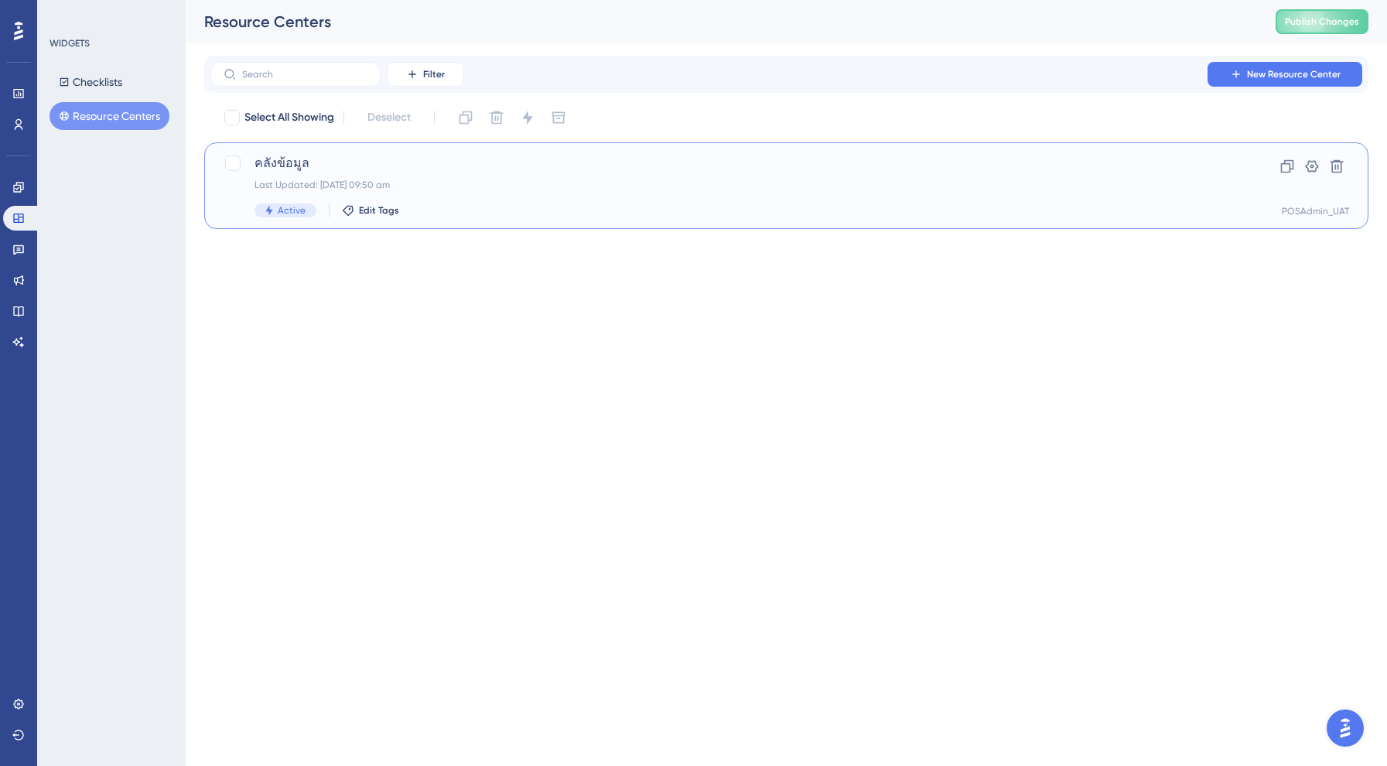
click at [410, 172] on div "คลังข้อมูล Last Updated: [DATE] 09:50 am Active Edit Tags" at bounding box center [724, 185] width 940 height 63
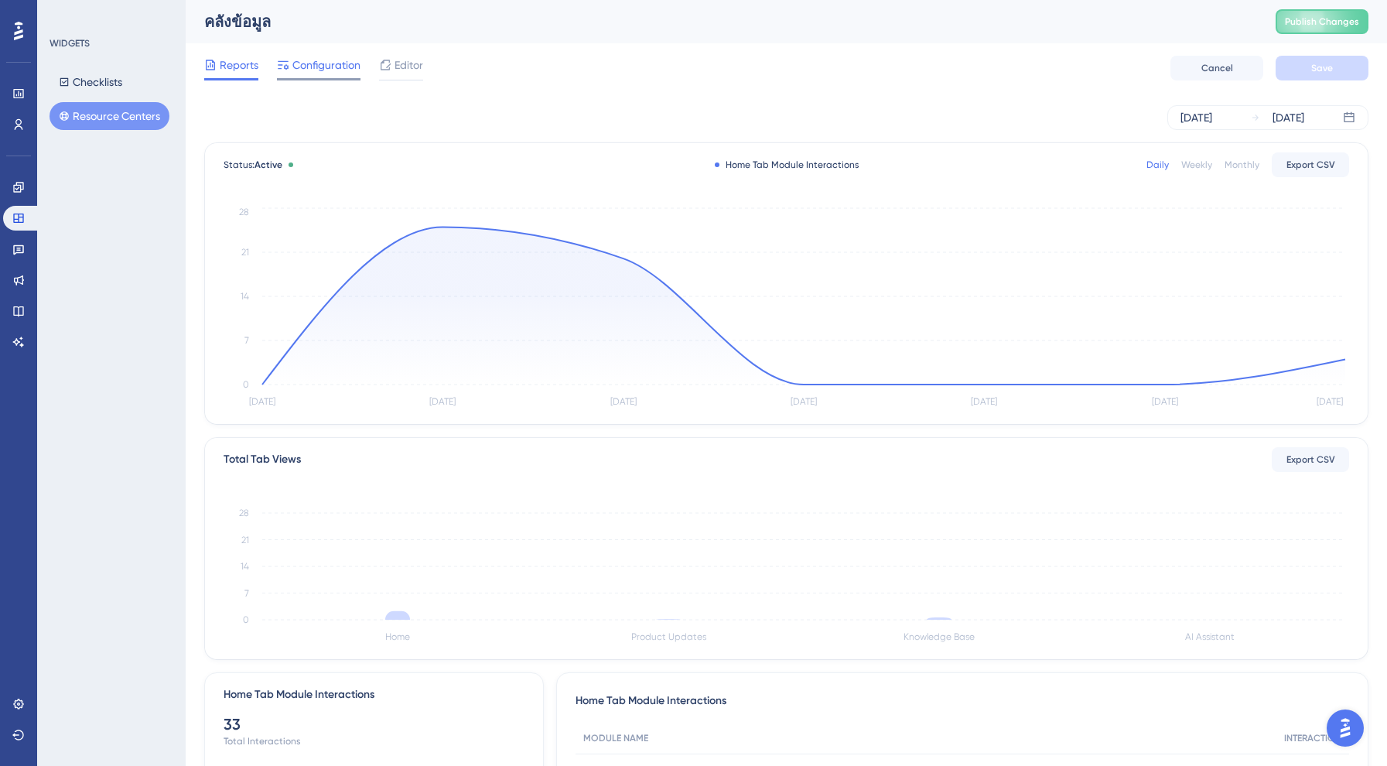
click at [329, 69] on span "Configuration" at bounding box center [326, 65] width 68 height 19
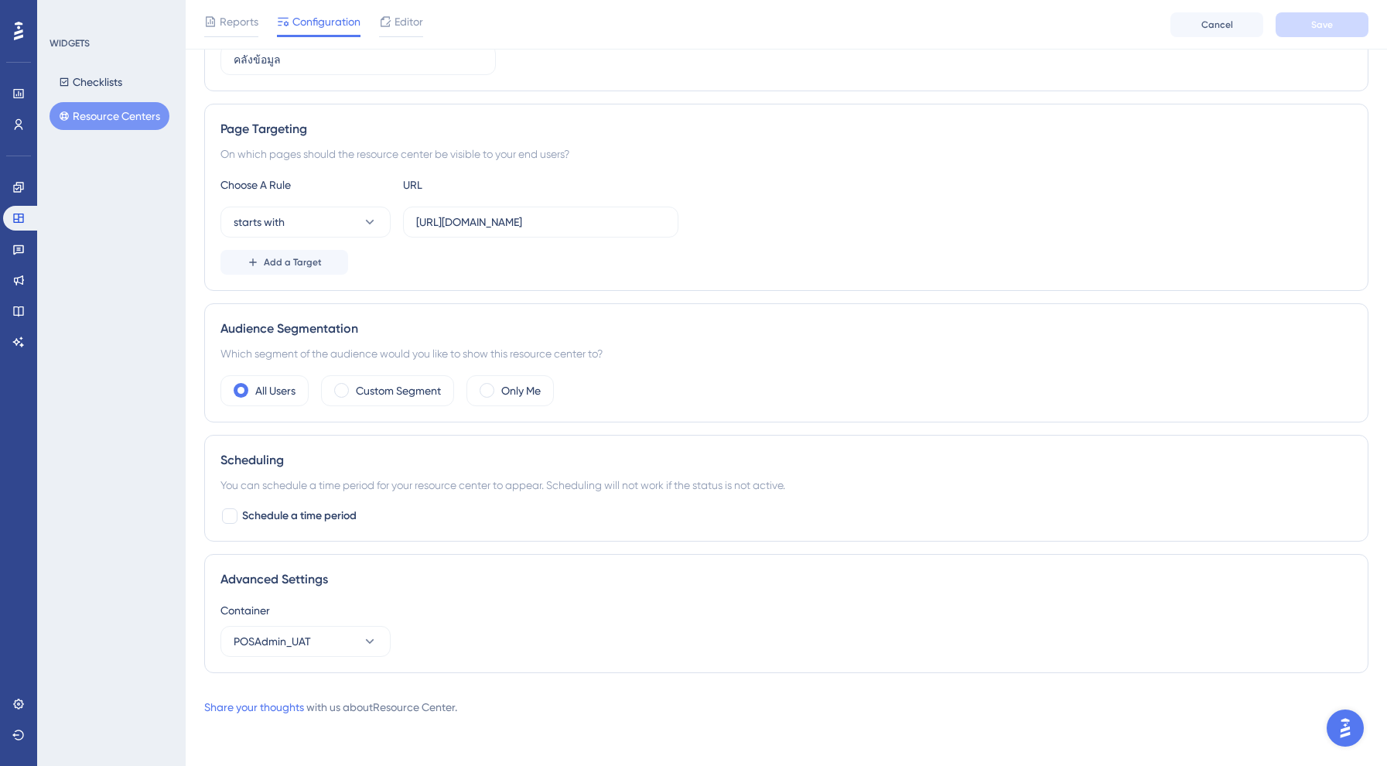
scroll to position [226, 0]
click at [34, 302] on div "Performance Users Engagement Widgets Feedback Product Updates Knowledge Base AI…" at bounding box center [18, 383] width 37 height 766
click at [15, 278] on icon at bounding box center [19, 280] width 10 height 10
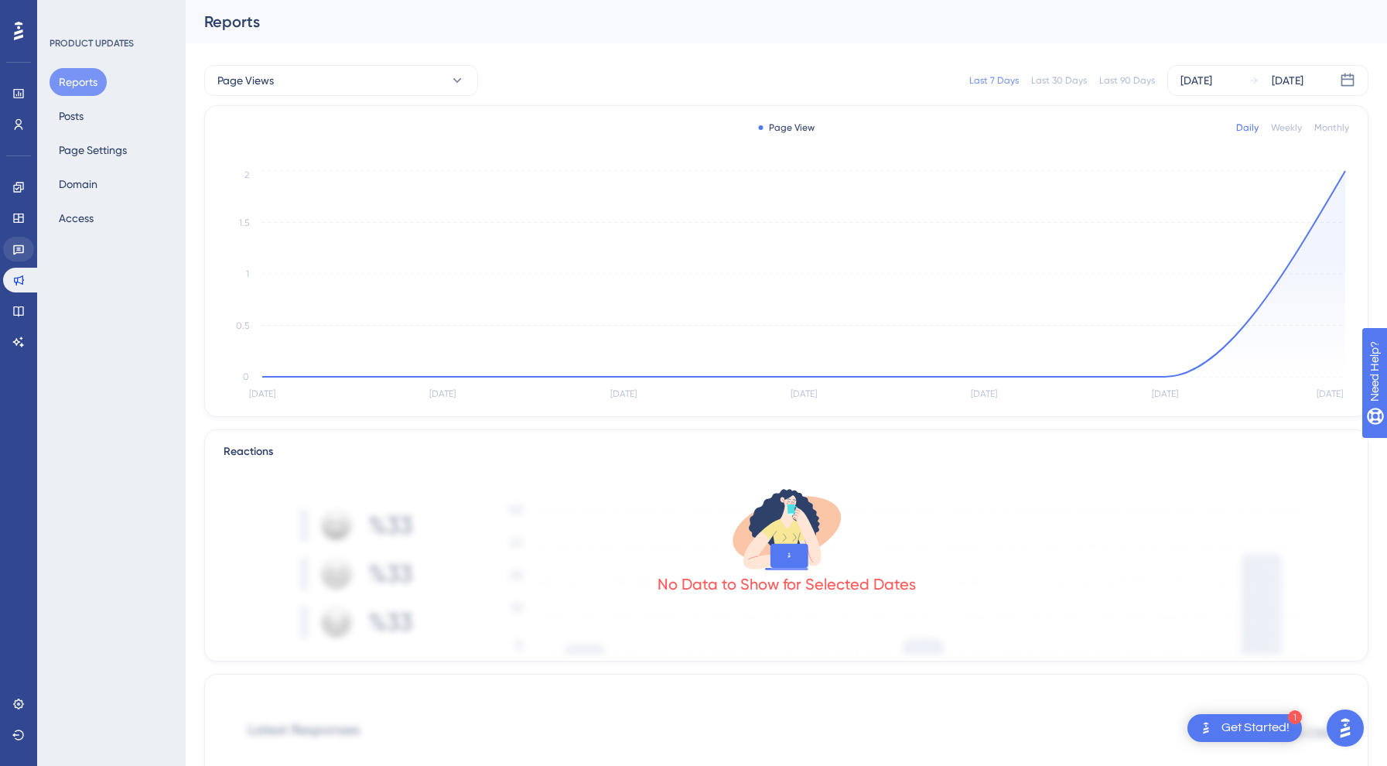
click at [13, 252] on icon at bounding box center [18, 249] width 12 height 12
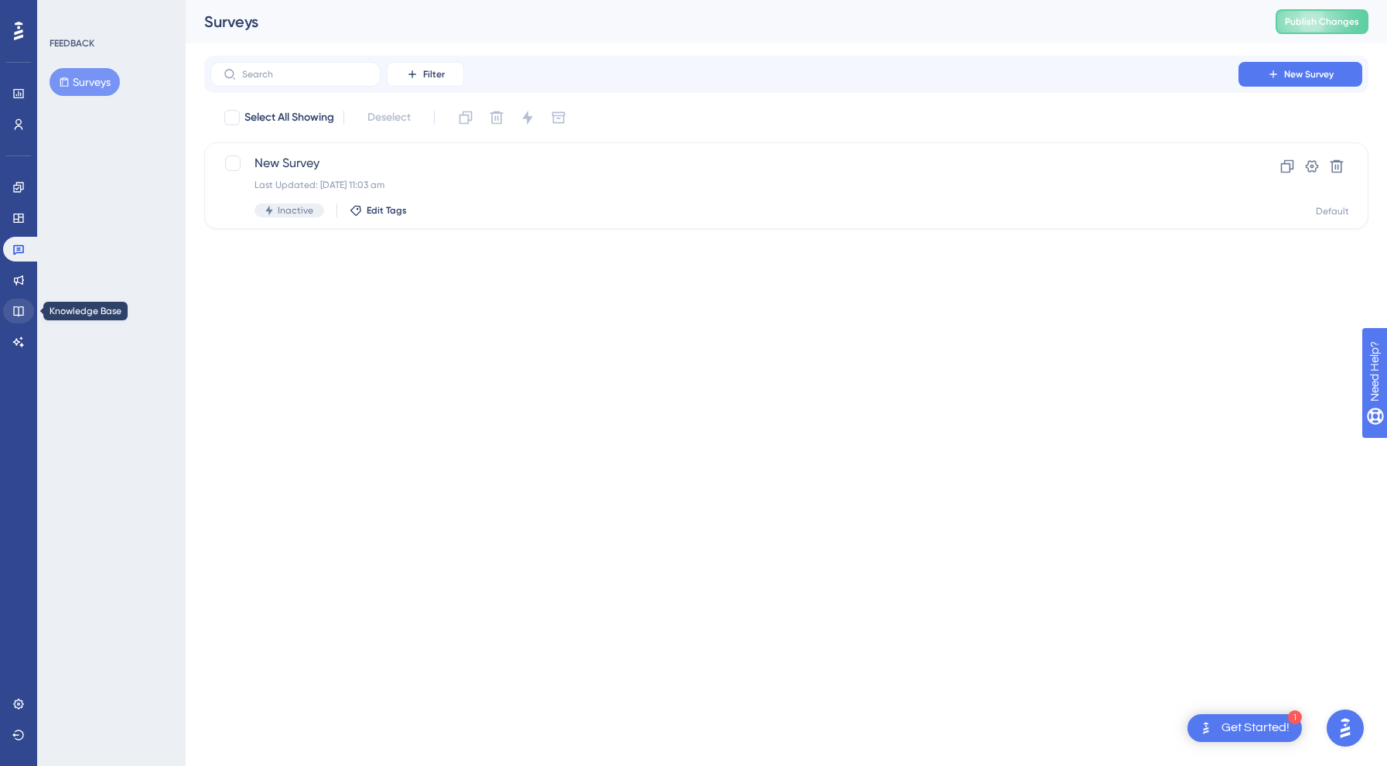
click at [23, 309] on icon at bounding box center [18, 311] width 12 height 12
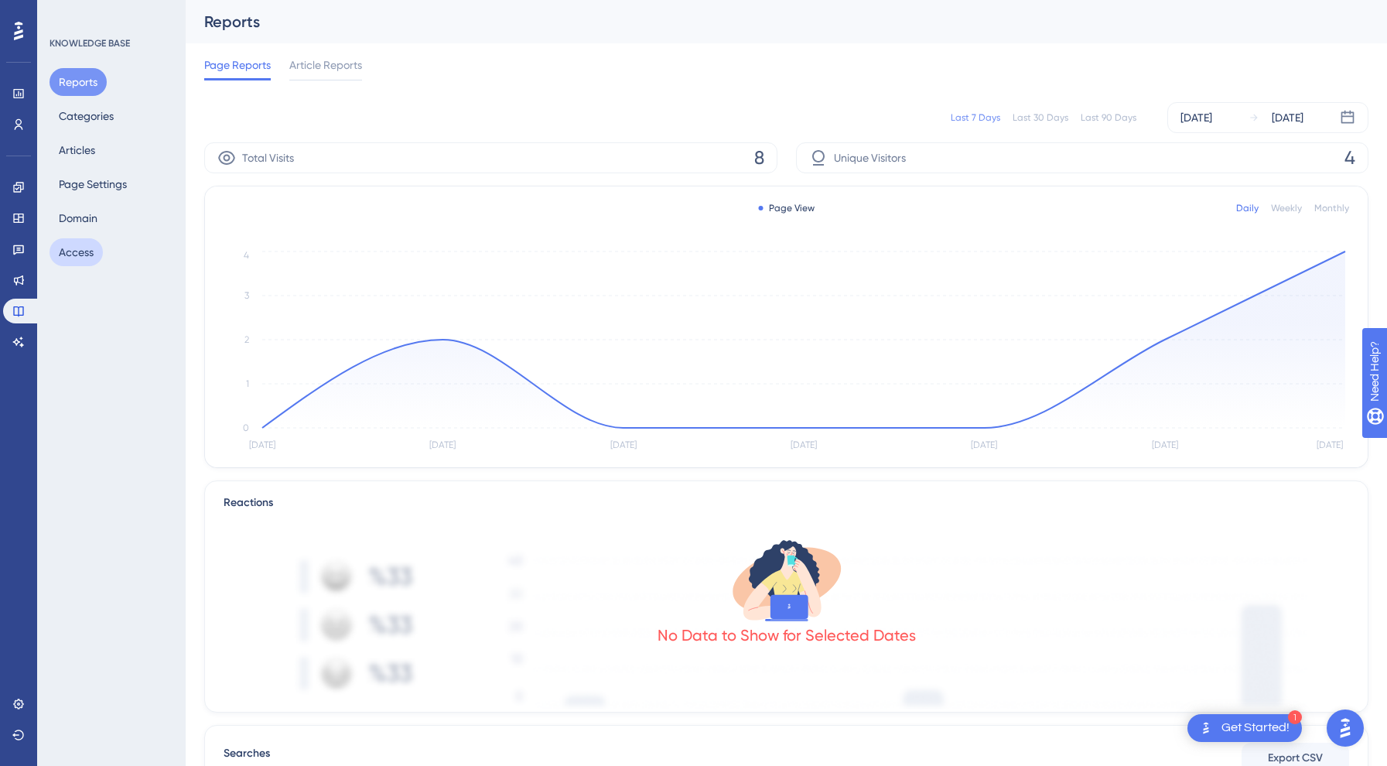
click at [90, 250] on button "Access" at bounding box center [76, 252] width 53 height 28
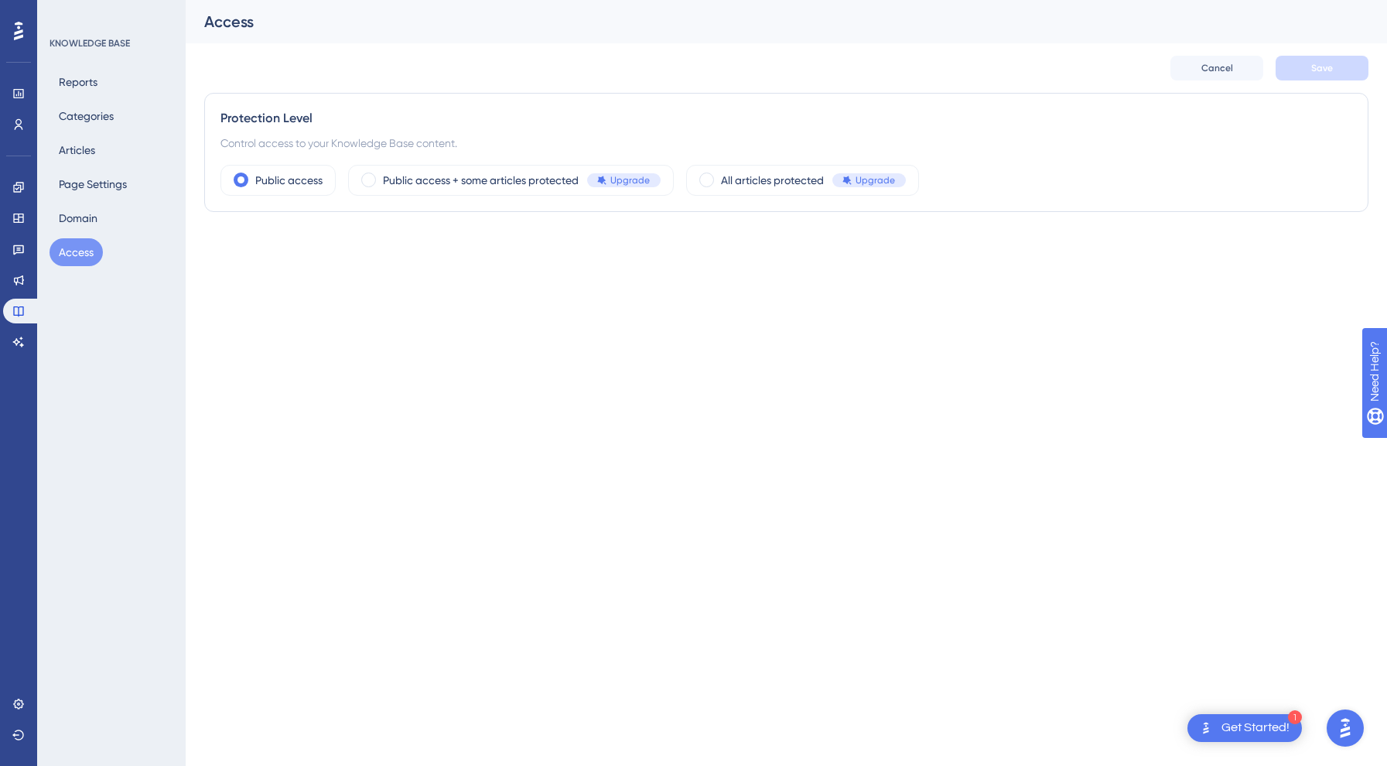
click at [97, 130] on div "Reports Categories Articles Page Settings Domain Access" at bounding box center [112, 167] width 125 height 198
click at [94, 114] on button "Categories" at bounding box center [86, 116] width 73 height 28
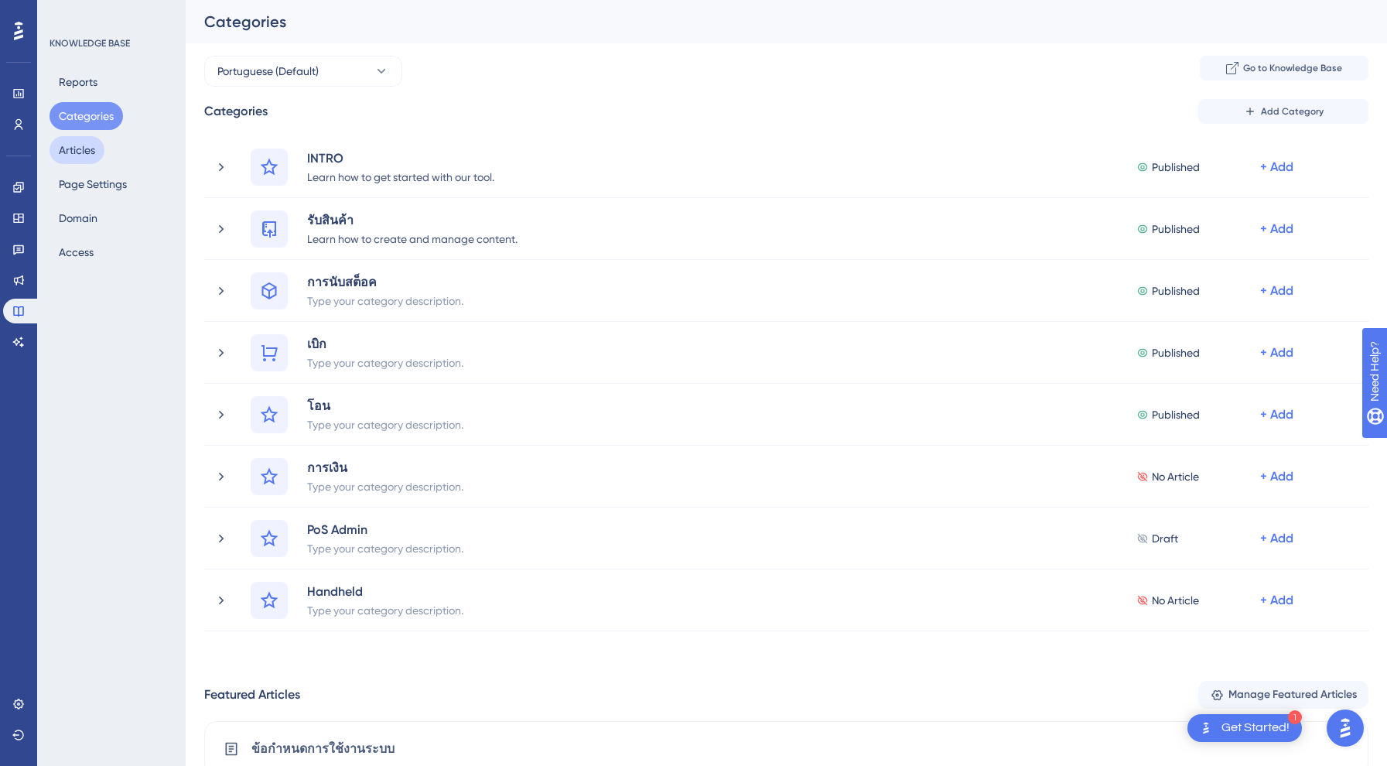
click at [82, 148] on button "Articles" at bounding box center [77, 150] width 55 height 28
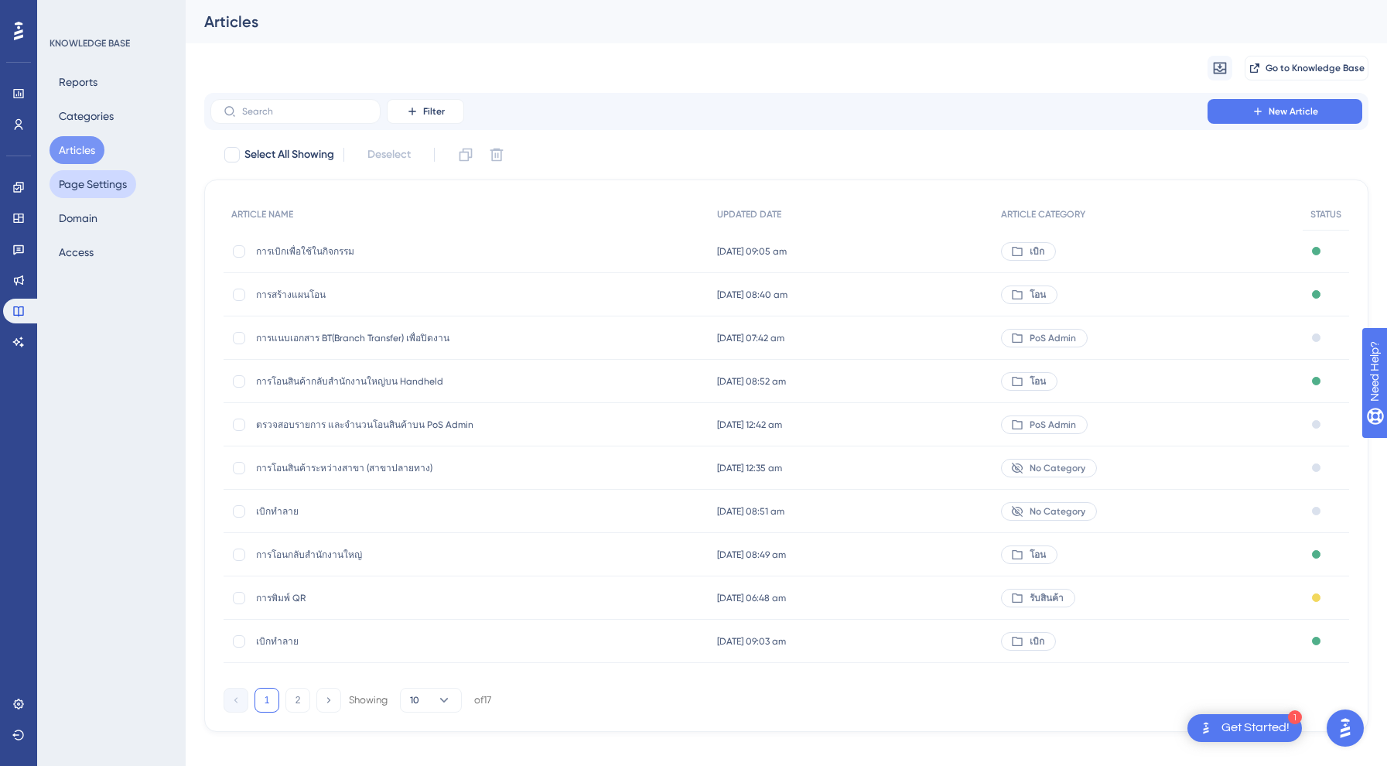
click at [94, 189] on button "Page Settings" at bounding box center [93, 184] width 87 height 28
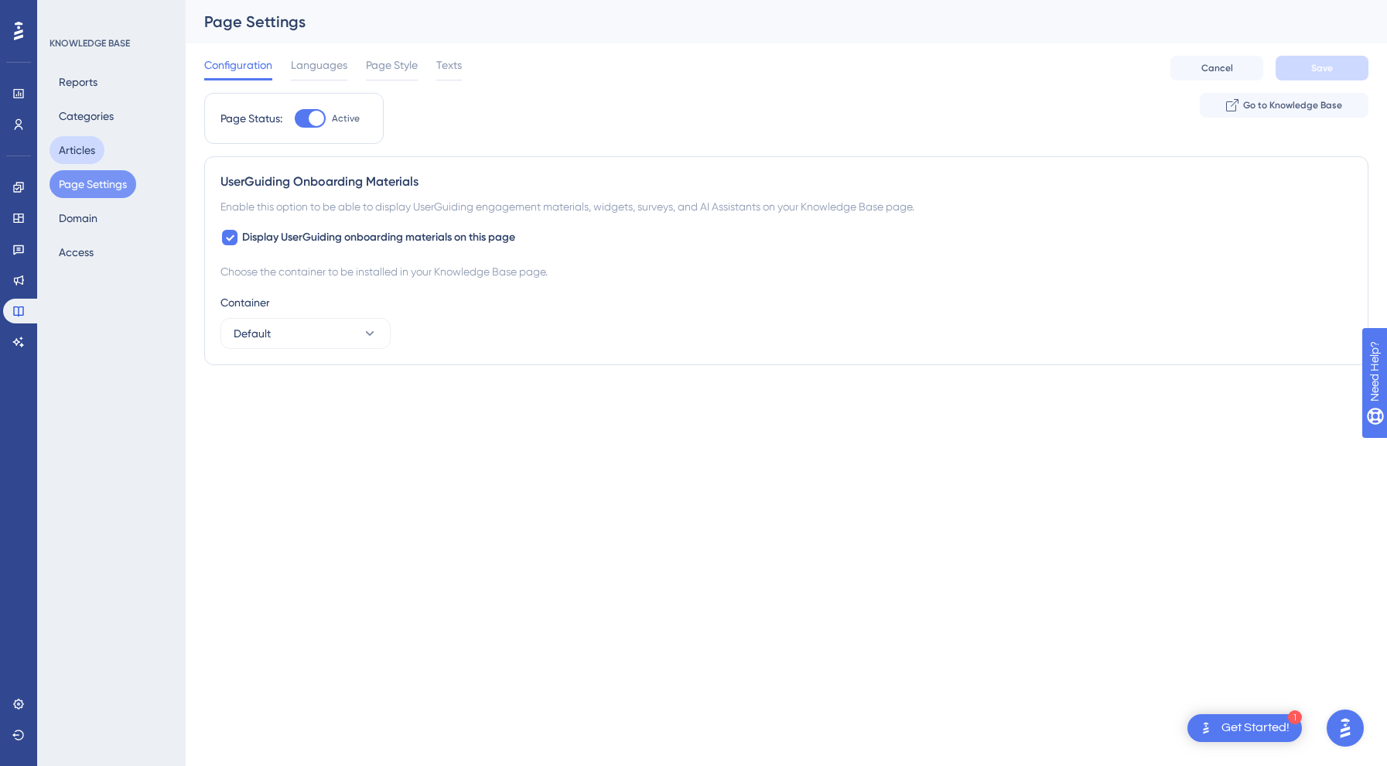
click at [84, 153] on button "Articles" at bounding box center [77, 150] width 55 height 28
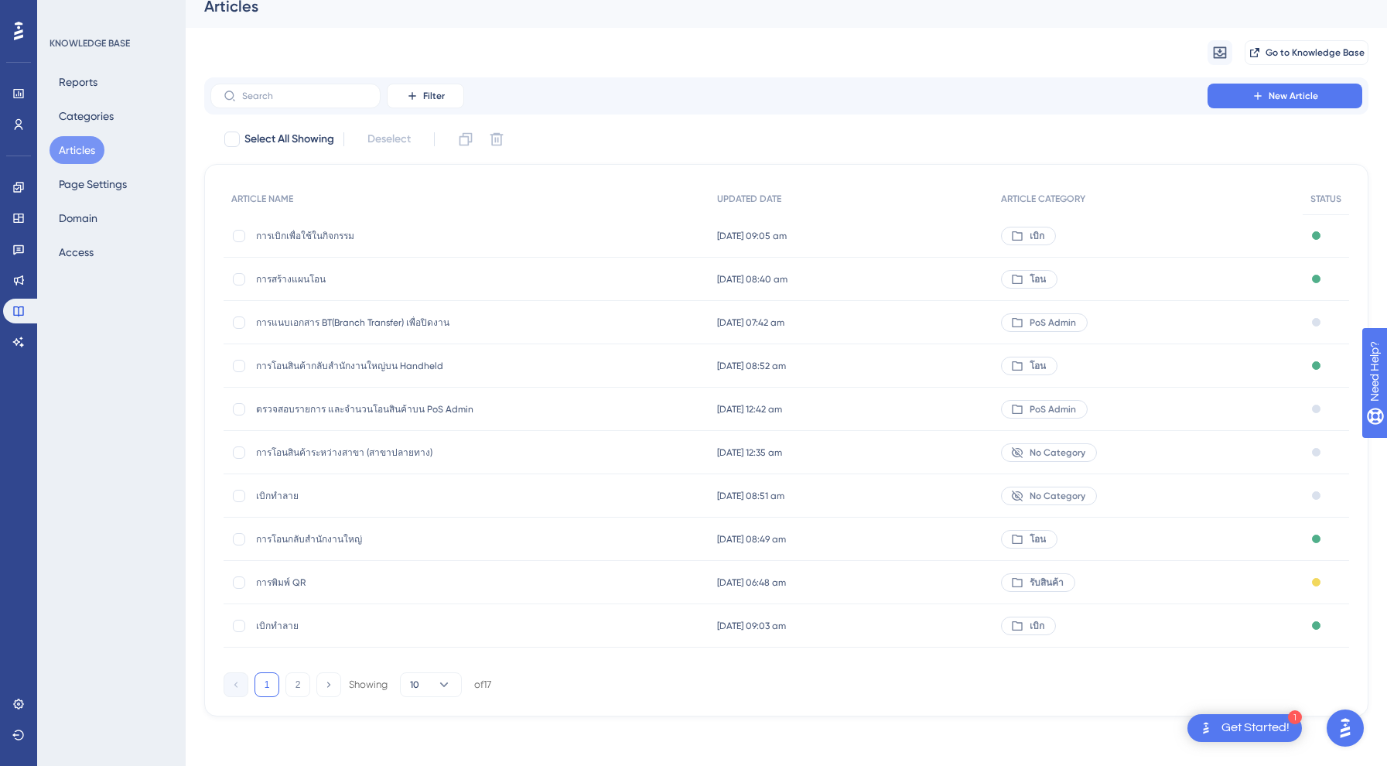
scroll to position [15, 0]
click at [302, 234] on span "การเบิกเพื่อใช้ในกิจกรรม" at bounding box center [380, 236] width 248 height 12
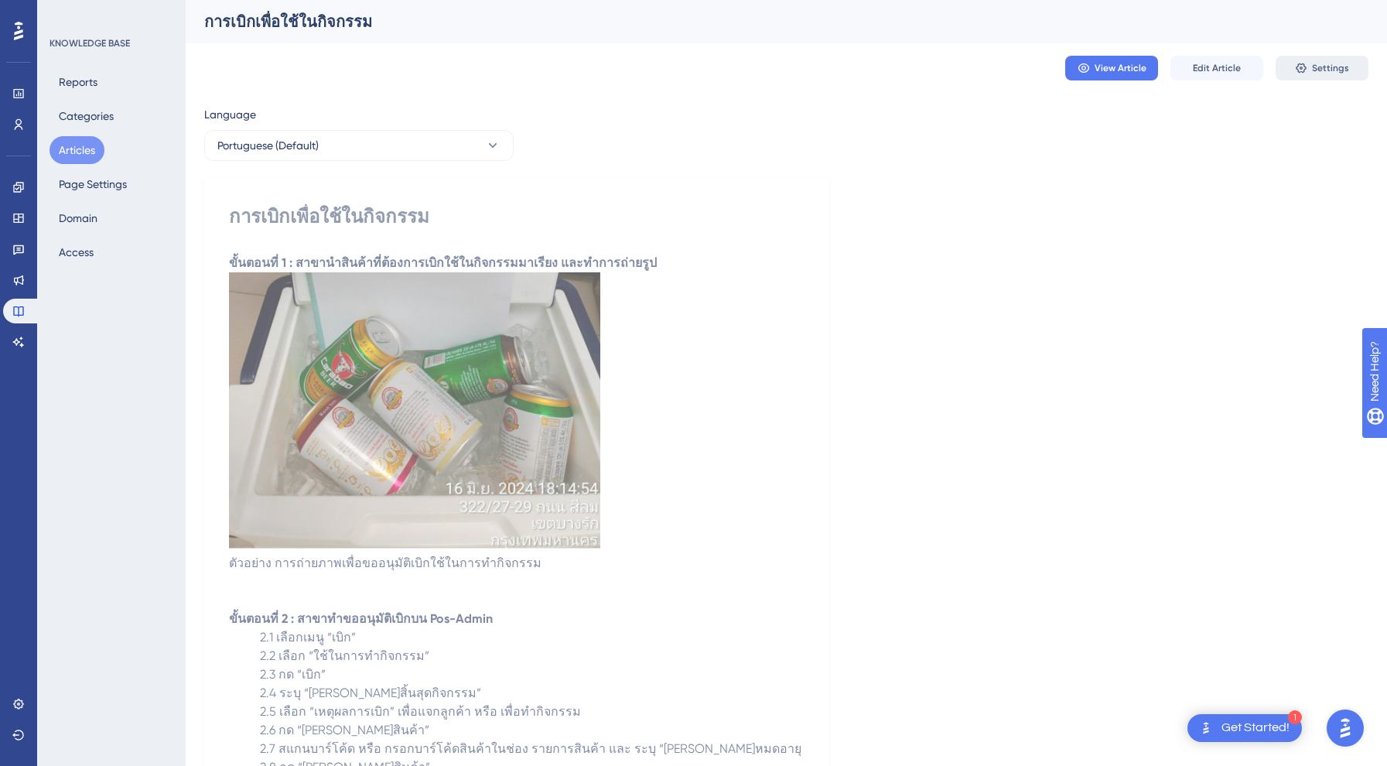
click at [1320, 67] on span "Settings" at bounding box center [1330, 68] width 37 height 12
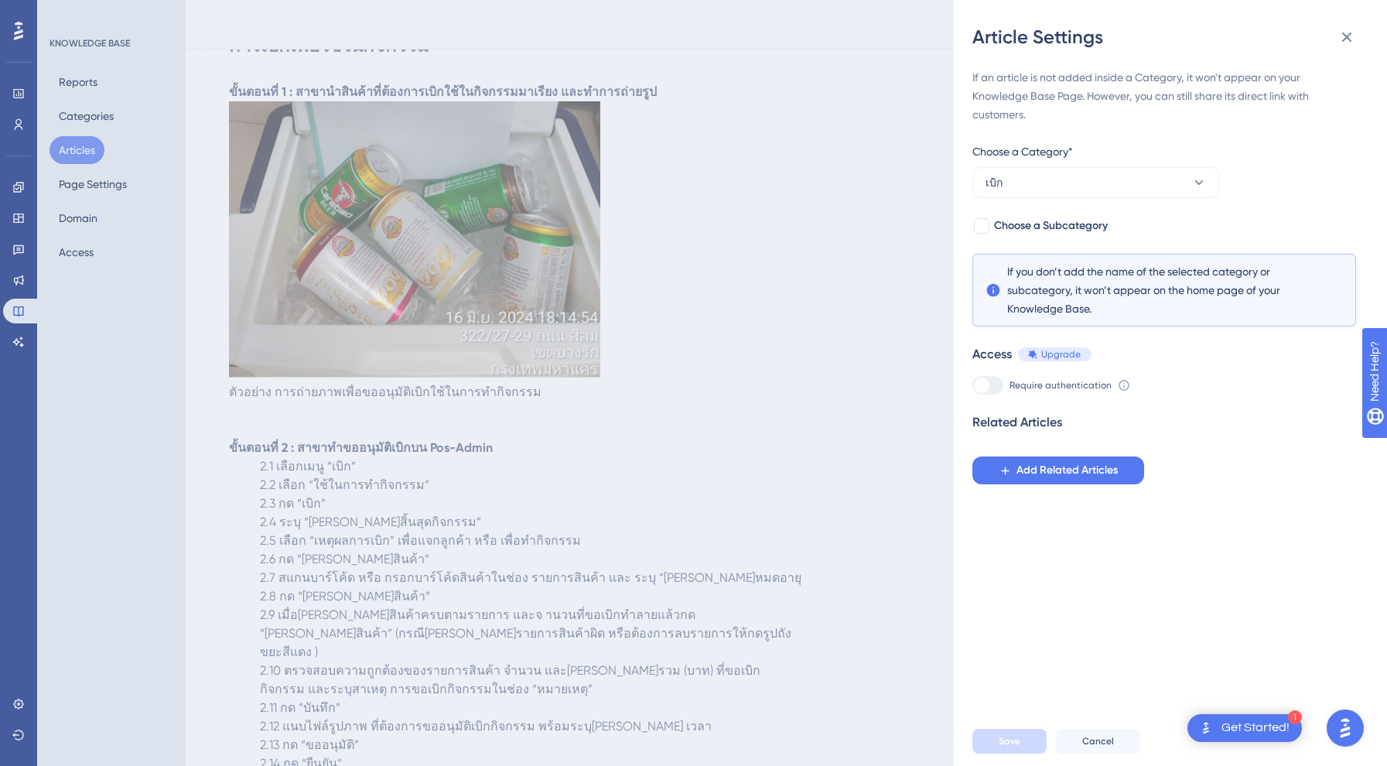
scroll to position [154, 0]
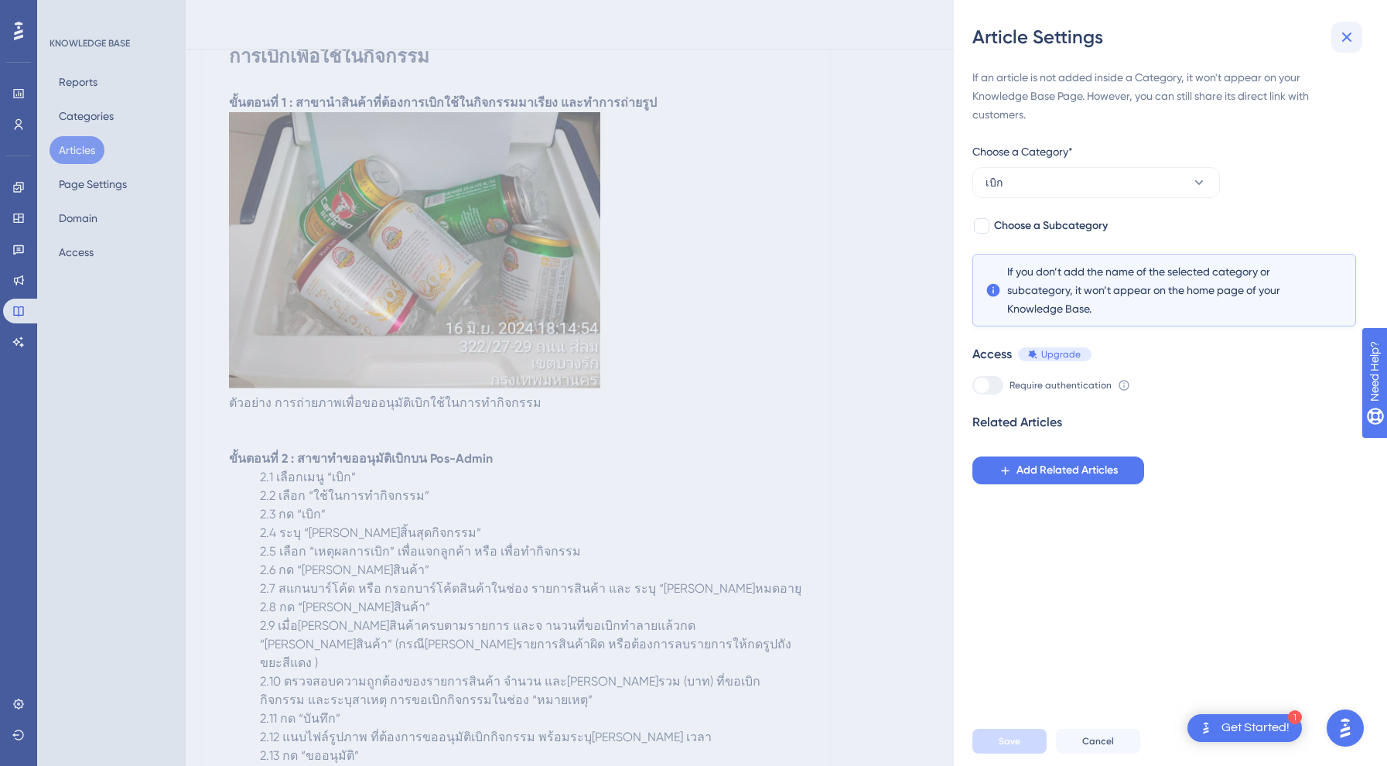
click at [1345, 30] on icon at bounding box center [1346, 37] width 19 height 19
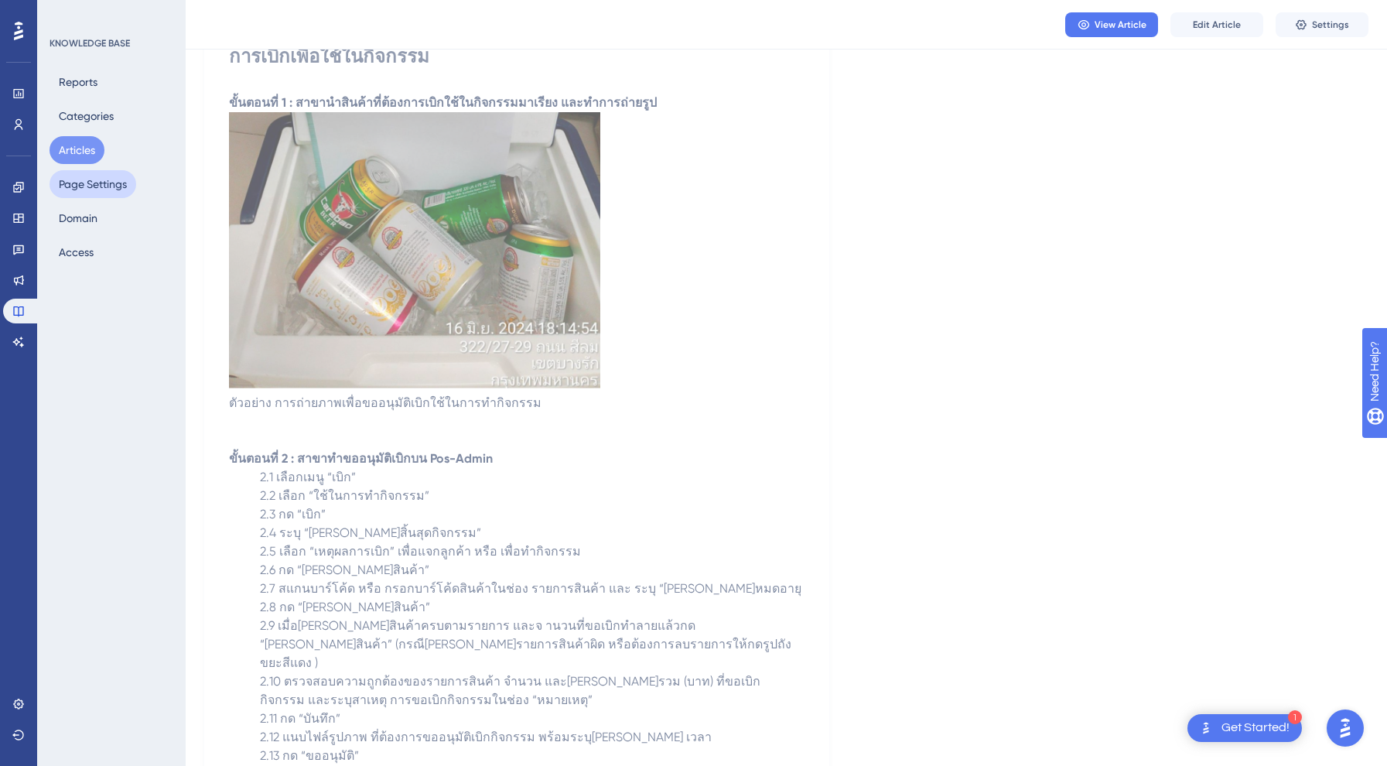
click at [71, 191] on button "Page Settings" at bounding box center [93, 184] width 87 height 28
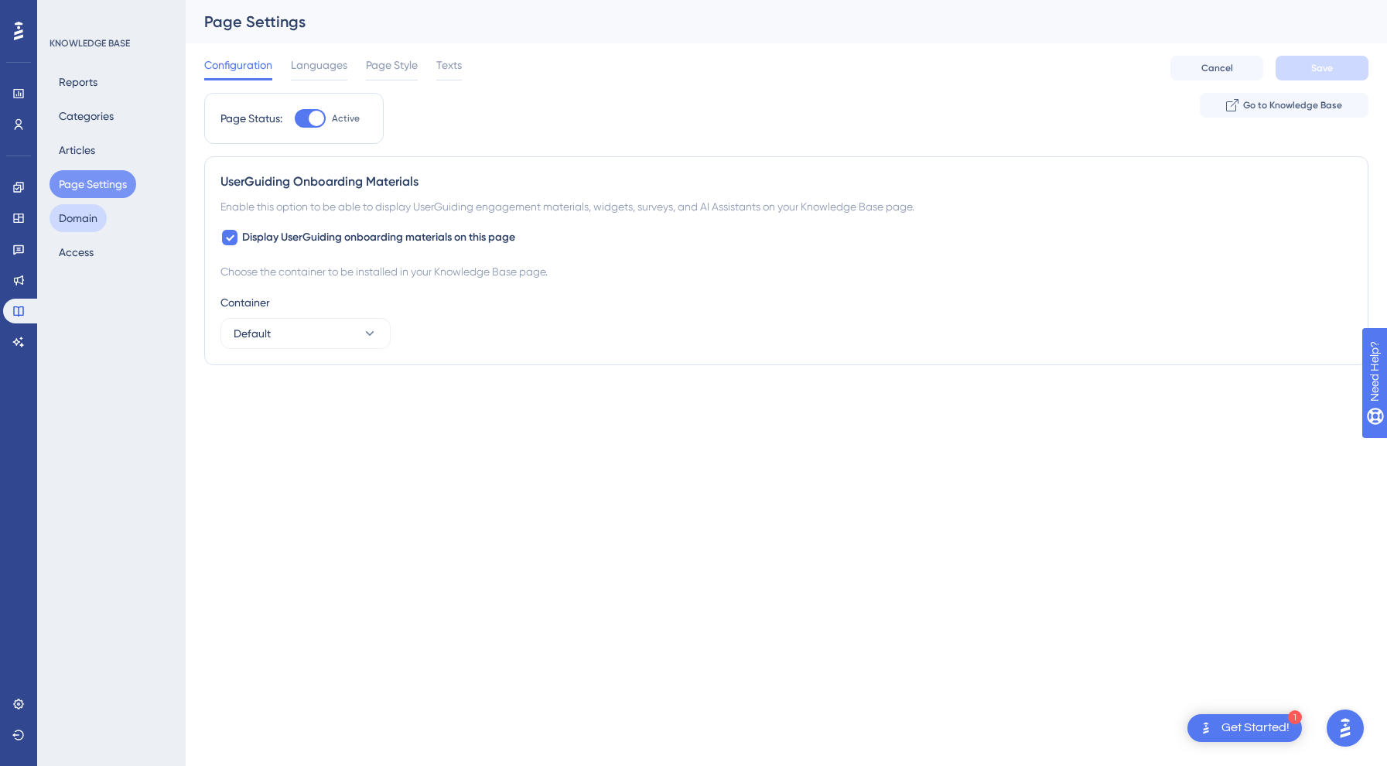
click at [72, 221] on button "Domain" at bounding box center [78, 218] width 57 height 28
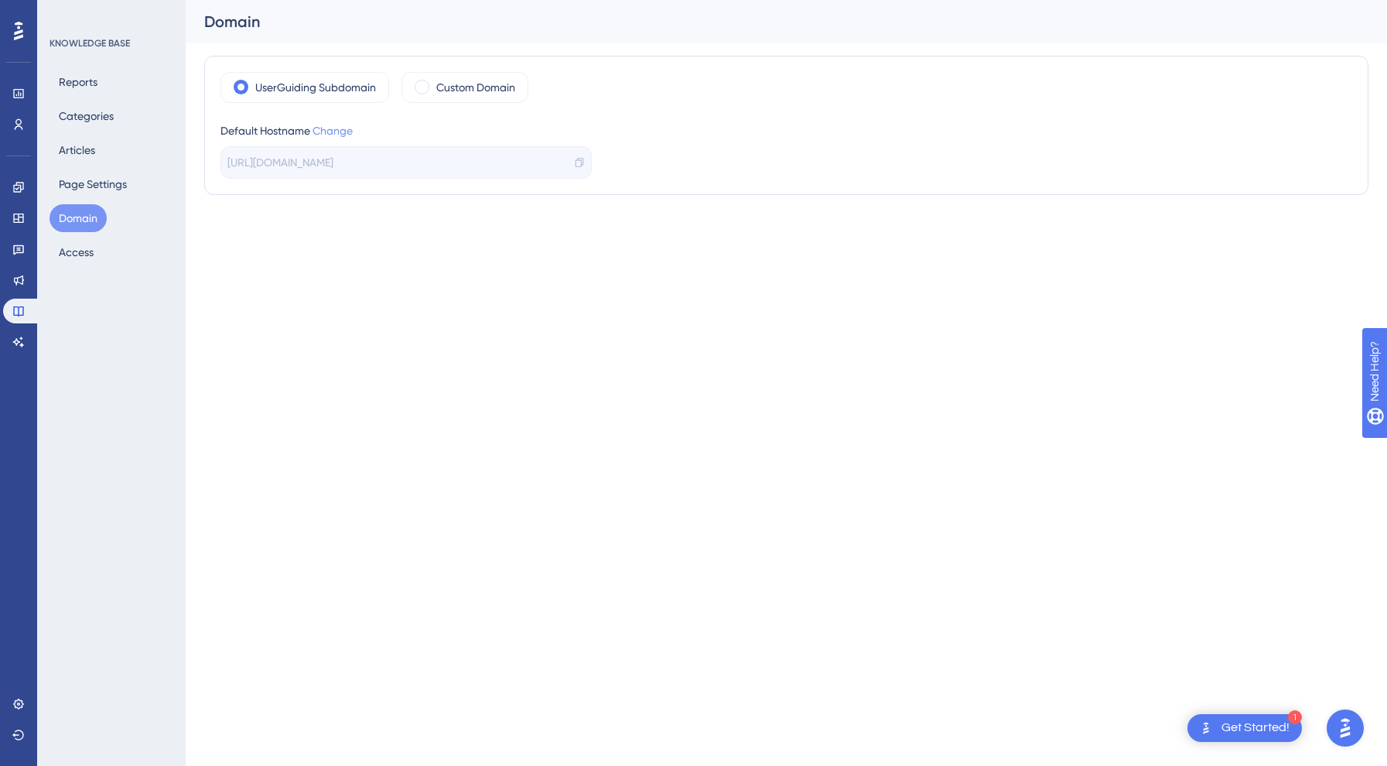
click at [335, 125] on link "Change" at bounding box center [332, 131] width 40 height 12
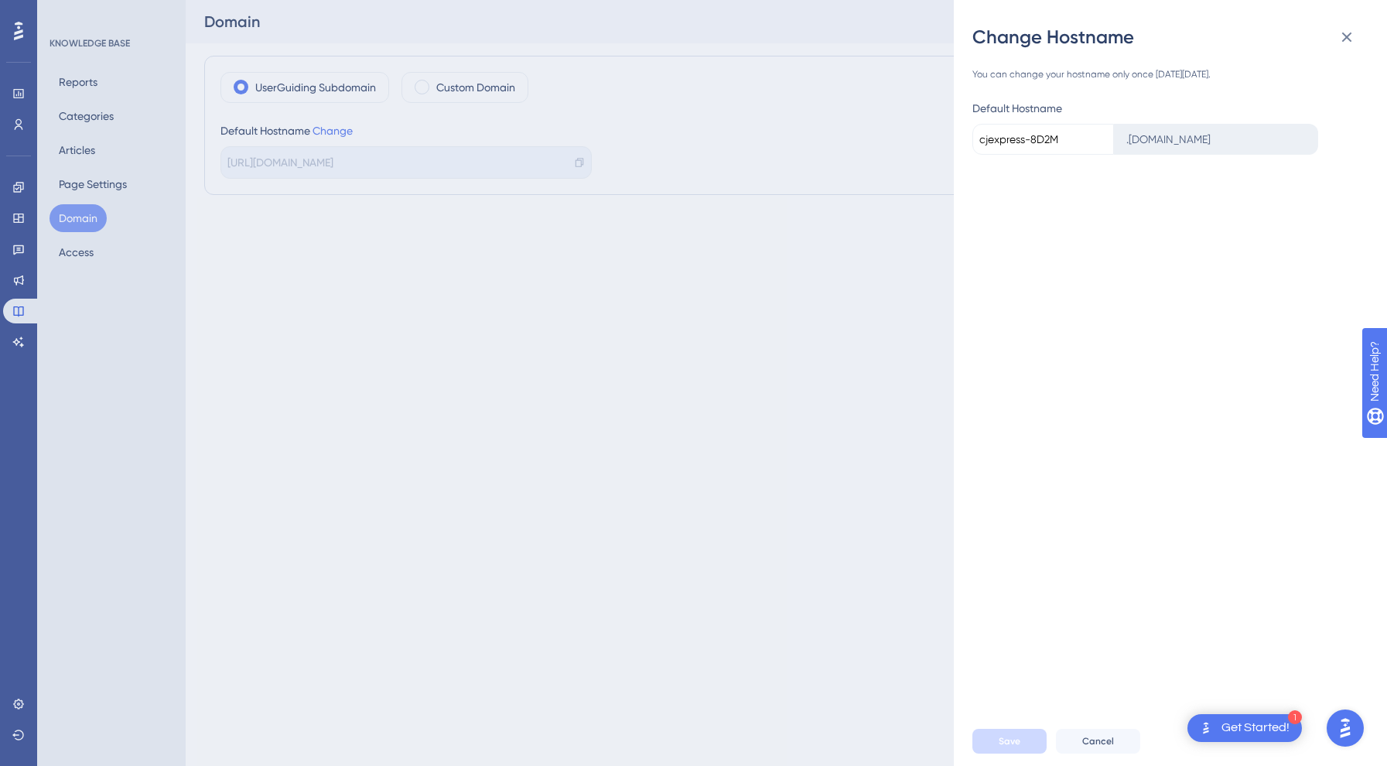
click at [1195, 139] on div ". [DOMAIN_NAME]" at bounding box center [1216, 139] width 204 height 31
click at [1208, 186] on div "You can change your hostname only once [DATE][DATE]. Default Hostname cjexpress…" at bounding box center [1176, 383] width 408 height 667
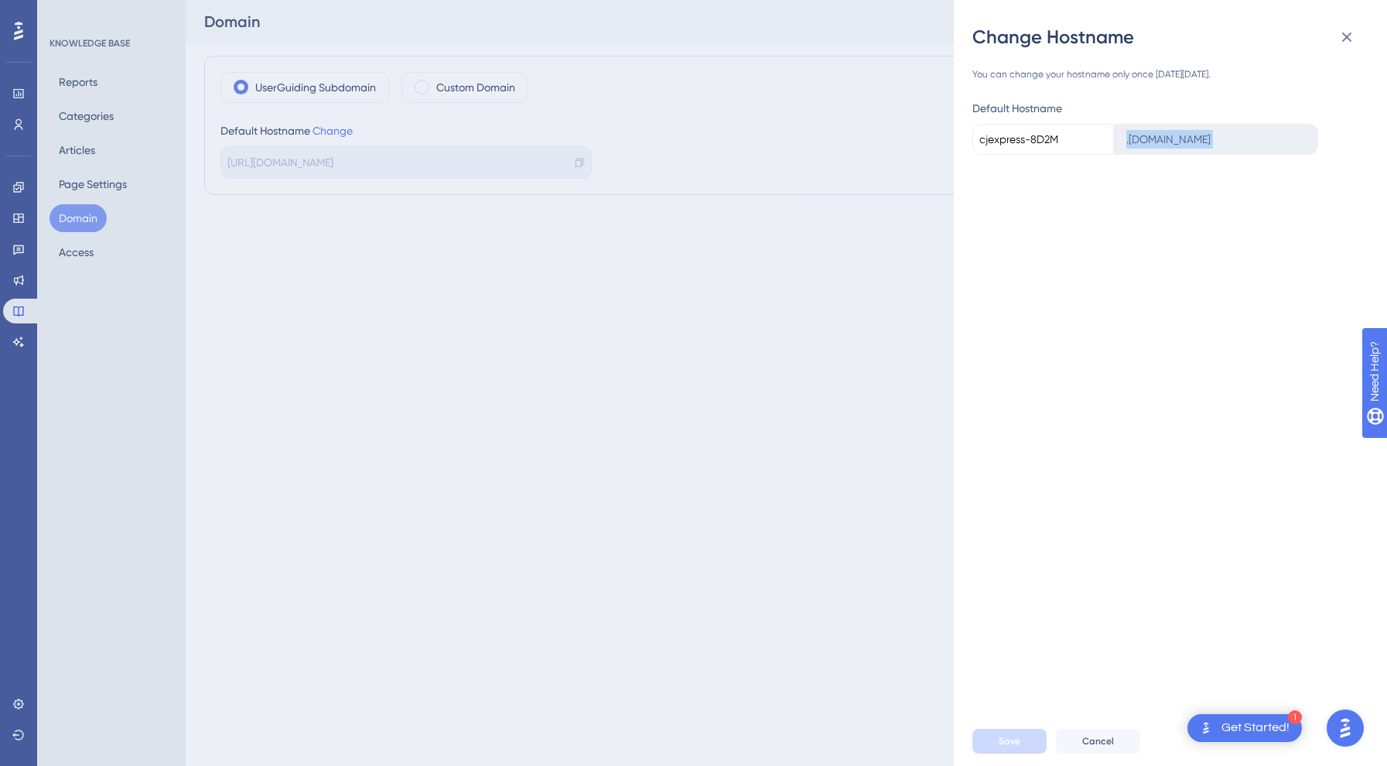
click at [1208, 217] on div "You can change your hostname only once [DATE][DATE]. Default Hostname cjexpress…" at bounding box center [1176, 383] width 408 height 667
click at [1269, 63] on div "You can change your hostname only once [DATE][DATE]. Default Hostname cjexpress…" at bounding box center [1176, 383] width 408 height 667
click at [1060, 138] on input "cjexpress-8D2M" at bounding box center [1043, 139] width 142 height 31
click at [1338, 32] on icon at bounding box center [1346, 37] width 19 height 19
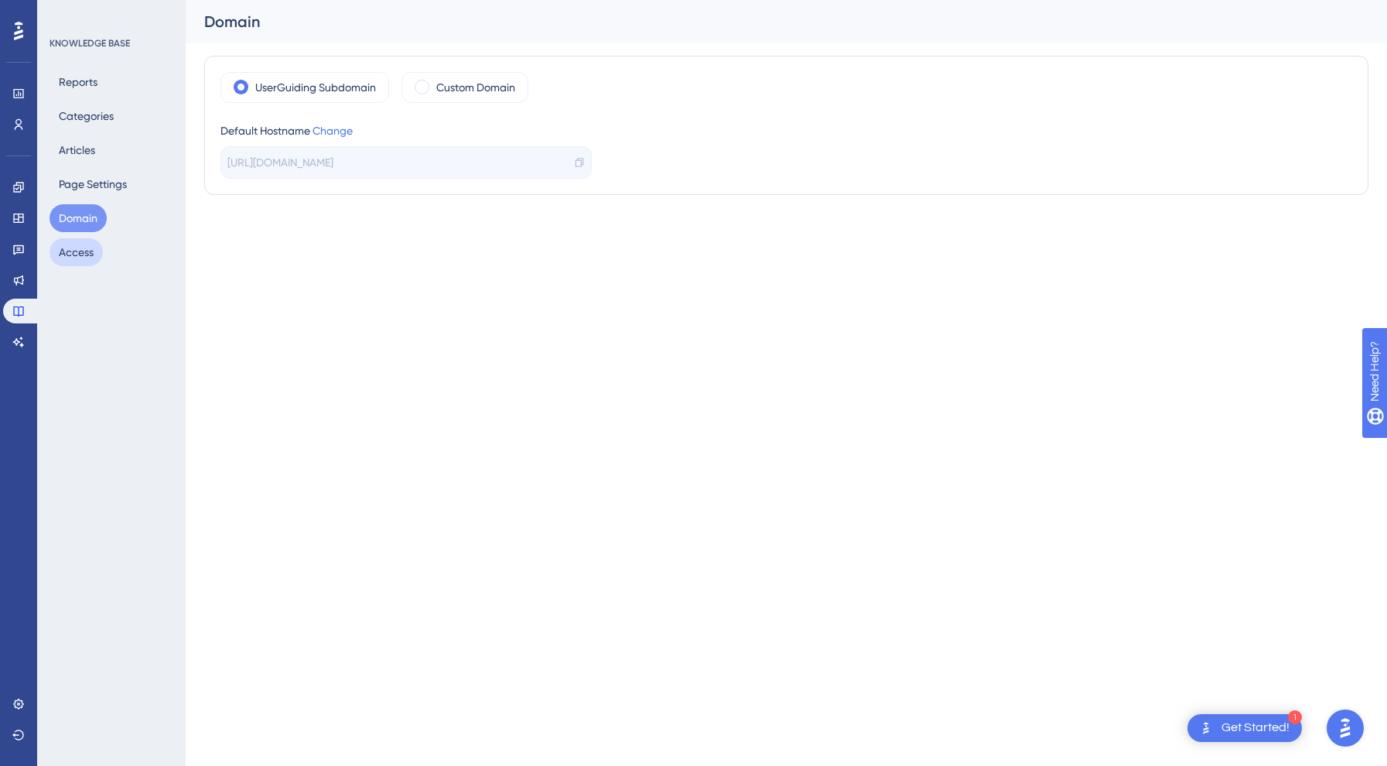
click at [65, 253] on button "Access" at bounding box center [76, 252] width 53 height 28
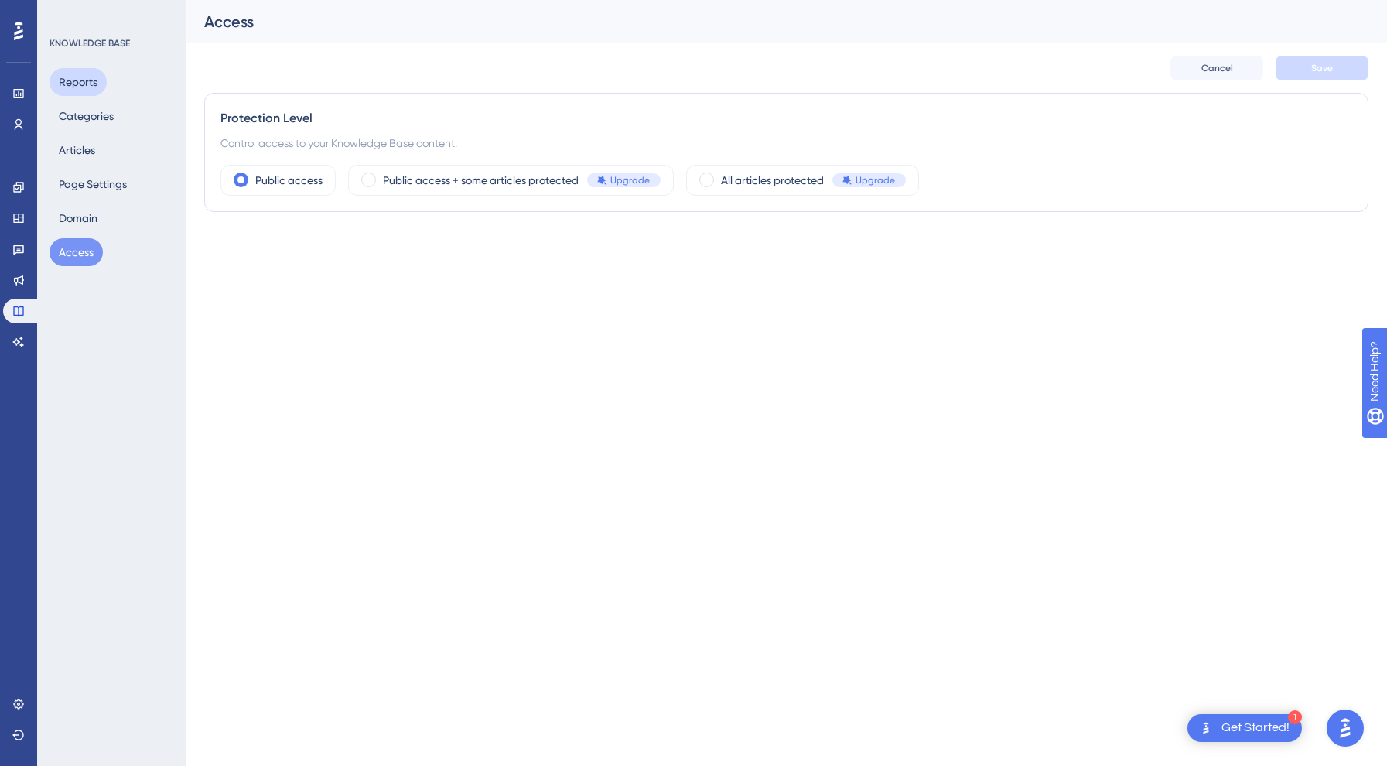
click at [76, 92] on button "Reports" at bounding box center [78, 82] width 57 height 28
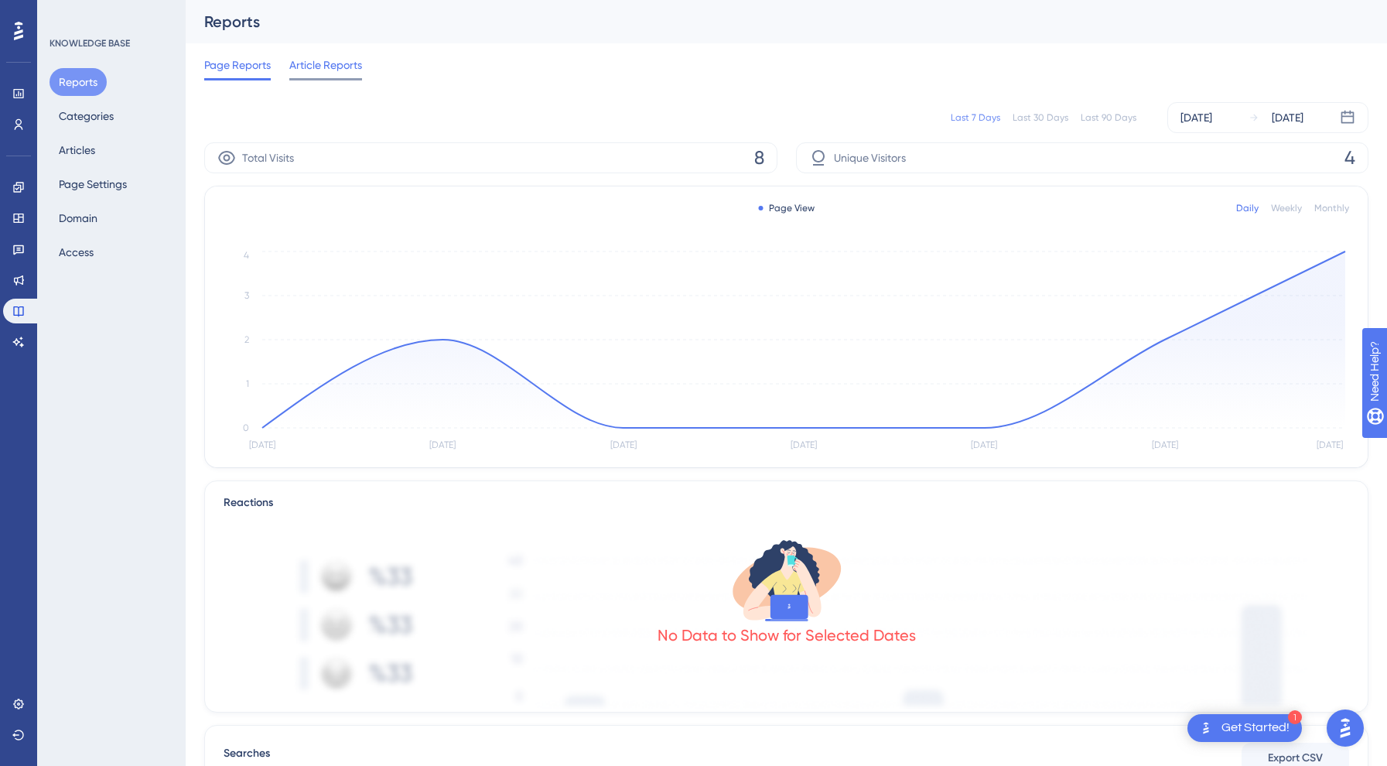
click at [337, 63] on span "Article Reports" at bounding box center [325, 65] width 73 height 19
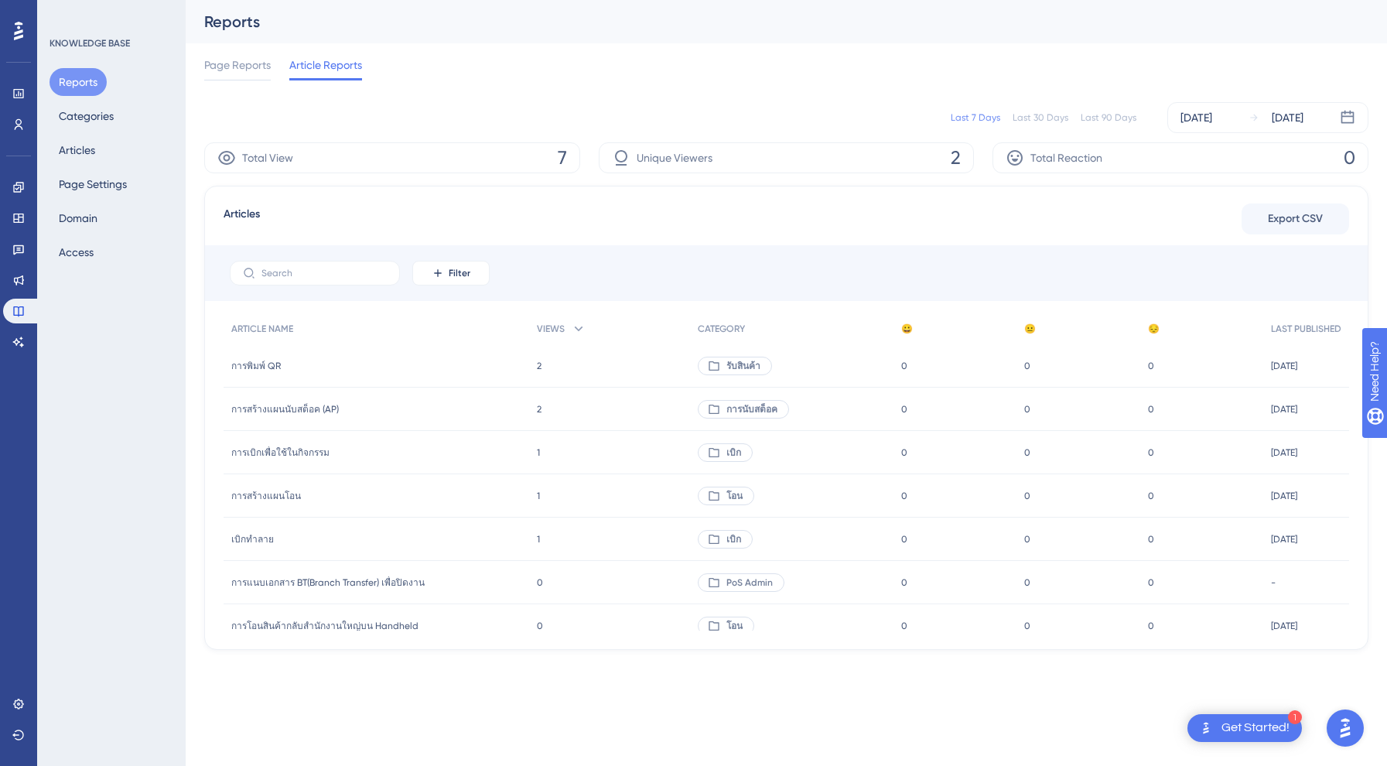
click at [271, 51] on div "Page Reports Article Reports" at bounding box center [786, 68] width 1164 height 50
click at [259, 70] on span "Page Reports" at bounding box center [237, 65] width 67 height 19
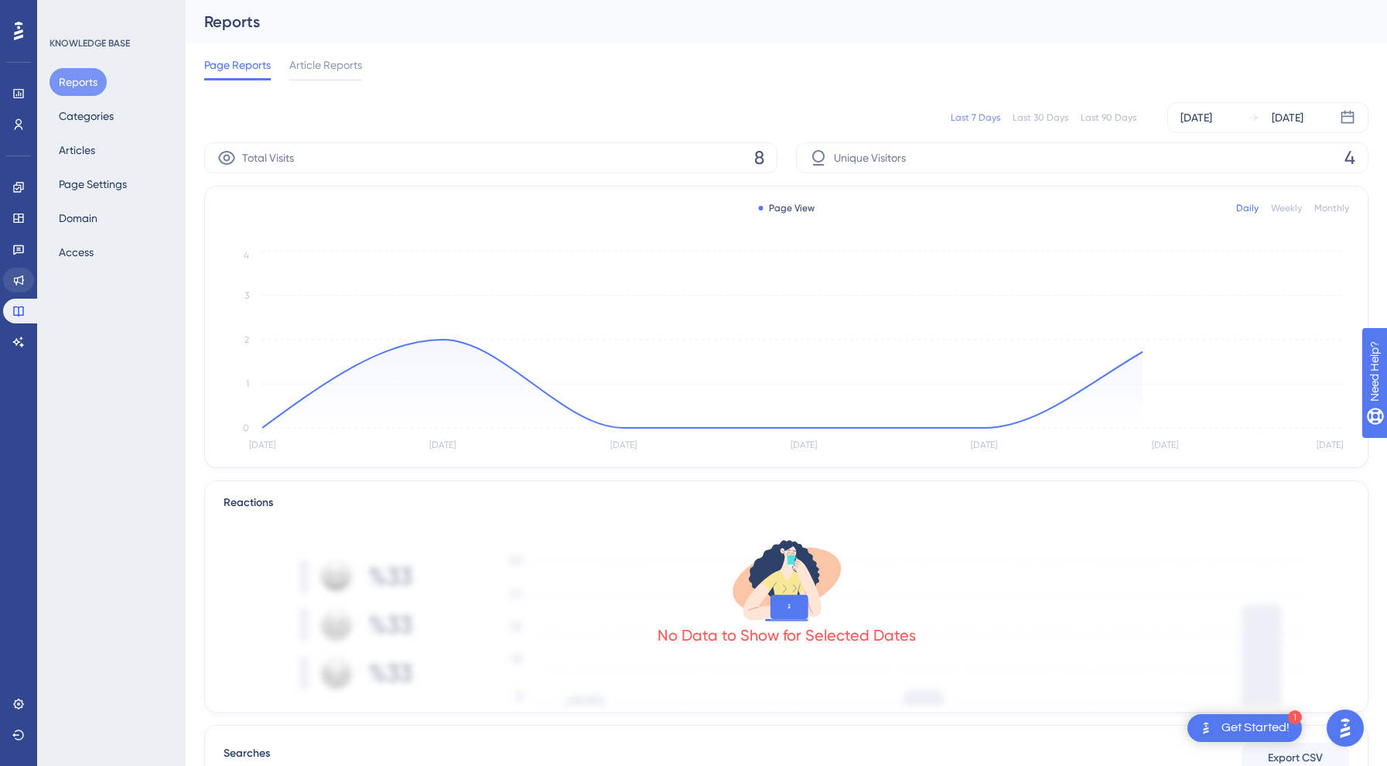
click at [24, 273] on link at bounding box center [18, 280] width 31 height 25
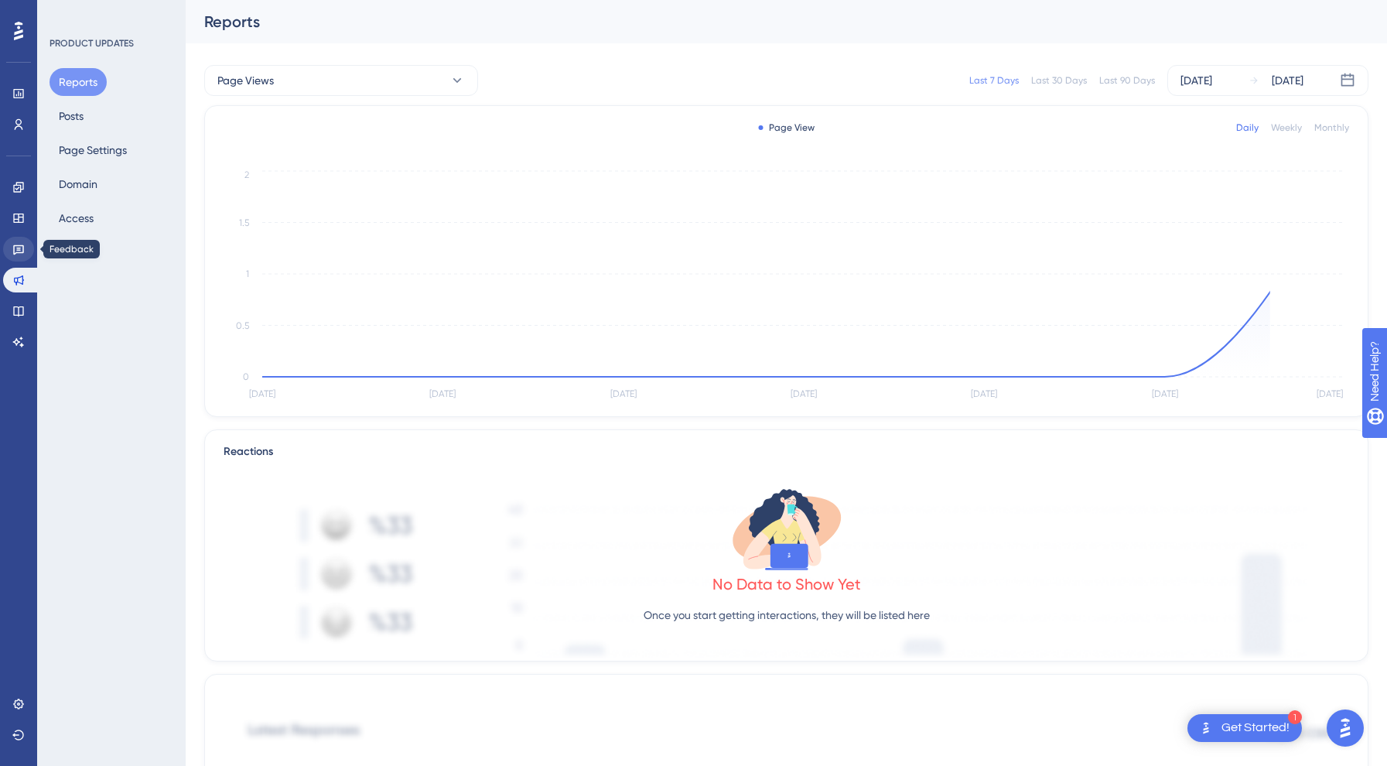
click at [17, 248] on icon at bounding box center [18, 250] width 11 height 10
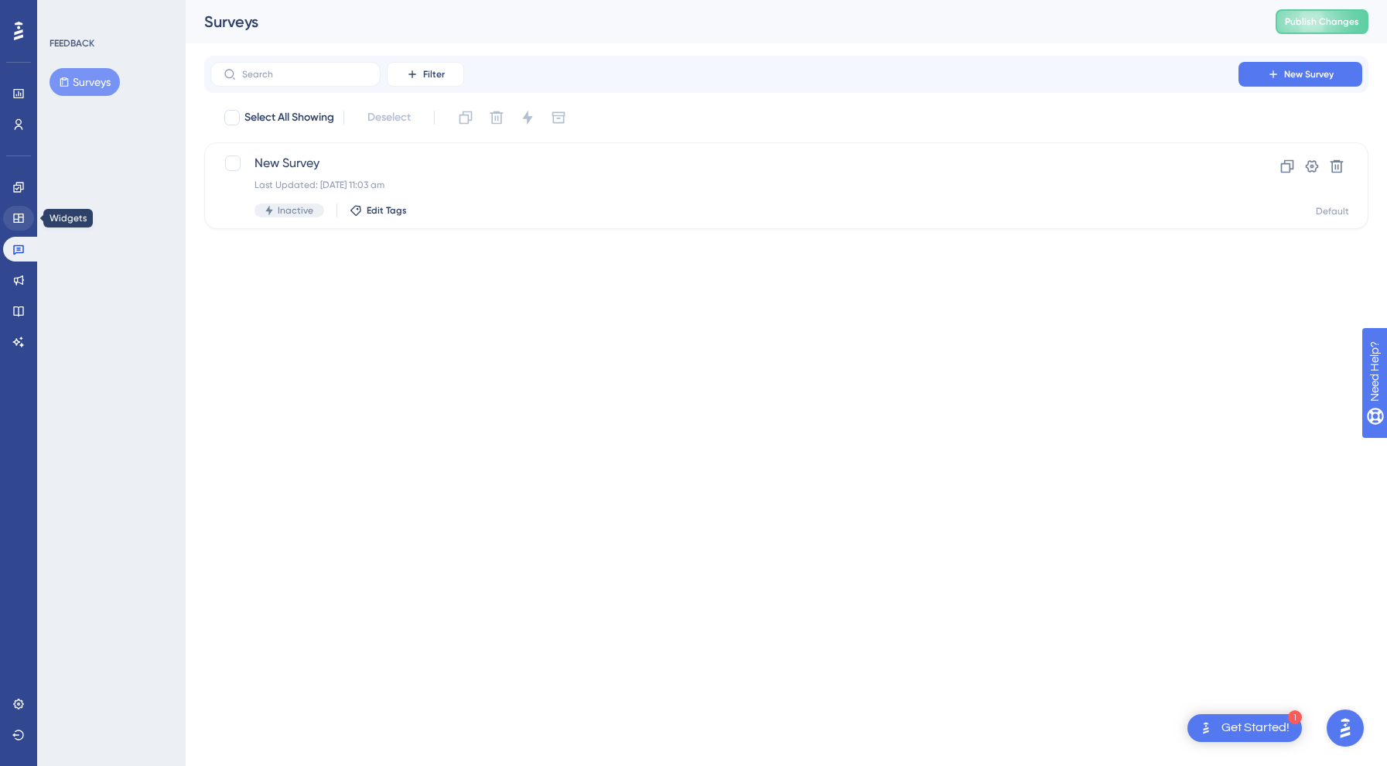
click at [15, 223] on icon at bounding box center [18, 217] width 10 height 9
click at [10, 188] on link at bounding box center [18, 187] width 31 height 25
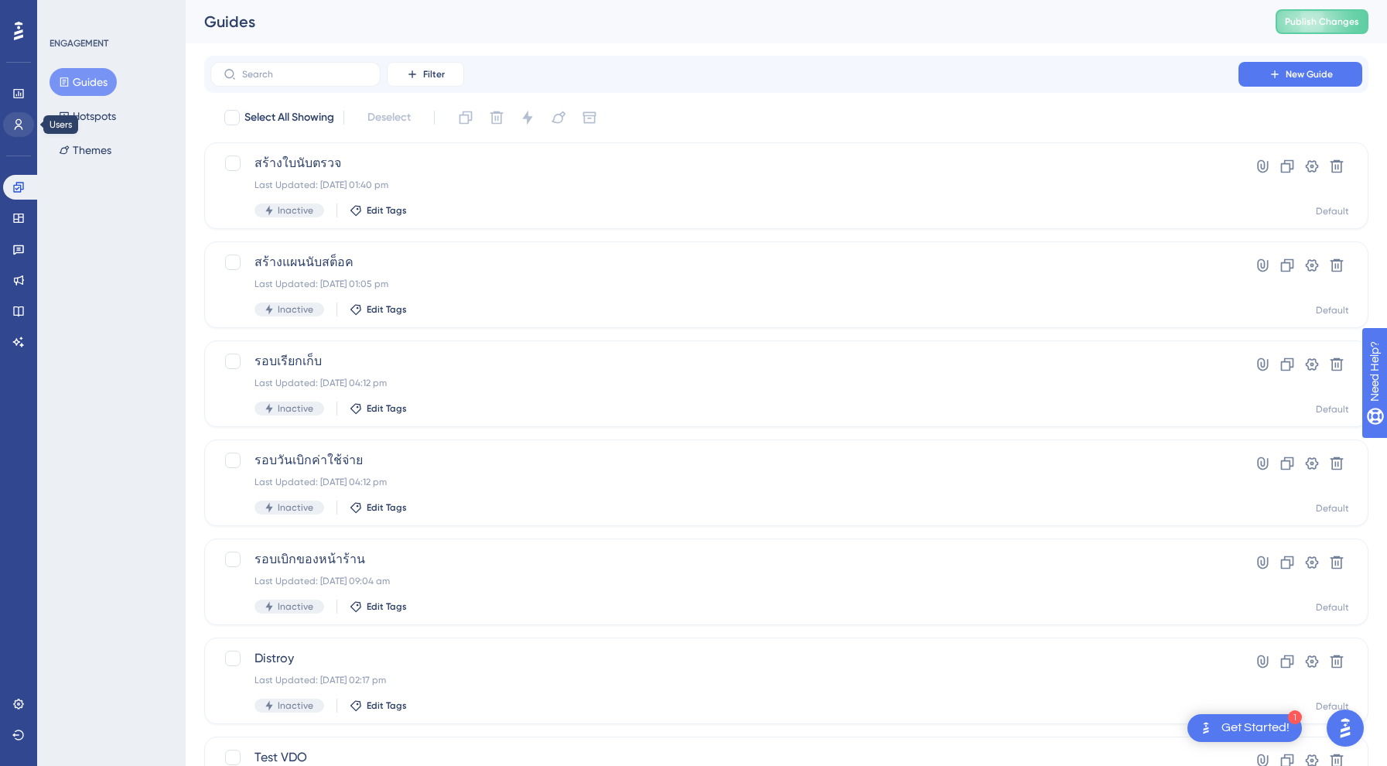
click at [14, 119] on icon at bounding box center [18, 124] width 12 height 12
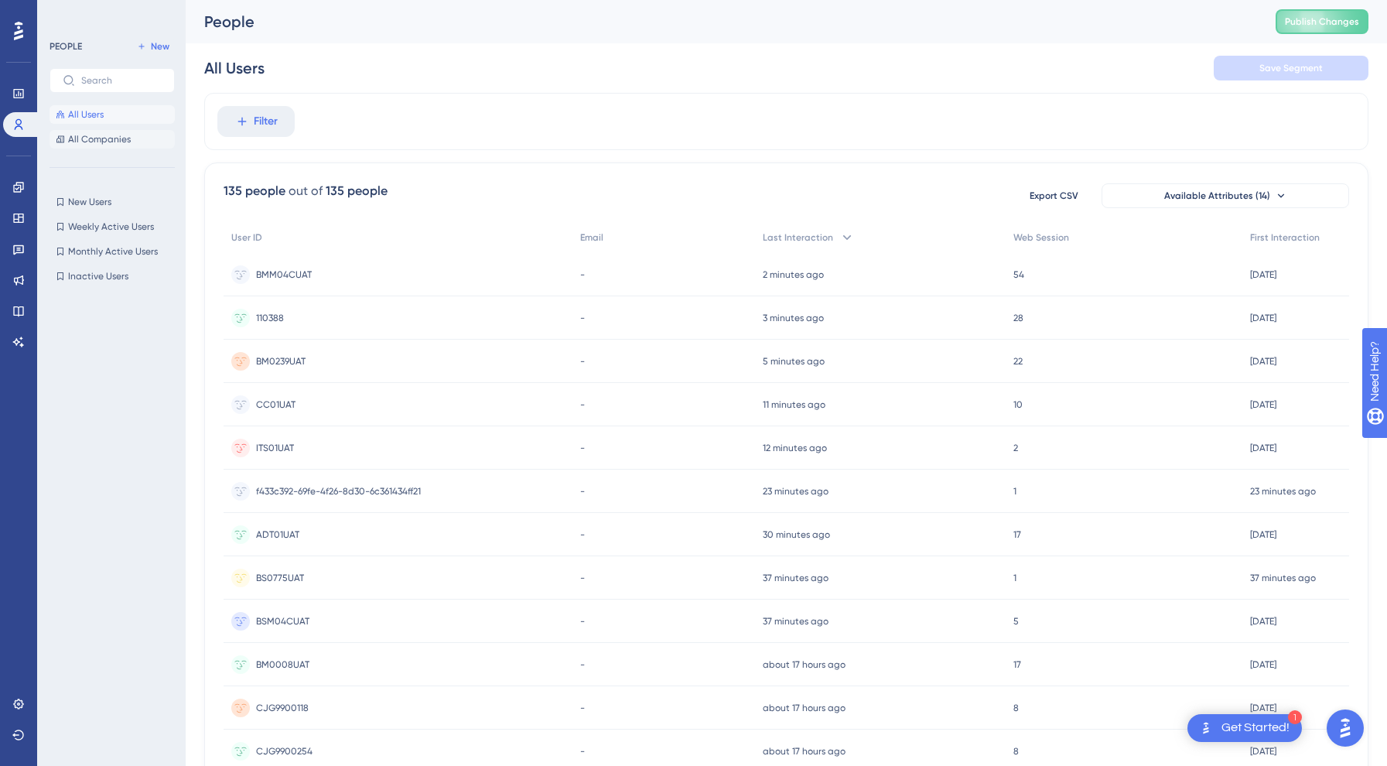
click at [128, 147] on button "All Companies" at bounding box center [112, 139] width 125 height 19
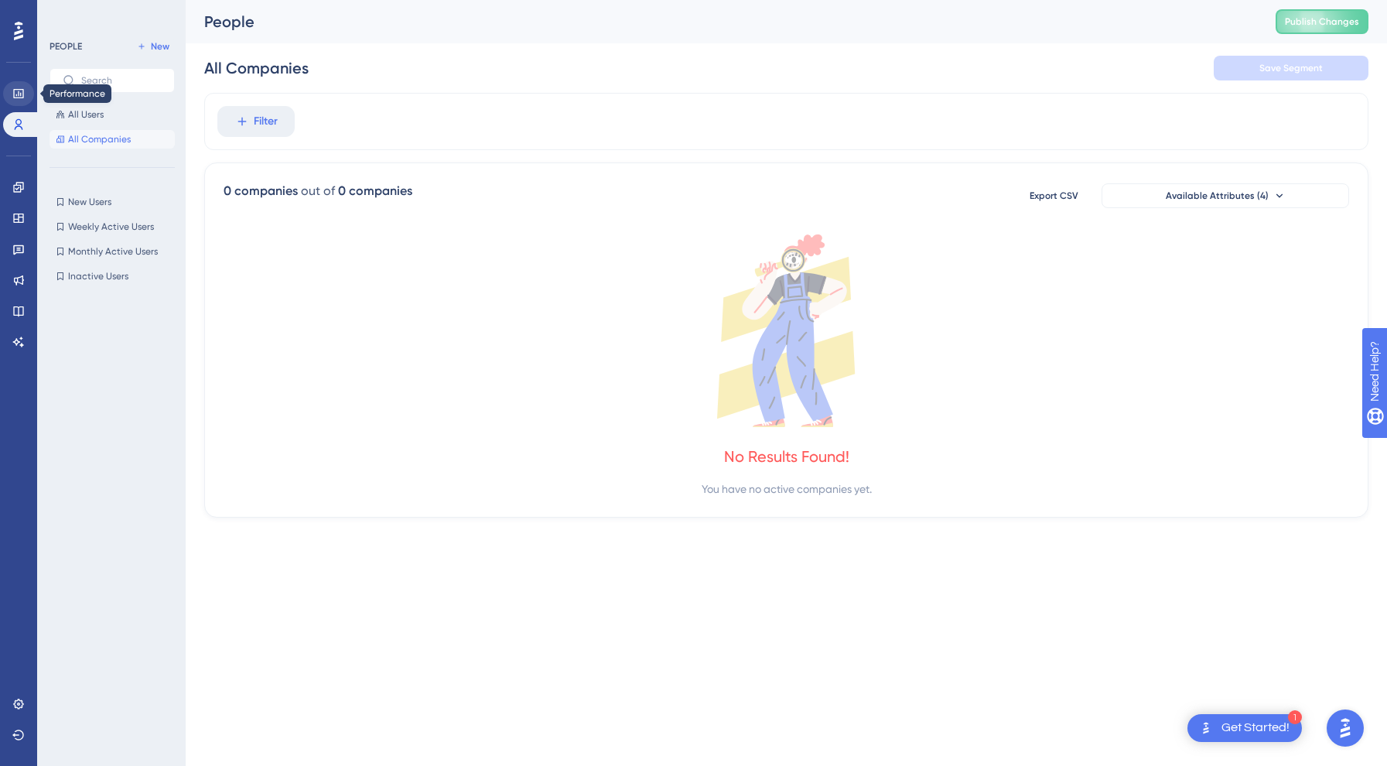
click at [17, 89] on icon at bounding box center [18, 93] width 10 height 9
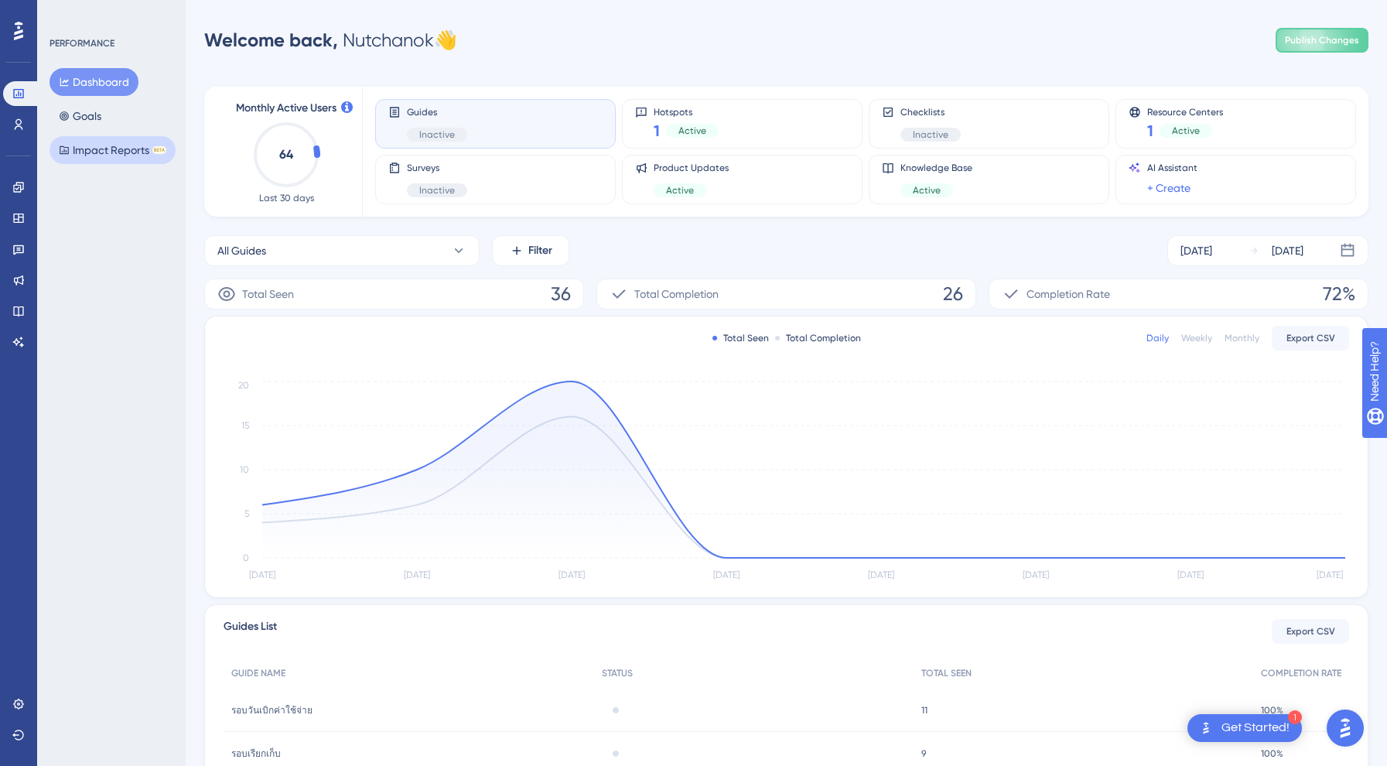
click at [103, 149] on button "Impact Reports BETA" at bounding box center [113, 150] width 126 height 28
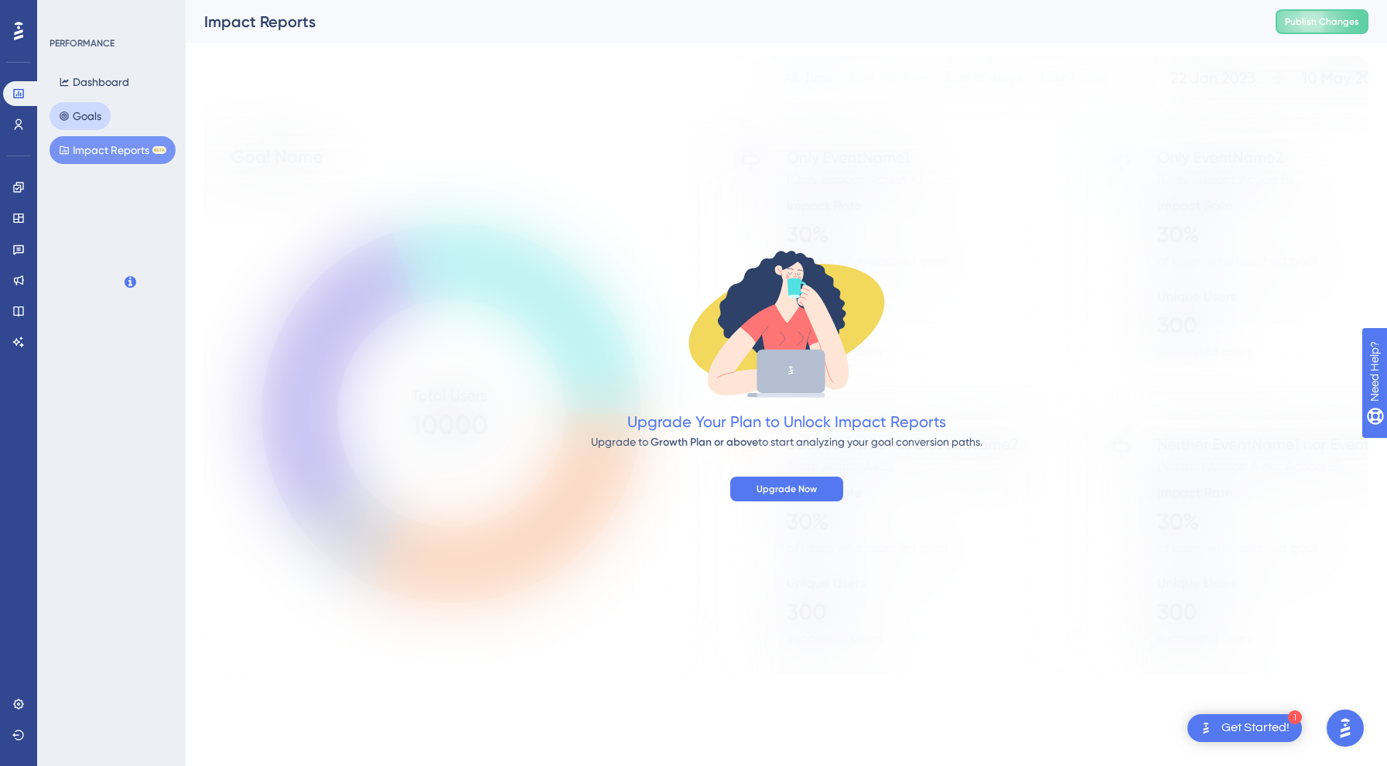
click at [104, 111] on button "Goals" at bounding box center [80, 116] width 61 height 28
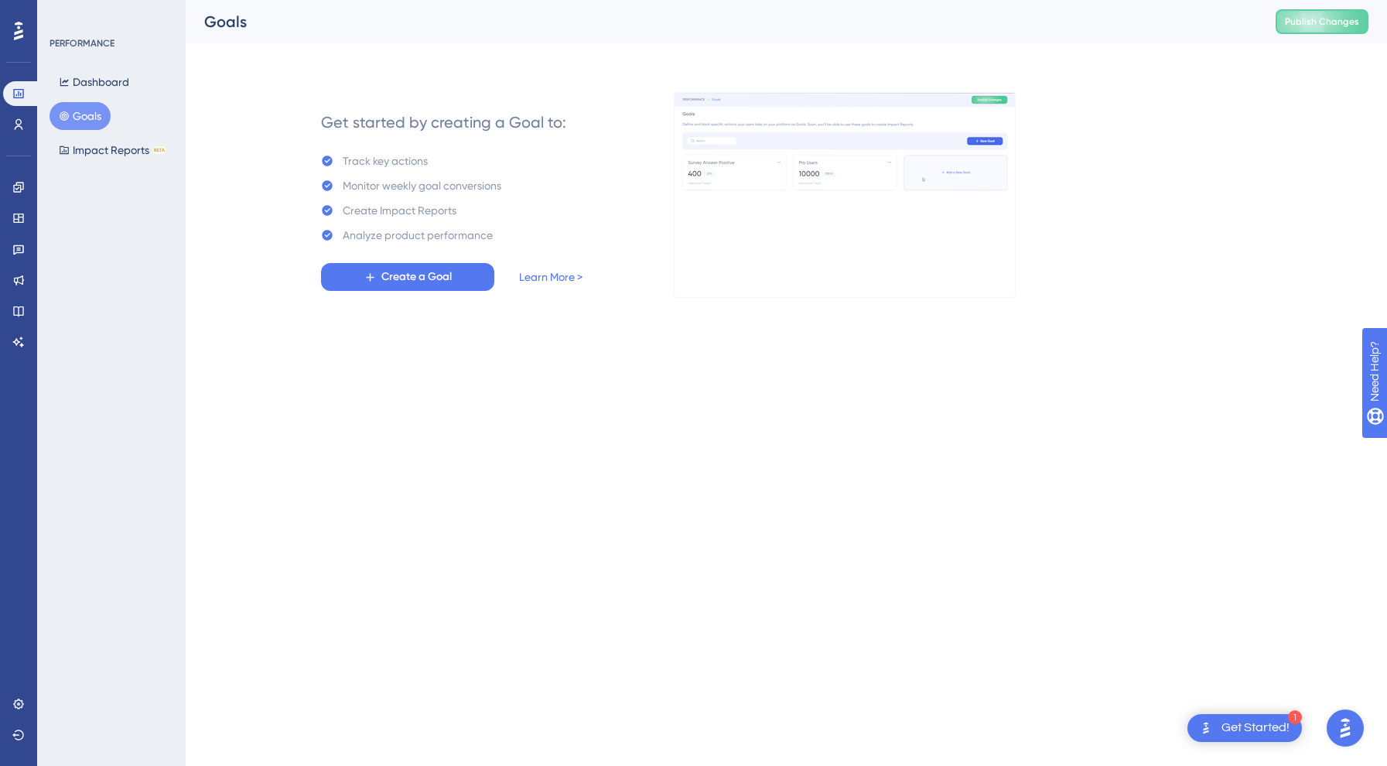
click at [10, 26] on div at bounding box center [18, 31] width 25 height 25
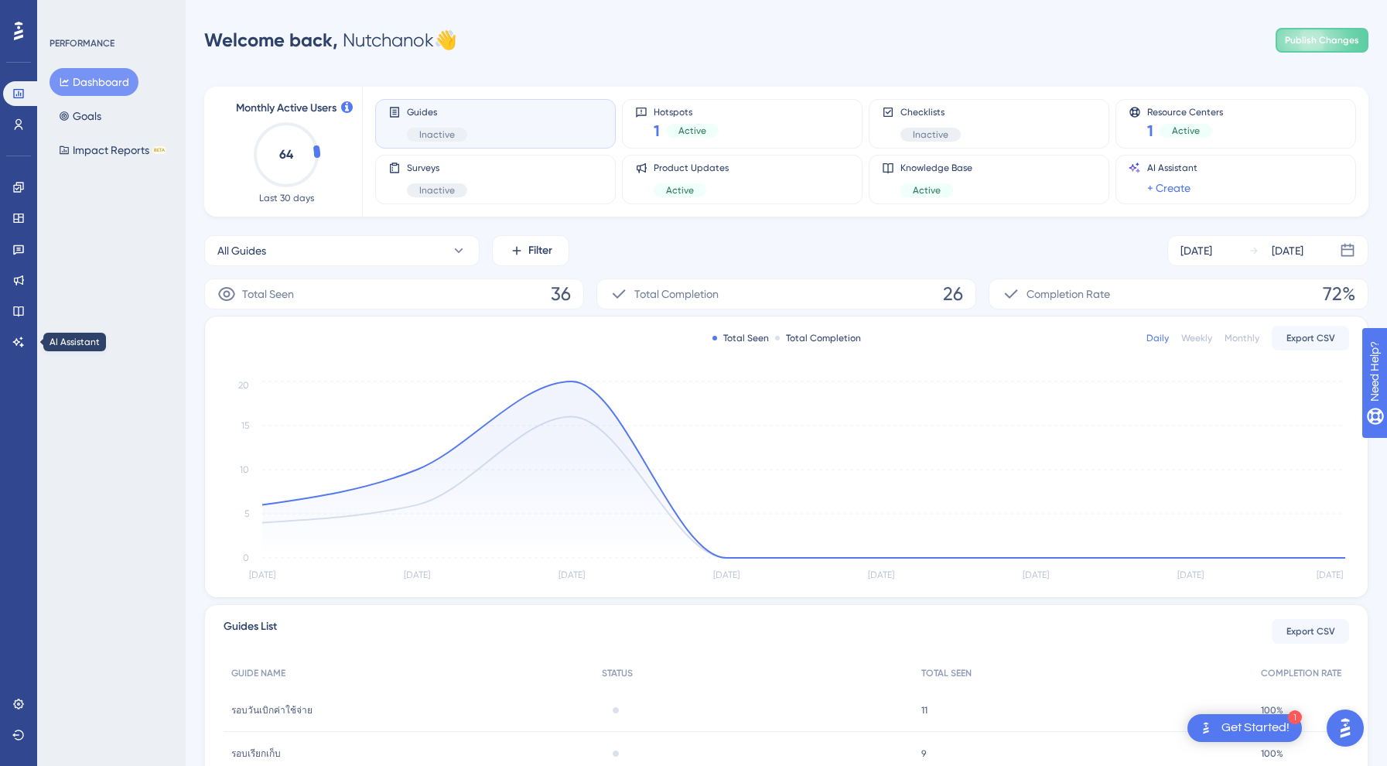
click at [15, 354] on div "Performance Users Engagement Widgets Feedback Product Updates Knowledge Base AI…" at bounding box center [18, 383] width 37 height 766
click at [15, 336] on icon at bounding box center [18, 342] width 12 height 12
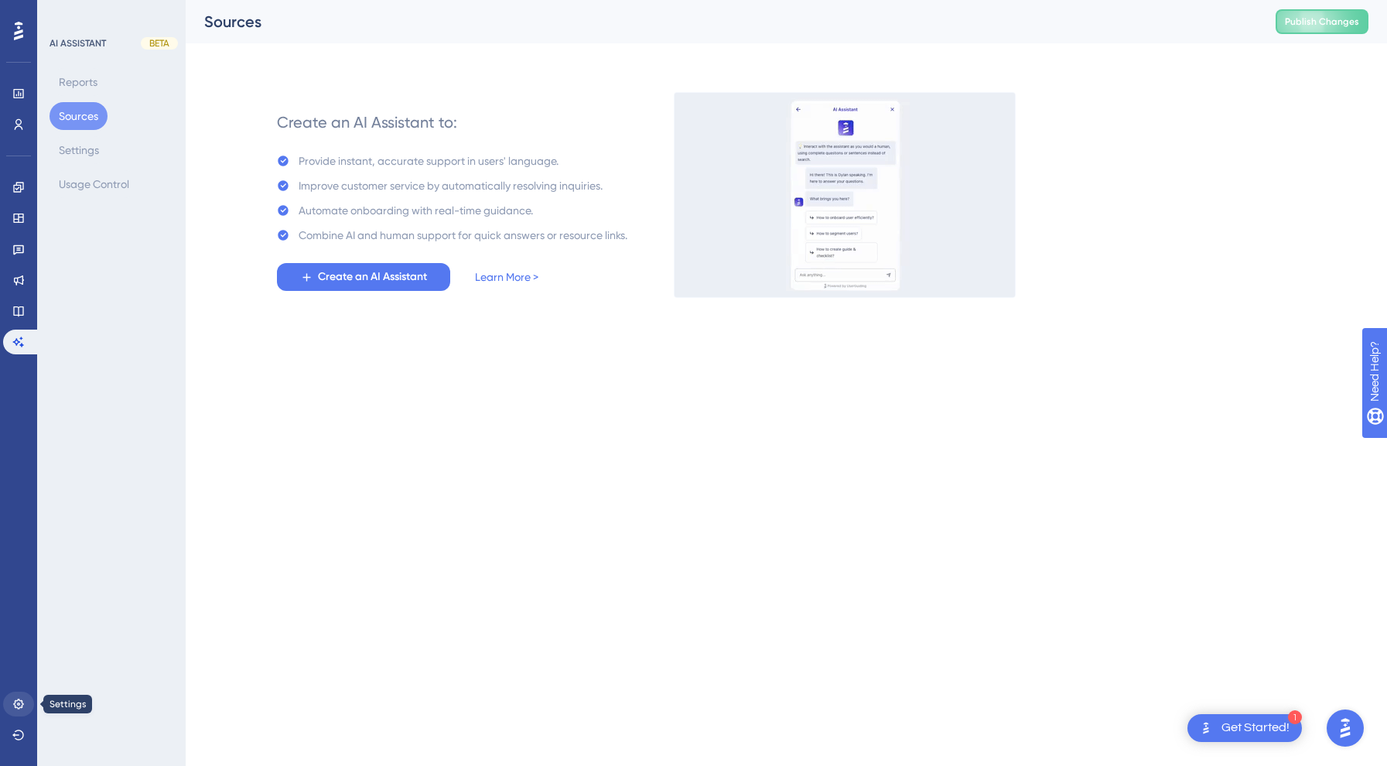
click at [17, 705] on icon at bounding box center [18, 704] width 12 height 12
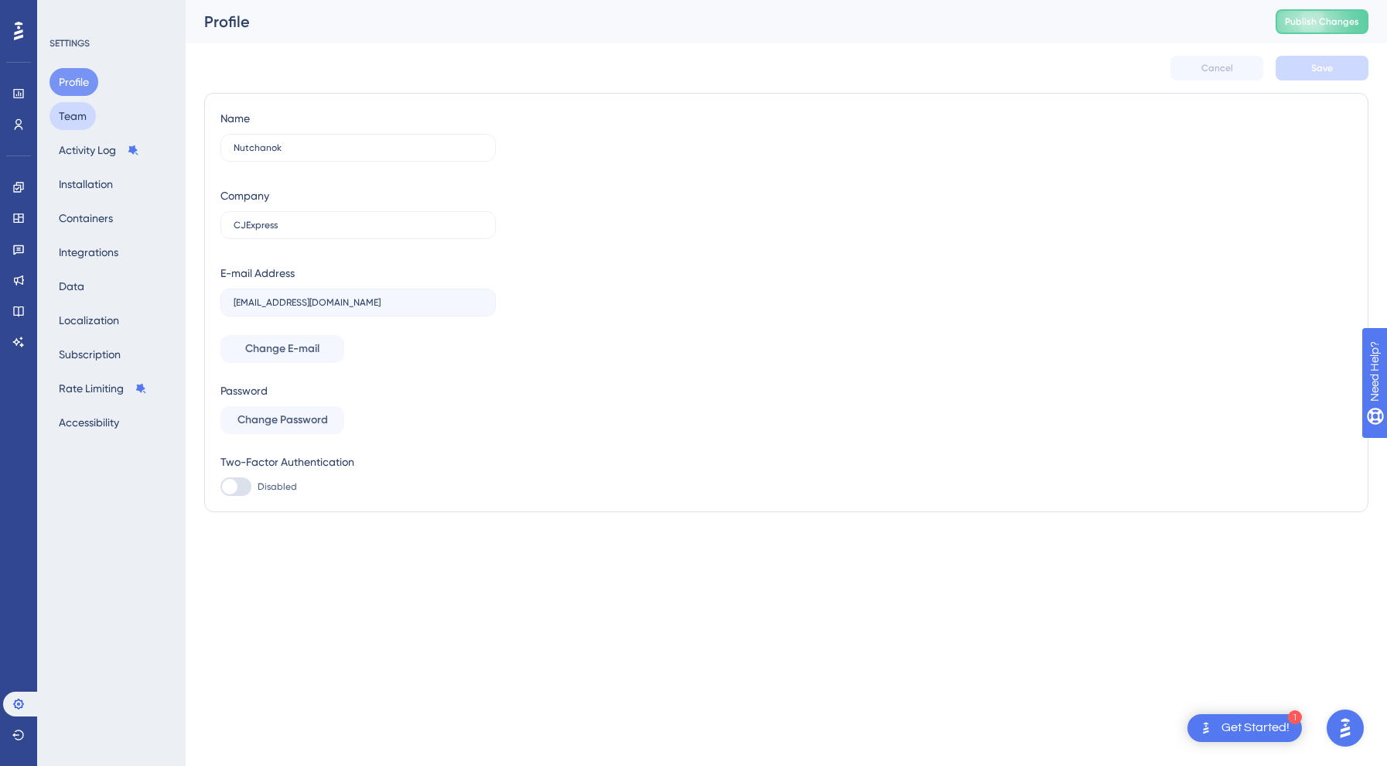
click at [76, 111] on button "Team" at bounding box center [73, 116] width 46 height 28
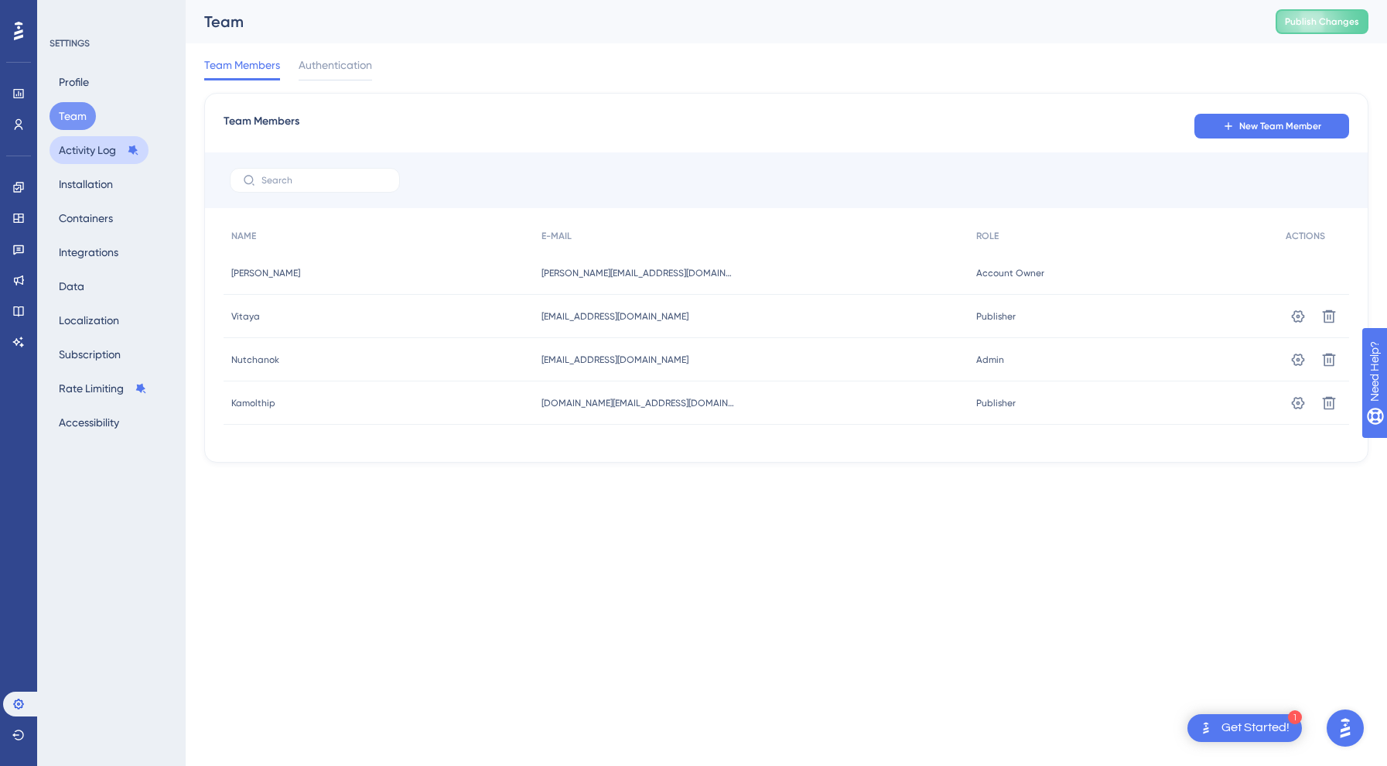
click at [82, 159] on button "Activity Log" at bounding box center [99, 150] width 99 height 28
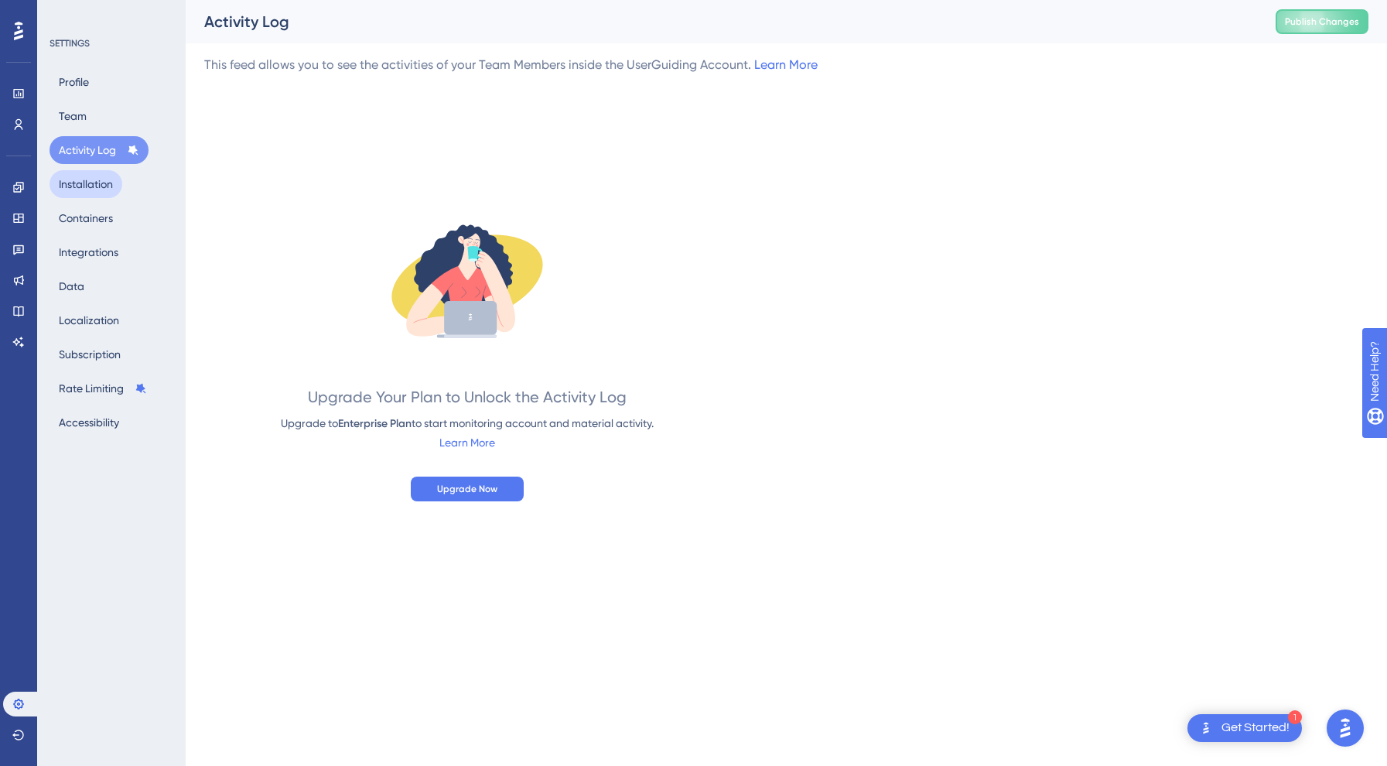
click at [84, 179] on button "Installation" at bounding box center [86, 184] width 73 height 28
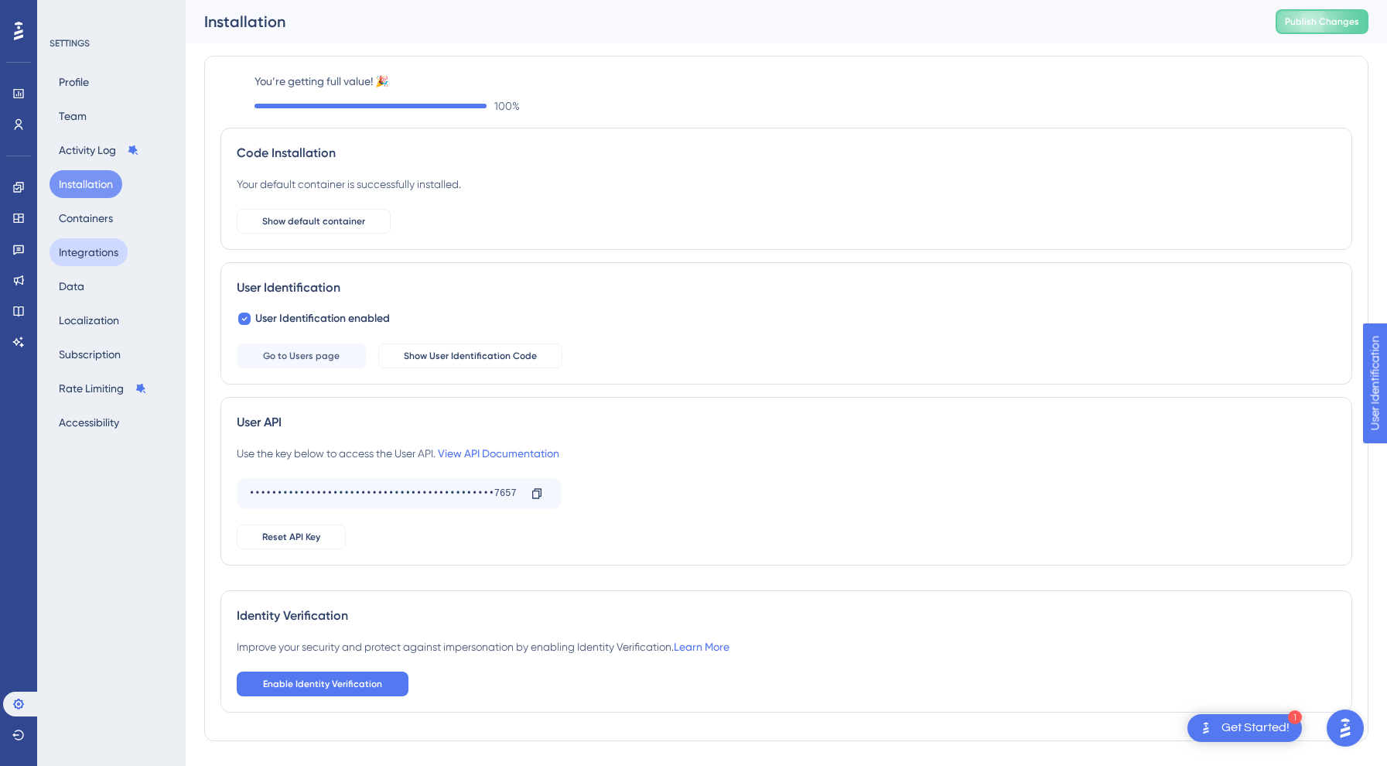
click at [108, 265] on button "Integrations" at bounding box center [89, 252] width 78 height 28
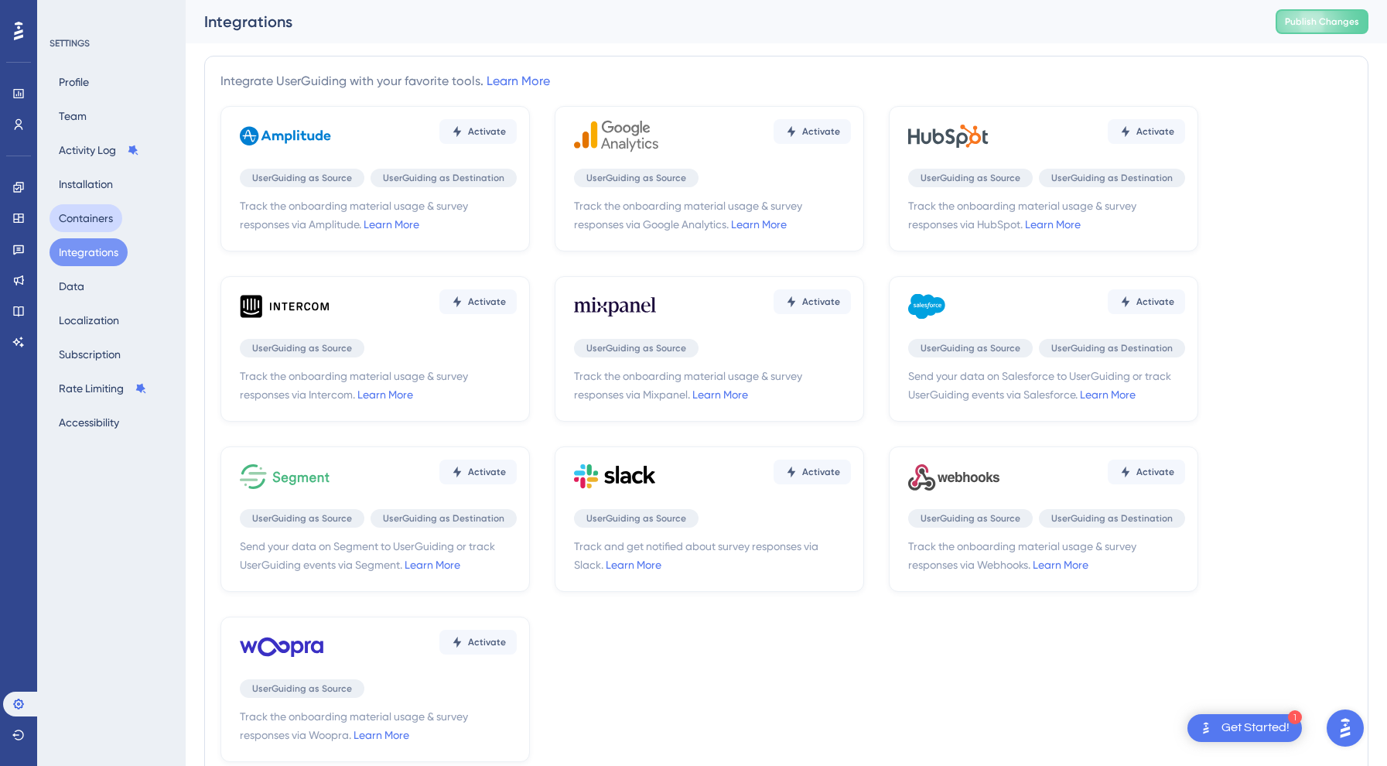
click at [97, 213] on button "Containers" at bounding box center [86, 218] width 73 height 28
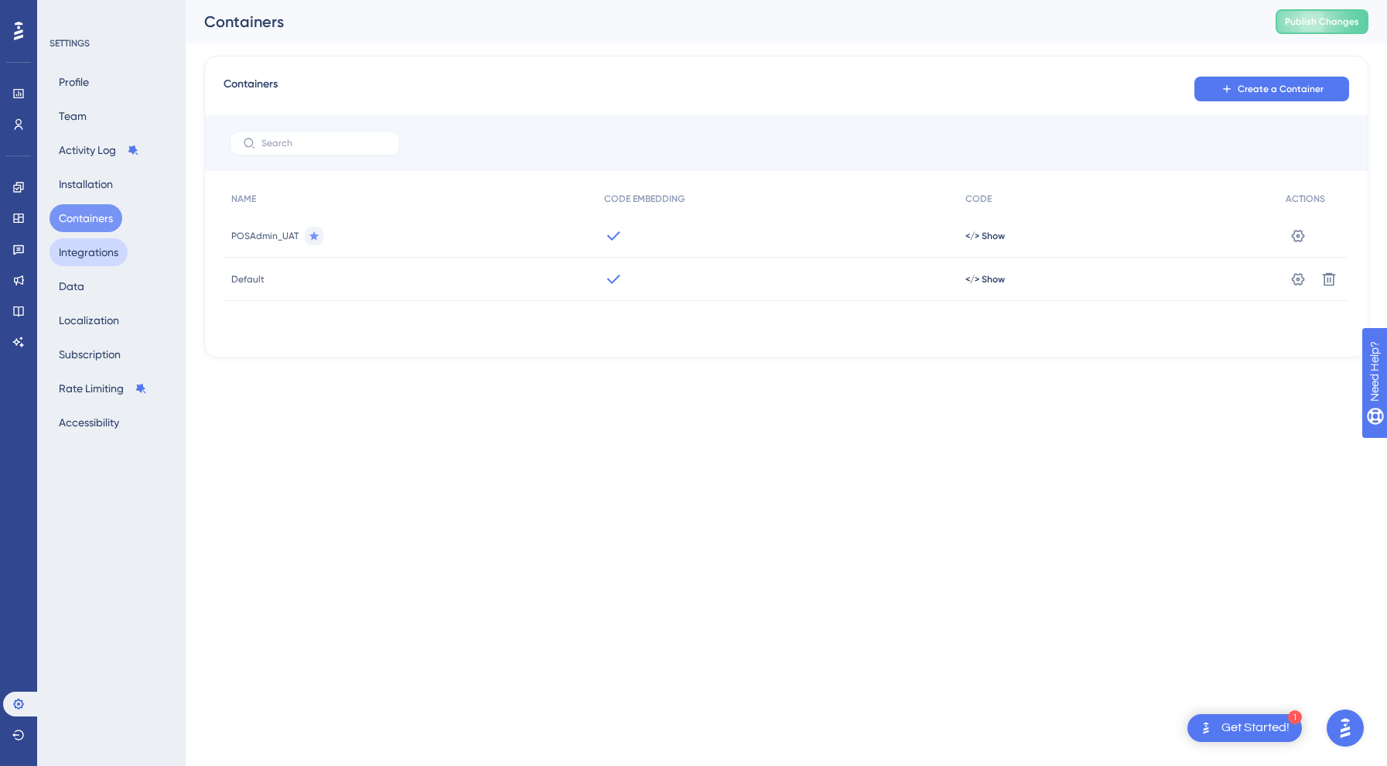
click at [101, 244] on button "Integrations" at bounding box center [89, 252] width 78 height 28
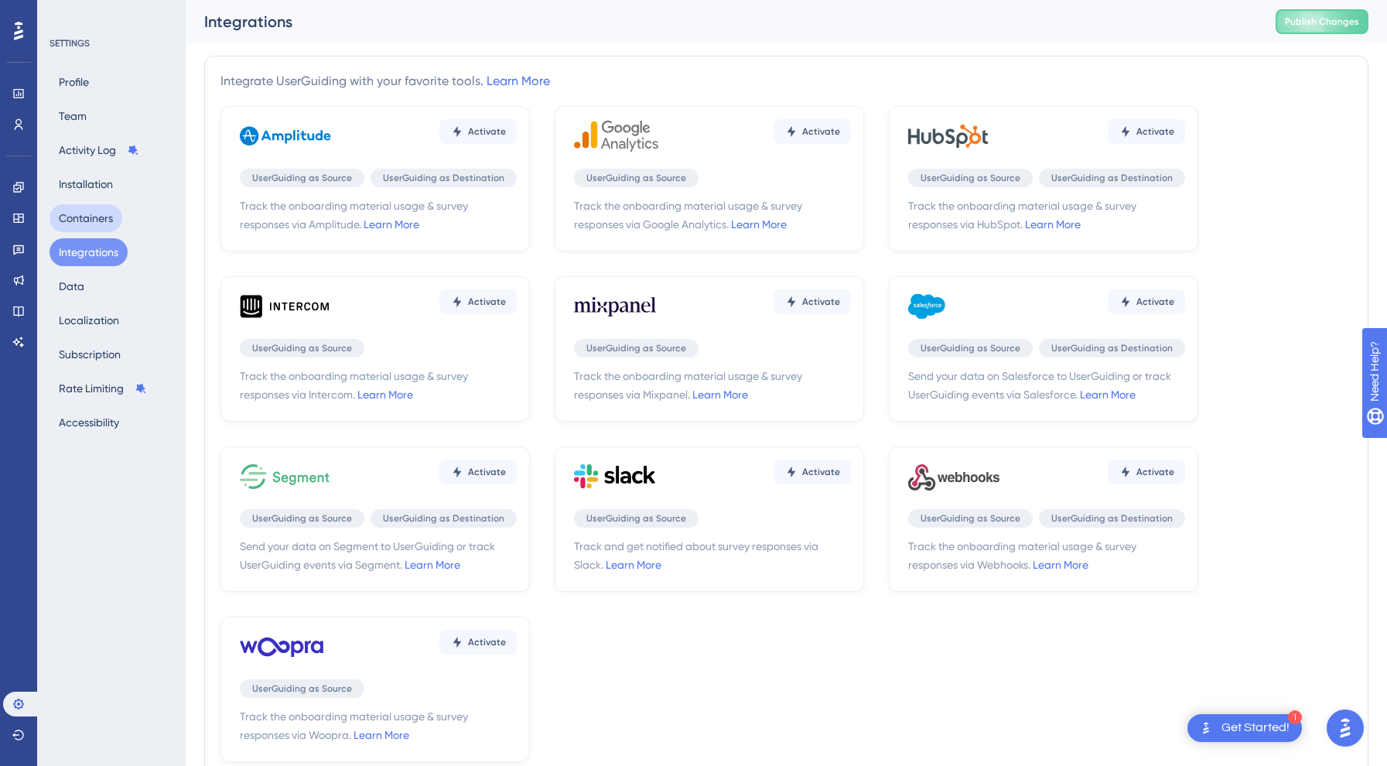
click at [97, 218] on button "Containers" at bounding box center [86, 218] width 73 height 28
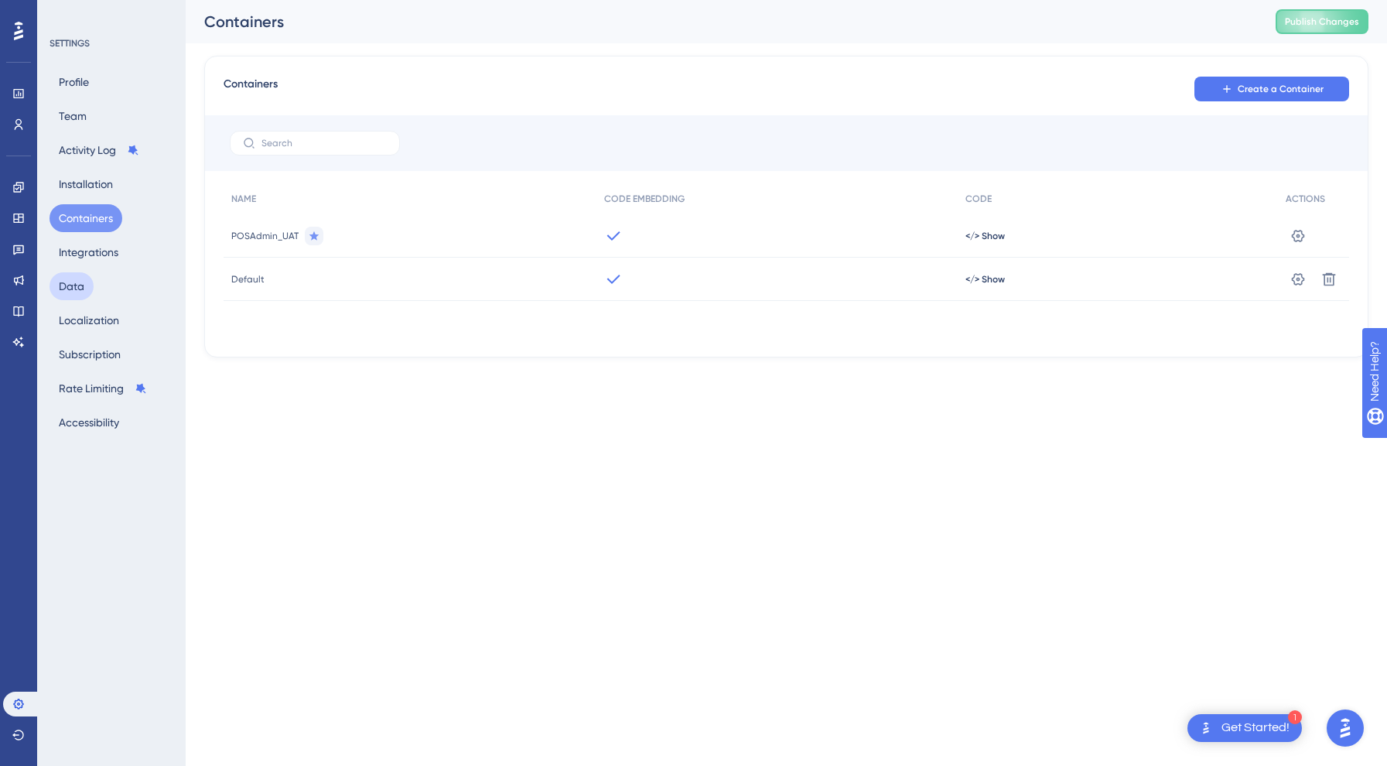
click at [78, 288] on button "Data" at bounding box center [72, 286] width 44 height 28
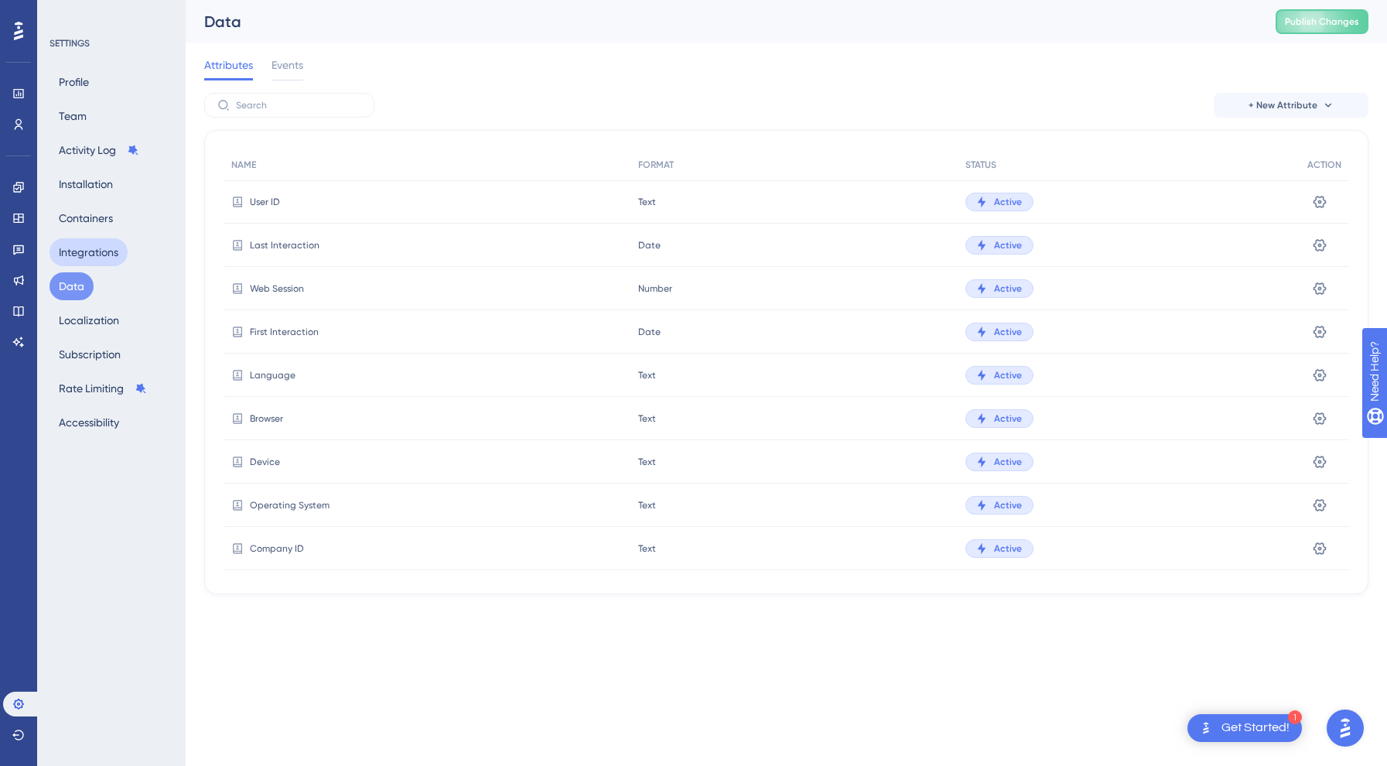
click at [73, 254] on button "Integrations" at bounding box center [89, 252] width 78 height 28
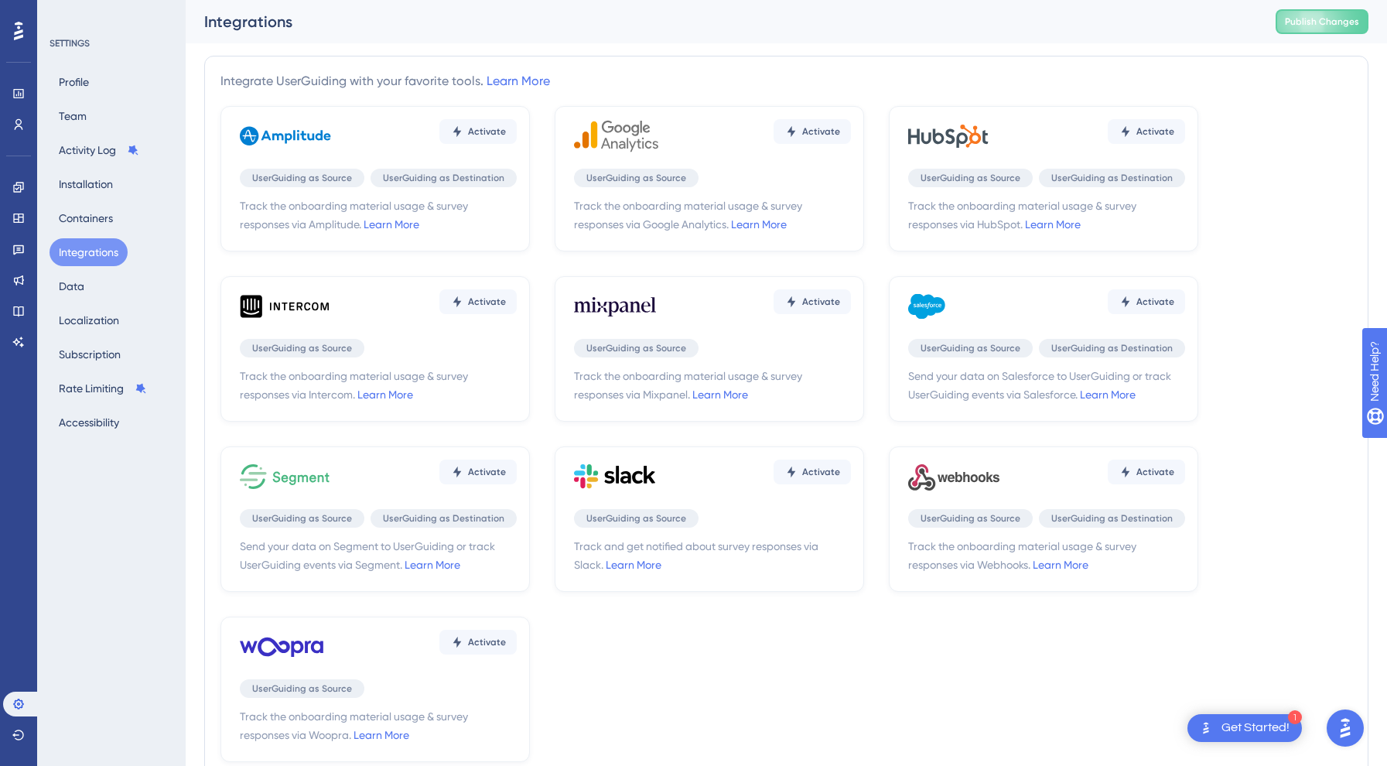
click at [76, 235] on div "Profile Team Activity Log Installation Containers Integrations Data Localizatio…" at bounding box center [112, 252] width 125 height 368
click at [93, 205] on button "Containers" at bounding box center [86, 218] width 73 height 28
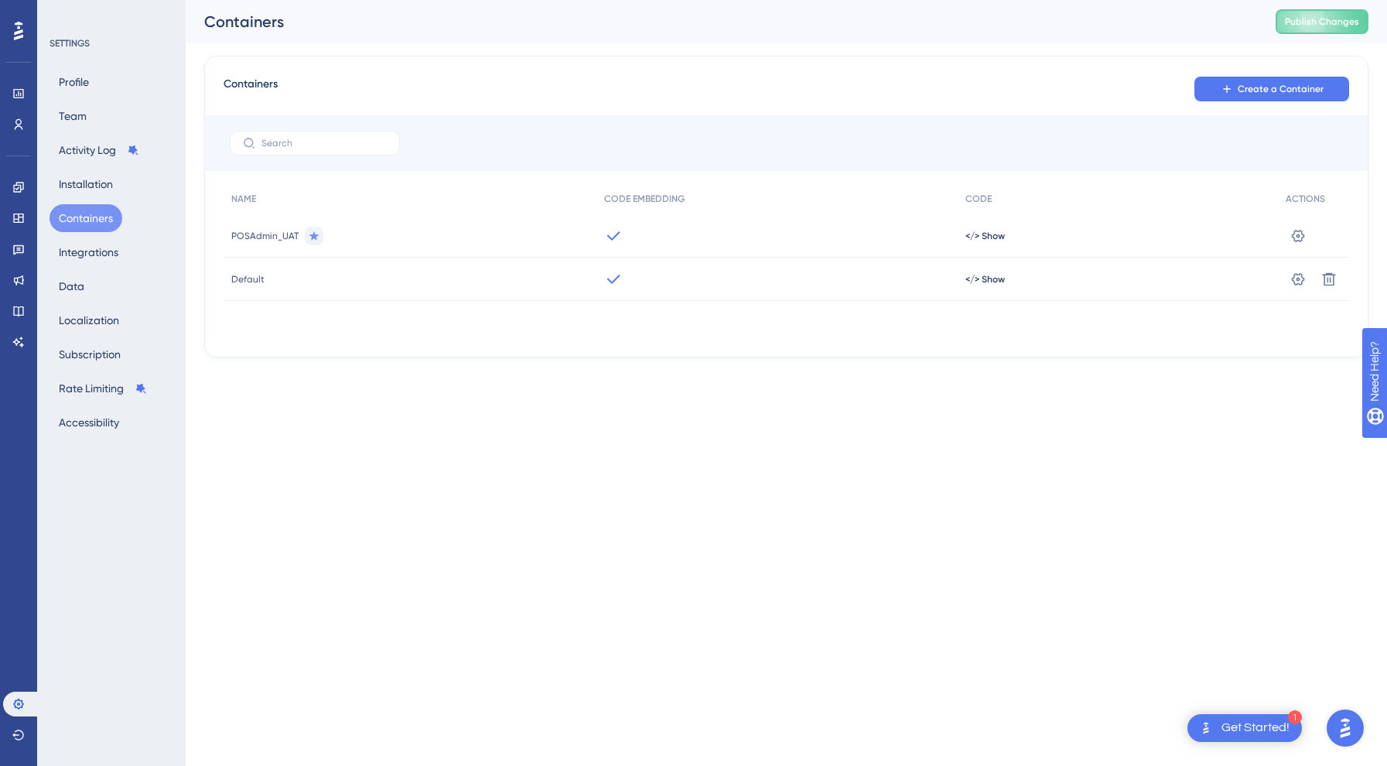
click at [329, 0] on html "1 Get Started! Performance Users Engagement Widgets Feedback Product Updates Kn…" at bounding box center [693, 0] width 1387 height 0
click at [1294, 281] on icon at bounding box center [1298, 278] width 13 height 12
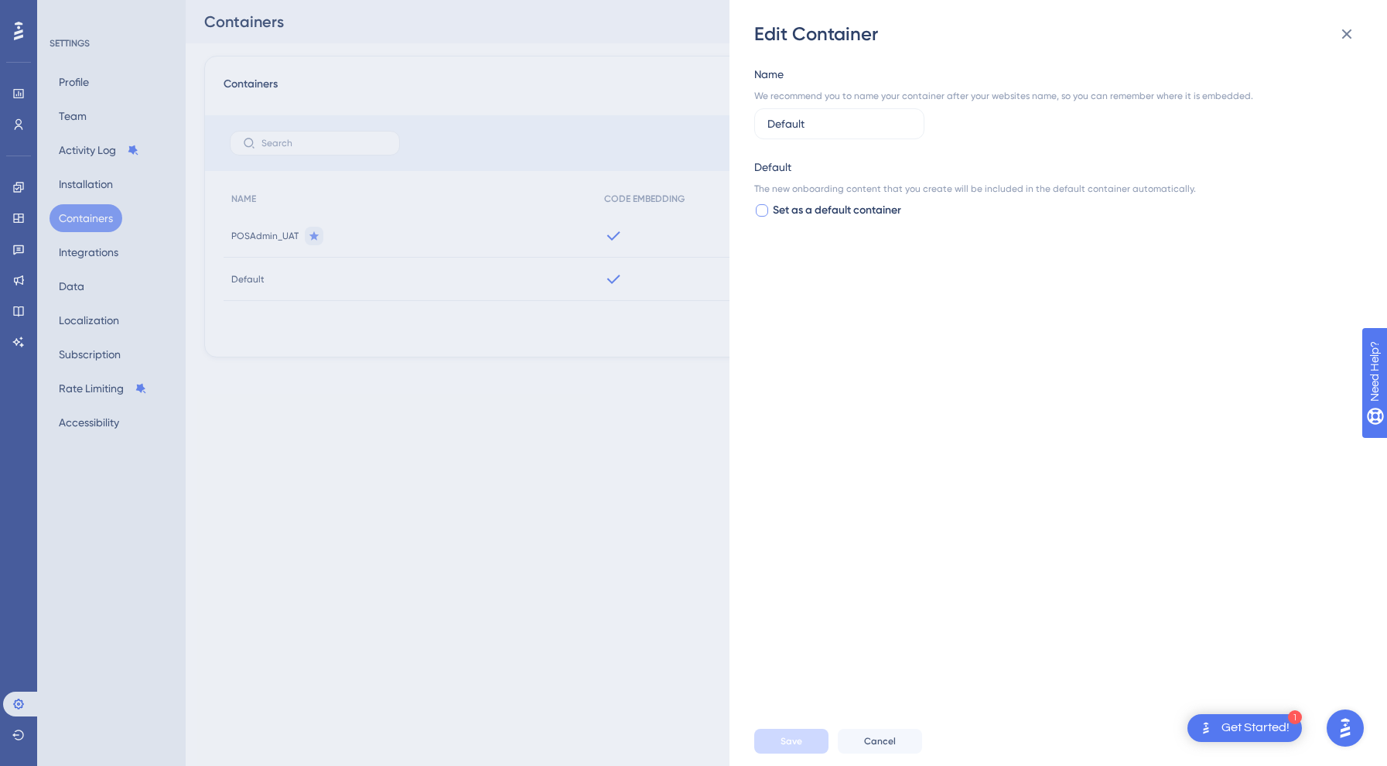
click at [808, 211] on span "Set as a default container" at bounding box center [837, 210] width 128 height 19
checkbox input "true"
click at [808, 742] on button "Save" at bounding box center [791, 741] width 74 height 25
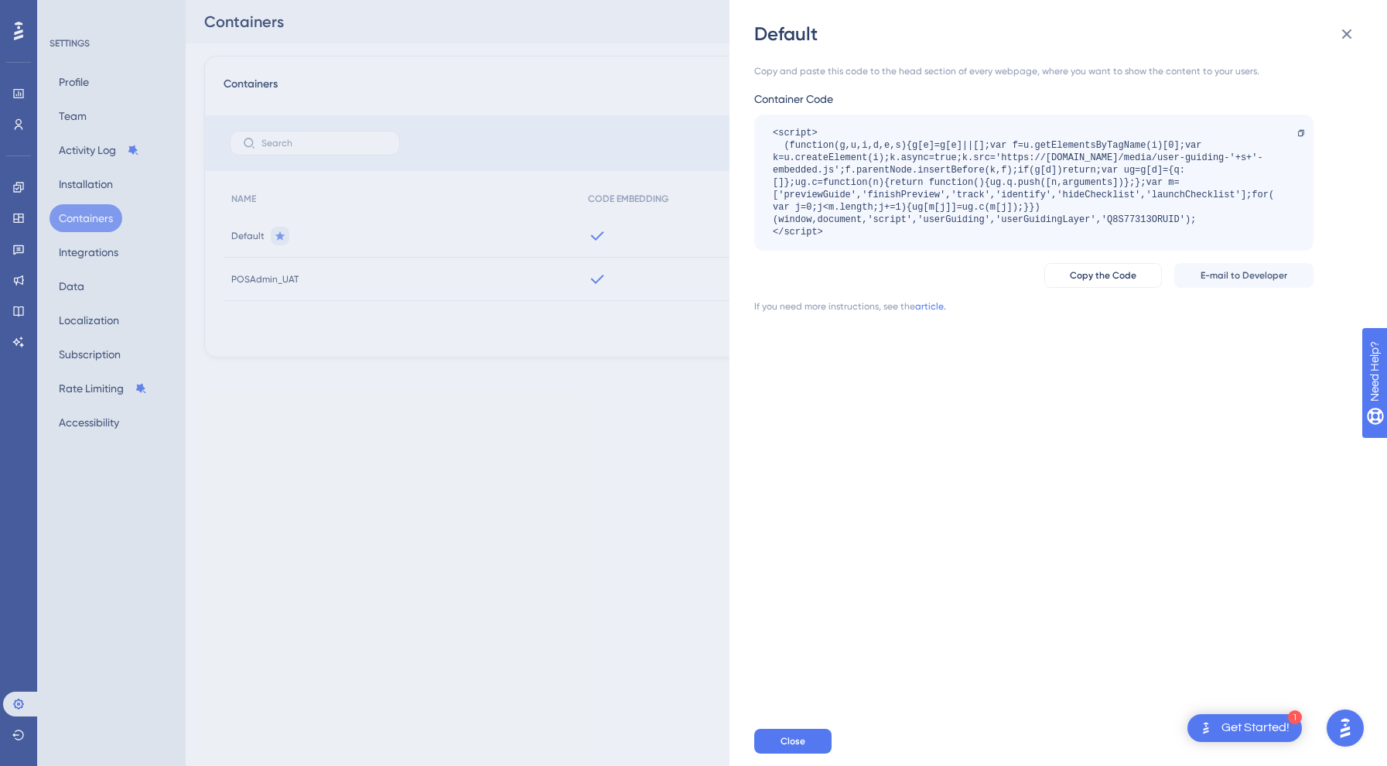
click at [0, 0] on div "Default Copy and paste this code to the head section of every webpage, where yo…" at bounding box center [0, 0] width 0 height 0
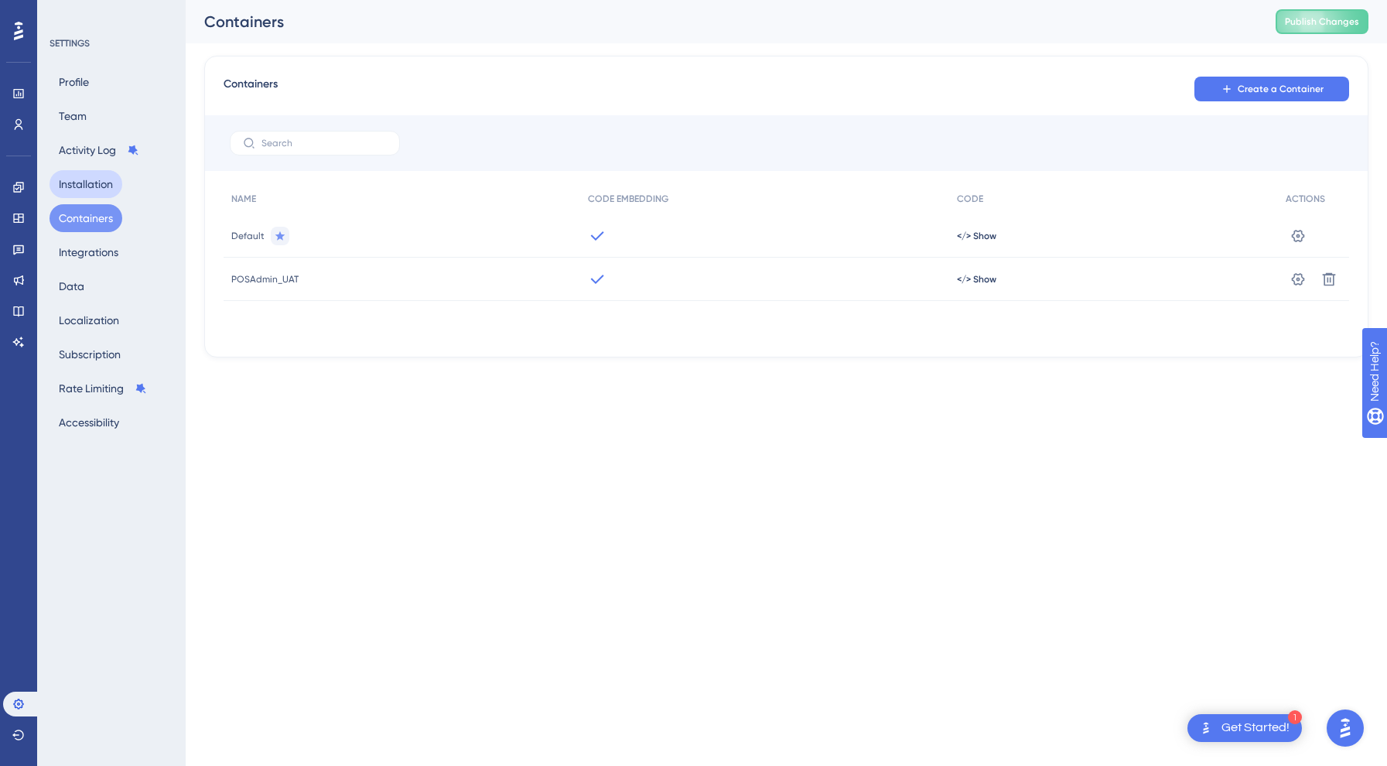
click at [71, 179] on button "Installation" at bounding box center [86, 184] width 73 height 28
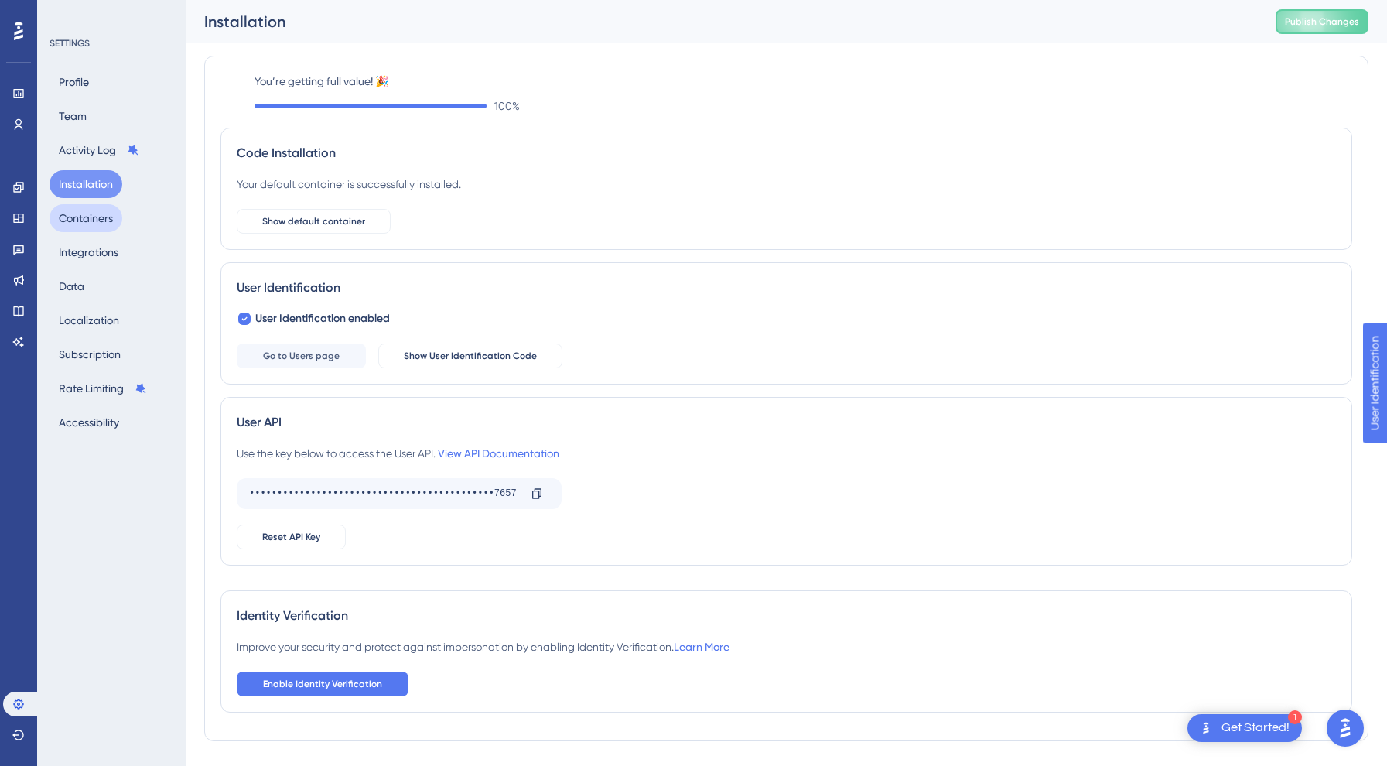
click at [87, 231] on button "Containers" at bounding box center [86, 218] width 73 height 28
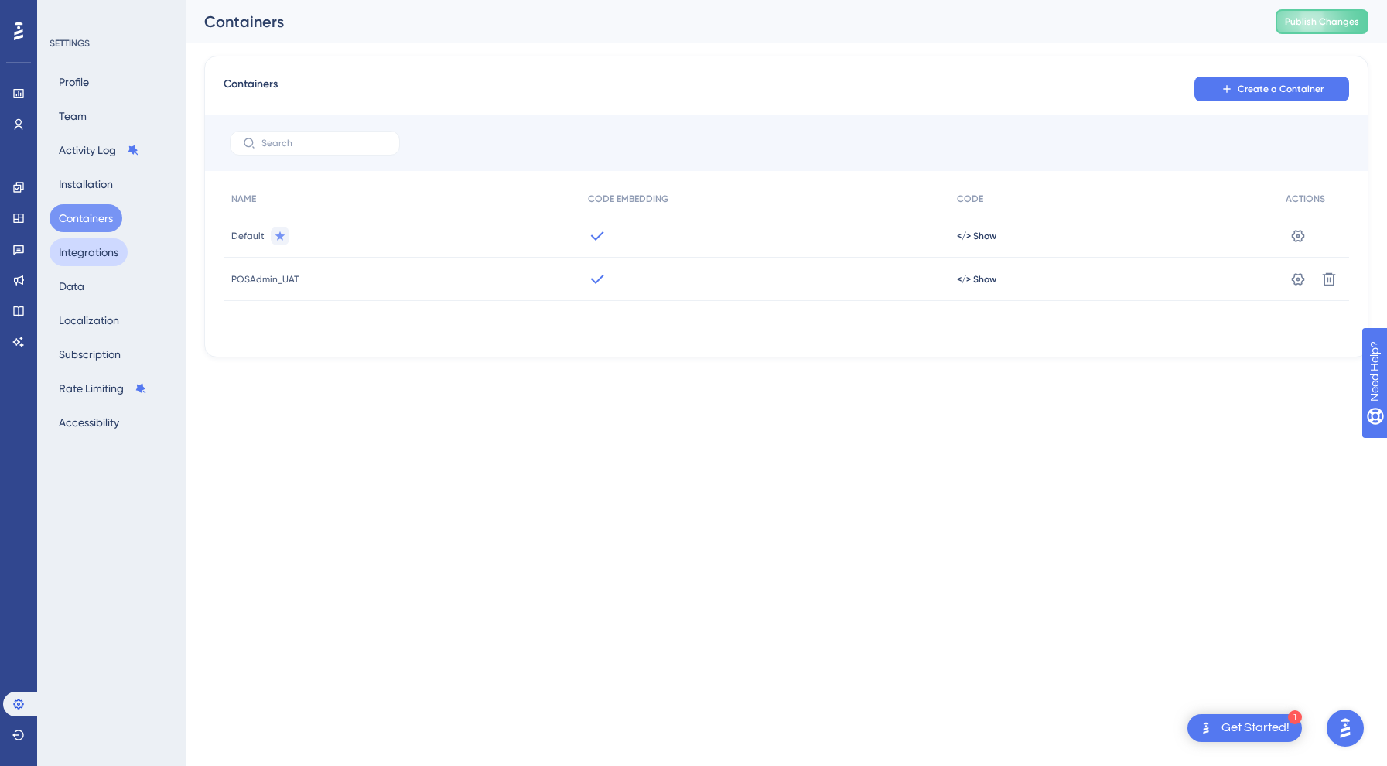
click at [109, 252] on button "Integrations" at bounding box center [89, 252] width 78 height 28
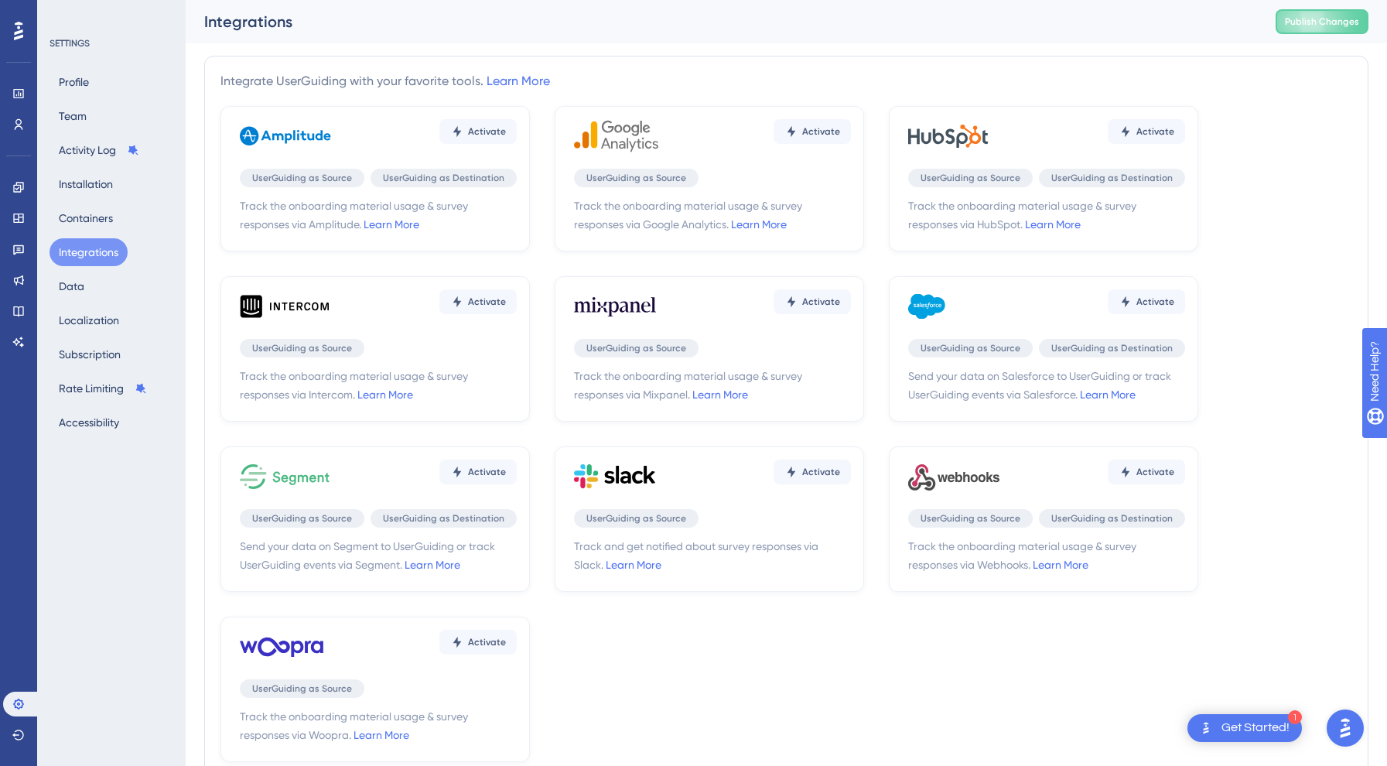
click at [101, 271] on div "Profile Team Activity Log Installation Containers Integrations Data Localizatio…" at bounding box center [112, 252] width 125 height 368
click at [90, 285] on button "Data" at bounding box center [72, 286] width 44 height 28
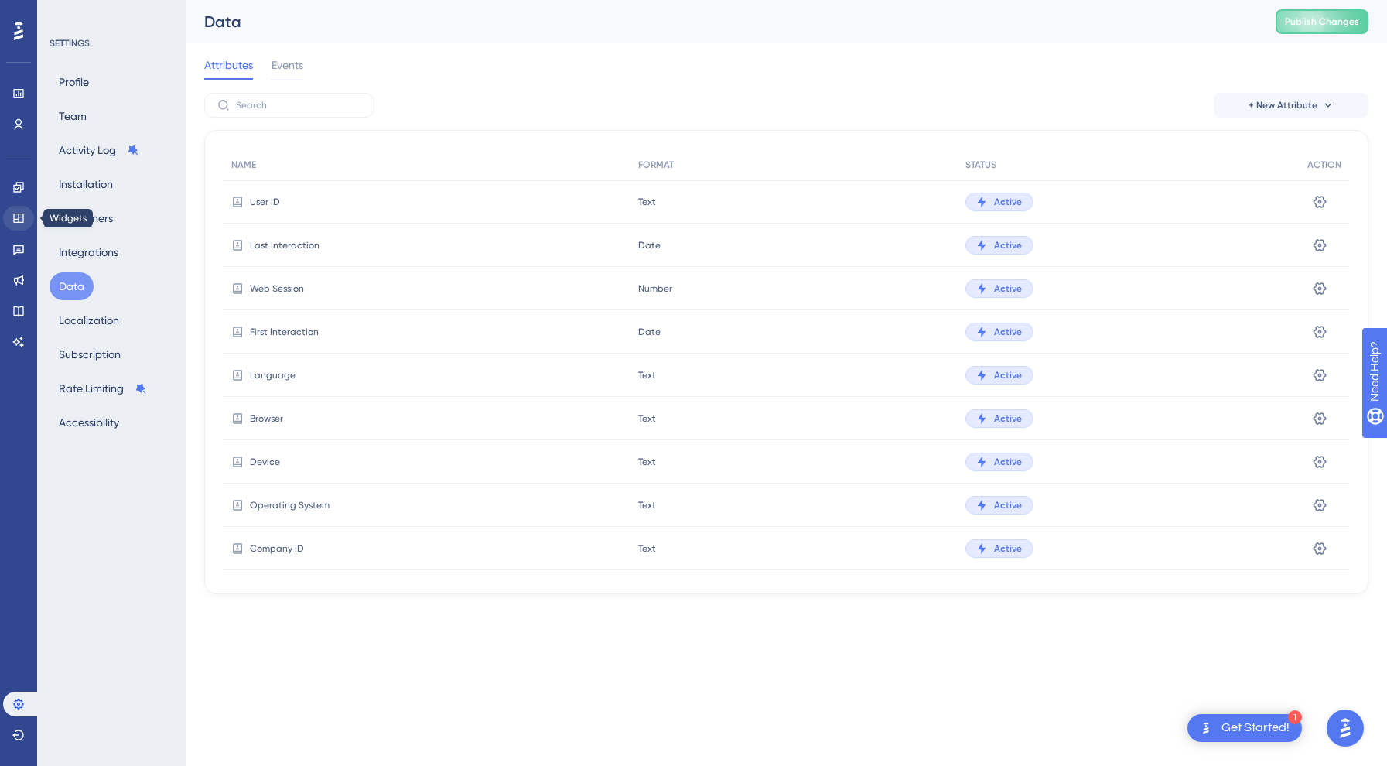
click at [22, 217] on icon at bounding box center [18, 217] width 10 height 9
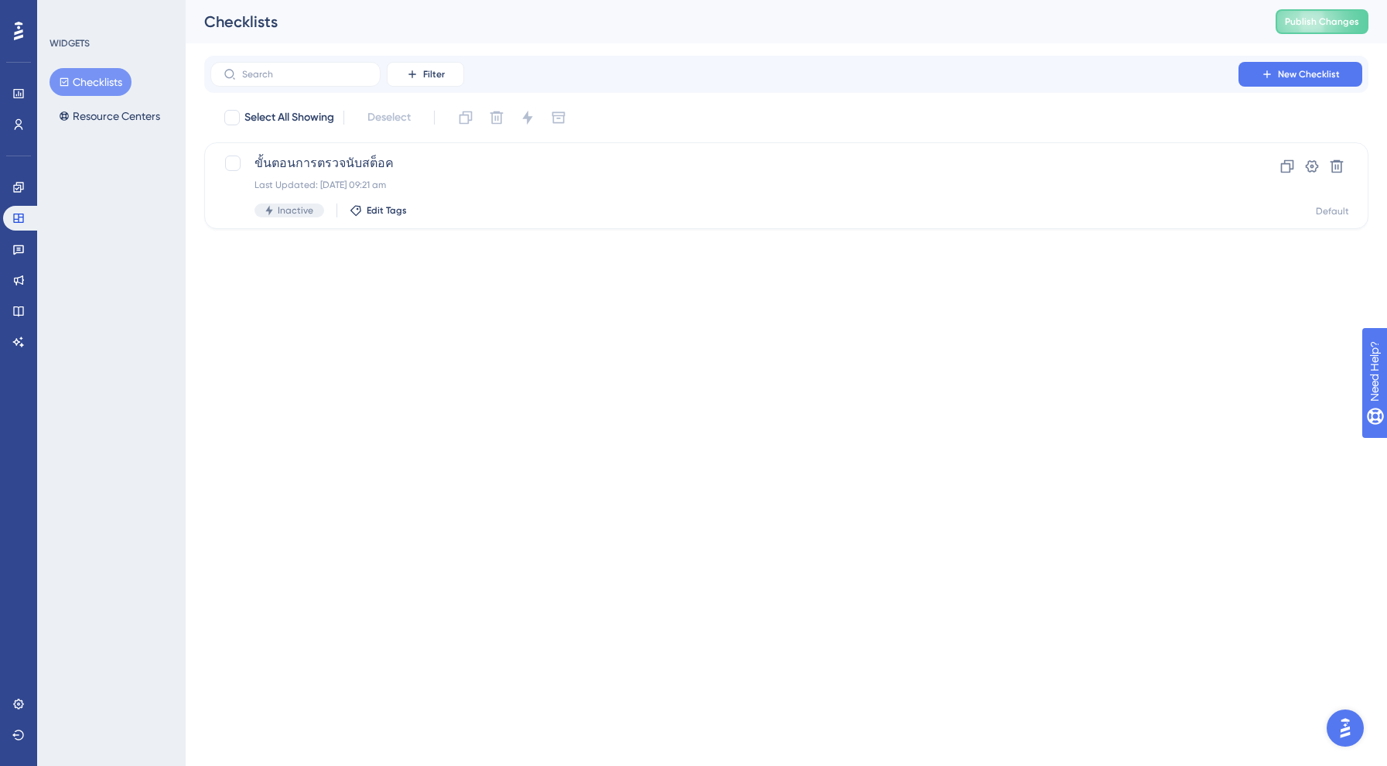
click at [87, 133] on div "WIDGETS Checklists Resource Centers" at bounding box center [111, 383] width 149 height 766
click at [116, 103] on button "Resource Centers" at bounding box center [110, 116] width 120 height 28
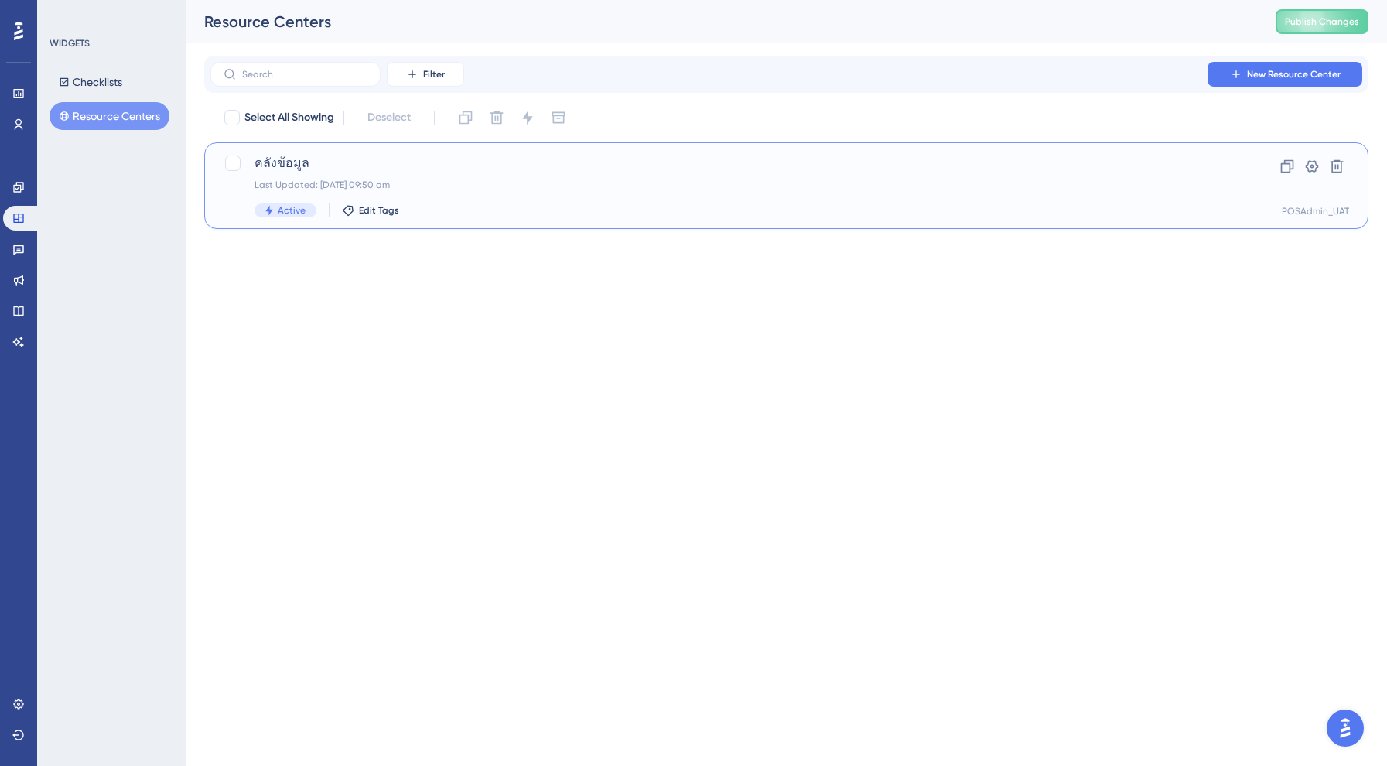
click at [402, 187] on div "Last Updated: [DATE] 09:50 am" at bounding box center [724, 185] width 940 height 12
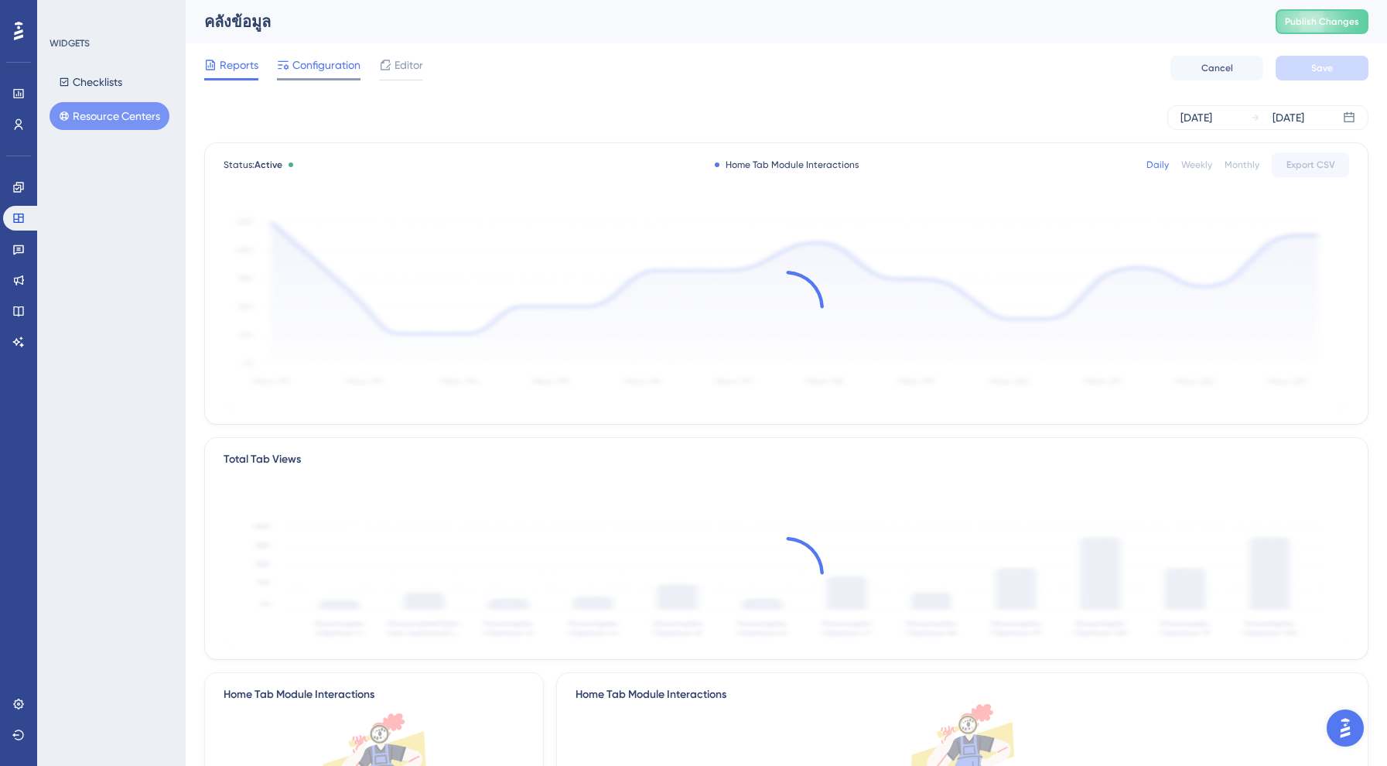
click at [341, 73] on span "Configuration" at bounding box center [326, 65] width 68 height 19
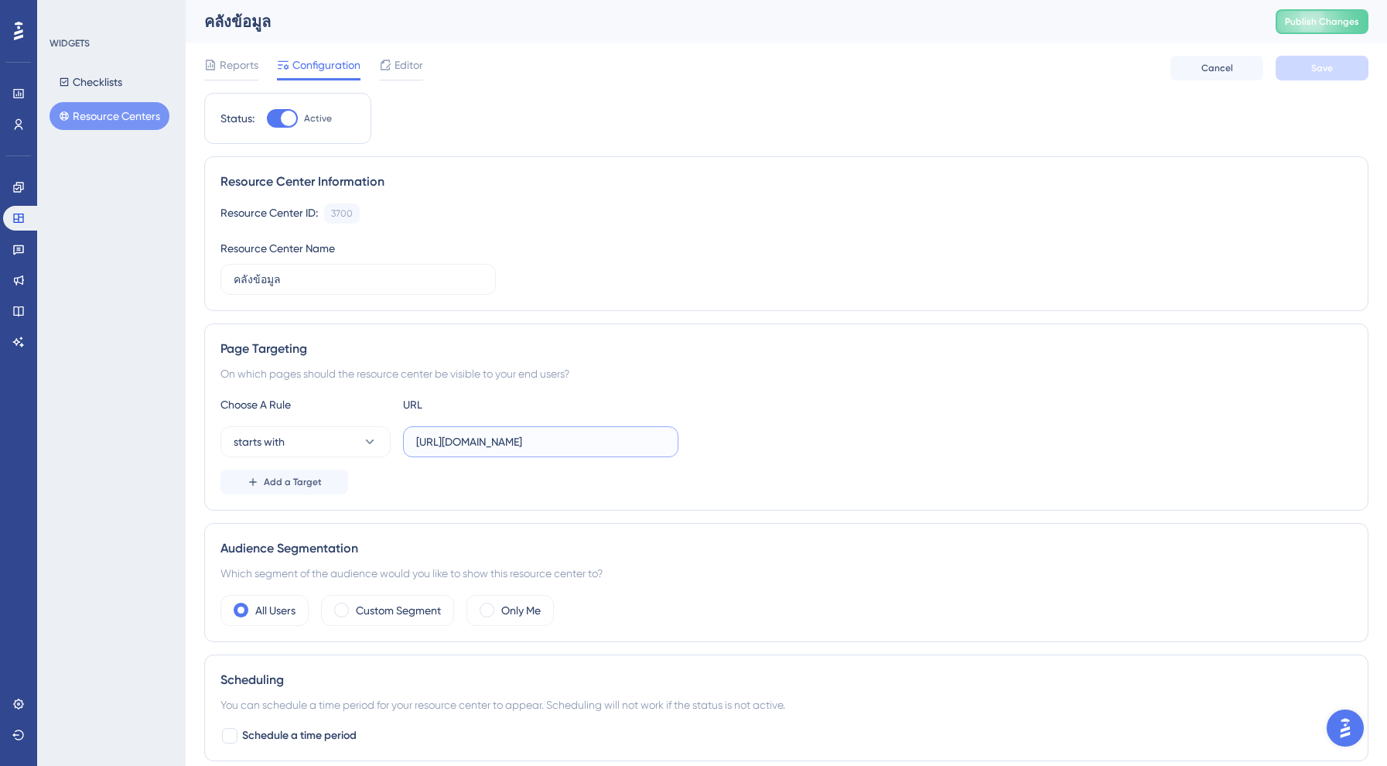
click at [527, 449] on input "[URL][DOMAIN_NAME]" at bounding box center [540, 441] width 249 height 17
click at [524, 441] on input "[URL][DOMAIN_NAME]" at bounding box center [540, 441] width 249 height 17
type input "[URL][DOMAIN_NAME]"
click at [1301, 65] on button "Save" at bounding box center [1321, 68] width 93 height 25
click at [1302, 30] on button "Publish Changes" at bounding box center [1321, 21] width 93 height 25
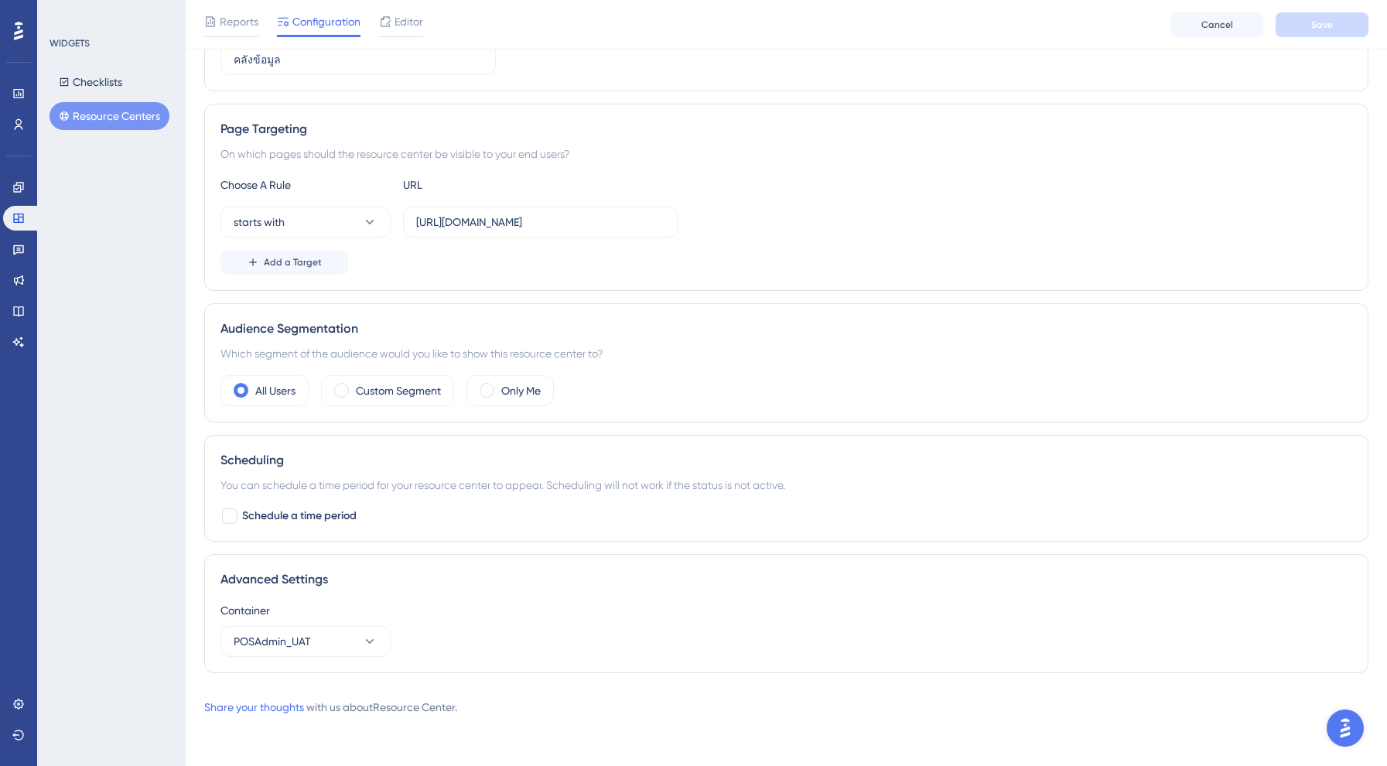
scroll to position [226, 0]
click at [107, 55] on div "WIDGETS Checklists Resource Centers" at bounding box center [112, 83] width 125 height 93
click at [251, 22] on span "Reports" at bounding box center [239, 21] width 39 height 19
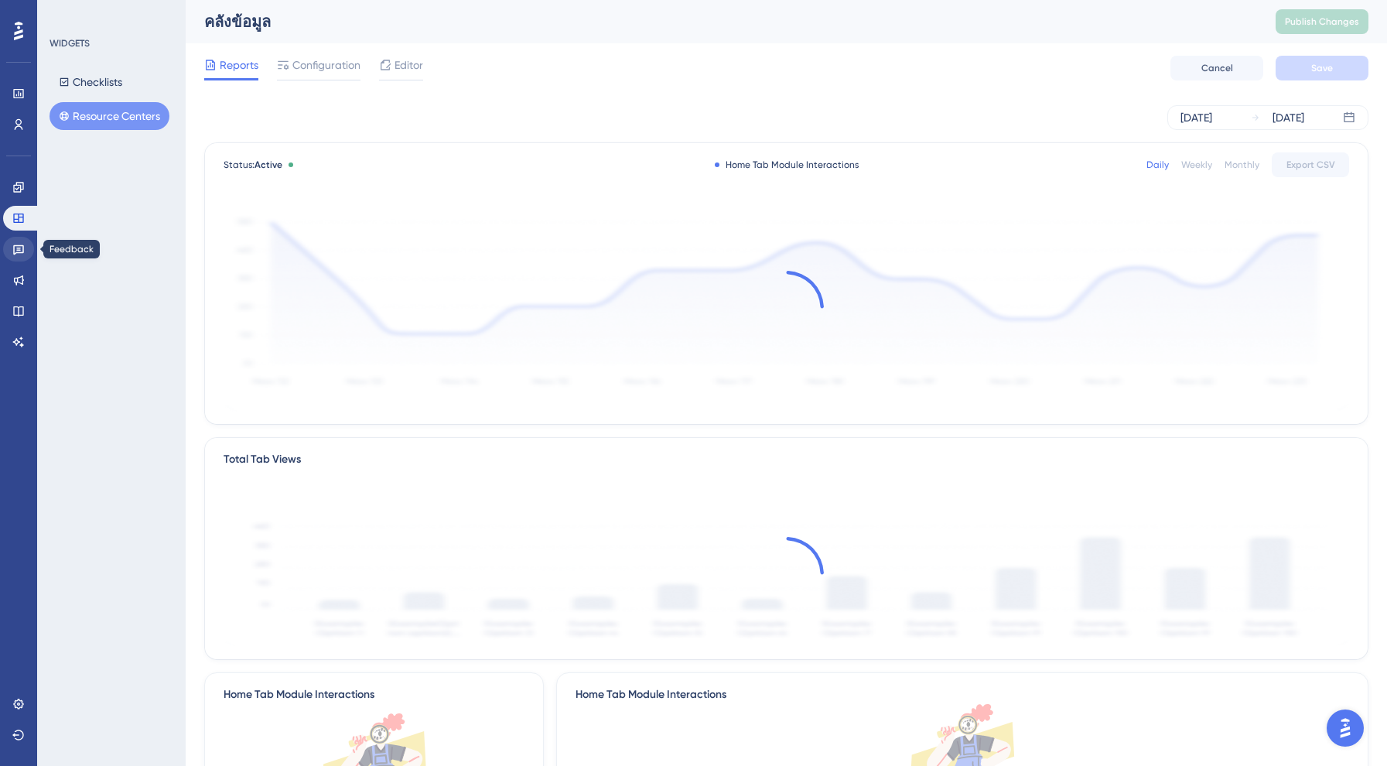
click at [18, 258] on link at bounding box center [18, 249] width 31 height 25
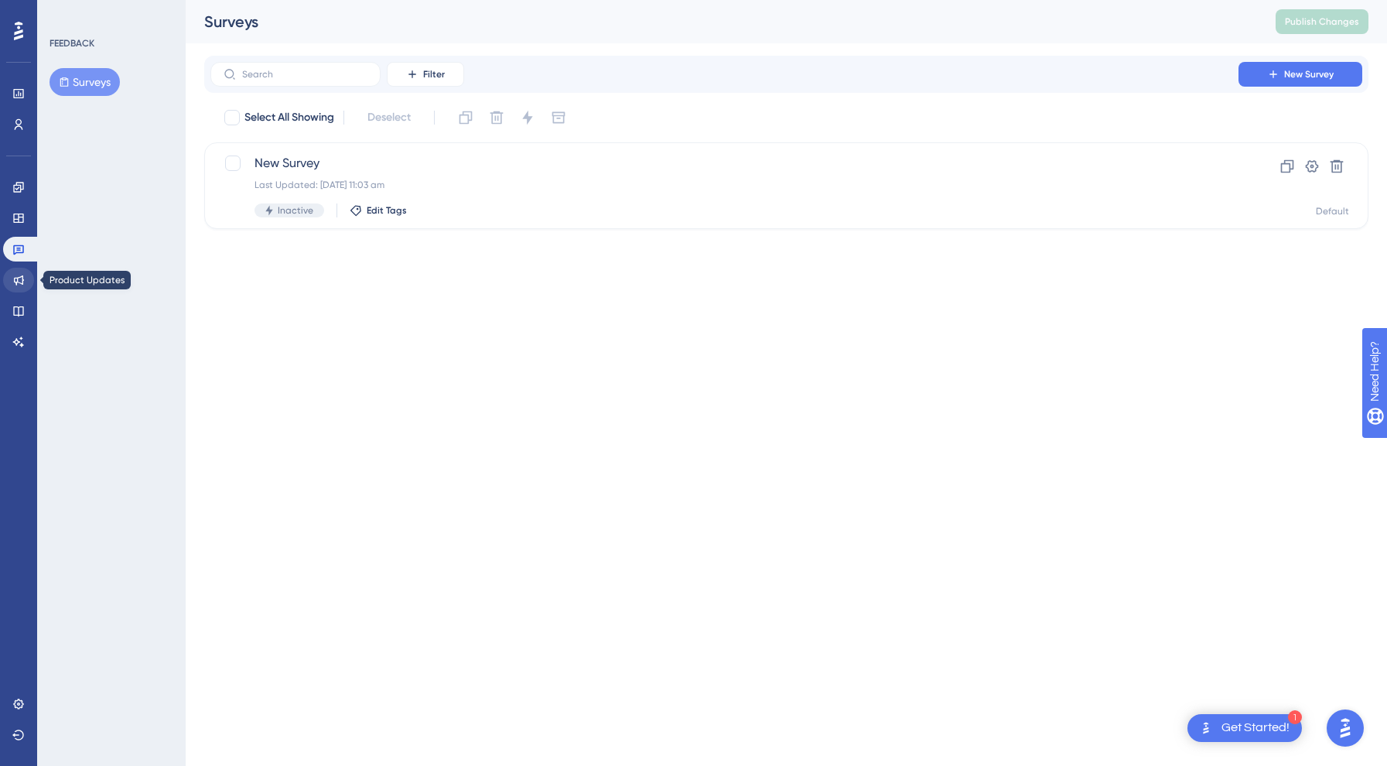
click at [19, 280] on icon at bounding box center [18, 280] width 12 height 12
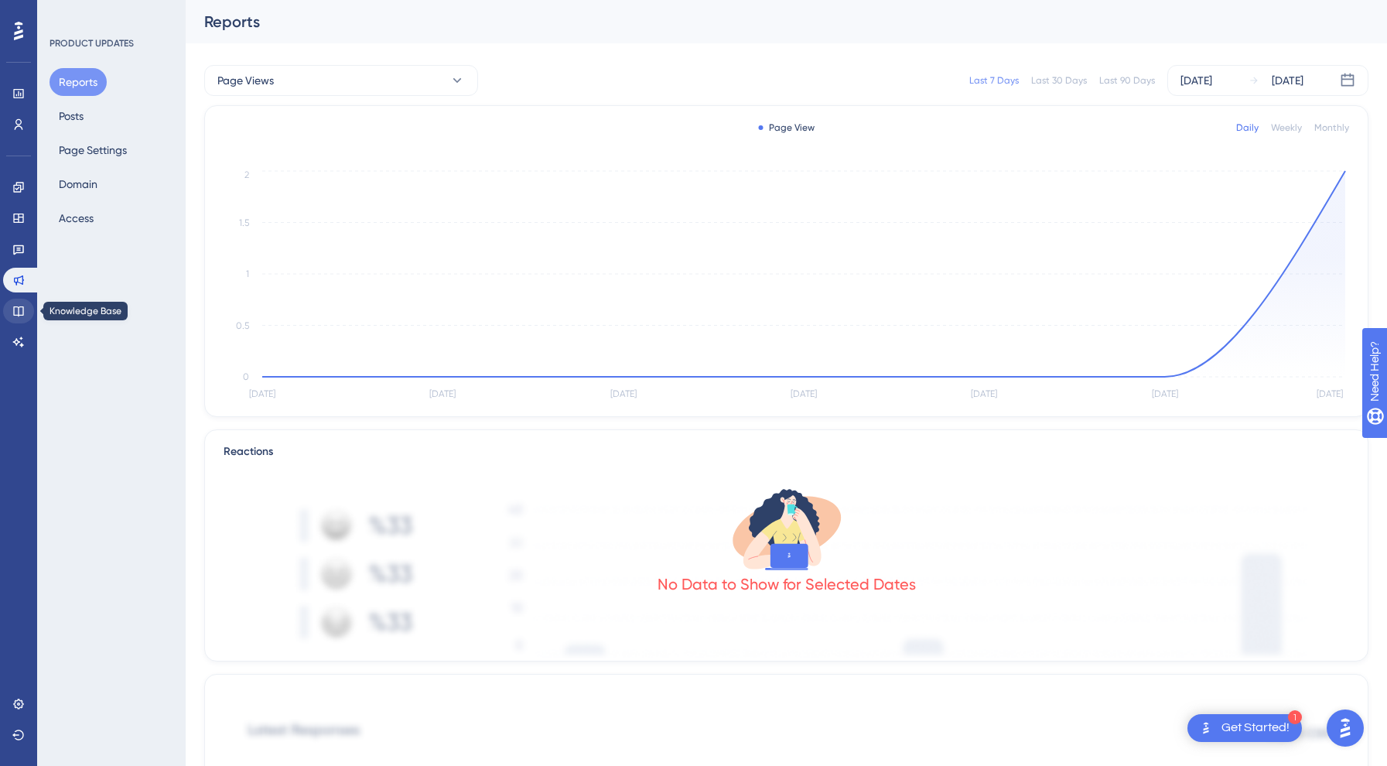
click at [26, 315] on link at bounding box center [18, 311] width 31 height 25
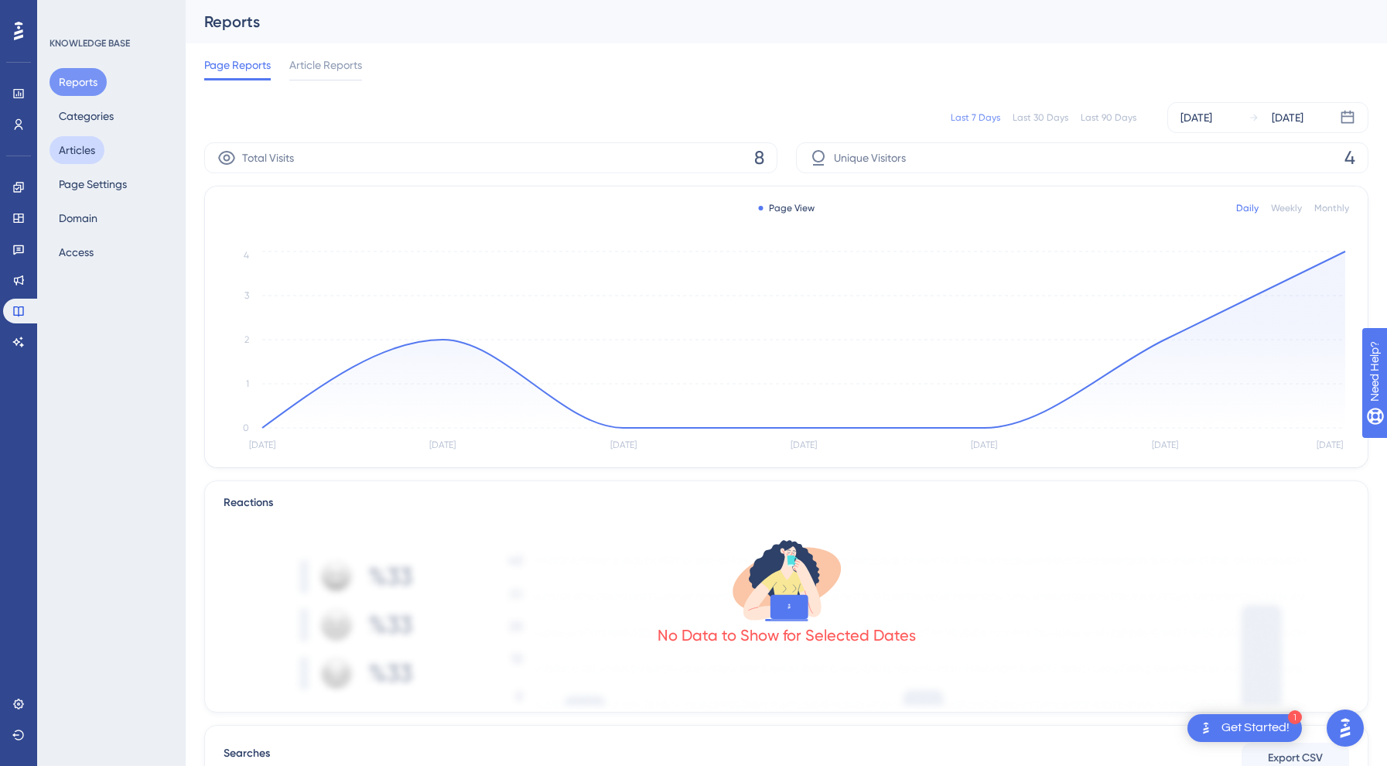
click at [72, 155] on button "Articles" at bounding box center [77, 150] width 55 height 28
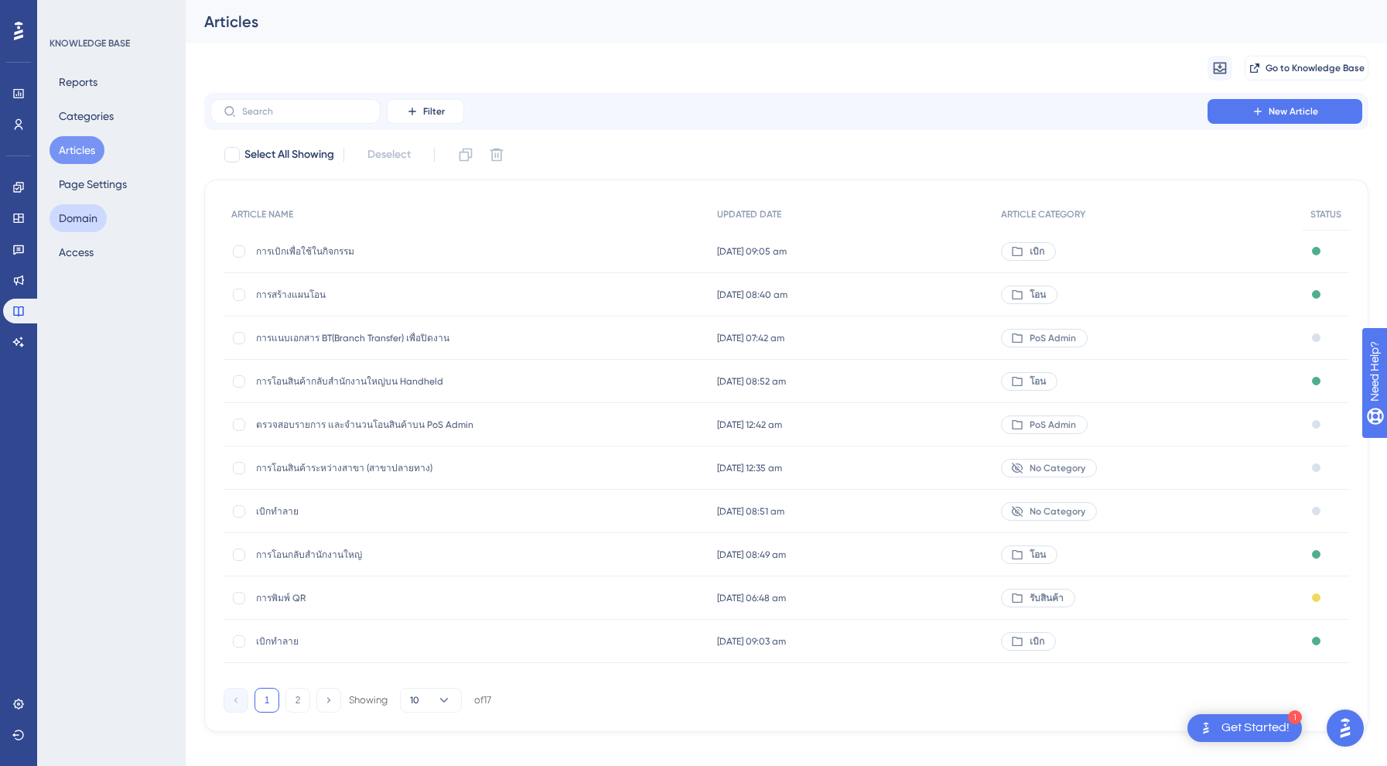
click at [84, 227] on button "Domain" at bounding box center [78, 218] width 57 height 28
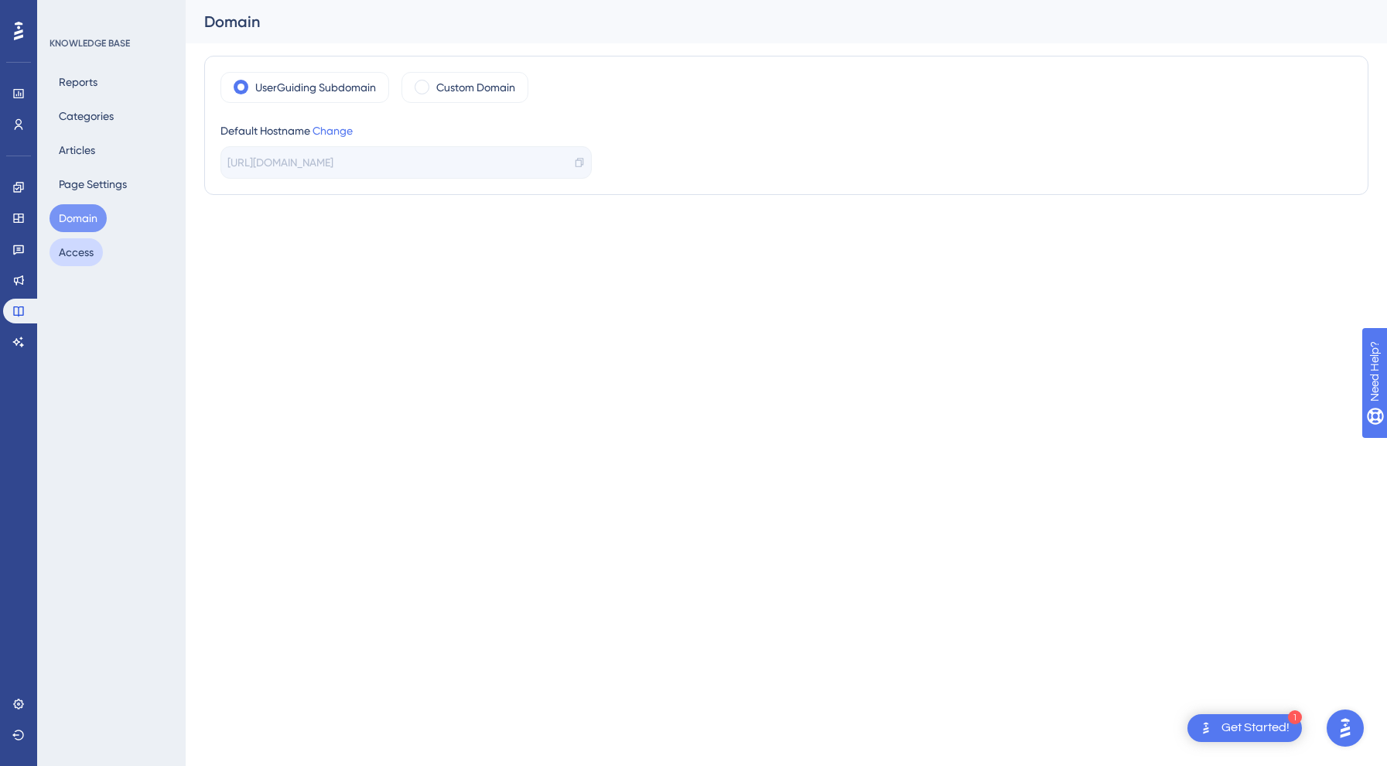
click at [83, 258] on button "Access" at bounding box center [76, 252] width 53 height 28
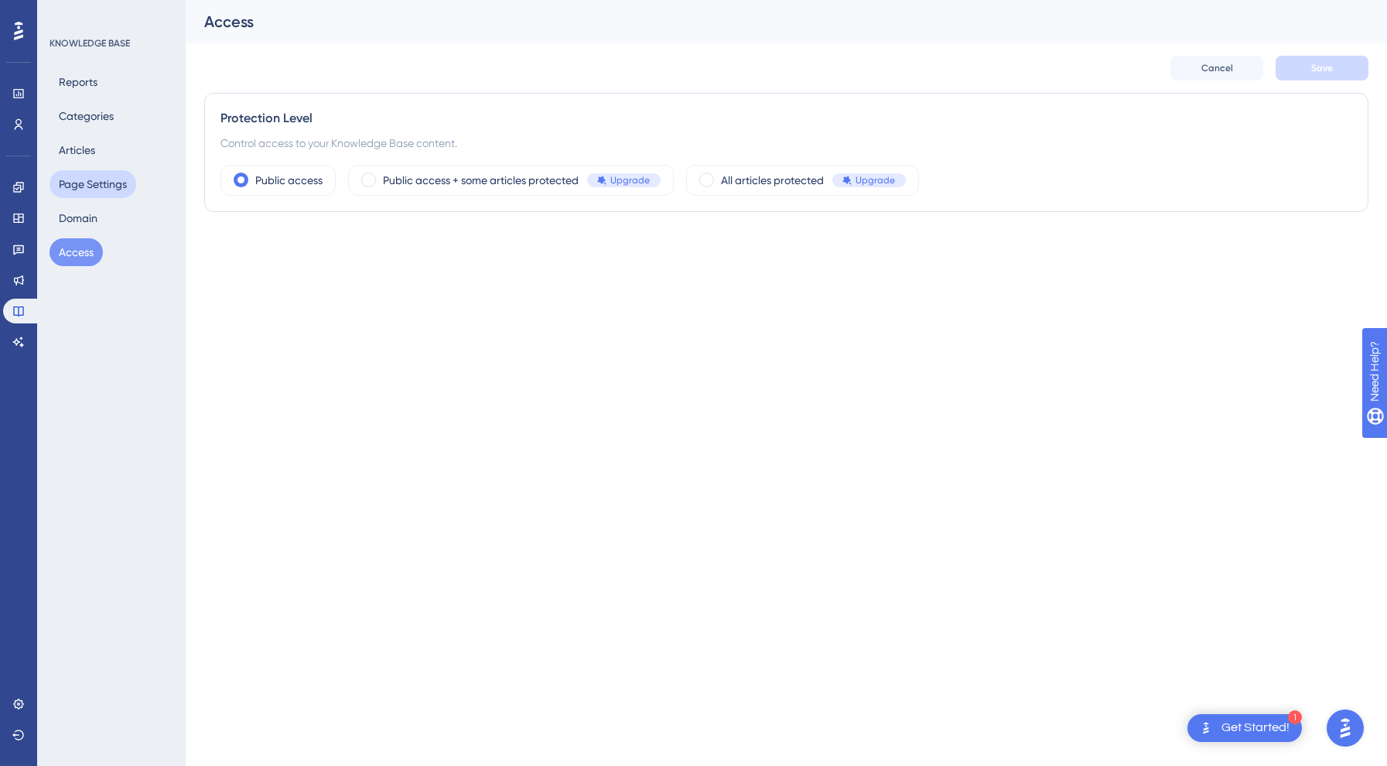
click at [87, 182] on button "Page Settings" at bounding box center [93, 184] width 87 height 28
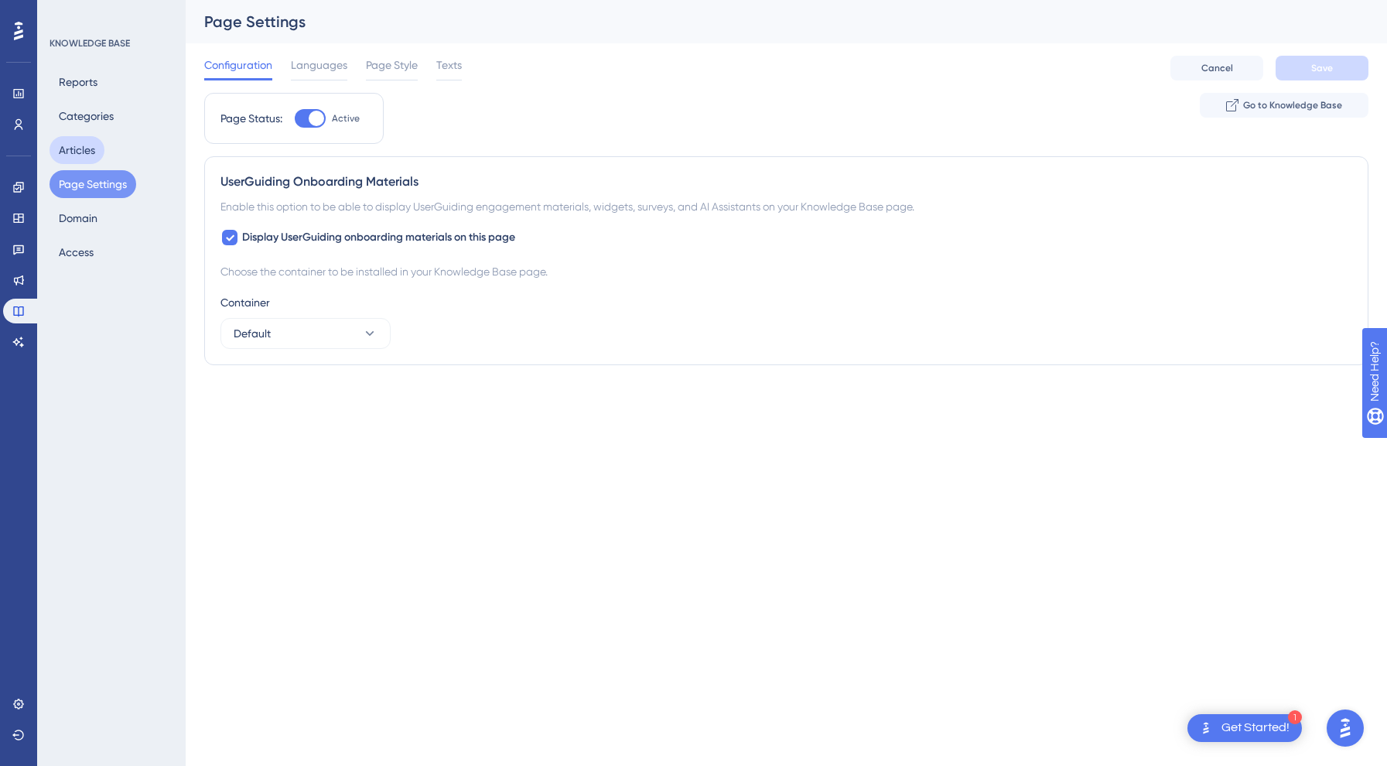
click at [82, 146] on button "Articles" at bounding box center [77, 150] width 55 height 28
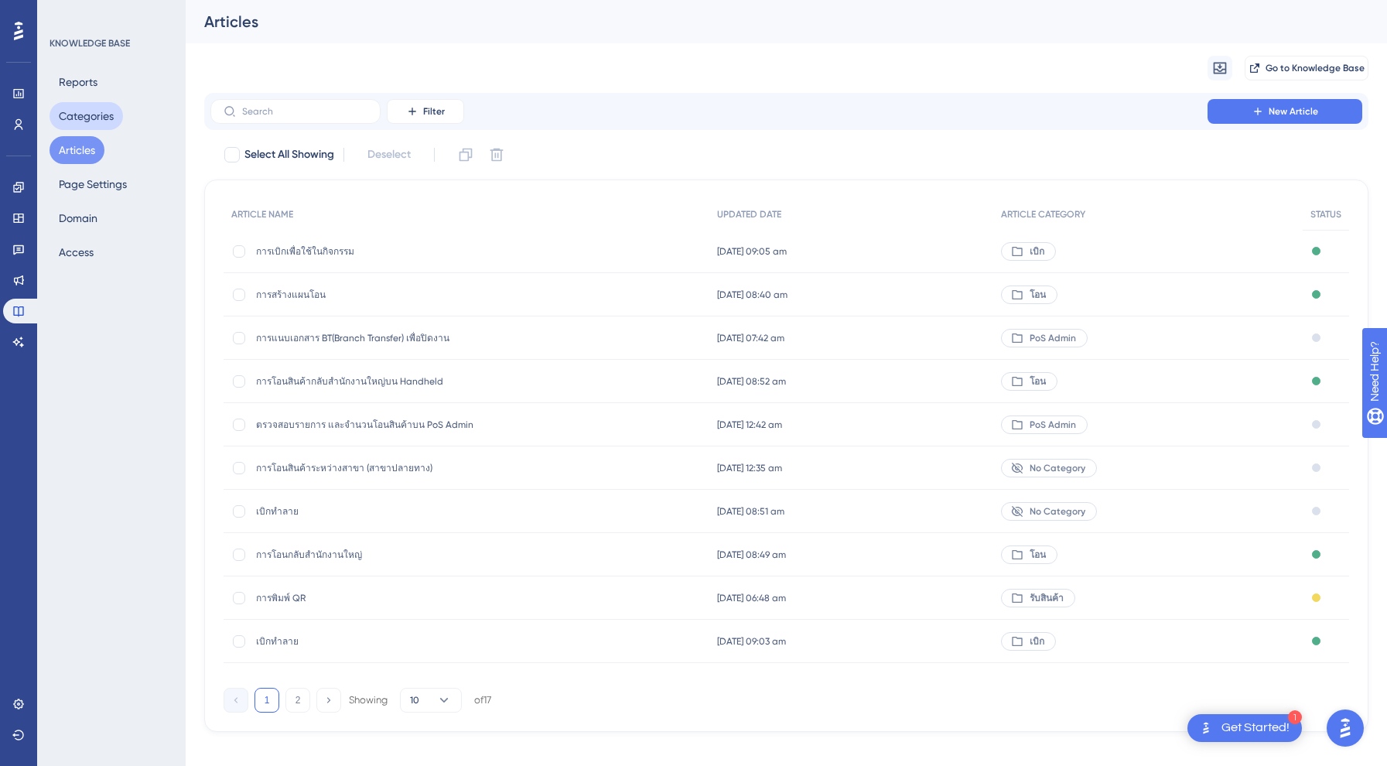
click at [73, 111] on button "Categories" at bounding box center [86, 116] width 73 height 28
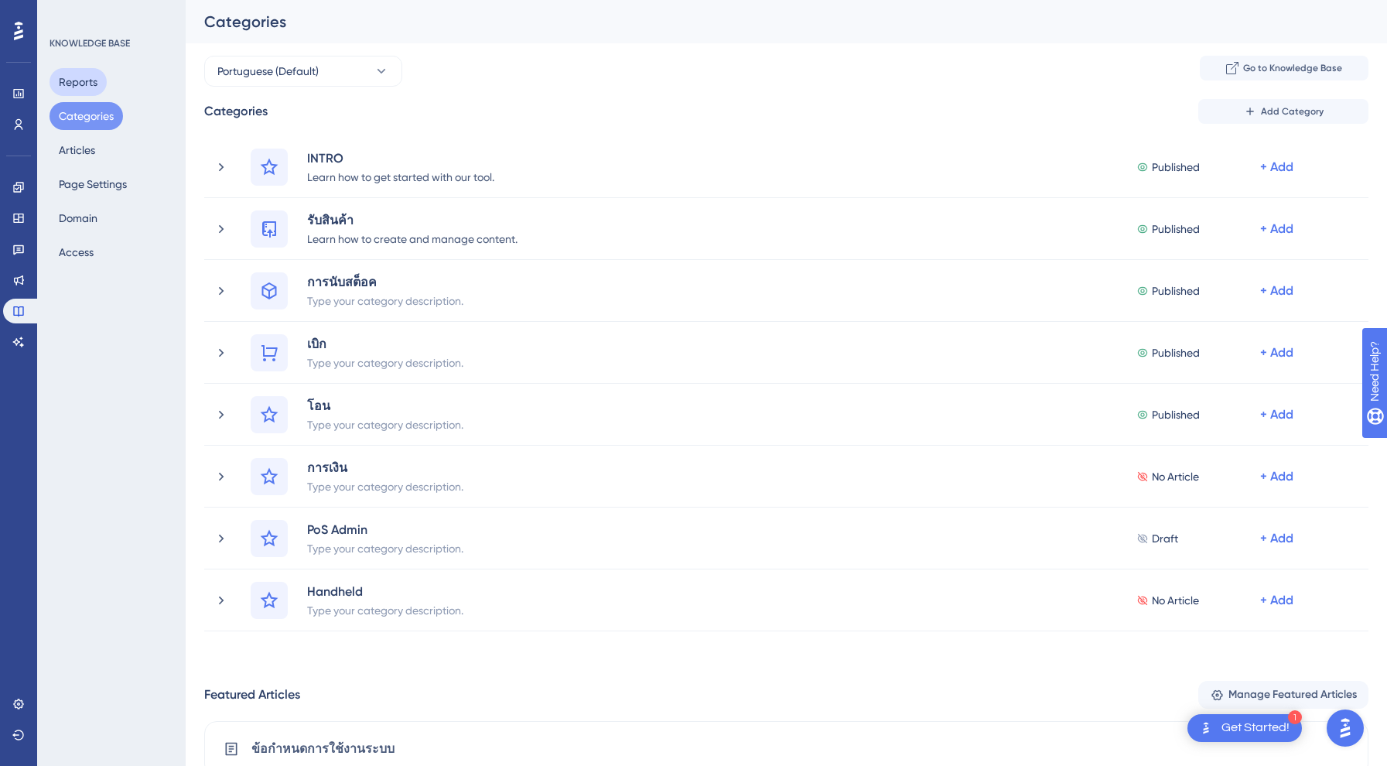
click at [81, 81] on button "Reports" at bounding box center [78, 82] width 57 height 28
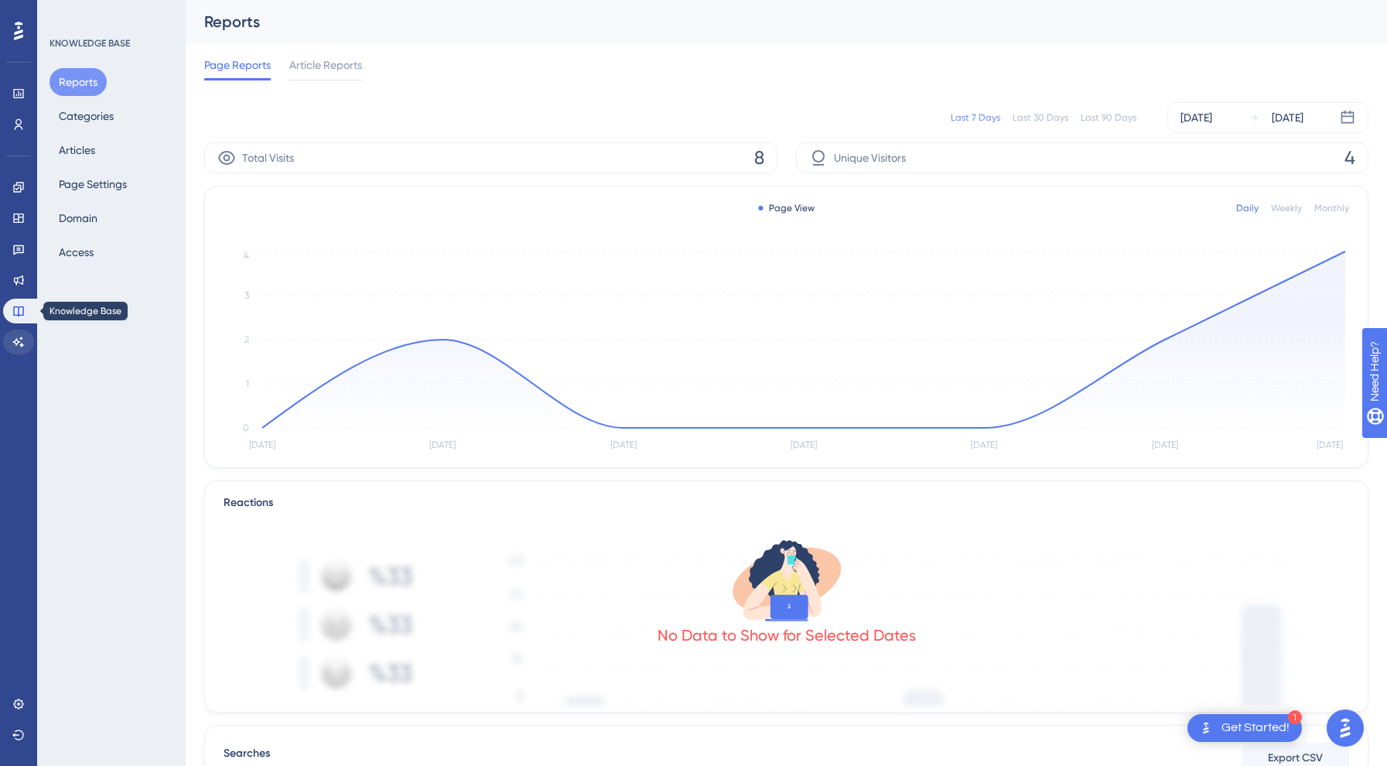
click at [19, 333] on link at bounding box center [18, 341] width 31 height 25
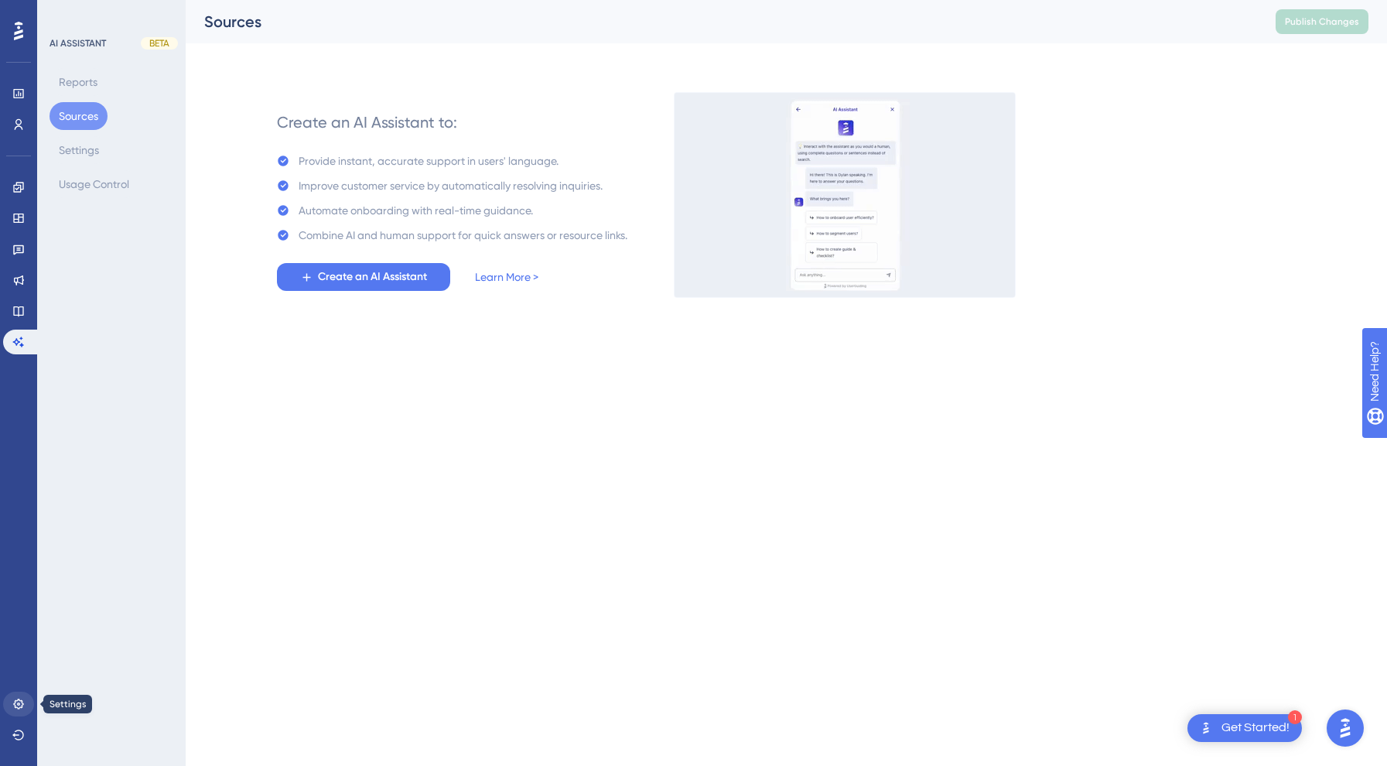
click at [17, 698] on icon at bounding box center [18, 704] width 12 height 12
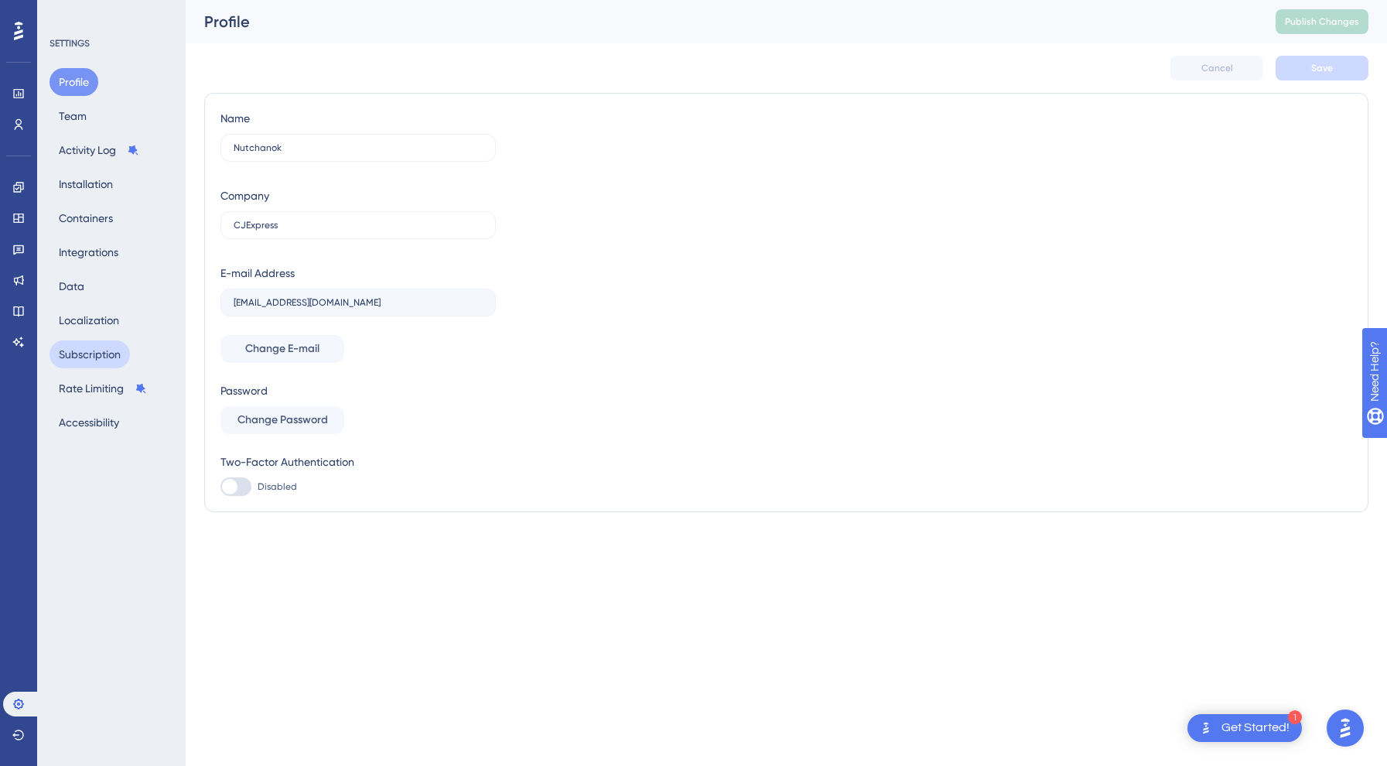
click at [113, 352] on button "Subscription" at bounding box center [90, 354] width 80 height 28
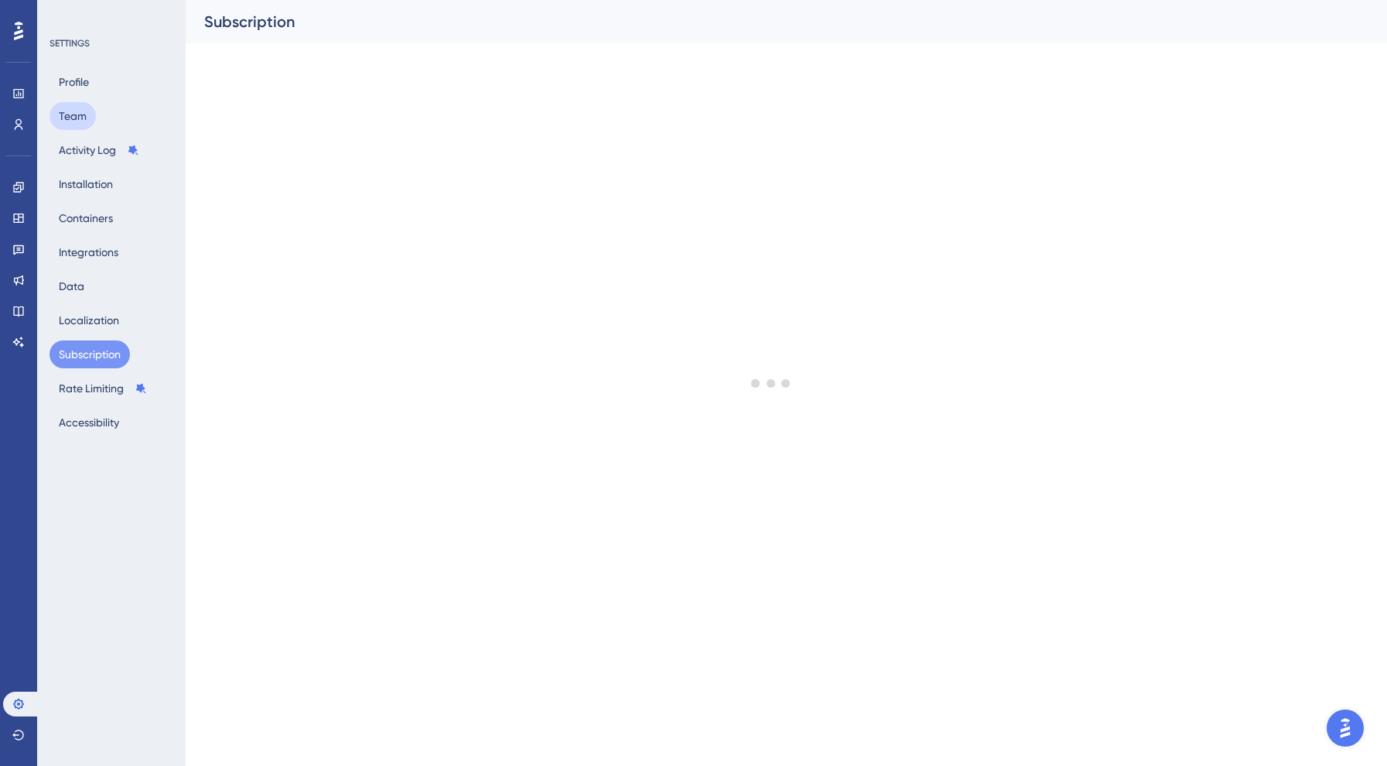
click at [73, 114] on button "Team" at bounding box center [73, 116] width 46 height 28
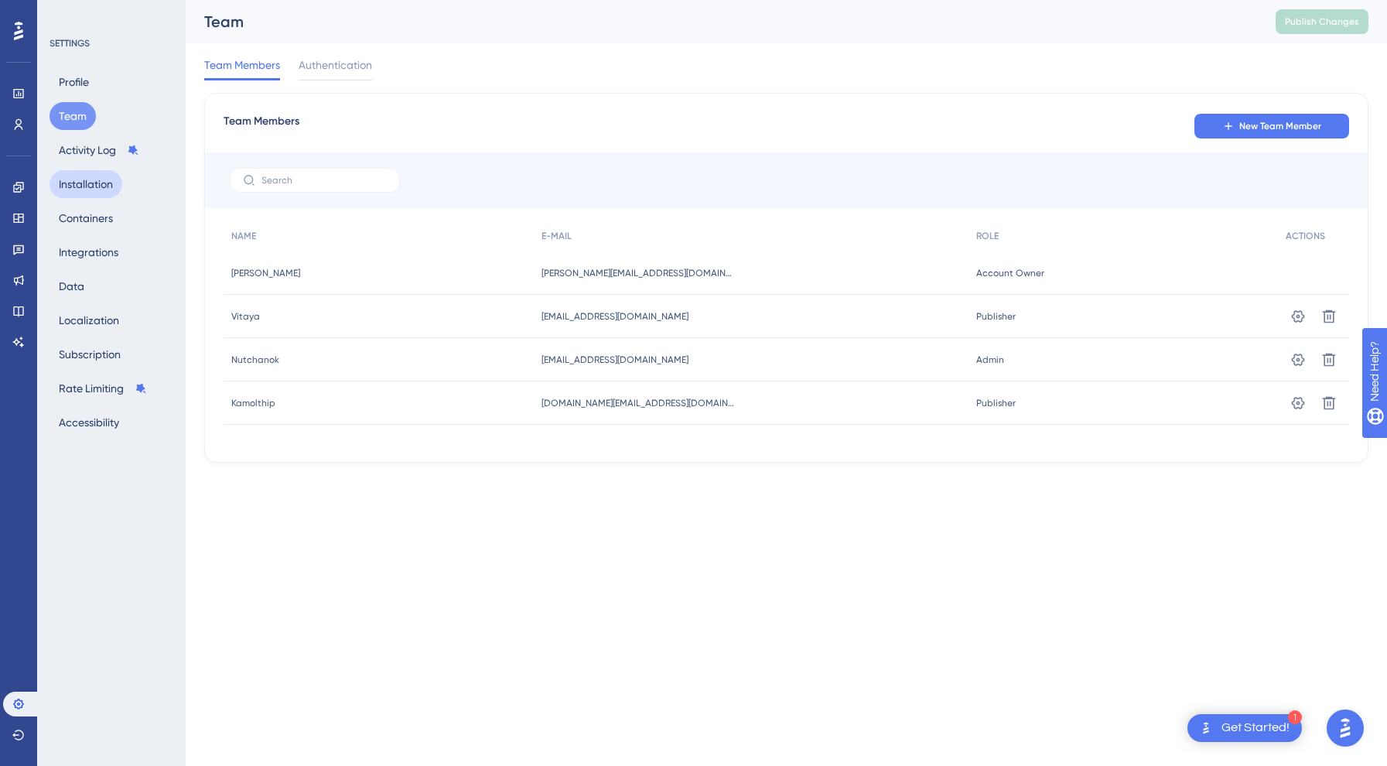
click at [81, 188] on button "Installation" at bounding box center [86, 184] width 73 height 28
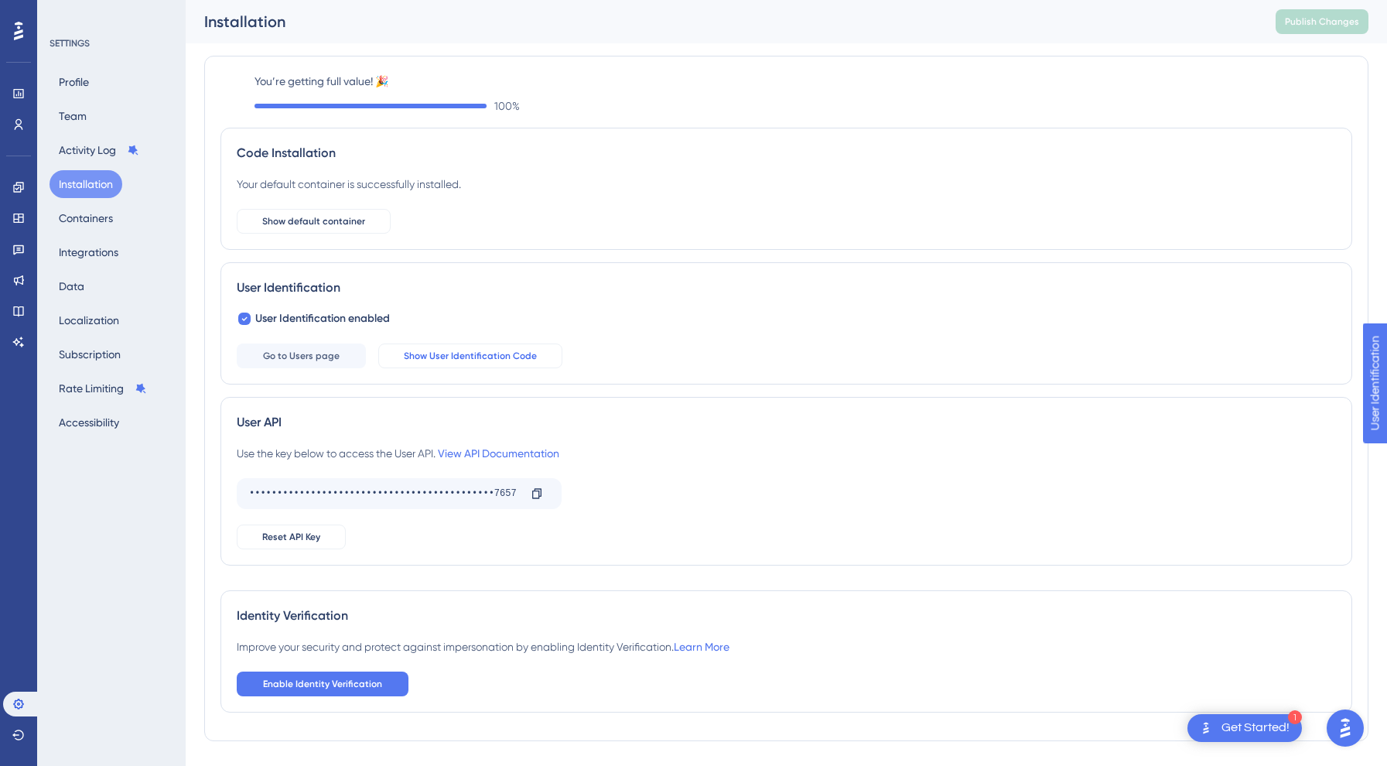
click at [436, 353] on span "Show User Identification Code" at bounding box center [470, 356] width 133 height 12
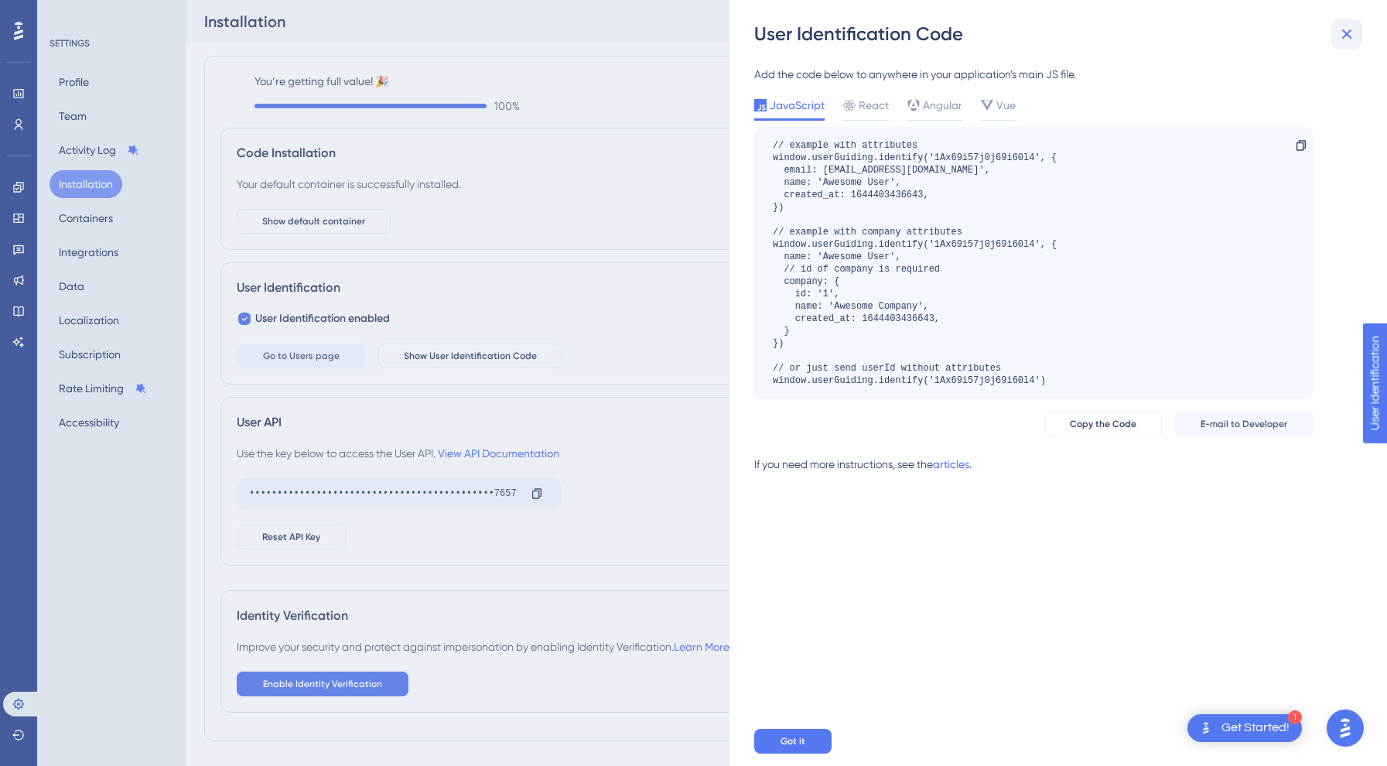
click at [1350, 29] on icon at bounding box center [1347, 34] width 10 height 10
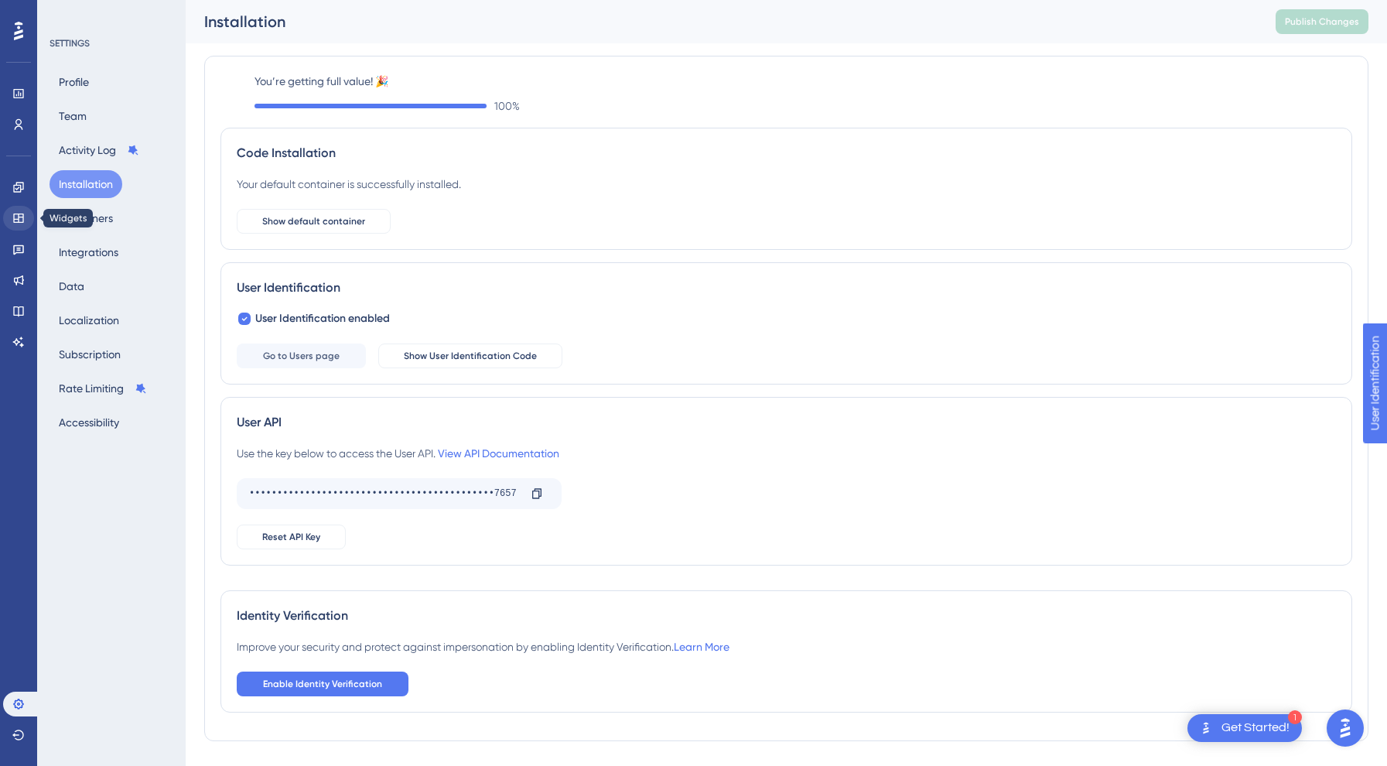
click at [31, 220] on link at bounding box center [18, 218] width 31 height 25
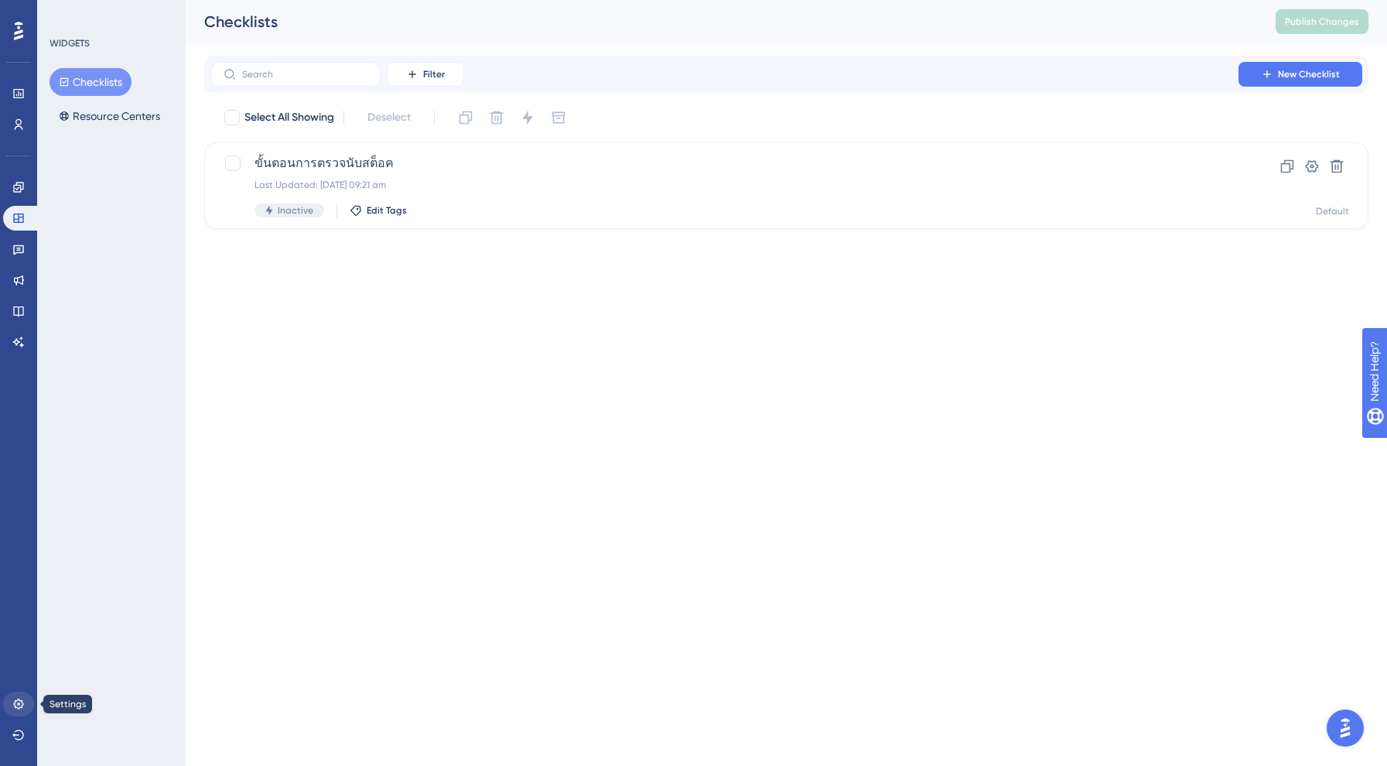
click at [20, 700] on icon at bounding box center [18, 704] width 12 height 12
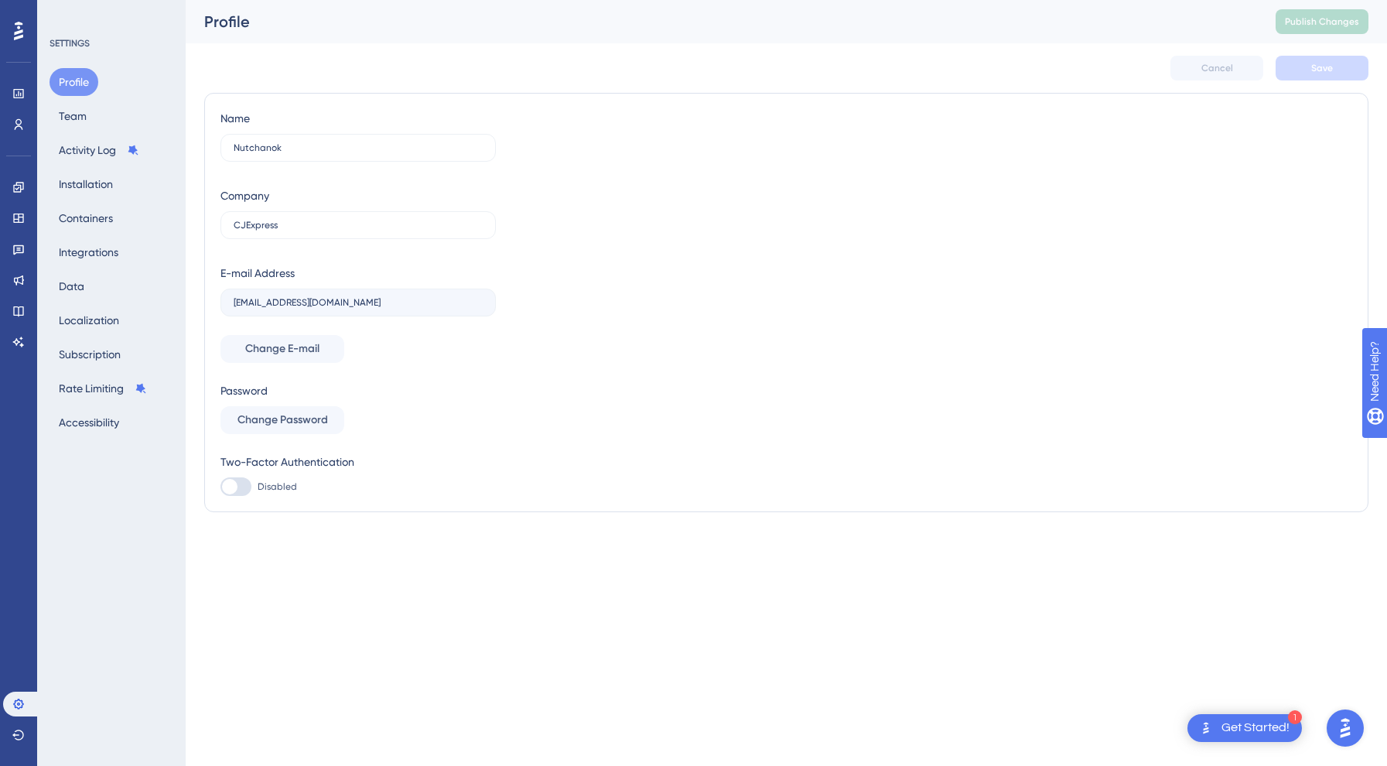
click at [93, 235] on div "Profile Team Activity Log Installation Containers Integrations Data Localizatio…" at bounding box center [112, 252] width 125 height 368
click at [95, 223] on button "Containers" at bounding box center [86, 218] width 73 height 28
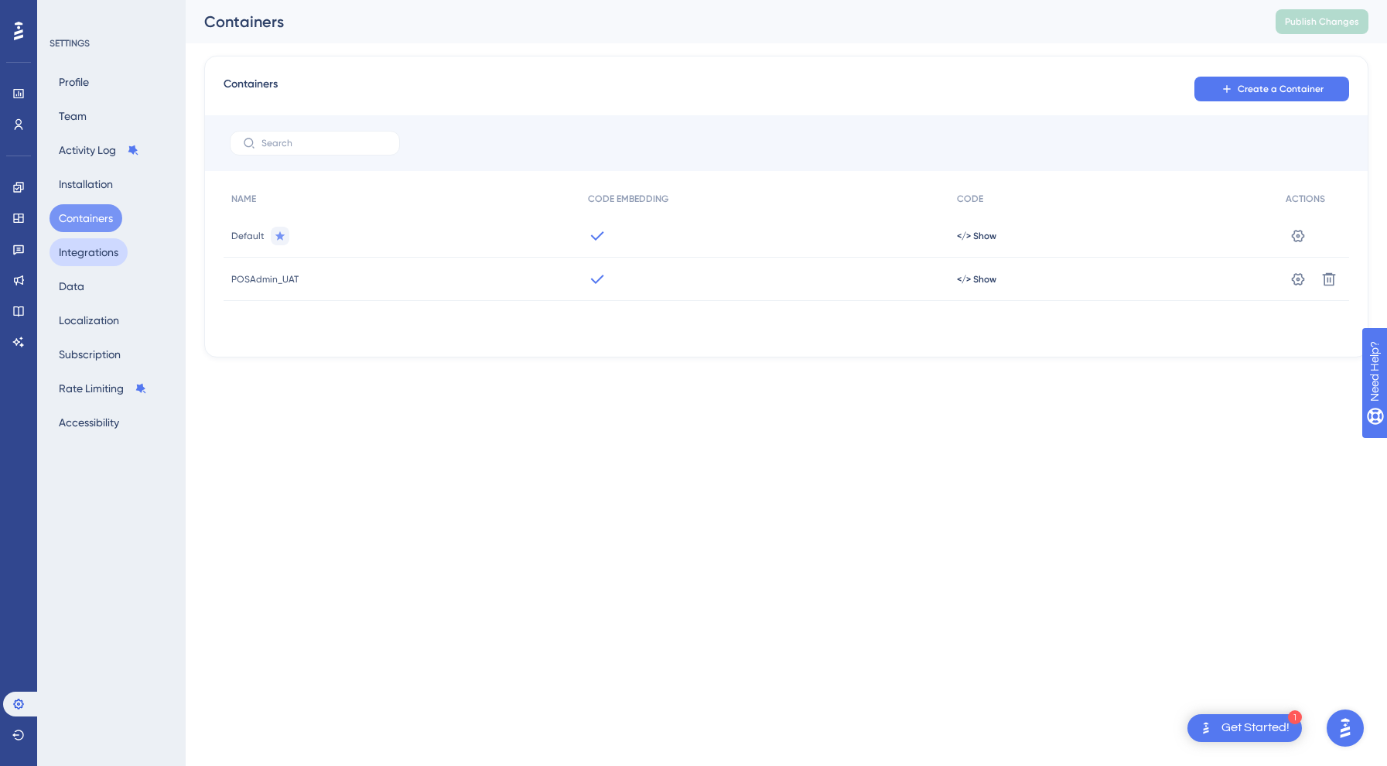
click at [93, 254] on button "Integrations" at bounding box center [89, 252] width 78 height 28
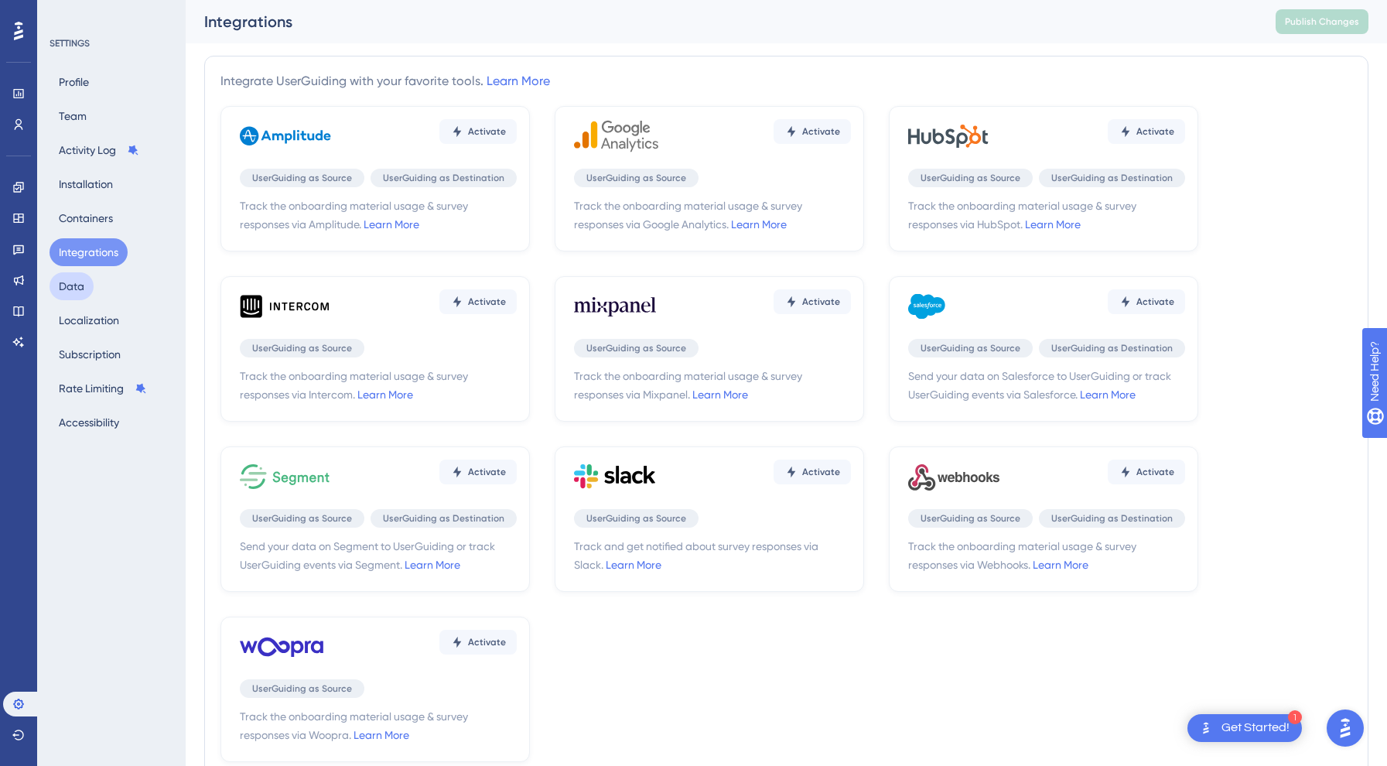
click at [72, 298] on button "Data" at bounding box center [72, 286] width 44 height 28
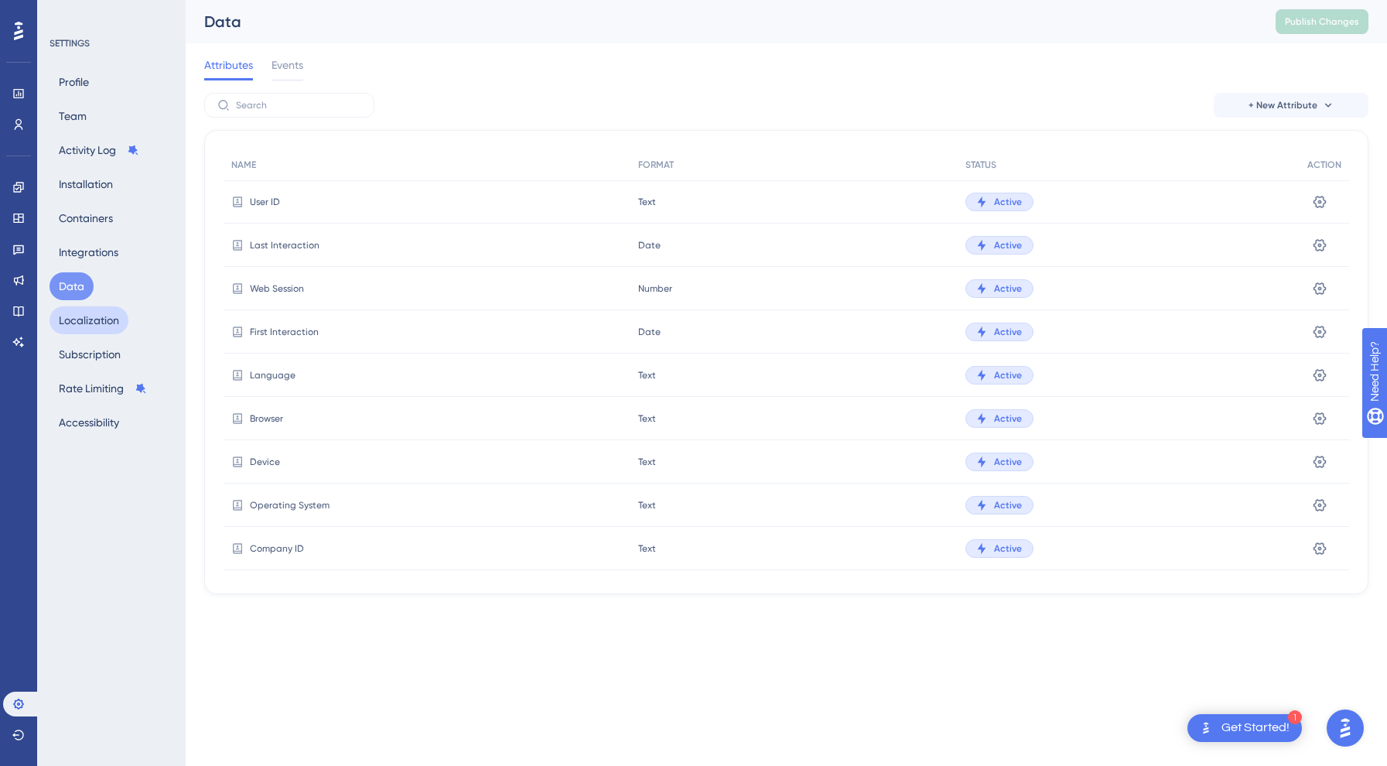
click at [83, 323] on button "Localization" at bounding box center [89, 320] width 79 height 28
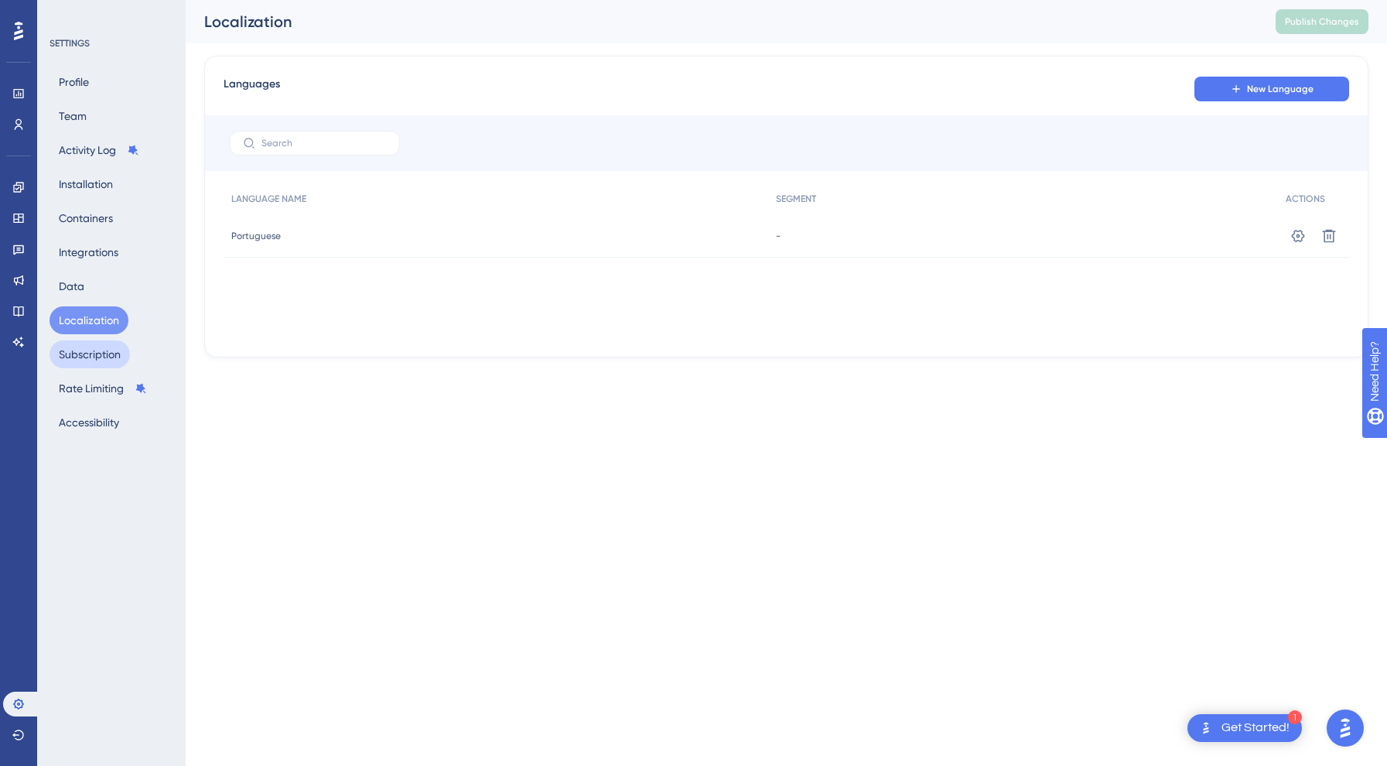
click at [90, 350] on button "Subscription" at bounding box center [90, 354] width 80 height 28
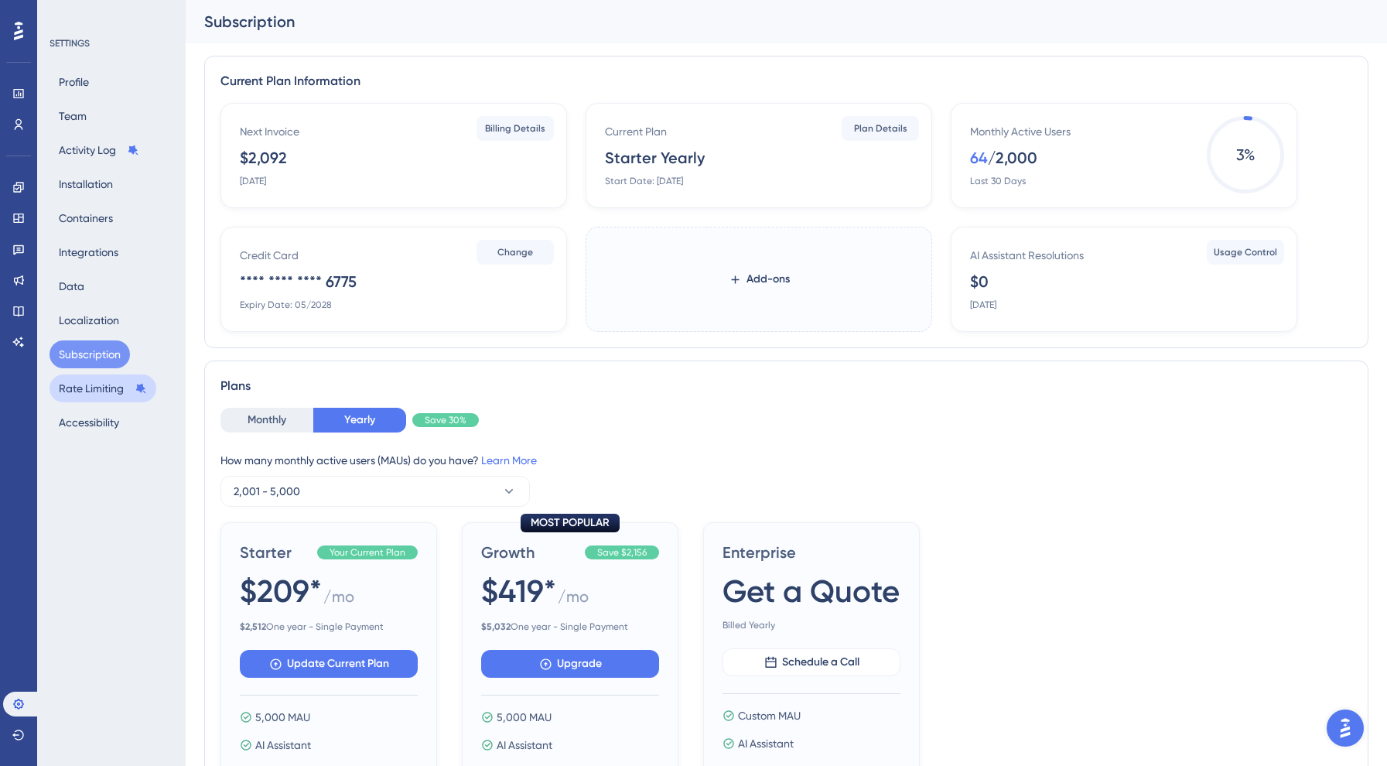
click at [91, 381] on button "Rate Limiting" at bounding box center [103, 388] width 107 height 28
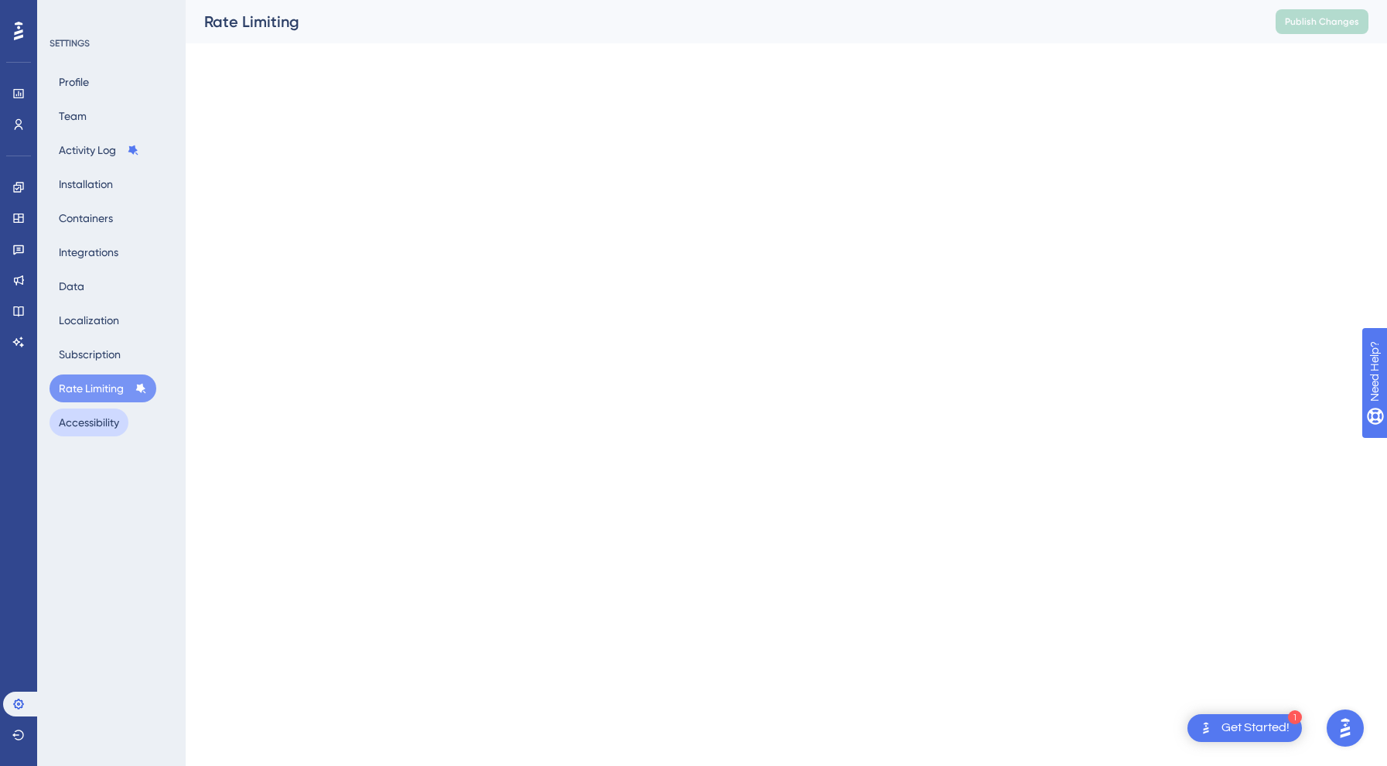
click at [92, 422] on button "Accessibility" at bounding box center [89, 422] width 79 height 28
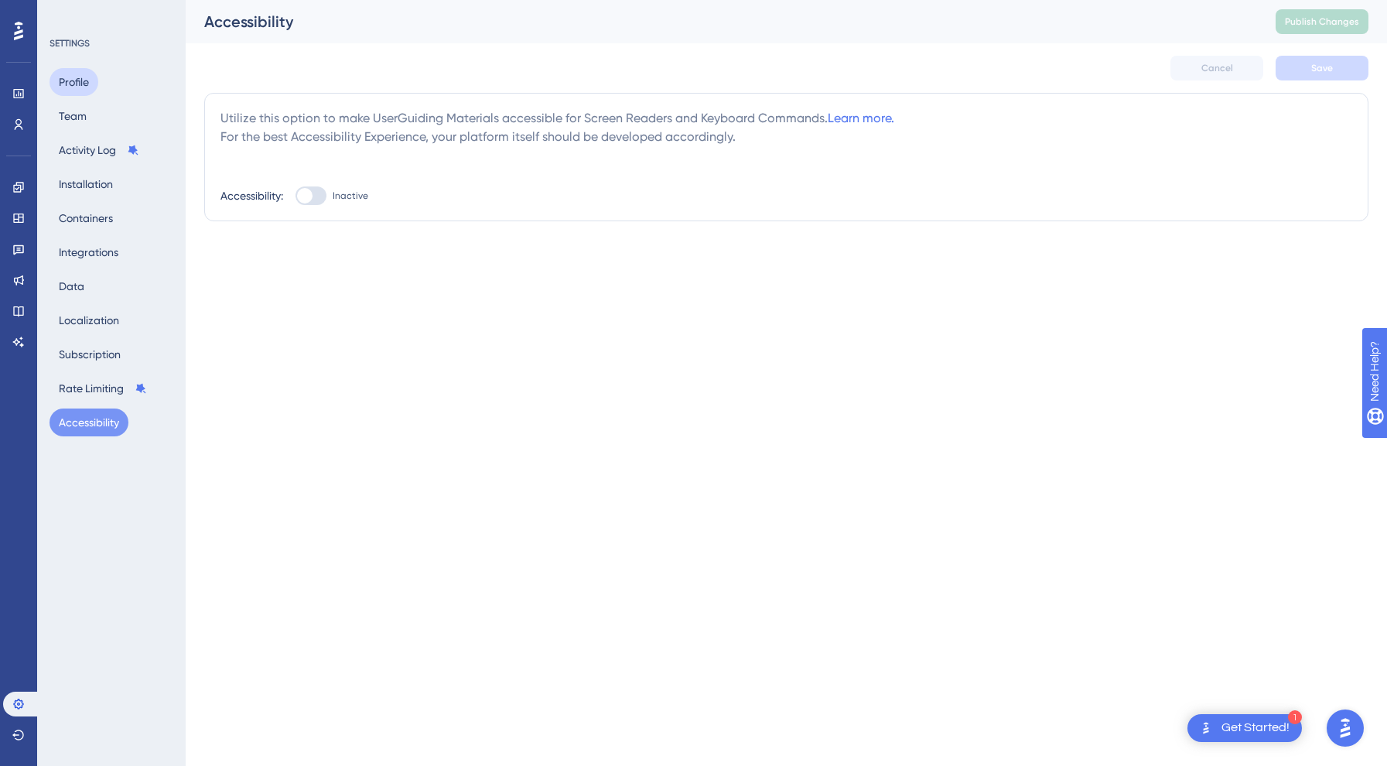
click at [80, 77] on button "Profile" at bounding box center [74, 82] width 49 height 28
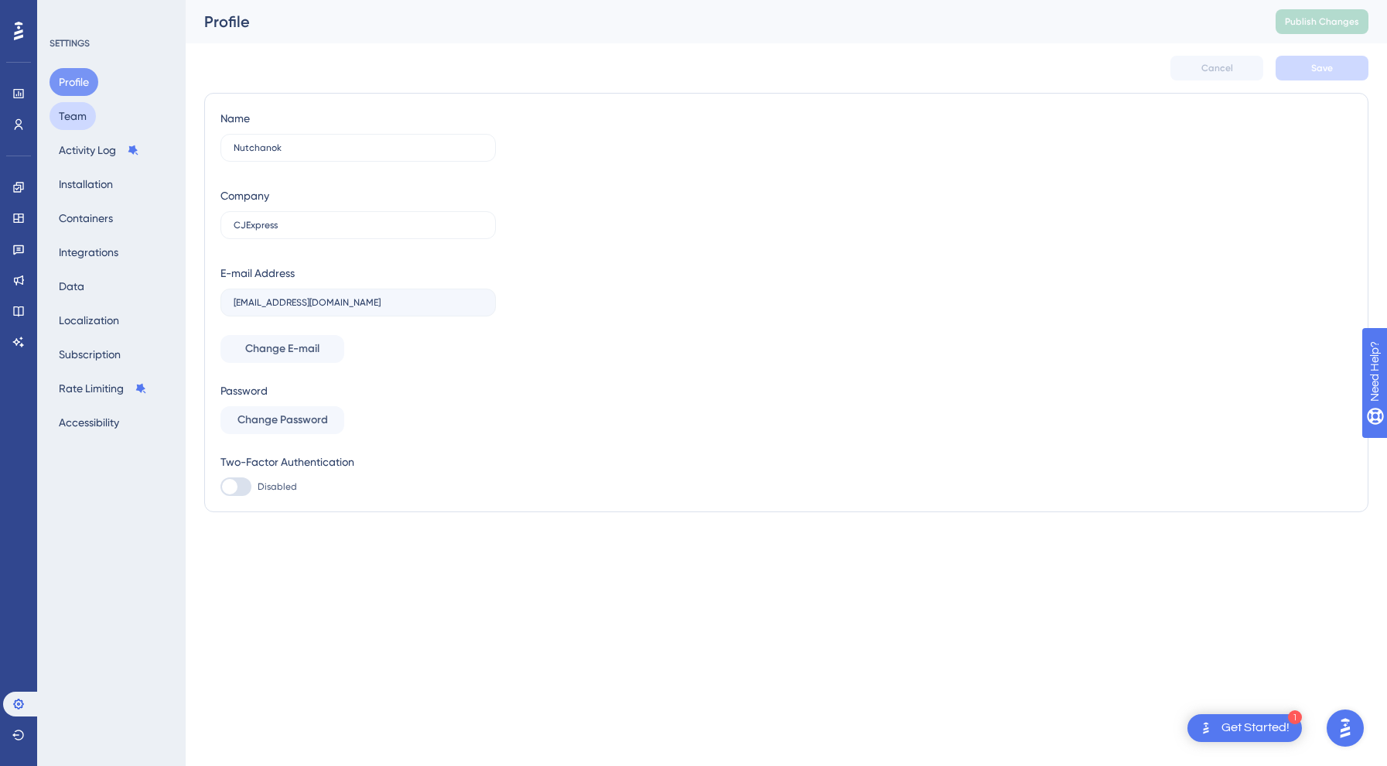
click at [75, 109] on button "Team" at bounding box center [73, 116] width 46 height 28
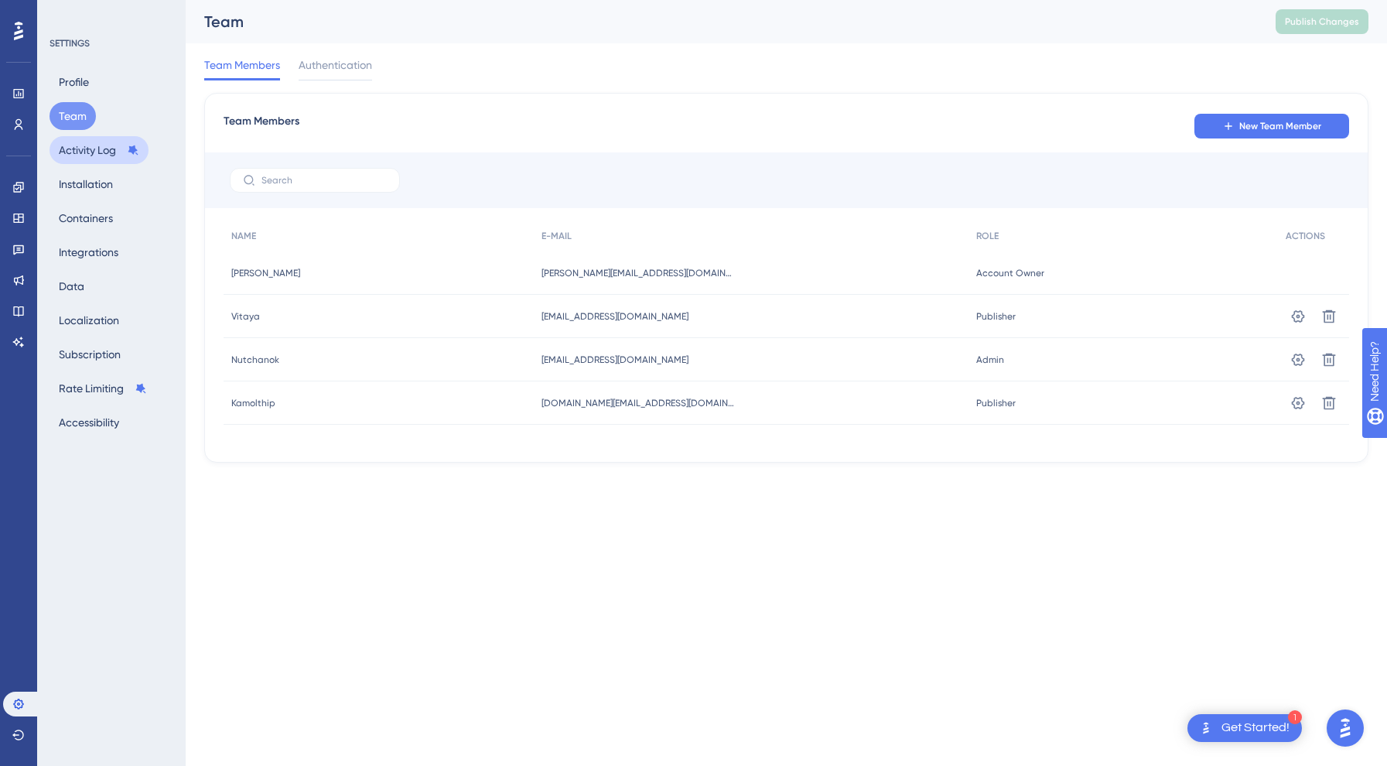
click at [82, 139] on button "Activity Log" at bounding box center [99, 150] width 99 height 28
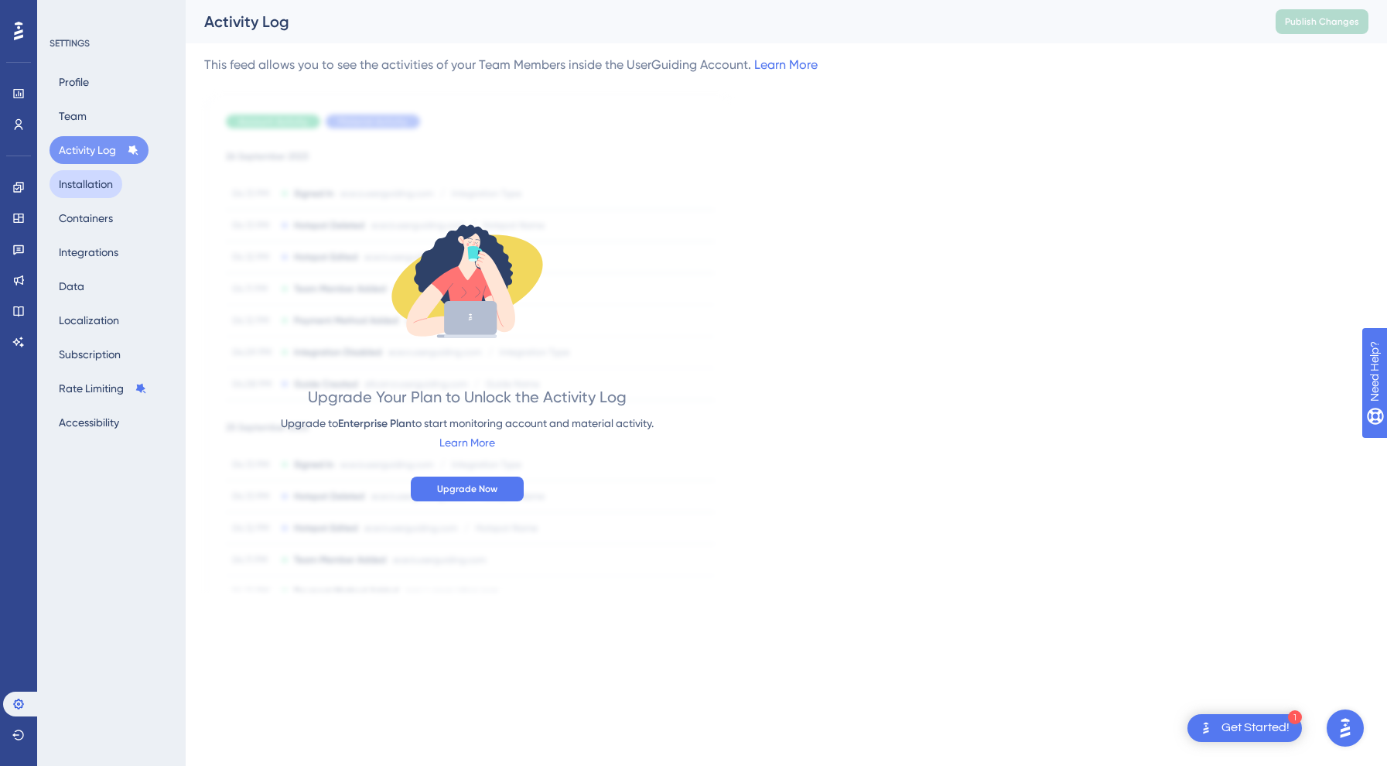
click at [96, 186] on button "Installation" at bounding box center [86, 184] width 73 height 28
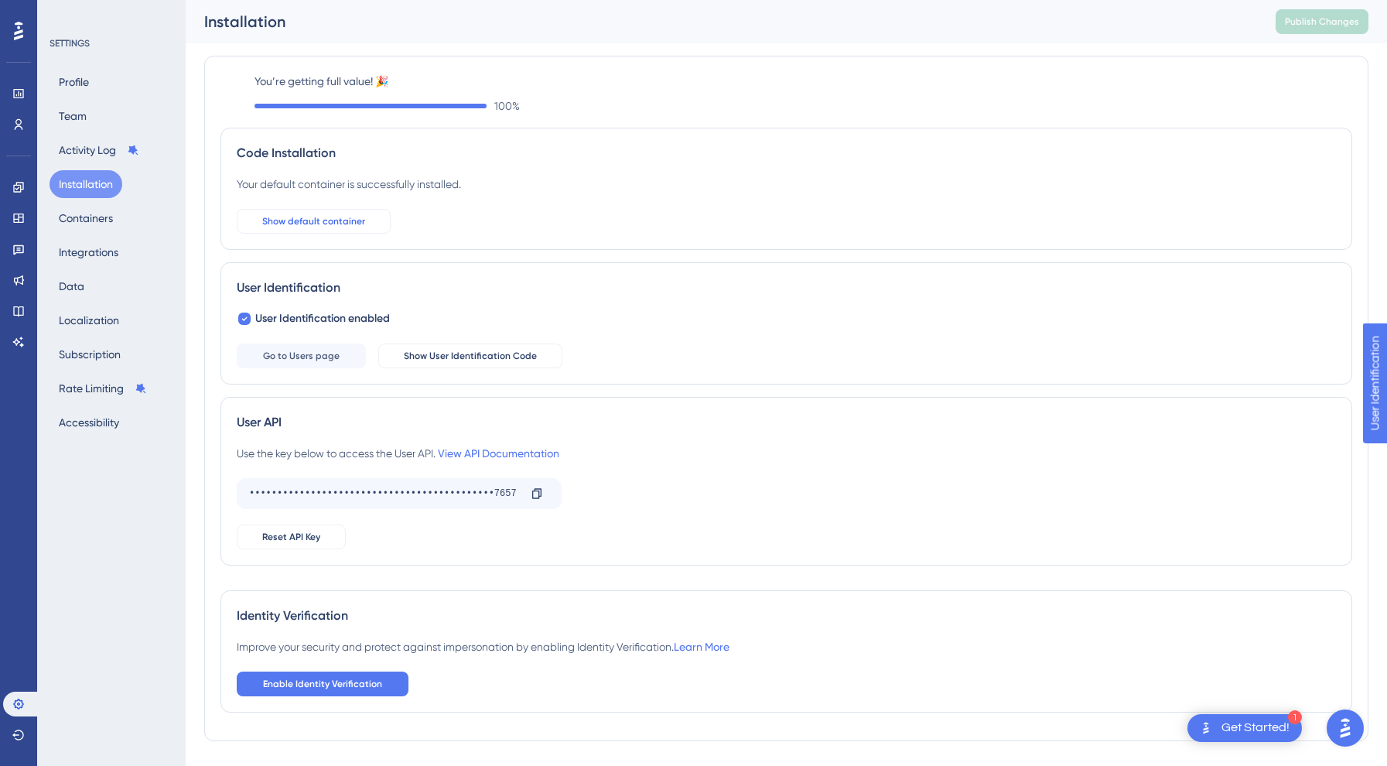
click at [282, 223] on span "Show default container" at bounding box center [313, 221] width 103 height 12
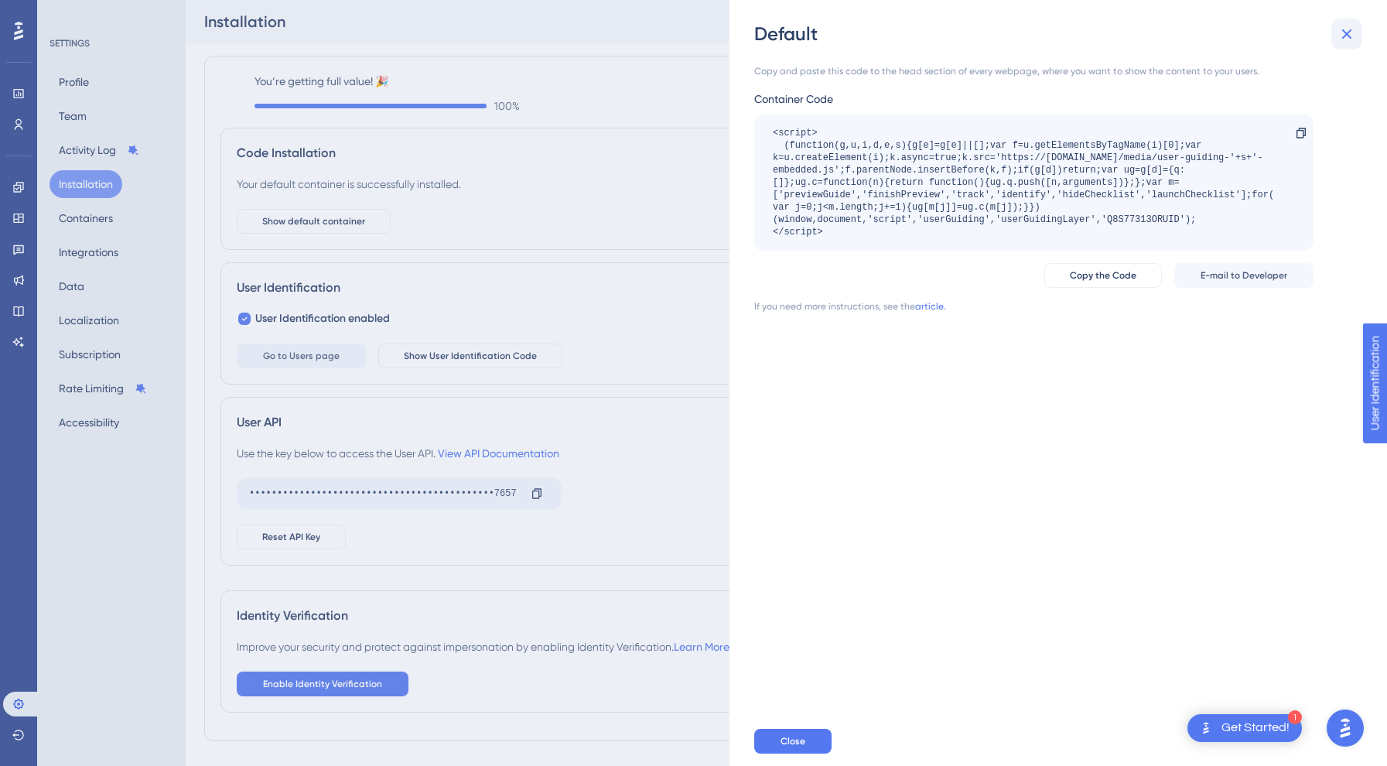
click at [1347, 33] on icon at bounding box center [1347, 34] width 10 height 10
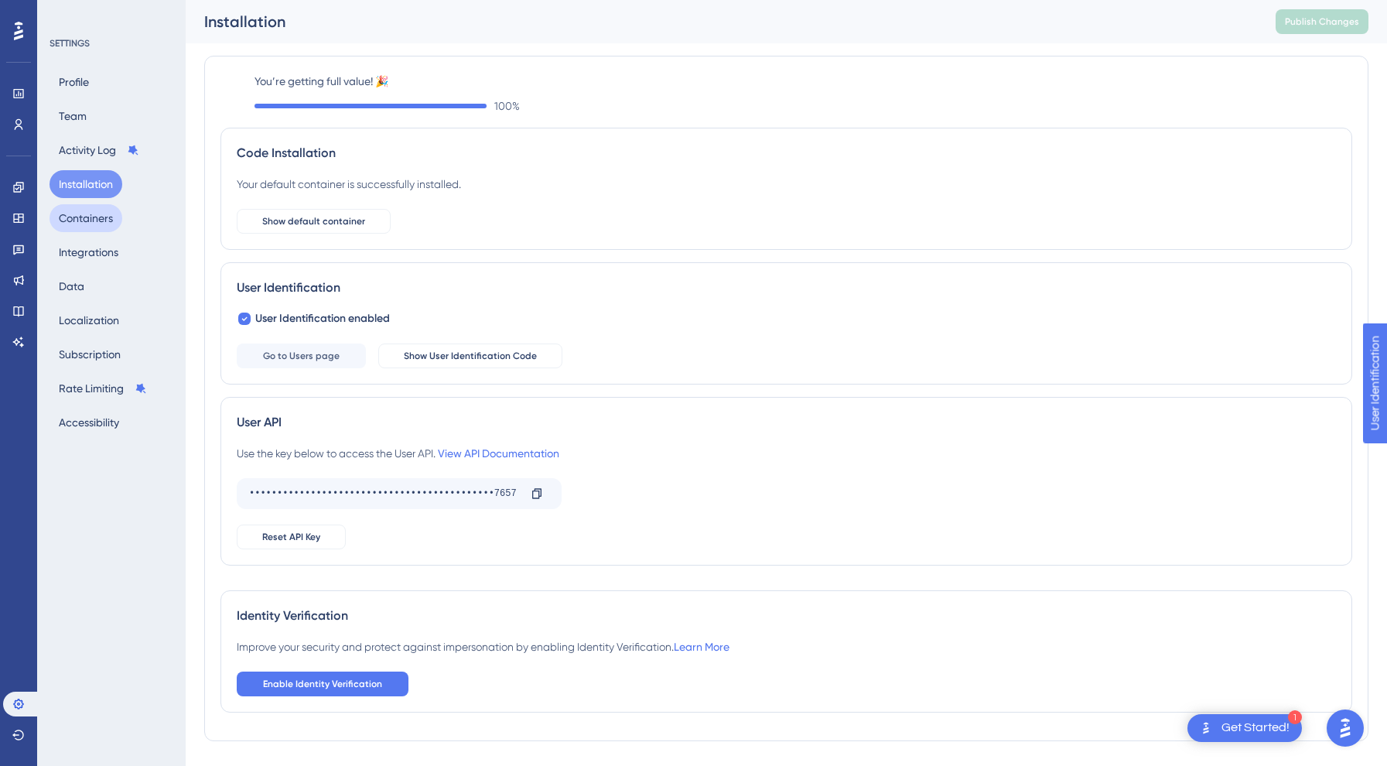
click at [118, 223] on button "Containers" at bounding box center [86, 218] width 73 height 28
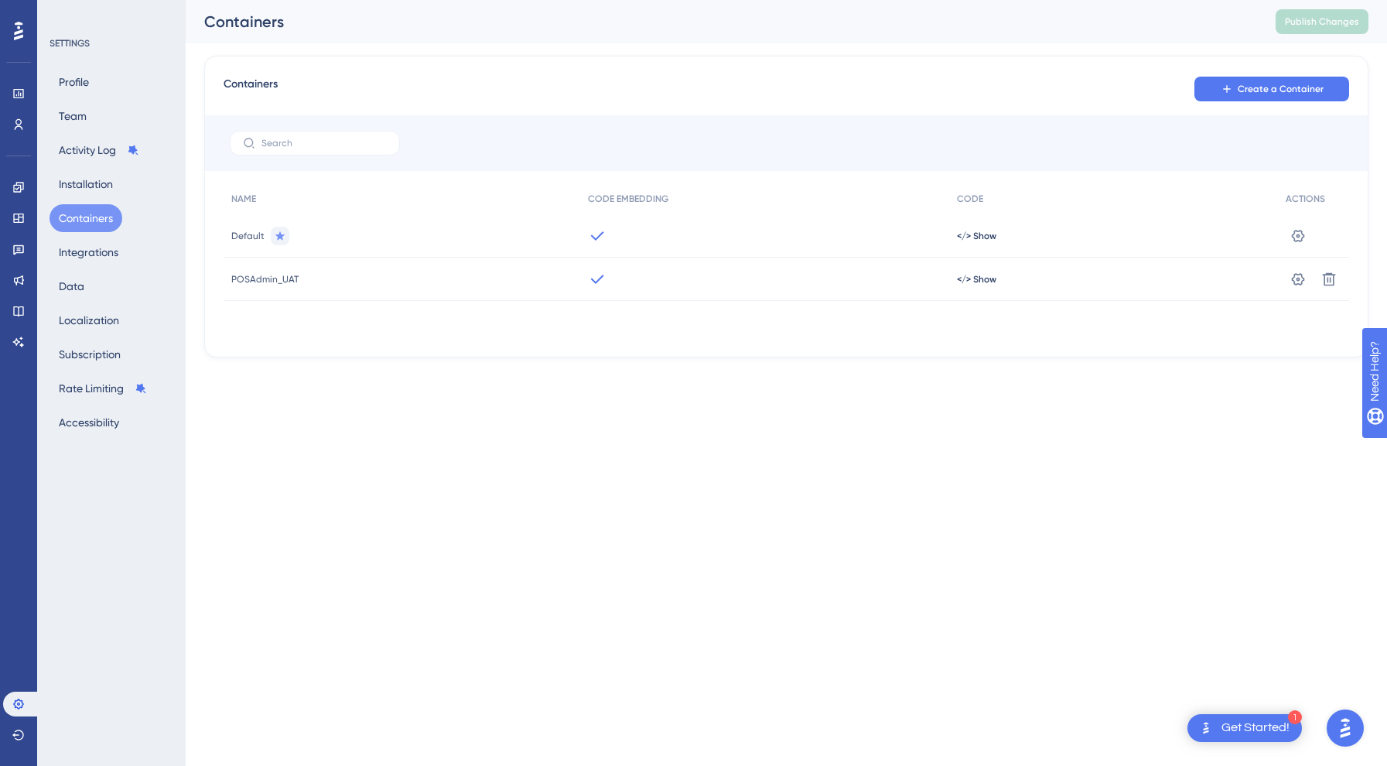
click at [106, 267] on div "Profile Team Activity Log Installation Containers Integrations Data Localizatio…" at bounding box center [112, 252] width 125 height 368
click at [97, 255] on button "Integrations" at bounding box center [89, 252] width 78 height 28
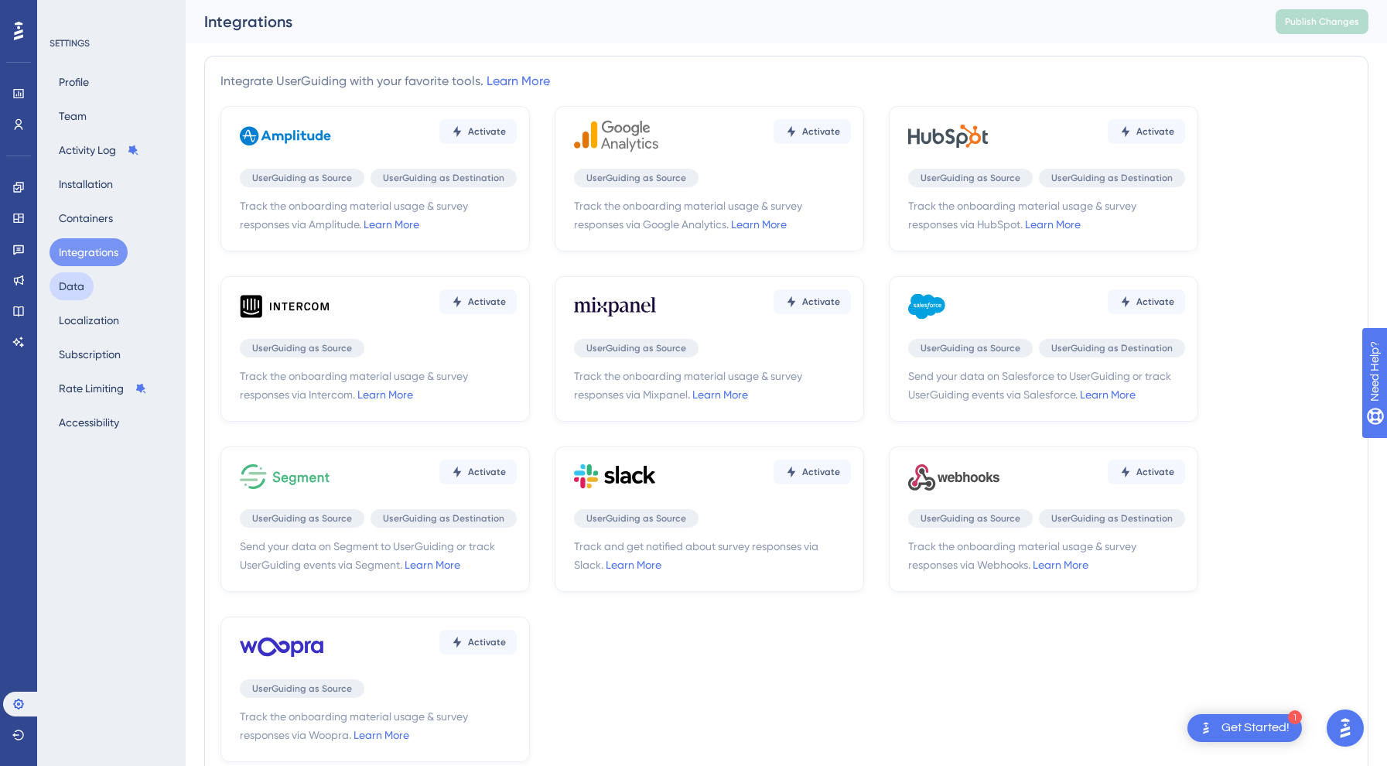
click at [69, 295] on button "Data" at bounding box center [72, 286] width 44 height 28
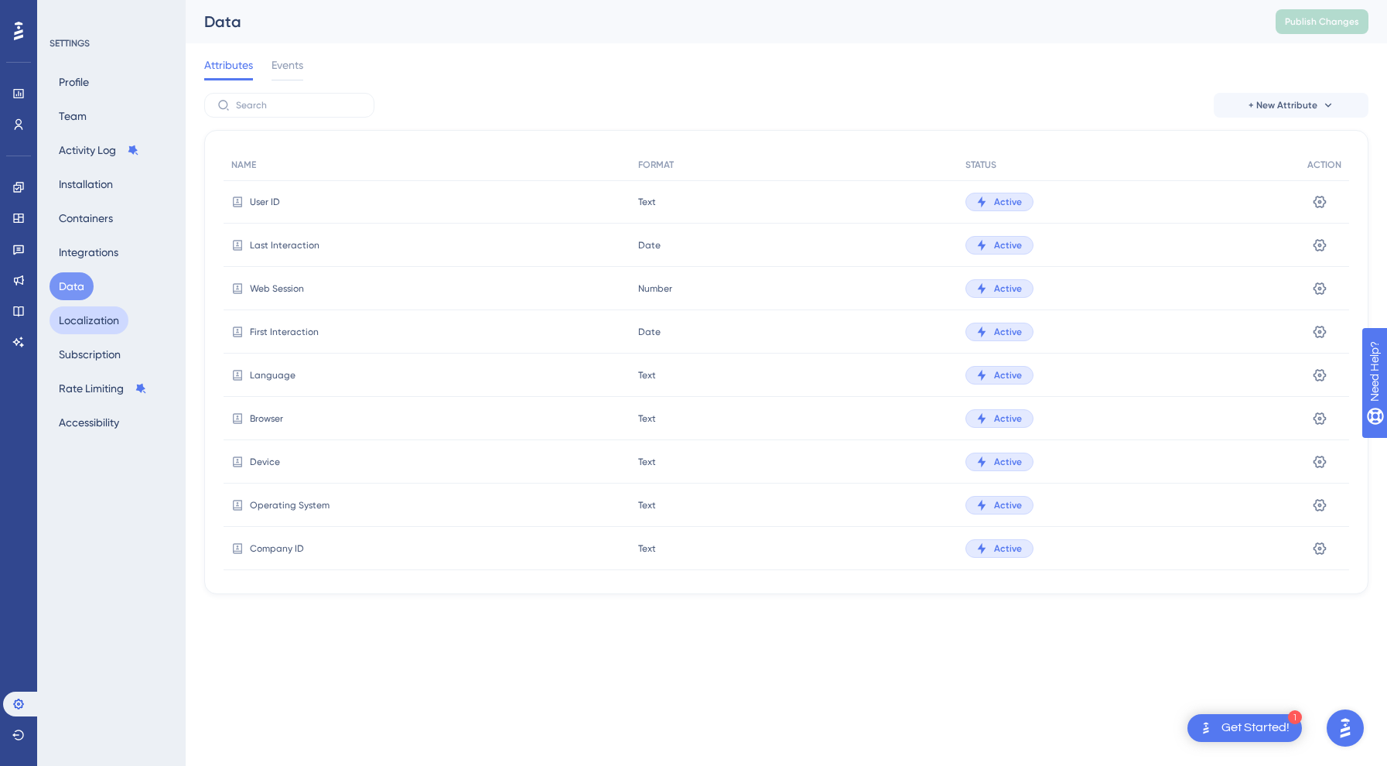
click at [84, 315] on button "Localization" at bounding box center [89, 320] width 79 height 28
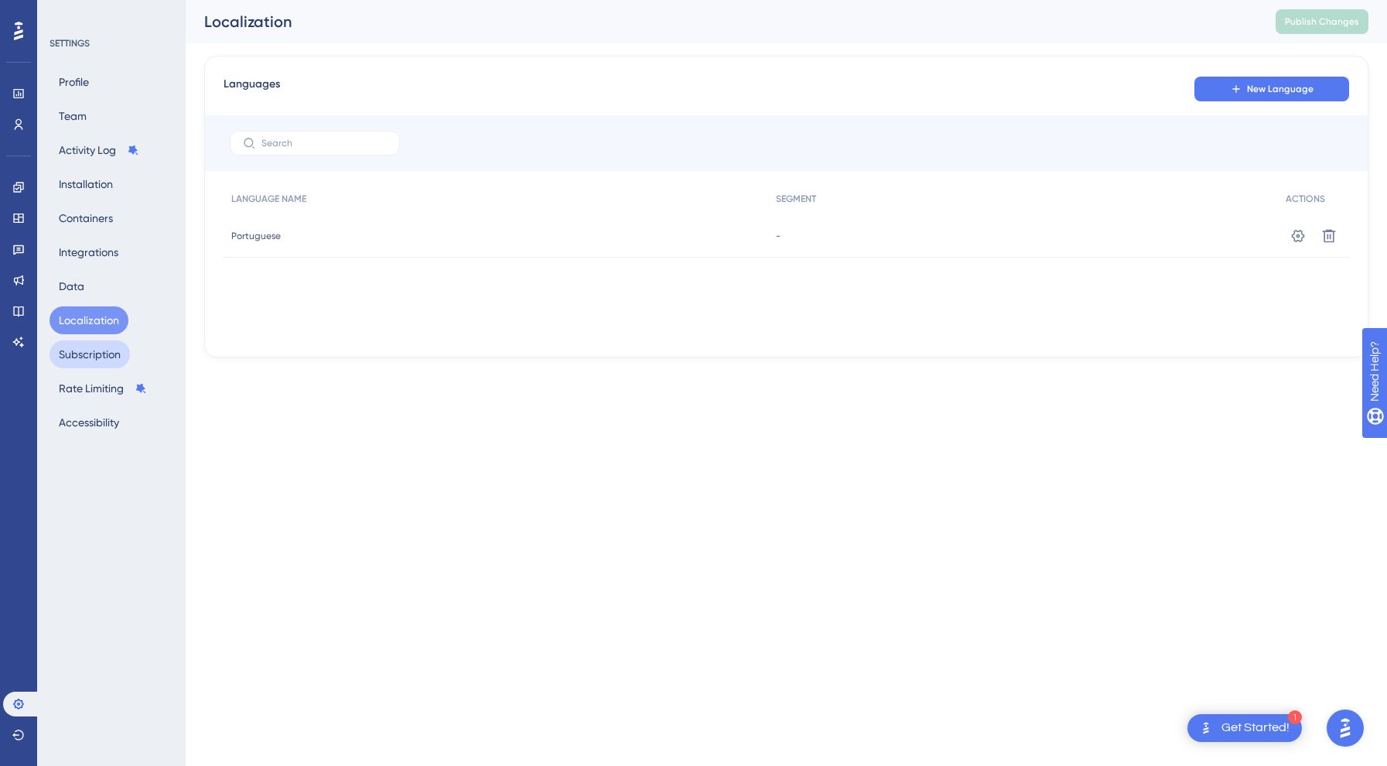
click at [96, 343] on button "Subscription" at bounding box center [90, 354] width 80 height 28
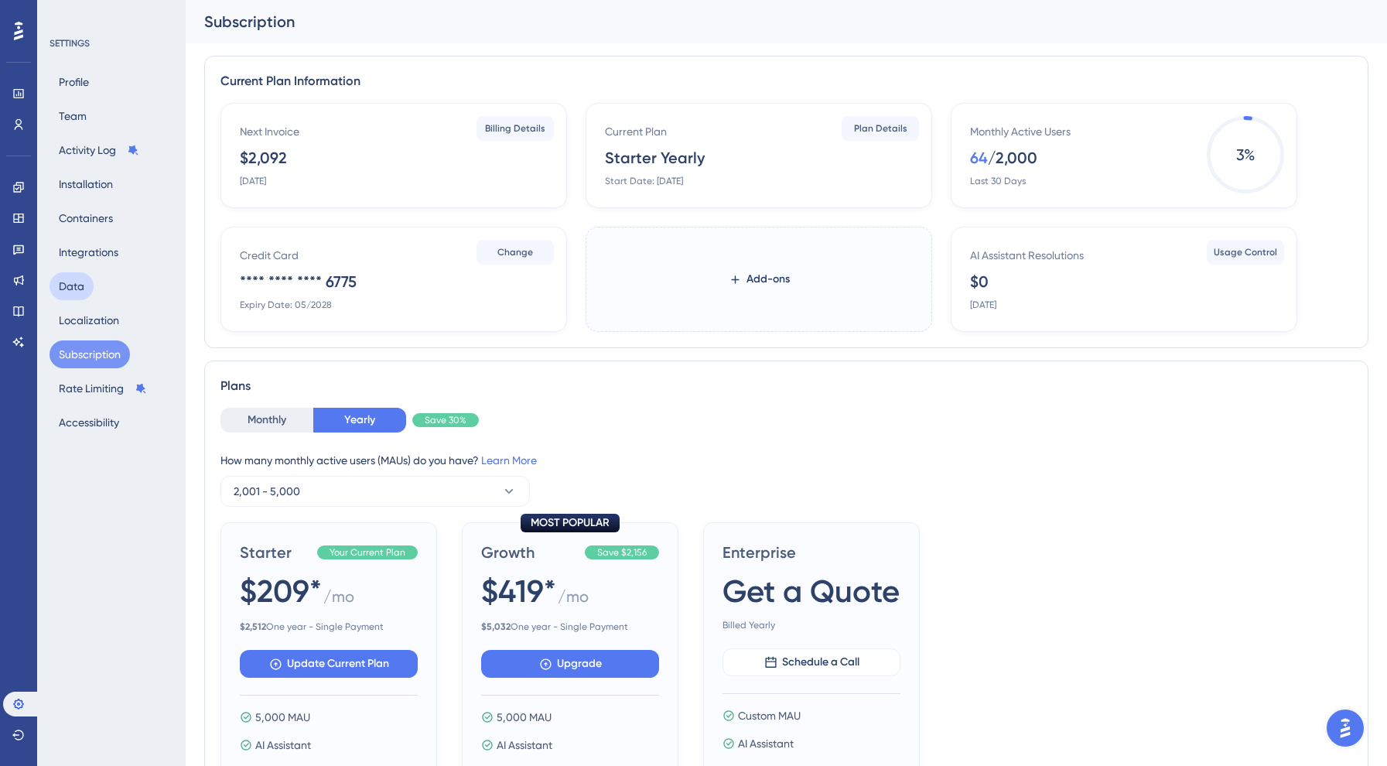
click at [77, 277] on button "Data" at bounding box center [72, 286] width 44 height 28
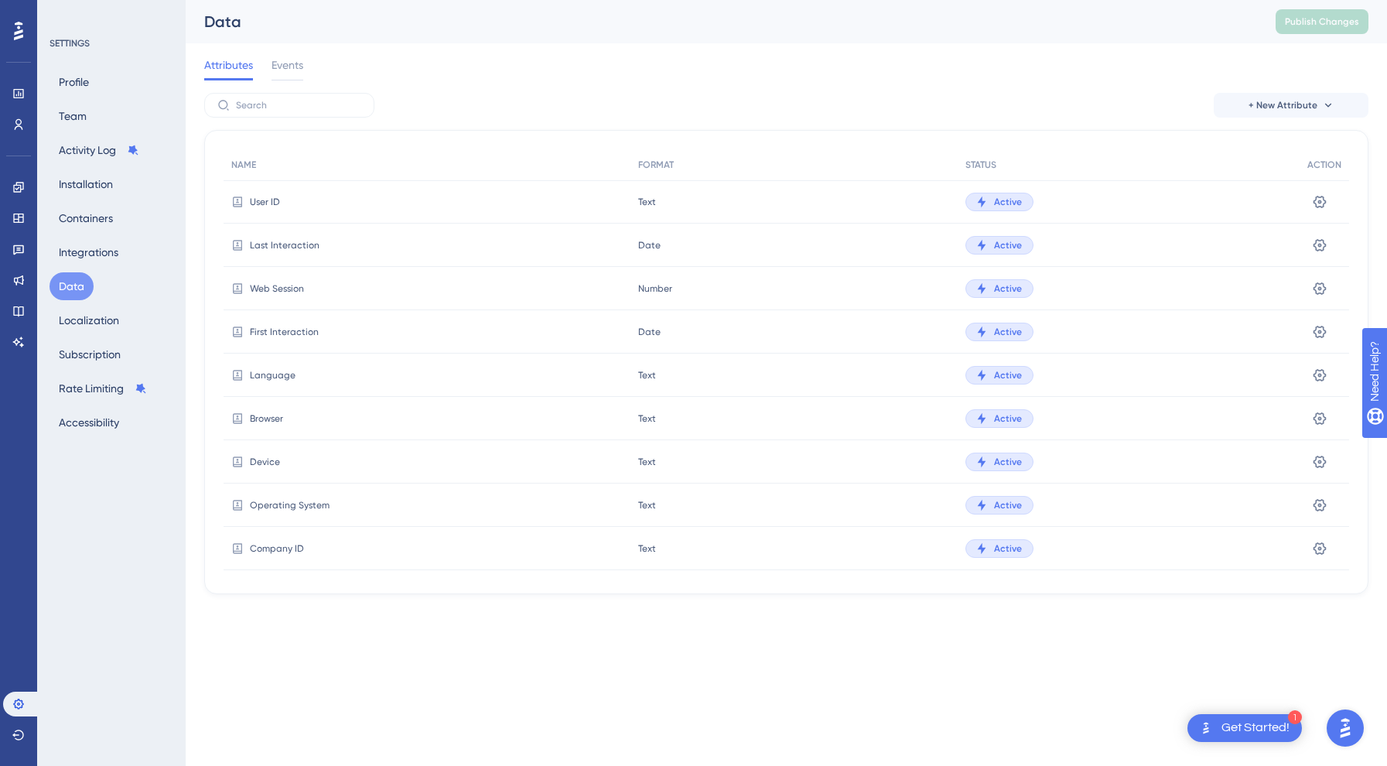
click at [17, 235] on div "Engagement Widgets Feedback Product Updates Knowledge Base AI Assistant" at bounding box center [18, 264] width 31 height 179
click at [26, 249] on link at bounding box center [18, 249] width 31 height 25
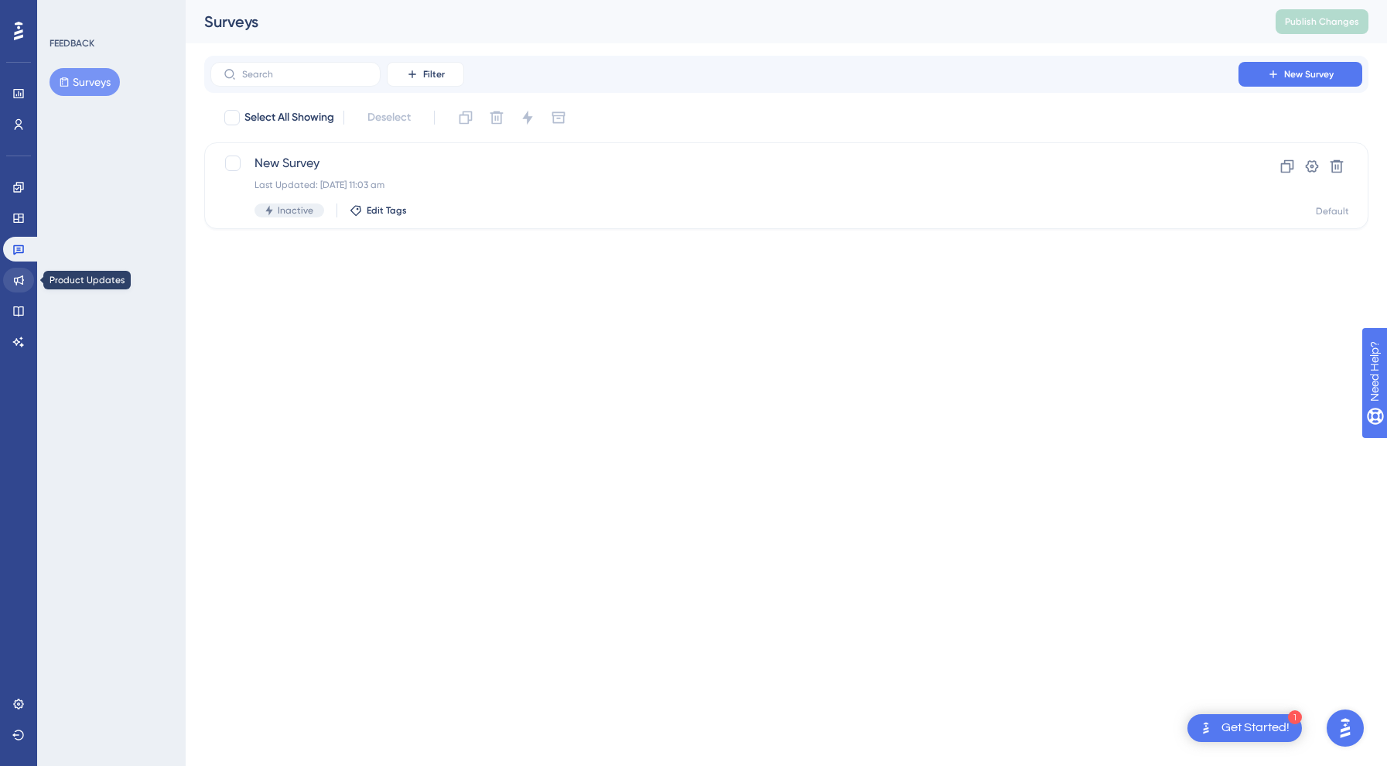
click at [25, 285] on link at bounding box center [18, 280] width 31 height 25
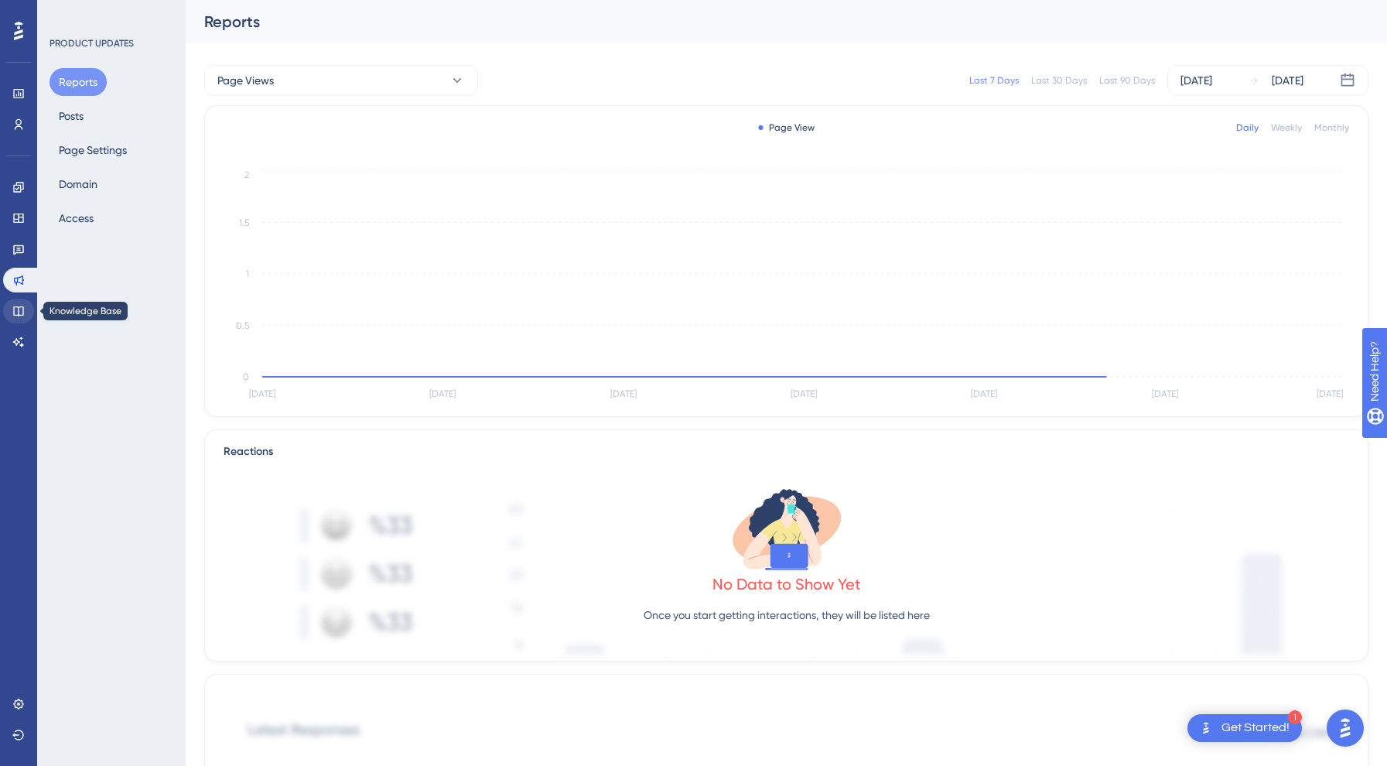
click at [25, 306] on link at bounding box center [18, 311] width 31 height 25
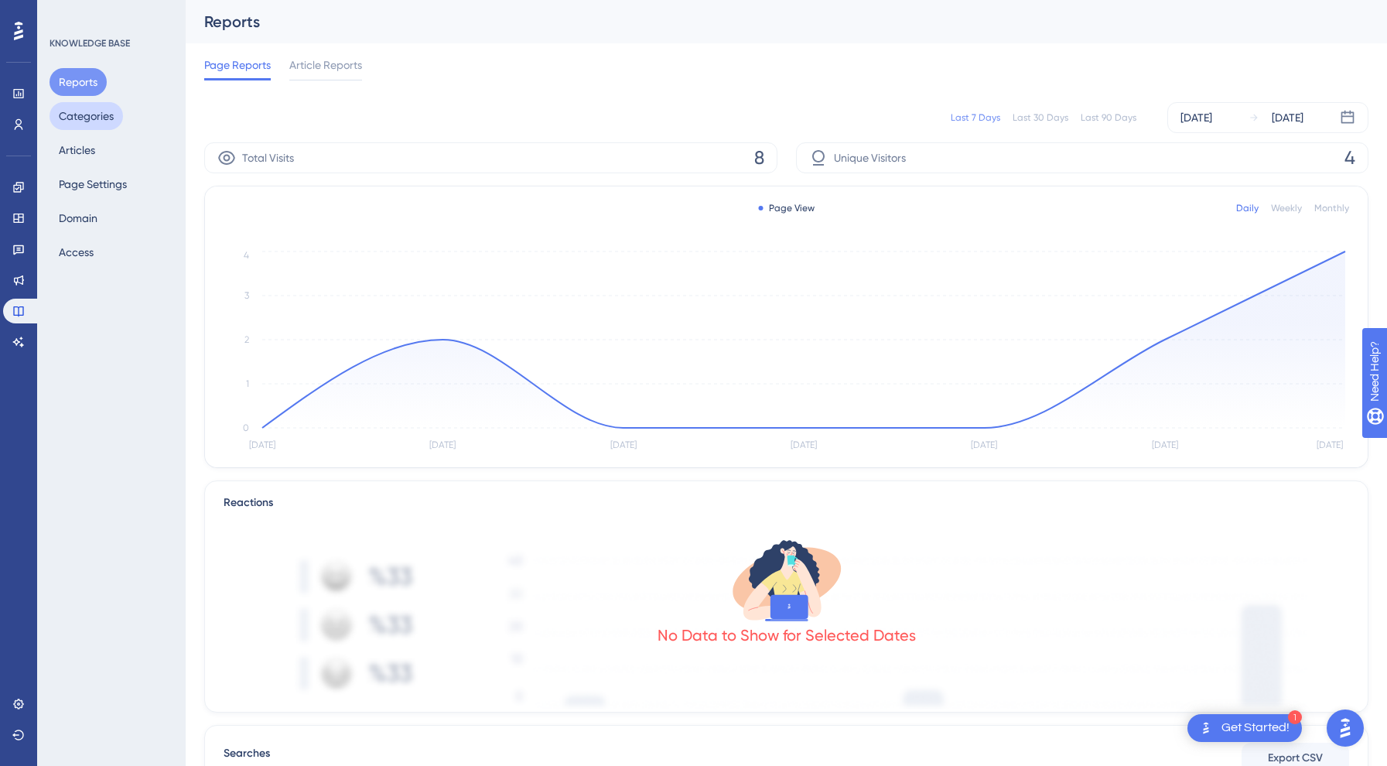
click at [87, 111] on button "Categories" at bounding box center [86, 116] width 73 height 28
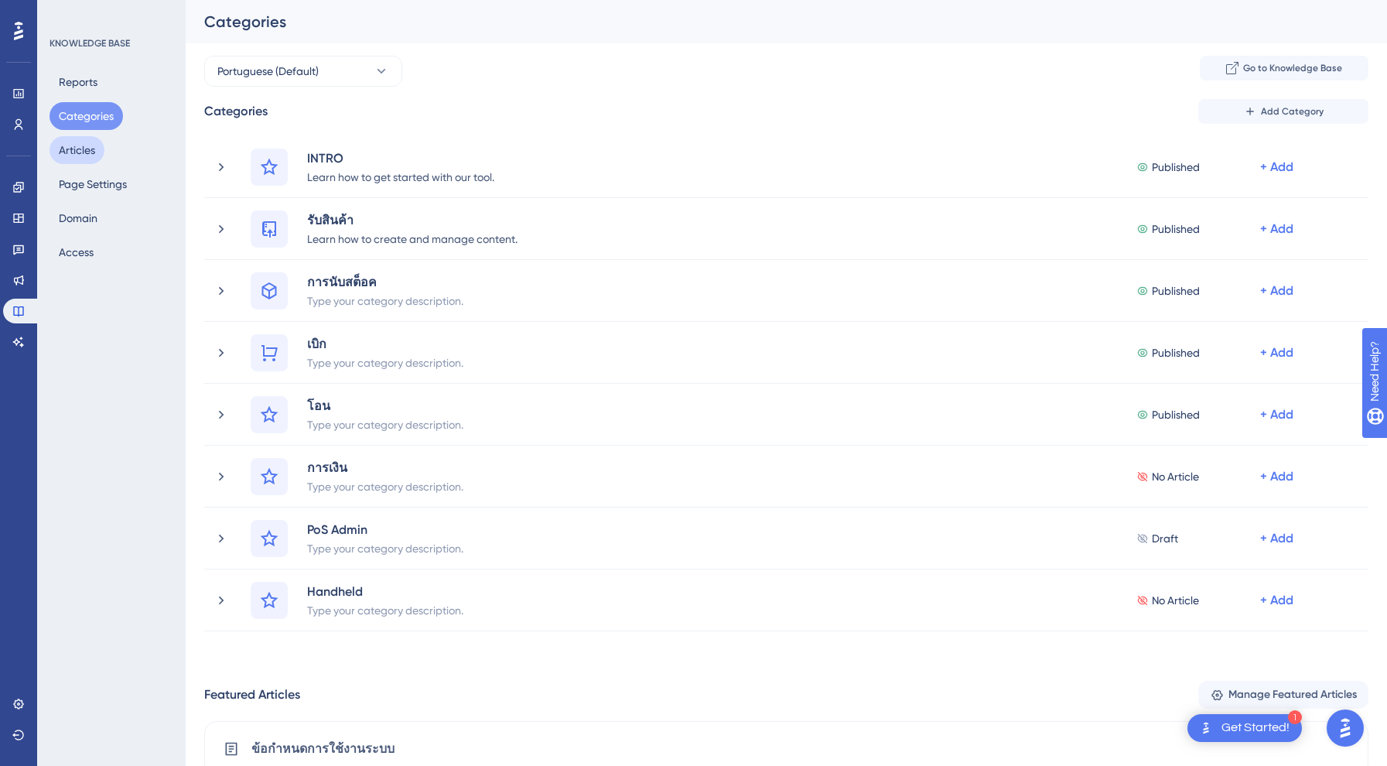
click at [88, 156] on button "Articles" at bounding box center [77, 150] width 55 height 28
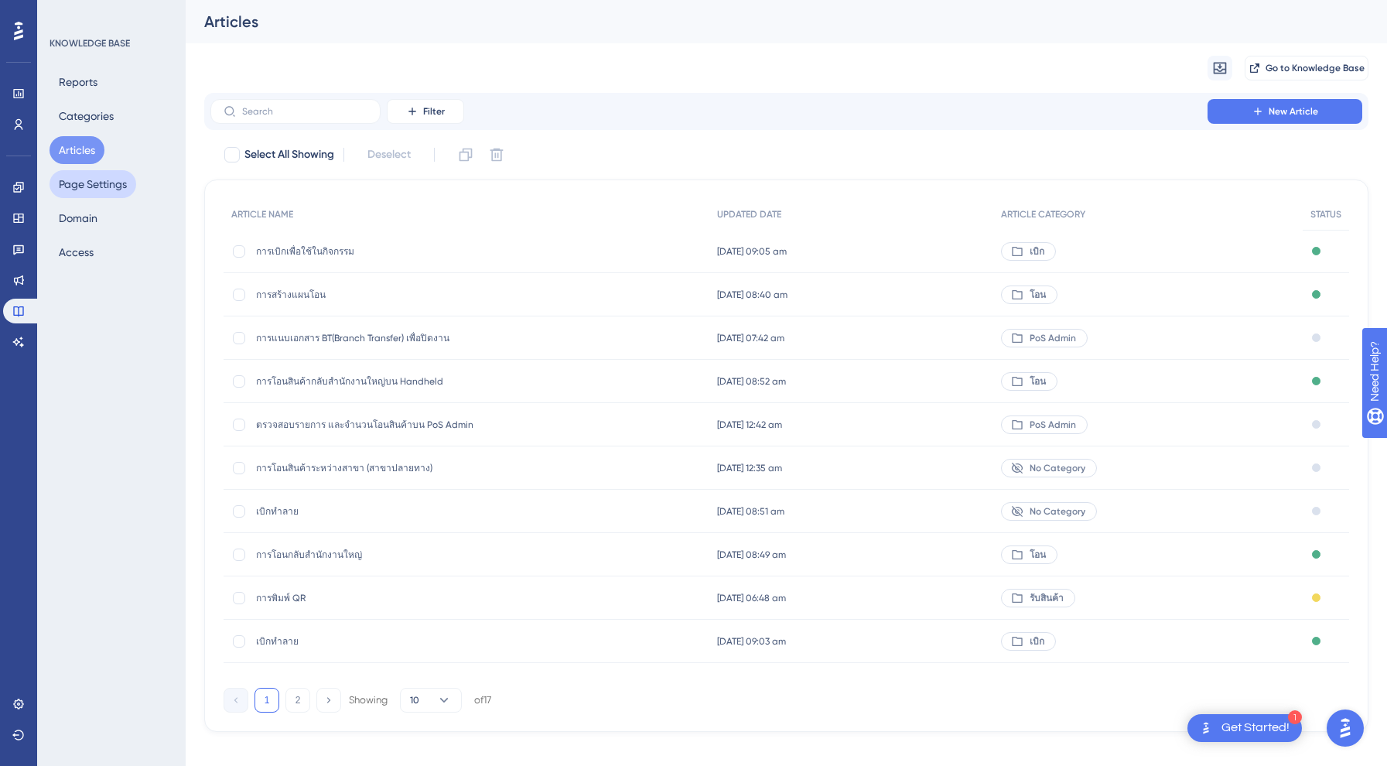
click at [97, 191] on button "Page Settings" at bounding box center [93, 184] width 87 height 28
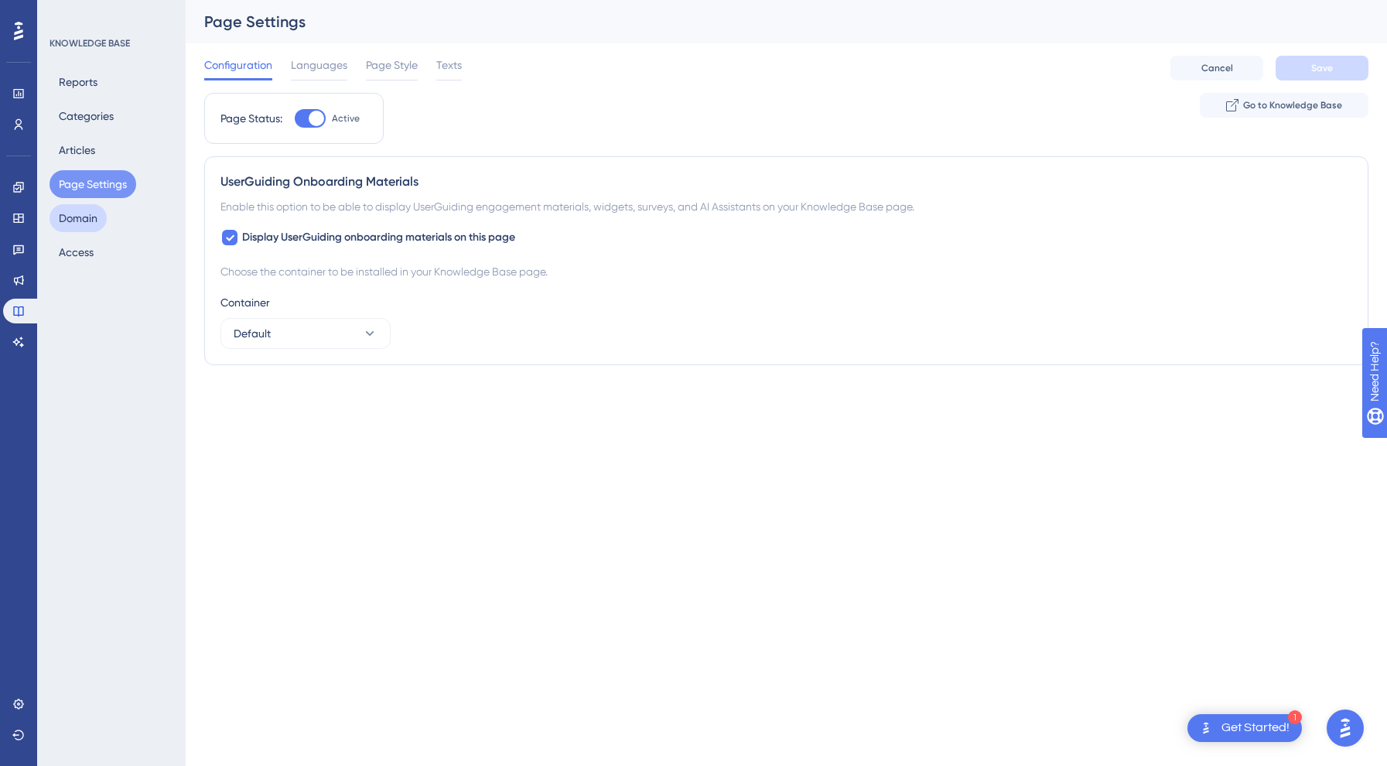
click at [76, 229] on button "Domain" at bounding box center [78, 218] width 57 height 28
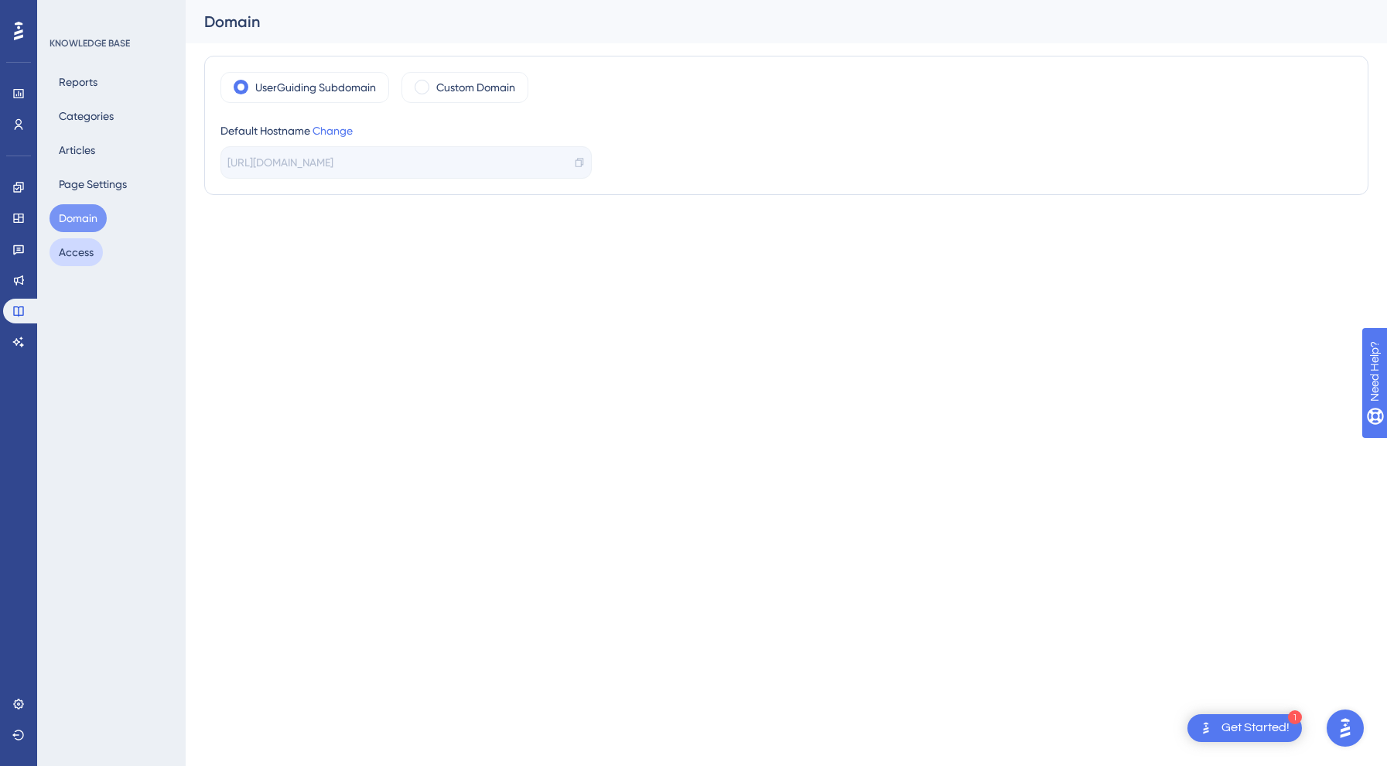
click at [85, 248] on button "Access" at bounding box center [76, 252] width 53 height 28
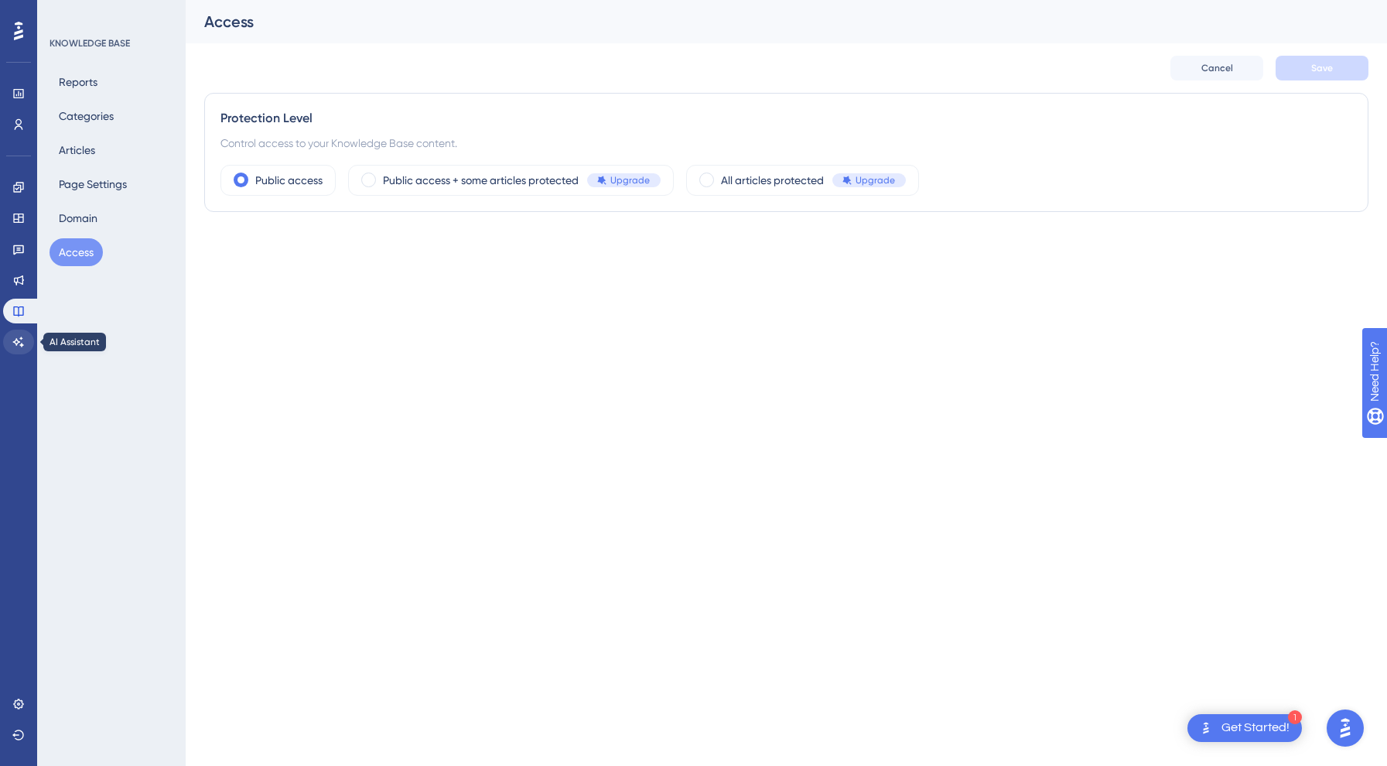
click at [25, 333] on link at bounding box center [18, 341] width 31 height 25
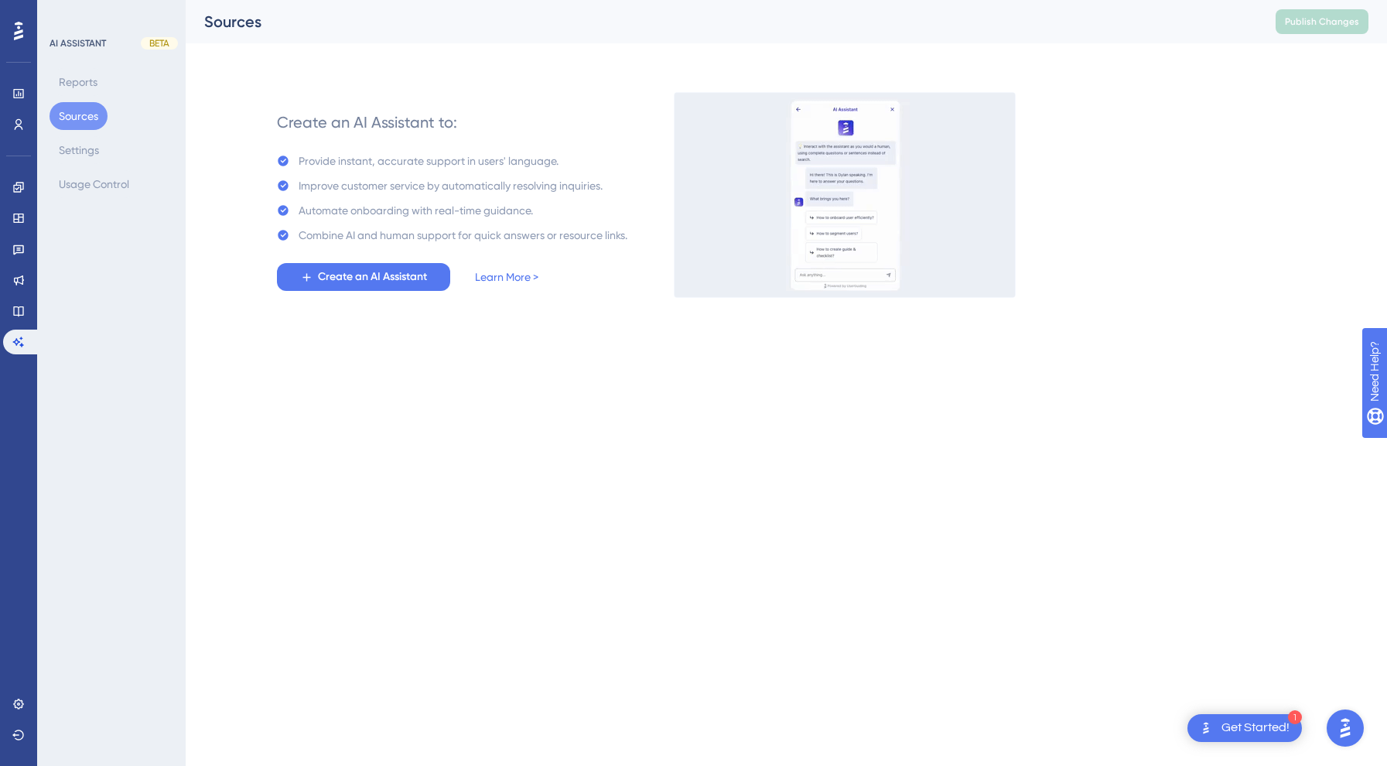
click at [19, 74] on div "Performance Users" at bounding box center [18, 90] width 31 height 94
click at [18, 107] on div "Performance Users" at bounding box center [18, 109] width 31 height 56
click at [18, 86] on link at bounding box center [18, 93] width 31 height 25
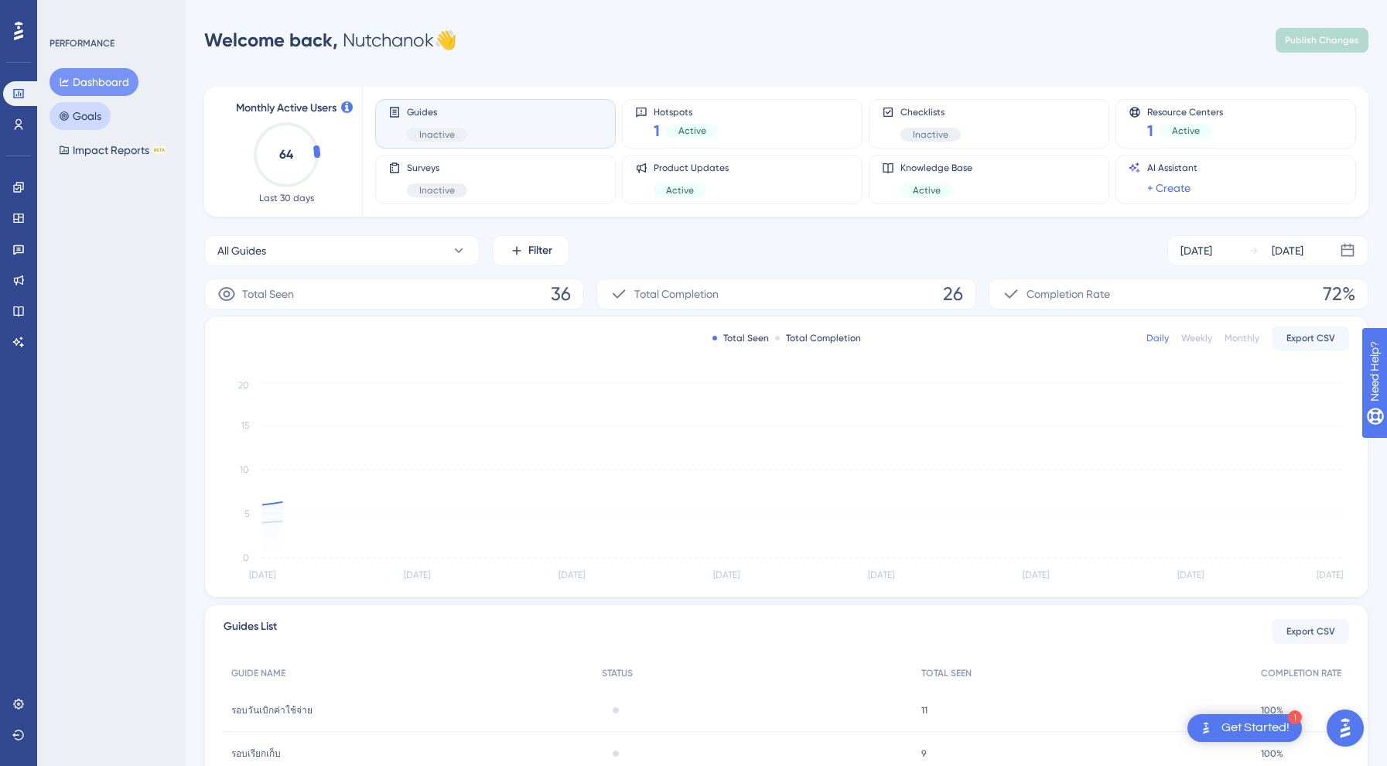
click at [90, 123] on button "Goals" at bounding box center [80, 116] width 61 height 28
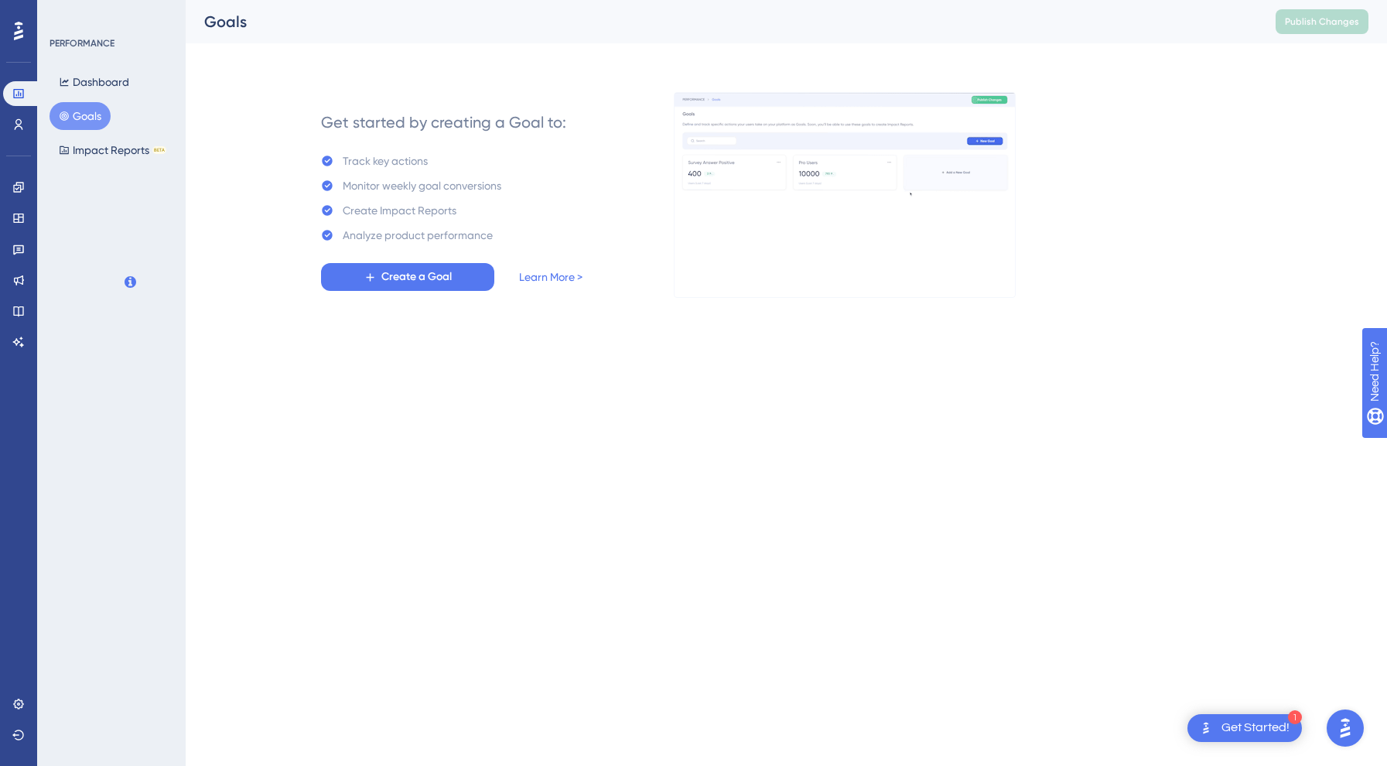
click at [94, 165] on div "PERFORMANCE Dashboard Goals Impact Reports BETA" at bounding box center [111, 383] width 149 height 766
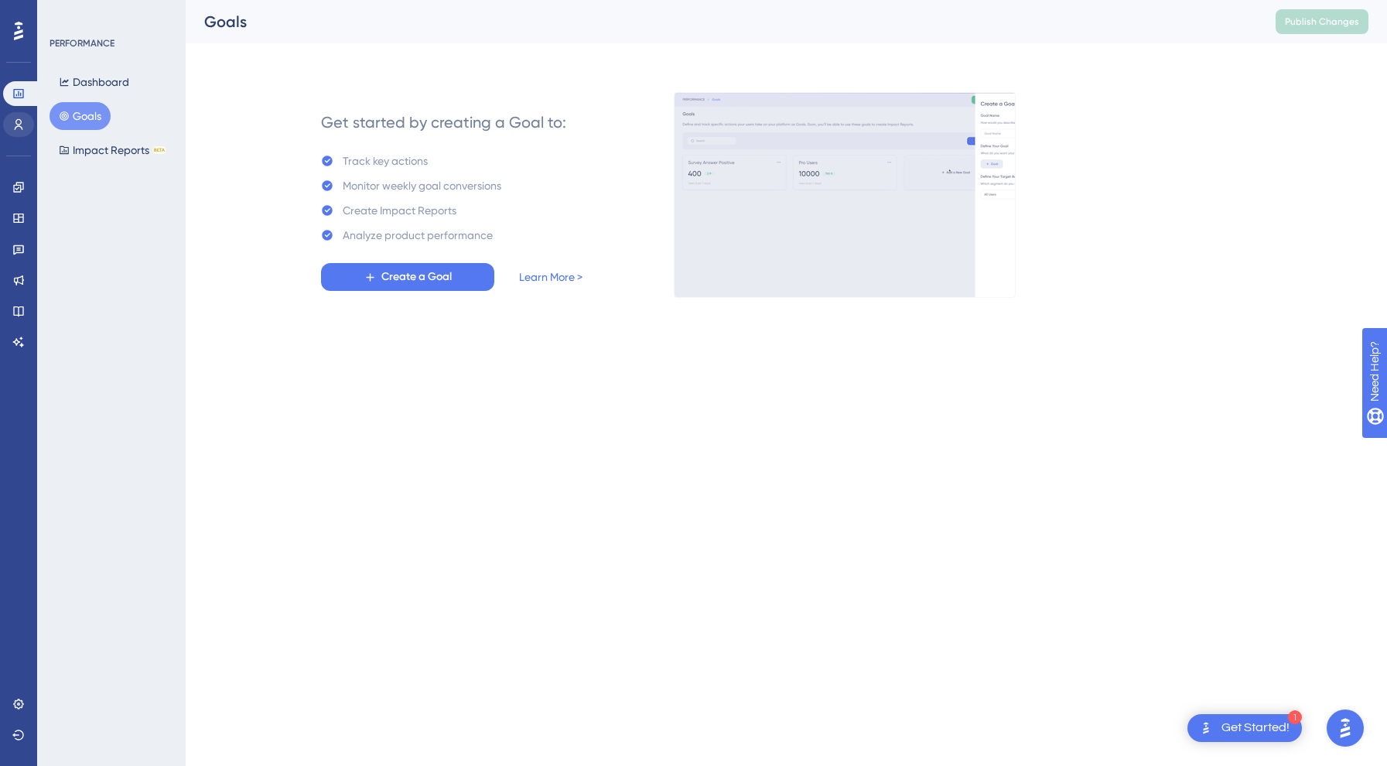
click at [22, 128] on icon at bounding box center [19, 124] width 9 height 11
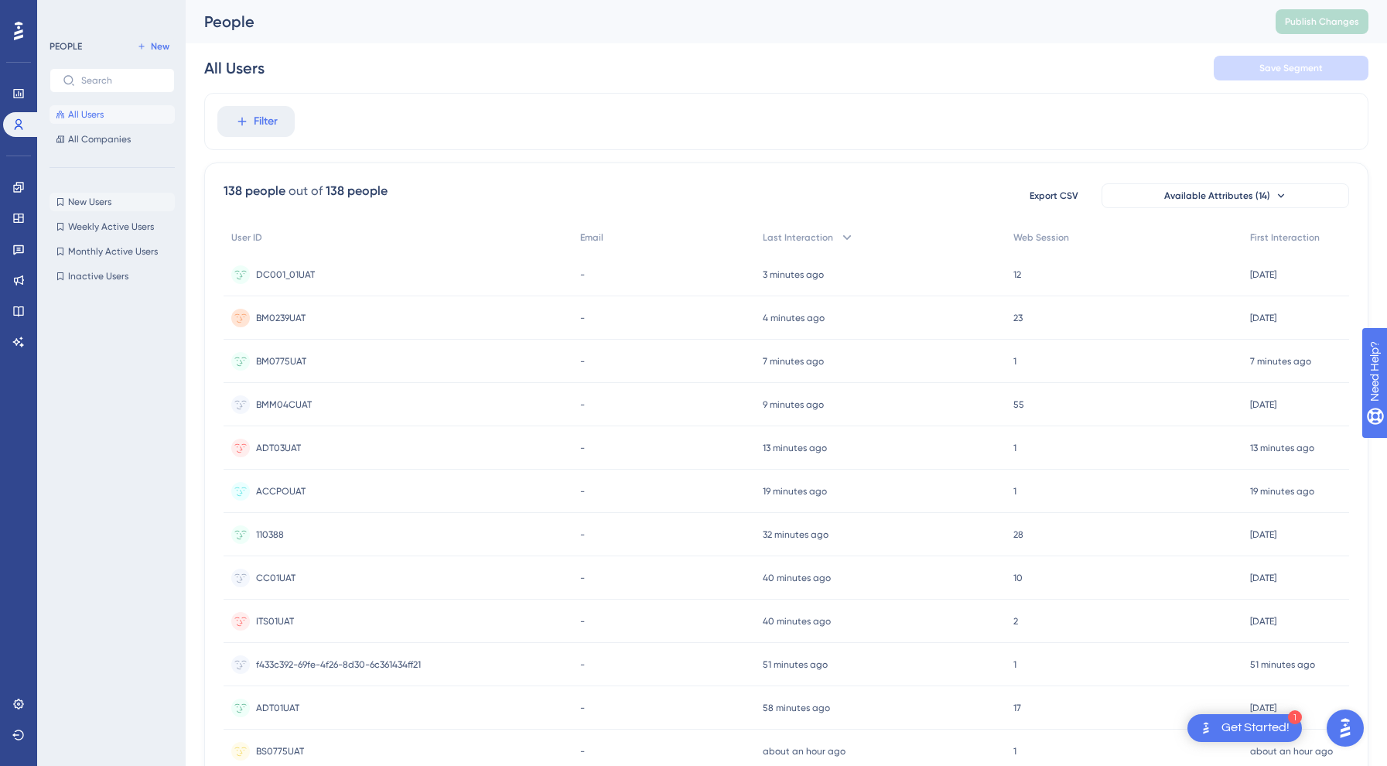
click at [107, 201] on span "New Users" at bounding box center [89, 202] width 43 height 12
click at [80, 147] on button "All Companies" at bounding box center [112, 139] width 125 height 19
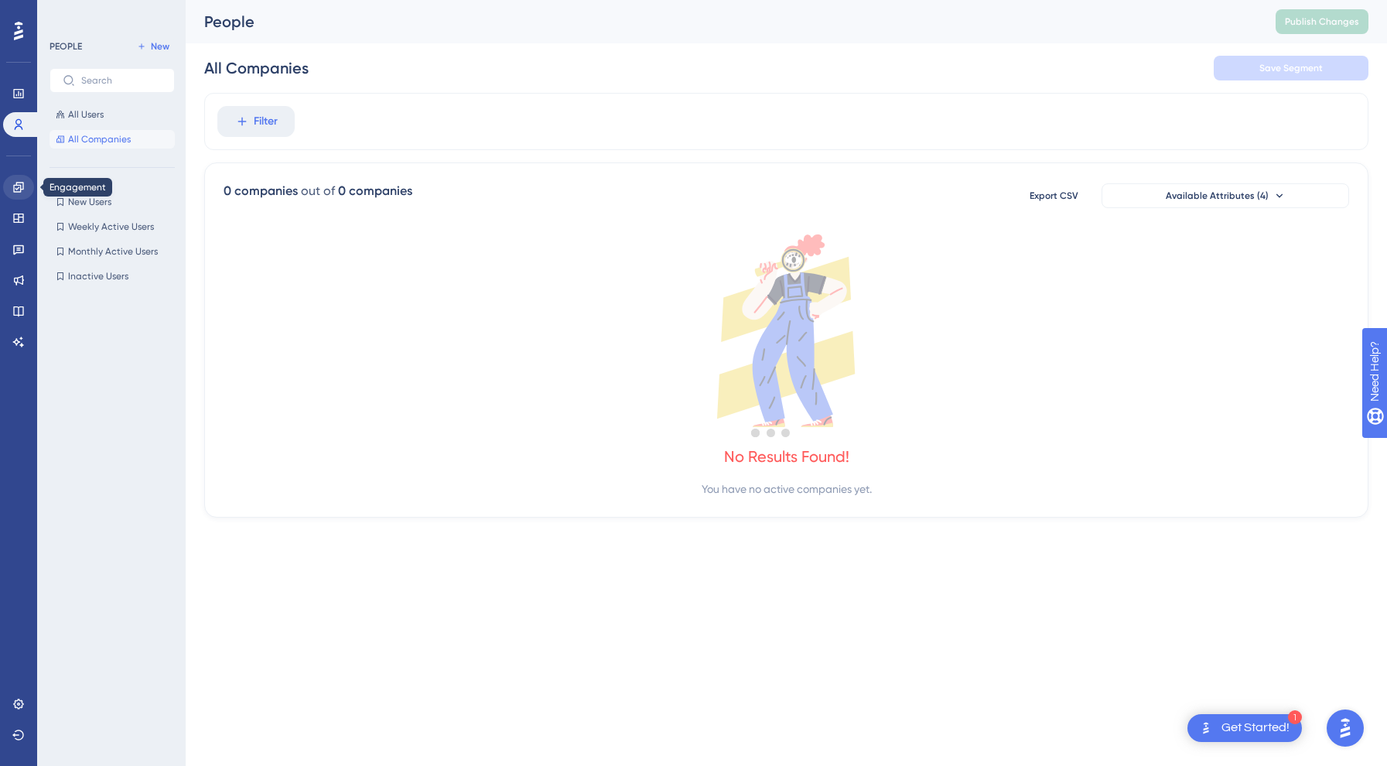
click at [28, 182] on link at bounding box center [18, 187] width 31 height 25
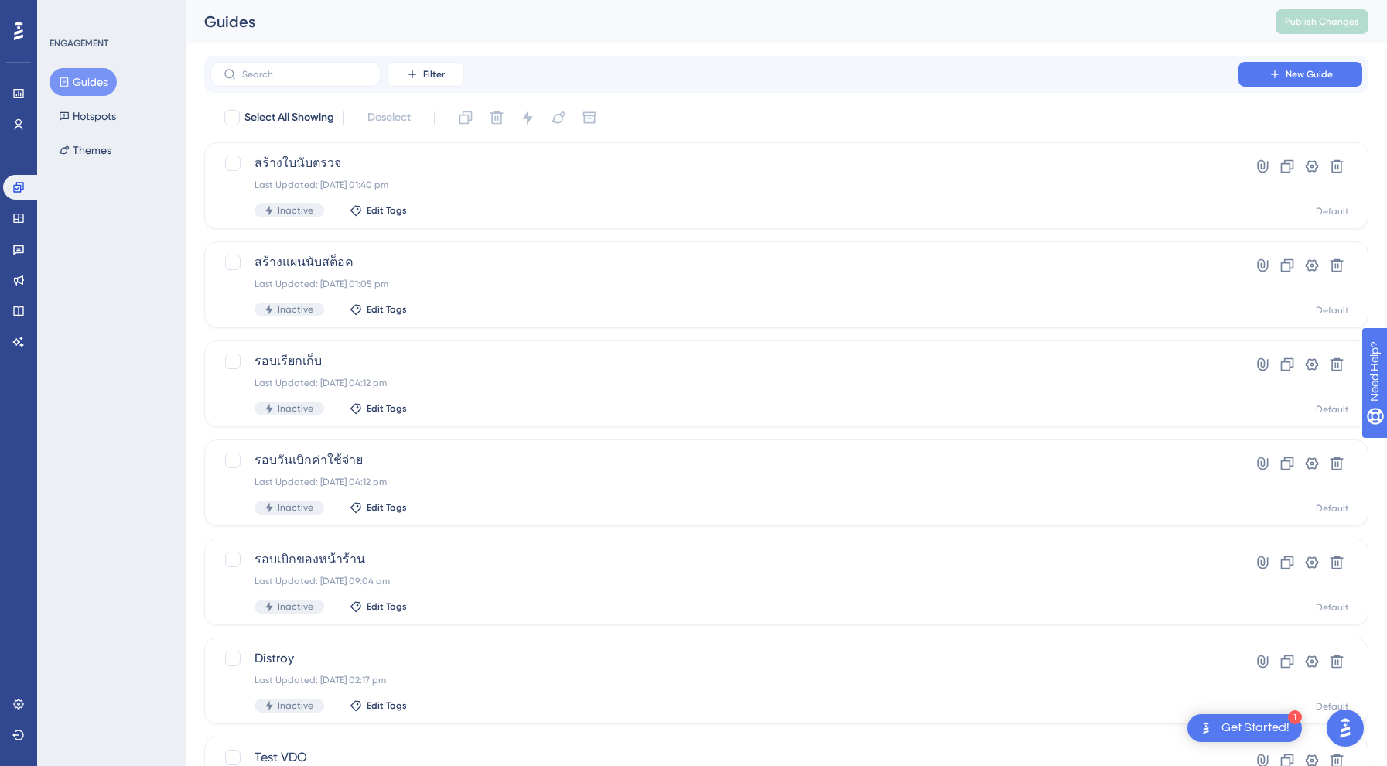
click at [93, 134] on div "Guides Hotspots Themes" at bounding box center [112, 116] width 125 height 96
click at [101, 108] on button "Hotspots" at bounding box center [88, 116] width 76 height 28
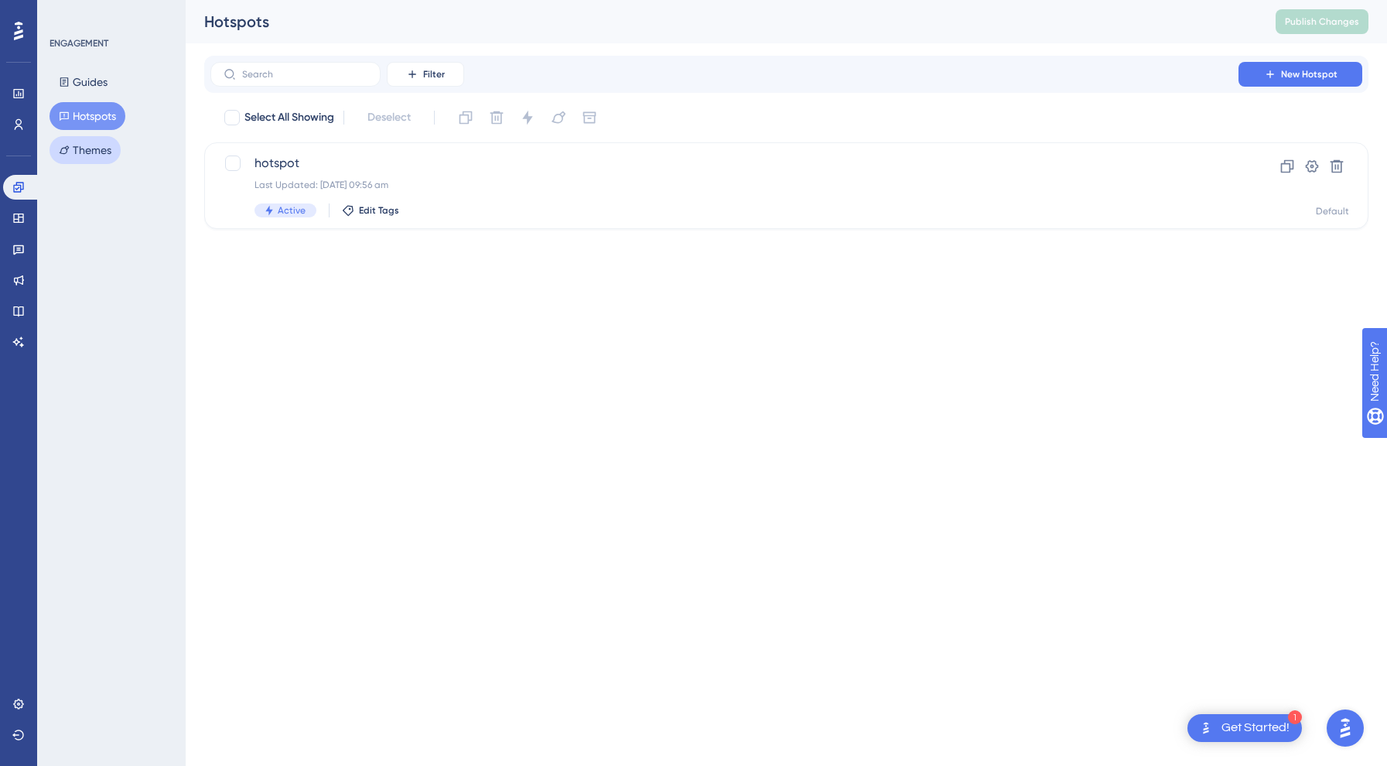
click at [87, 152] on button "Themes" at bounding box center [85, 150] width 71 height 28
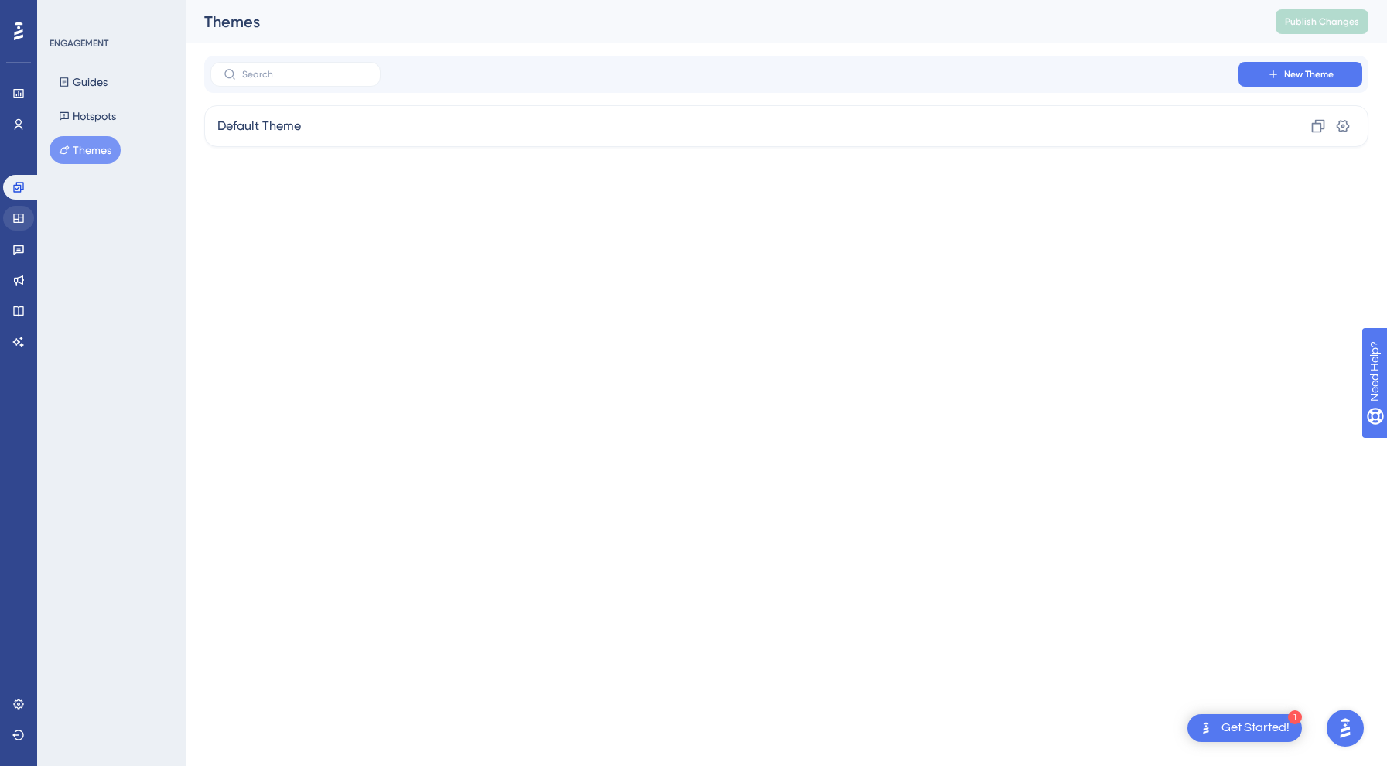
click at [25, 225] on link at bounding box center [18, 218] width 31 height 25
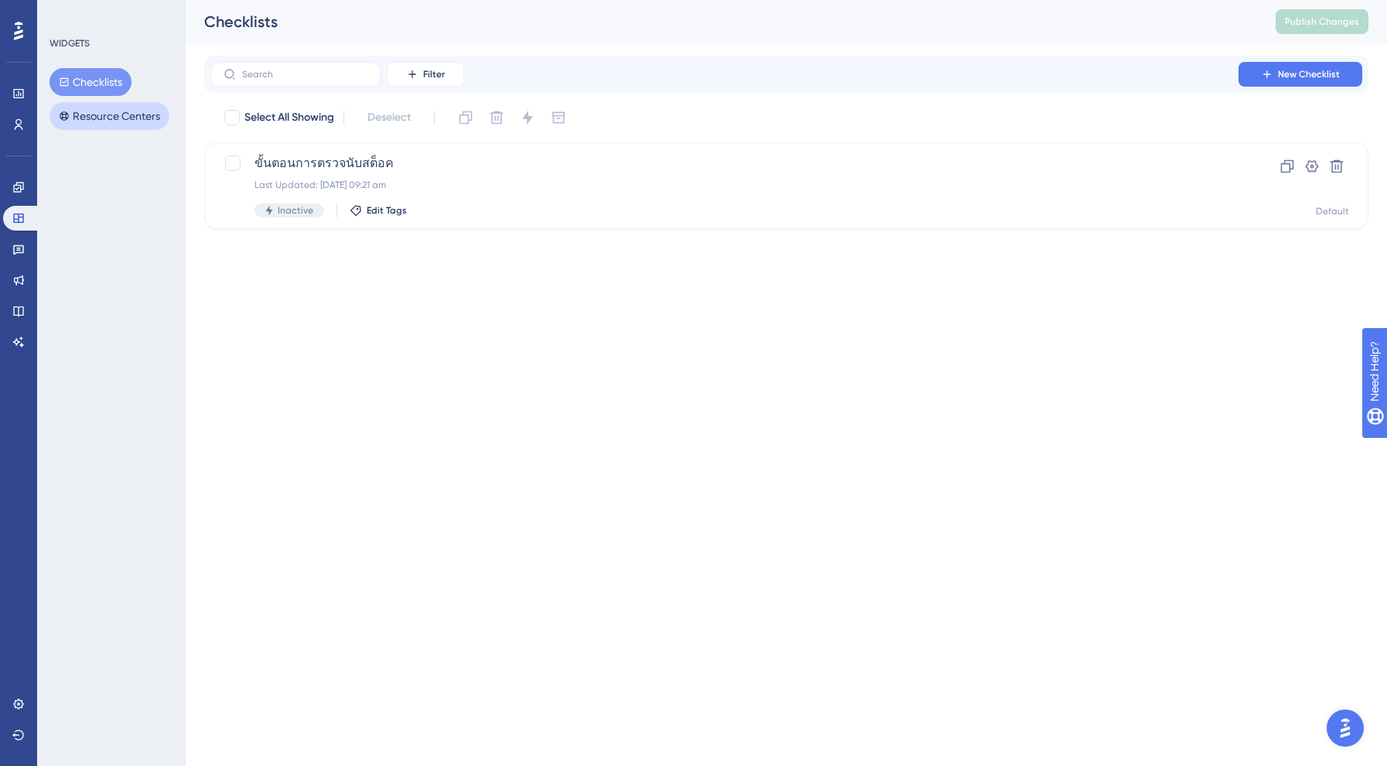
click at [105, 114] on button "Resource Centers" at bounding box center [110, 116] width 120 height 28
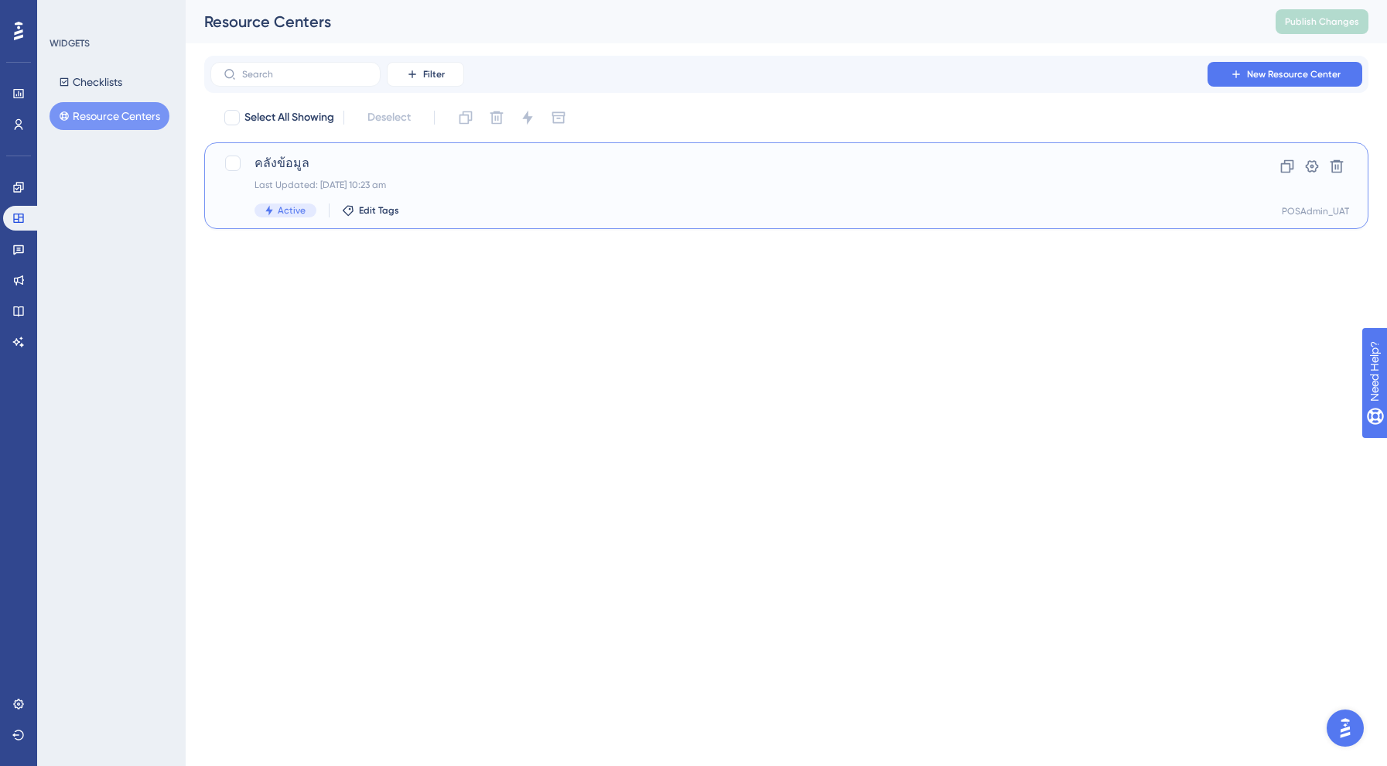
click at [264, 169] on span "คลังข้อมูล" at bounding box center [724, 163] width 940 height 19
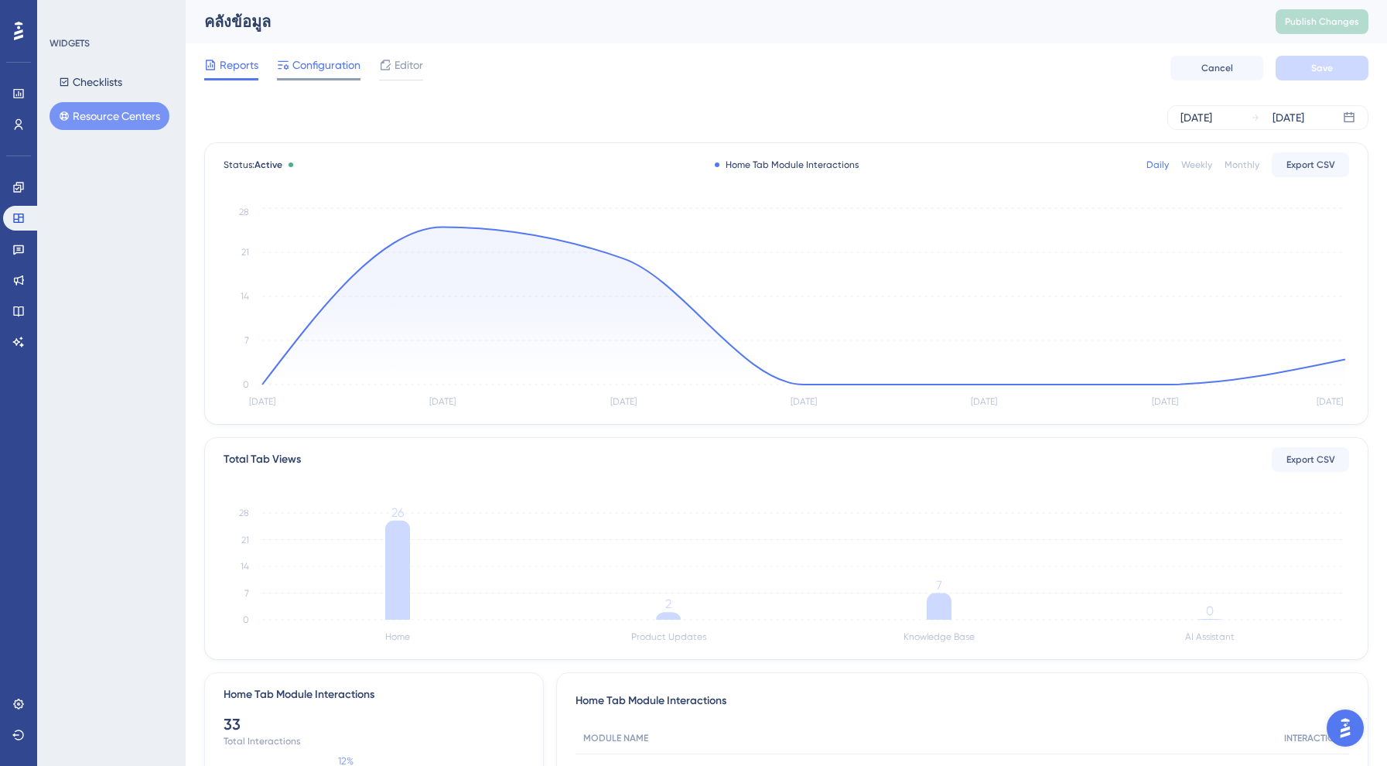
click at [335, 70] on span "Configuration" at bounding box center [326, 65] width 68 height 19
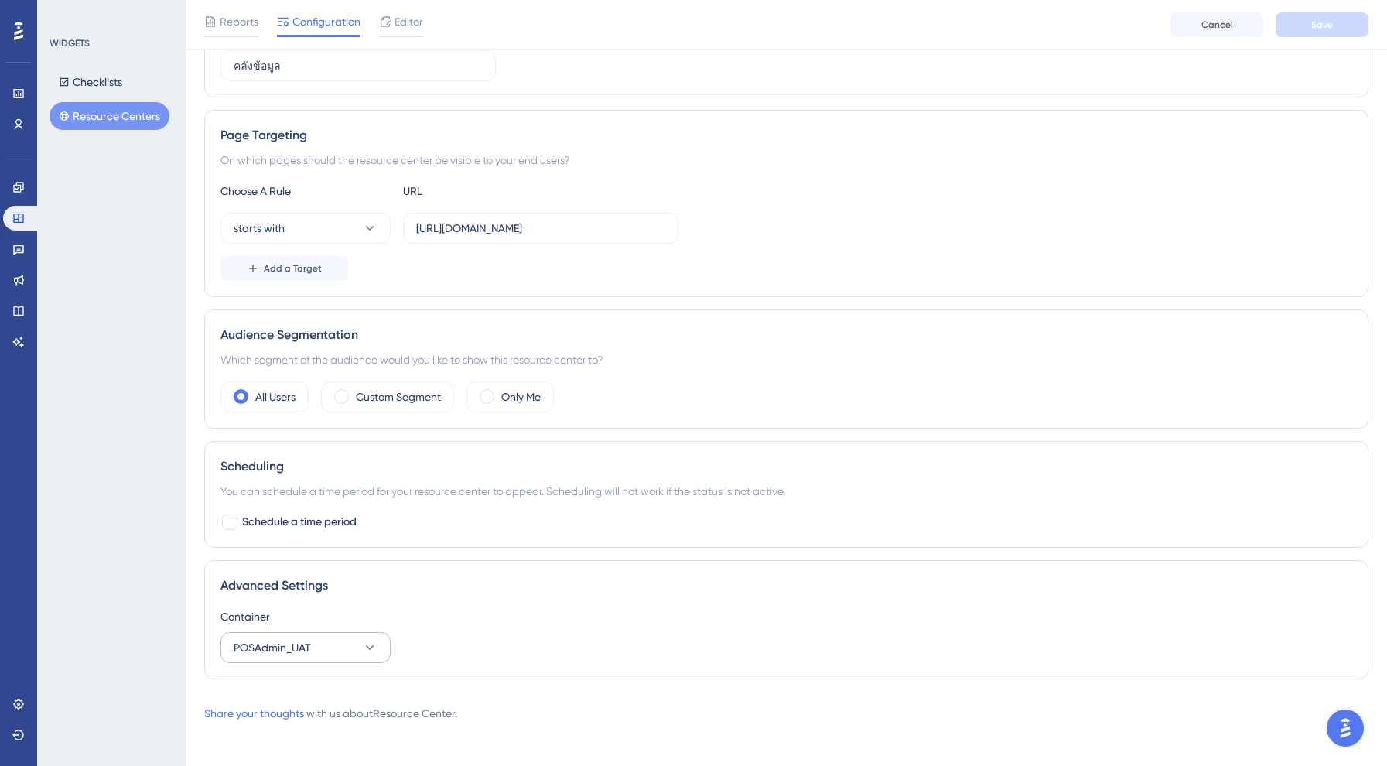
click at [295, 640] on span "POSAdmin_UAT" at bounding box center [272, 647] width 77 height 19
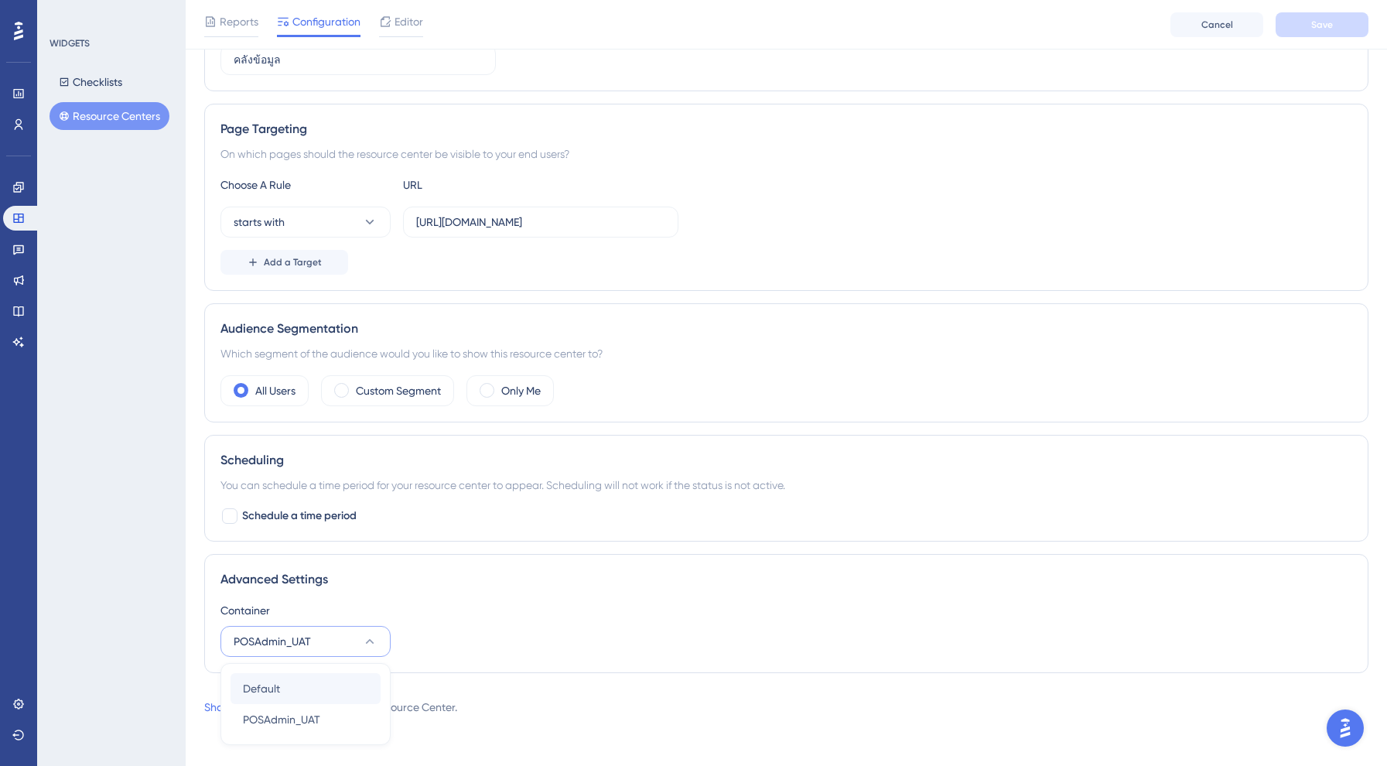
drag, startPoint x: 303, startPoint y: 729, endPoint x: 293, endPoint y: 690, distance: 40.0
click at [293, 690] on div "Default Default POSAdmin_UAT POSAdmin_UAT" at bounding box center [305, 704] width 150 height 62
click at [293, 690] on div "Default Default" at bounding box center [305, 688] width 125 height 31
click at [1326, 32] on button "Save" at bounding box center [1321, 24] width 93 height 25
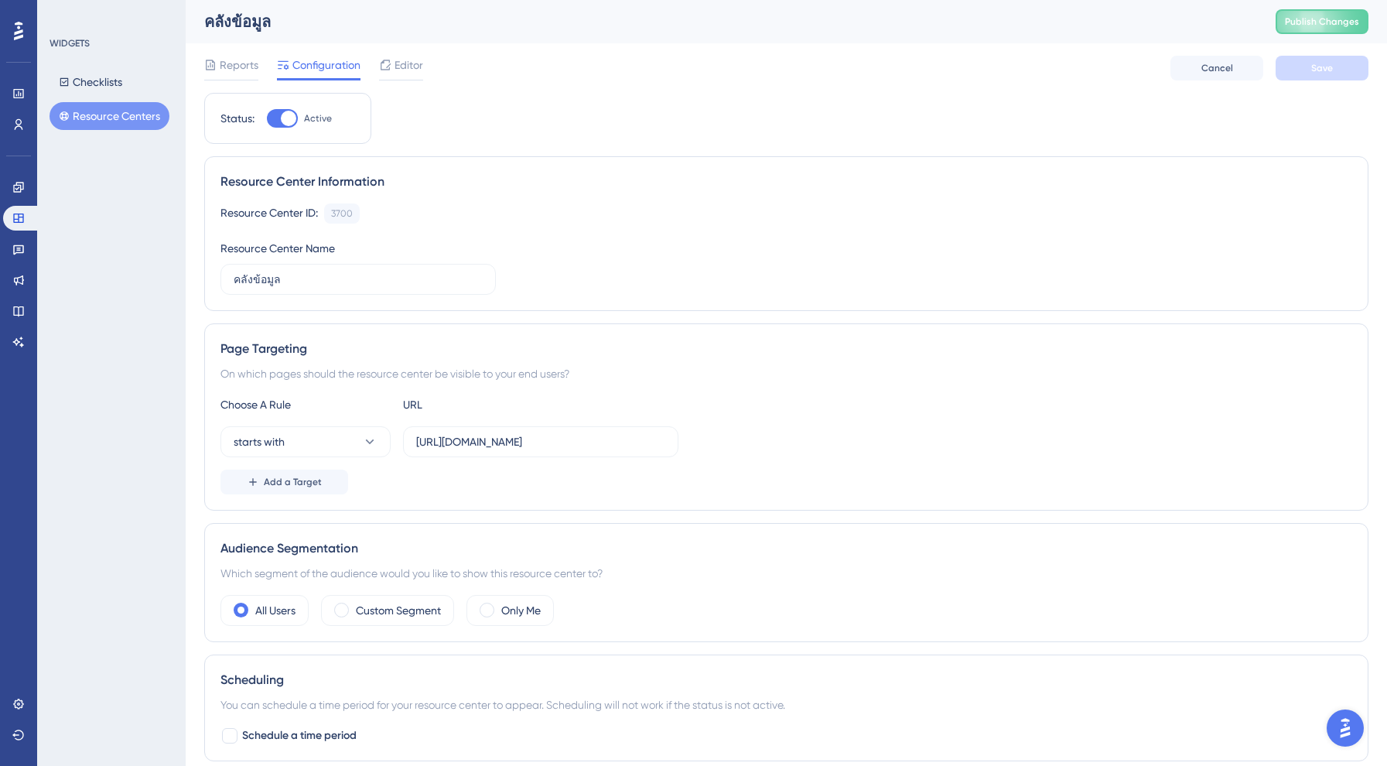
scroll to position [0, 0]
click at [1354, 22] on span "Publish Changes" at bounding box center [1322, 21] width 74 height 12
